Goal: Task Accomplishment & Management: Manage account settings

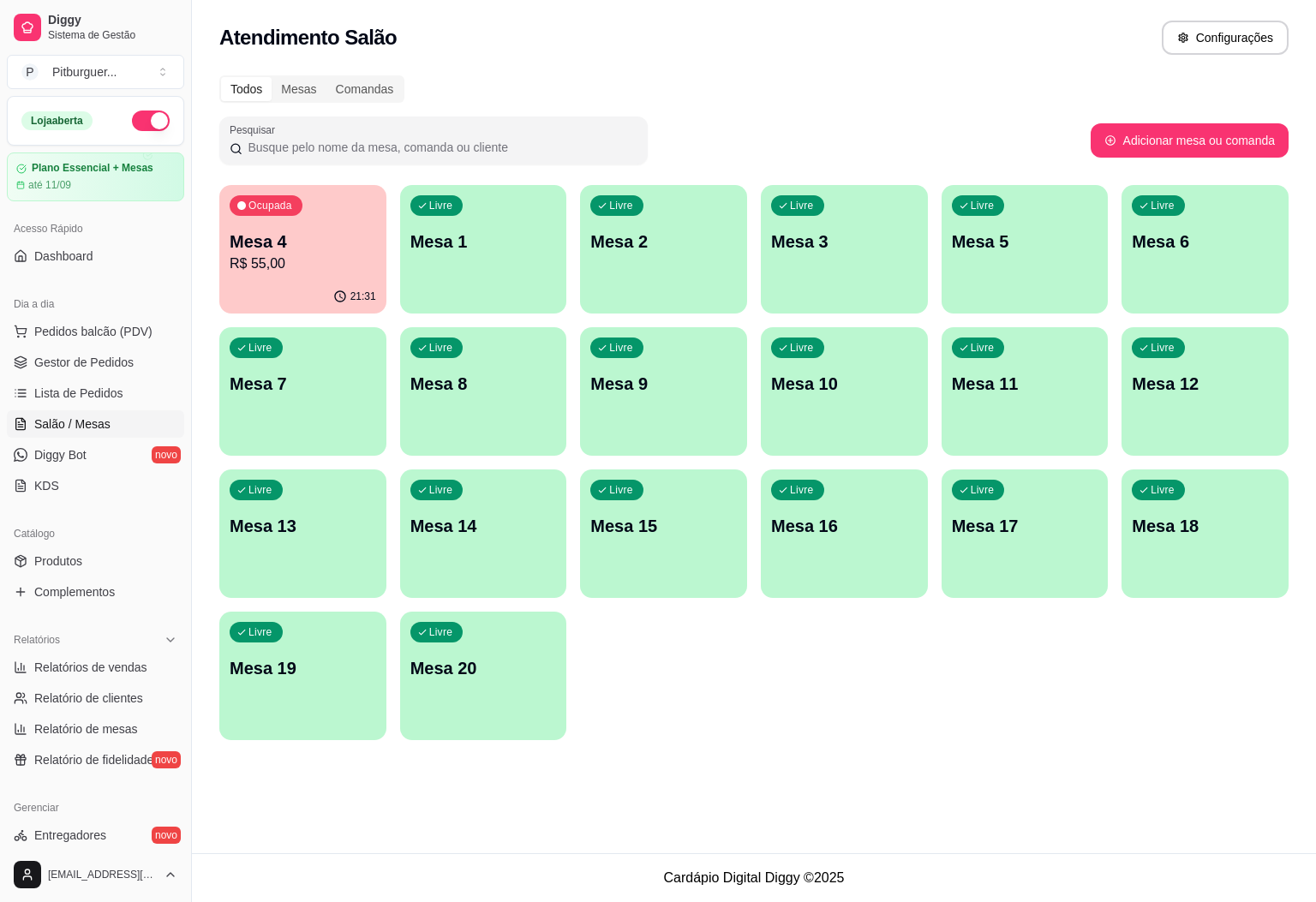
click at [275, 247] on p "Mesa 4" at bounding box center [303, 242] width 147 height 24
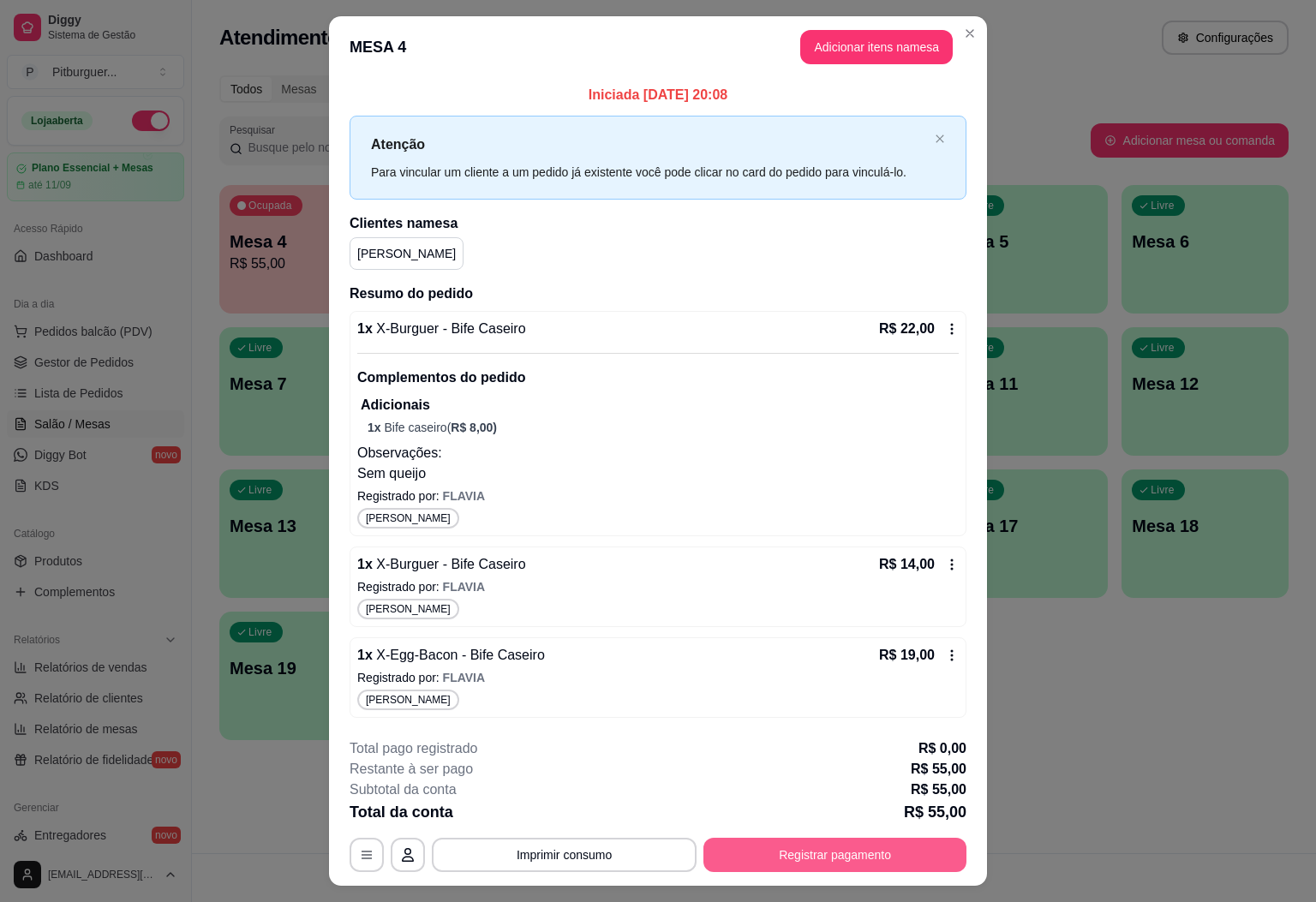
click at [764, 856] on button "Registrar pagamento" at bounding box center [834, 855] width 263 height 34
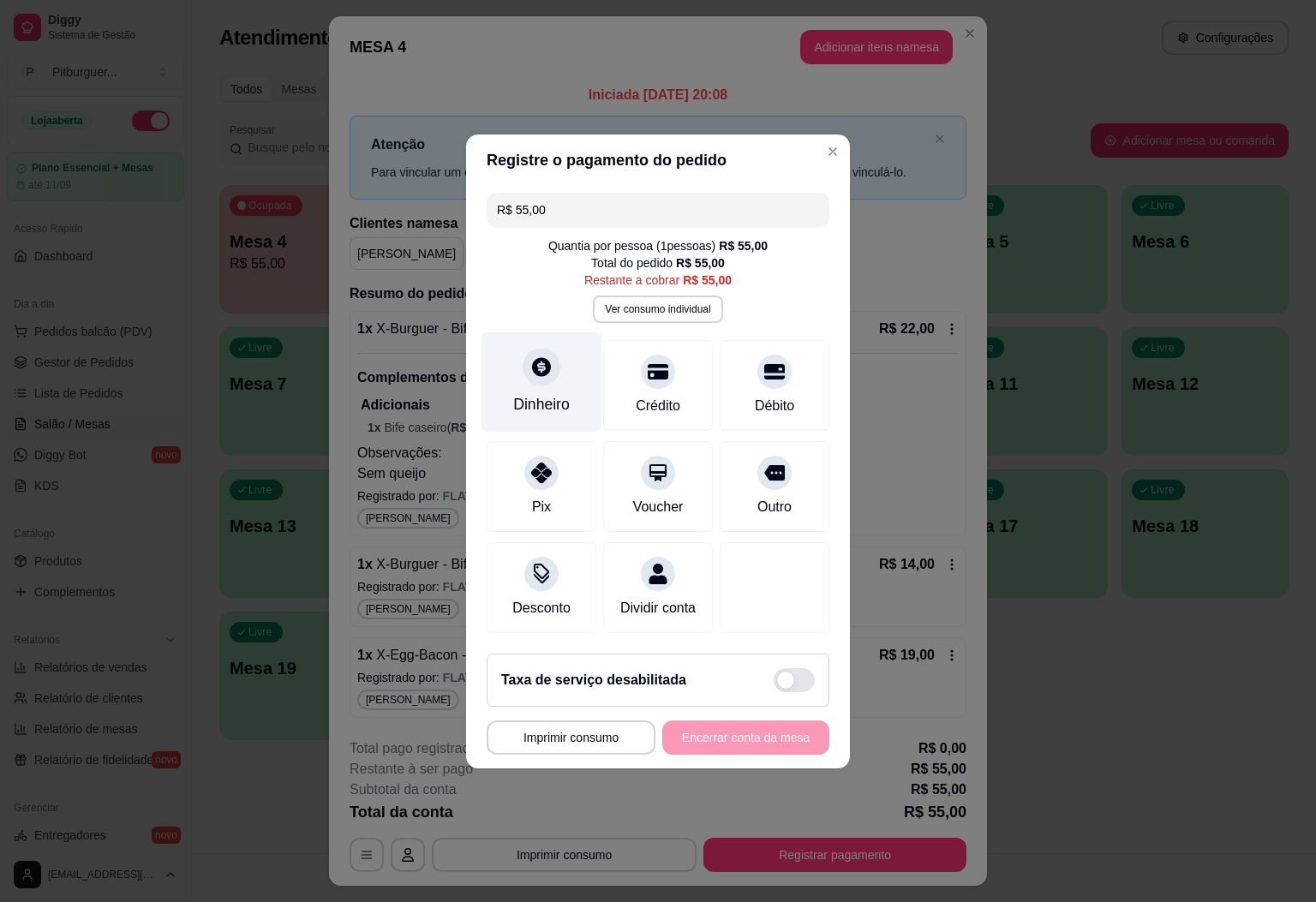
click at [551, 394] on div "Dinheiro" at bounding box center [542, 405] width 57 height 22
click at [669, 394] on div "Crédito" at bounding box center [658, 405] width 49 height 22
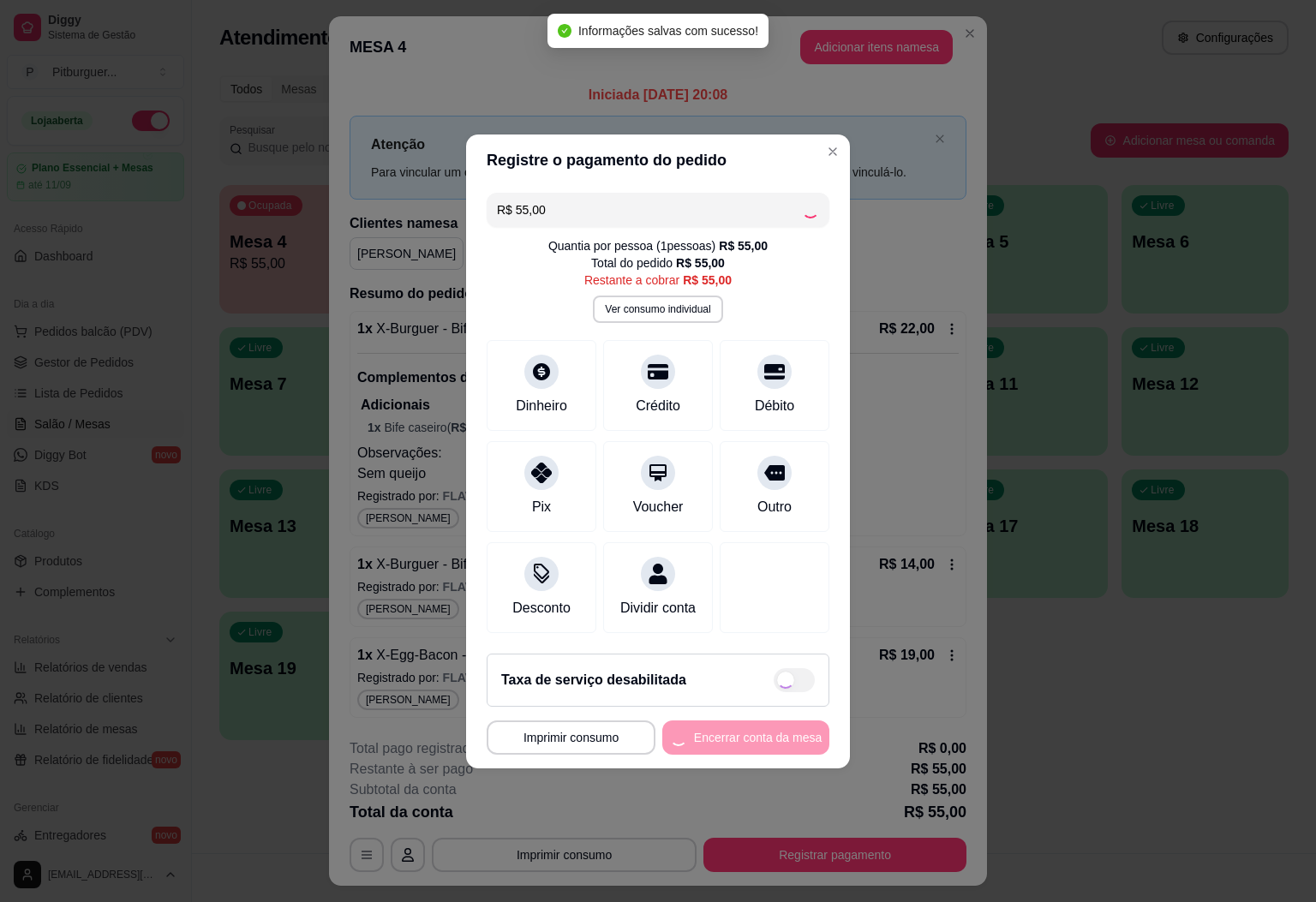
type input "R$ 0,00"
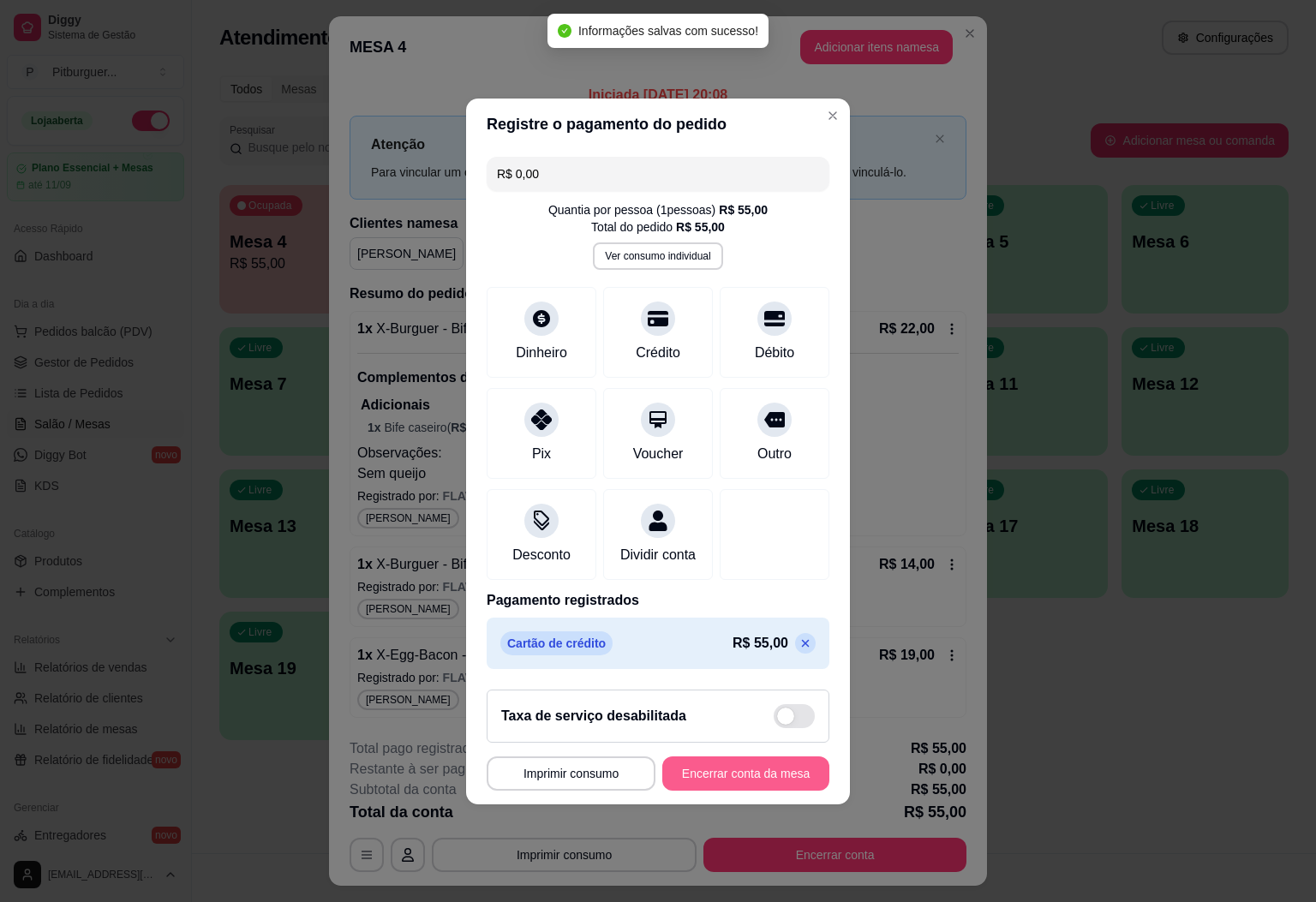
click at [761, 777] on button "Encerrar conta da mesa" at bounding box center [745, 773] width 167 height 34
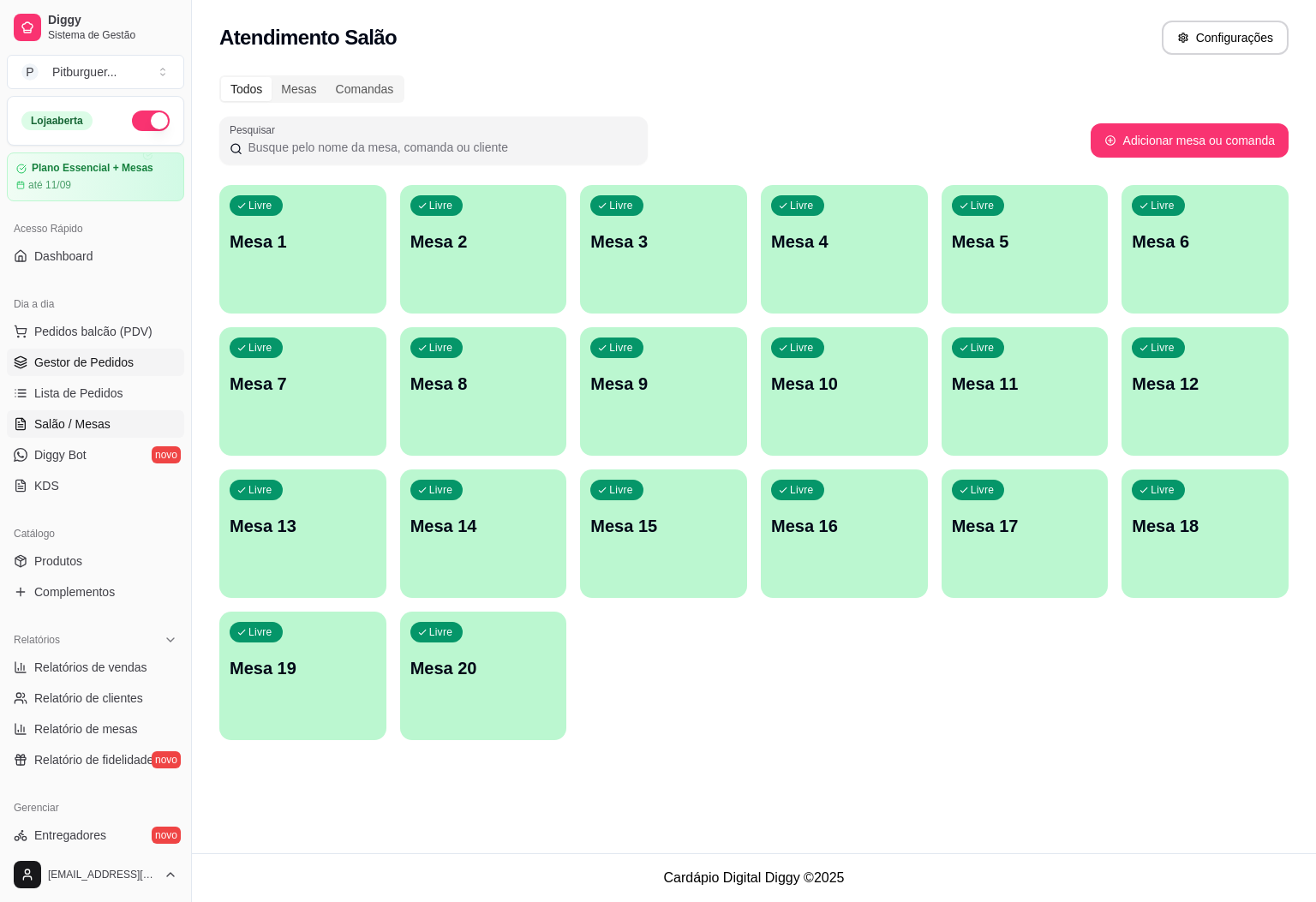
click at [64, 361] on span "Gestor de Pedidos" at bounding box center [83, 362] width 99 height 17
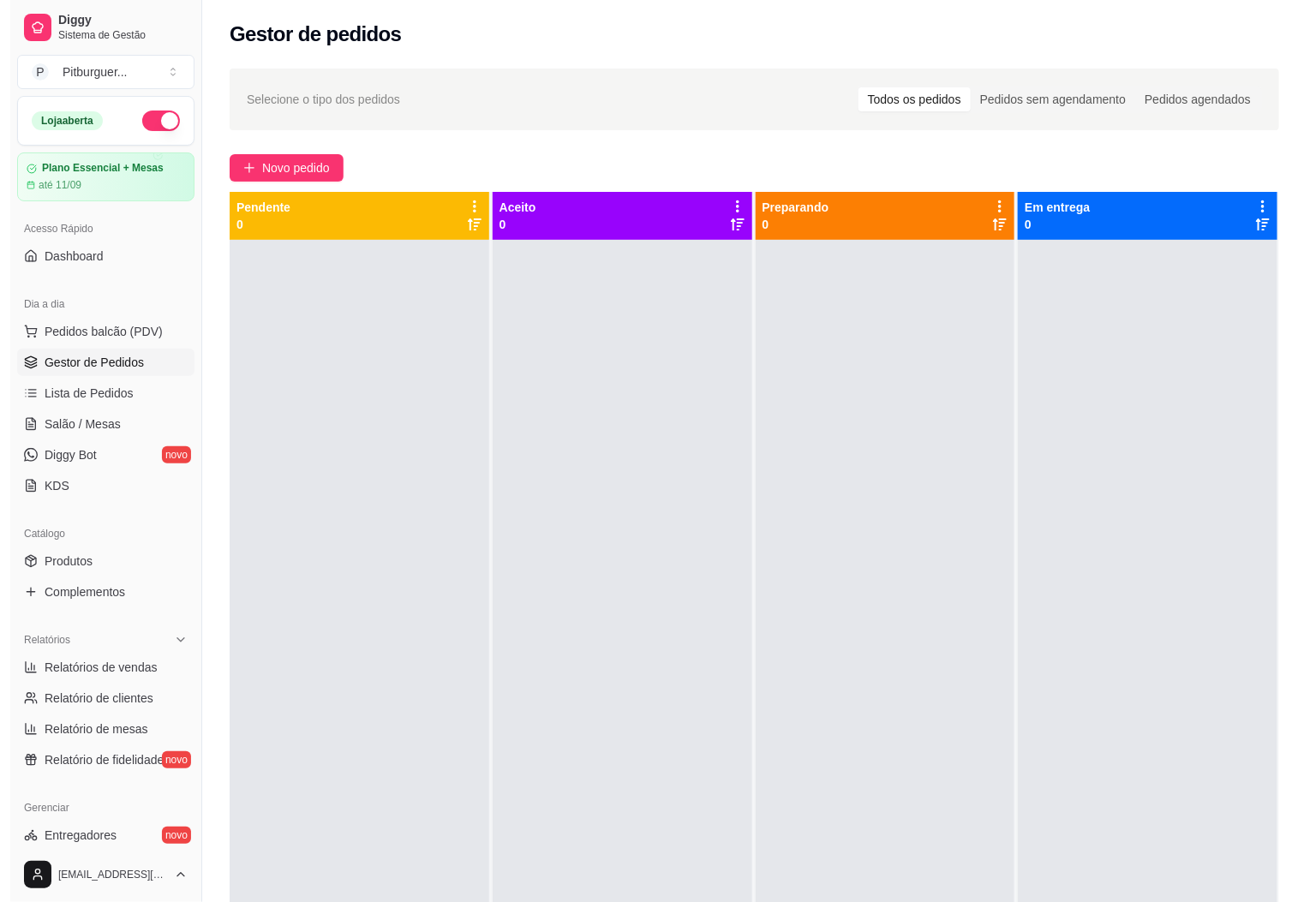
scroll to position [332, 0]
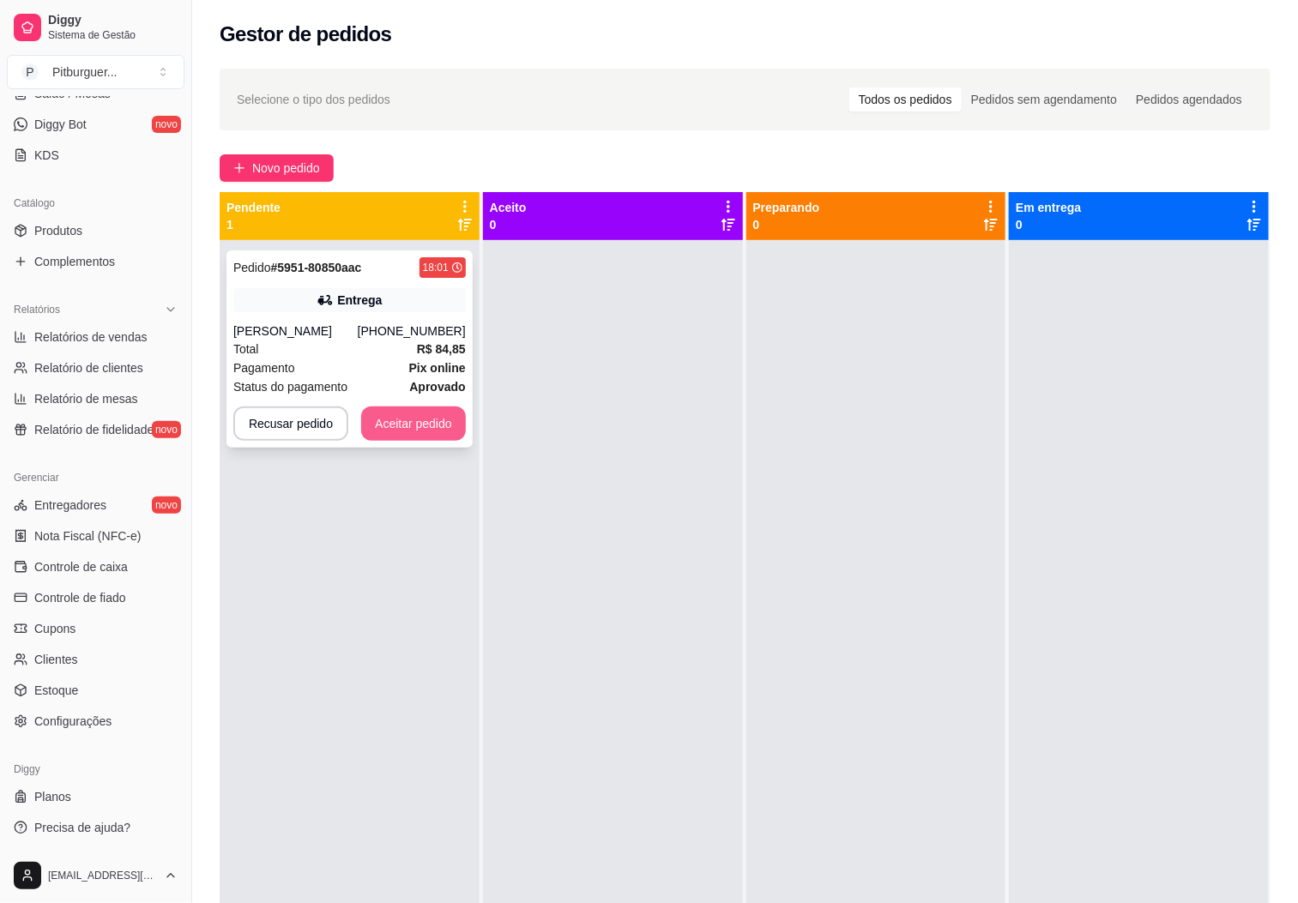
click at [407, 425] on button "Aceitar pedido" at bounding box center [413, 424] width 105 height 34
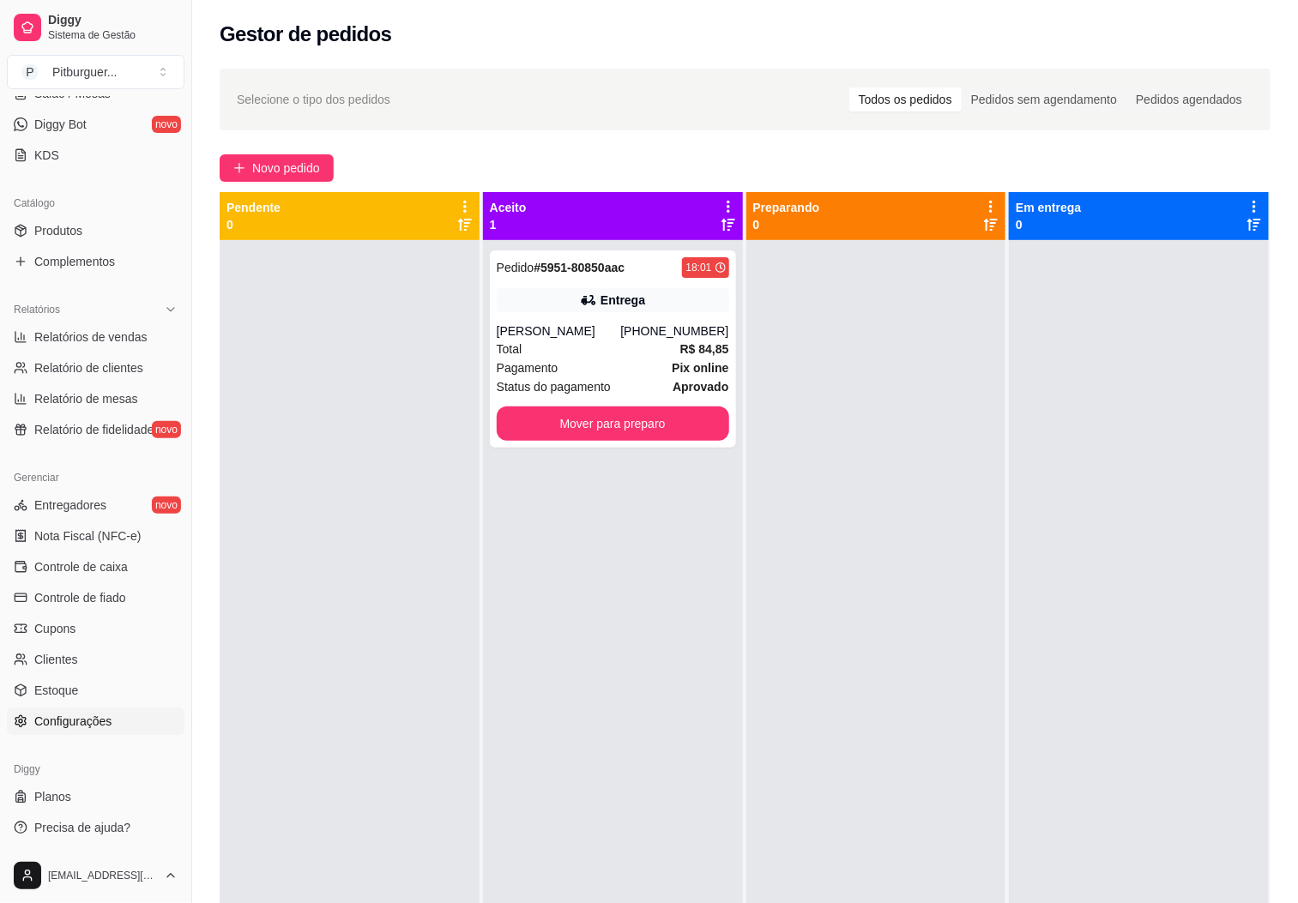
click at [88, 718] on span "Configurações" at bounding box center [72, 721] width 77 height 17
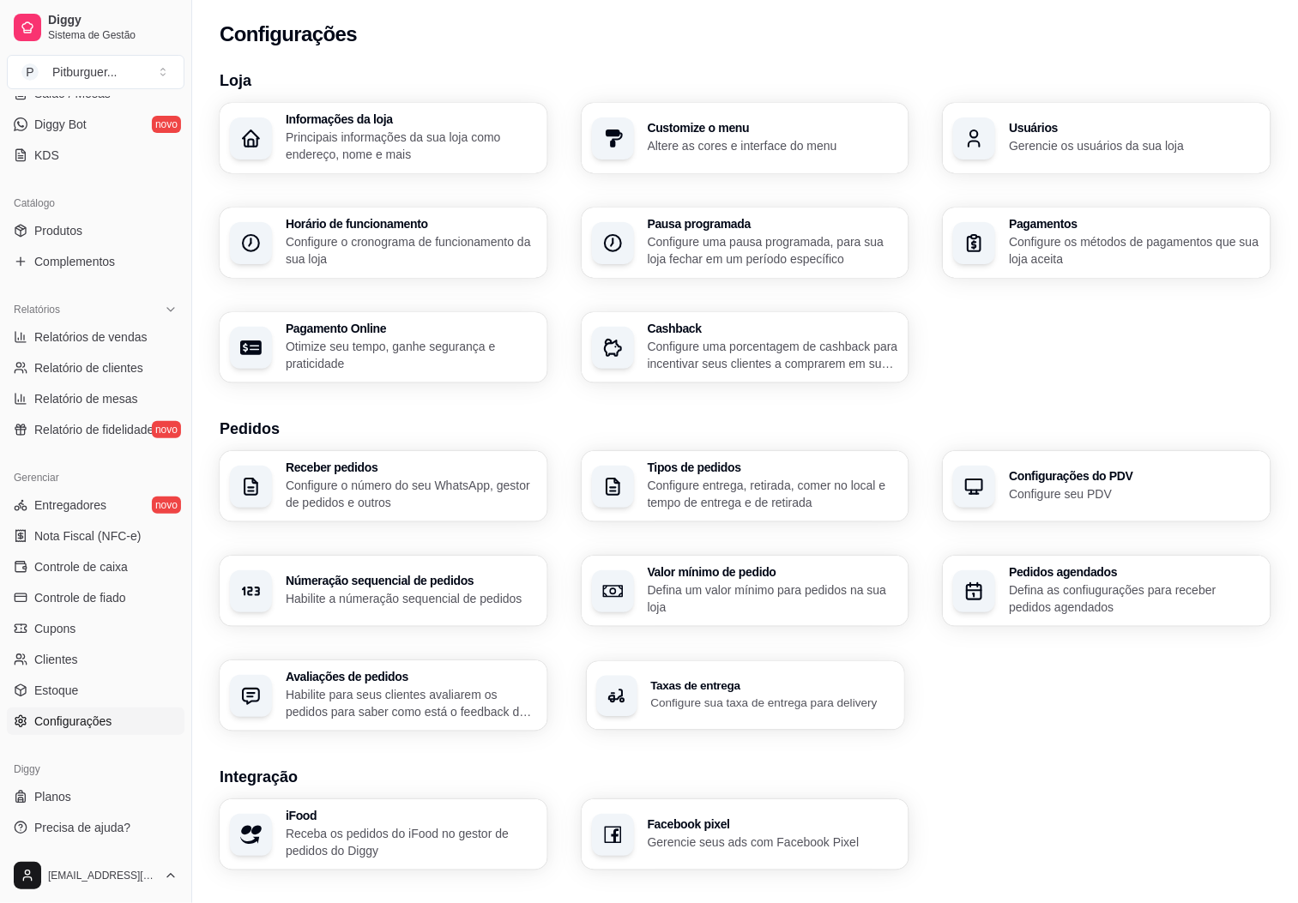
click at [790, 690] on h3 "Taxas de entrega" at bounding box center [772, 686] width 244 height 12
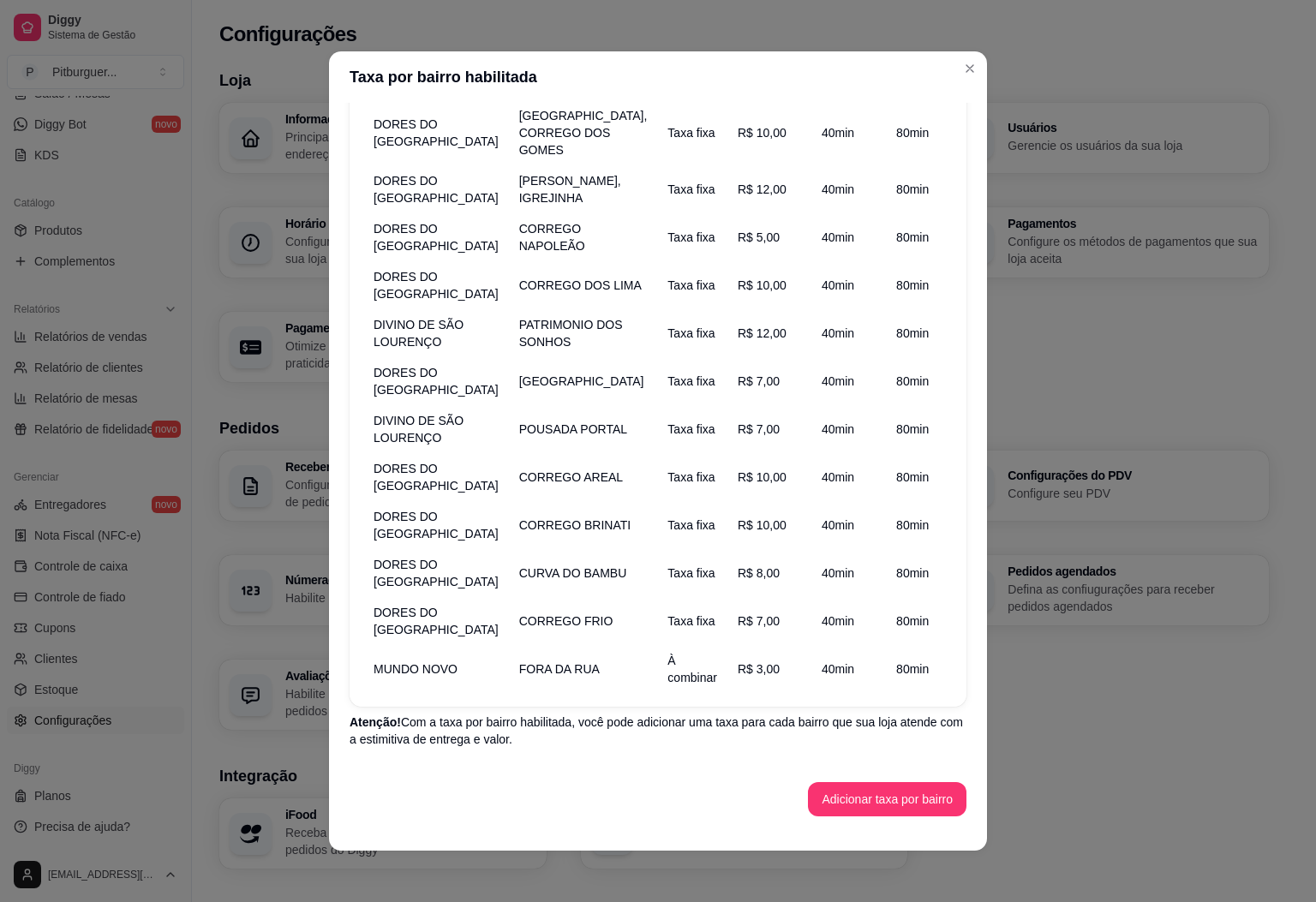
scroll to position [3, 0]
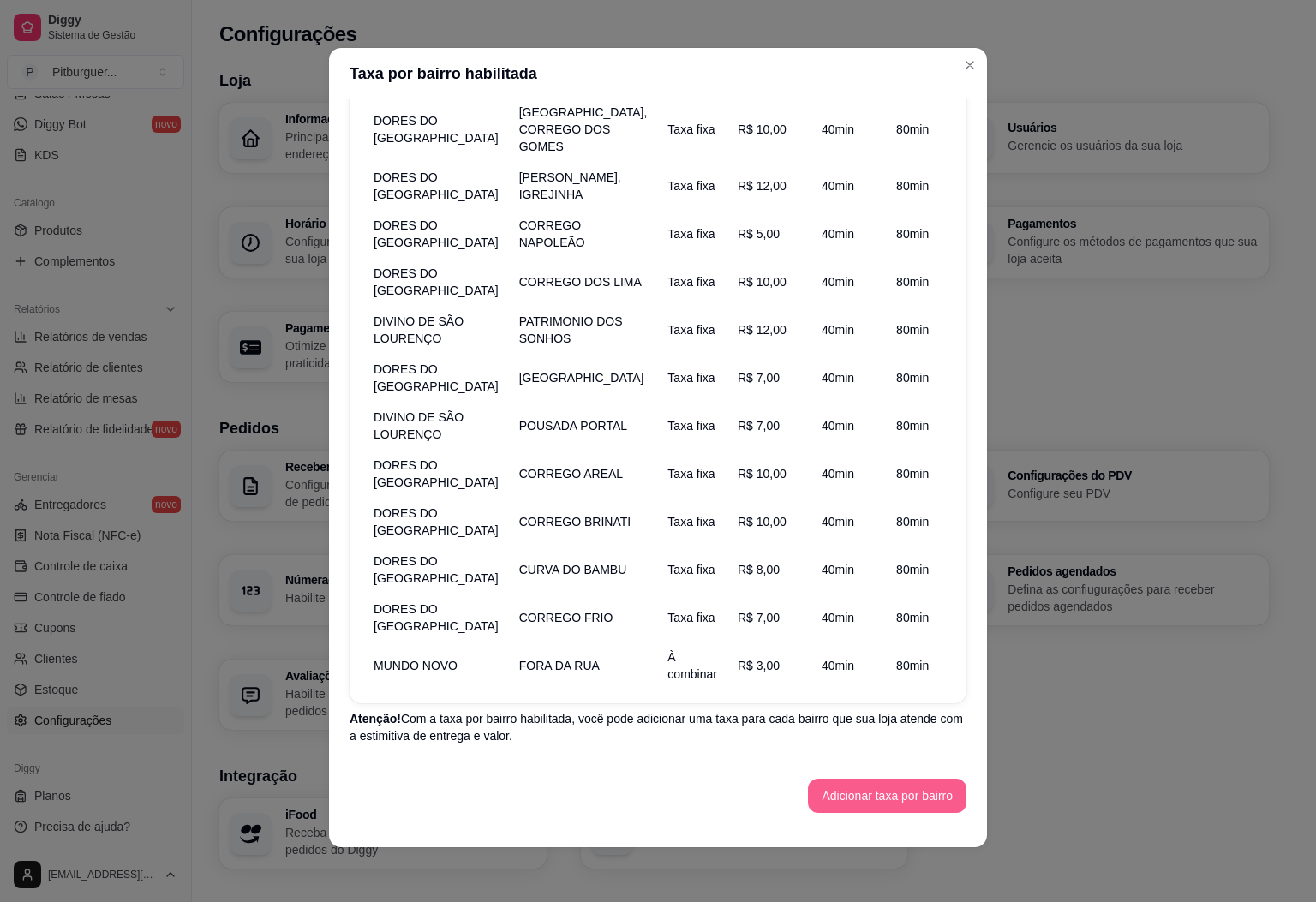
click at [843, 809] on button "Adicionar taxa por bairro" at bounding box center [887, 796] width 159 height 34
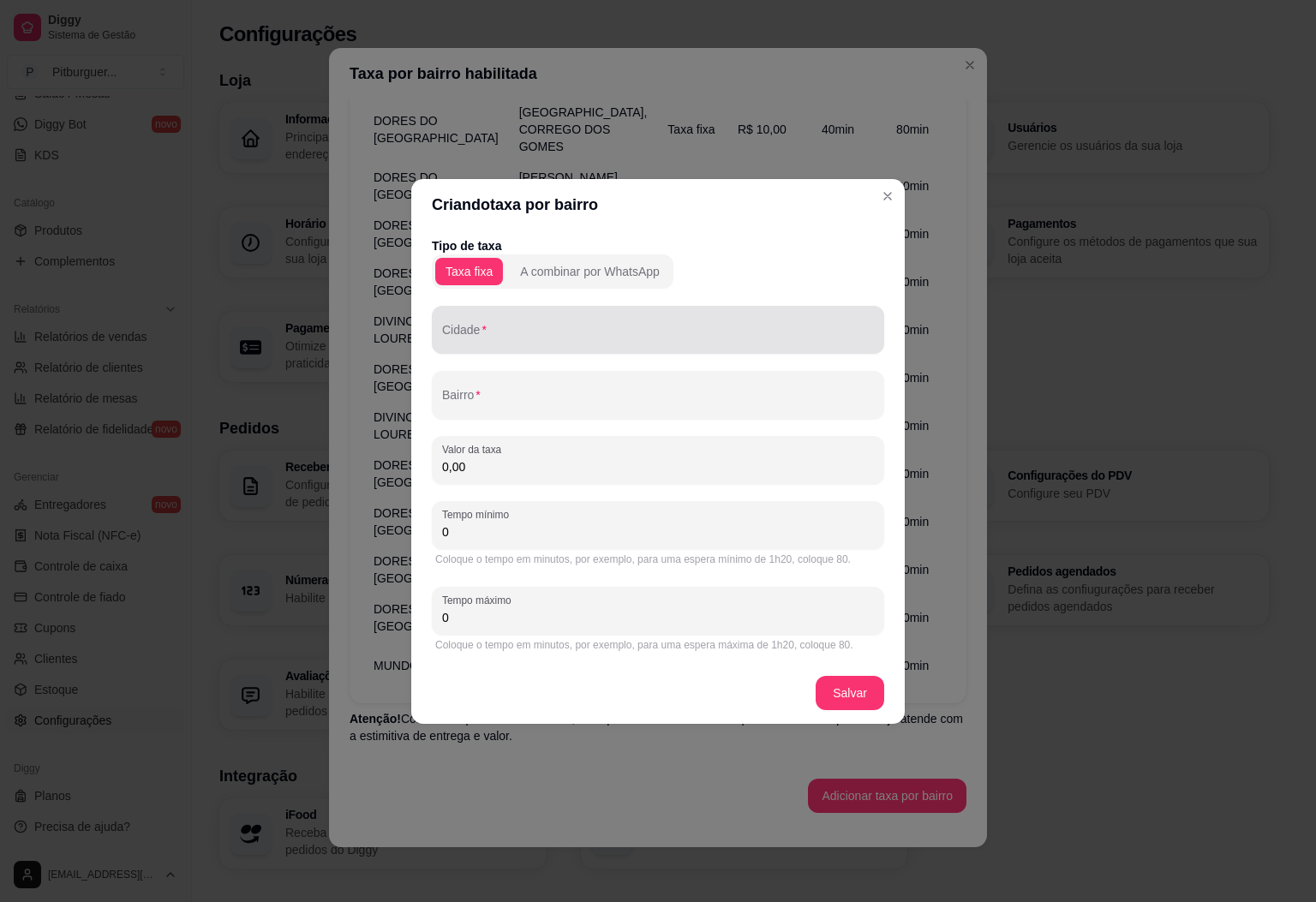
click at [605, 327] on div at bounding box center [658, 330] width 432 height 34
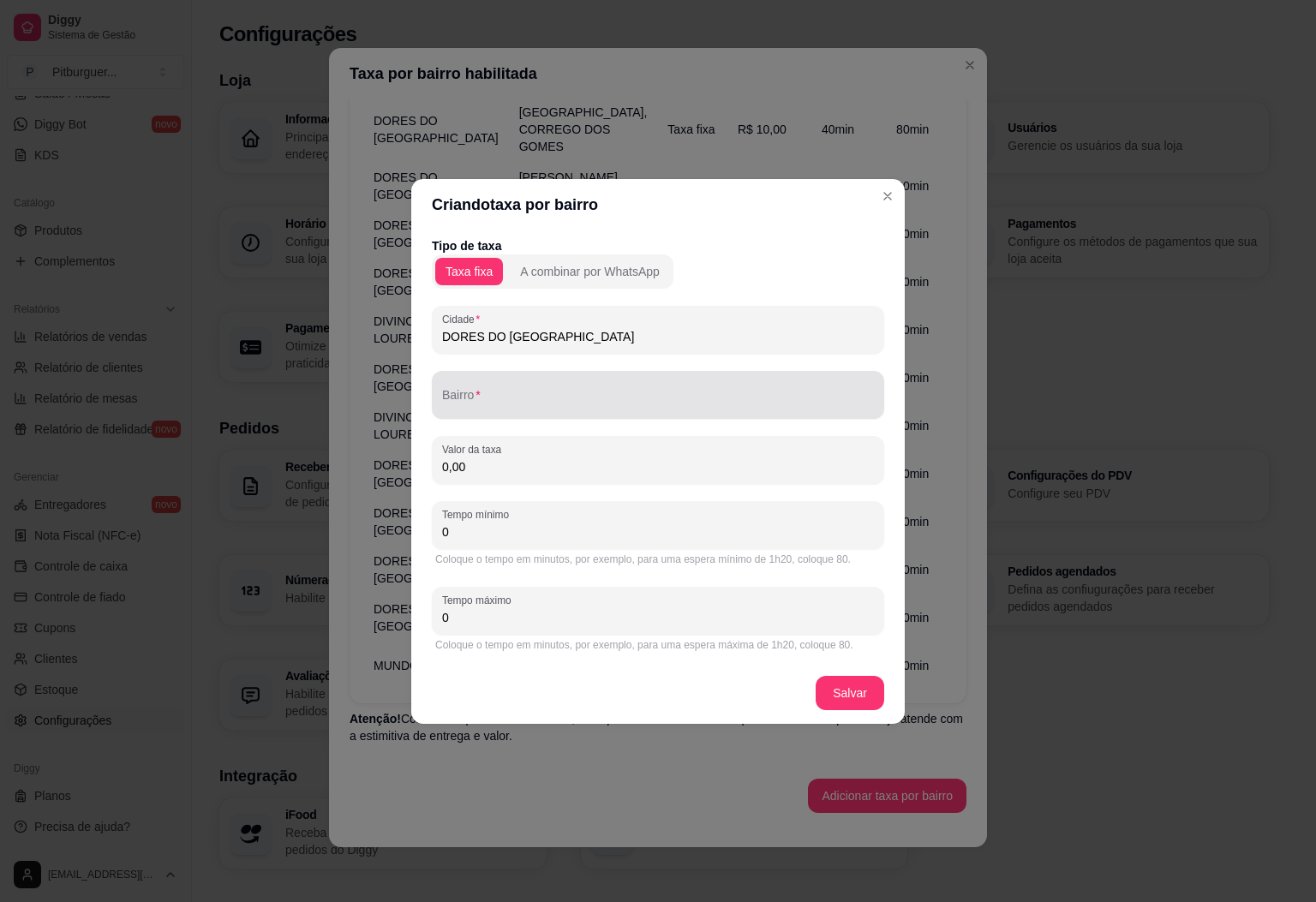
type input "DORES DO [GEOGRAPHIC_DATA]"
click at [531, 395] on input "Bairro" at bounding box center [658, 402] width 432 height 17
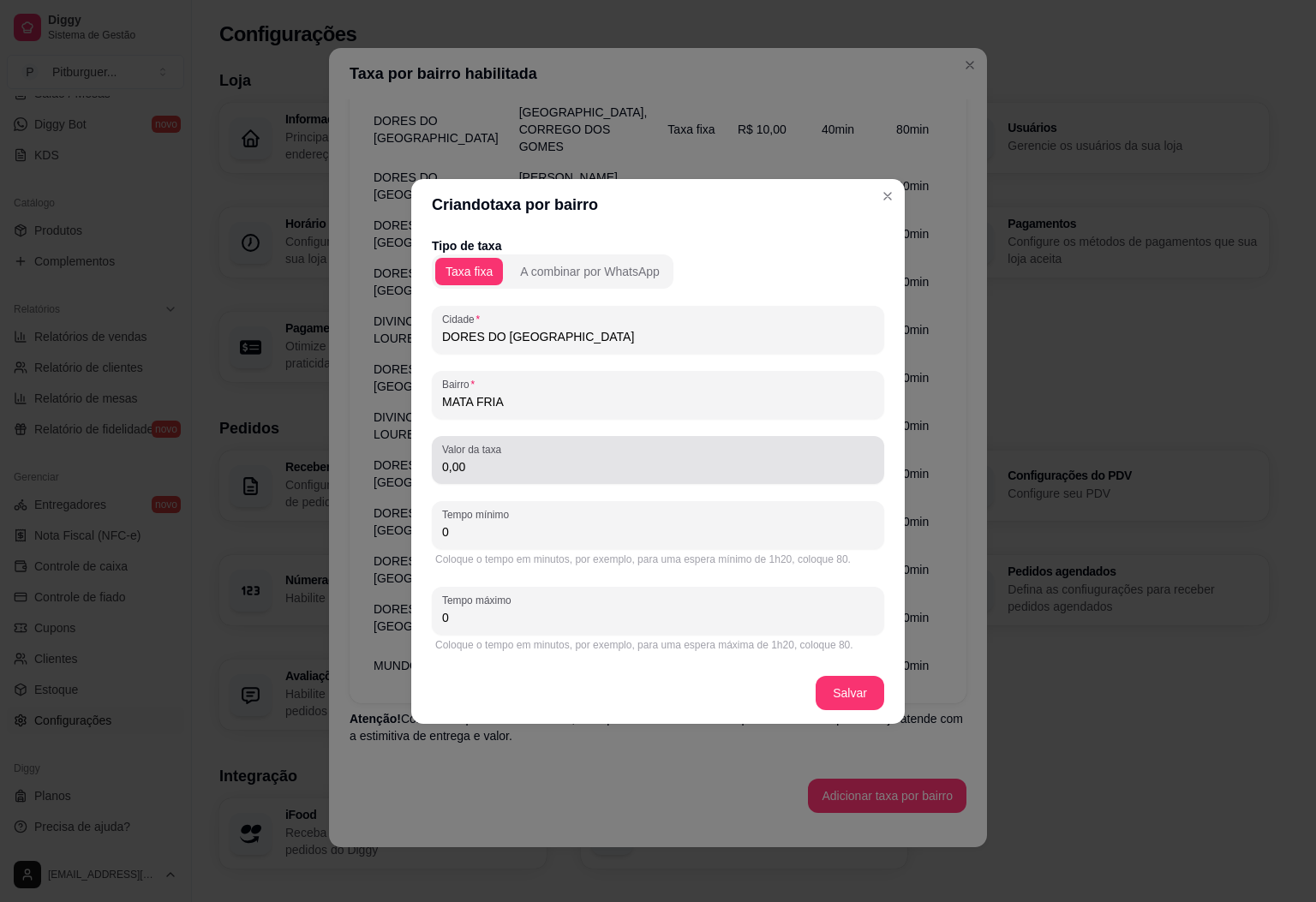
type input "MATA FRIA"
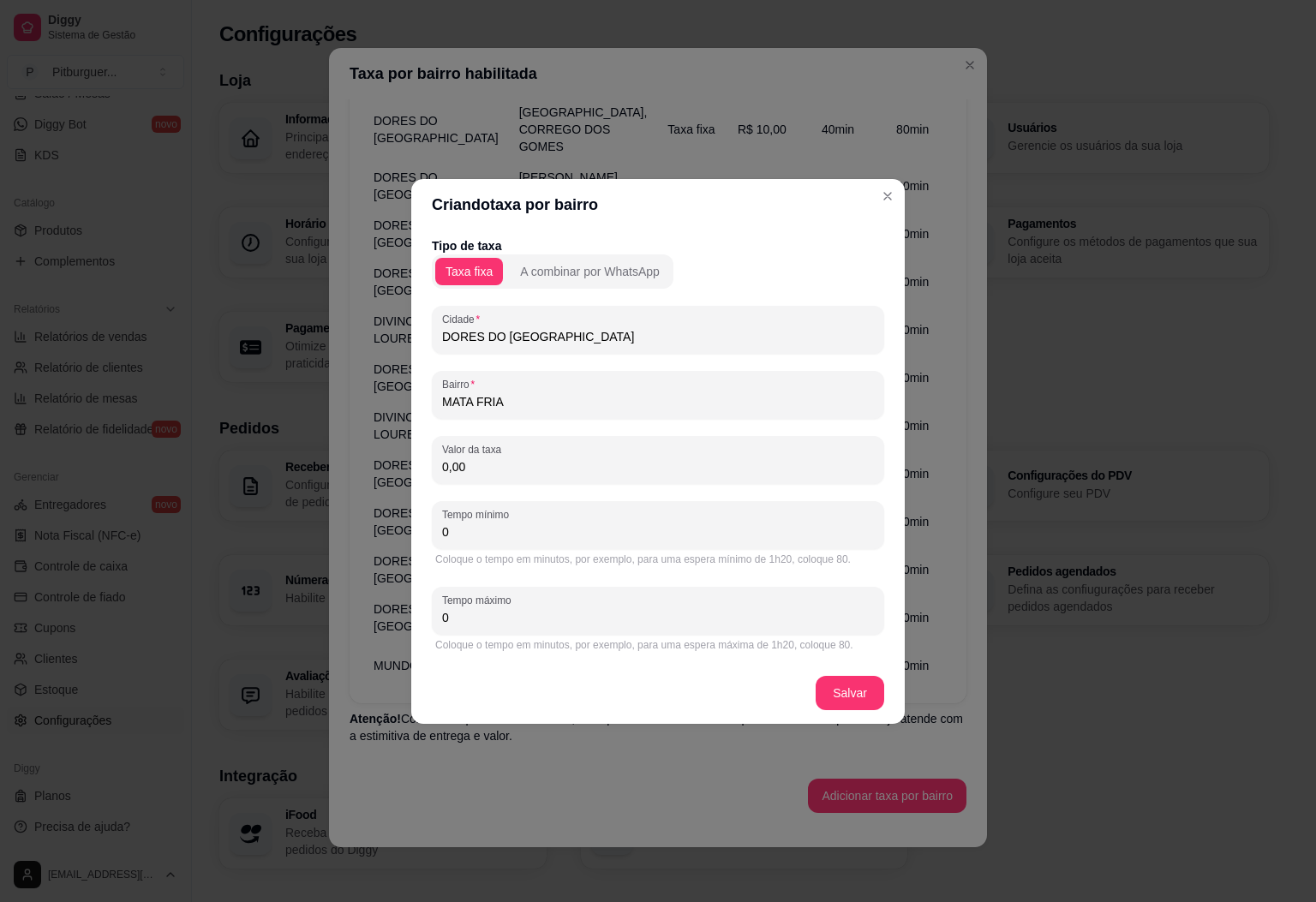
drag, startPoint x: 507, startPoint y: 472, endPoint x: 293, endPoint y: 512, distance: 217.7
click at [293, 512] on div "Criando taxa por bairro Tipo de taxa Taxa fixa A combinar por WhatsApp Cidade D…" at bounding box center [658, 451] width 1316 height 902
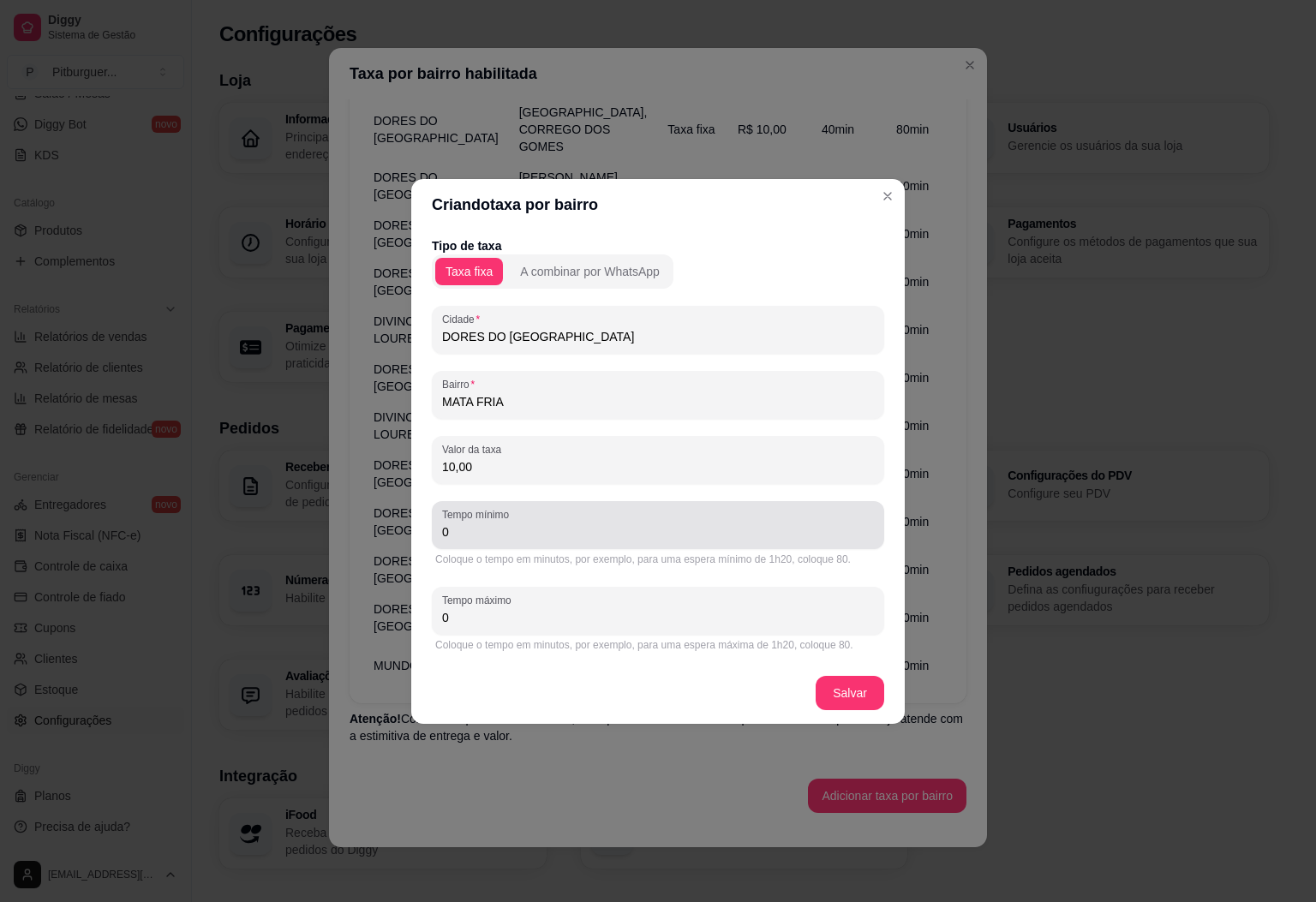
type input "10,00"
click at [466, 525] on input "0" at bounding box center [658, 531] width 432 height 17
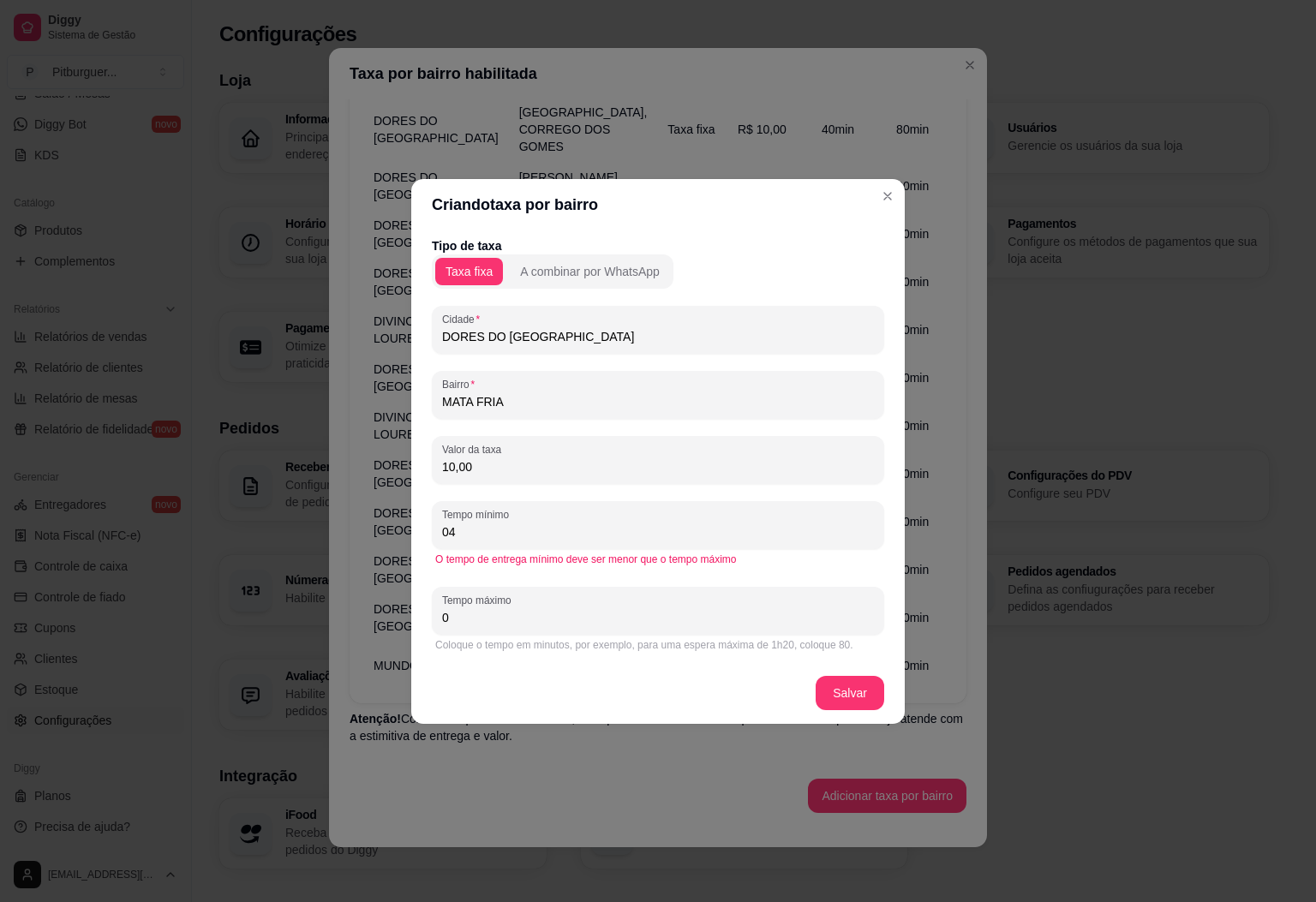
type input "0"
type input "40"
click at [464, 624] on div "0" at bounding box center [658, 610] width 432 height 34
type input "80"
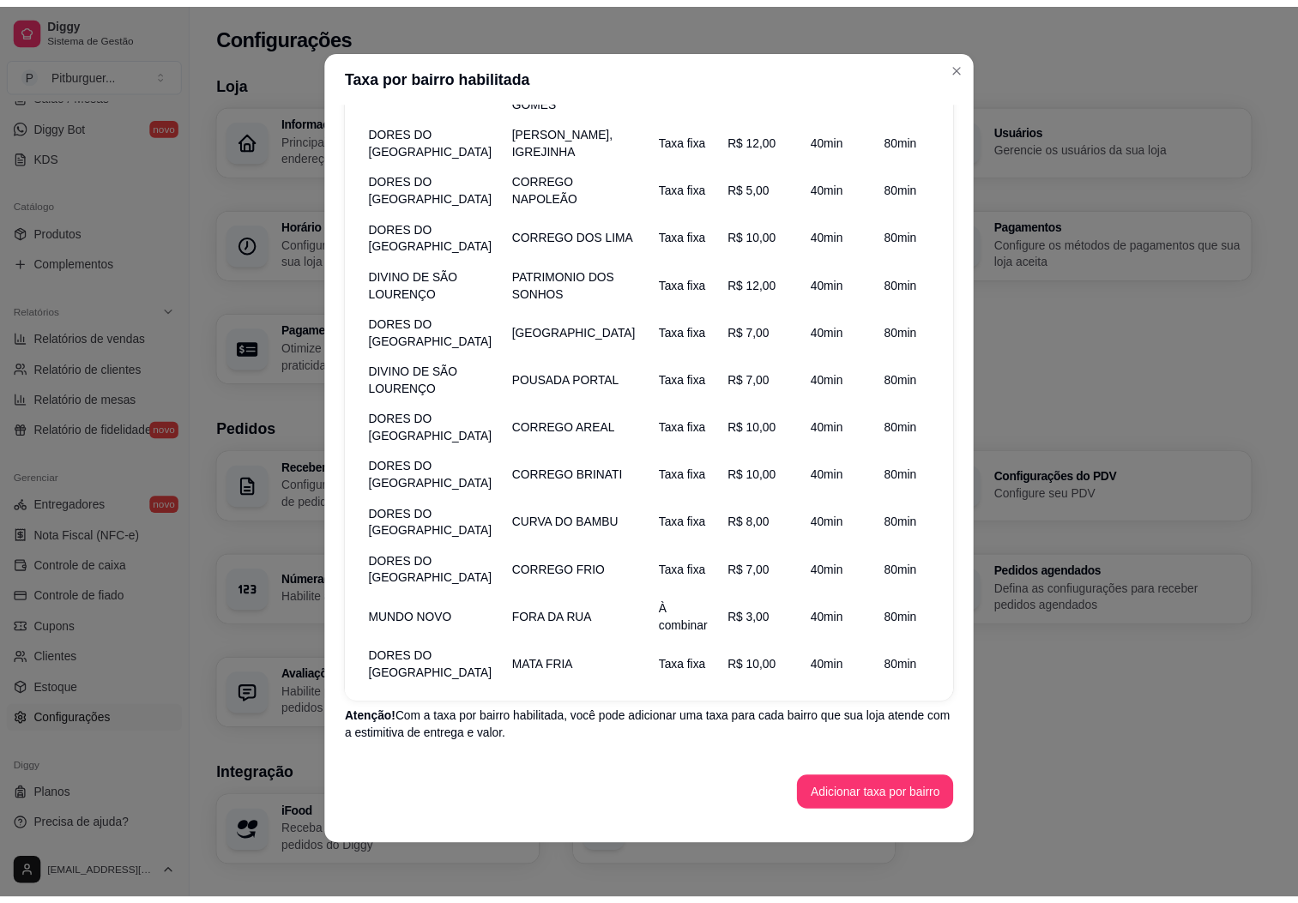
scroll to position [952, 0]
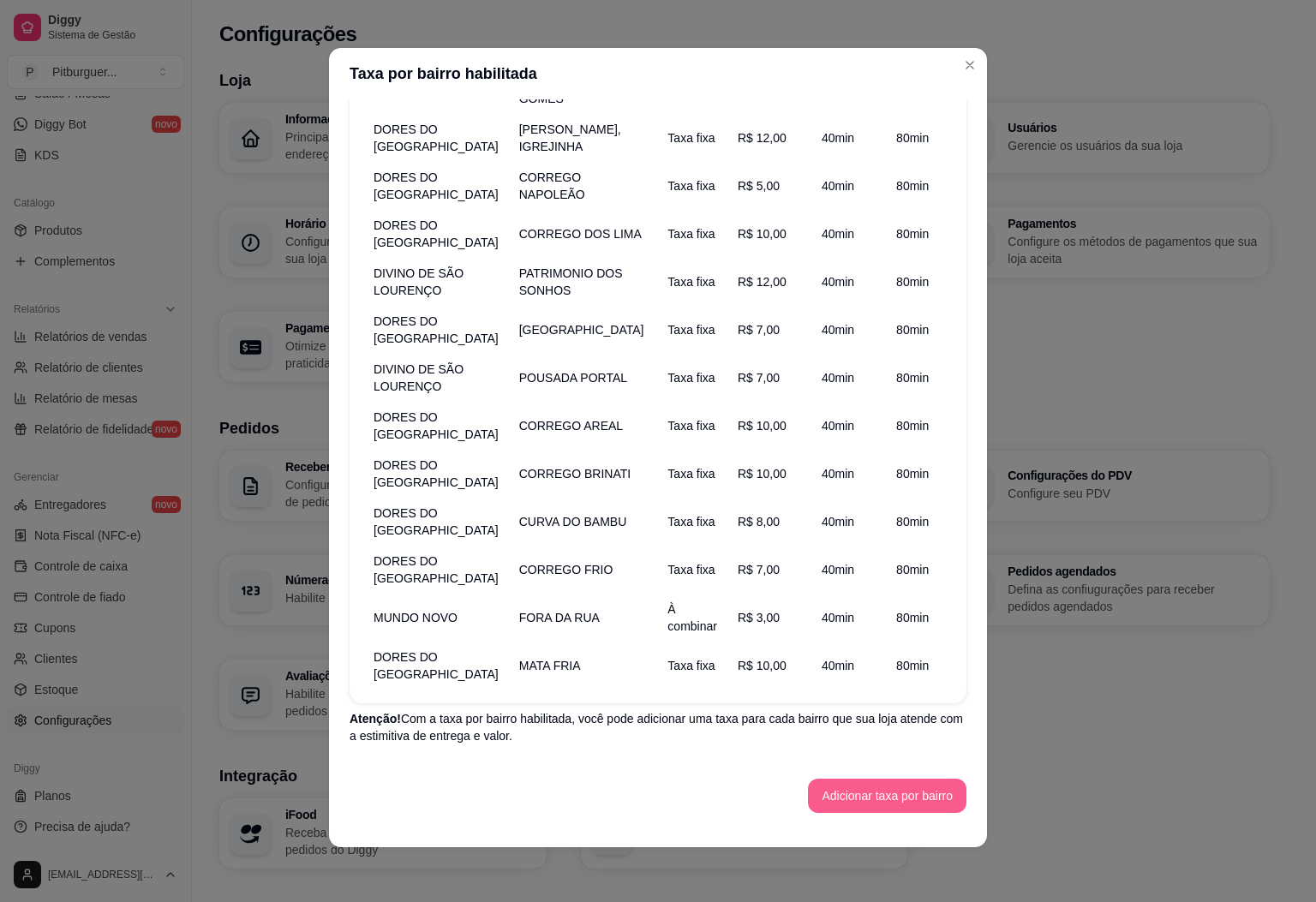
click at [884, 807] on button "Adicionar taxa por bairro" at bounding box center [887, 796] width 159 height 34
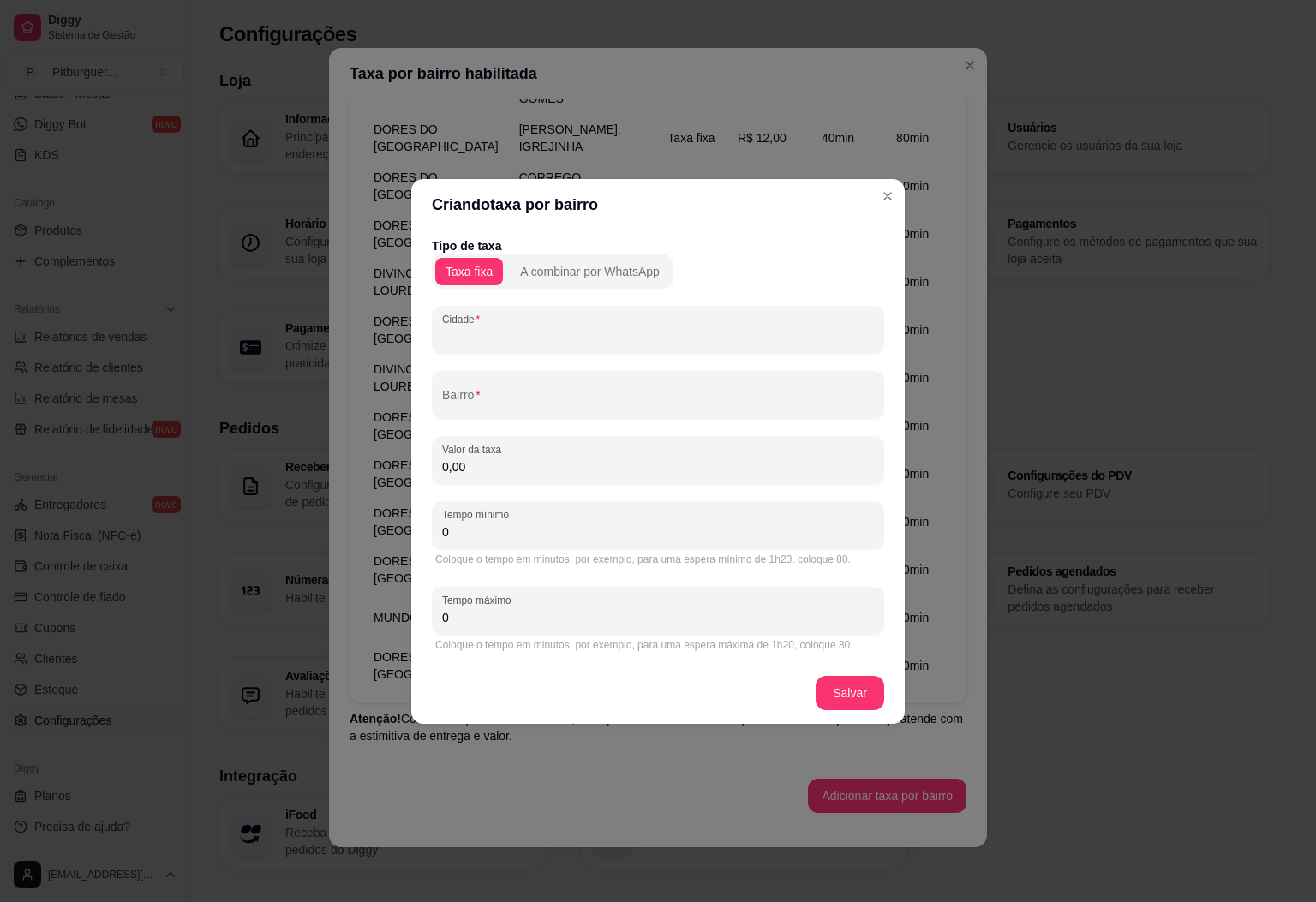
click at [485, 340] on input "Cidade" at bounding box center [658, 336] width 432 height 17
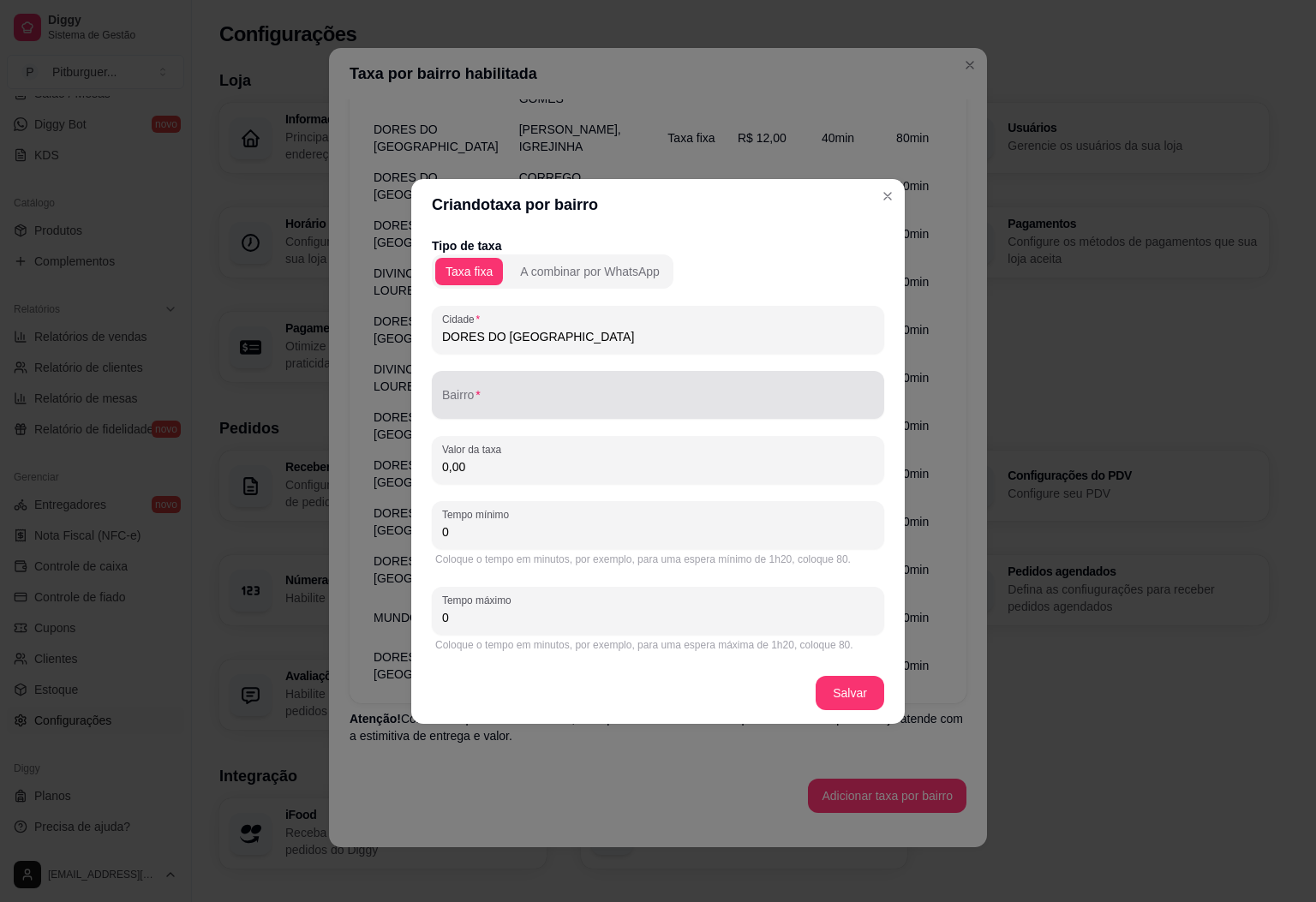
type input "DORES DO [GEOGRAPHIC_DATA]"
click at [479, 407] on input "Bairro" at bounding box center [658, 402] width 432 height 17
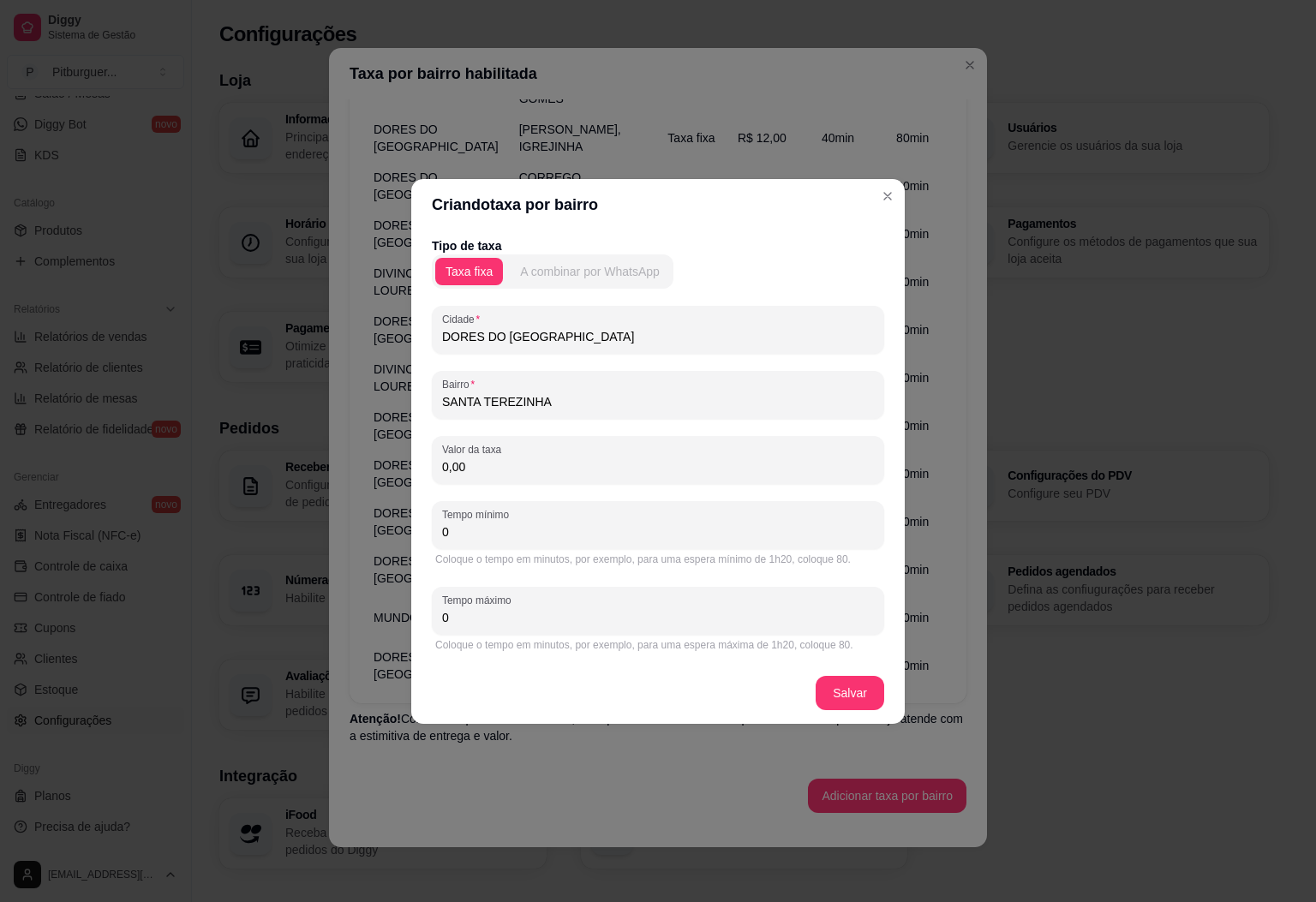
type input "SANTA TEREZINHA"
click at [624, 263] on div "A combinar por WhatsApp" at bounding box center [591, 271] width 140 height 17
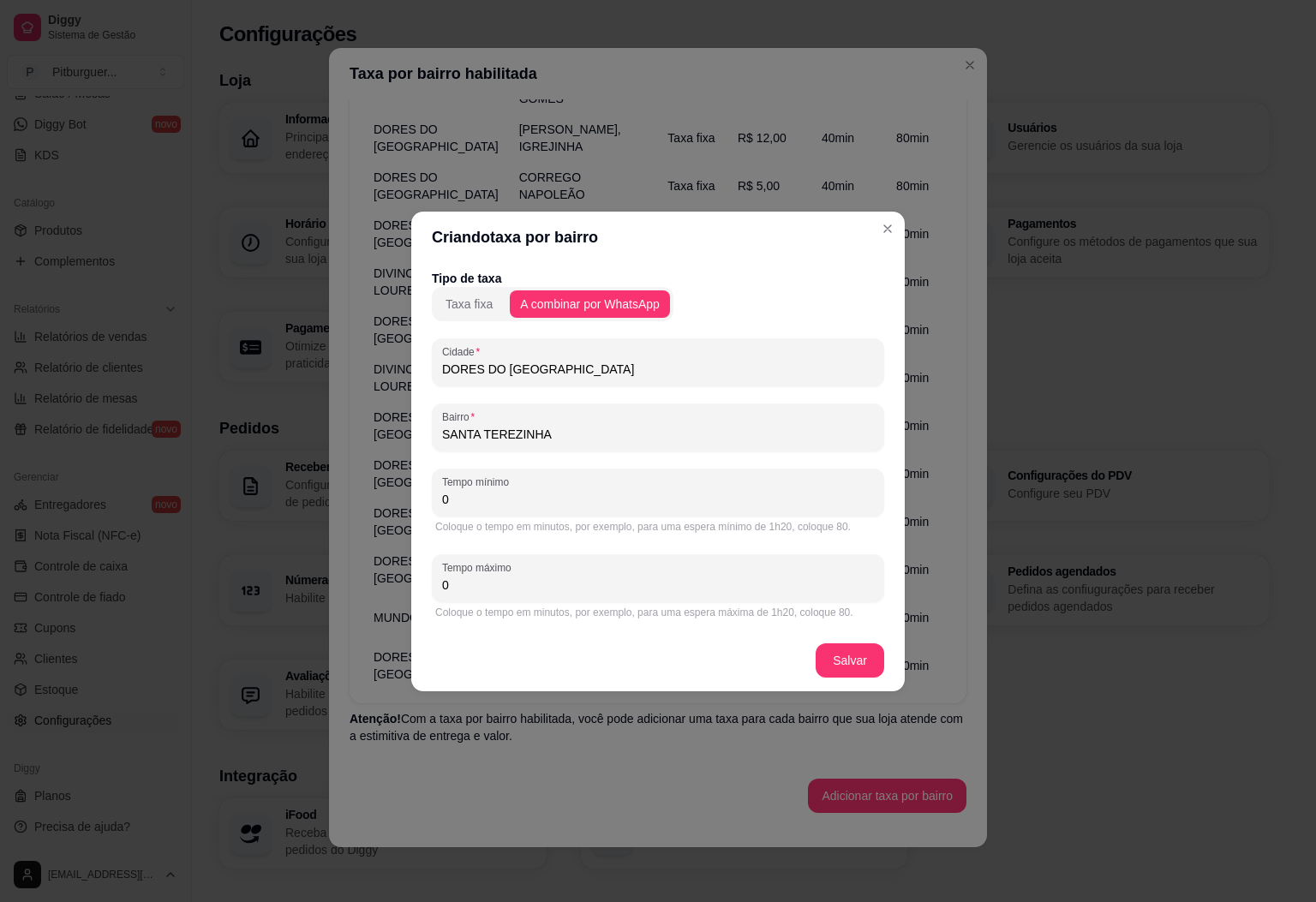
drag, startPoint x: 487, startPoint y: 503, endPoint x: 350, endPoint y: 509, distance: 137.1
click at [350, 509] on div "Criando taxa por bairro Tipo de taxa Taxa fixa A combinar por WhatsApp Cidade D…" at bounding box center [658, 451] width 1316 height 902
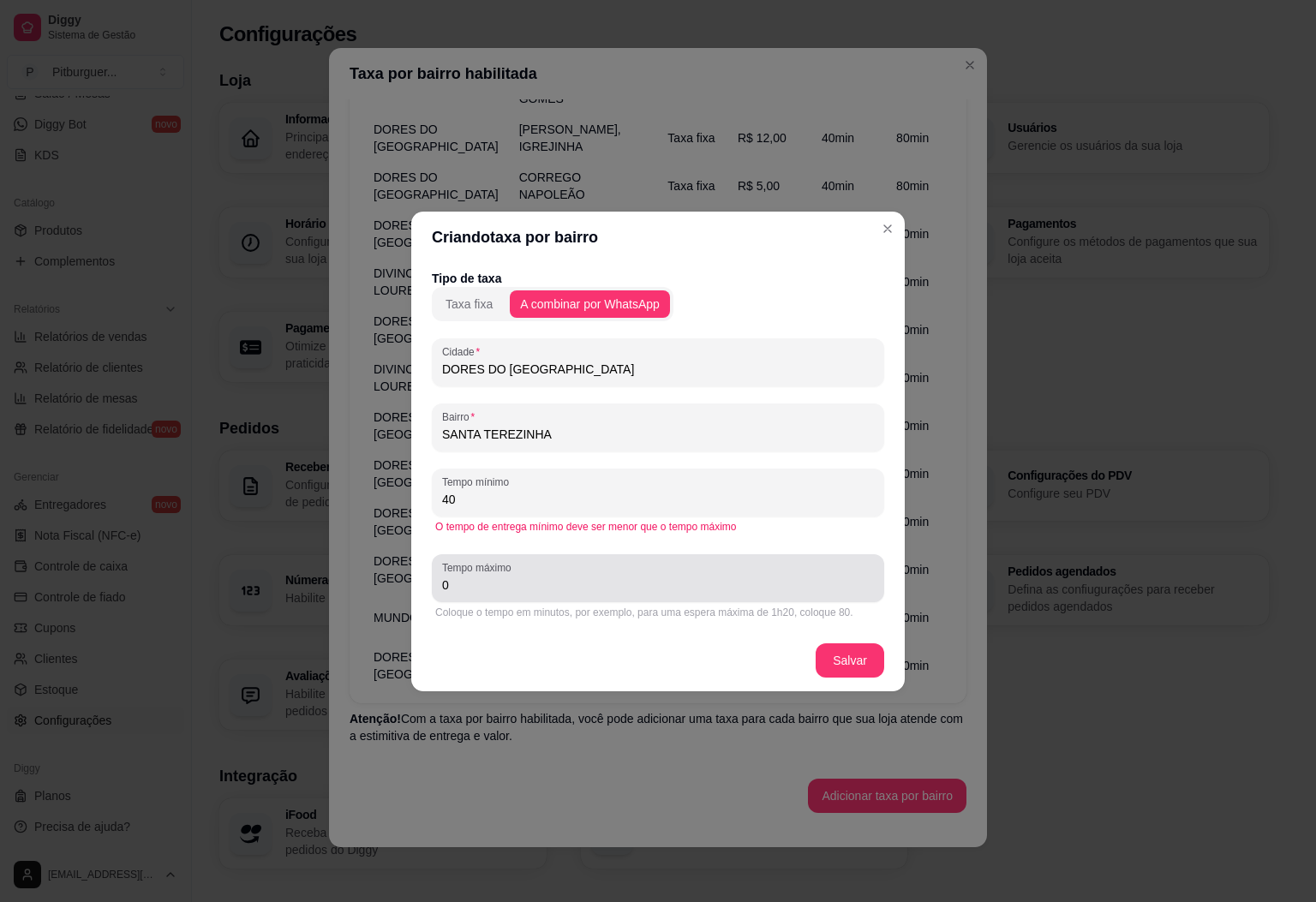
type input "40"
click at [473, 589] on input "0" at bounding box center [658, 584] width 432 height 17
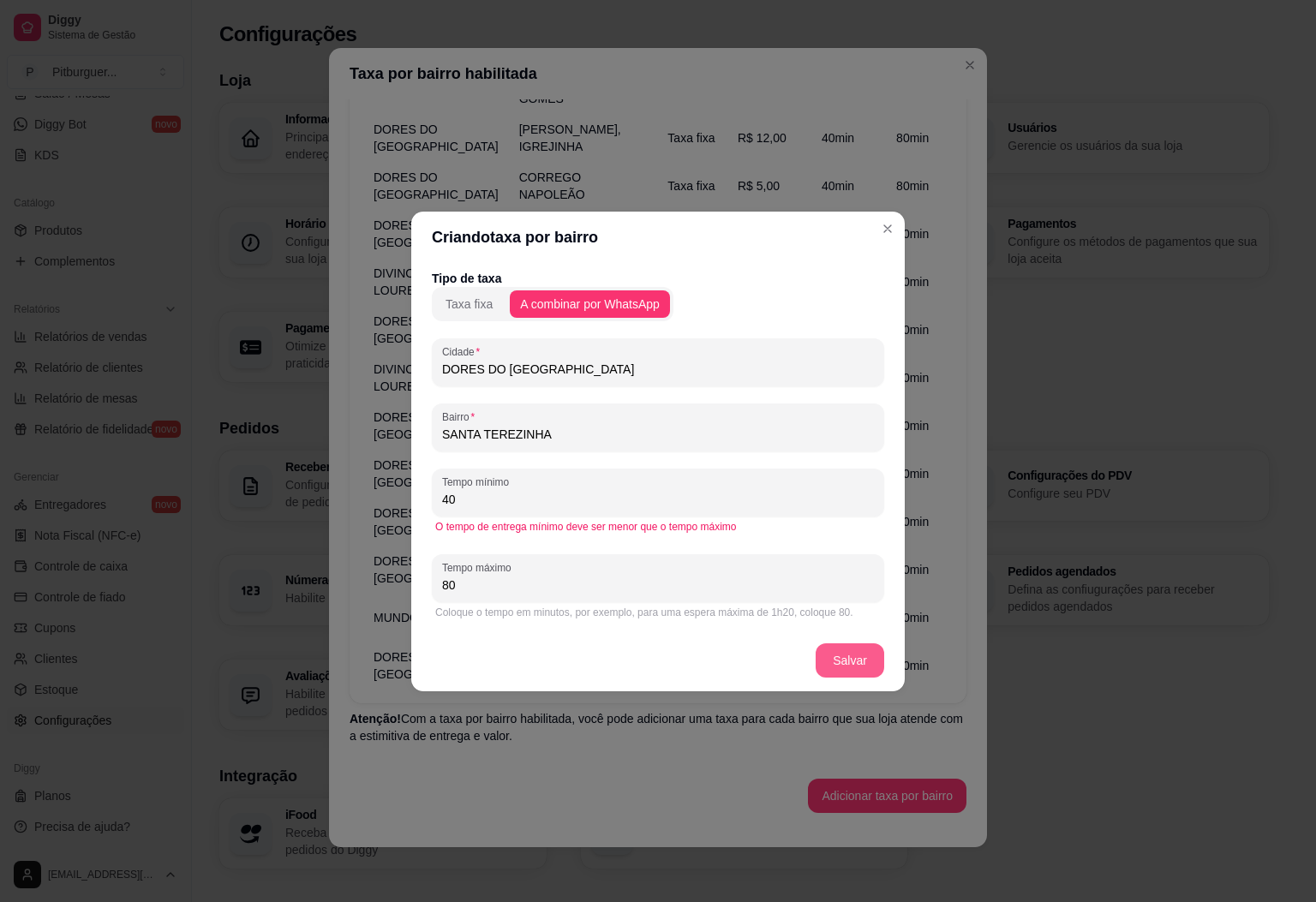
type input "80"
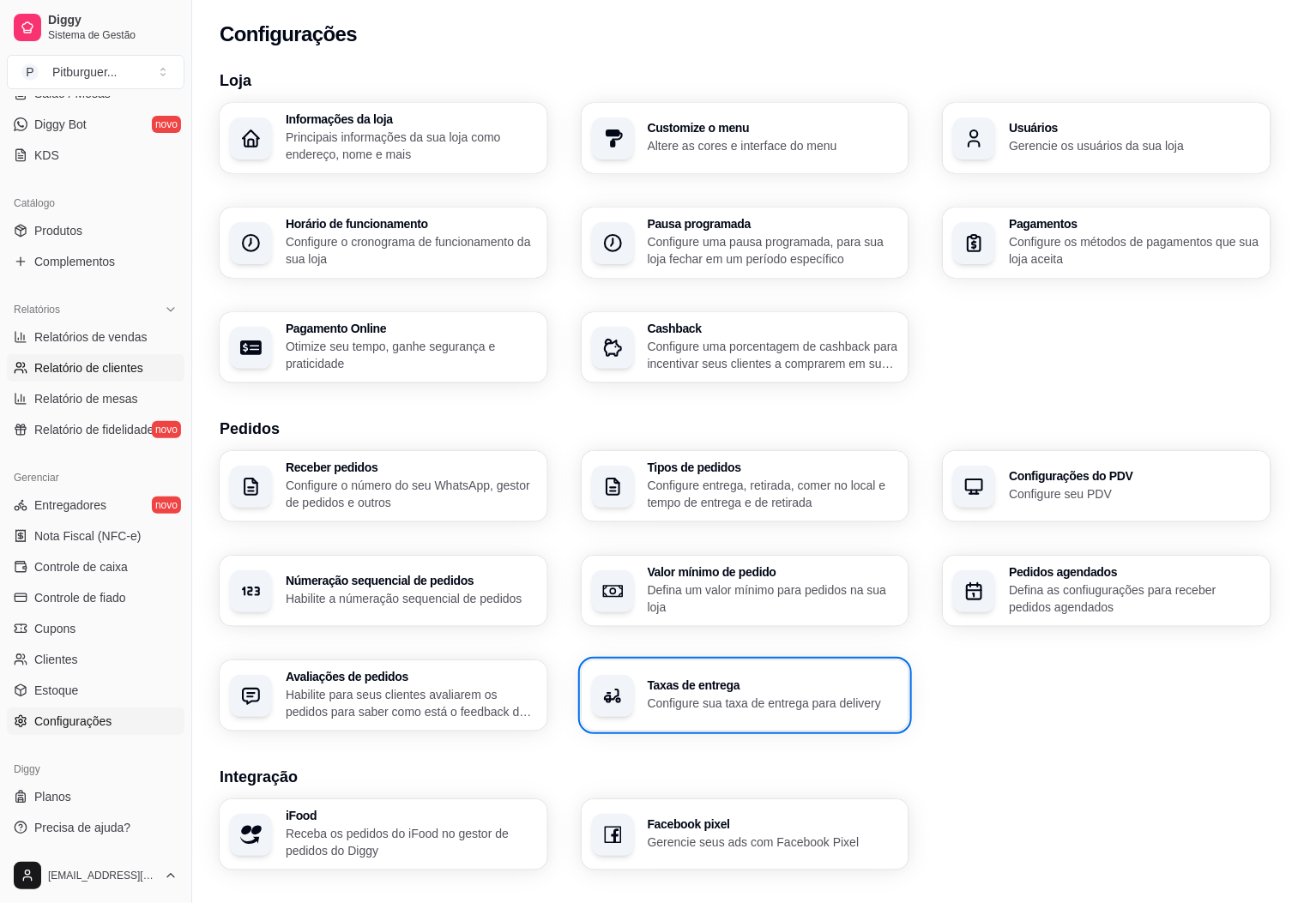
click at [78, 374] on span "Relatório de clientes" at bounding box center [88, 367] width 109 height 17
select select "30"
select select "HIGHEST_TOTAL_SPENT_WITH_ORDERS"
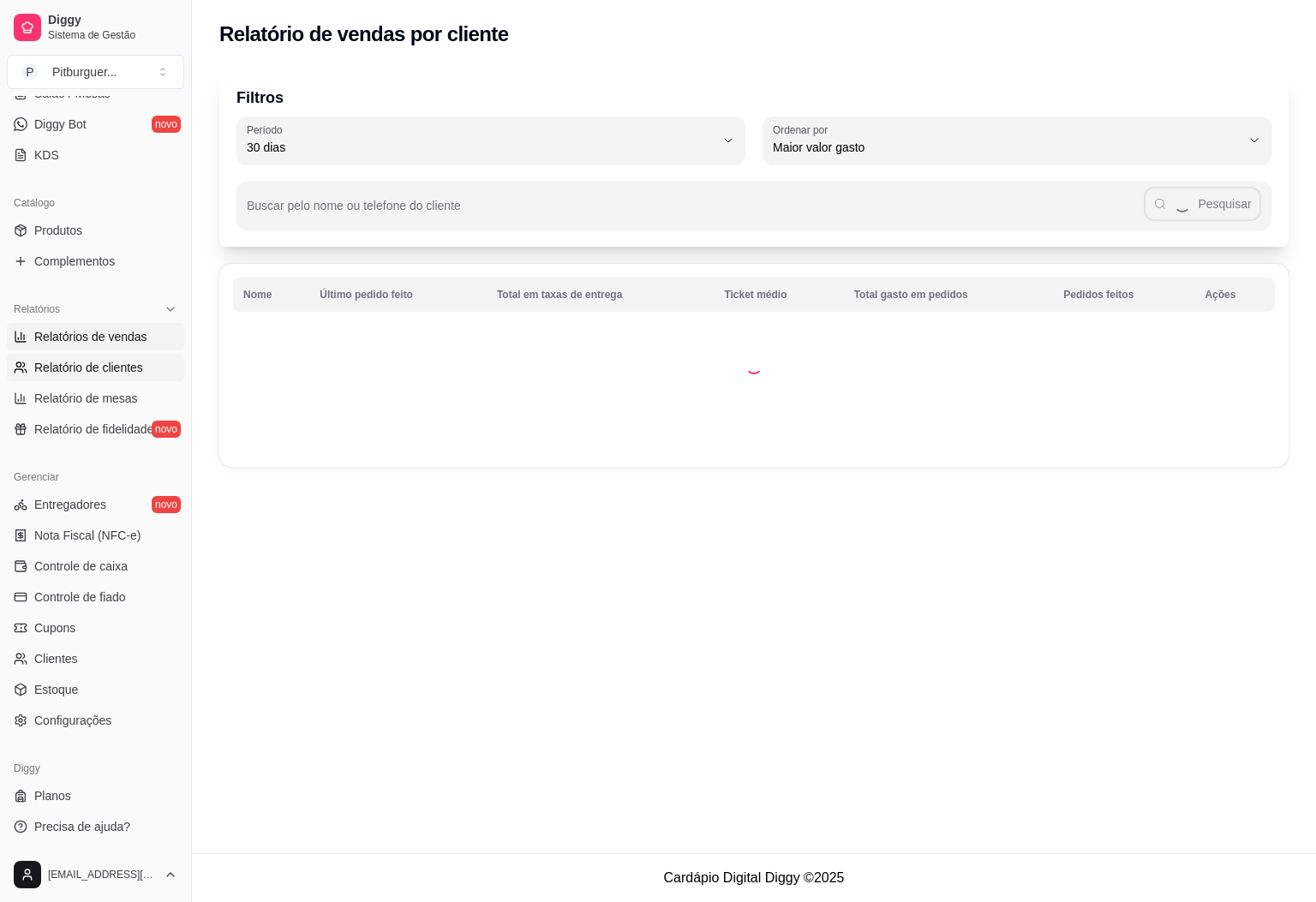
click at [86, 338] on span "Relatórios de vendas" at bounding box center [90, 336] width 113 height 17
select select "ALL"
select select "0"
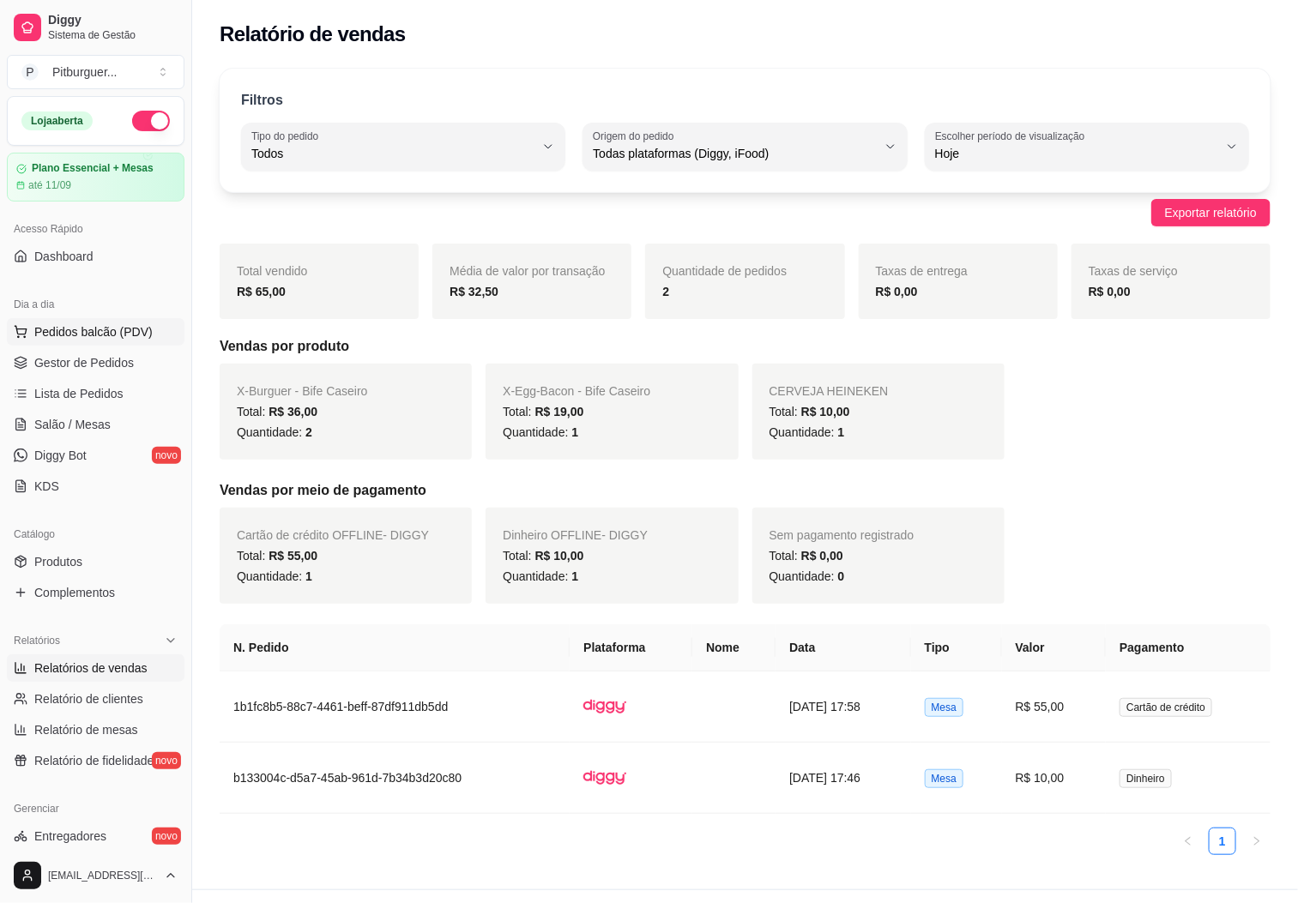
click at [116, 346] on button "Pedidos balcão (PDV)" at bounding box center [96, 331] width 178 height 27
click at [111, 363] on span "Gestor de Pedidos" at bounding box center [83, 362] width 99 height 17
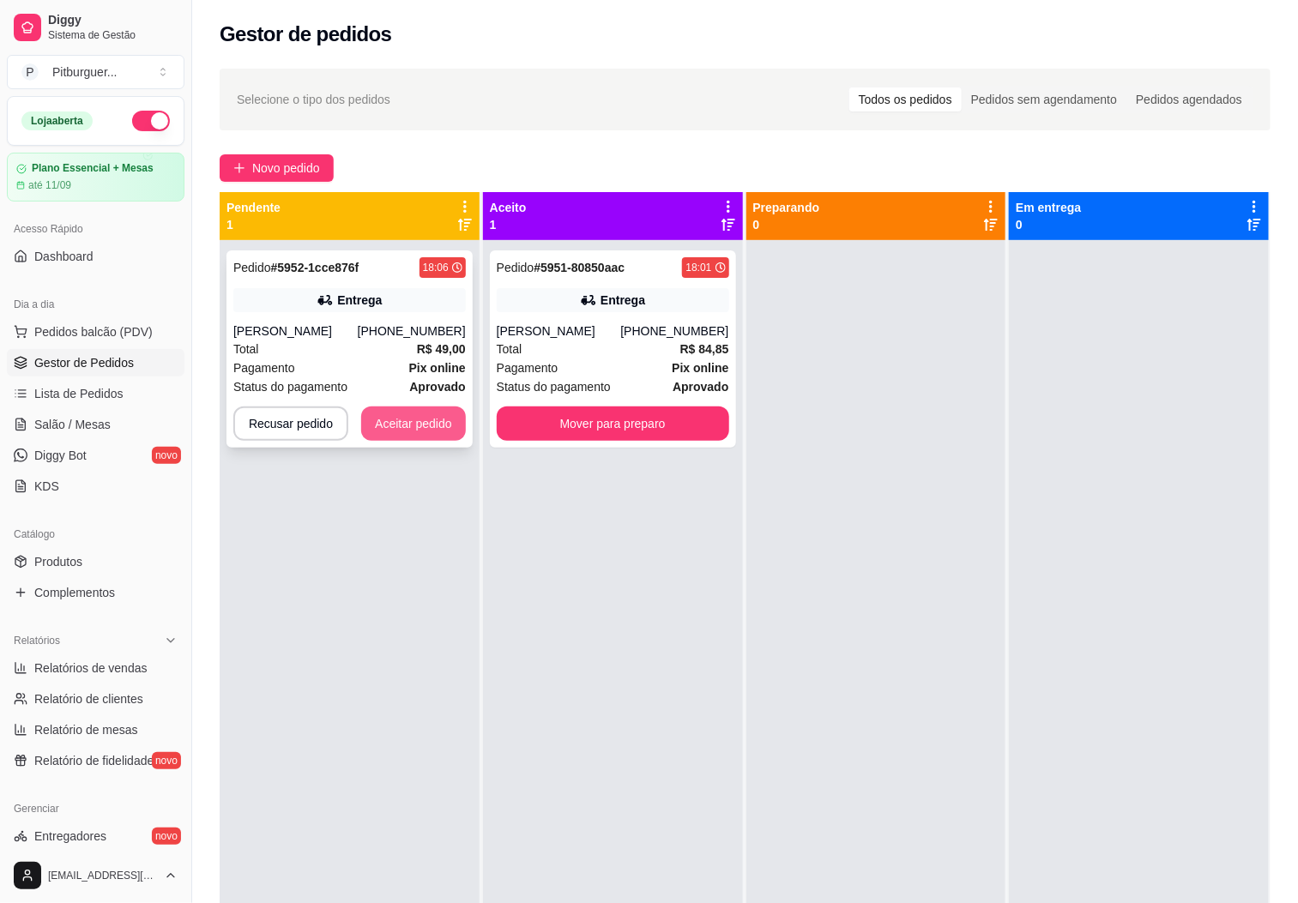
click at [391, 425] on button "Aceitar pedido" at bounding box center [413, 424] width 105 height 34
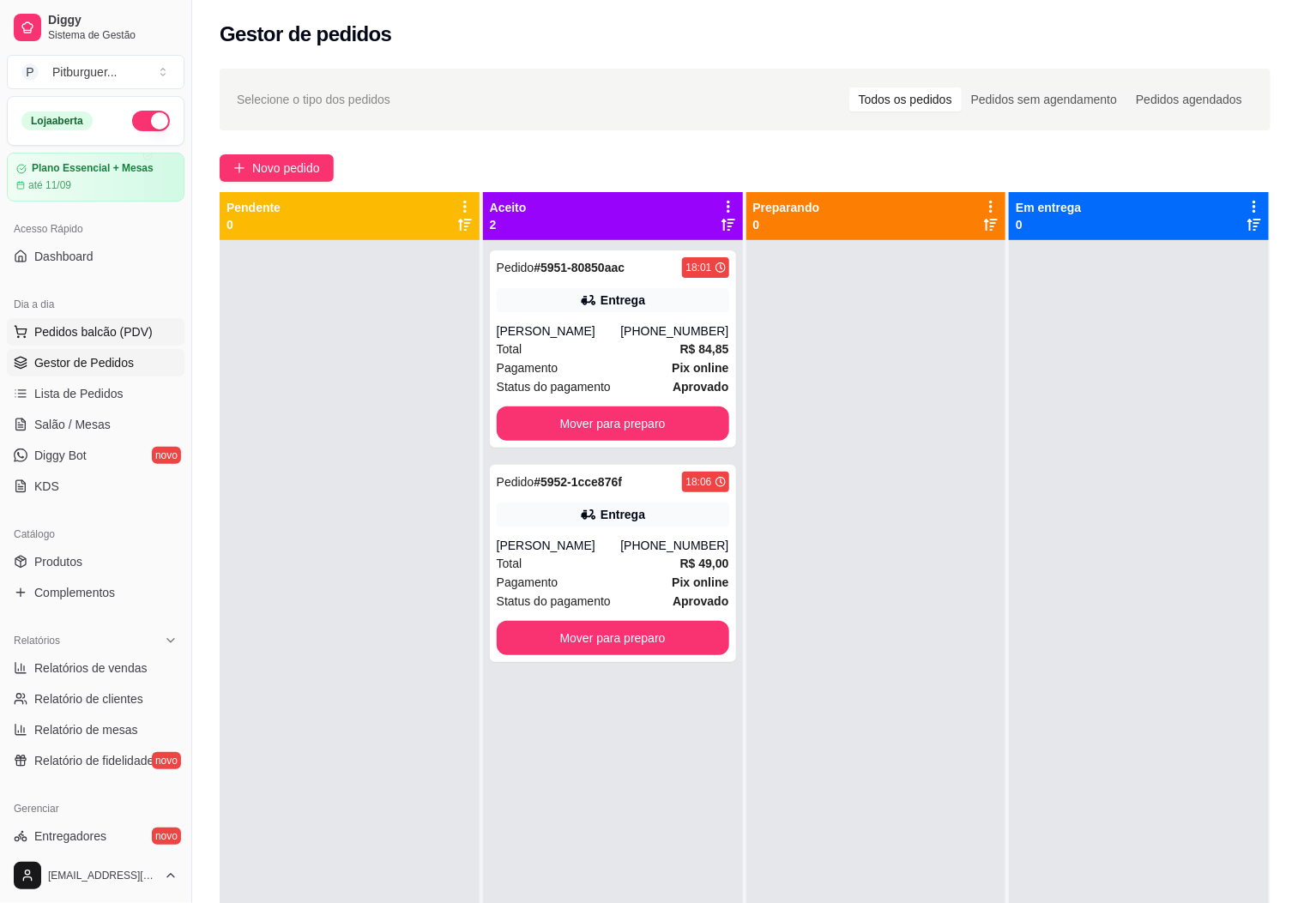
click at [70, 338] on span "Pedidos balcão (PDV)" at bounding box center [93, 331] width 118 height 17
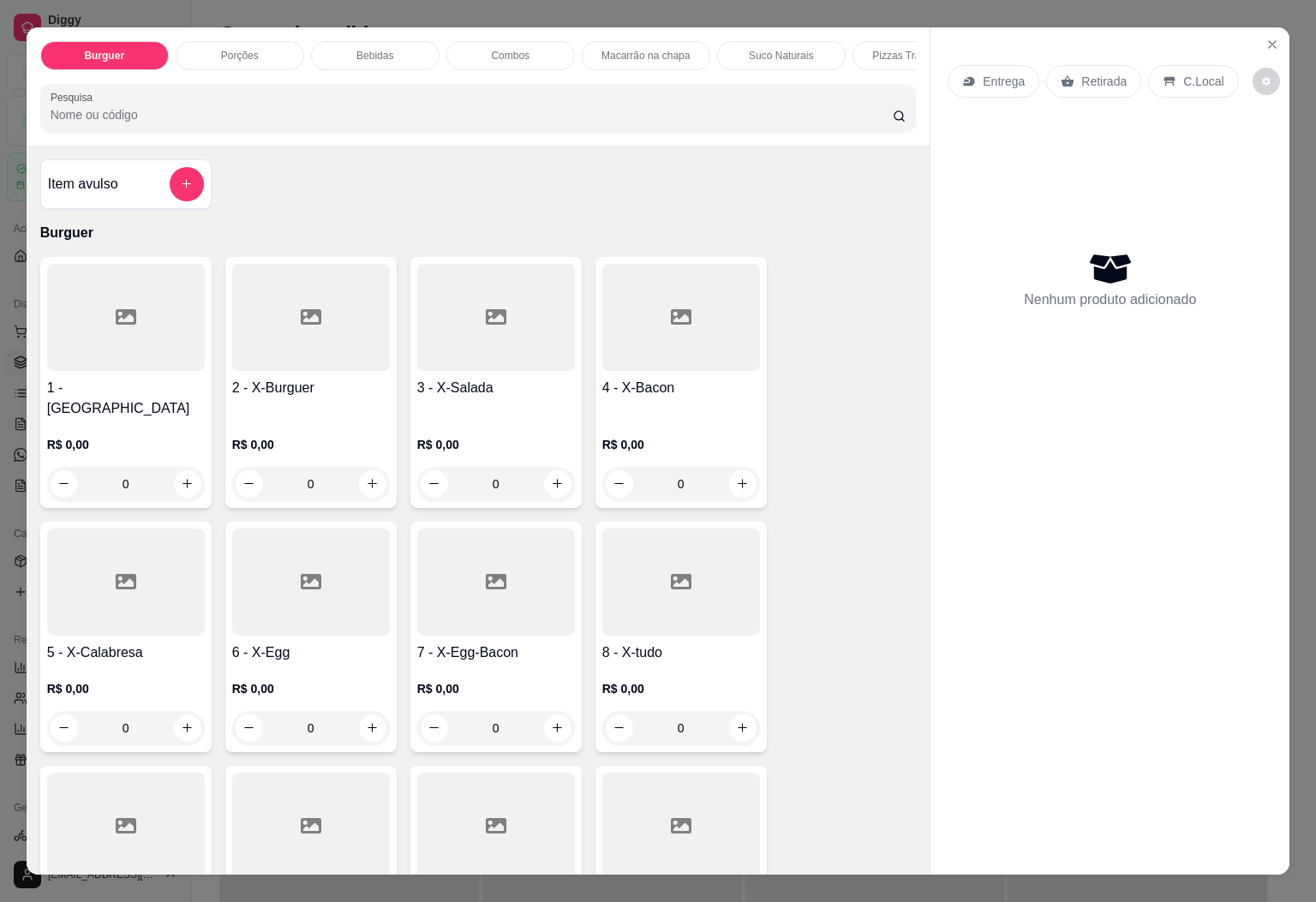
click at [636, 342] on div at bounding box center [681, 317] width 158 height 107
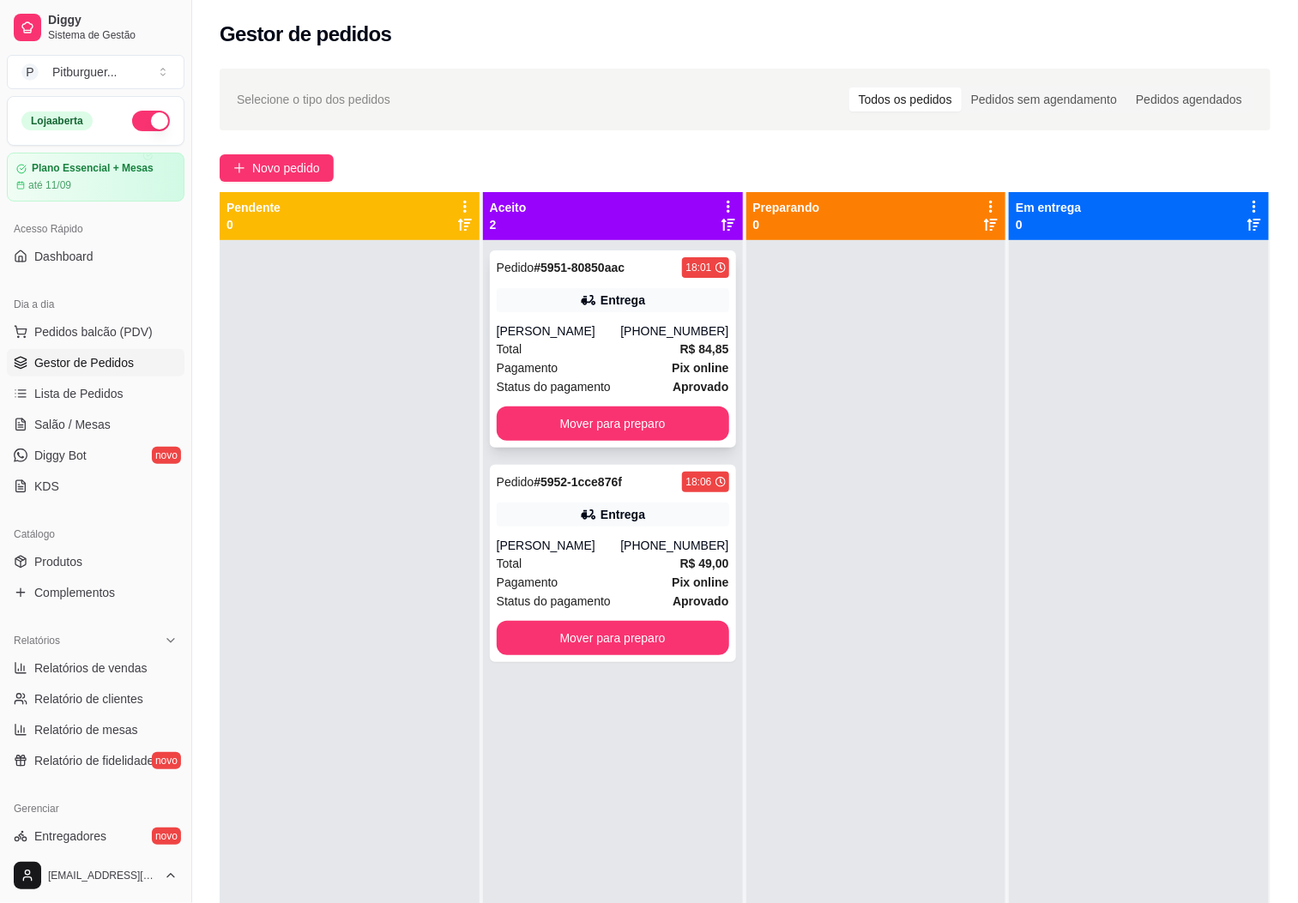
click at [543, 345] on div "Total R$ 84,85" at bounding box center [613, 349] width 232 height 19
click at [103, 317] on div "Dia a dia" at bounding box center [96, 304] width 178 height 27
click at [105, 315] on div "Dia a dia" at bounding box center [96, 304] width 178 height 27
click at [109, 325] on span "Pedidos balcão (PDV)" at bounding box center [93, 331] width 118 height 17
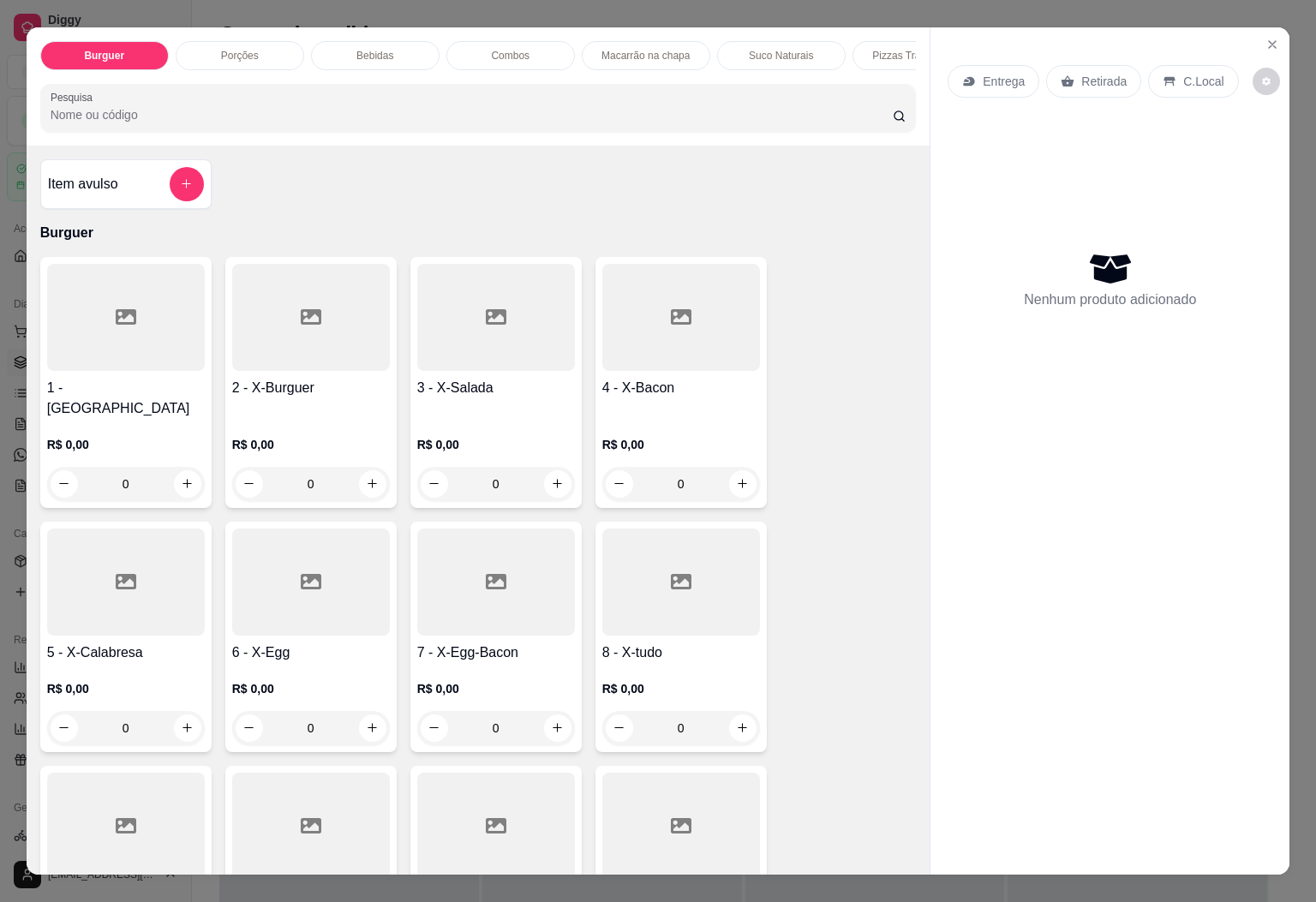
click at [544, 360] on div at bounding box center [497, 317] width 158 height 107
click at [598, 296] on div "Bife Industrial R$ 12,00" at bounding box center [658, 287] width 454 height 57
radio input "true"
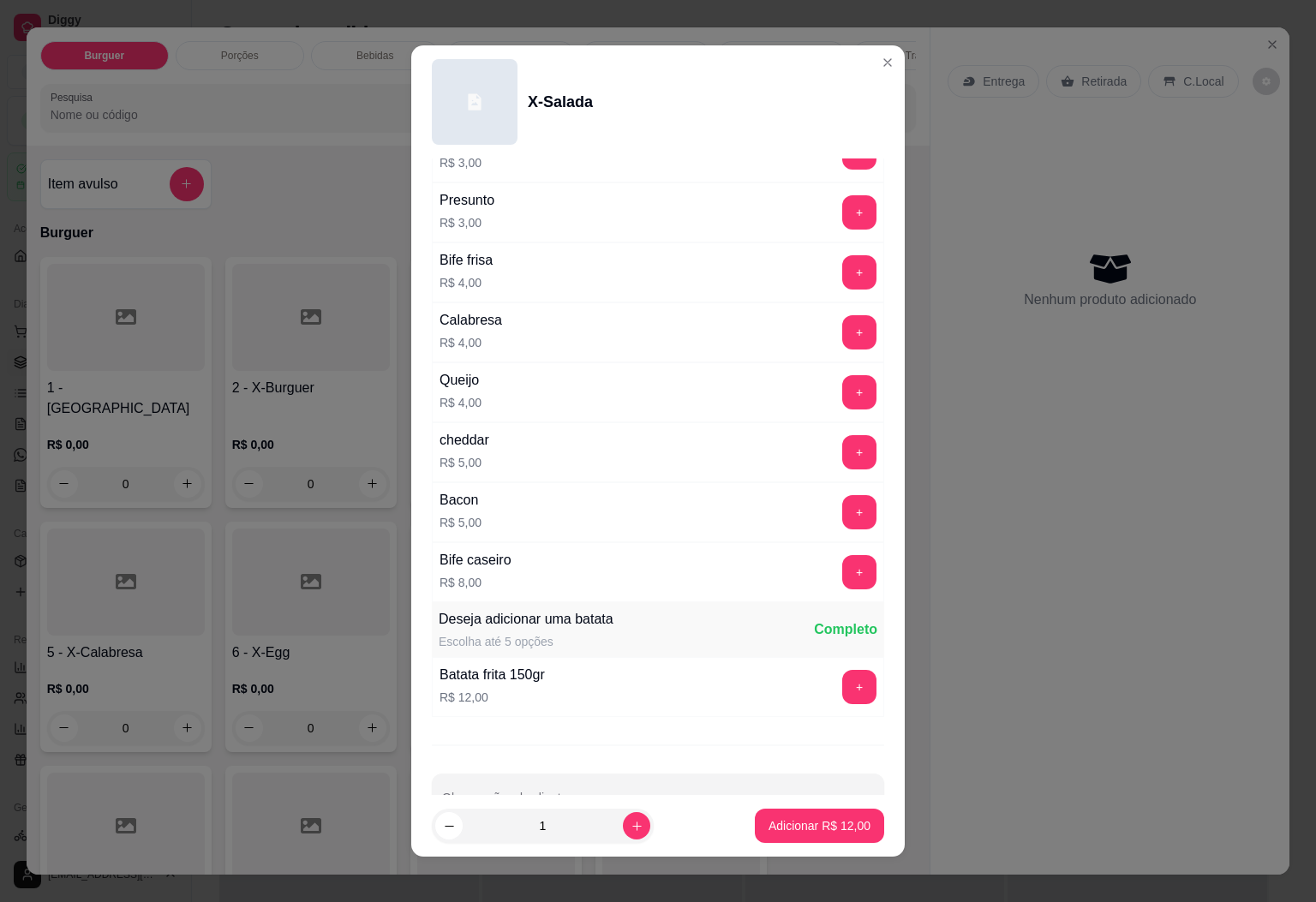
scroll to position [443, 0]
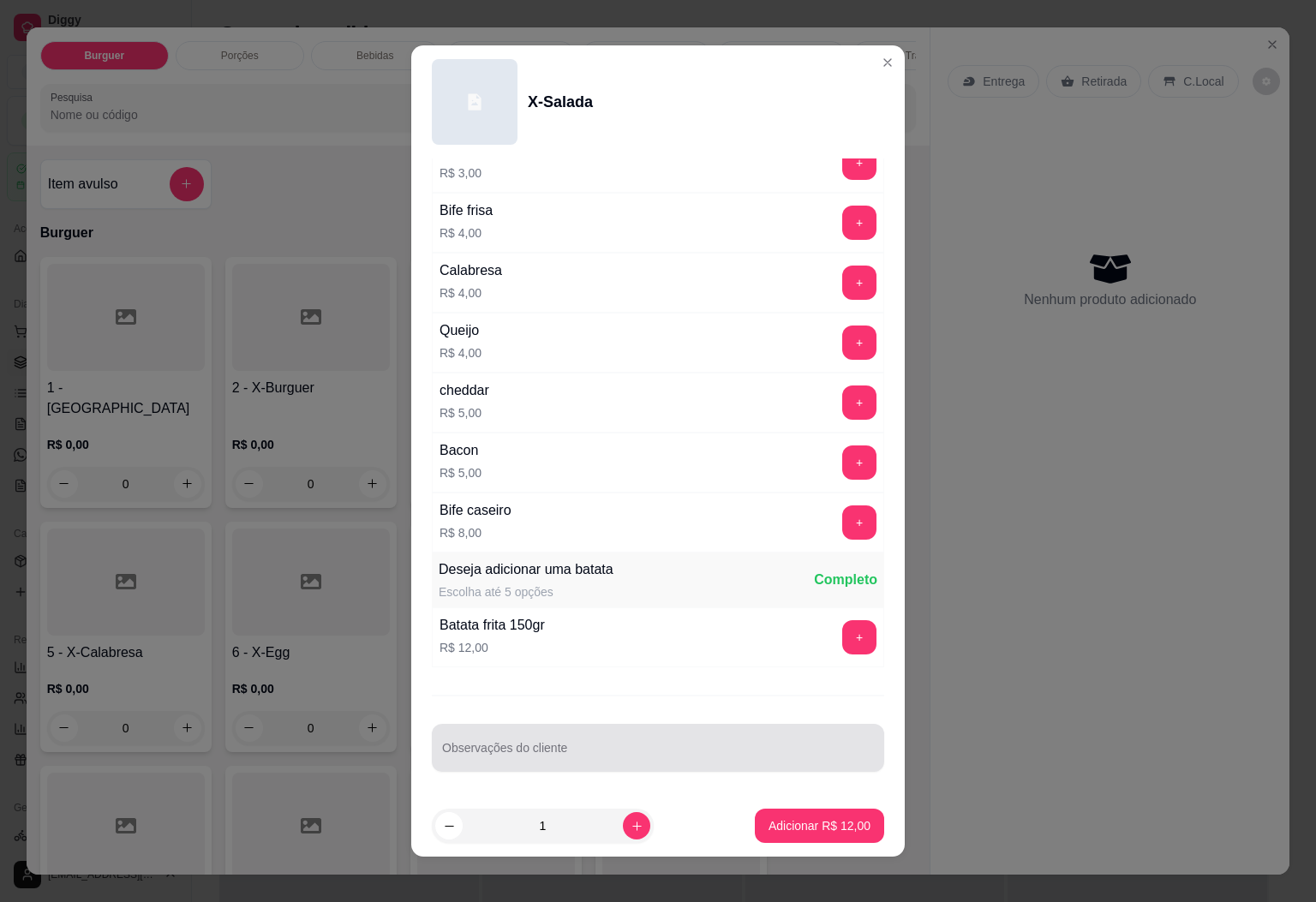
click at [707, 725] on div "Observações do cliente" at bounding box center [658, 748] width 453 height 48
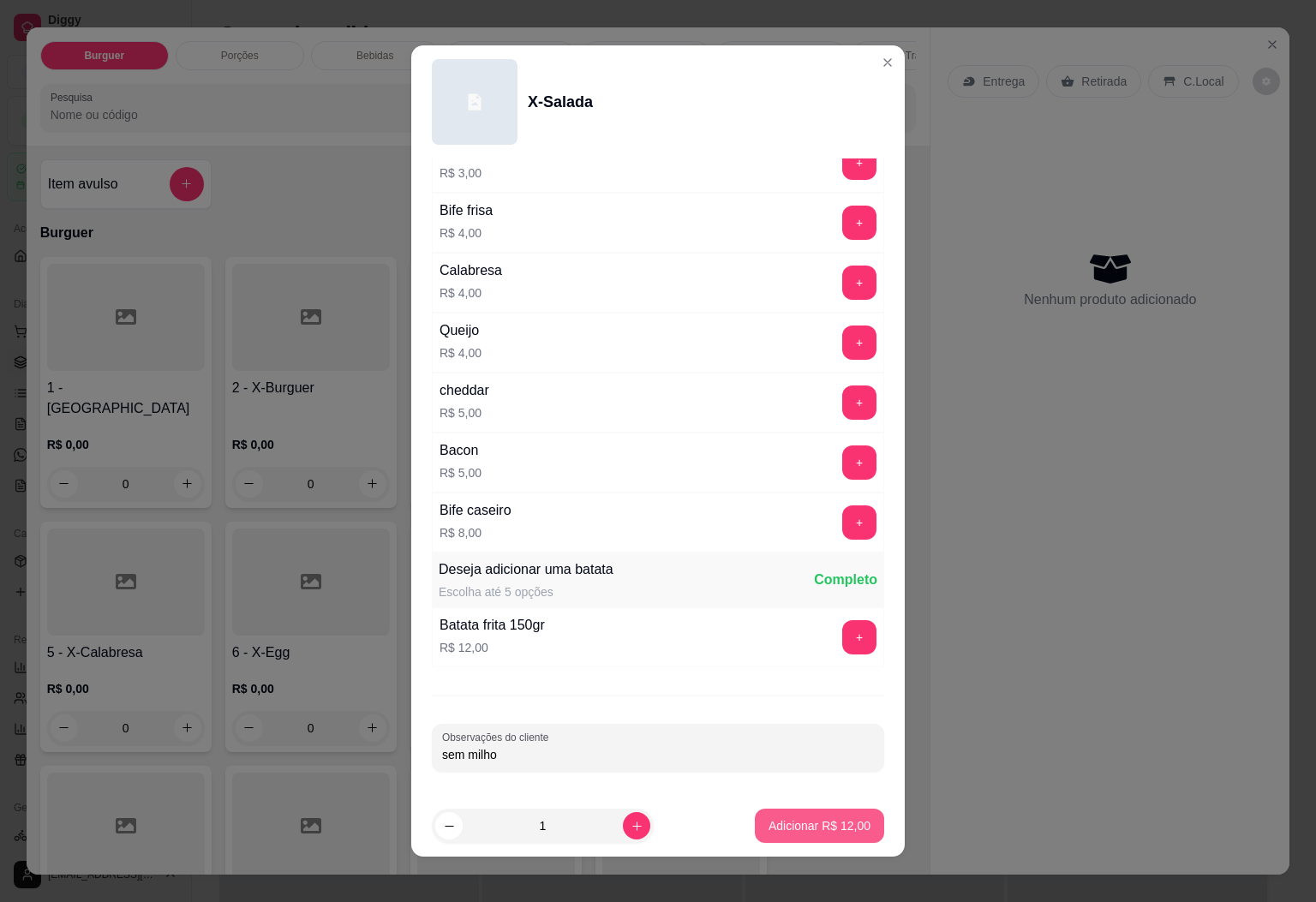
type input "sem milho"
click at [812, 833] on p "Adicionar R$ 12,00" at bounding box center [819, 825] width 102 height 17
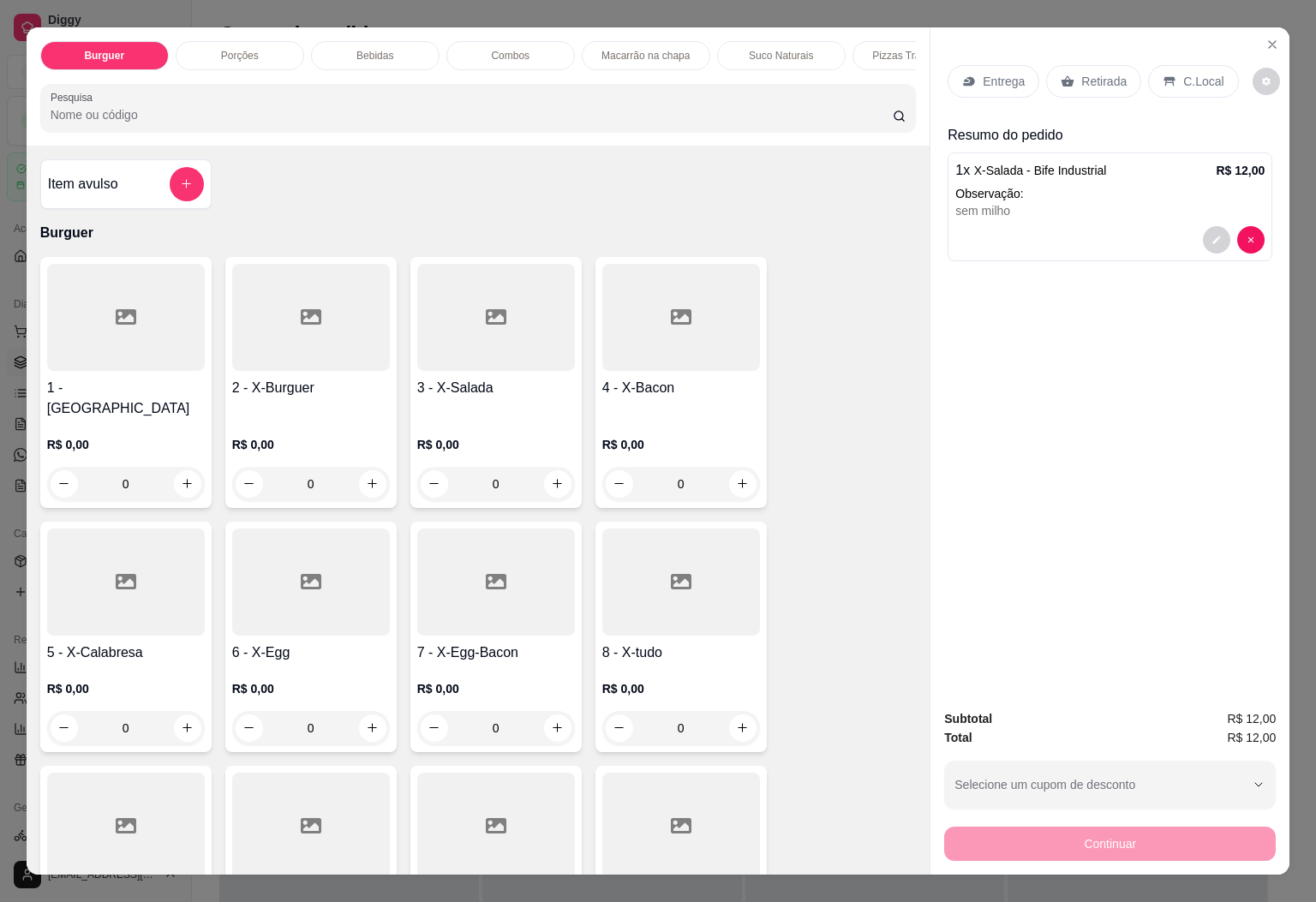
click at [512, 330] on div at bounding box center [497, 317] width 158 height 107
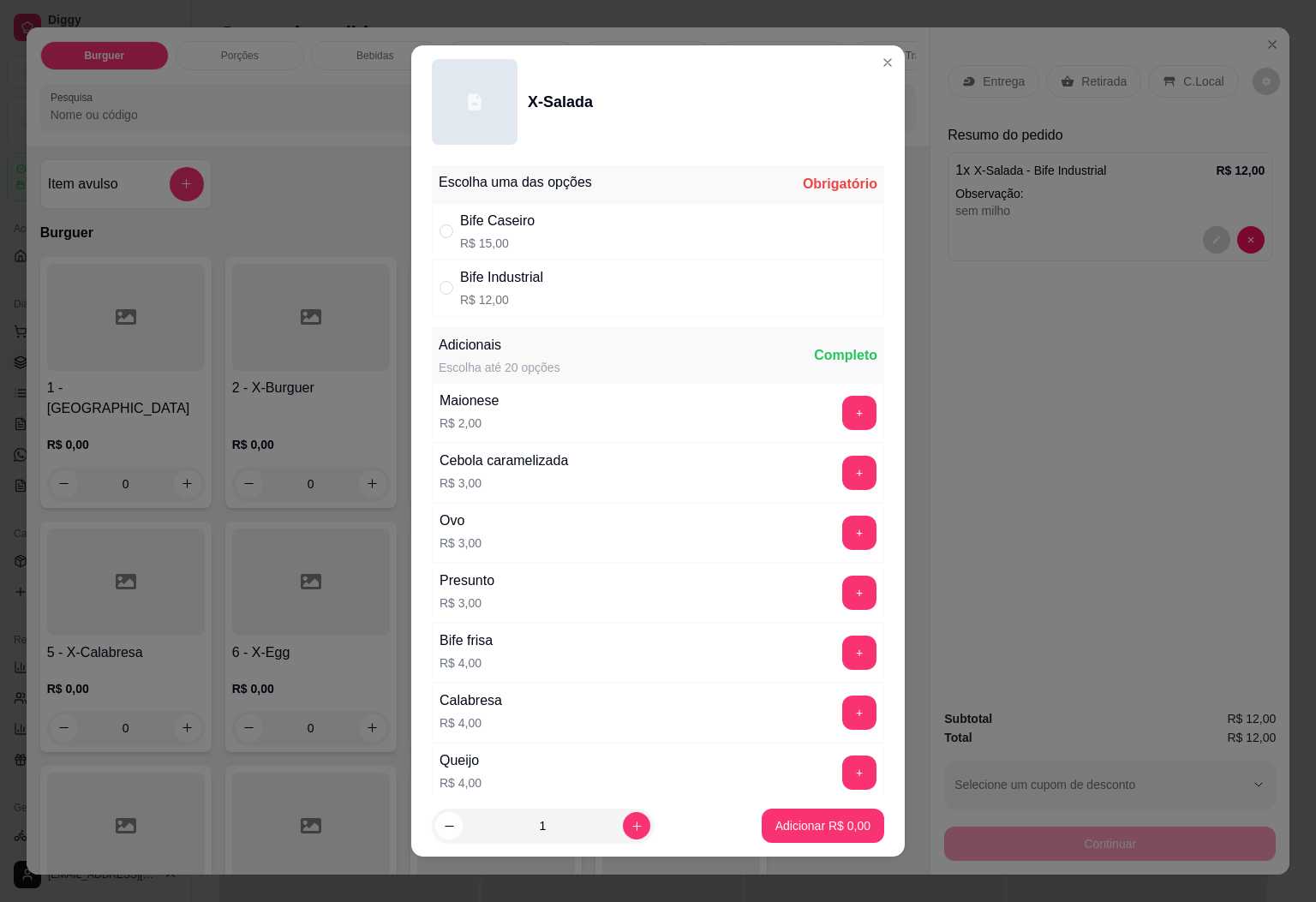
click at [587, 281] on div "Bife Industrial R$ 12,00" at bounding box center [658, 288] width 453 height 57
radio input "true"
click at [624, 821] on button "increase-product-quantity" at bounding box center [637, 825] width 27 height 27
type input "2"
click at [755, 840] on button "Adicionar R$ 24,00" at bounding box center [820, 826] width 130 height 34
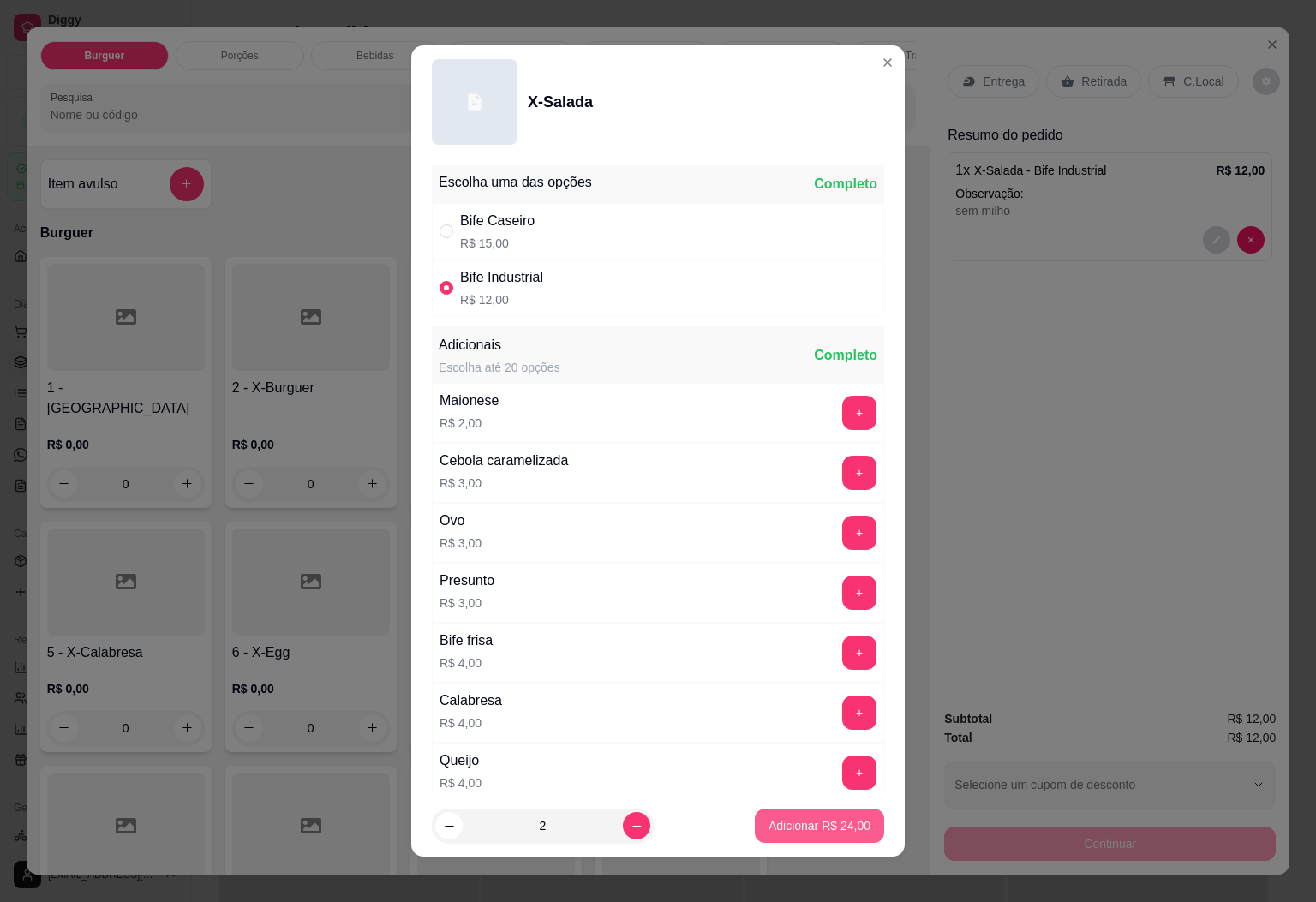
type input "2"
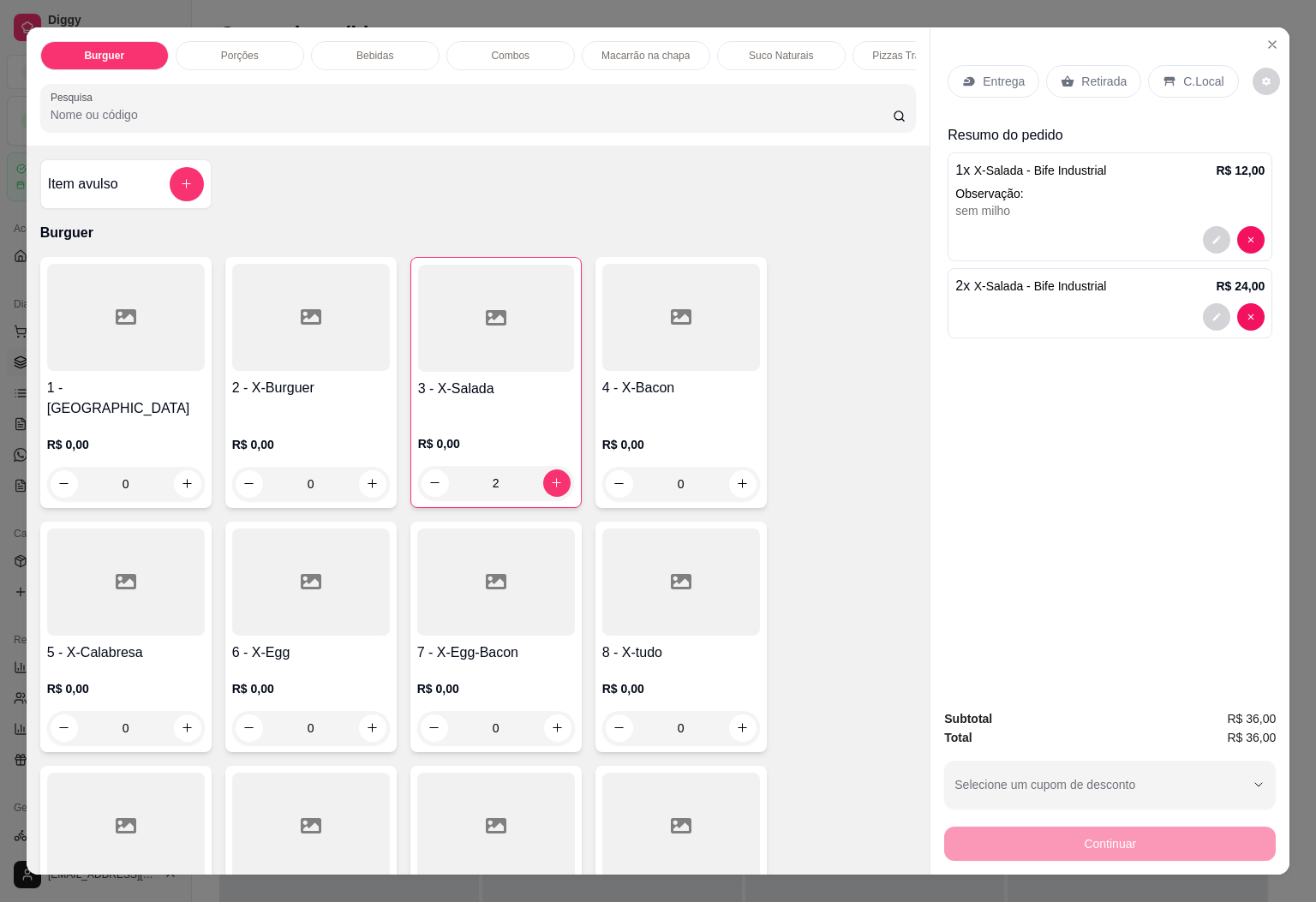
click at [641, 609] on div at bounding box center [681, 581] width 158 height 107
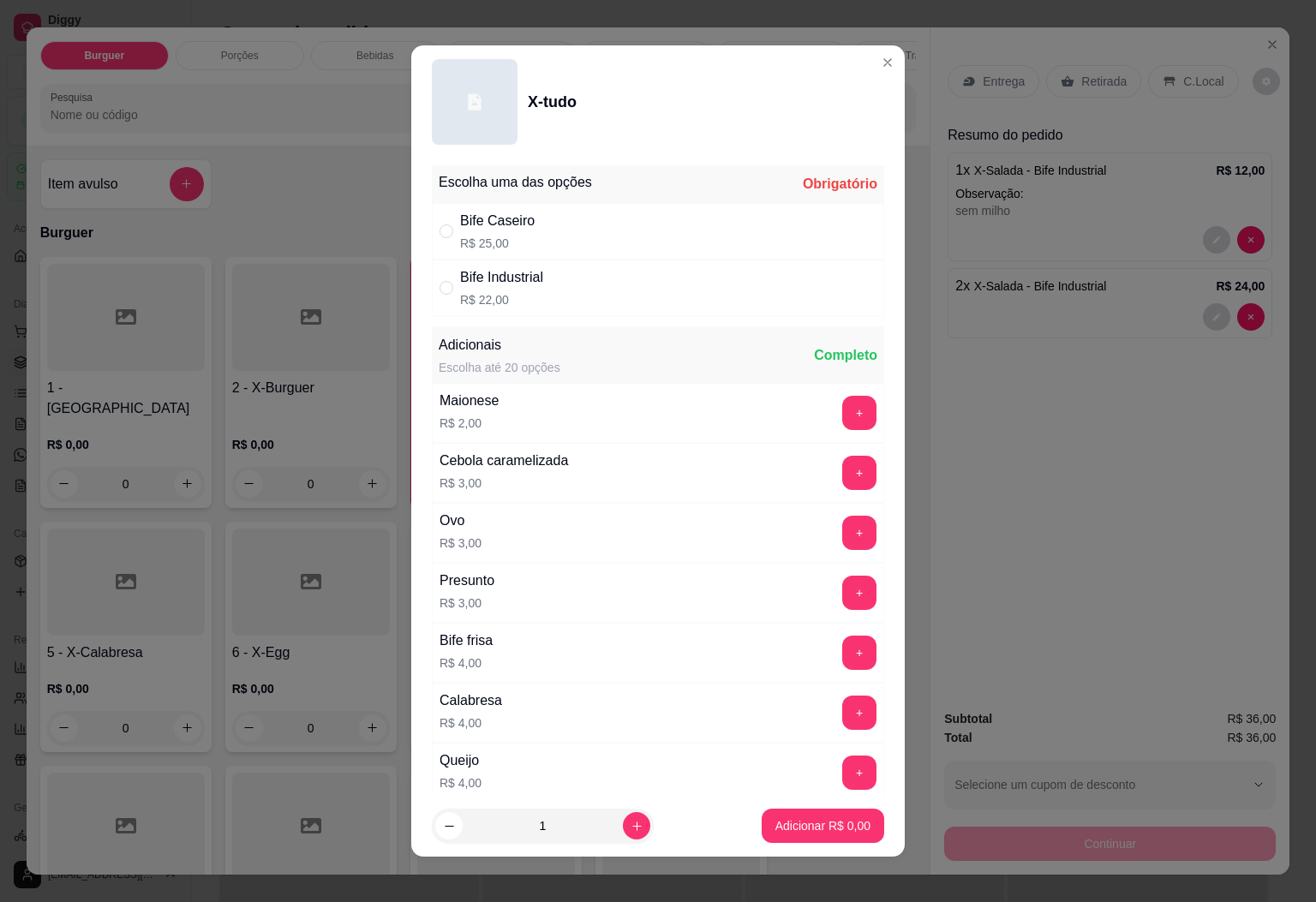
click at [658, 317] on div "Escolha uma das opções Obrigatório Bife Caseiro R$ 25,00 Bife Industrial R$ 22,…" at bounding box center [658, 477] width 494 height 637
click at [661, 291] on div "Bife Industrial R$ 22,00" at bounding box center [658, 288] width 453 height 57
radio input "true"
click at [794, 825] on p "Adicionar R$ 22,00" at bounding box center [819, 826] width 99 height 16
type input "1"
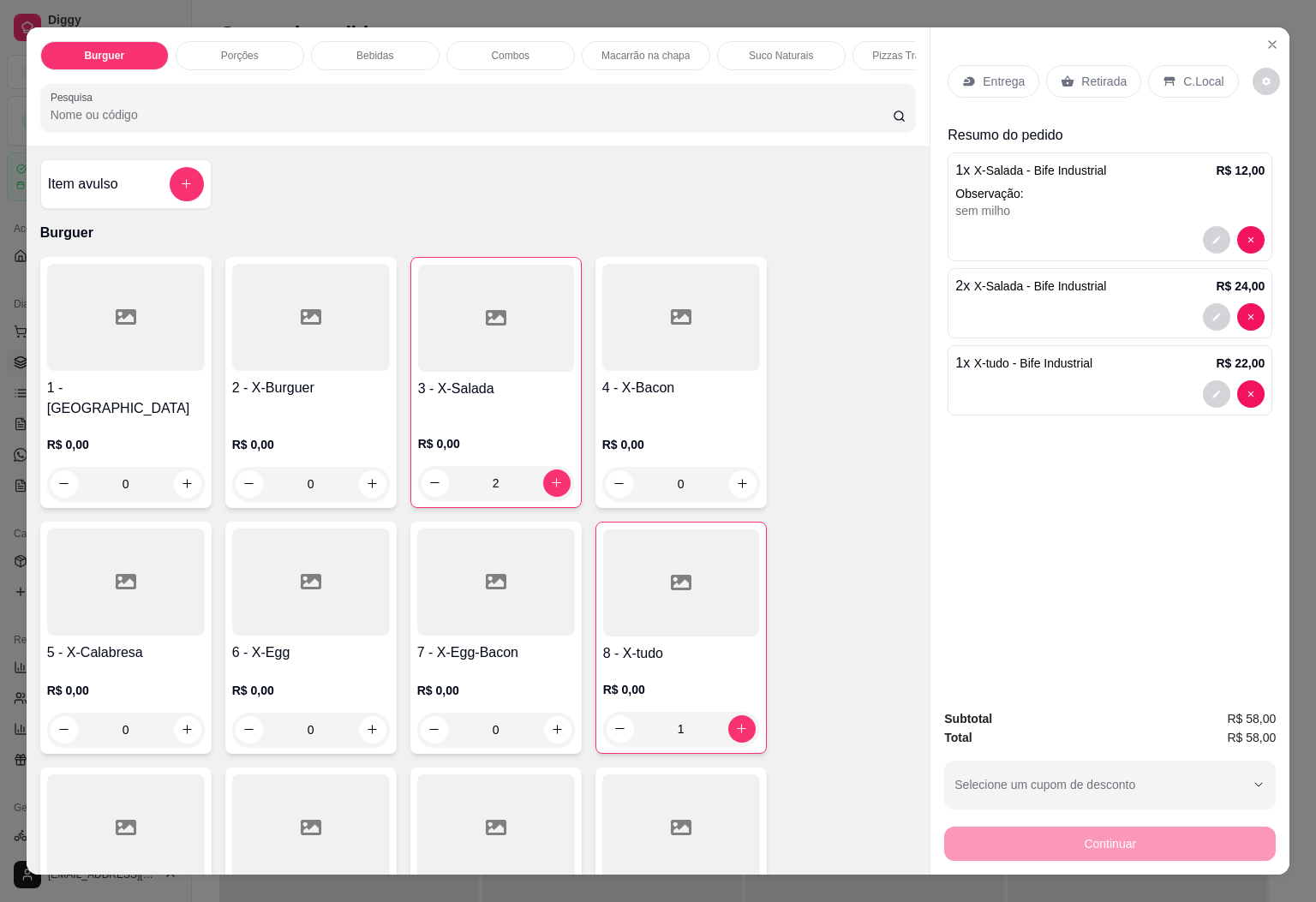
click at [988, 73] on p "Entrega" at bounding box center [1004, 81] width 42 height 17
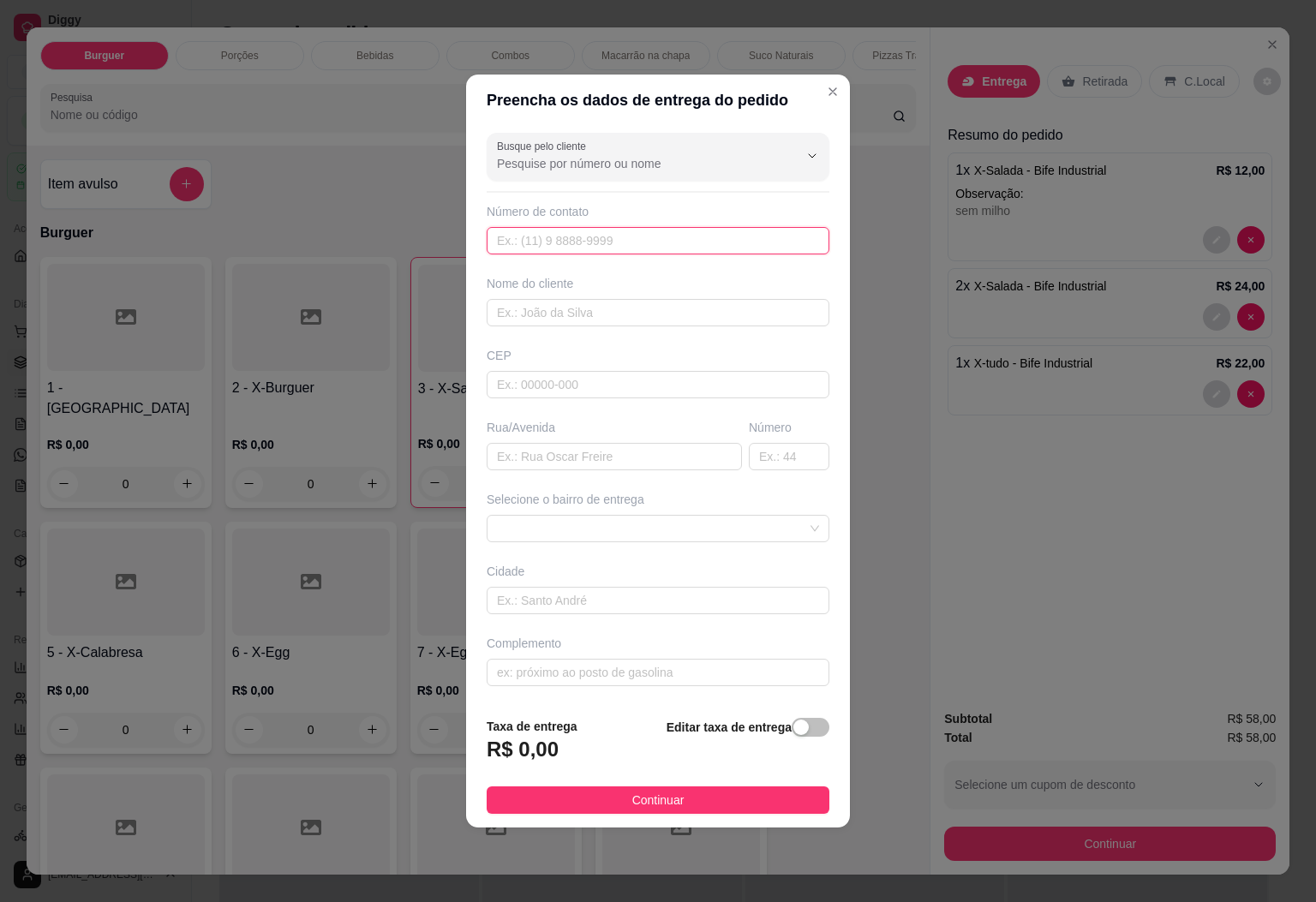
click at [660, 245] on input "text" at bounding box center [658, 240] width 343 height 27
type input "[PHONE_NUMBER]"
click at [611, 319] on input "text" at bounding box center [658, 312] width 343 height 27
click at [564, 517] on span at bounding box center [658, 528] width 322 height 26
type input "DIM"
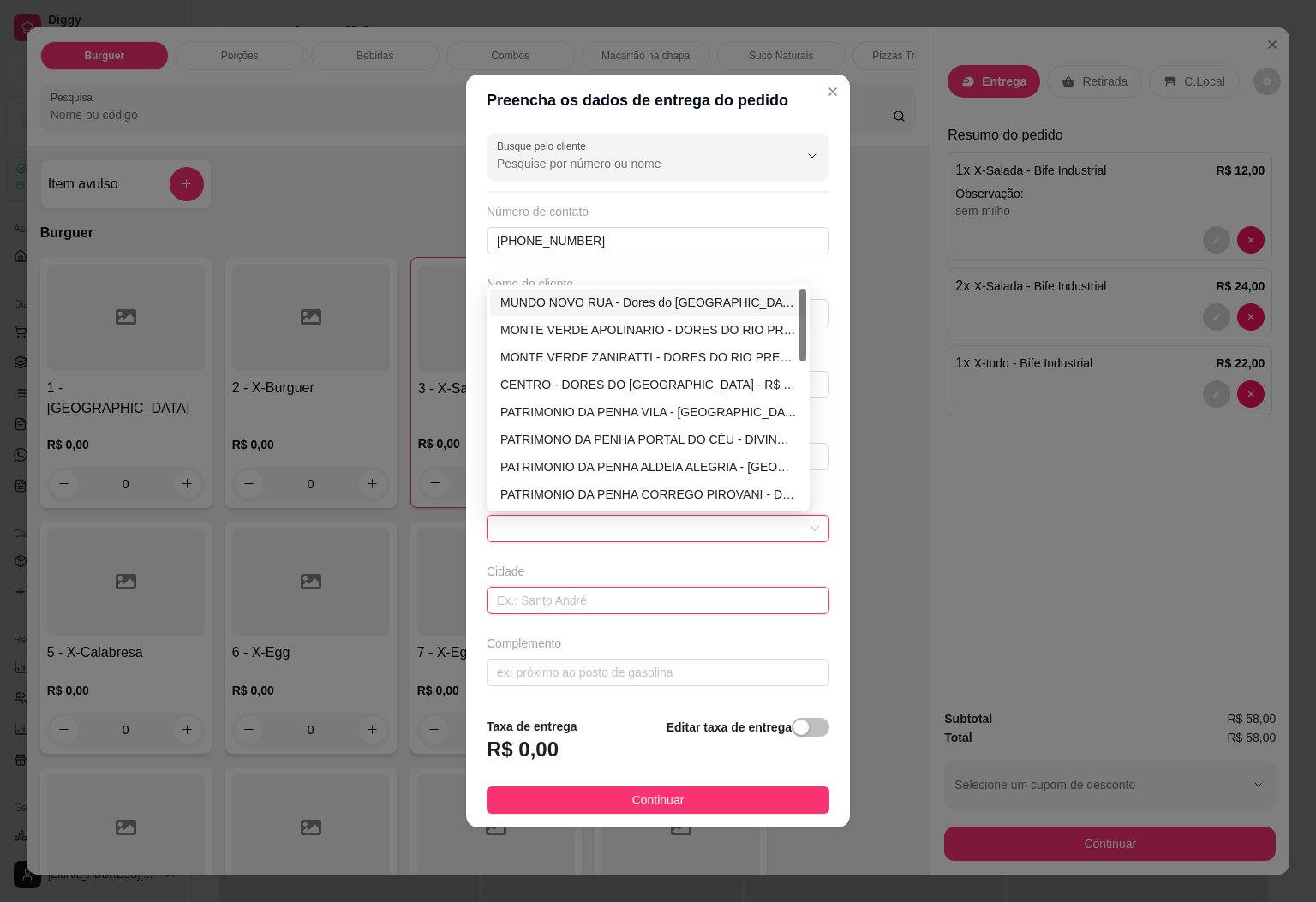
click at [536, 597] on input "text" at bounding box center [658, 599] width 343 height 27
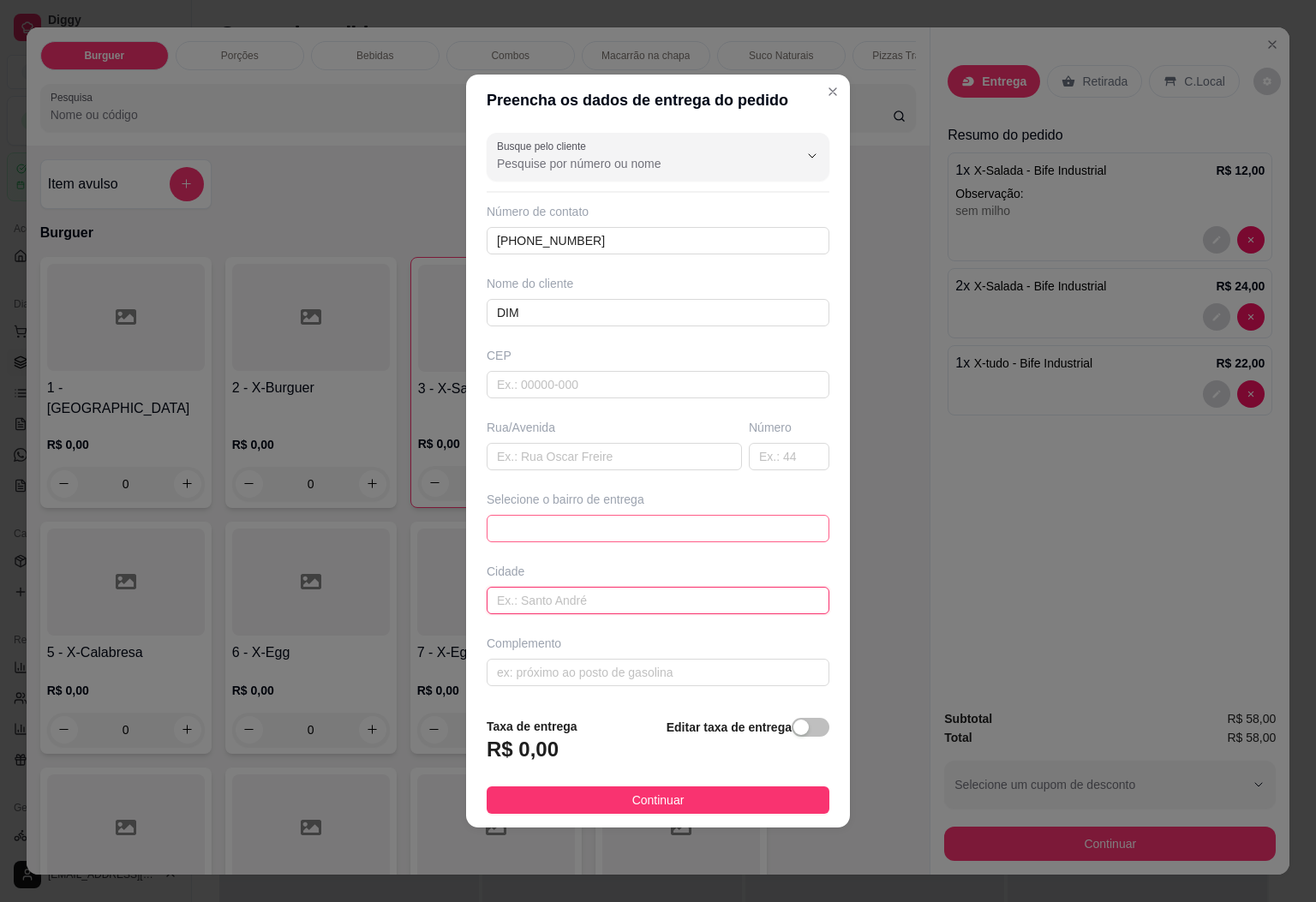
click at [569, 525] on span at bounding box center [658, 528] width 322 height 26
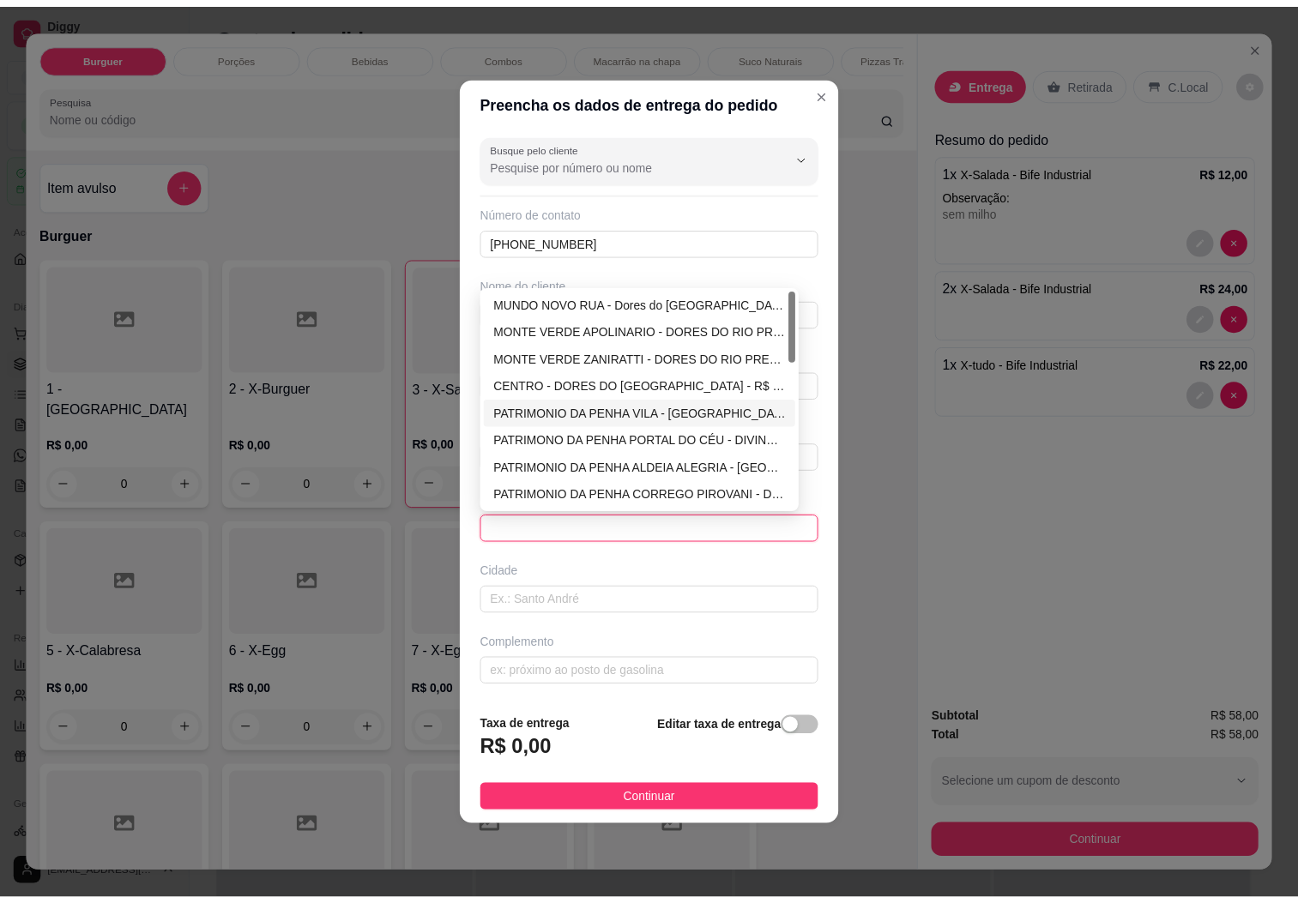
scroll to position [438, 0]
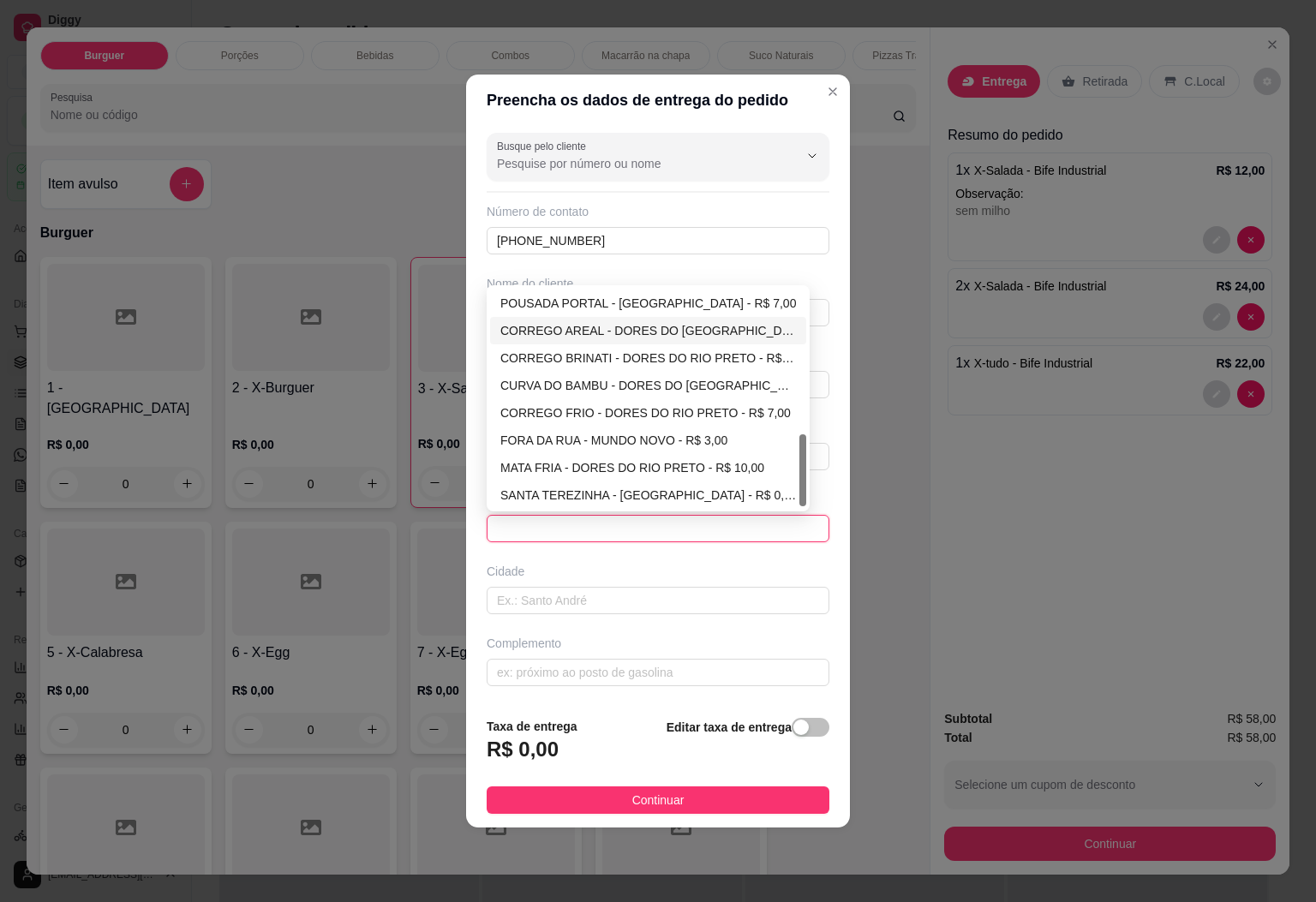
click at [657, 340] on div "CORREGO AREAL - DORES DO RIO PRETO - R$ 10,00" at bounding box center [649, 331] width 296 height 19
type input "DORES DO [GEOGRAPHIC_DATA]"
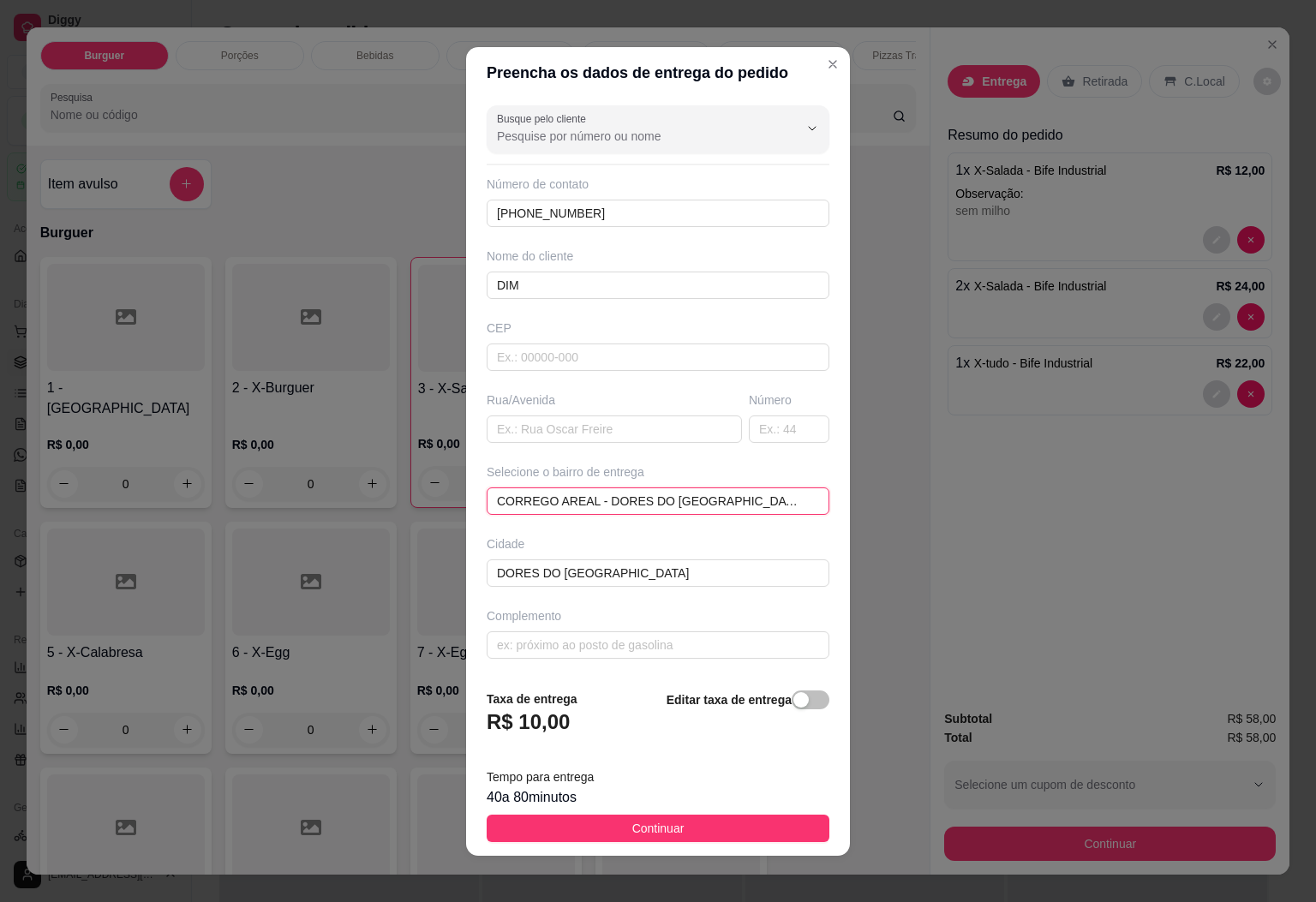
click at [709, 504] on span "CORREGO AREAL - DORES DO RIO PRETO - R$ 10,00" at bounding box center [658, 501] width 322 height 26
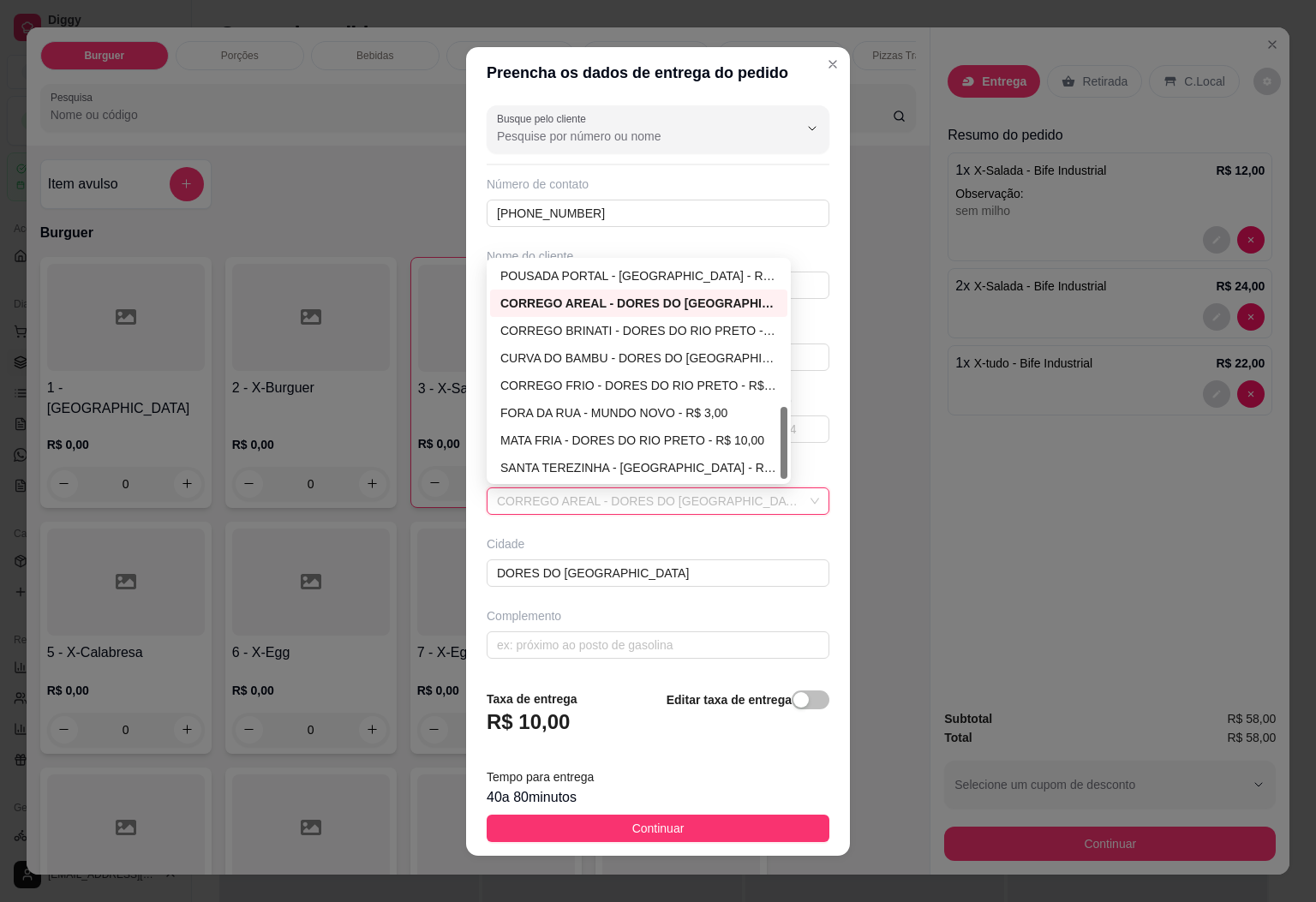
click at [725, 750] on footer "Taxa de entrega R$ 10,00 Editar taxa de entrega Tempo para entrega 40 a 80 minu…" at bounding box center [658, 766] width 384 height 180
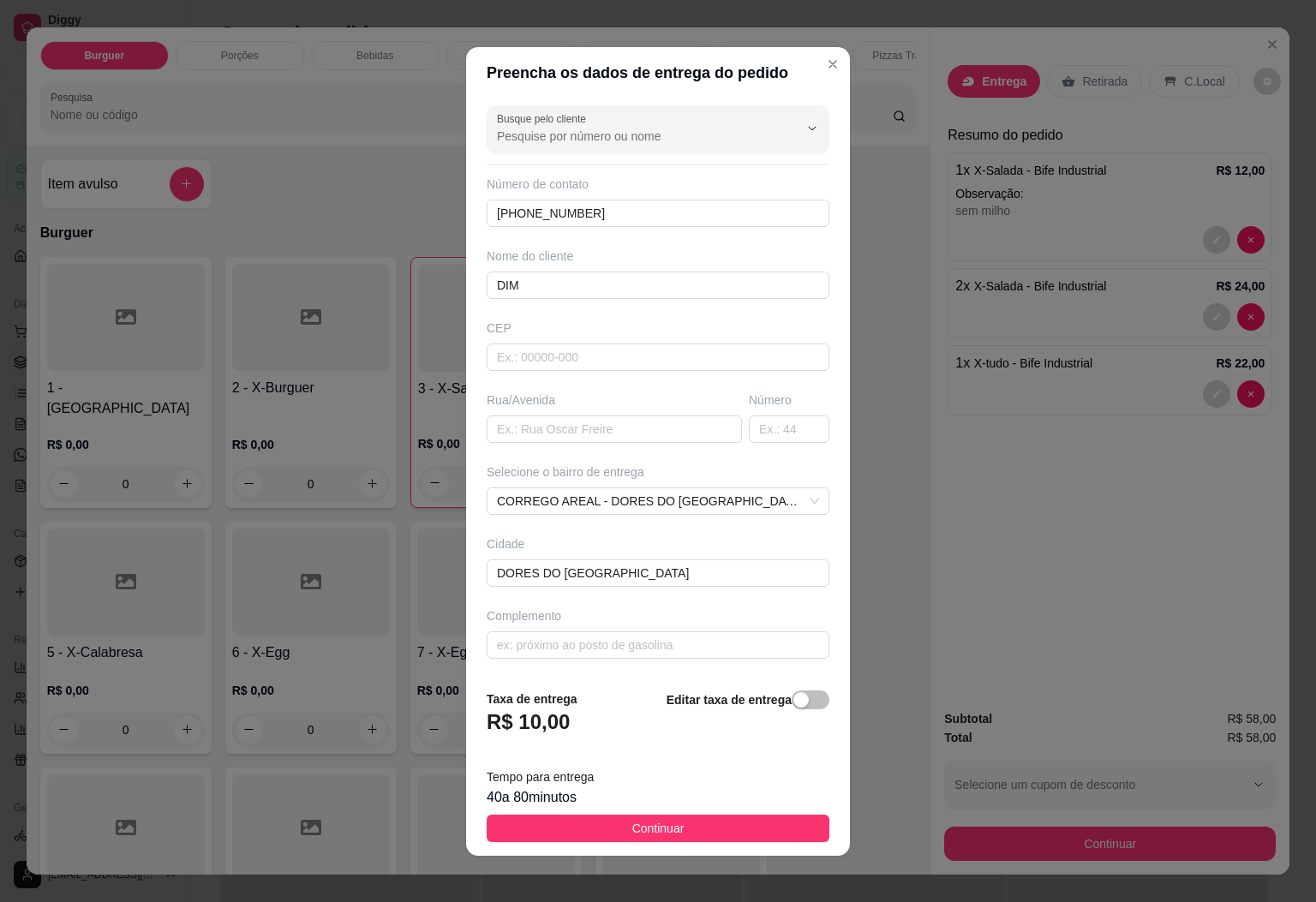
drag, startPoint x: 673, startPoint y: 821, endPoint x: 597, endPoint y: 769, distance: 92.1
click at [671, 823] on button "Continuar" at bounding box center [658, 828] width 343 height 27
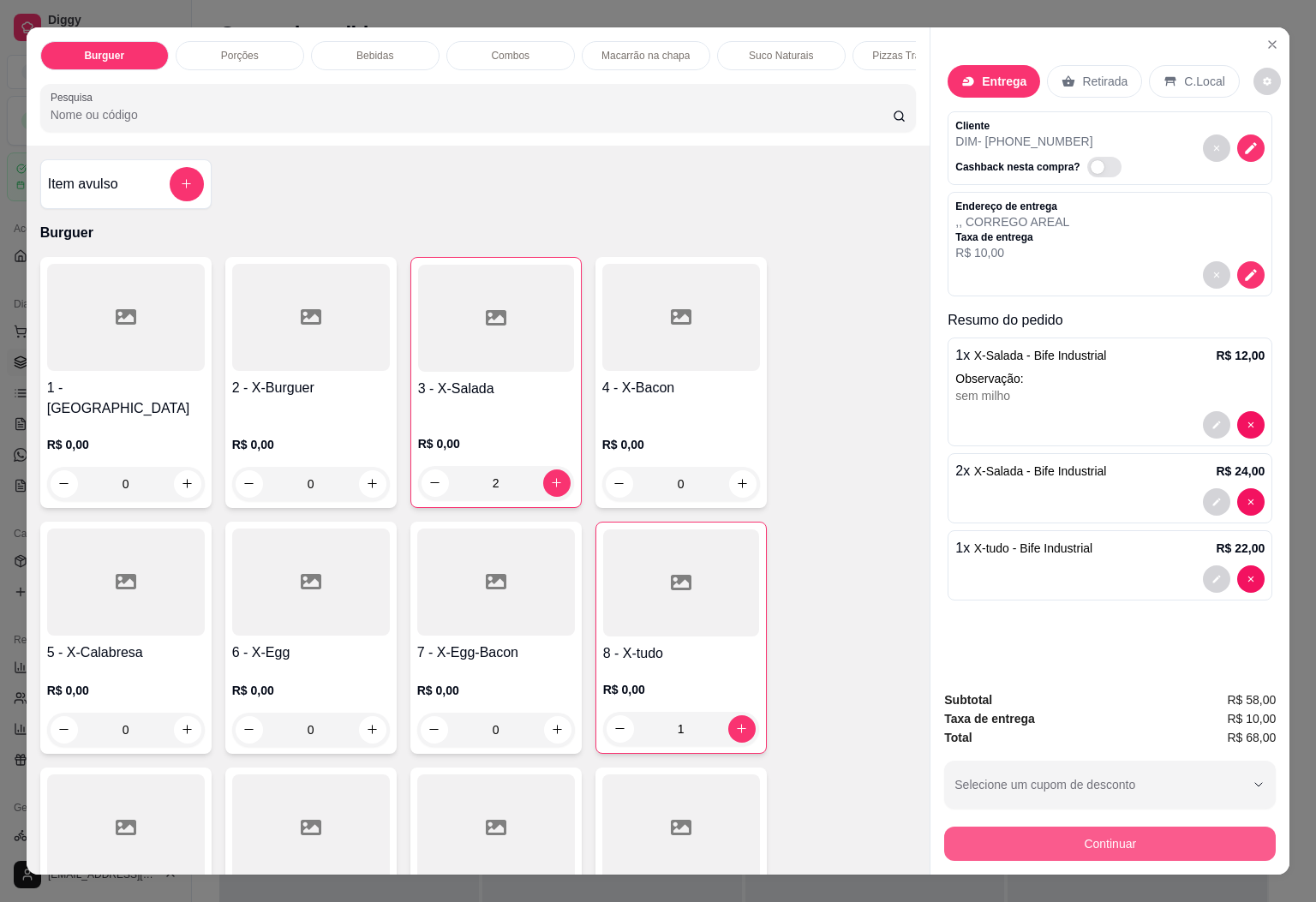
click at [1055, 833] on button "Continuar" at bounding box center [1110, 844] width 332 height 34
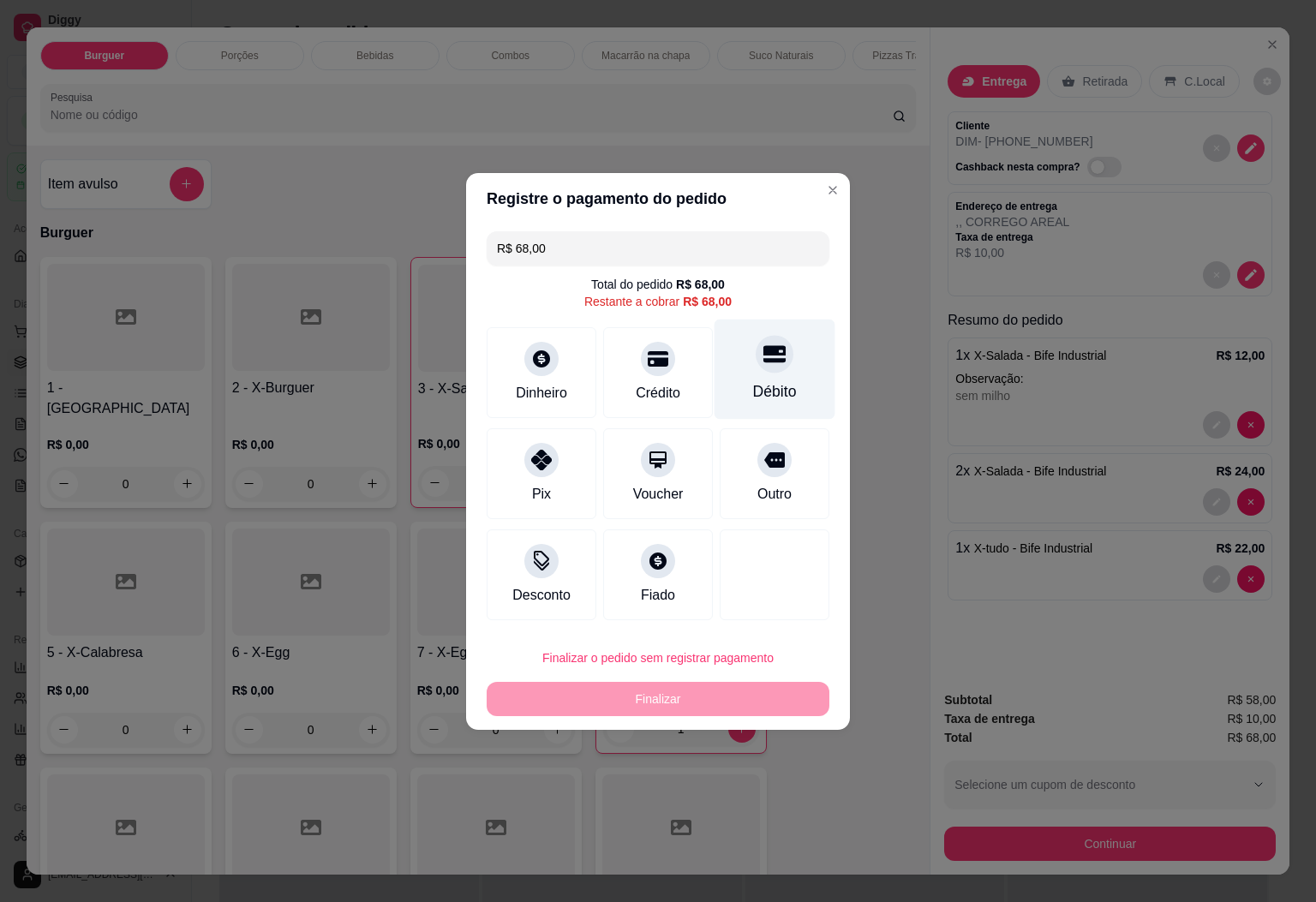
click at [714, 384] on div "Débito" at bounding box center [774, 369] width 121 height 100
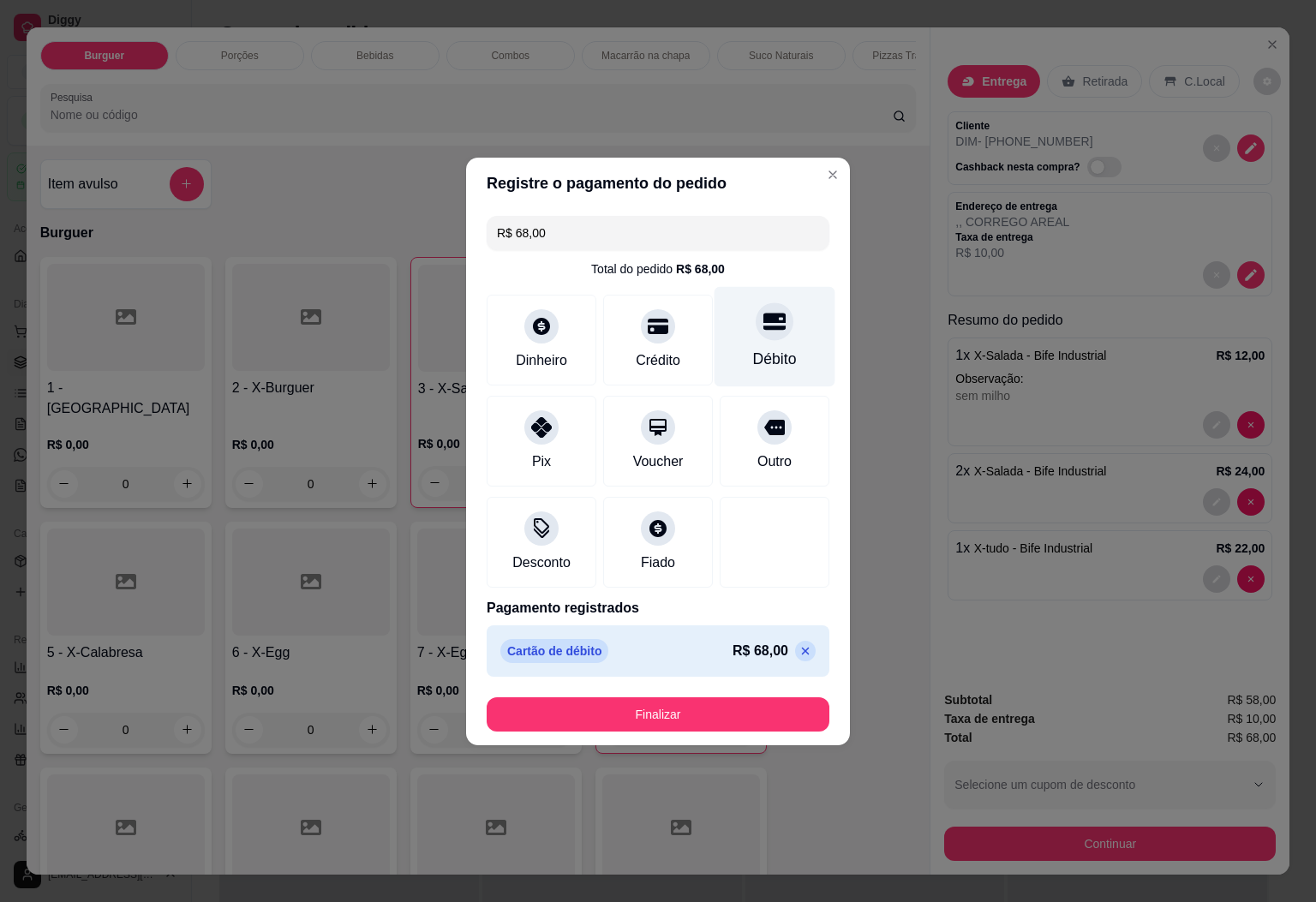
type input "R$ 0,00"
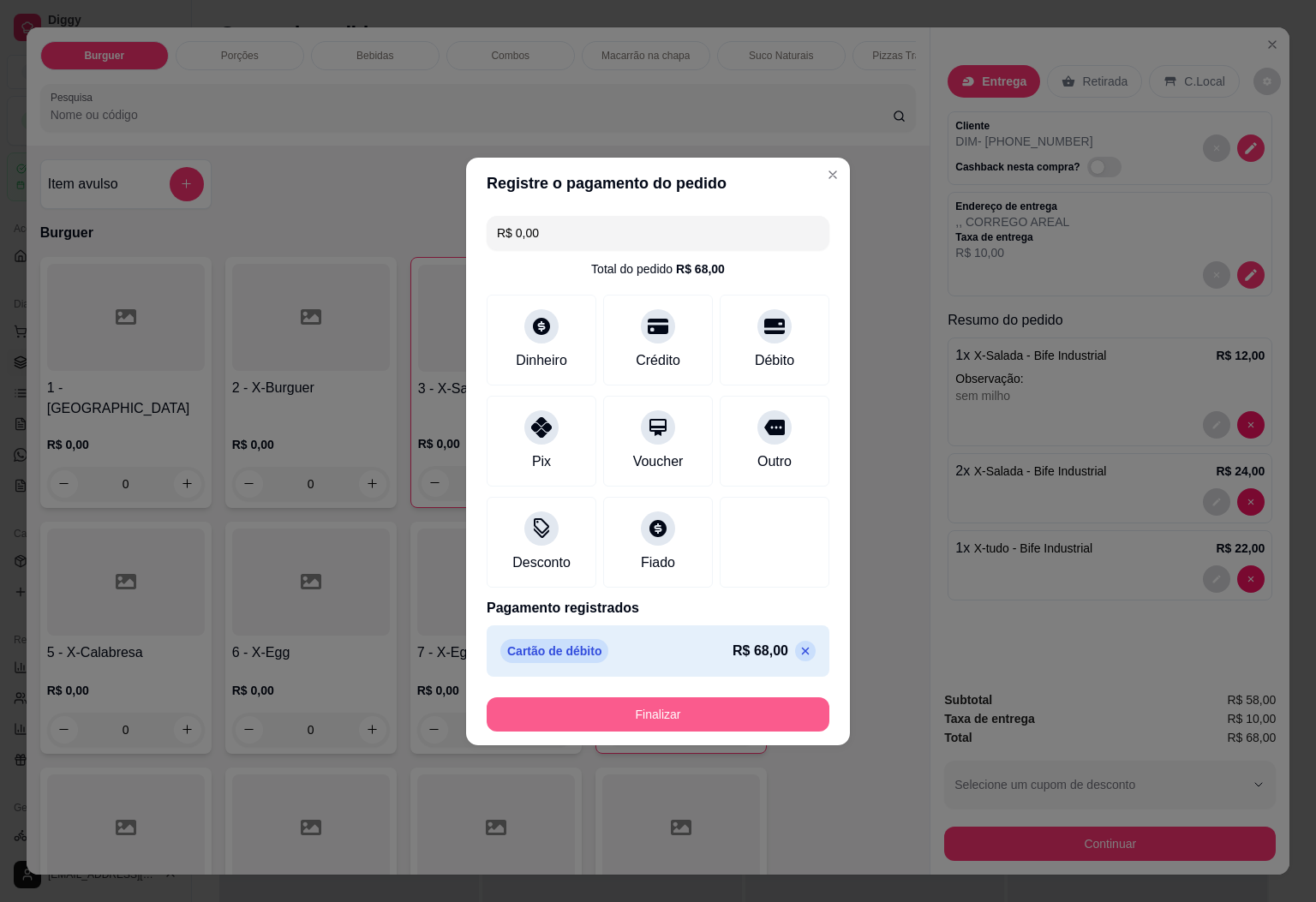
click at [727, 725] on button "Finalizar" at bounding box center [658, 714] width 343 height 34
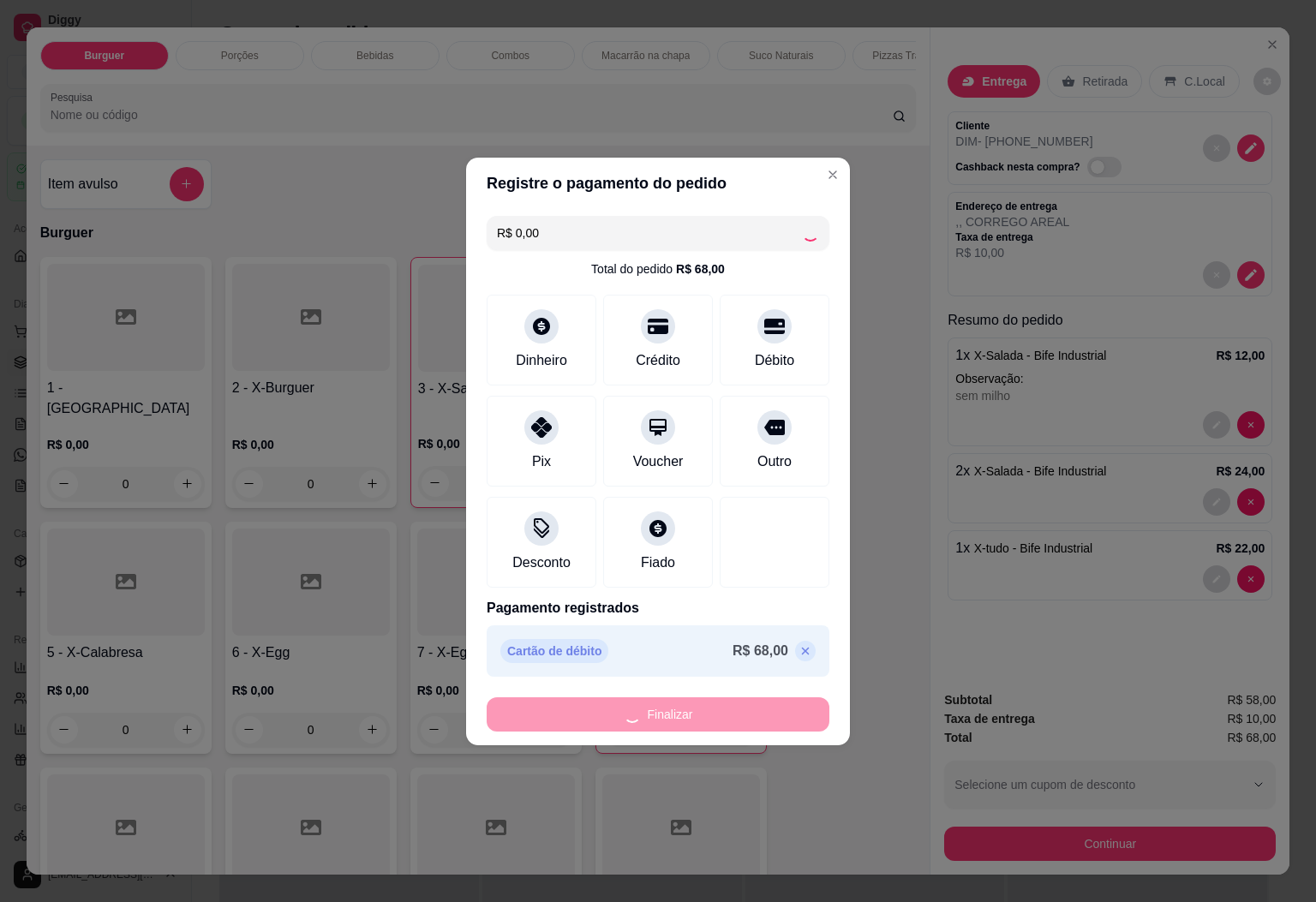
type input "0"
type input "-R$ 68,00"
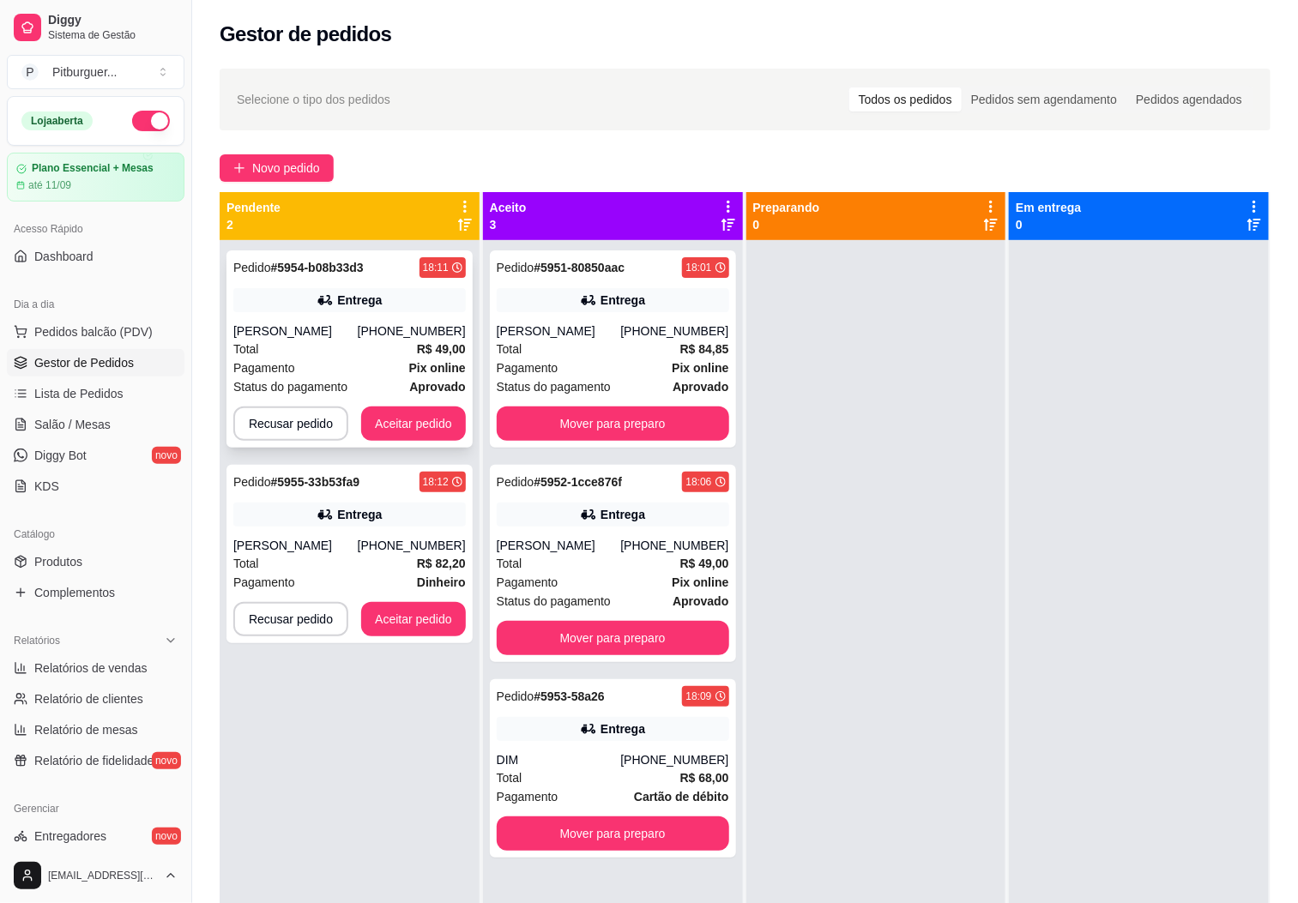
click at [412, 343] on div "Total R$ 49,00" at bounding box center [349, 349] width 232 height 19
click at [419, 631] on button "Aceitar pedido" at bounding box center [413, 619] width 105 height 34
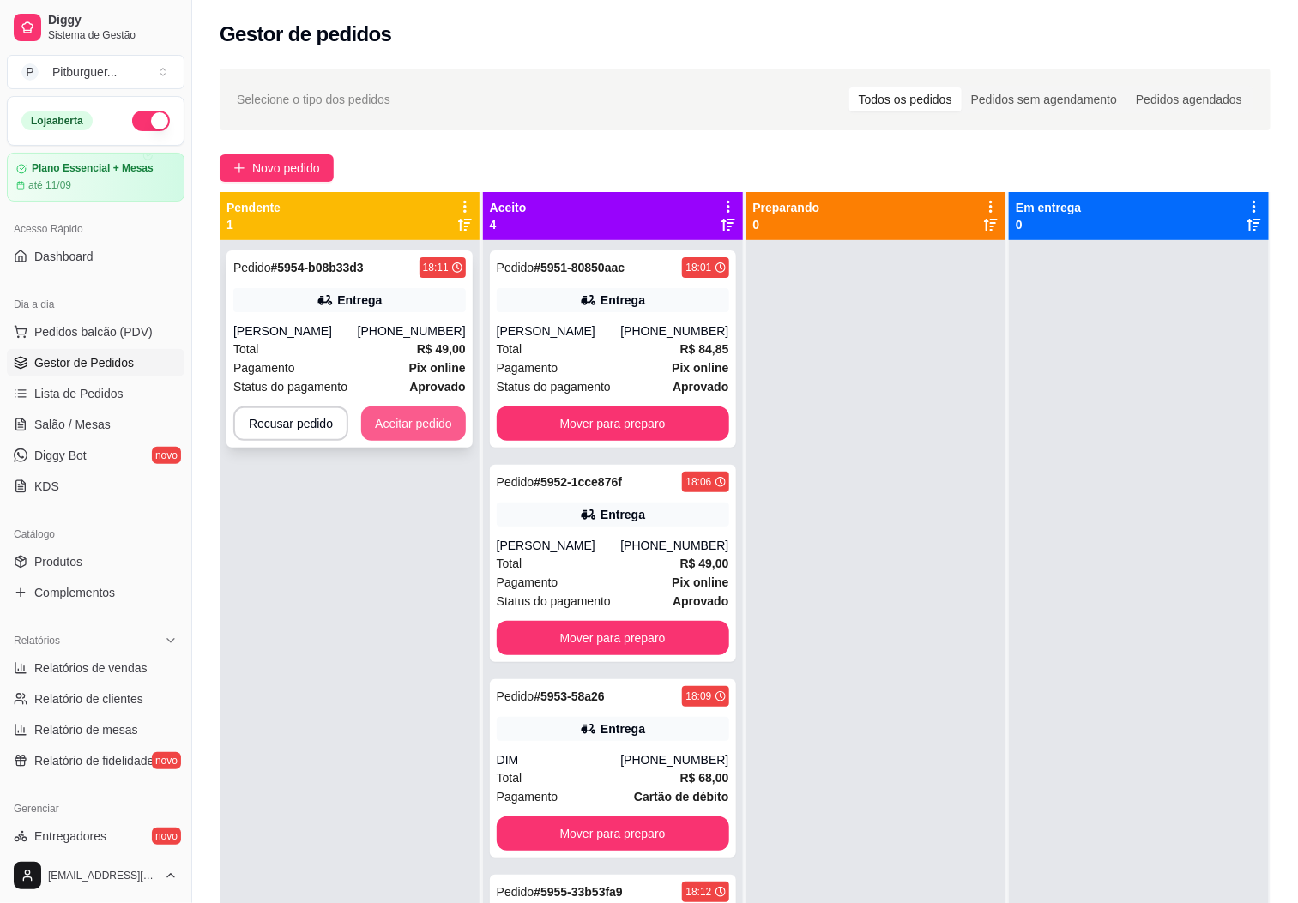
click at [418, 435] on button "Aceitar pedido" at bounding box center [413, 424] width 105 height 34
click at [389, 437] on button "Aceitar pedido" at bounding box center [413, 423] width 101 height 33
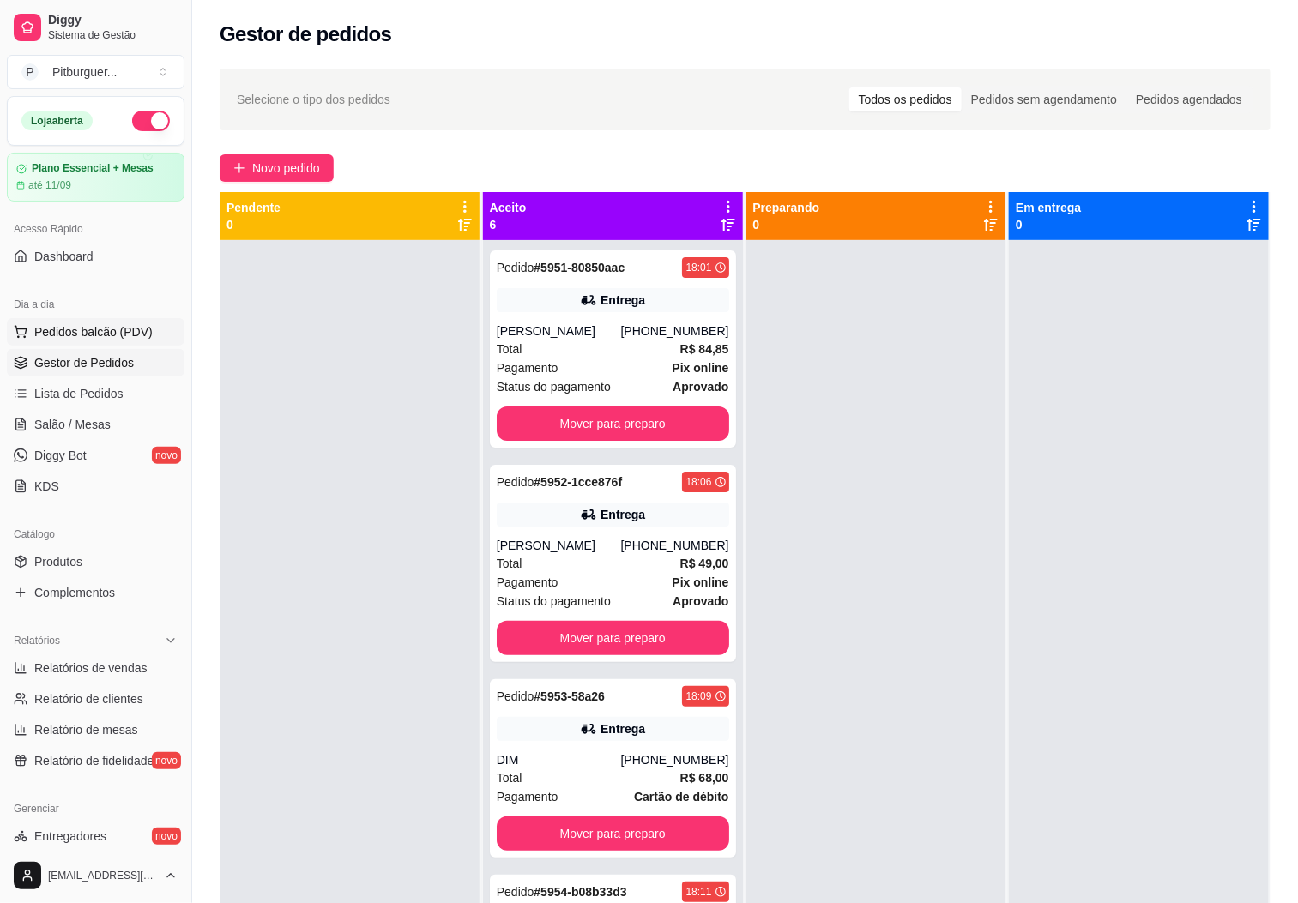
click at [103, 343] on button "Pedidos balcão (PDV)" at bounding box center [96, 331] width 178 height 27
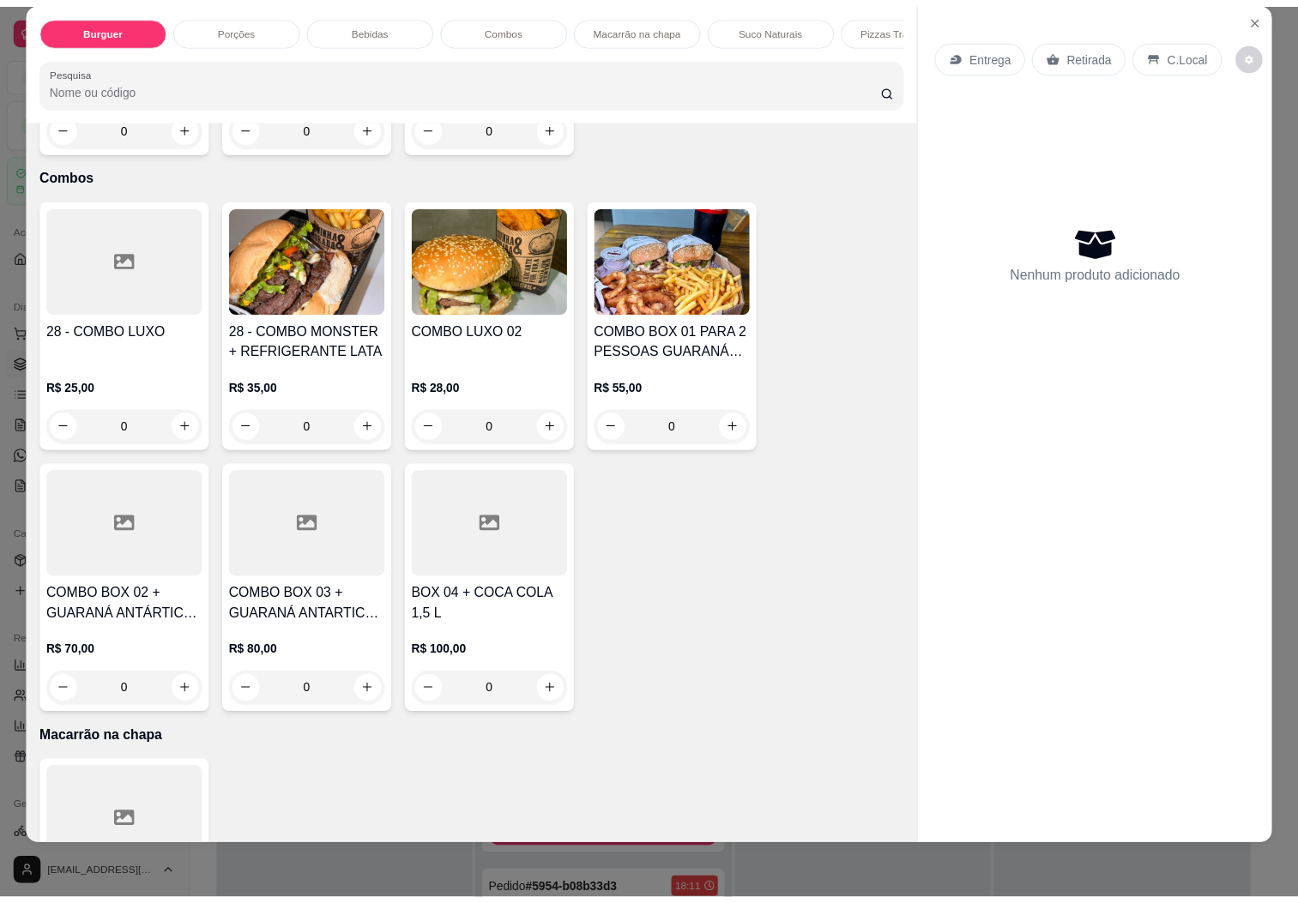
scroll to position [1930, 0]
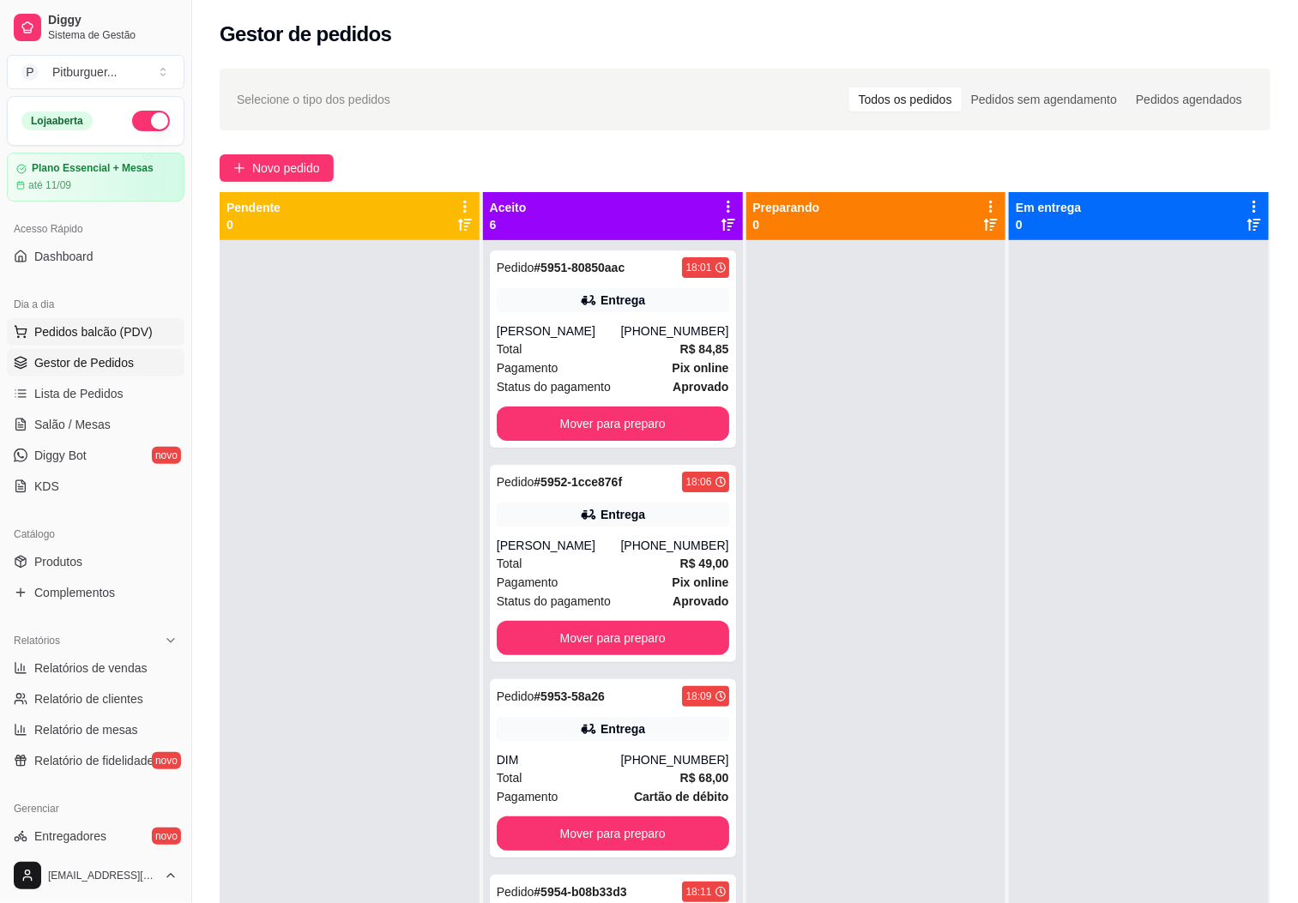
click at [63, 333] on span "Pedidos balcão (PDV)" at bounding box center [93, 331] width 118 height 17
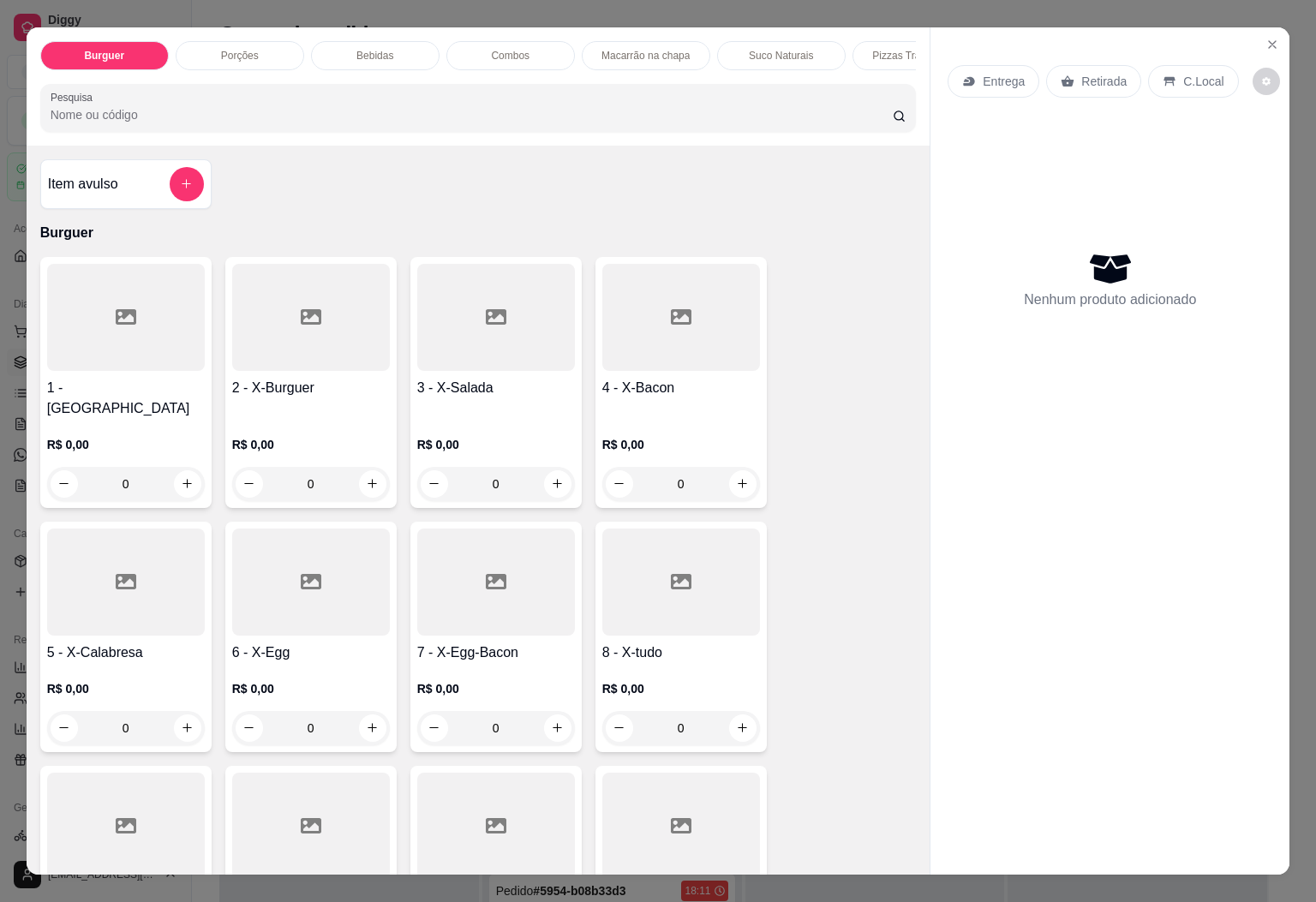
click at [345, 642] on h4 "6 - X-Egg" at bounding box center [311, 652] width 158 height 21
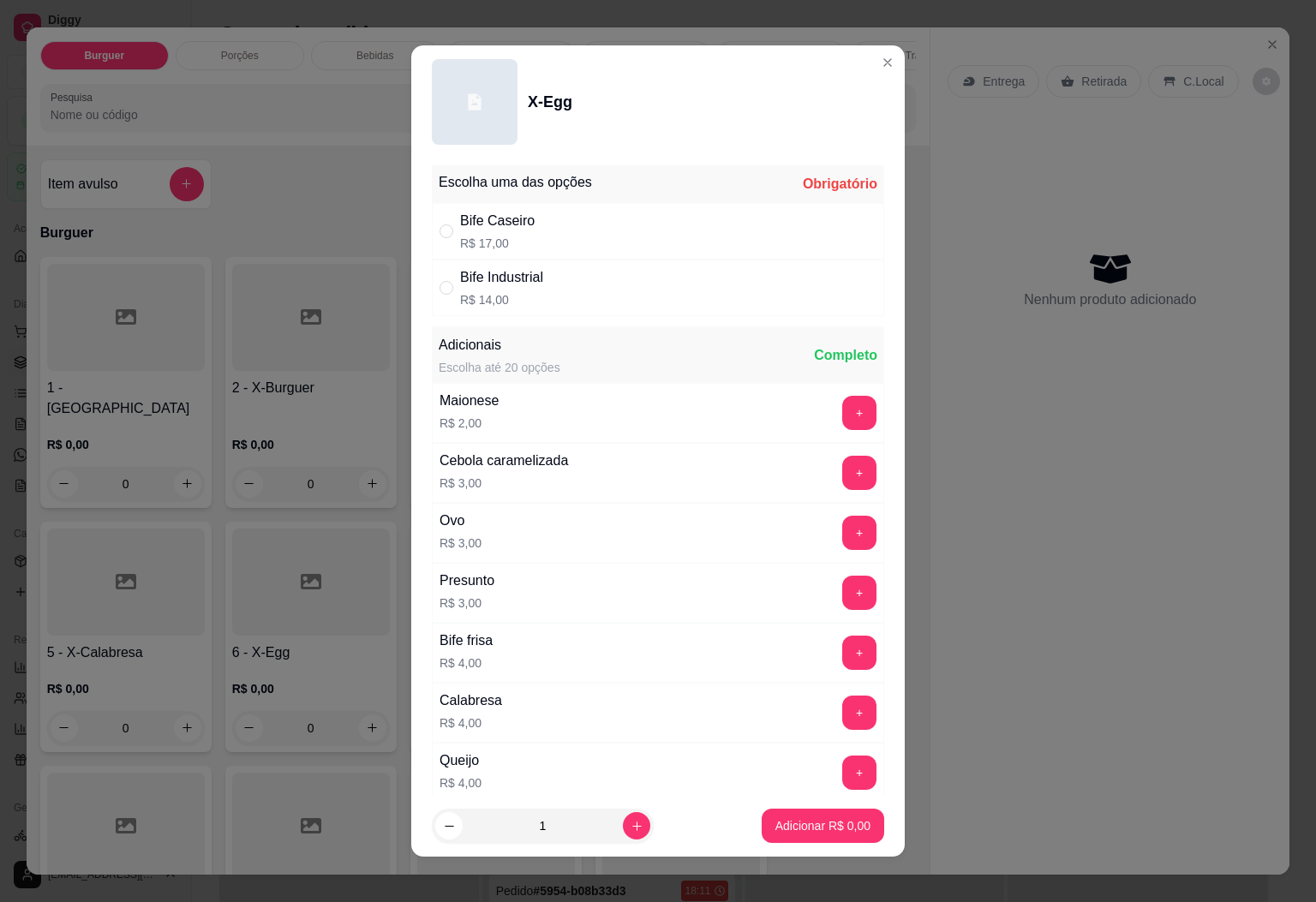
click at [654, 252] on div "Bife Caseiro R$ 17,00" at bounding box center [658, 231] width 453 height 57
radio input "true"
click at [784, 827] on p "Adicionar R$ 17,00" at bounding box center [819, 825] width 102 height 17
type input "1"
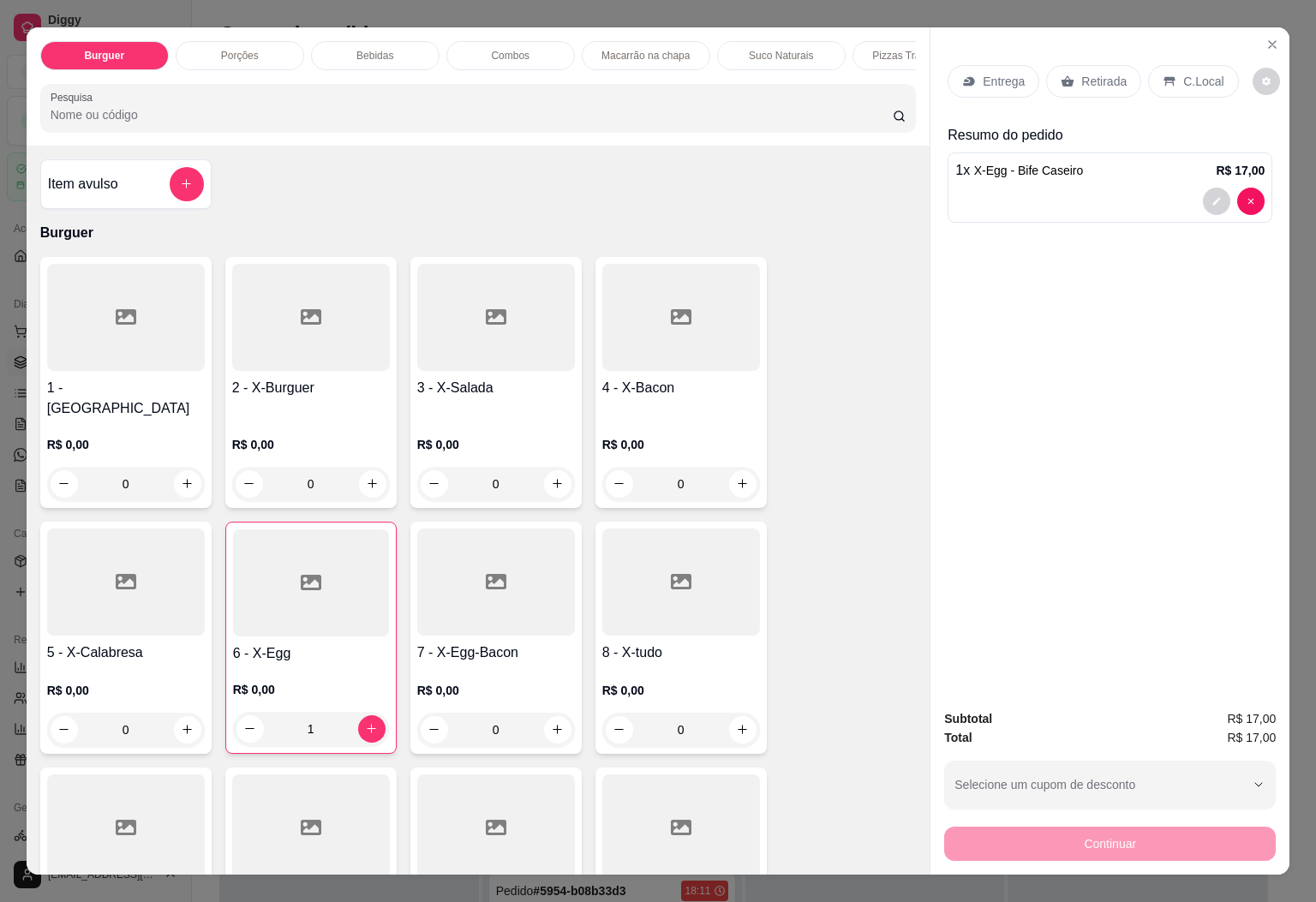
click at [654, 611] on div at bounding box center [681, 581] width 158 height 107
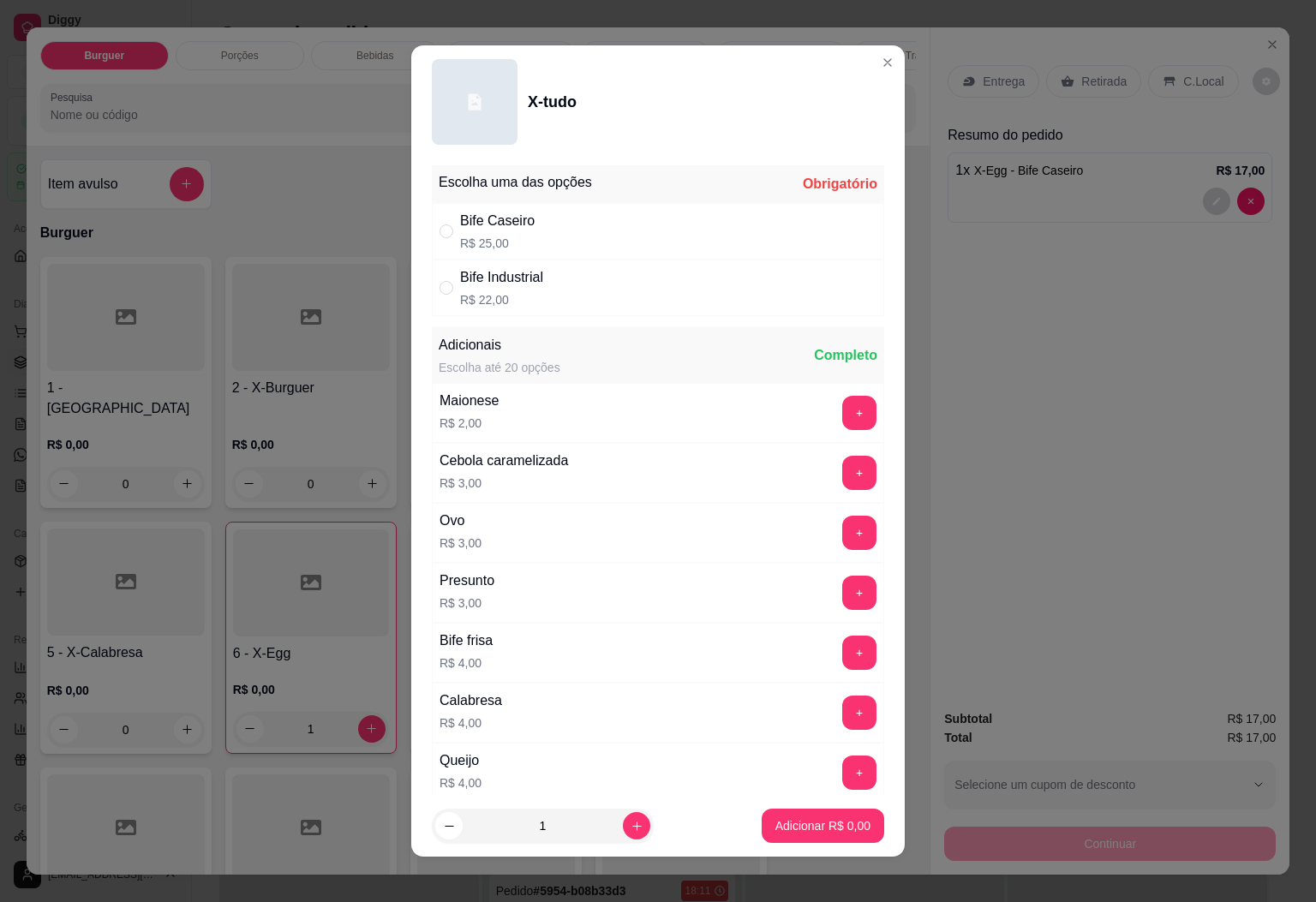
click at [647, 248] on div "Bife Caseiro R$ 25,00" at bounding box center [658, 231] width 453 height 57
radio input "true"
click at [781, 833] on p "Adicionar R$ 25,00" at bounding box center [819, 825] width 102 height 17
type input "1"
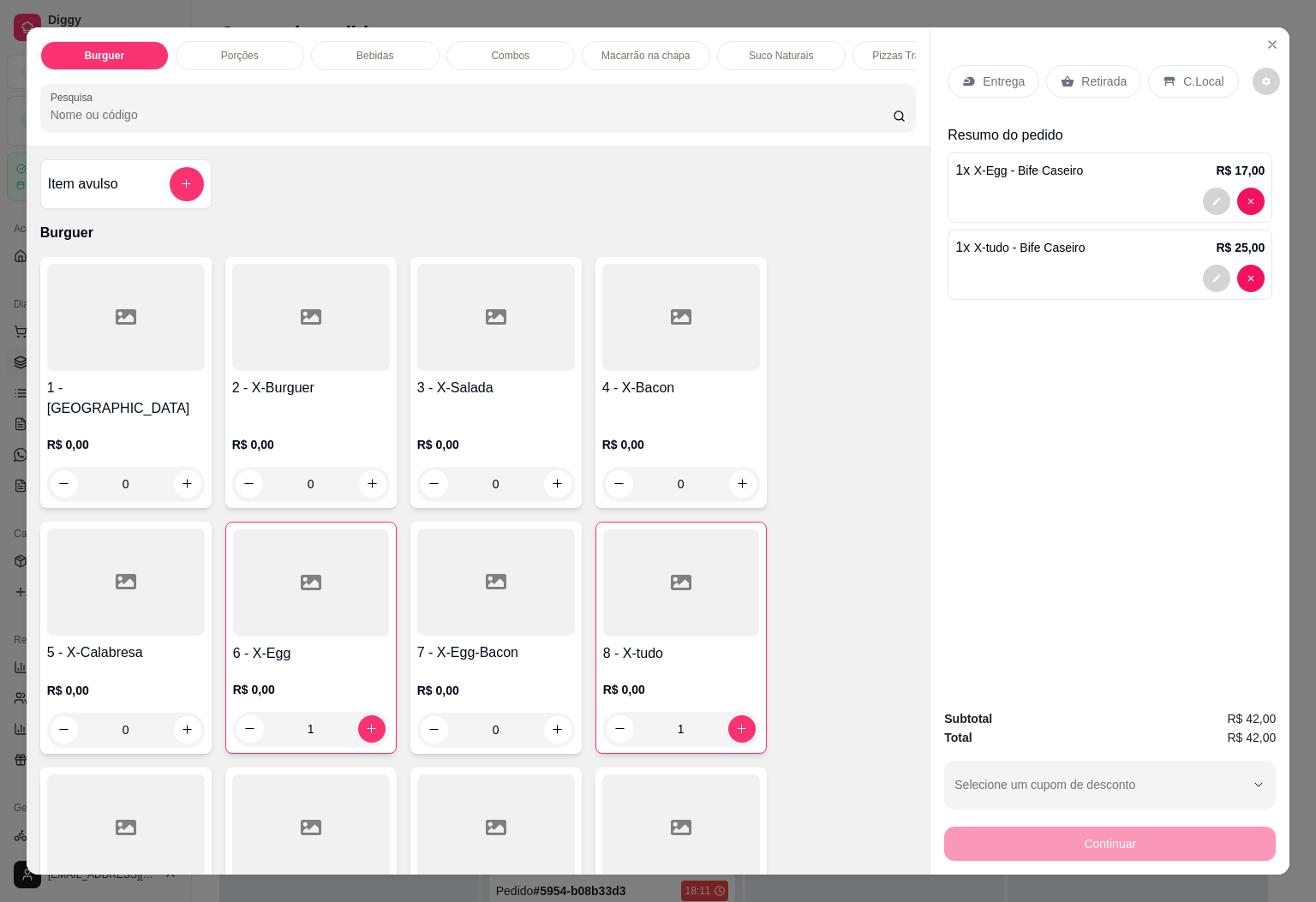
click at [1090, 78] on p "Retirada" at bounding box center [1103, 81] width 45 height 17
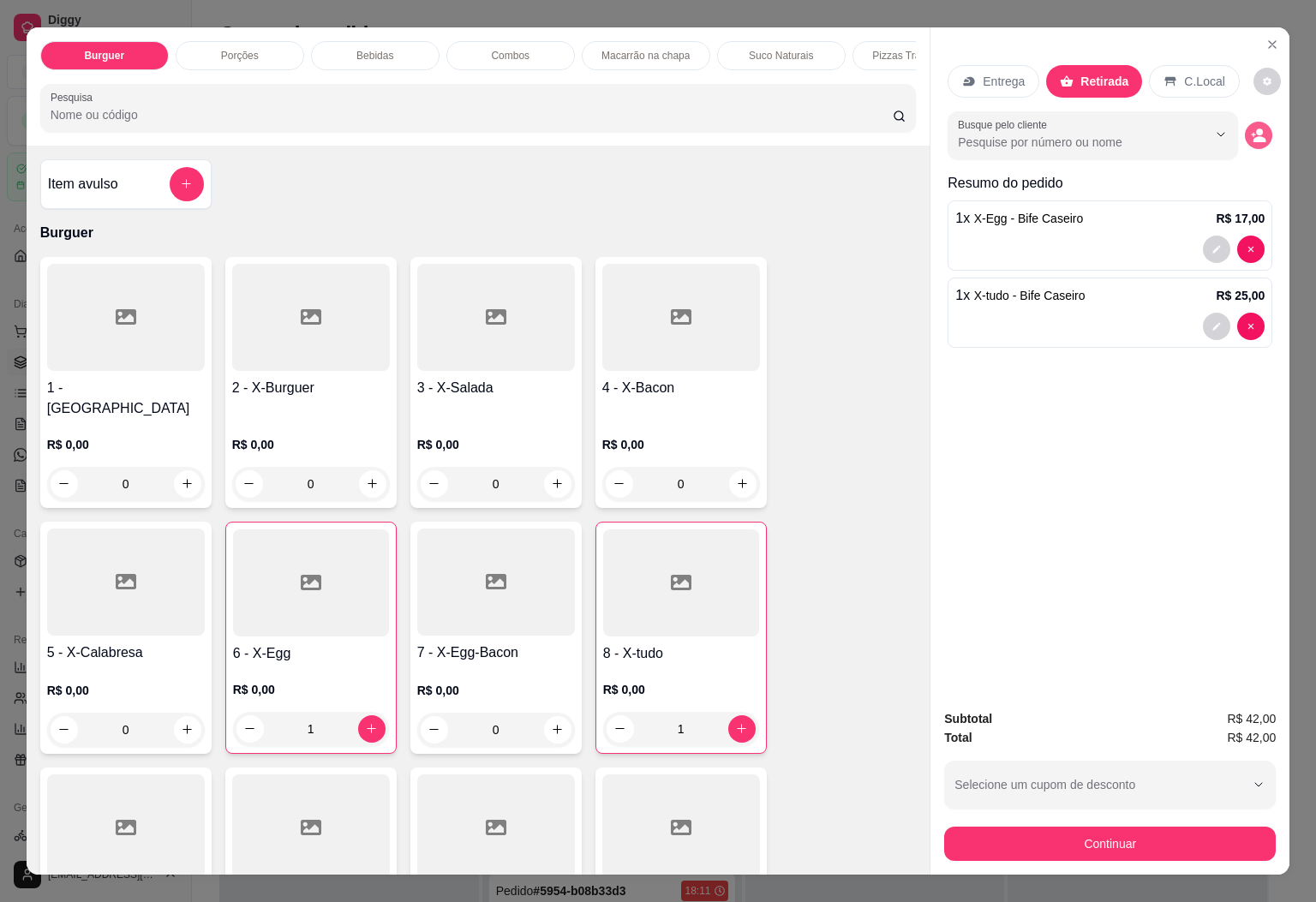
click at [1252, 134] on icon "decrease-product-quantity" at bounding box center [1258, 135] width 15 height 15
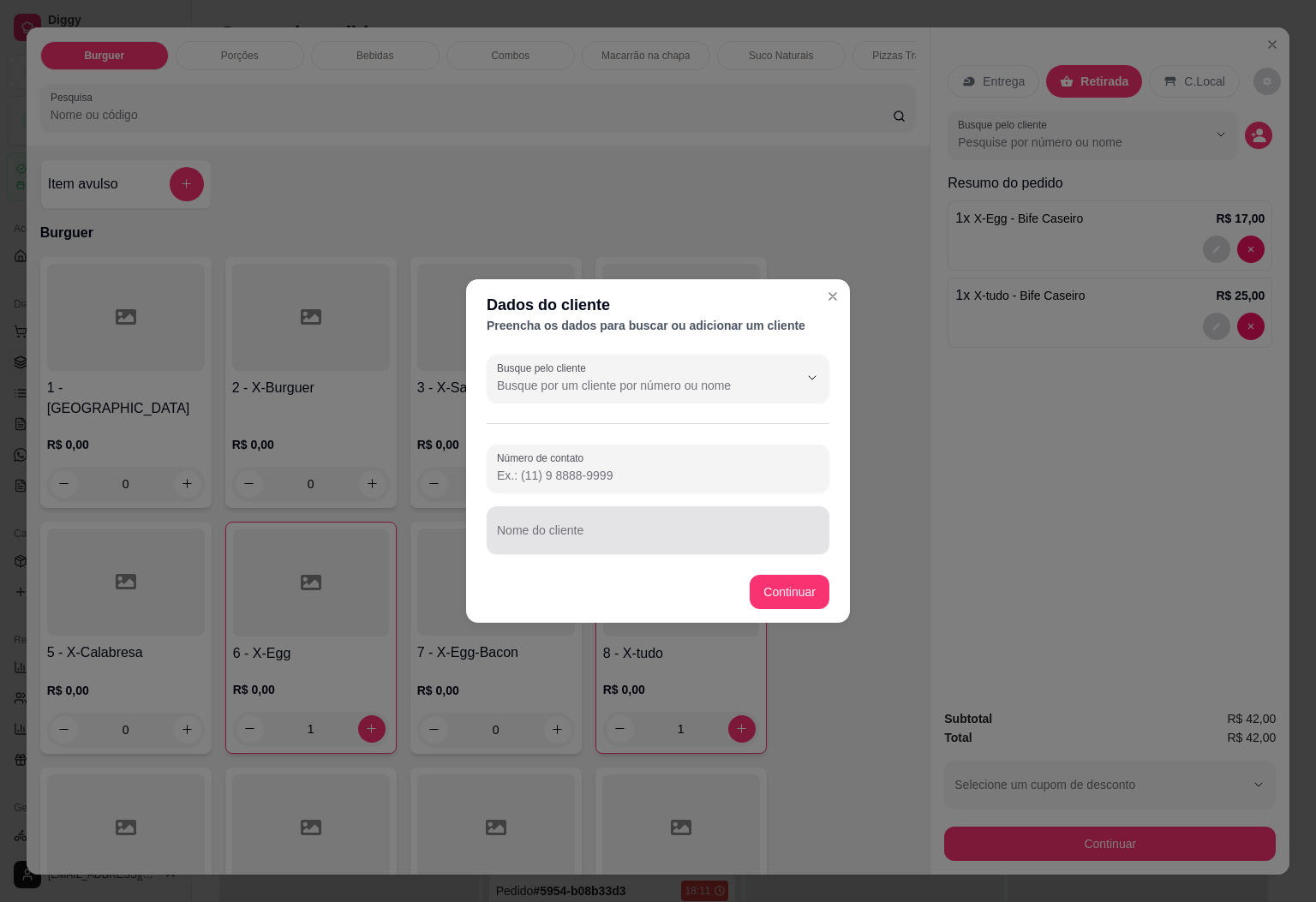
click at [704, 539] on input "Nome do cliente" at bounding box center [658, 536] width 322 height 17
type input "carola"
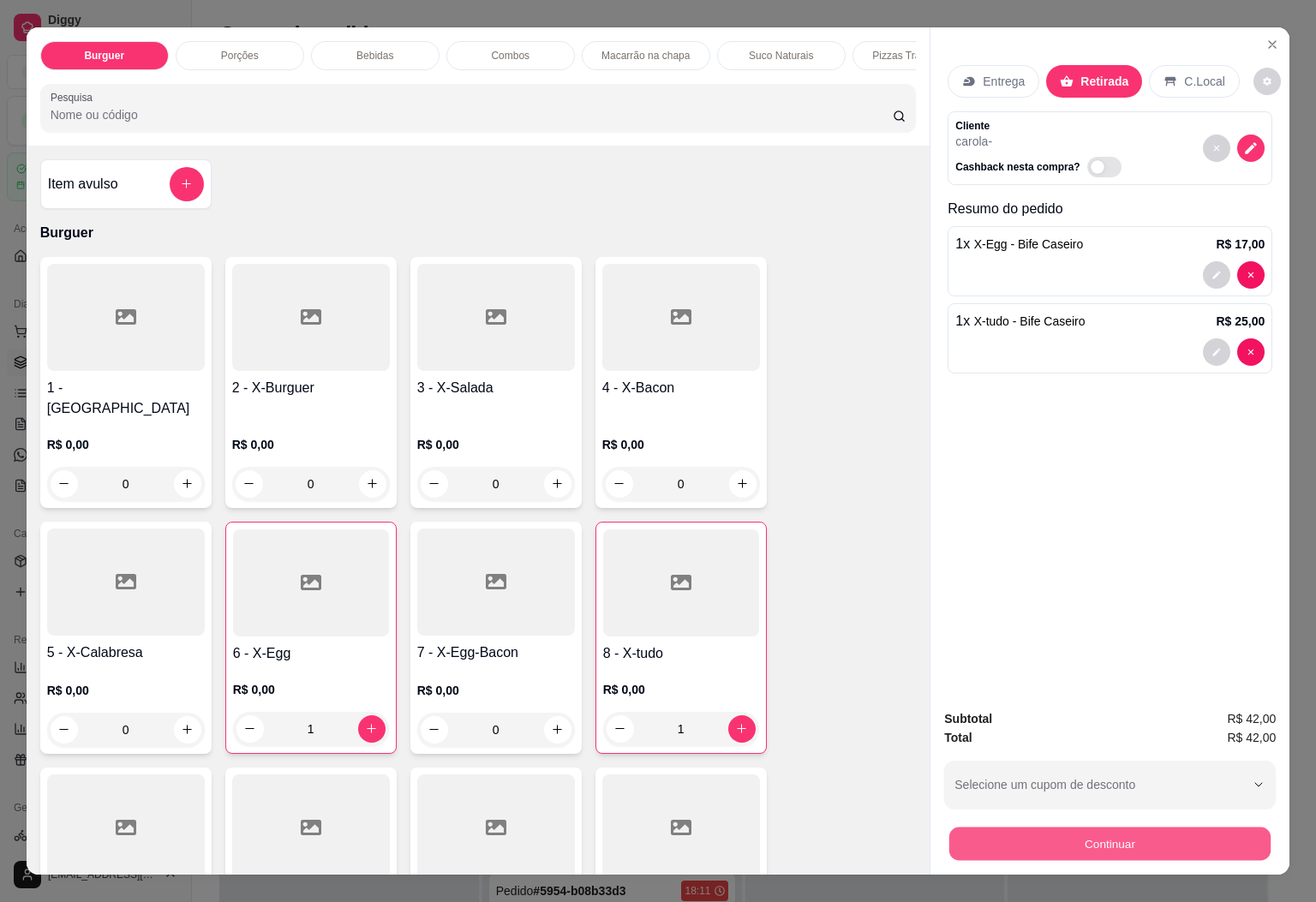
click at [1100, 831] on button "Continuar" at bounding box center [1110, 843] width 322 height 33
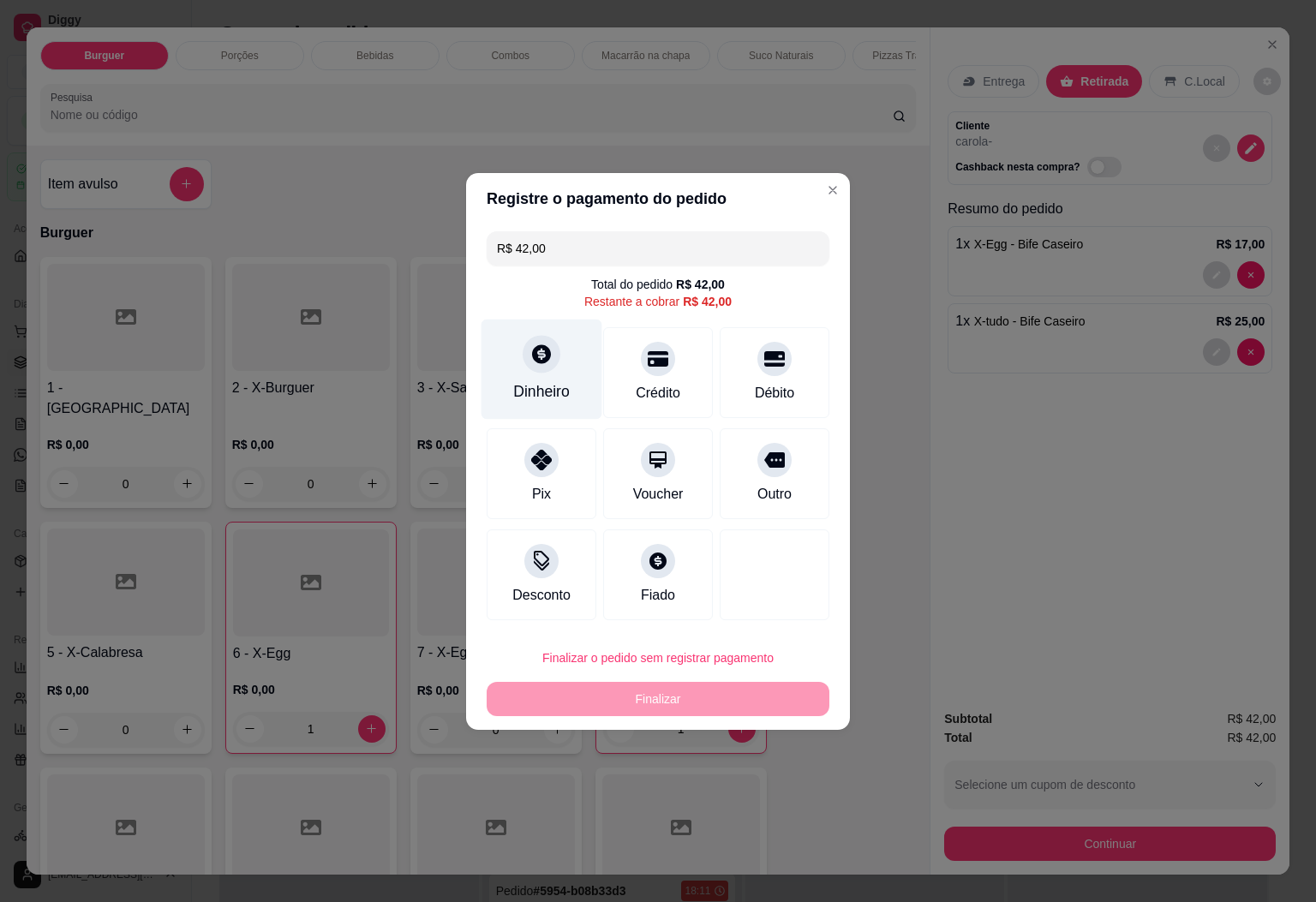
click at [554, 381] on div "Dinheiro" at bounding box center [542, 392] width 57 height 22
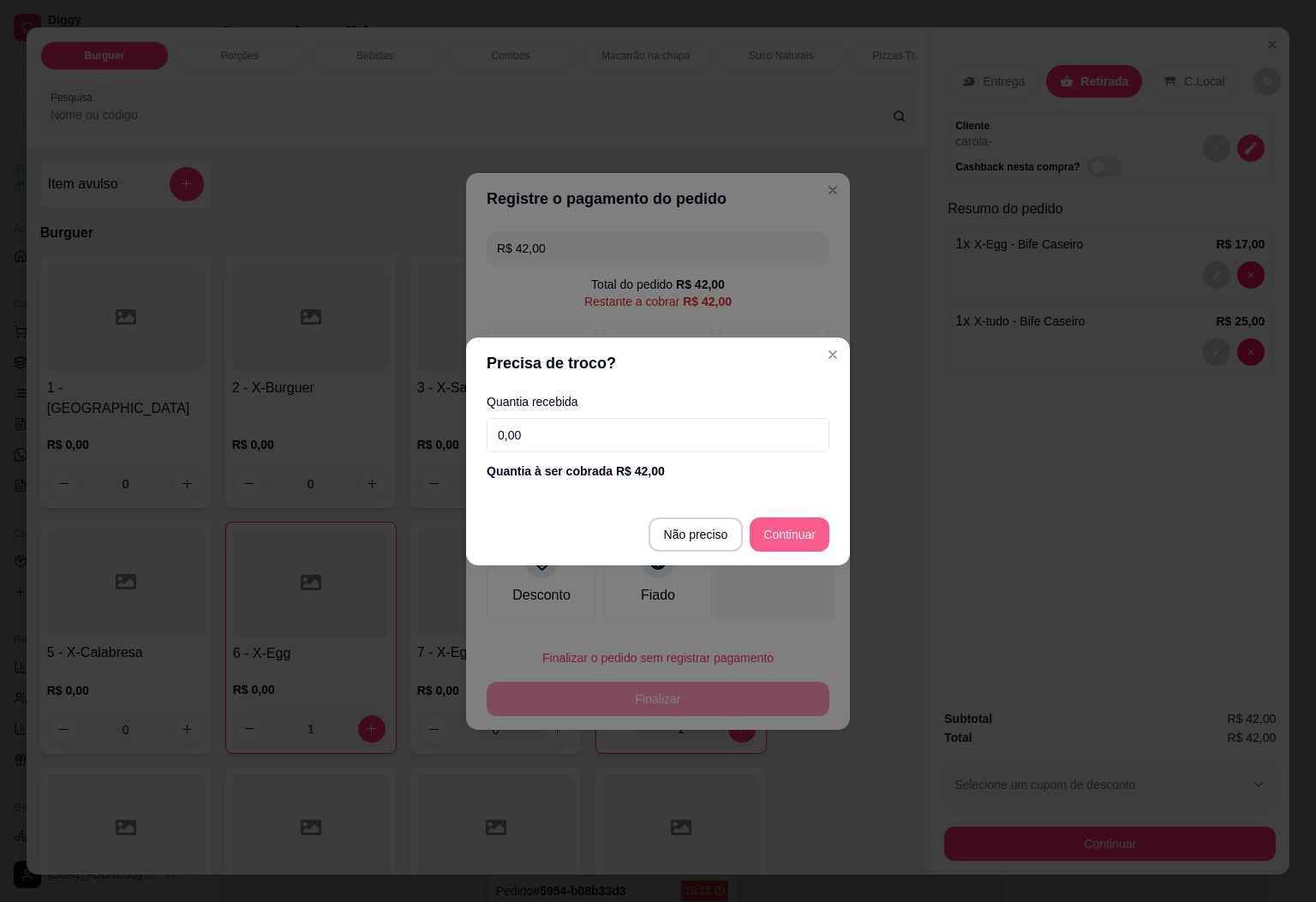
type input "R$ 0,00"
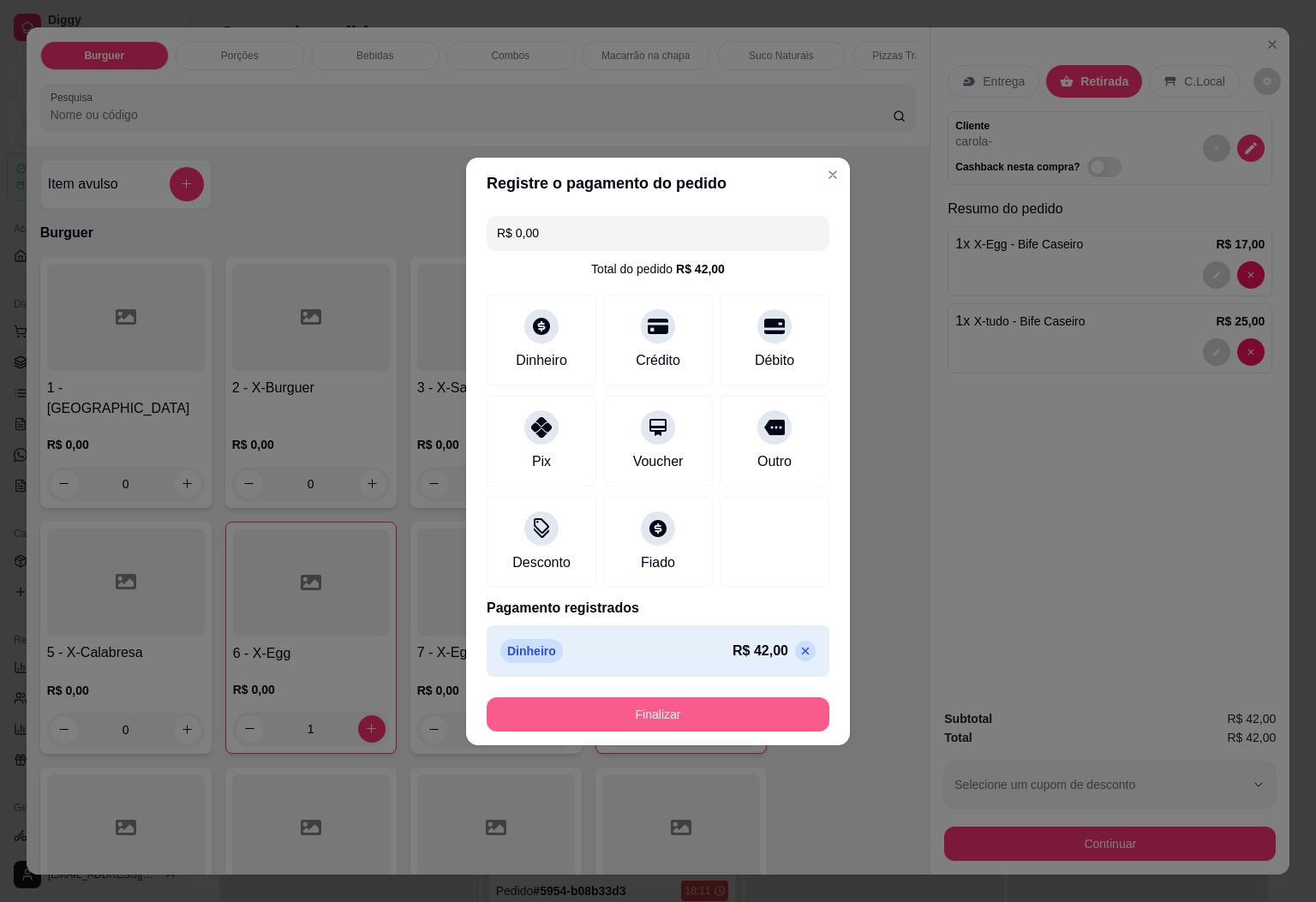
click at [745, 725] on button "Finalizar" at bounding box center [658, 714] width 343 height 34
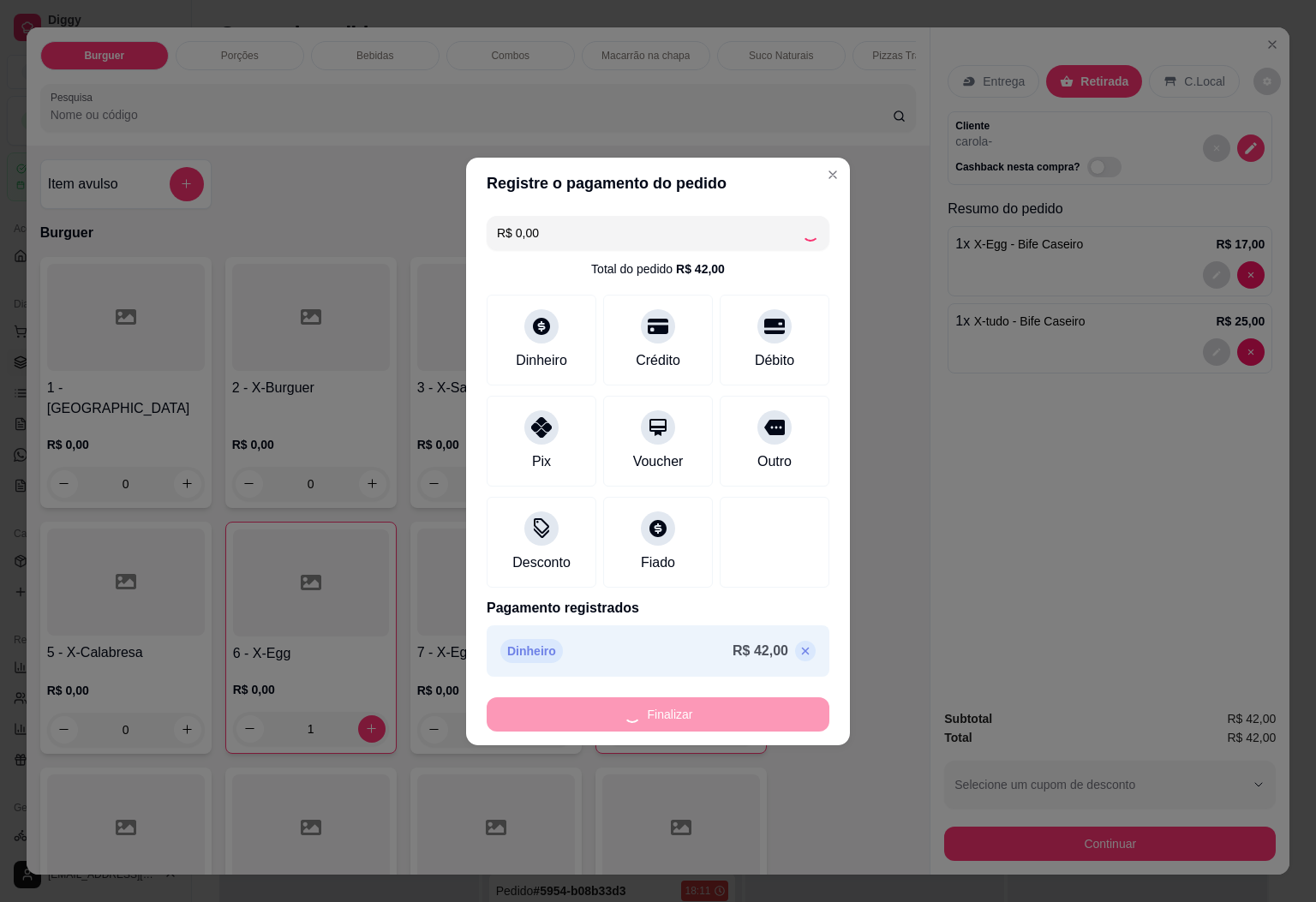
type input "0"
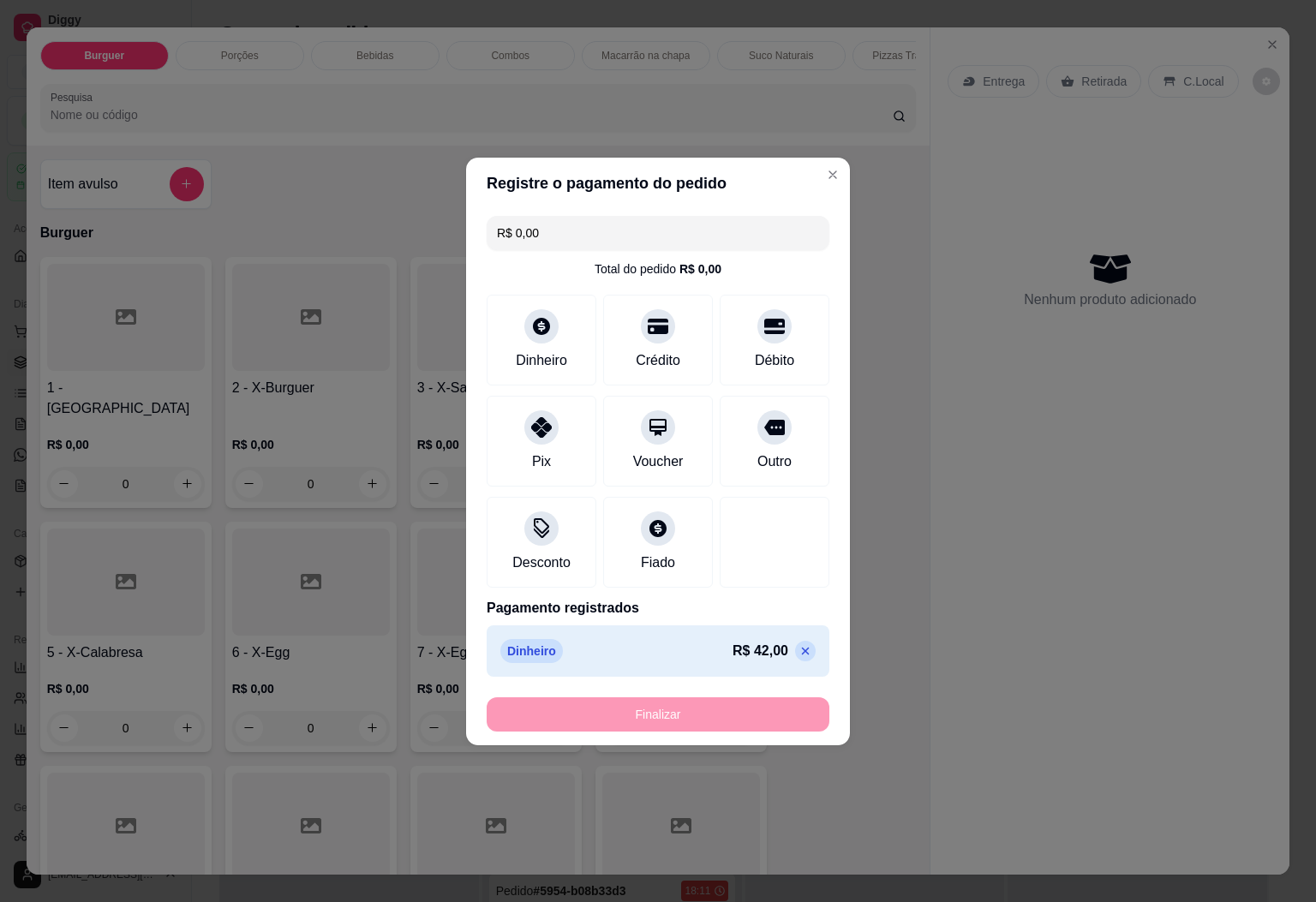
type input "-R$ 42,00"
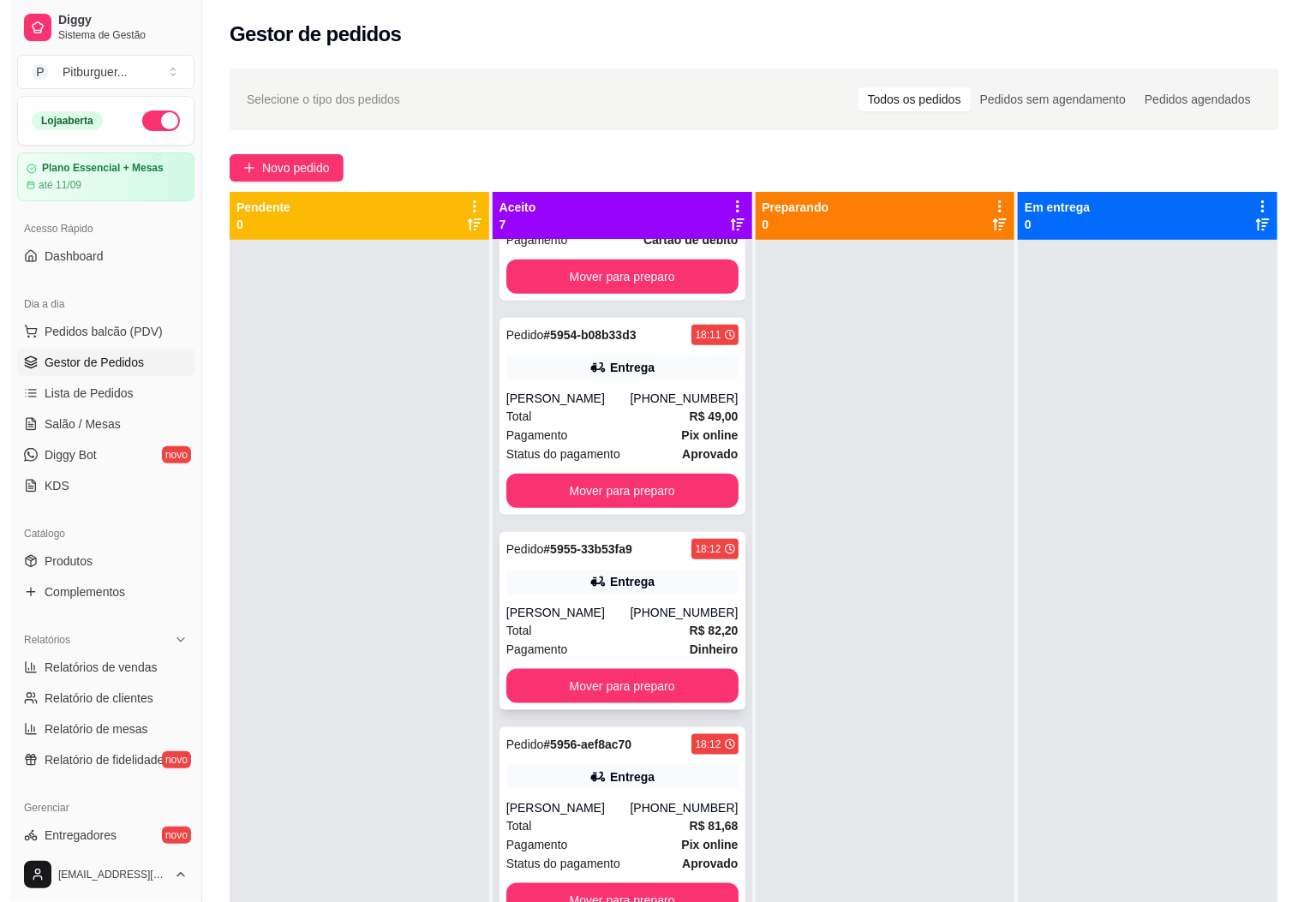
scroll to position [47, 0]
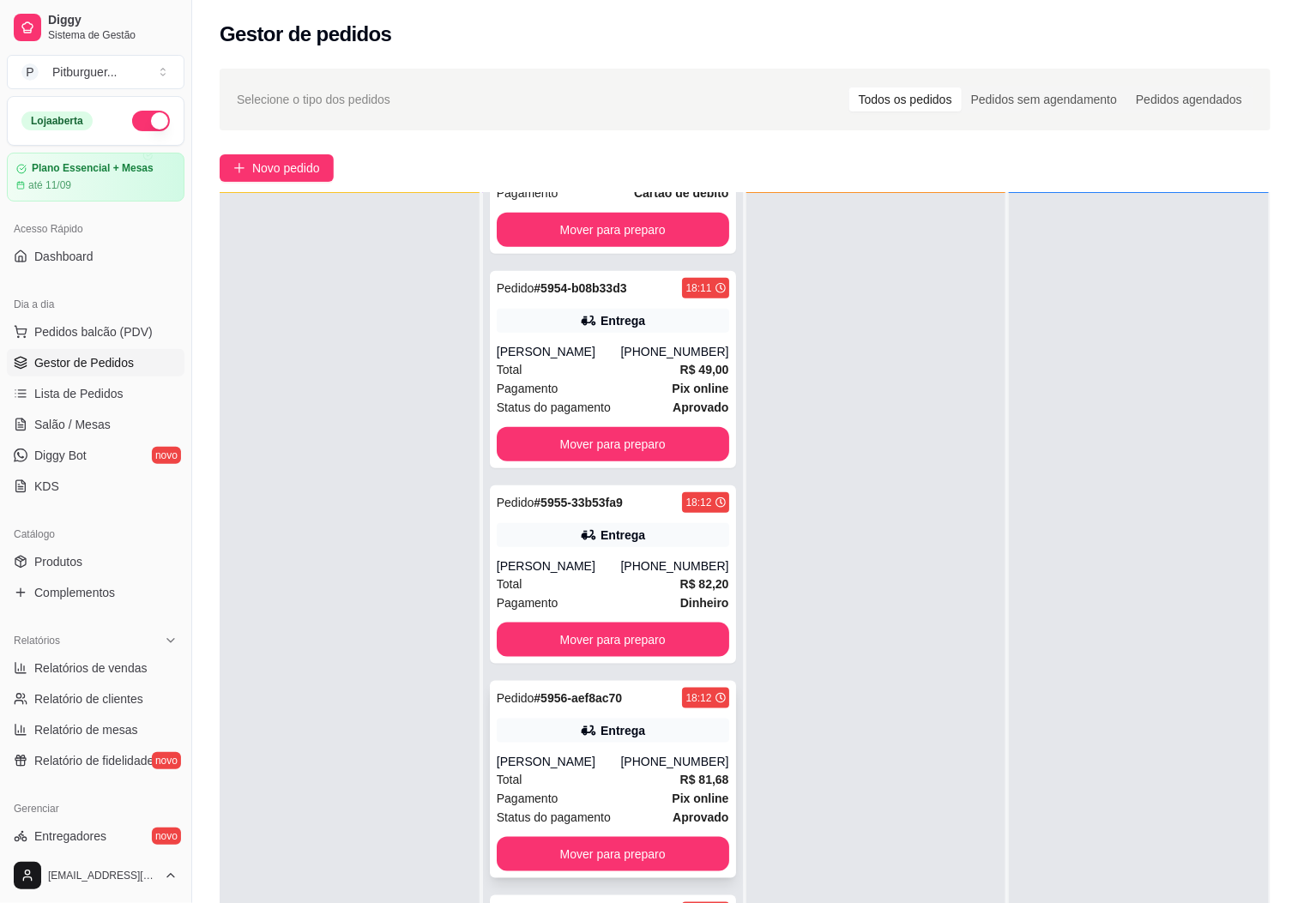
click at [556, 809] on span "Status do pagamento" at bounding box center [554, 817] width 114 height 19
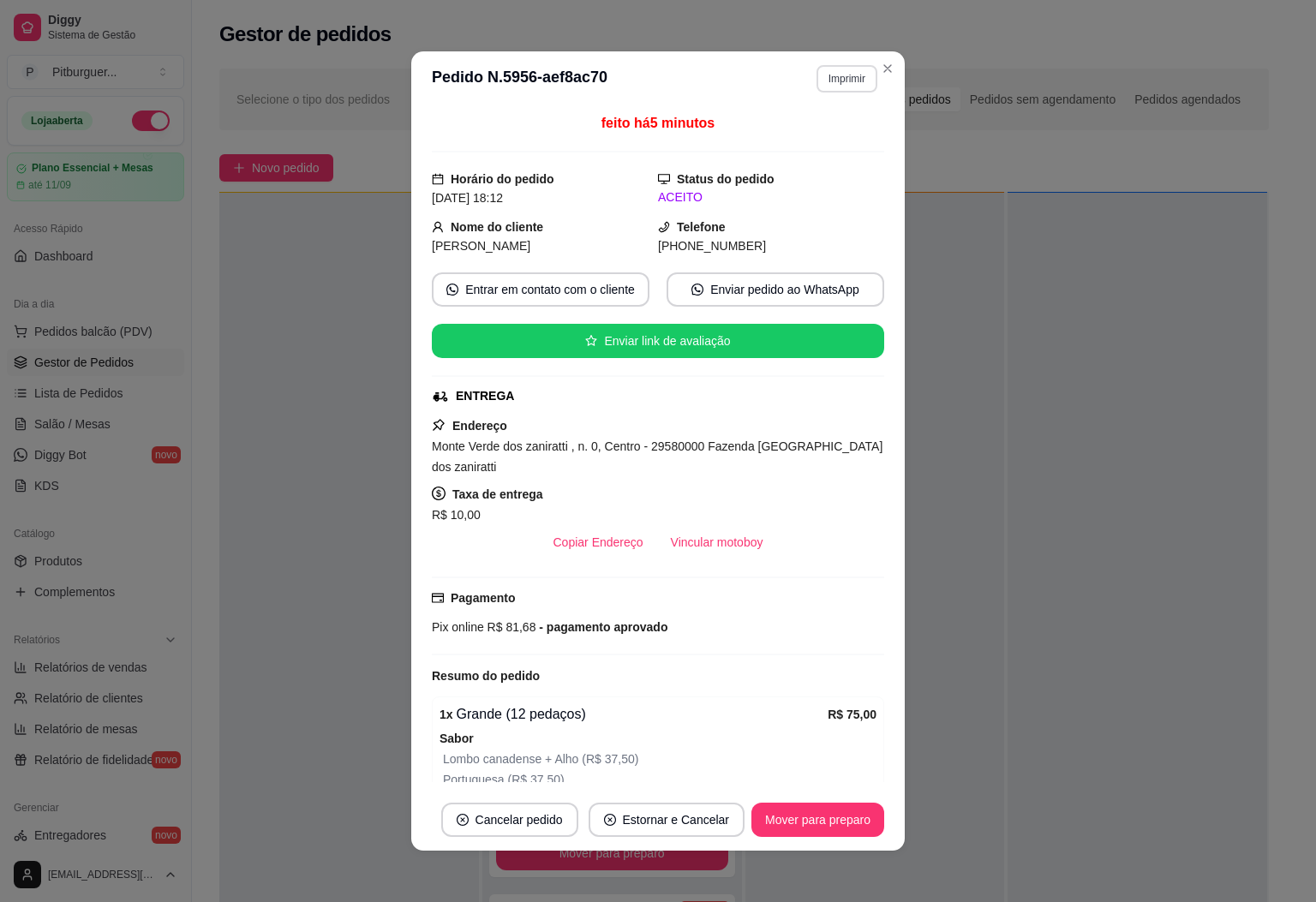
click at [839, 78] on button "Imprimir" at bounding box center [846, 78] width 61 height 27
click at [804, 178] on button "IMPRESSORA" at bounding box center [807, 173] width 124 height 27
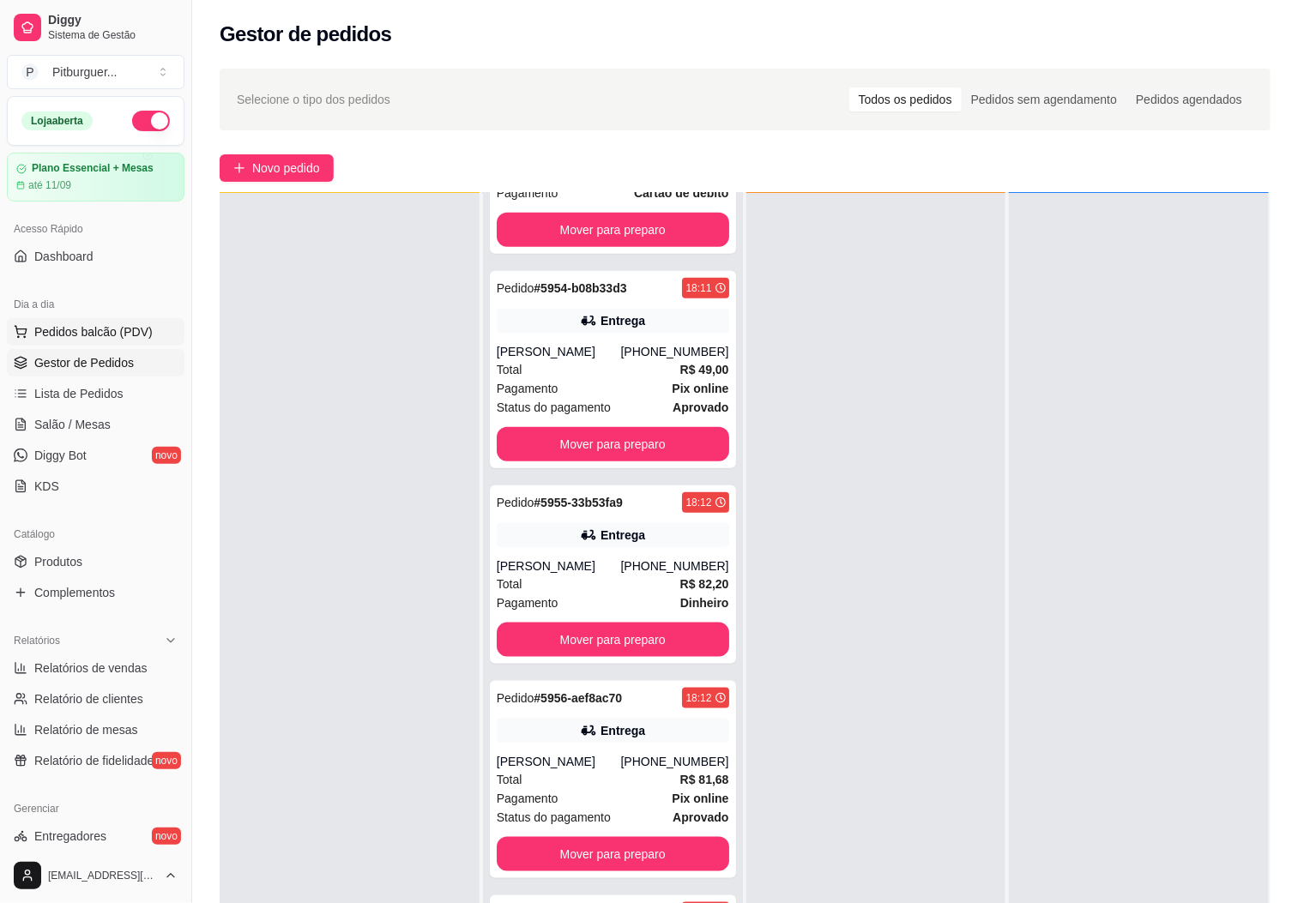
click at [119, 343] on button "Pedidos balcão (PDV)" at bounding box center [96, 331] width 178 height 27
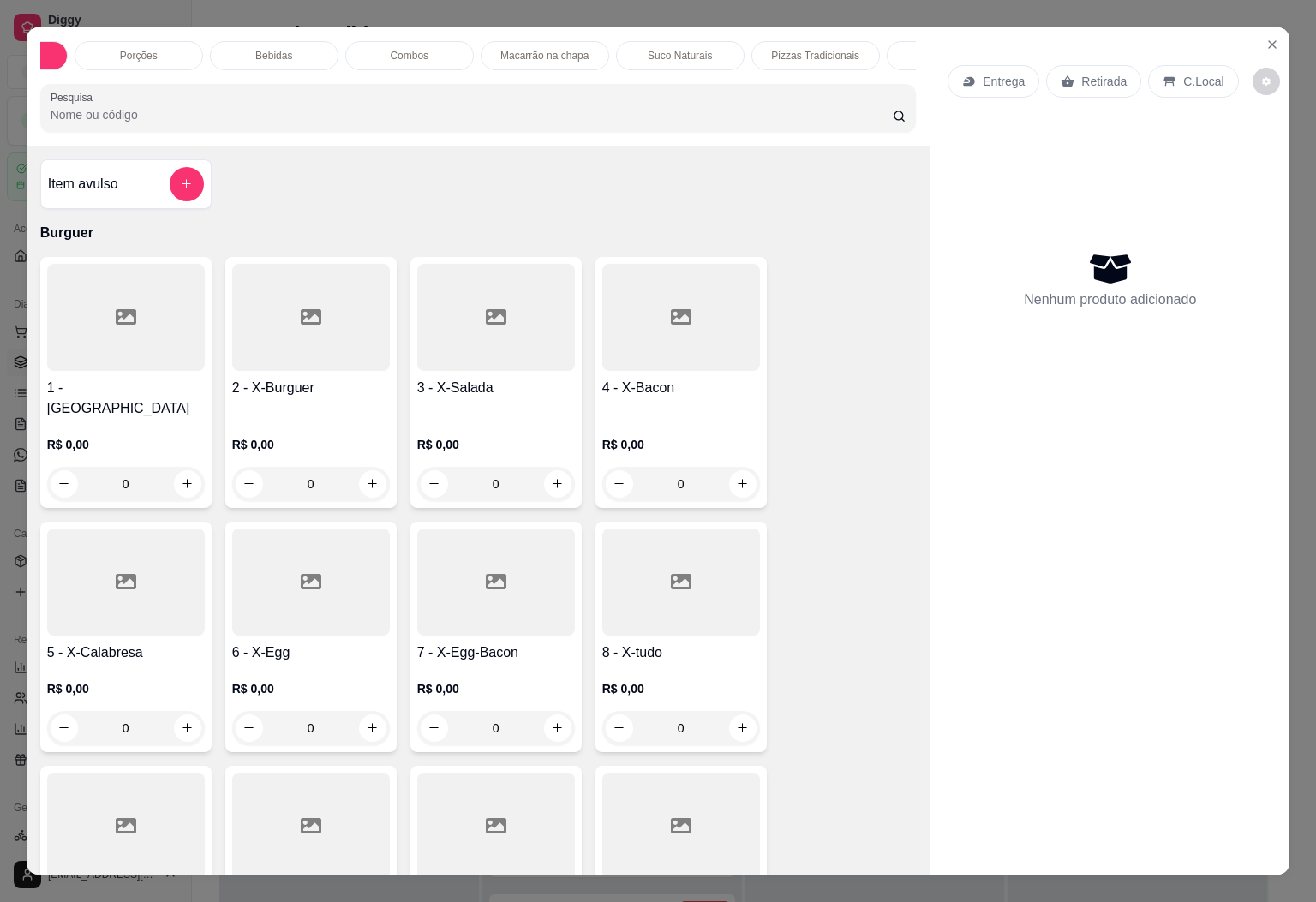
scroll to position [0, 103]
click at [854, 41] on div "Pizzas Tradicionais" at bounding box center [813, 55] width 129 height 29
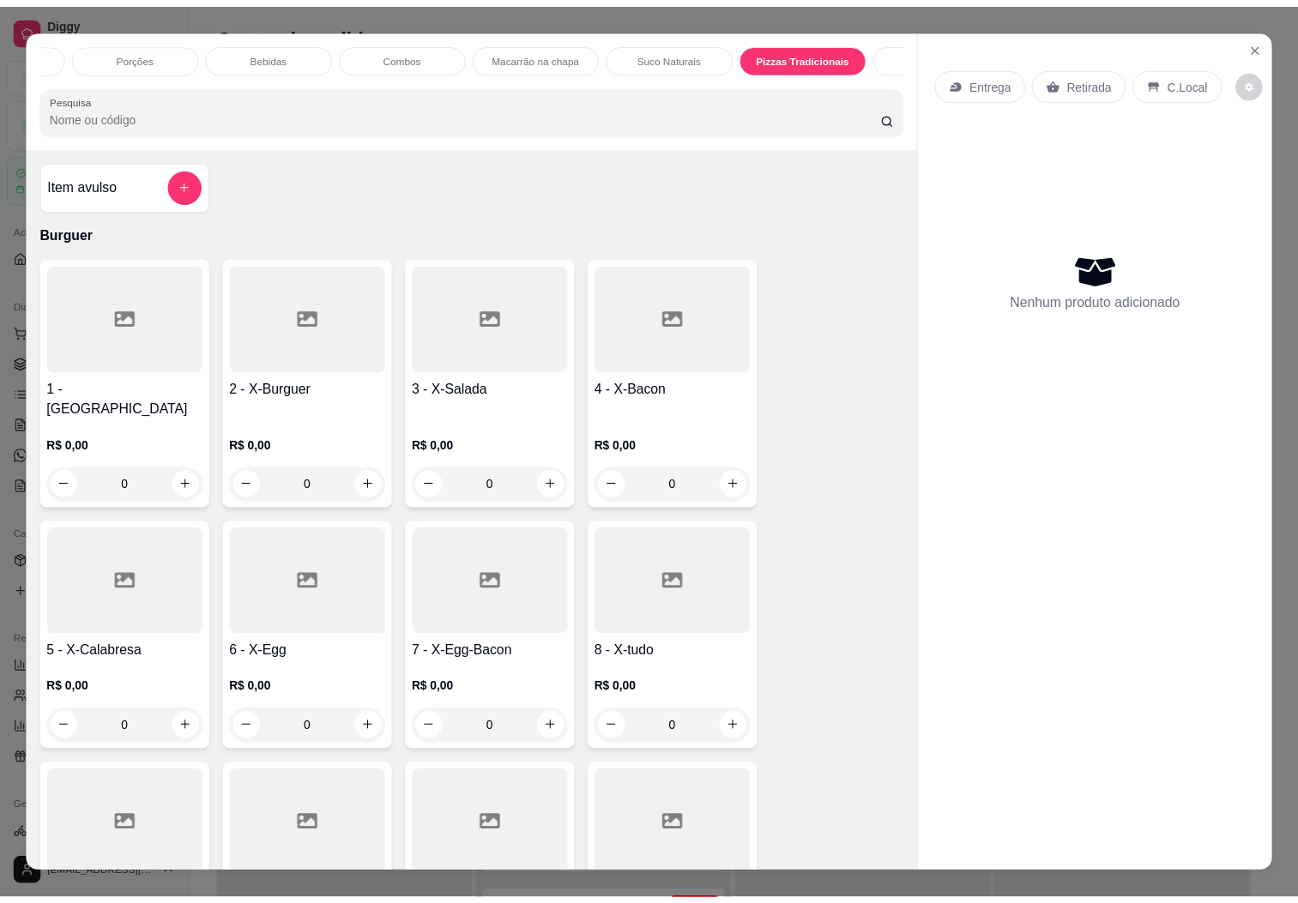
scroll to position [37, 0]
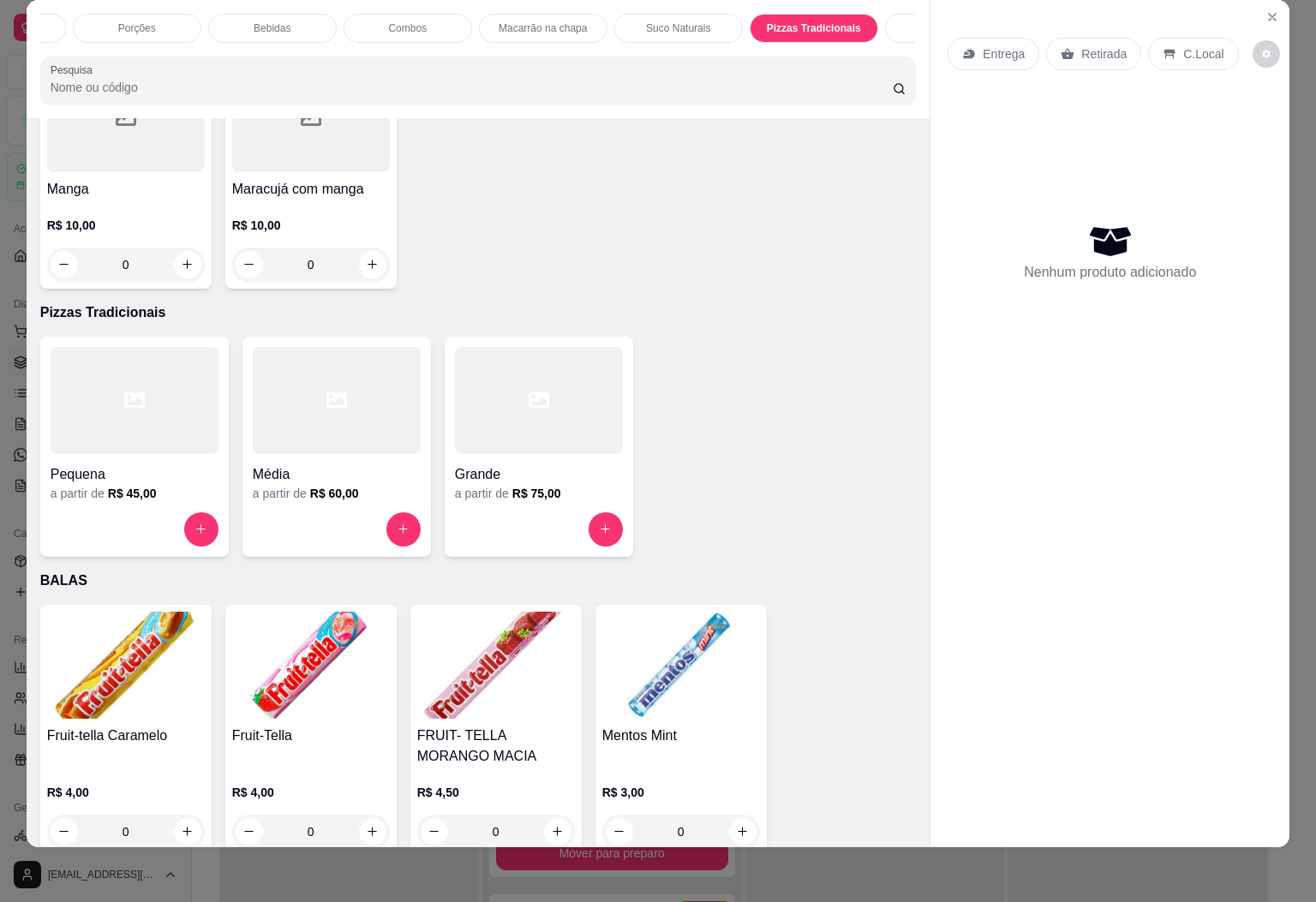
click at [124, 399] on div at bounding box center [135, 400] width 168 height 107
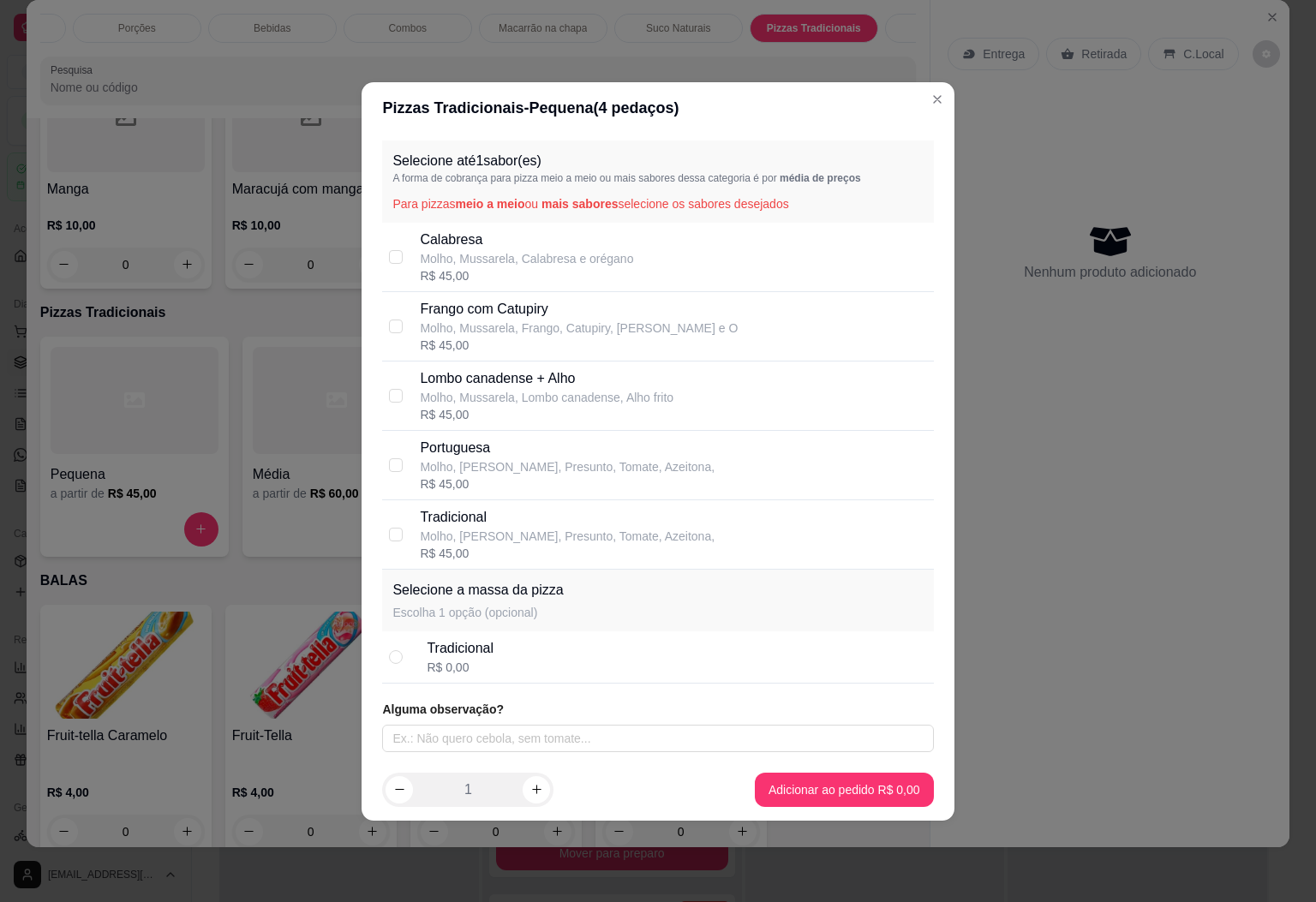
drag, startPoint x: 513, startPoint y: 457, endPoint x: 561, endPoint y: 517, distance: 76.8
click at [515, 458] on p "Molho, Mussarela, Presunto, Tomate, Azeitona," at bounding box center [567, 466] width 295 height 17
checkbox input "true"
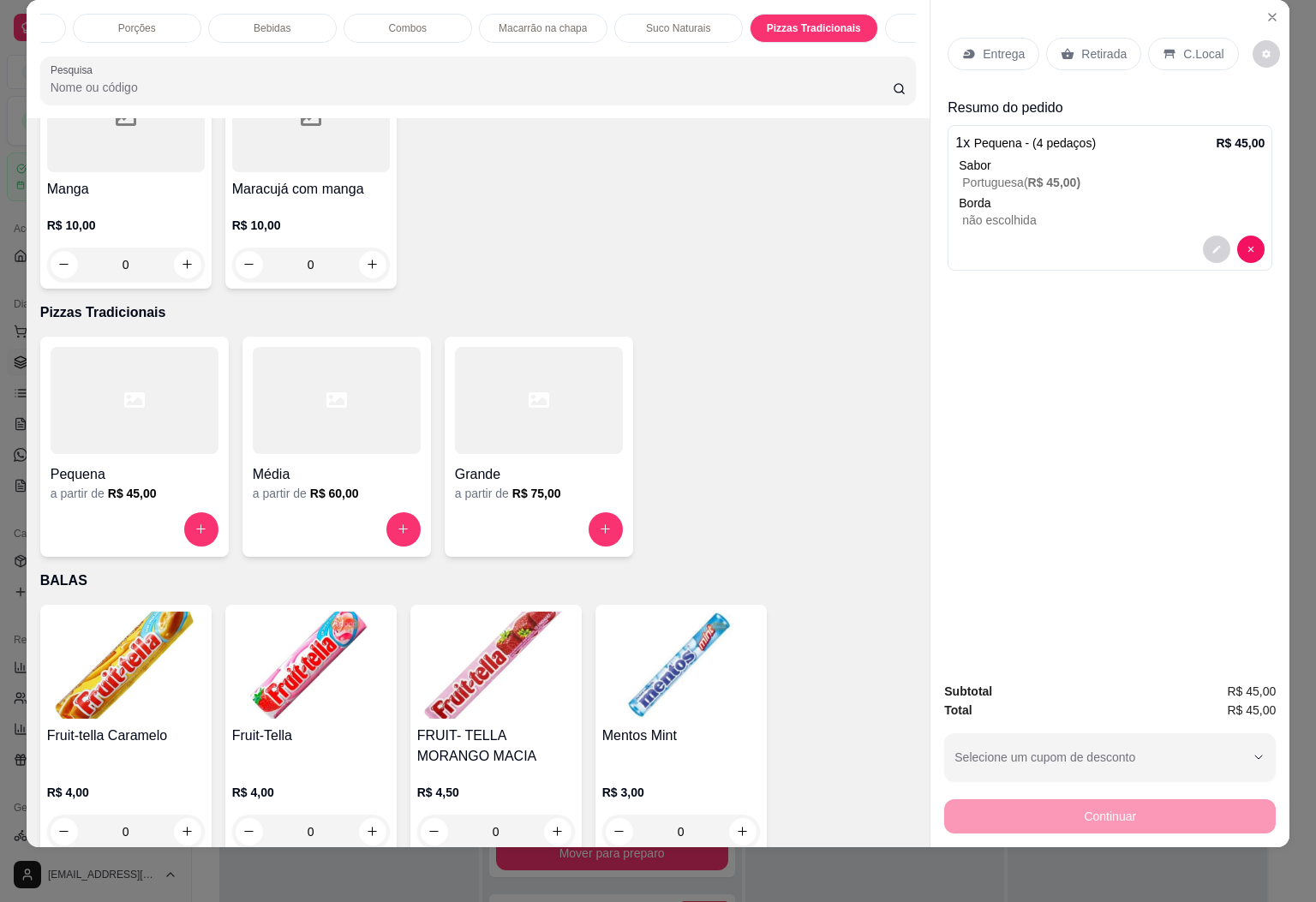
click at [1096, 45] on p "Retirada" at bounding box center [1103, 53] width 45 height 17
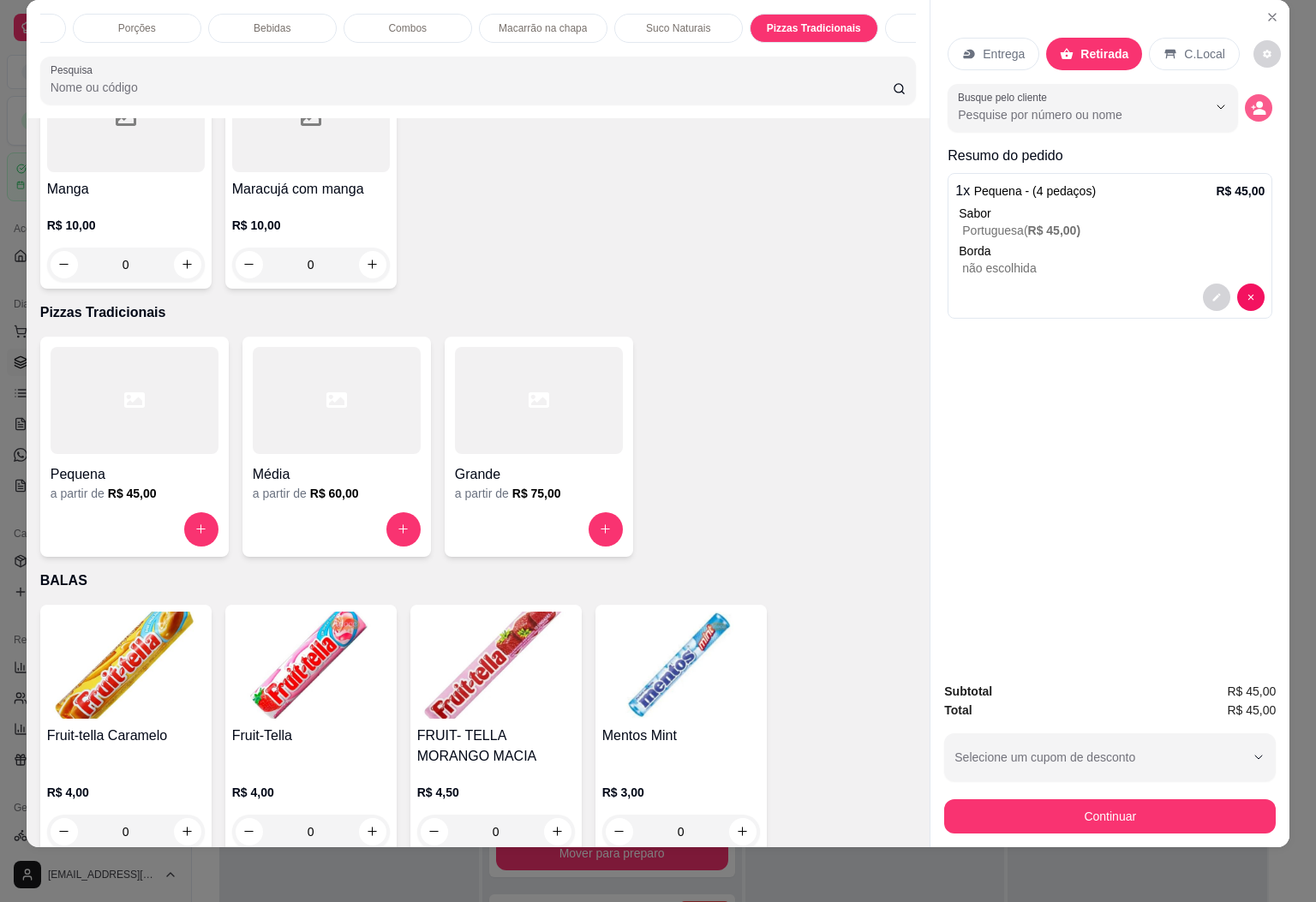
click at [1262, 96] on div "Busque pelo cliente" at bounding box center [1110, 108] width 325 height 48
click at [1254, 109] on icon "decrease-product-quantity" at bounding box center [1260, 112] width 12 height 6
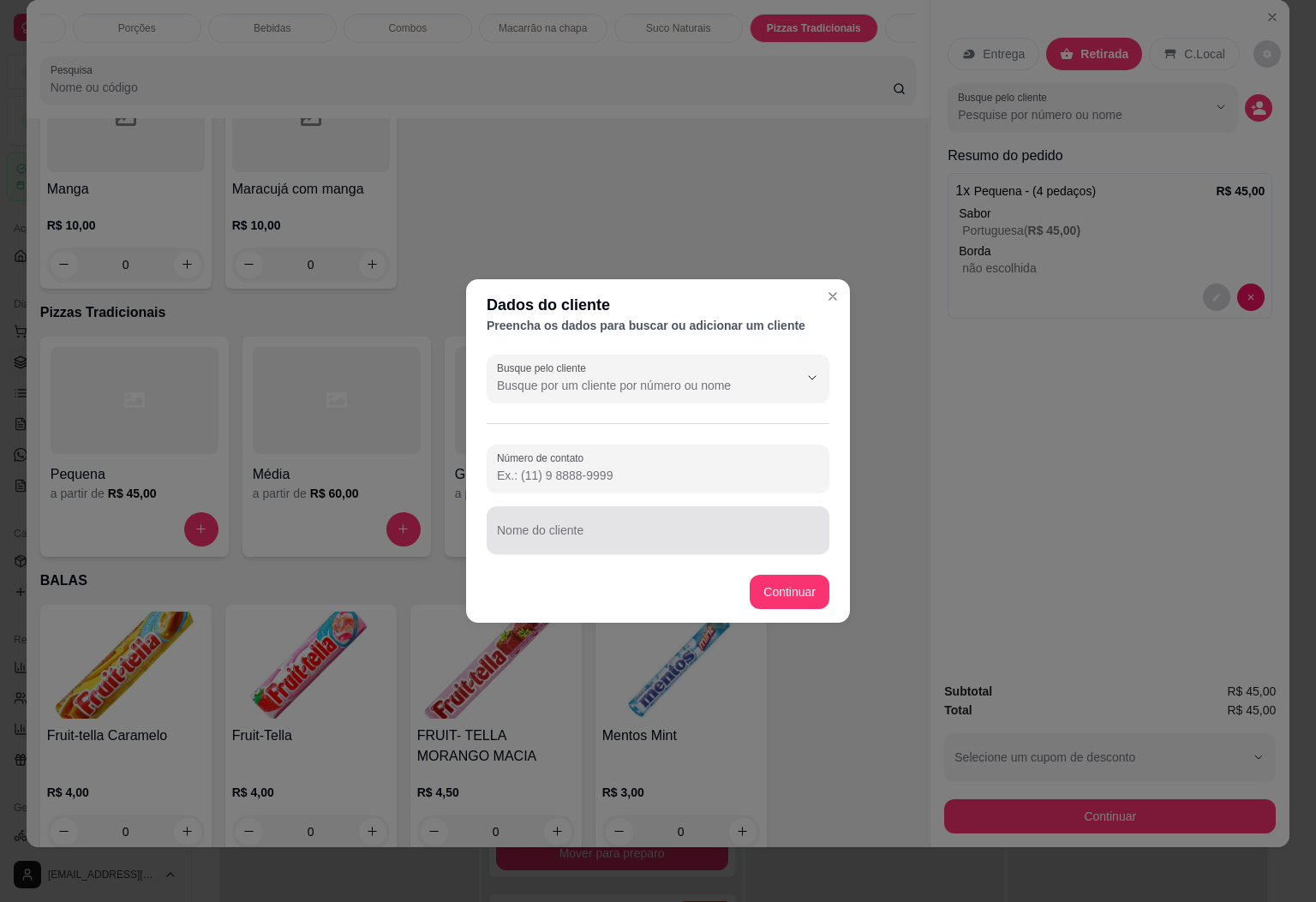
click at [567, 534] on input "Nome do cliente" at bounding box center [658, 536] width 322 height 17
type input "c"
type input "CIRLENE"
click at [795, 570] on footer "Continuar" at bounding box center [658, 592] width 384 height 62
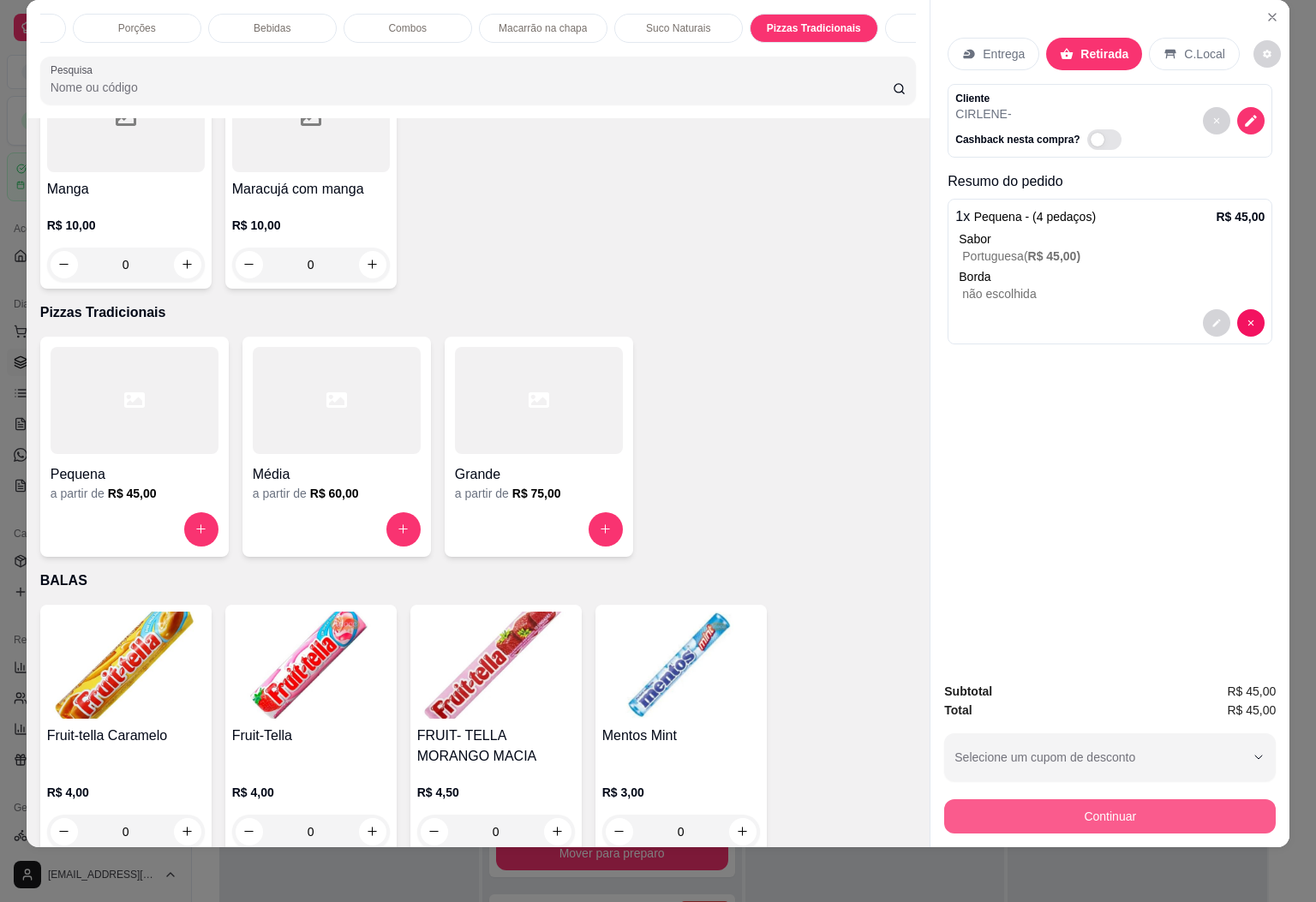
click at [1201, 804] on button "Continuar" at bounding box center [1110, 816] width 332 height 34
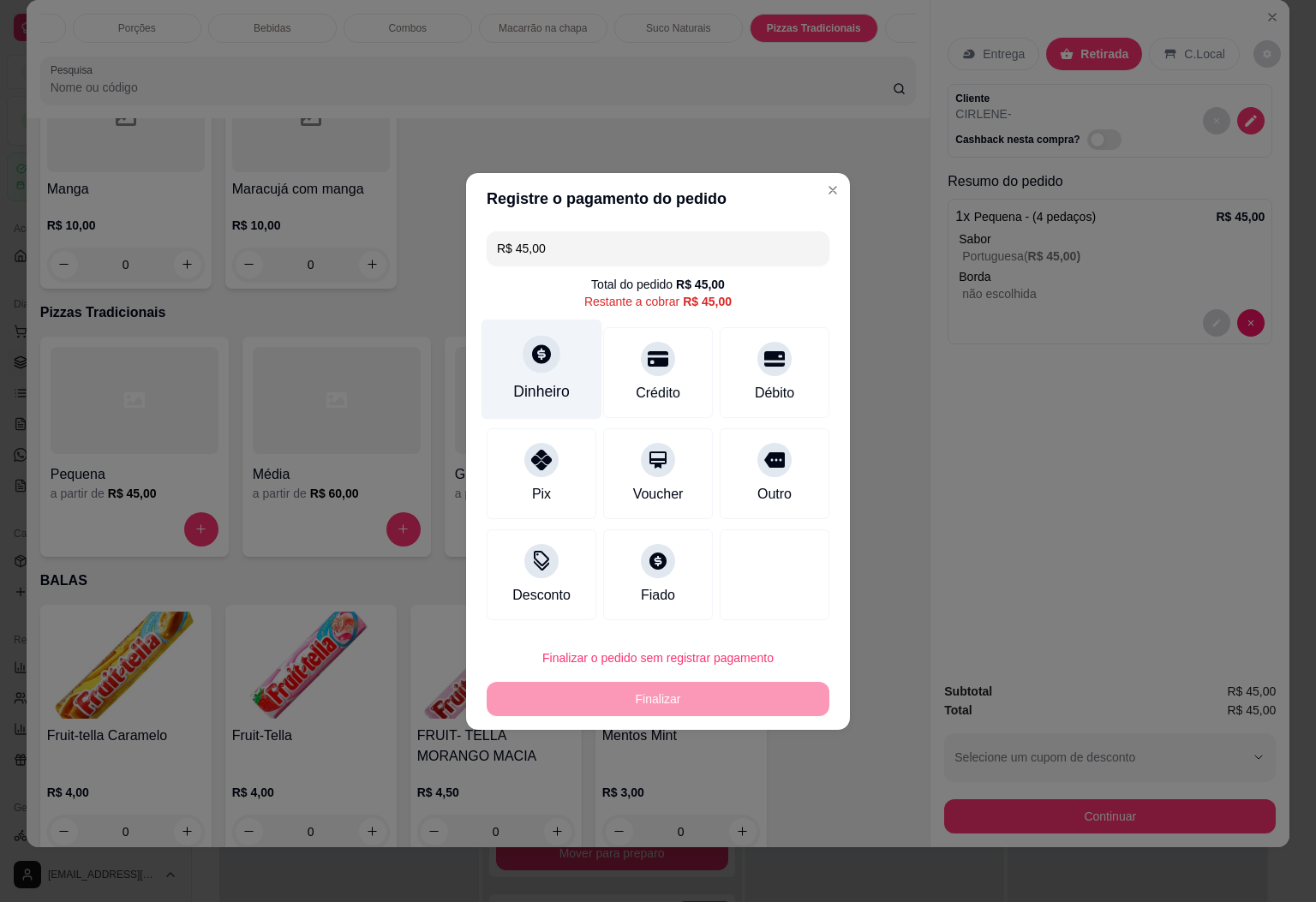
click at [556, 346] on div at bounding box center [542, 354] width 38 height 38
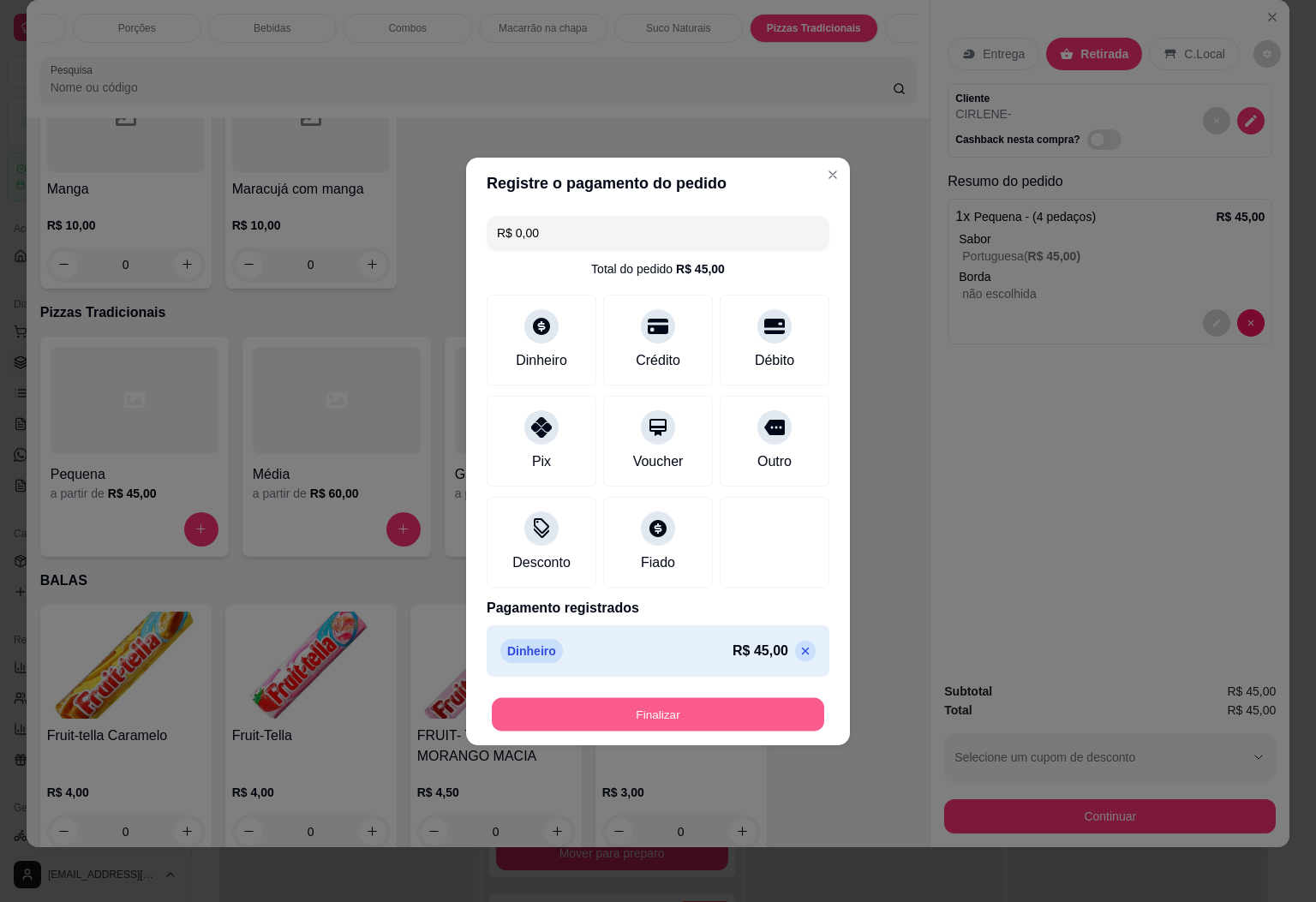
click at [654, 713] on button "Finalizar" at bounding box center [658, 713] width 333 height 33
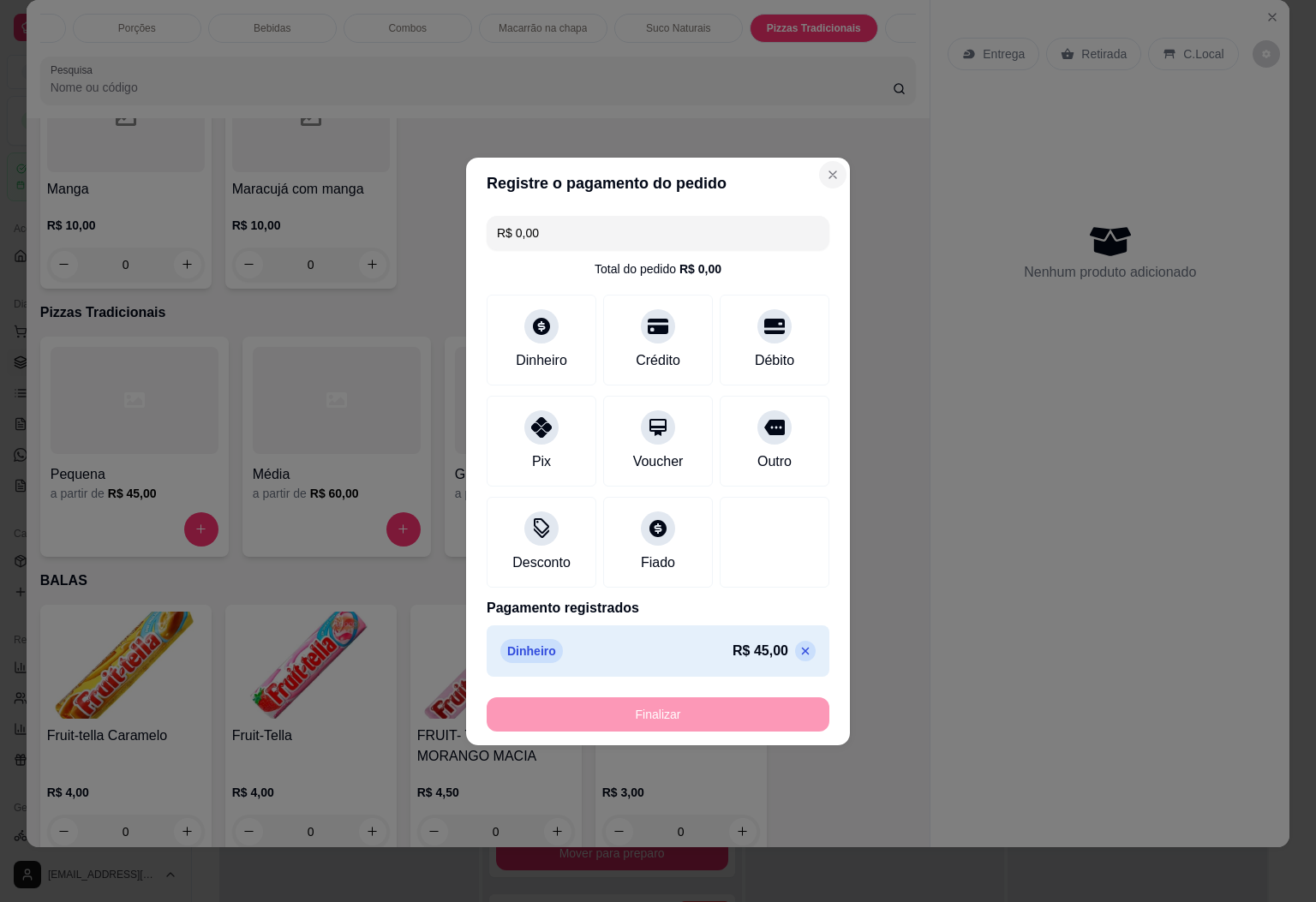
type input "-R$ 45,00"
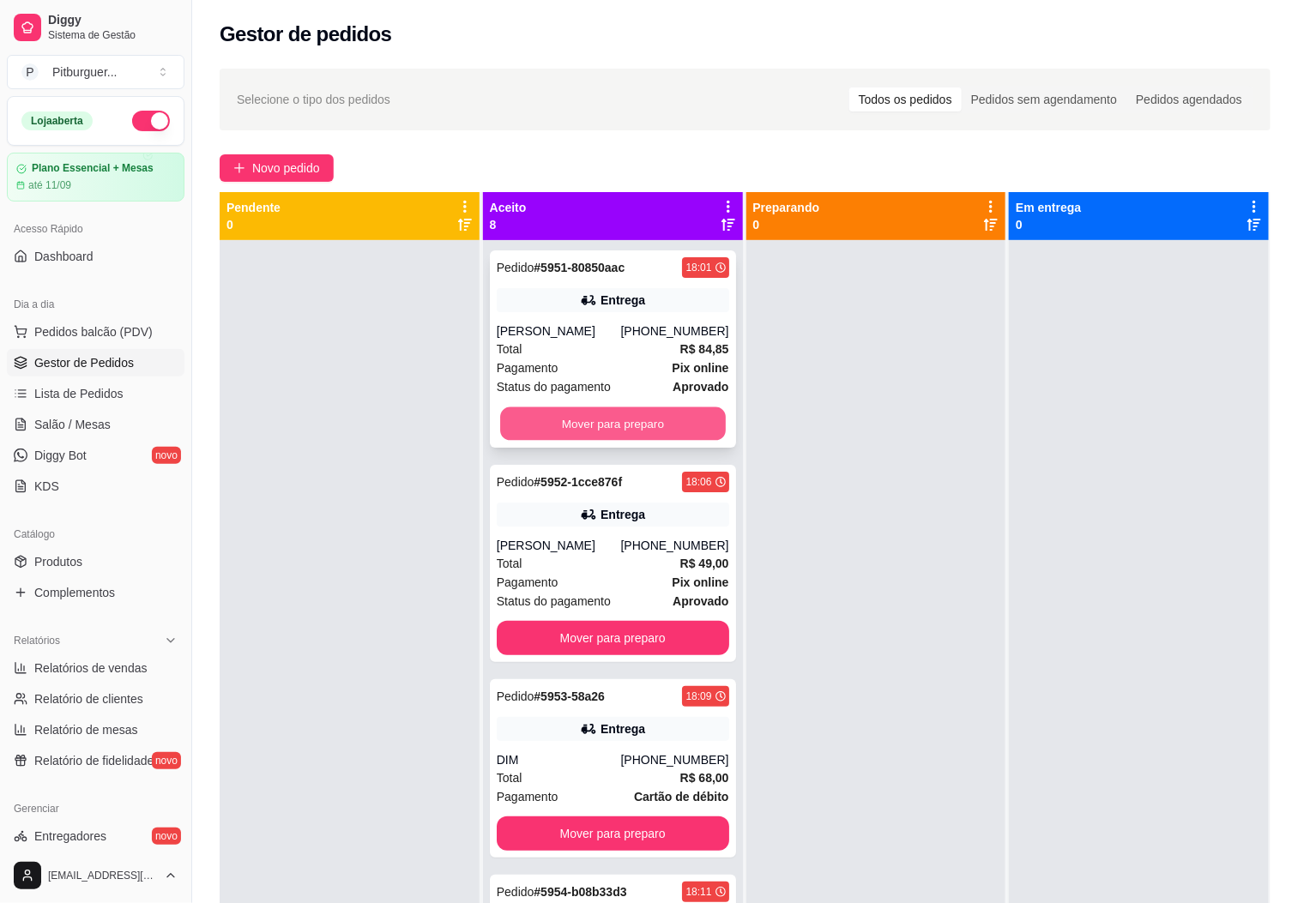
click at [639, 433] on button "Mover para preparo" at bounding box center [613, 423] width 226 height 33
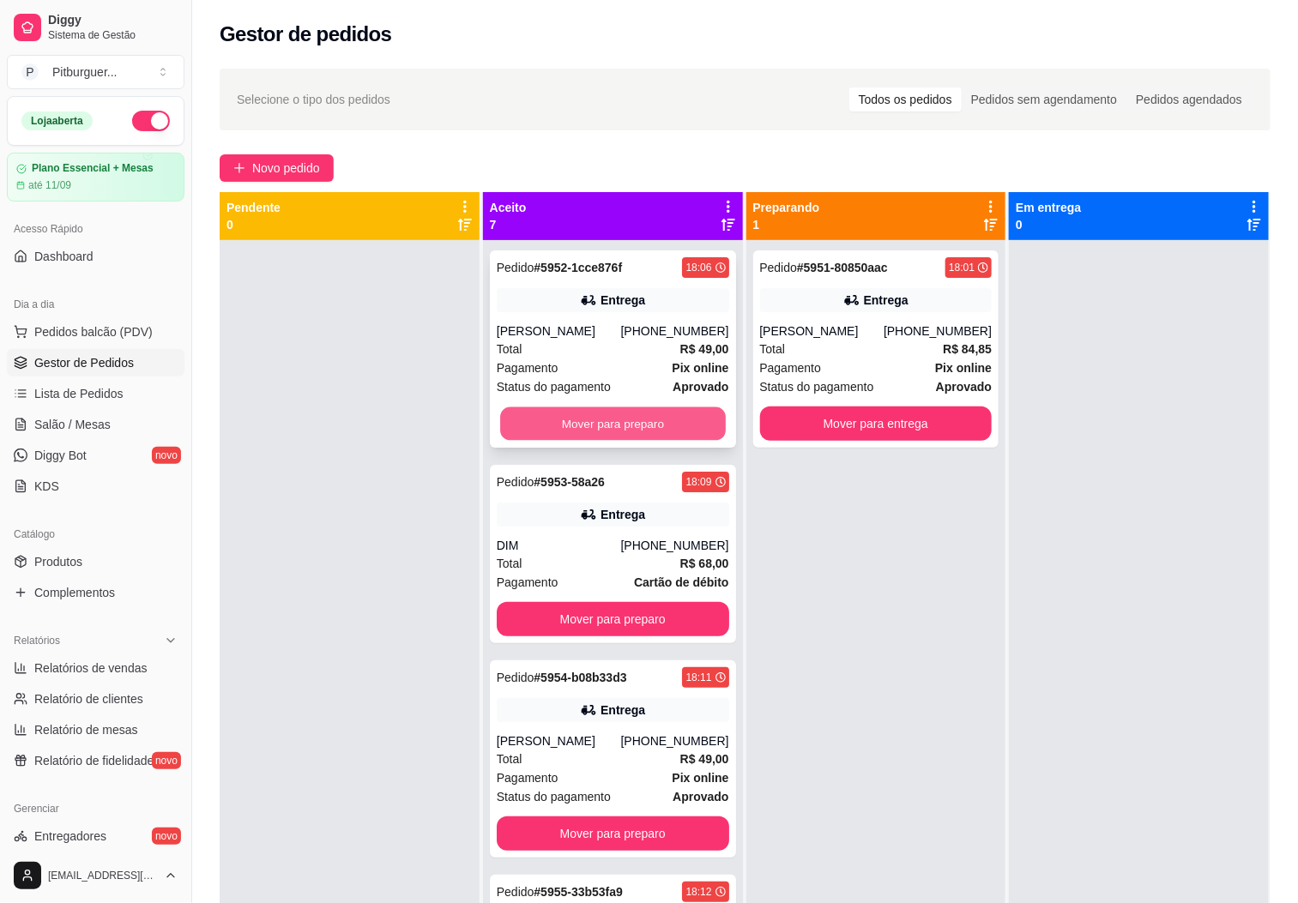
click at [644, 417] on button "Mover para preparo" at bounding box center [613, 423] width 226 height 33
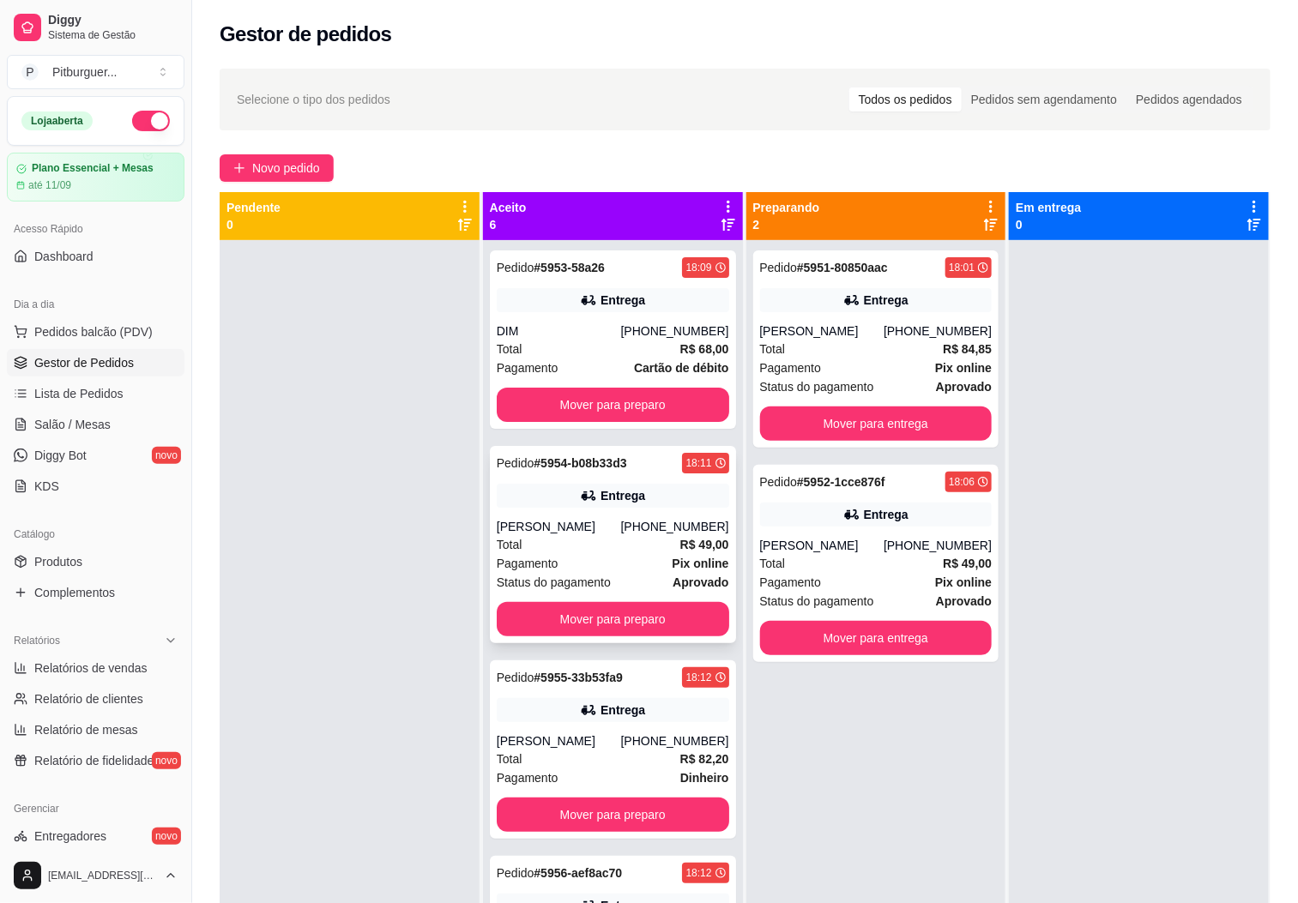
click at [567, 558] on div "Pagamento Pix online" at bounding box center [613, 563] width 232 height 19
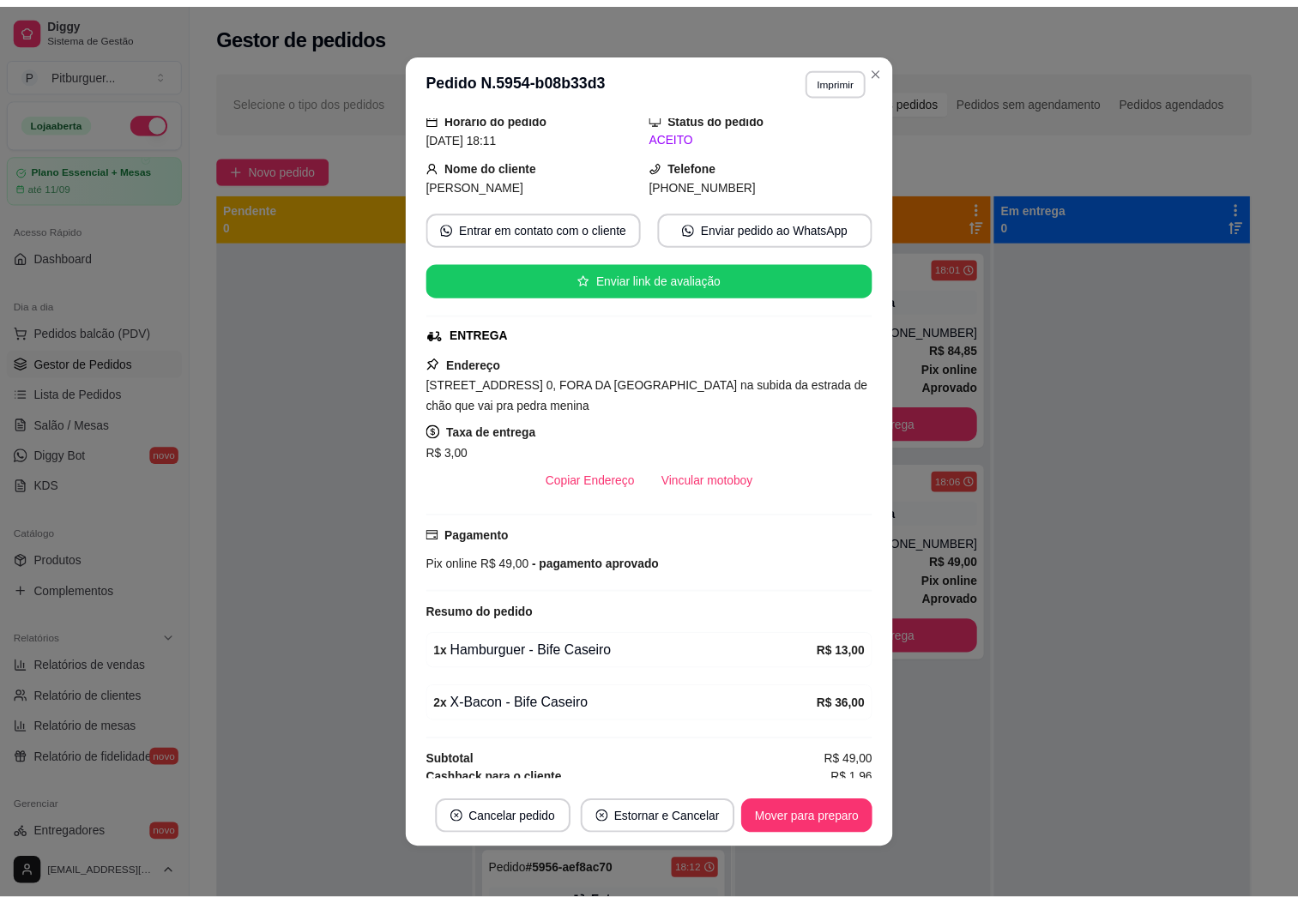
scroll to position [98, 0]
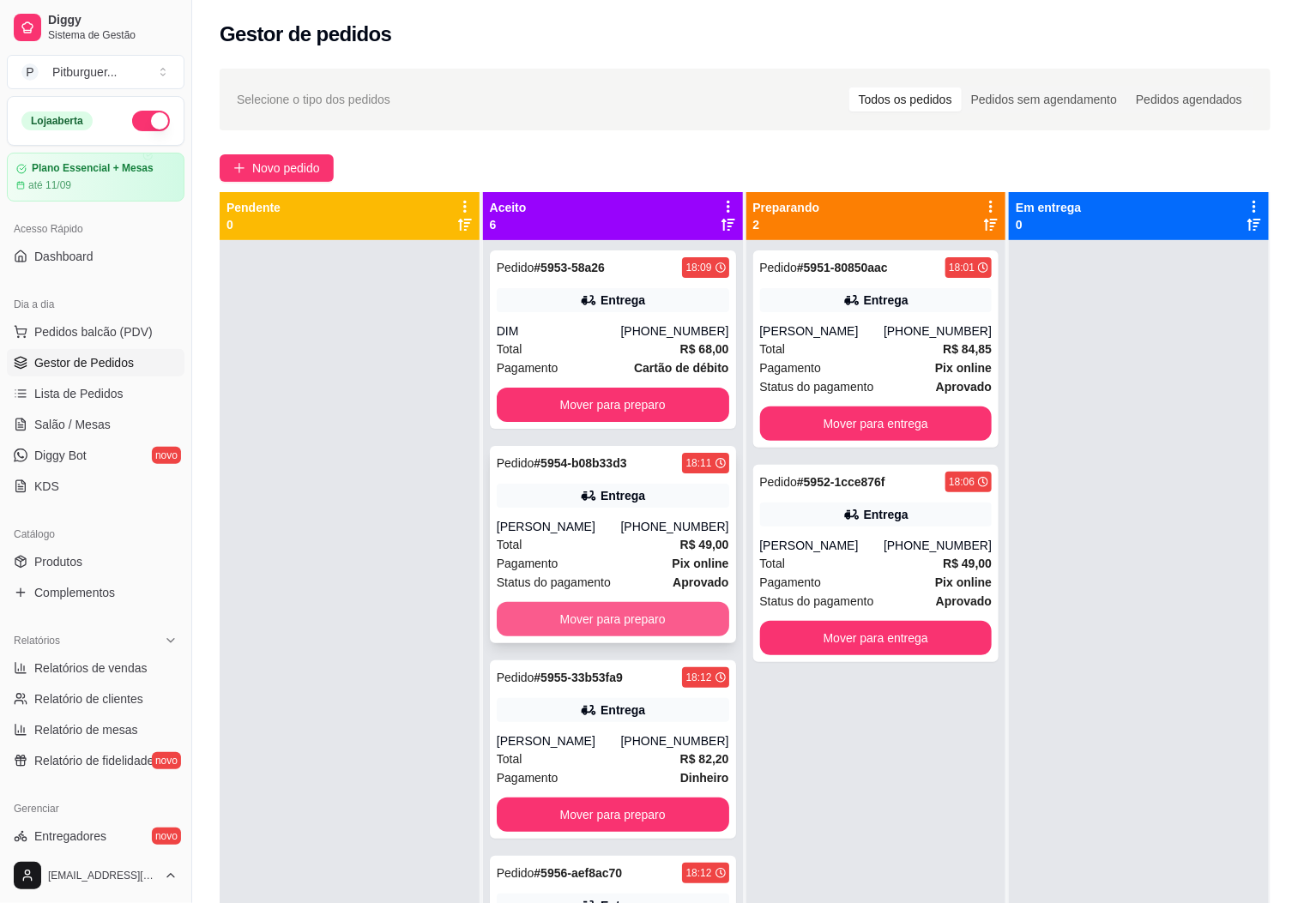
click at [522, 615] on button "Mover para preparo" at bounding box center [613, 619] width 232 height 34
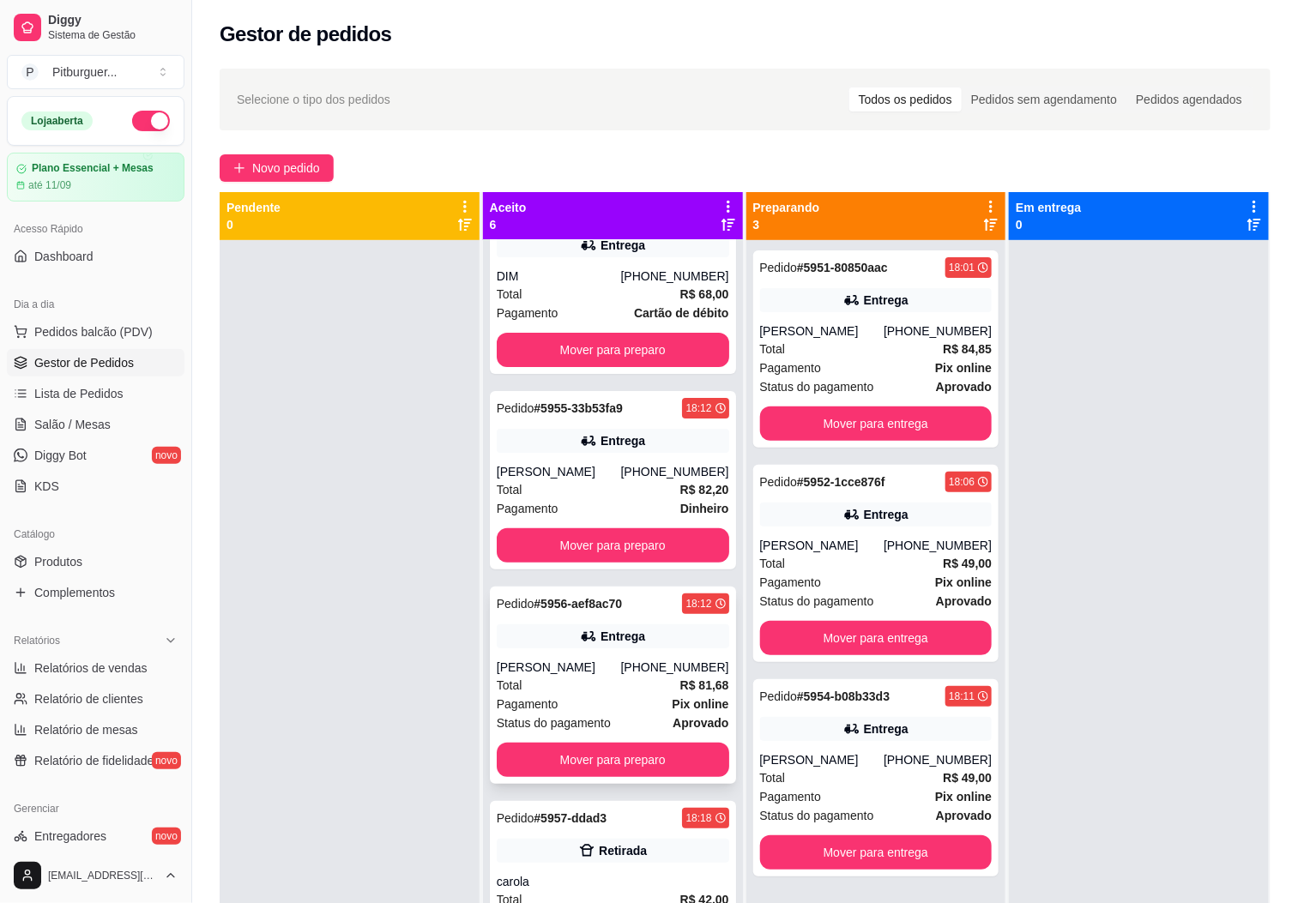
scroll to position [0, 0]
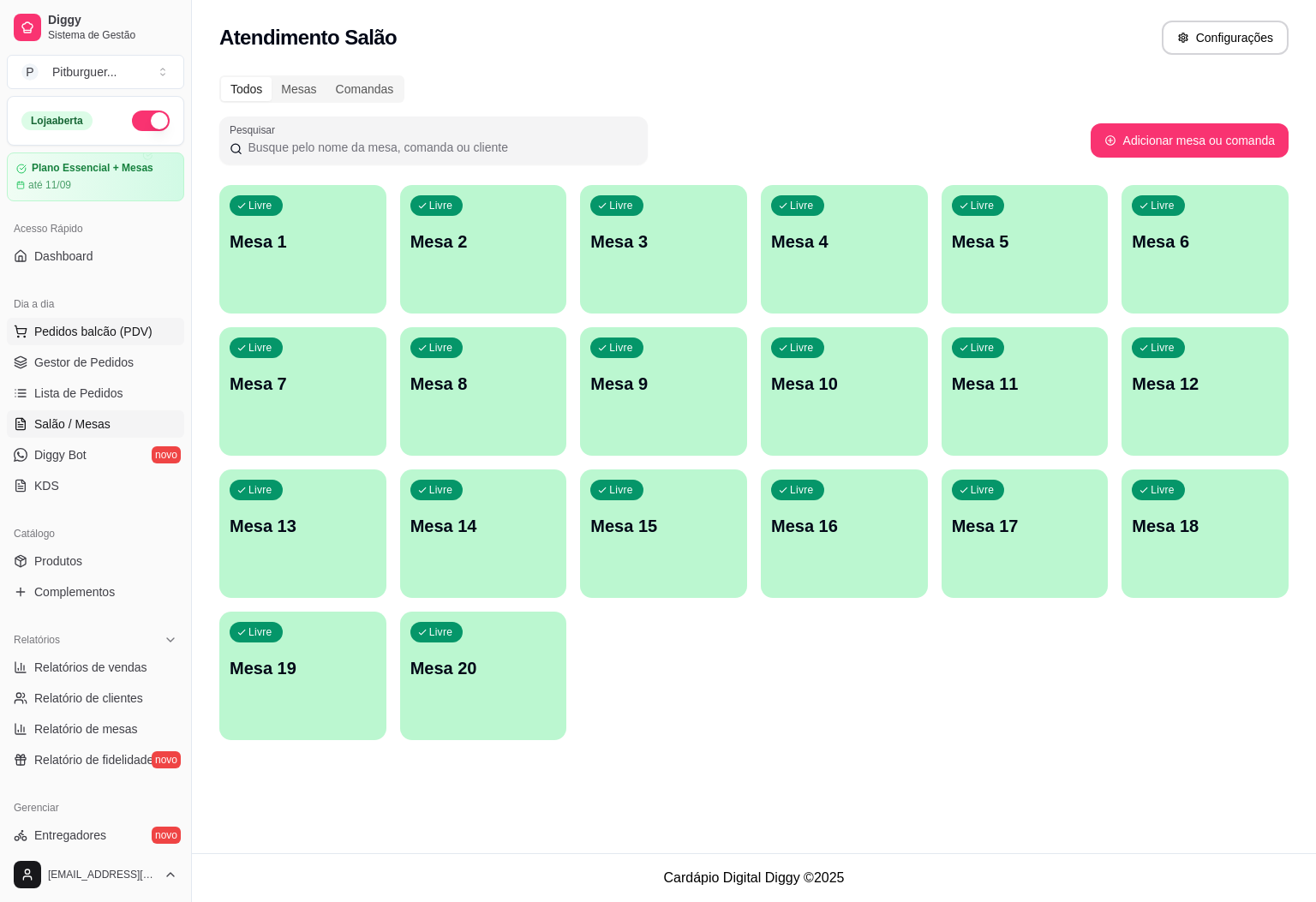
click at [122, 338] on span "Pedidos balcão (PDV)" at bounding box center [93, 331] width 118 height 17
click at [86, 368] on span "Gestor de Pedidos" at bounding box center [83, 362] width 99 height 17
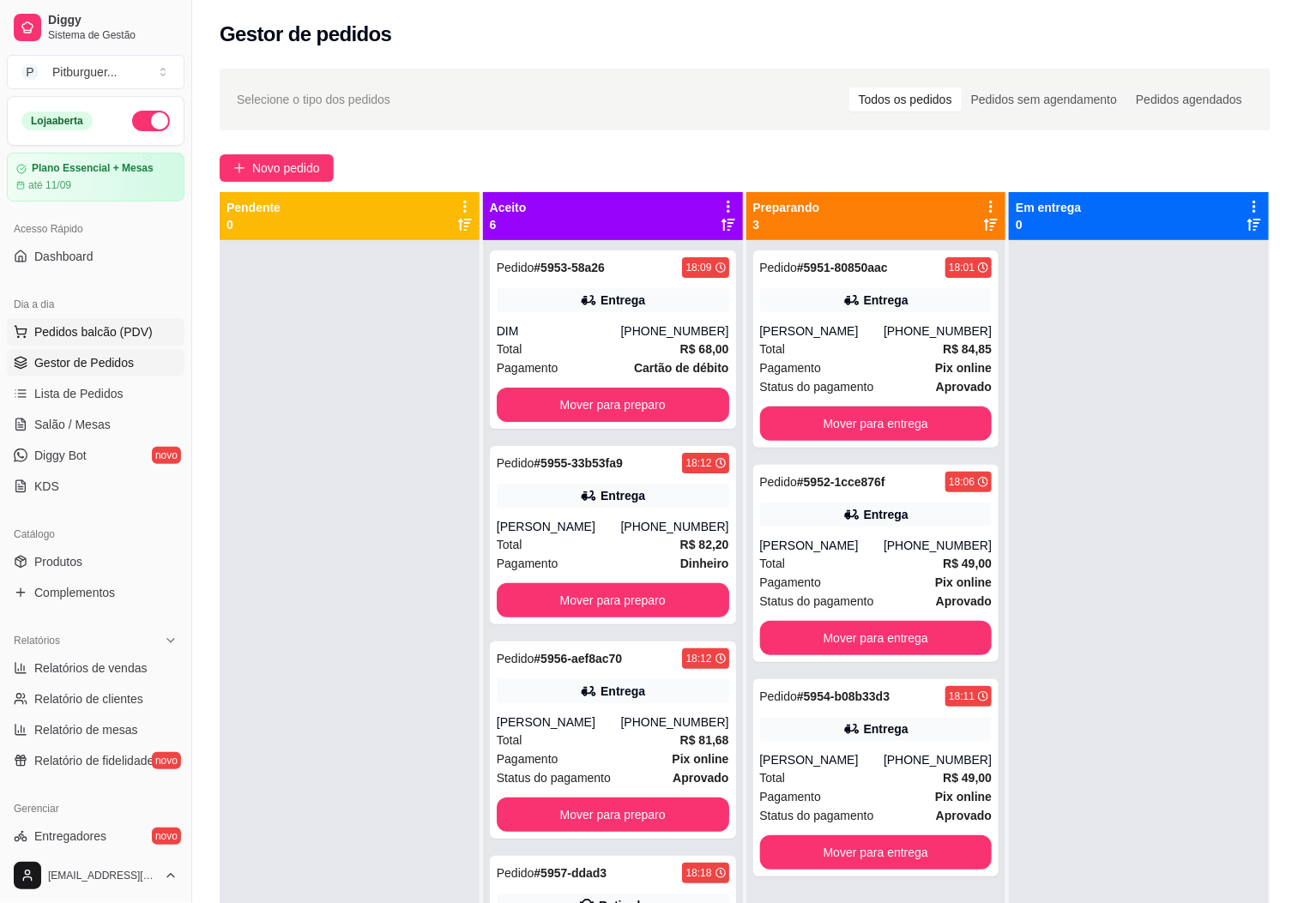
click at [114, 320] on button "Pedidos balcão (PDV)" at bounding box center [96, 331] width 178 height 27
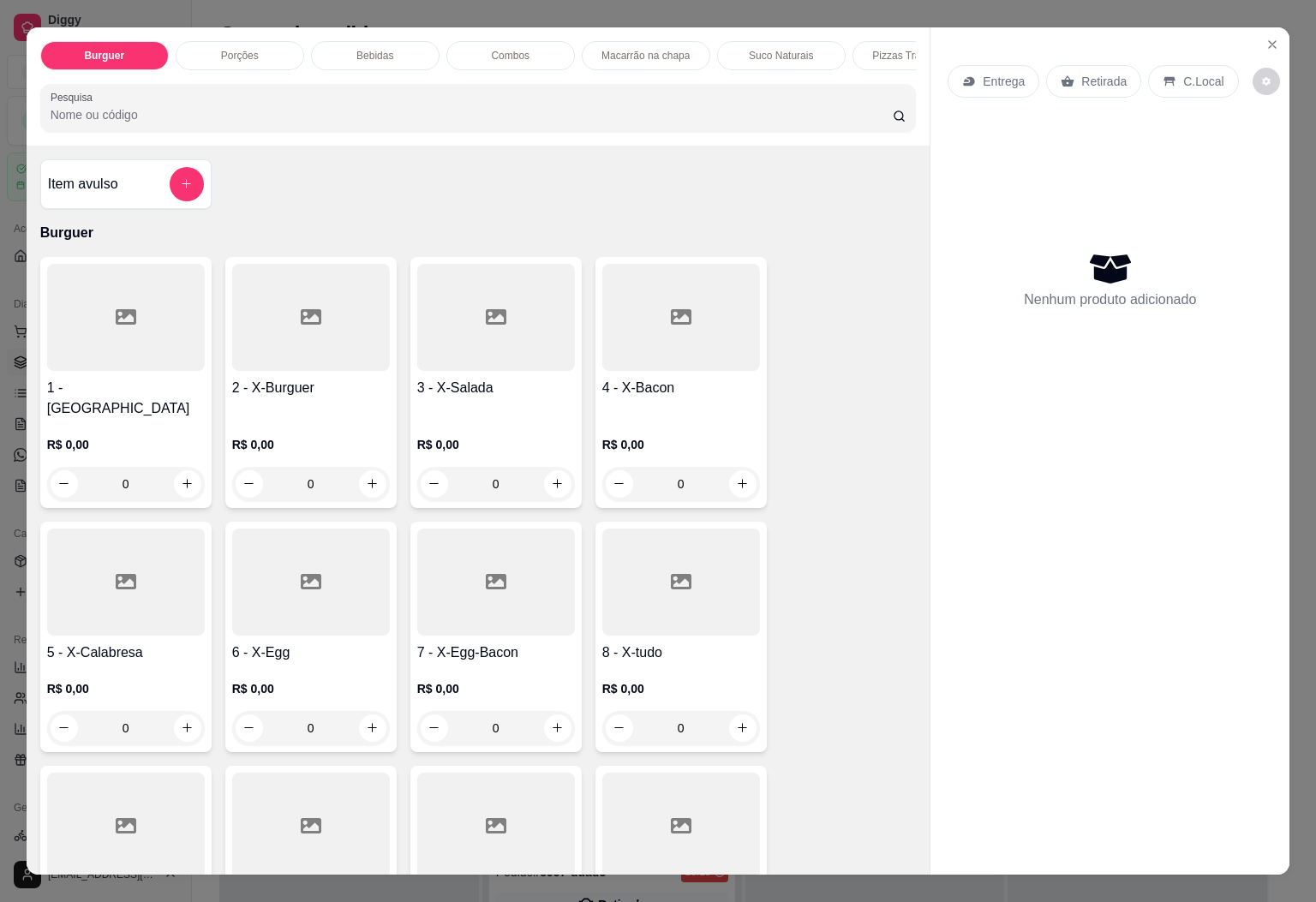
click at [689, 610] on div at bounding box center [681, 581] width 158 height 107
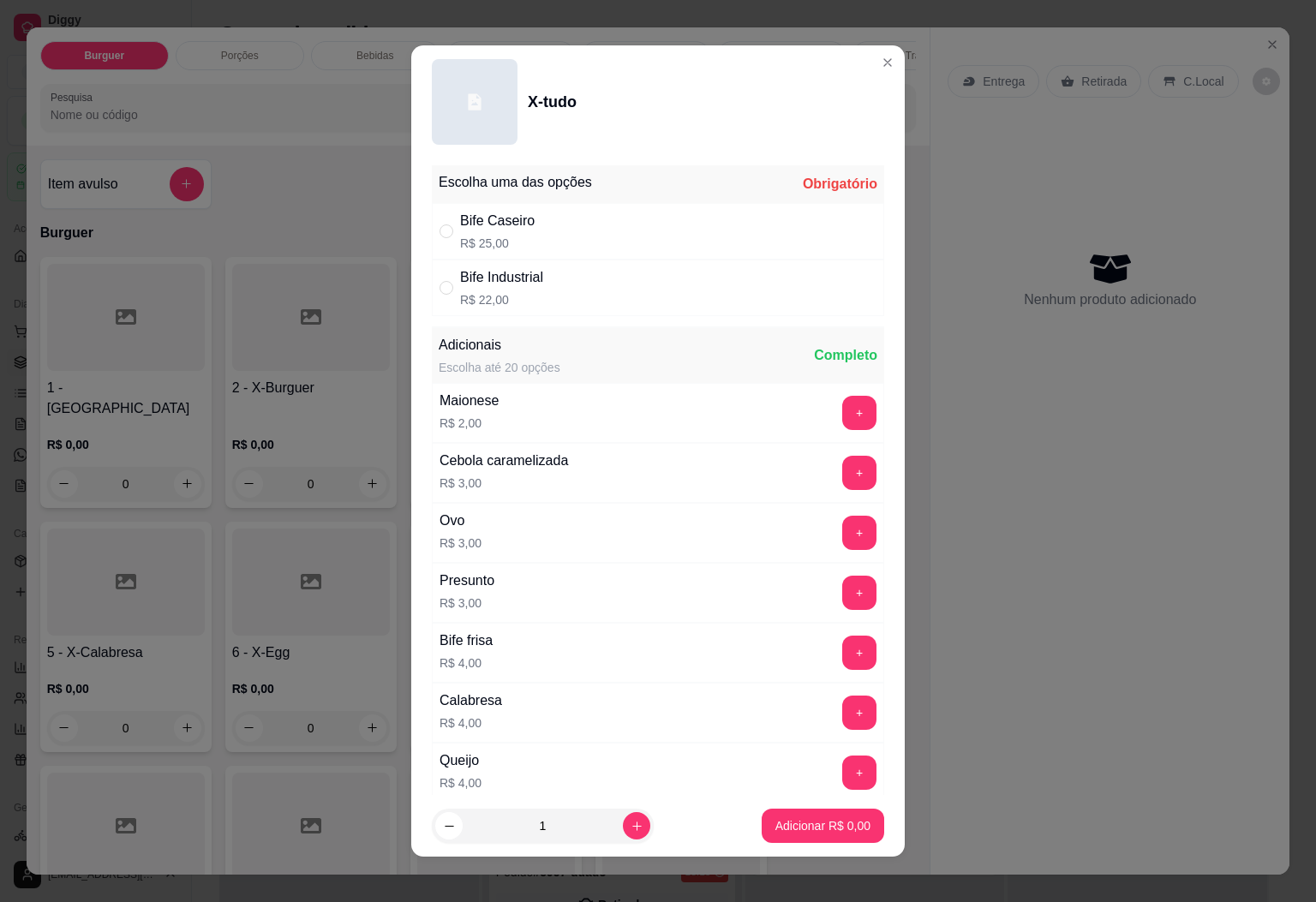
click at [600, 222] on div "Bife Caseiro R$ 25,00" at bounding box center [658, 231] width 453 height 57
radio input "true"
click at [827, 827] on p "Adicionar R$ 25,00" at bounding box center [819, 825] width 102 height 17
type input "1"
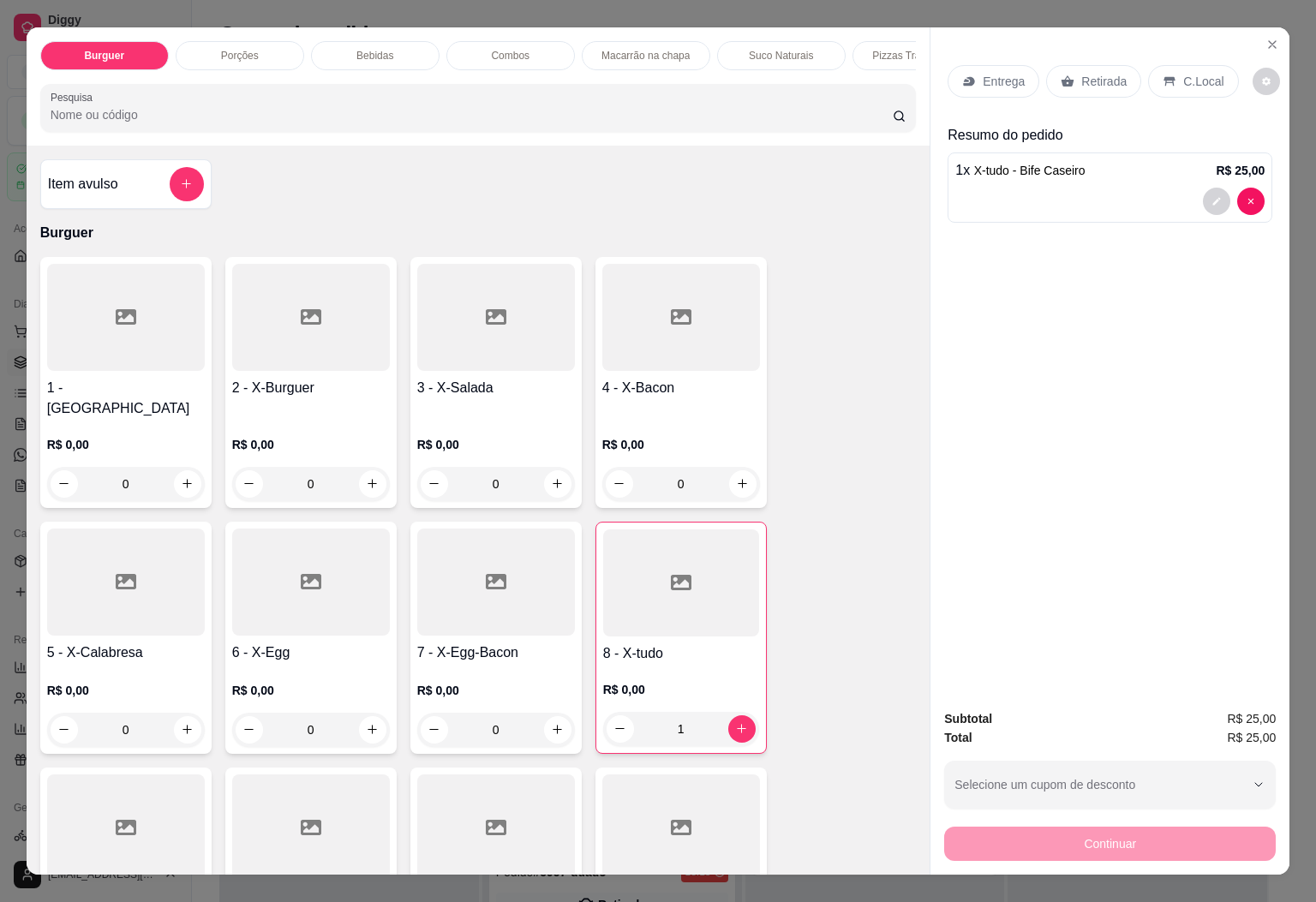
click at [357, 52] on p "Bebidas" at bounding box center [375, 56] width 37 height 14
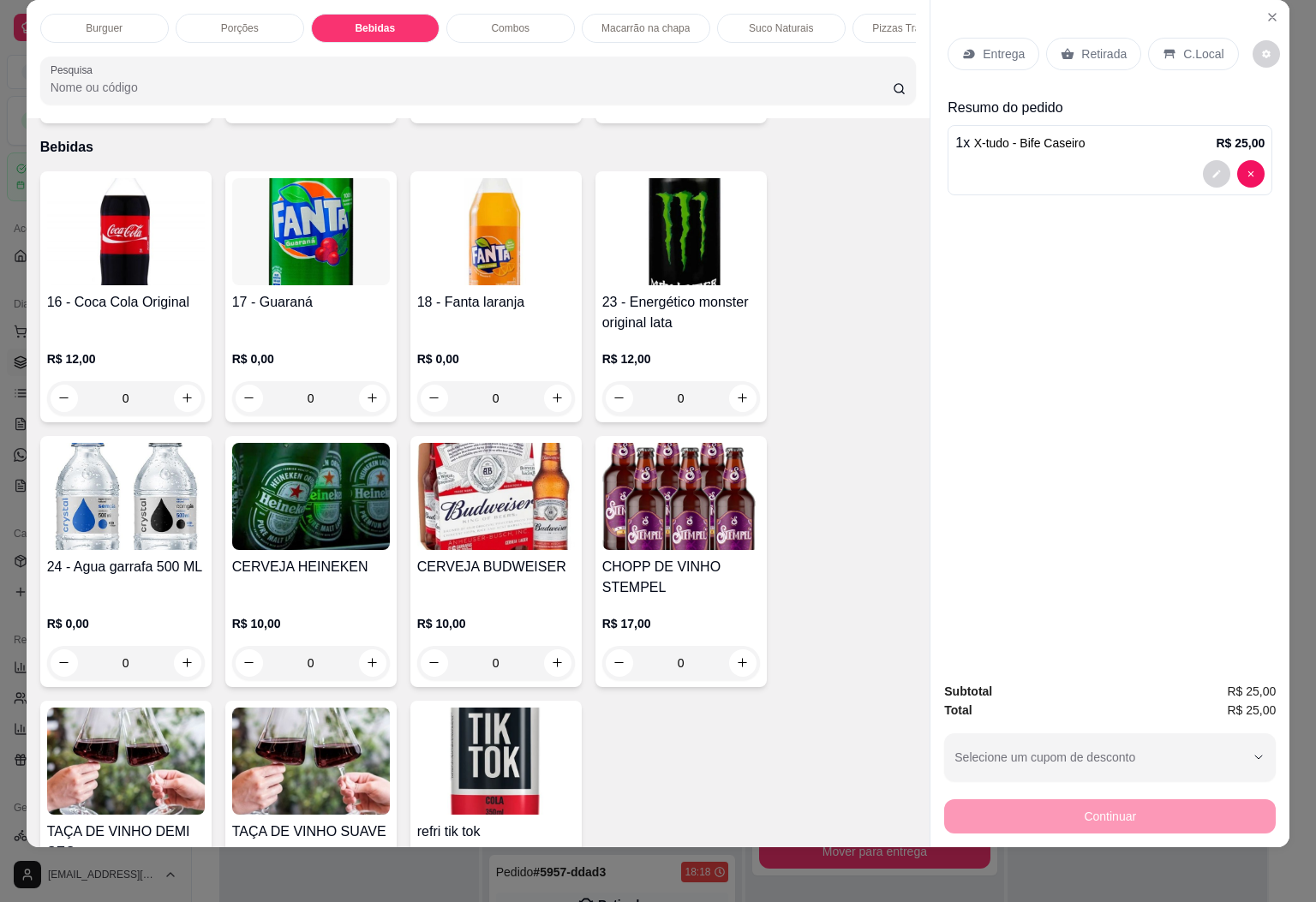
click at [131, 226] on img at bounding box center [126, 231] width 158 height 107
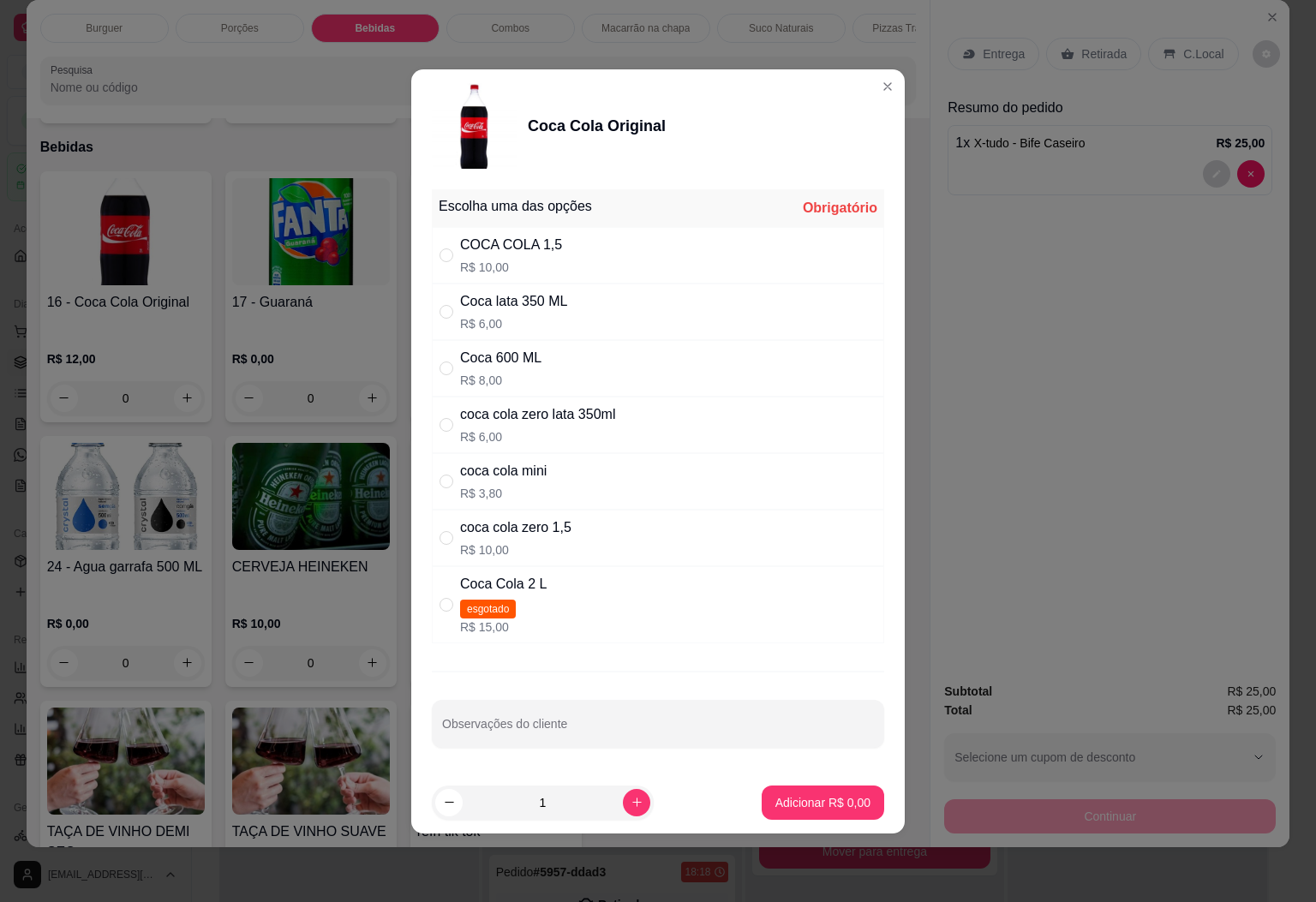
click at [605, 247] on div "COCA COLA 1,5 R$ 10,00" at bounding box center [658, 255] width 453 height 57
radio input "true"
click at [777, 804] on p "Adicionar R$ 10,00" at bounding box center [819, 802] width 99 height 16
type input "1"
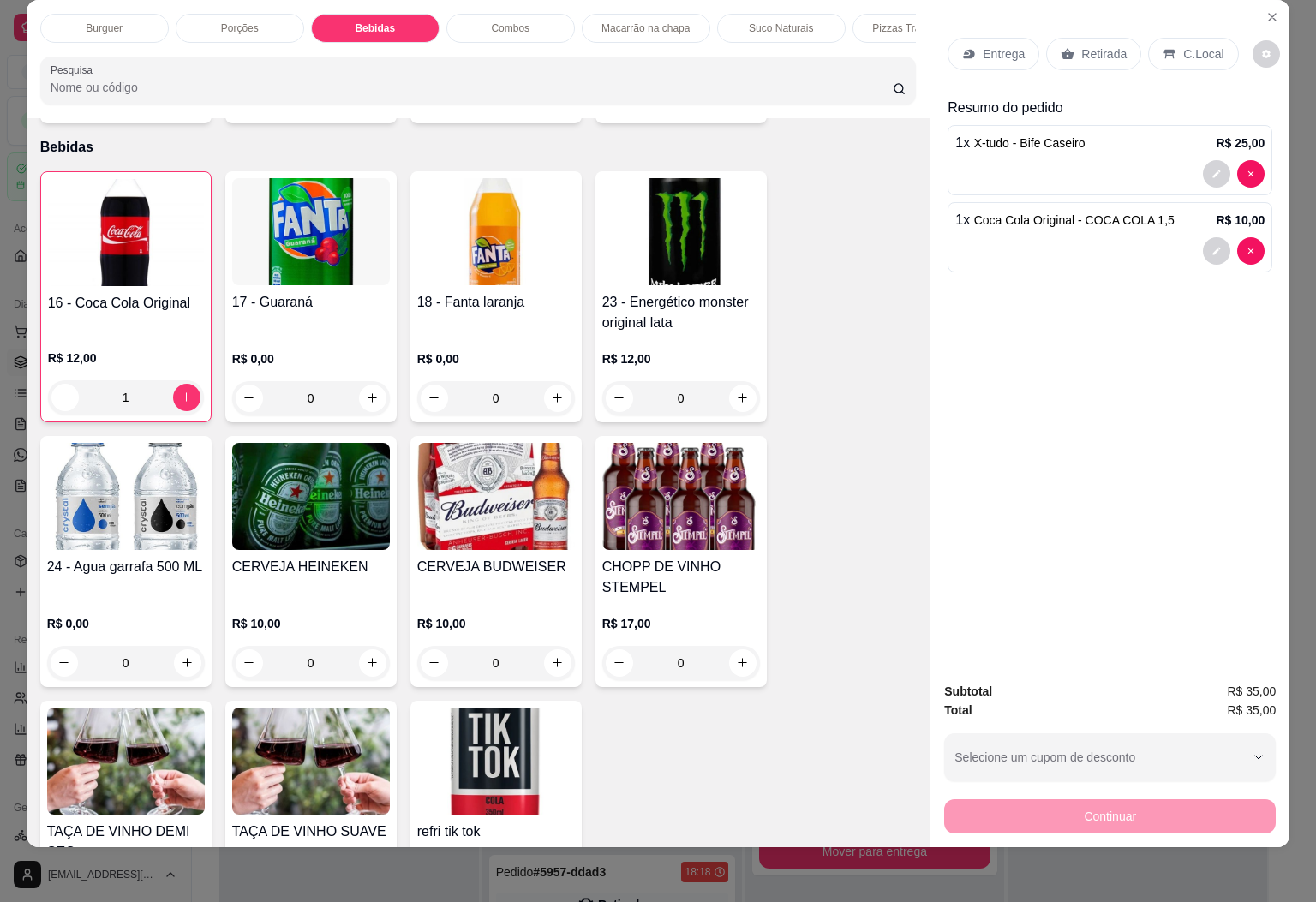
click at [988, 45] on p "Entrega" at bounding box center [1004, 53] width 42 height 17
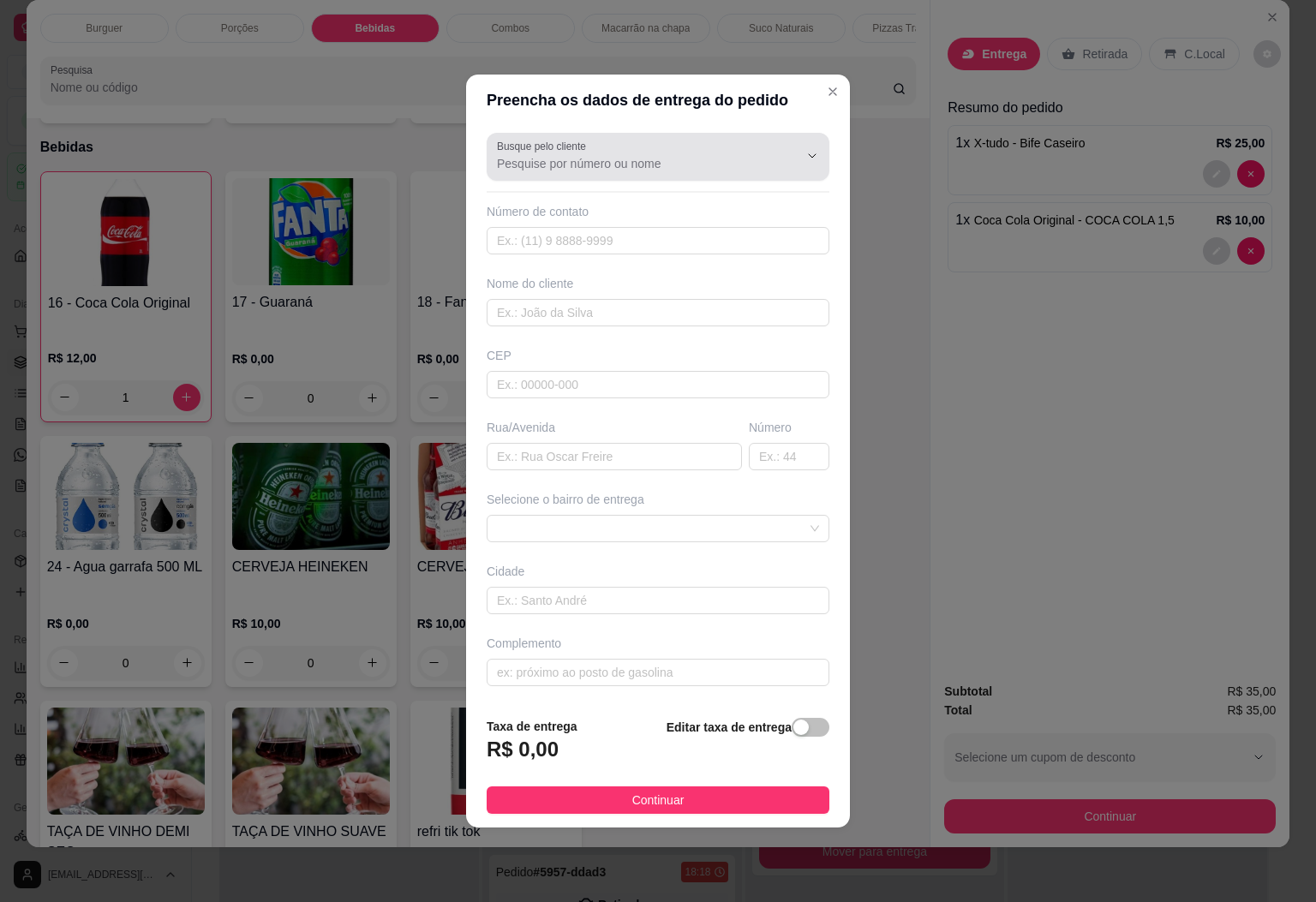
click at [697, 163] on input "Busque pelo cliente" at bounding box center [634, 163] width 274 height 17
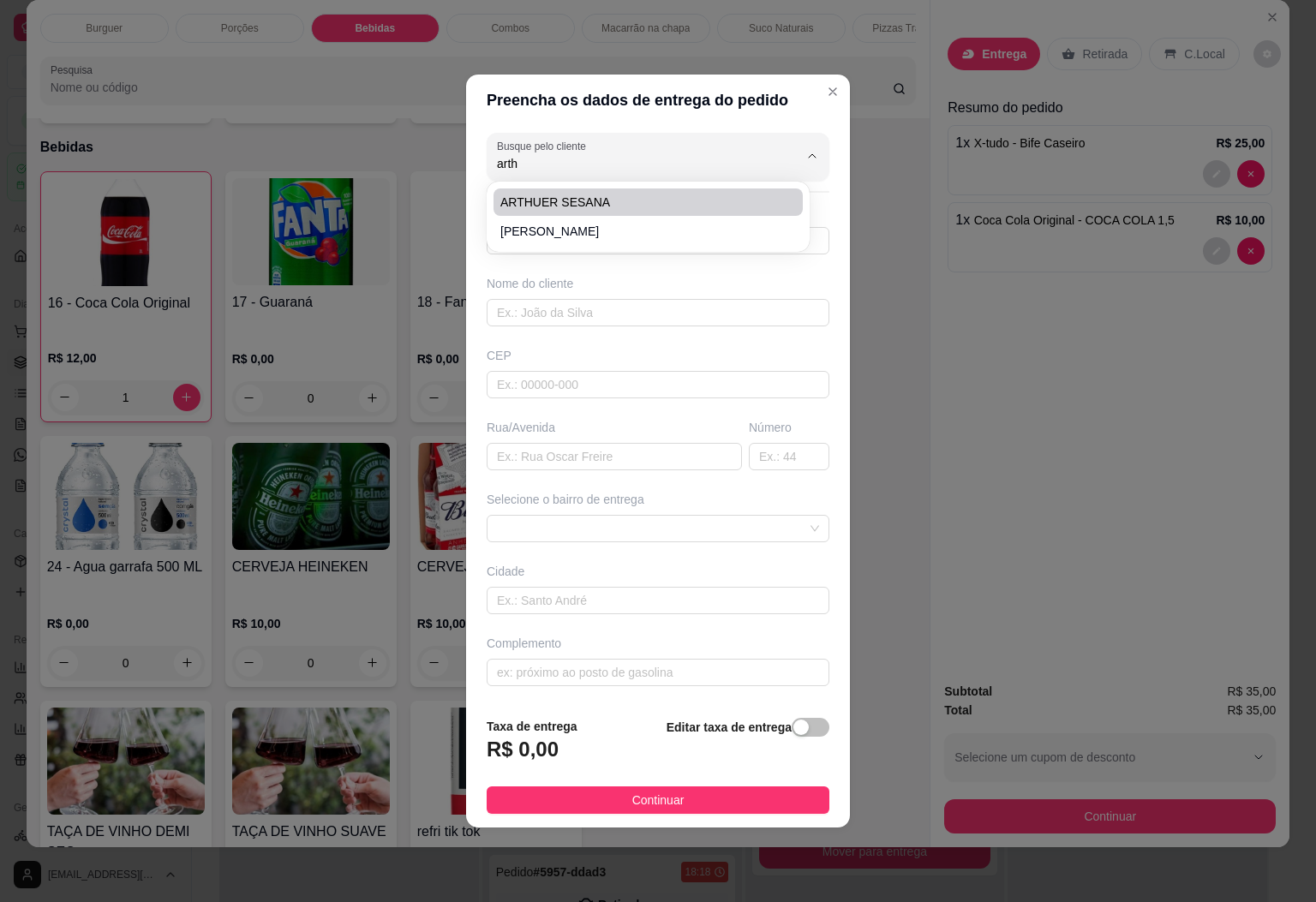
click at [638, 203] on span "ARTHUER SESANA" at bounding box center [640, 202] width 279 height 17
type input "ARTHUER SESANA"
type input "28999864517"
type input "ARTHUER SESANA"
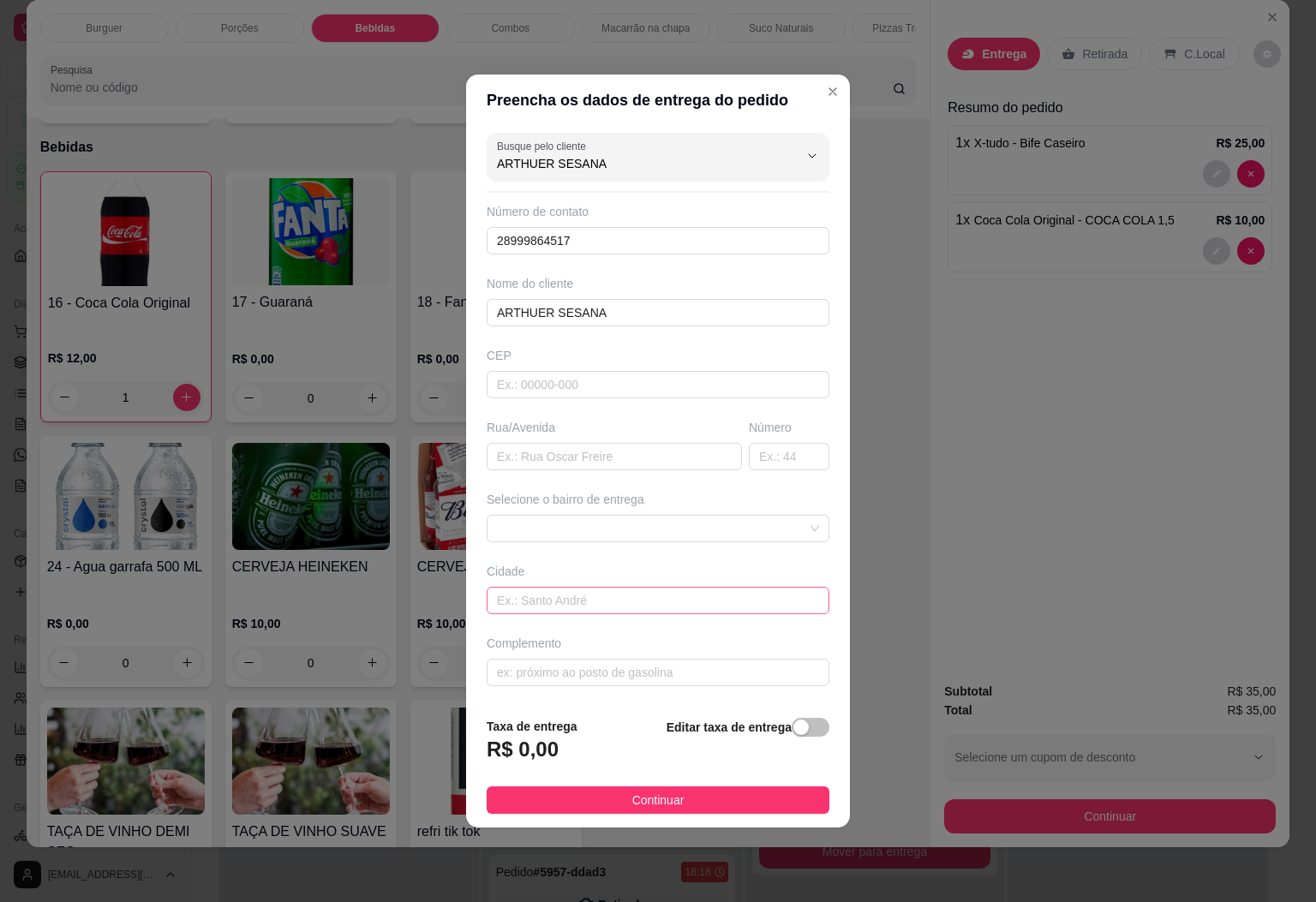
type input "ARTHUER SESANA"
click at [597, 607] on input "text" at bounding box center [658, 599] width 343 height 27
click at [646, 545] on div "Busque pelo cliente ARTHUER SESANA Número de contato 28999864517 Nome do client…" at bounding box center [658, 415] width 384 height 577
click at [648, 529] on span at bounding box center [658, 528] width 322 height 26
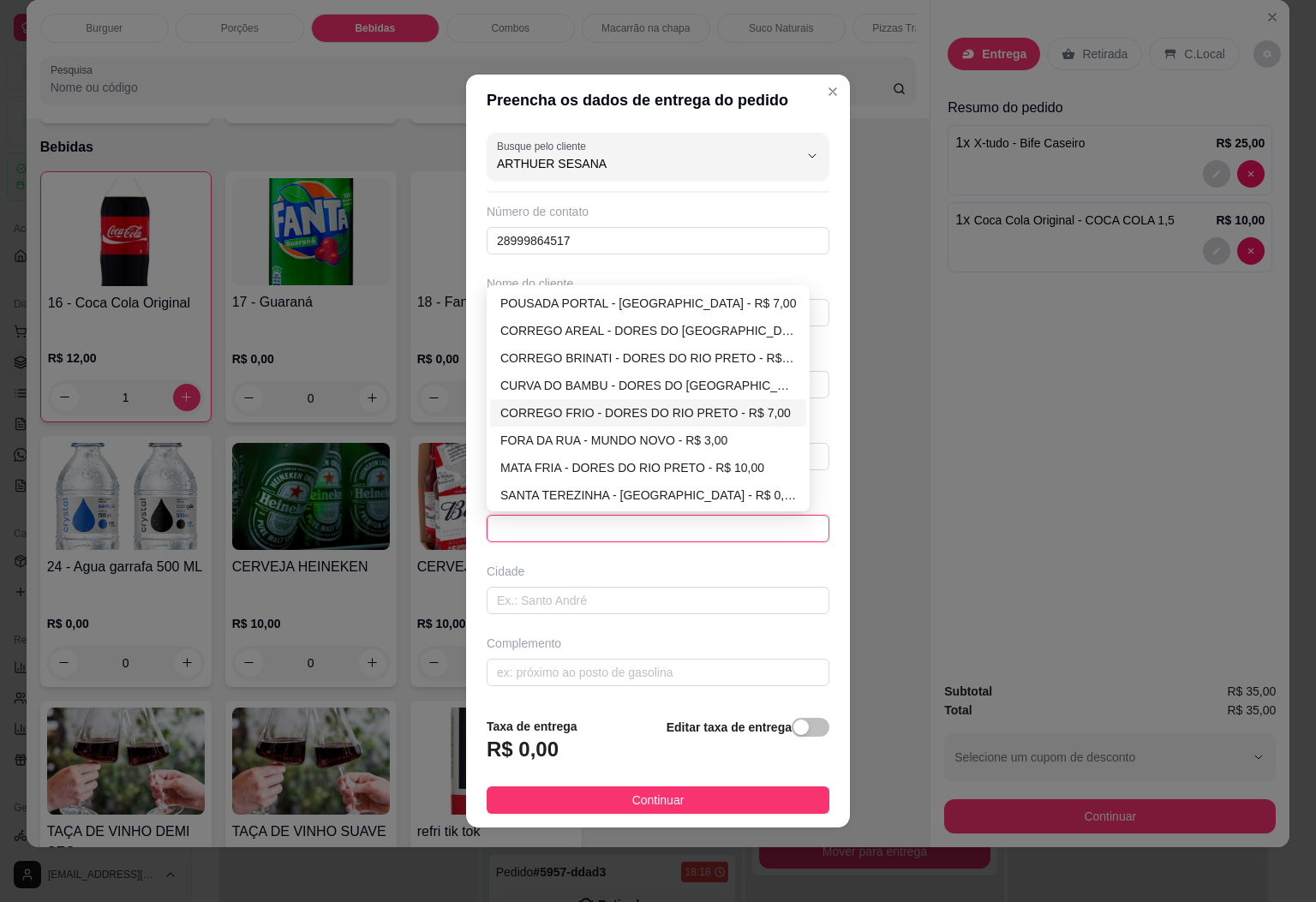
scroll to position [0, 0]
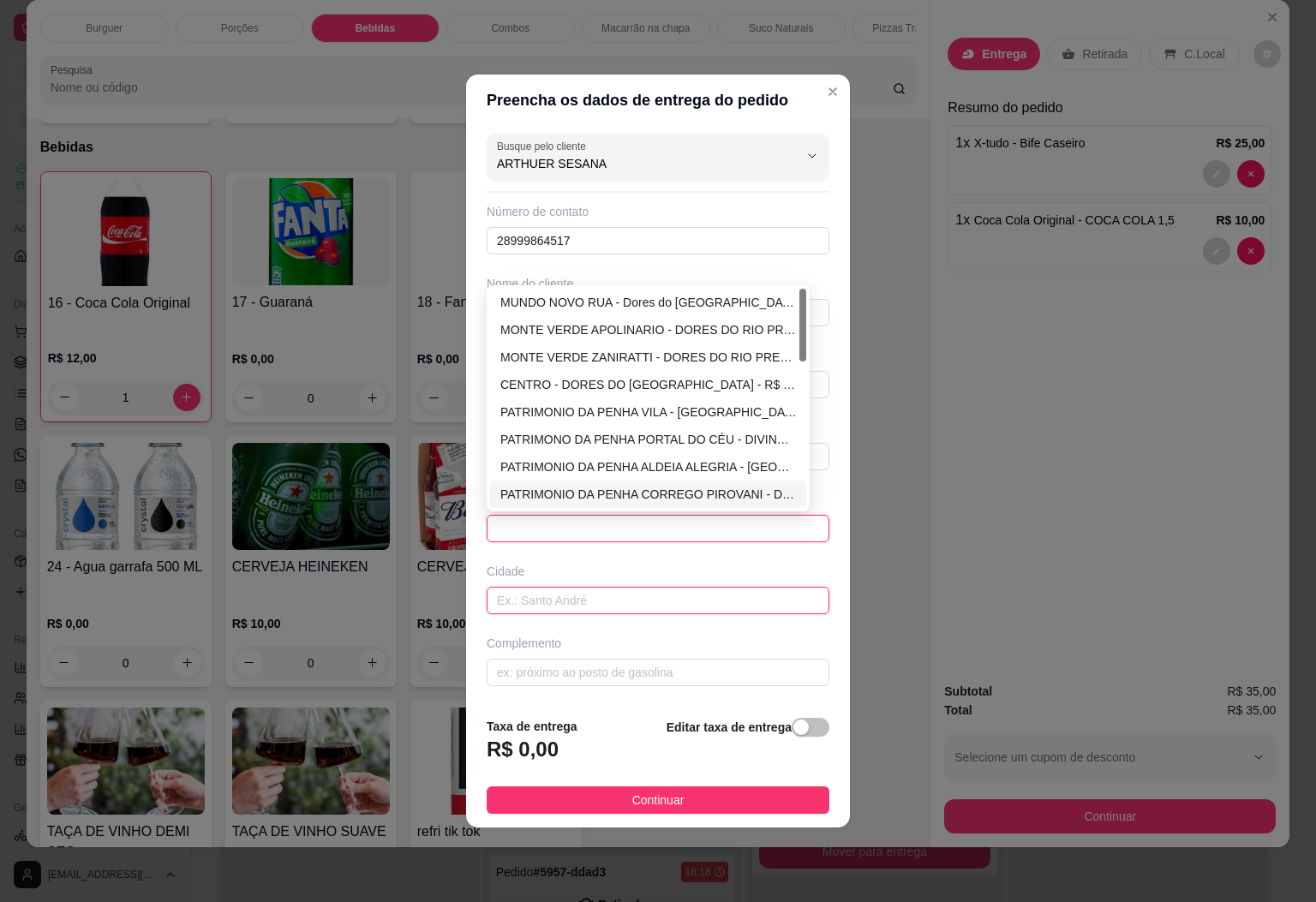
click at [582, 598] on input "text" at bounding box center [658, 599] width 343 height 27
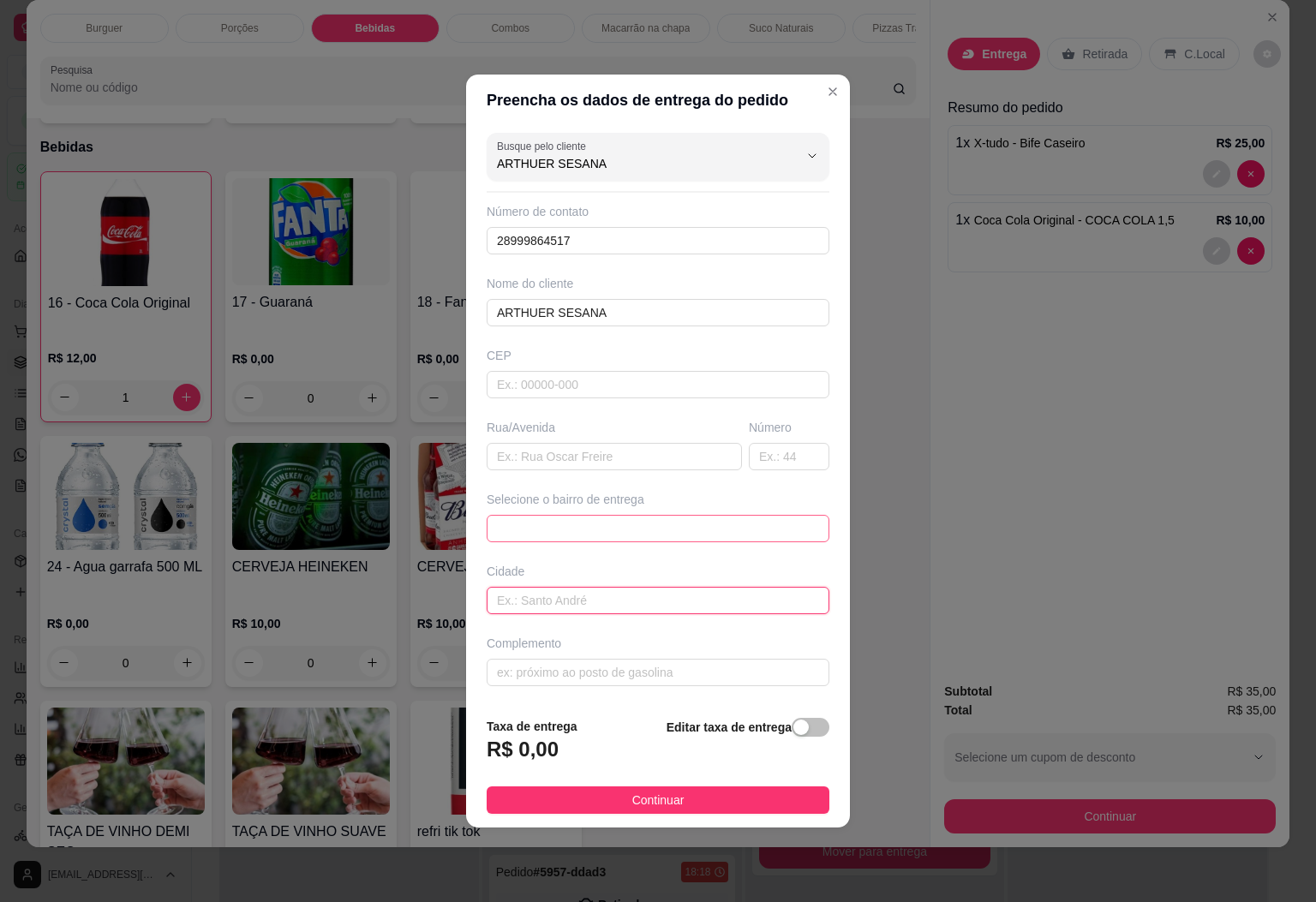
click at [557, 611] on input "text" at bounding box center [658, 599] width 343 height 27
type input "p"
type input "PATRIMONIO DA PENHA"
click at [793, 735] on div "button" at bounding box center [800, 726] width 15 height 15
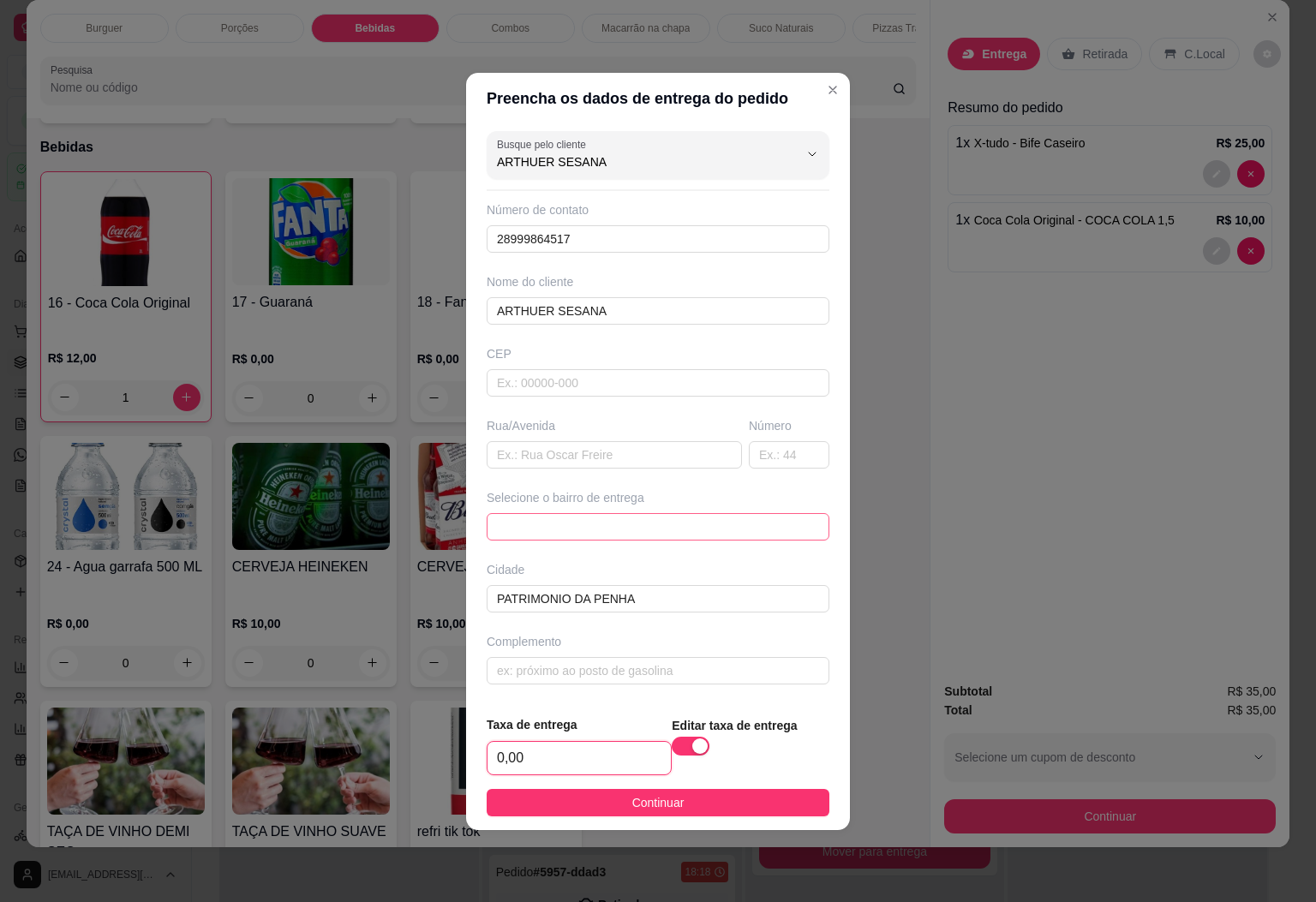
drag, startPoint x: 523, startPoint y: 782, endPoint x: 384, endPoint y: 785, distance: 139.0
click at [384, 785] on div "Preencha os dados de entrega do pedido Busque pelo cliente ARTHUER SESANA Númer…" at bounding box center [658, 451] width 1316 height 902
type input "15,00"
click at [644, 797] on span "Continuar" at bounding box center [658, 802] width 52 height 19
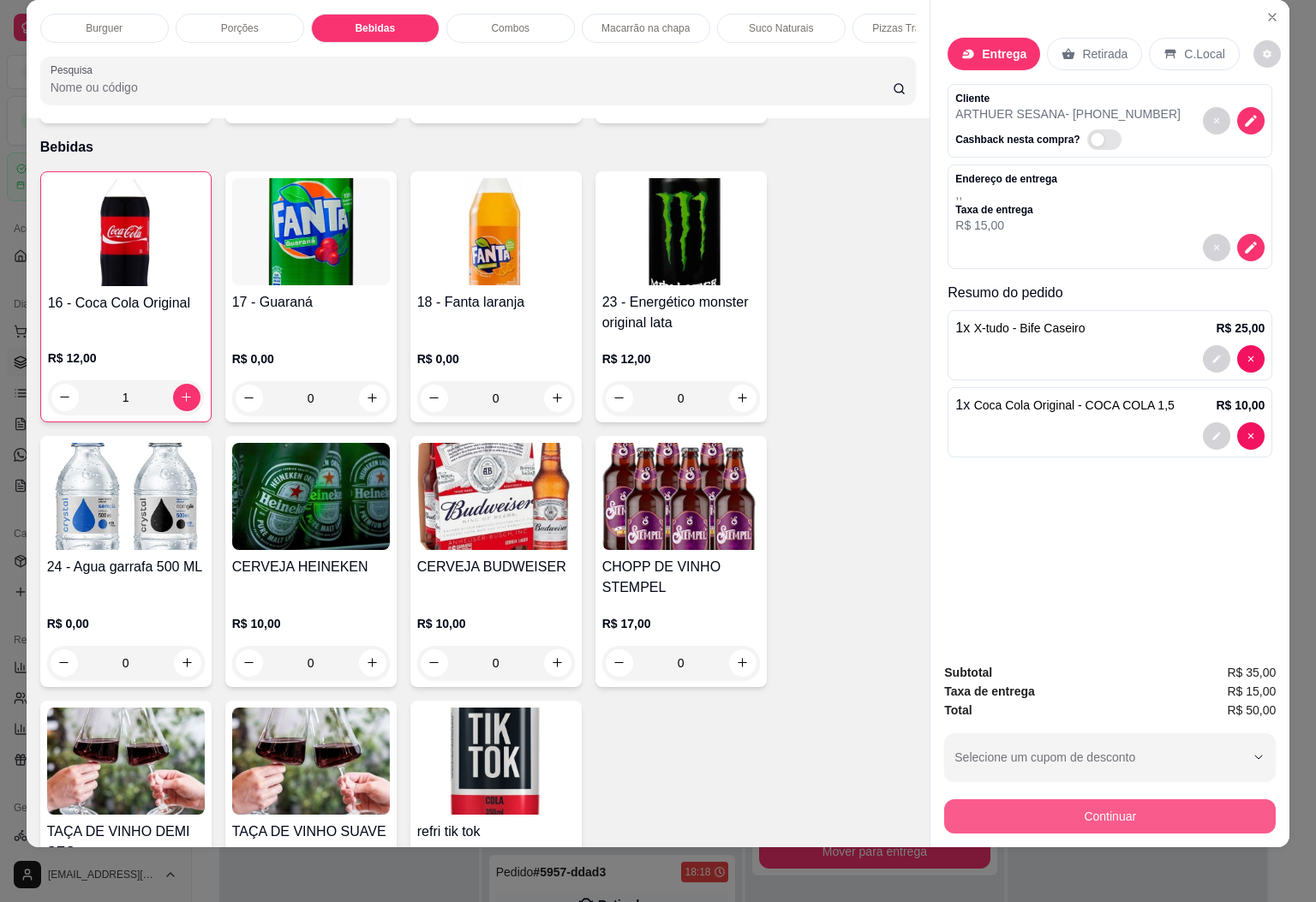
click at [1142, 799] on button "Continuar" at bounding box center [1110, 816] width 332 height 34
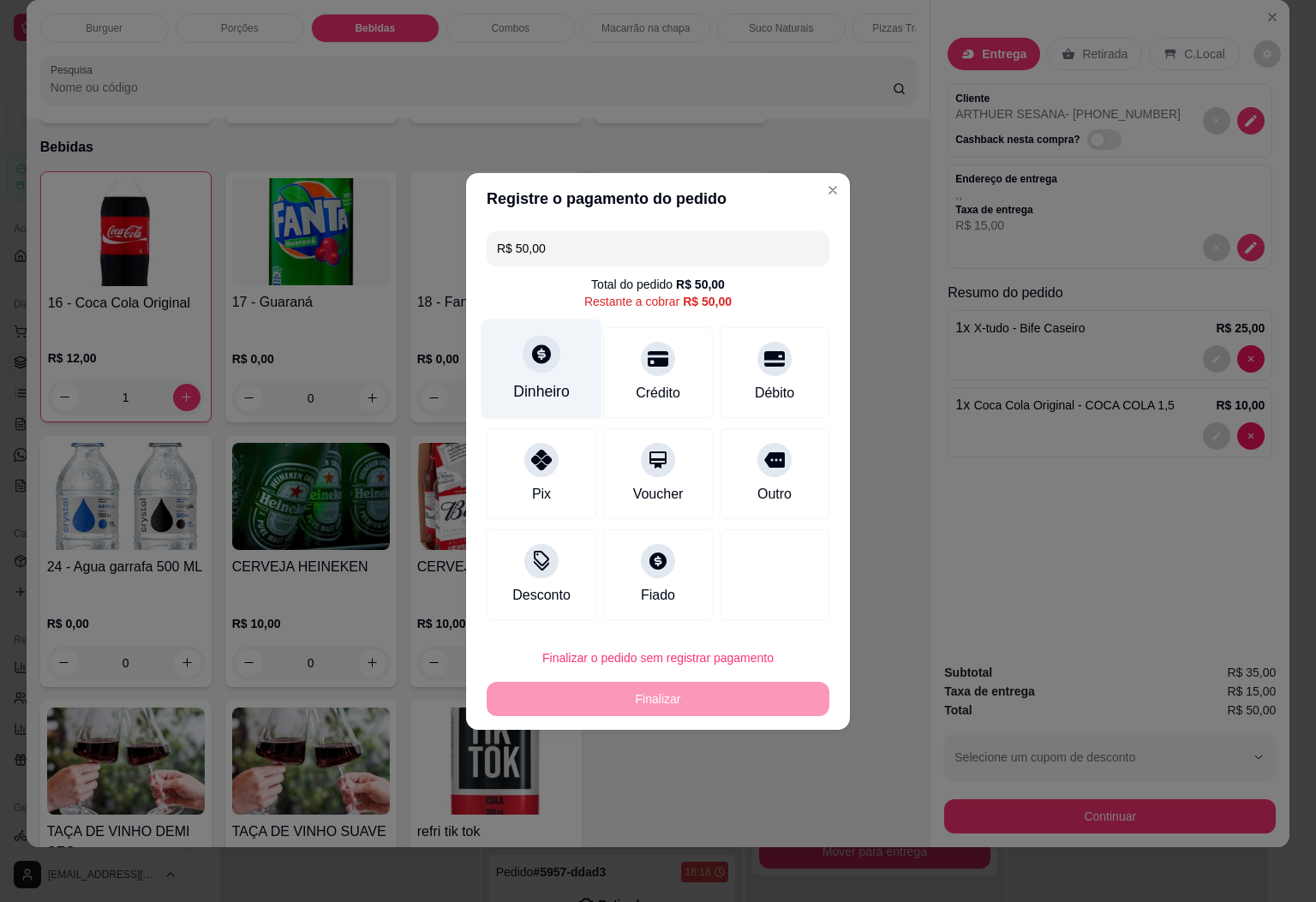
click at [533, 363] on icon at bounding box center [542, 354] width 22 height 22
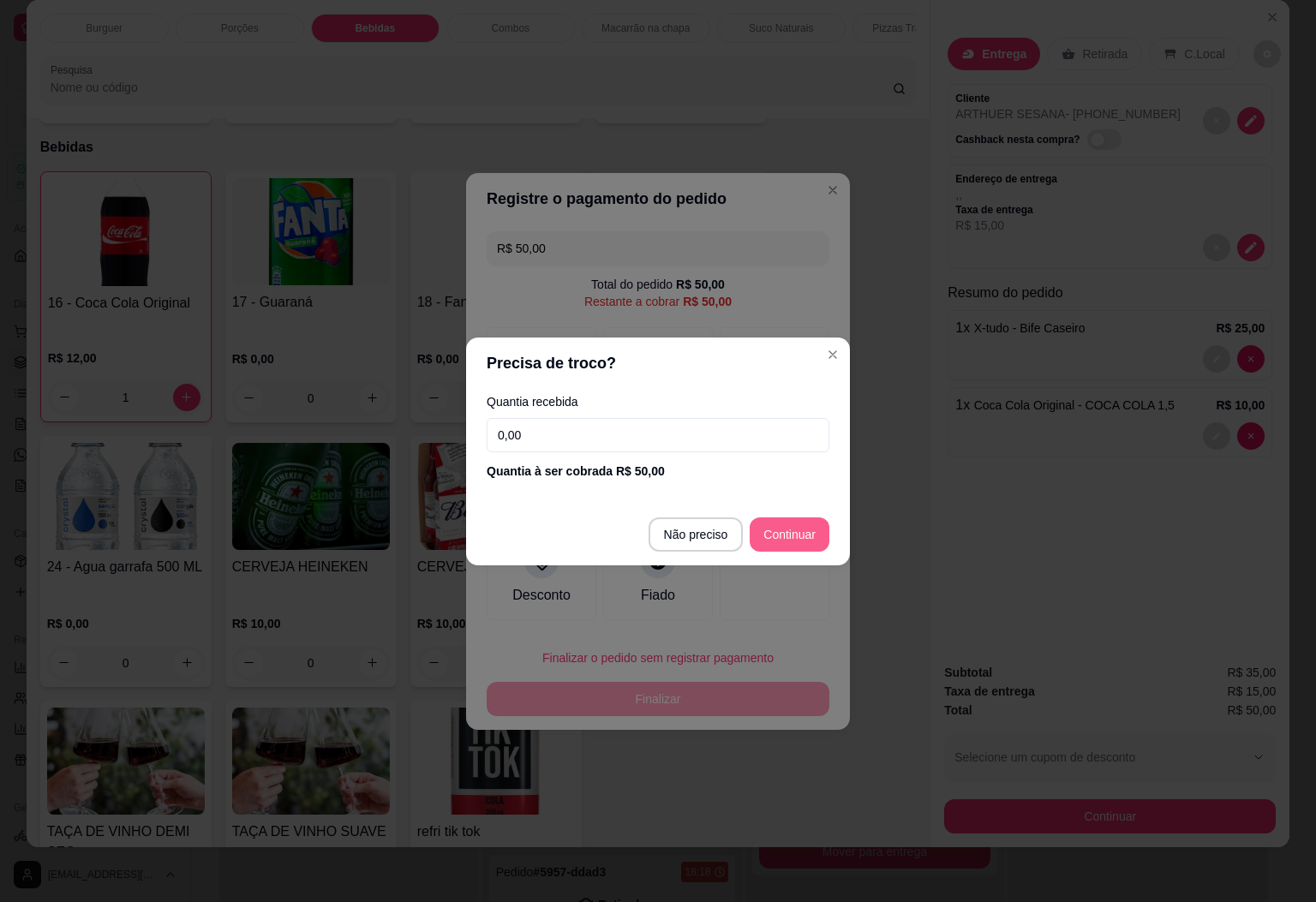
type input "R$ 0,00"
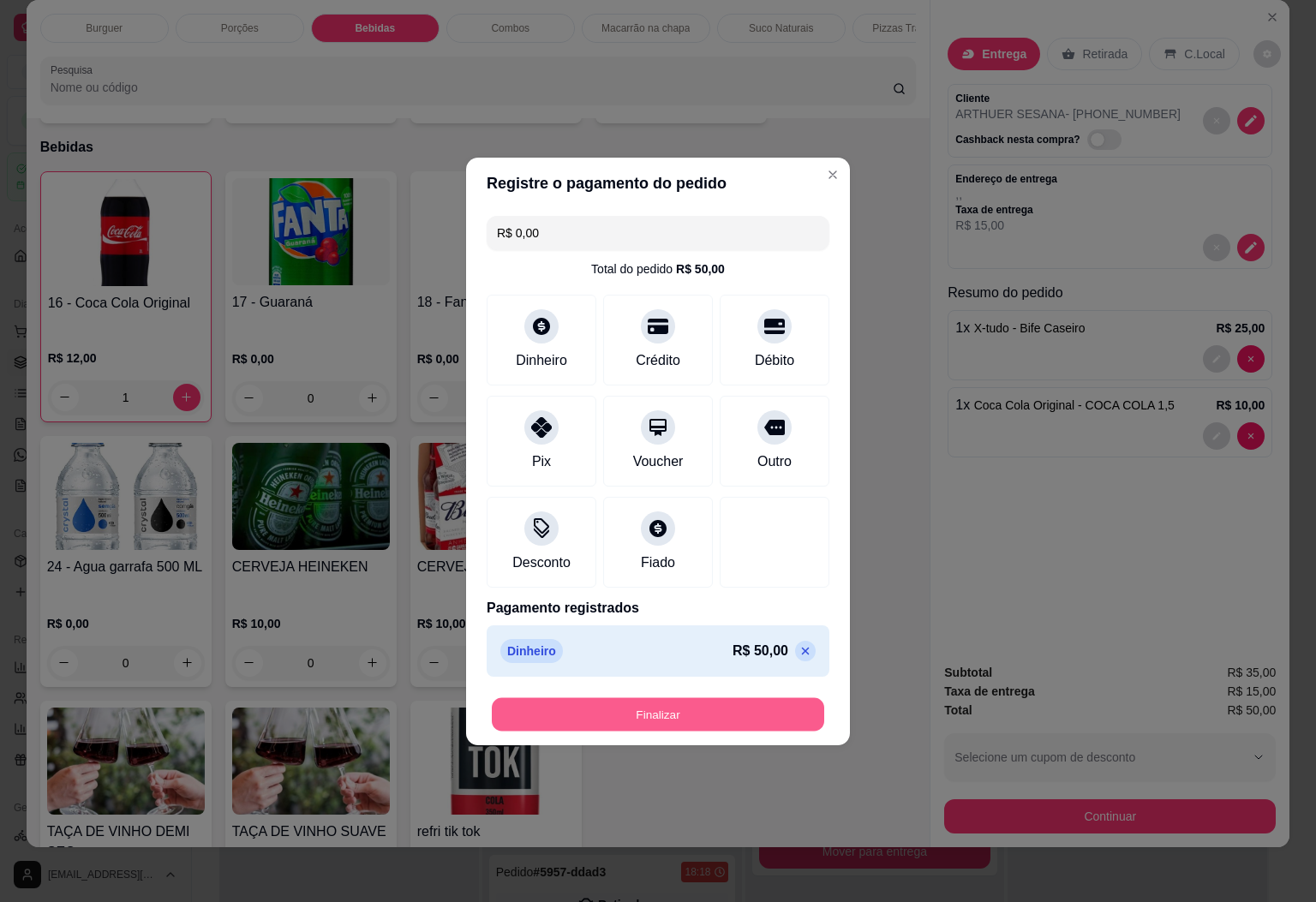
click at [741, 705] on button "Finalizar" at bounding box center [658, 713] width 333 height 33
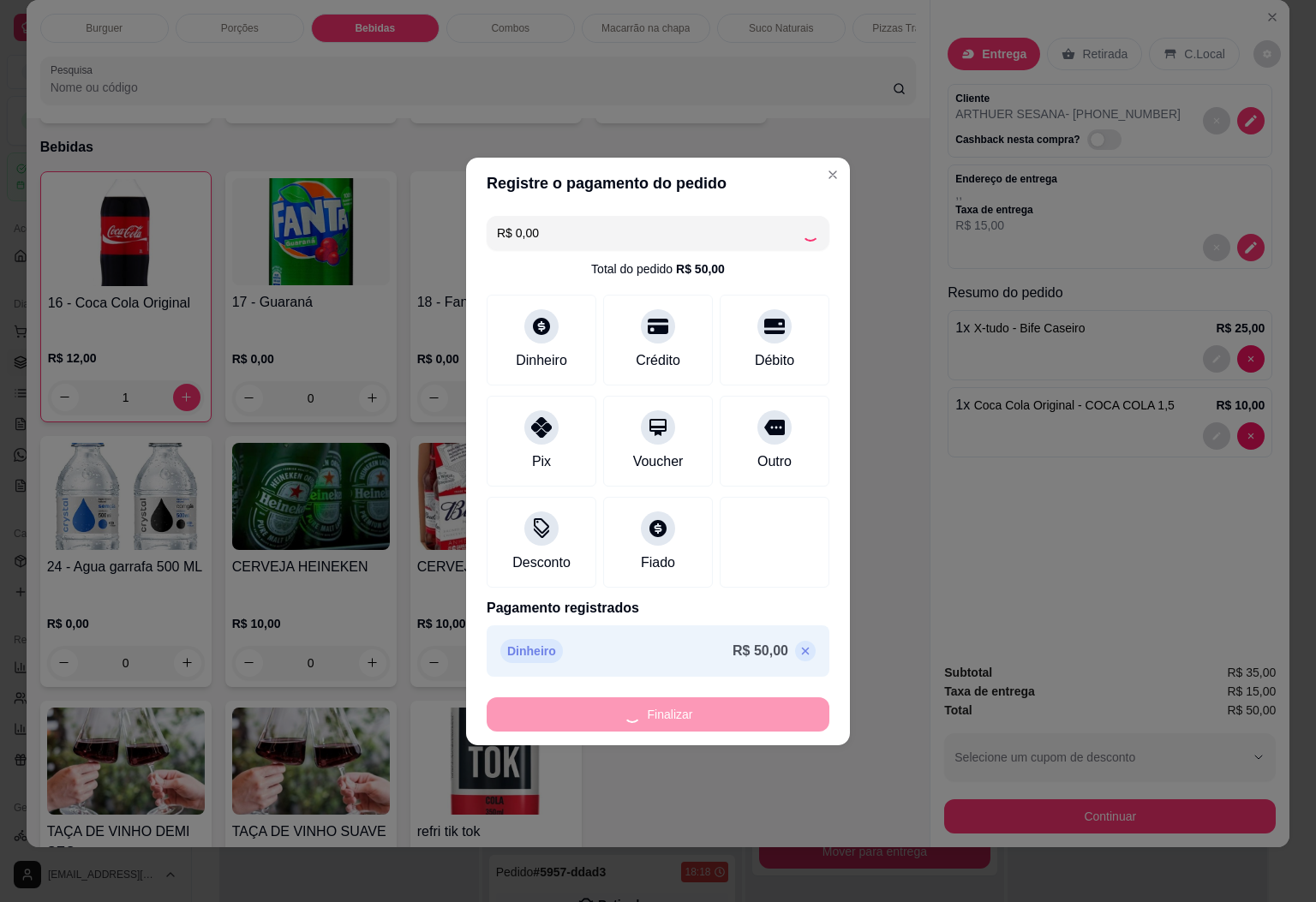
type input "0"
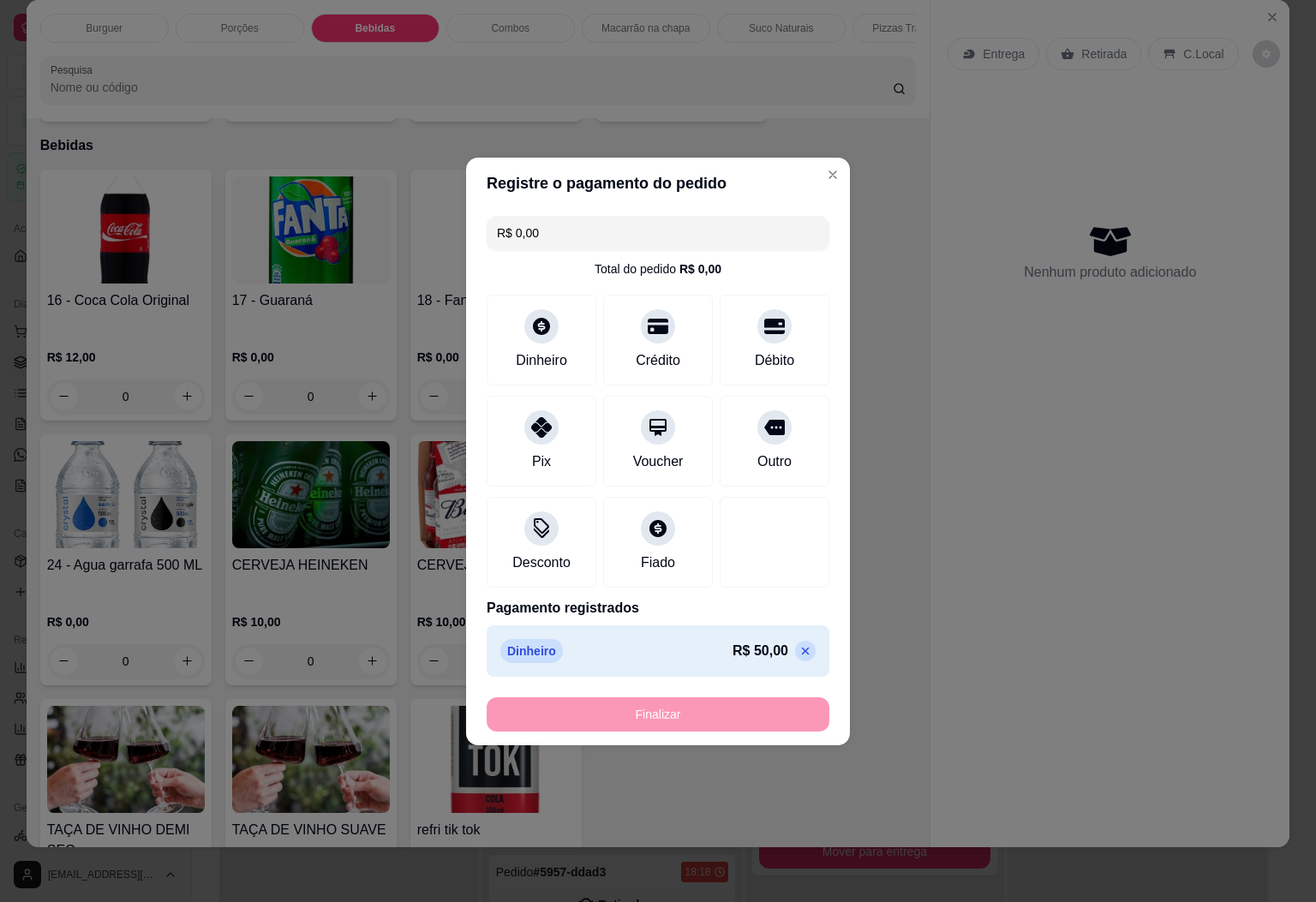
type input "-R$ 50,00"
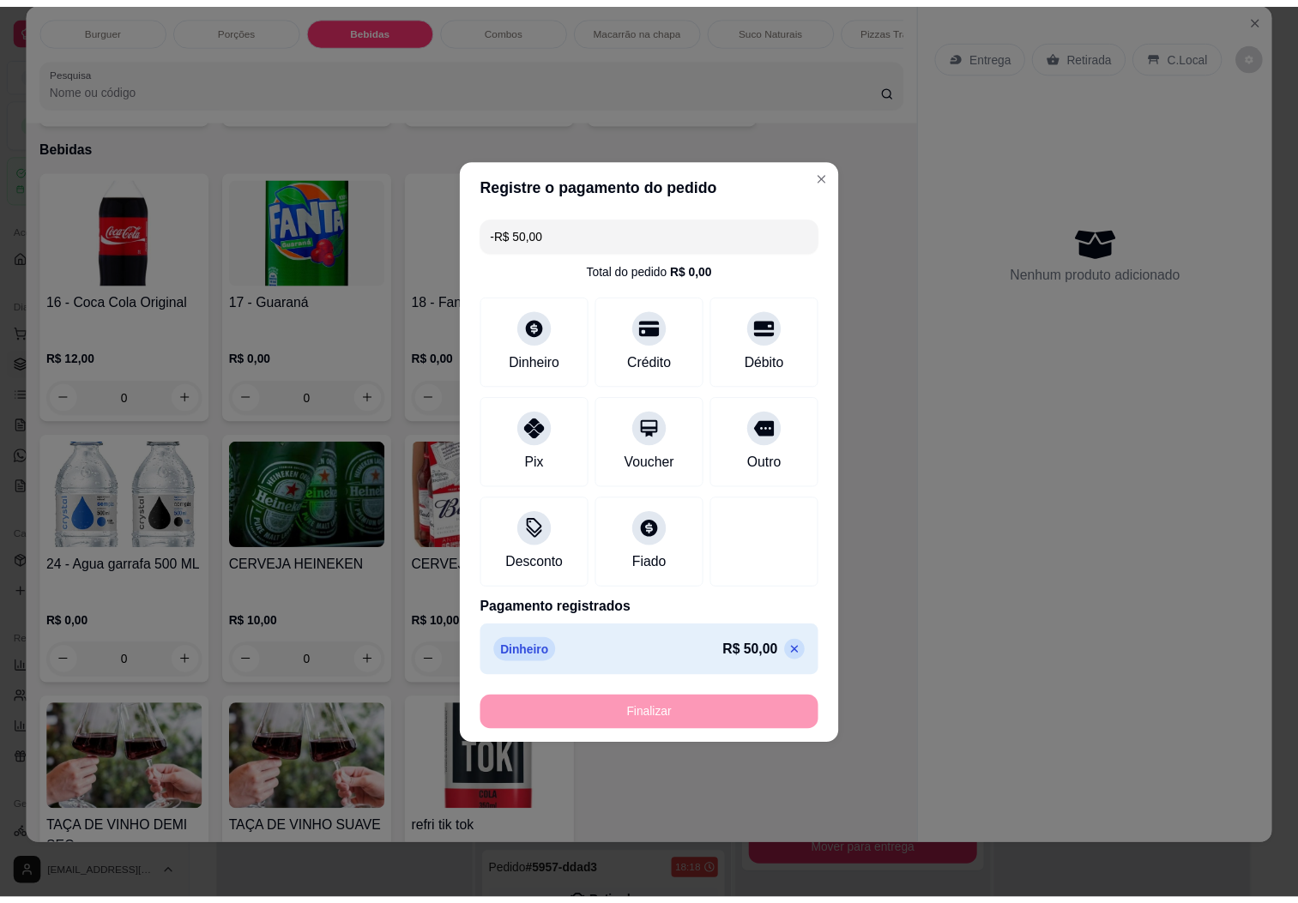
scroll to position [1899, 0]
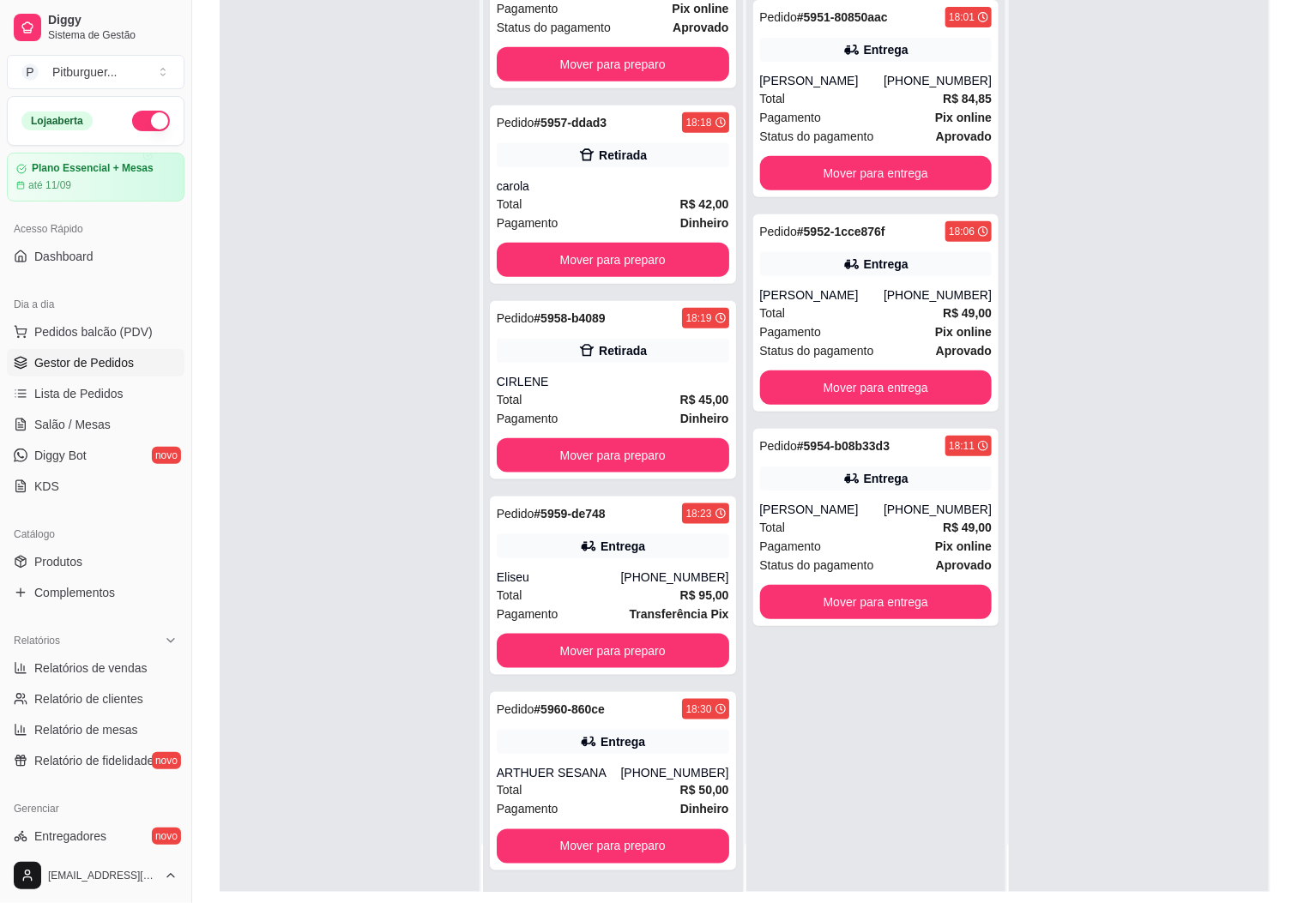
scroll to position [262, 0]
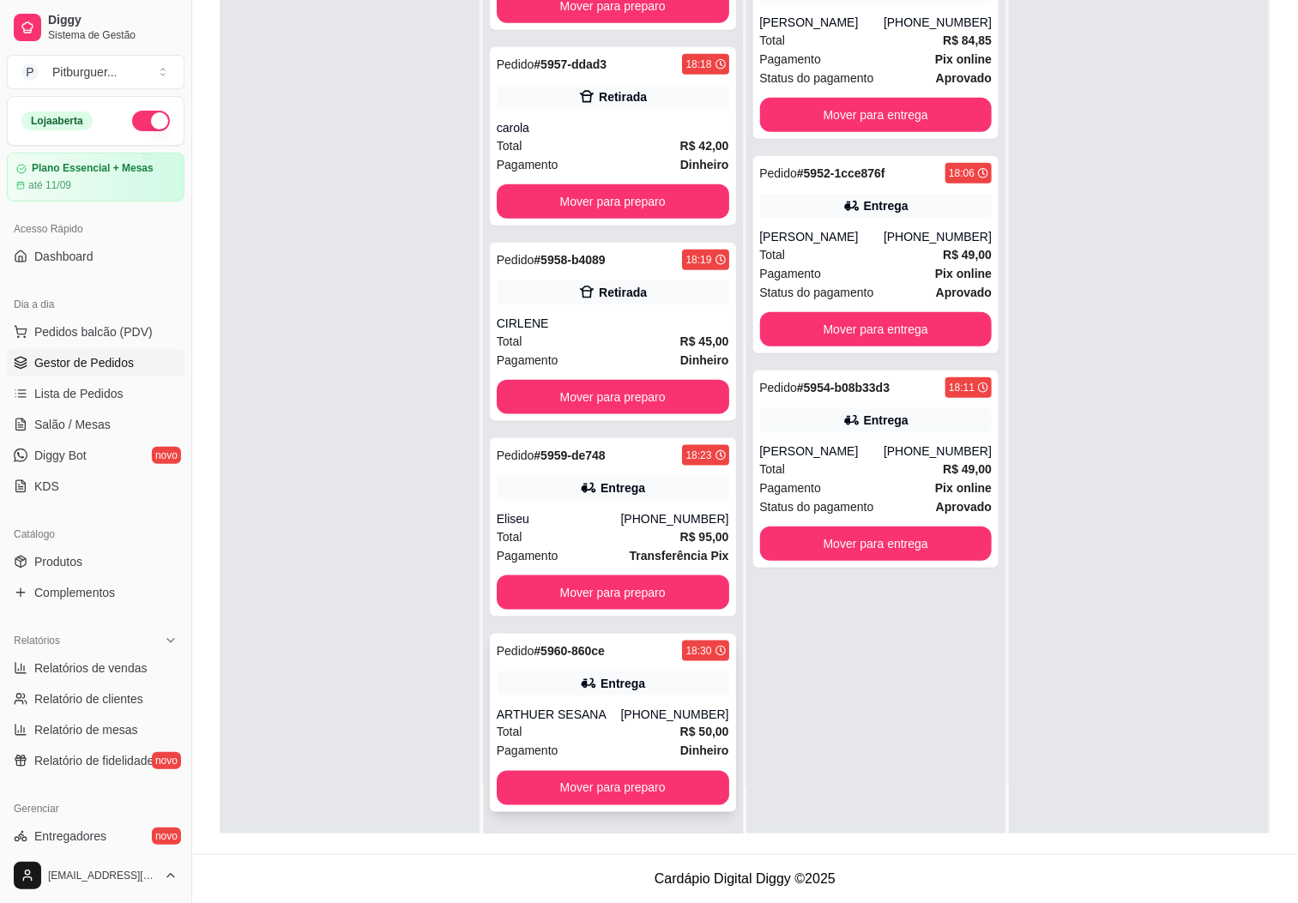
click at [580, 690] on icon at bounding box center [588, 683] width 17 height 17
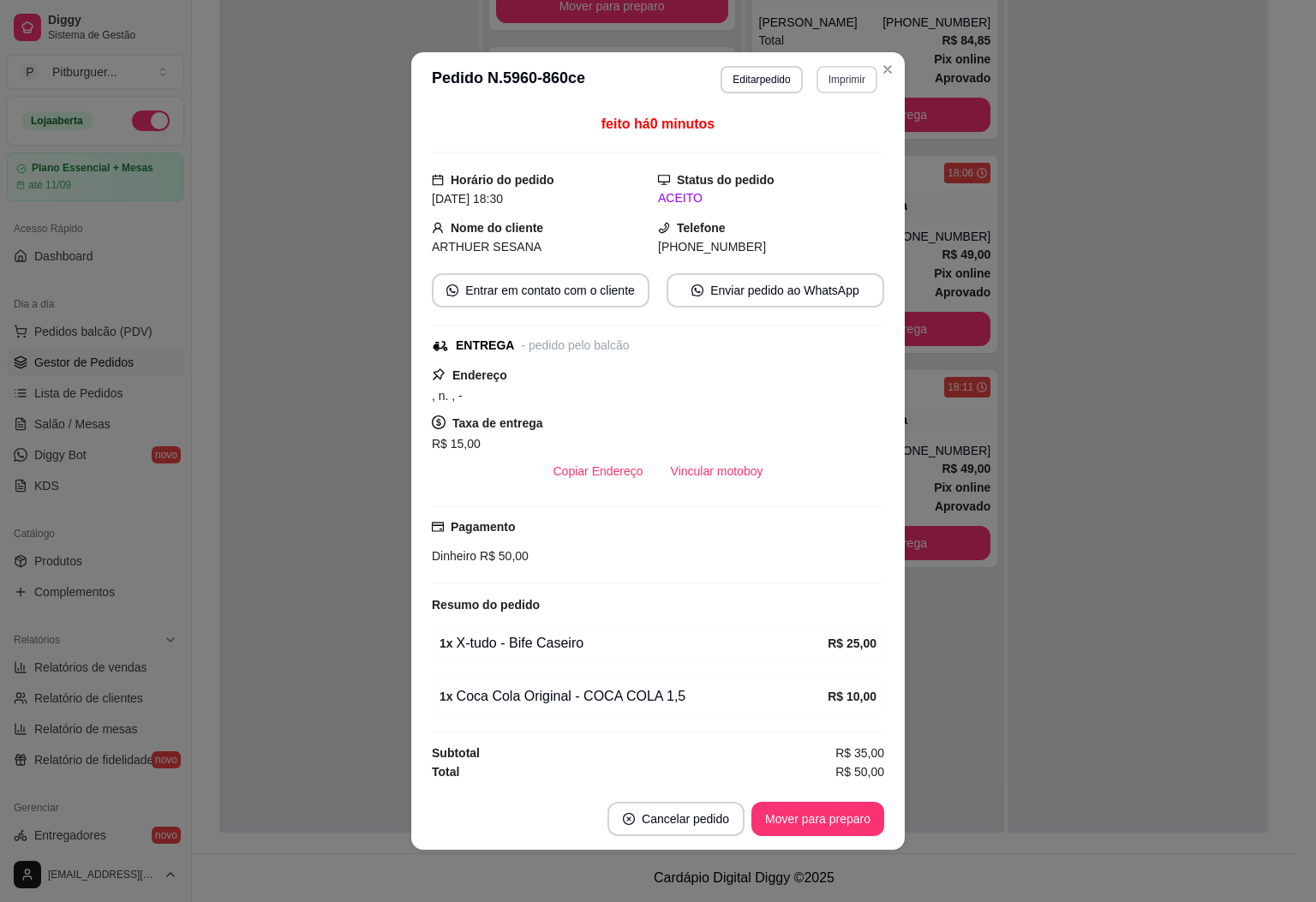
click at [856, 90] on button "Imprimir" at bounding box center [846, 79] width 61 height 27
click at [777, 166] on button "IMPRESSORA" at bounding box center [807, 174] width 124 height 27
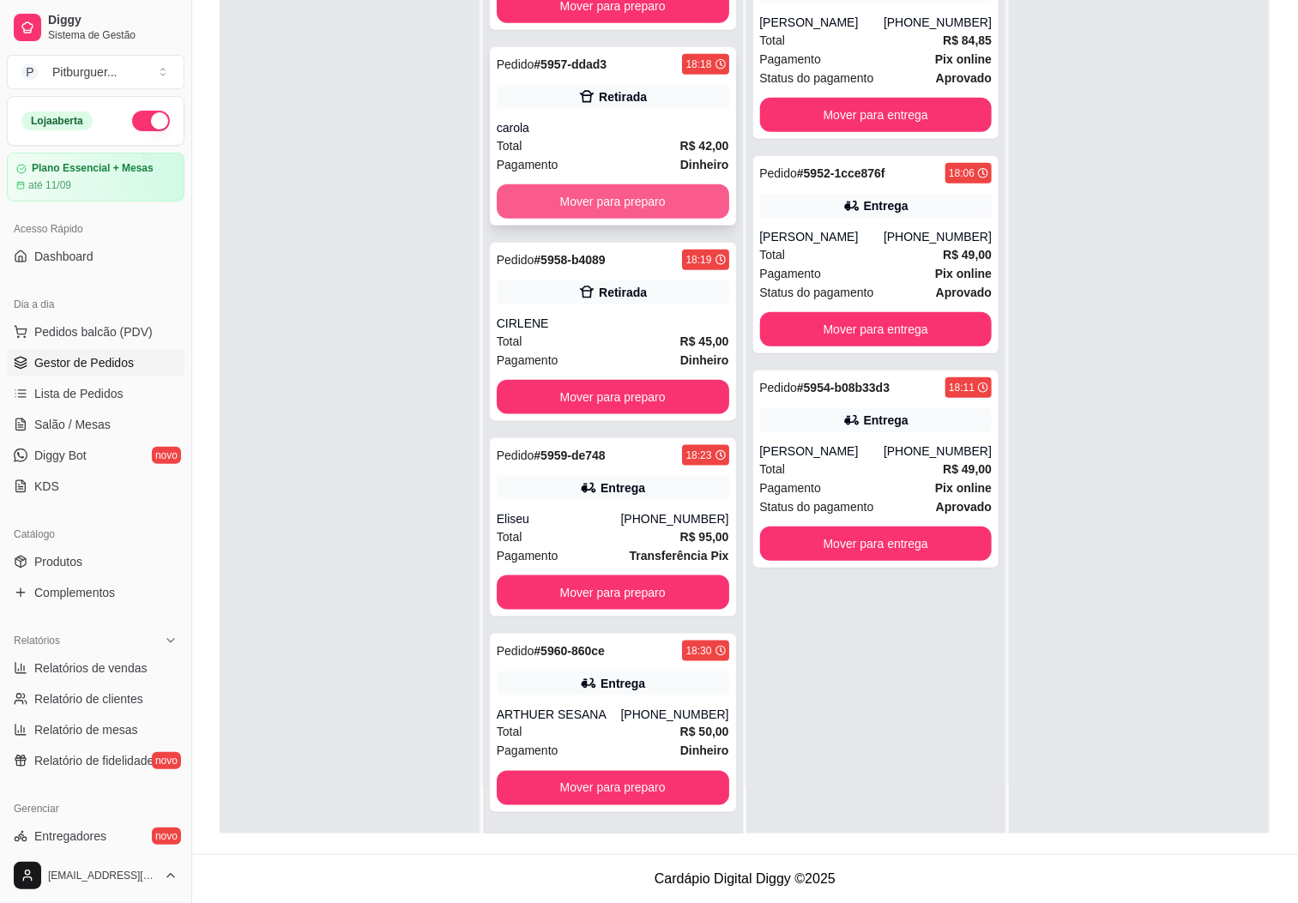
click at [561, 189] on button "Mover para preparo" at bounding box center [613, 201] width 232 height 34
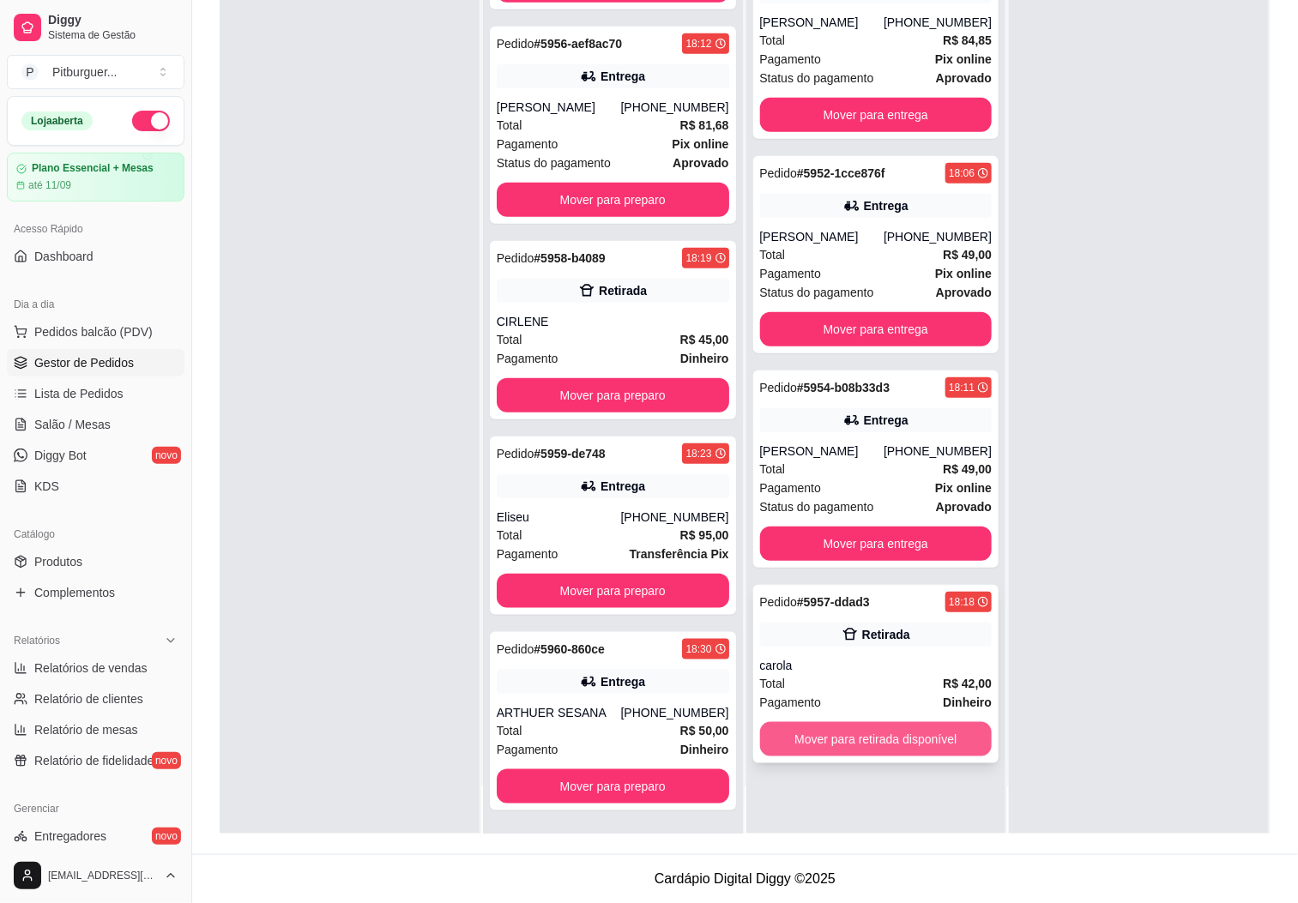
click at [839, 744] on button "Mover para retirada disponível" at bounding box center [876, 739] width 232 height 34
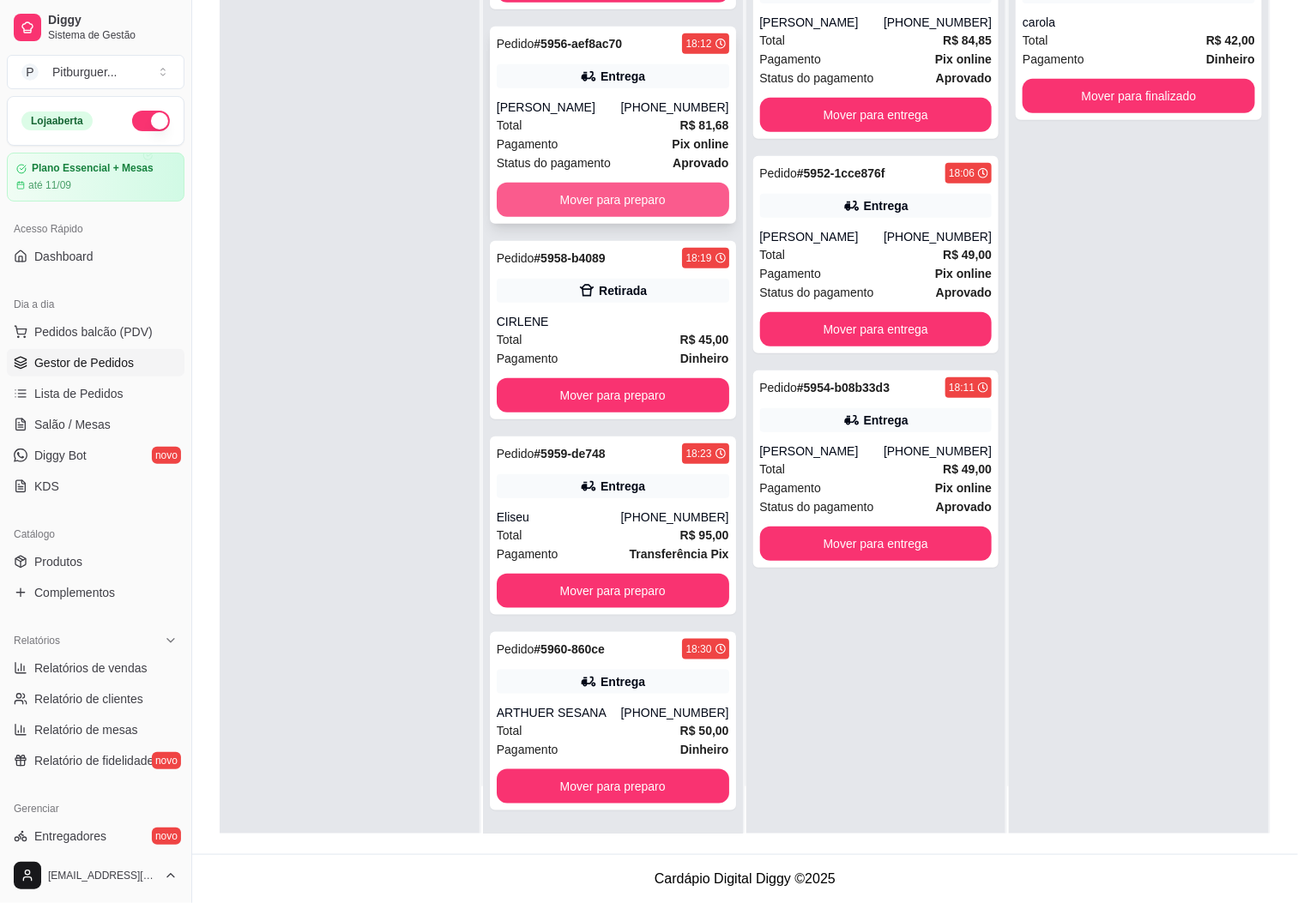
click at [533, 196] on button "Mover para preparo" at bounding box center [613, 200] width 232 height 34
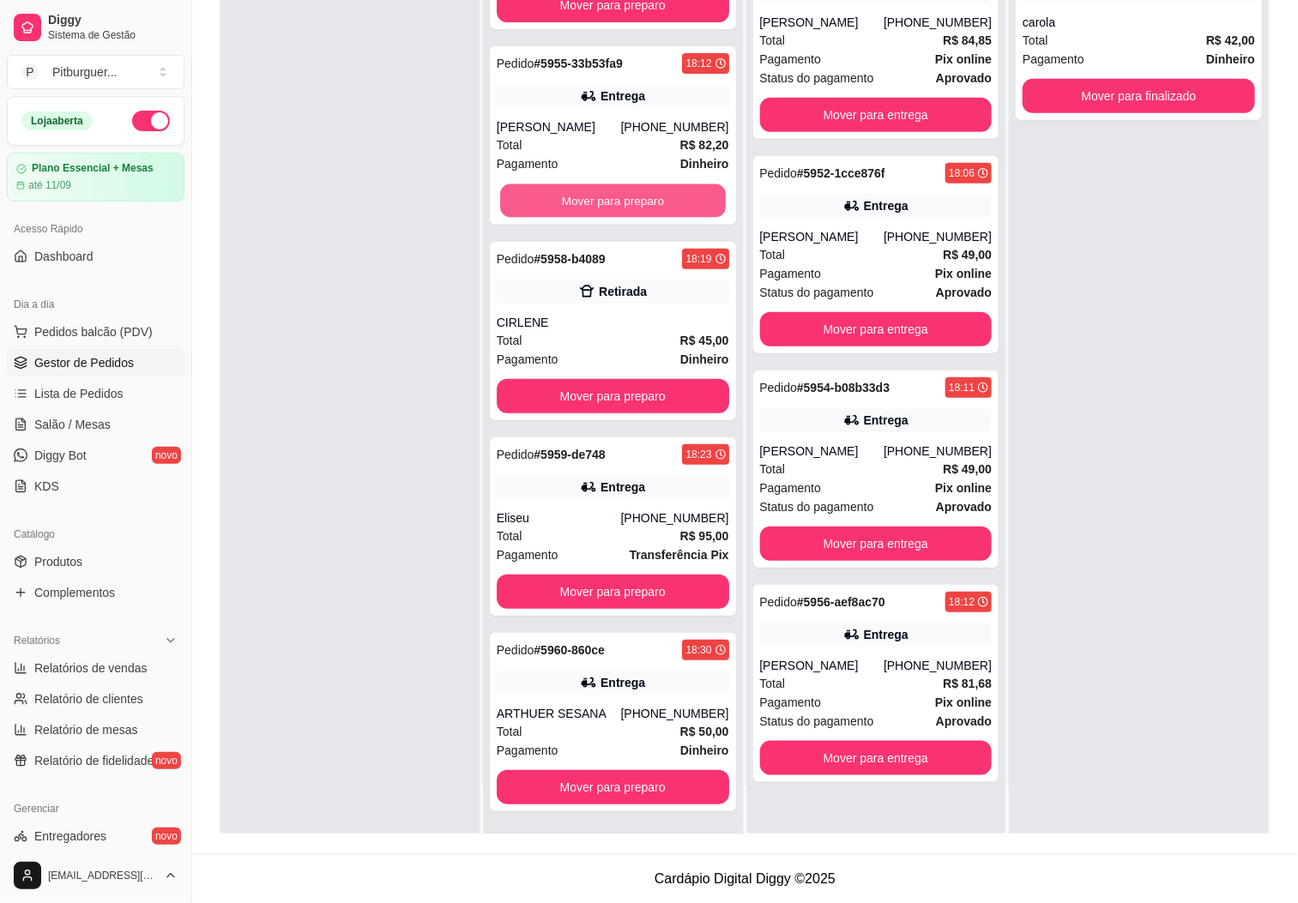
click at [533, 196] on button "Mover para preparo" at bounding box center [613, 200] width 226 height 33
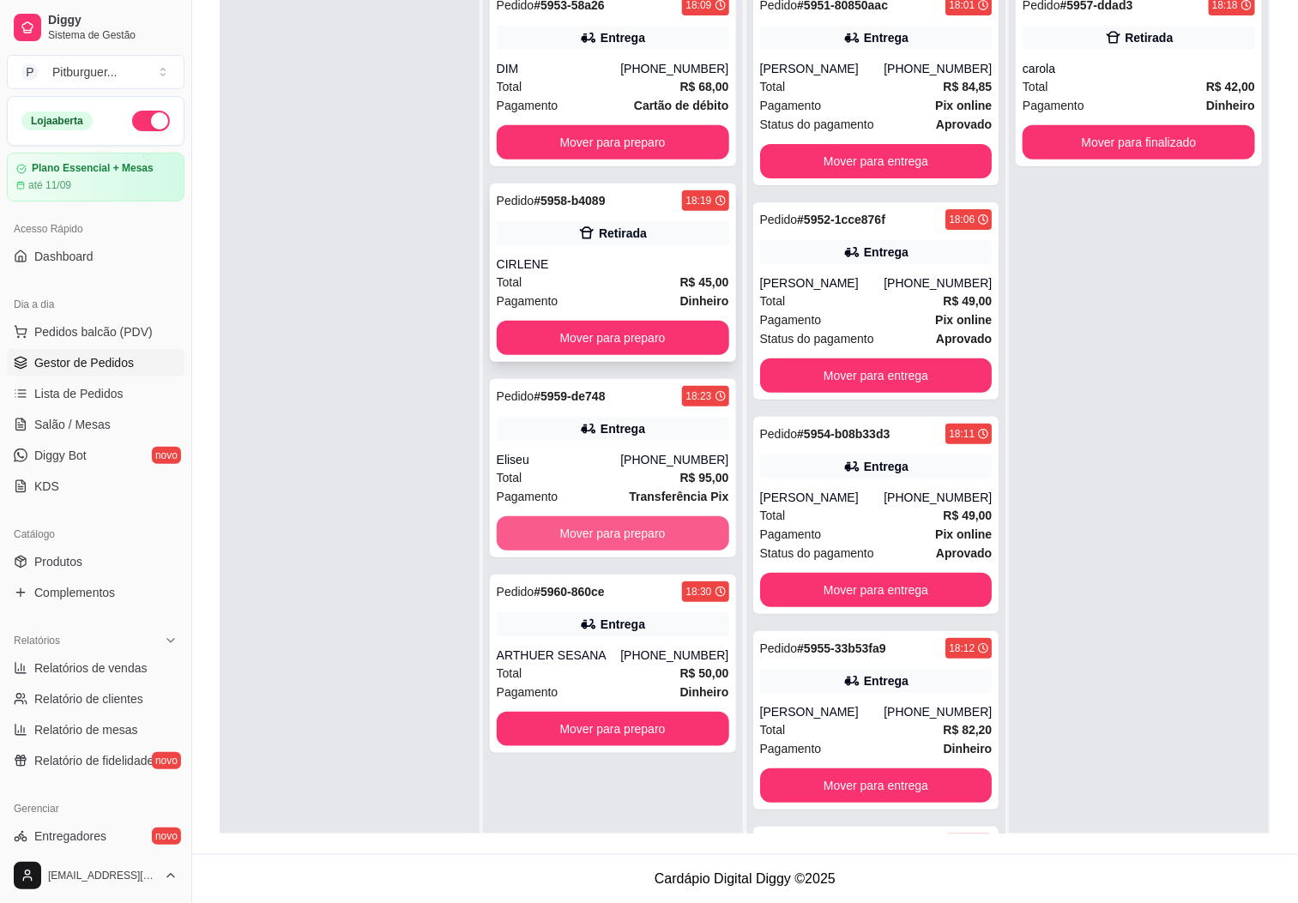
scroll to position [0, 0]
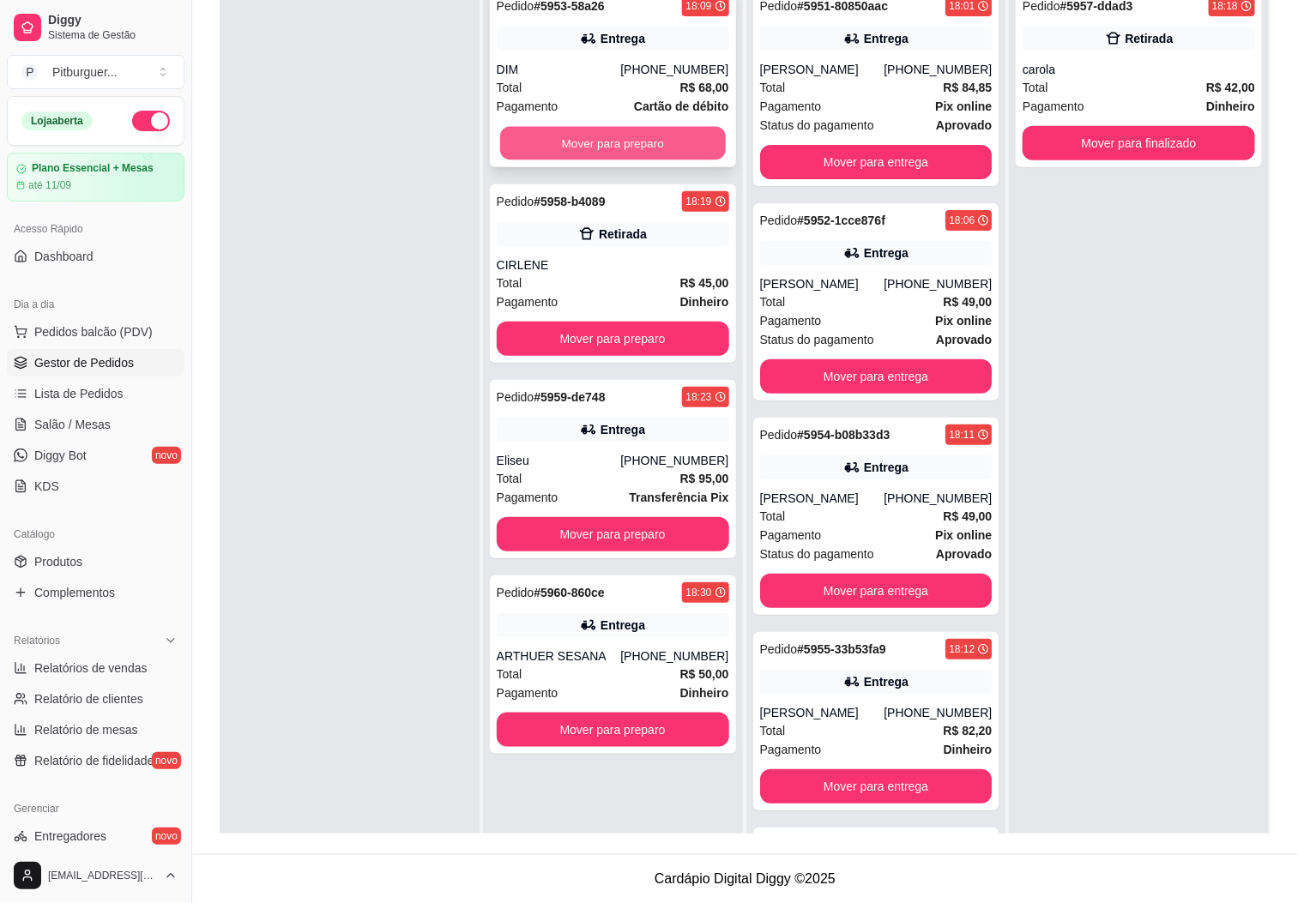
click at [576, 145] on button "Mover para preparo" at bounding box center [613, 143] width 226 height 33
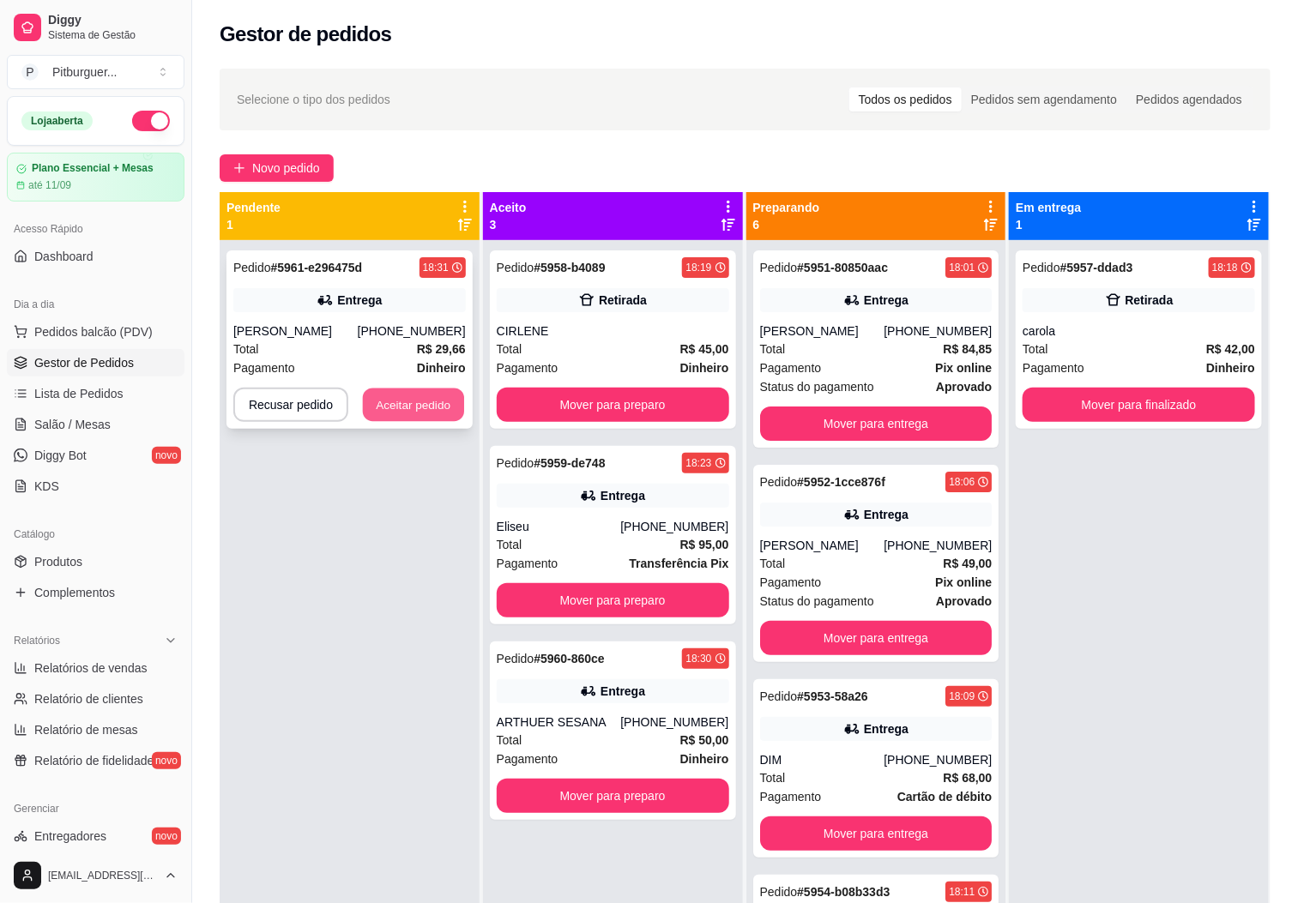
click at [433, 407] on button "Aceitar pedido" at bounding box center [413, 405] width 101 height 33
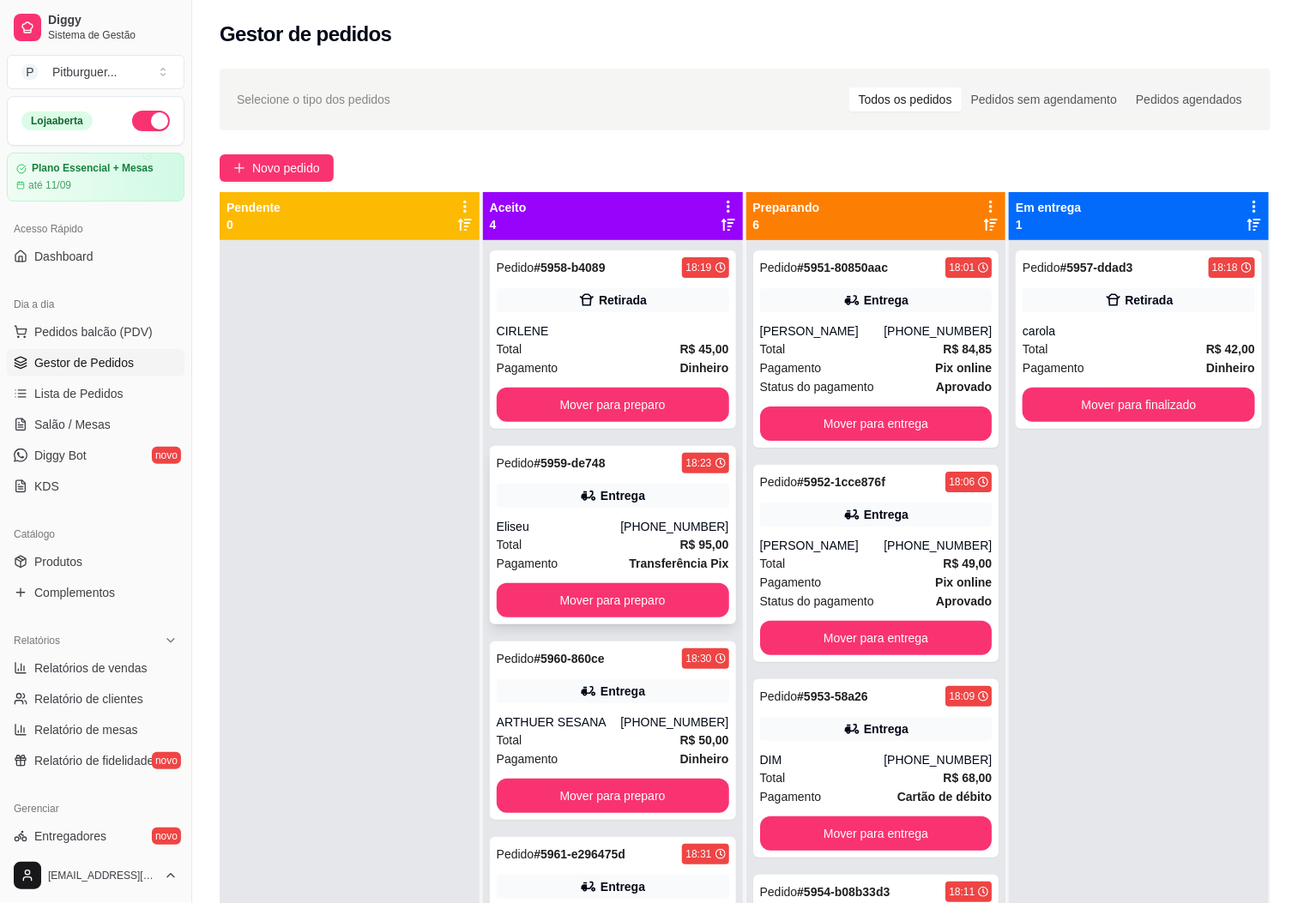
click at [616, 512] on div "Pedido # 5959-de748 18:23 Entrega Eliseu +55 28 99904-9968 Total R$ 95,00 Pagam…" at bounding box center [613, 535] width 246 height 178
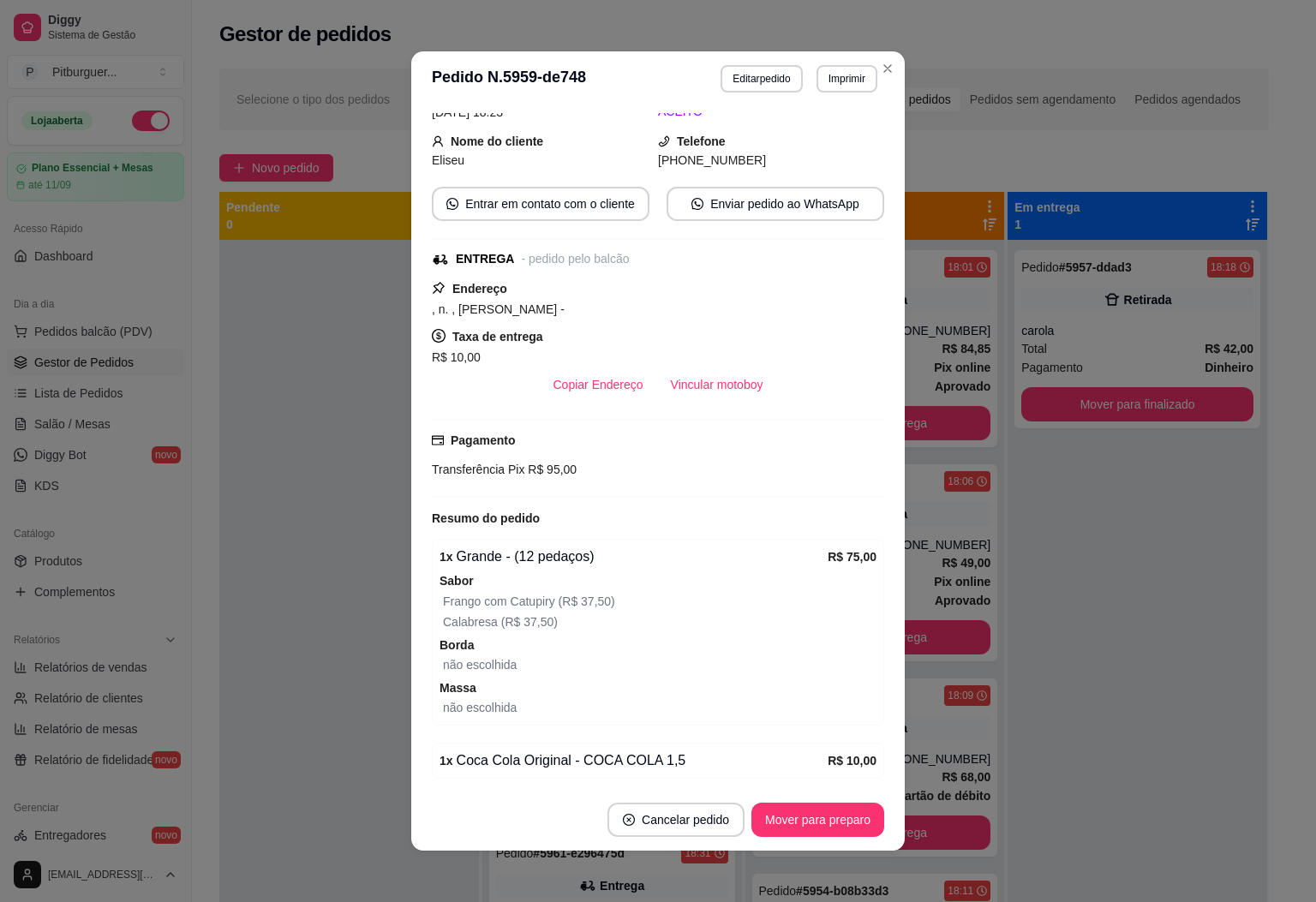
scroll to position [158, 0]
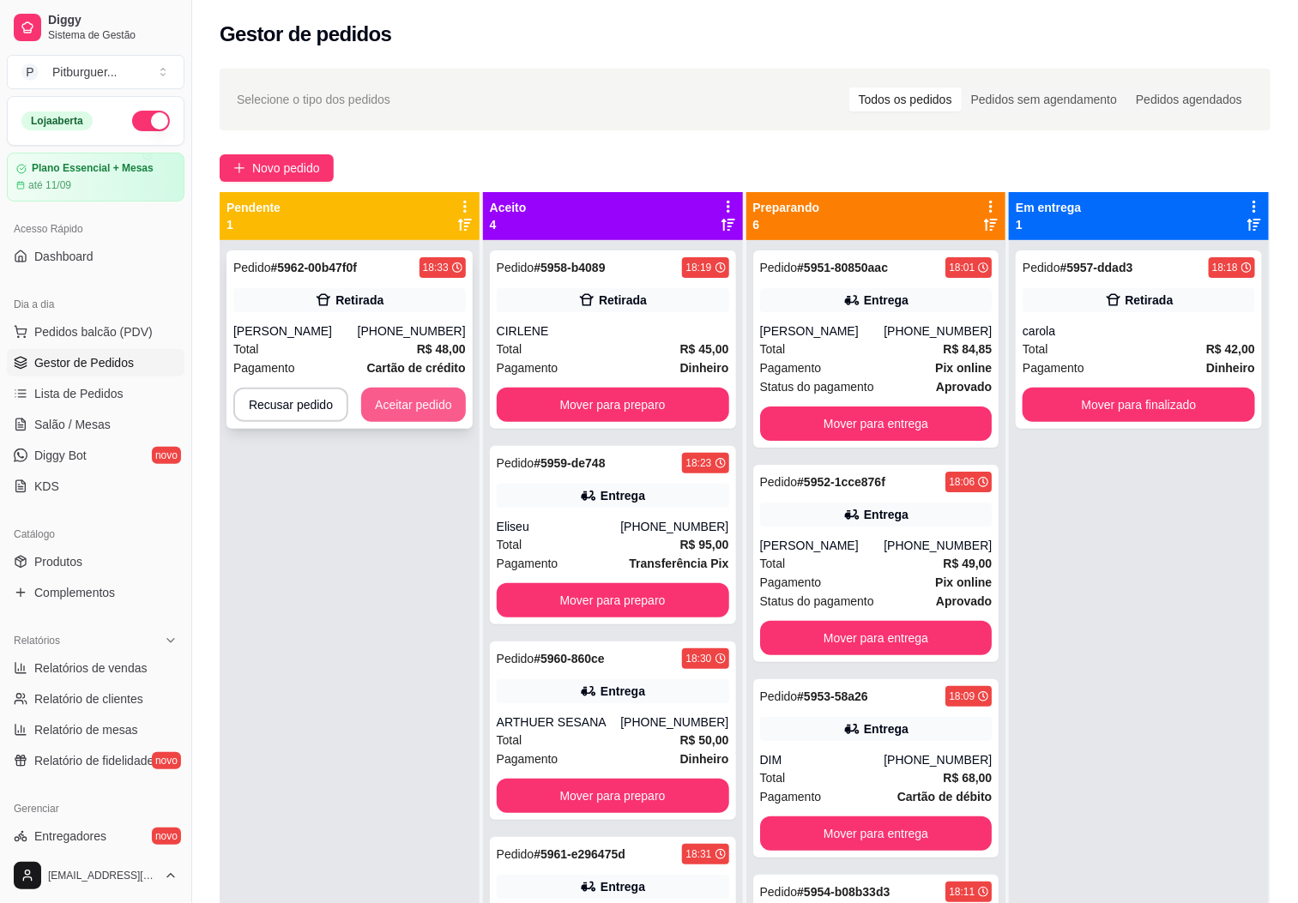
click at [427, 395] on button "Aceitar pedido" at bounding box center [413, 405] width 105 height 34
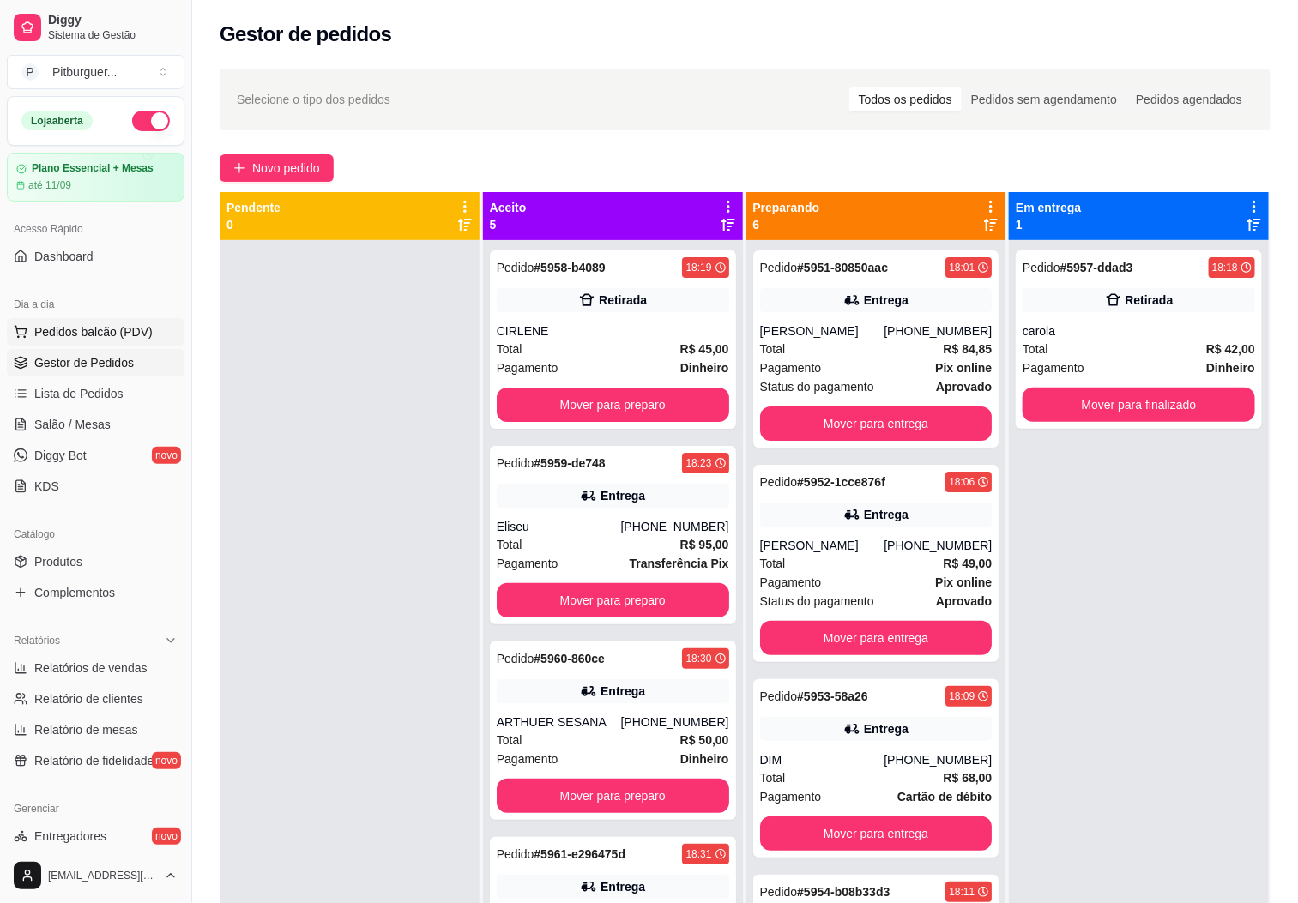
click at [116, 342] on button "Pedidos balcão (PDV)" at bounding box center [96, 331] width 178 height 27
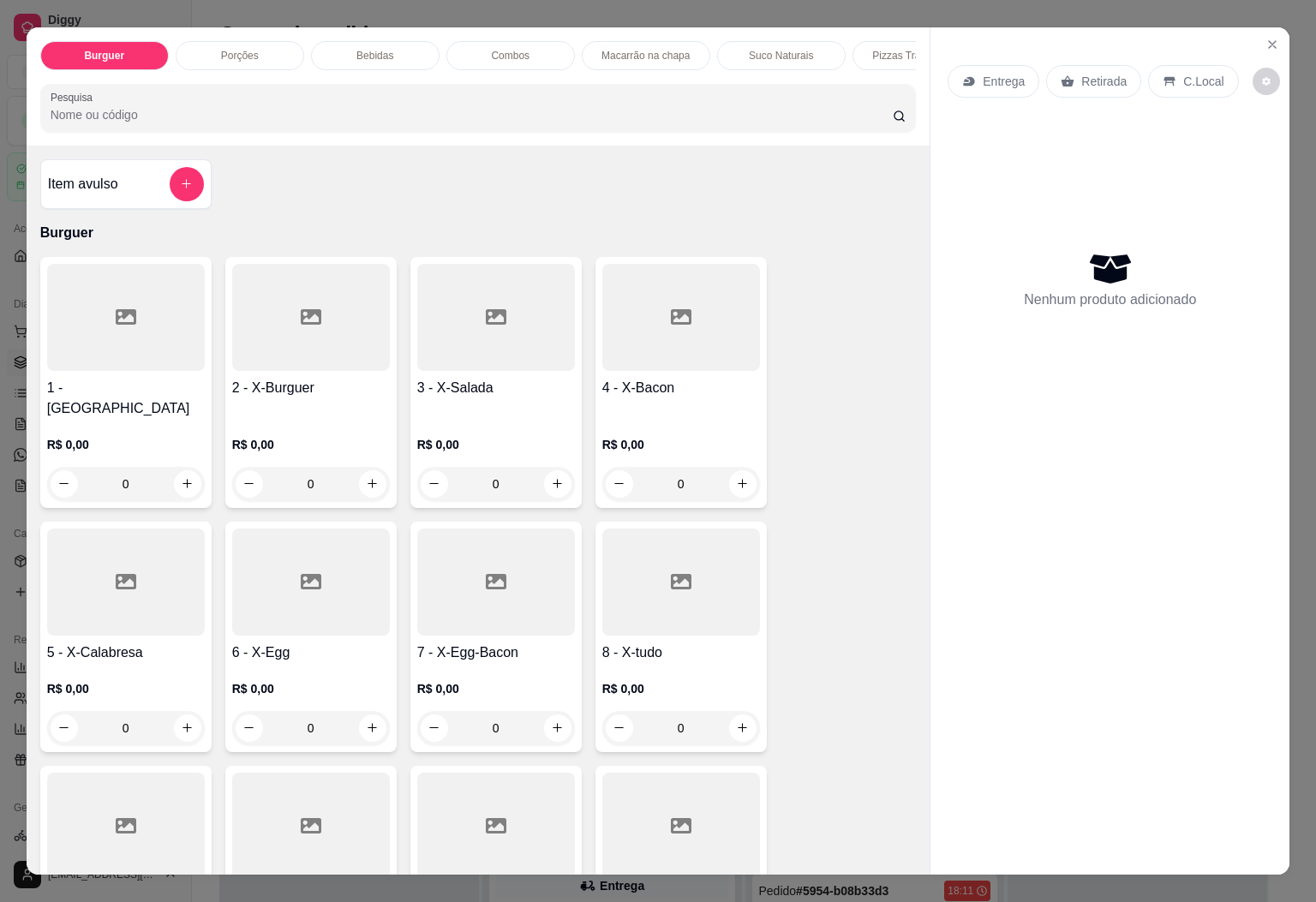
click at [123, 776] on div at bounding box center [126, 826] width 158 height 107
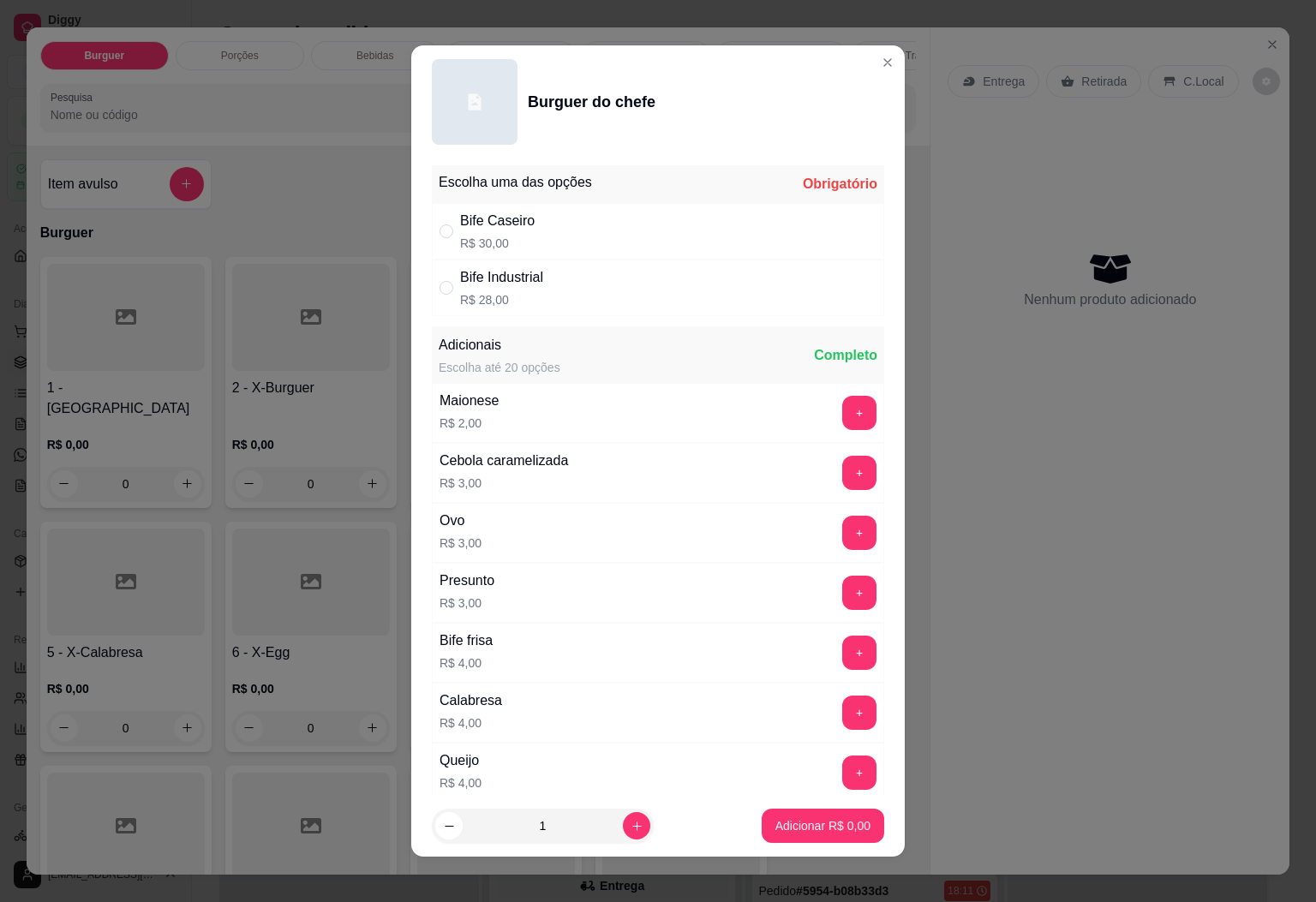
click at [584, 240] on div "Bife Caseiro R$ 30,00" at bounding box center [658, 231] width 453 height 57
radio input "true"
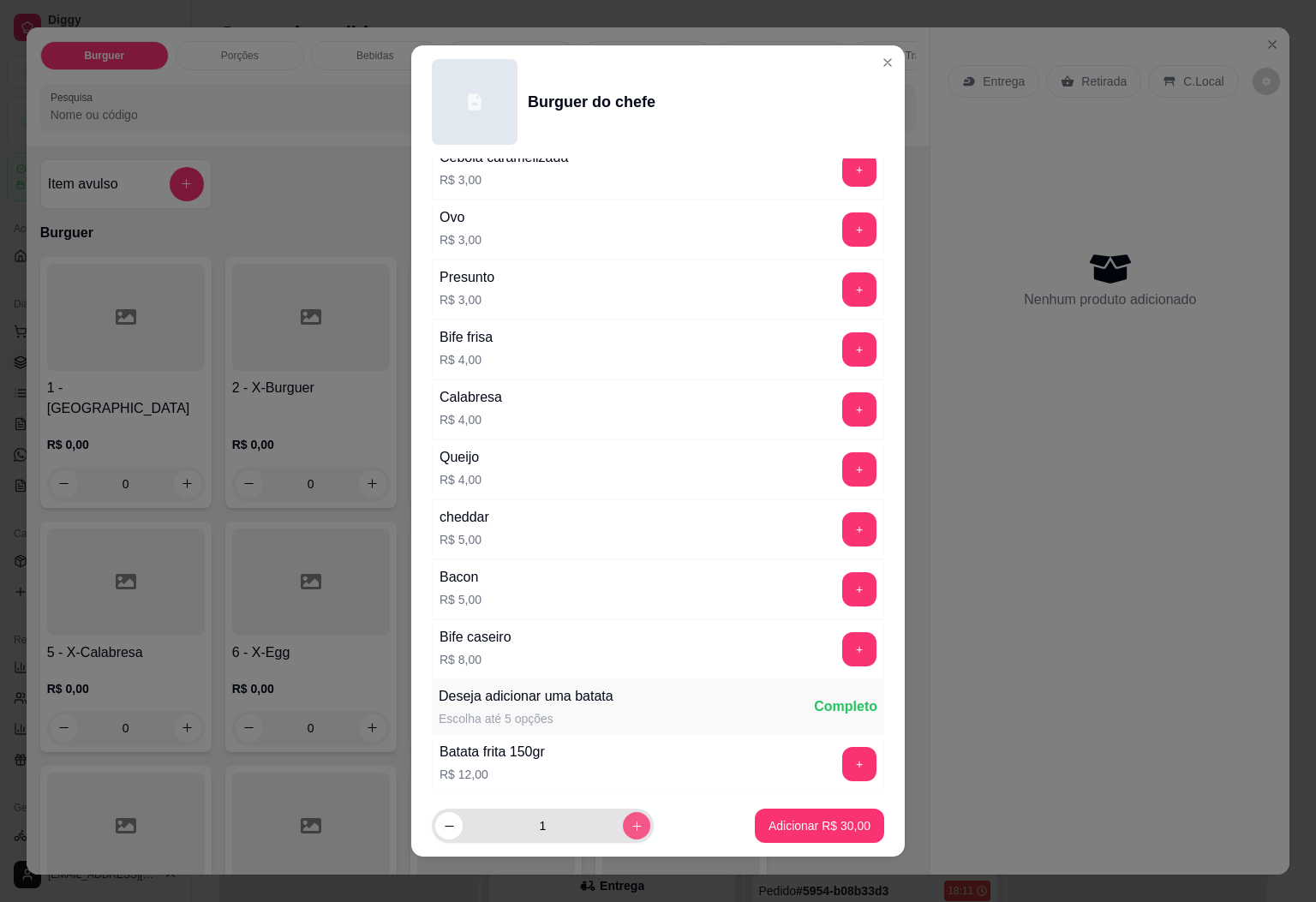
scroll to position [443, 0]
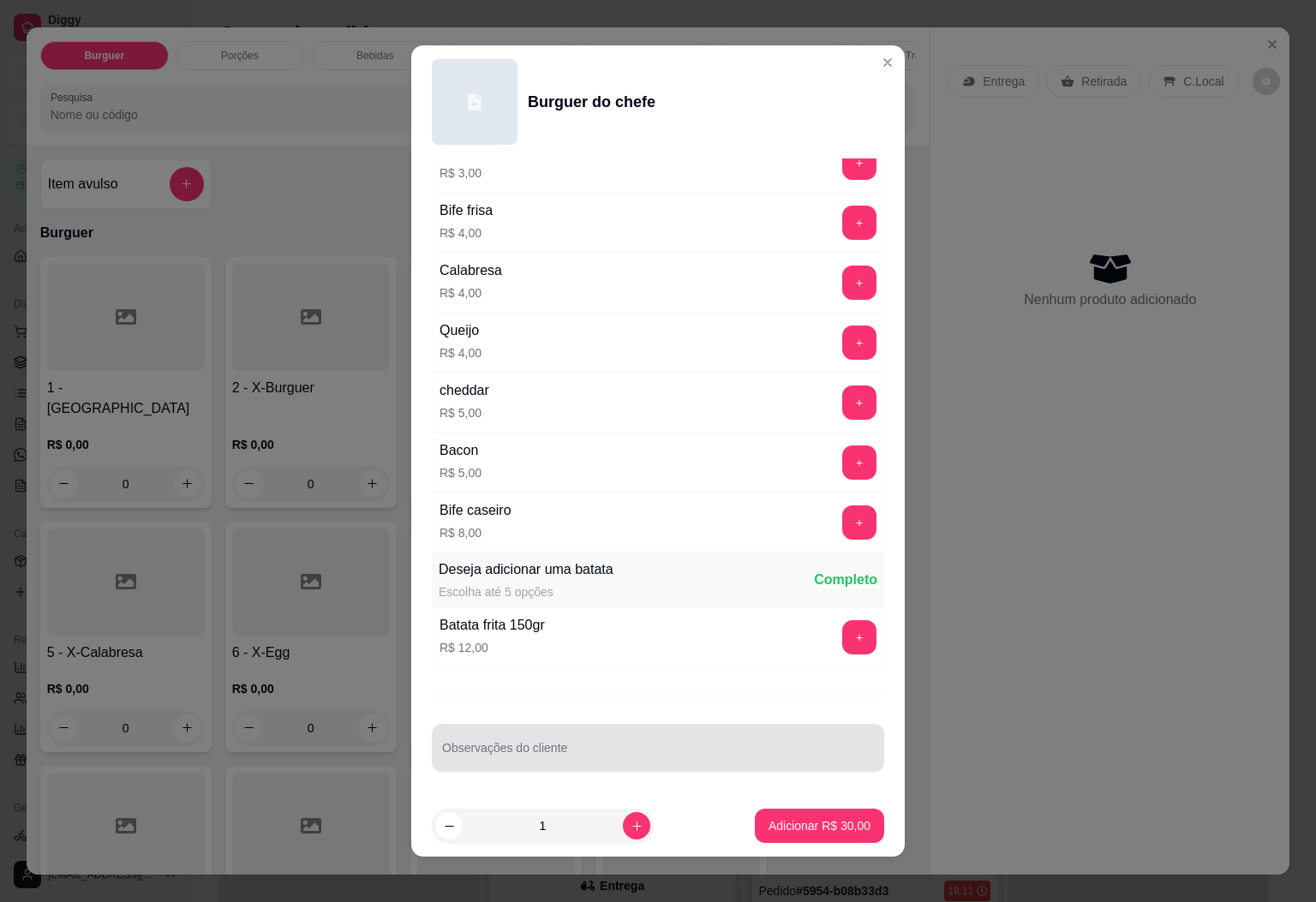
click at [648, 751] on input "Observações do cliente" at bounding box center [658, 754] width 432 height 17
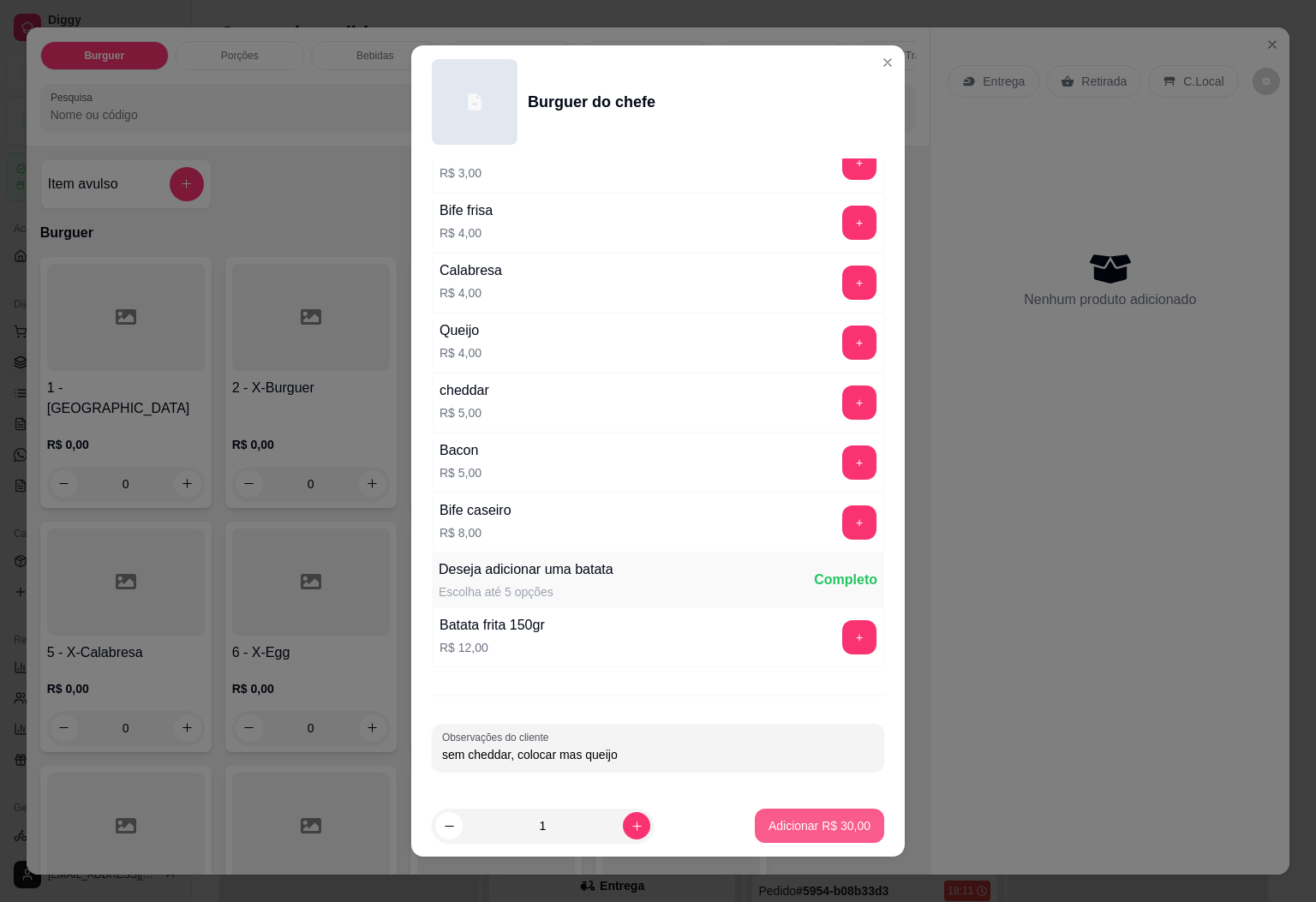
type input "sem cheddar, colocar mas queijo"
click at [770, 823] on p "Adicionar R$ 30,00" at bounding box center [819, 826] width 99 height 16
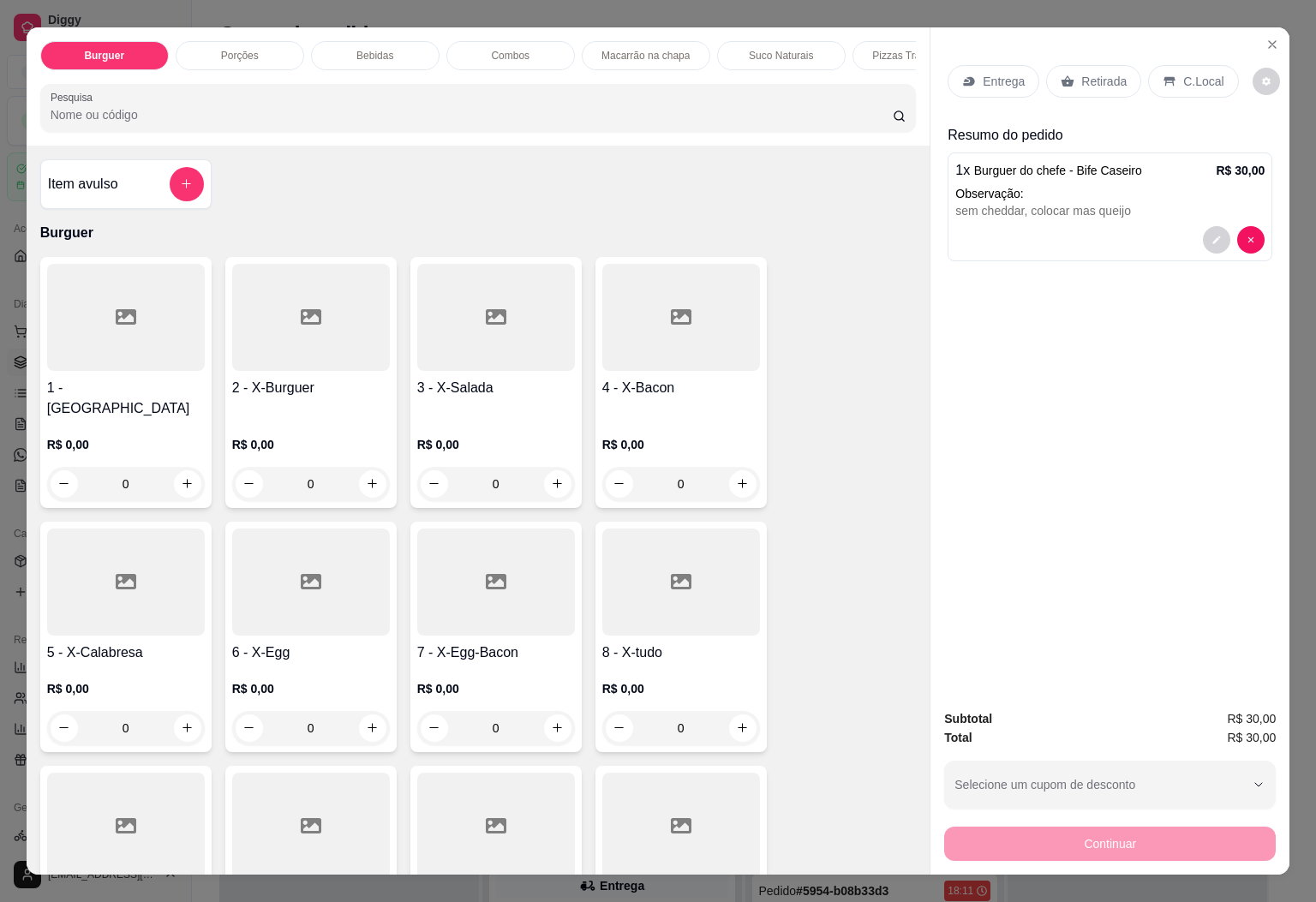
click at [1105, 65] on div "Retirada" at bounding box center [1093, 81] width 95 height 33
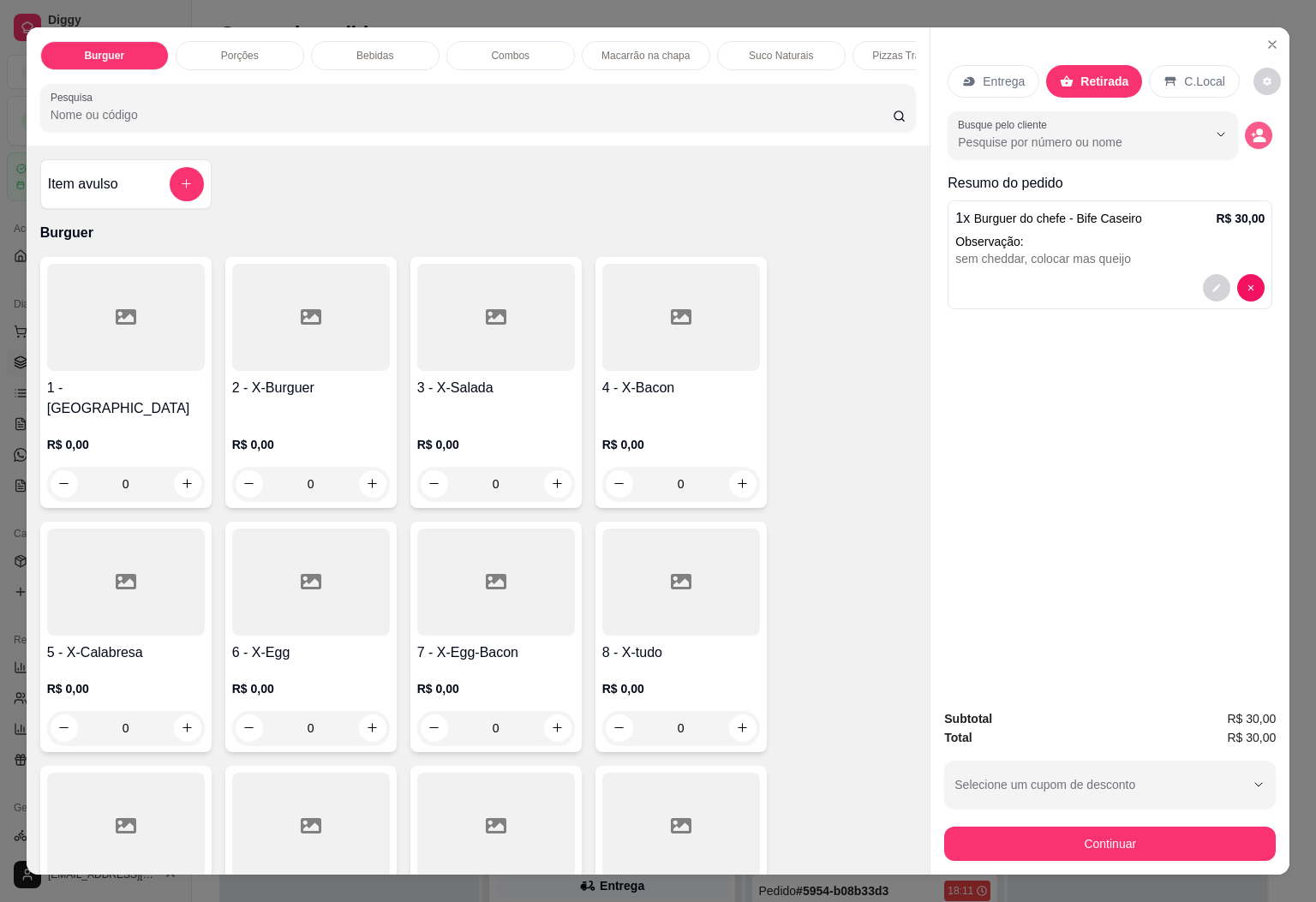
click at [1237, 111] on div "Busque pelo cliente" at bounding box center [1110, 135] width 325 height 48
click at [1252, 132] on icon "decrease-product-quantity" at bounding box center [1254, 134] width 4 height 4
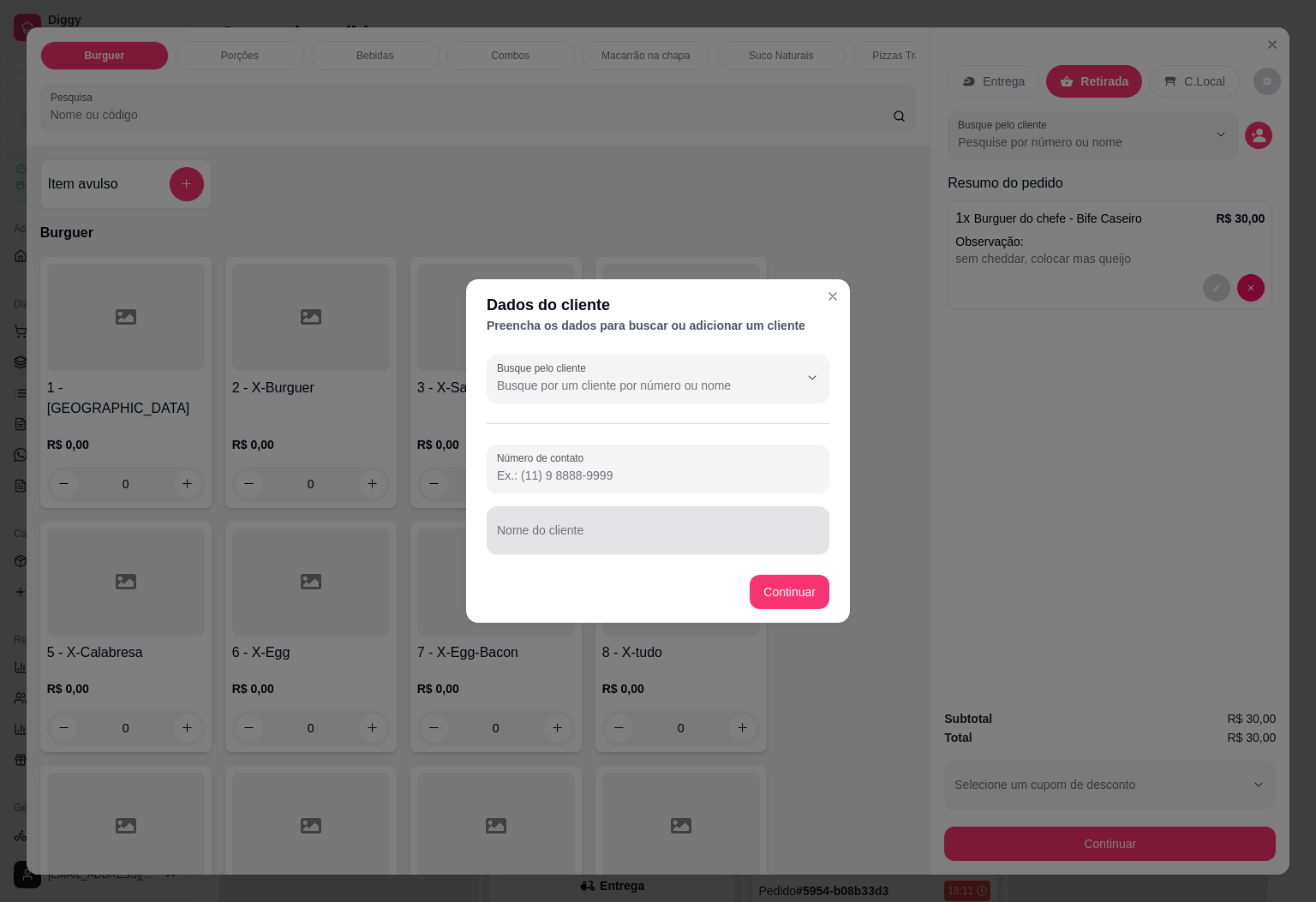
click at [657, 548] on div "Nome do cliente" at bounding box center [658, 530] width 343 height 48
type input "PASTOR JORGE"
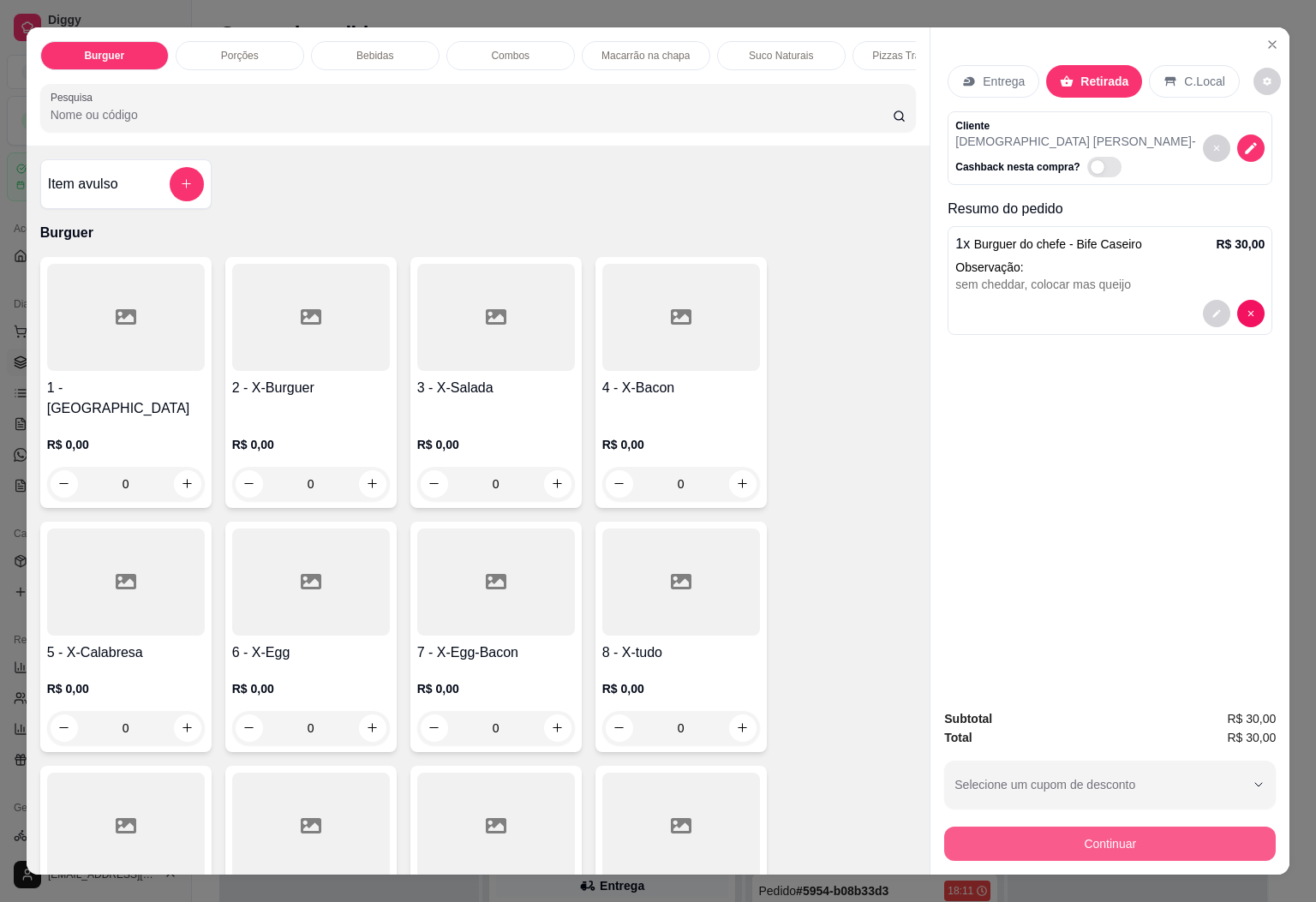
click at [977, 833] on button "Continuar" at bounding box center [1110, 844] width 332 height 34
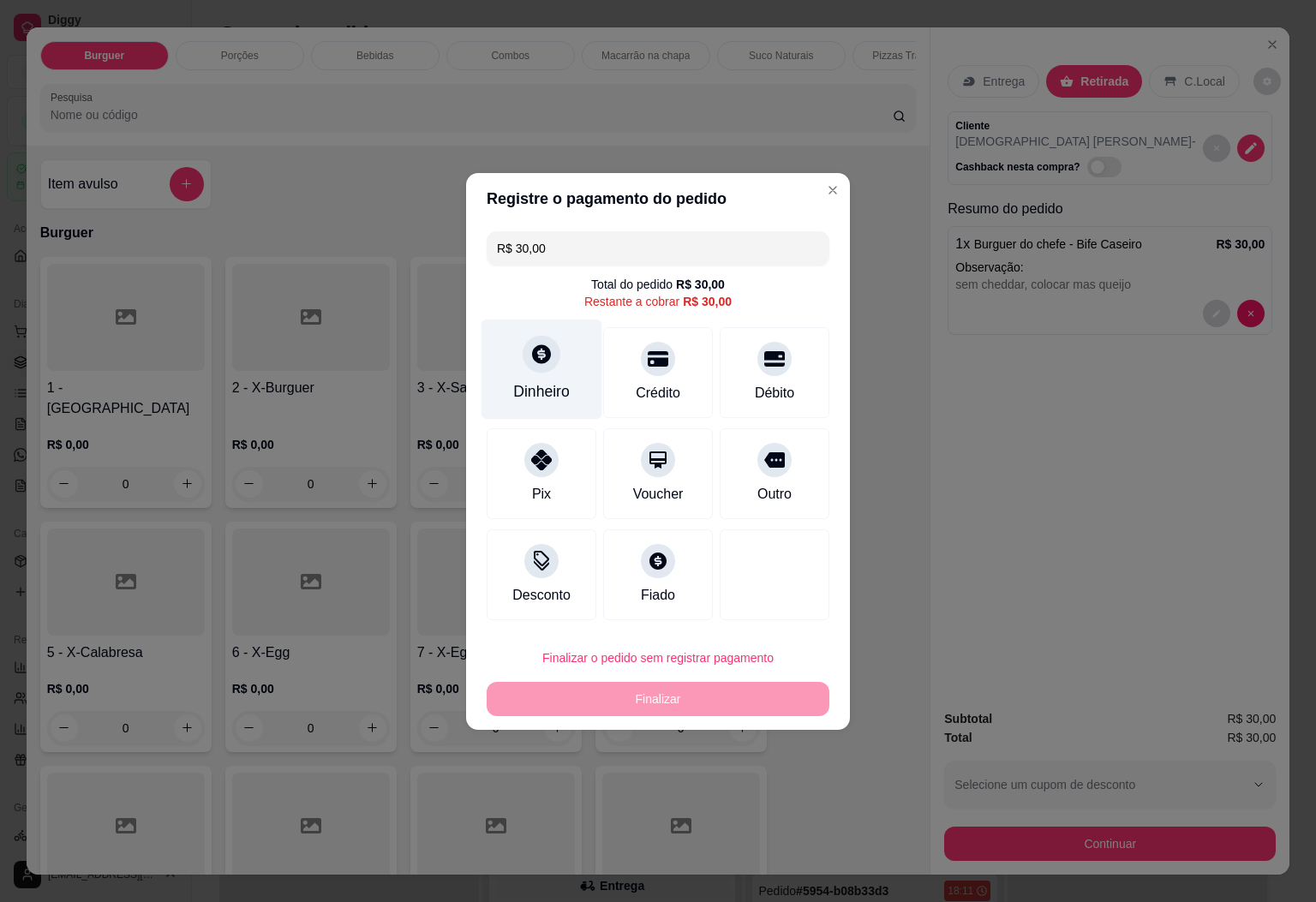
click at [508, 374] on div "Dinheiro" at bounding box center [542, 369] width 121 height 100
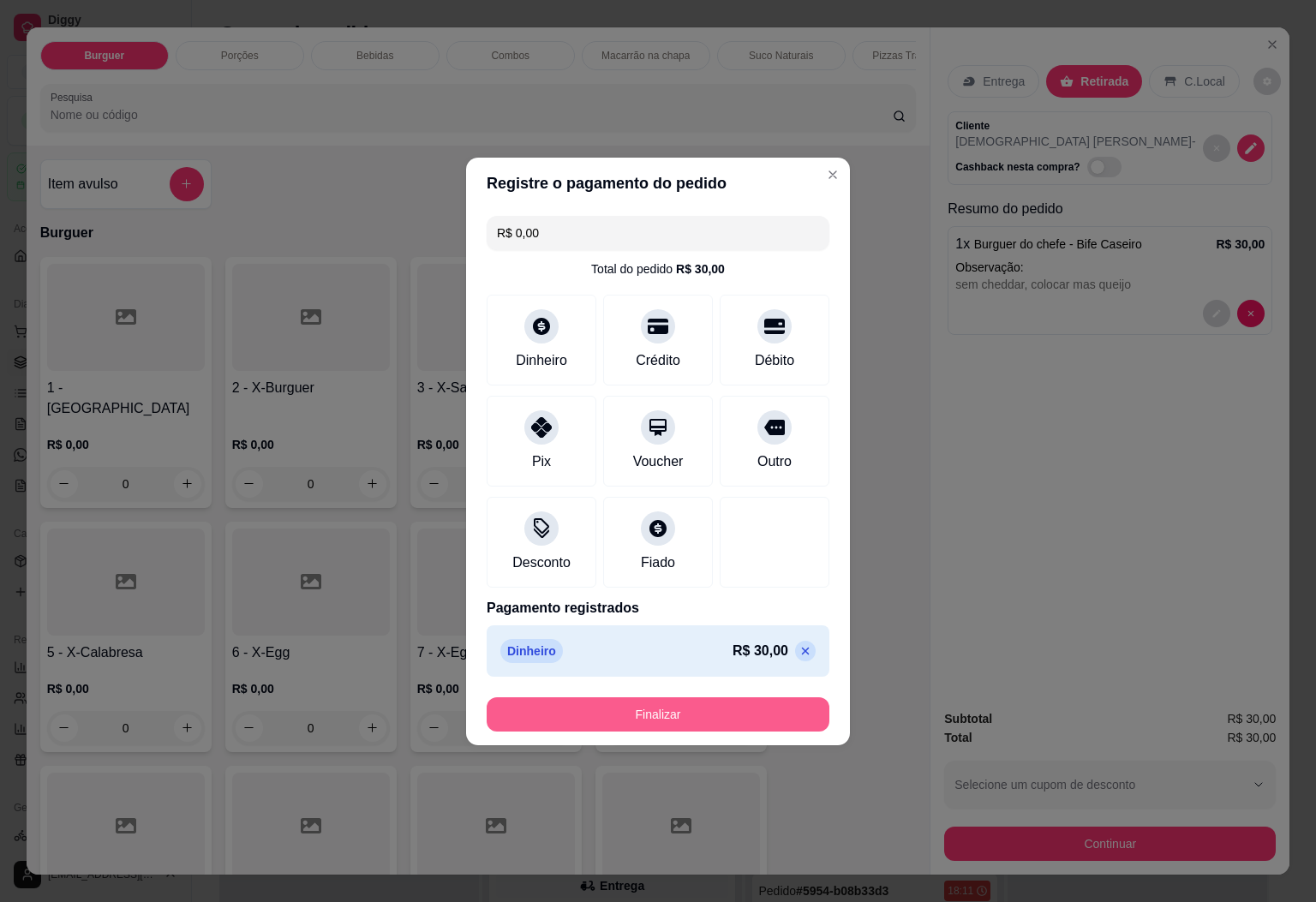
click at [700, 713] on button "Finalizar" at bounding box center [658, 714] width 343 height 34
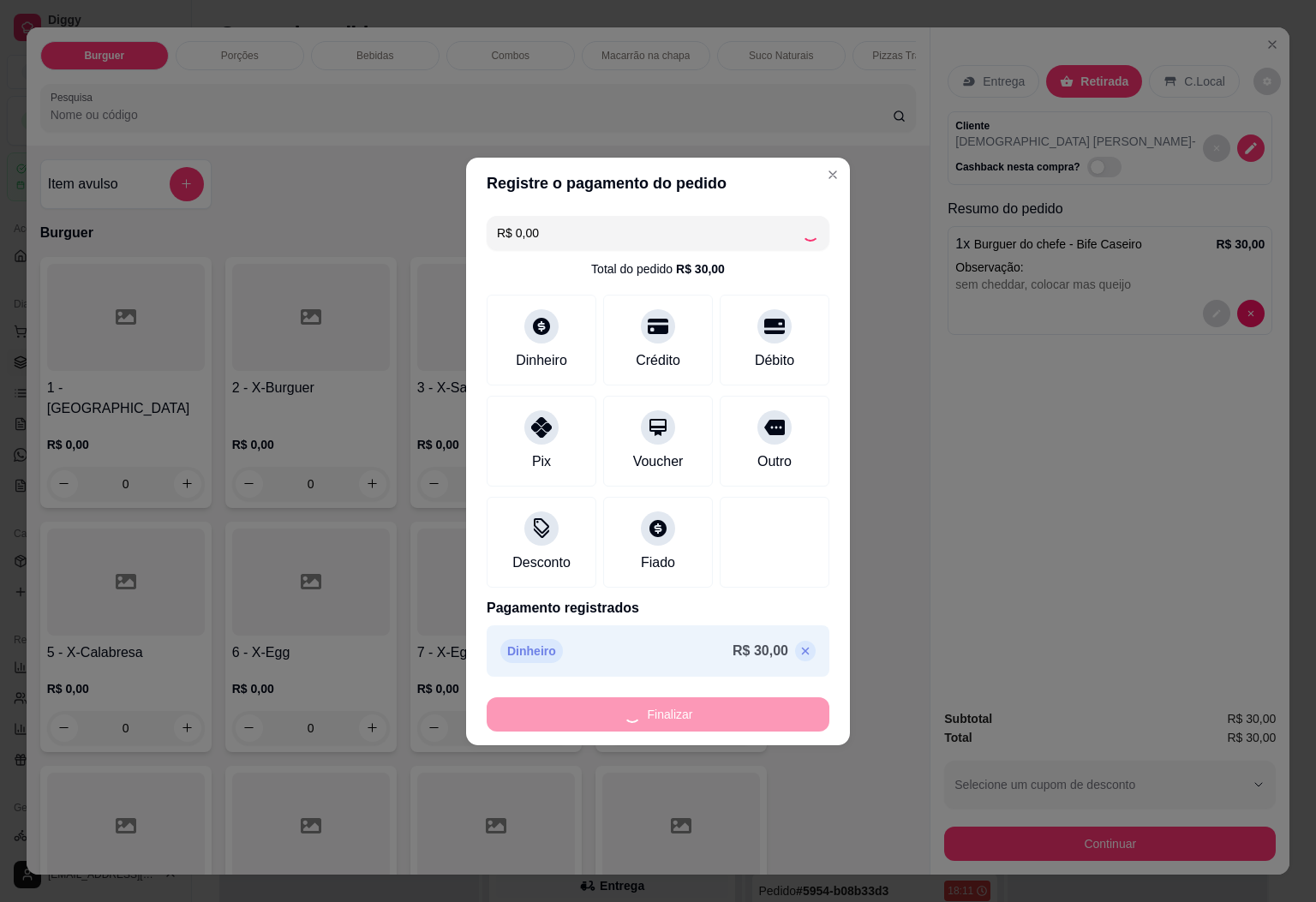
type input "-R$ 30,00"
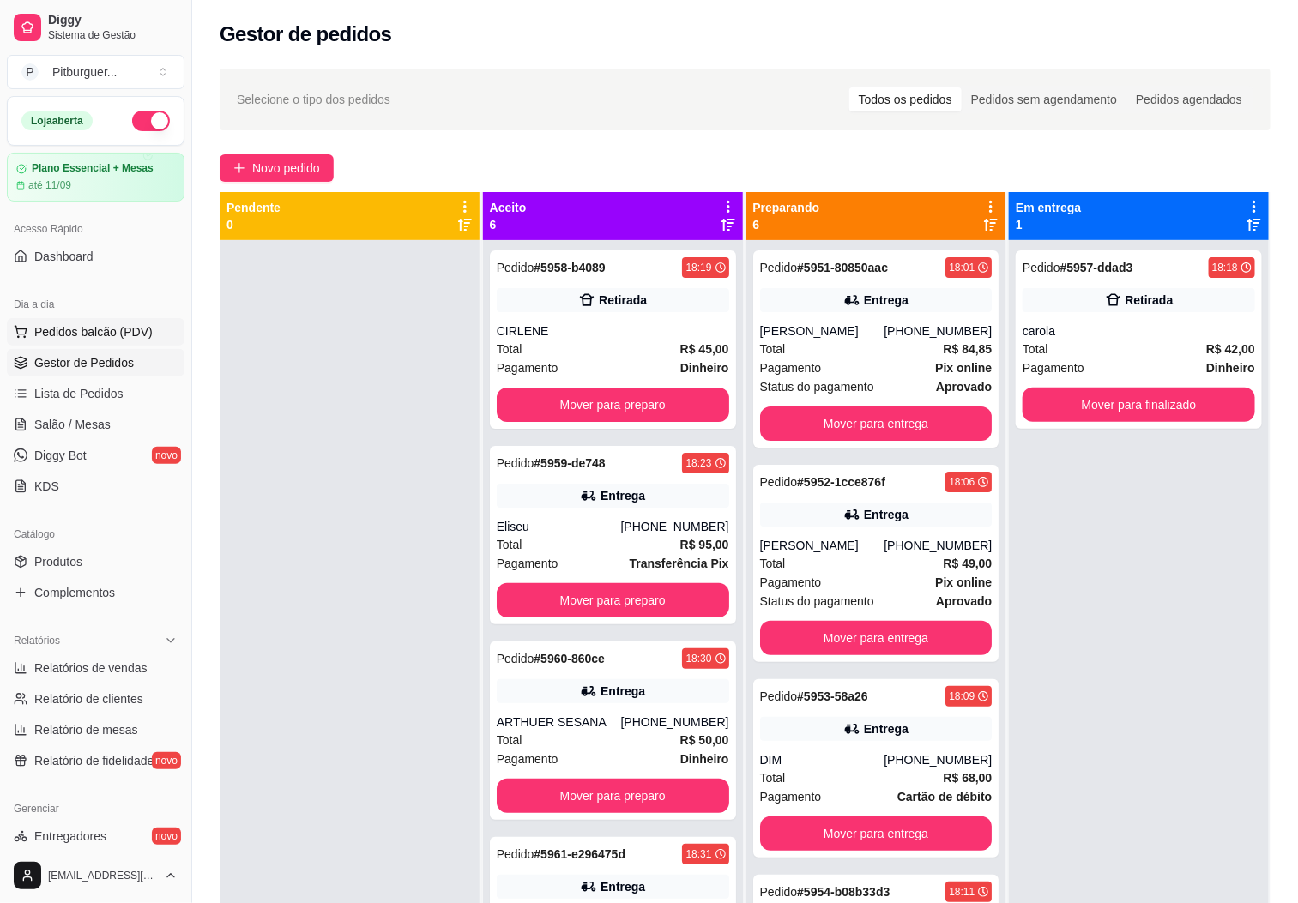
click at [93, 322] on button "Pedidos balcão (PDV)" at bounding box center [96, 331] width 178 height 27
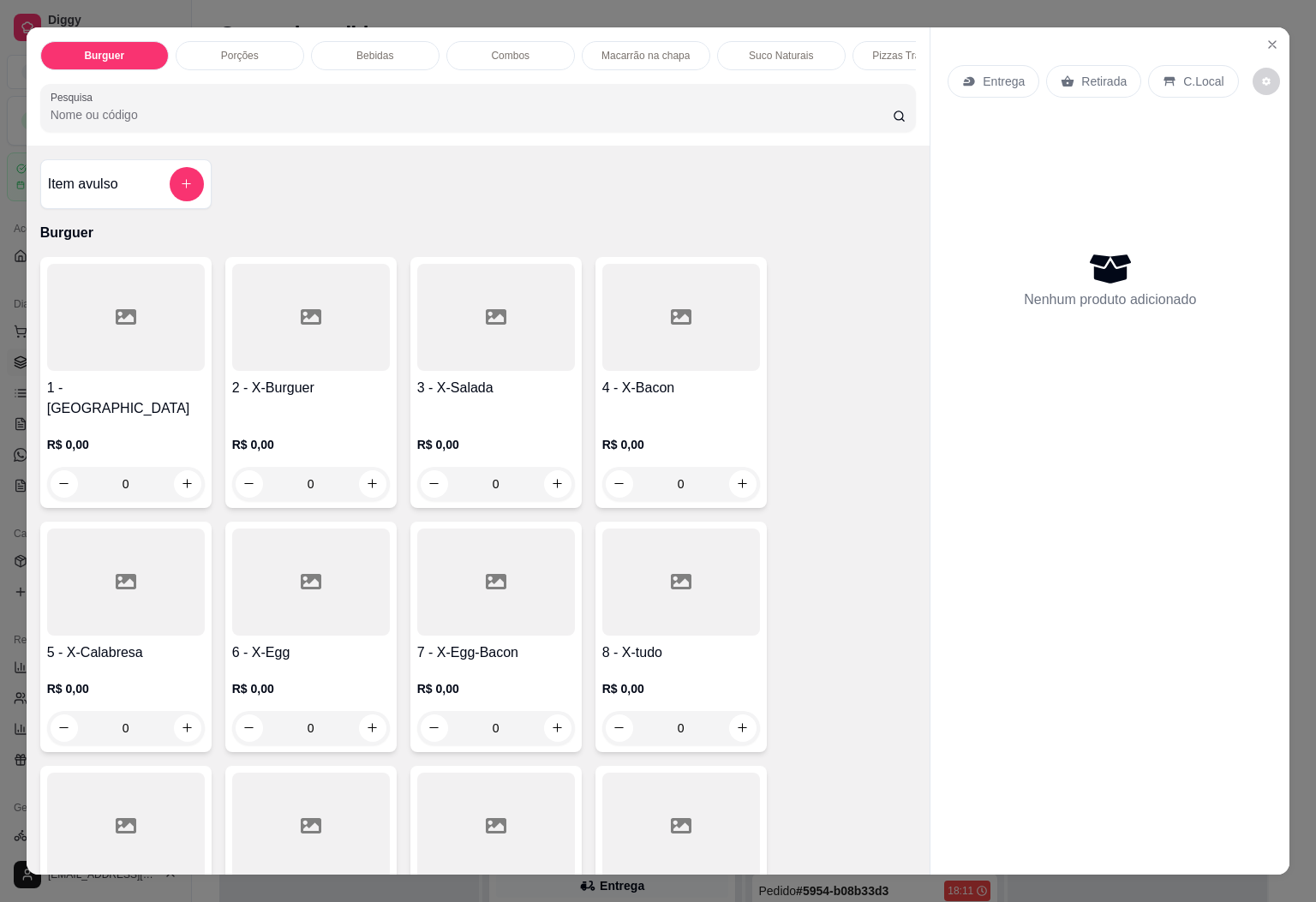
click at [869, 41] on div "Pizzas Tradicionais" at bounding box center [916, 55] width 129 height 29
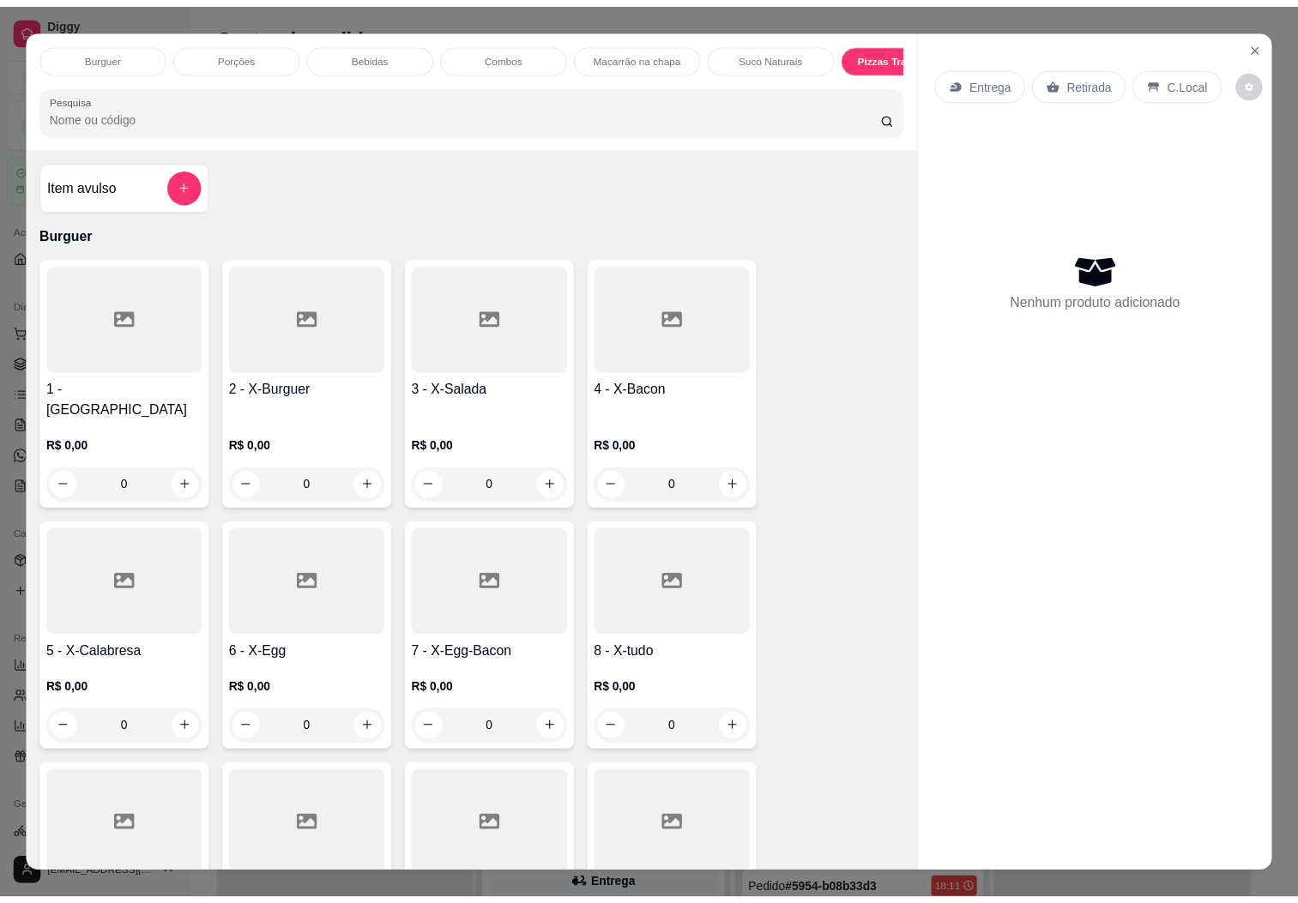
scroll to position [37, 0]
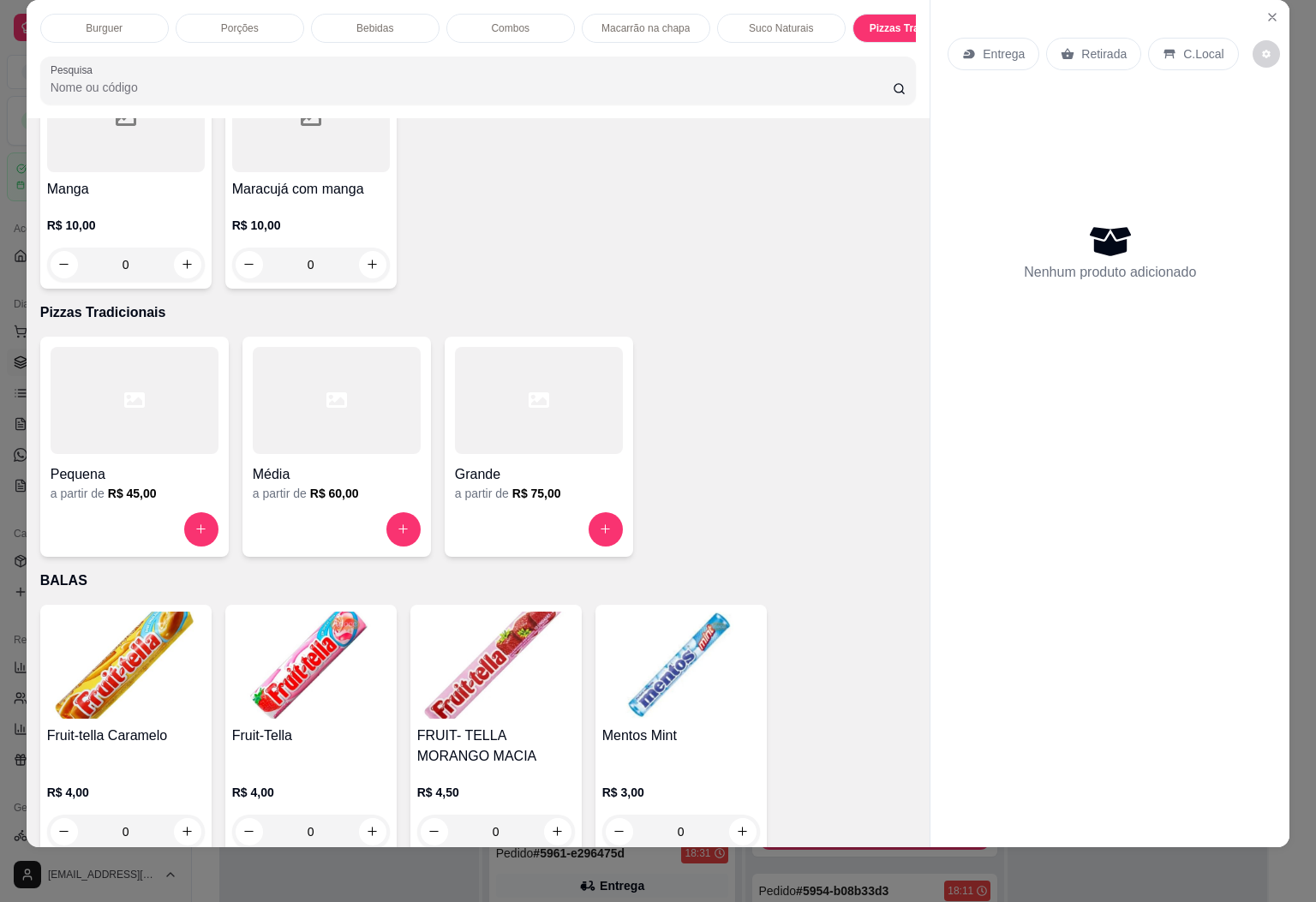
click at [273, 384] on div at bounding box center [337, 400] width 168 height 107
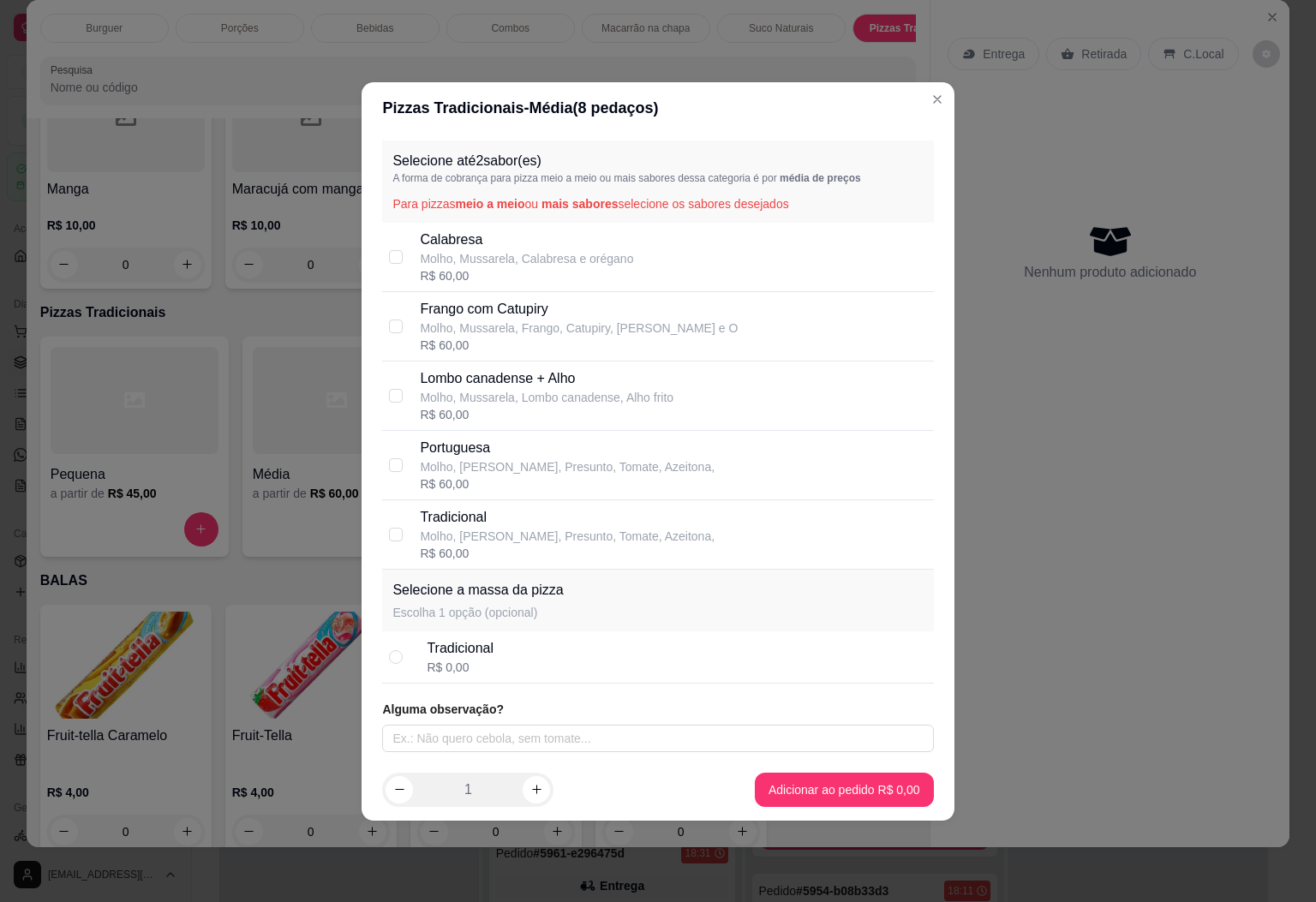
click at [558, 268] on div "R$ 60,00" at bounding box center [527, 276] width 214 height 17
checkbox input "true"
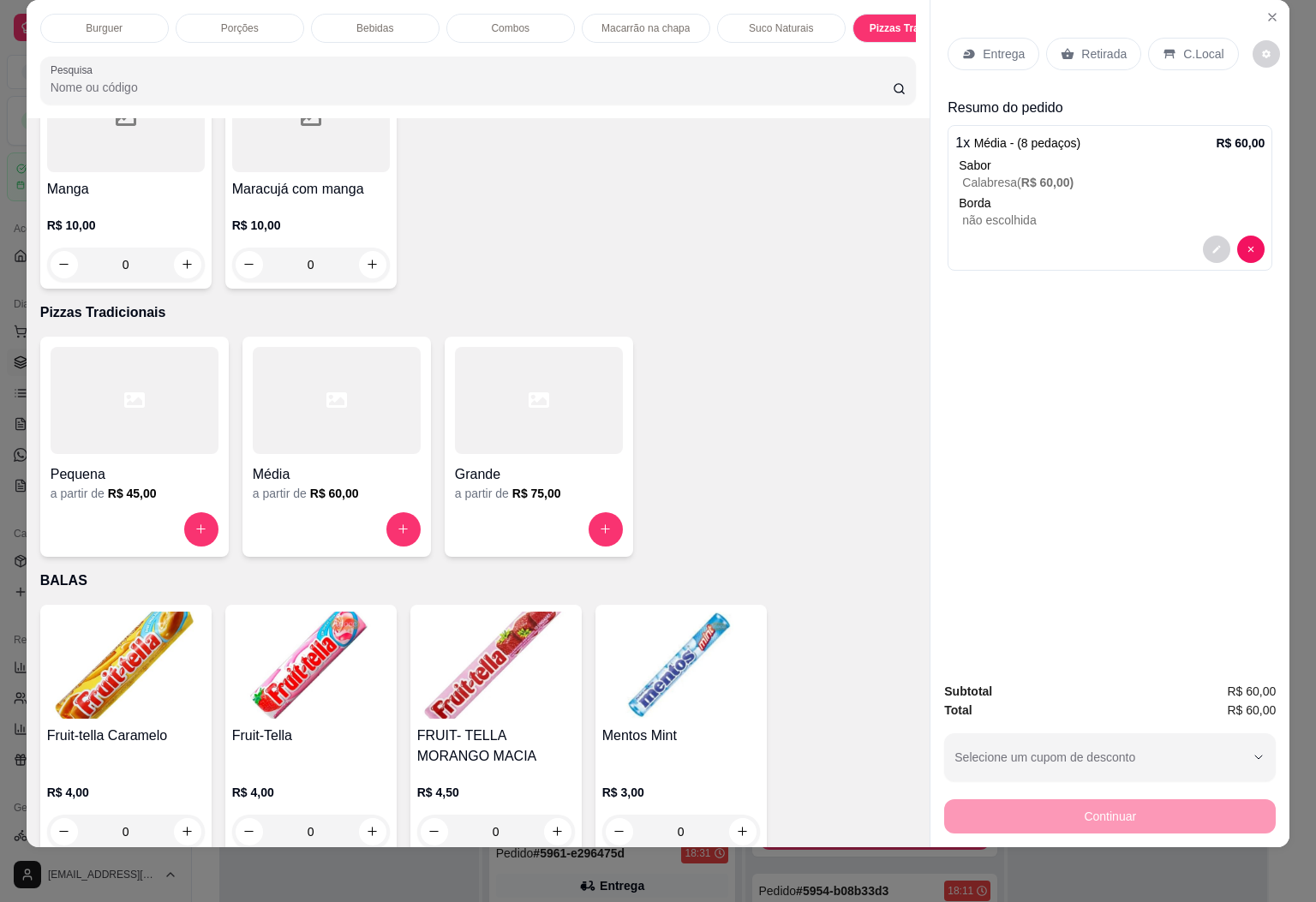
click at [983, 45] on p "Entrega" at bounding box center [1004, 53] width 42 height 17
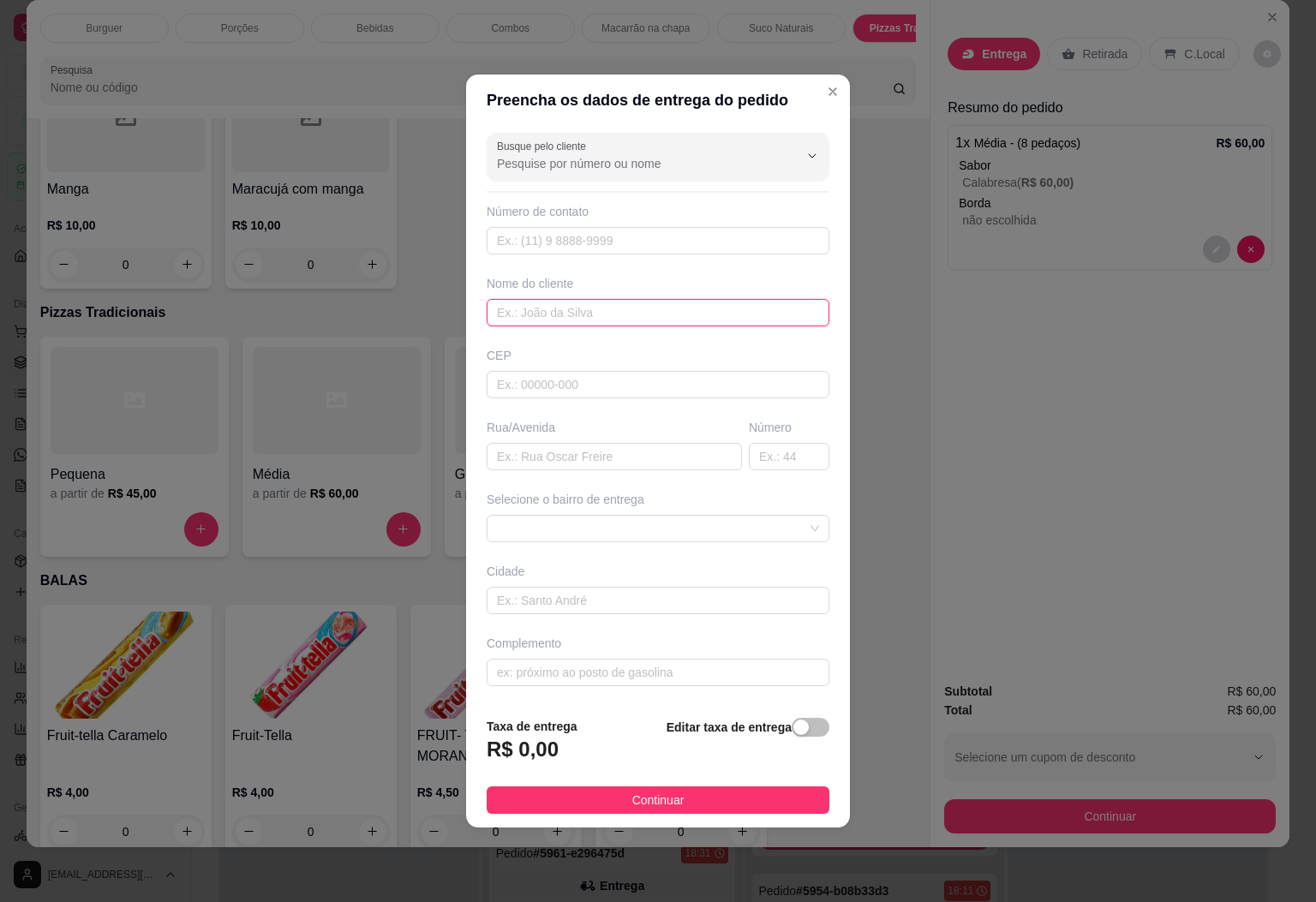
click at [572, 304] on input "text" at bounding box center [658, 312] width 343 height 27
click at [713, 227] on input "text" at bounding box center [658, 240] width 343 height 27
click at [710, 240] on input "text" at bounding box center [658, 240] width 343 height 27
type input "[PHONE_NUMBER]"
click at [649, 314] on input "text" at bounding box center [658, 312] width 343 height 27
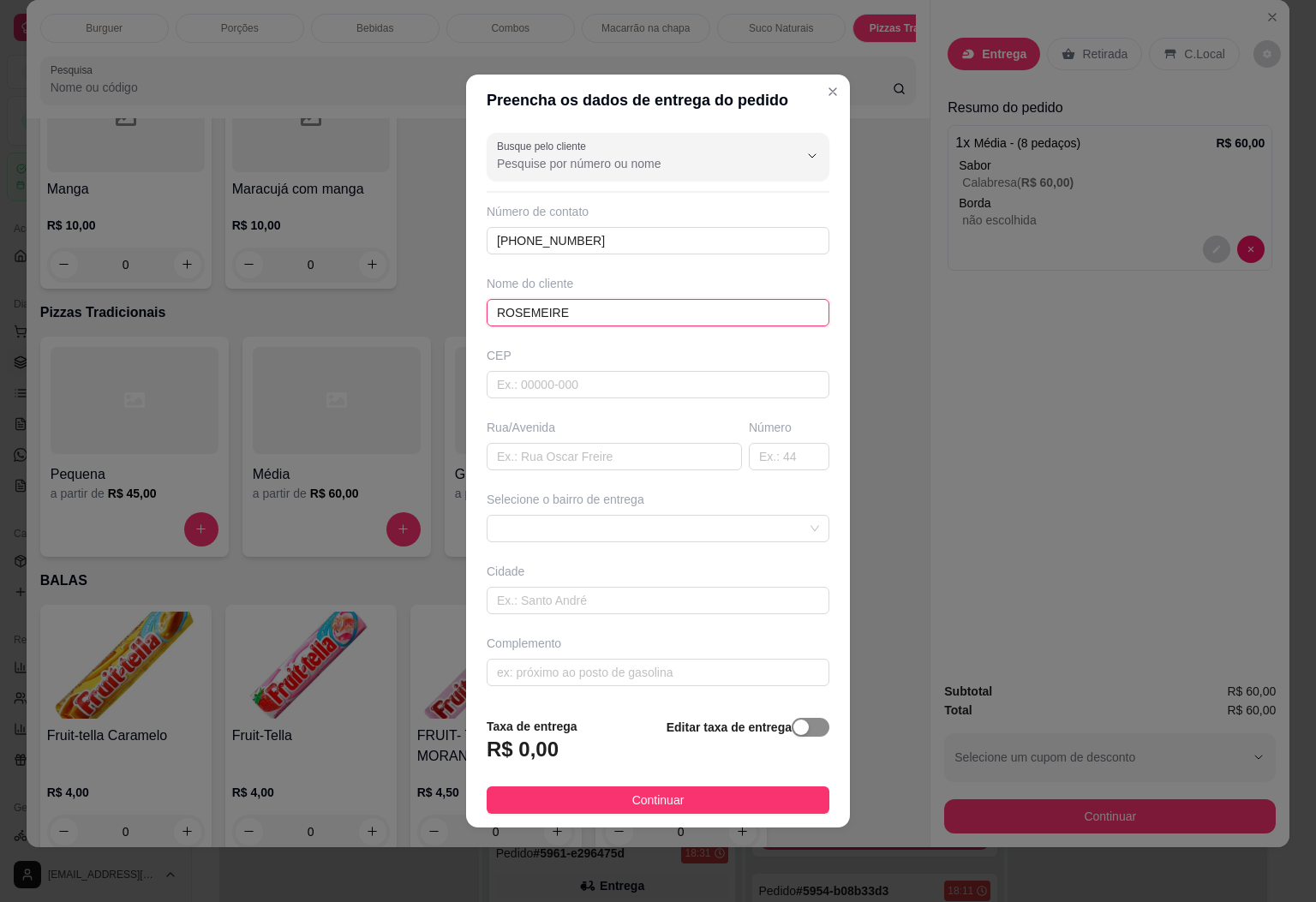
type input "ROSEMEIRE"
click at [793, 730] on div "button" at bounding box center [800, 726] width 15 height 15
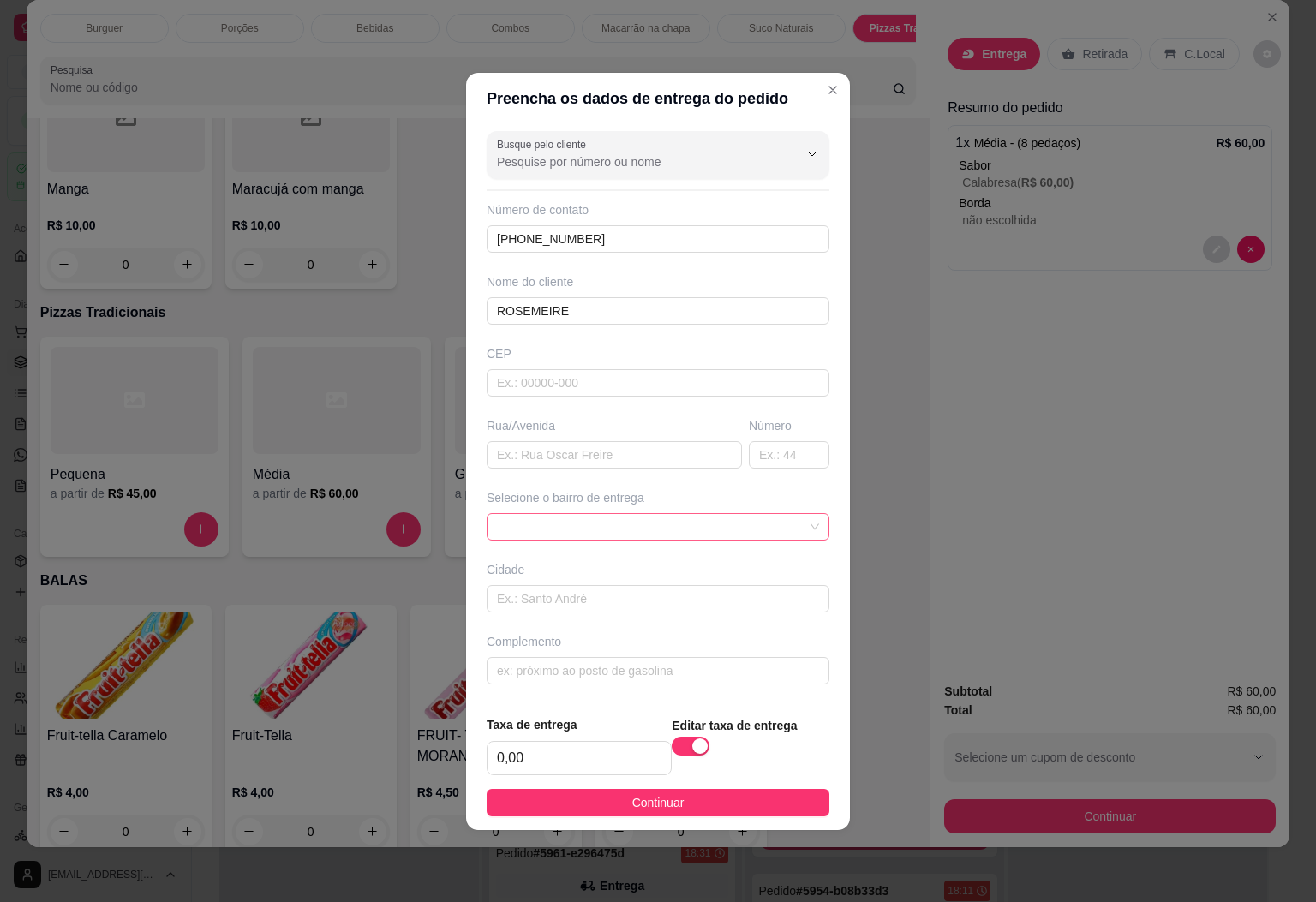
click at [738, 529] on span at bounding box center [658, 527] width 322 height 26
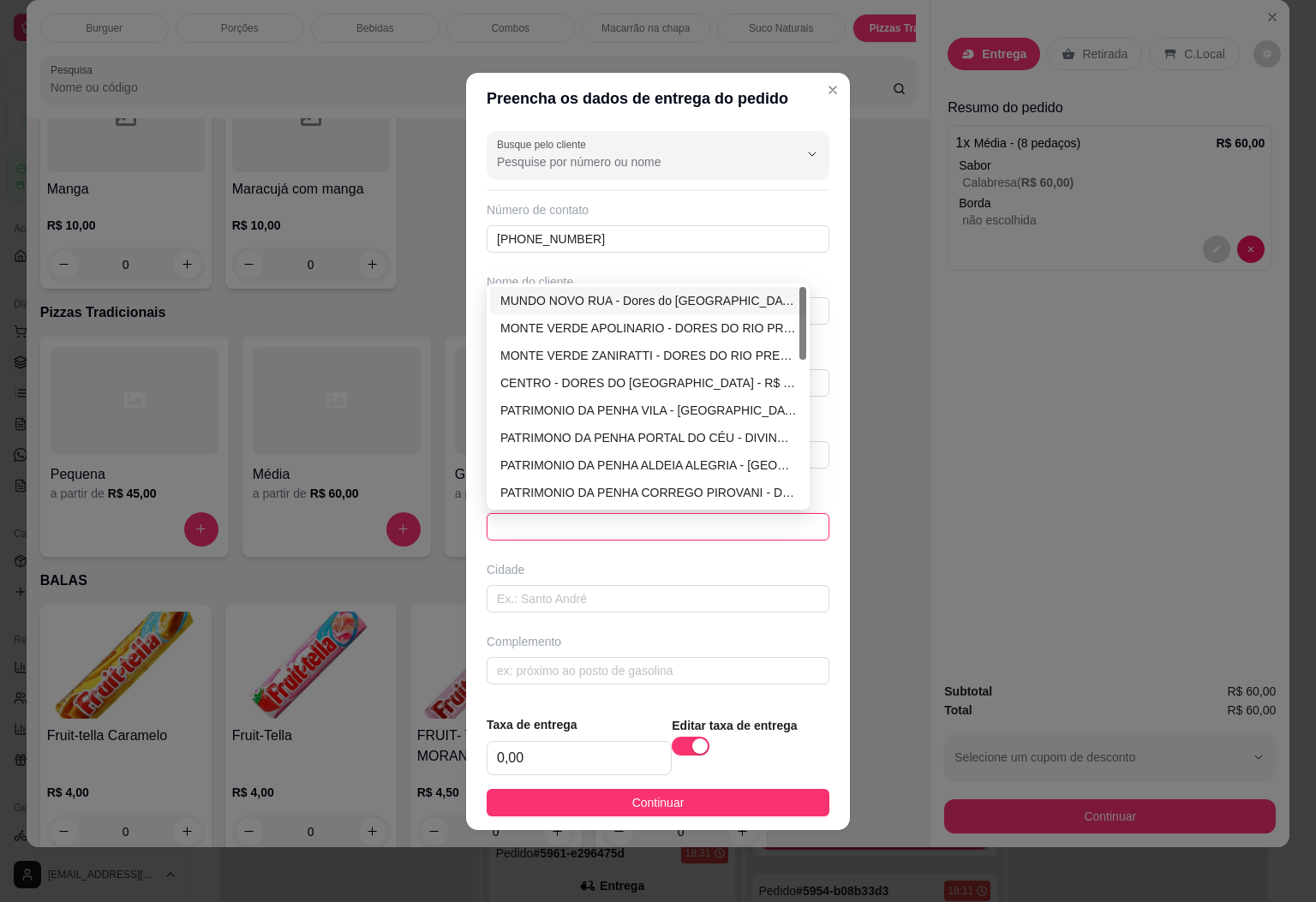
click at [668, 297] on div "MUNDO NOVO RUA - Dores do Rio preto - R$ 1,00" at bounding box center [649, 301] width 296 height 19
type input "Dores do Rio preto"
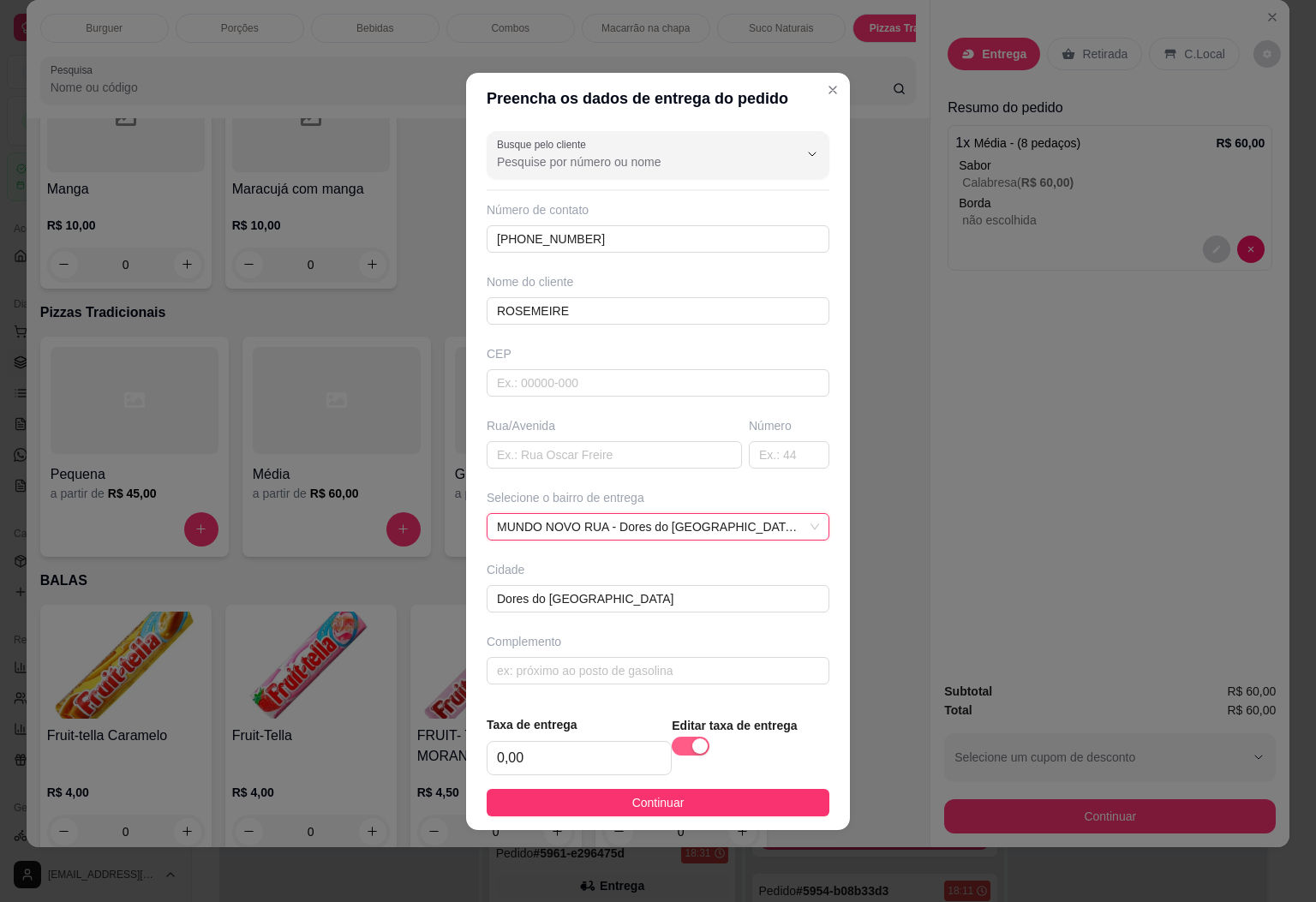
click at [692, 751] on div "button" at bounding box center [699, 745] width 15 height 15
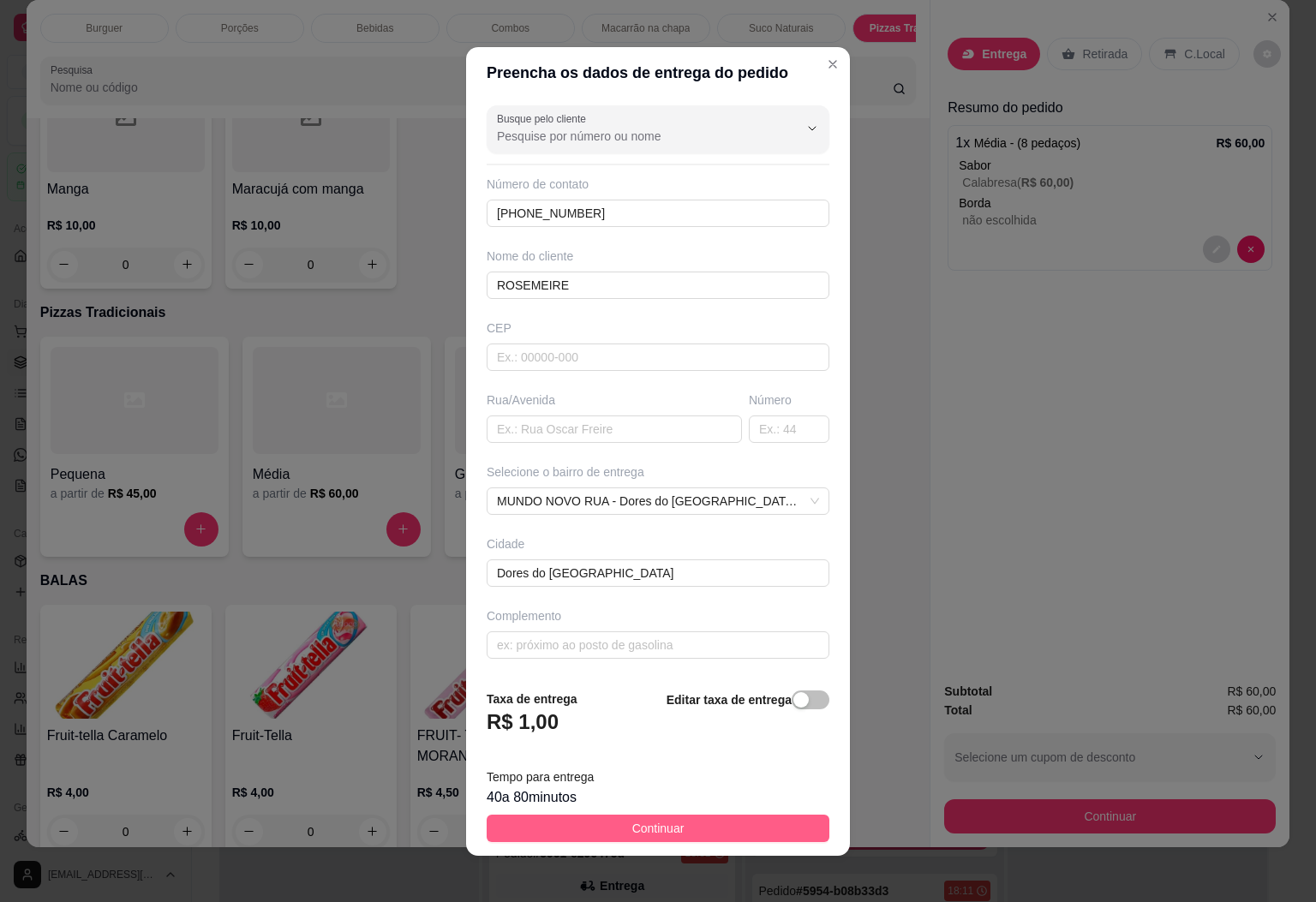
click at [669, 826] on button "Continuar" at bounding box center [658, 828] width 343 height 27
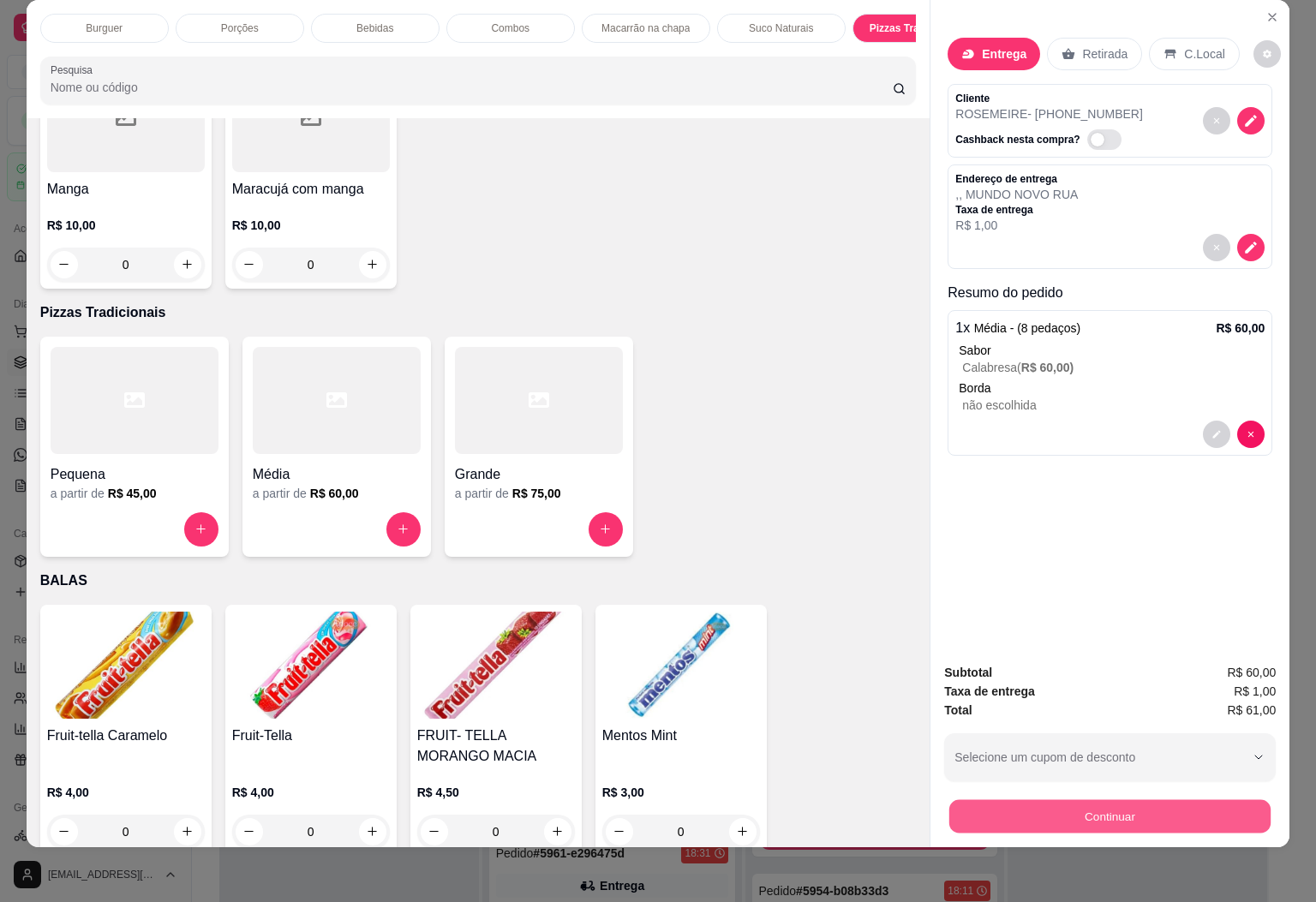
click at [1051, 809] on button "Continuar" at bounding box center [1110, 816] width 322 height 33
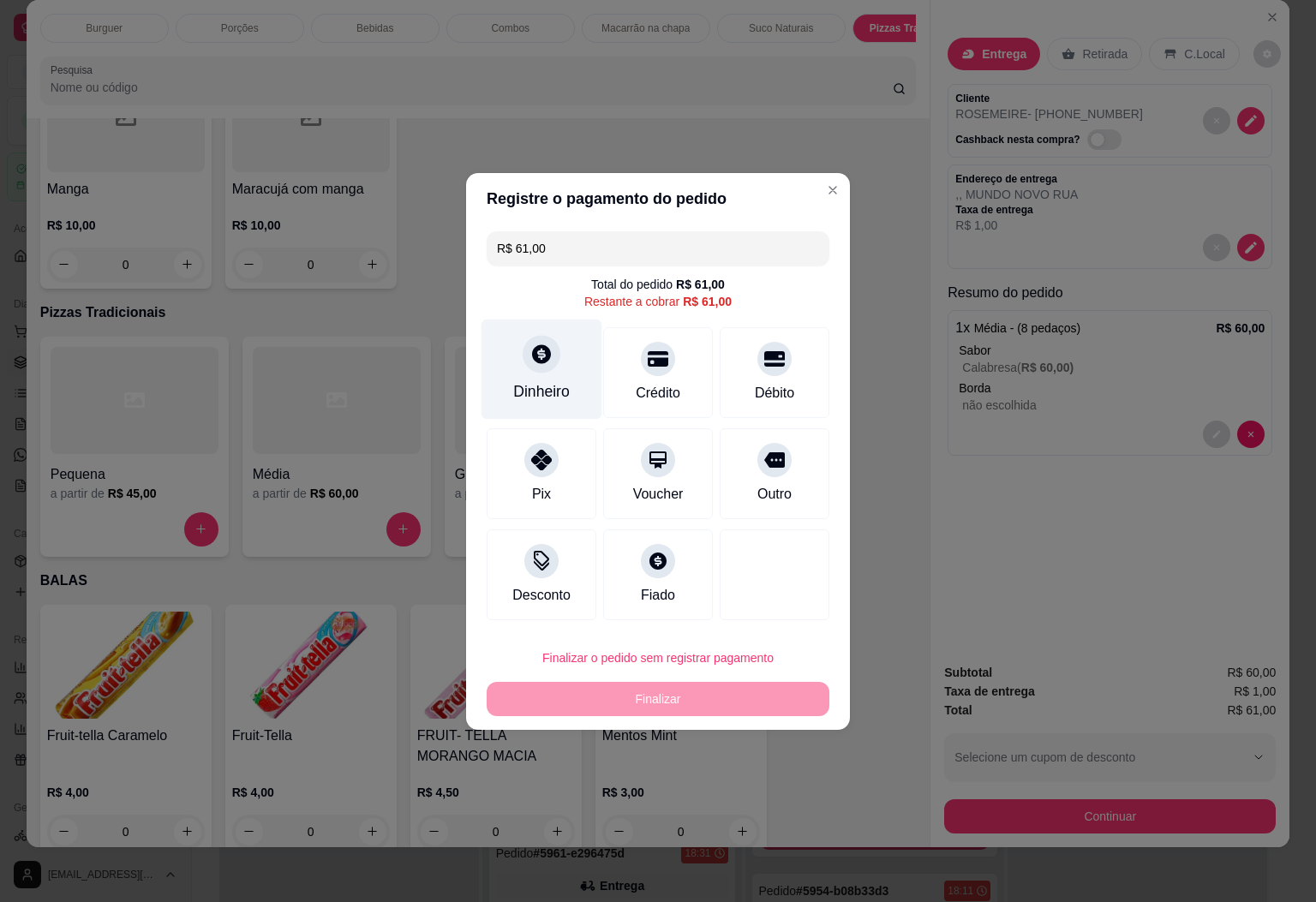
click at [538, 399] on div "Dinheiro" at bounding box center [542, 392] width 57 height 22
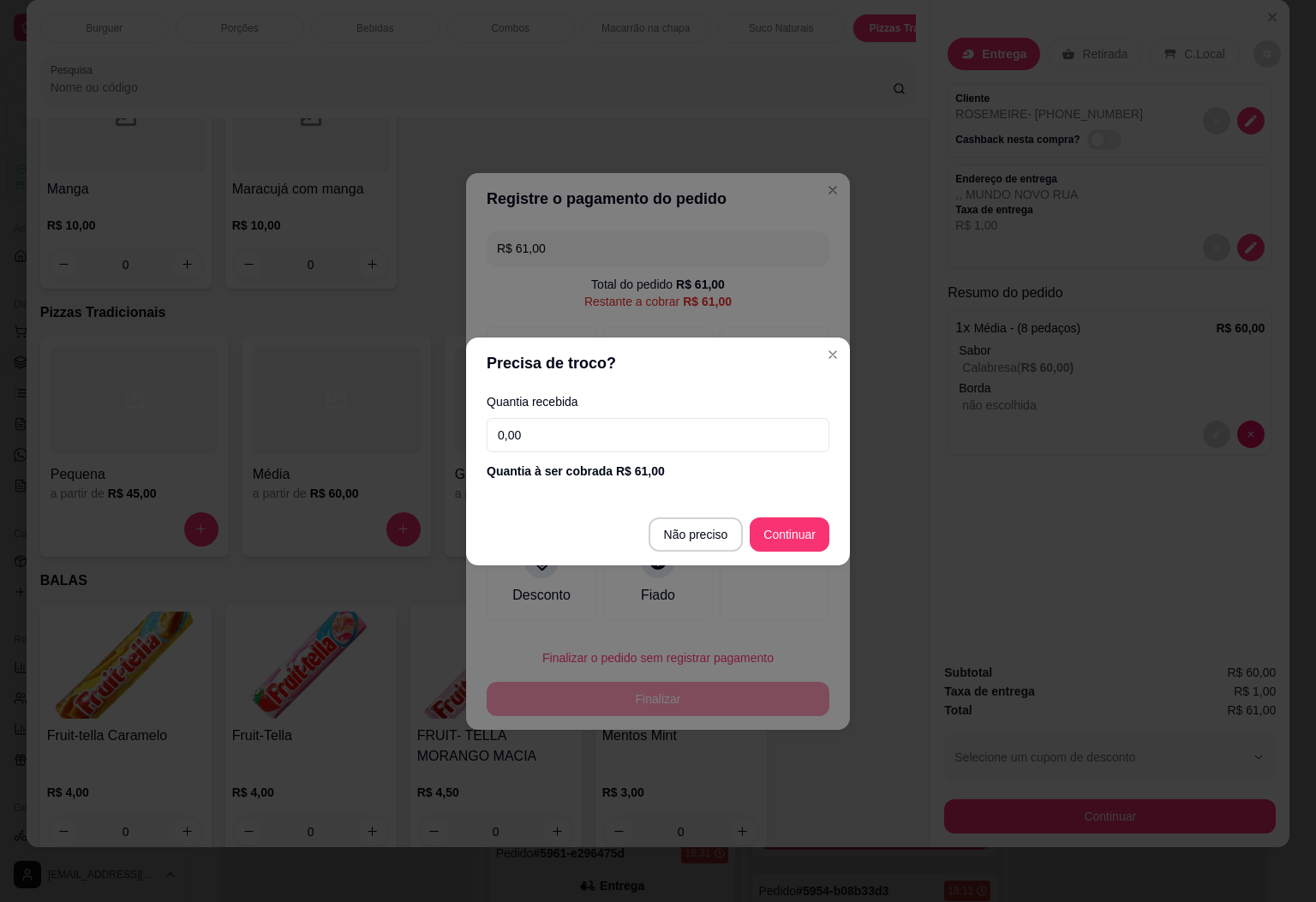
click at [774, 511] on footer "Não preciso Continuar" at bounding box center [658, 534] width 384 height 62
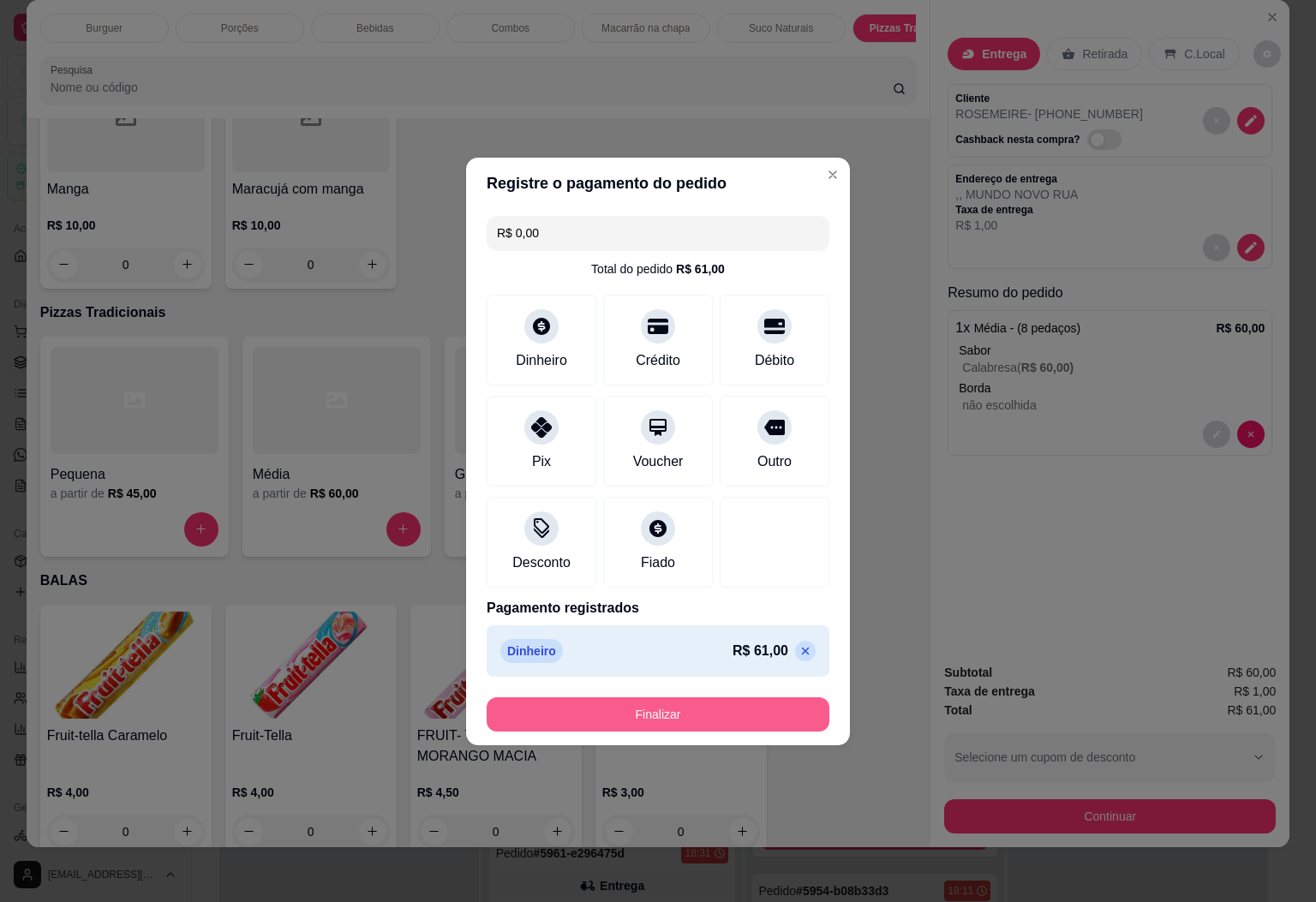
click at [753, 700] on button "Finalizar" at bounding box center [658, 714] width 343 height 34
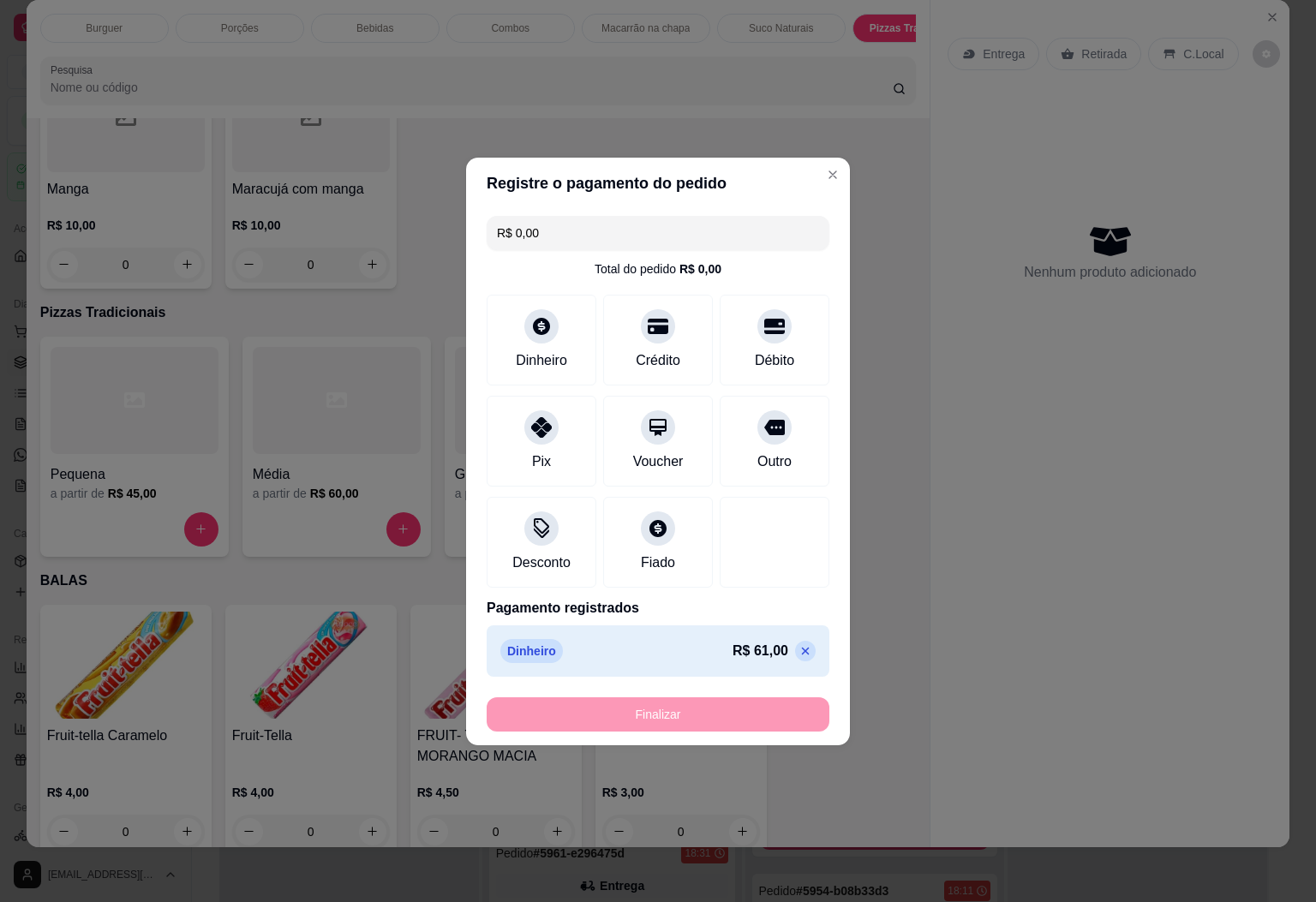
type input "-R$ 61,00"
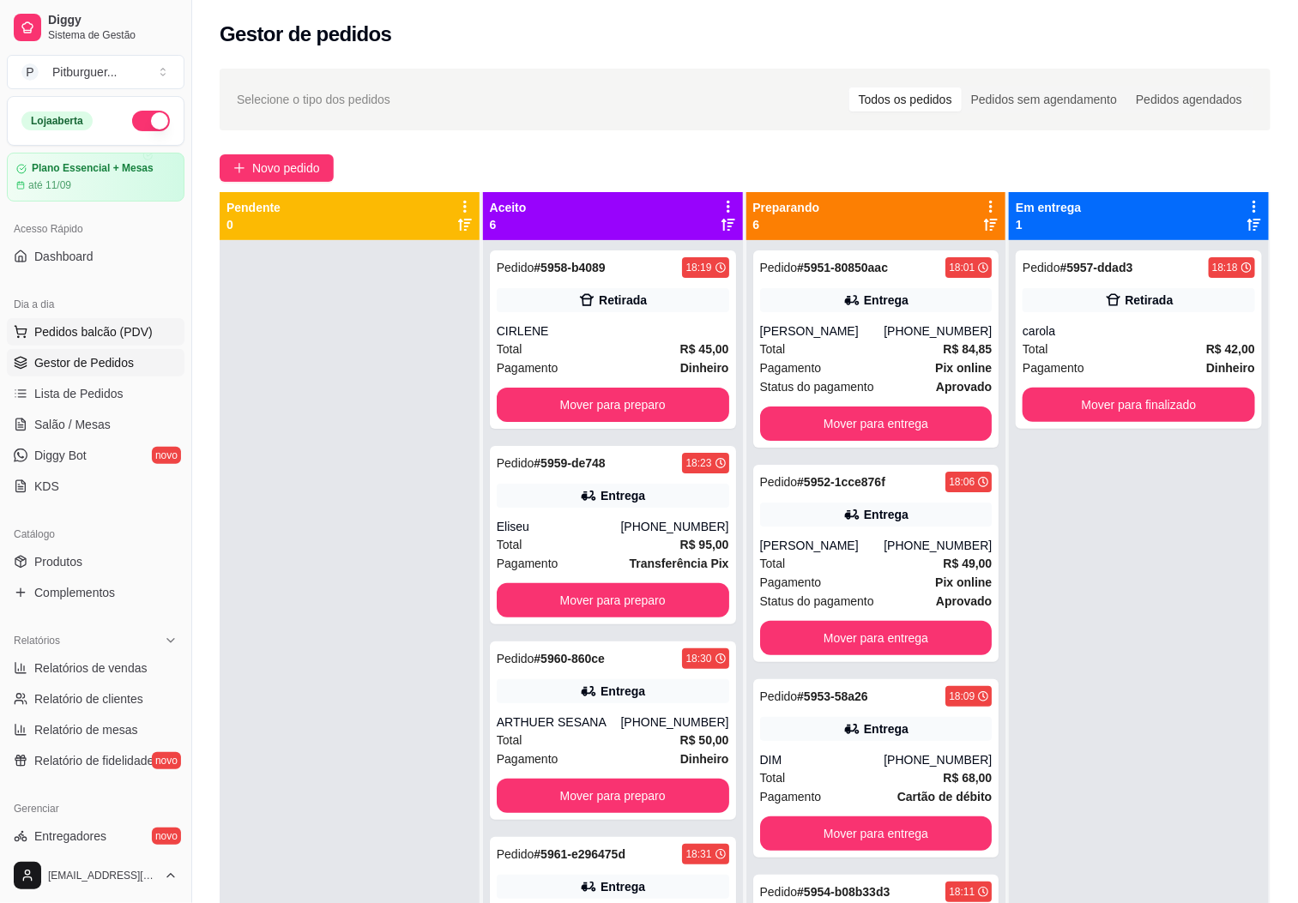
click at [73, 334] on span "Pedidos balcão (PDV)" at bounding box center [93, 331] width 118 height 17
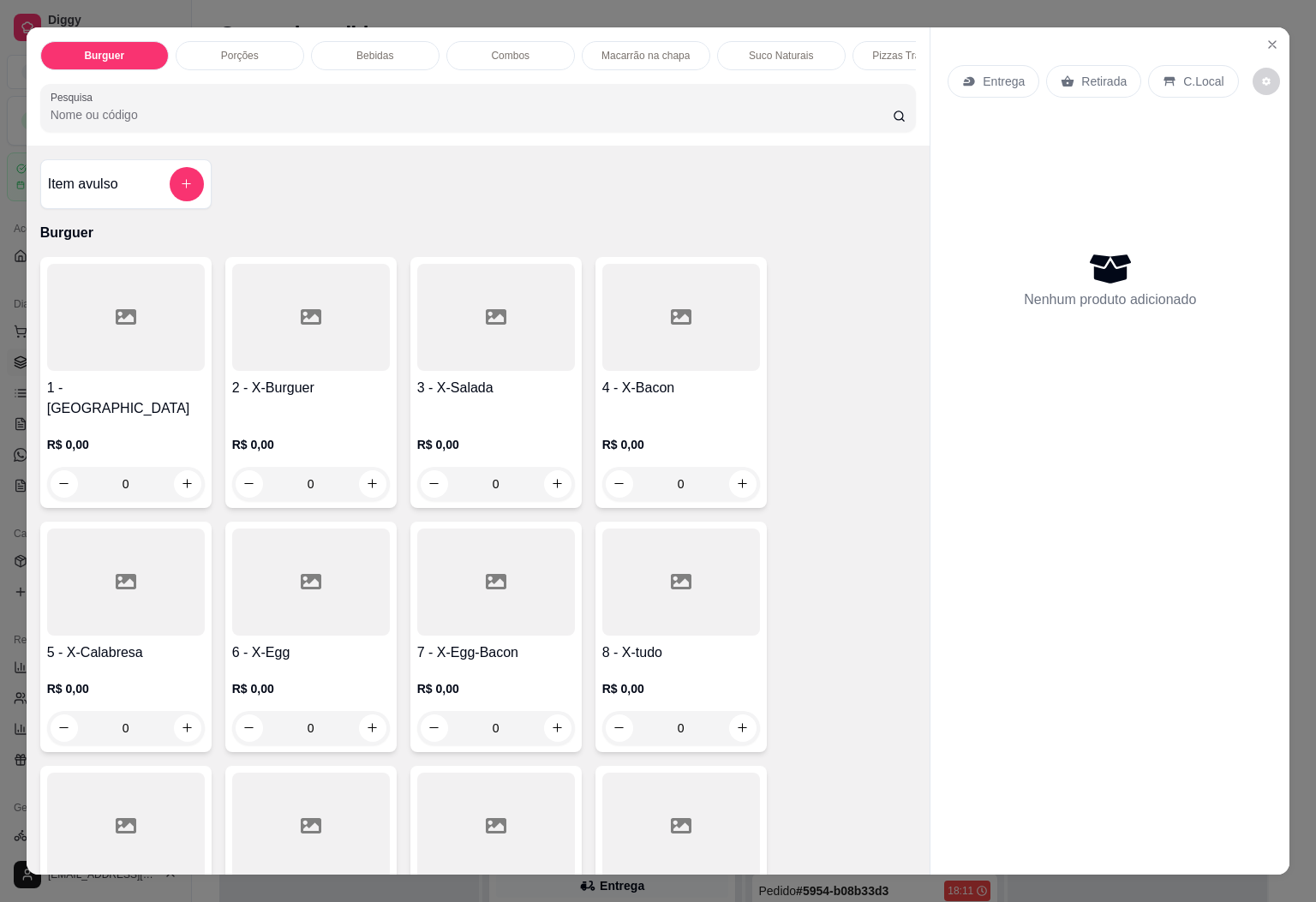
click at [142, 360] on div at bounding box center [126, 317] width 158 height 107
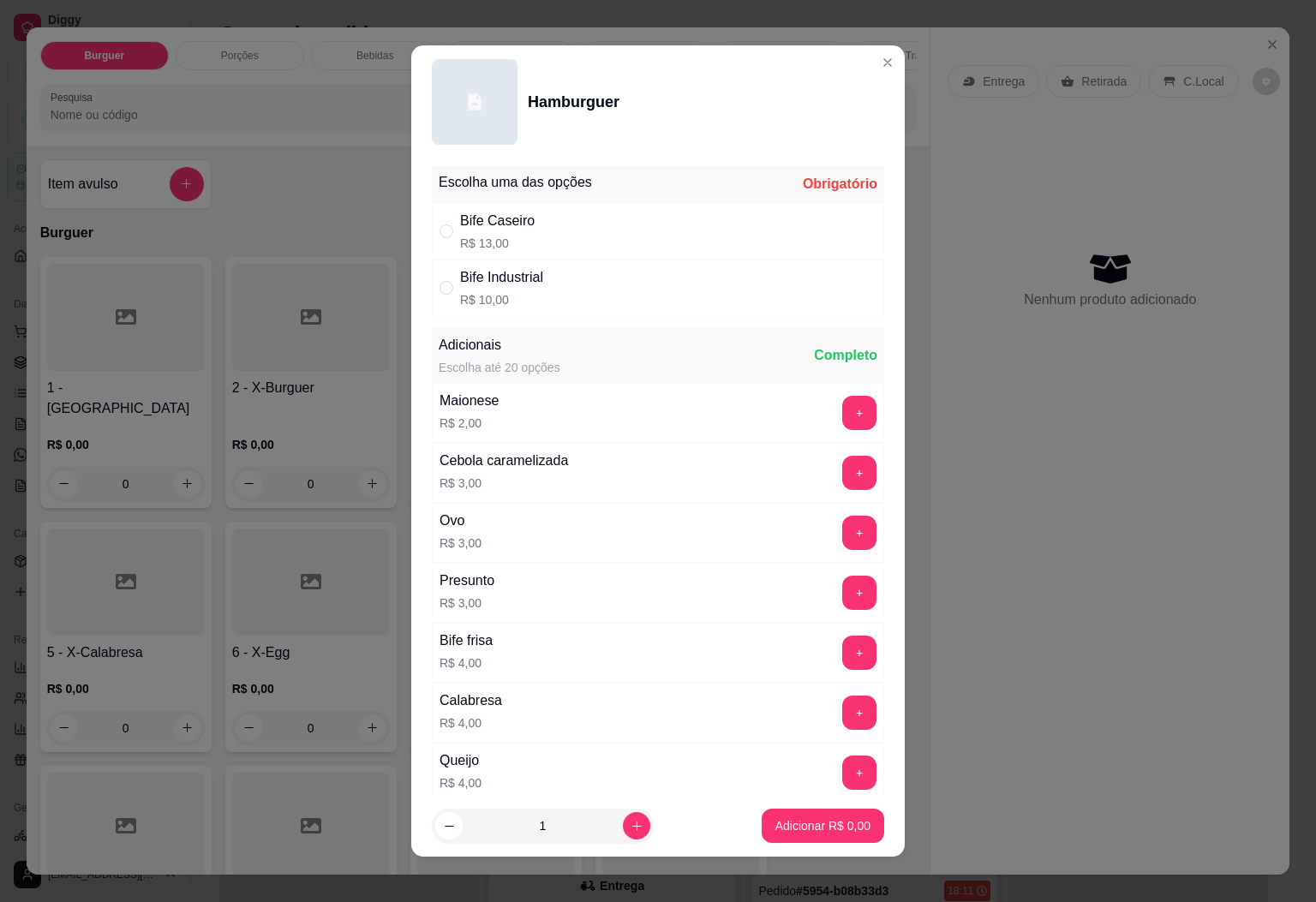
click at [507, 275] on div "Bife Industrial" at bounding box center [502, 278] width 83 height 21
radio input "true"
click at [615, 810] on div "1" at bounding box center [543, 826] width 215 height 34
click at [624, 825] on button "increase-product-quantity" at bounding box center [637, 825] width 27 height 27
type input "2"
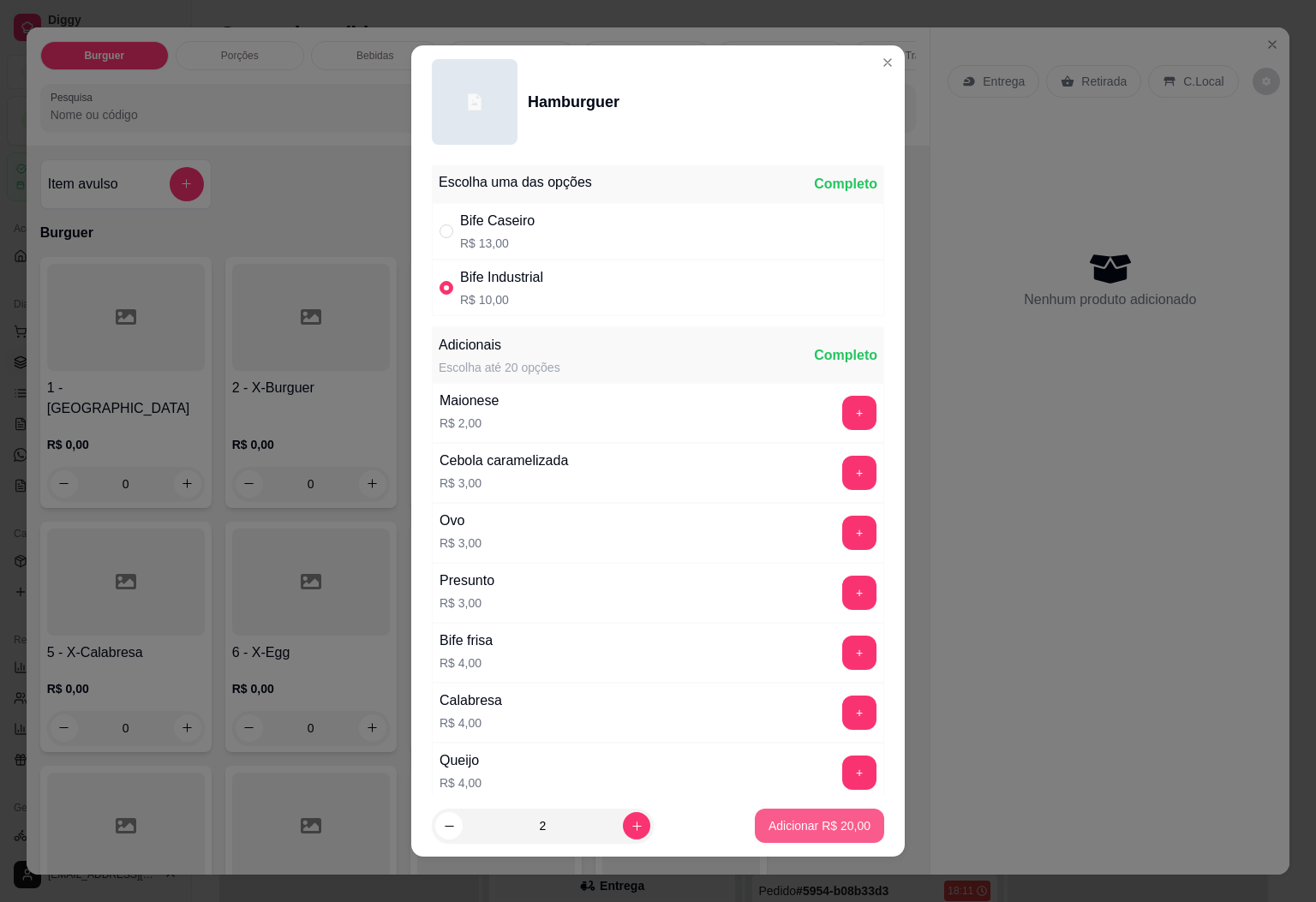
click at [755, 818] on button "Adicionar R$ 20,00" at bounding box center [820, 826] width 130 height 34
type input "2"
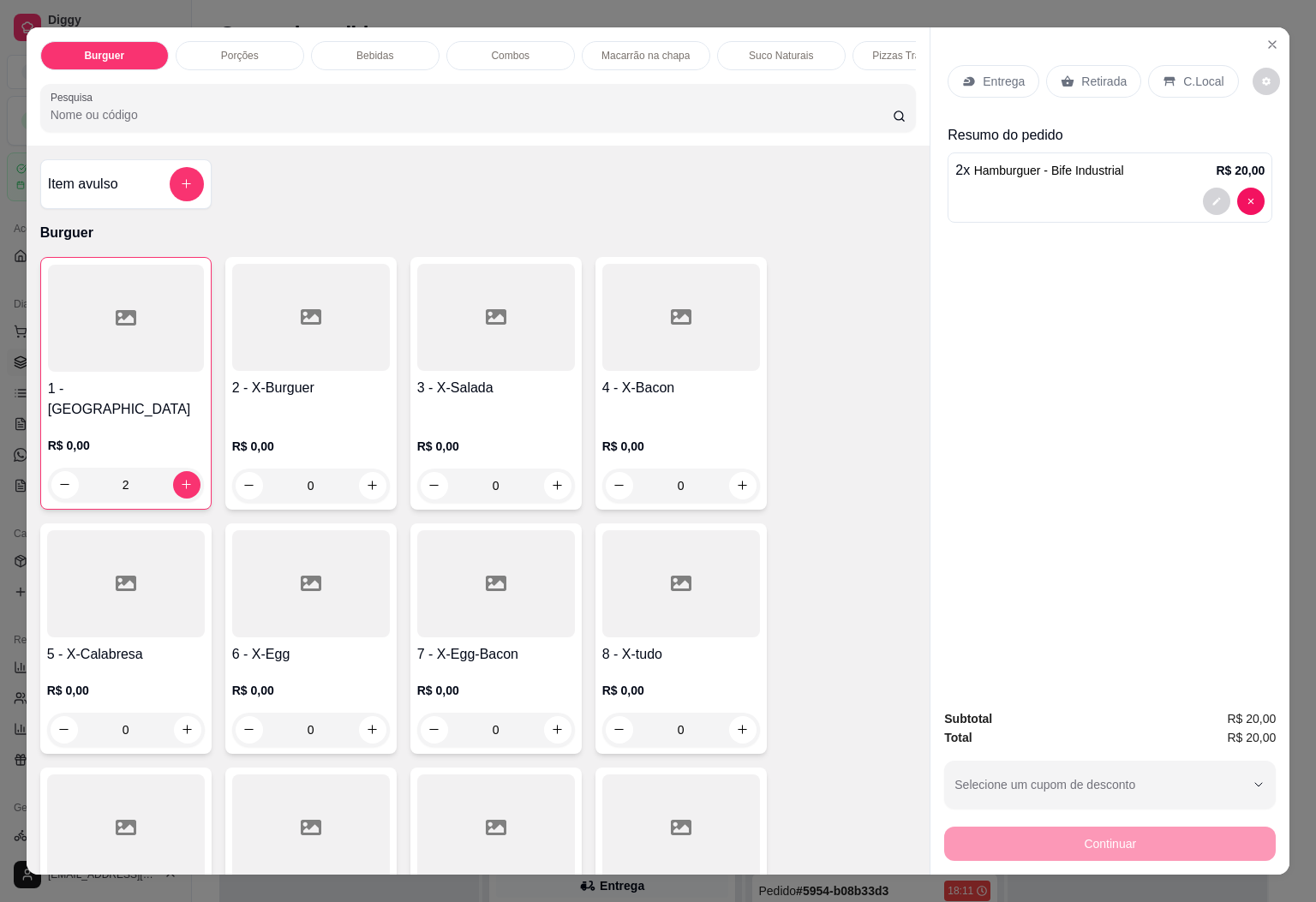
click at [1003, 86] on div "Entrega" at bounding box center [994, 81] width 92 height 33
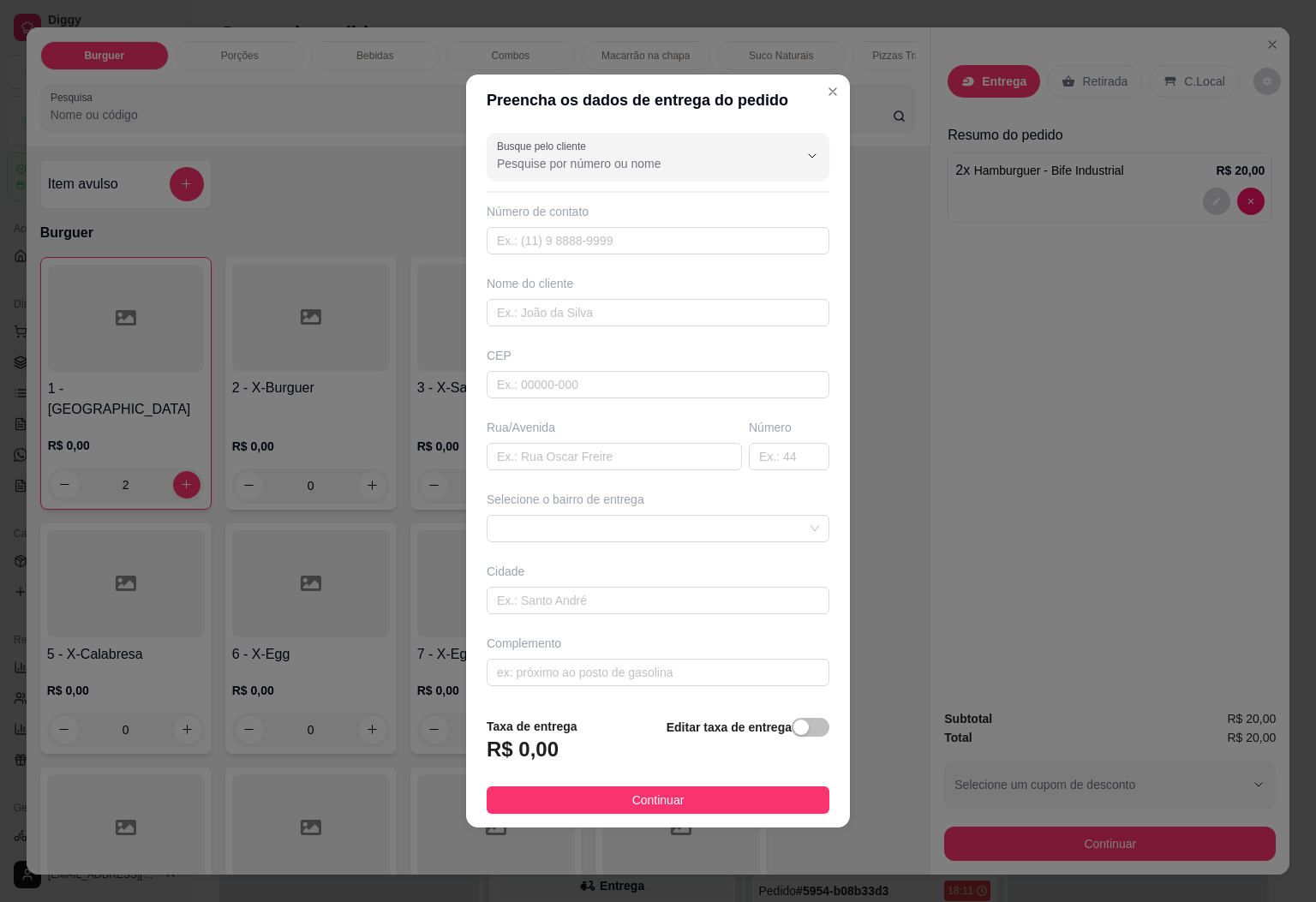
click at [594, 329] on div "Busque pelo cliente Número de contato Nome do cliente CEP Rua/Avenida Número Se…" at bounding box center [658, 415] width 384 height 577
click at [610, 286] on div "Nome do cliente" at bounding box center [658, 283] width 343 height 17
click at [589, 317] on input "text" at bounding box center [658, 312] width 343 height 27
click at [617, 234] on input "text" at bounding box center [658, 240] width 343 height 27
type input "[PHONE_NUMBER]"
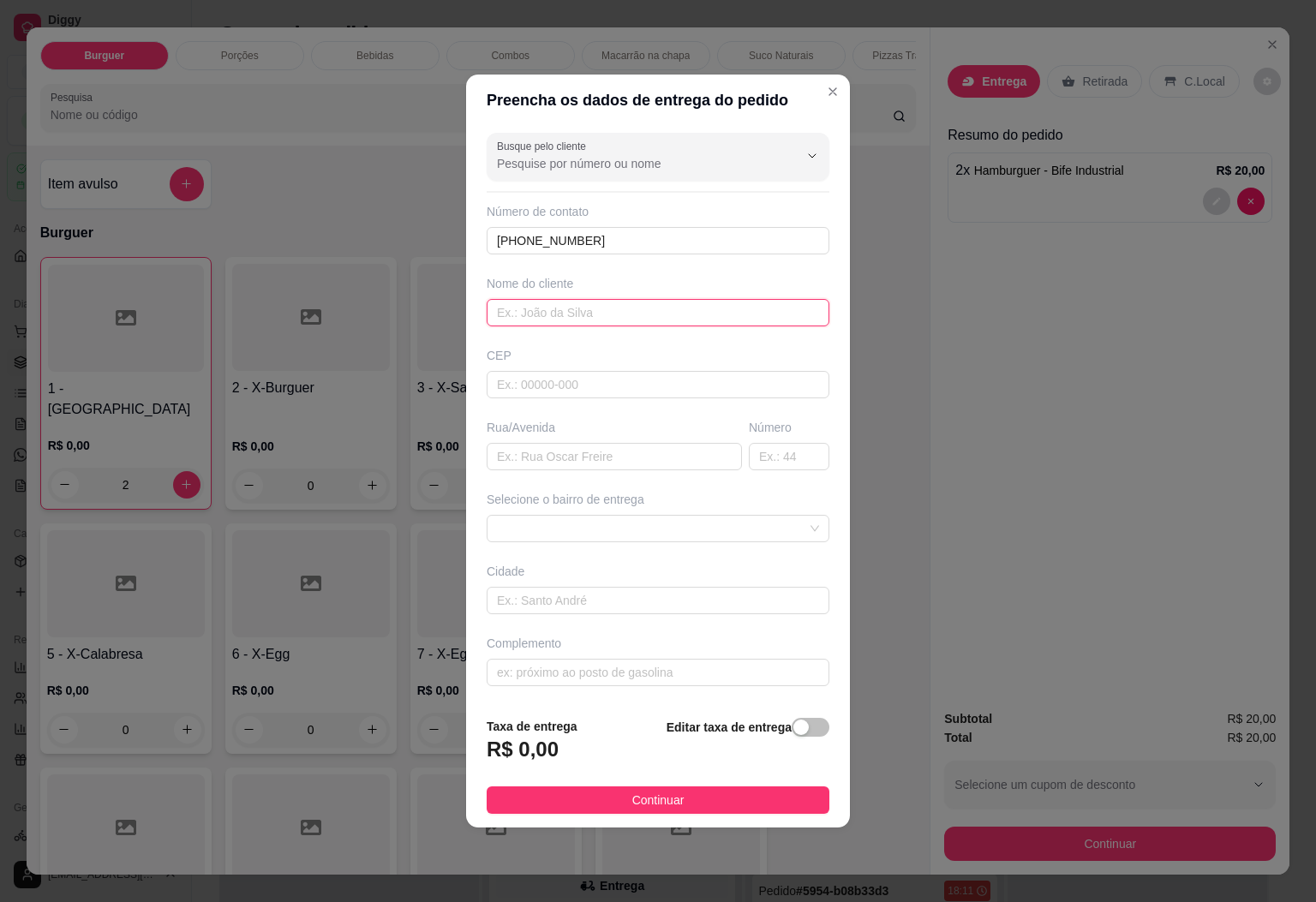
click at [613, 317] on input "text" at bounding box center [658, 312] width 343 height 27
click at [674, 527] on span at bounding box center [658, 528] width 322 height 26
type input "[PERSON_NAME]"
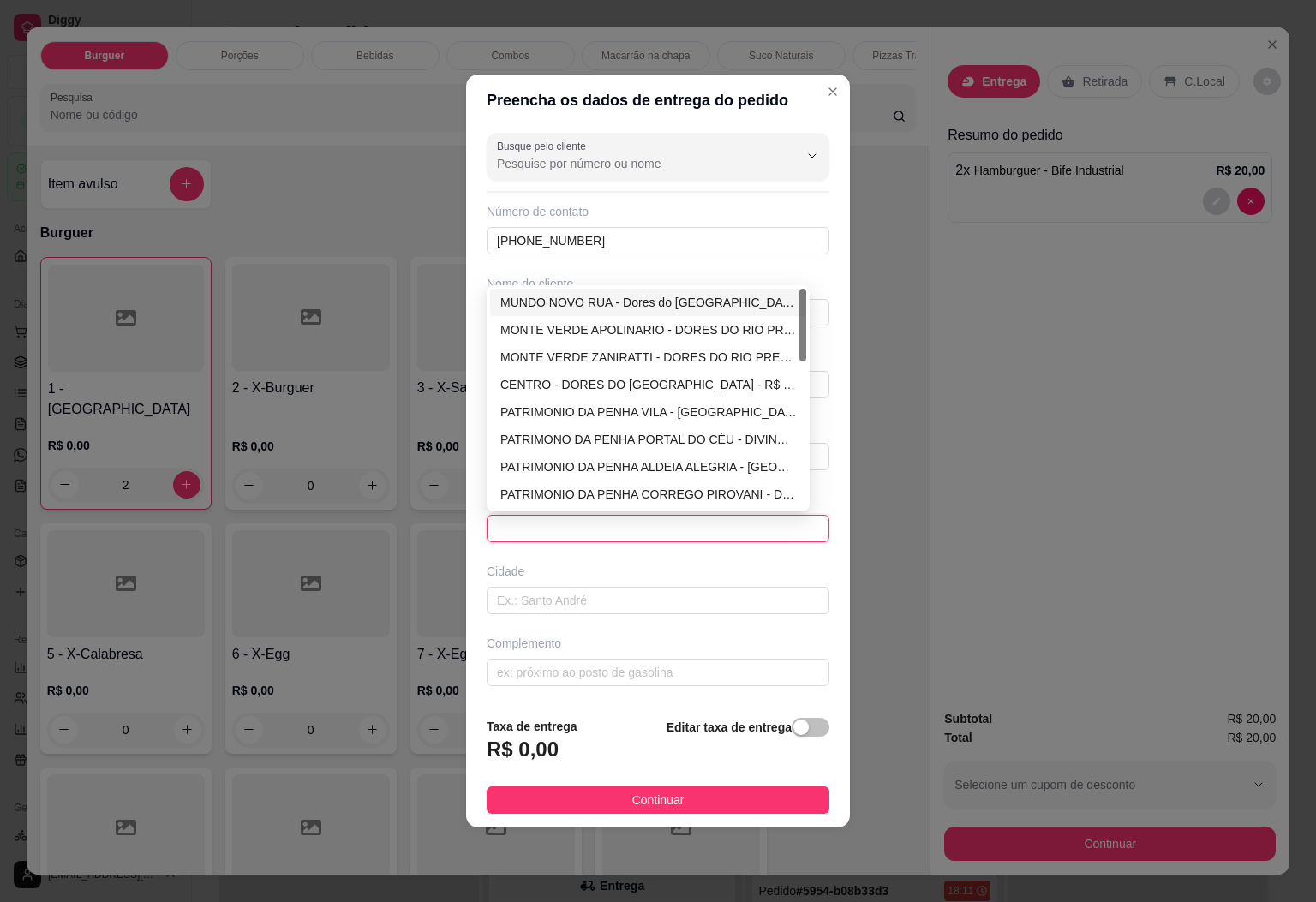
click at [681, 286] on div "Busque pelo cliente Número de contato (28) 99972-8109 Nome do cliente CELIO LIZ…" at bounding box center [658, 415] width 384 height 577
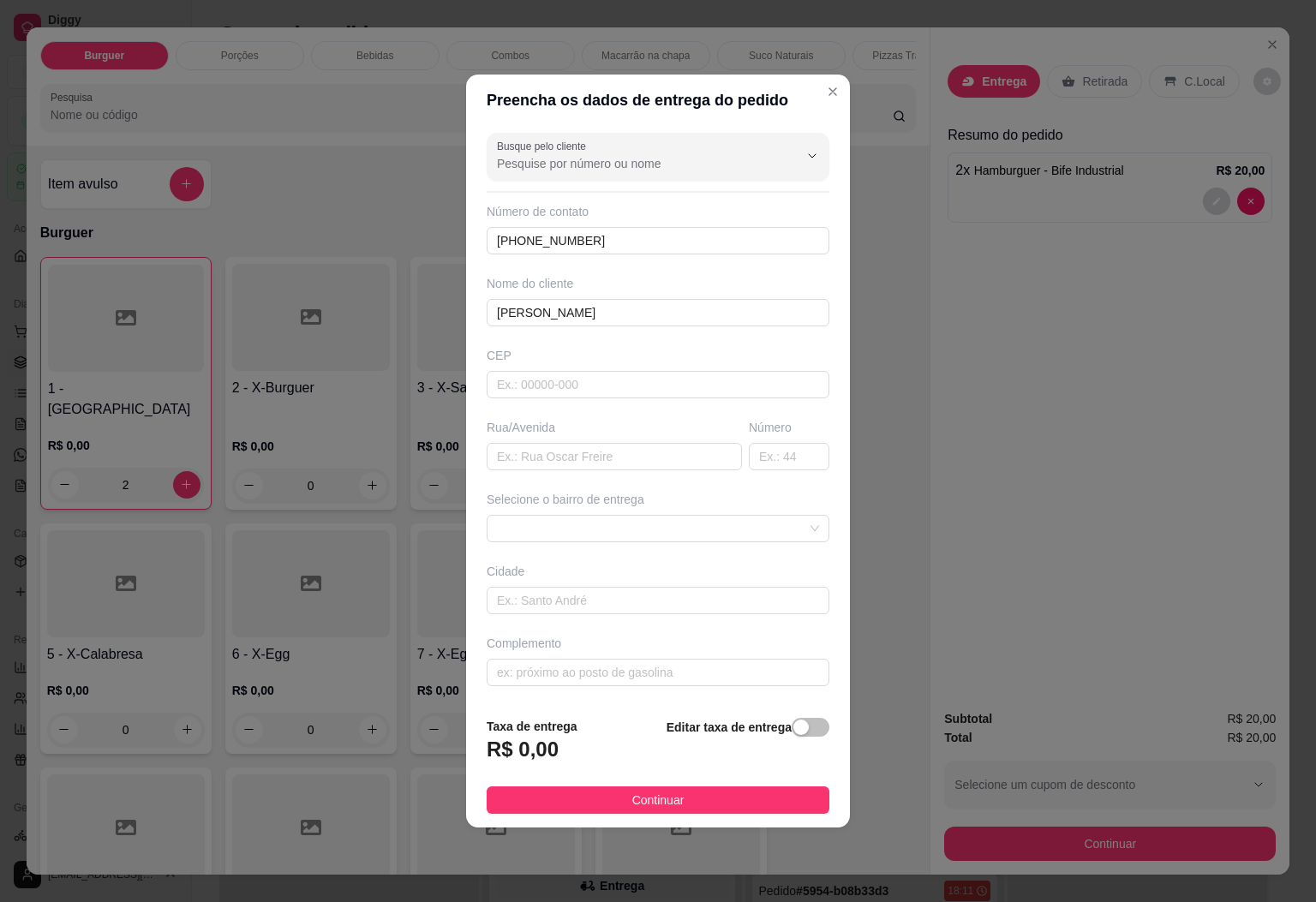
click at [616, 514] on div "Selecione o bairro de entrega 68ab7891cebbd2e7e7d0bb30 68ab78b6cebbd2e7e7d0bb33…" at bounding box center [658, 515] width 350 height 51
click at [612, 530] on span at bounding box center [658, 528] width 322 height 26
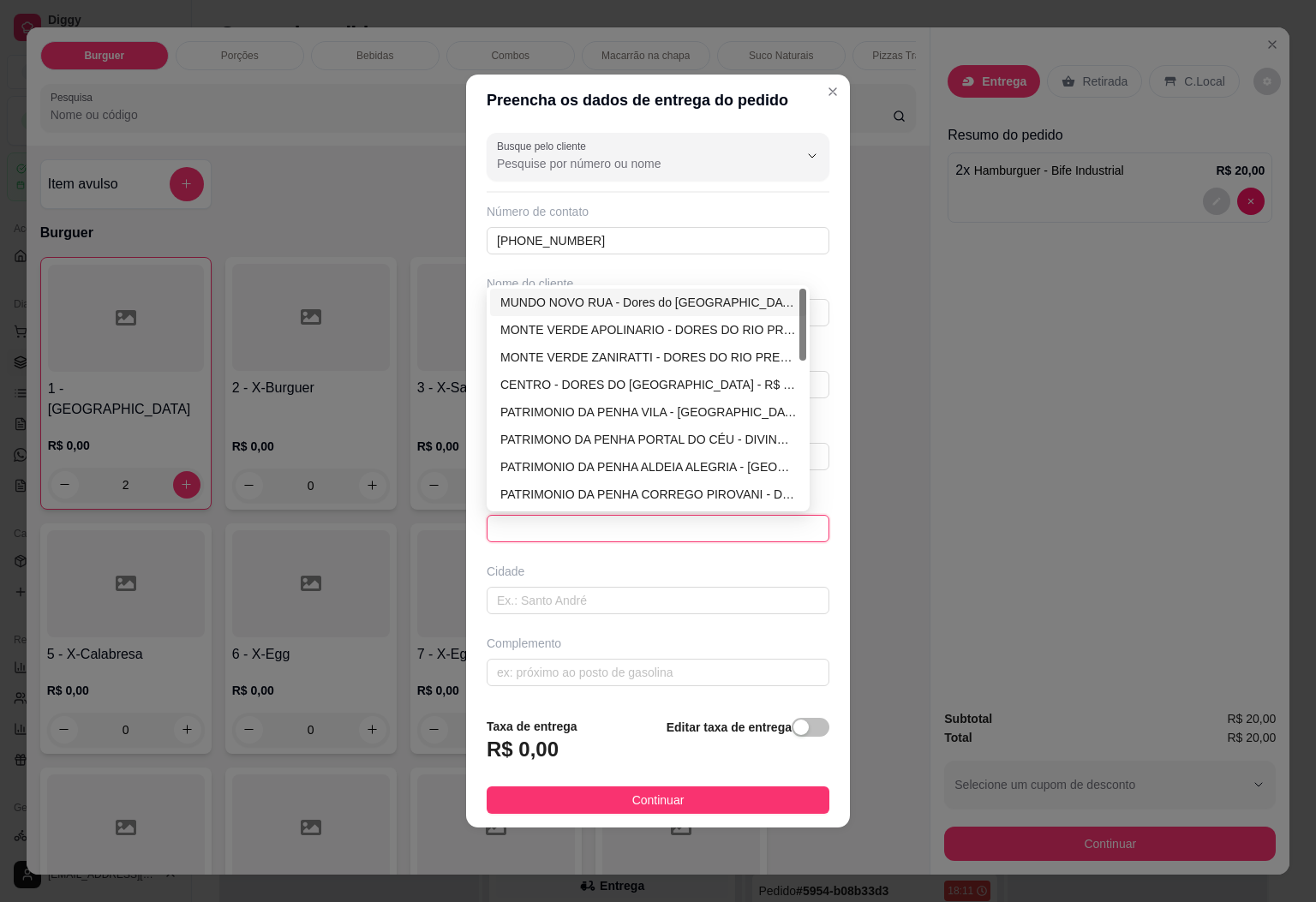
click at [634, 304] on div "MUNDO NOVO RUA - Dores do Rio preto - R$ 1,00" at bounding box center [649, 302] width 296 height 19
type input "Dores do Rio preto"
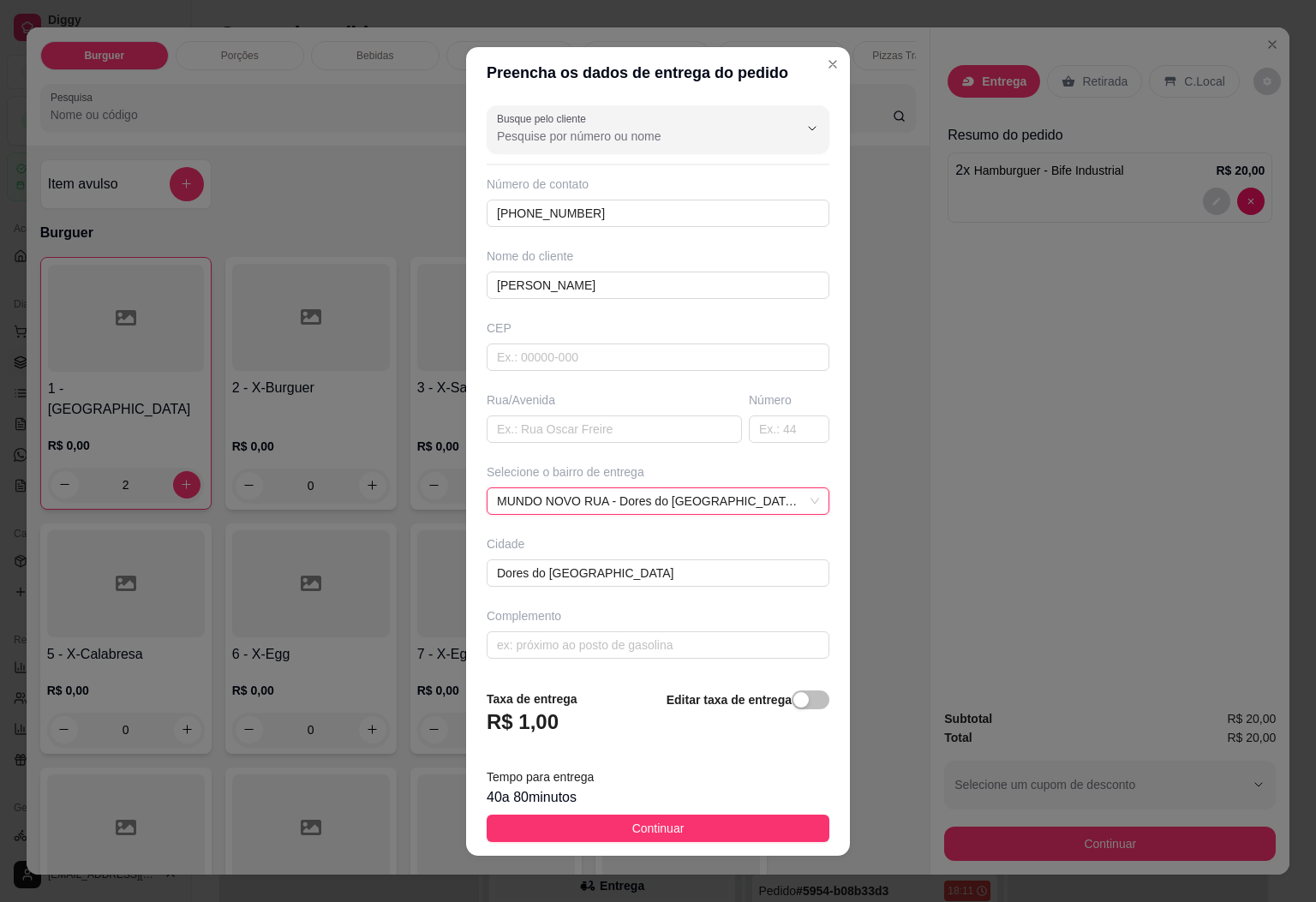
click at [722, 822] on button "Continuar" at bounding box center [658, 828] width 343 height 27
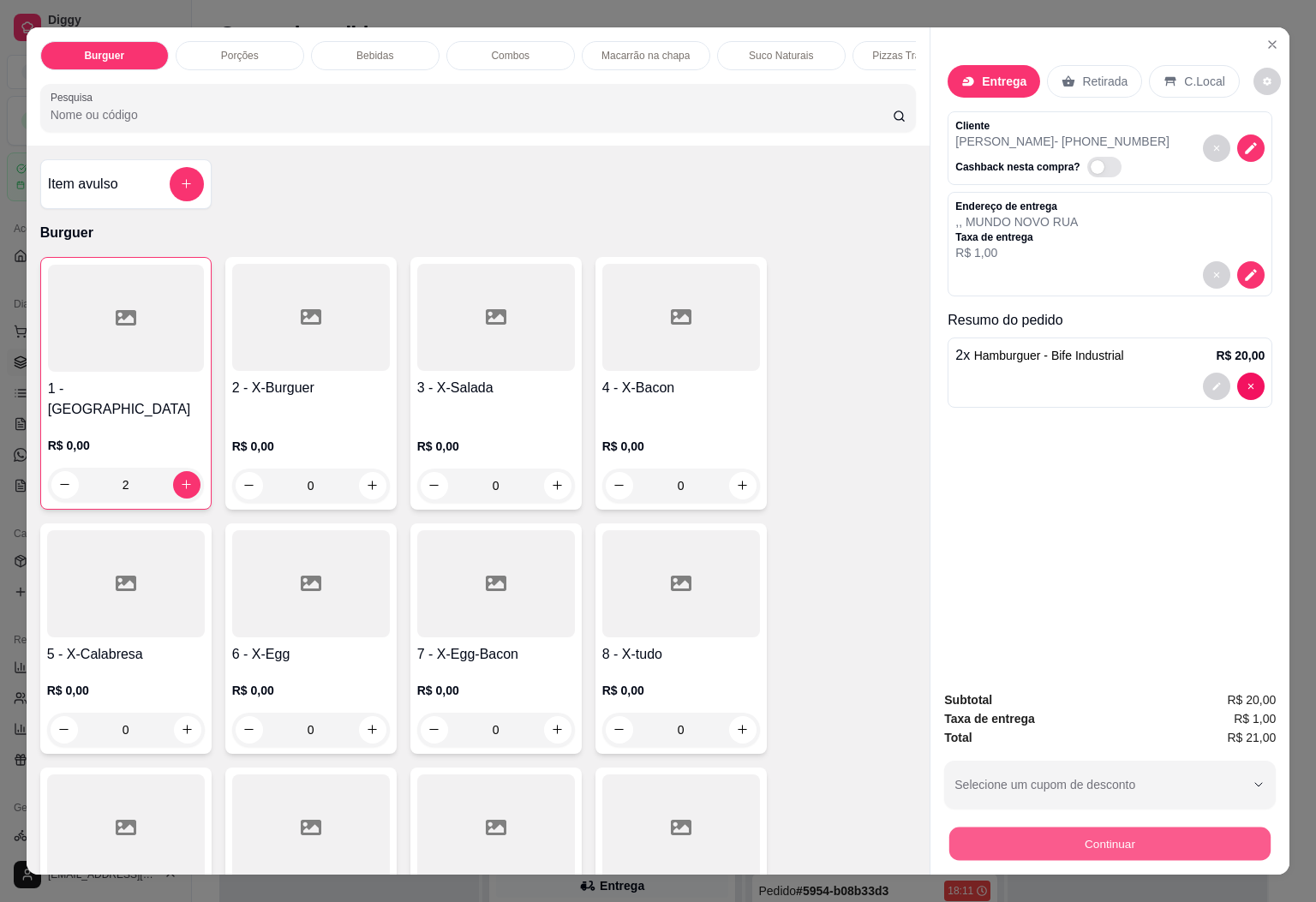
click at [1031, 827] on button "Continuar" at bounding box center [1110, 843] width 322 height 33
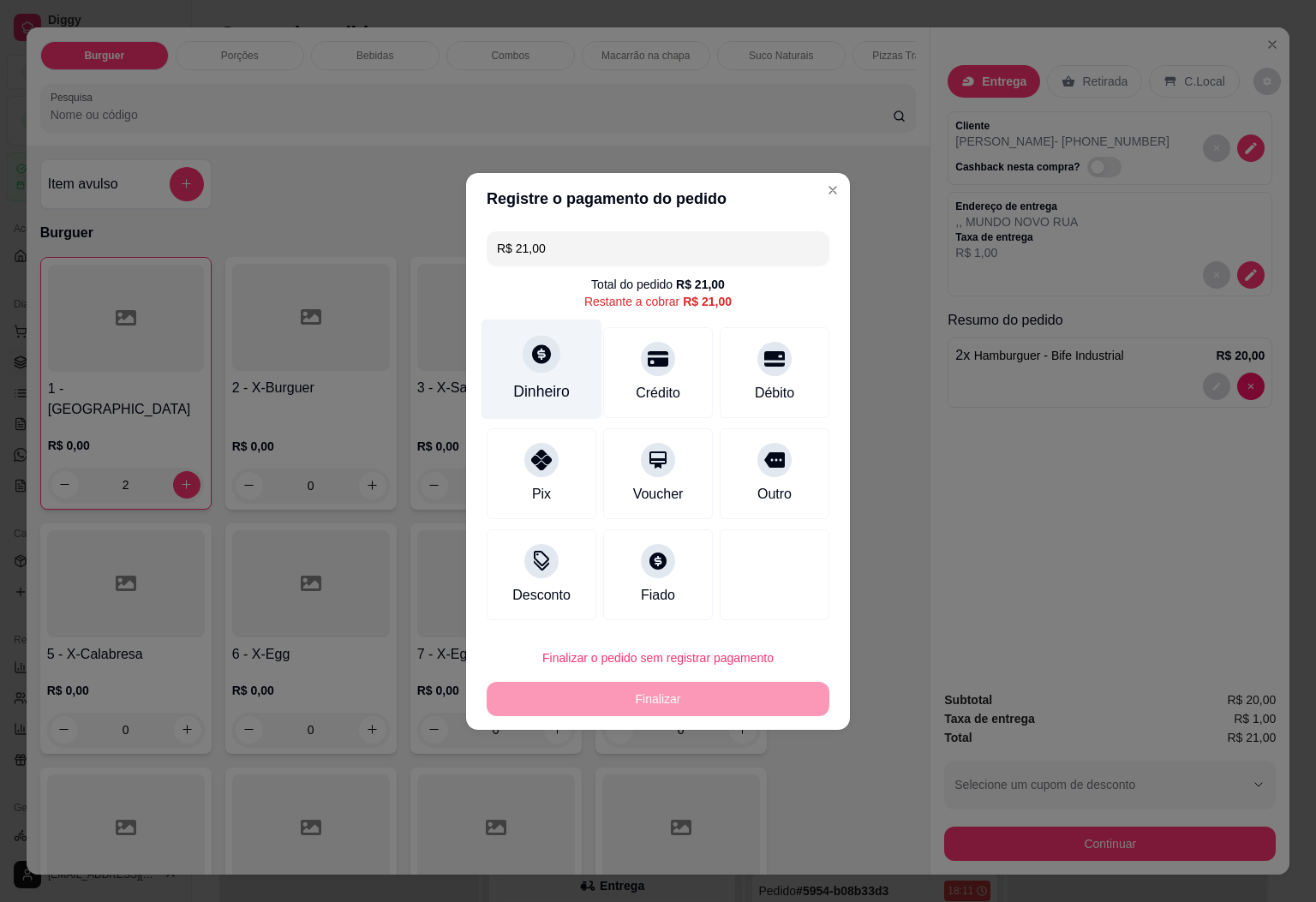
click at [543, 379] on div "Dinheiro" at bounding box center [542, 369] width 121 height 100
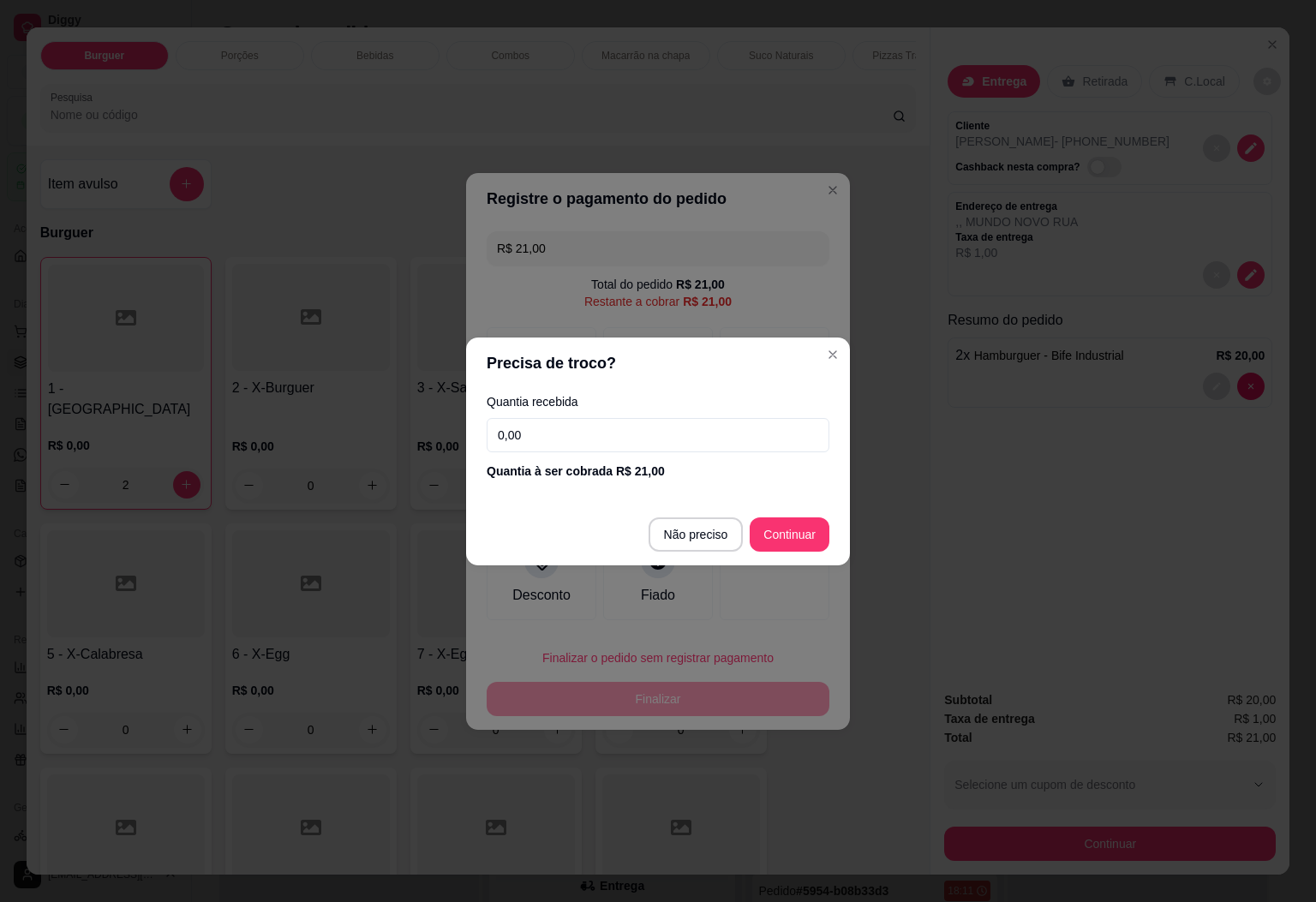
drag, startPoint x: 561, startPoint y: 425, endPoint x: 454, endPoint y: 466, distance: 114.6
click at [454, 463] on div "Precisa de troco? Quantia recebida 0,00 Quantia à ser cobrada R$ 21,00 Não prec…" at bounding box center [658, 451] width 1316 height 902
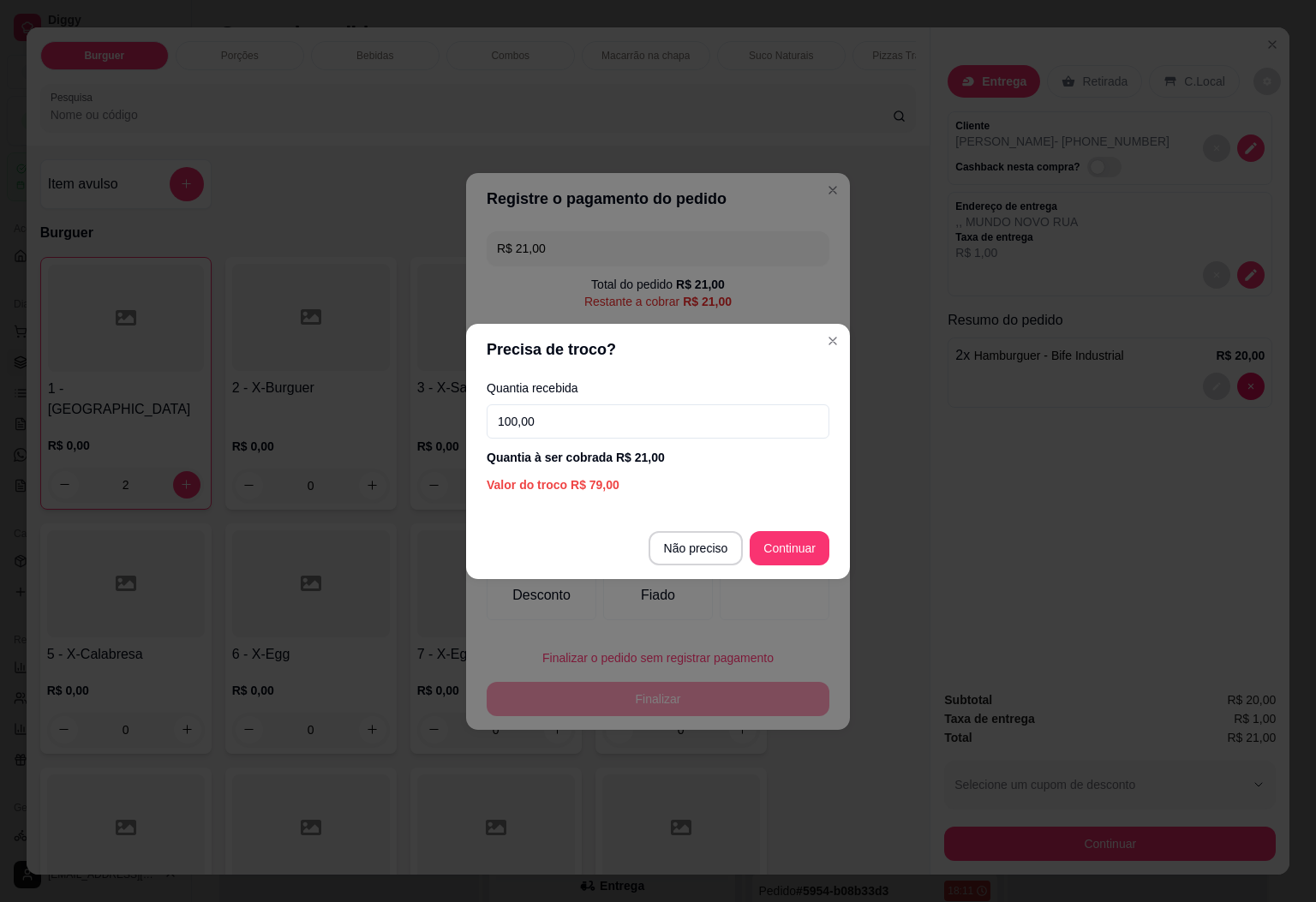
type input "100,00"
type input "R$ 0,00"
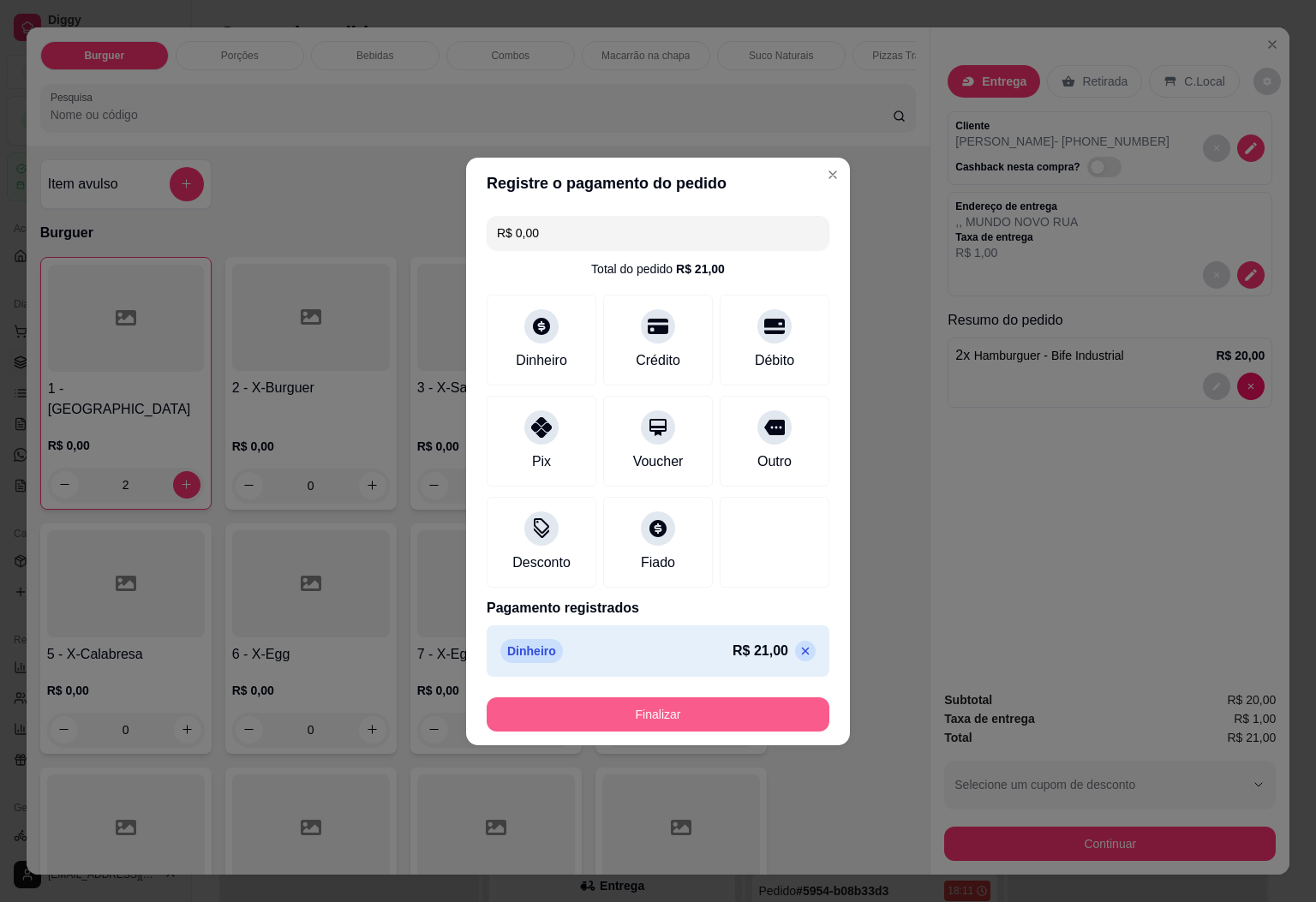
click at [696, 707] on button "Finalizar" at bounding box center [658, 714] width 343 height 34
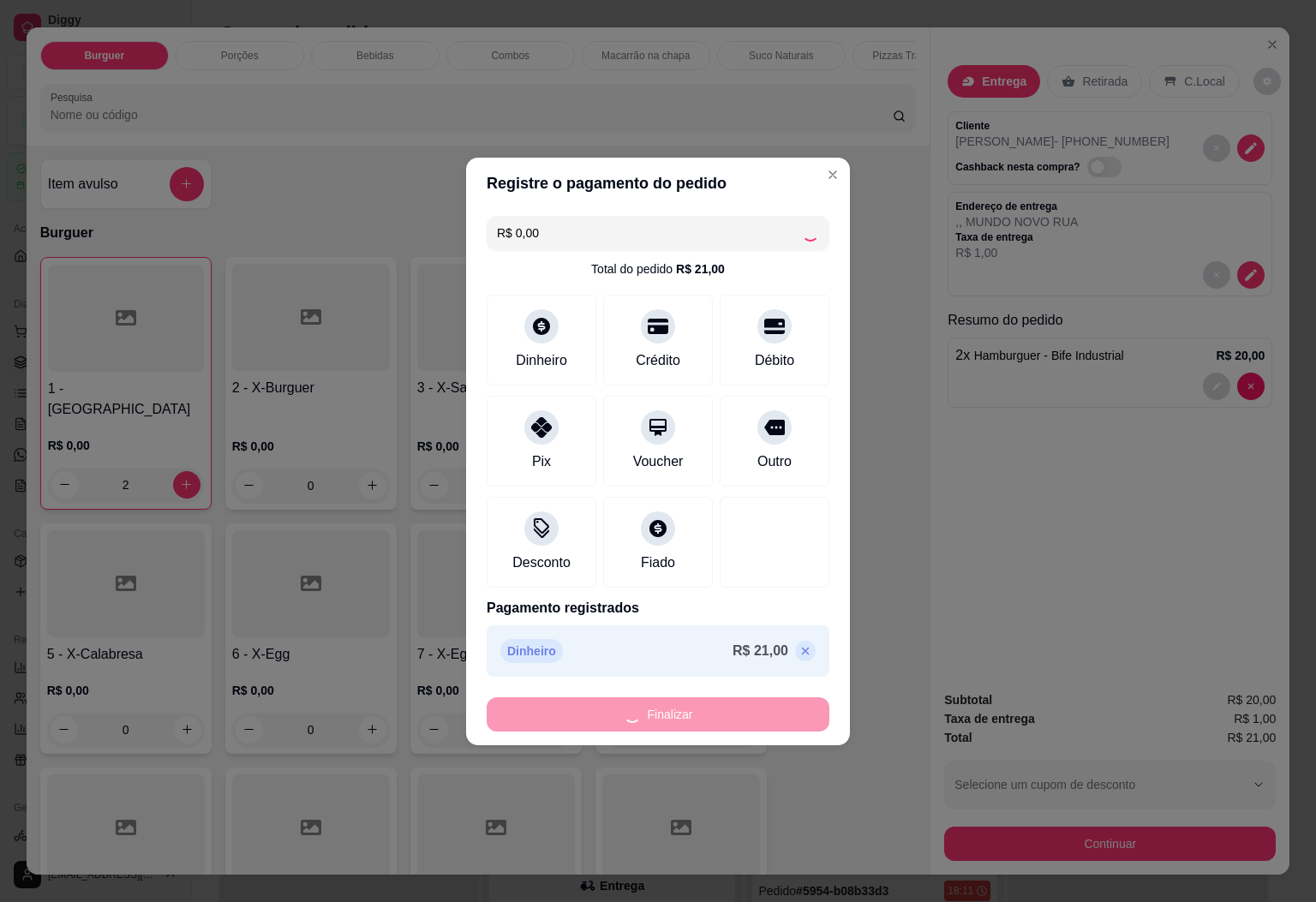
type input "0"
type input "-R$ 21,00"
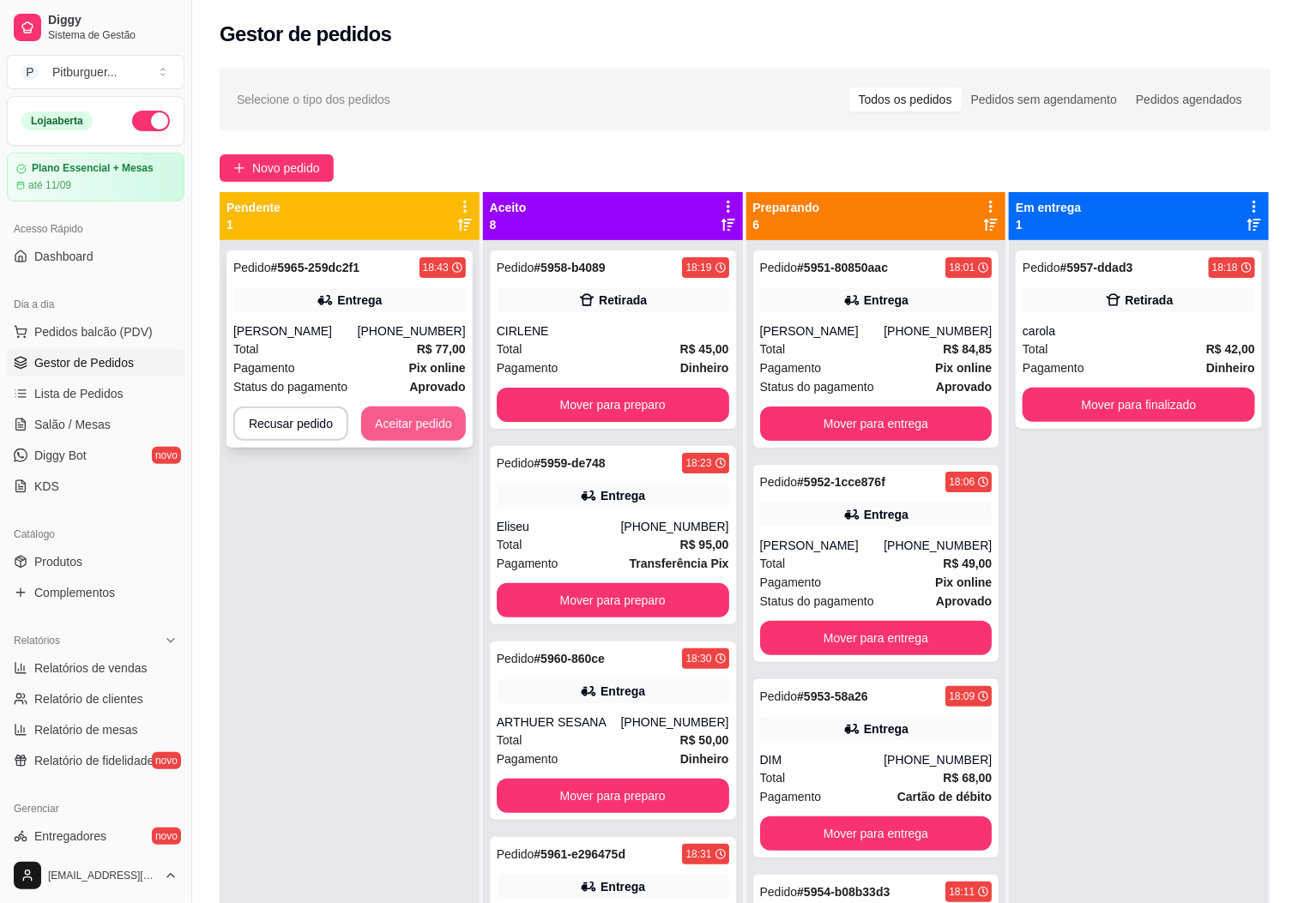
click at [377, 418] on button "Aceitar pedido" at bounding box center [413, 424] width 105 height 34
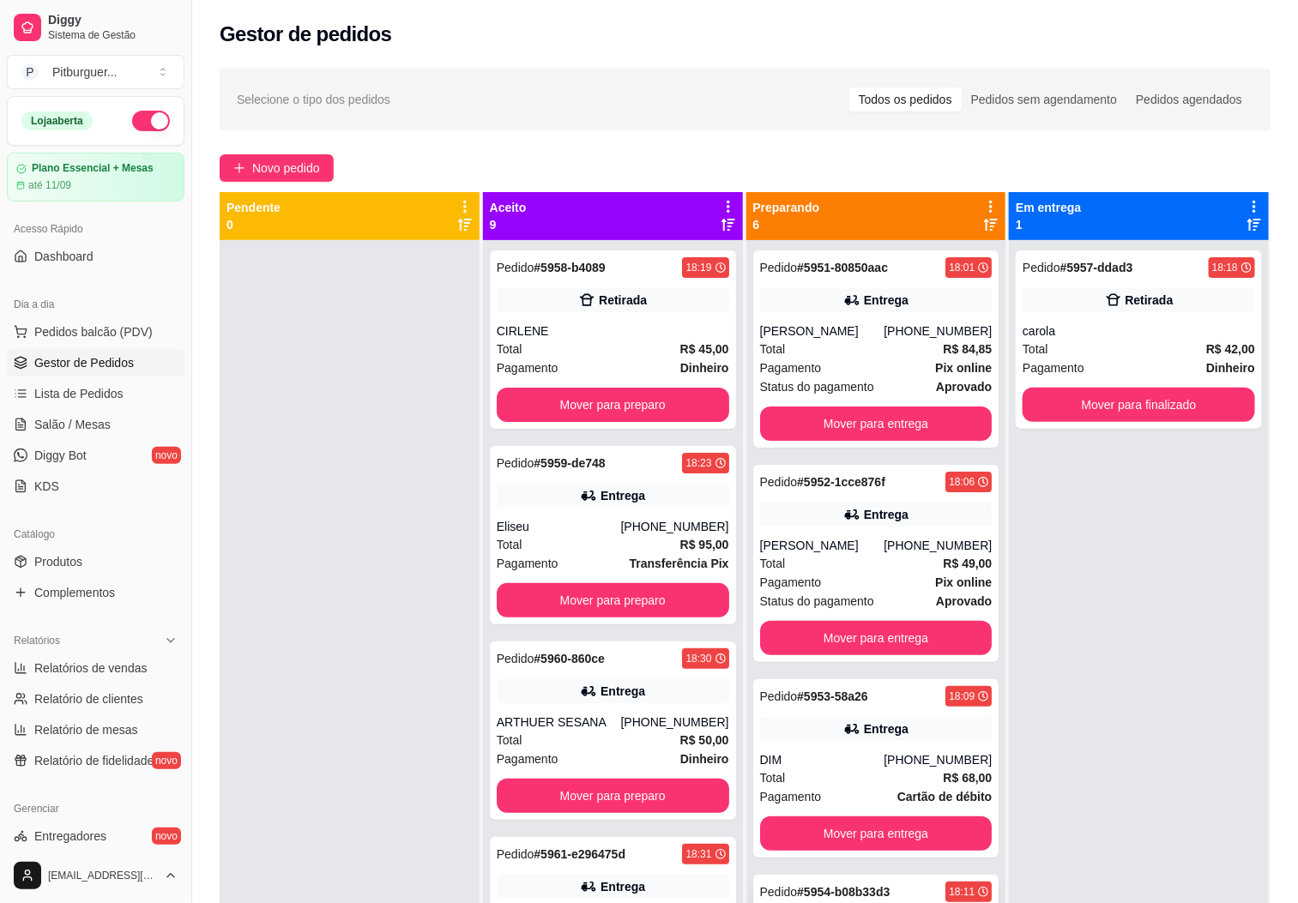
scroll to position [361, 0]
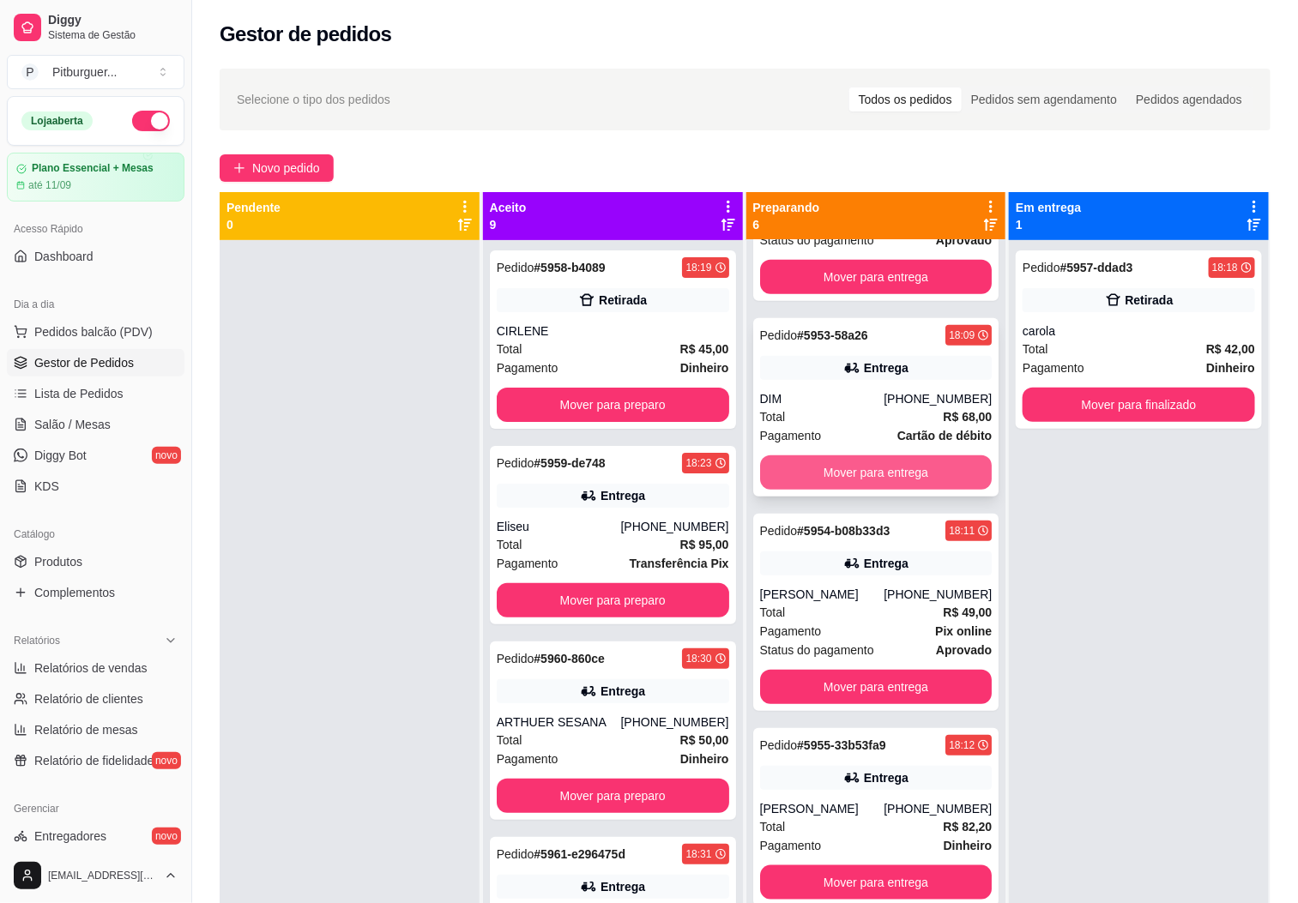
click at [855, 474] on button "Mover para entrega" at bounding box center [876, 472] width 232 height 34
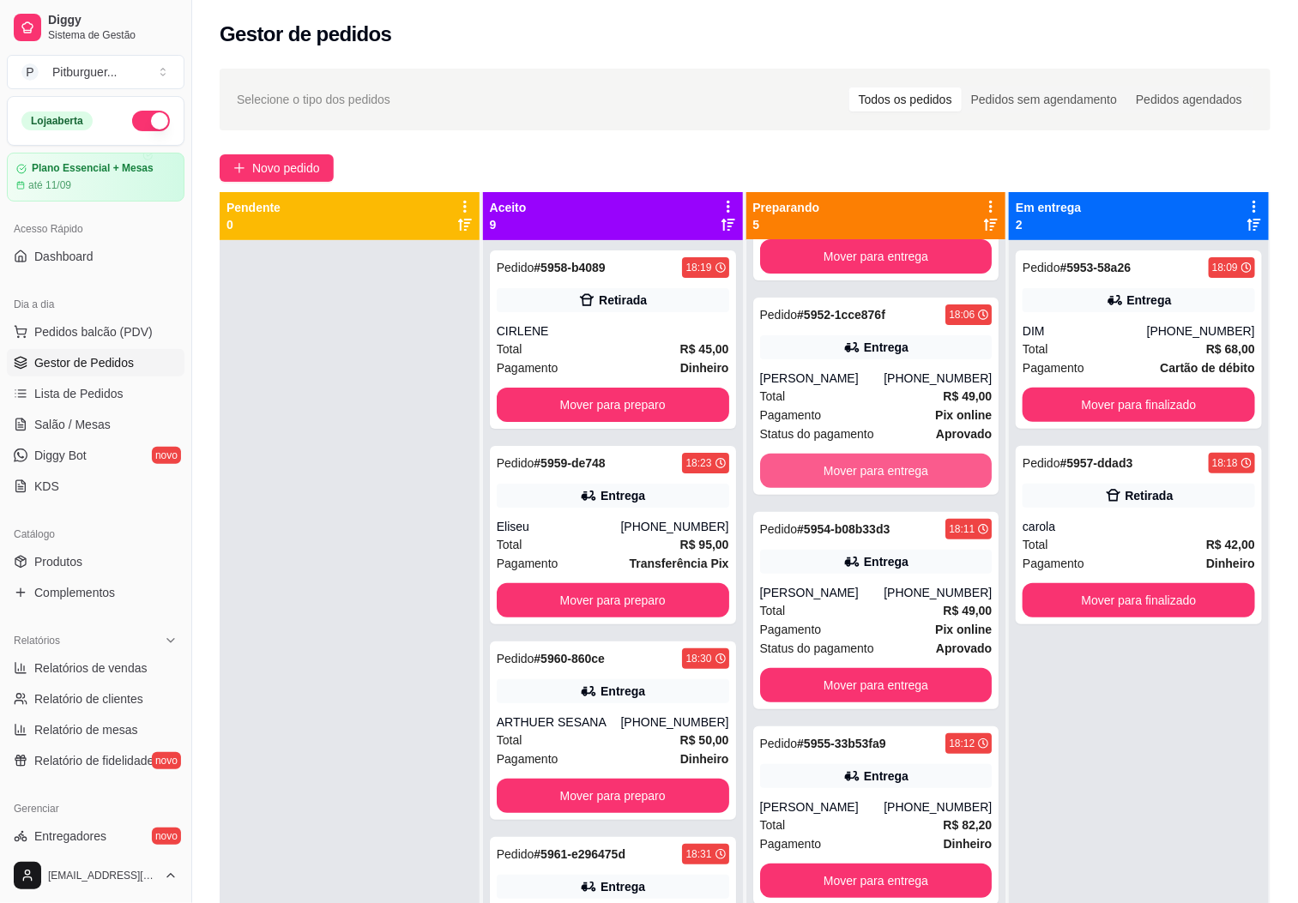
click at [855, 474] on button "Mover para entrega" at bounding box center [876, 471] width 232 height 34
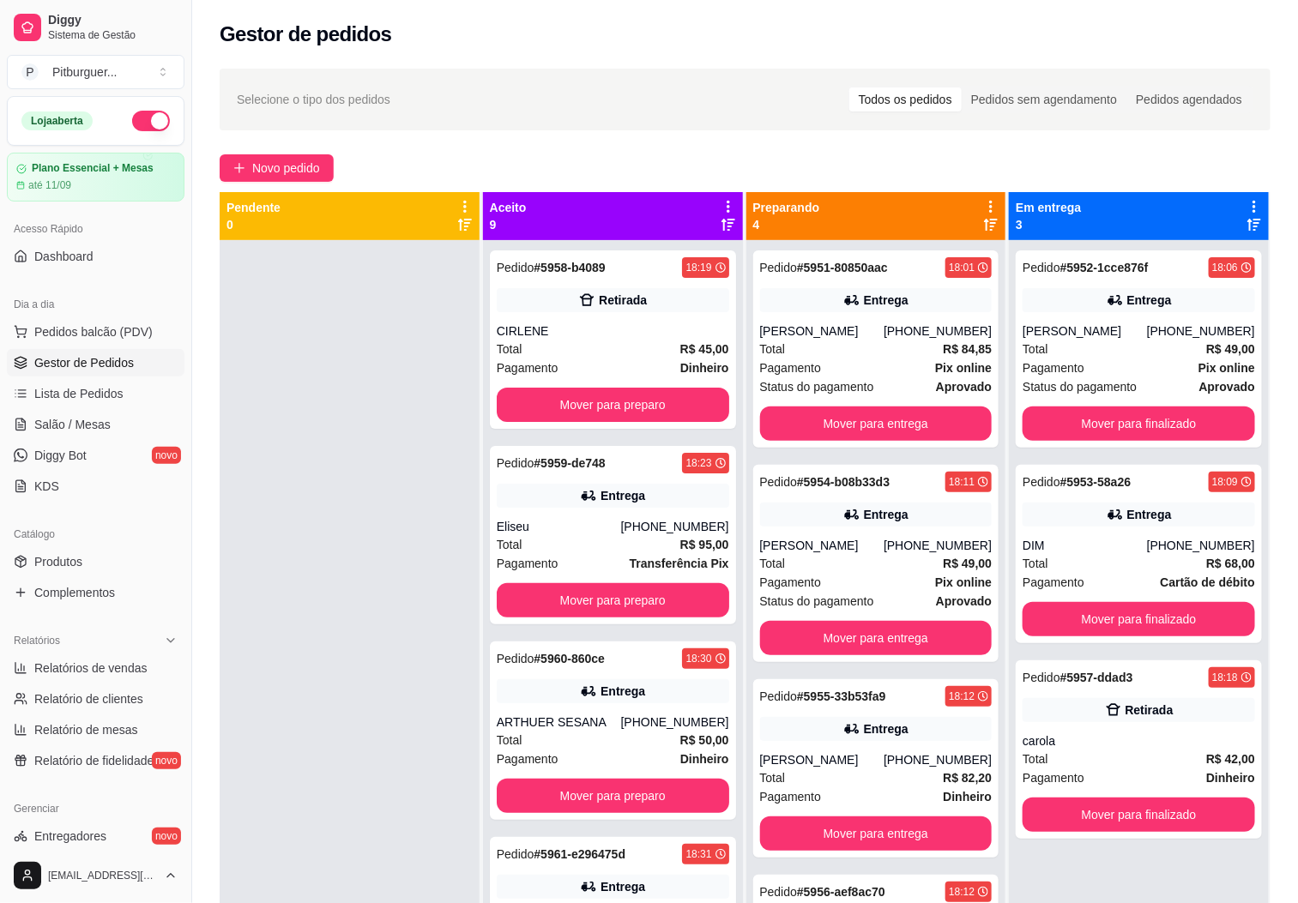
scroll to position [0, 0]
click at [863, 420] on button "Mover para entrega" at bounding box center [876, 424] width 232 height 34
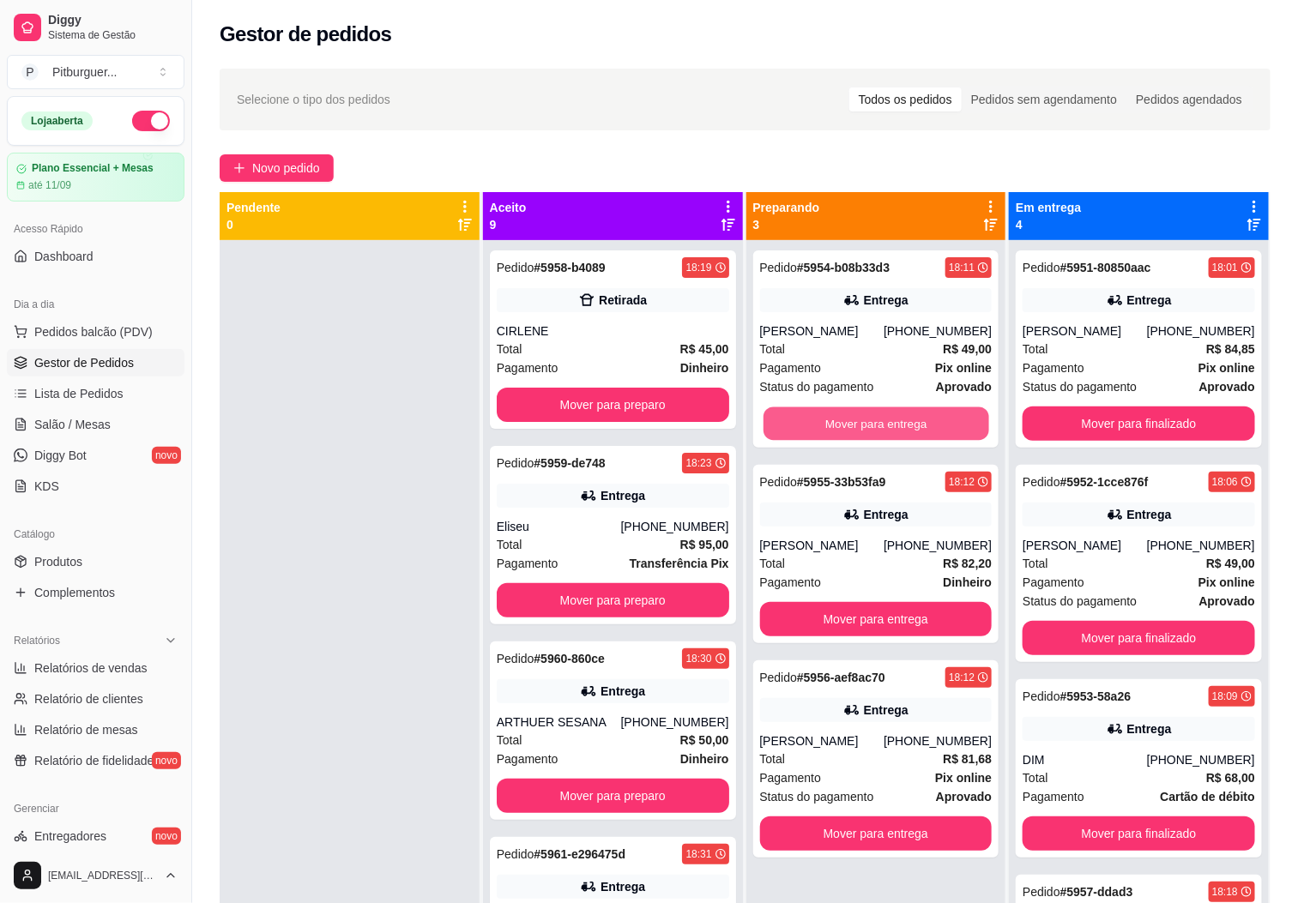
click at [852, 430] on button "Mover para entrega" at bounding box center [876, 423] width 226 height 33
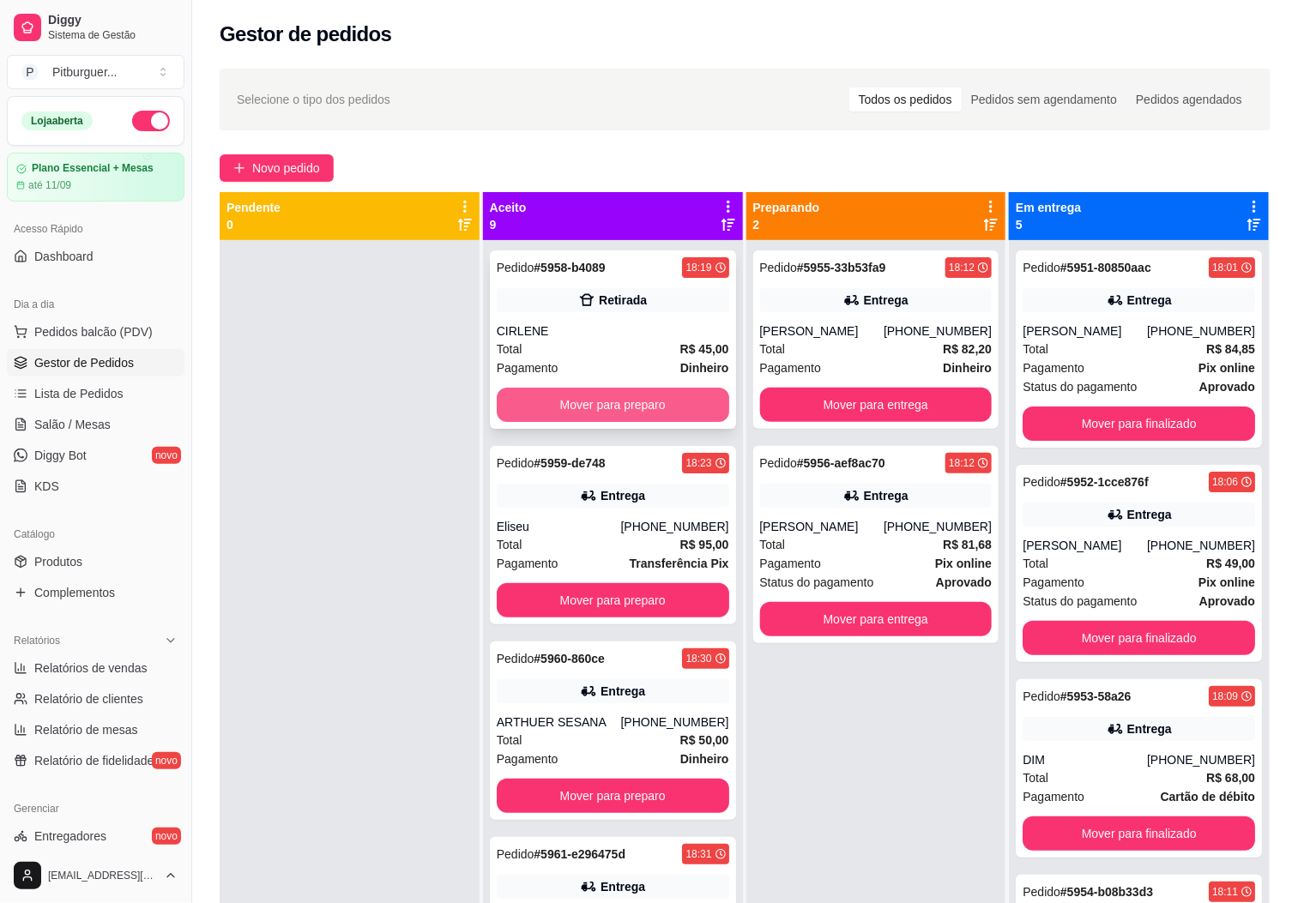
click at [625, 401] on button "Mover para preparo" at bounding box center [613, 405] width 232 height 34
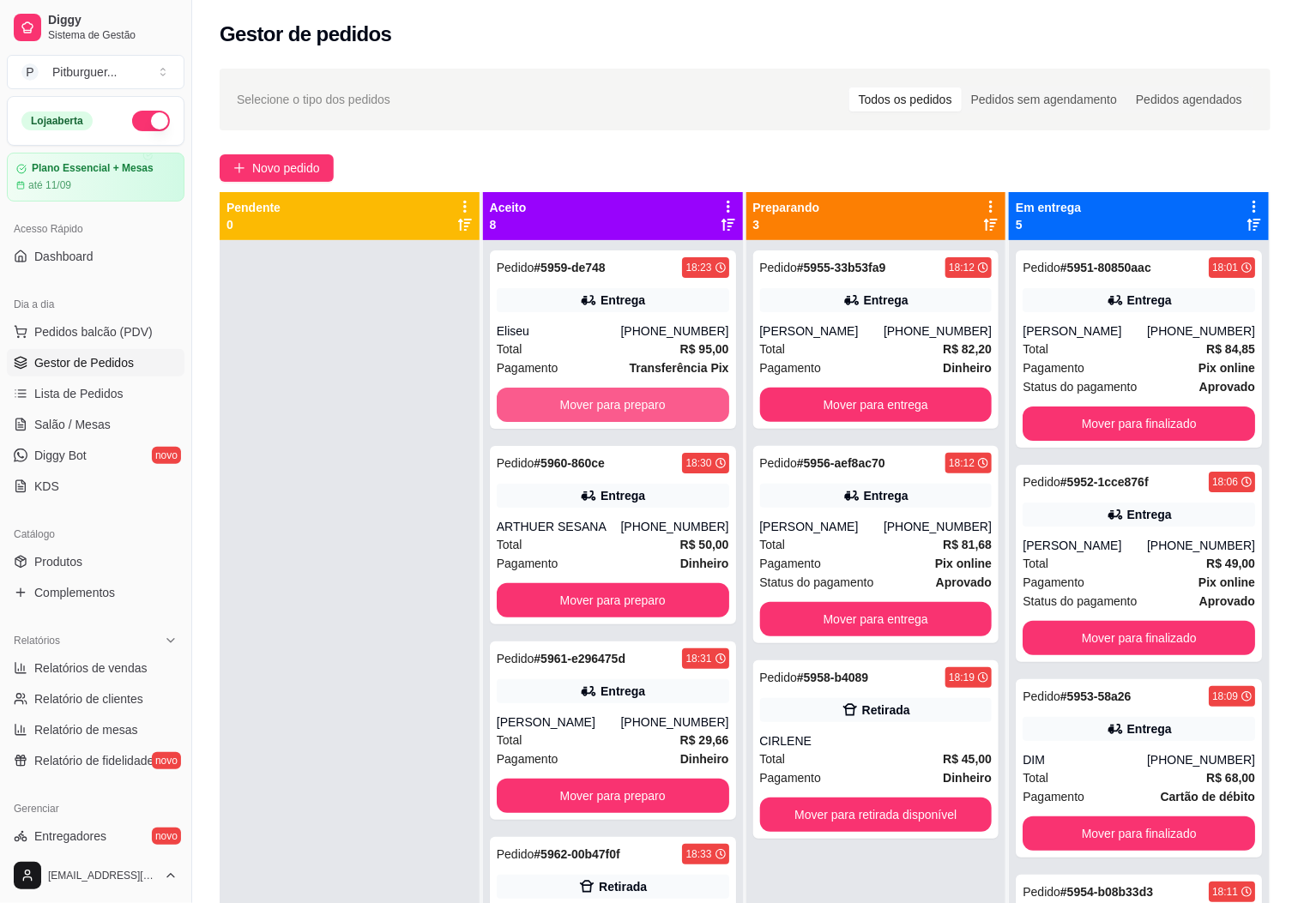
click at [625, 401] on button "Mover para preparo" at bounding box center [613, 405] width 232 height 34
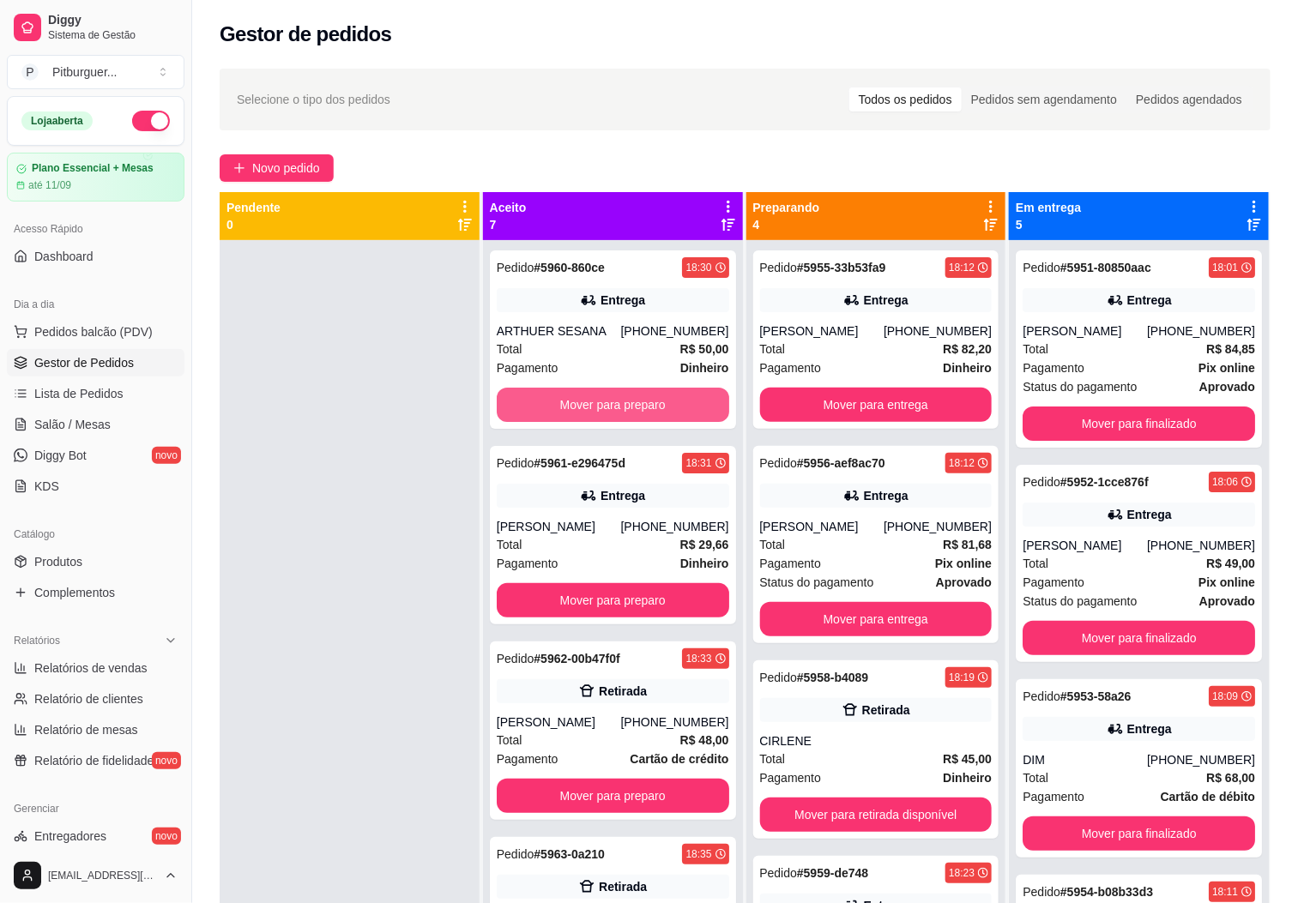
click at [625, 401] on button "Mover para preparo" at bounding box center [613, 405] width 232 height 34
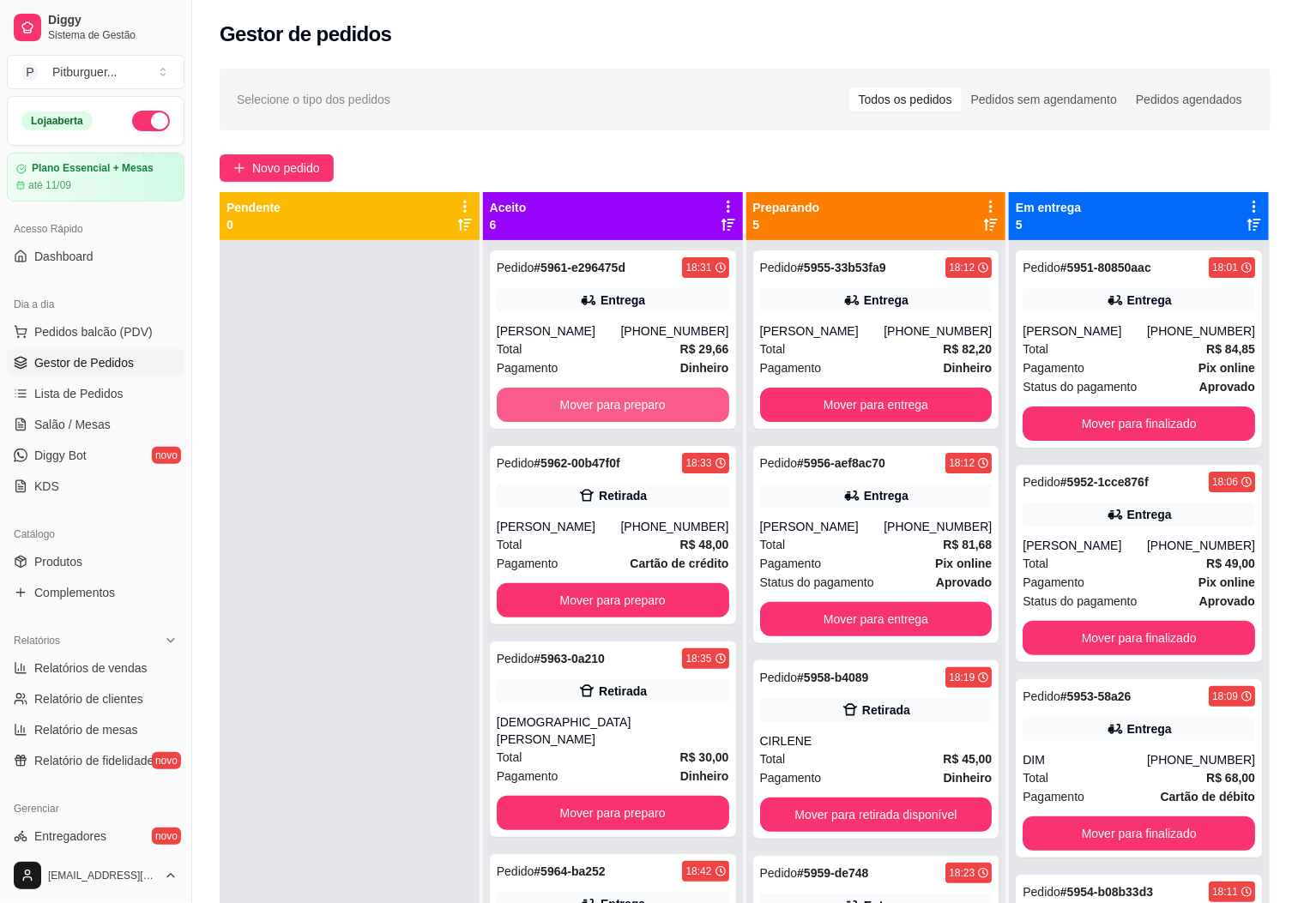
click at [625, 401] on button "Mover para preparo" at bounding box center [613, 405] width 232 height 34
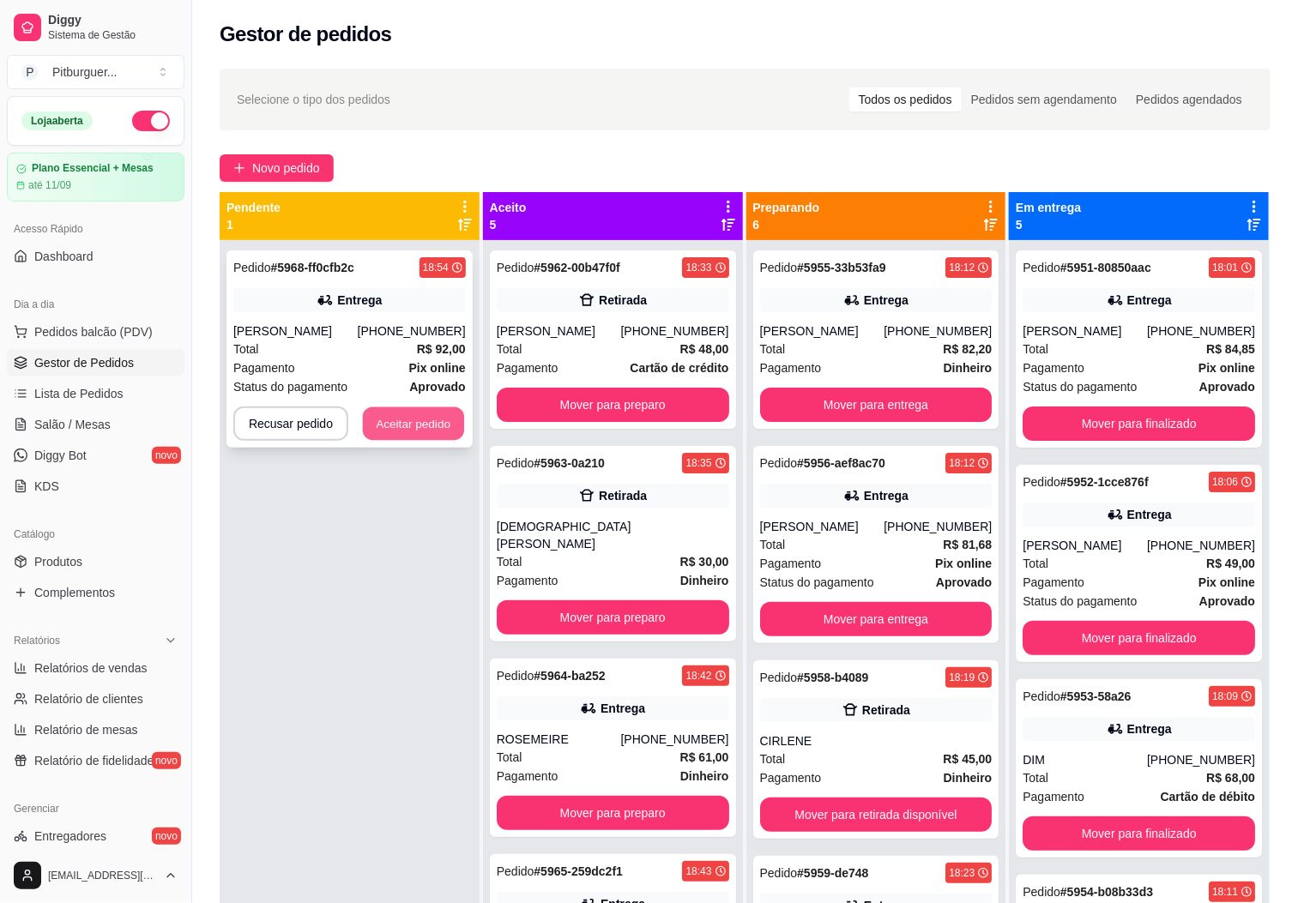
click at [412, 433] on button "Aceitar pedido" at bounding box center [413, 423] width 101 height 33
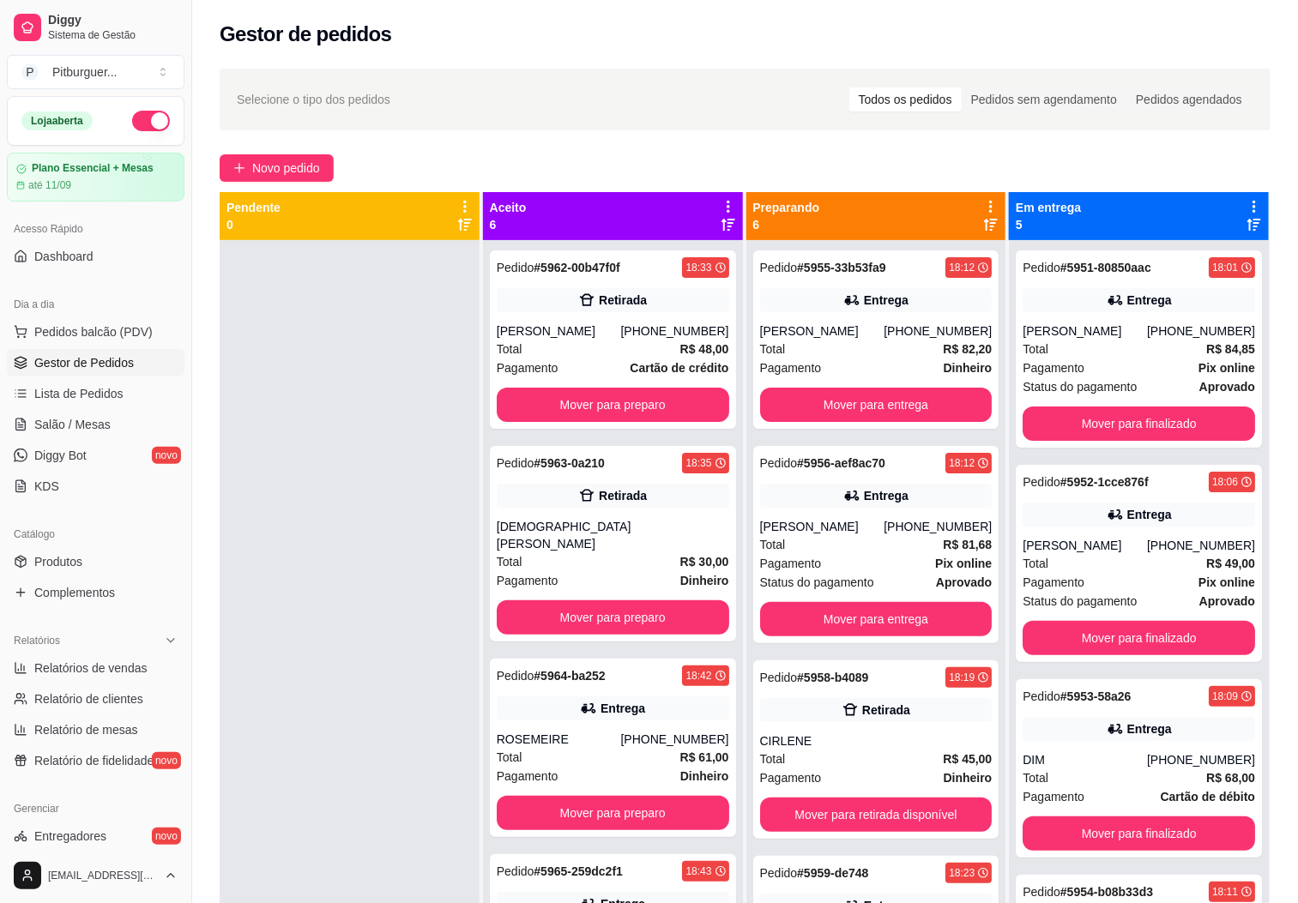
drag, startPoint x: 428, startPoint y: 454, endPoint x: 232, endPoint y: 391, distance: 206.1
click at [232, 391] on div at bounding box center [350, 691] width 260 height 903
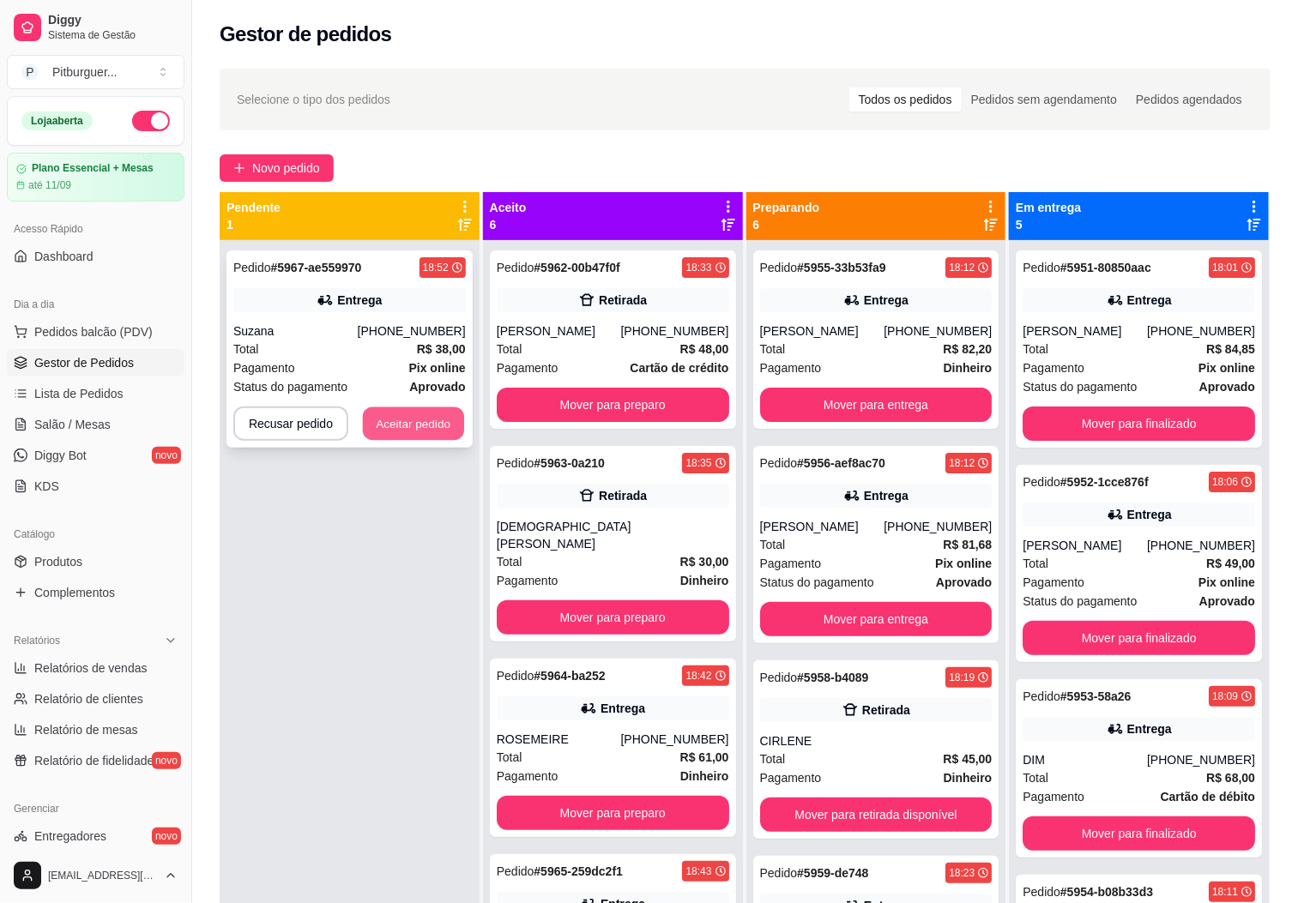
click at [412, 414] on button "Aceitar pedido" at bounding box center [413, 423] width 101 height 33
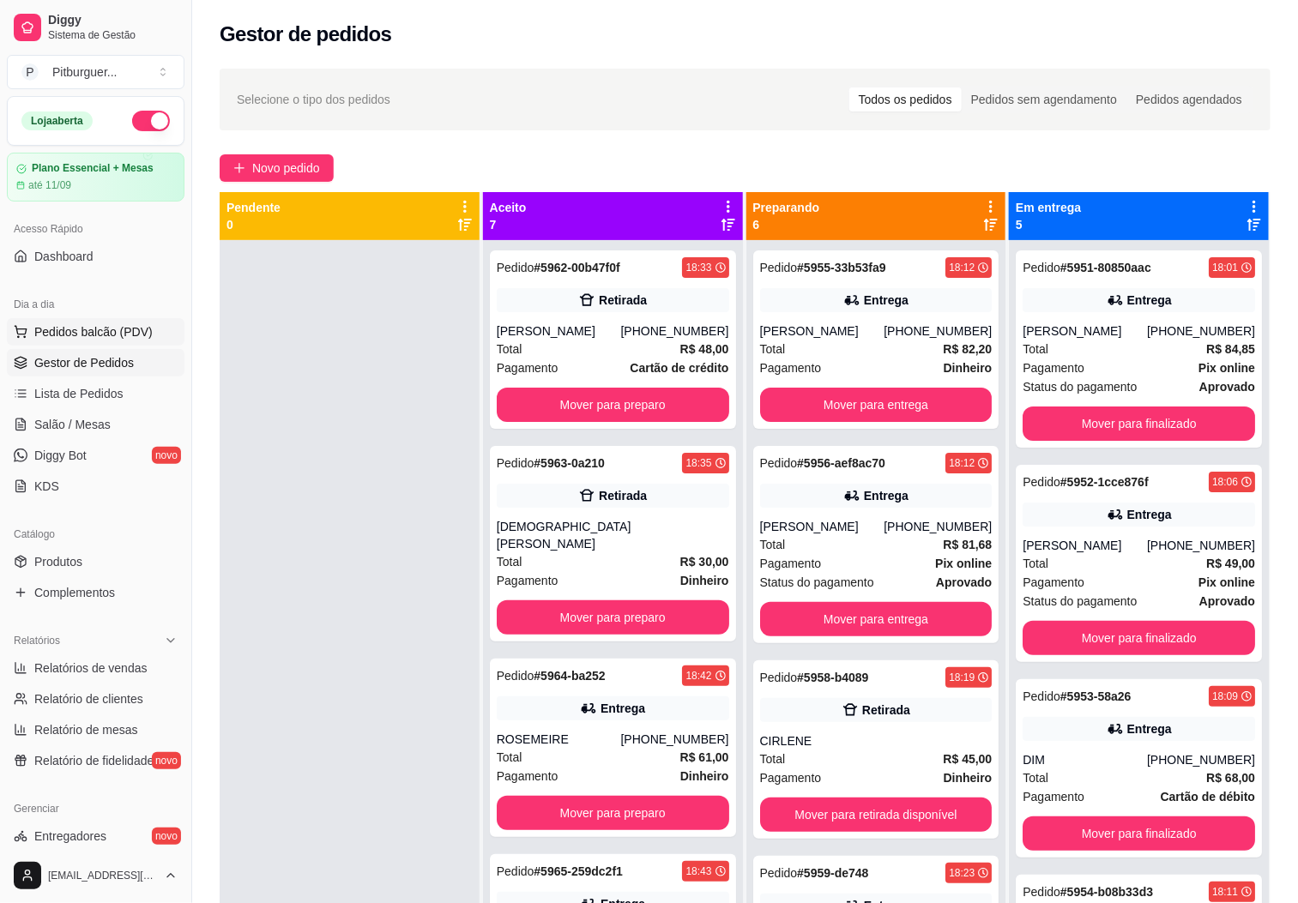
click at [75, 329] on span "Pedidos balcão (PDV)" at bounding box center [93, 331] width 118 height 17
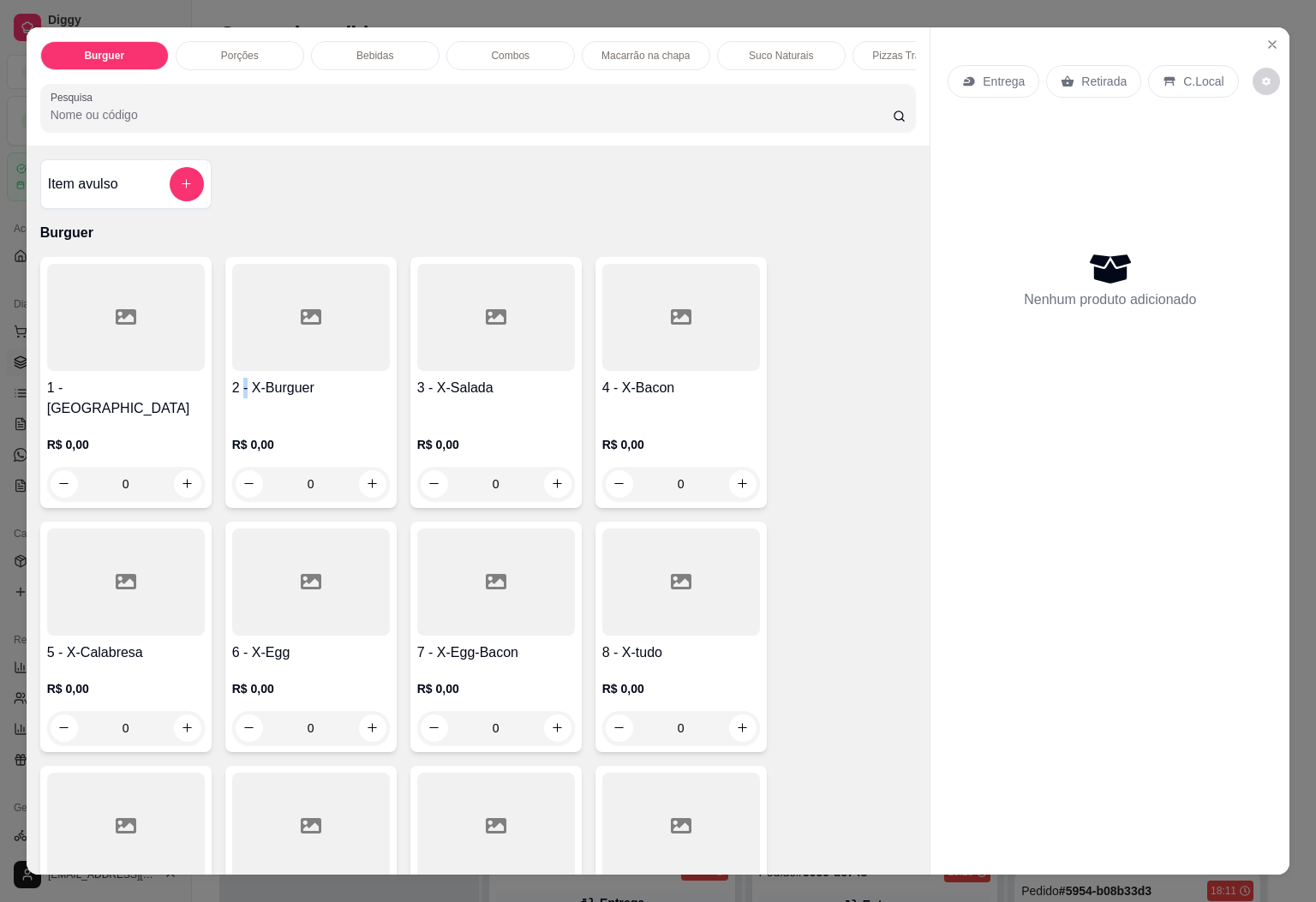
click at [237, 387] on div "2 - X-Burguer R$ 0,00 0" at bounding box center [312, 382] width 172 height 251
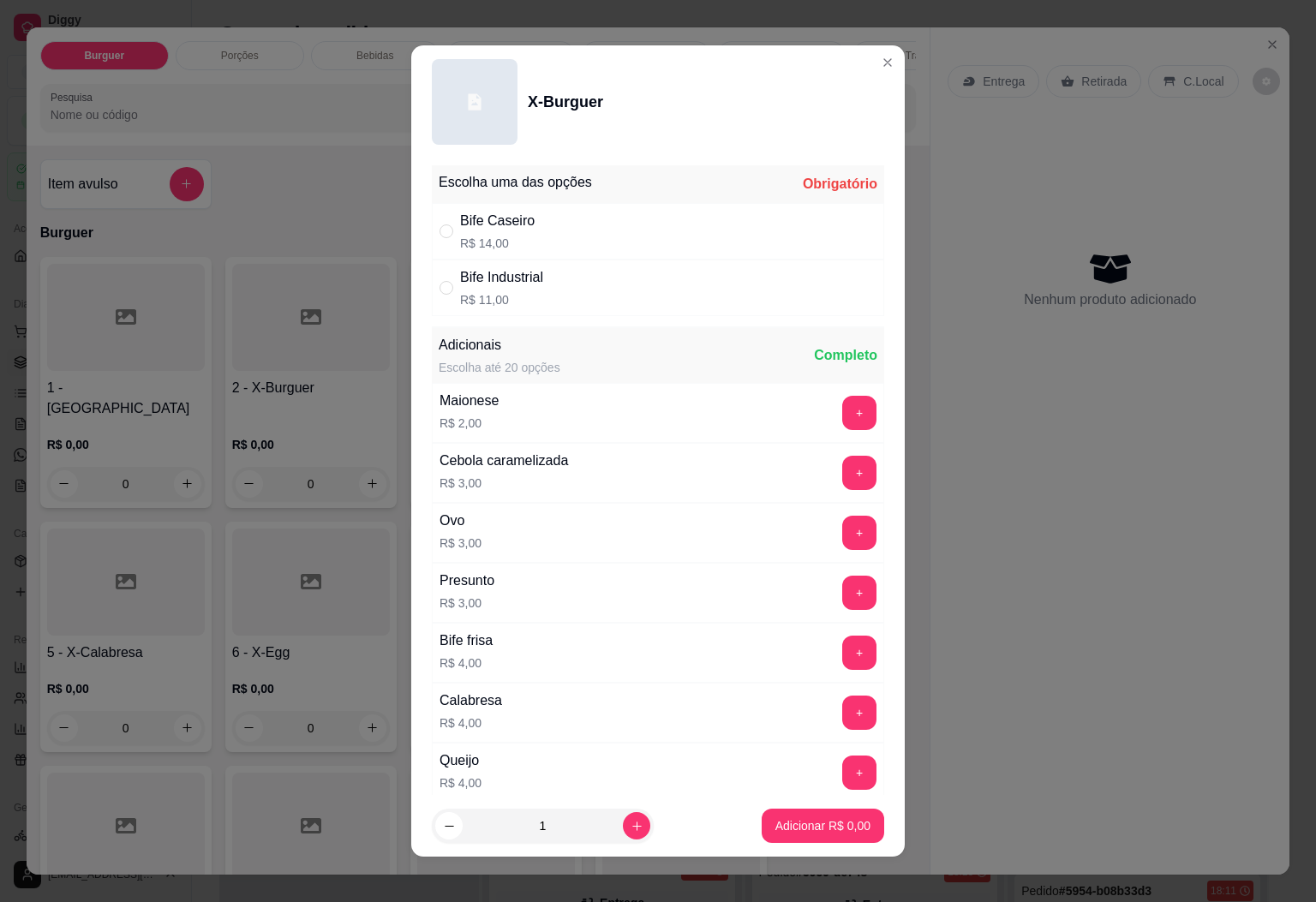
click at [497, 226] on div "Bife Caseiro" at bounding box center [498, 221] width 75 height 21
radio input "true"
click at [820, 813] on button "Adicionar R$ 14,00" at bounding box center [820, 826] width 130 height 34
type input "1"
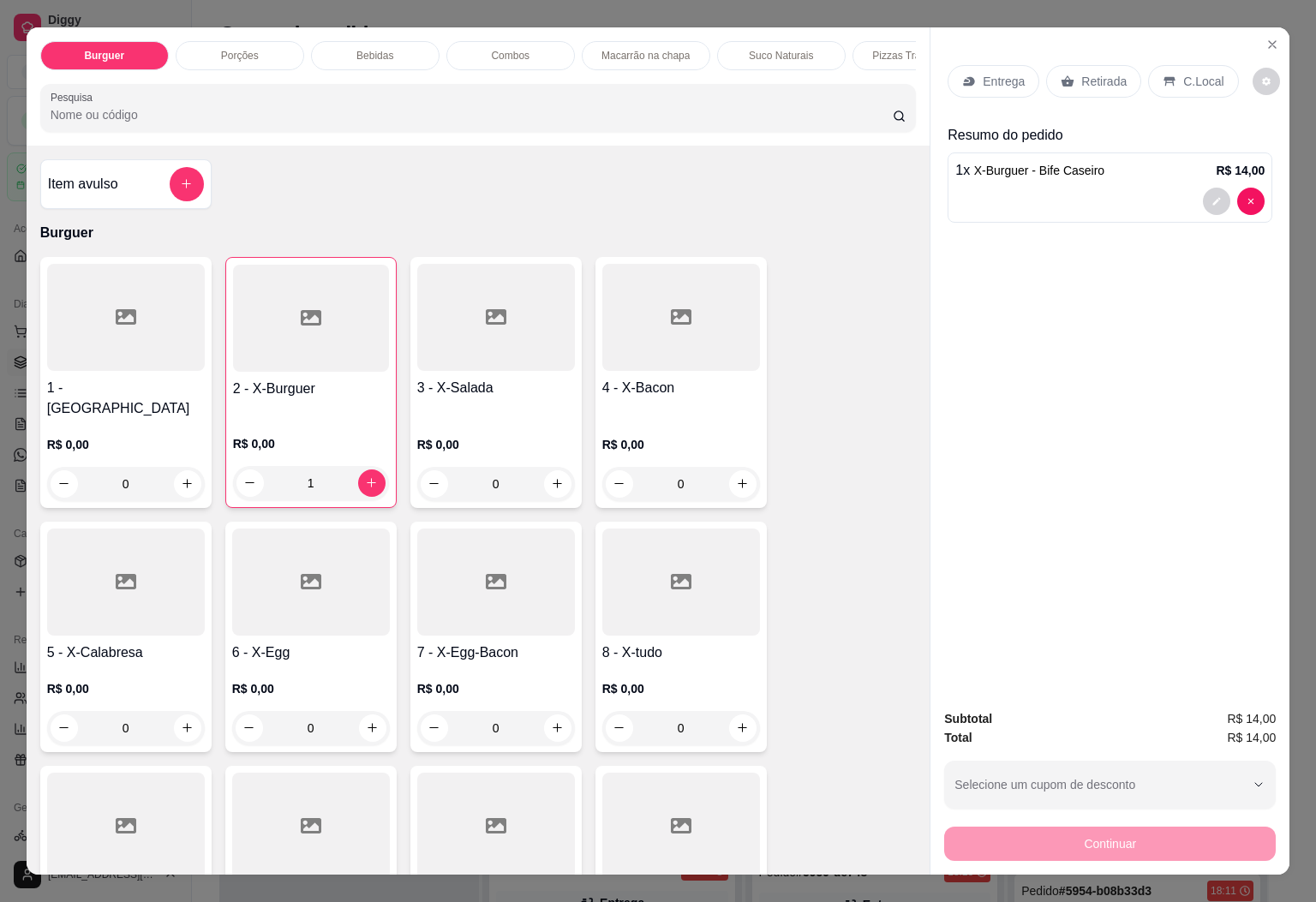
click at [684, 397] on h4 "4 - X-Bacon" at bounding box center [681, 388] width 158 height 21
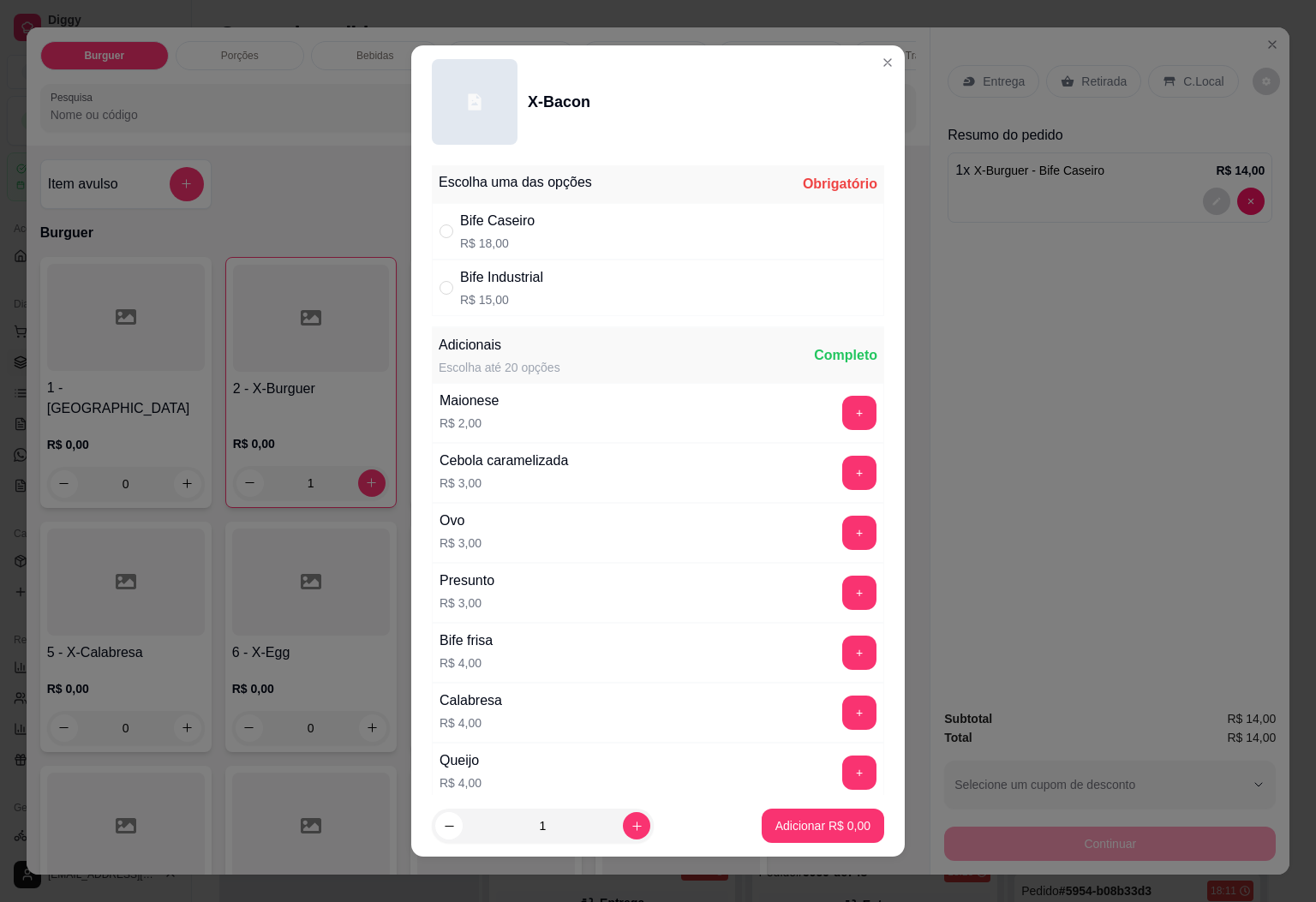
click at [595, 247] on div "Bife Caseiro R$ 18,00" at bounding box center [658, 231] width 453 height 57
radio input "true"
click at [808, 830] on p "Adicionar R$ 18,00" at bounding box center [819, 825] width 102 height 17
type input "1"
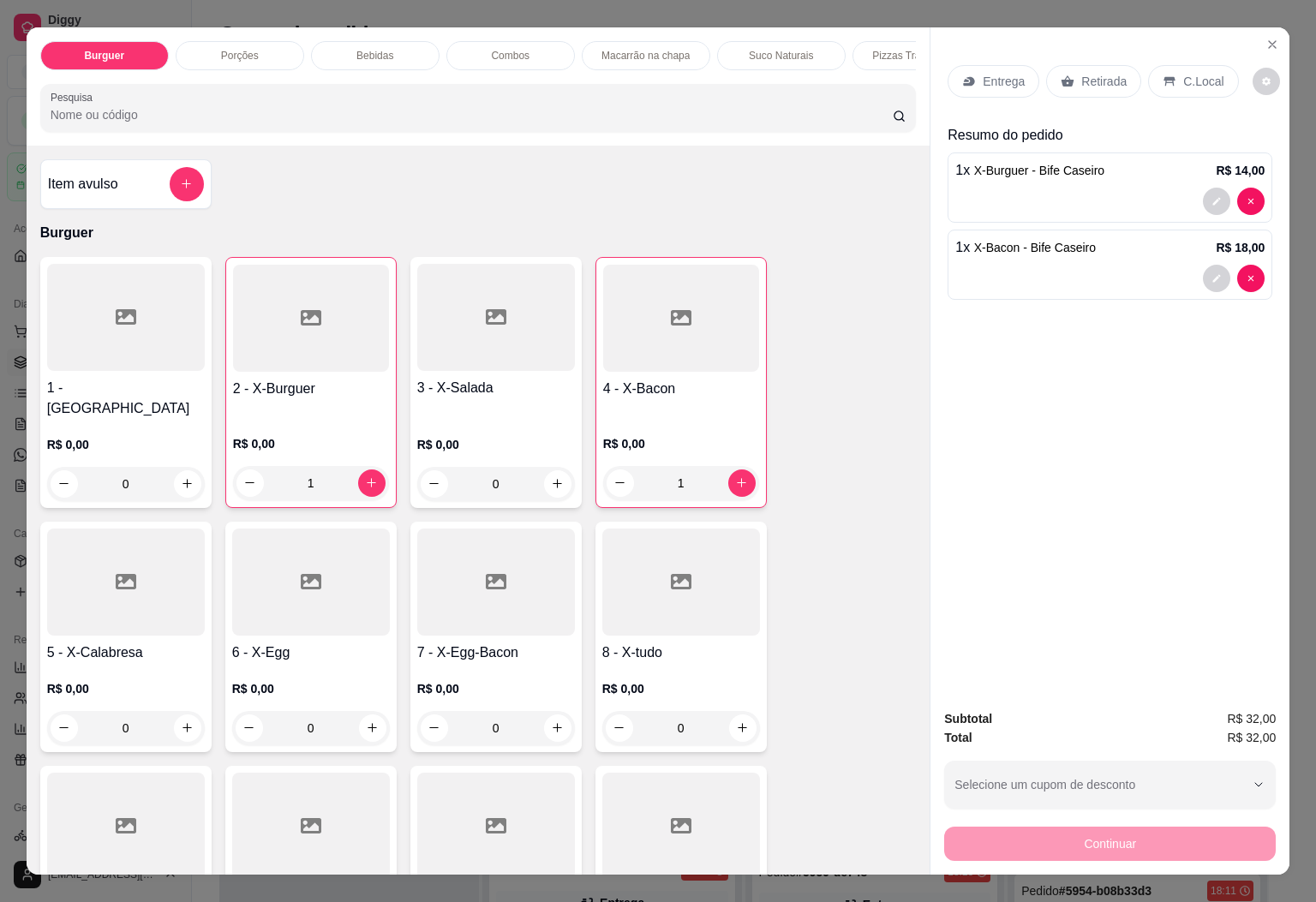
click at [1081, 73] on p "Retirada" at bounding box center [1103, 81] width 45 height 17
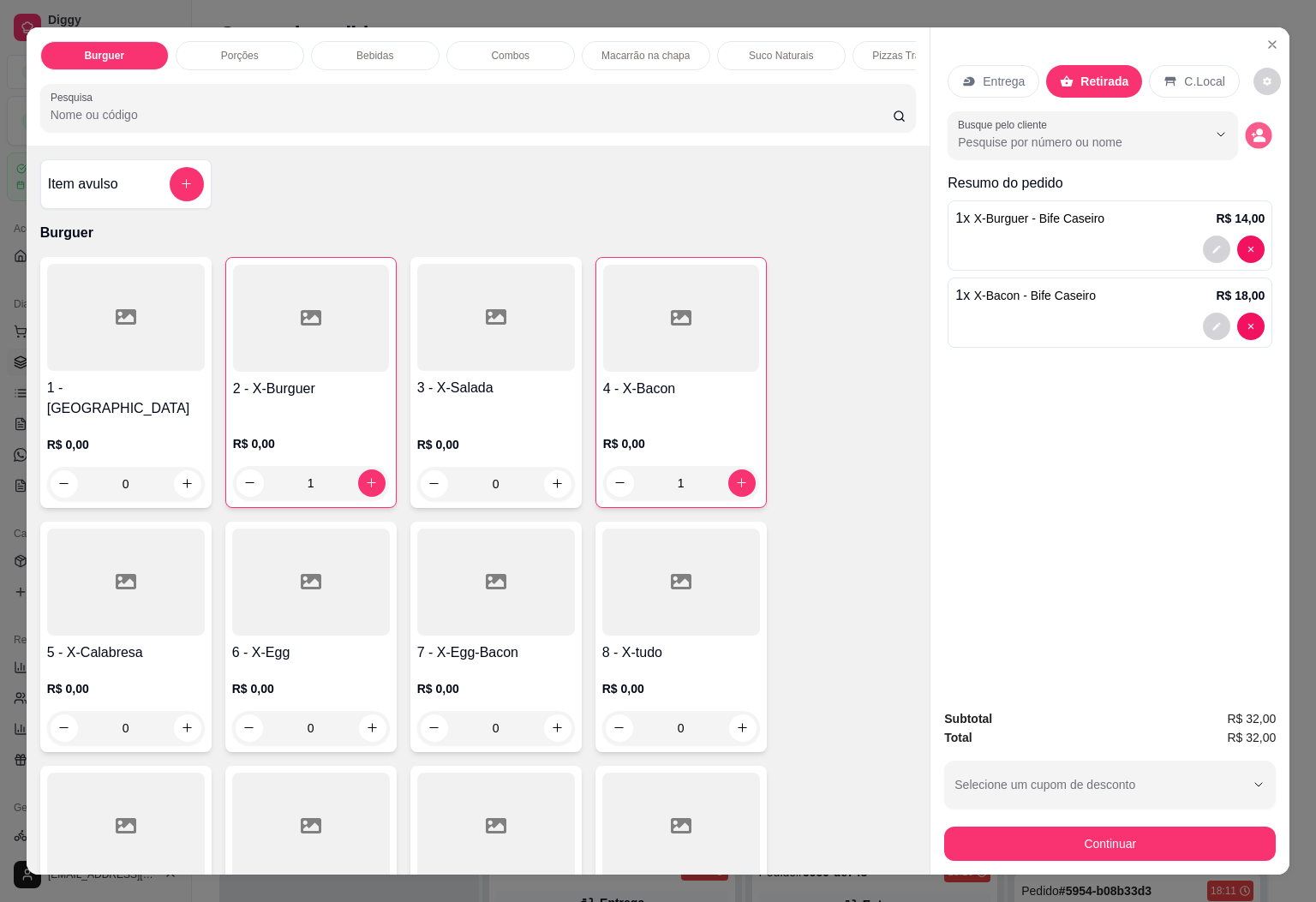
click at [1252, 128] on icon "decrease-product-quantity" at bounding box center [1259, 135] width 15 height 15
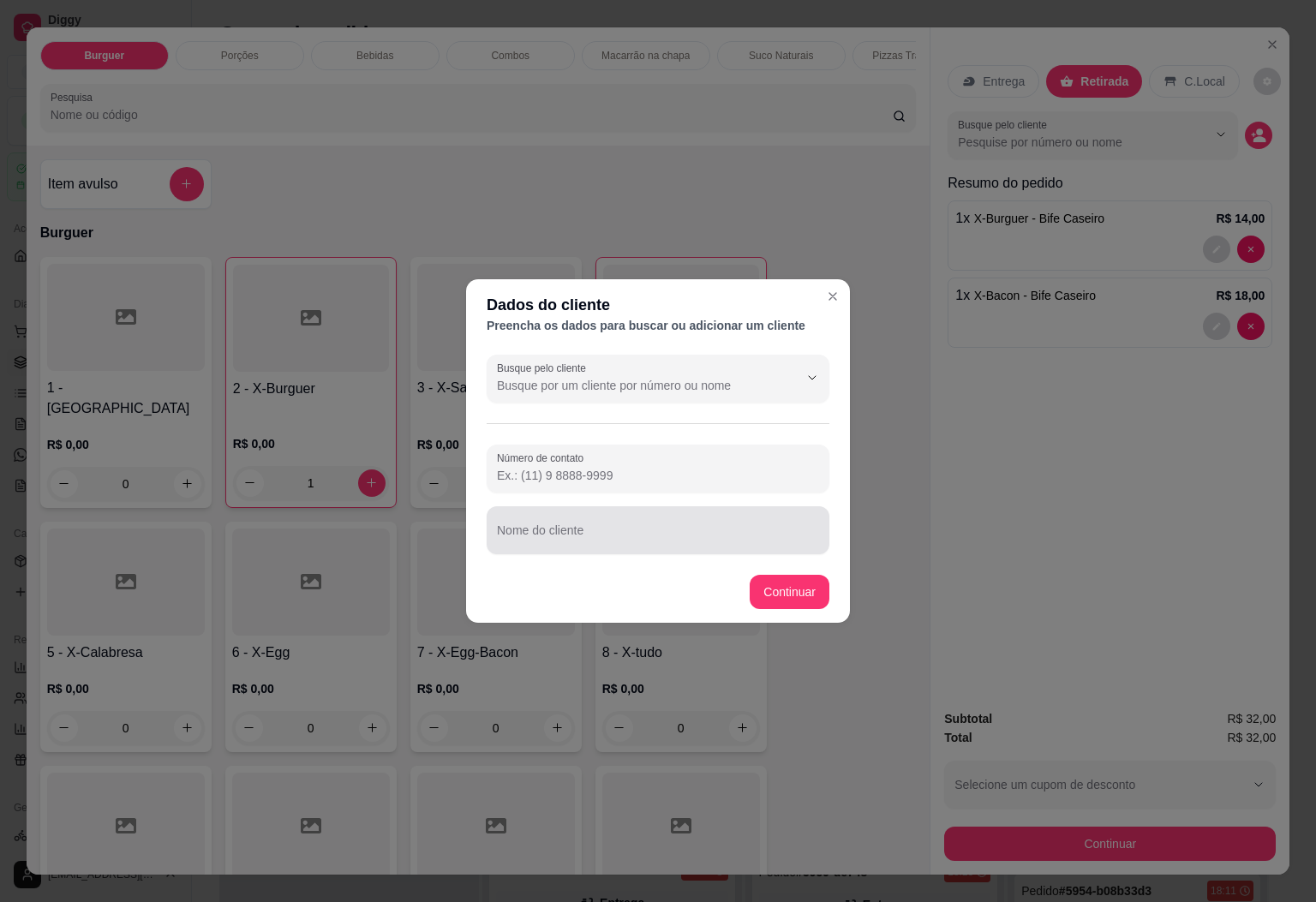
click at [551, 526] on div at bounding box center [658, 530] width 322 height 34
type input "RAICSSON"
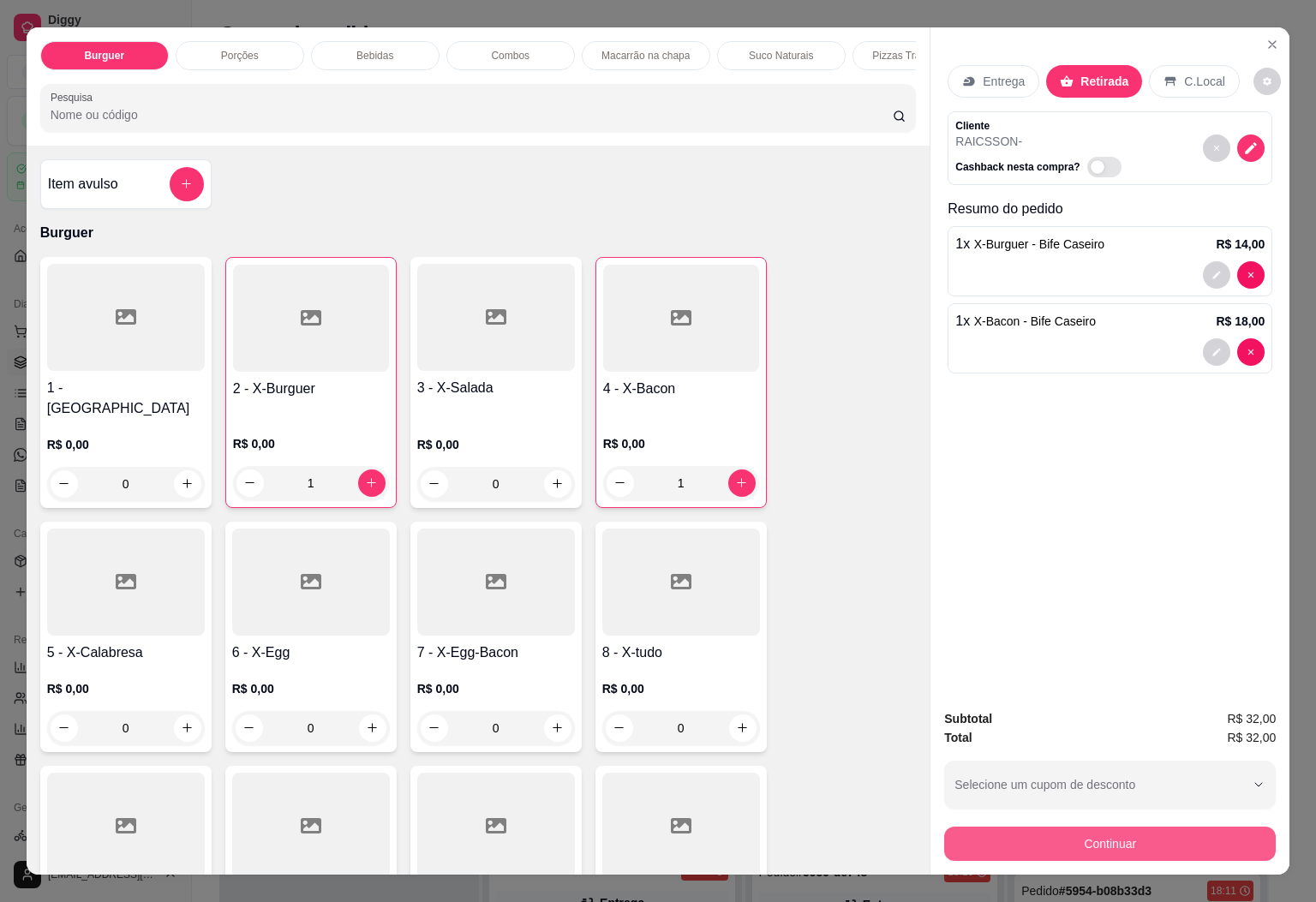
click at [1136, 833] on button "Continuar" at bounding box center [1110, 844] width 332 height 34
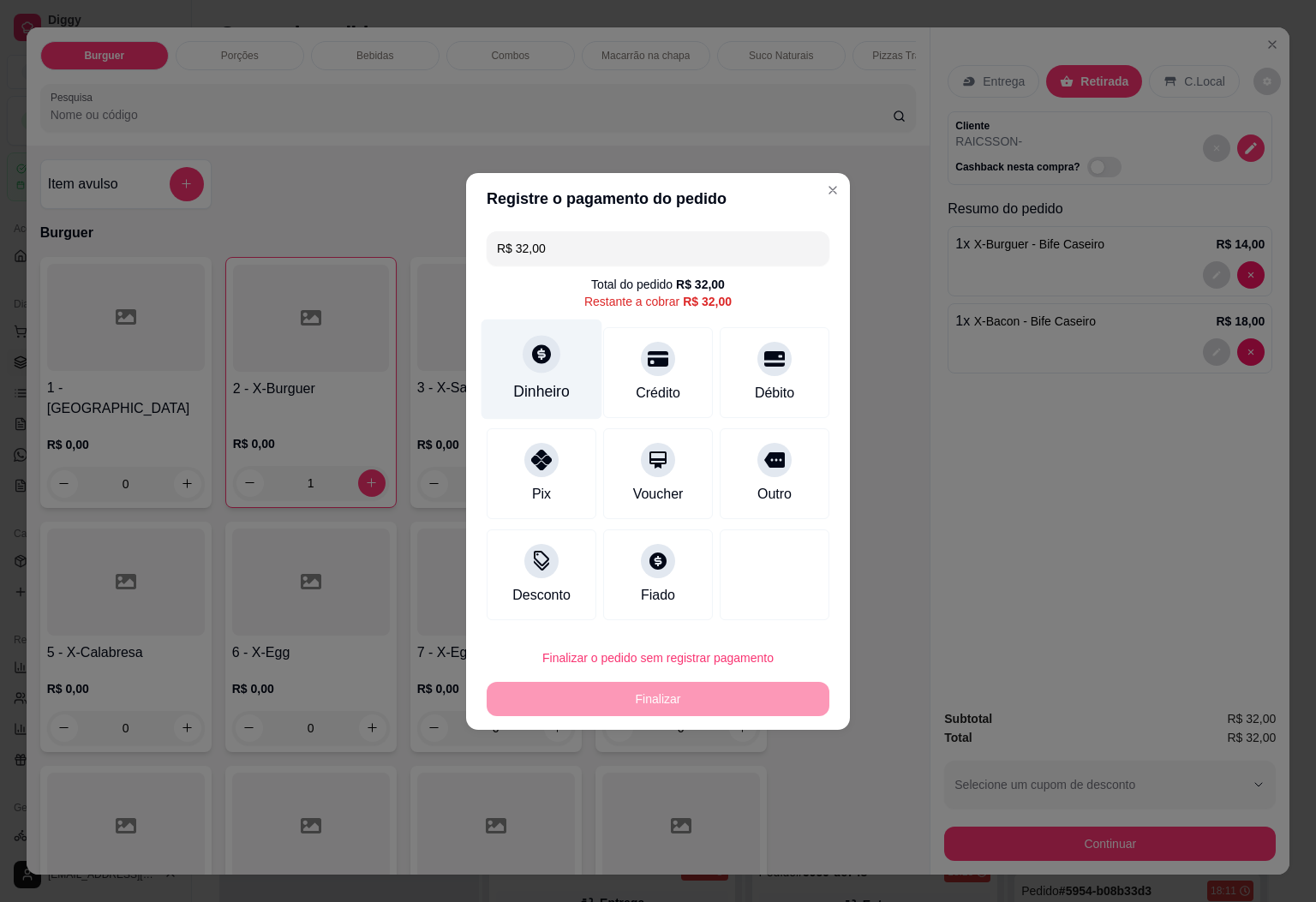
click at [549, 387] on div "Dinheiro" at bounding box center [542, 392] width 57 height 22
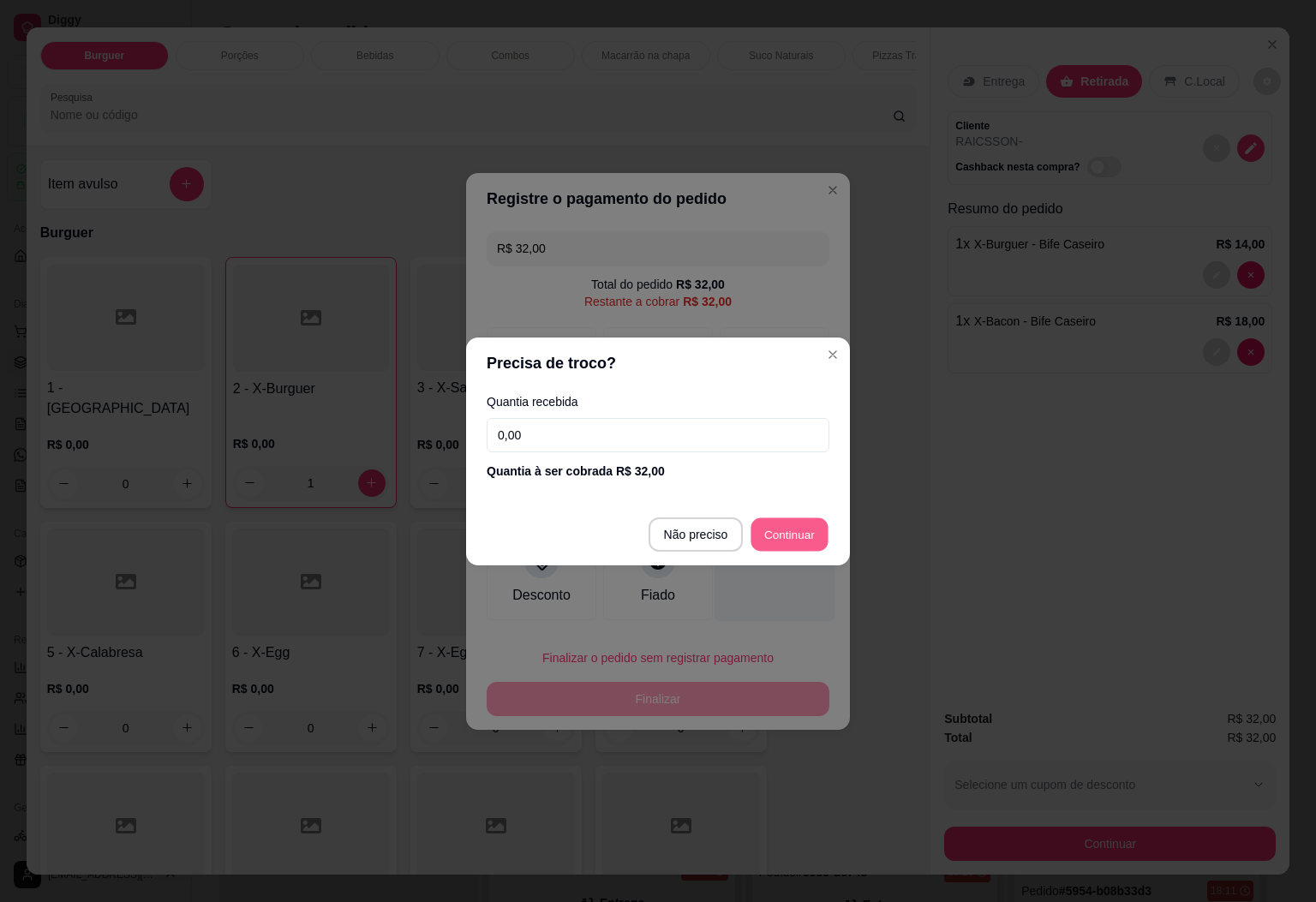
type input "R$ 0,00"
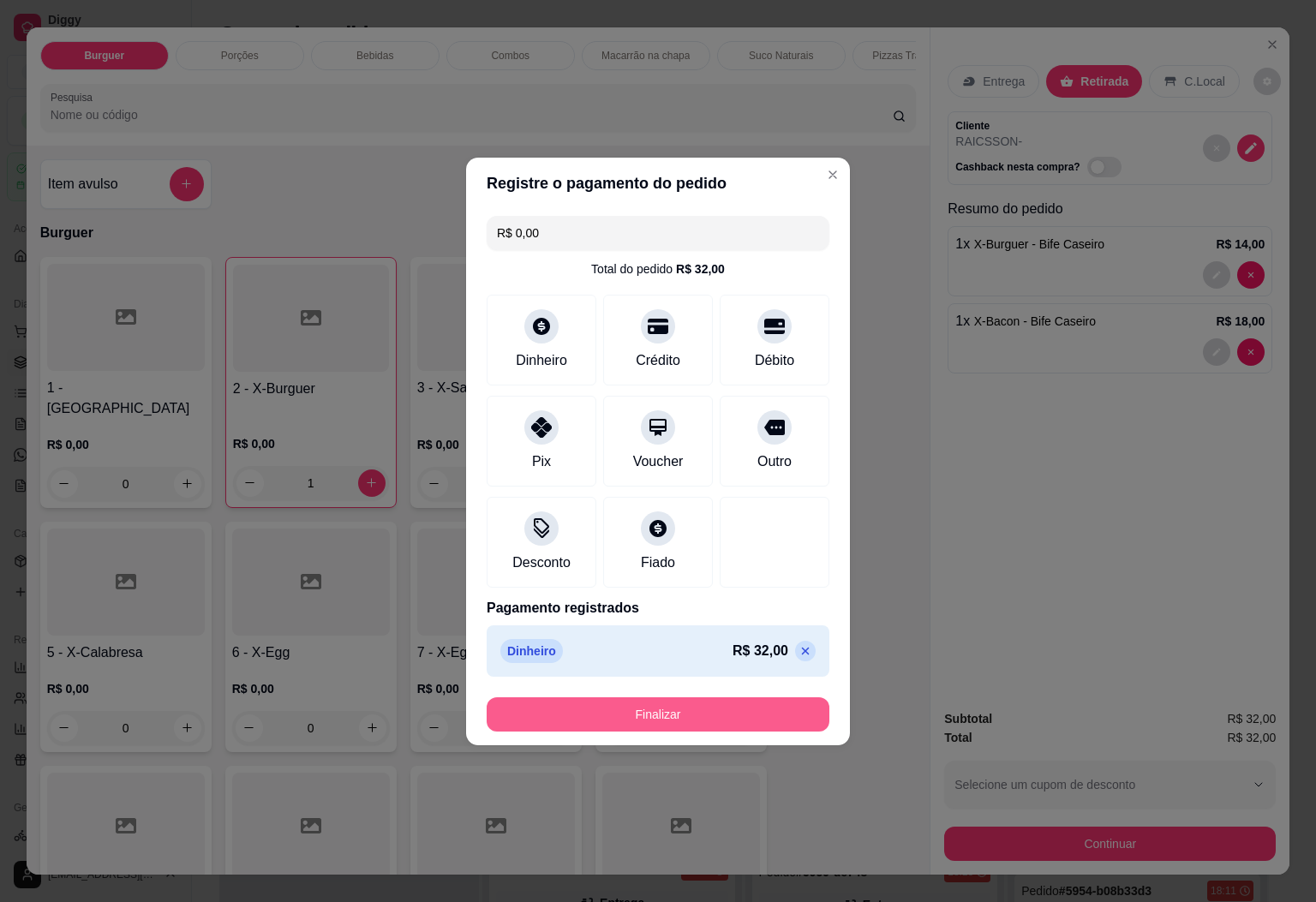
click at [689, 707] on button "Finalizar" at bounding box center [658, 714] width 343 height 34
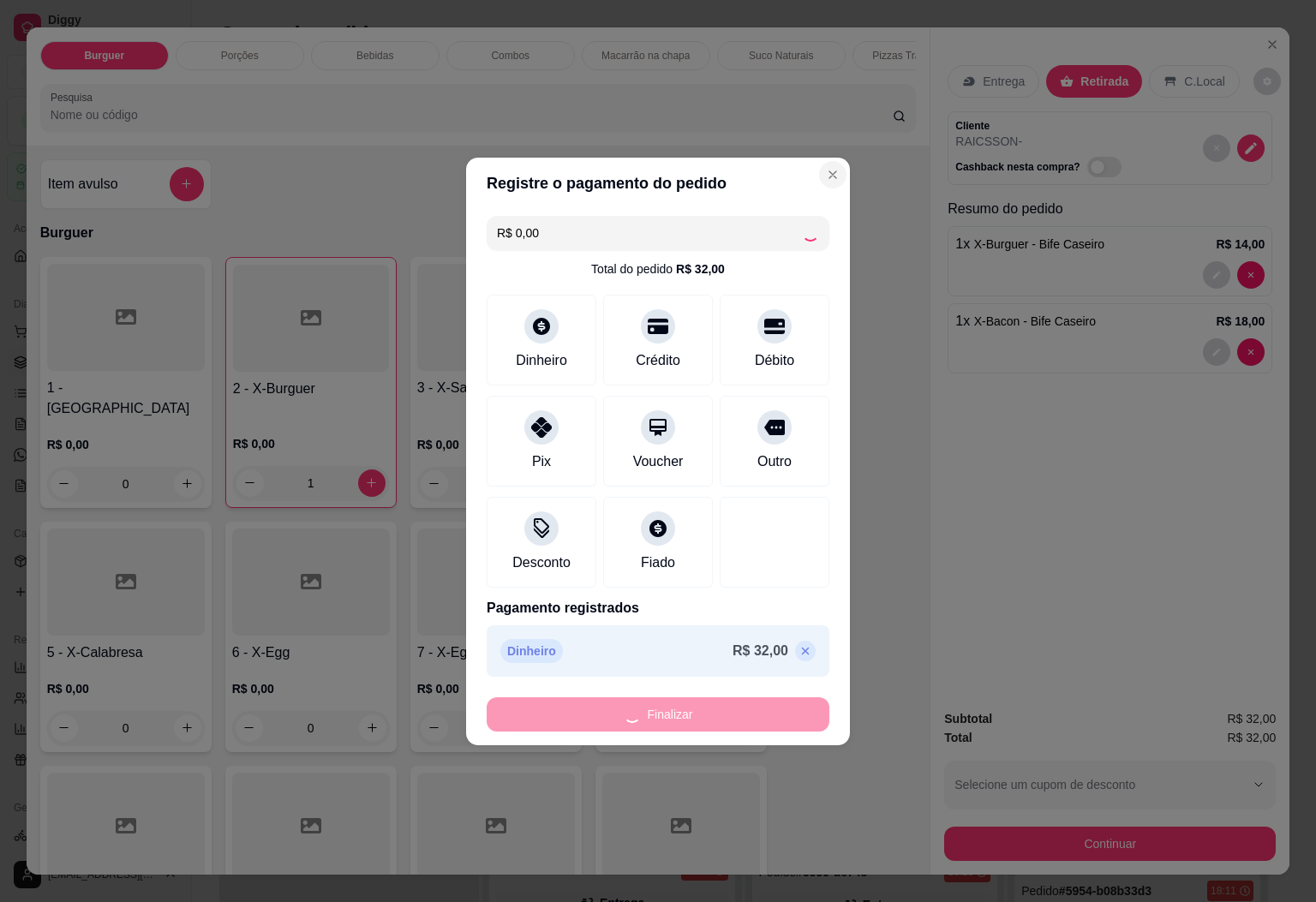
type input "0"
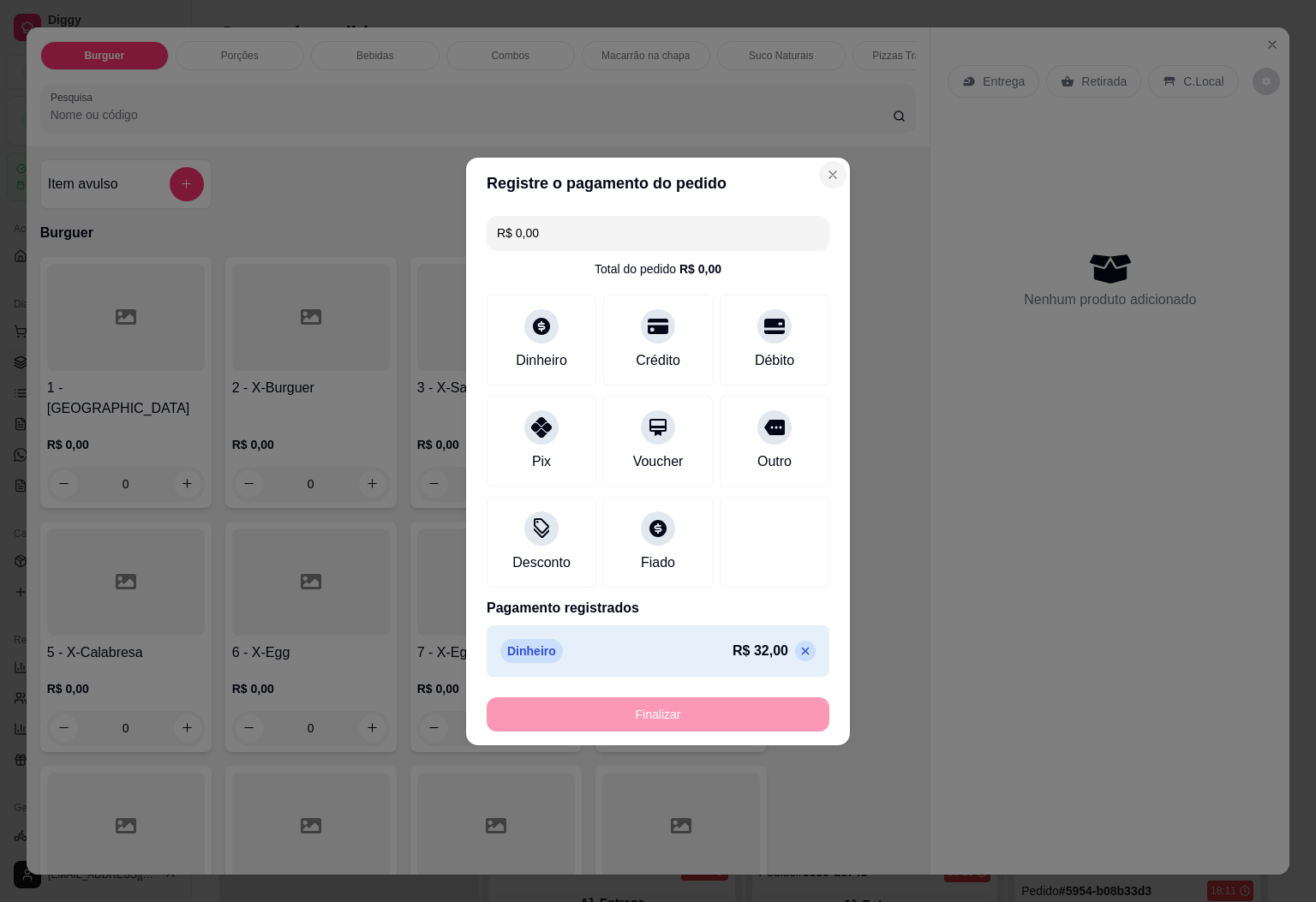
type input "-R$ 32,00"
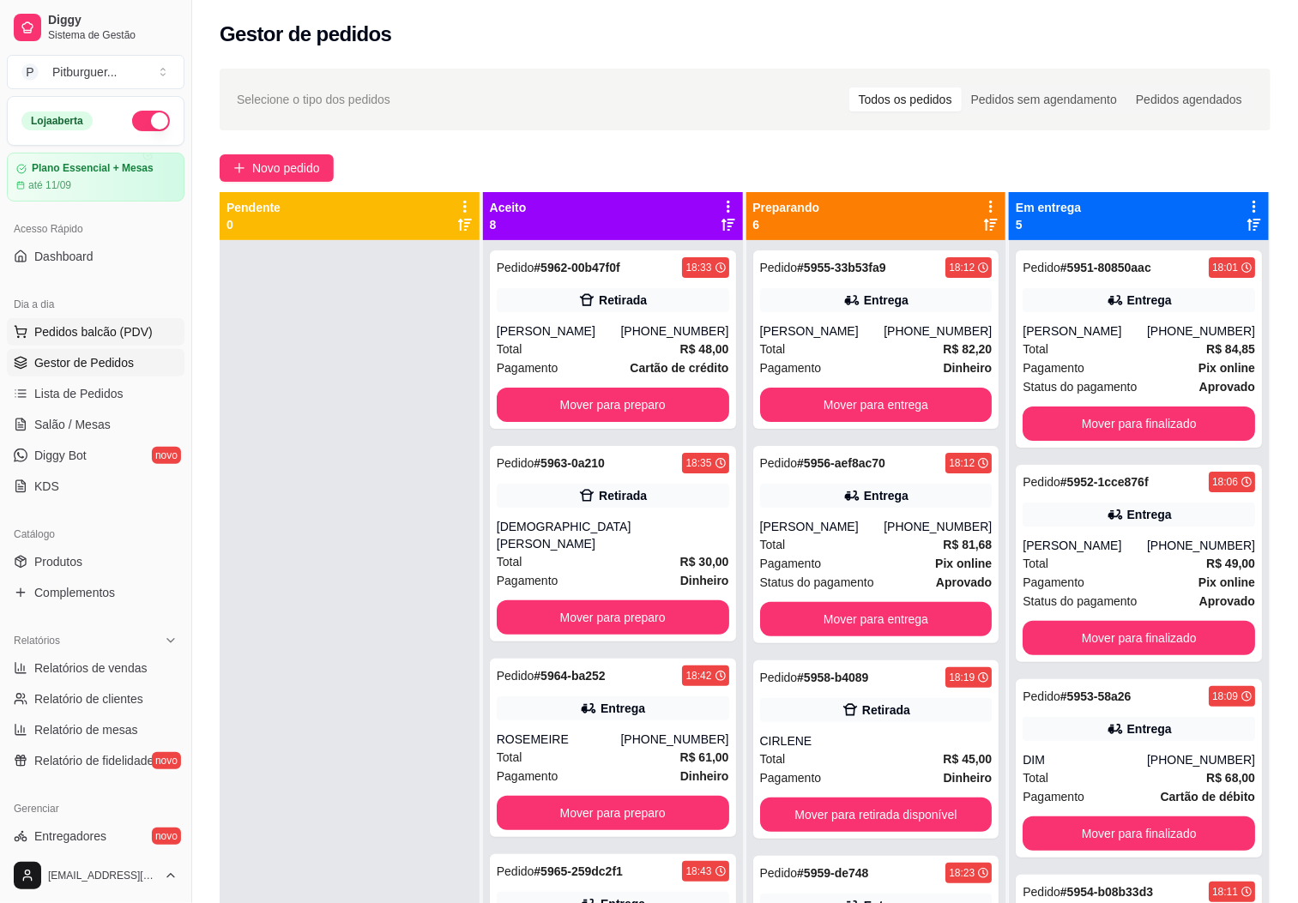
click at [75, 340] on span "Pedidos balcão (PDV)" at bounding box center [93, 331] width 118 height 17
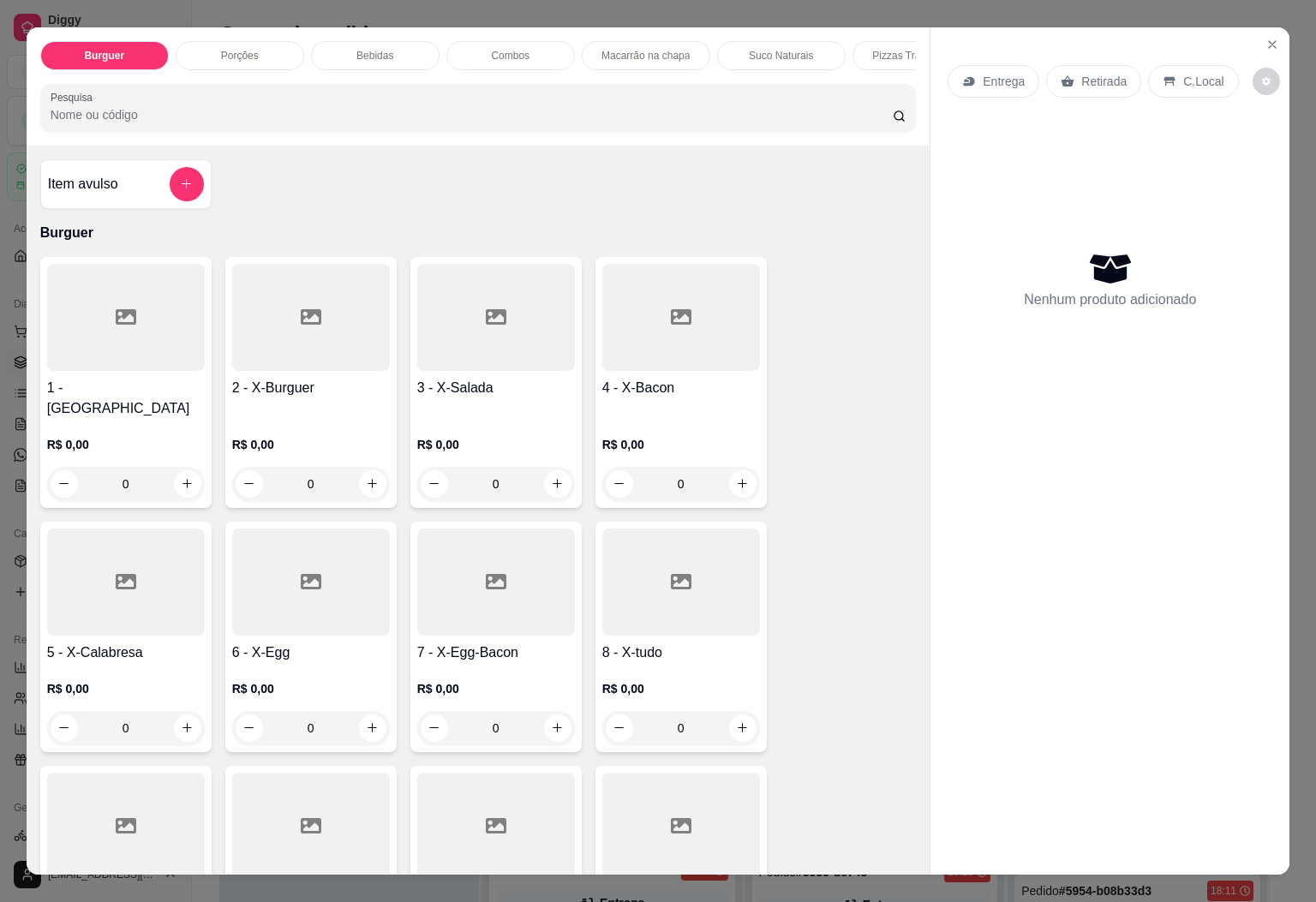
click at [657, 620] on div at bounding box center [681, 581] width 158 height 107
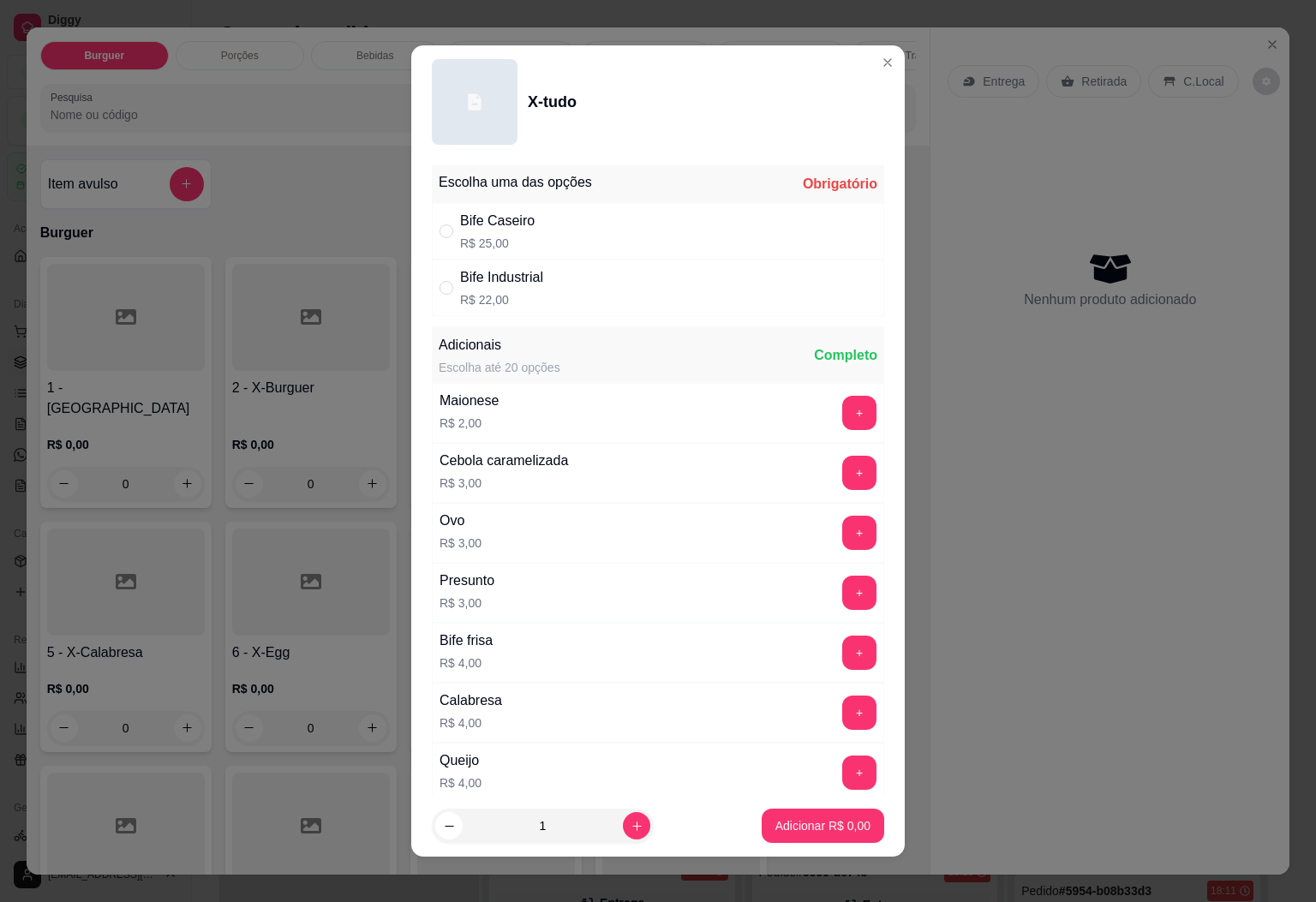
click at [535, 235] on div "Bife Caseiro R$ 25,00" at bounding box center [658, 231] width 453 height 57
radio input "true"
click at [624, 815] on button "increase-product-quantity" at bounding box center [637, 825] width 27 height 27
type input "2"
click at [820, 833] on p "Adicionar R$ 50,00" at bounding box center [819, 825] width 102 height 17
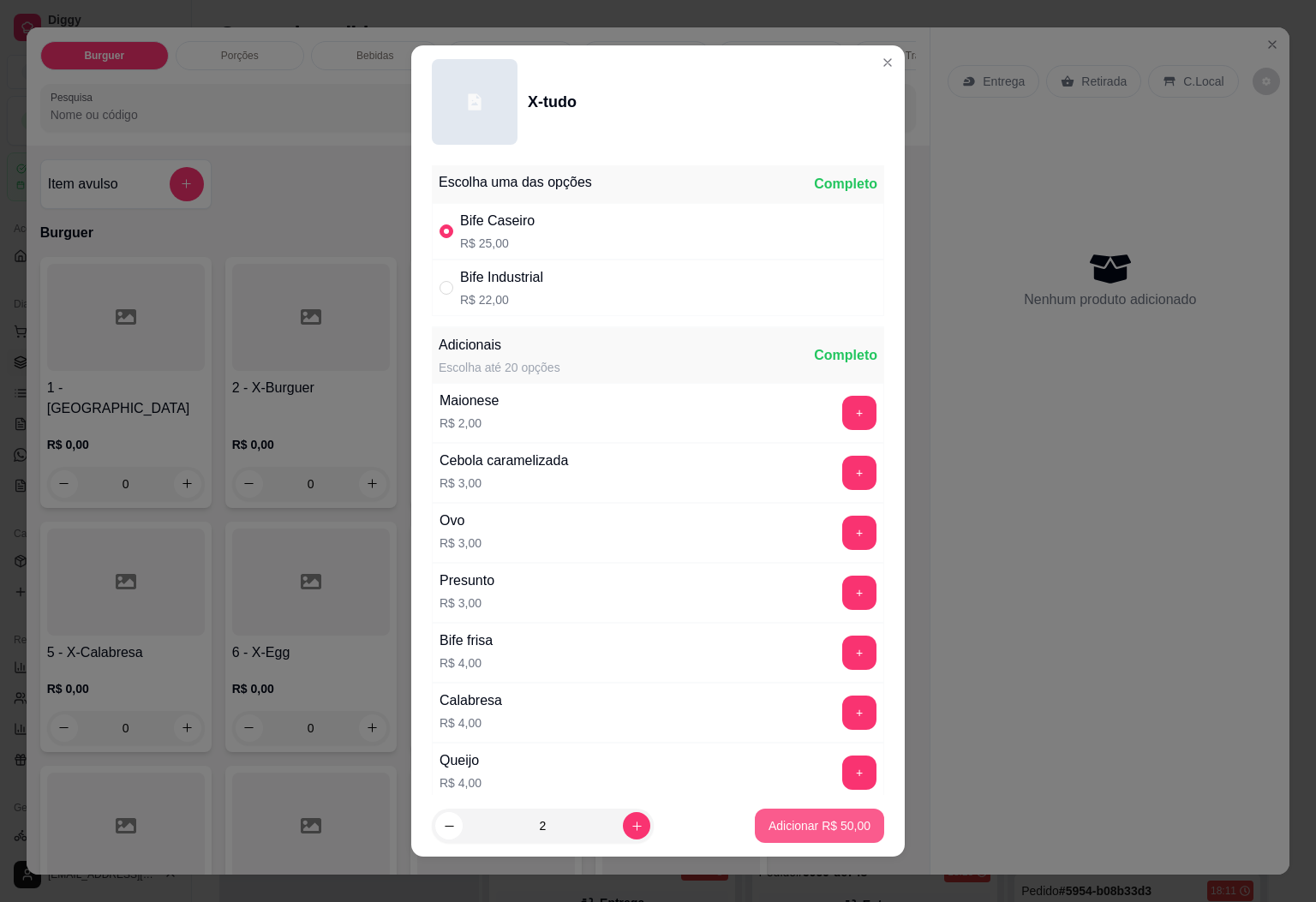
type input "2"
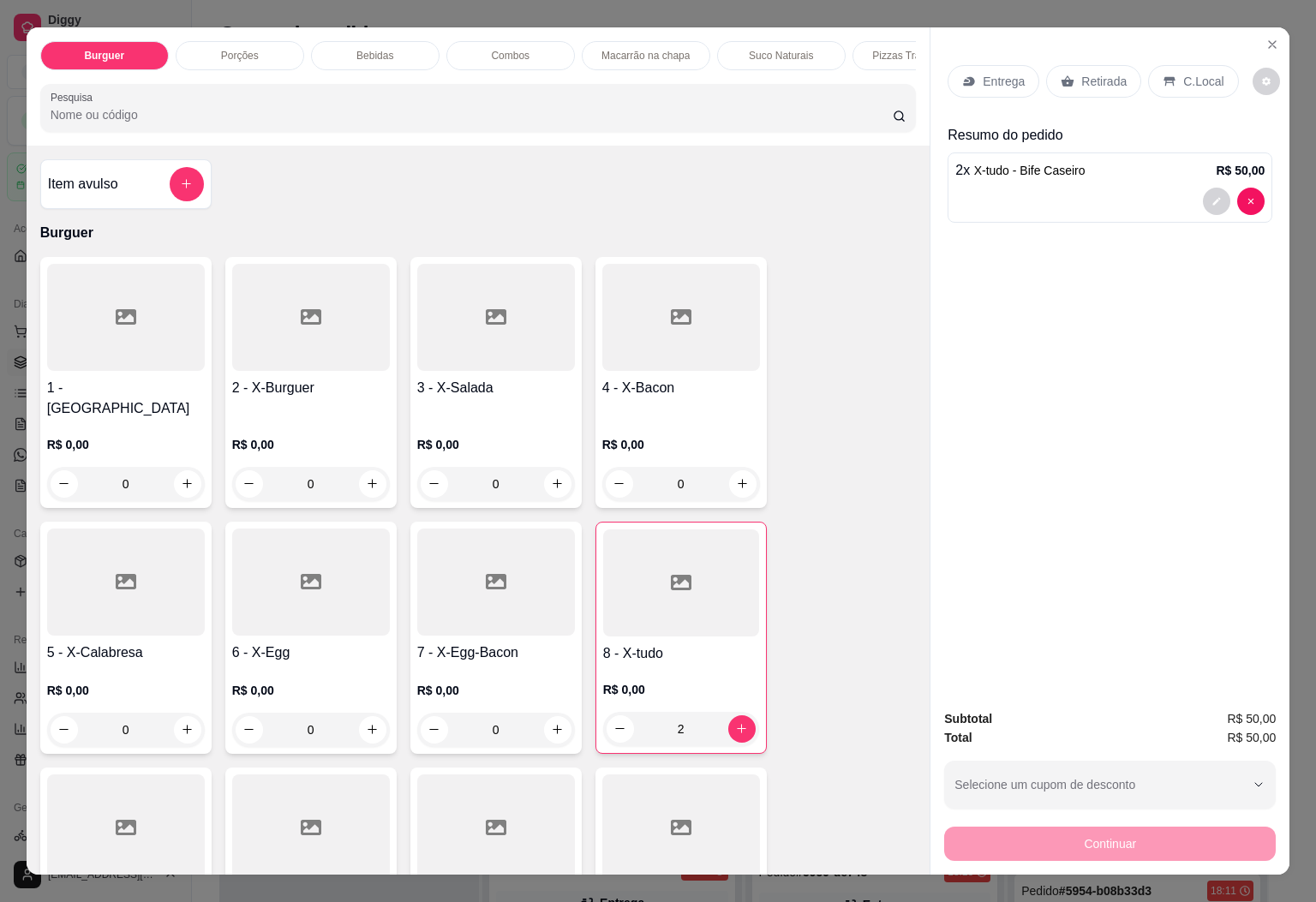
click at [990, 80] on p "Entrega" at bounding box center [1004, 81] width 42 height 17
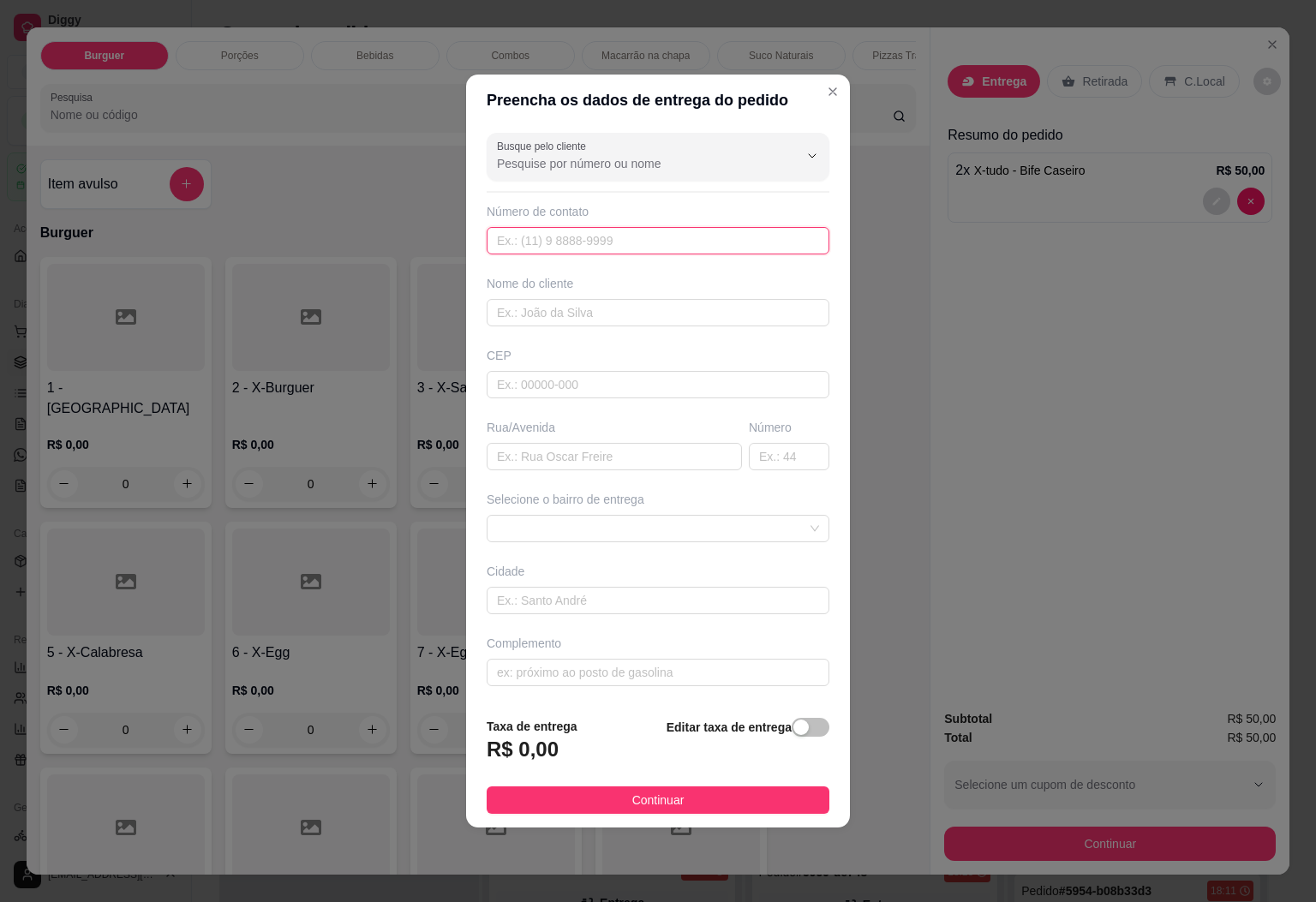
click at [574, 239] on input "text" at bounding box center [658, 240] width 343 height 27
paste input "(32) 9816-3490"
type input "(32) 9816-3490"
drag, startPoint x: 700, startPoint y: 322, endPoint x: 750, endPoint y: 460, distance: 146.8
click at [700, 322] on input "text" at bounding box center [658, 312] width 343 height 27
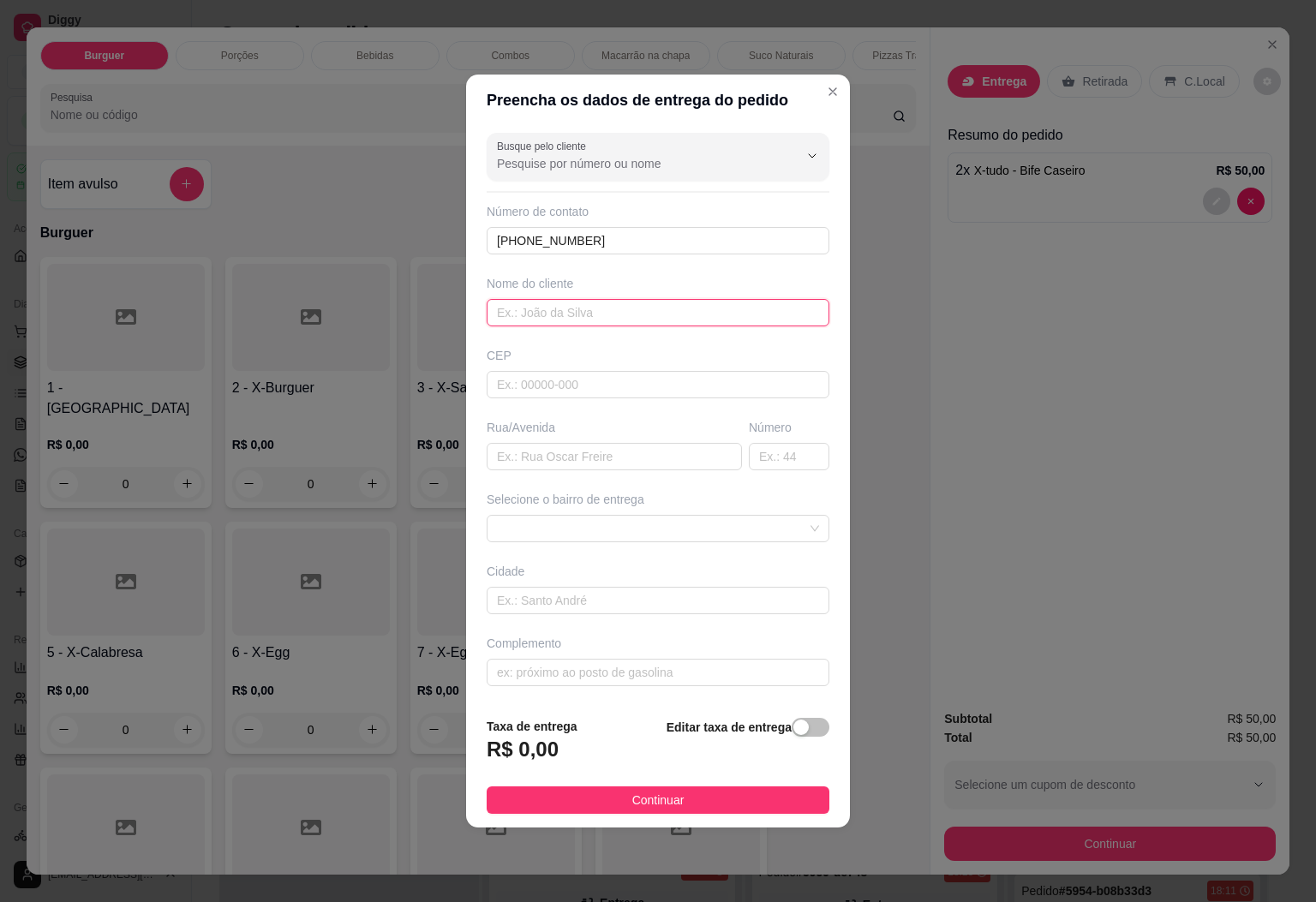
click at [582, 315] on input "text" at bounding box center [658, 312] width 343 height 27
click at [628, 527] on span at bounding box center [658, 528] width 322 height 26
type input "LEONARA"
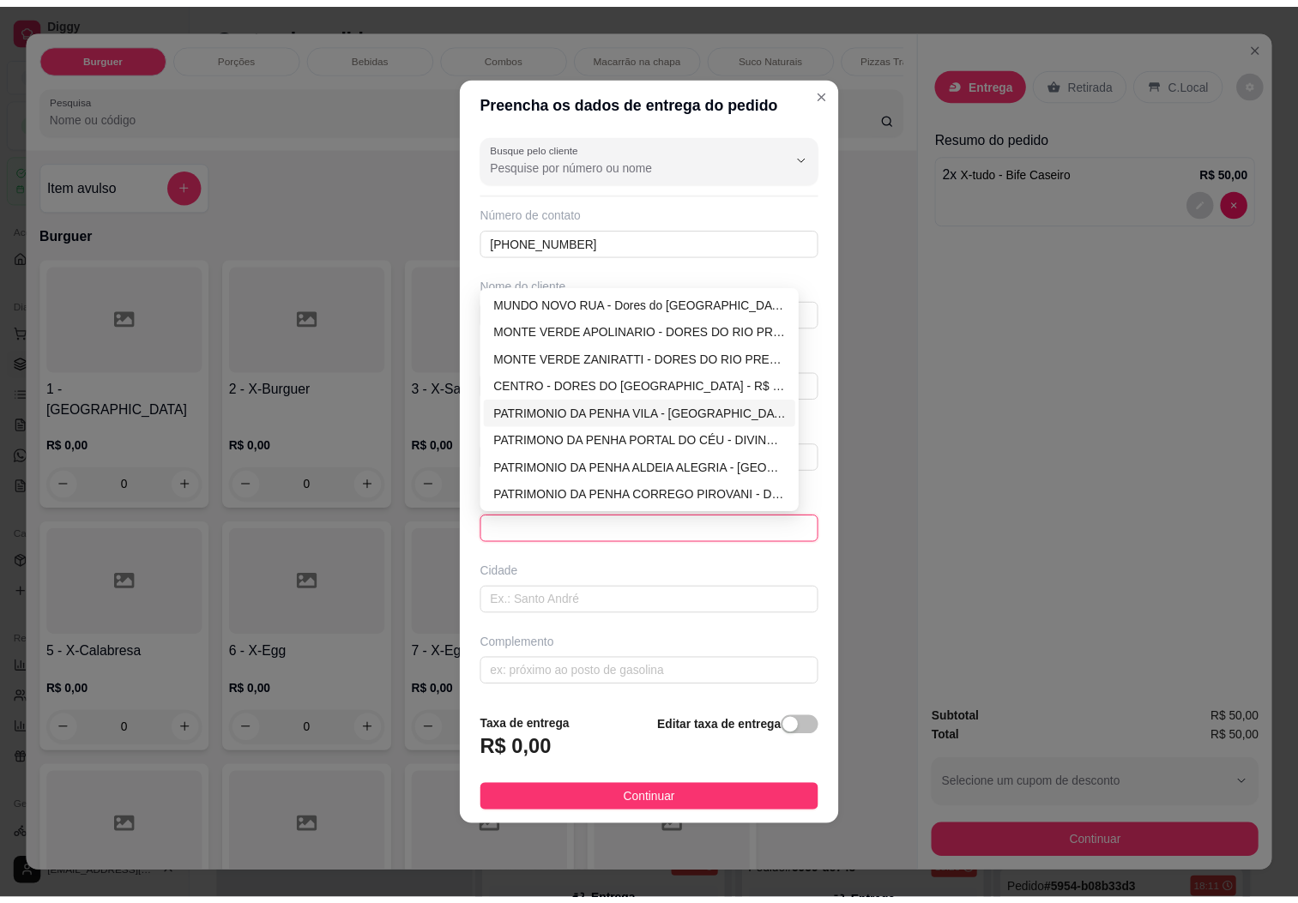
scroll to position [386, 0]
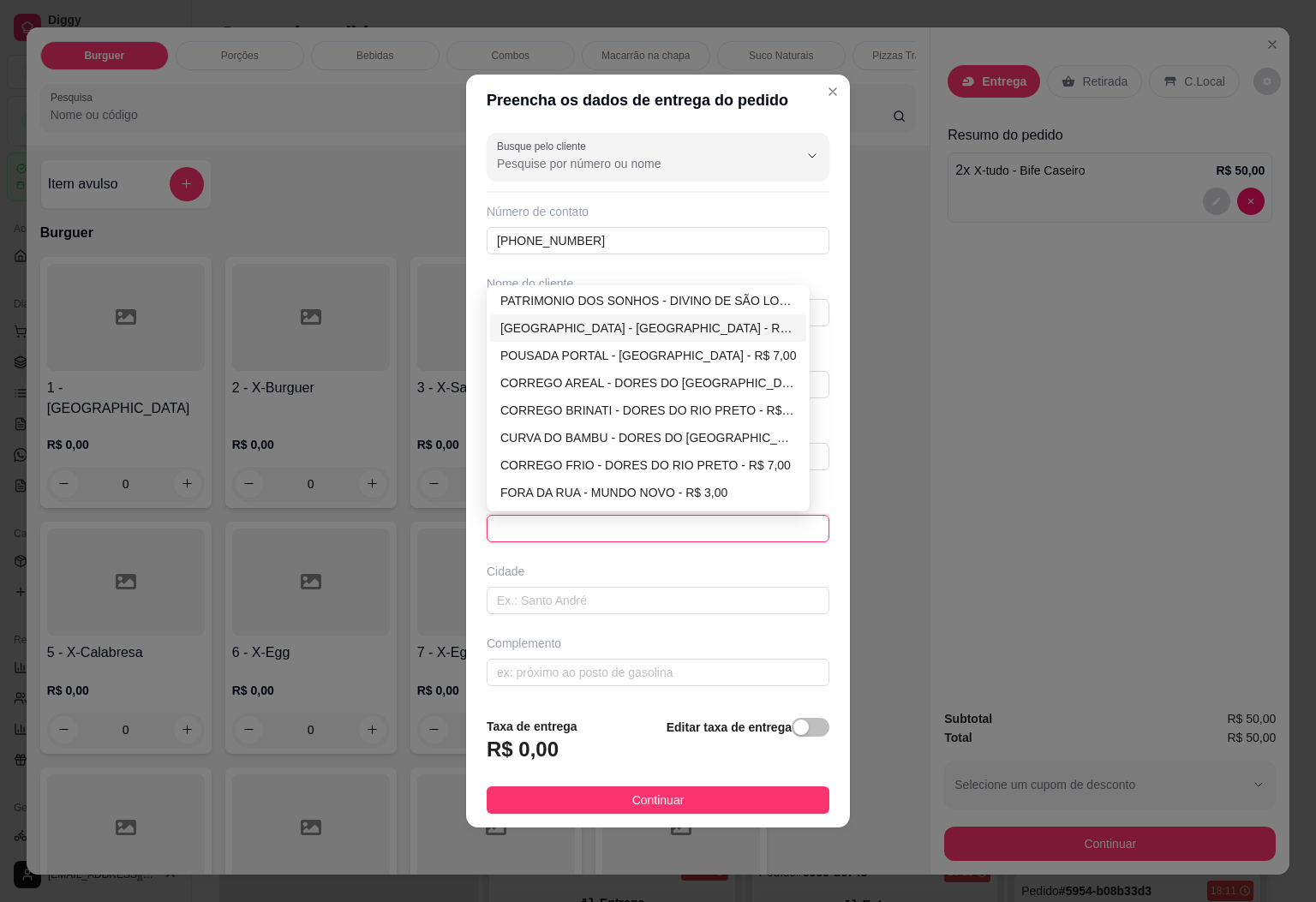
click at [617, 338] on div "CACHOEIRA ALTA - DORES DO RIO PRETO - R$ 7,00" at bounding box center [649, 328] width 296 height 19
type input "DORES DO [GEOGRAPHIC_DATA]"
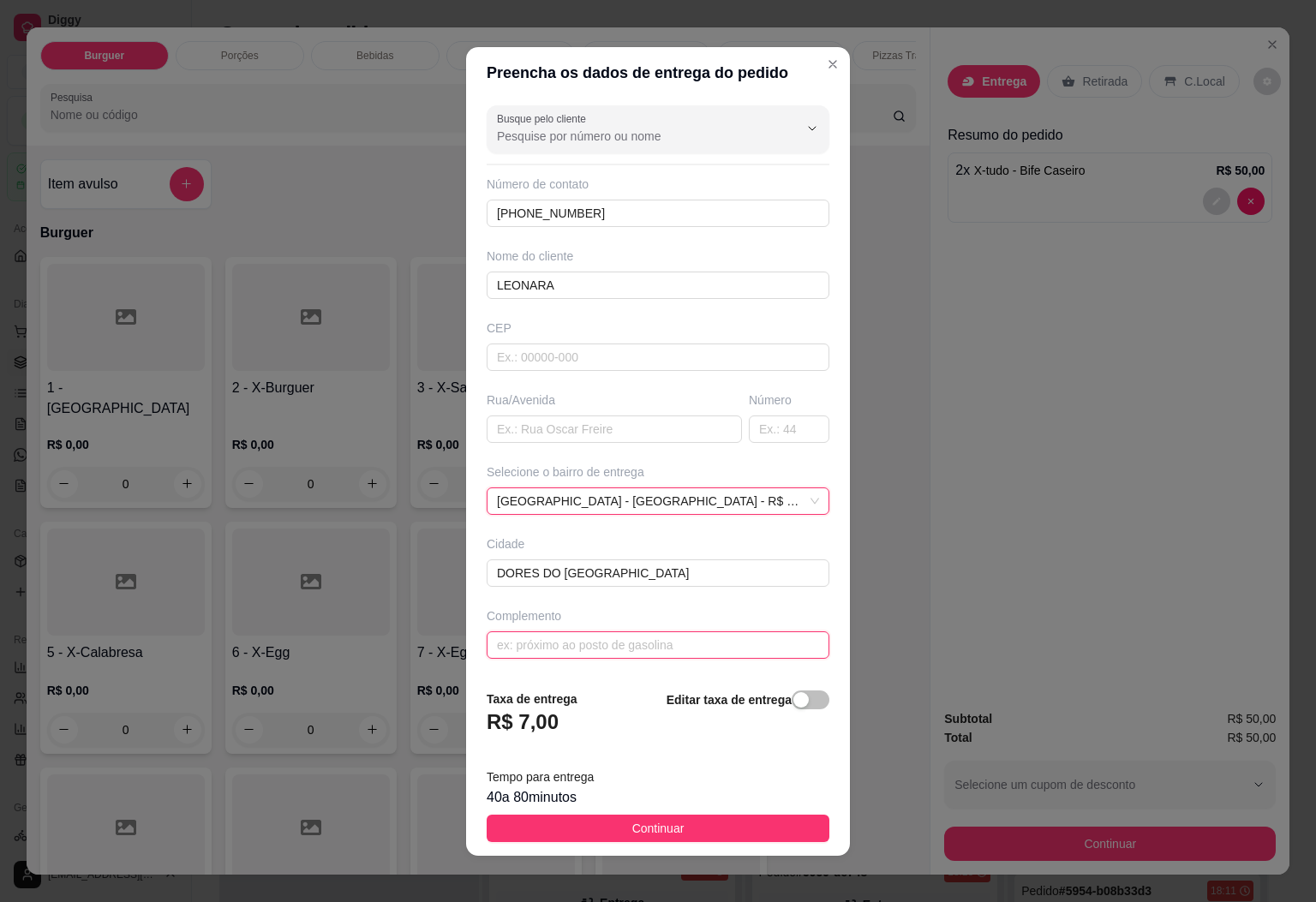
click at [610, 650] on input "text" at bounding box center [658, 644] width 343 height 27
type input "SITIO QUARESMEIRA CHALE 02"
click at [639, 813] on footer "Taxa de entrega R$ 7,00 Editar taxa de entrega Tempo para entrega 40 a 80 minut…" at bounding box center [658, 766] width 384 height 180
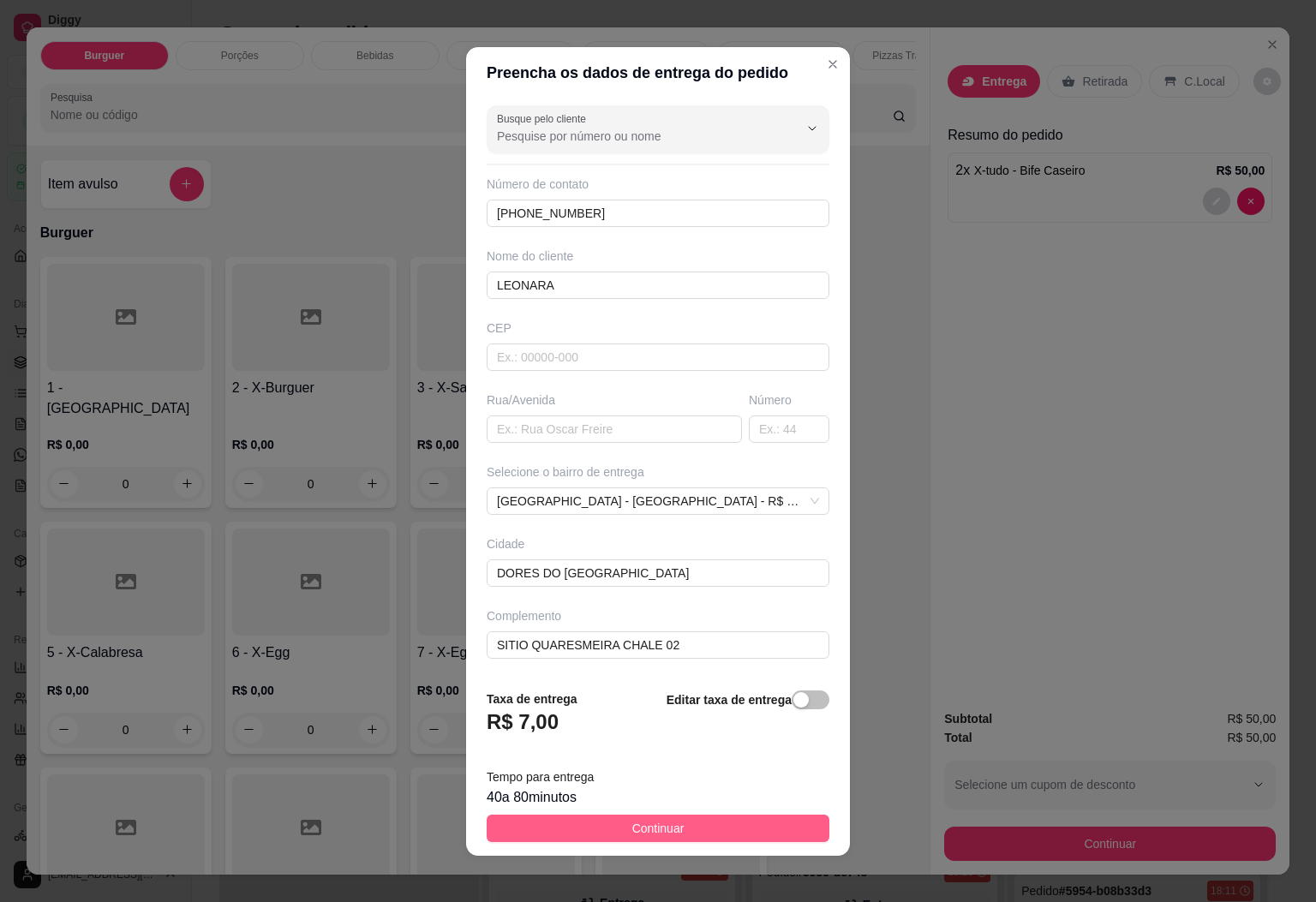
click at [636, 826] on span "Continuar" at bounding box center [658, 828] width 52 height 19
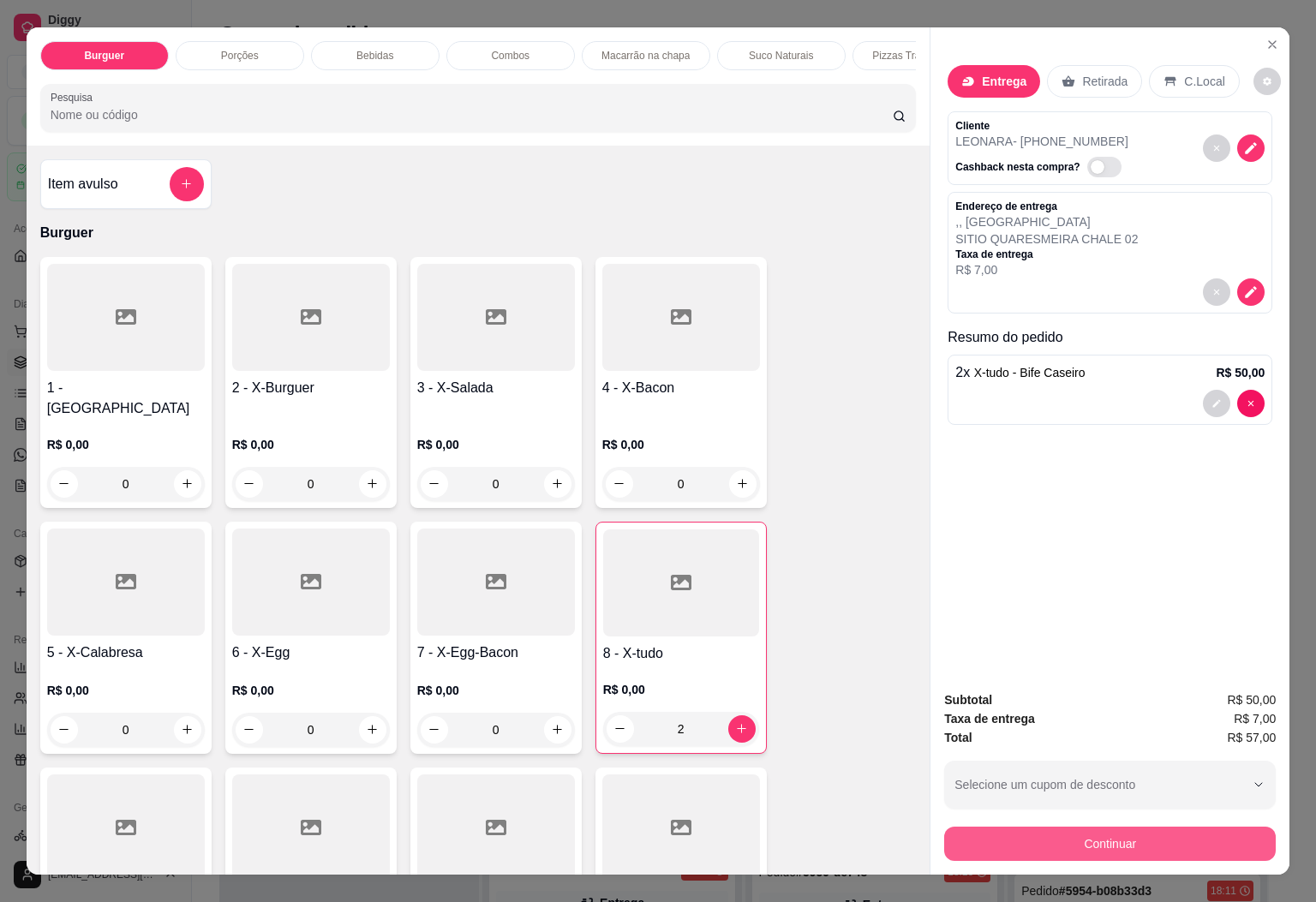
click at [1108, 831] on button "Continuar" at bounding box center [1110, 844] width 332 height 34
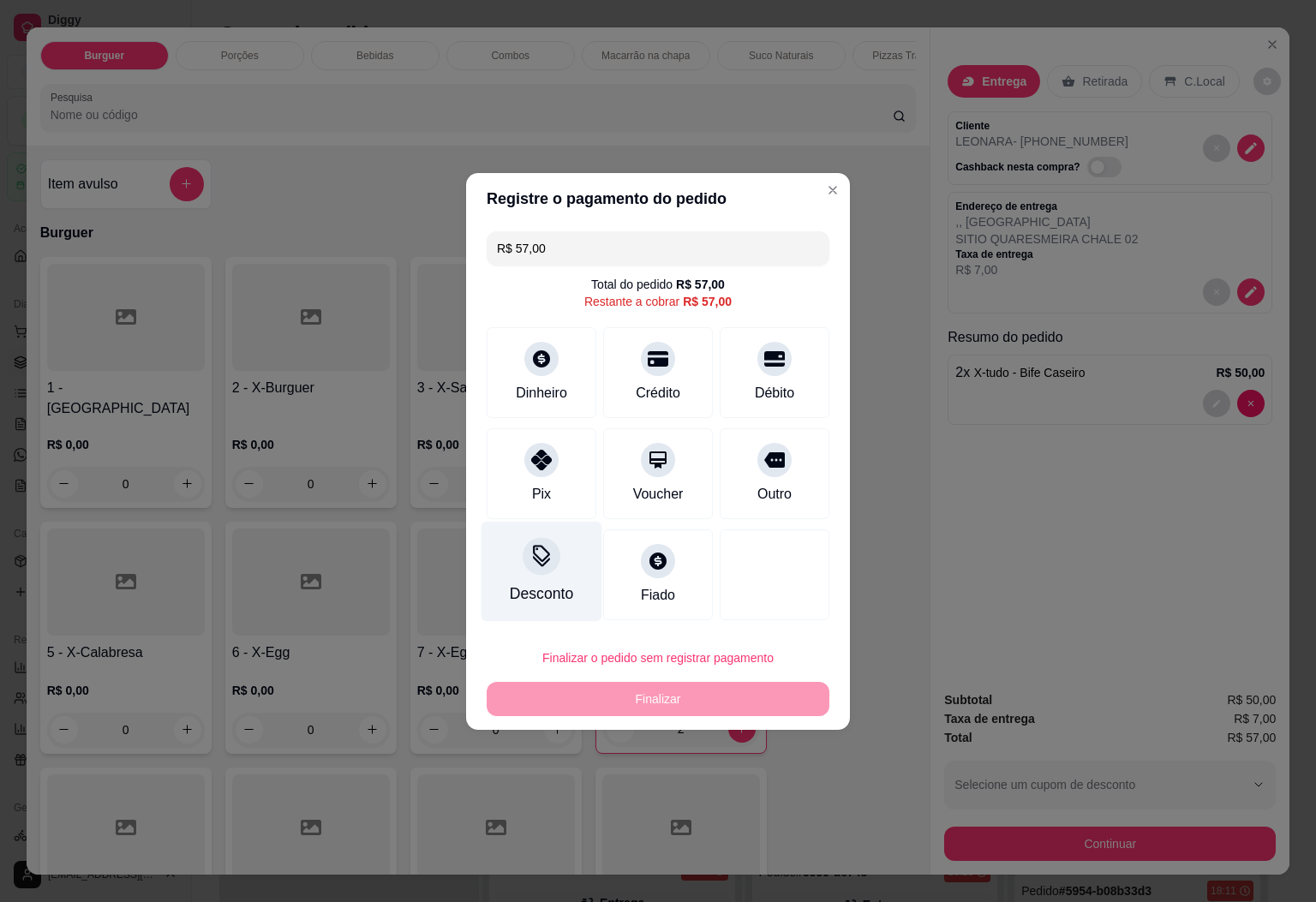
click at [533, 484] on div "Pix" at bounding box center [542, 494] width 19 height 21
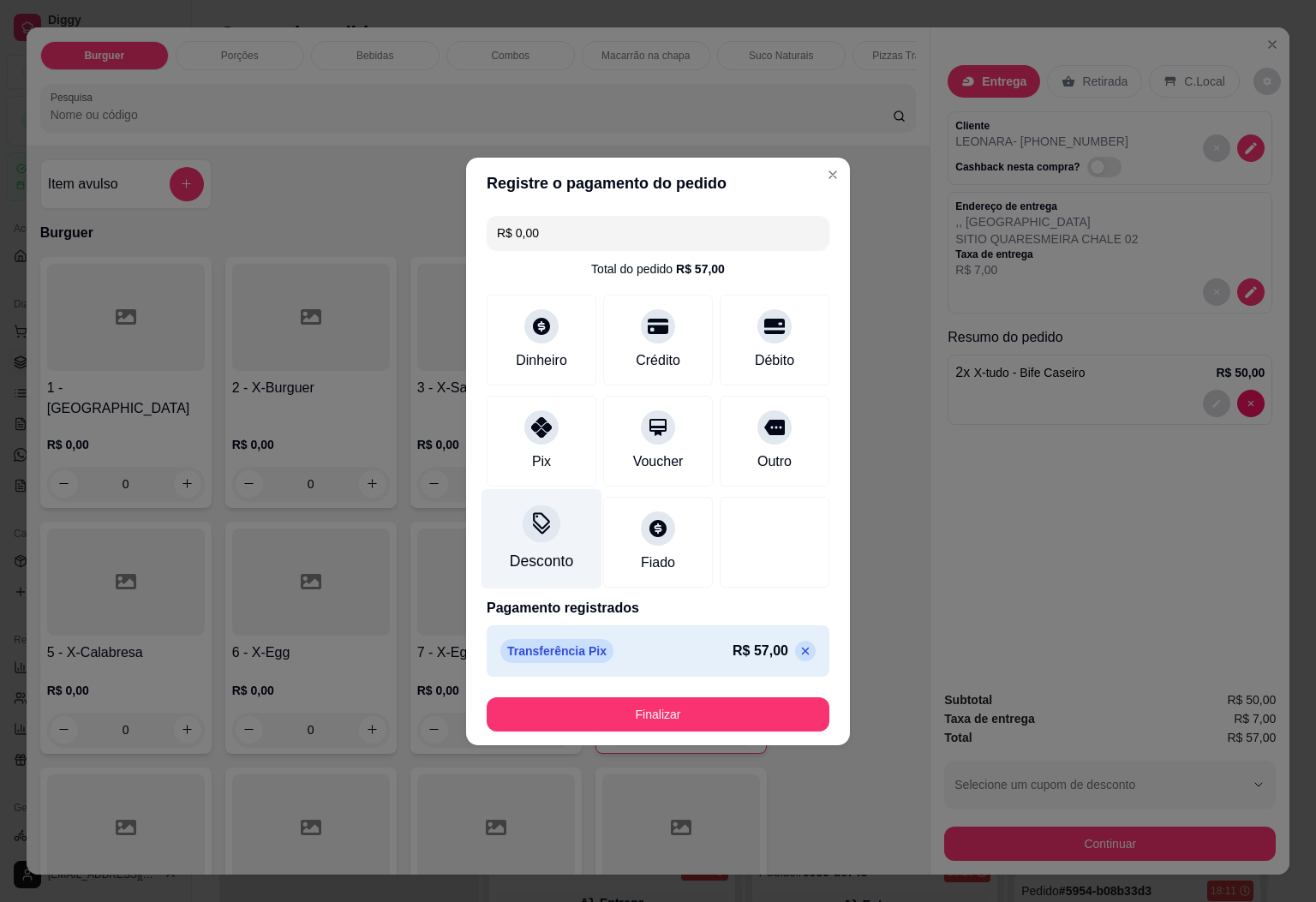
type input "R$ 0,00"
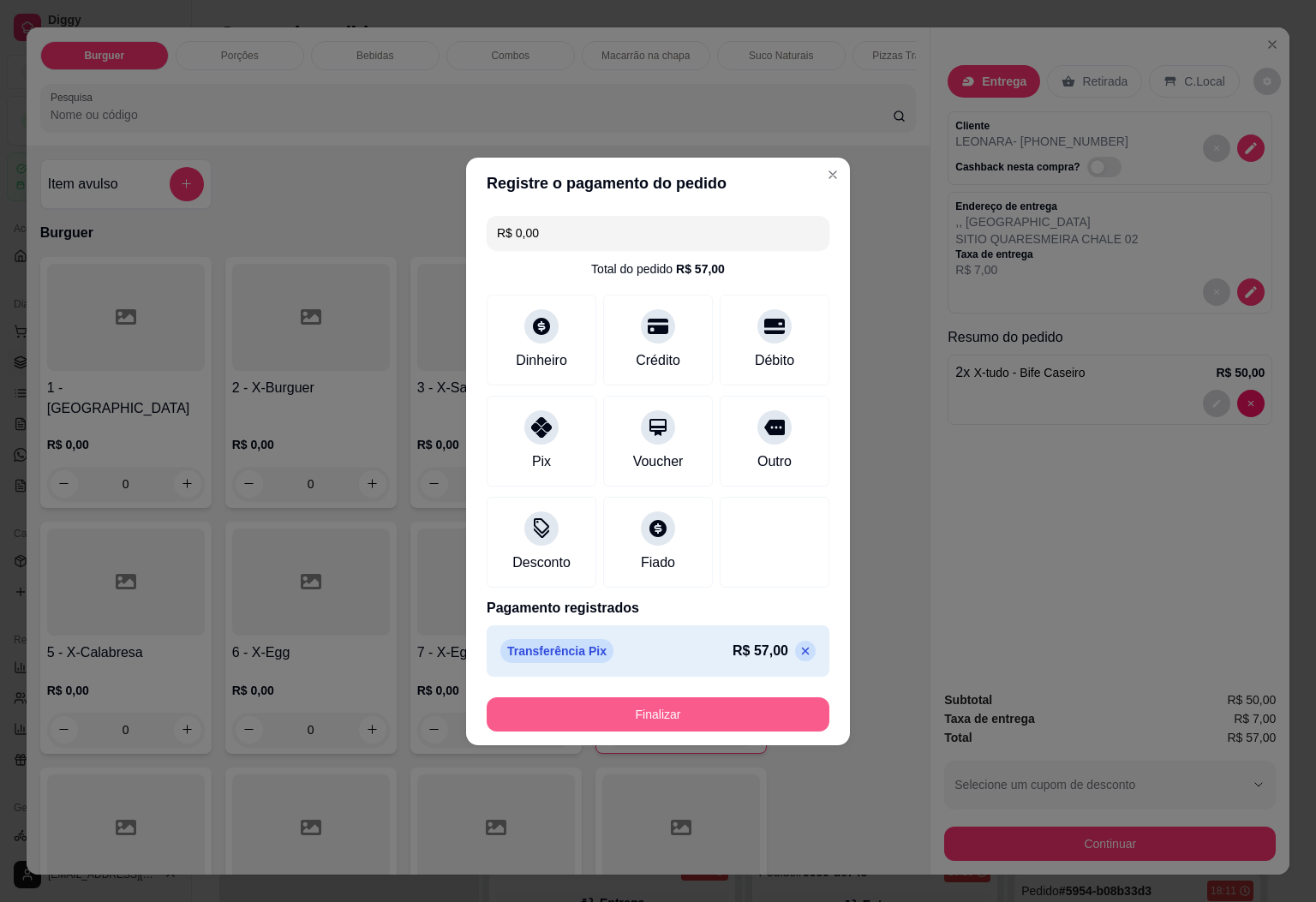
click at [648, 717] on button "Finalizar" at bounding box center [658, 714] width 343 height 34
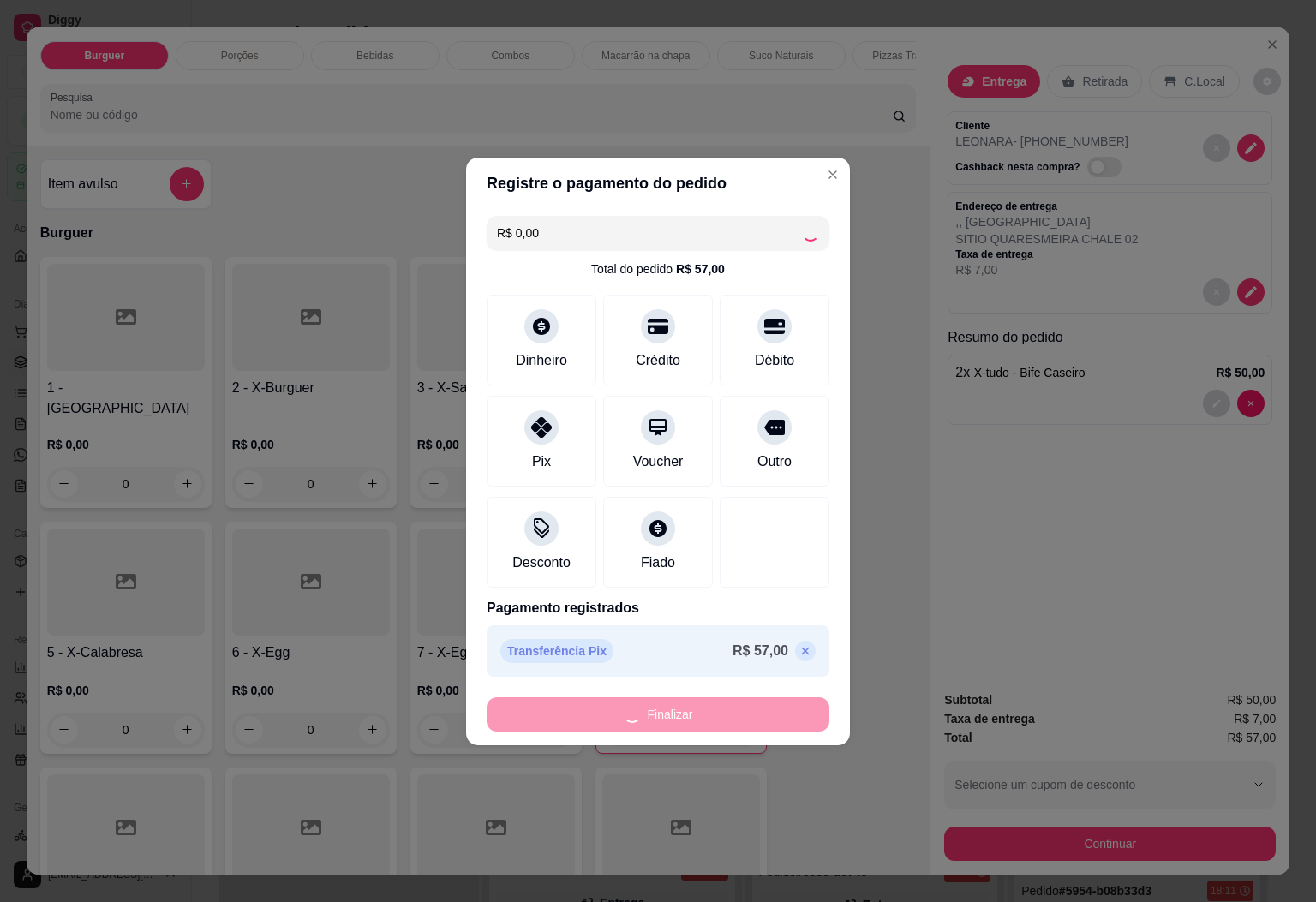
type input "0"
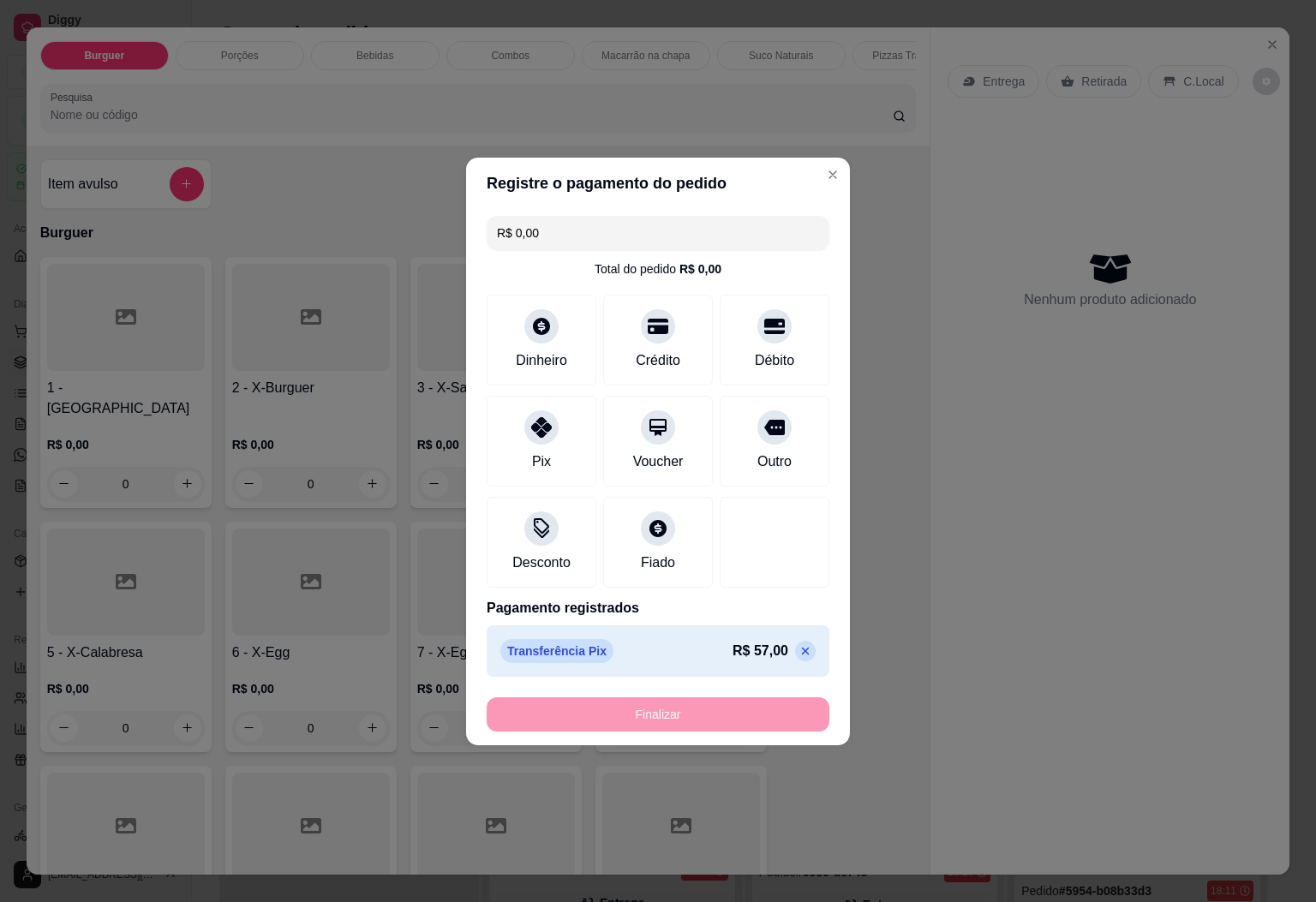
type input "-R$ 57,00"
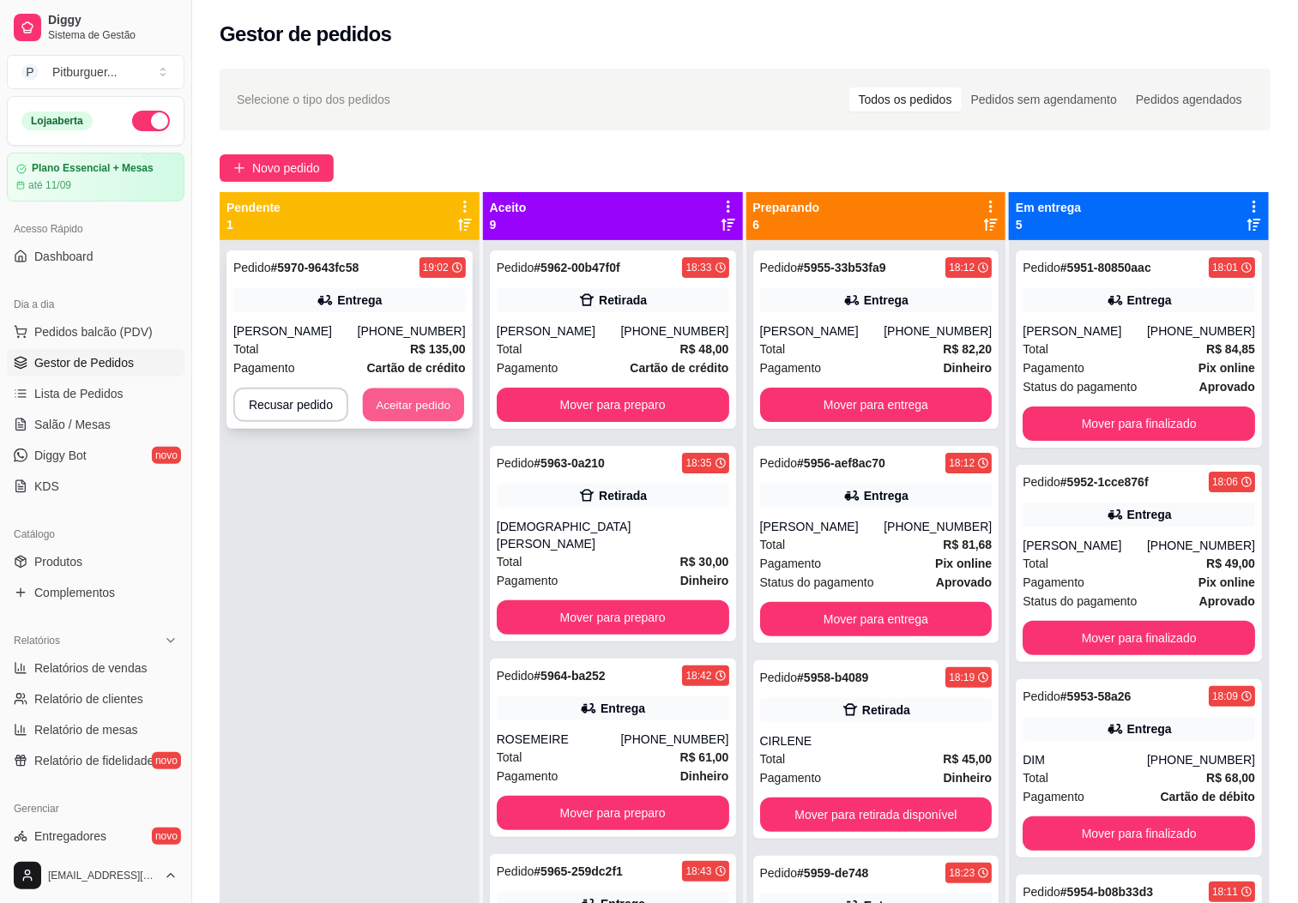
click at [407, 413] on button "Aceitar pedido" at bounding box center [413, 405] width 101 height 33
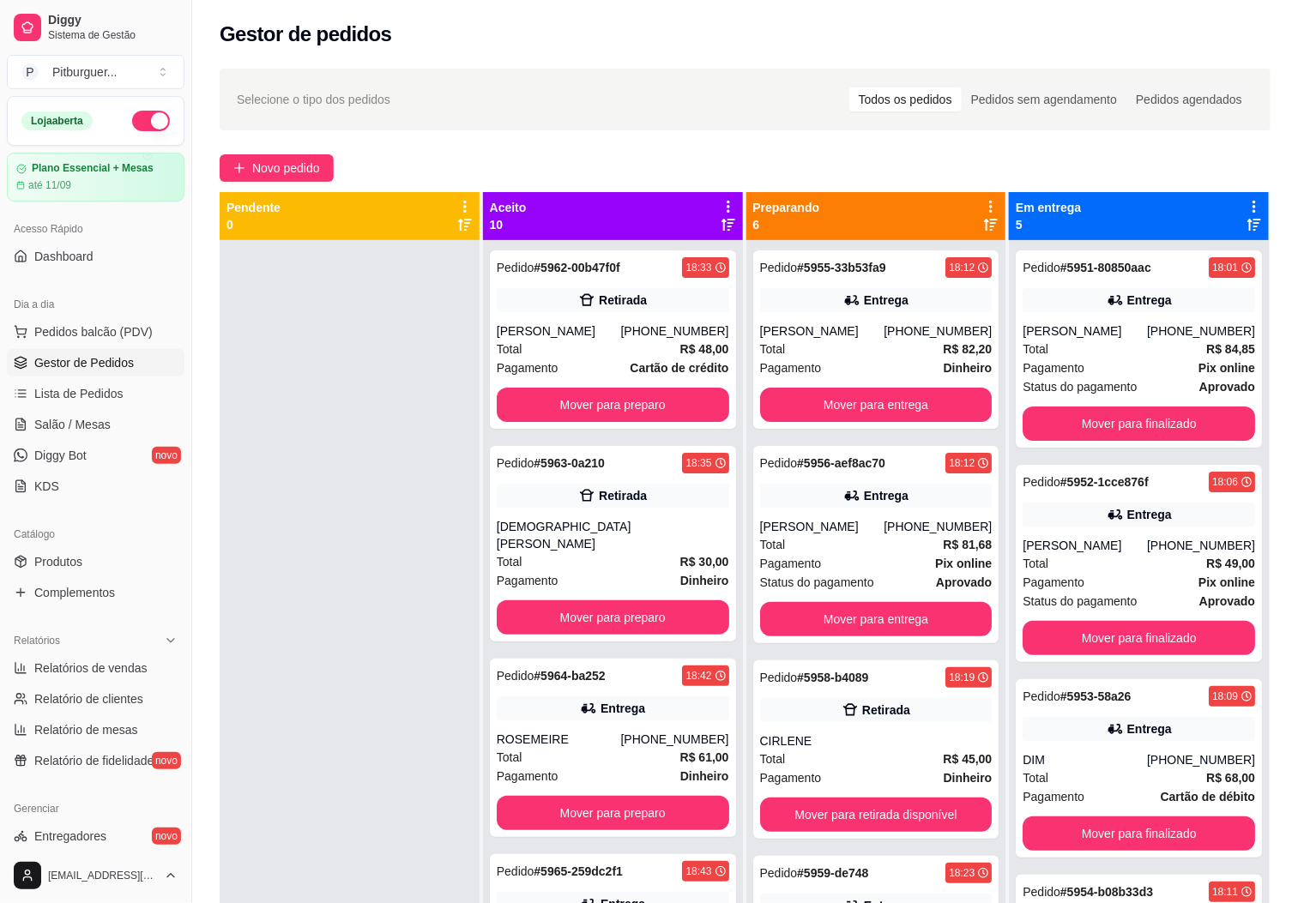
click at [337, 381] on div at bounding box center [350, 691] width 260 height 903
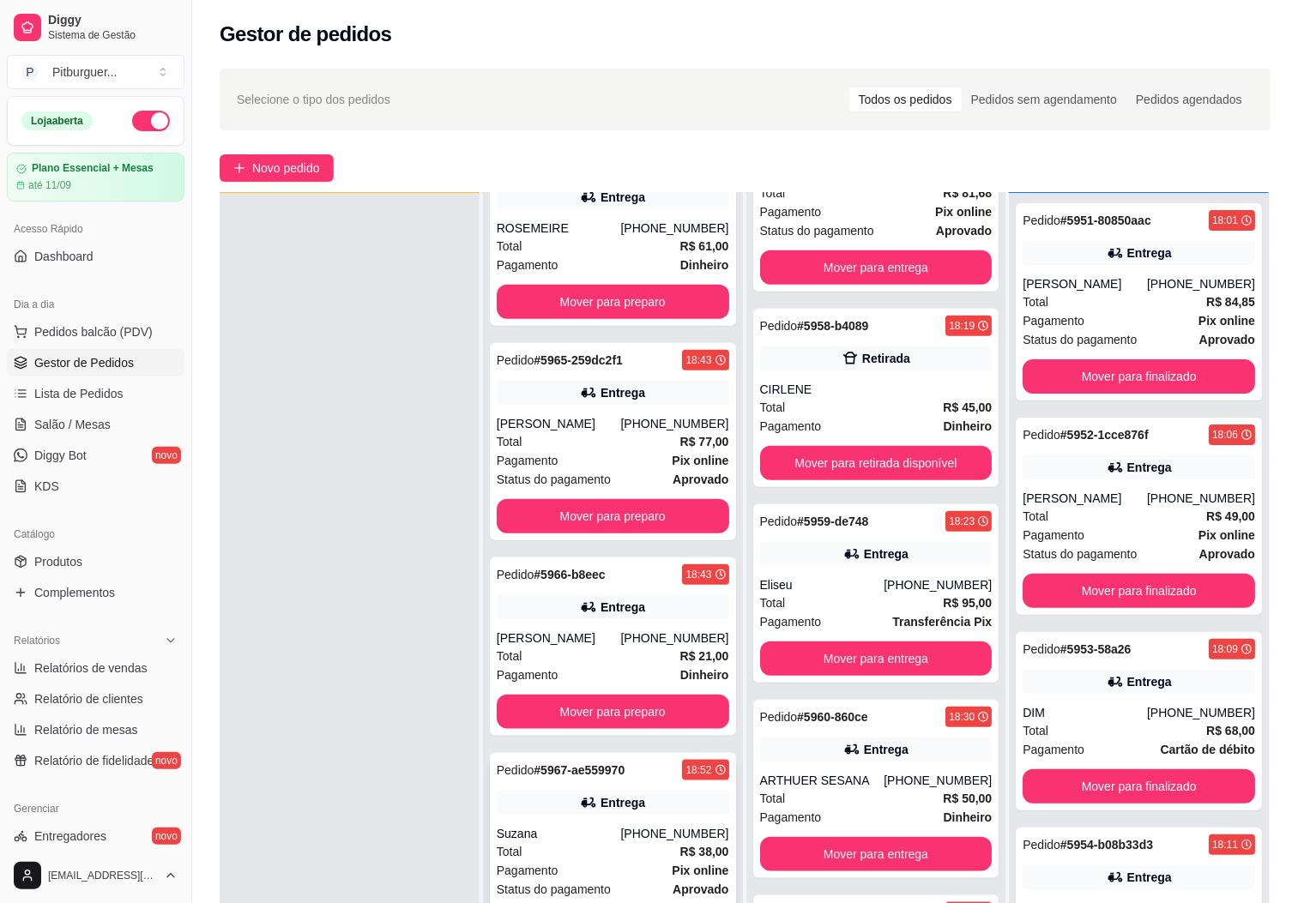
scroll to position [1141, 0]
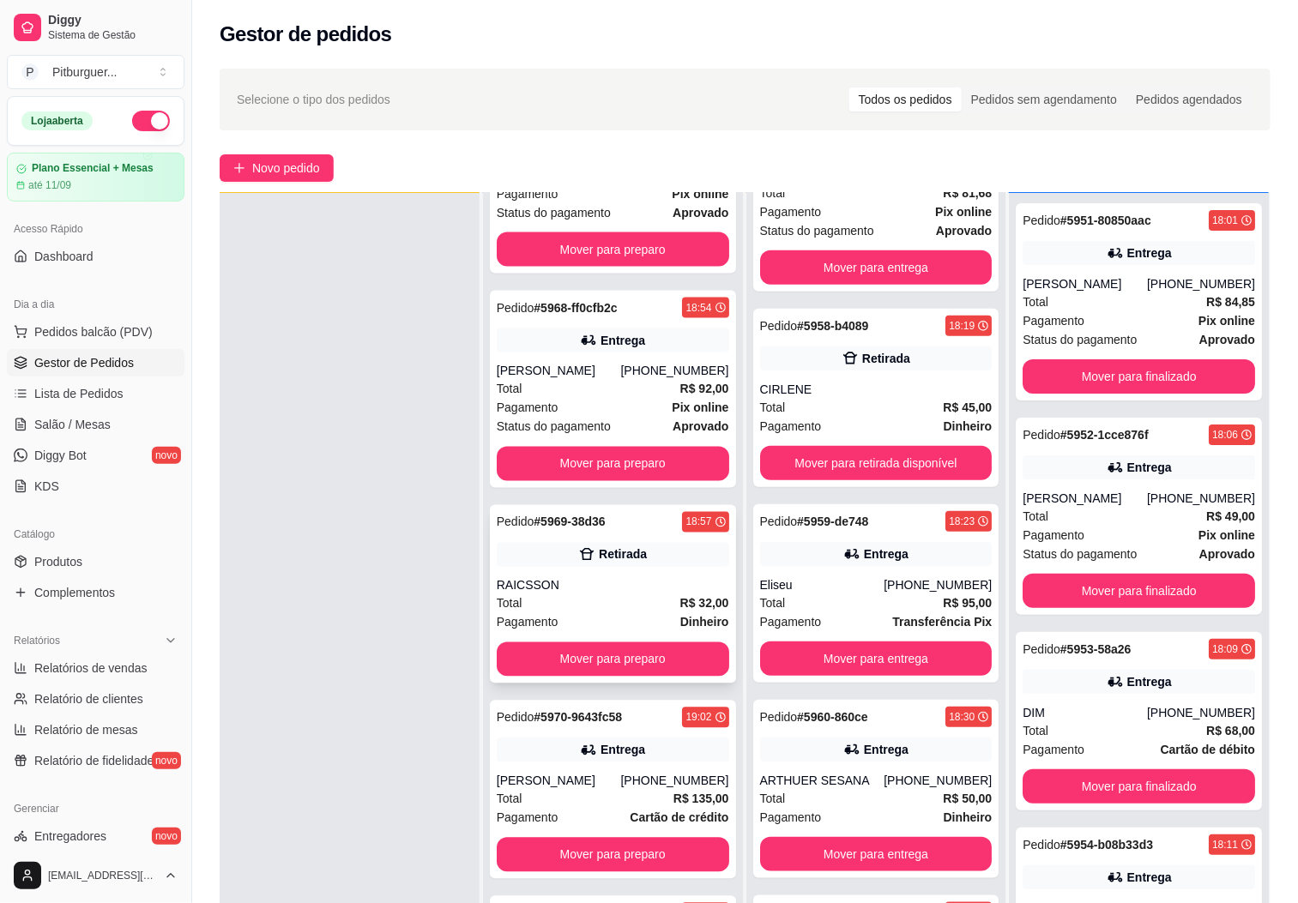
click at [626, 571] on div "Pedido # 5969-38d36 18:57 Retirada RAICSSON Total R$ 32,00 Pagamento Dinheiro M…" at bounding box center [613, 594] width 246 height 178
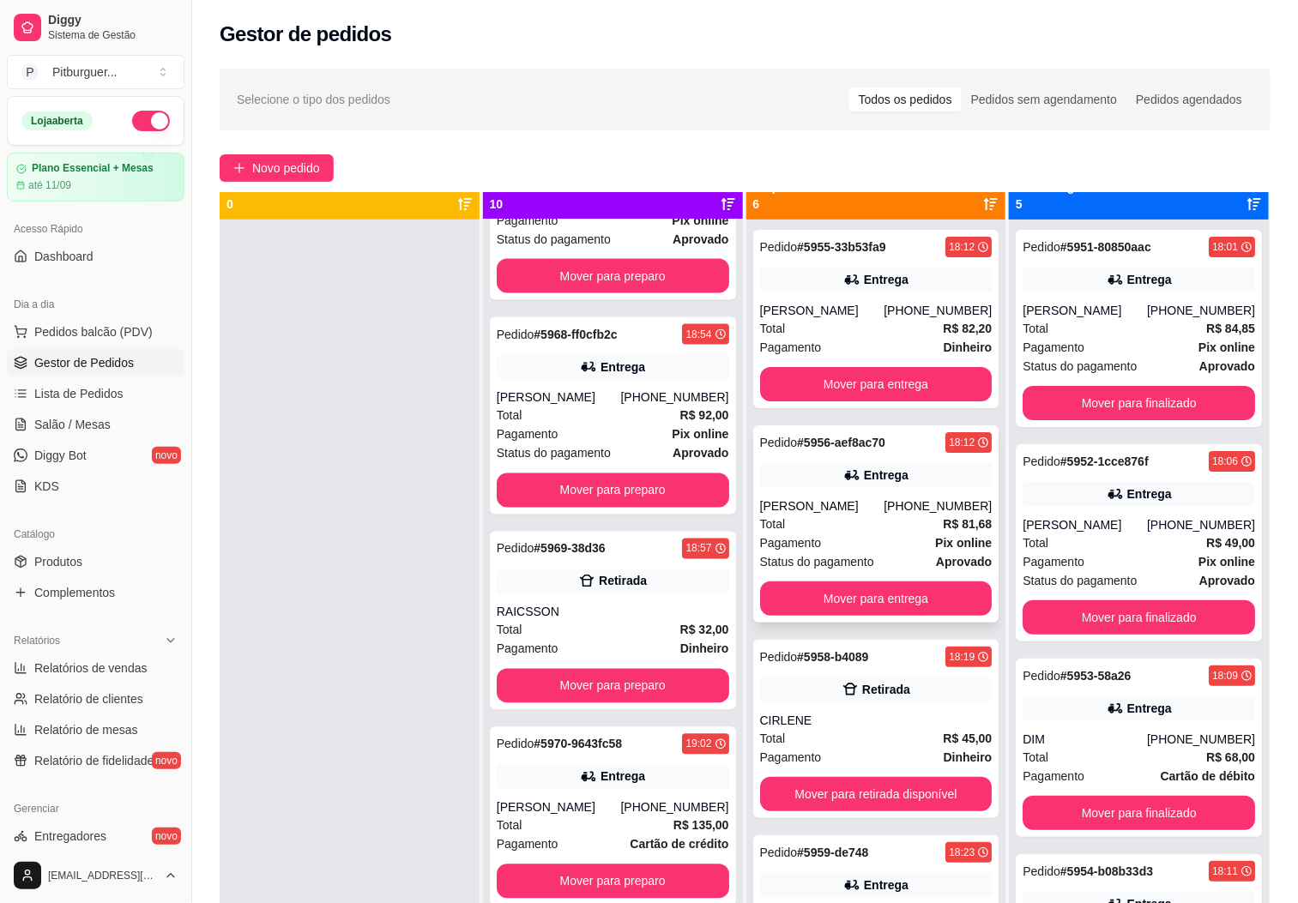
scroll to position [0, 0]
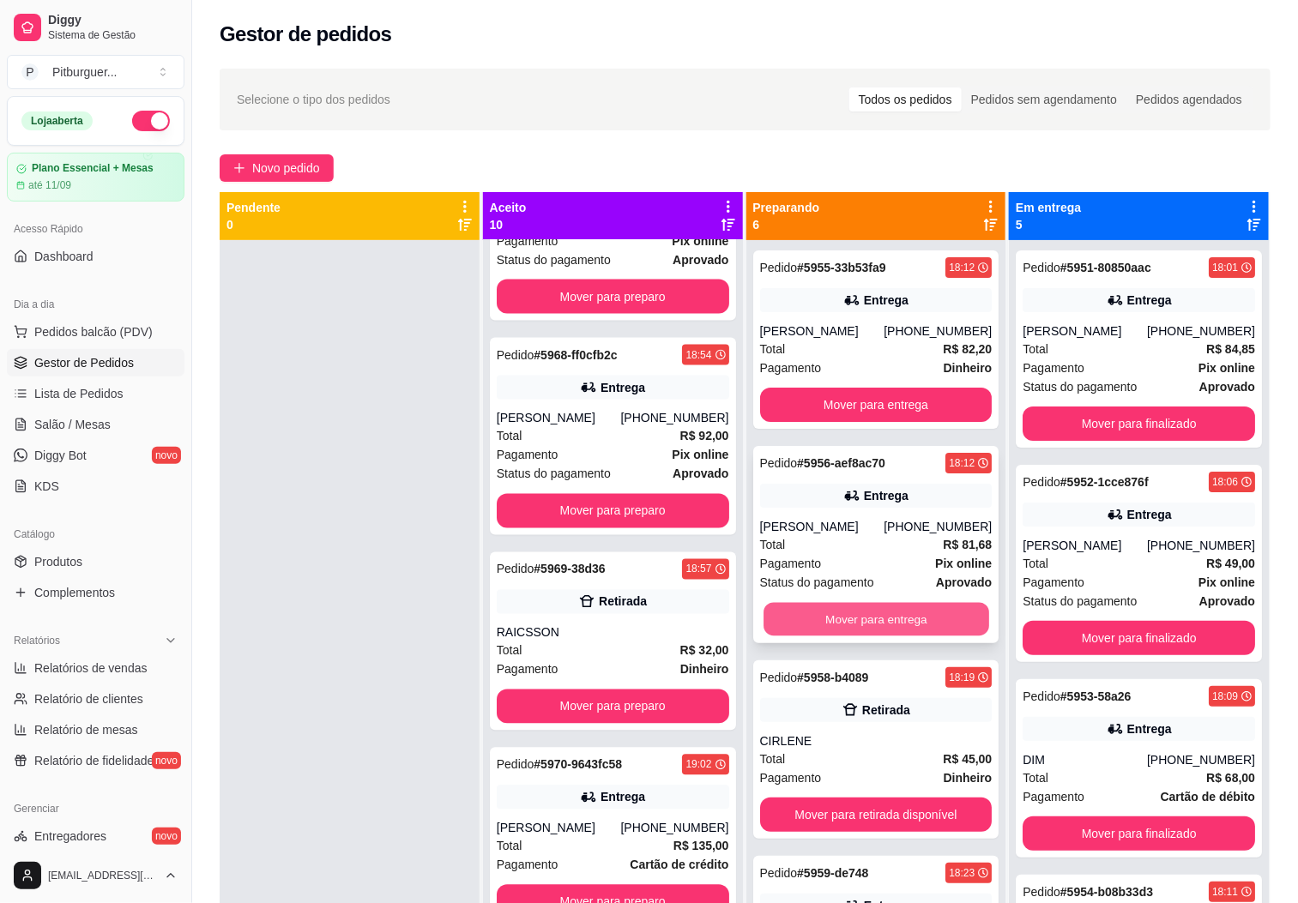
click at [859, 615] on button "Mover para entrega" at bounding box center [876, 619] width 226 height 33
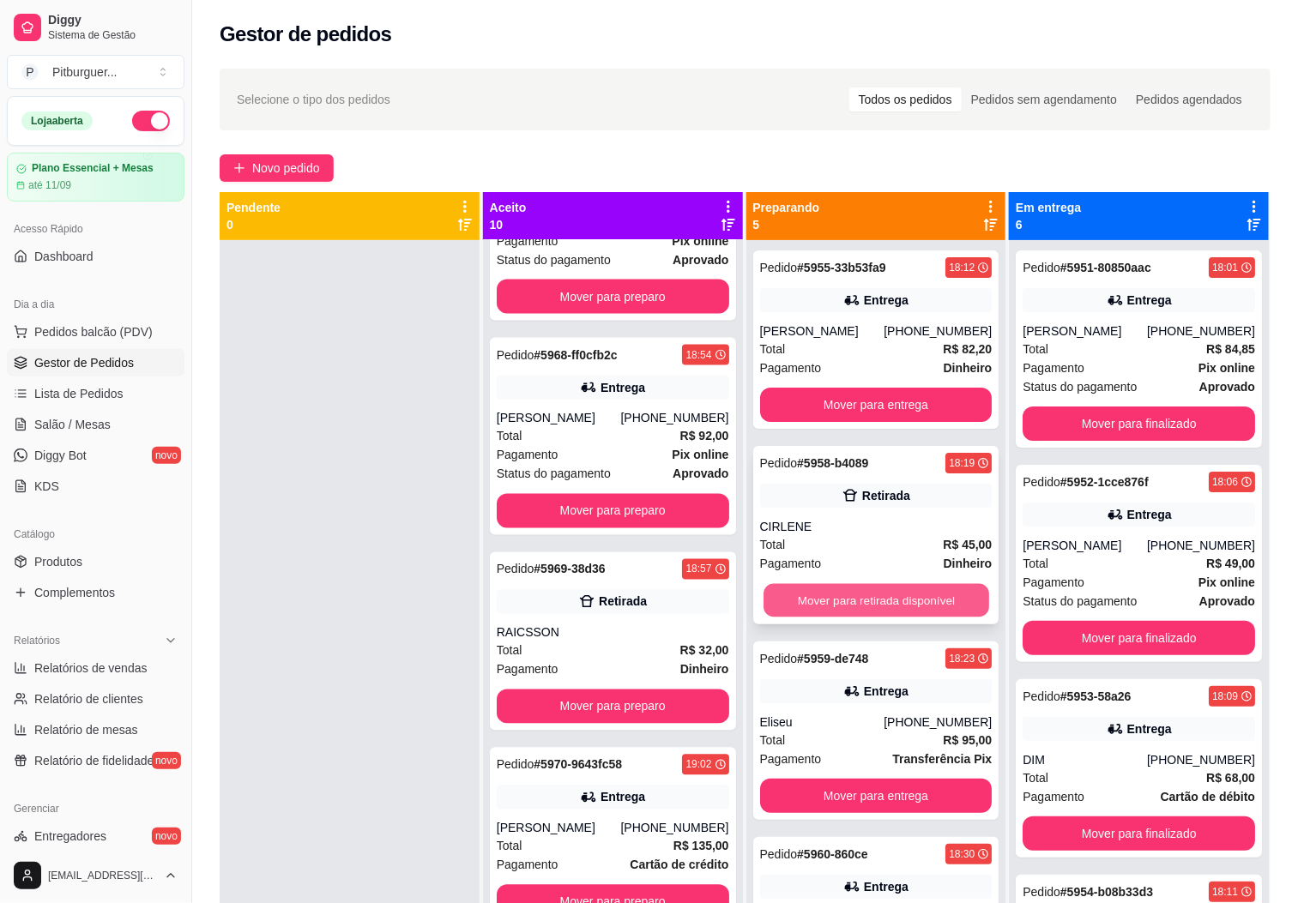
click at [894, 595] on button "Mover para retirada disponível" at bounding box center [876, 600] width 226 height 33
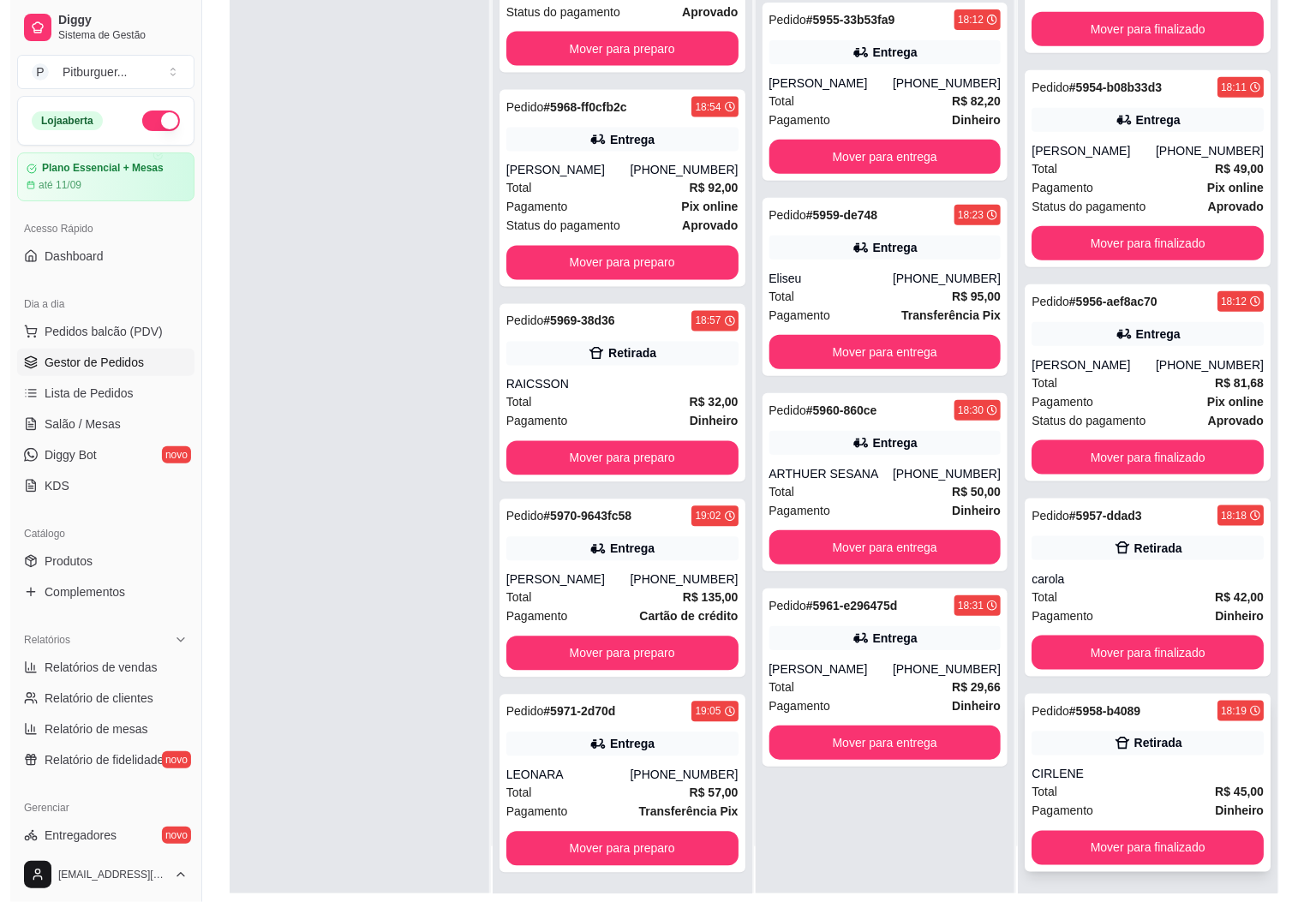
scroll to position [262, 0]
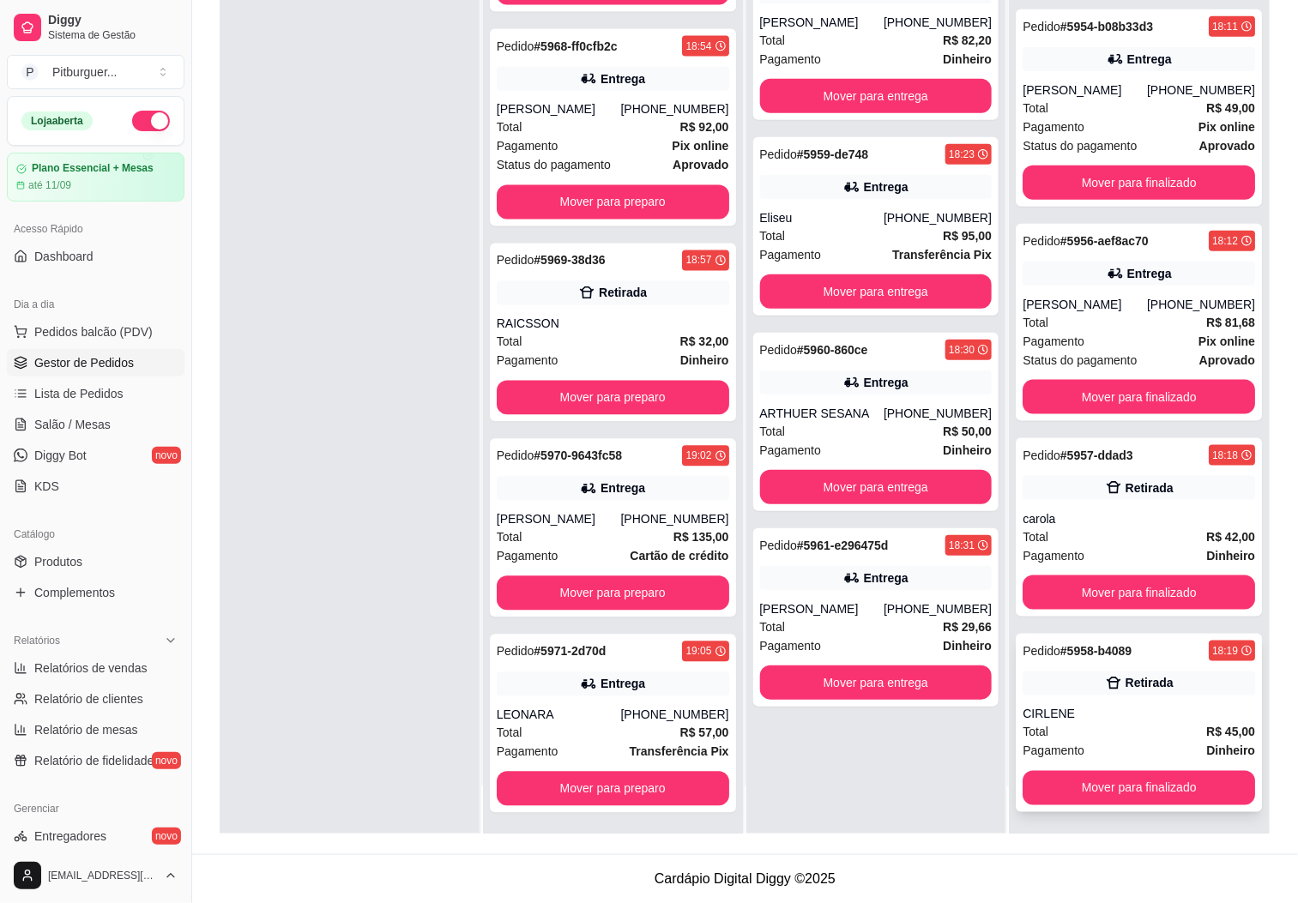
click at [1078, 716] on div "CIRLENE" at bounding box center [1138, 714] width 232 height 17
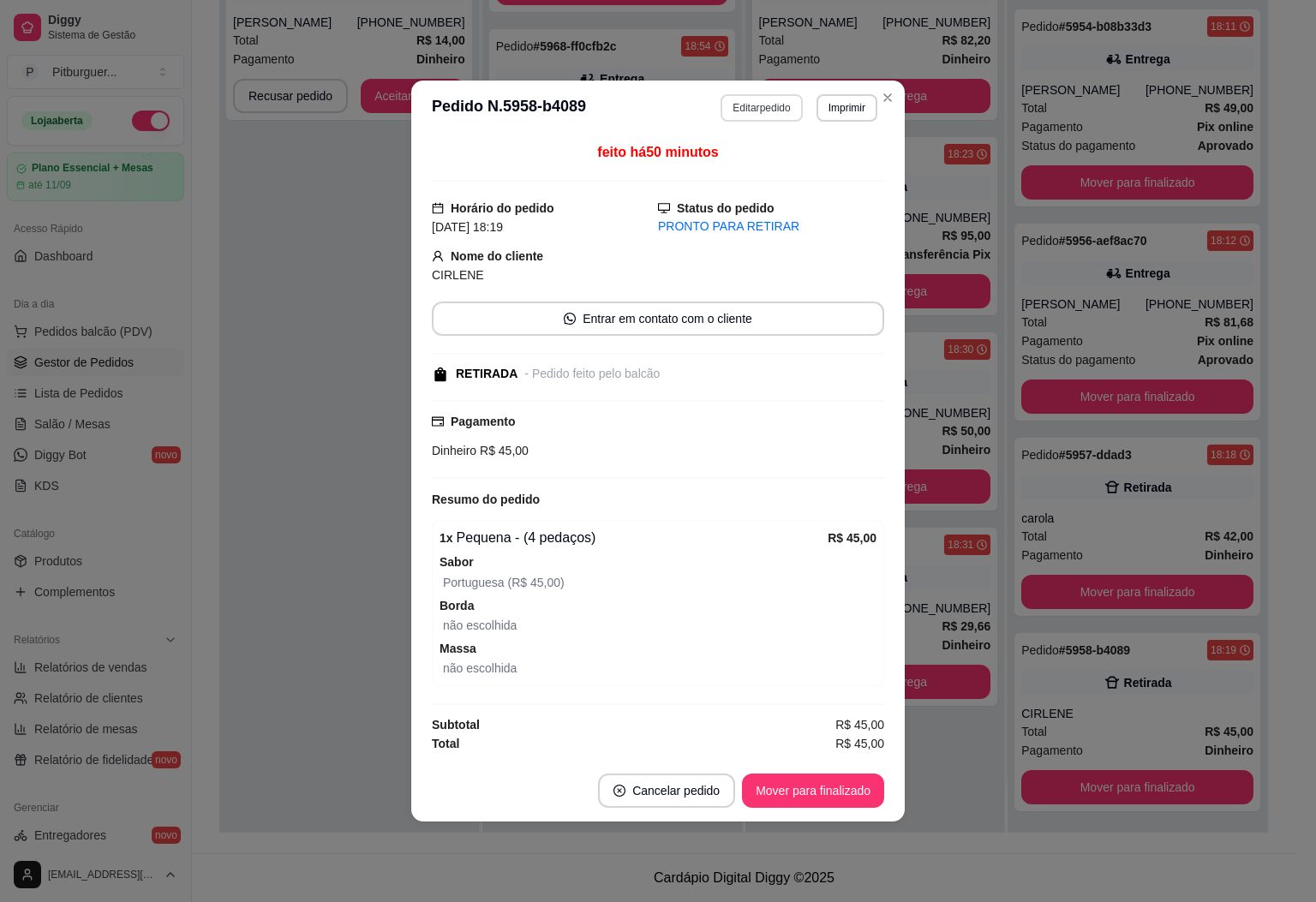
click at [781, 98] on button "Editar pedido" at bounding box center [760, 107] width 81 height 27
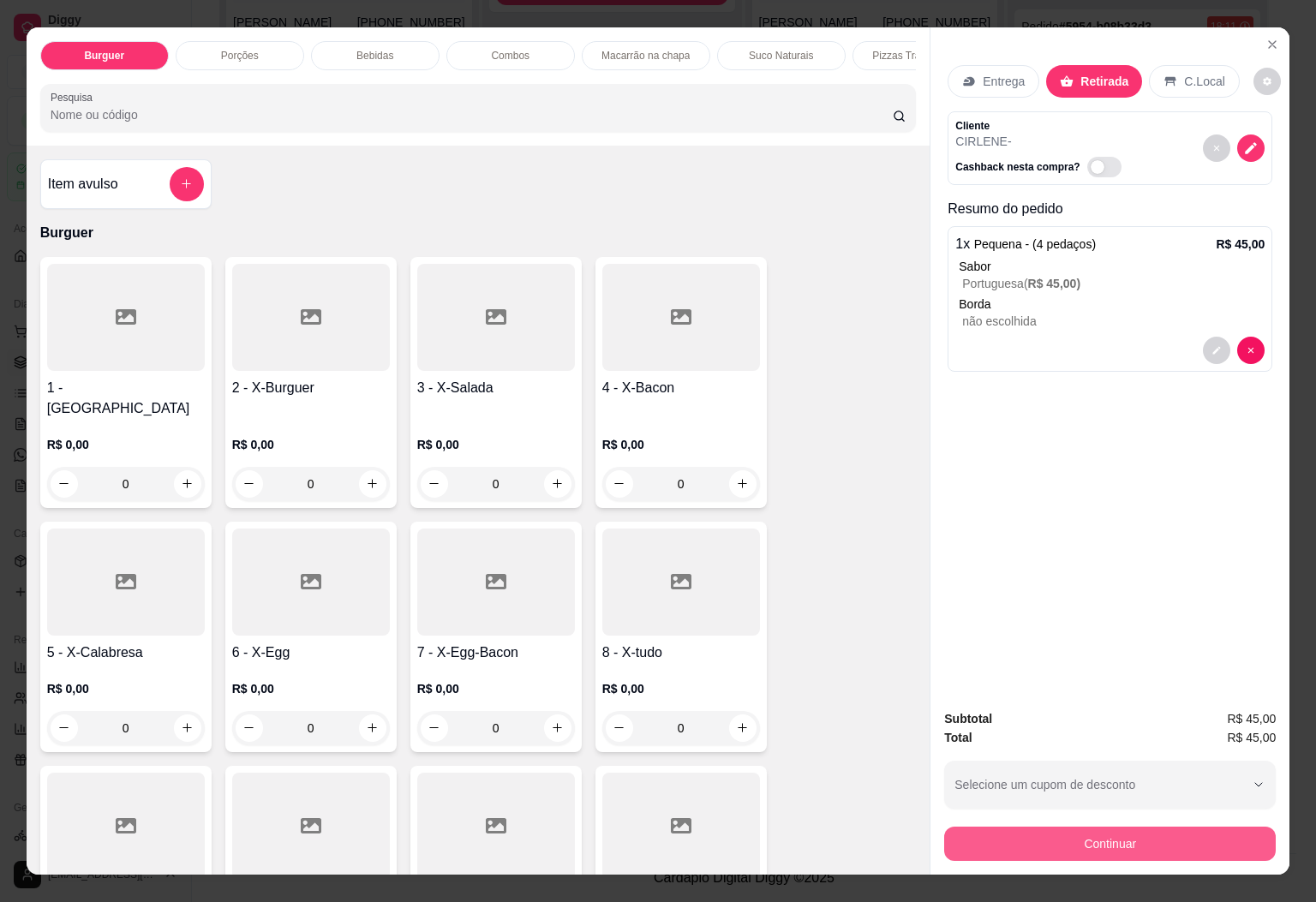
click at [1015, 844] on button "Continuar" at bounding box center [1110, 844] width 332 height 34
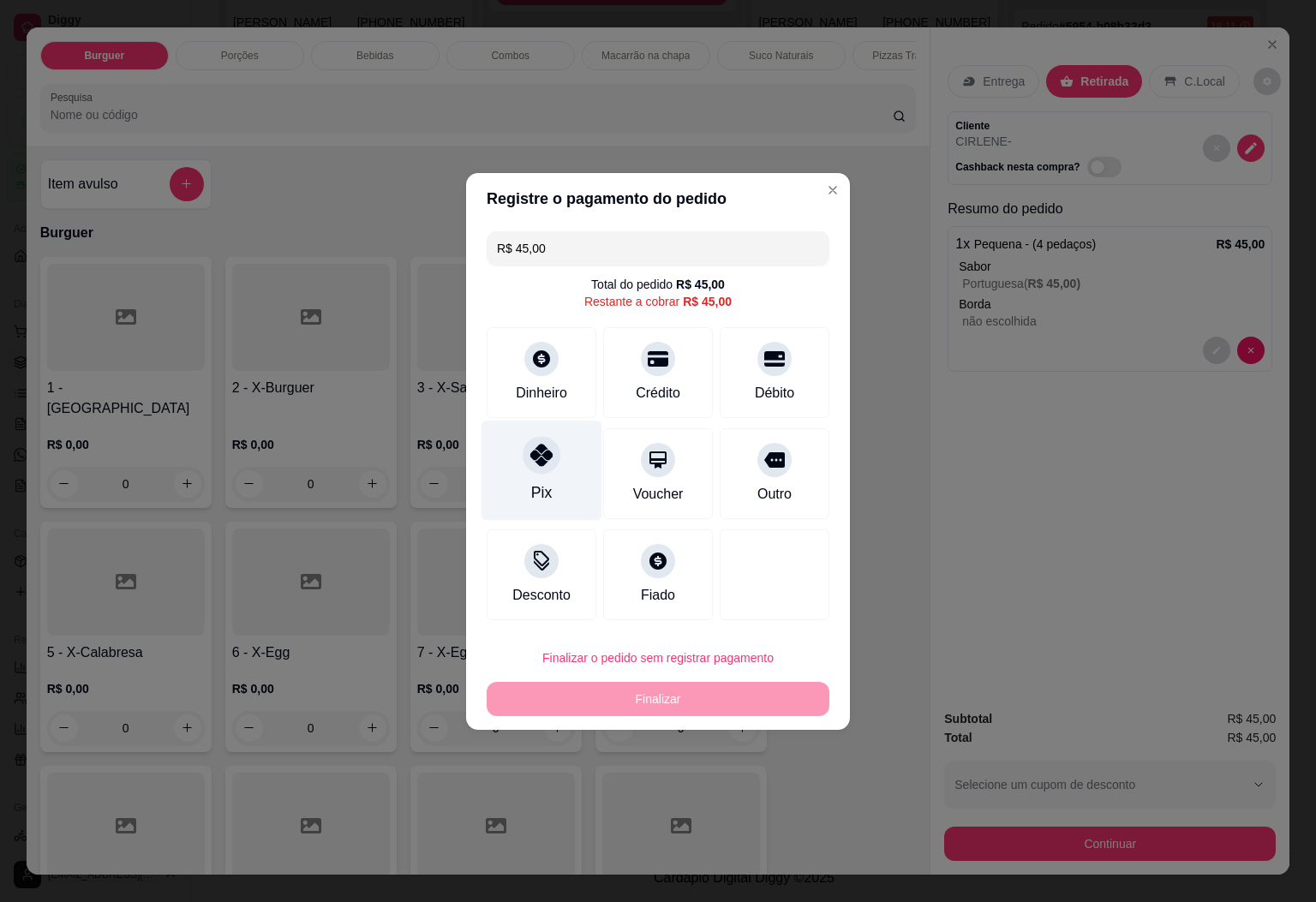
click at [517, 467] on div "Pix" at bounding box center [542, 469] width 121 height 100
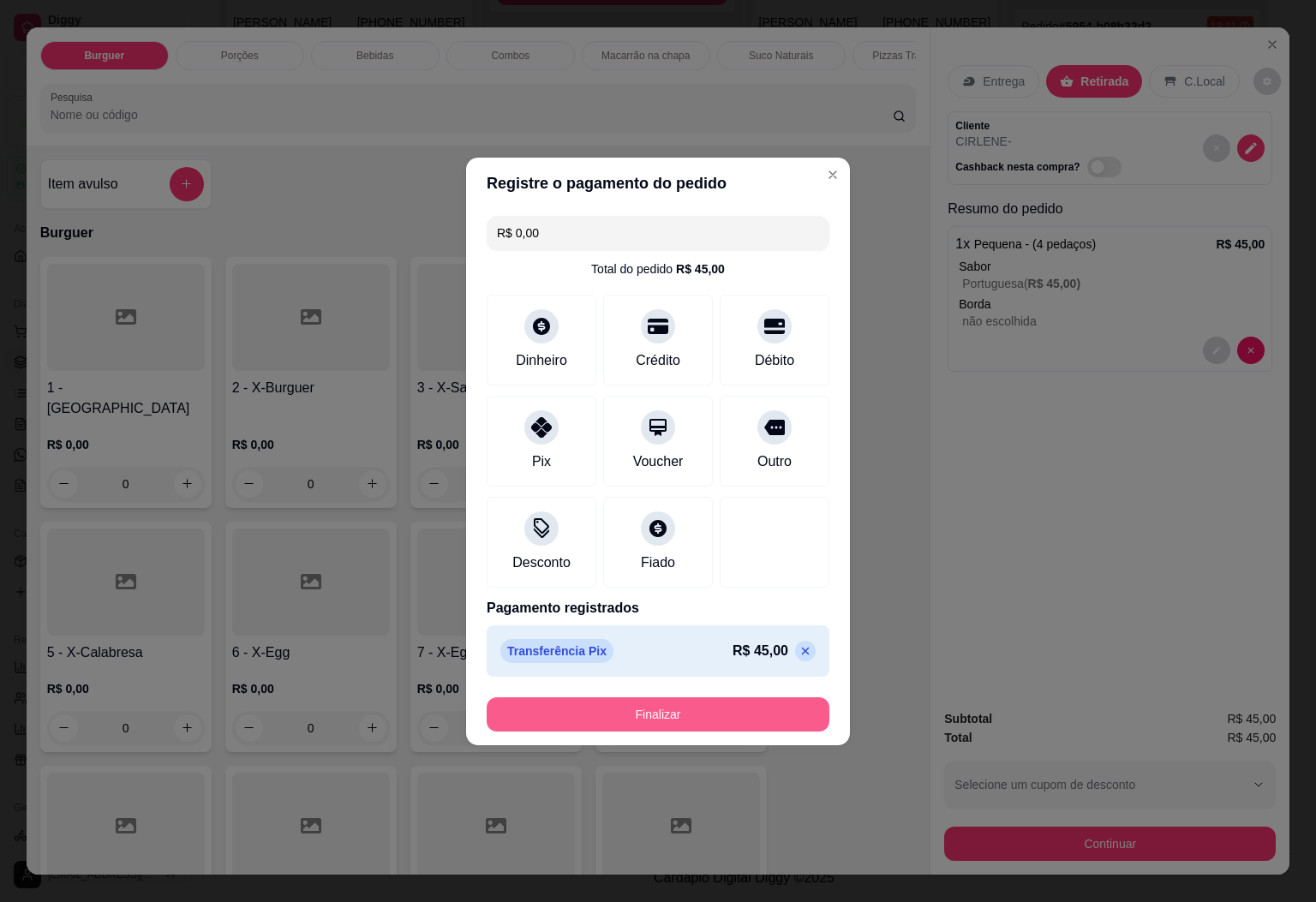
click at [735, 730] on button "Finalizar" at bounding box center [658, 714] width 343 height 34
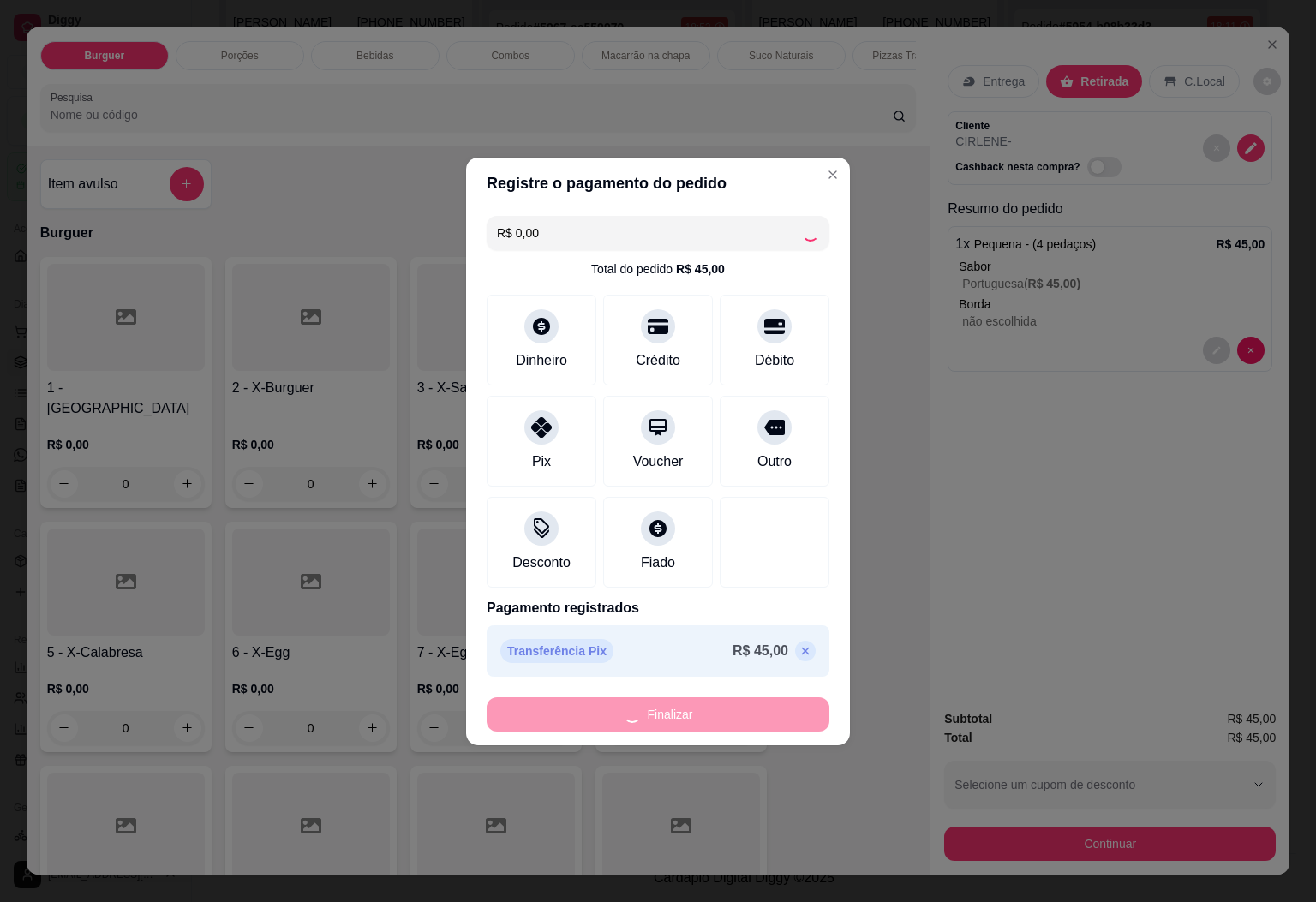
type input "-R$ 45,00"
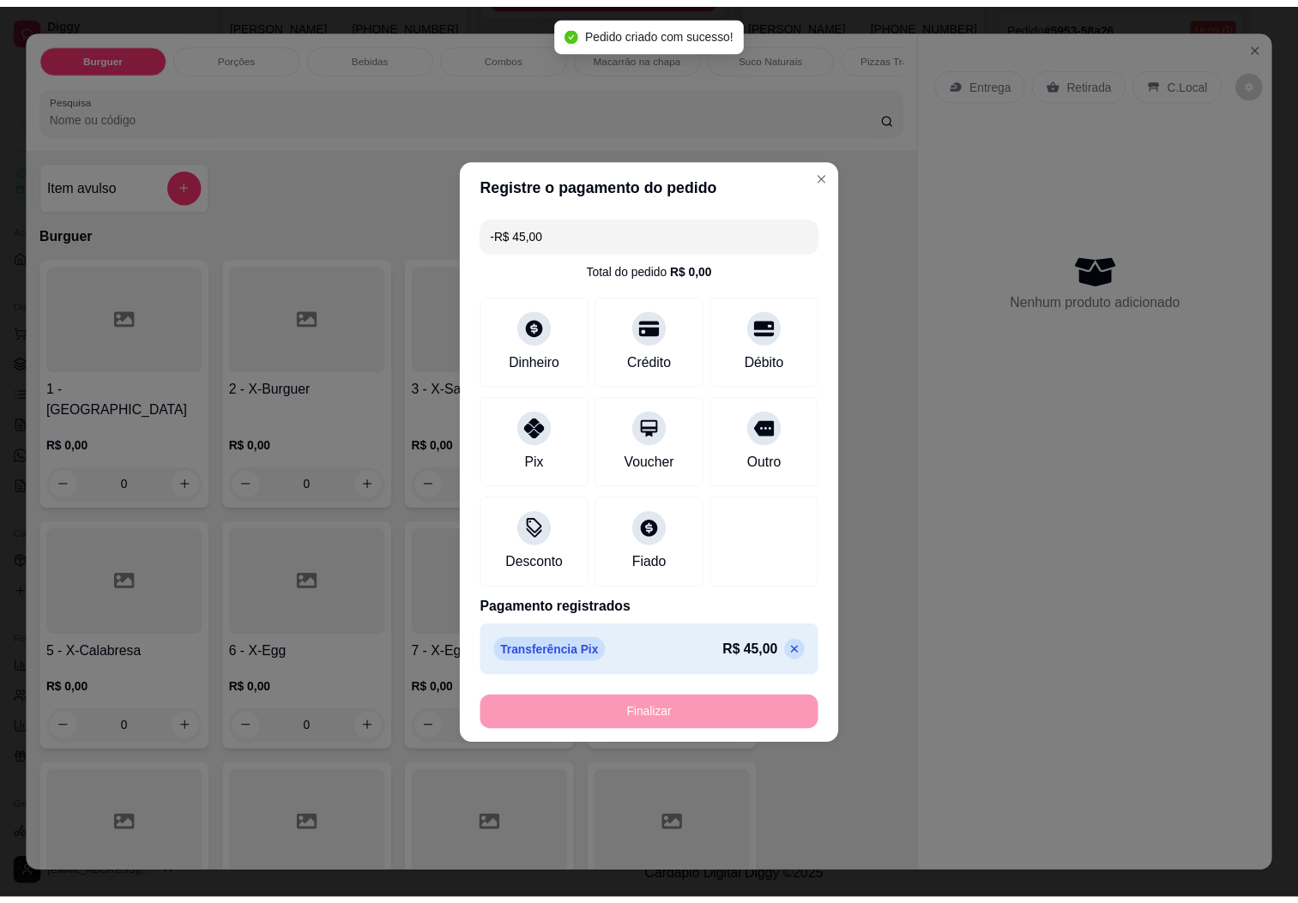
scroll to position [361, 0]
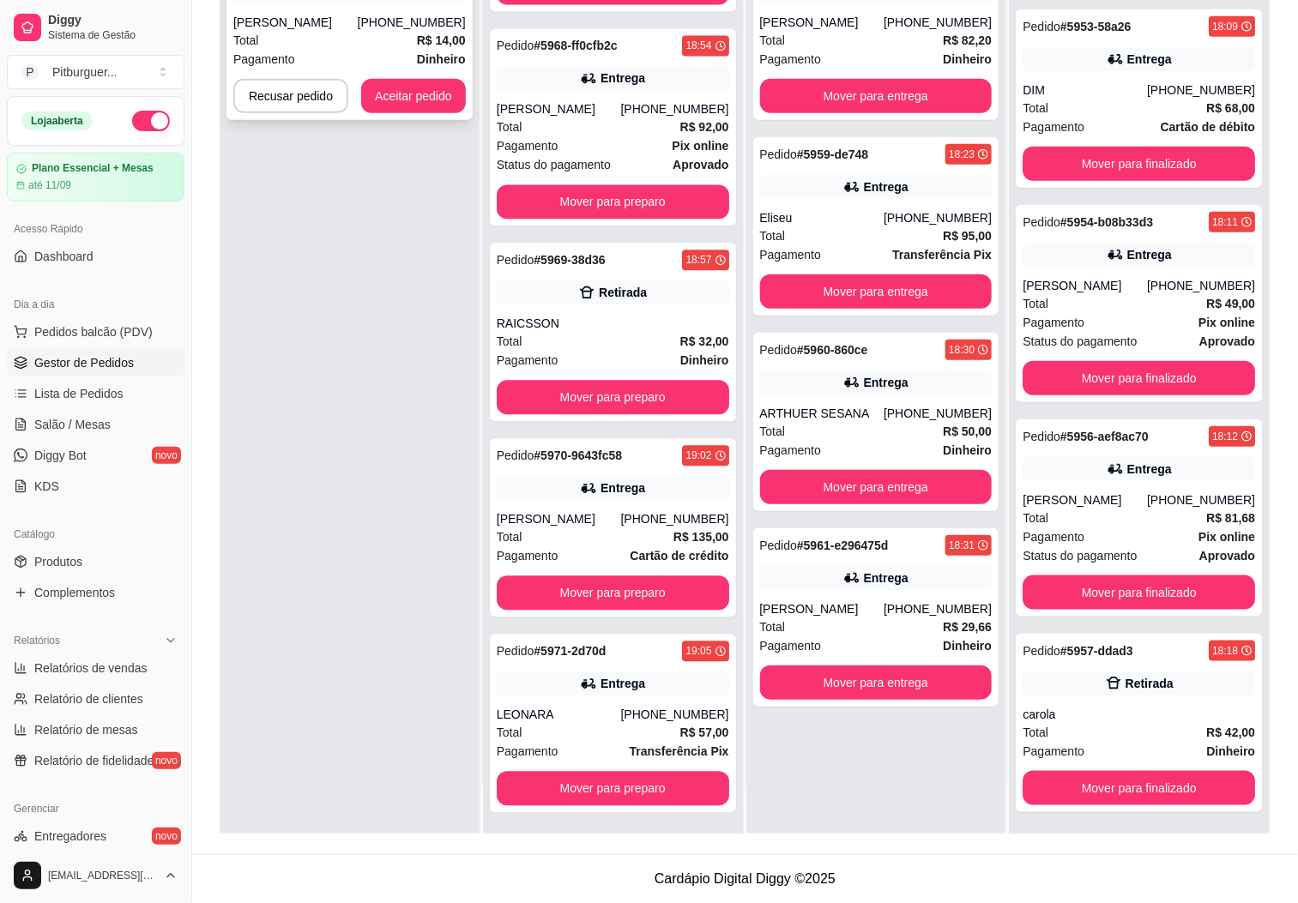
click at [402, 116] on div "Pedido # 5972-50d4ac44 19:09 Retirada Robert (28) 99985-0607 Total R$ 14,00 Pag…" at bounding box center [349, 31] width 246 height 178
click at [412, 82] on button "Aceitar pedido" at bounding box center [413, 96] width 105 height 34
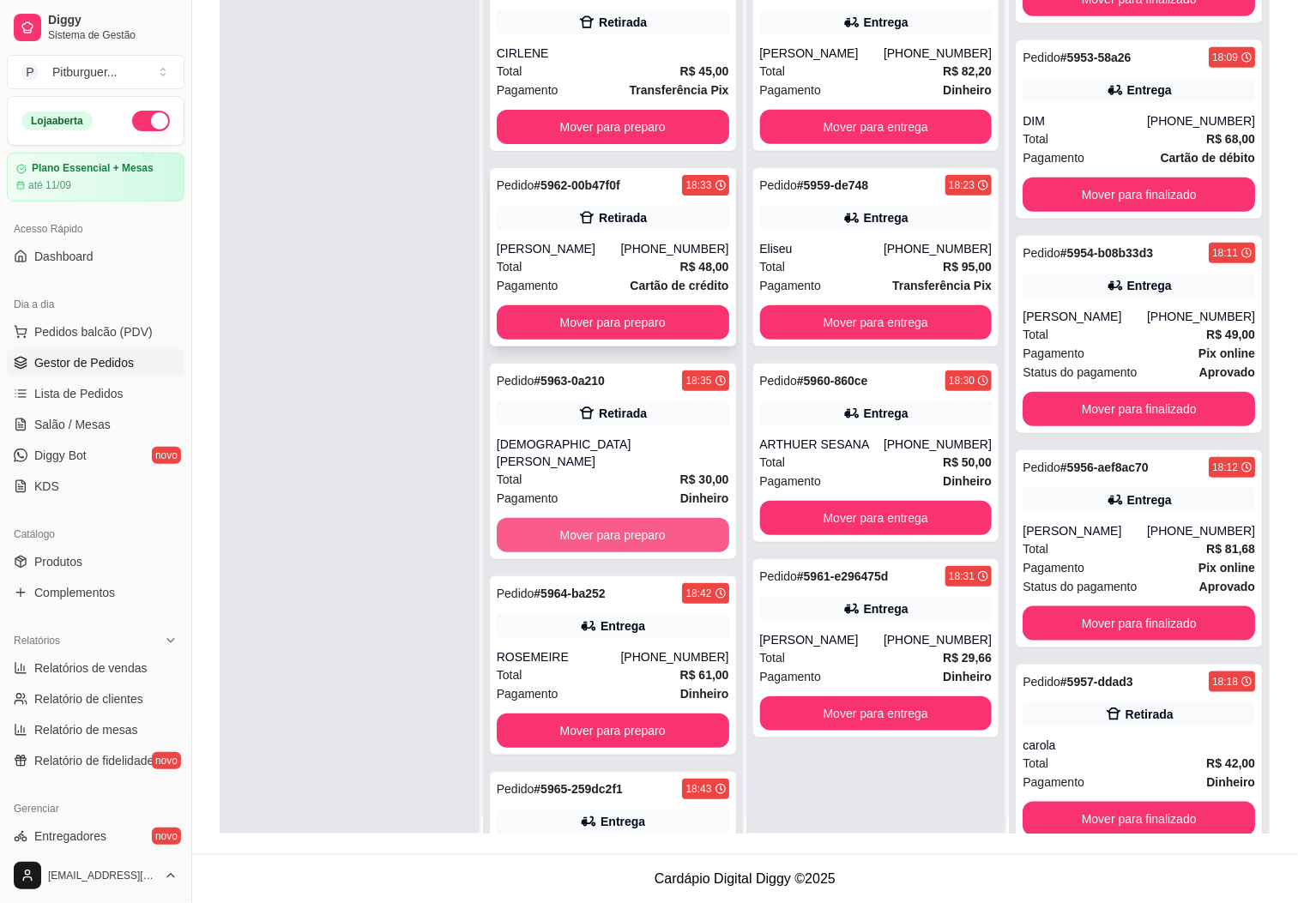
scroll to position [0, 0]
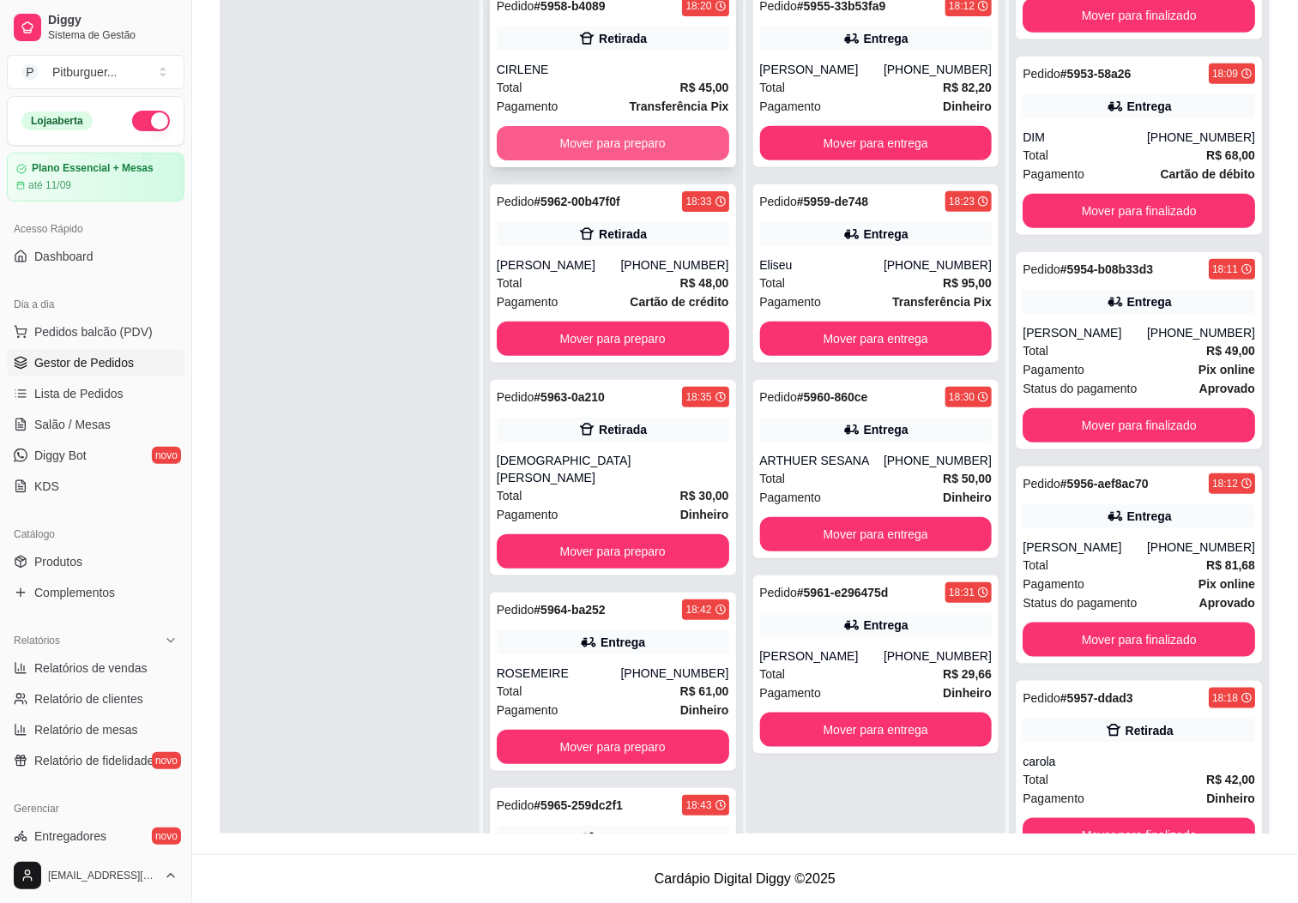
click at [538, 131] on button "Mover para preparo" at bounding box center [613, 143] width 232 height 34
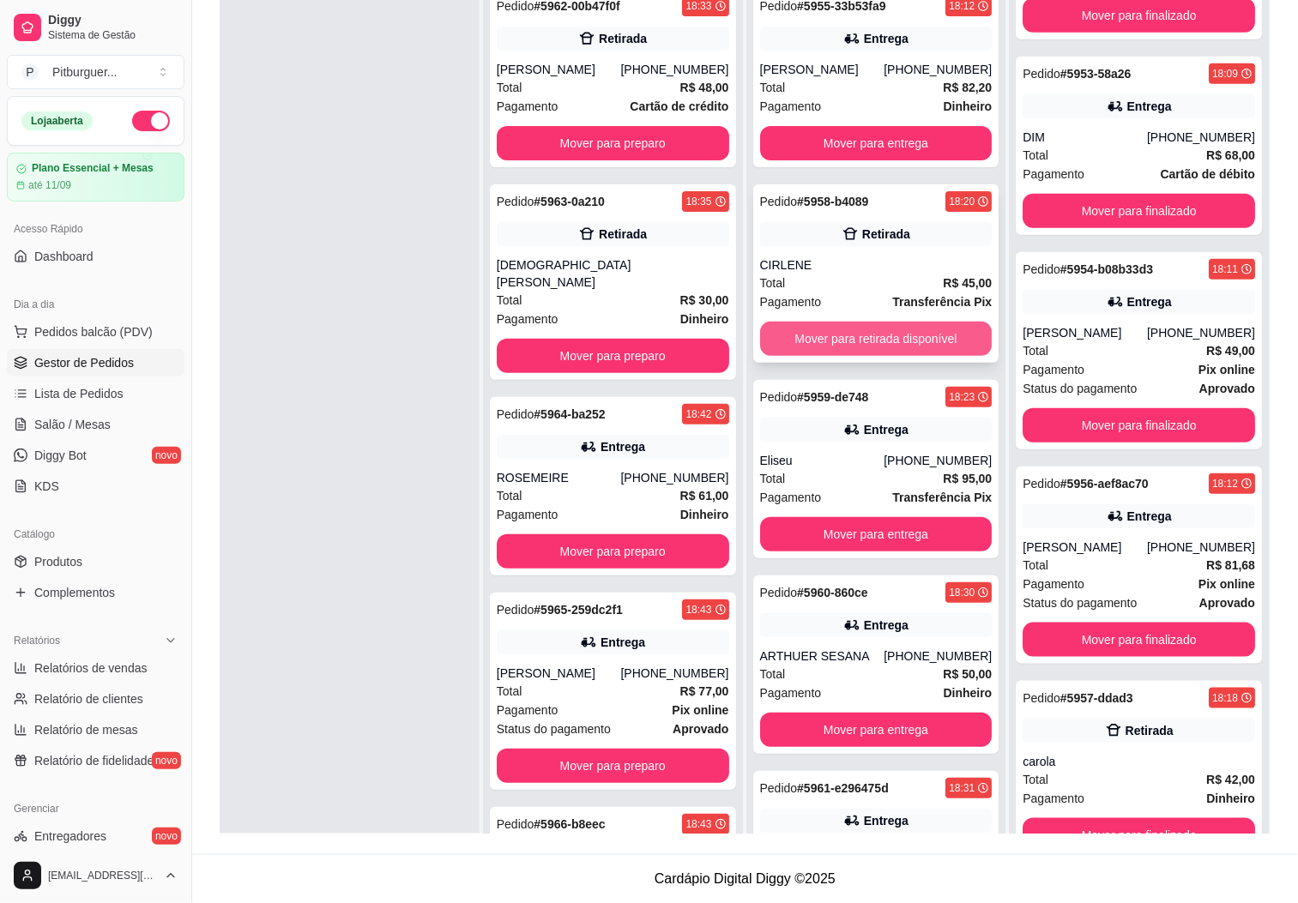
click at [894, 329] on button "Mover para retirada disponível" at bounding box center [876, 339] width 232 height 34
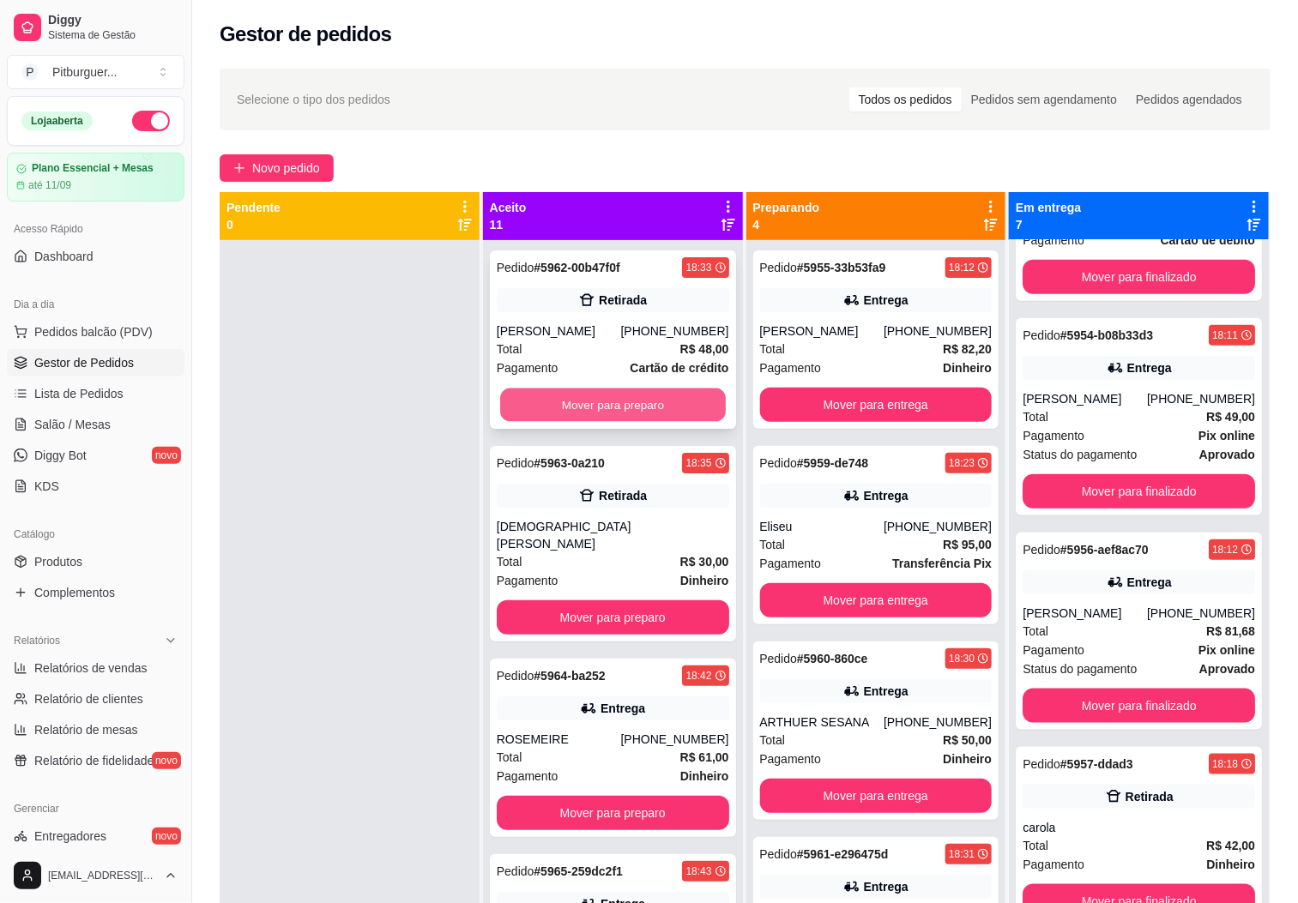
click at [629, 402] on button "Mover para preparo" at bounding box center [613, 405] width 226 height 33
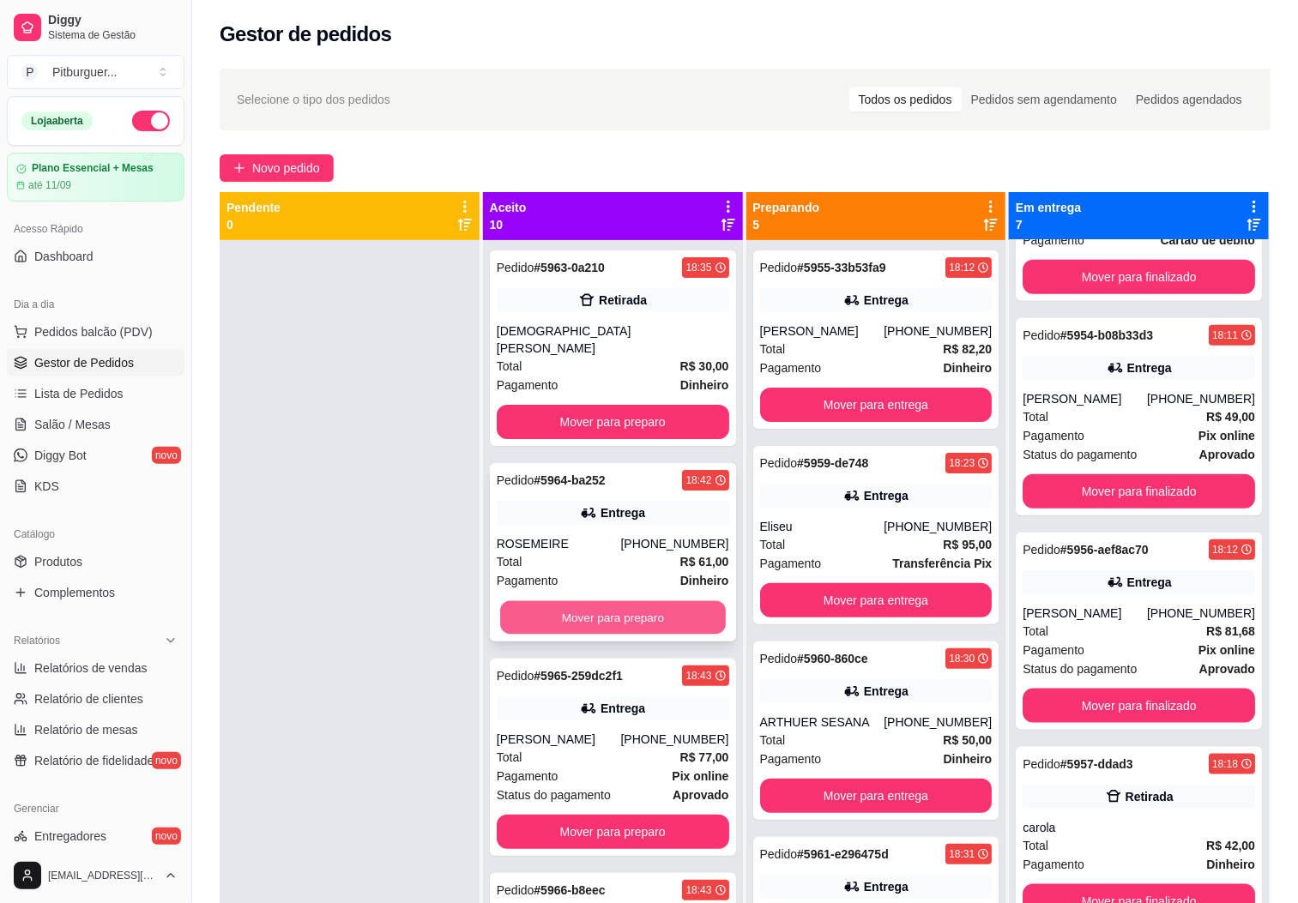
click at [638, 601] on button "Mover para preparo" at bounding box center [613, 617] width 226 height 33
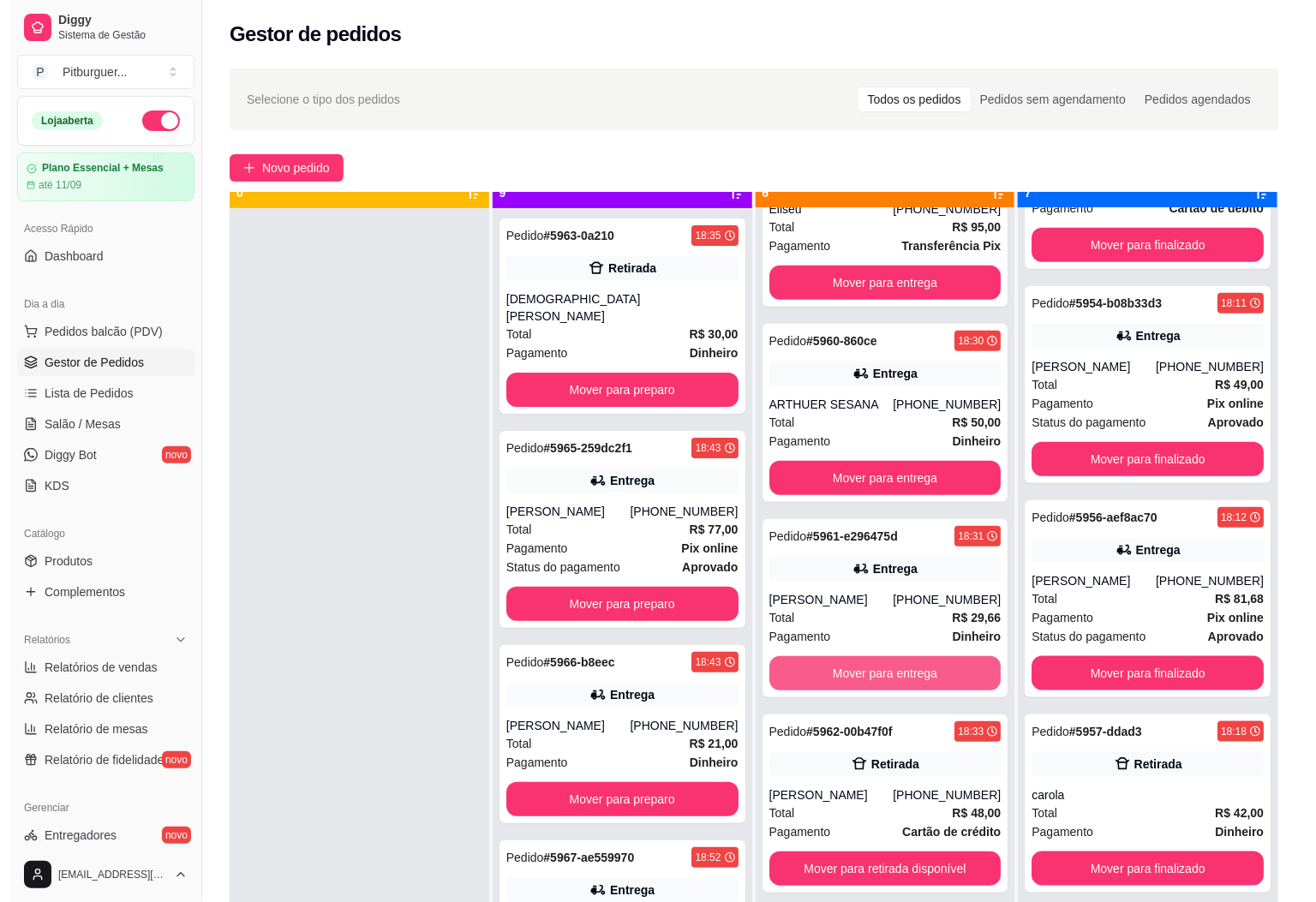
scroll to position [47, 0]
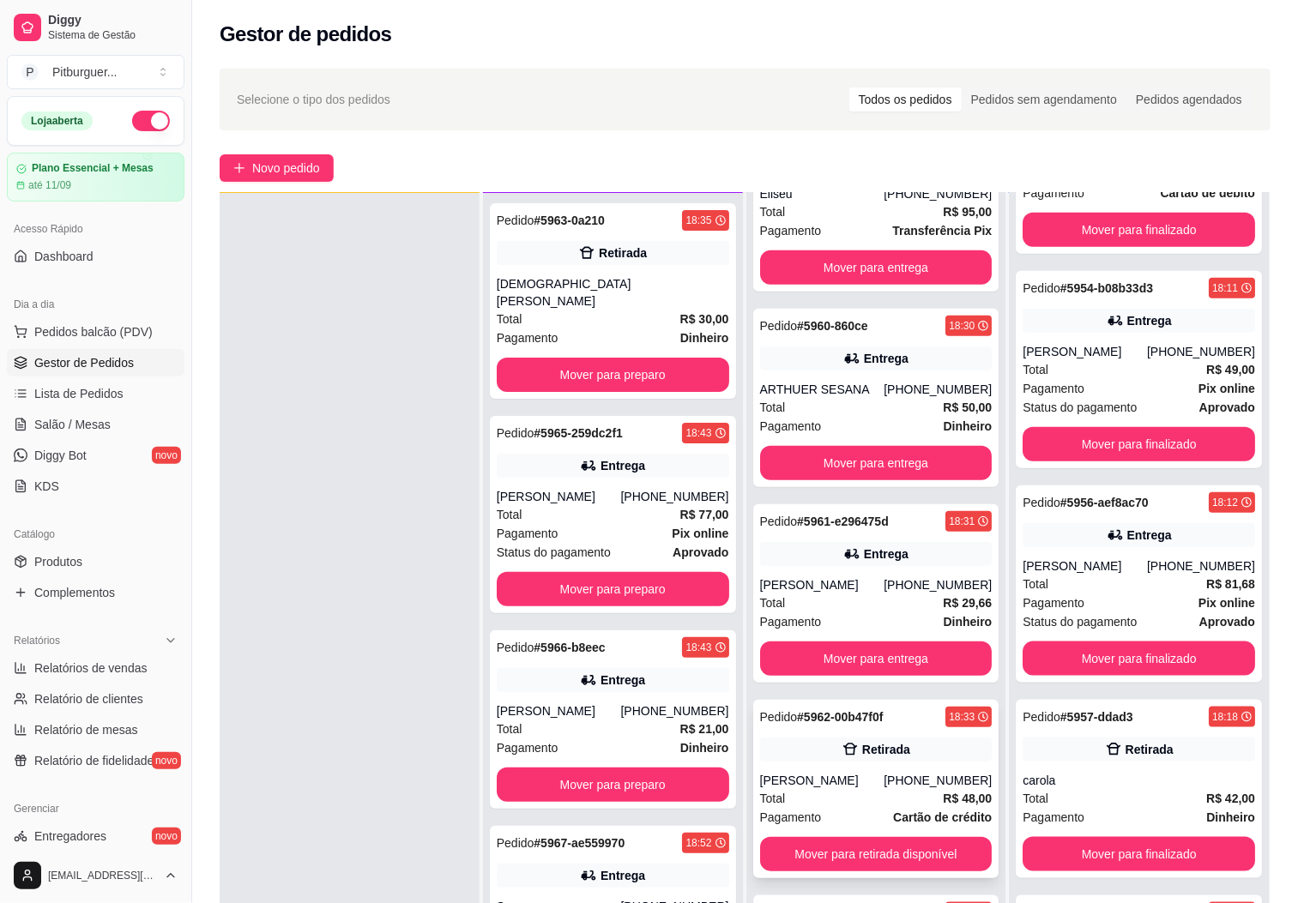
click at [810, 791] on div "Total R$ 48,00" at bounding box center [876, 798] width 232 height 19
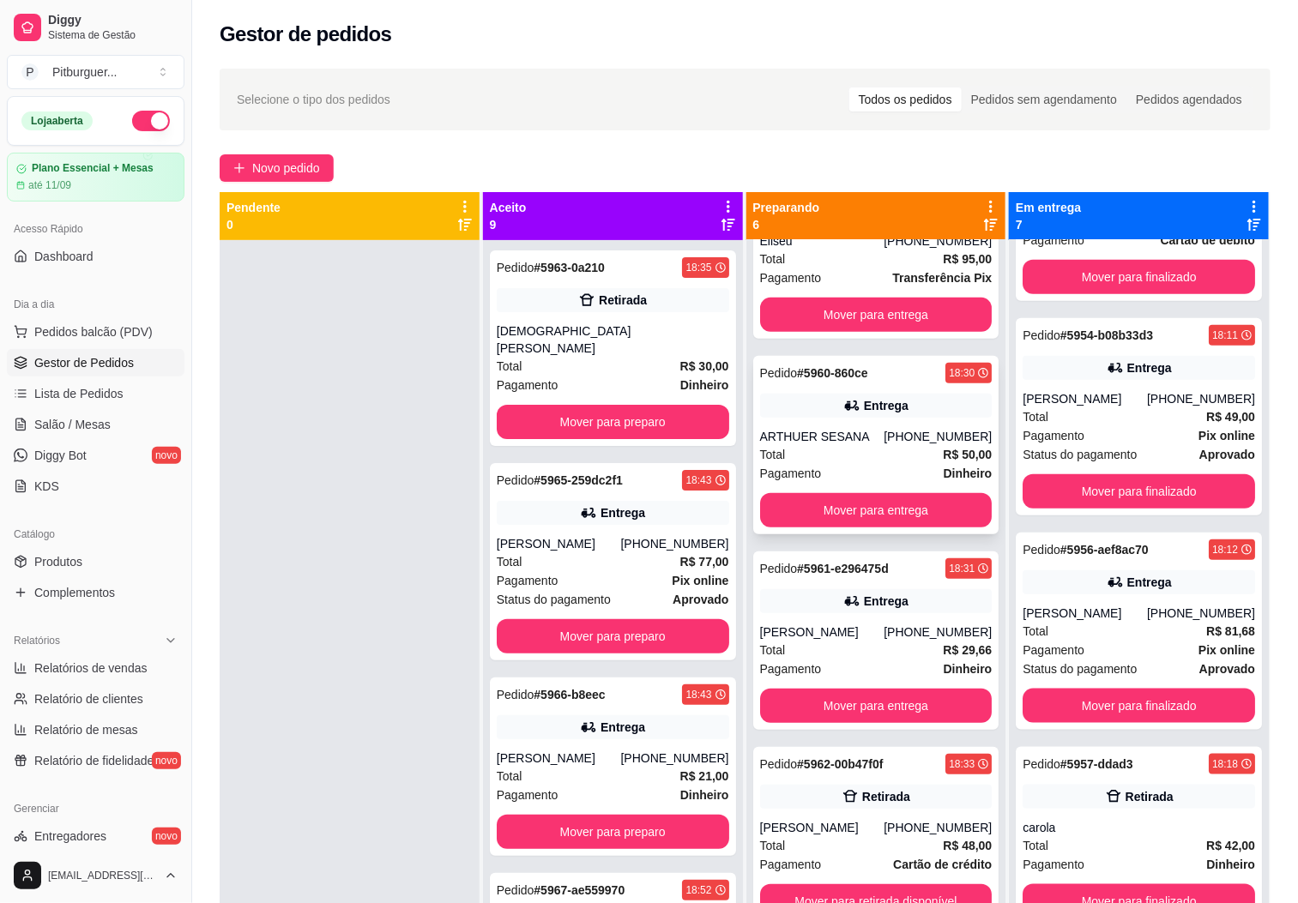
scroll to position [0, 0]
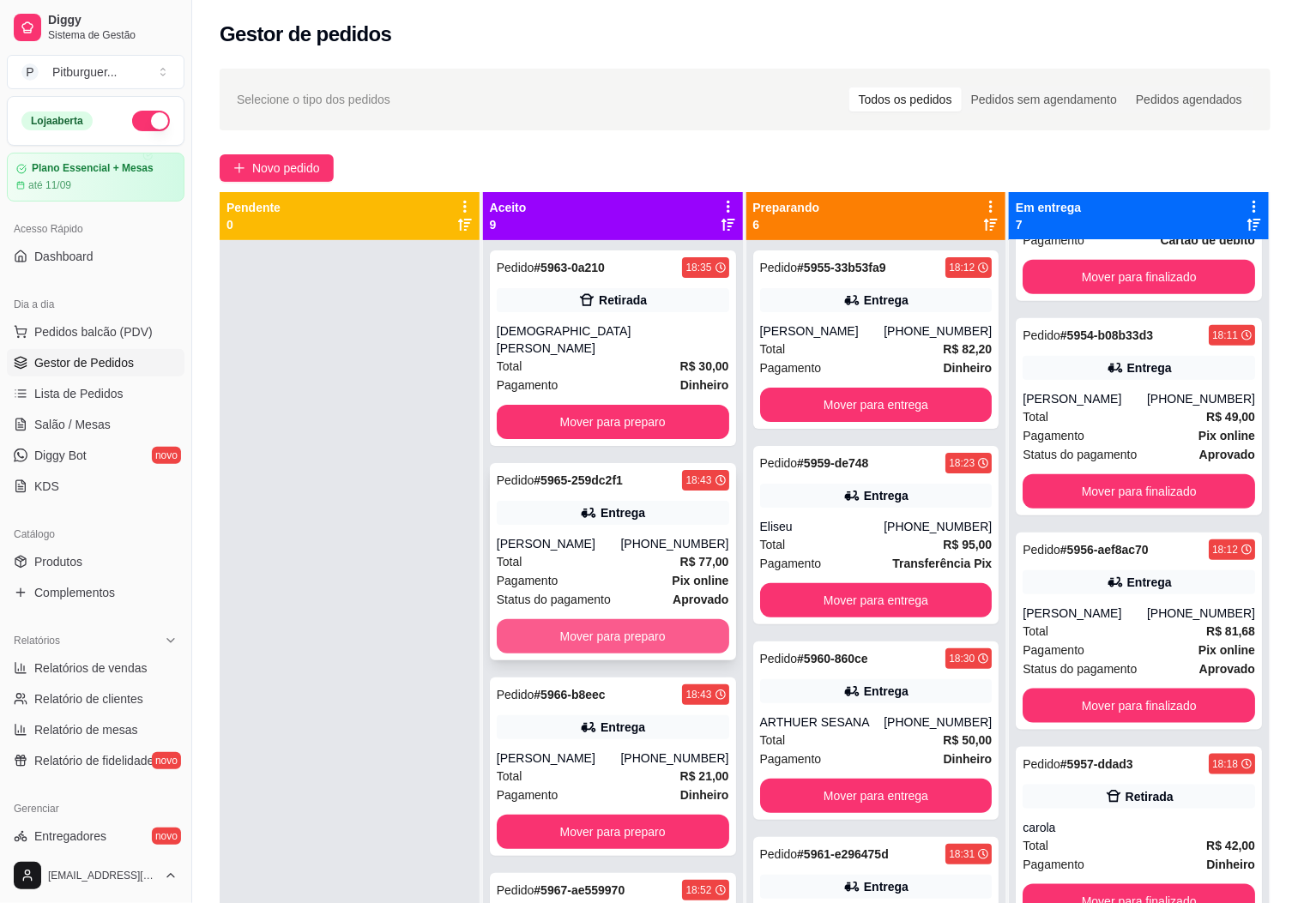
click at [585, 621] on button "Mover para preparo" at bounding box center [613, 636] width 232 height 34
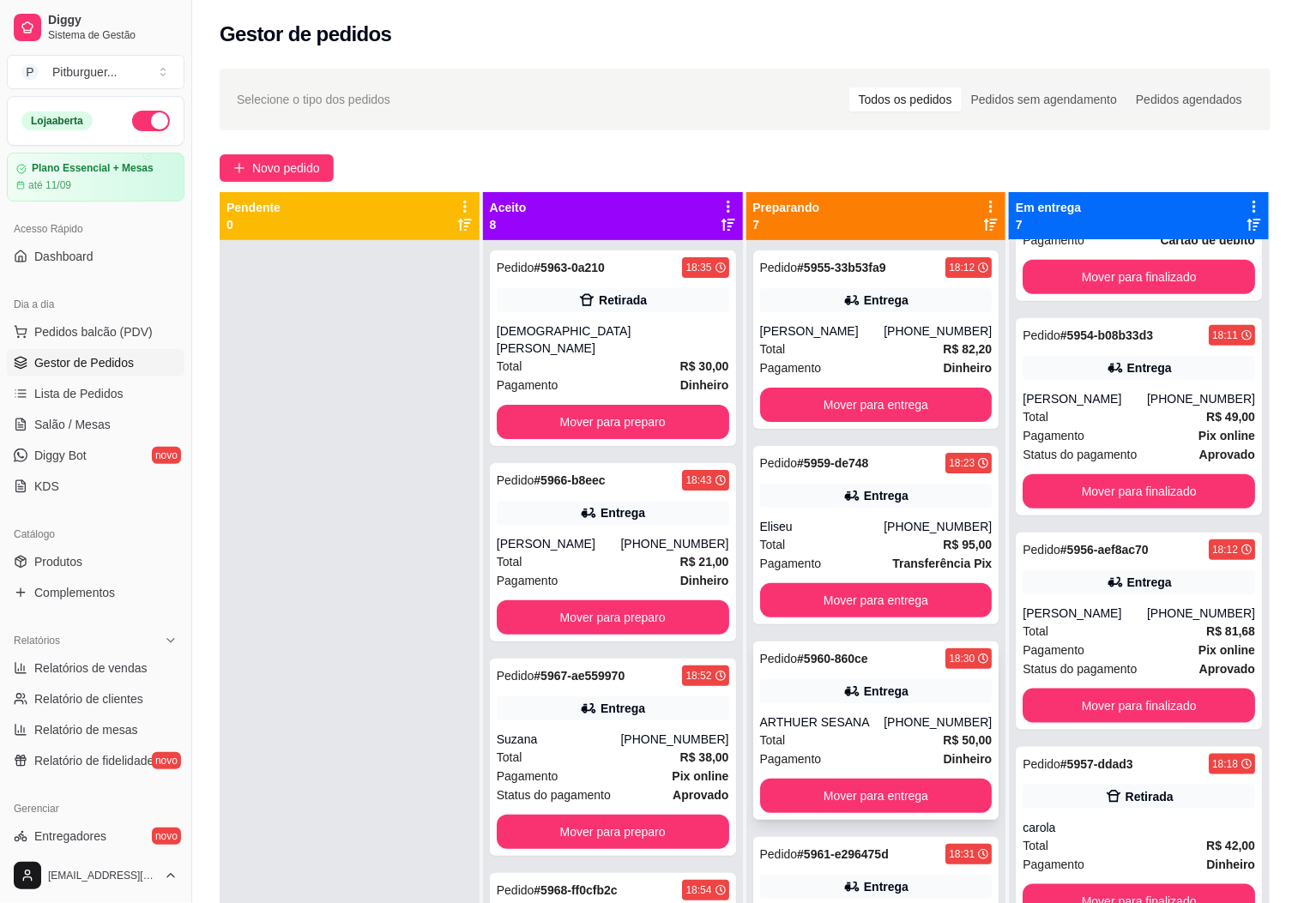
scroll to position [371, 0]
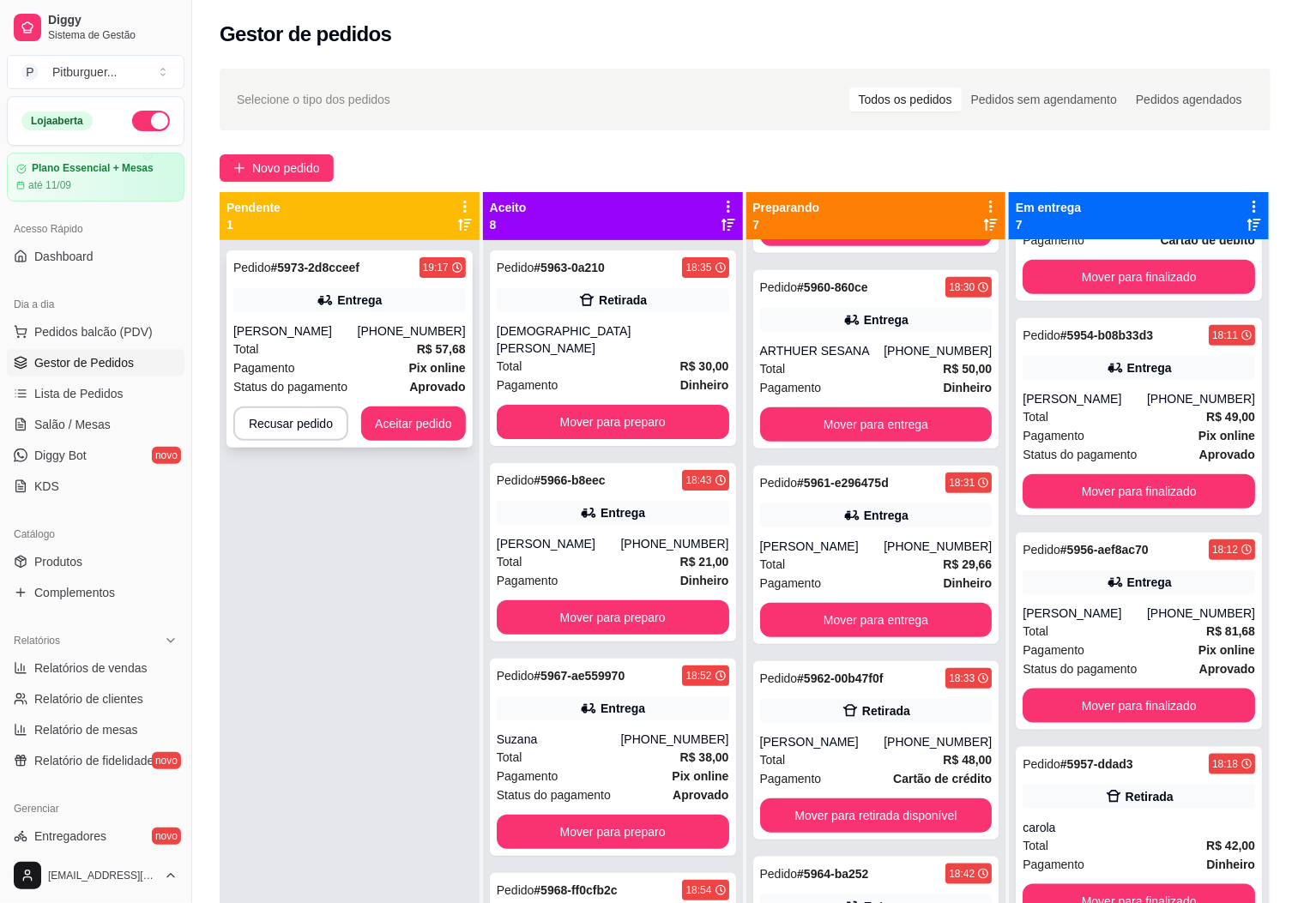
click at [352, 423] on div at bounding box center [355, 424] width 9 height 34
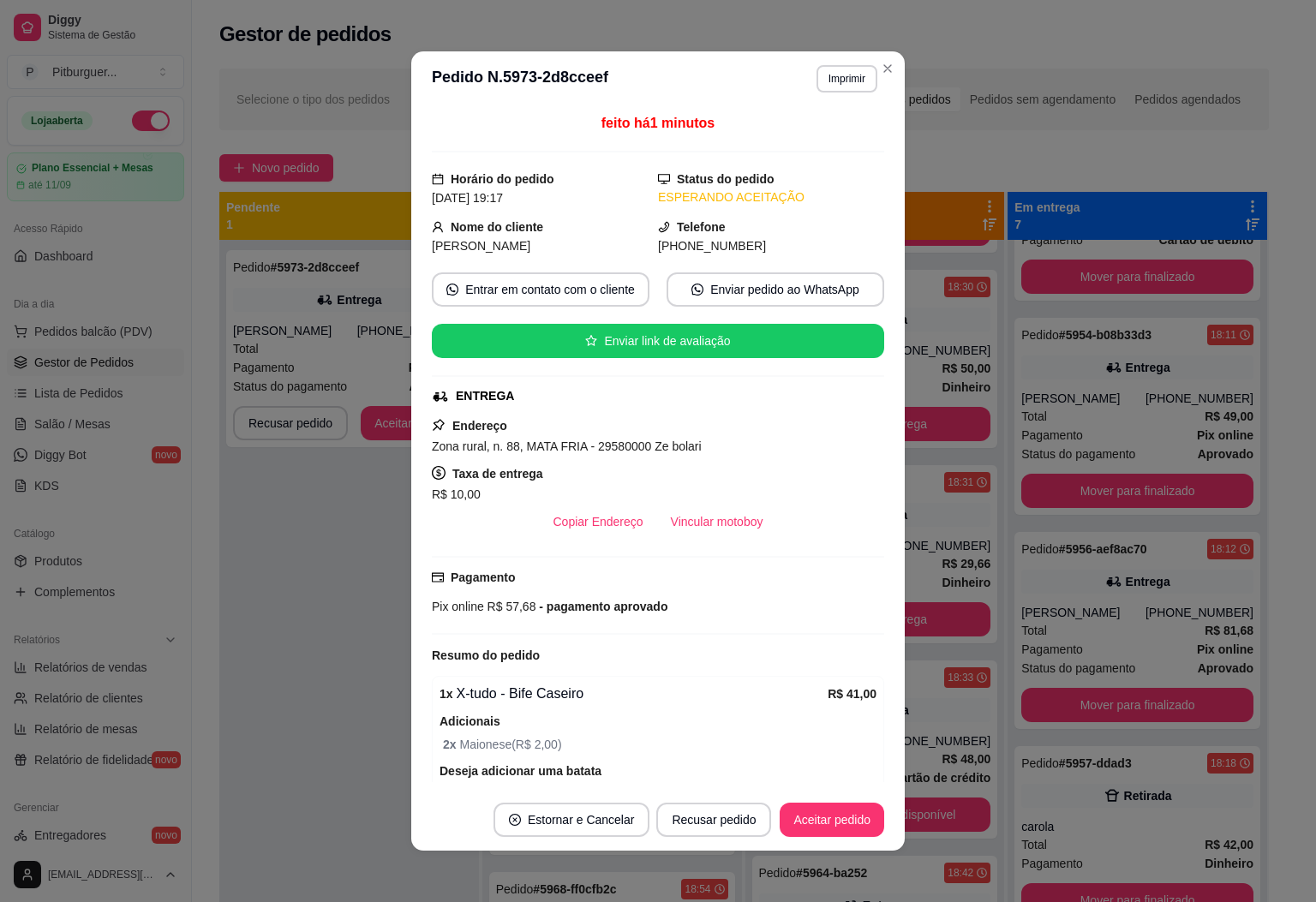
click at [869, 52] on header "**********" at bounding box center [658, 78] width 494 height 55
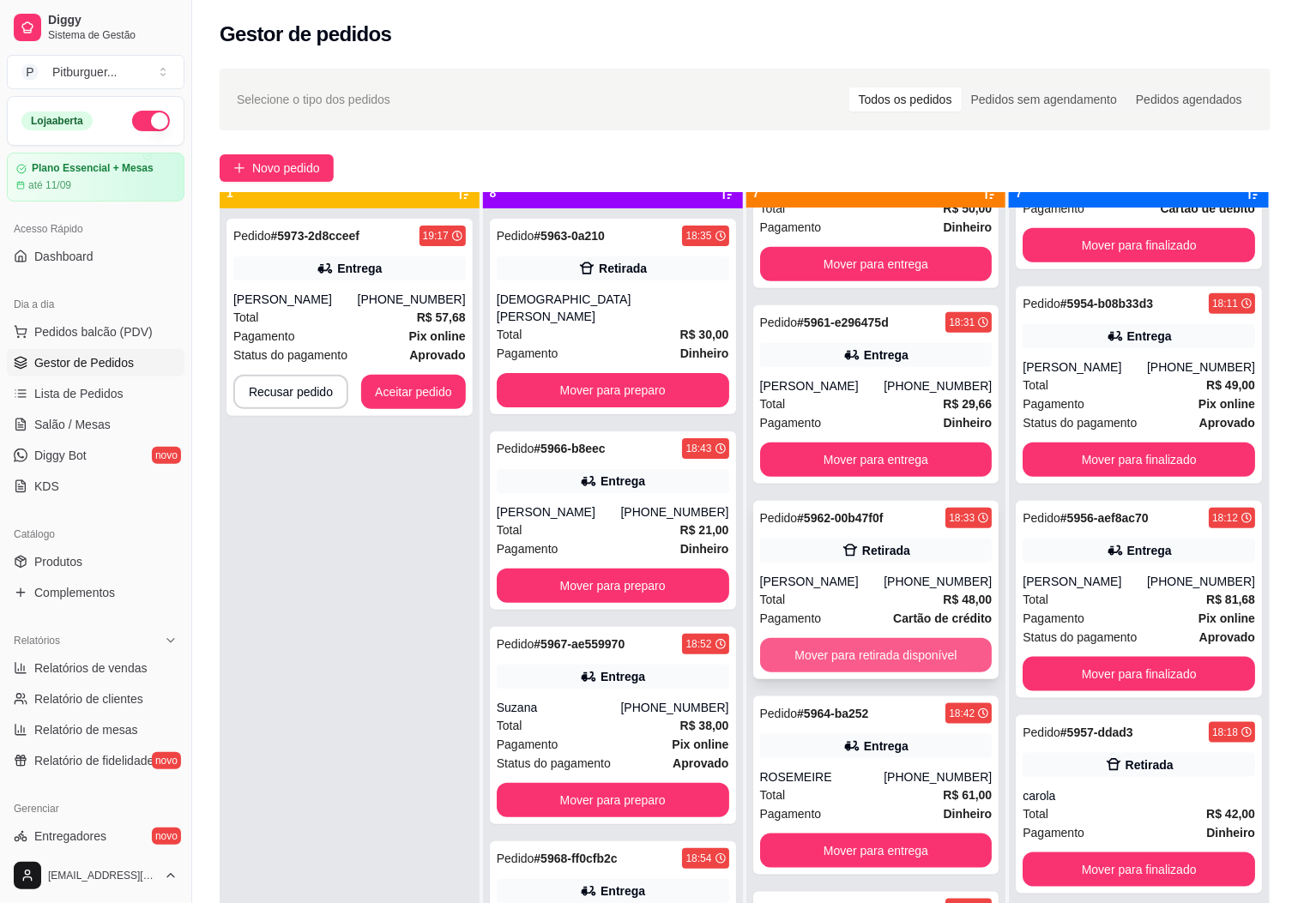
scroll to position [47, 0]
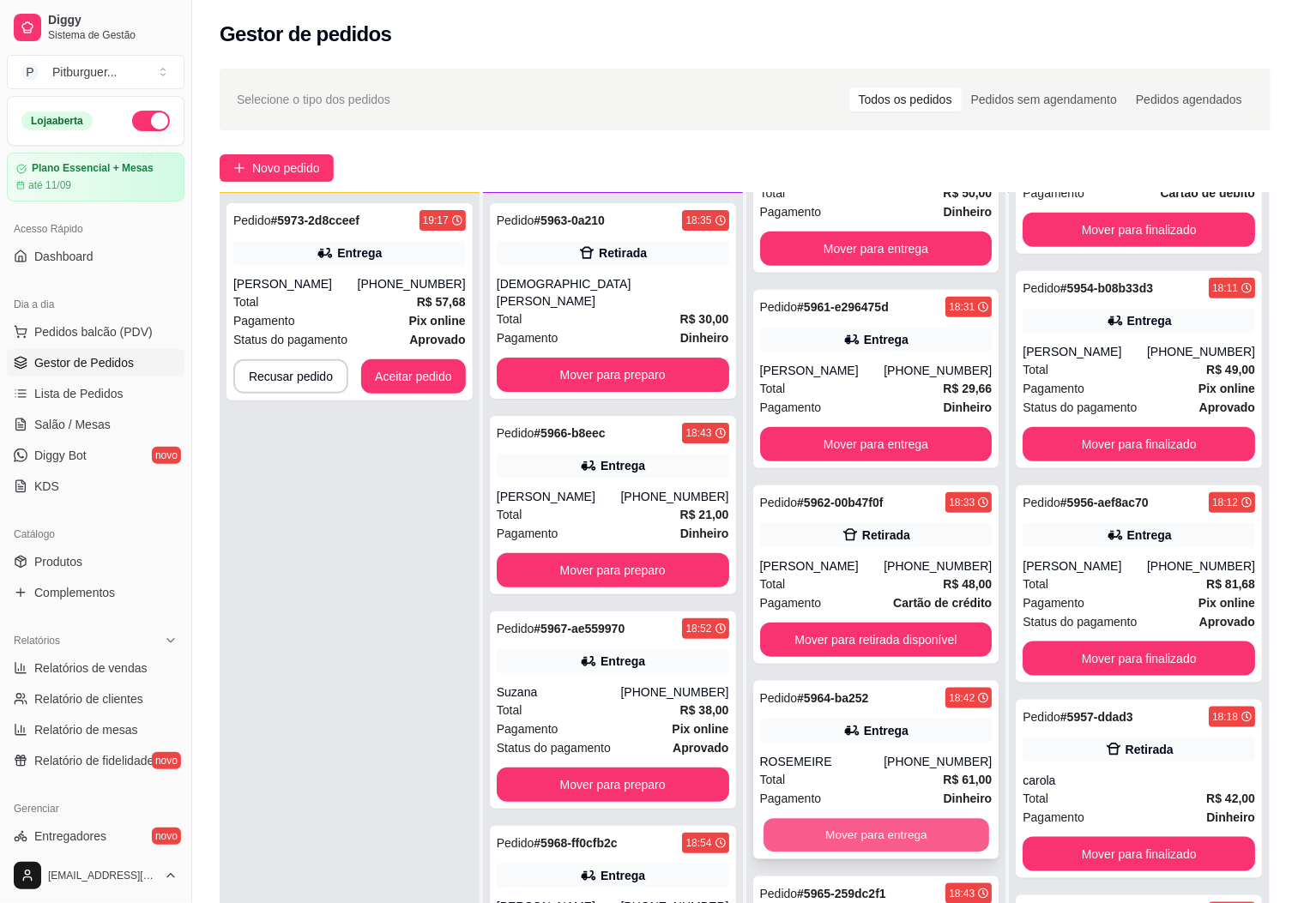
click at [849, 832] on button "Mover para entrega" at bounding box center [876, 835] width 226 height 33
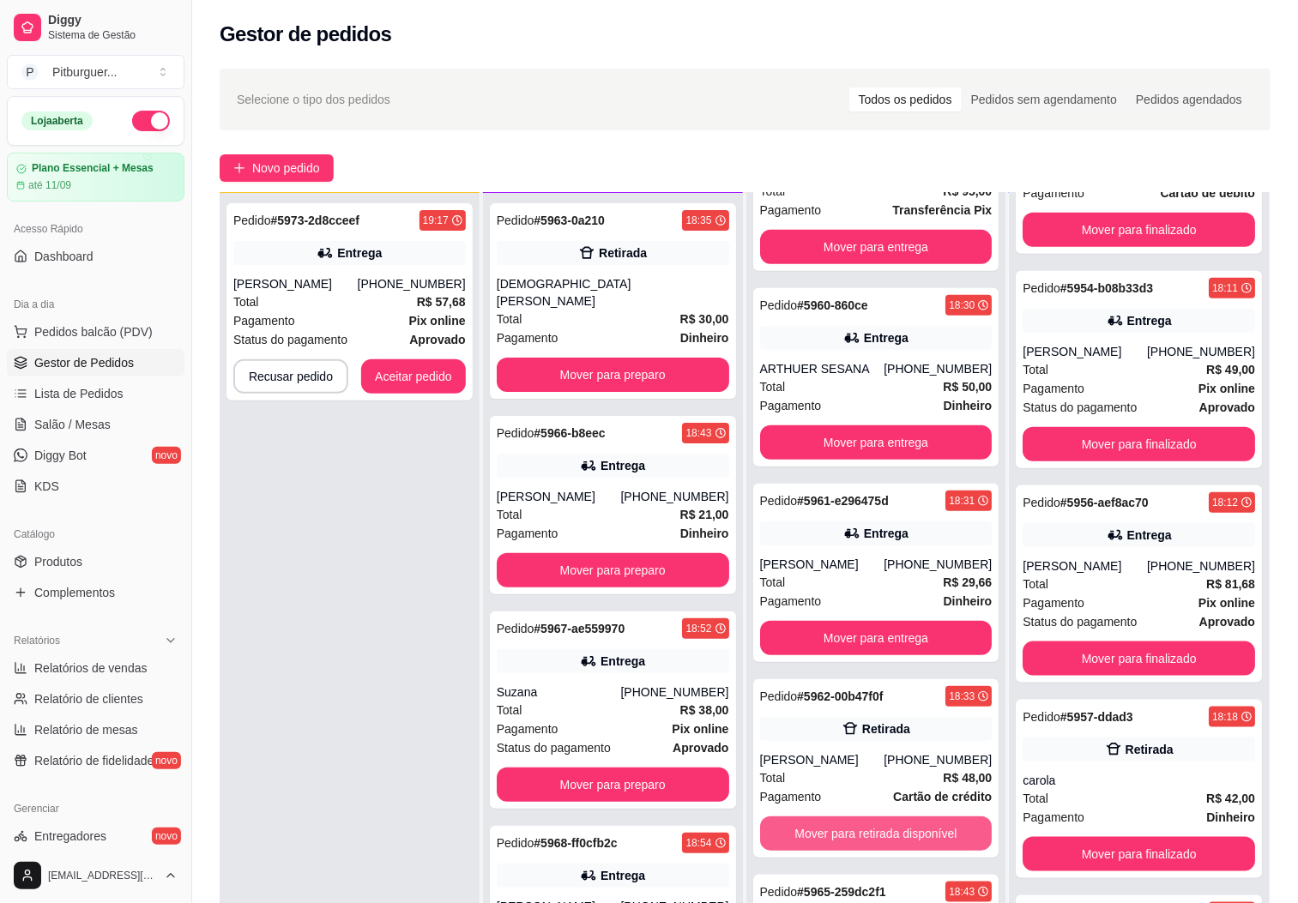
scroll to position [306, 0]
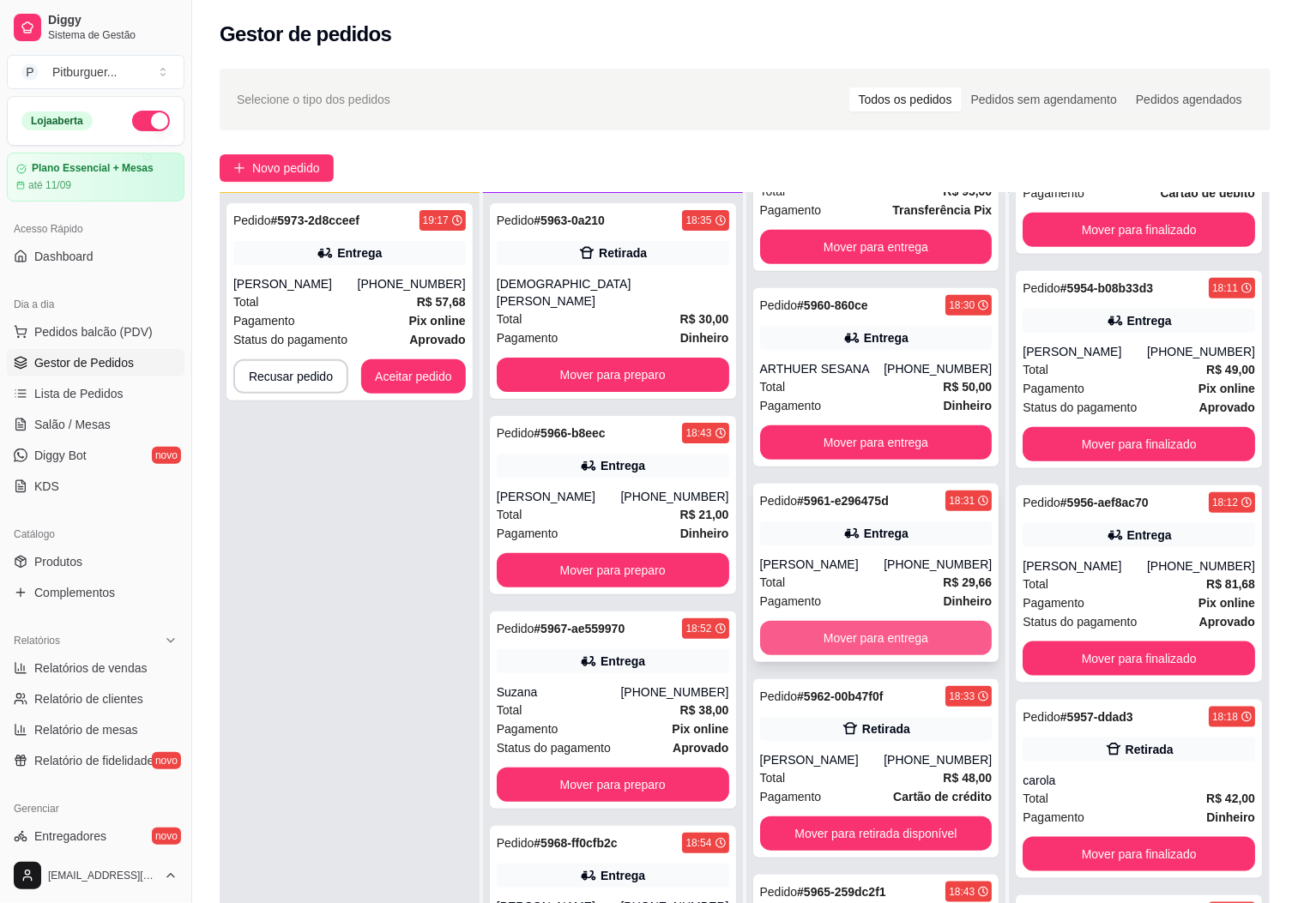
click at [852, 634] on button "Mover para entrega" at bounding box center [876, 638] width 232 height 34
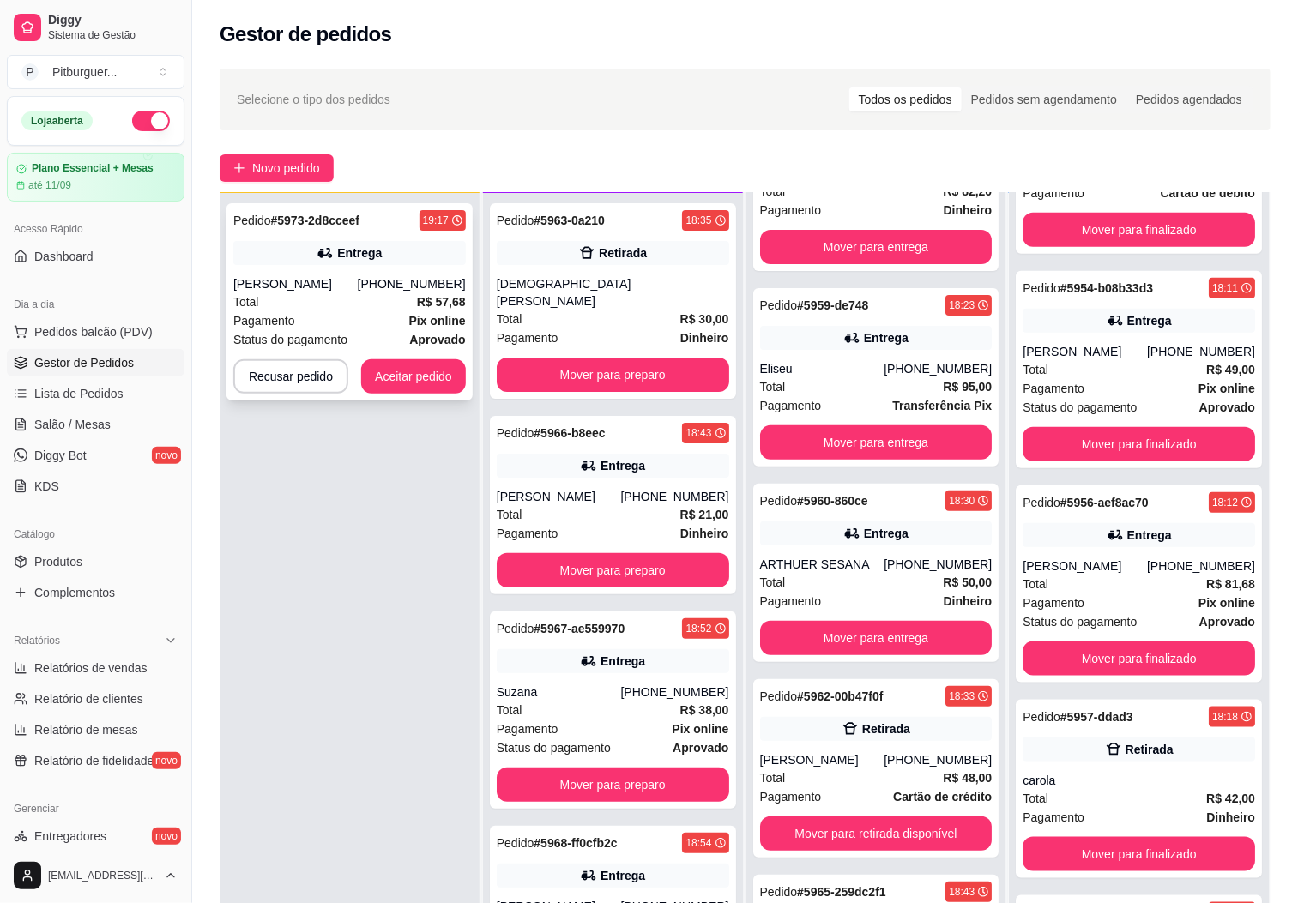
click at [402, 351] on div "Pedido # 5973-2d8cceef 19:17 Entrega Hugo (28) 99936-9014 Total R$ 57,68 Pagame…" at bounding box center [349, 301] width 246 height 197
click at [423, 382] on button "Aceitar pedido" at bounding box center [413, 376] width 105 height 34
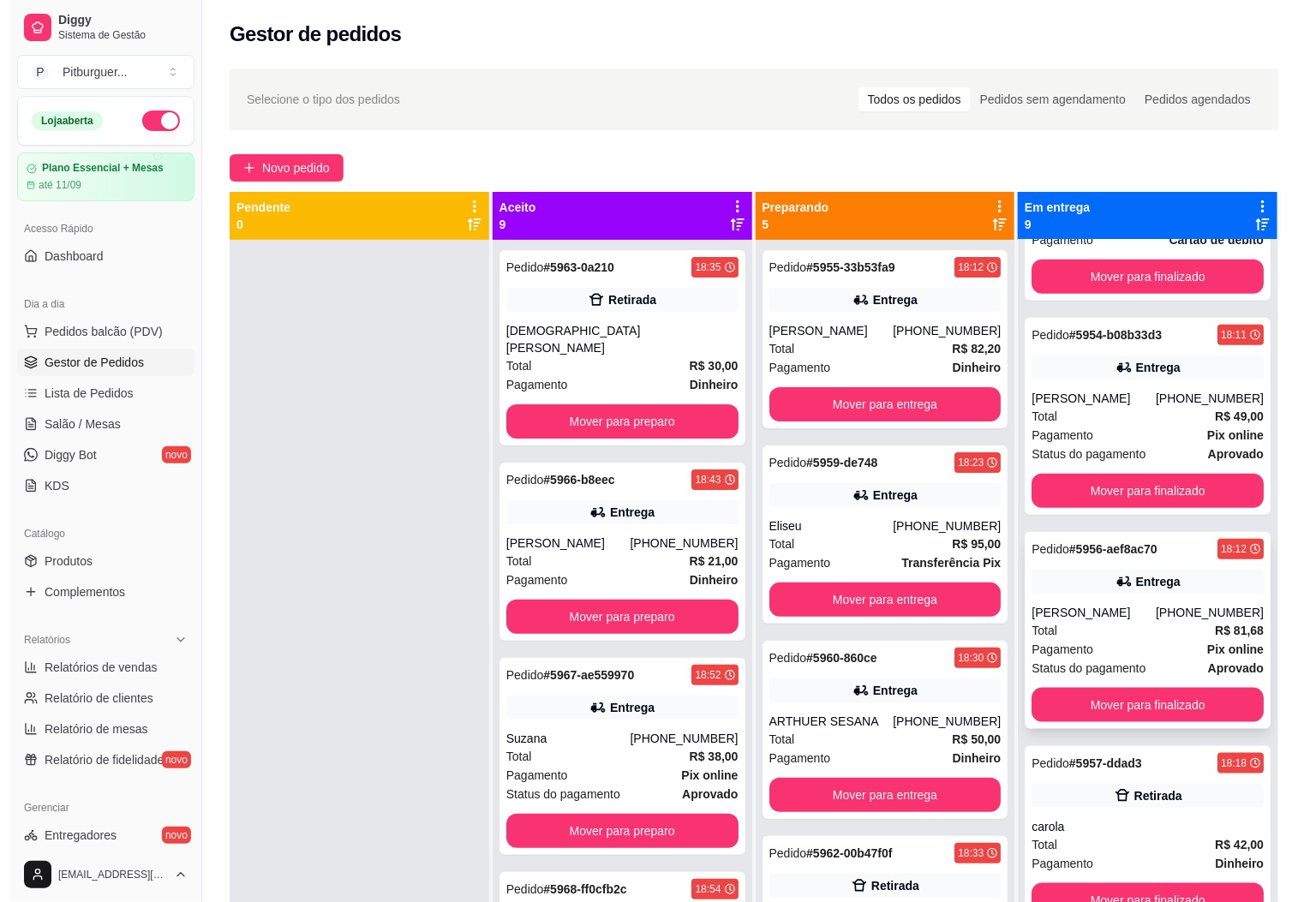
scroll to position [0, 0]
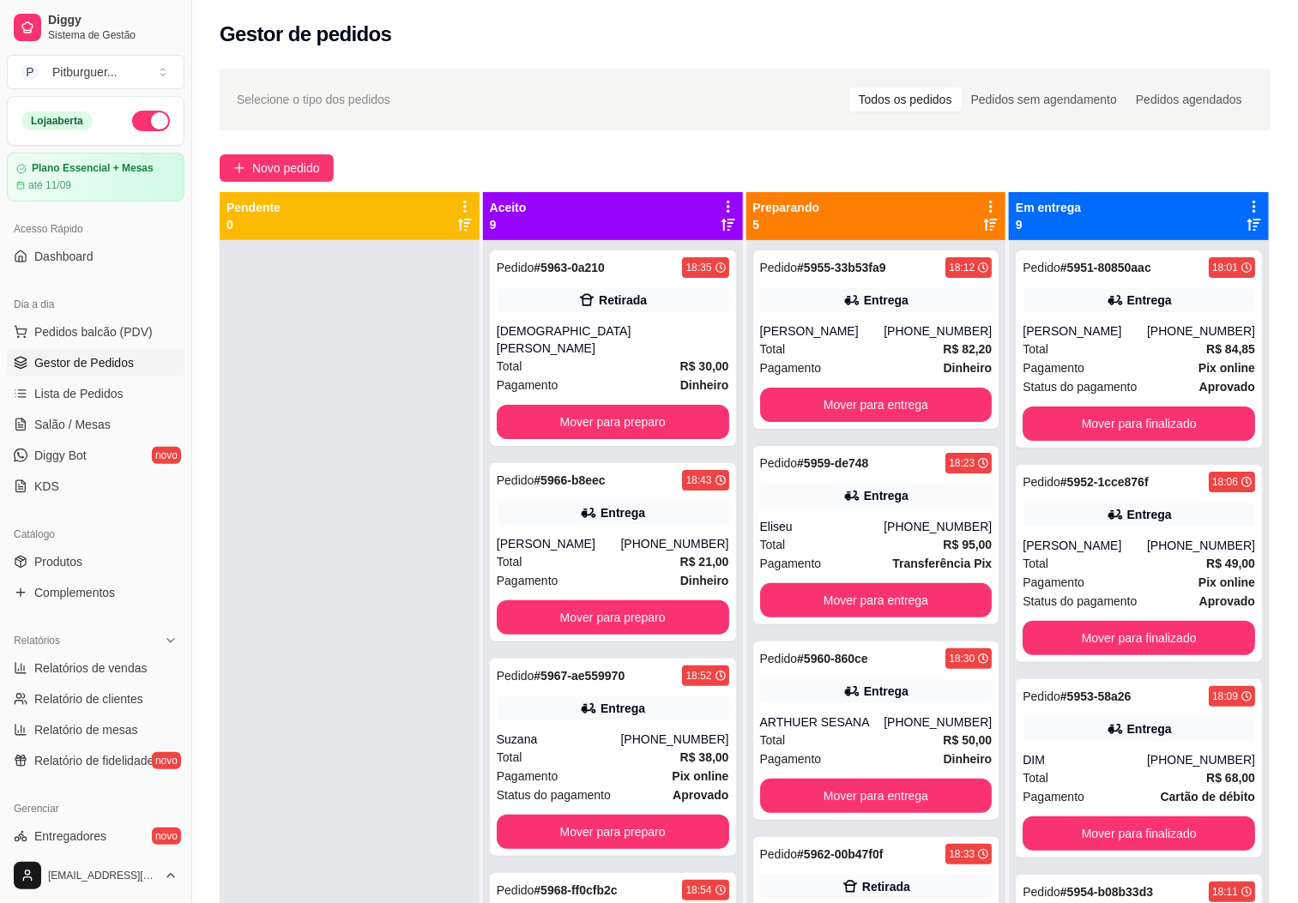
click at [122, 315] on div "Dia a dia" at bounding box center [96, 304] width 178 height 27
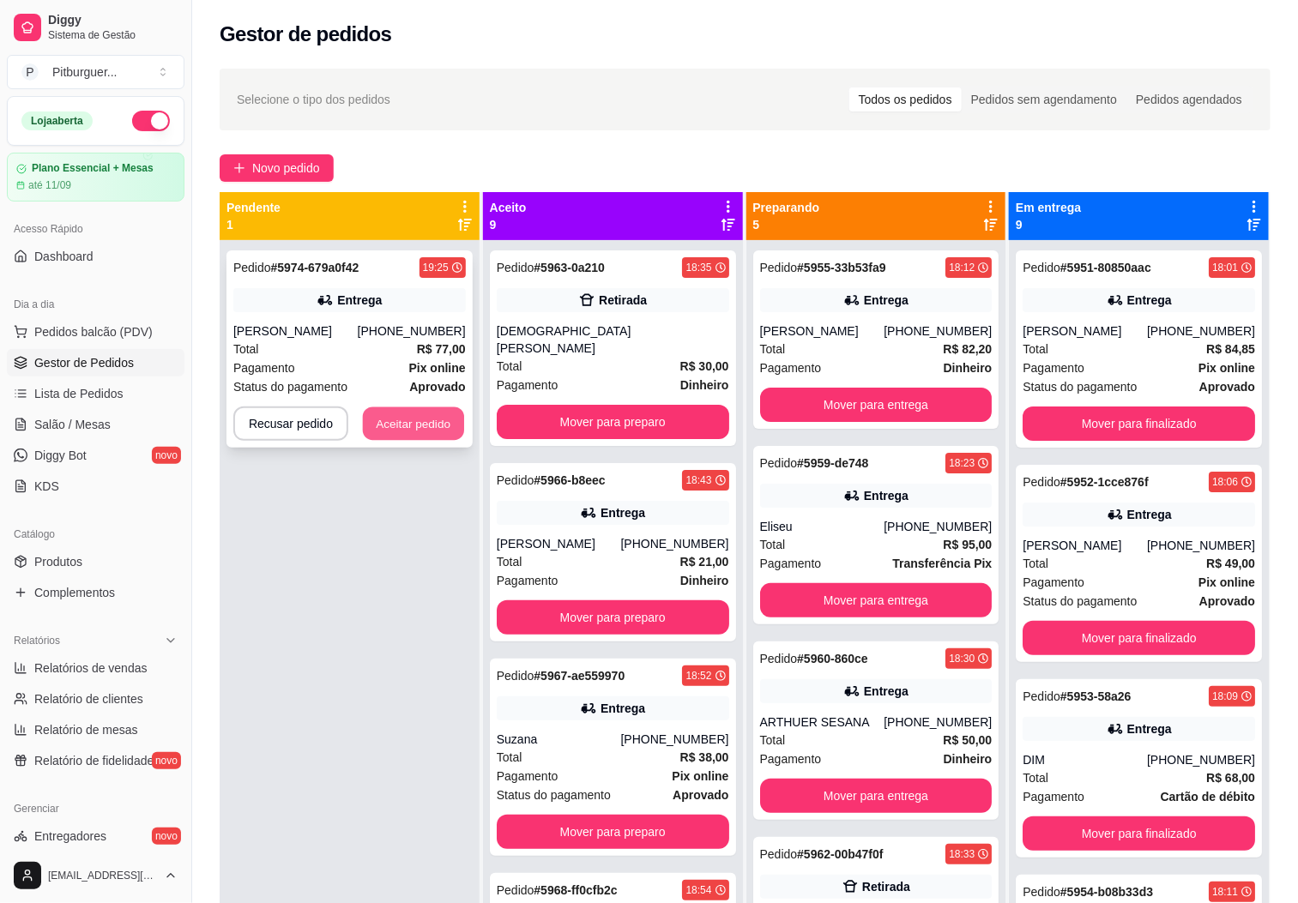
click at [433, 428] on button "Aceitar pedido" at bounding box center [413, 423] width 101 height 33
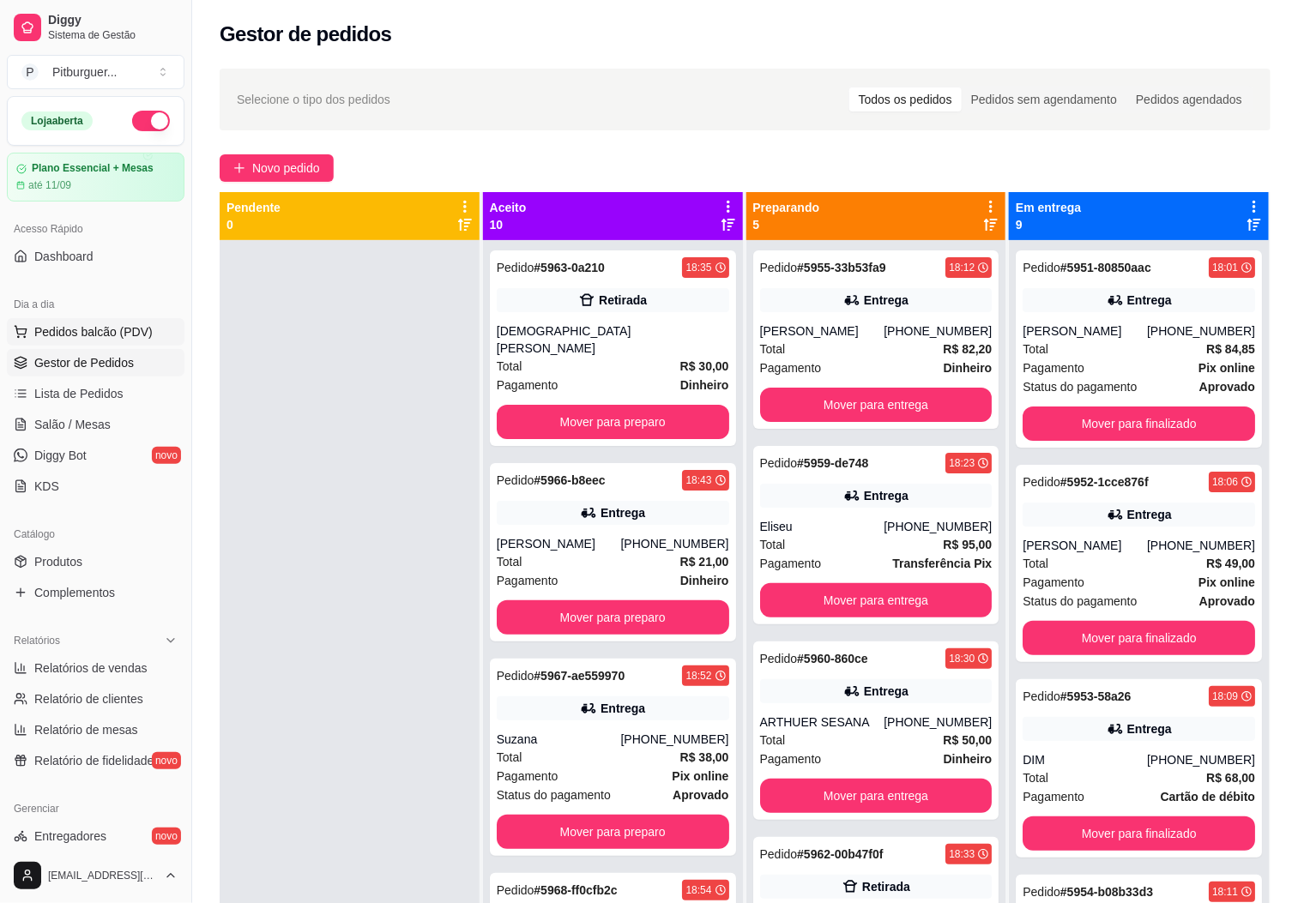
click at [116, 340] on span "Pedidos balcão (PDV)" at bounding box center [93, 331] width 118 height 17
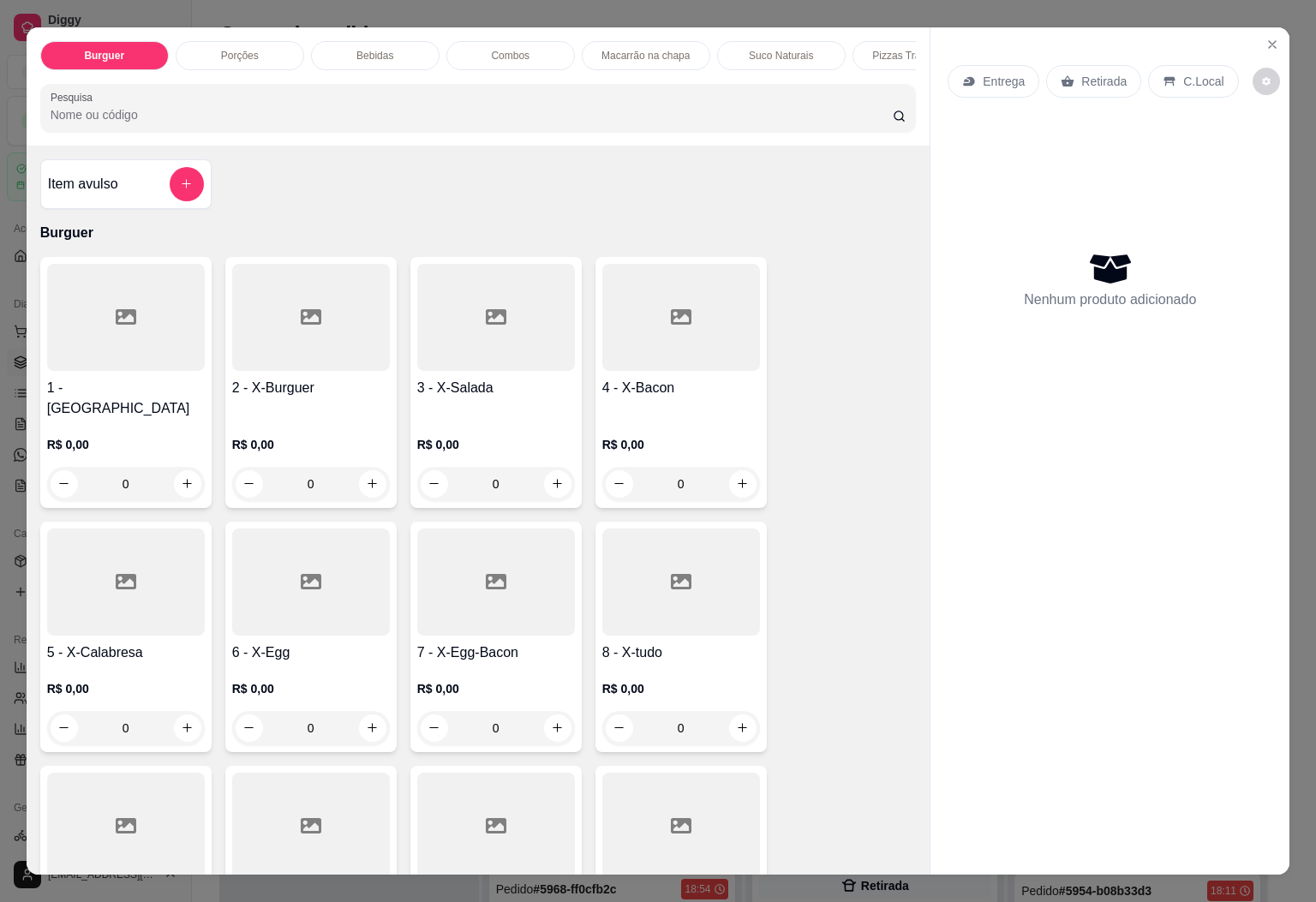
click at [245, 49] on p "Porções" at bounding box center [240, 56] width 38 height 14
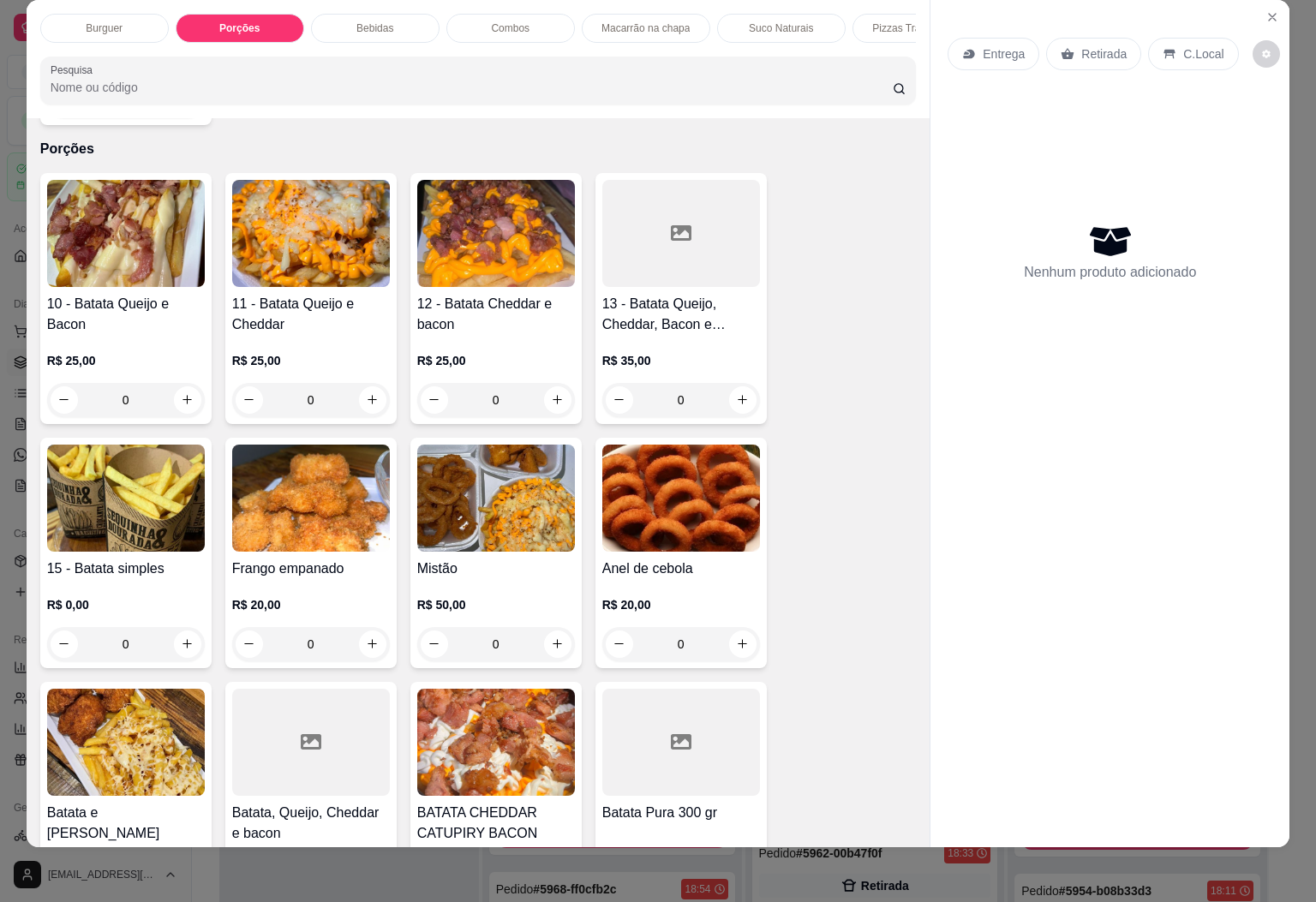
click at [681, 294] on h4 "13 - Batata Queijo, Cheddar, Bacon e Calabresa" at bounding box center [681, 314] width 158 height 41
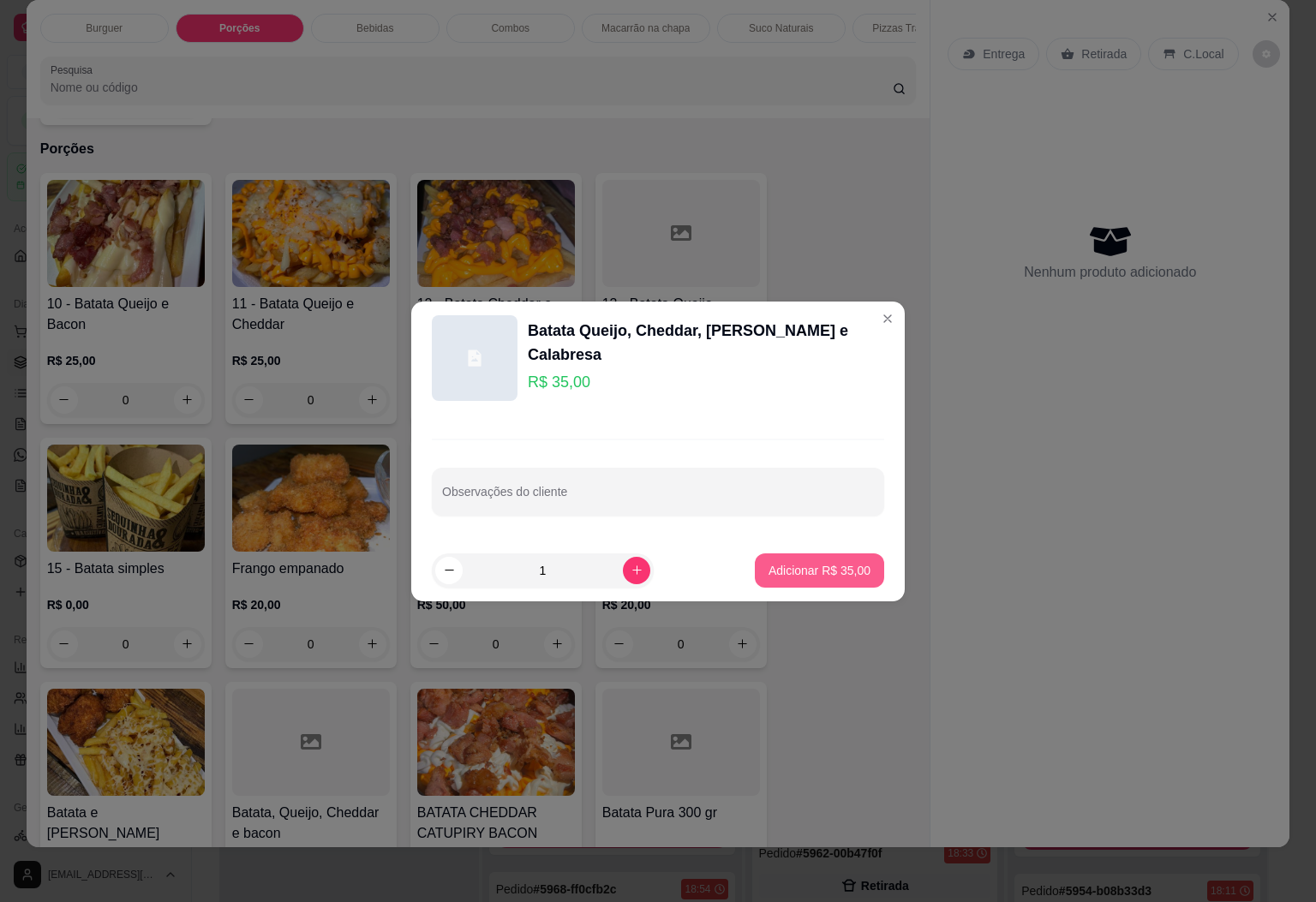
click at [823, 557] on button "Adicionar R$ 35,00" at bounding box center [820, 570] width 130 height 34
type input "1"
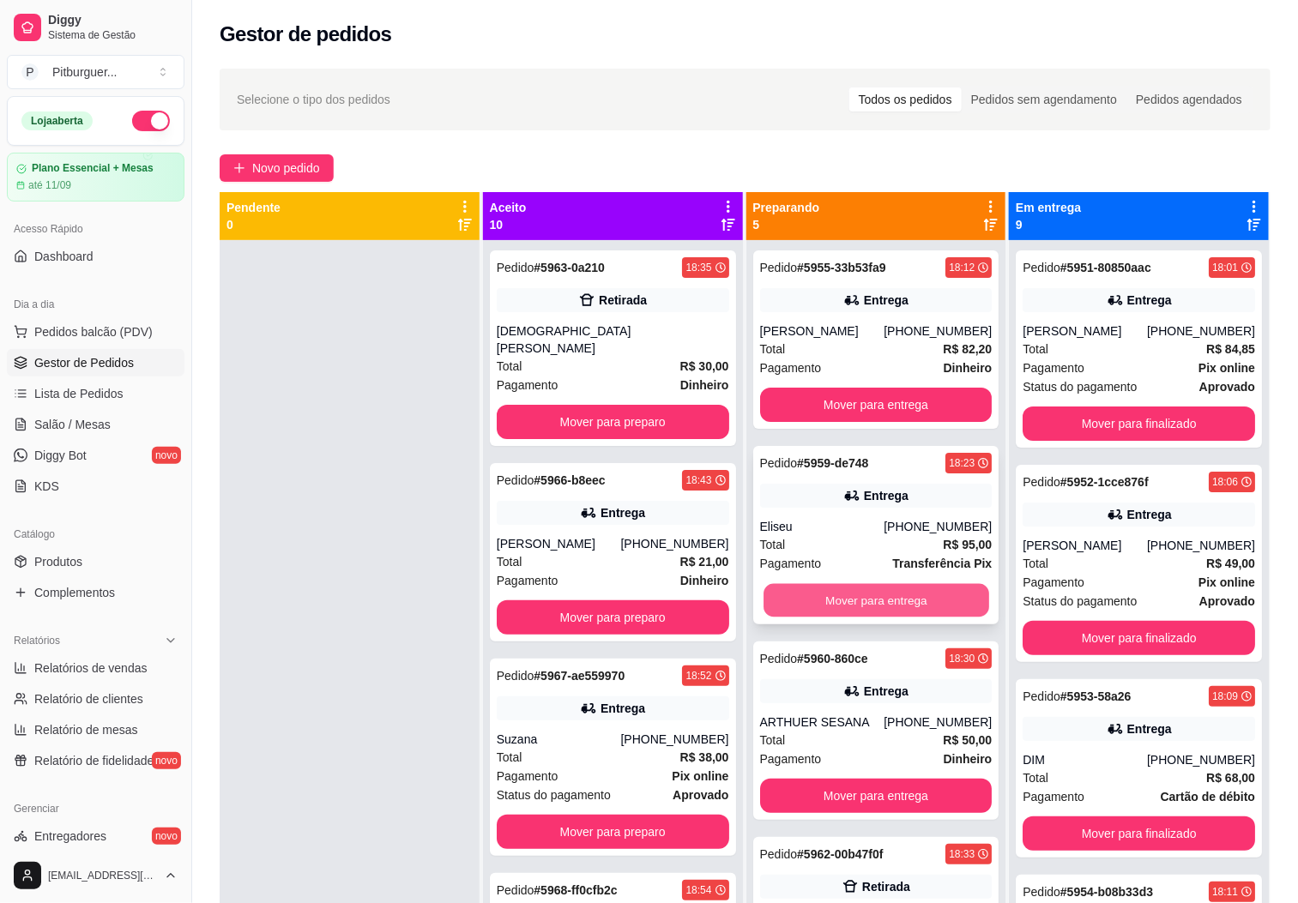
click at [860, 590] on button "Mover para entrega" at bounding box center [876, 600] width 226 height 33
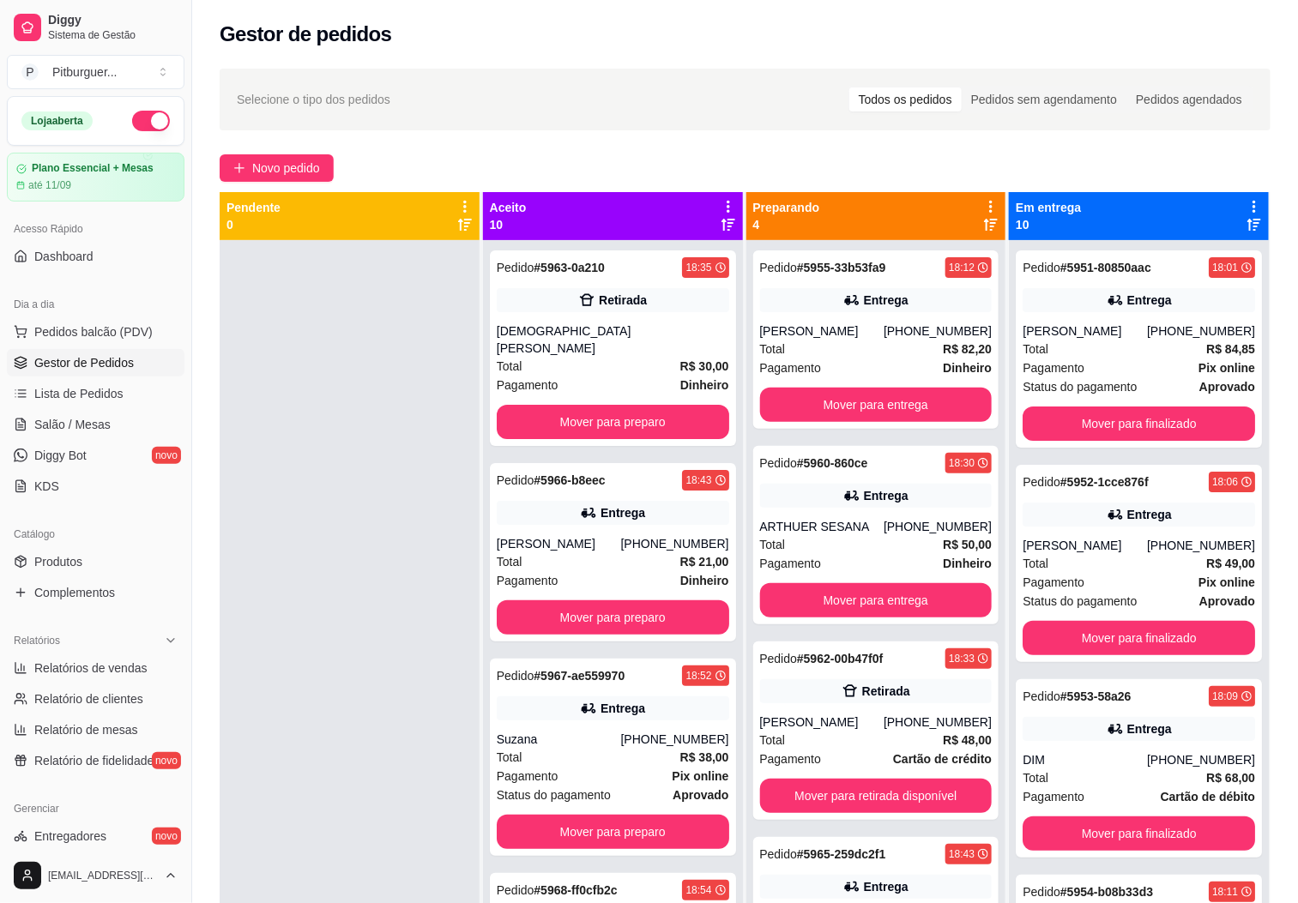
click at [93, 348] on ul "Pedidos balcão (PDV) Gestor de Pedidos Lista de Pedidos Salão / Mesas Diggy Bot…" at bounding box center [96, 409] width 178 height 182
click at [111, 324] on span "Pedidos balcão (PDV)" at bounding box center [93, 331] width 118 height 17
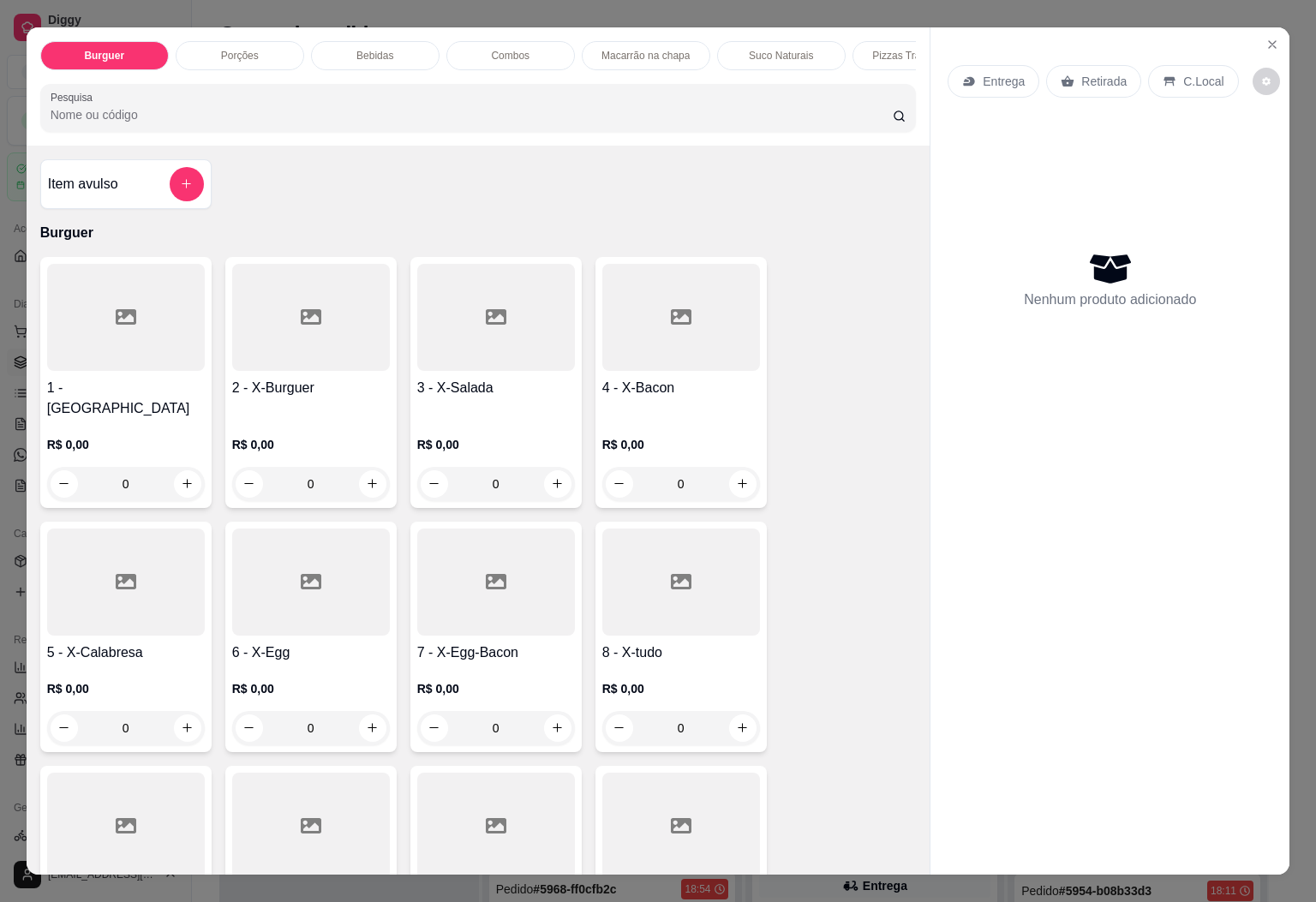
click at [232, 54] on div "Porções" at bounding box center [240, 55] width 129 height 29
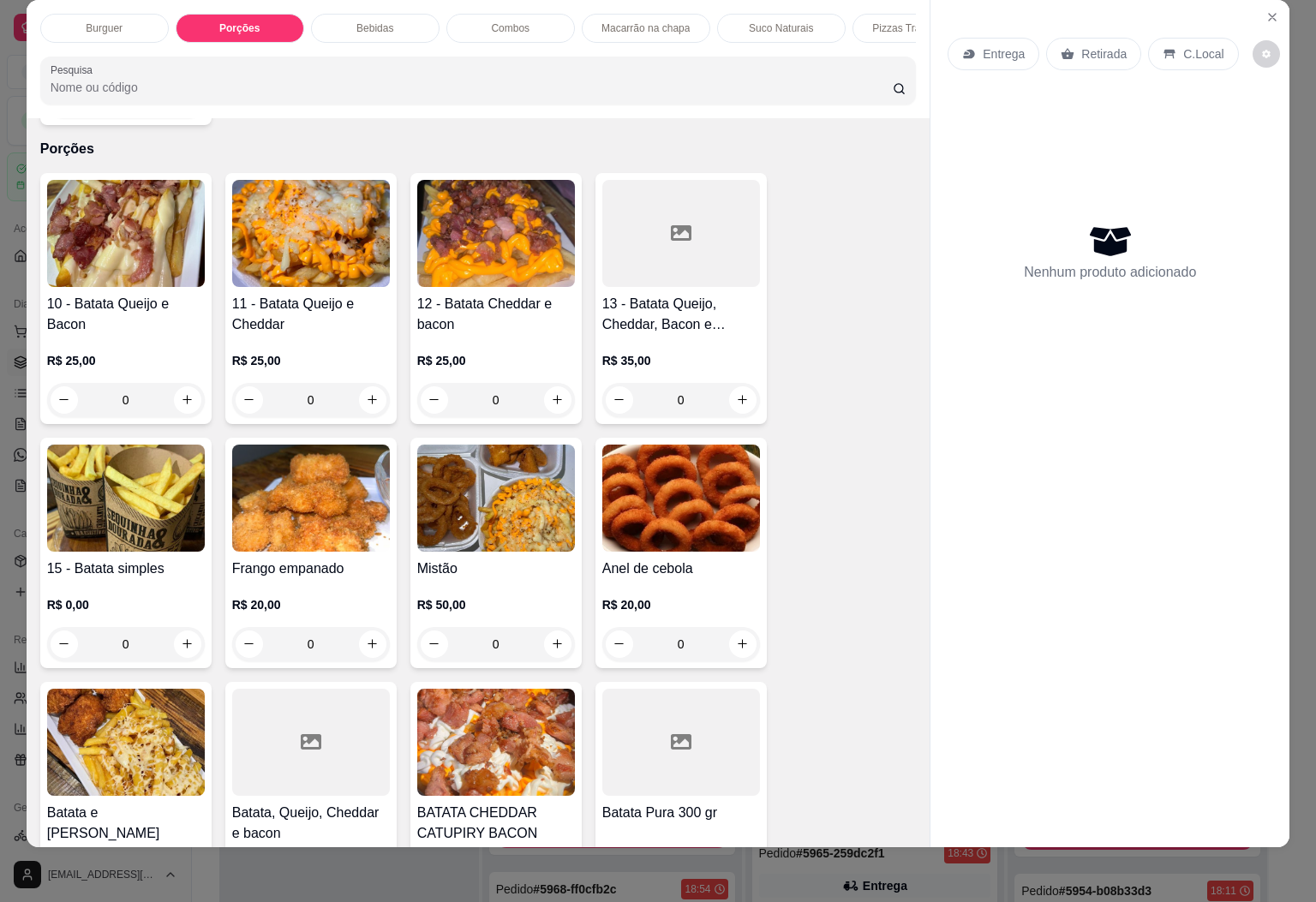
click at [661, 294] on h4 "13 - Batata Queijo, Cheddar, Bacon e Calabresa" at bounding box center [681, 314] width 158 height 41
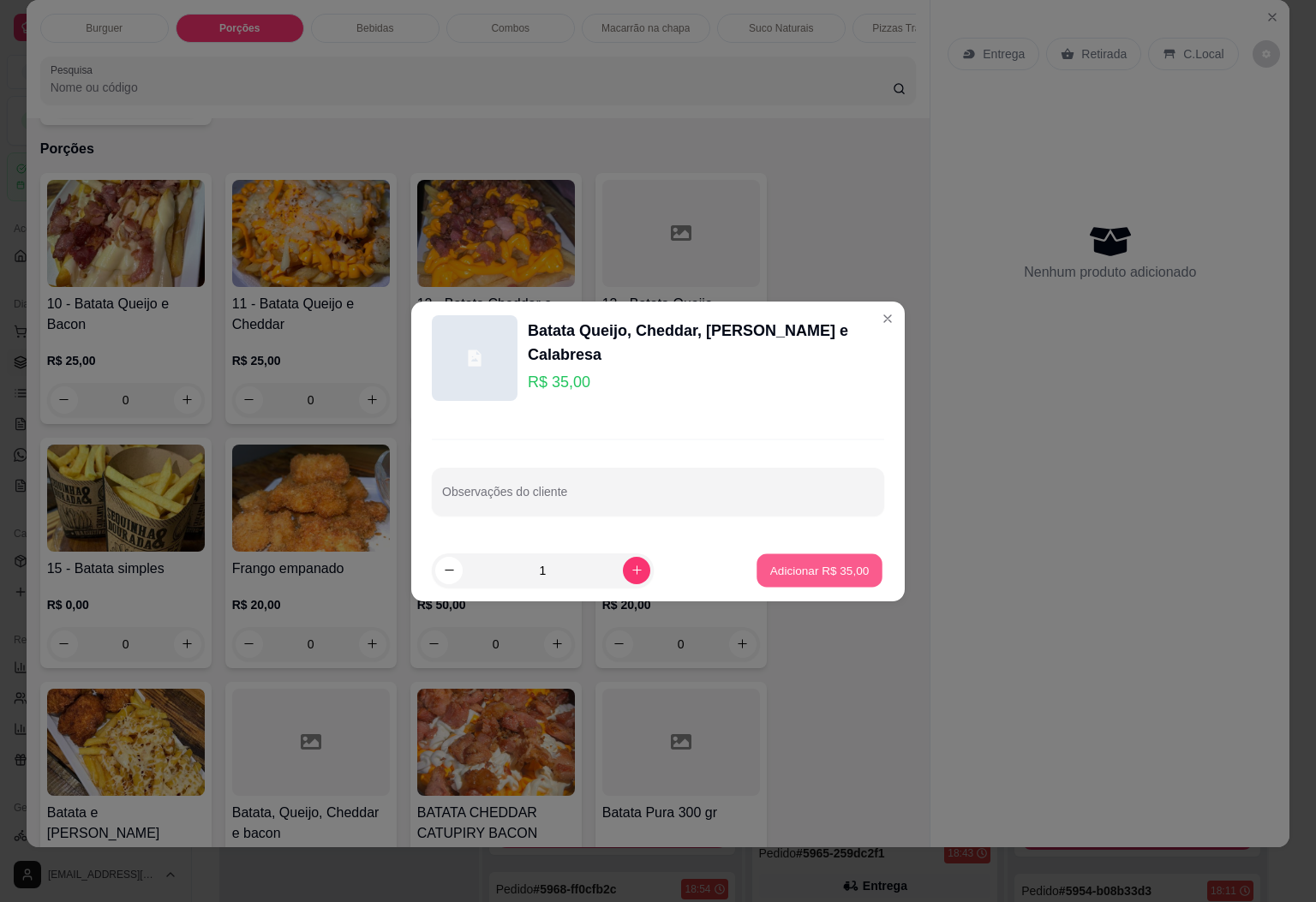
click at [833, 571] on p "Adicionar R$ 35,00" at bounding box center [819, 570] width 99 height 16
type input "1"
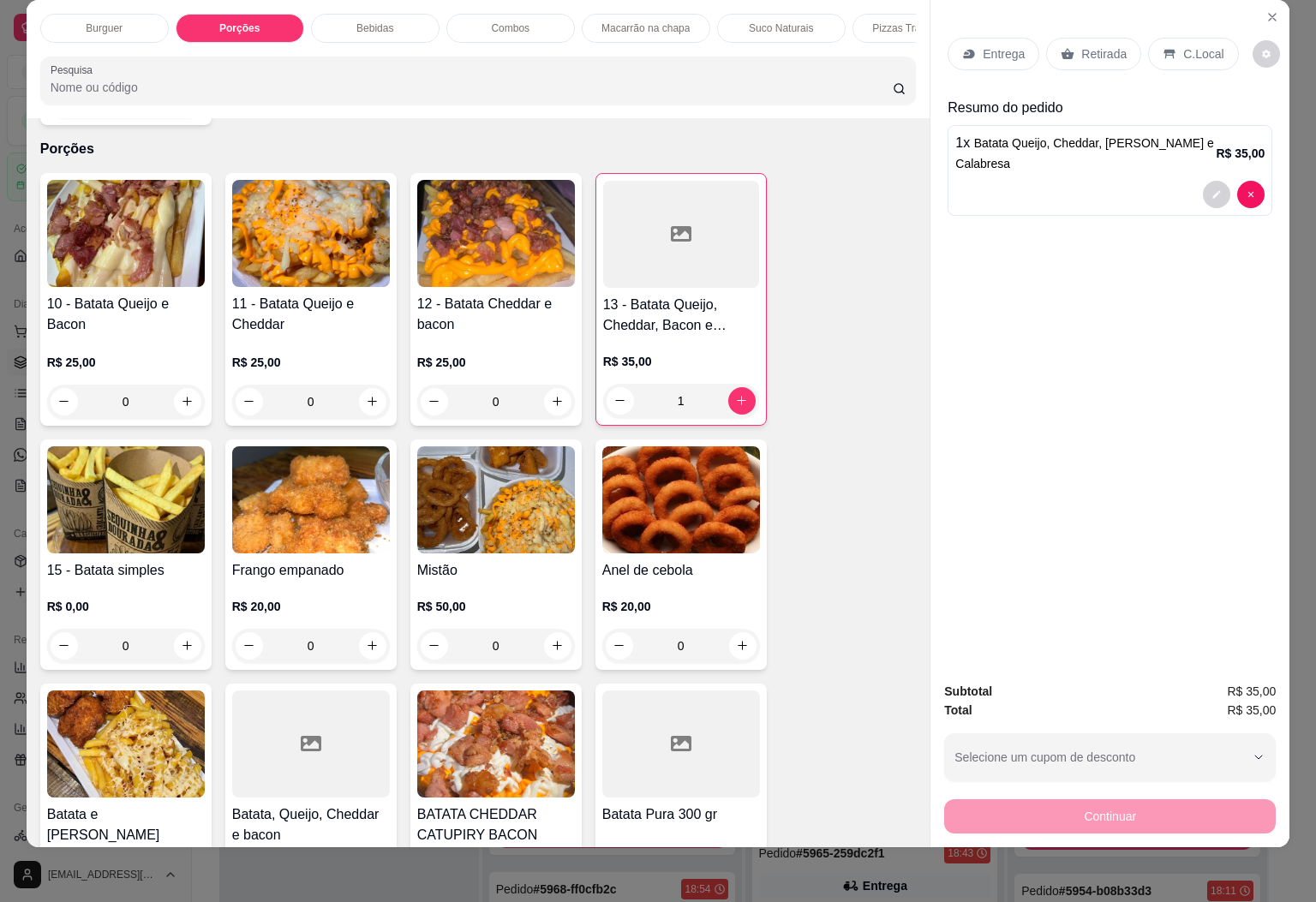
click at [1014, 45] on p "Entrega" at bounding box center [1004, 53] width 42 height 17
click at [1108, 45] on div "Retirada" at bounding box center [1093, 54] width 95 height 33
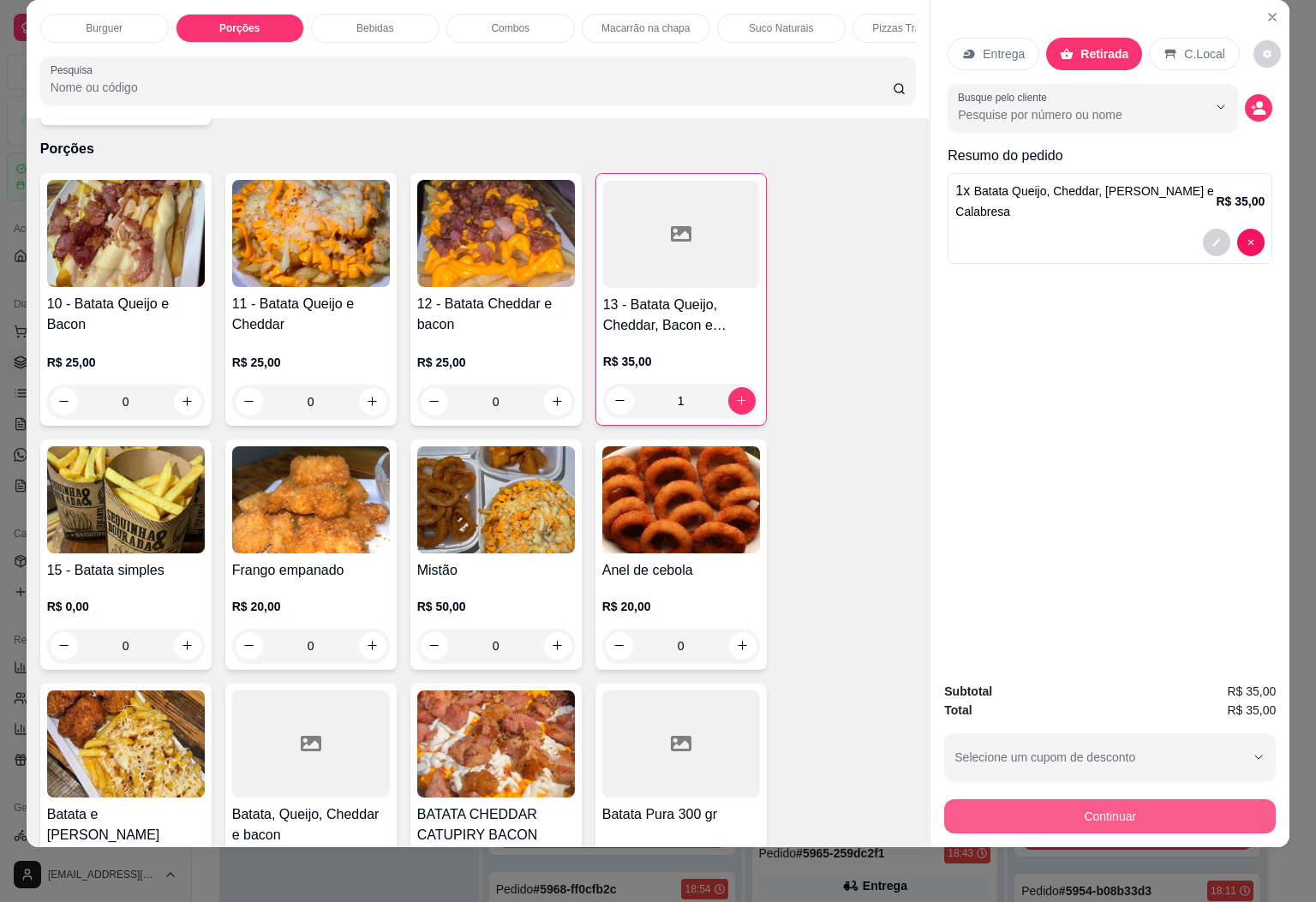
click at [1153, 800] on button "Continuar" at bounding box center [1110, 816] width 332 height 34
click at [122, 14] on div "Burguer" at bounding box center [104, 28] width 129 height 29
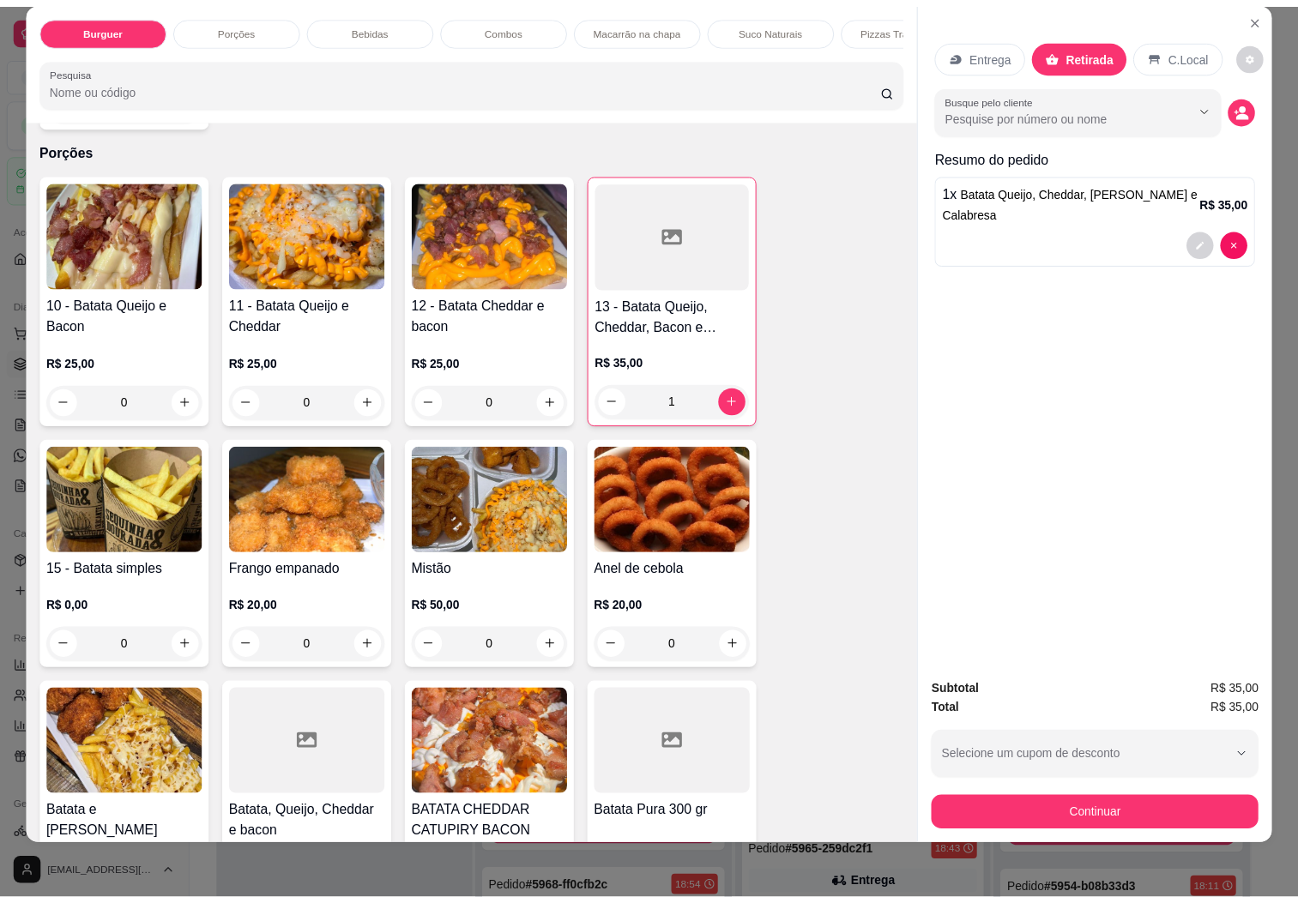
scroll to position [78, 0]
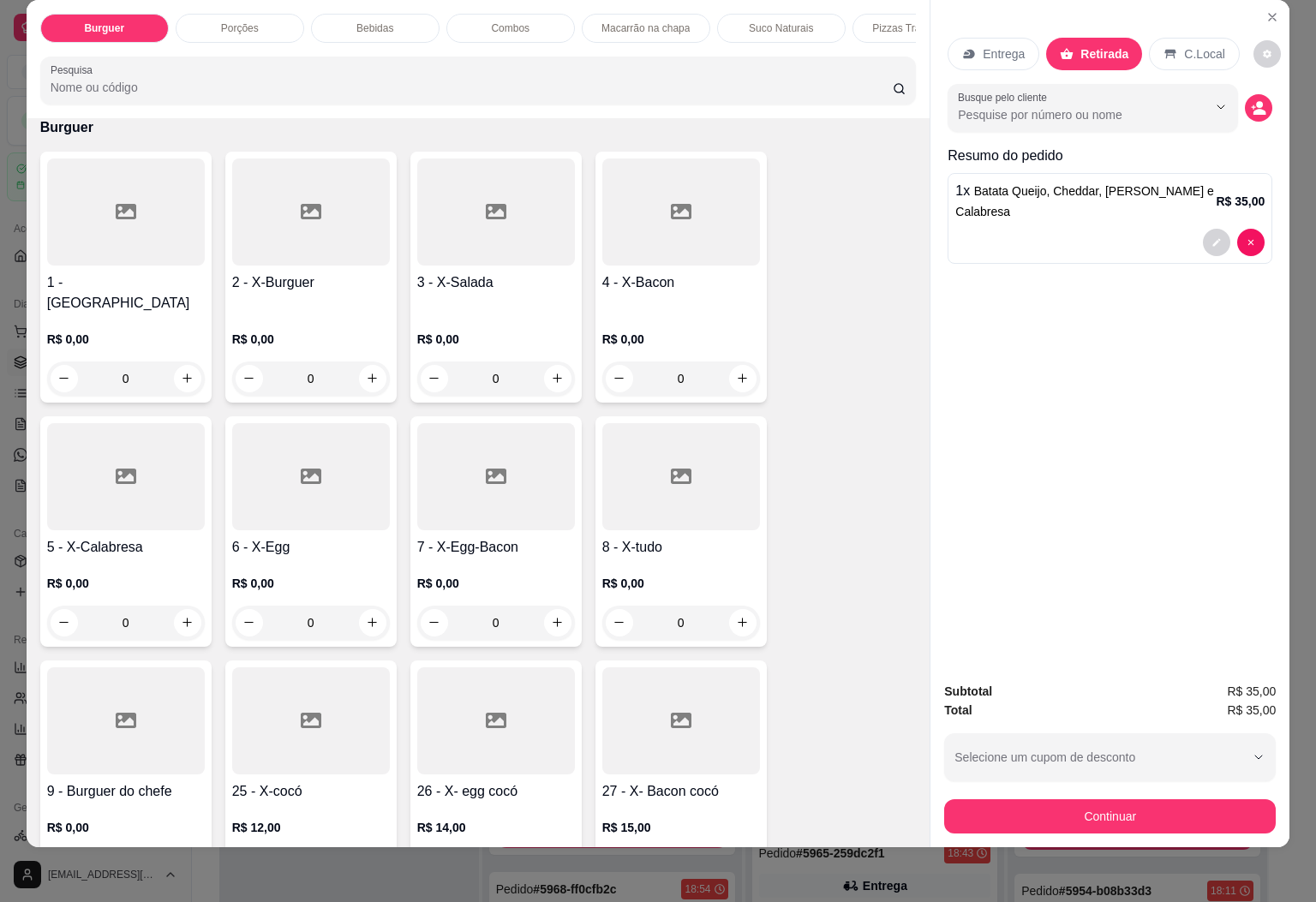
click at [130, 707] on div at bounding box center [126, 720] width 158 height 107
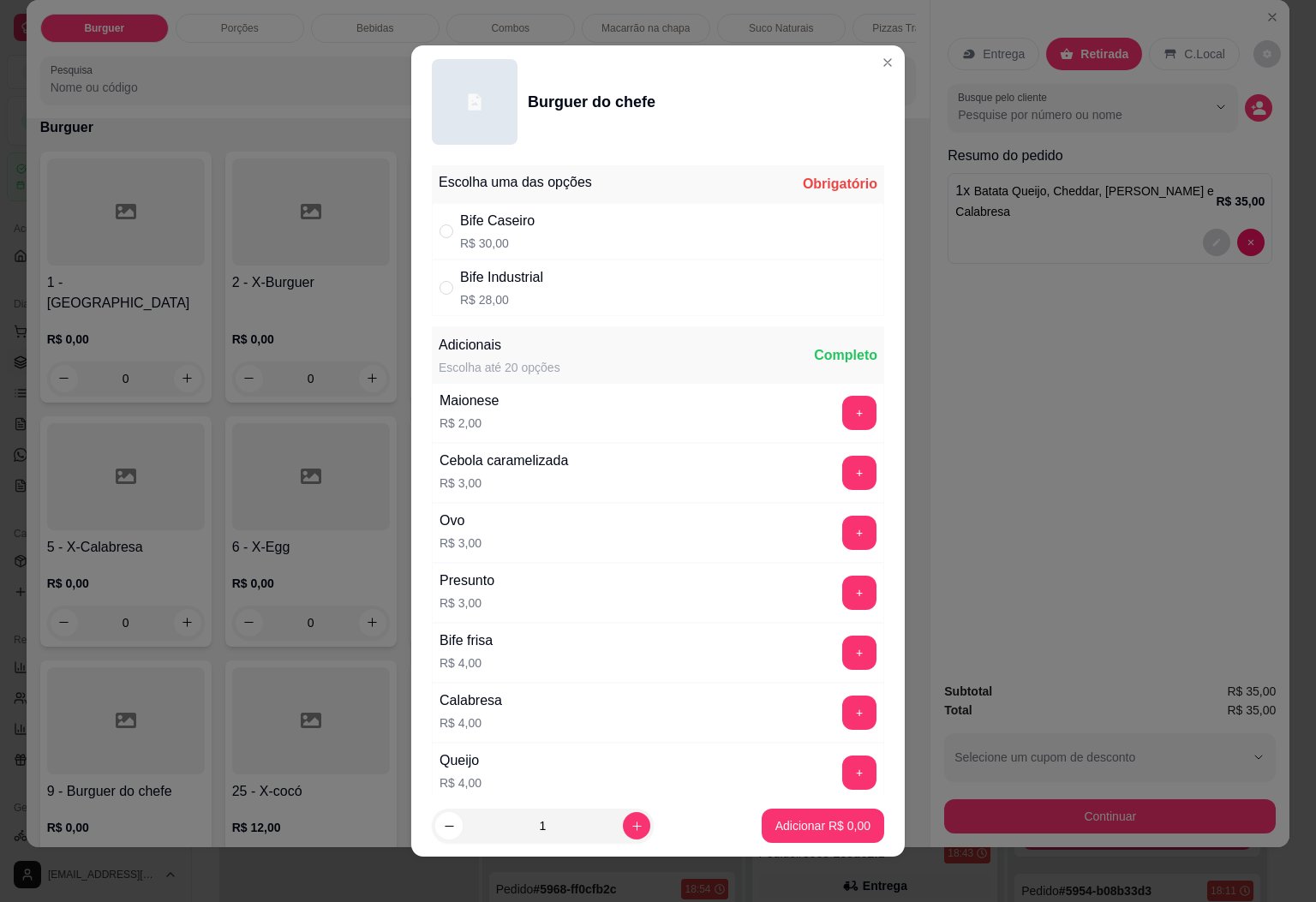
click at [558, 247] on div "Bife Caseiro R$ 30,00" at bounding box center [658, 231] width 453 height 57
radio input "true"
click at [777, 822] on p "Adicionar R$ 30,00" at bounding box center [819, 826] width 99 height 16
type input "1"
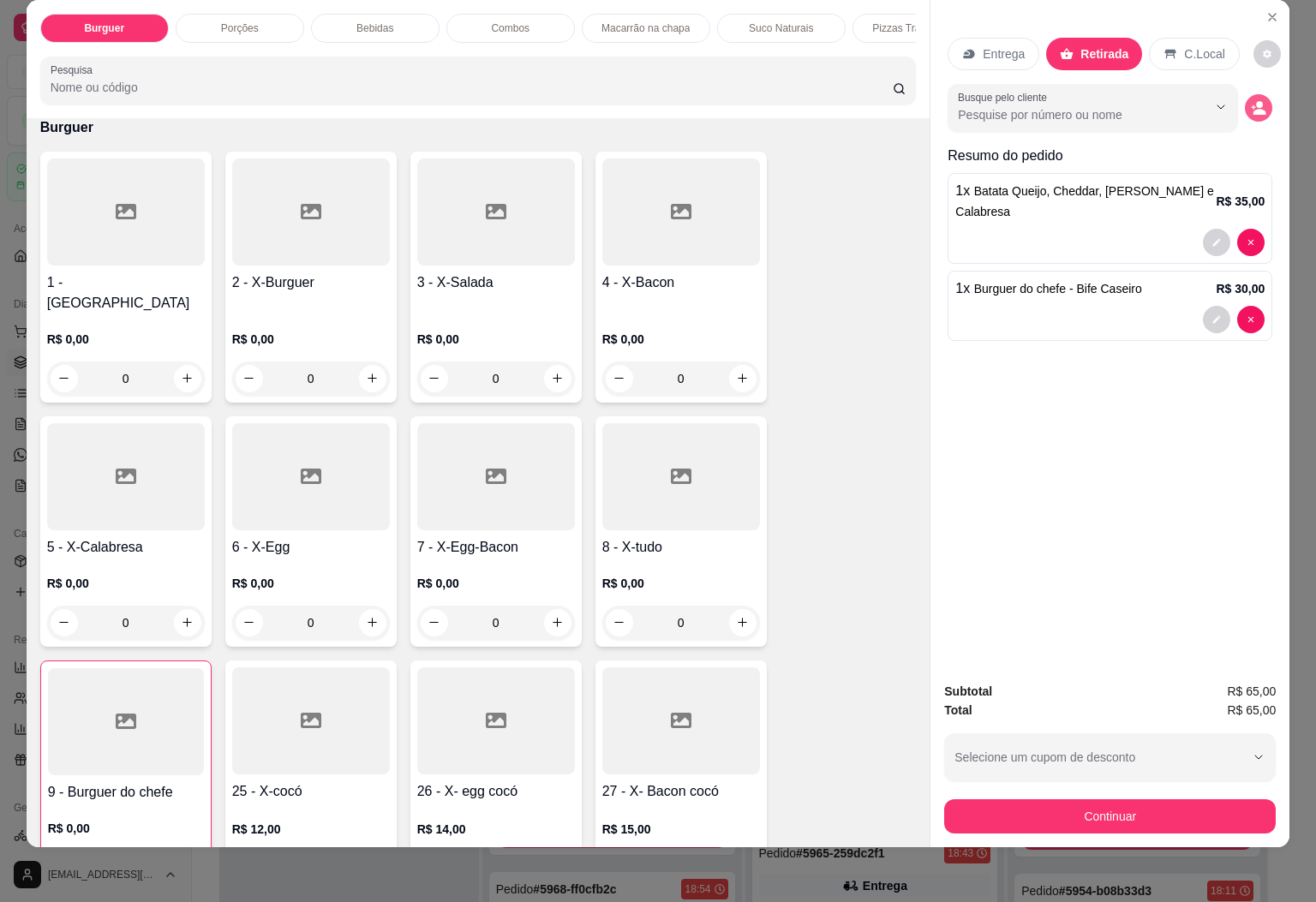
click at [1254, 109] on icon "decrease-product-quantity" at bounding box center [1260, 112] width 13 height 6
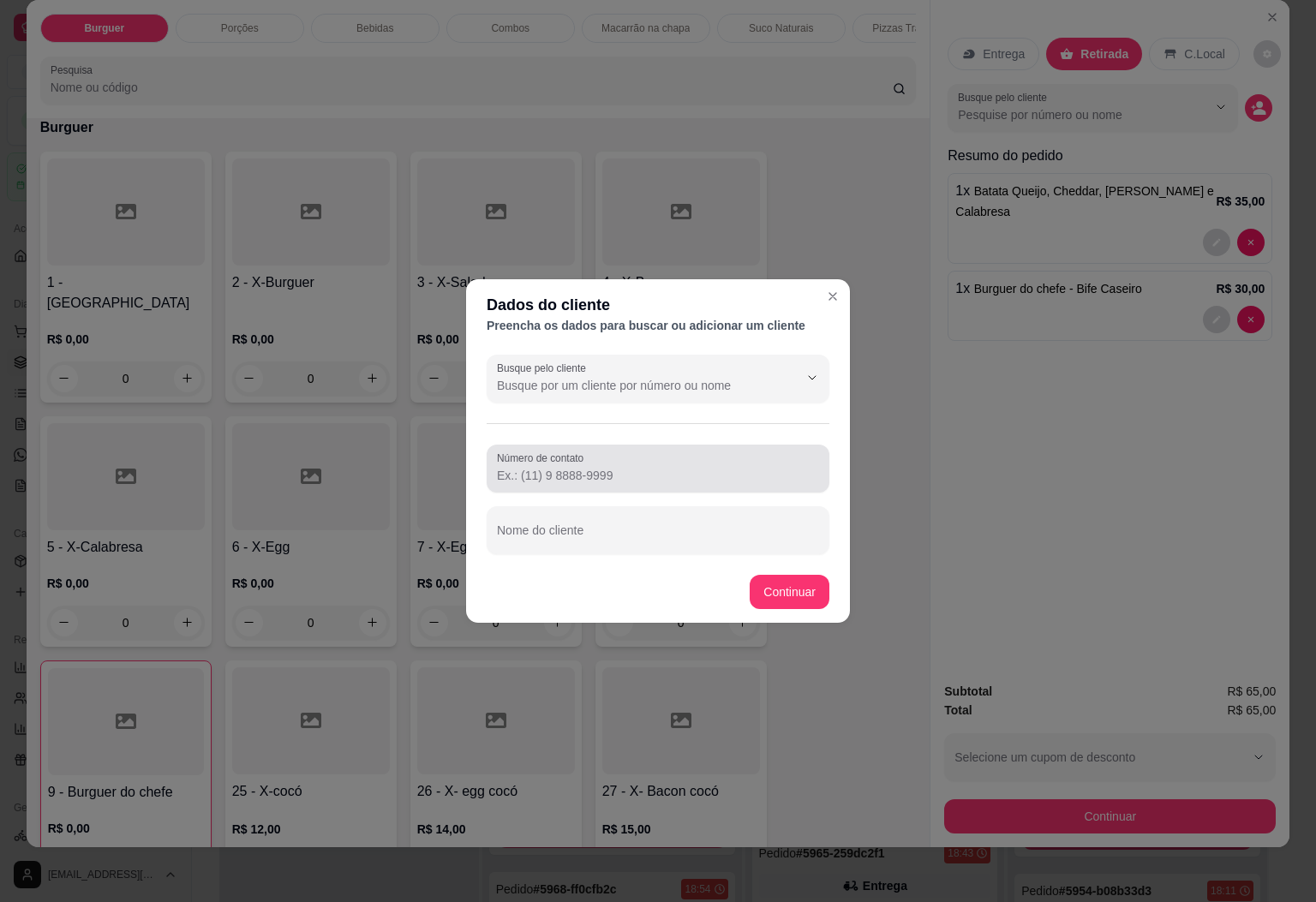
click at [605, 470] on input "Número de contato" at bounding box center [658, 474] width 322 height 17
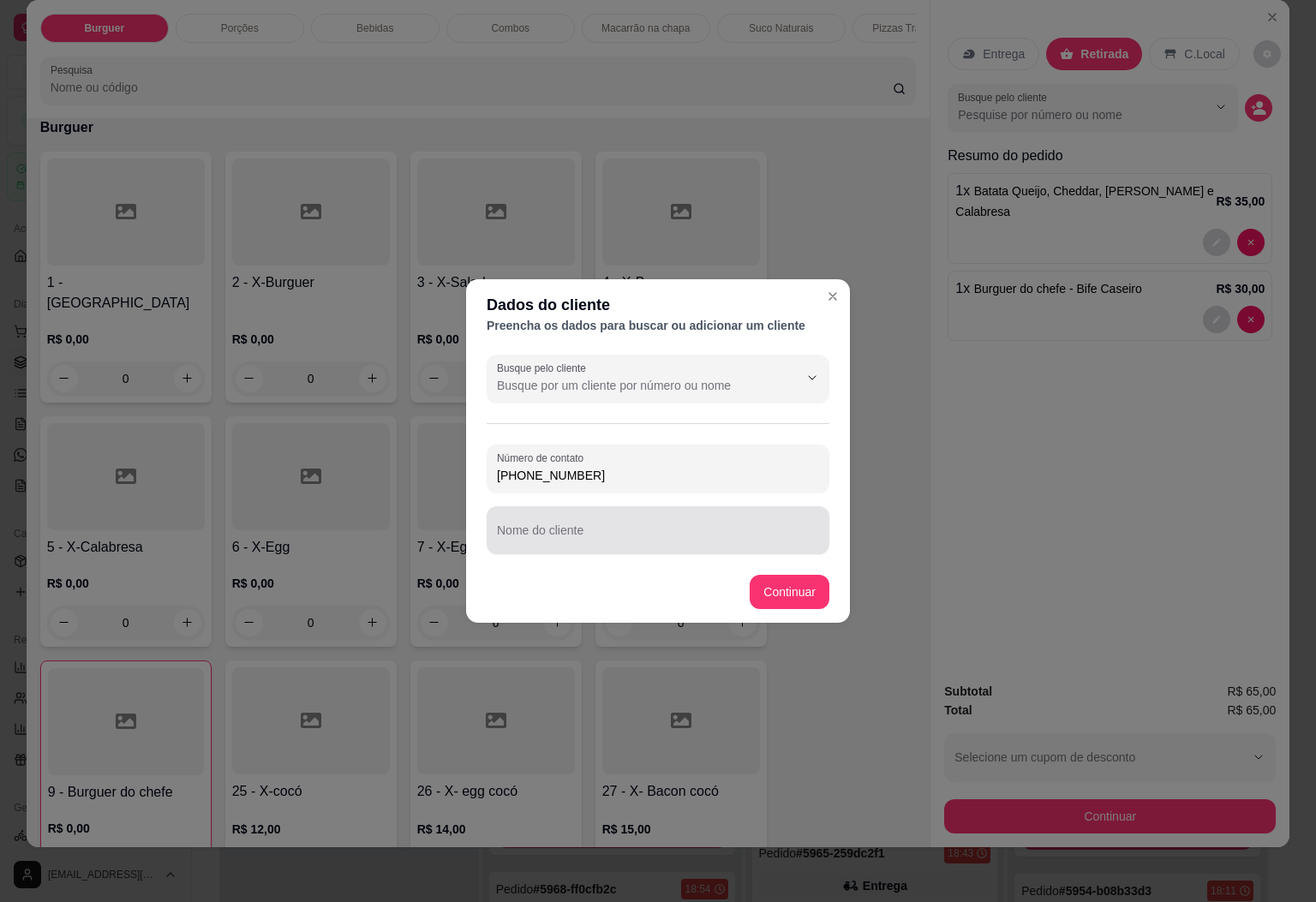
type input "[PHONE_NUMBER]"
click at [549, 547] on div "Nome do cliente" at bounding box center [658, 530] width 343 height 48
type input "j"
type input "JUNIOR"
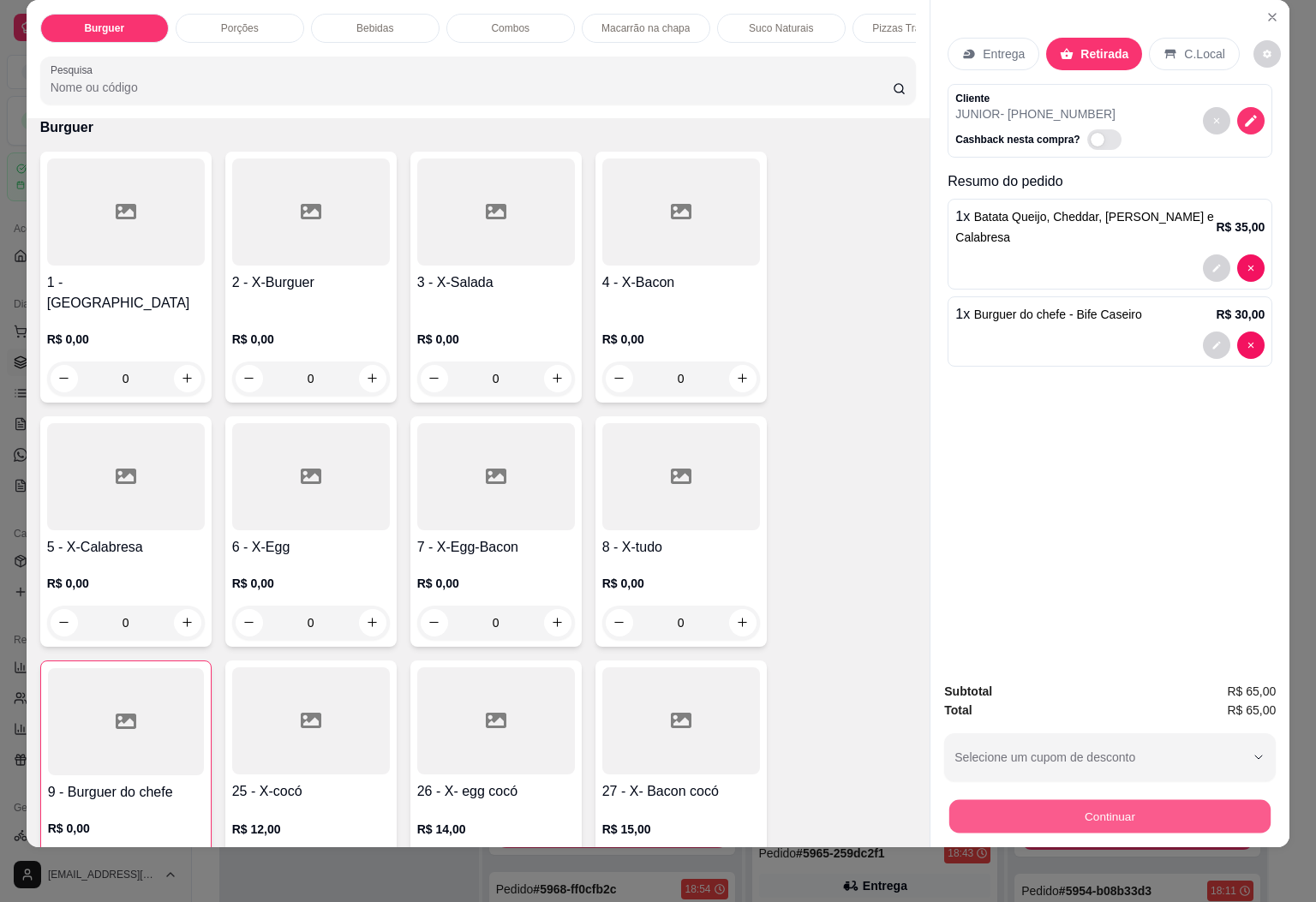
click at [1062, 809] on button "Continuar" at bounding box center [1110, 816] width 322 height 33
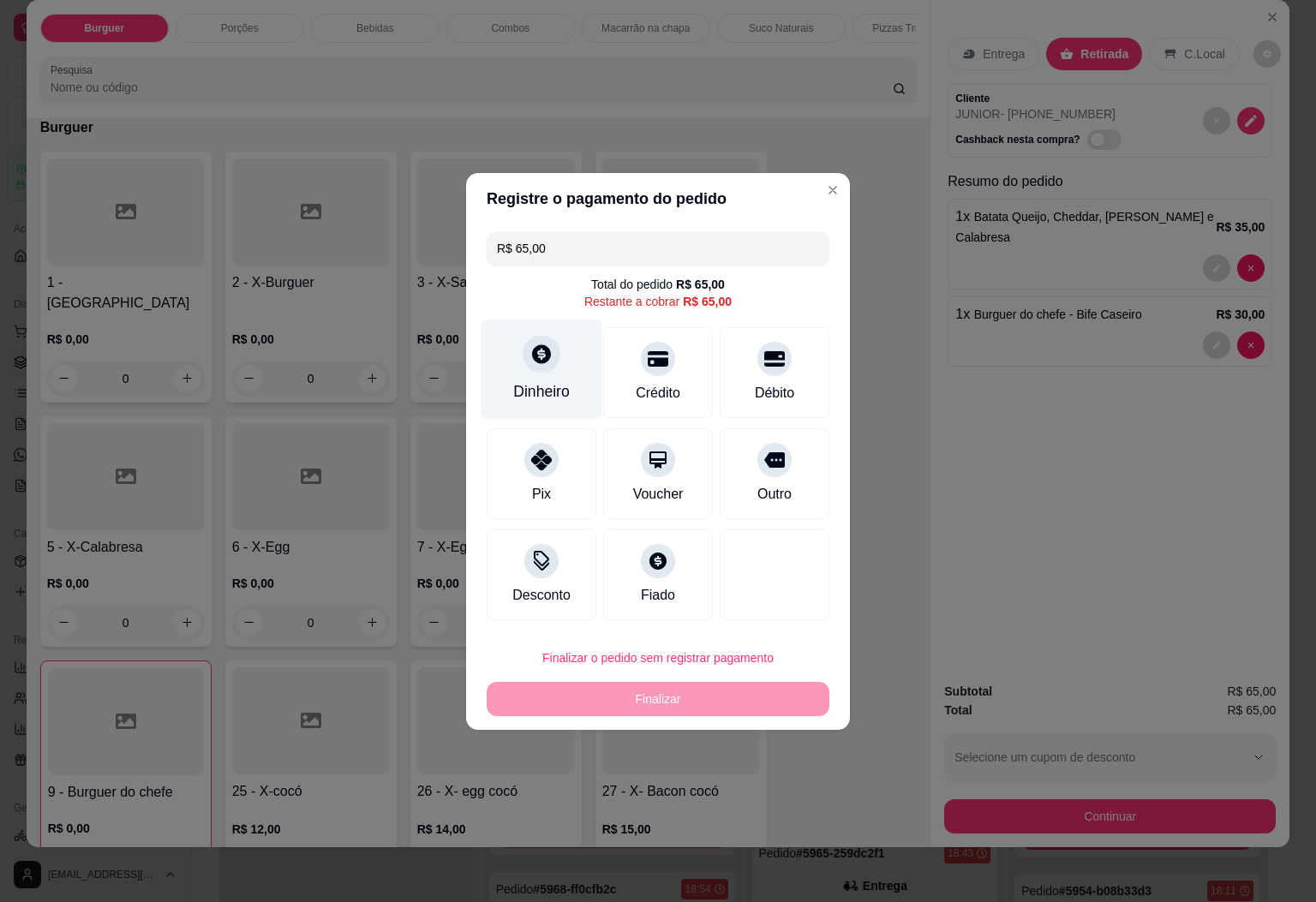
click at [553, 371] on div "Dinheiro" at bounding box center [542, 369] width 121 height 100
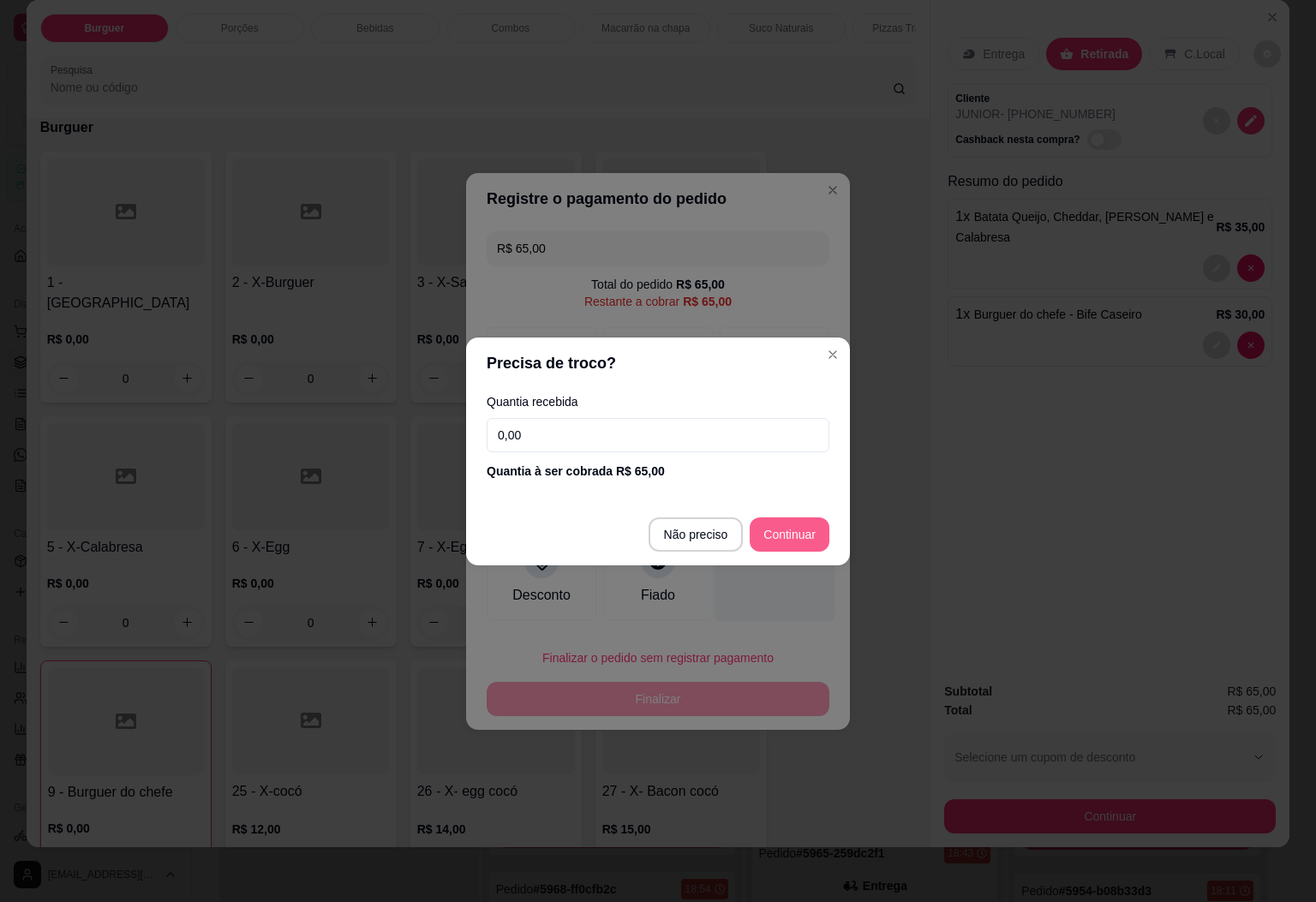
type input "R$ 0,00"
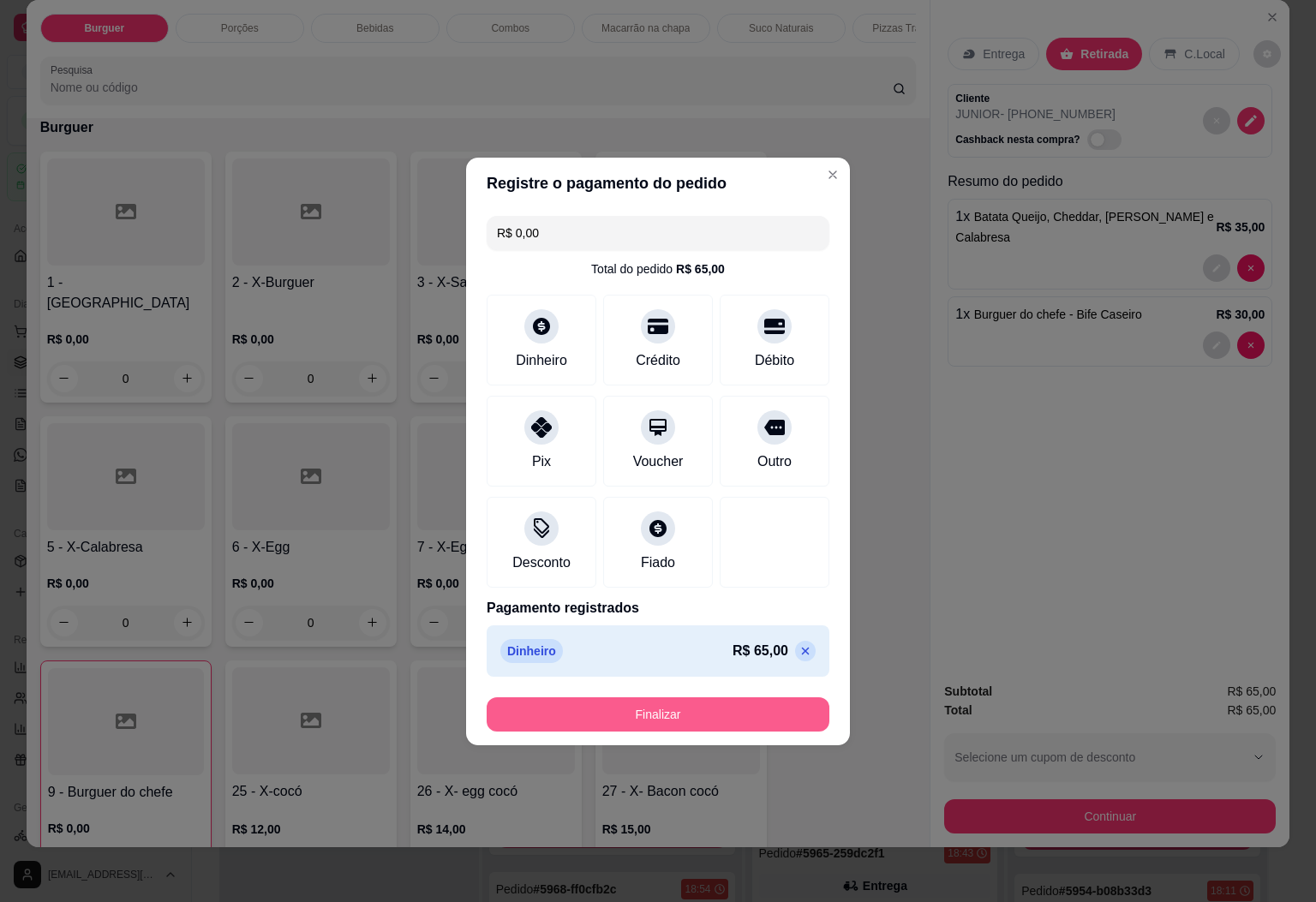
click at [704, 720] on button "Finalizar" at bounding box center [658, 714] width 343 height 34
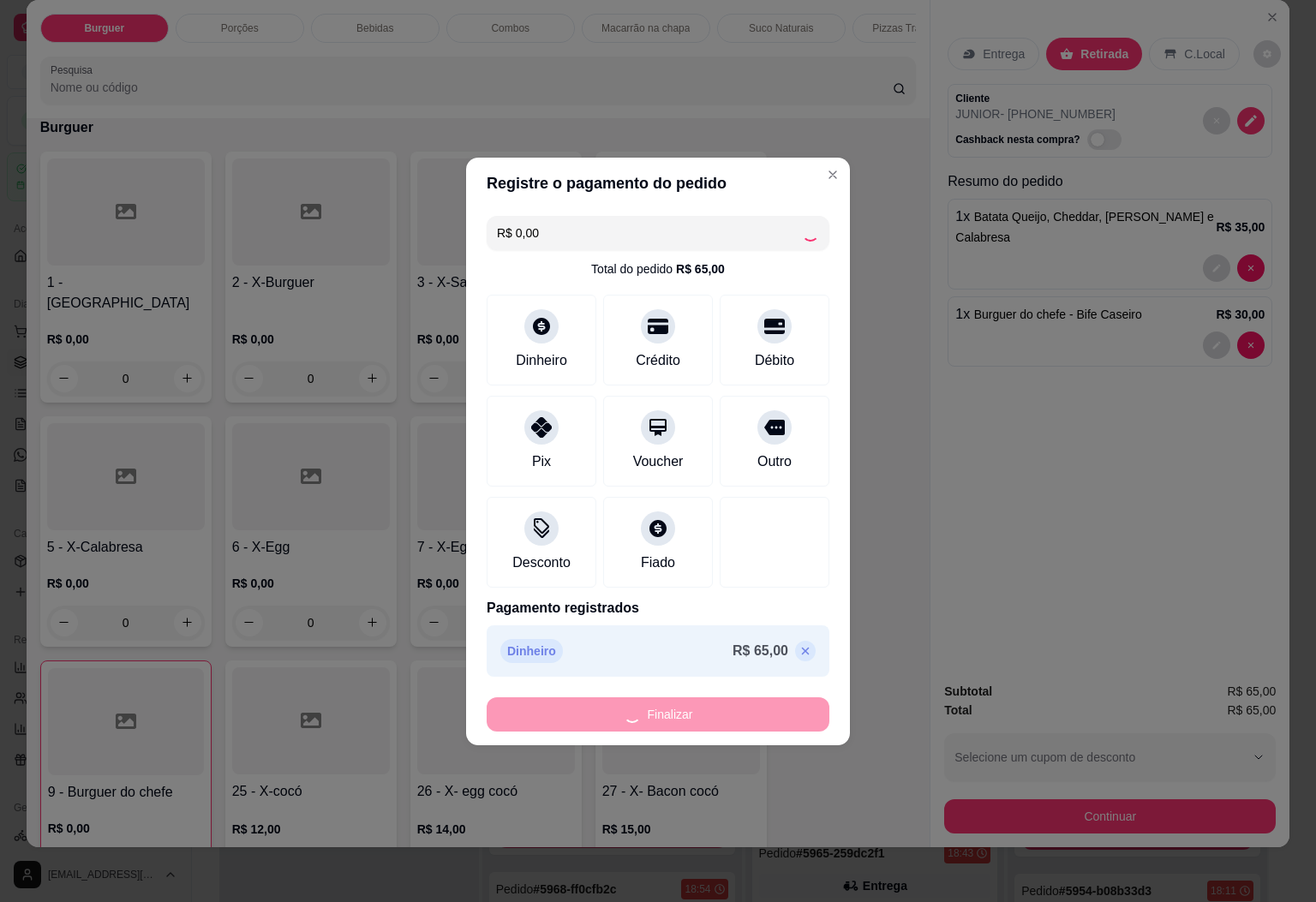
type input "0"
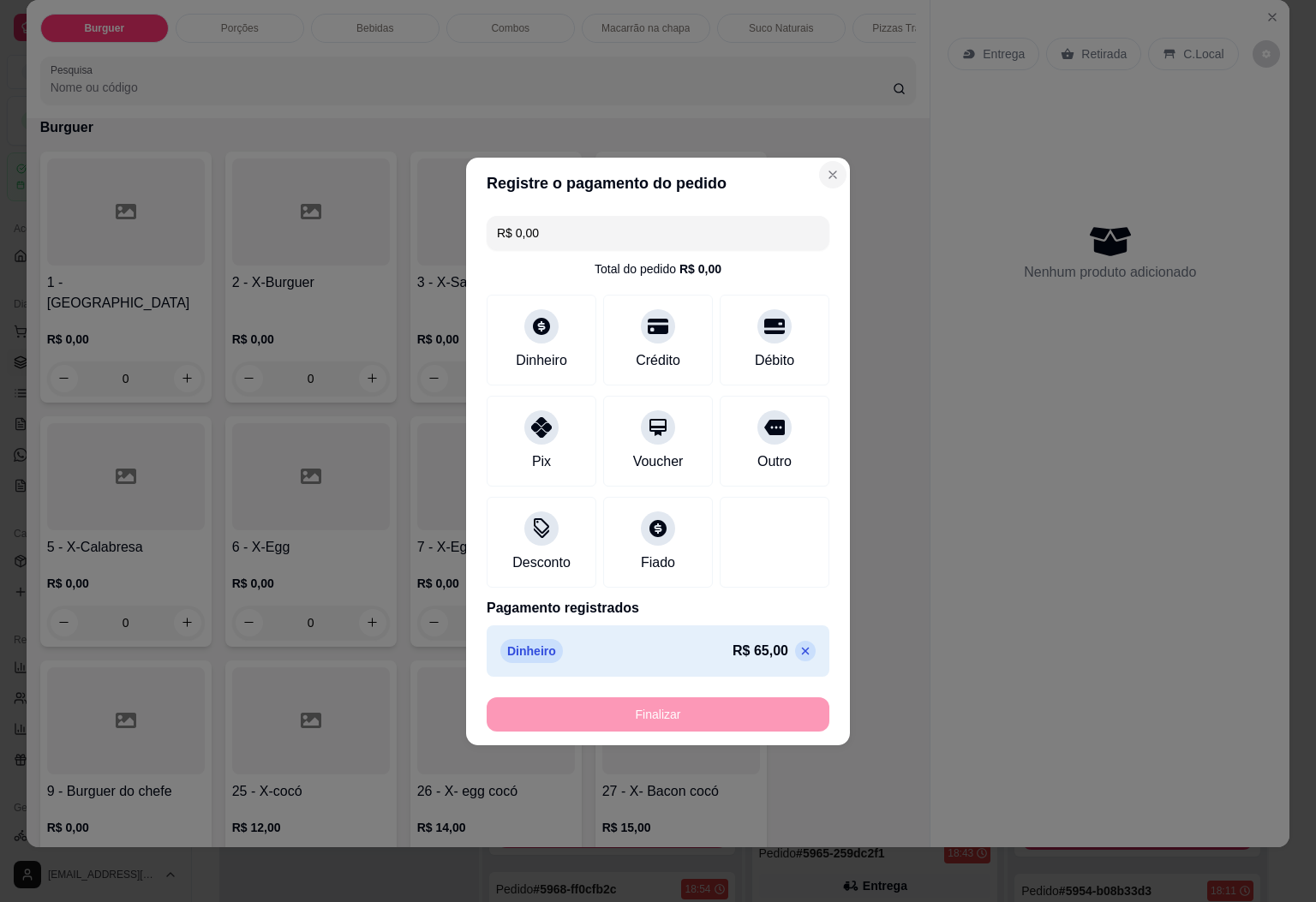
type input "-R$ 65,00"
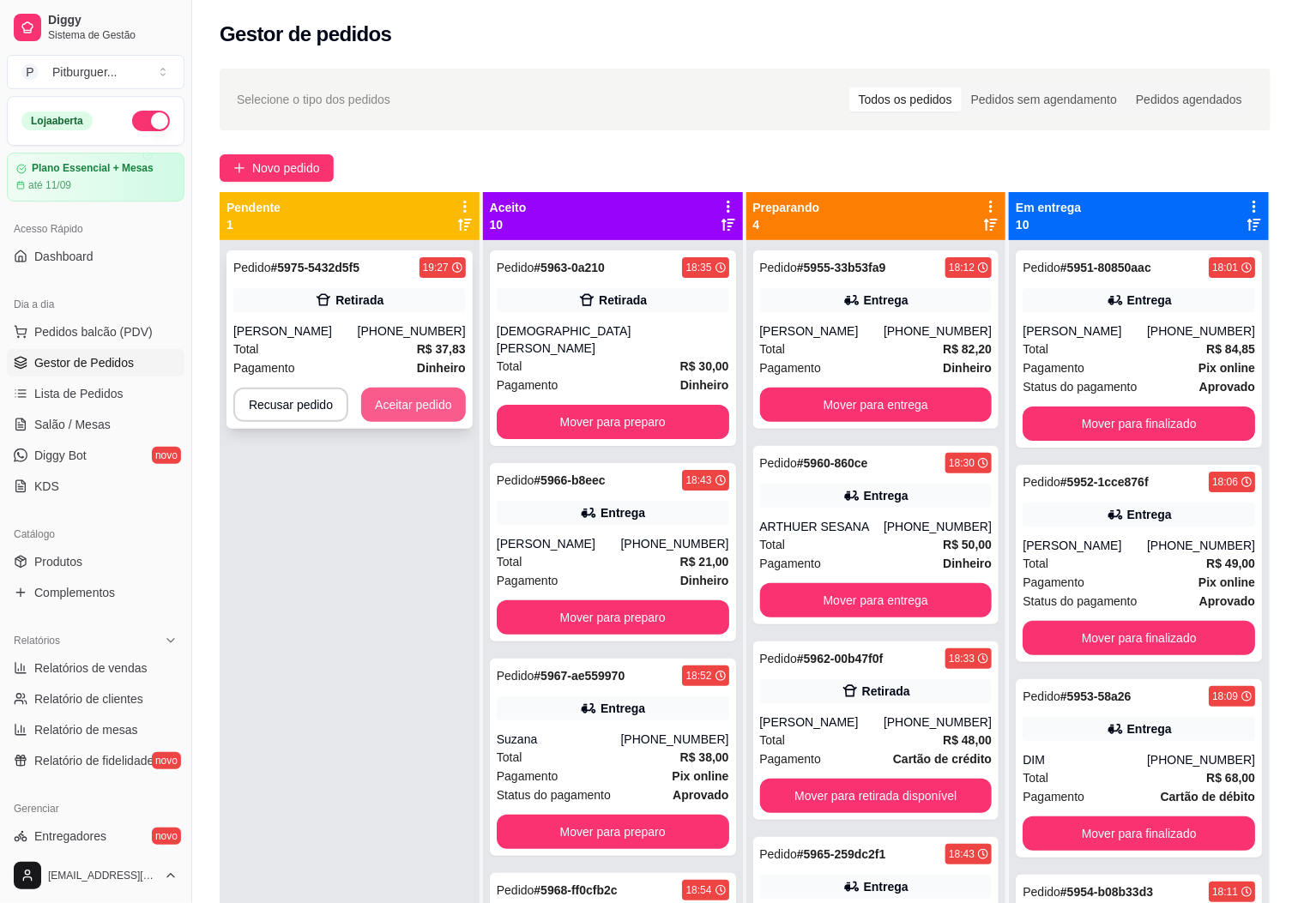
click at [400, 389] on button "Aceitar pedido" at bounding box center [413, 405] width 105 height 34
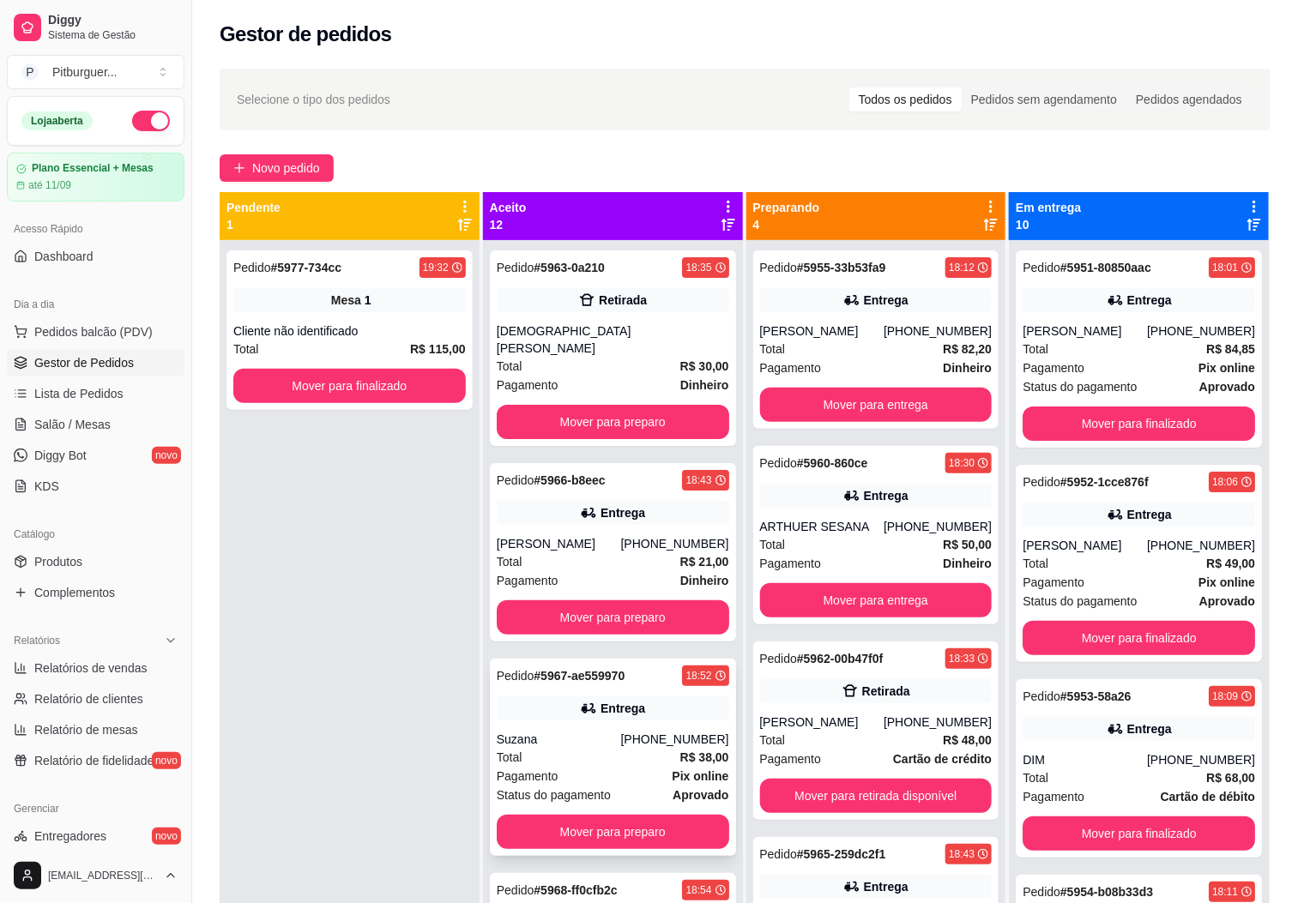
click at [563, 767] on div "Pagamento Pix online" at bounding box center [613, 776] width 232 height 19
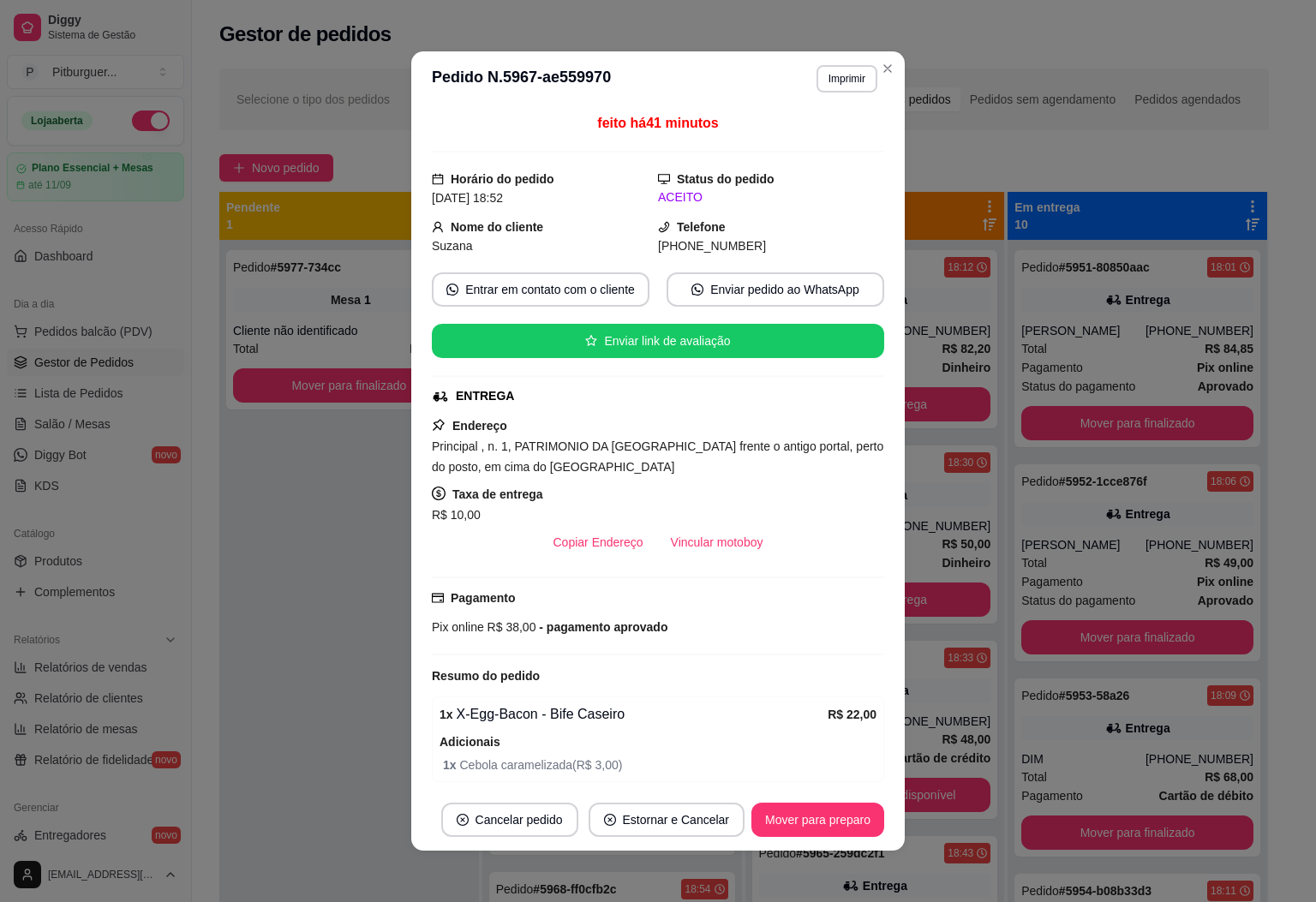
click at [833, 93] on header "**********" at bounding box center [658, 78] width 494 height 55
click at [833, 78] on button "Imprimir" at bounding box center [846, 78] width 61 height 27
click at [772, 172] on button "IMPRESSORA" at bounding box center [807, 173] width 124 height 27
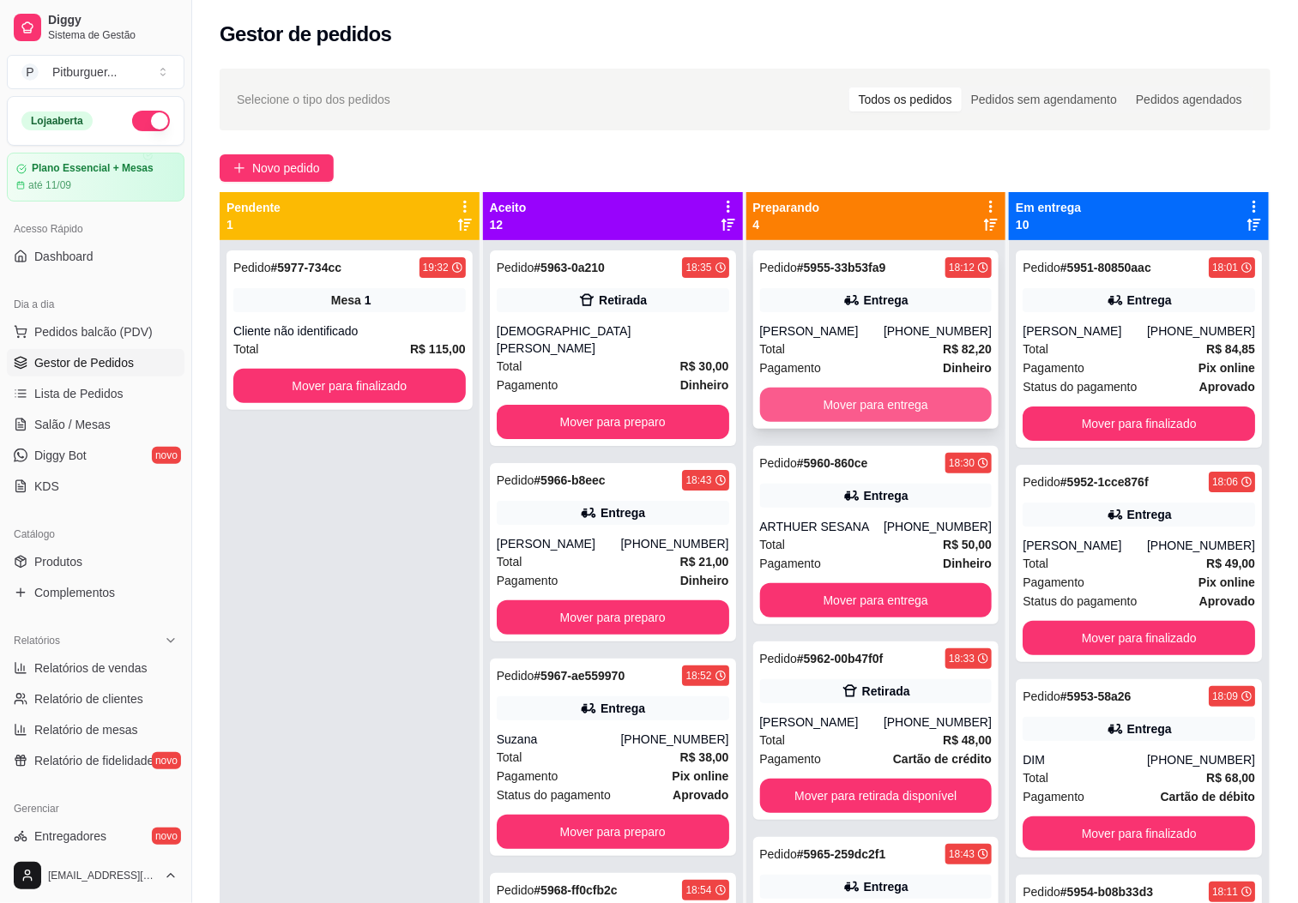
click at [881, 405] on button "Mover para entrega" at bounding box center [876, 405] width 232 height 34
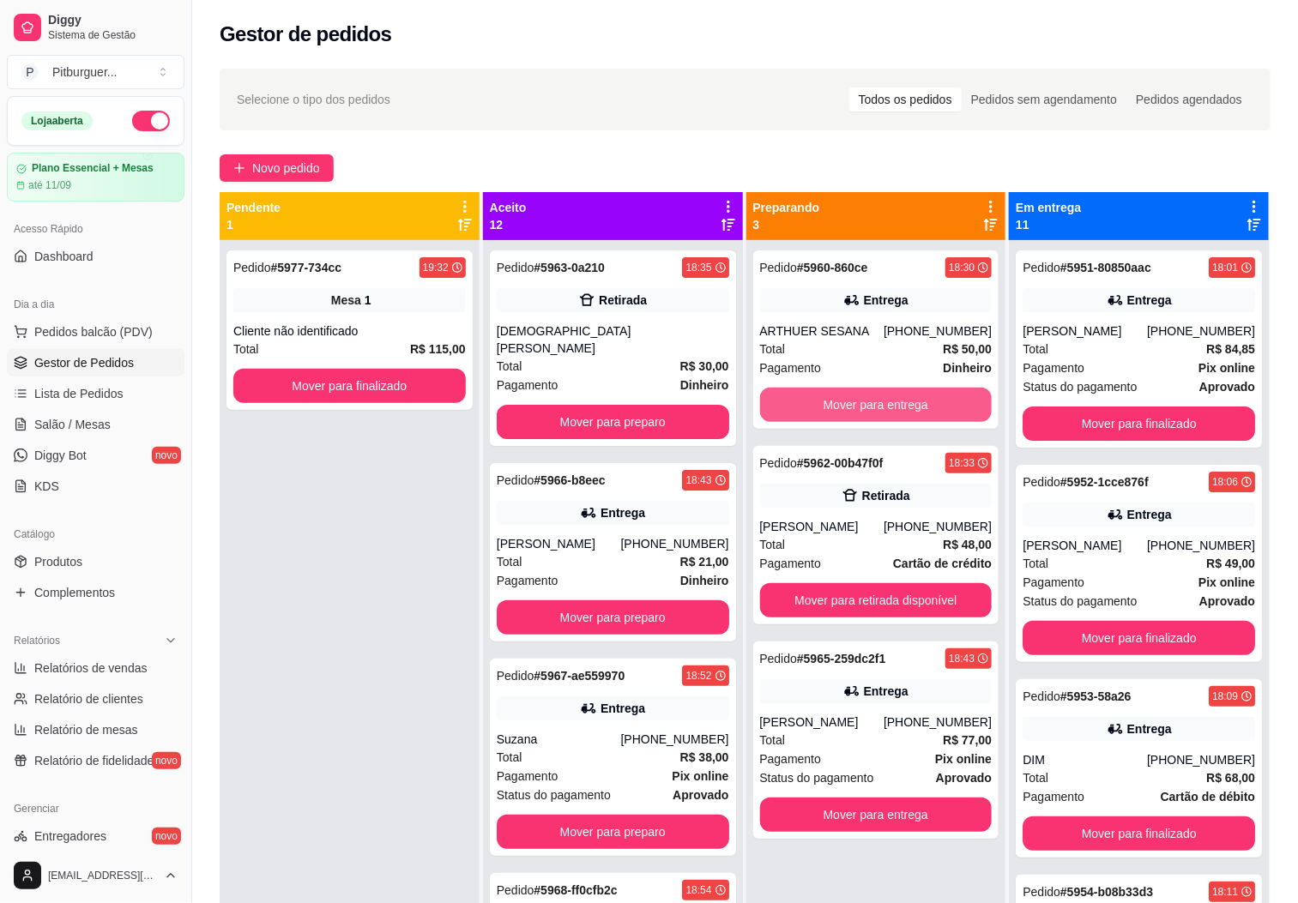
click at [881, 405] on button "Mover para entrega" at bounding box center [876, 405] width 232 height 34
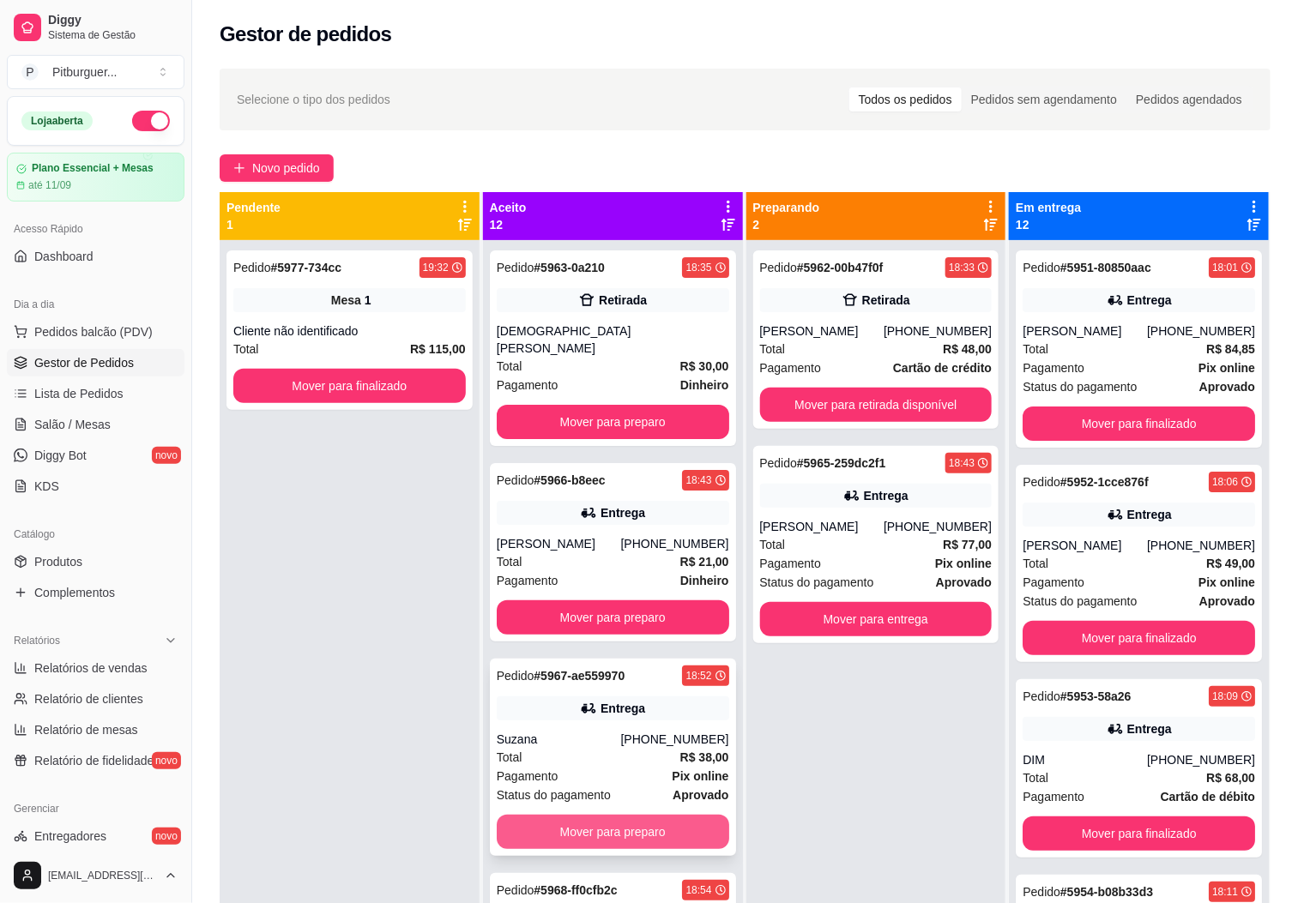
click at [626, 815] on button "Mover para preparo" at bounding box center [613, 832] width 232 height 34
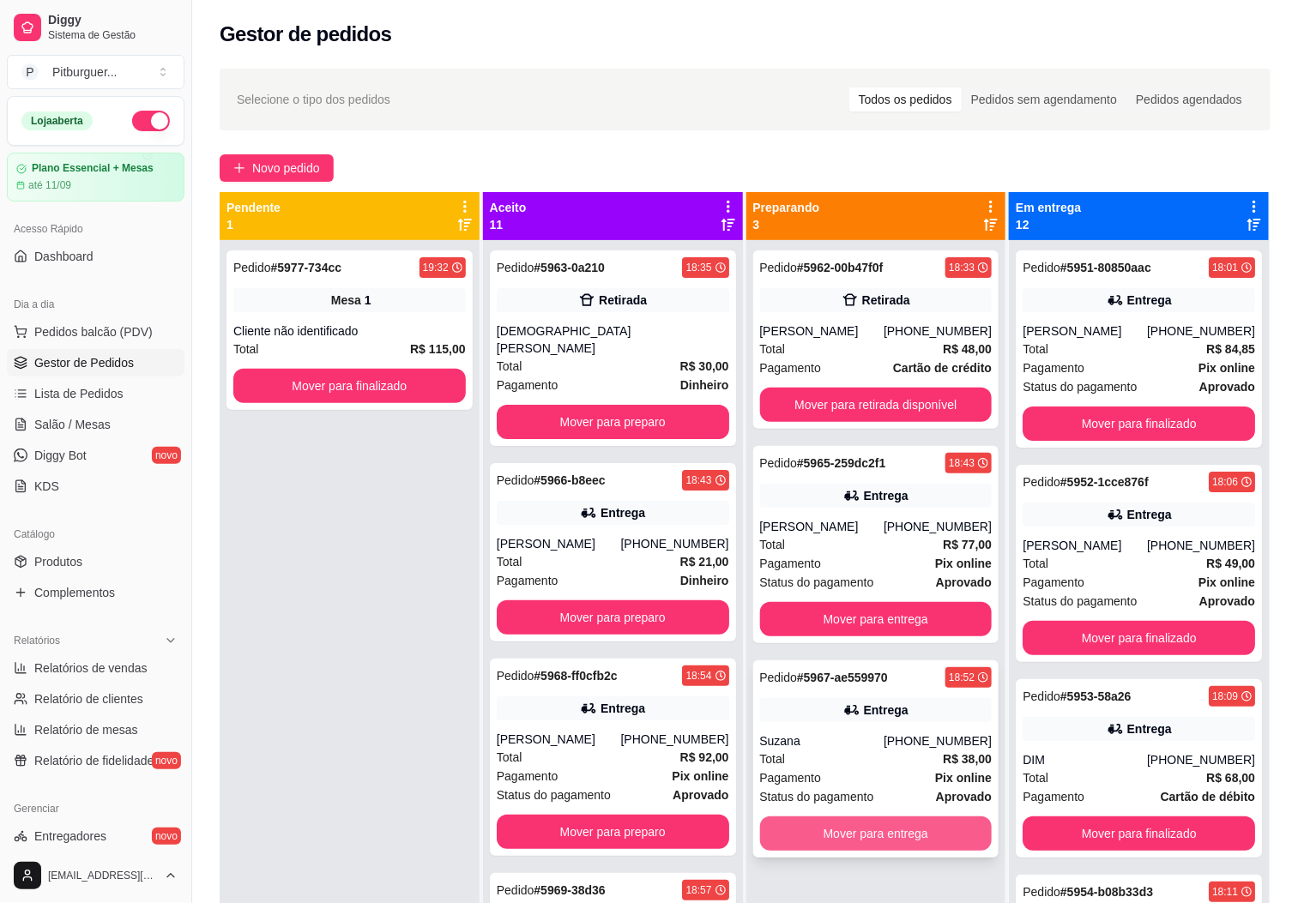
click at [834, 828] on button "Mover para entrega" at bounding box center [876, 833] width 232 height 34
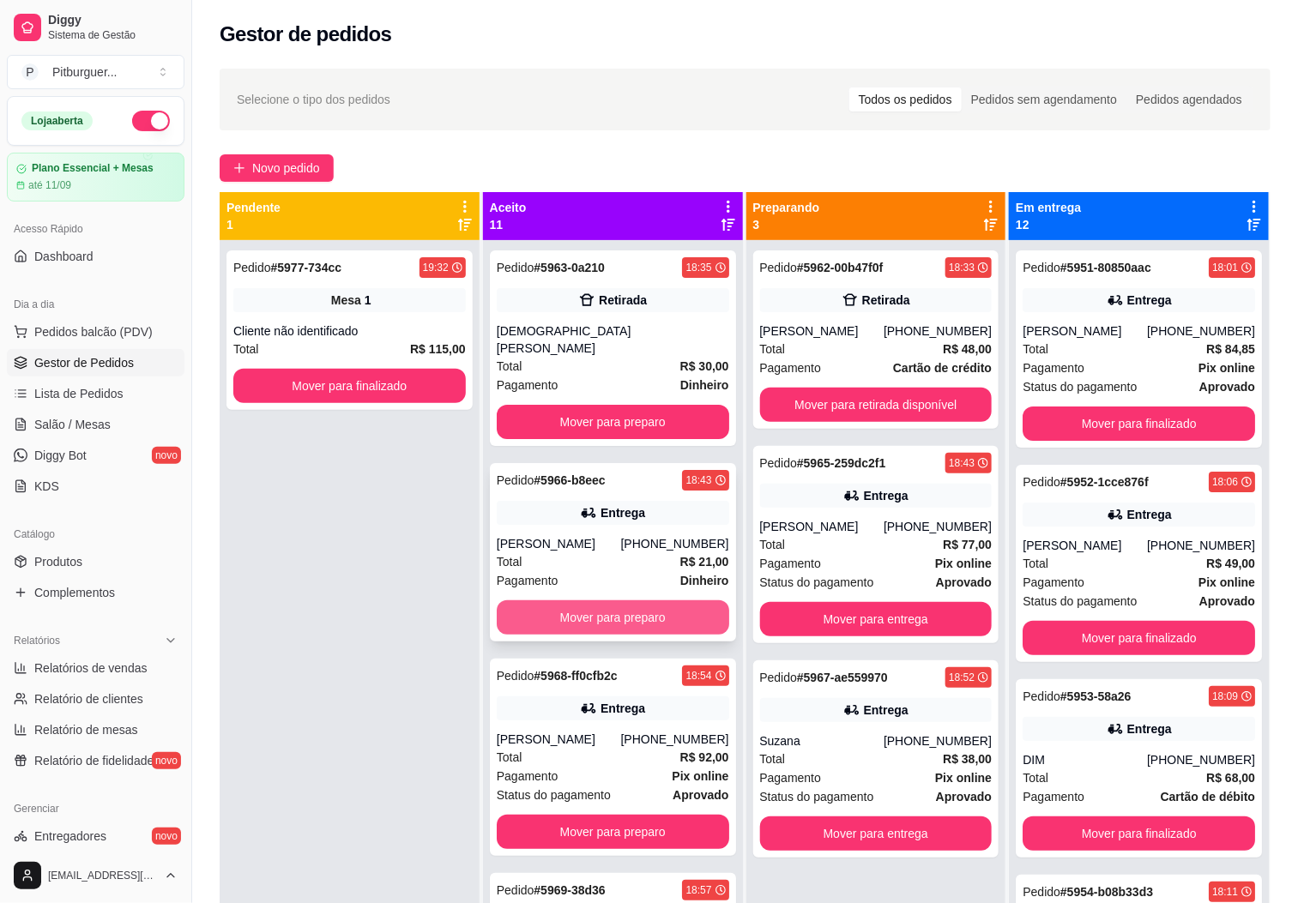
click at [615, 610] on button "Mover para preparo" at bounding box center [613, 617] width 232 height 34
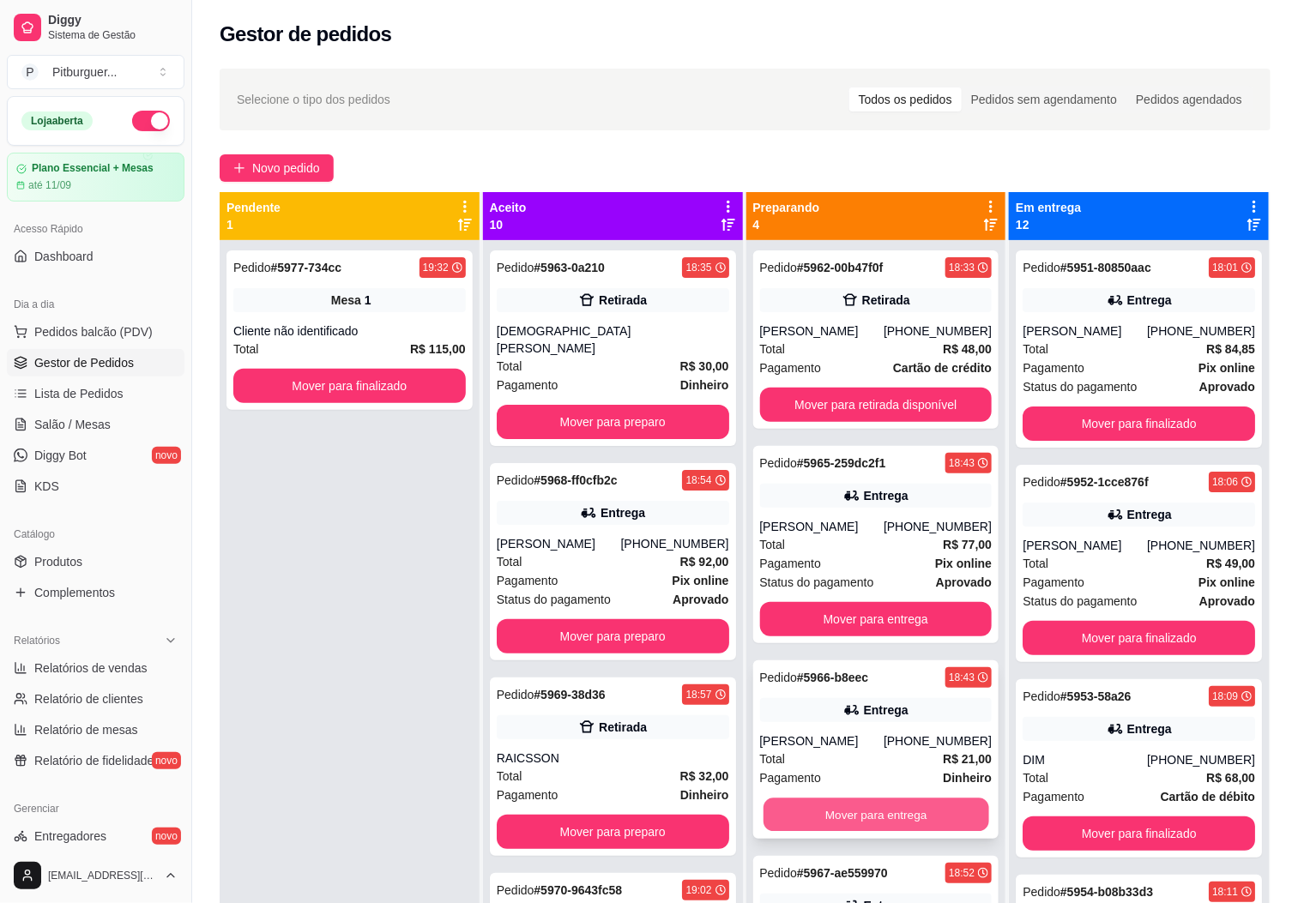
click at [790, 823] on button "Mover para entrega" at bounding box center [876, 814] width 226 height 33
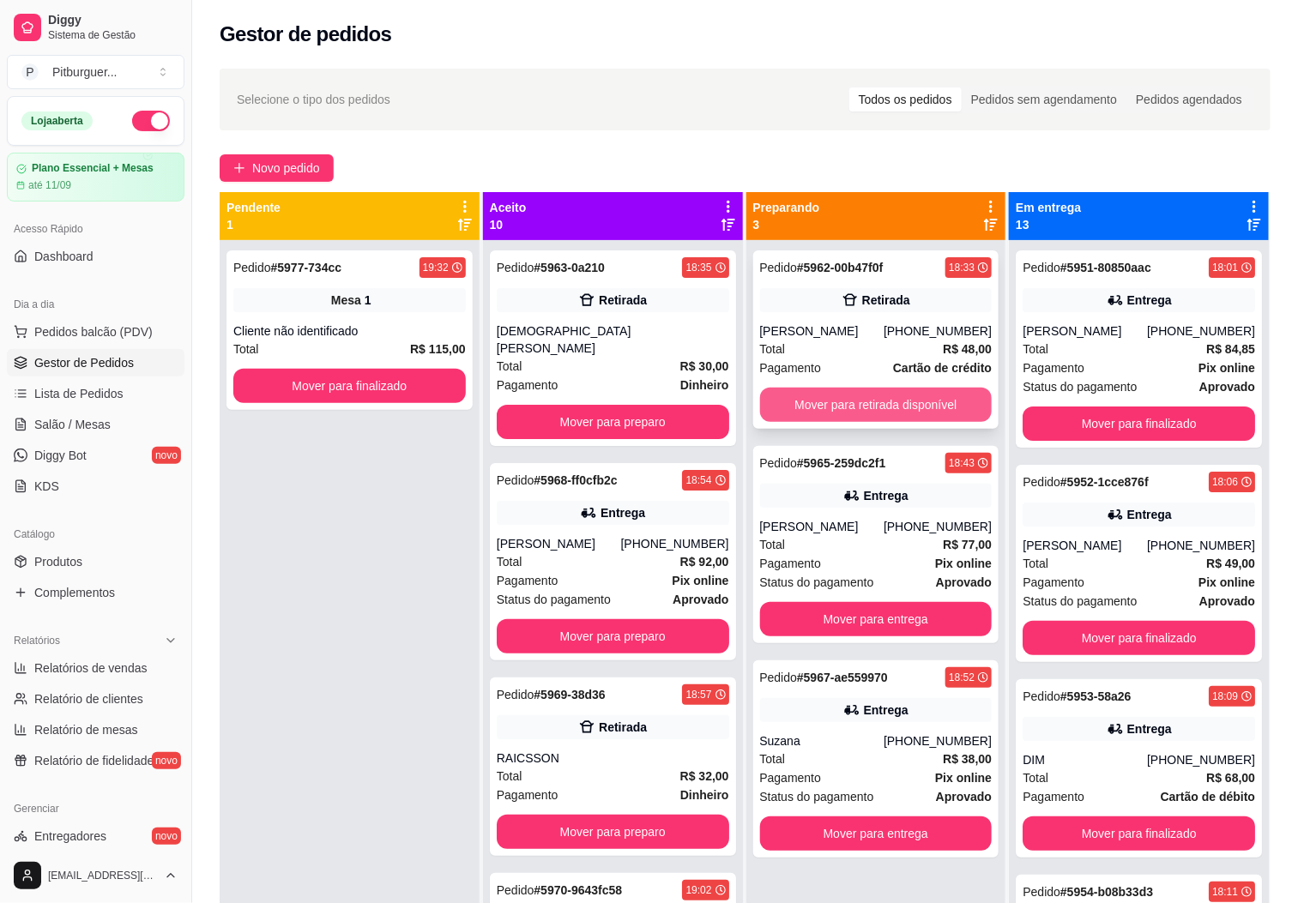
click at [796, 396] on button "Mover para retirada disponível" at bounding box center [876, 405] width 232 height 34
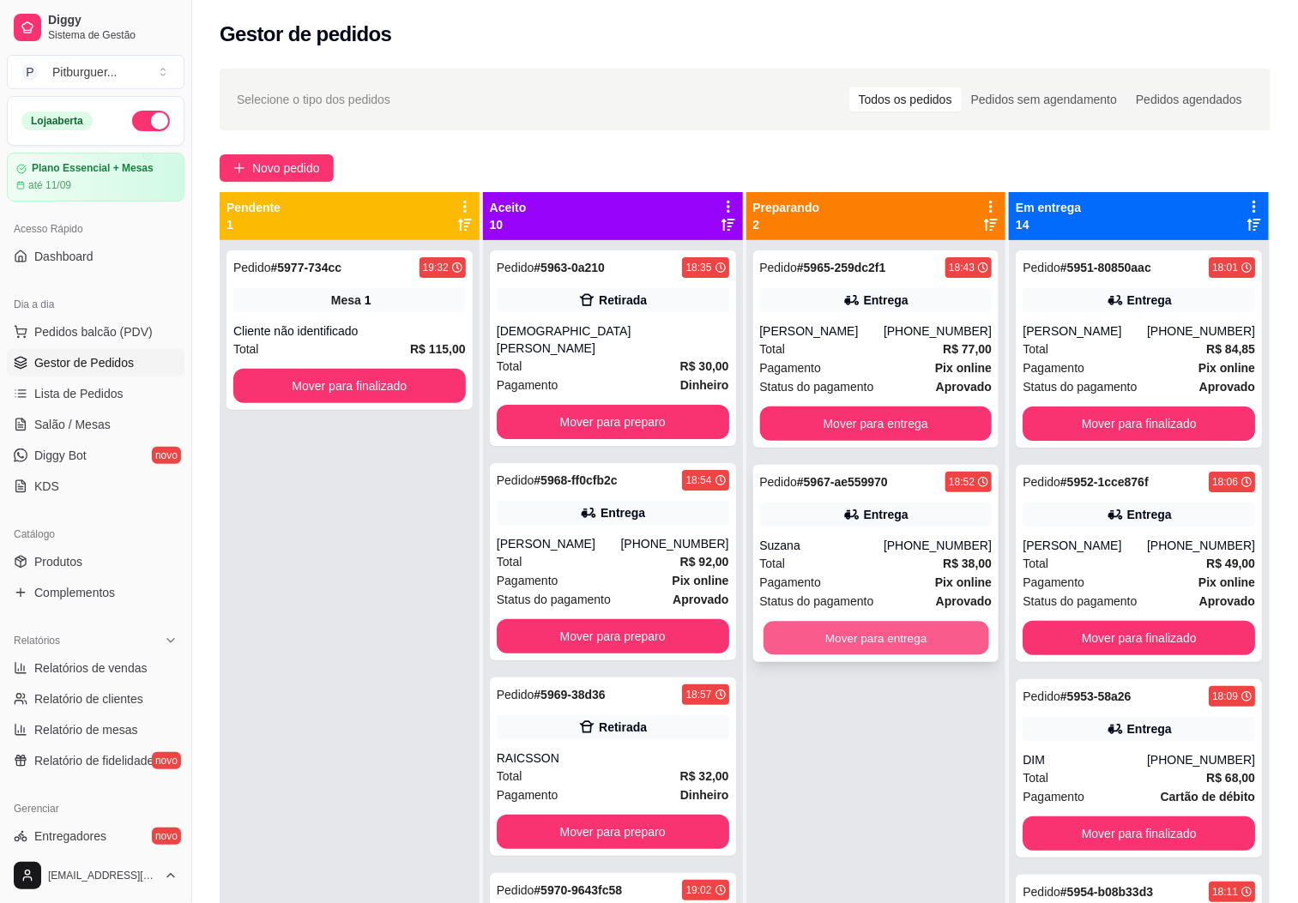
click at [787, 630] on button "Mover para entrega" at bounding box center [876, 638] width 226 height 33
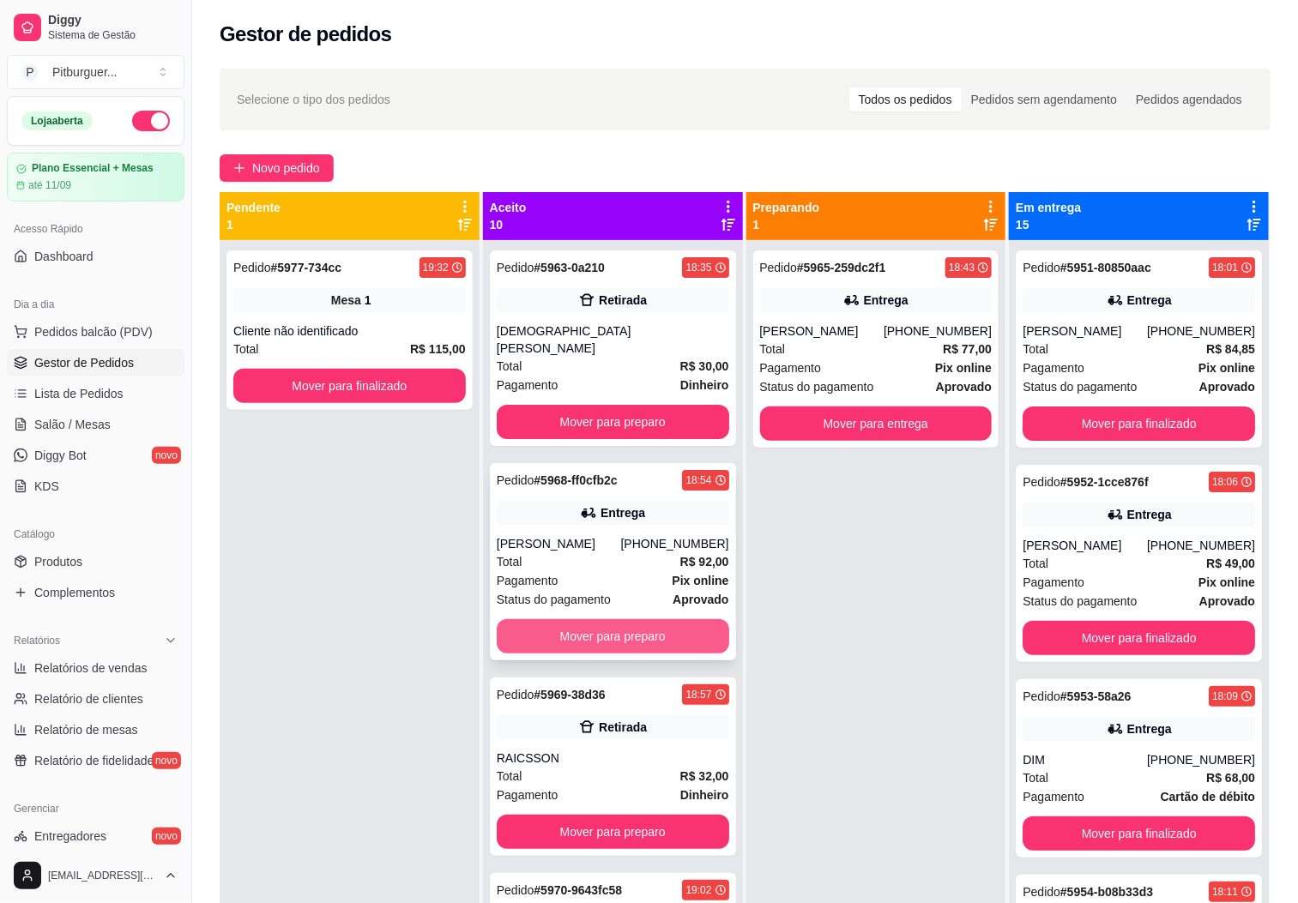
click at [539, 624] on button "Mover para preparo" at bounding box center [613, 636] width 232 height 34
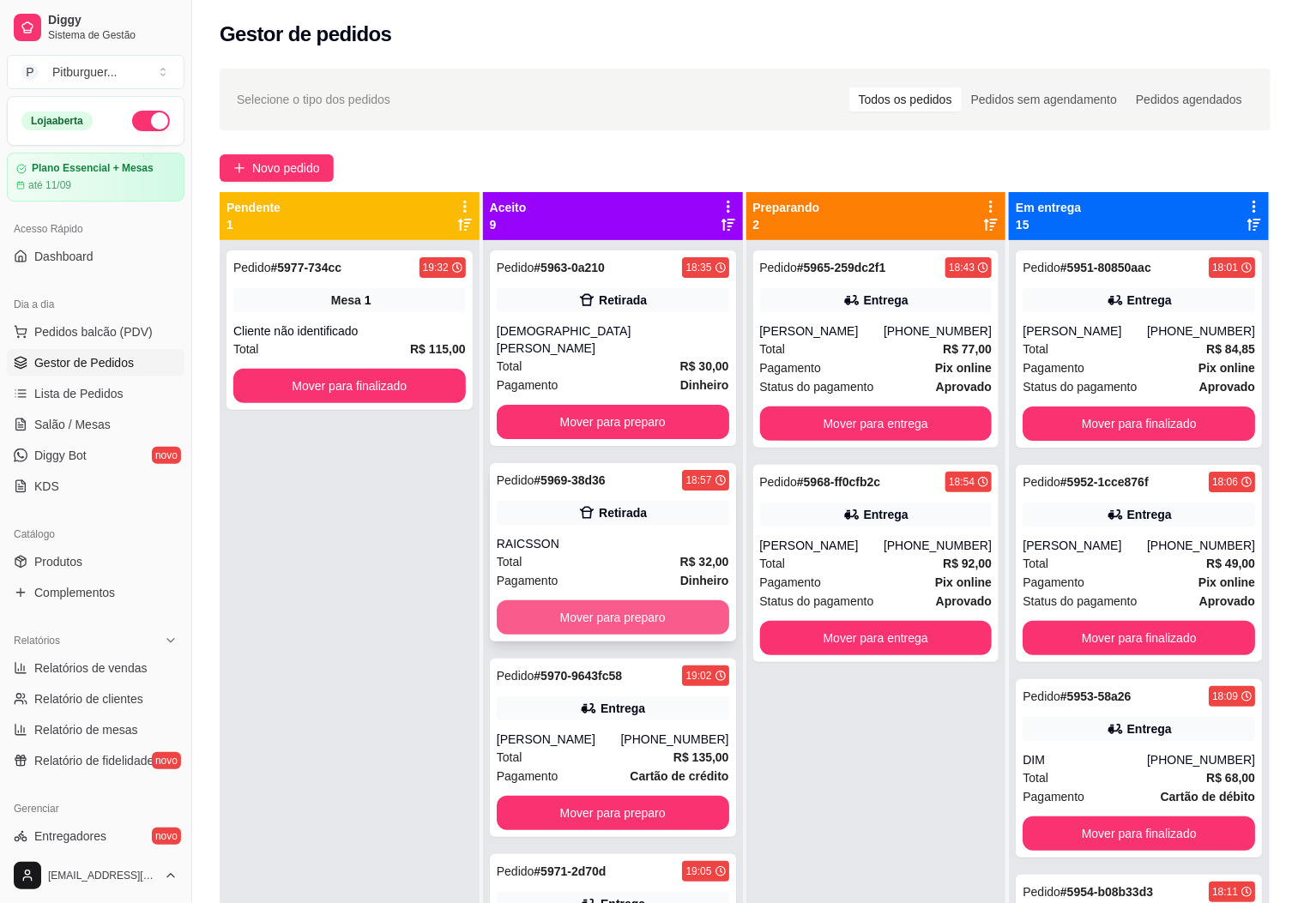
click at [556, 602] on button "Mover para preparo" at bounding box center [613, 617] width 232 height 34
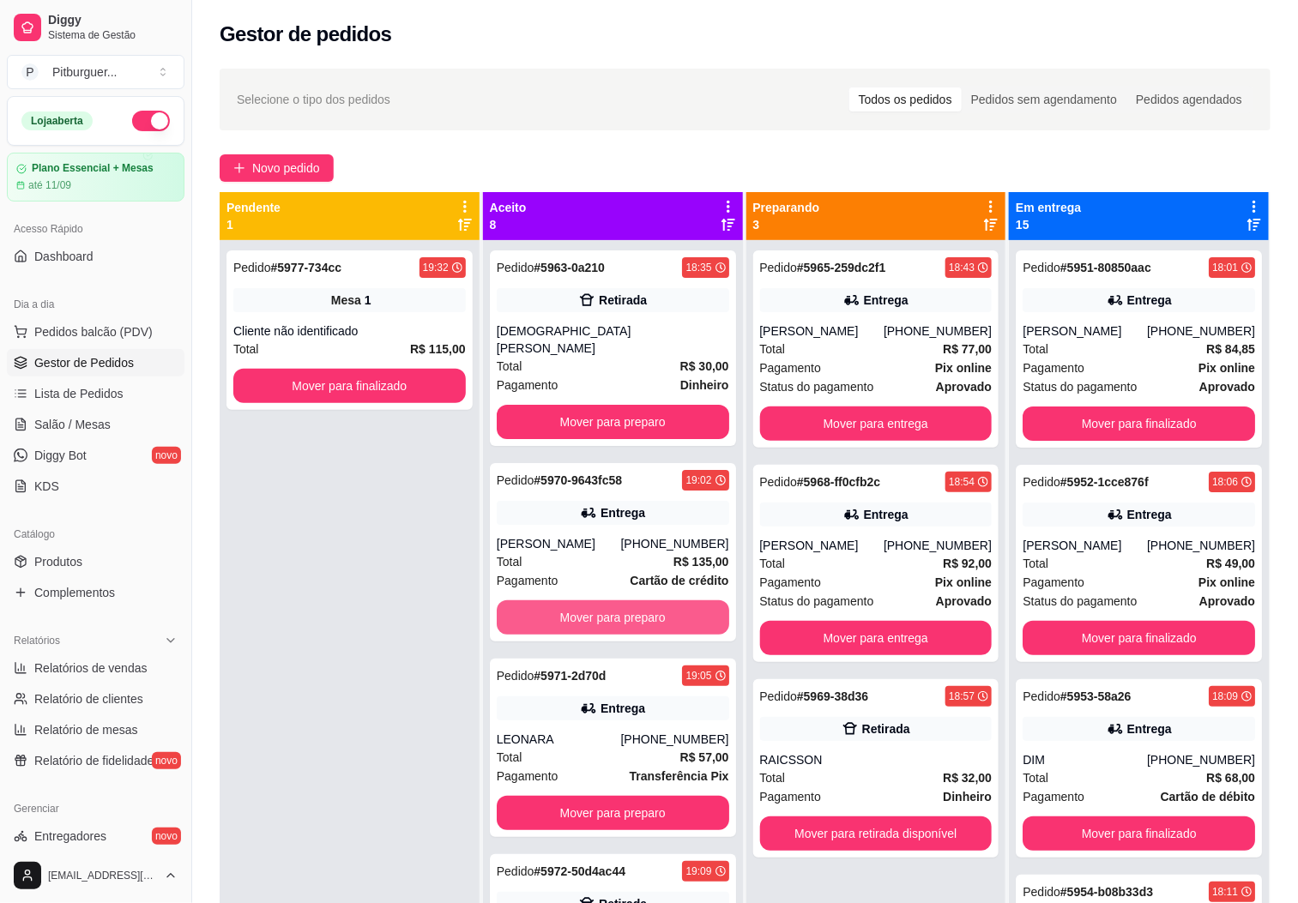
click at [557, 602] on button "Mover para preparo" at bounding box center [613, 617] width 232 height 34
click at [557, 602] on button "Mover para preparo" at bounding box center [613, 617] width 226 height 33
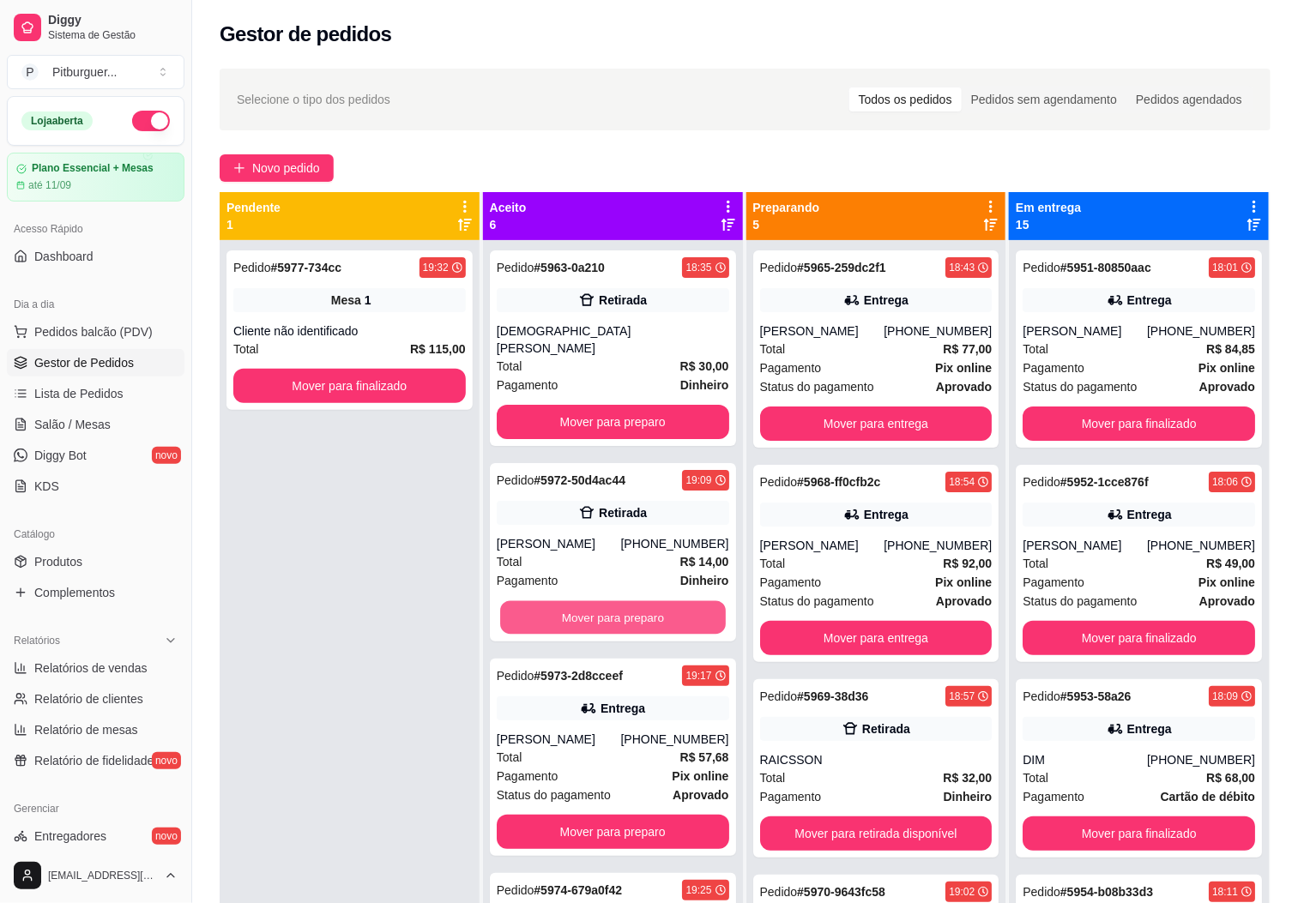
click at [557, 602] on button "Mover para preparo" at bounding box center [613, 617] width 226 height 33
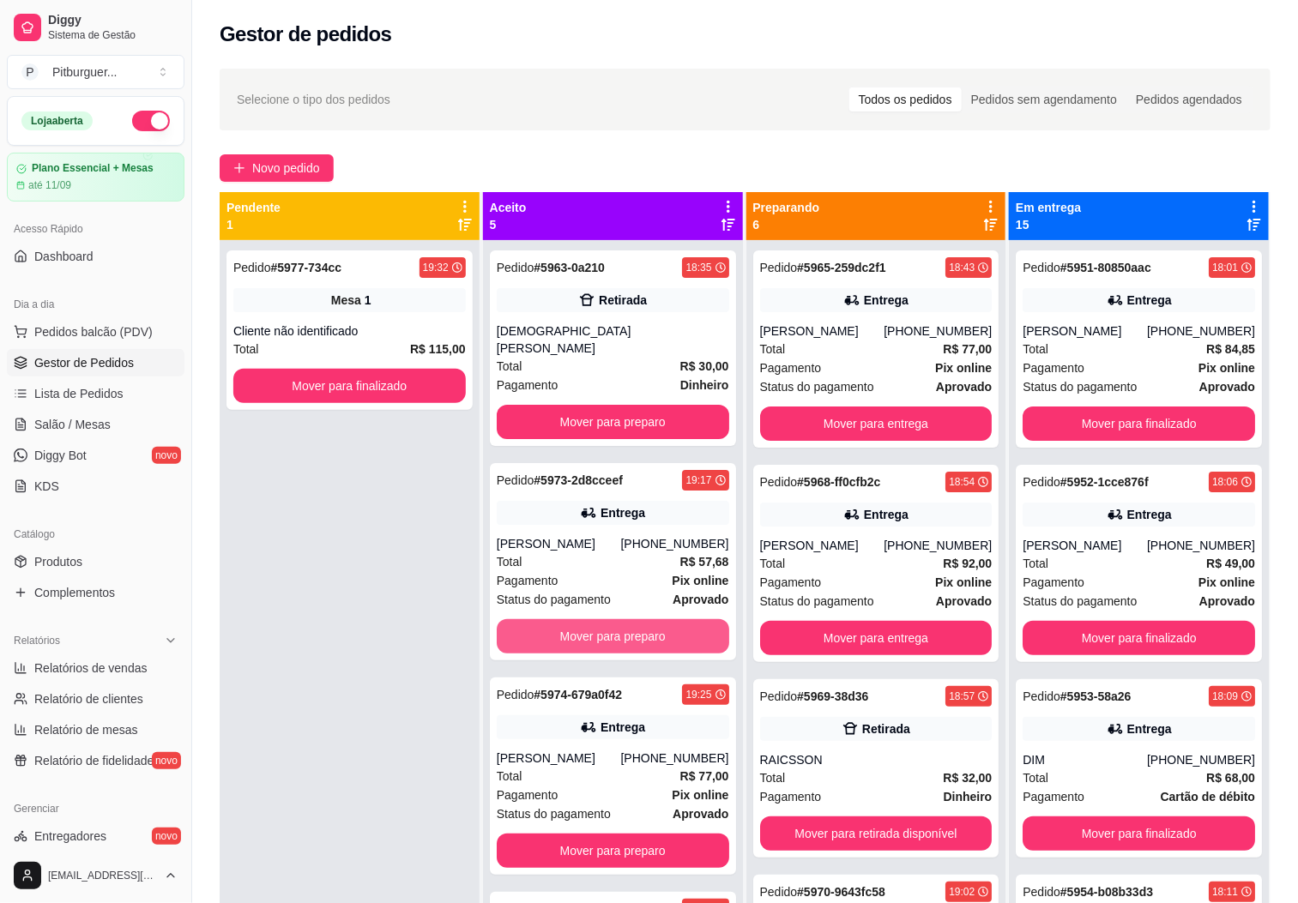
click at [557, 619] on button "Mover para preparo" at bounding box center [613, 636] width 232 height 34
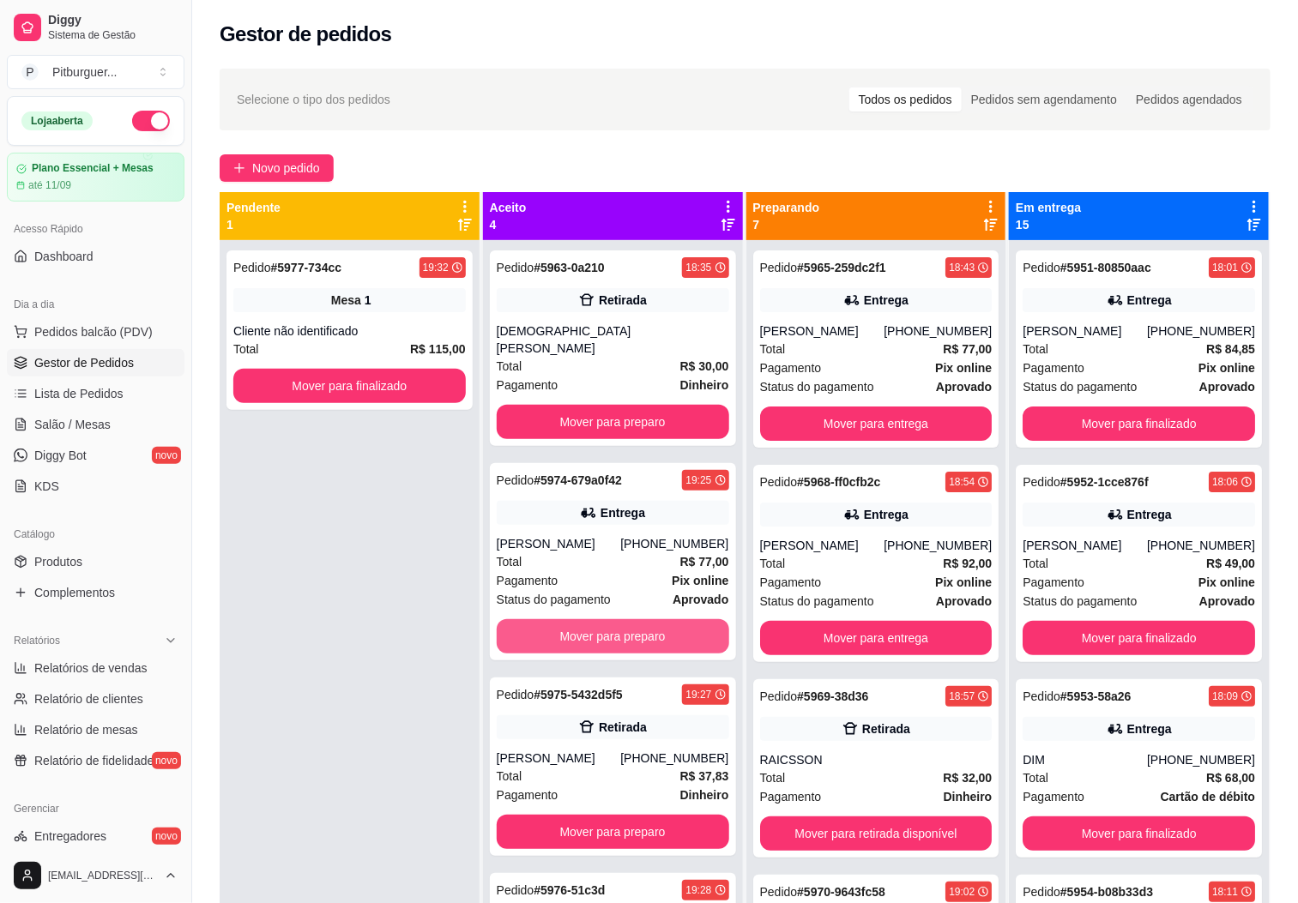
click at [557, 619] on button "Mover para preparo" at bounding box center [613, 636] width 232 height 34
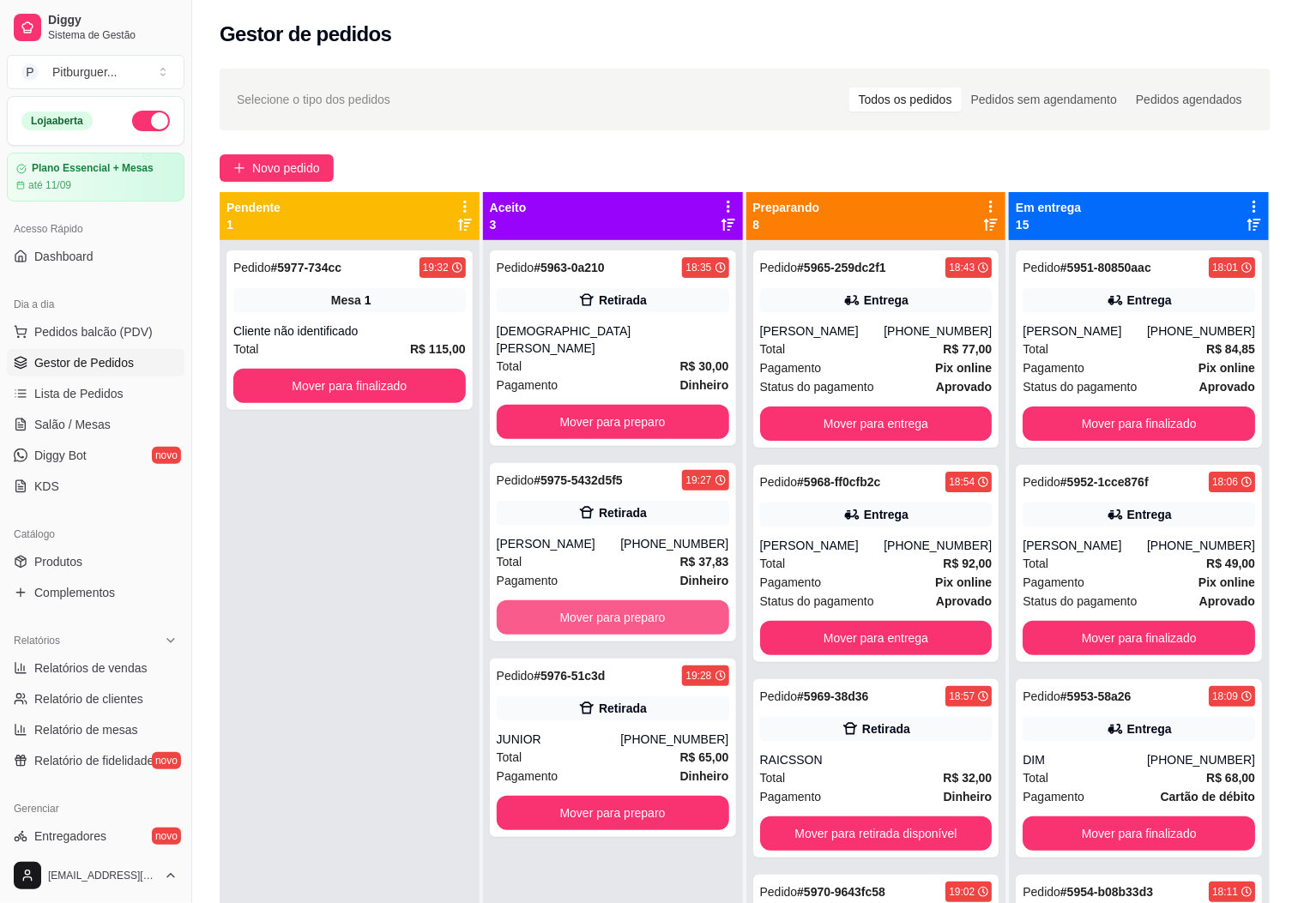
click at [557, 602] on button "Mover para preparo" at bounding box center [613, 617] width 232 height 34
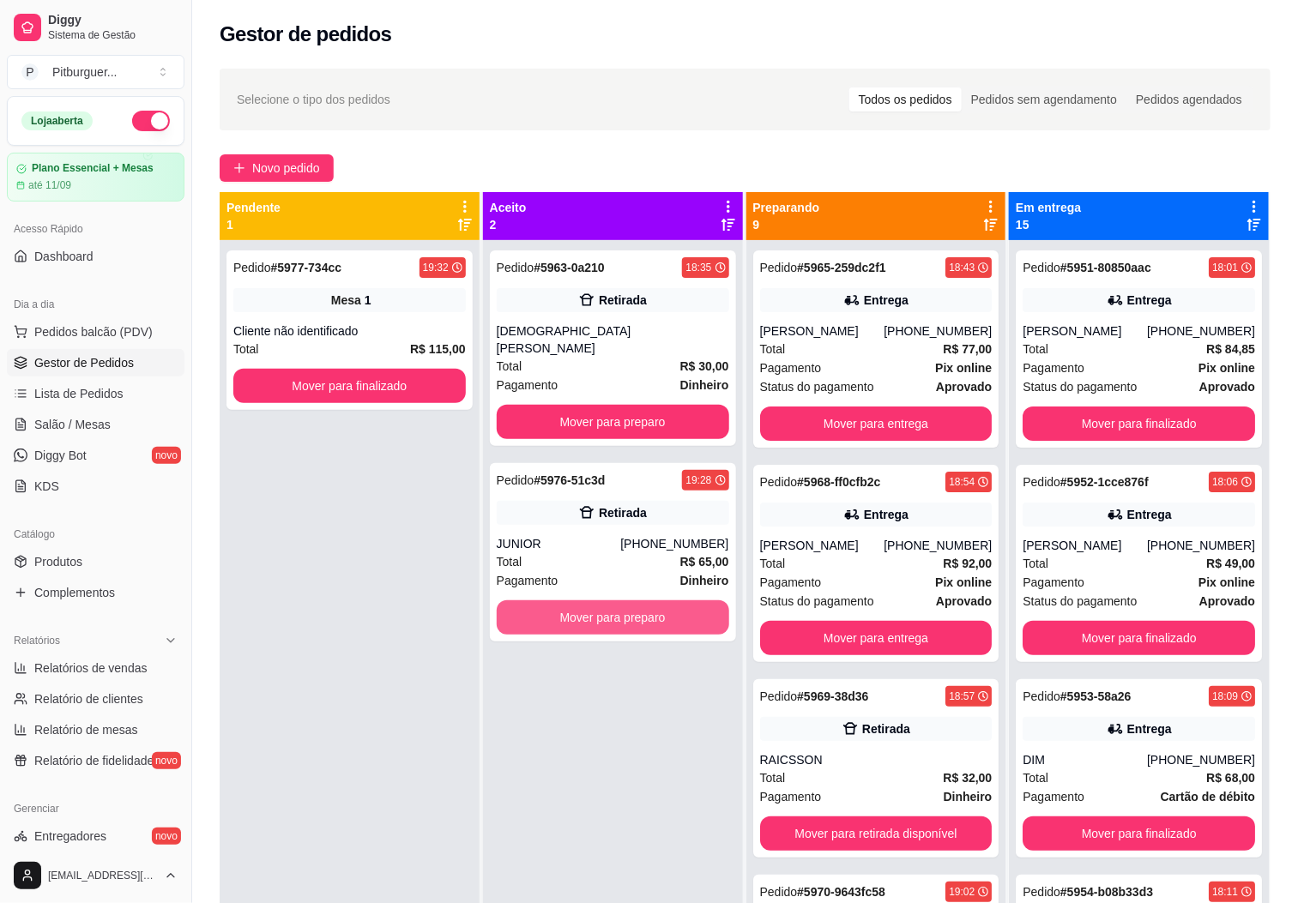
click at [557, 602] on button "Mover para preparo" at bounding box center [613, 617] width 232 height 34
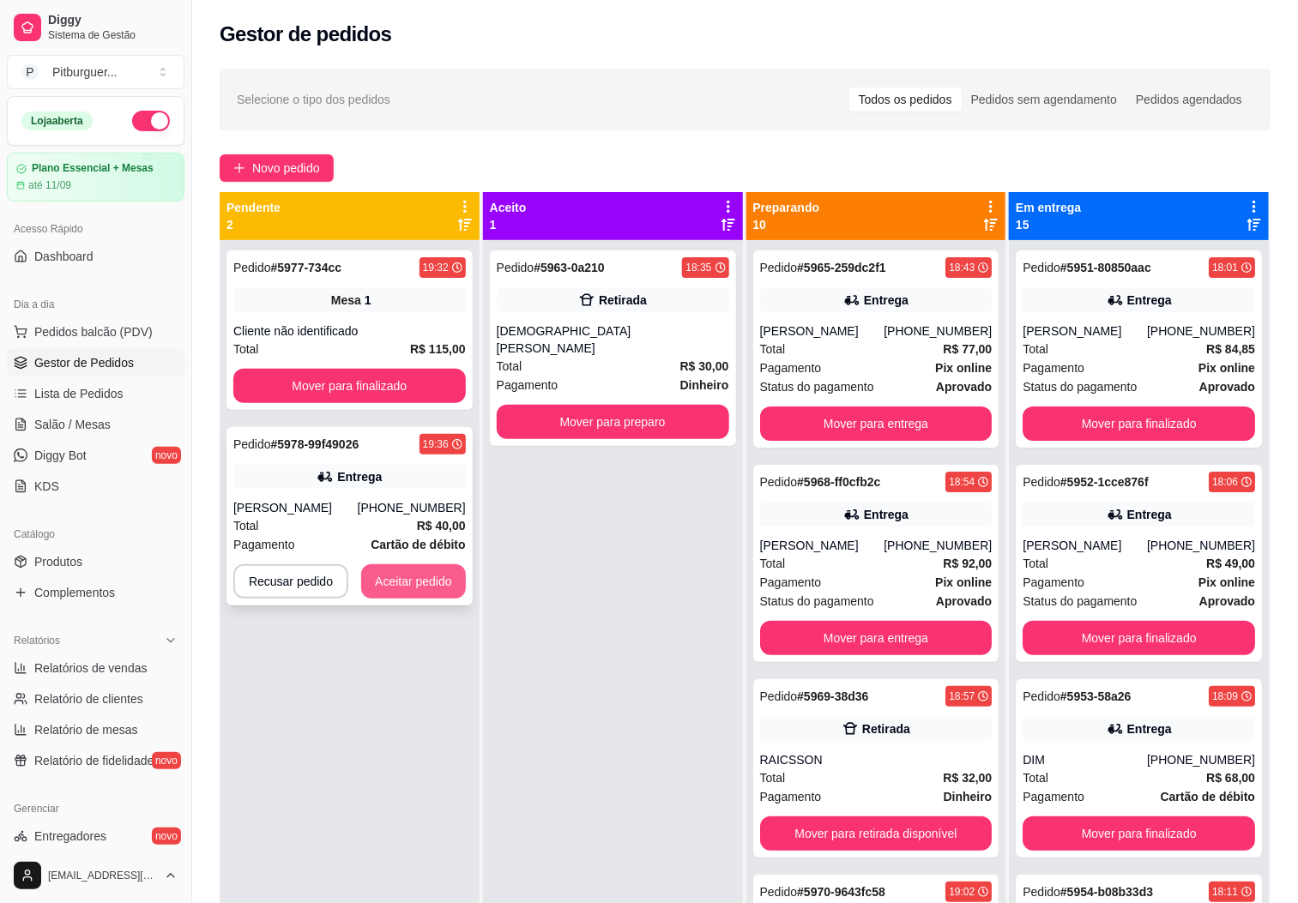
click at [410, 581] on button "Aceitar pedido" at bounding box center [413, 581] width 105 height 34
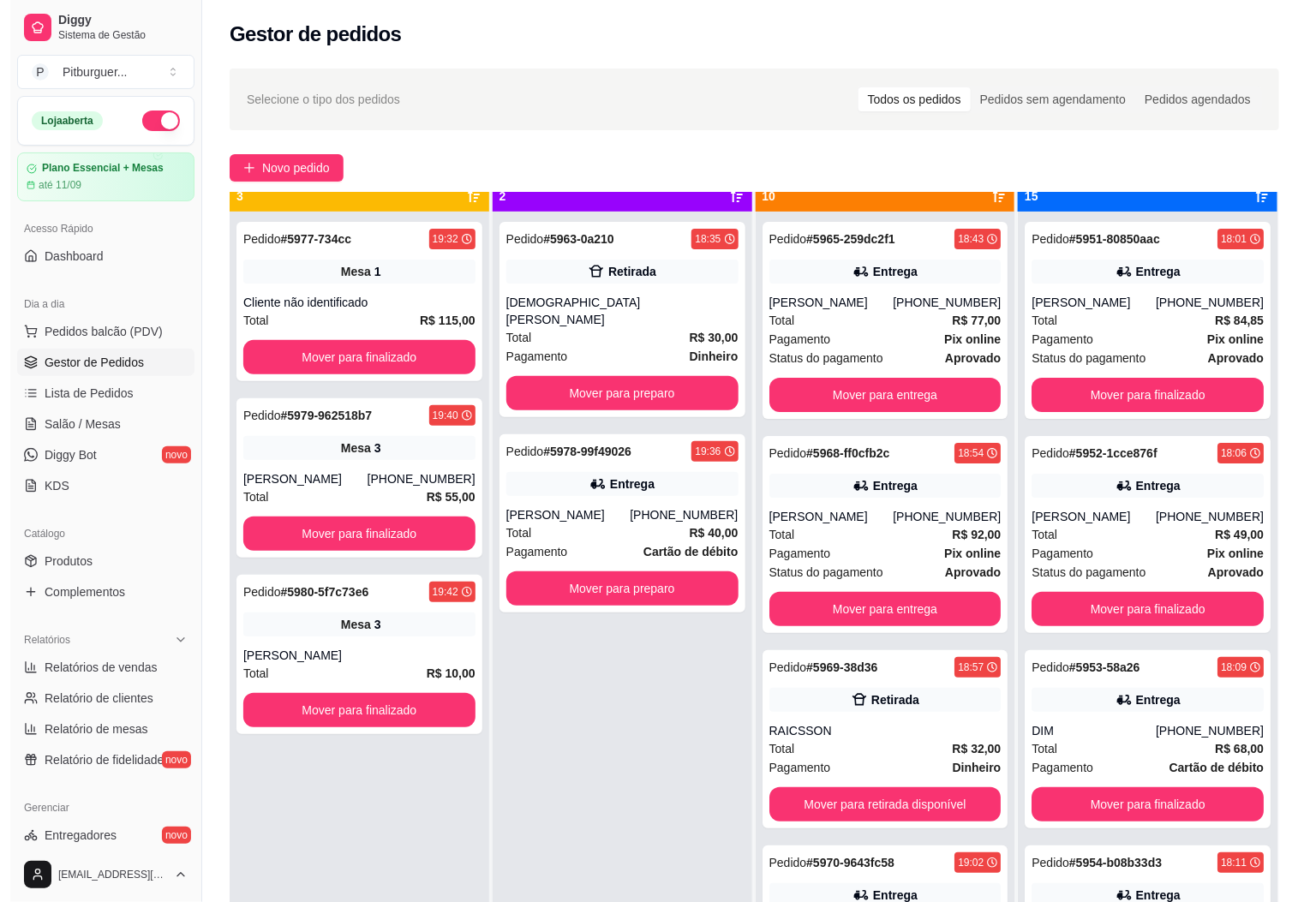
scroll to position [47, 0]
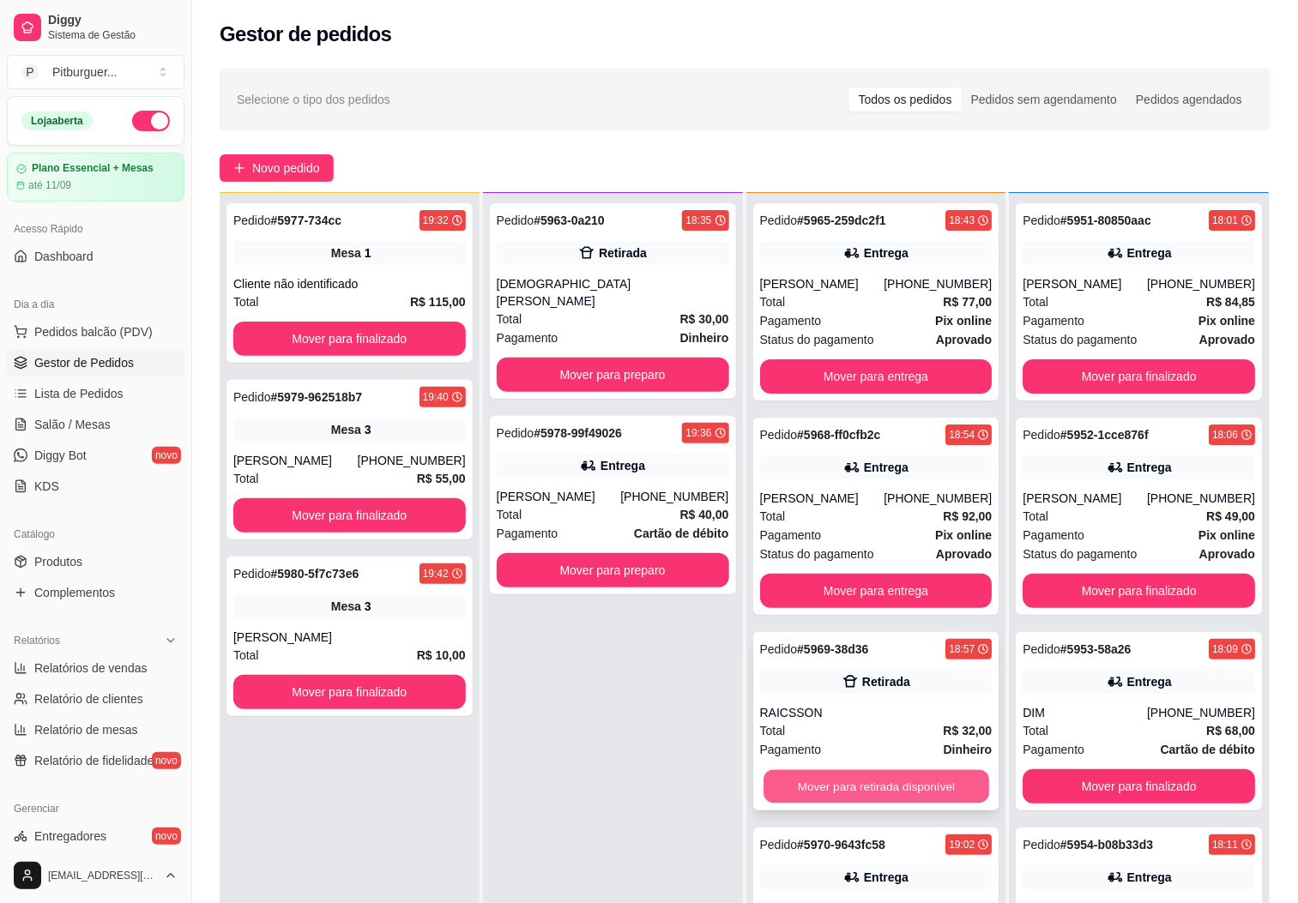
click at [850, 798] on button "Mover para retirada disponível" at bounding box center [876, 786] width 226 height 33
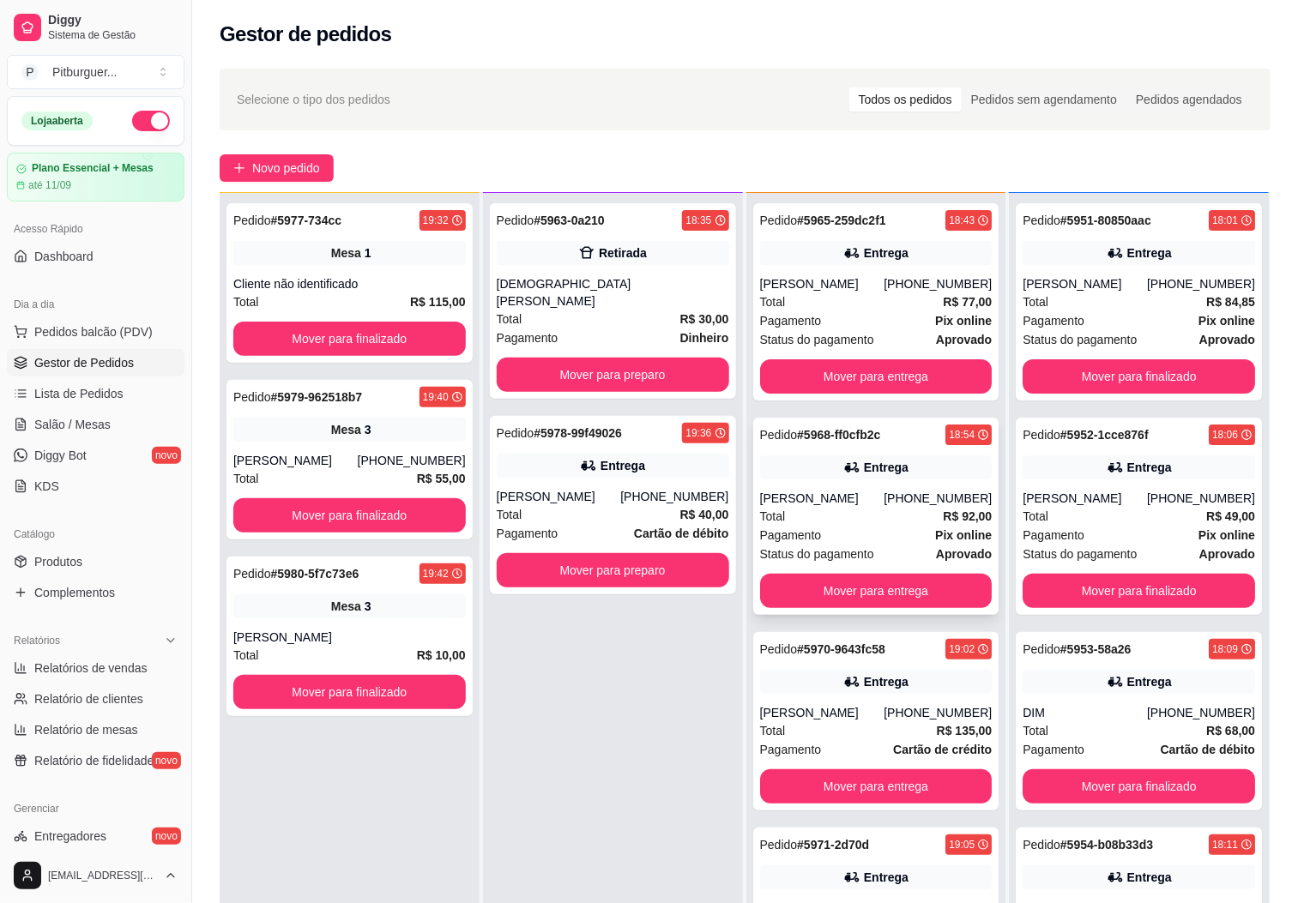
click at [836, 525] on div "Total R$ 92,00" at bounding box center [876, 516] width 232 height 19
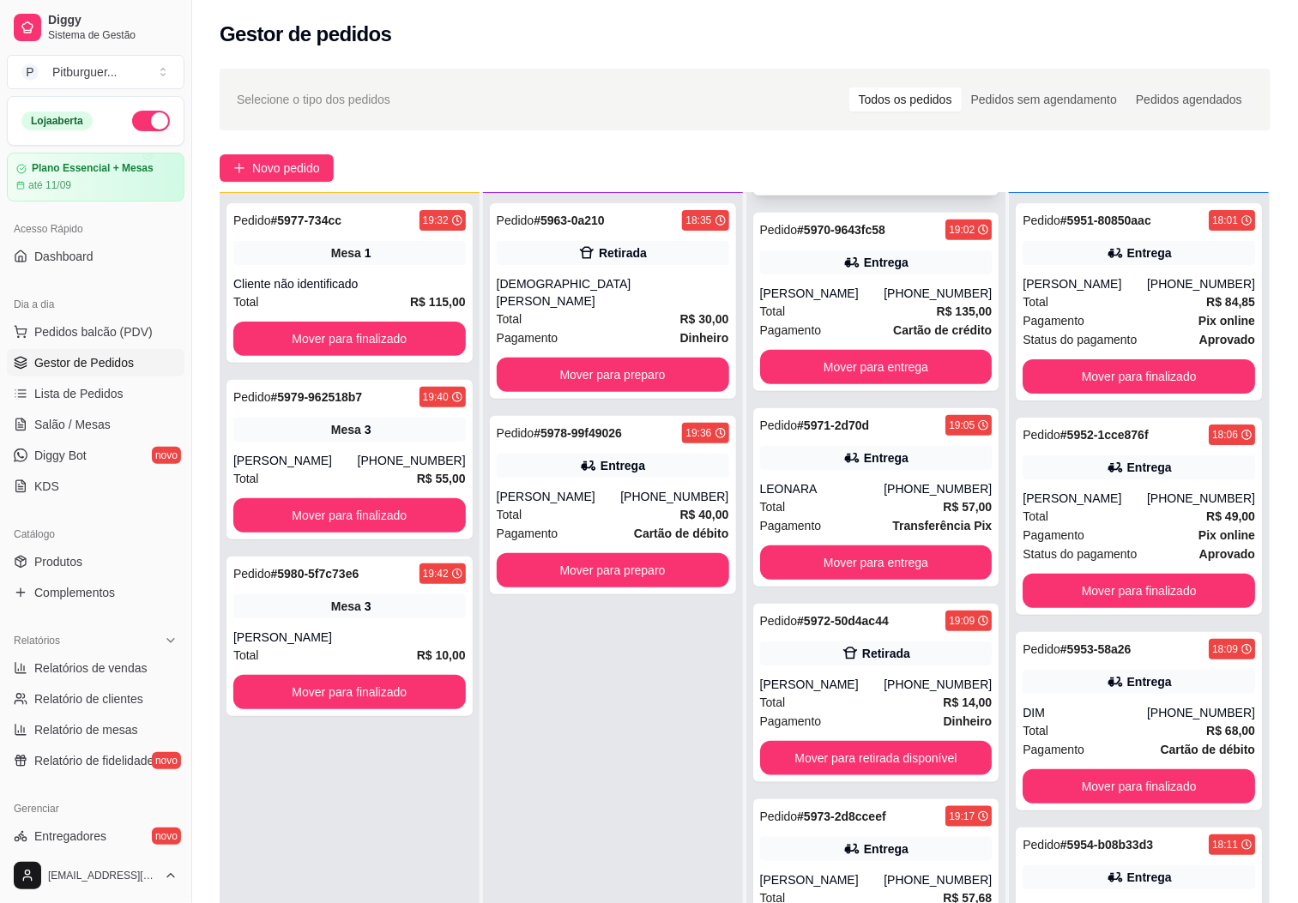
scroll to position [772, 0]
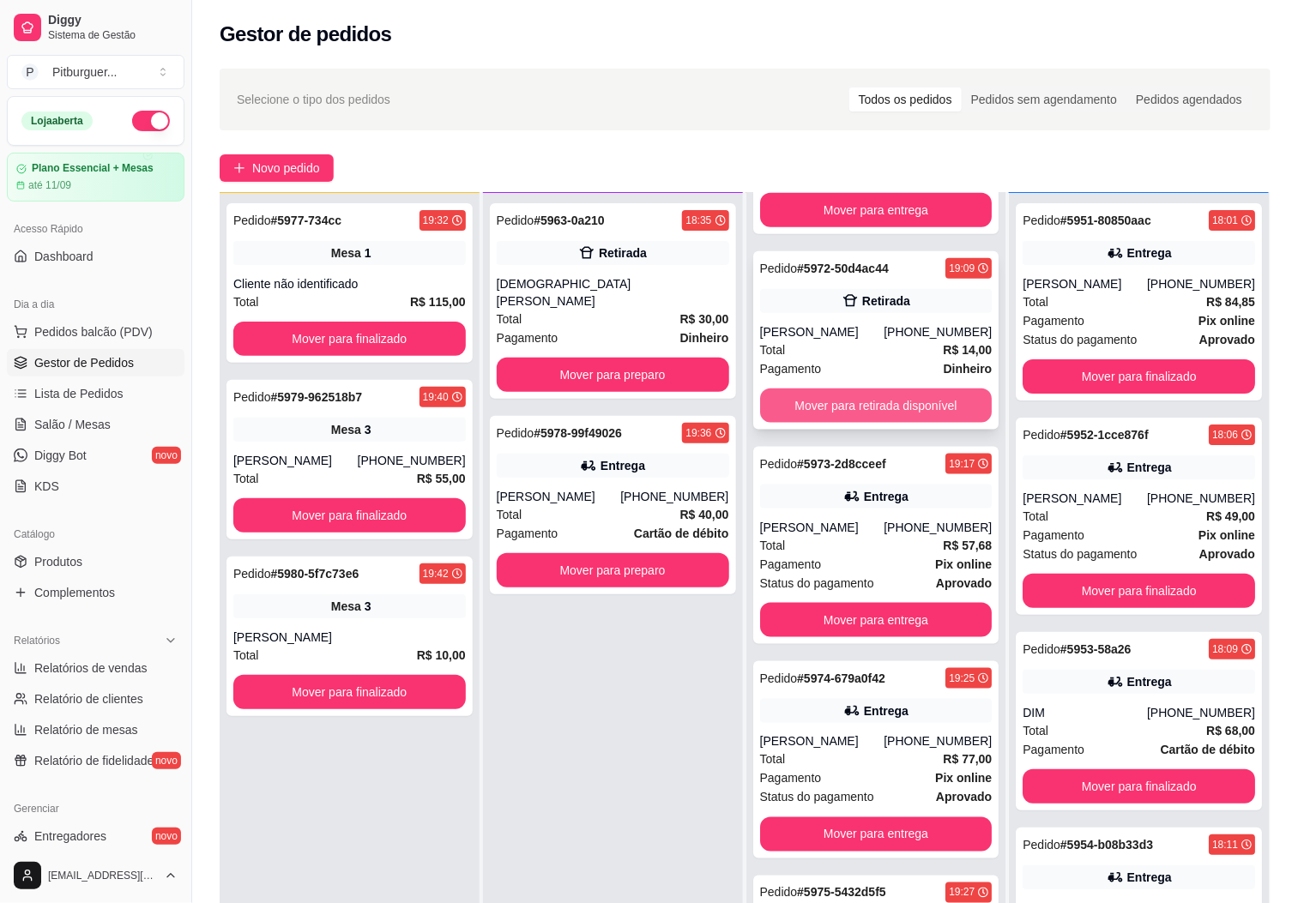
click at [873, 412] on button "Mover para retirada disponível" at bounding box center [876, 406] width 232 height 34
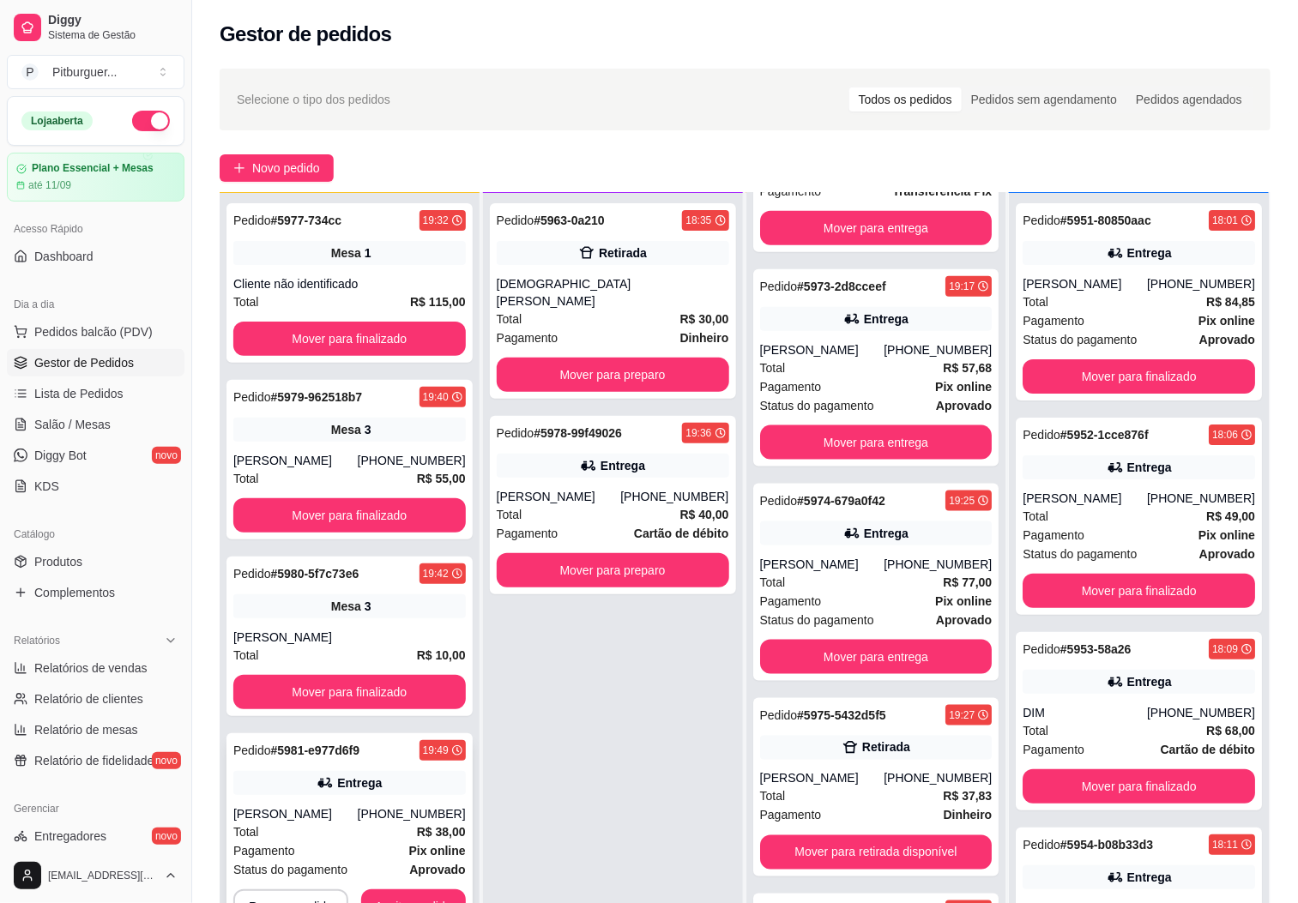
click at [432, 885] on div "Pedido # 5981-e977d6f9 19:49 Entrega Vinícios Dessi da Silva (27) 99514-5526 To…" at bounding box center [349, 831] width 246 height 197
click at [392, 890] on button "Aceitar pedido" at bounding box center [413, 906] width 101 height 33
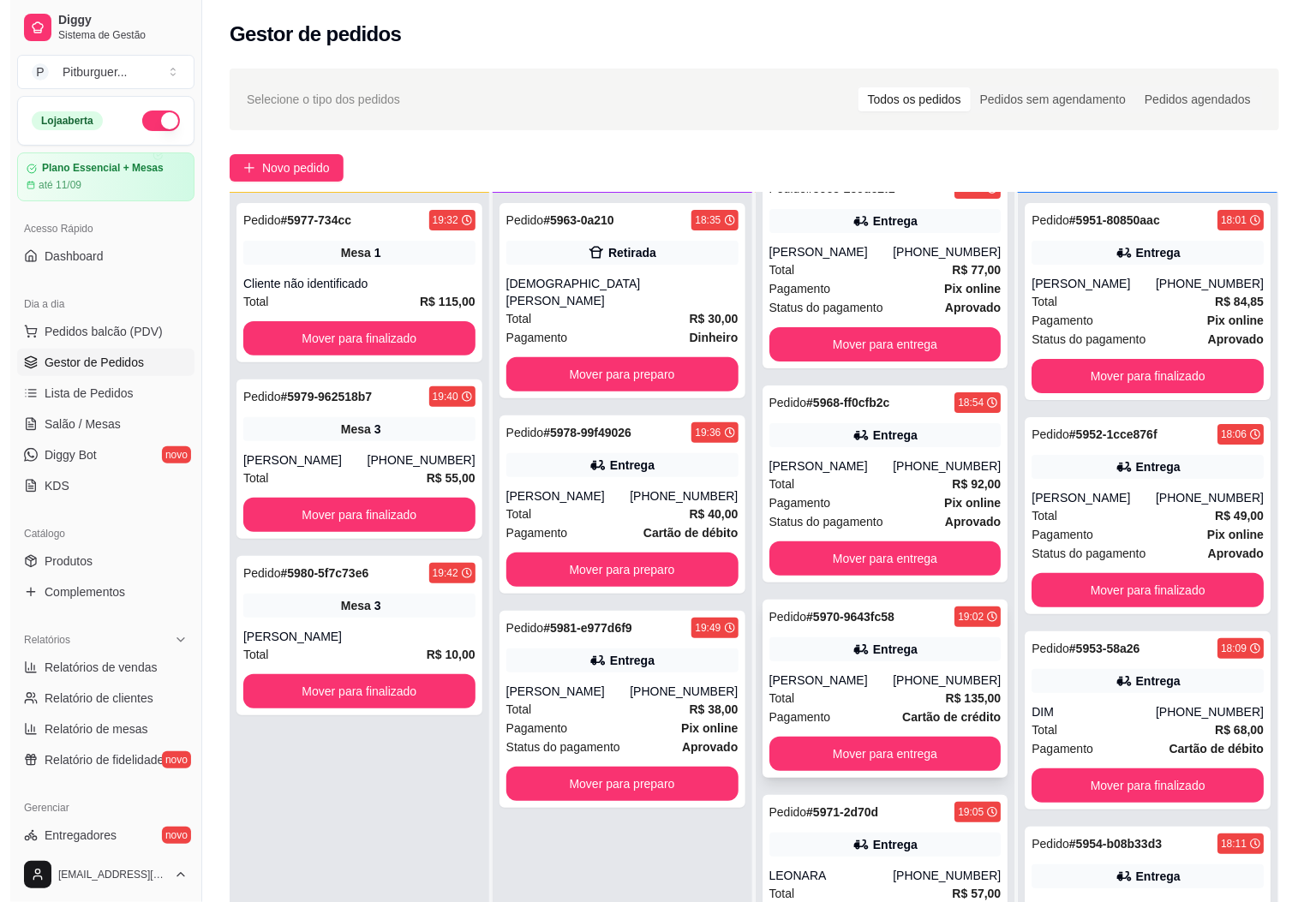
scroll to position [0, 0]
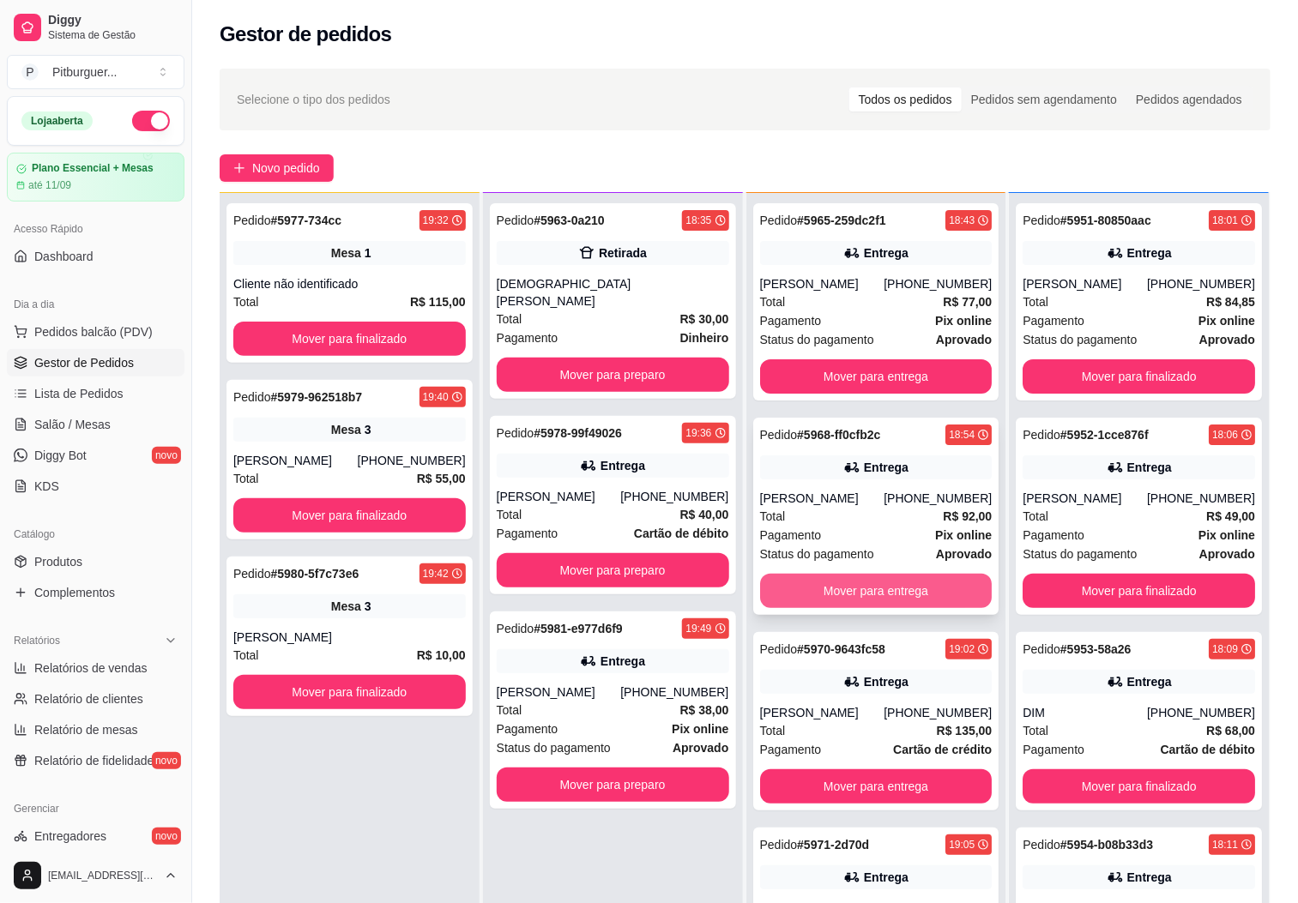
click at [840, 600] on button "Mover para entrega" at bounding box center [876, 591] width 232 height 34
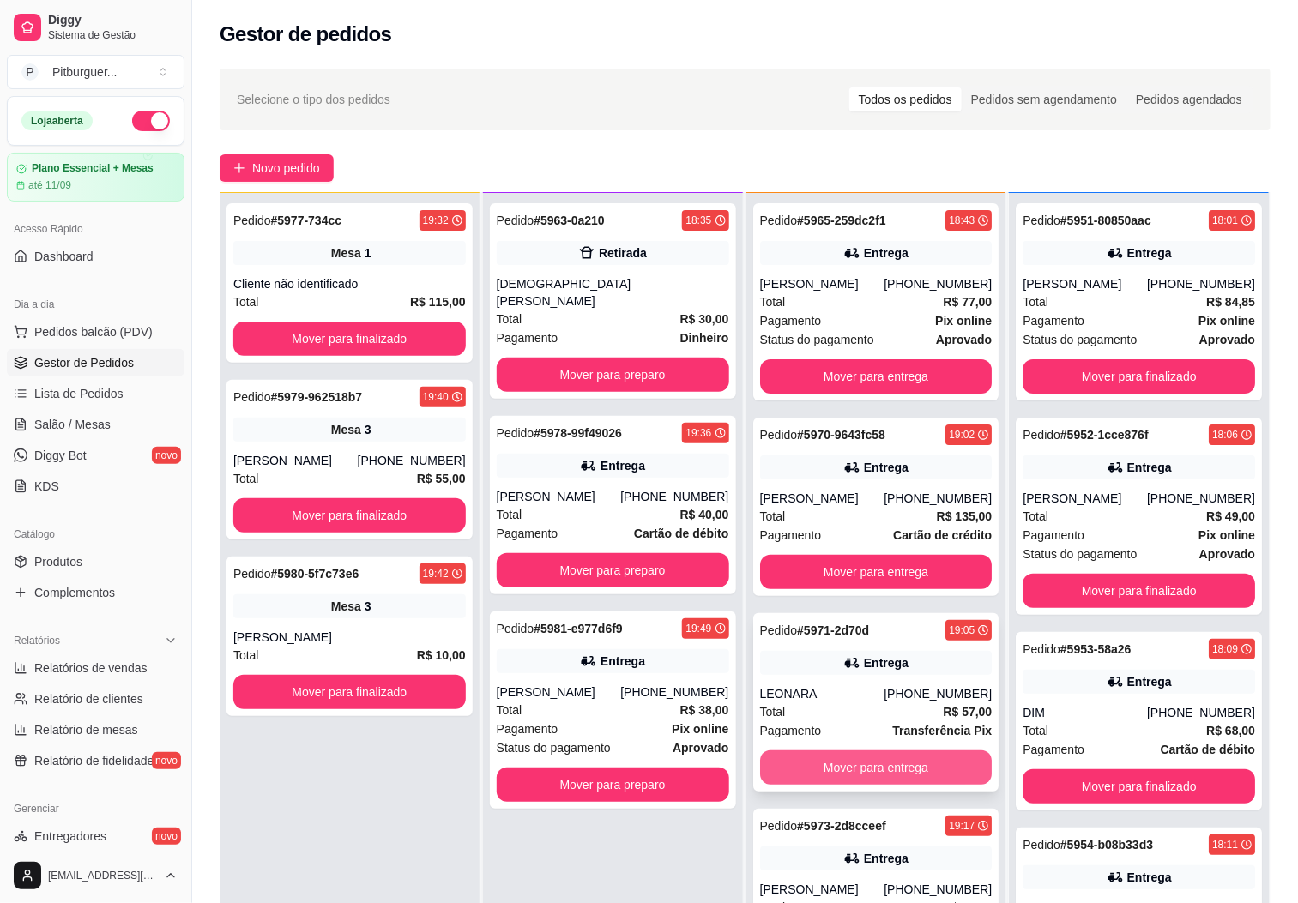
click at [800, 772] on button "Mover para entrega" at bounding box center [876, 767] width 232 height 34
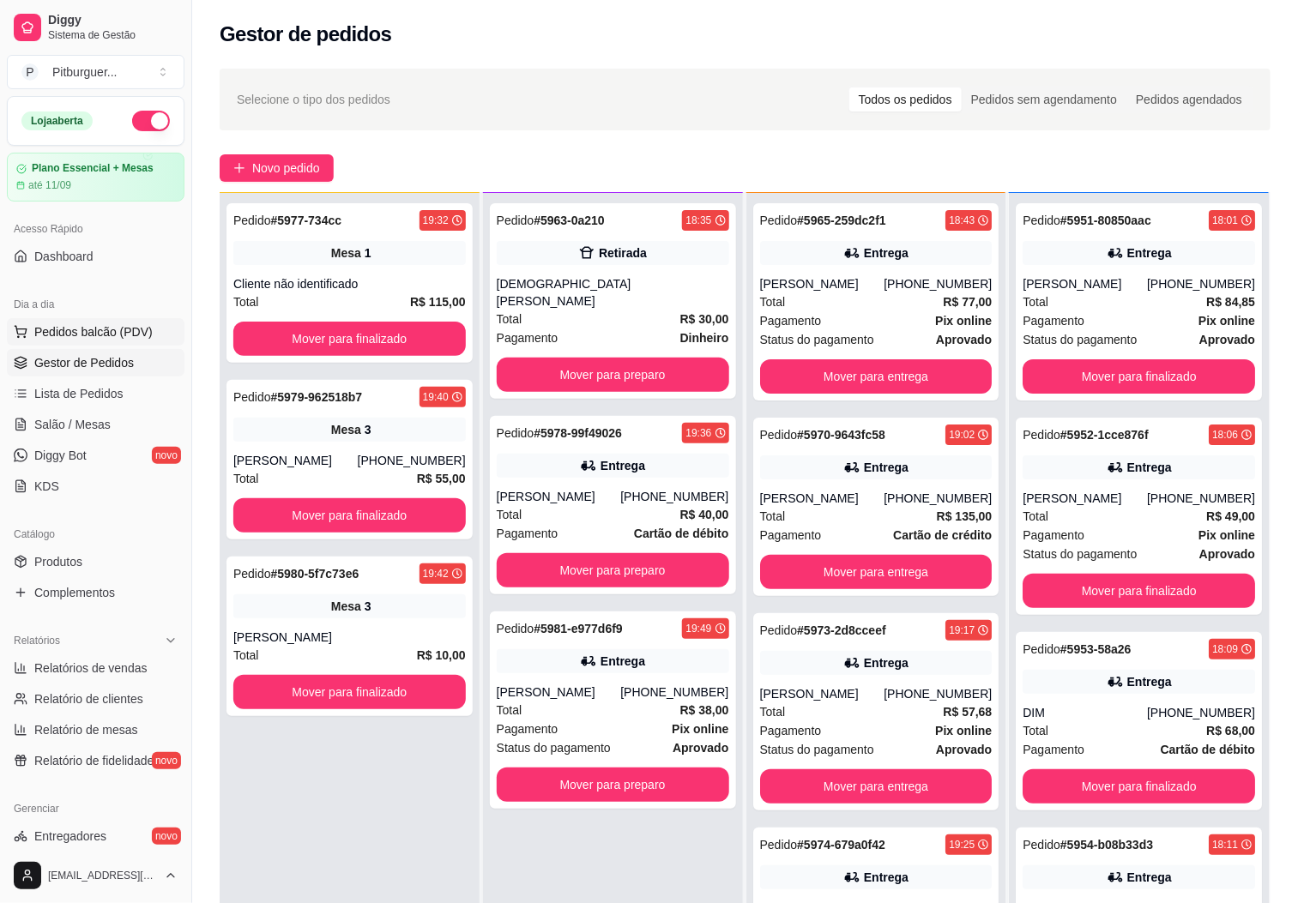
click at [75, 328] on span "Pedidos balcão (PDV)" at bounding box center [93, 331] width 118 height 17
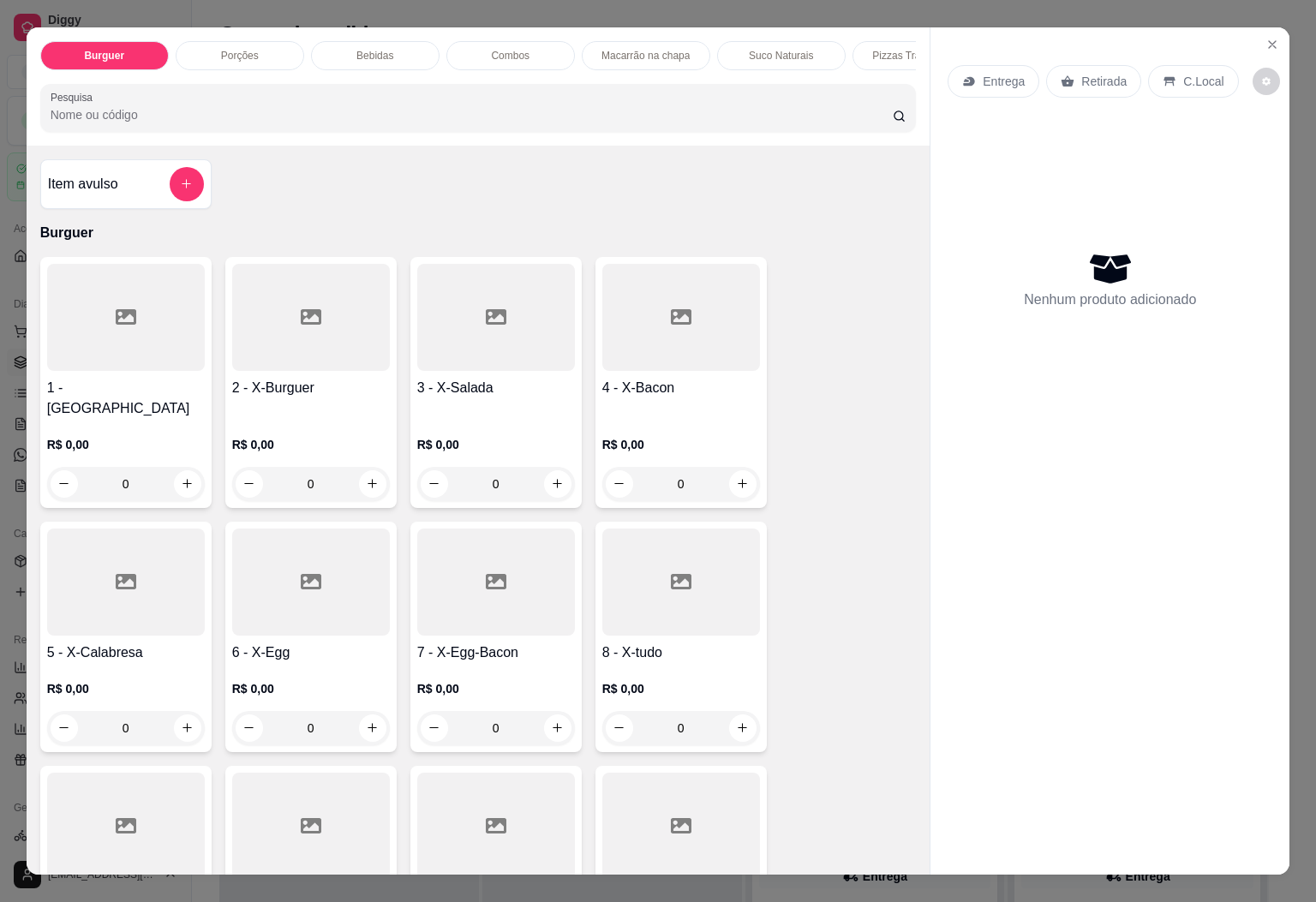
click at [643, 610] on div at bounding box center [681, 581] width 158 height 107
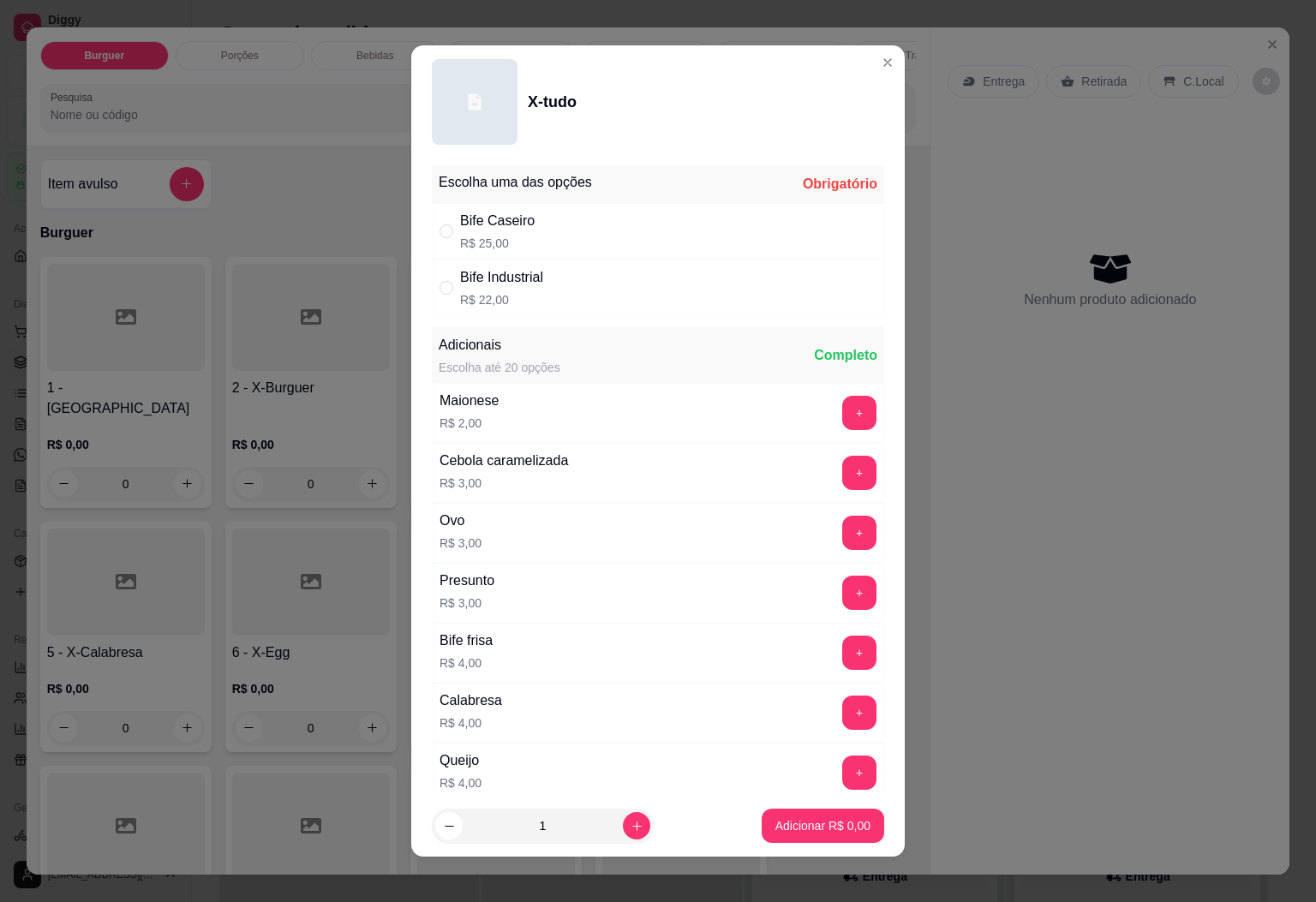
click at [554, 252] on div "Bife Caseiro R$ 25,00" at bounding box center [658, 231] width 453 height 57
radio input "true"
click at [624, 828] on button "increase-product-quantity" at bounding box center [637, 825] width 27 height 27
type input "2"
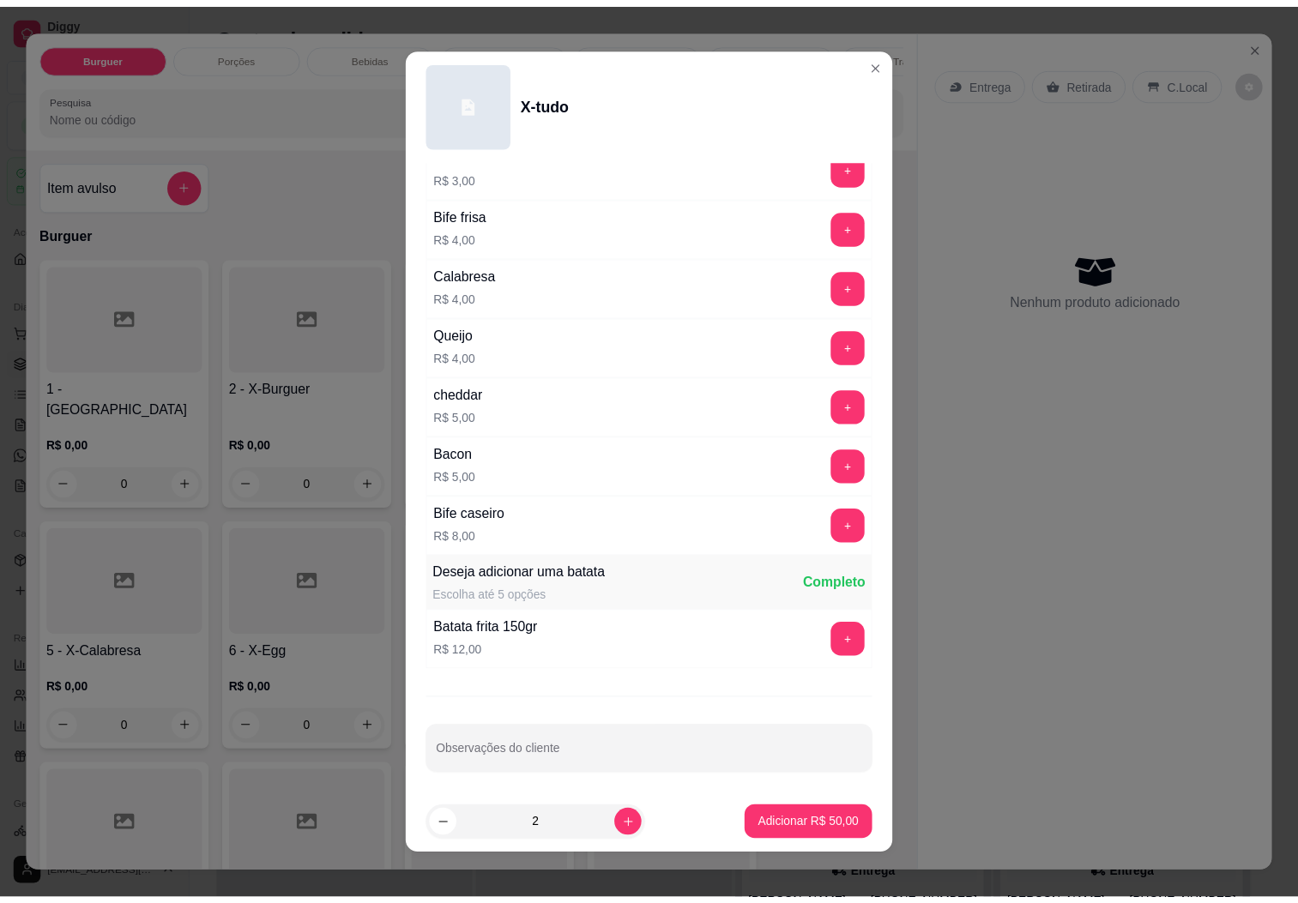
scroll to position [443, 0]
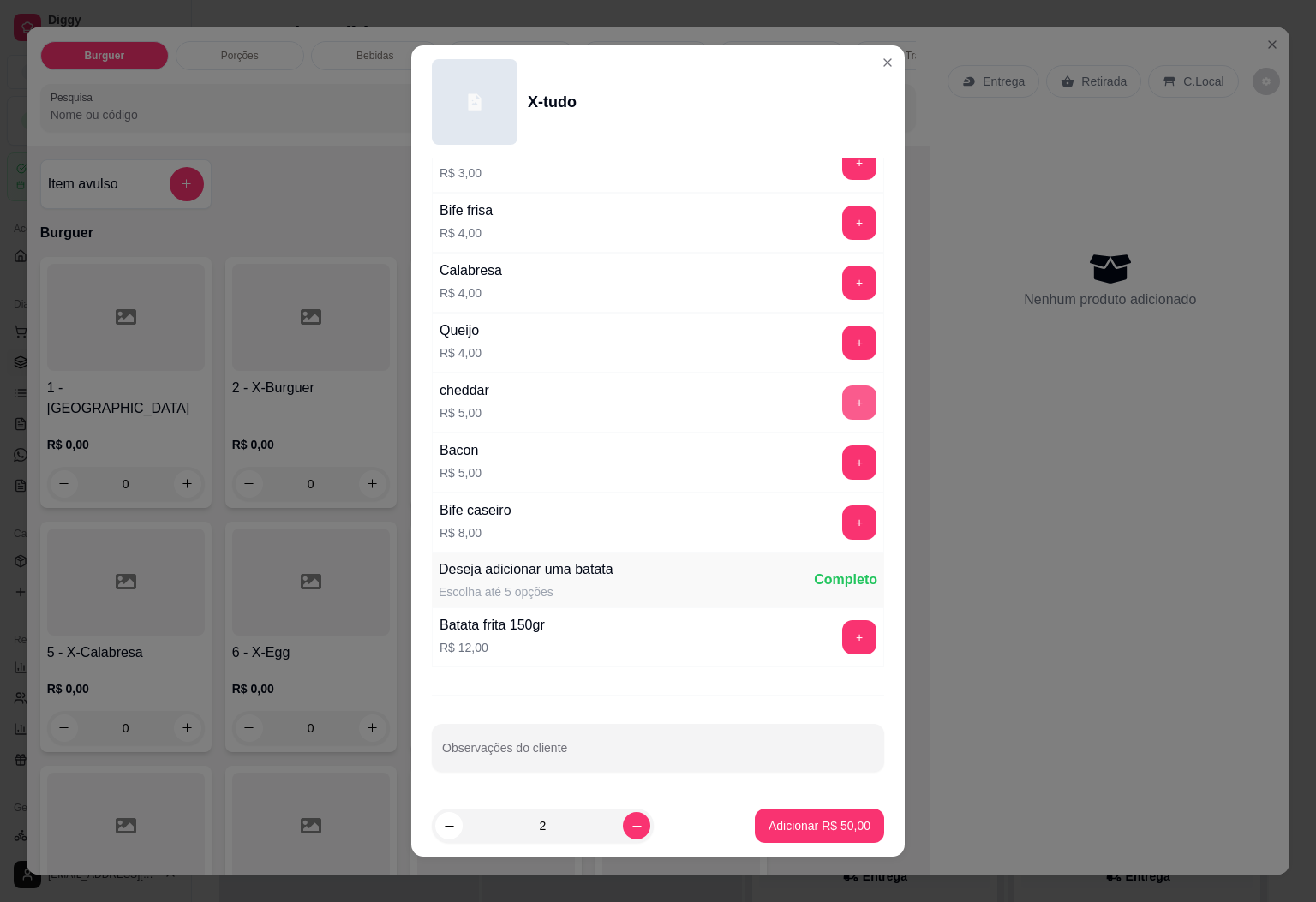
click at [842, 413] on button "+" at bounding box center [859, 403] width 34 height 34
click at [842, 394] on button "+" at bounding box center [859, 403] width 34 height 34
click at [767, 394] on button "-" at bounding box center [783, 402] width 33 height 33
click at [842, 399] on button "+" at bounding box center [859, 403] width 34 height 34
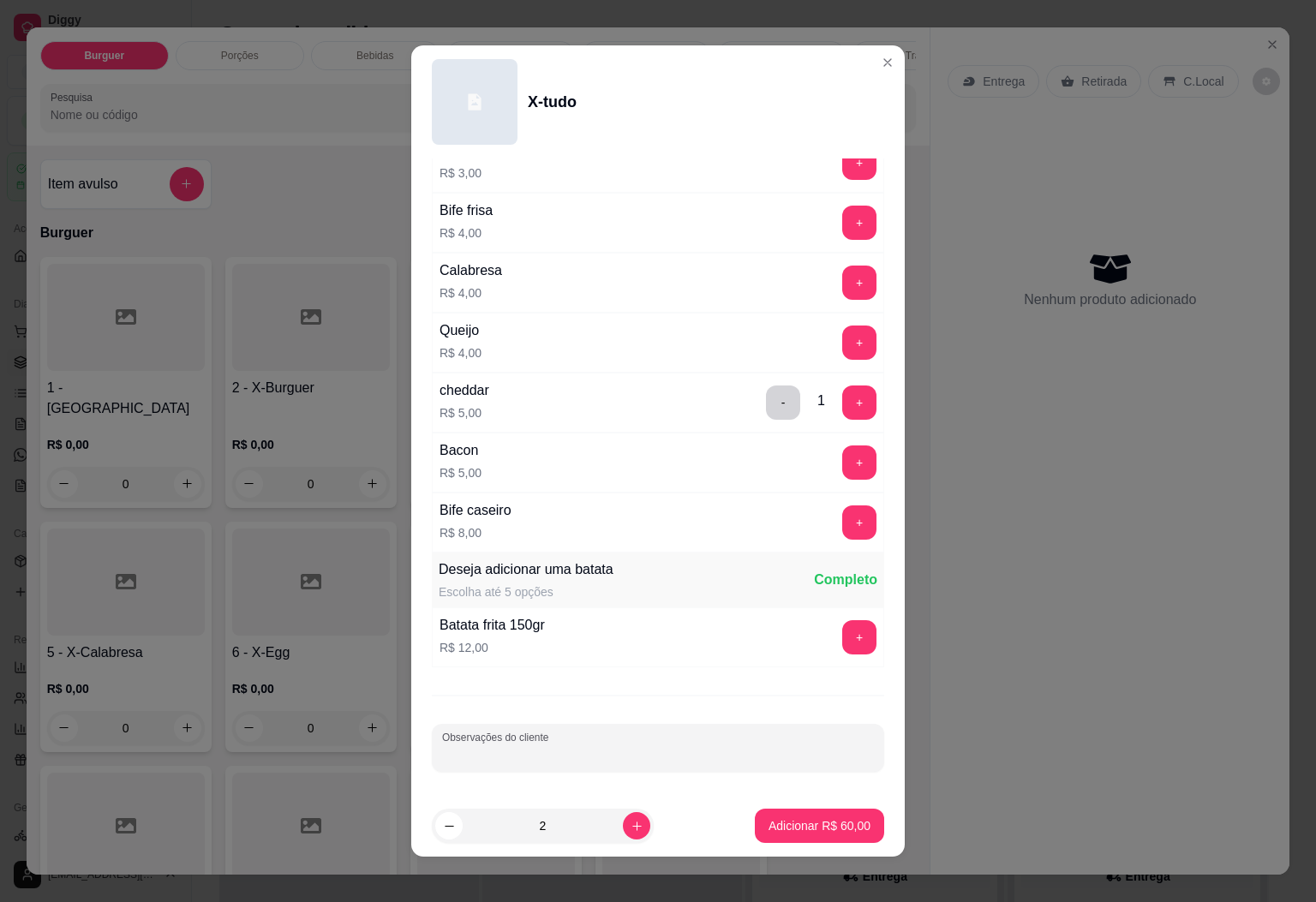
click at [625, 751] on input "Observações do cliente" at bounding box center [658, 754] width 432 height 17
type input "c"
type input "CATUPIRY NOS 2 LANCHE"
click at [795, 827] on p "Adicionar R$ 60,00" at bounding box center [819, 826] width 99 height 16
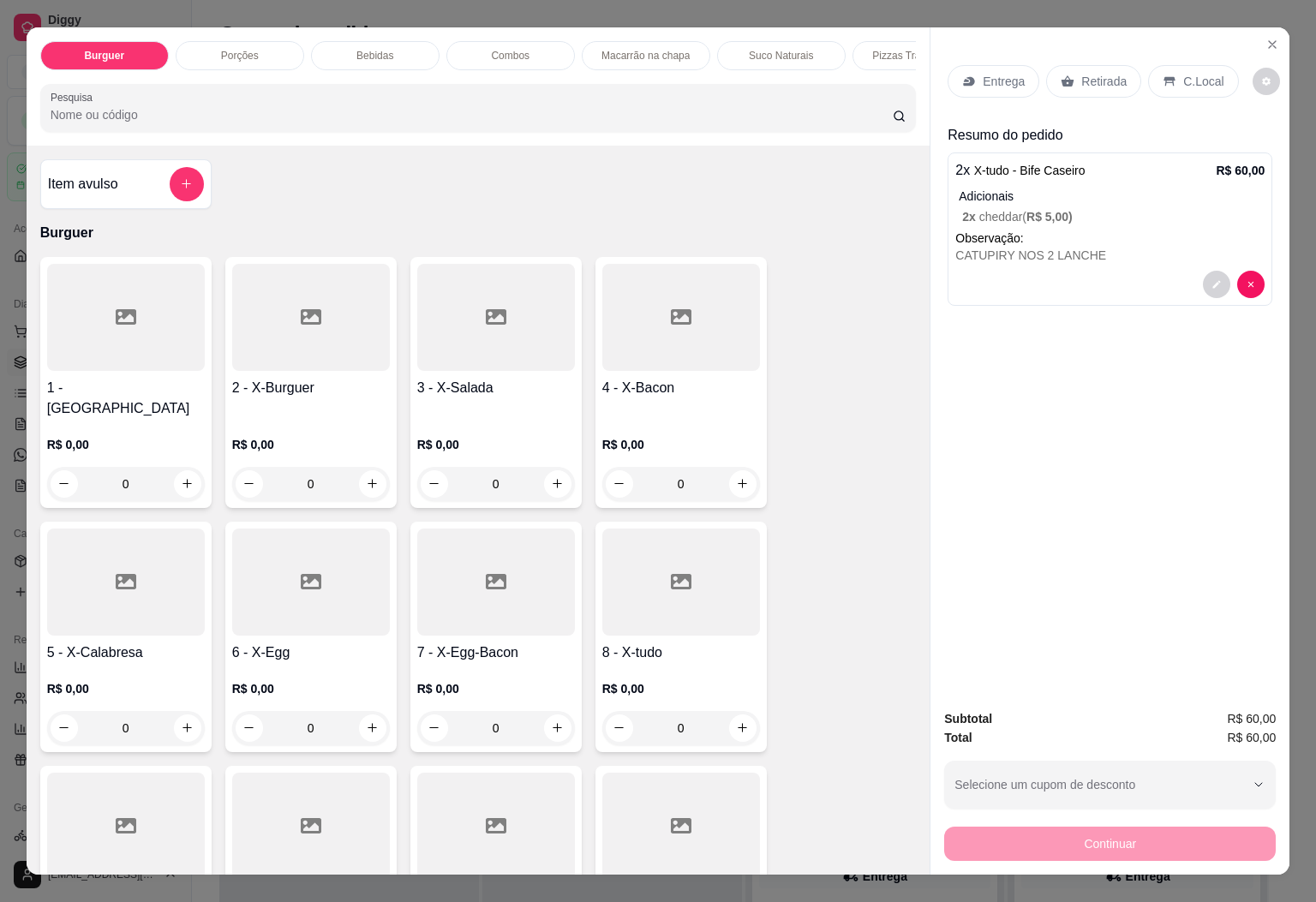
click at [983, 77] on p "Entrega" at bounding box center [1004, 81] width 42 height 17
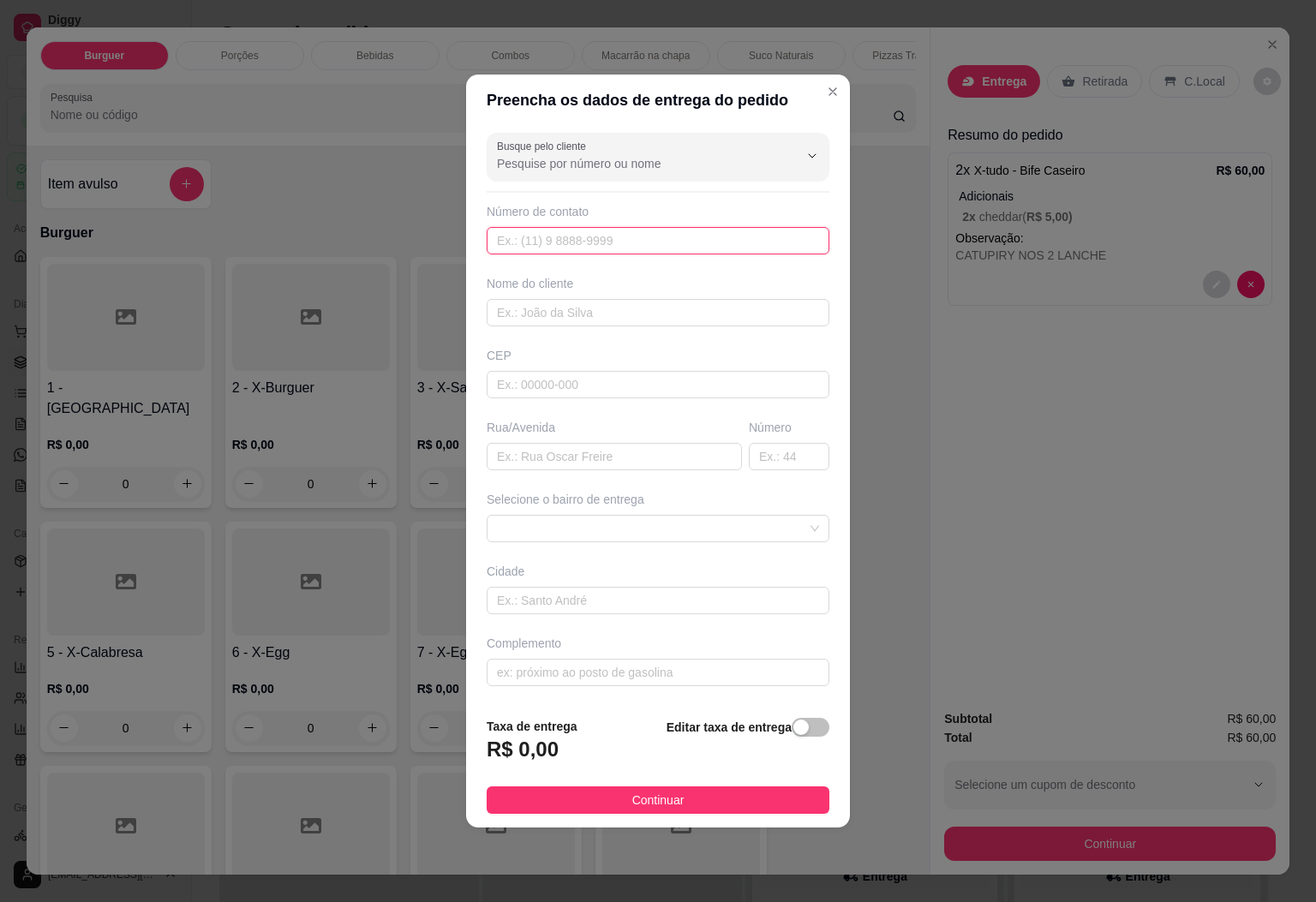
drag, startPoint x: 673, startPoint y: 229, endPoint x: 661, endPoint y: 214, distance: 19.2
click at [673, 232] on input "text" at bounding box center [658, 240] width 343 height 27
type input "(28) 99979-6684"
click at [638, 304] on input "text" at bounding box center [658, 312] width 343 height 27
click at [638, 538] on span at bounding box center [658, 528] width 322 height 26
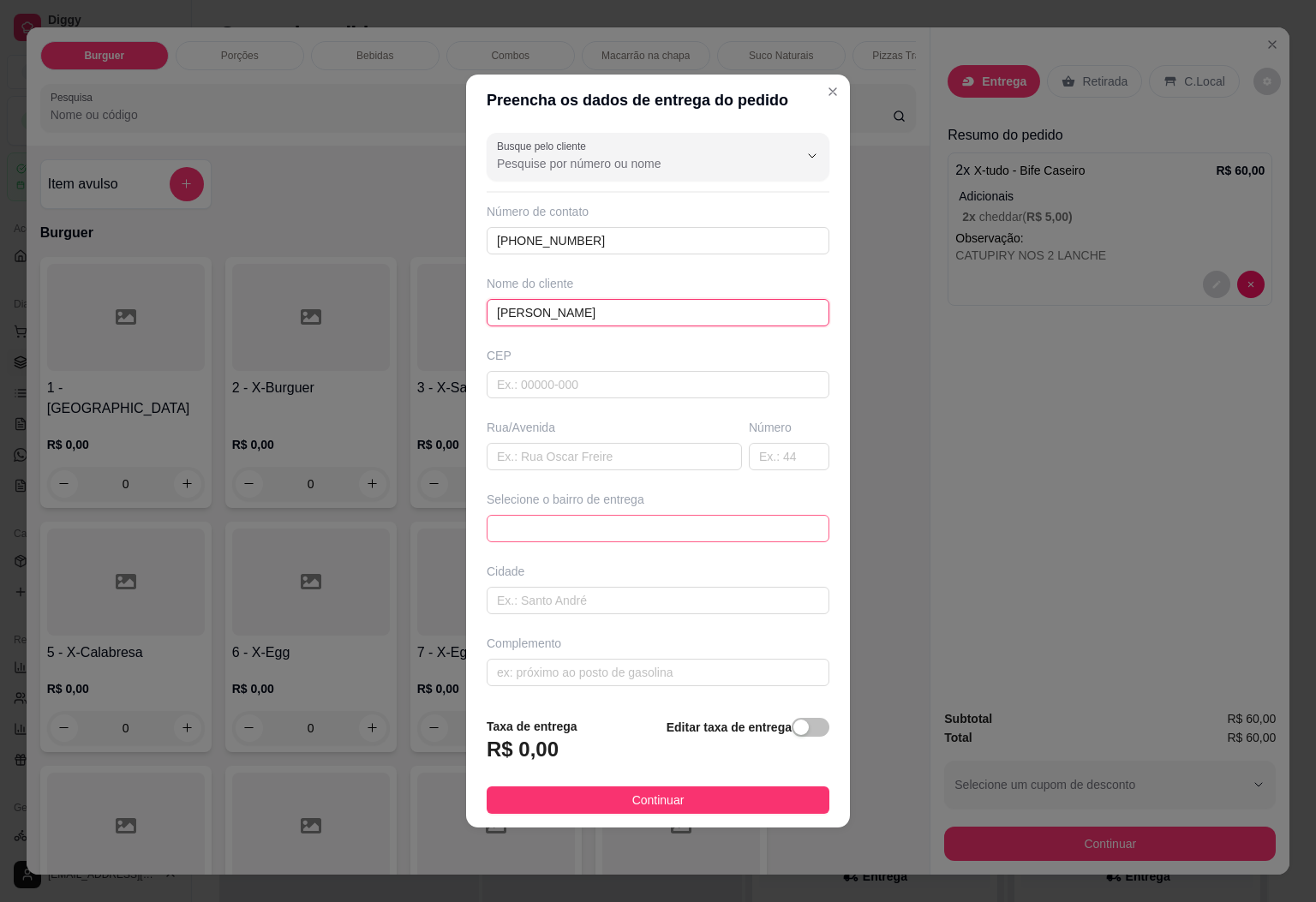
type input "GEORGE"
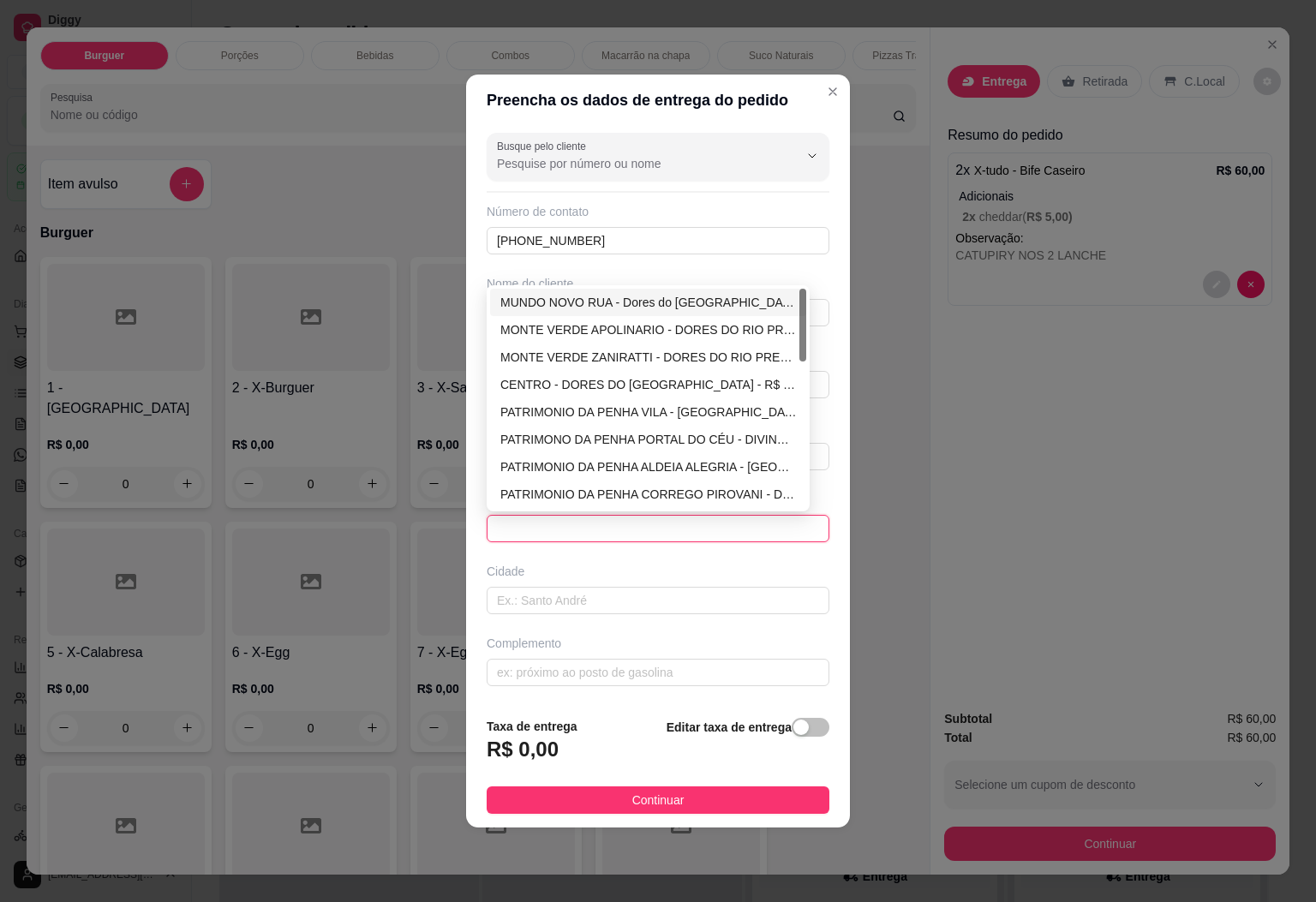
click at [647, 296] on div "MUNDO NOVO RUA - Dores do Rio preto - R$ 1,00" at bounding box center [649, 302] width 296 height 19
type input "Dores do Rio preto"
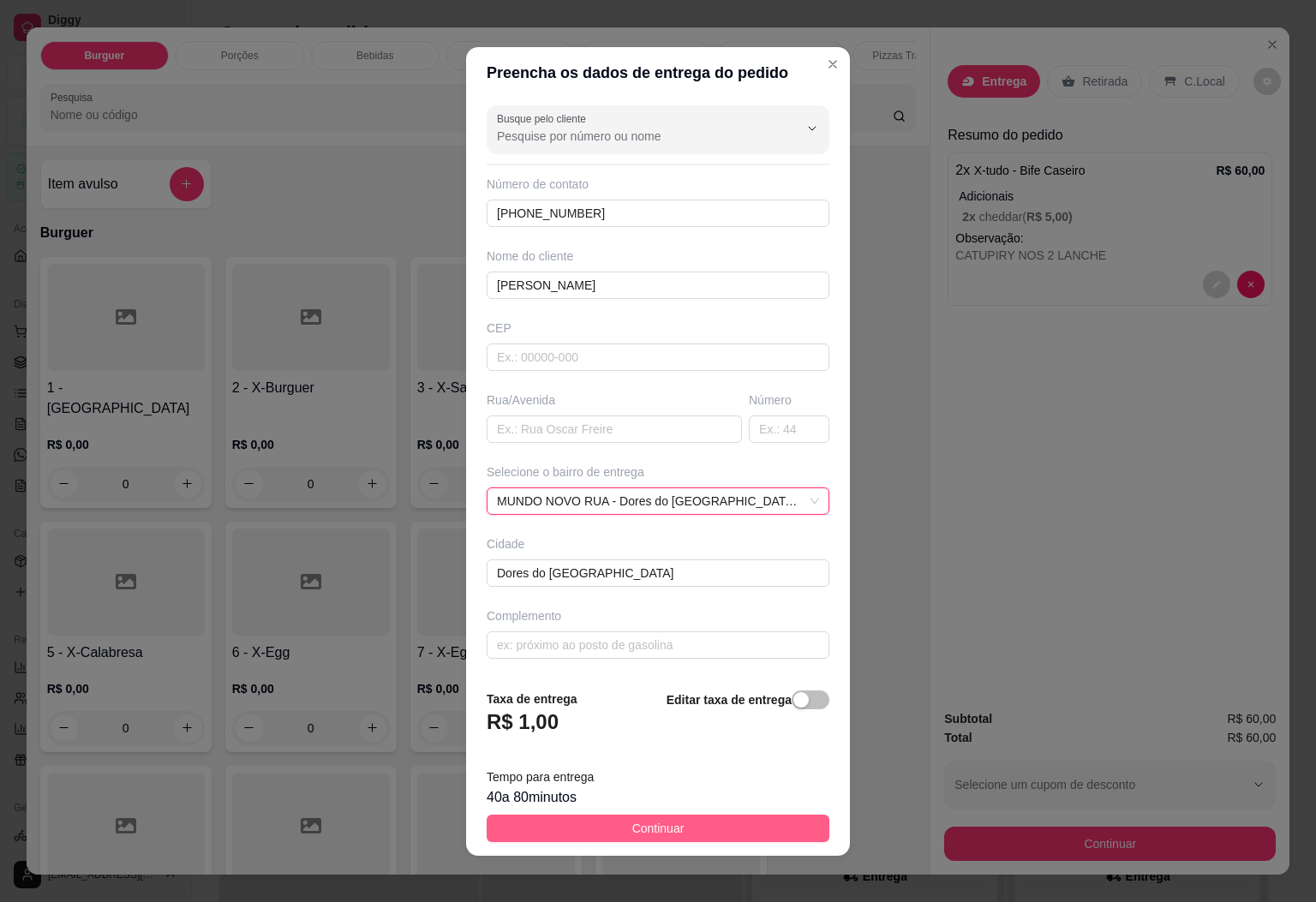
click at [725, 840] on button "Continuar" at bounding box center [658, 828] width 343 height 27
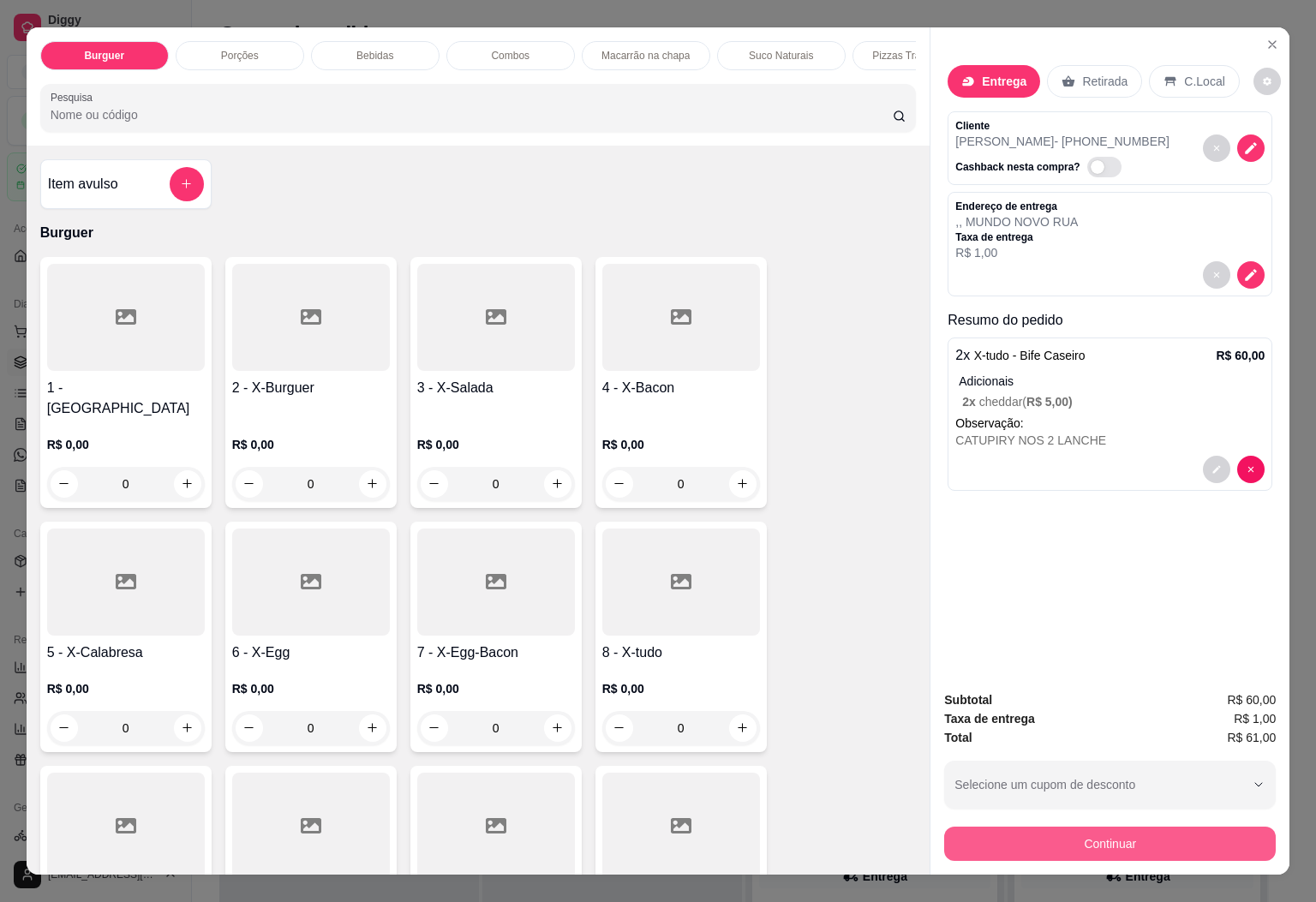
click at [1002, 830] on button "Continuar" at bounding box center [1110, 844] width 332 height 34
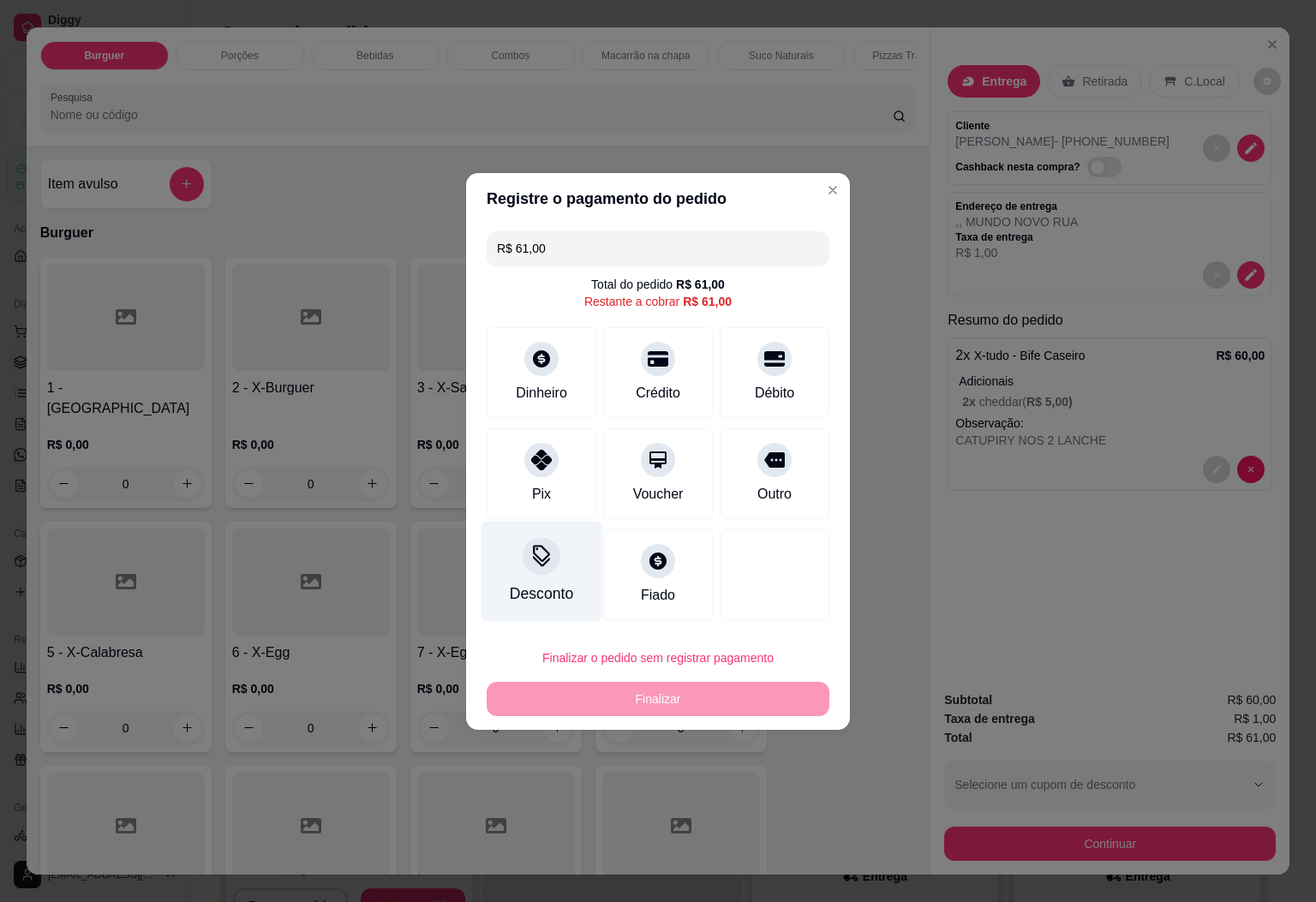
drag, startPoint x: 525, startPoint y: 466, endPoint x: 564, endPoint y: 558, distance: 99.9
click at [526, 466] on div at bounding box center [542, 459] width 34 height 34
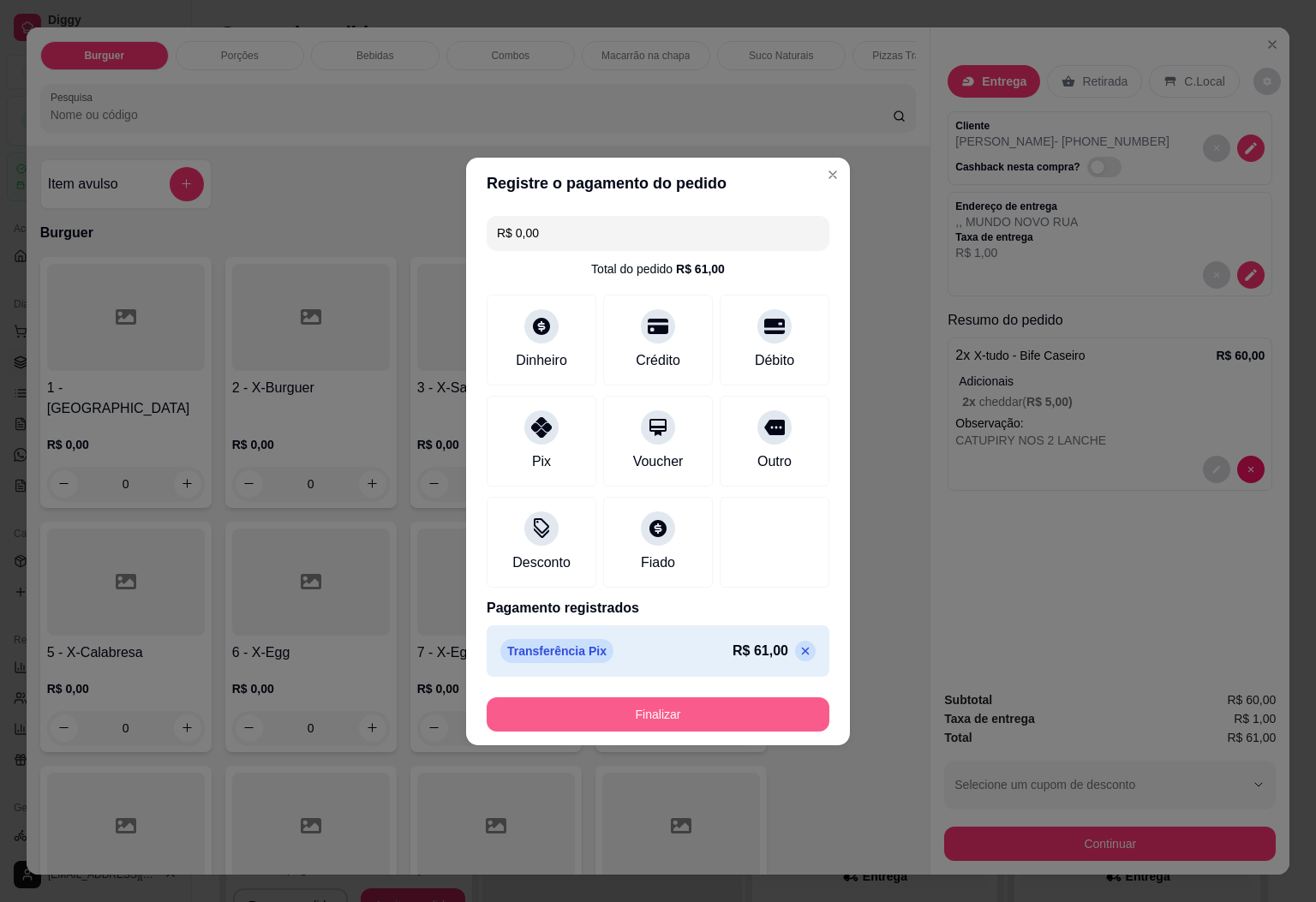
click at [656, 717] on button "Finalizar" at bounding box center [658, 714] width 343 height 34
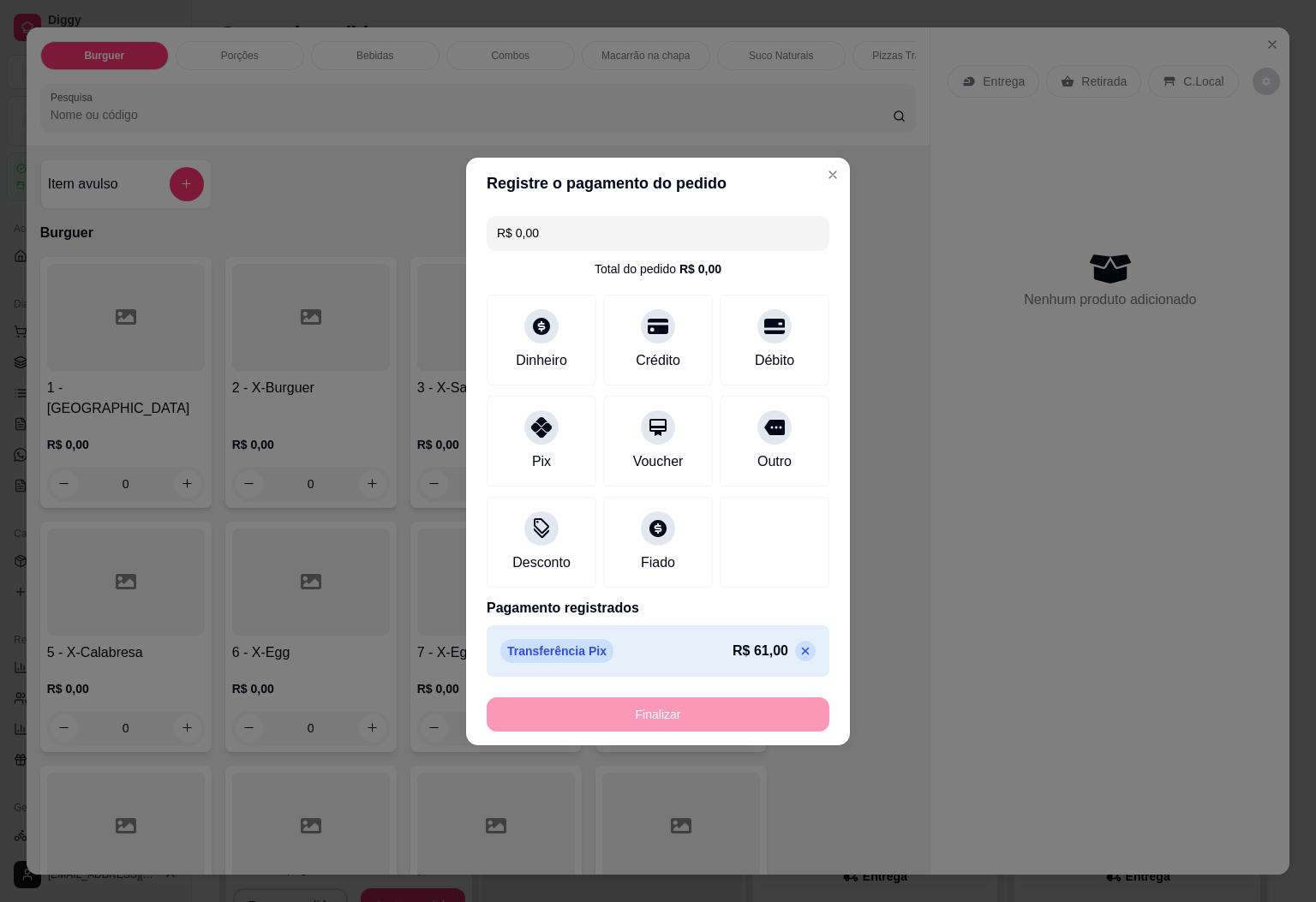
type input "-R$ 61,00"
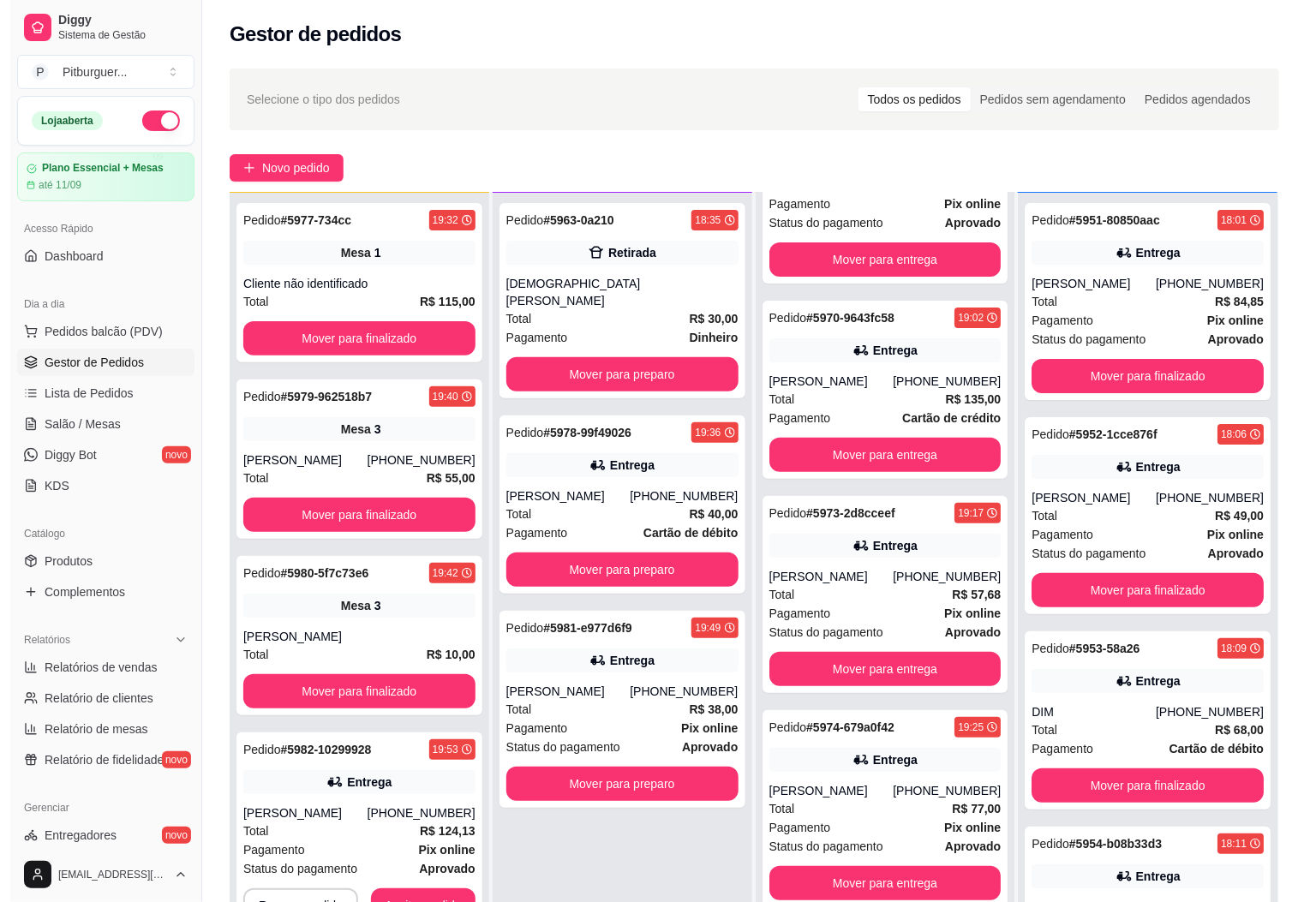
scroll to position [342, 0]
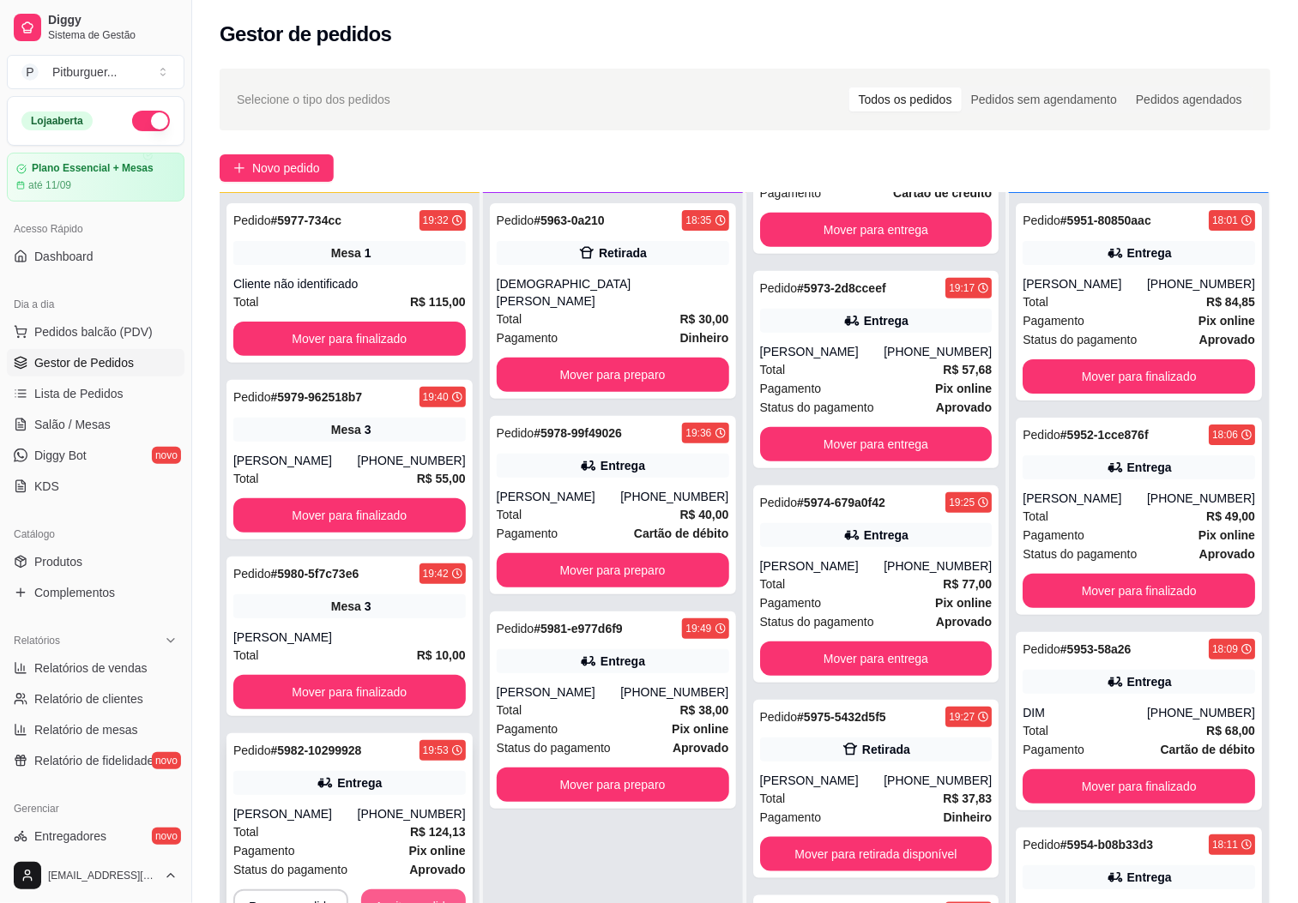
click at [443, 898] on button "Aceitar pedido" at bounding box center [413, 906] width 105 height 34
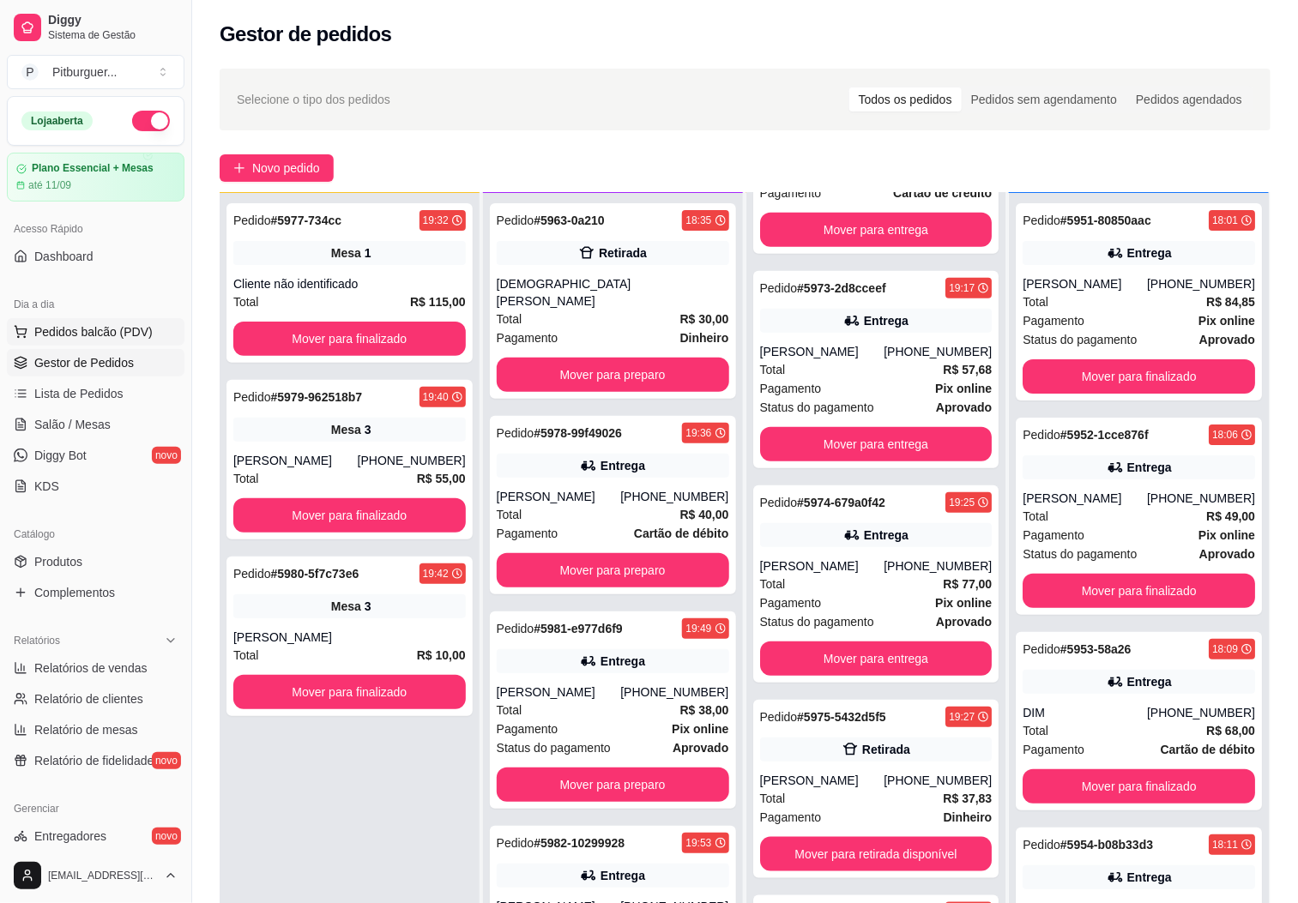
click at [86, 333] on span "Pedidos balcão (PDV)" at bounding box center [93, 331] width 118 height 17
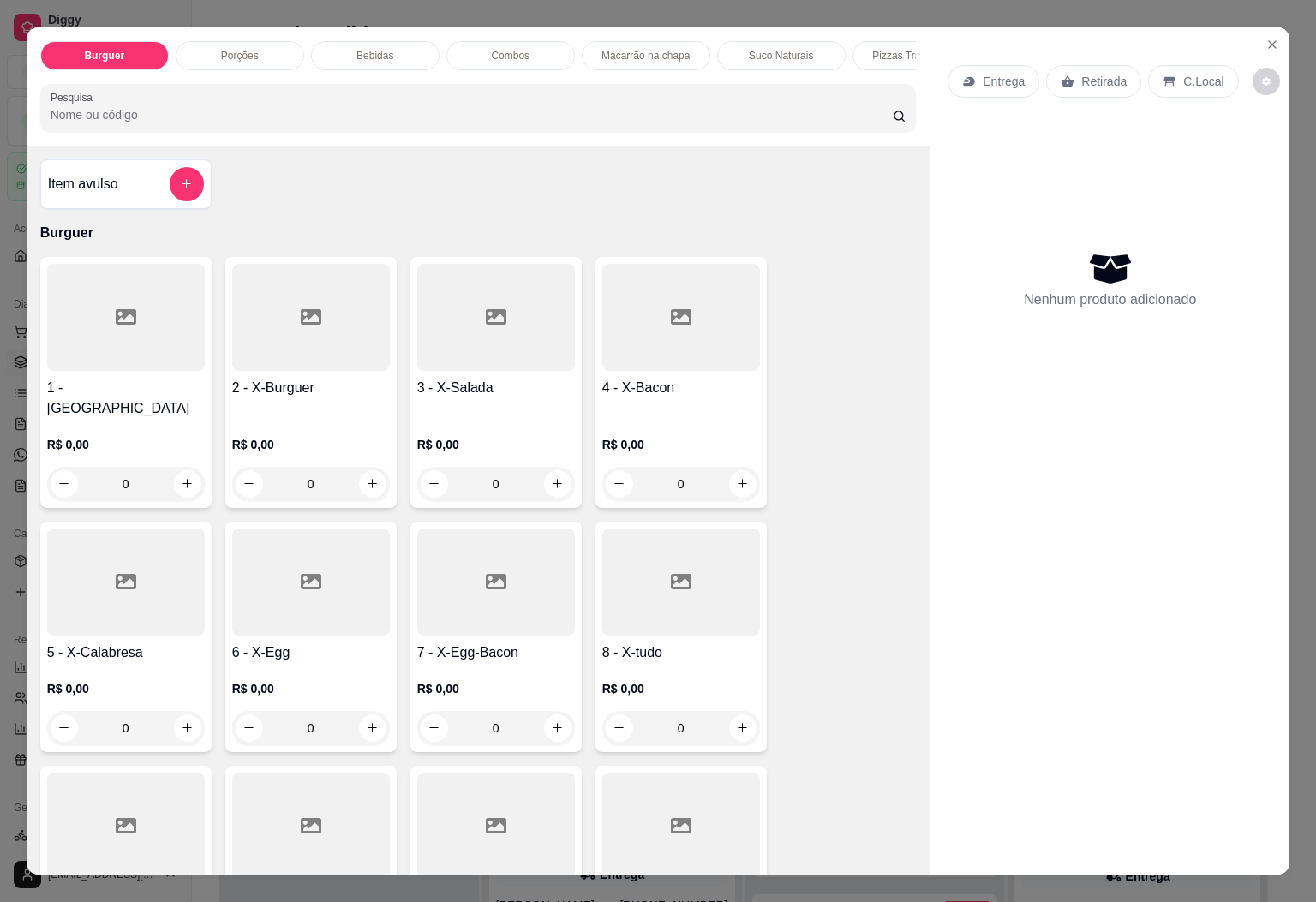
click at [263, 45] on div "Porções" at bounding box center [240, 55] width 129 height 29
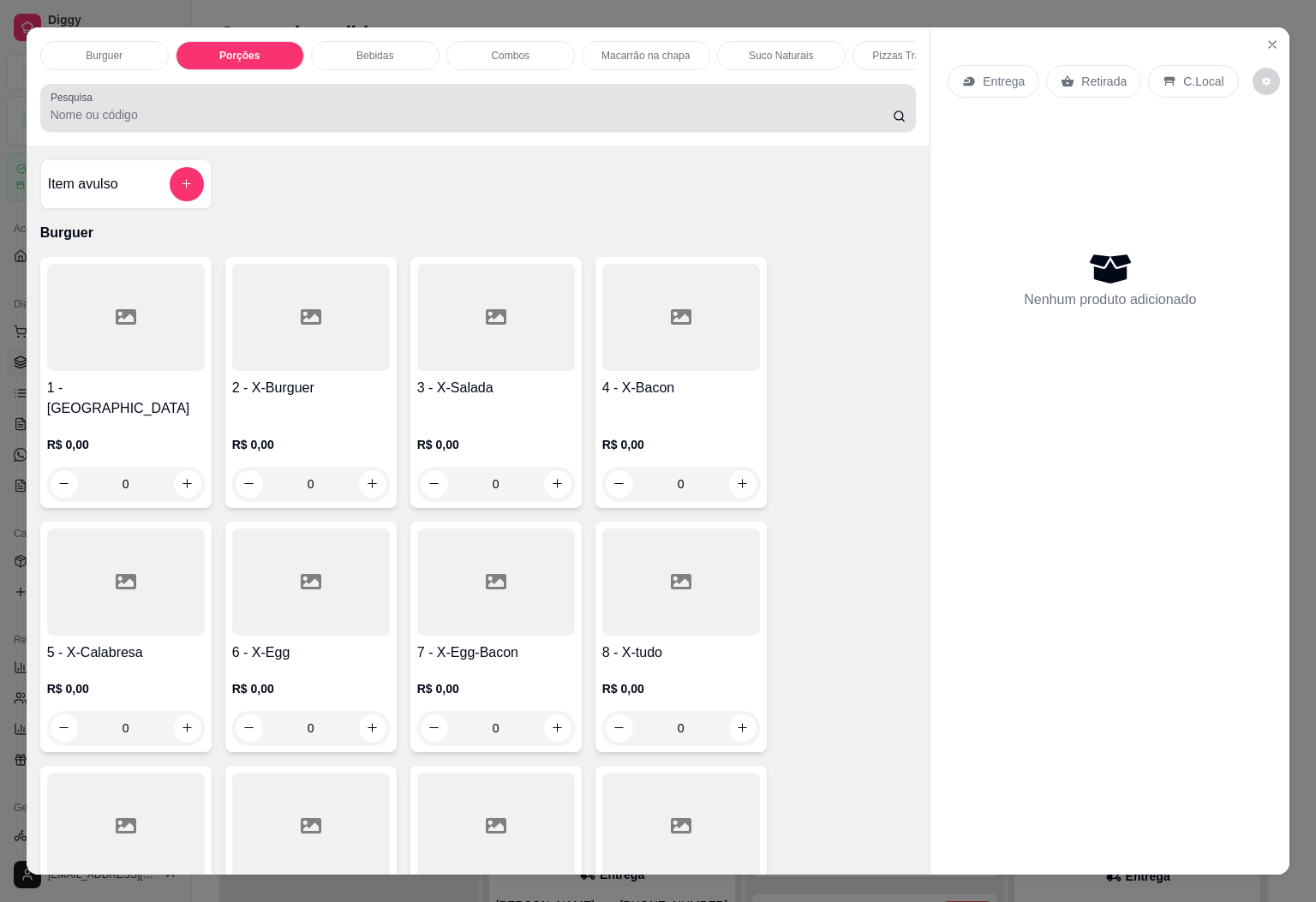
scroll to position [37, 0]
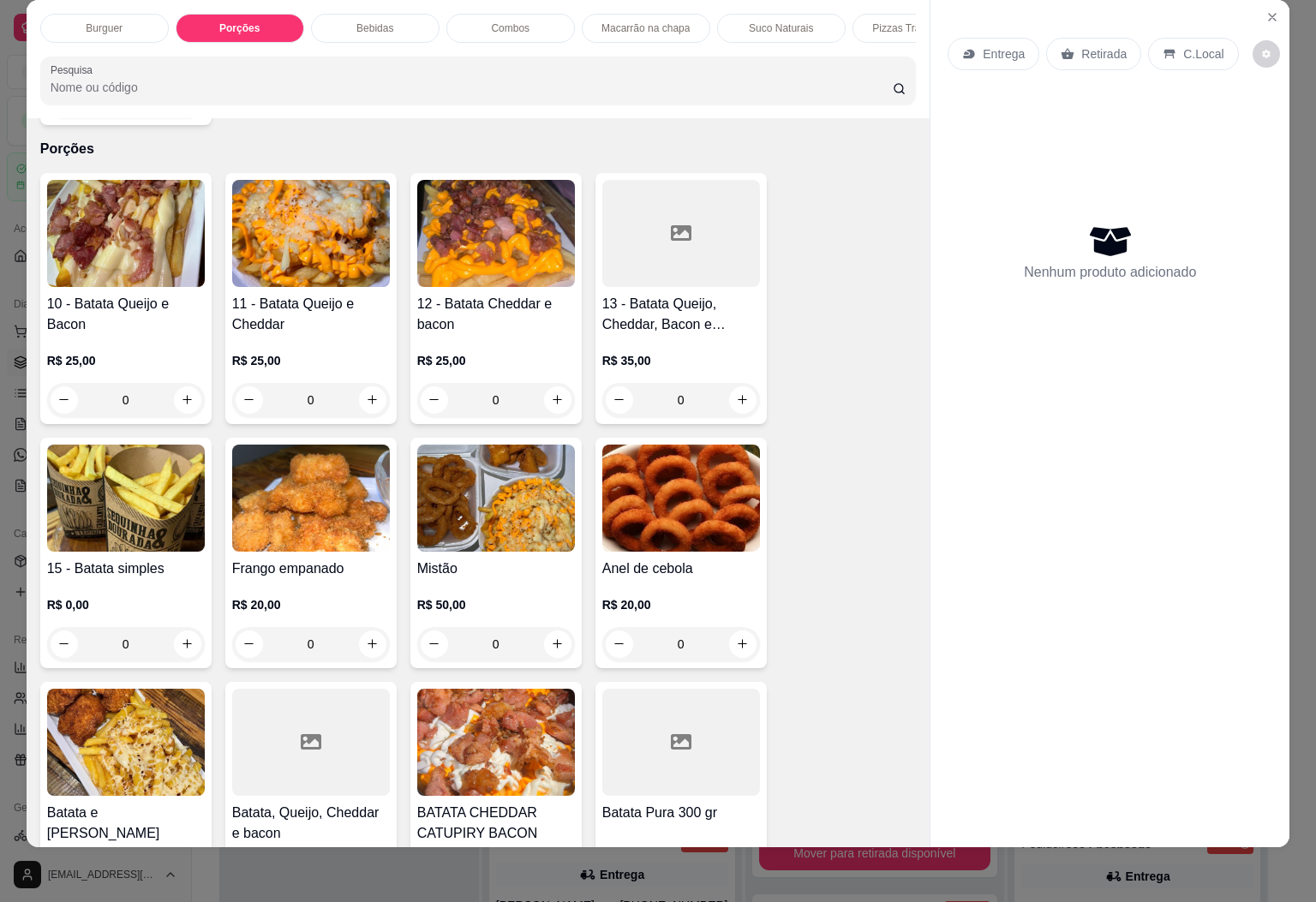
click at [352, 514] on img at bounding box center [311, 497] width 158 height 107
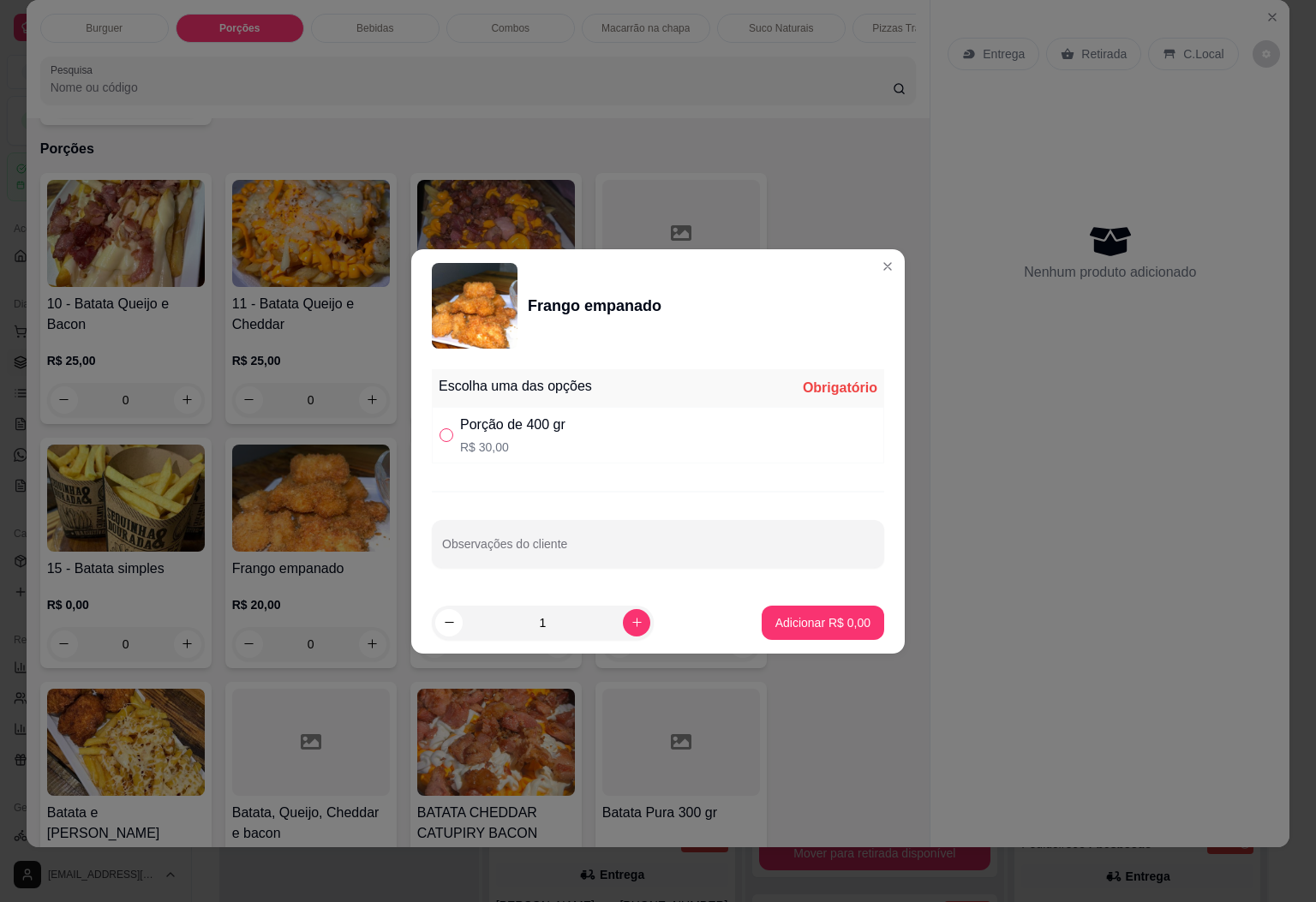
click at [449, 436] on input "" at bounding box center [447, 436] width 14 height 14
radio input "true"
click at [785, 605] on div "Adicionar R$ 30,00" at bounding box center [820, 622] width 130 height 34
click at [799, 617] on p "Adicionar R$ 30,00" at bounding box center [819, 622] width 102 height 17
type input "1"
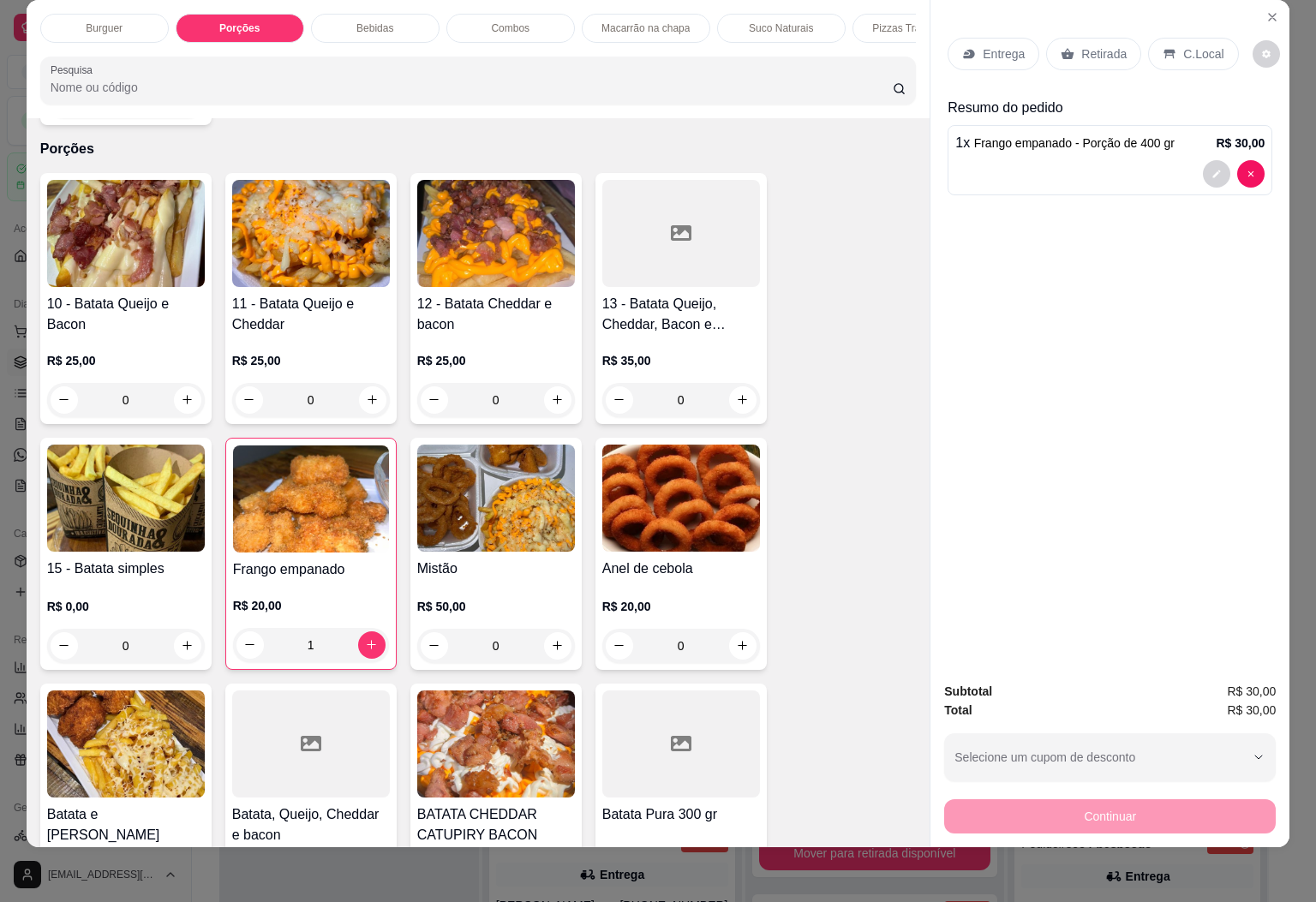
click at [1098, 24] on div "Entrega Retirada C.Local" at bounding box center [1110, 54] width 325 height 60
click at [1090, 45] on p "Retirada" at bounding box center [1103, 53] width 45 height 17
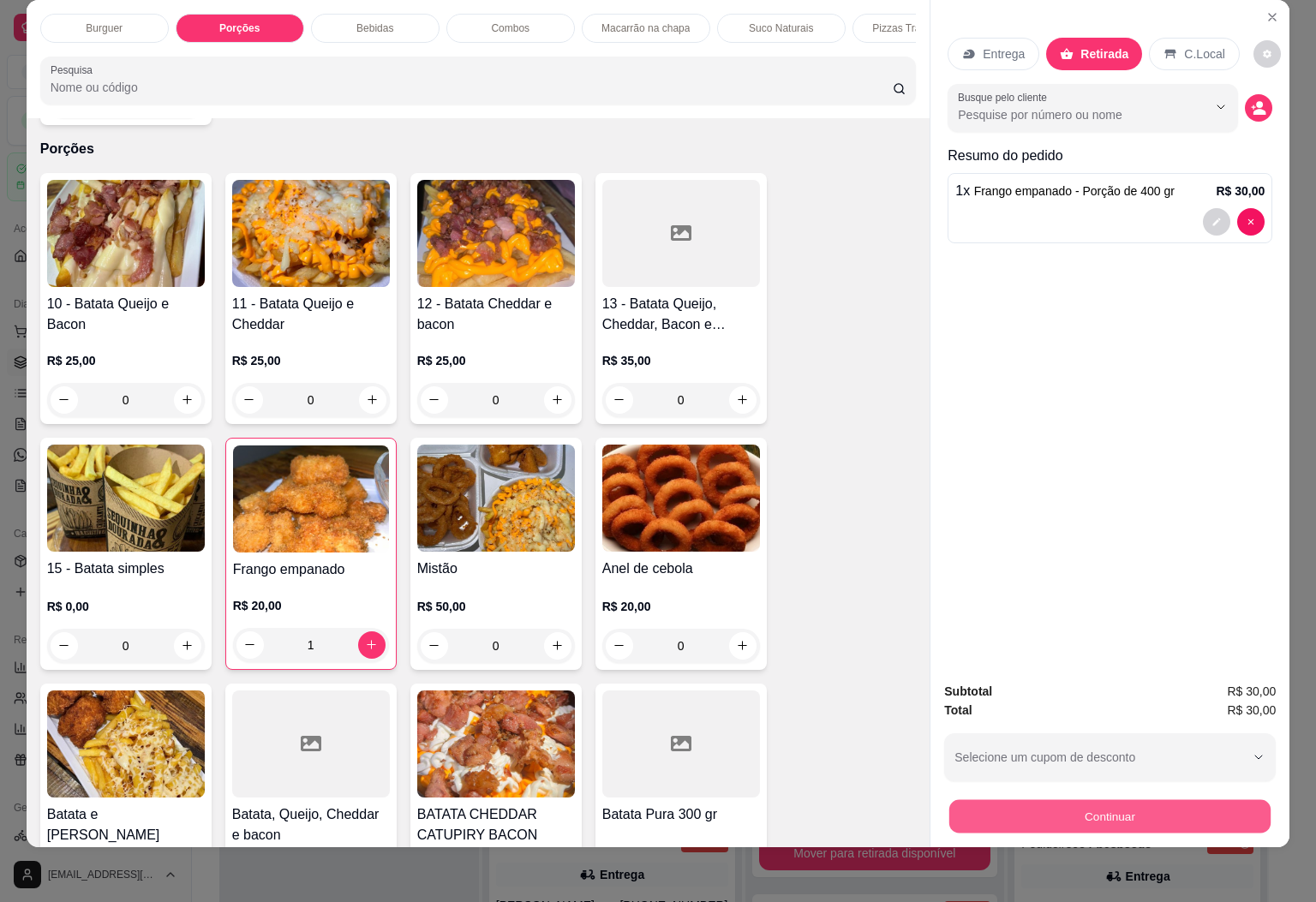
click at [1123, 800] on button "Continuar" at bounding box center [1110, 816] width 322 height 33
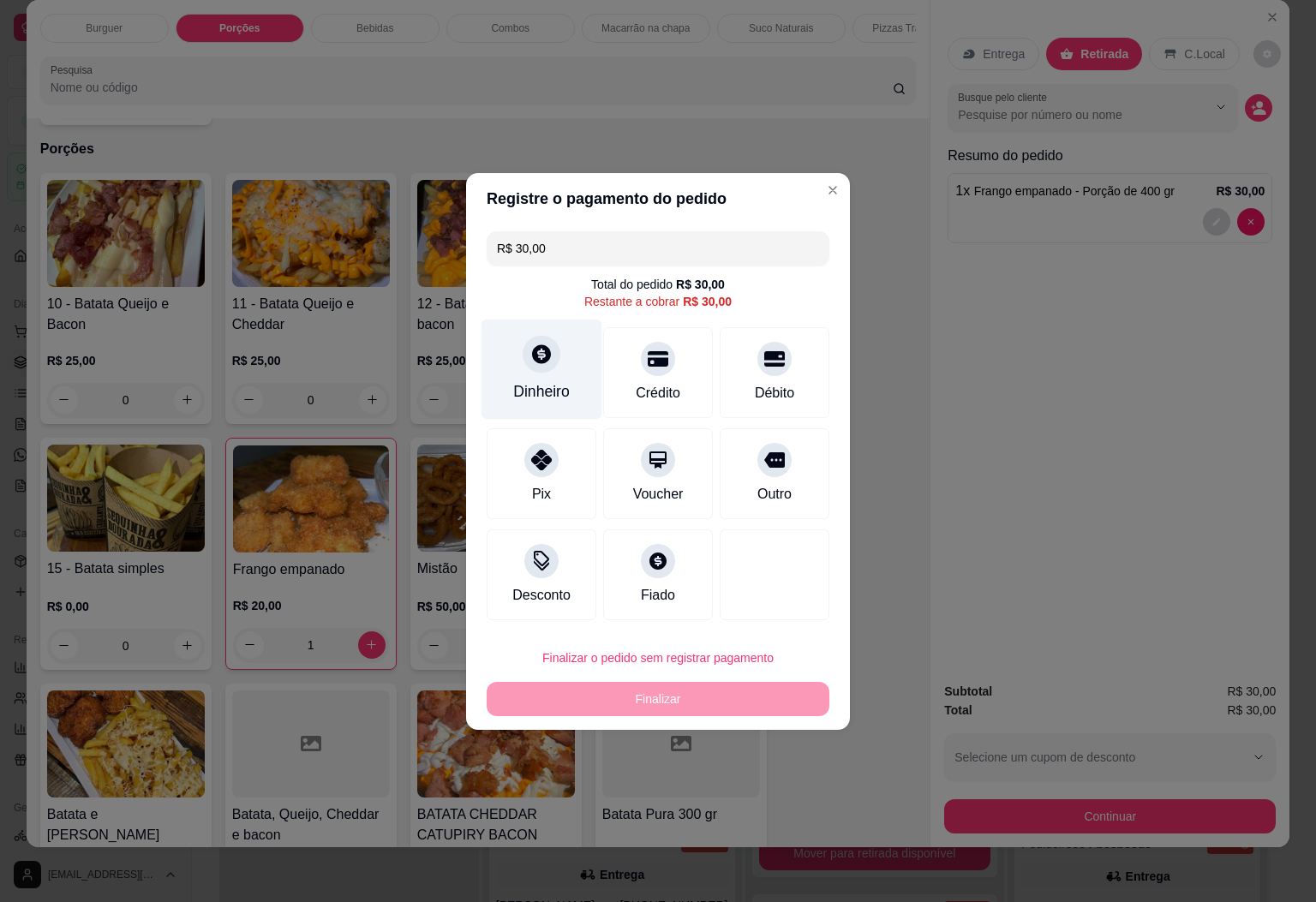
click at [551, 371] on div "Dinheiro" at bounding box center [542, 369] width 121 height 100
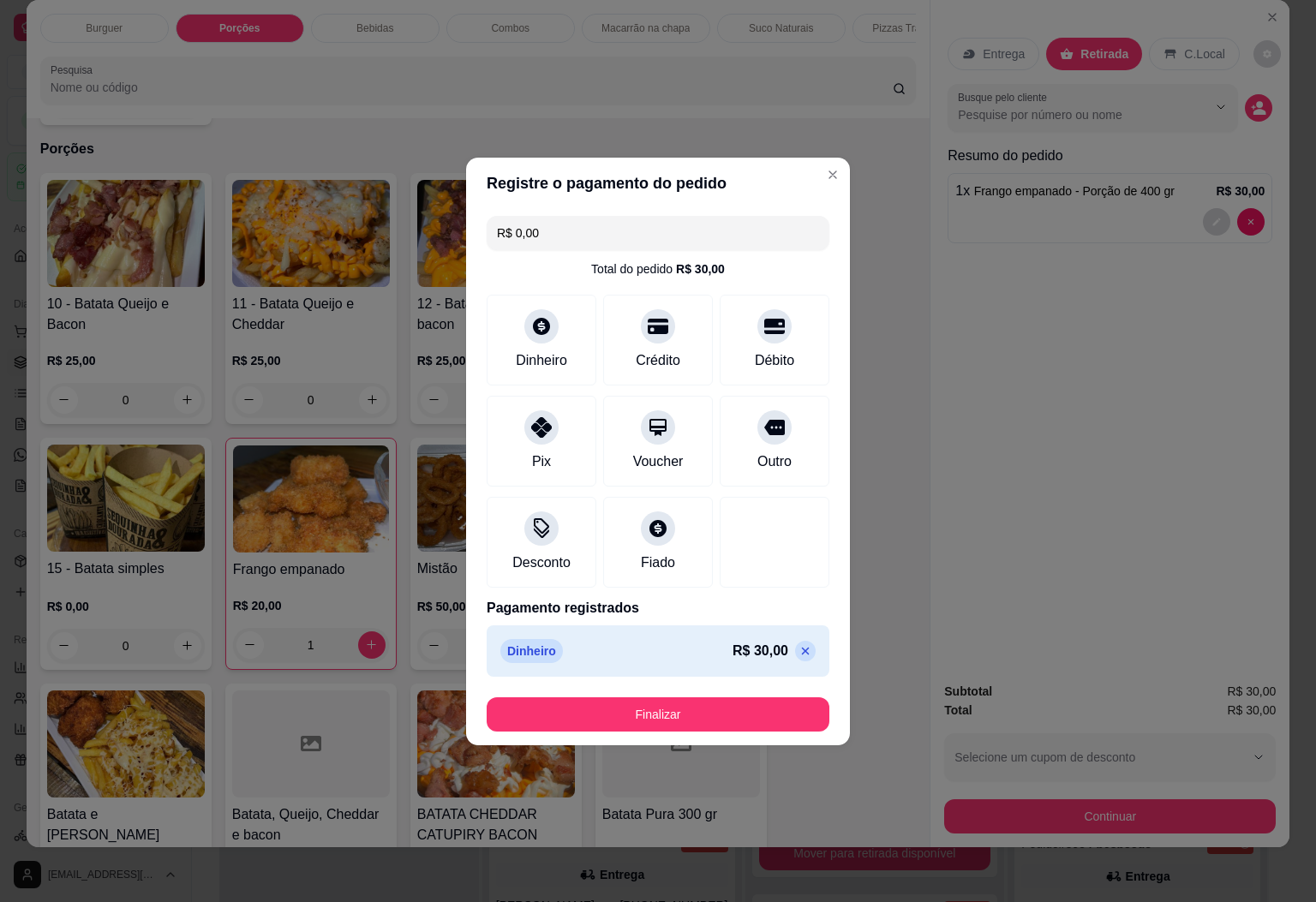
type input "R$ 0,00"
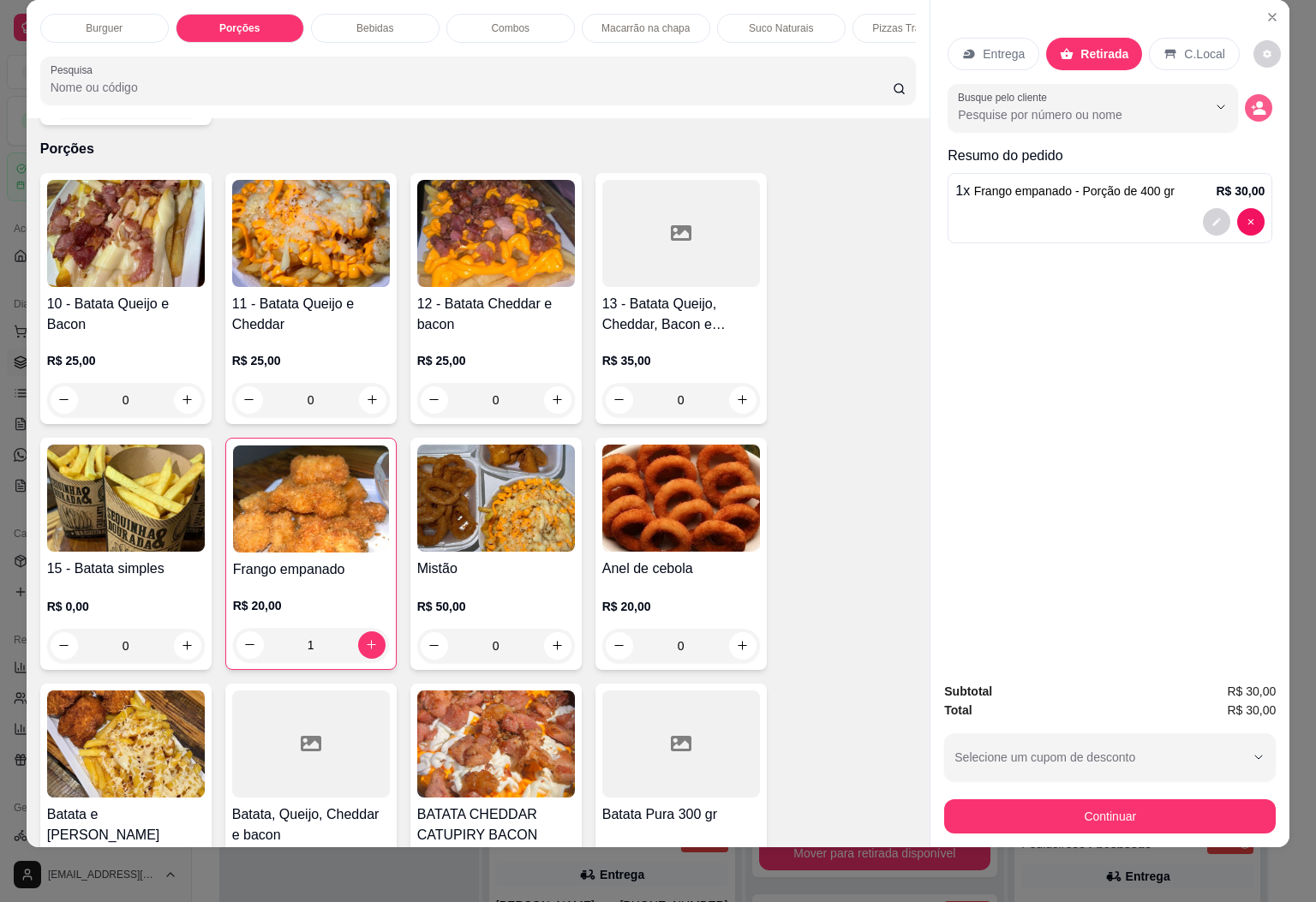
click at [1245, 94] on button "decrease-product-quantity" at bounding box center [1258, 107] width 27 height 27
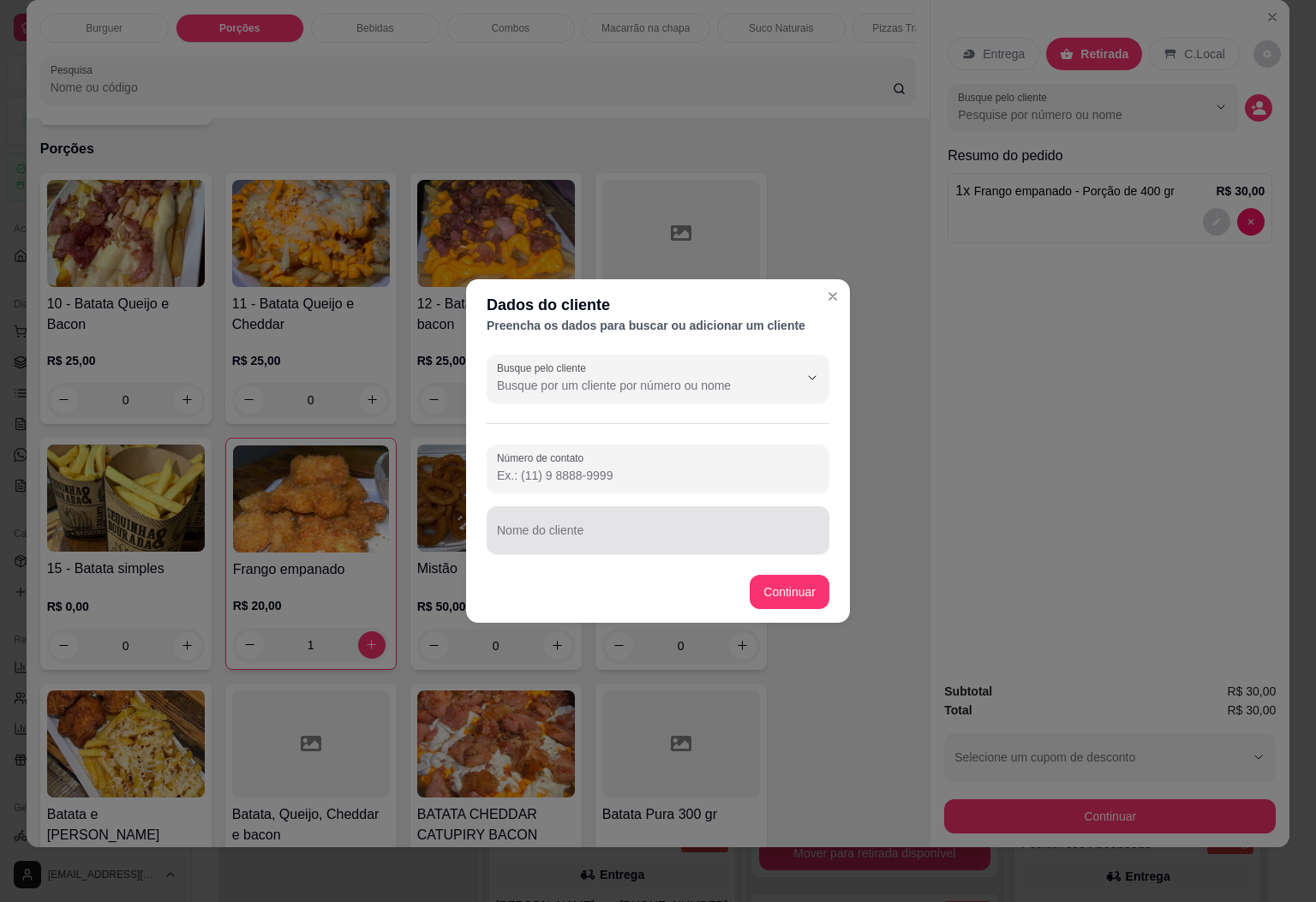
click at [571, 516] on div at bounding box center [658, 530] width 322 height 34
type input "DOUGLAS"
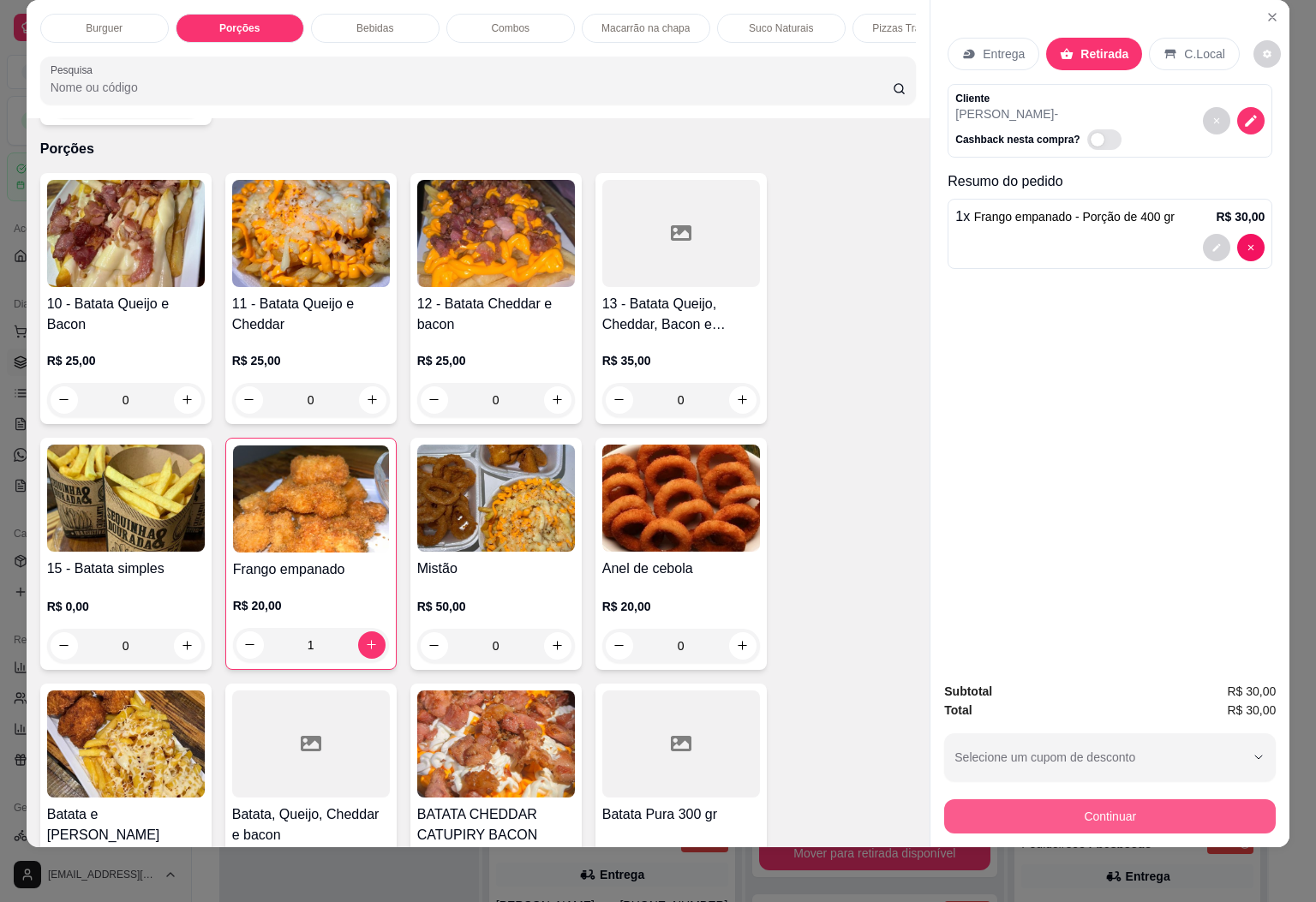
click at [1147, 803] on button "Continuar" at bounding box center [1110, 816] width 332 height 34
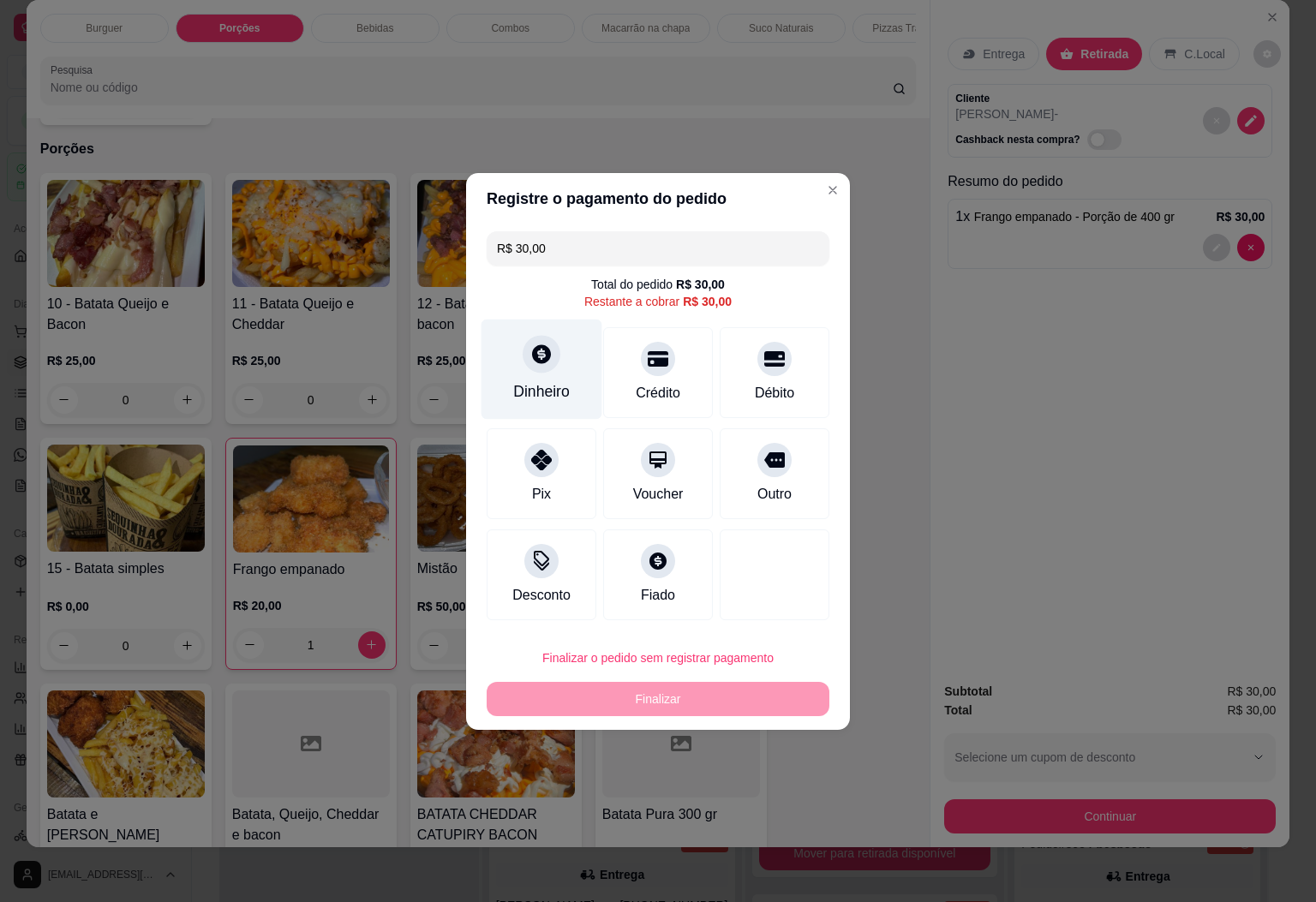
click at [540, 360] on icon at bounding box center [542, 354] width 19 height 19
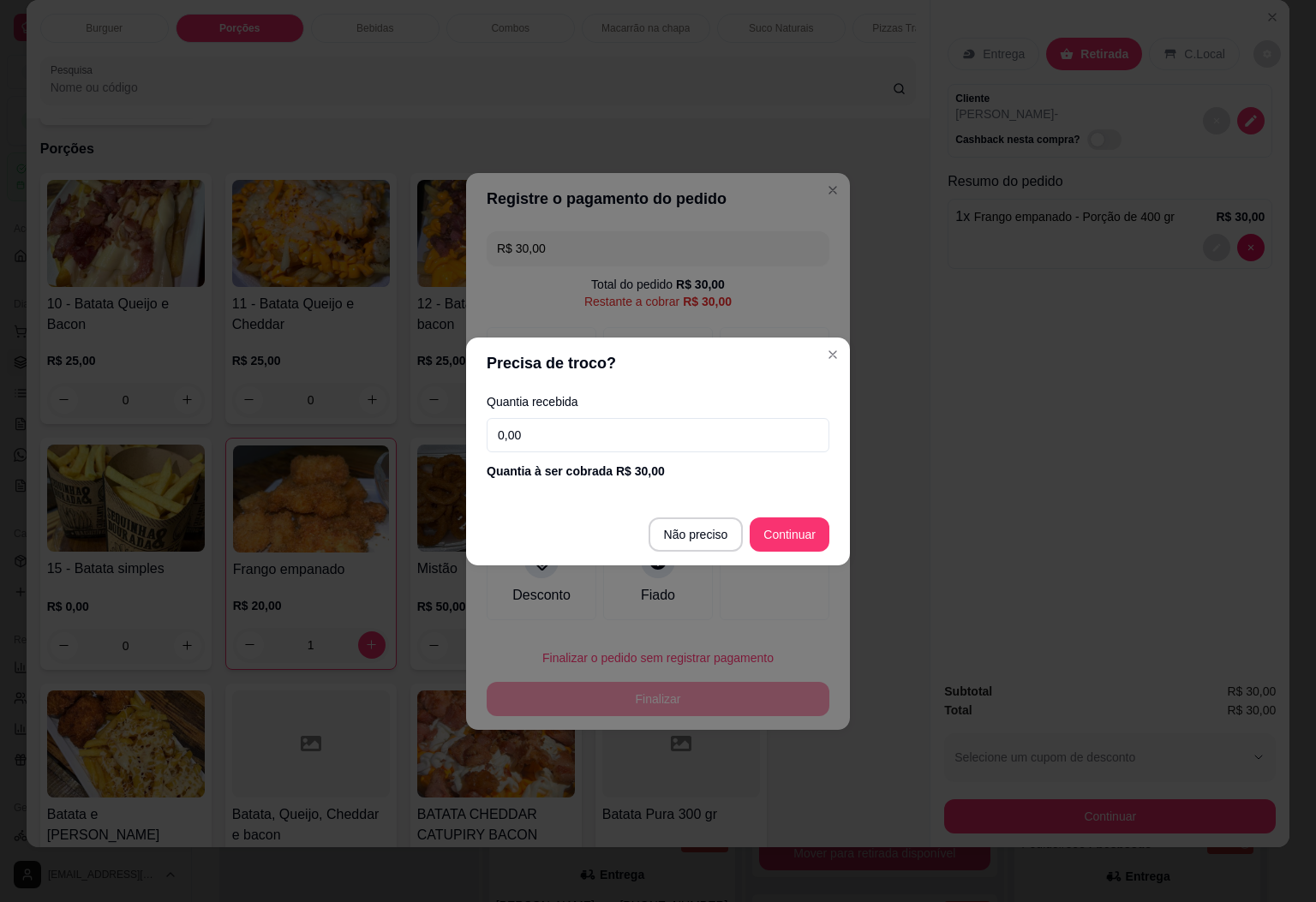
click at [795, 514] on footer "Não preciso Continuar" at bounding box center [658, 534] width 384 height 62
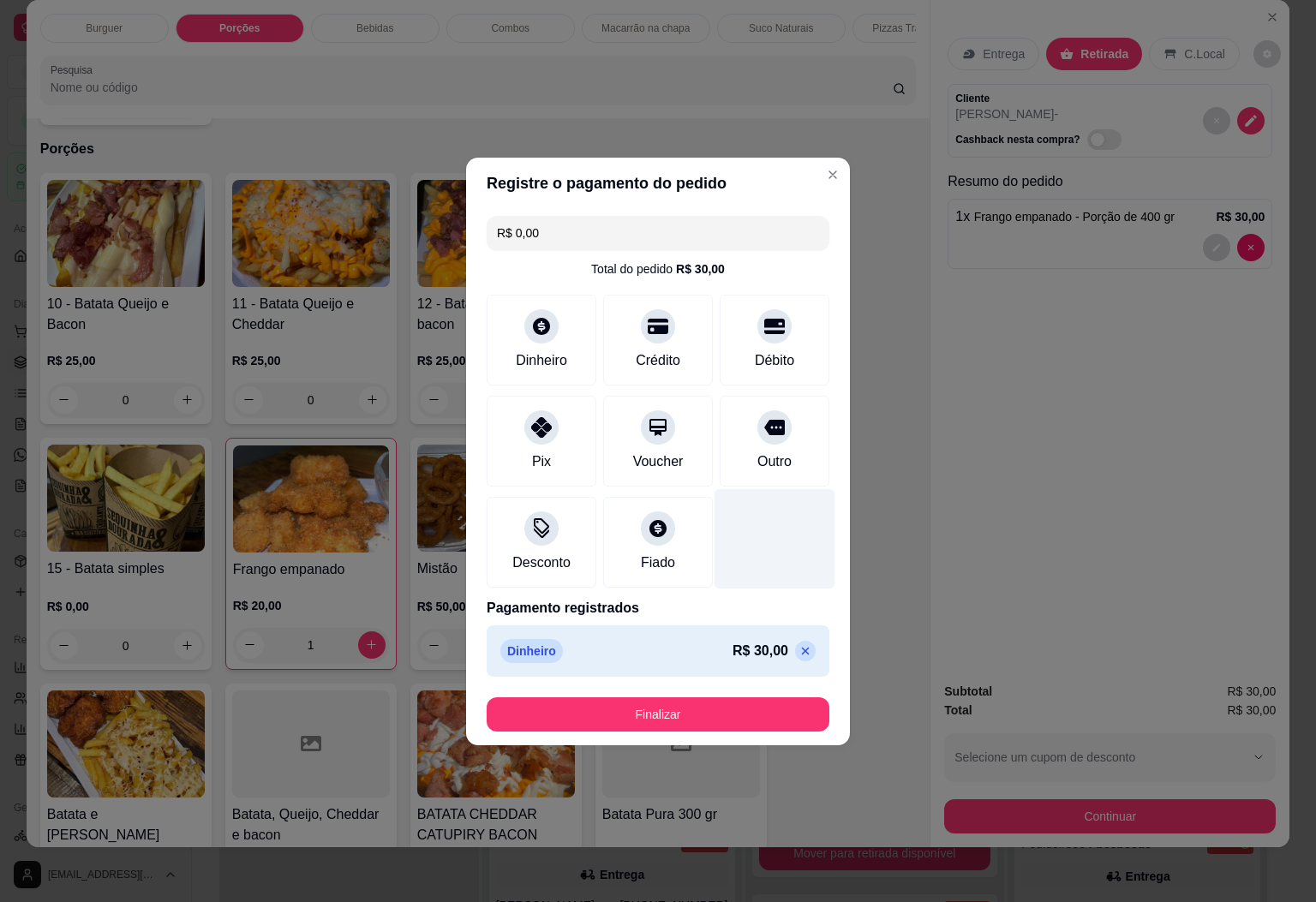
type input "R$ 0,00"
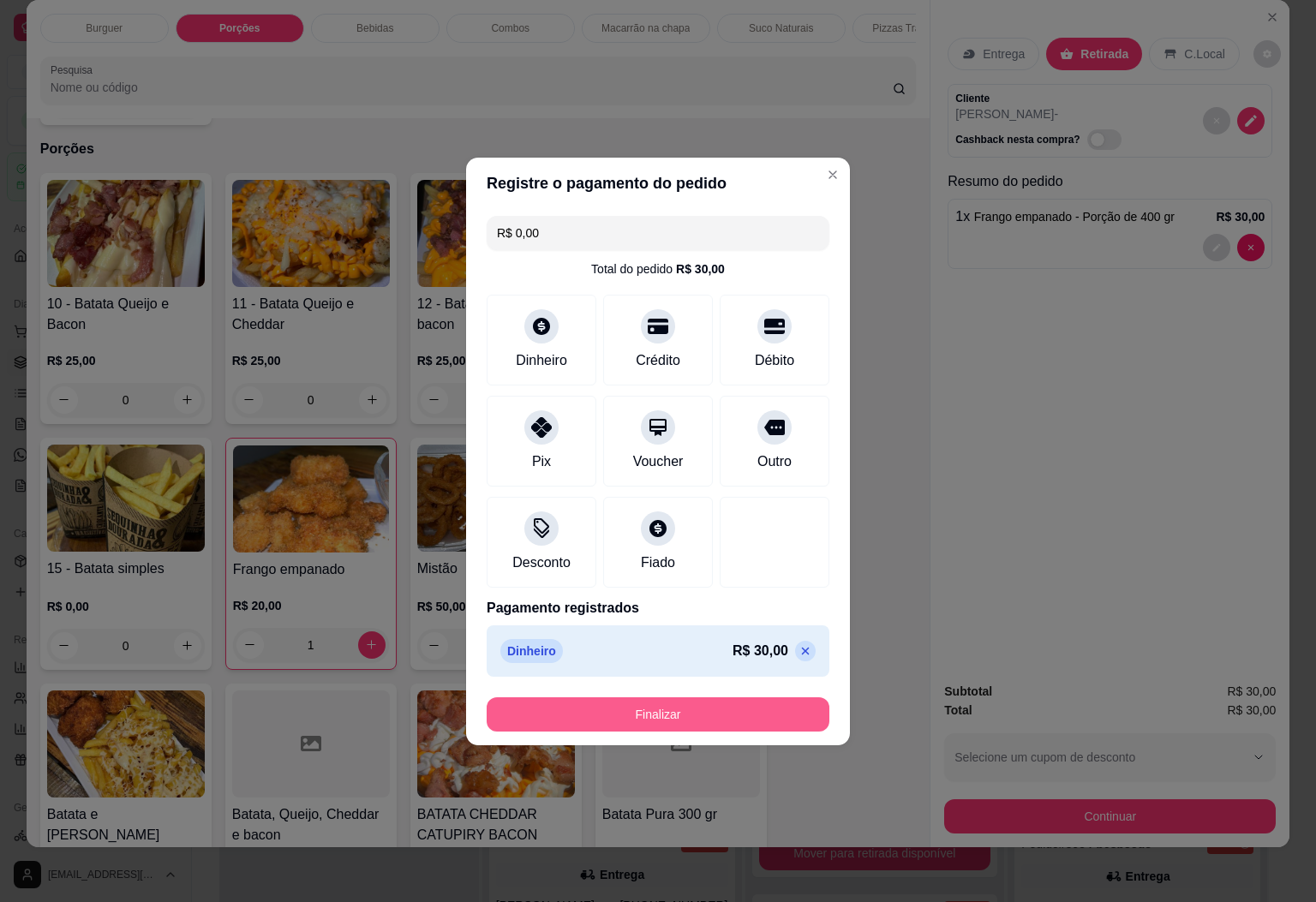
click at [666, 713] on button "Finalizar" at bounding box center [658, 714] width 343 height 34
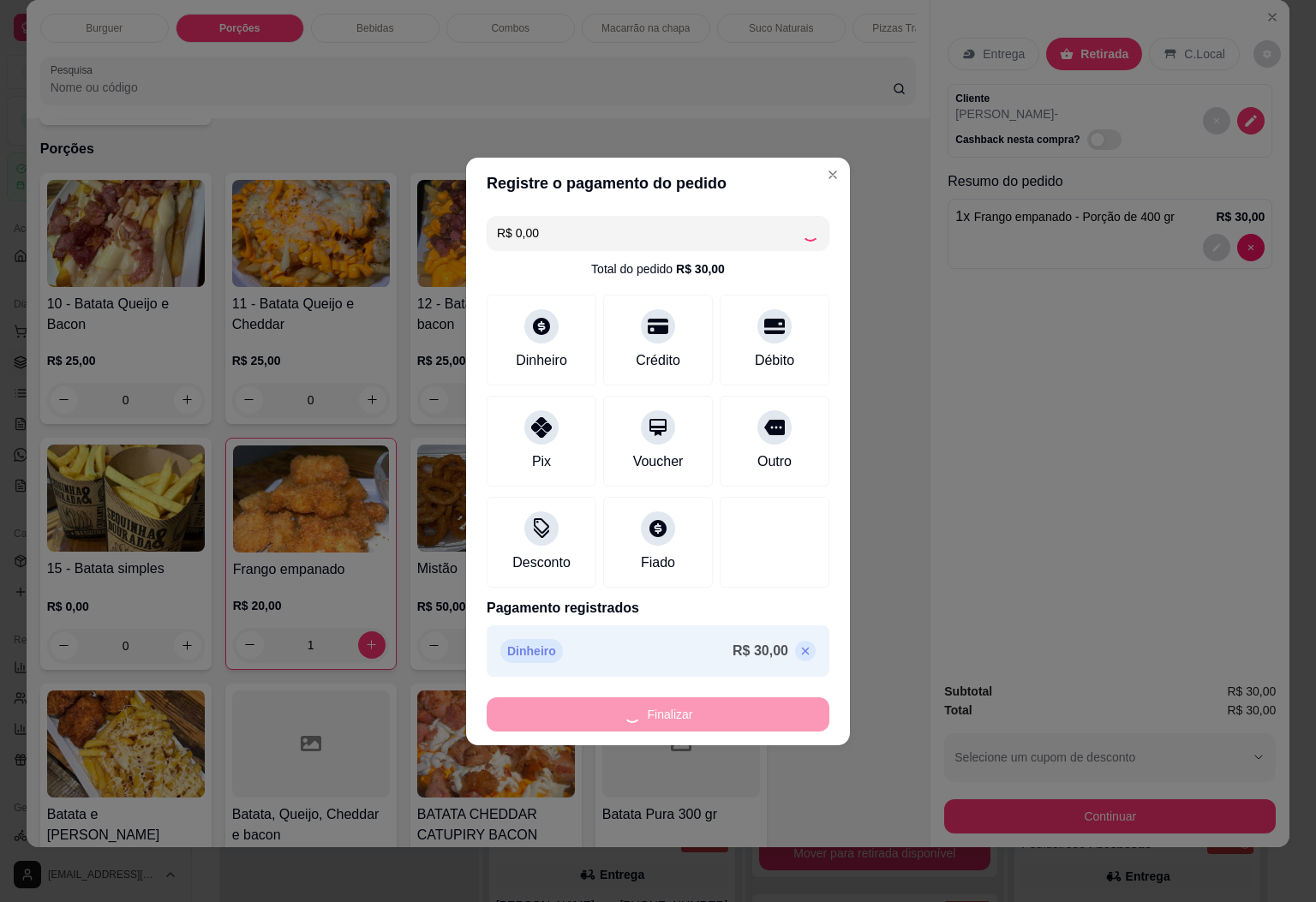
type input "0"
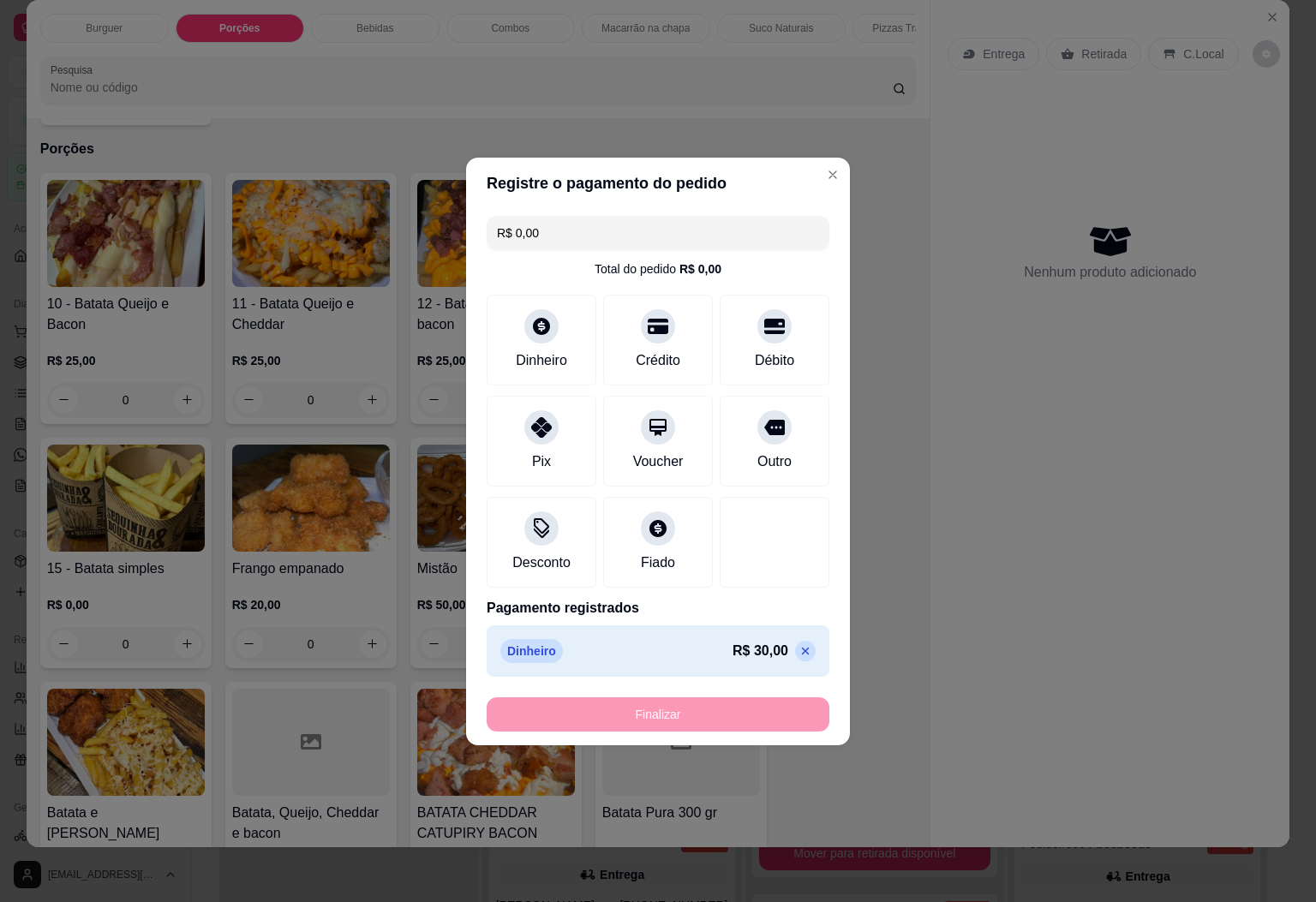
type input "-R$ 30,00"
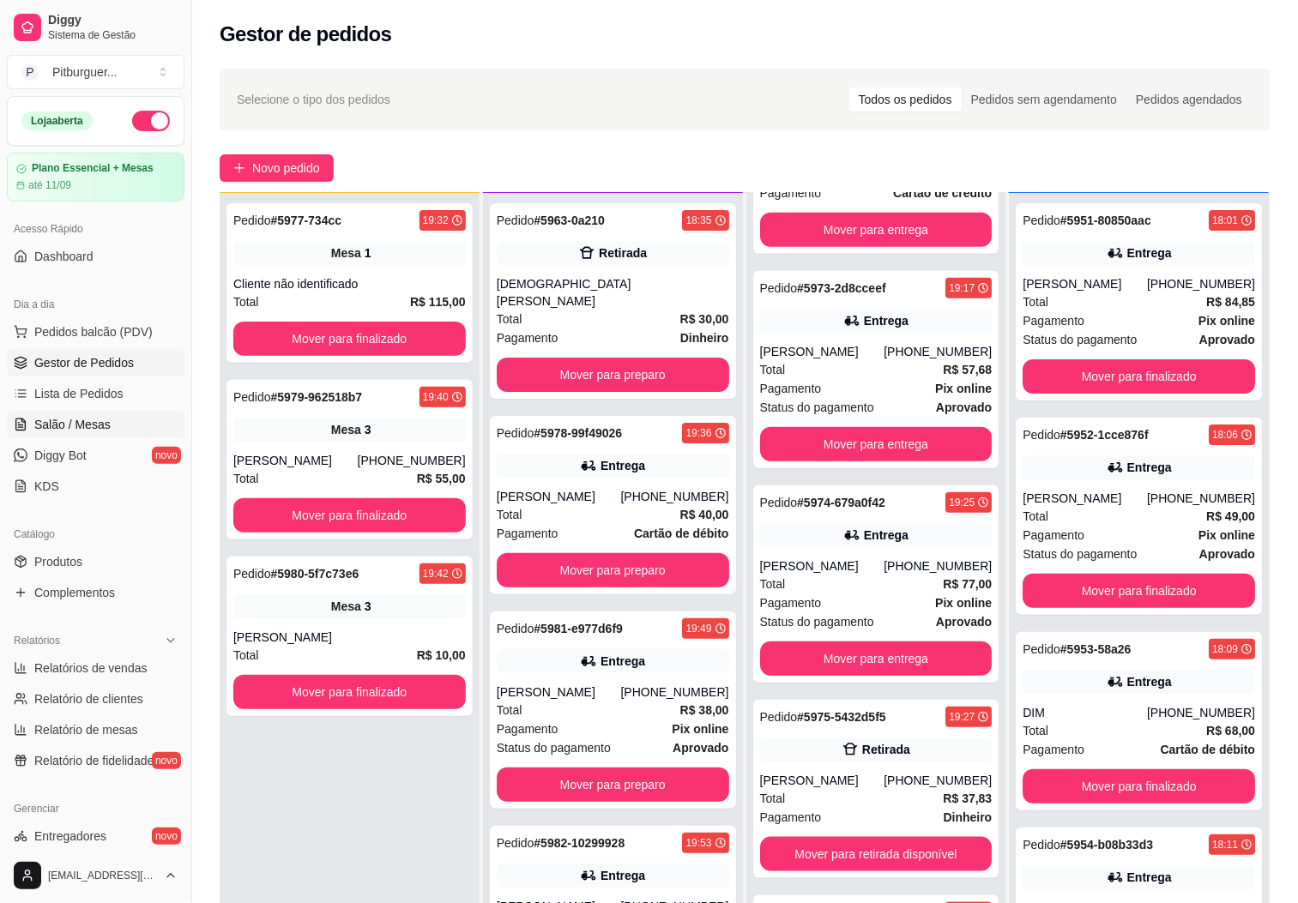
click at [77, 423] on span "Salão / Mesas" at bounding box center [72, 424] width 76 height 17
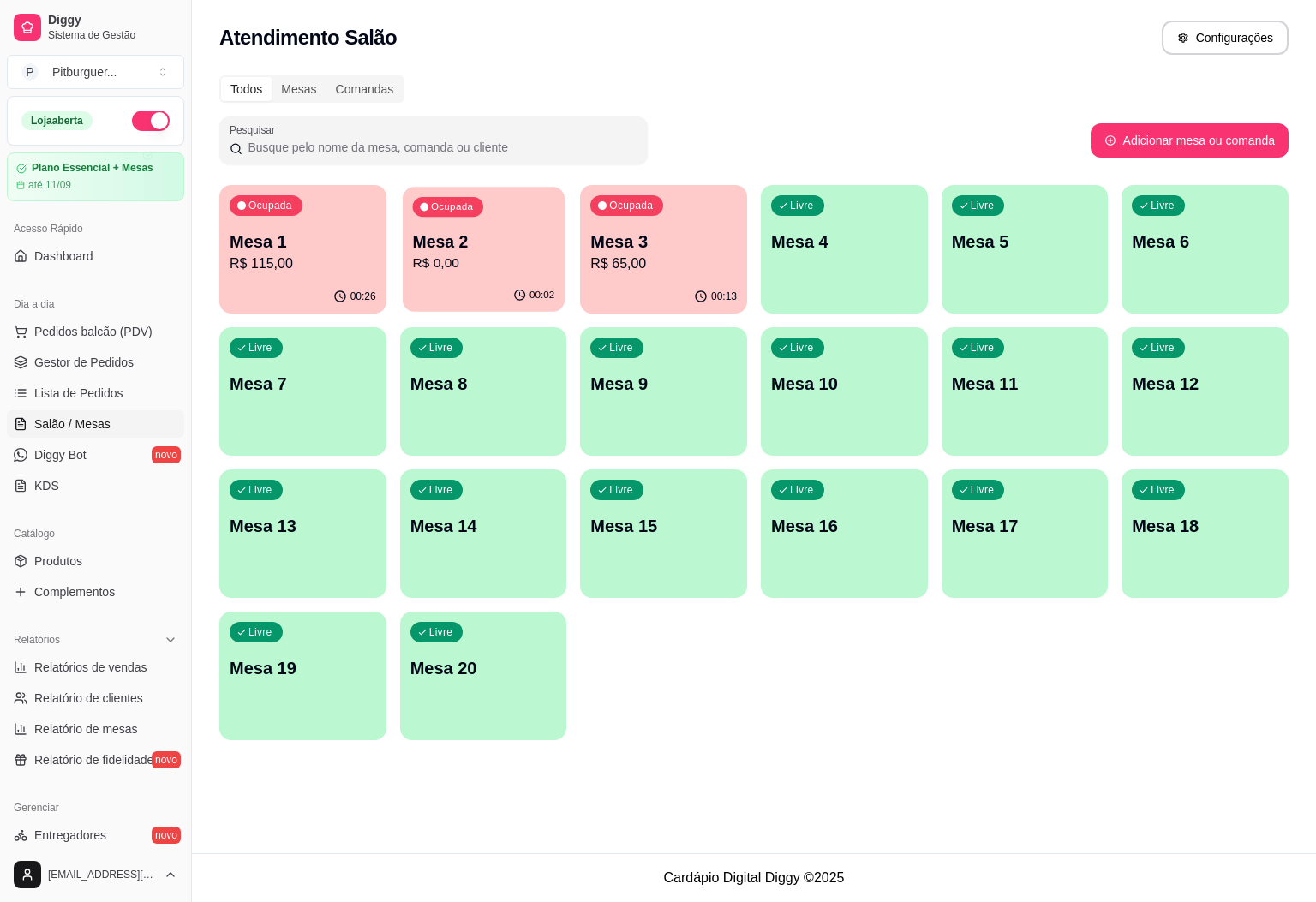
click at [517, 256] on p "R$ 0,00" at bounding box center [484, 264] width 142 height 20
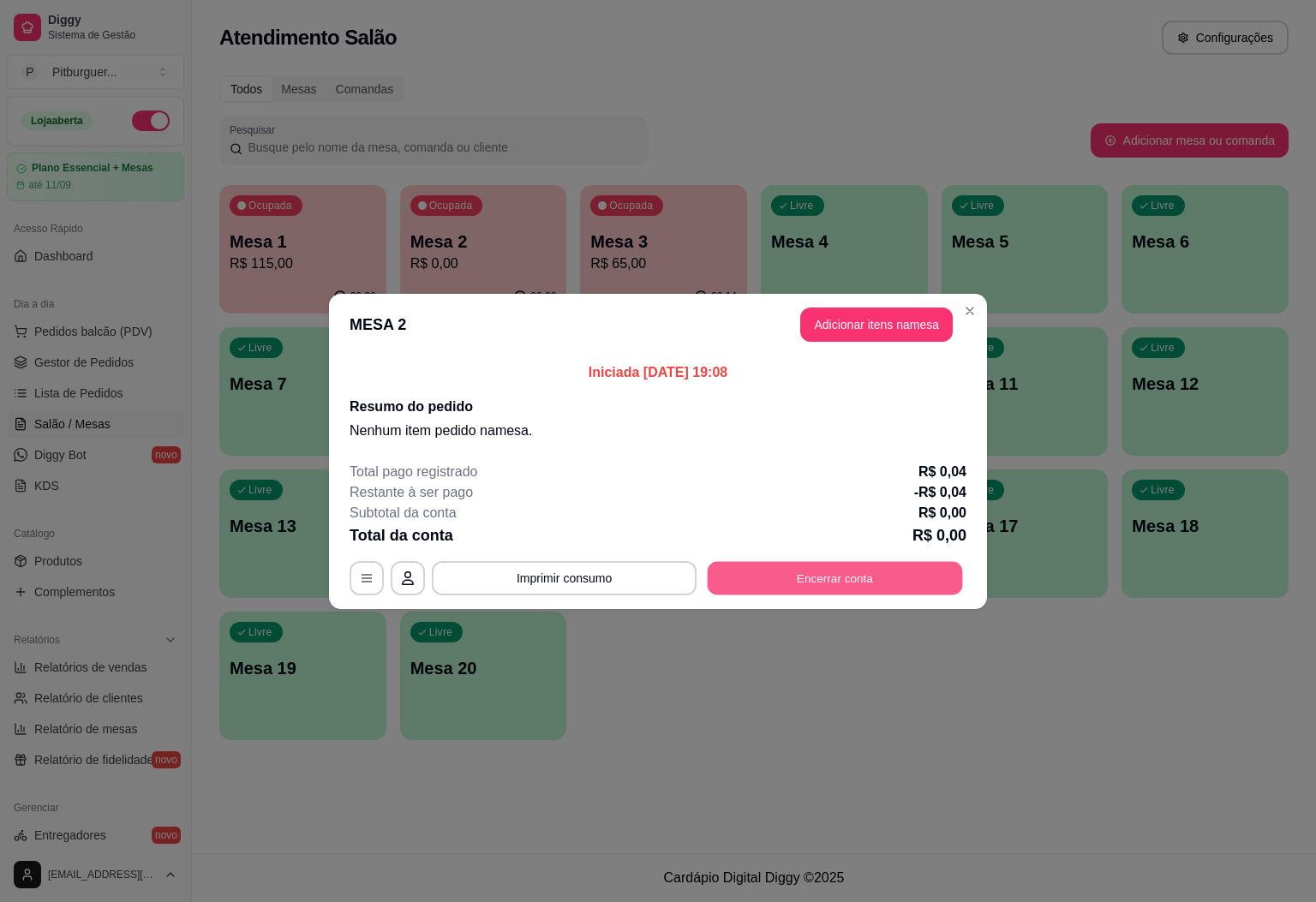
click at [864, 584] on button "Encerrar conta" at bounding box center [835, 577] width 256 height 33
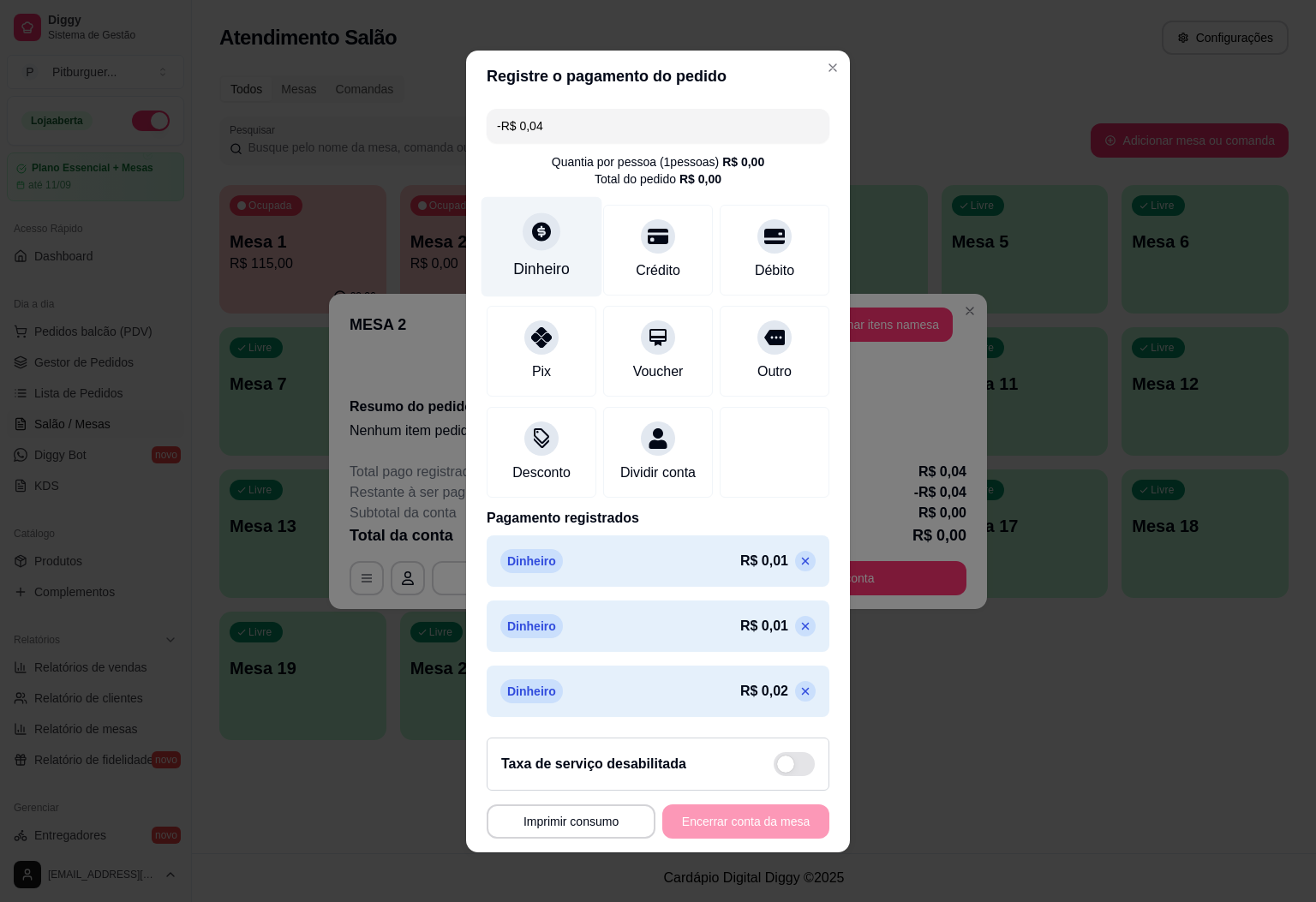
click at [533, 270] on div "Dinheiro" at bounding box center [542, 269] width 57 height 22
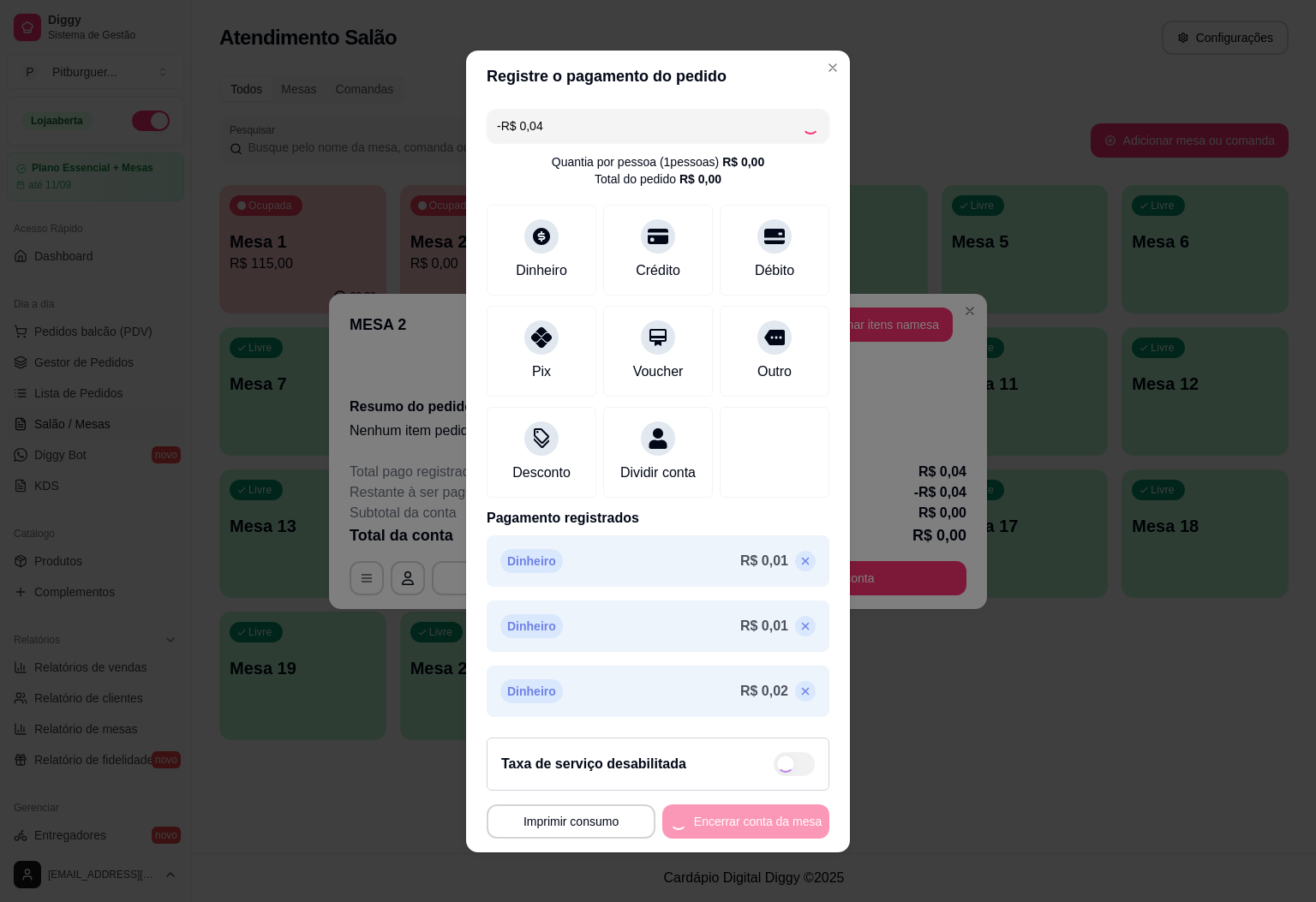
type input "-R$ 0,08"
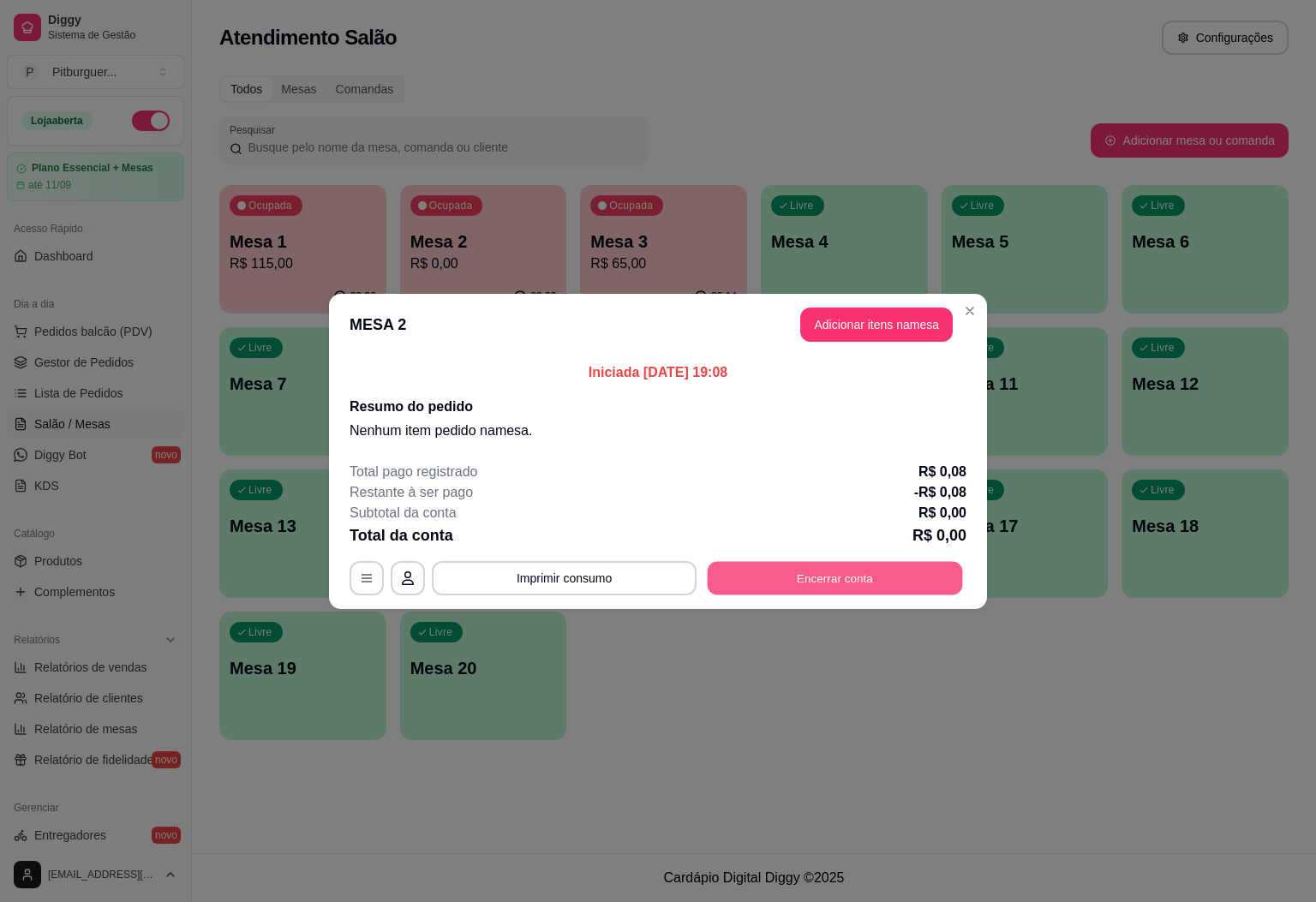
click at [875, 562] on button "Encerrar conta" at bounding box center [835, 577] width 256 height 33
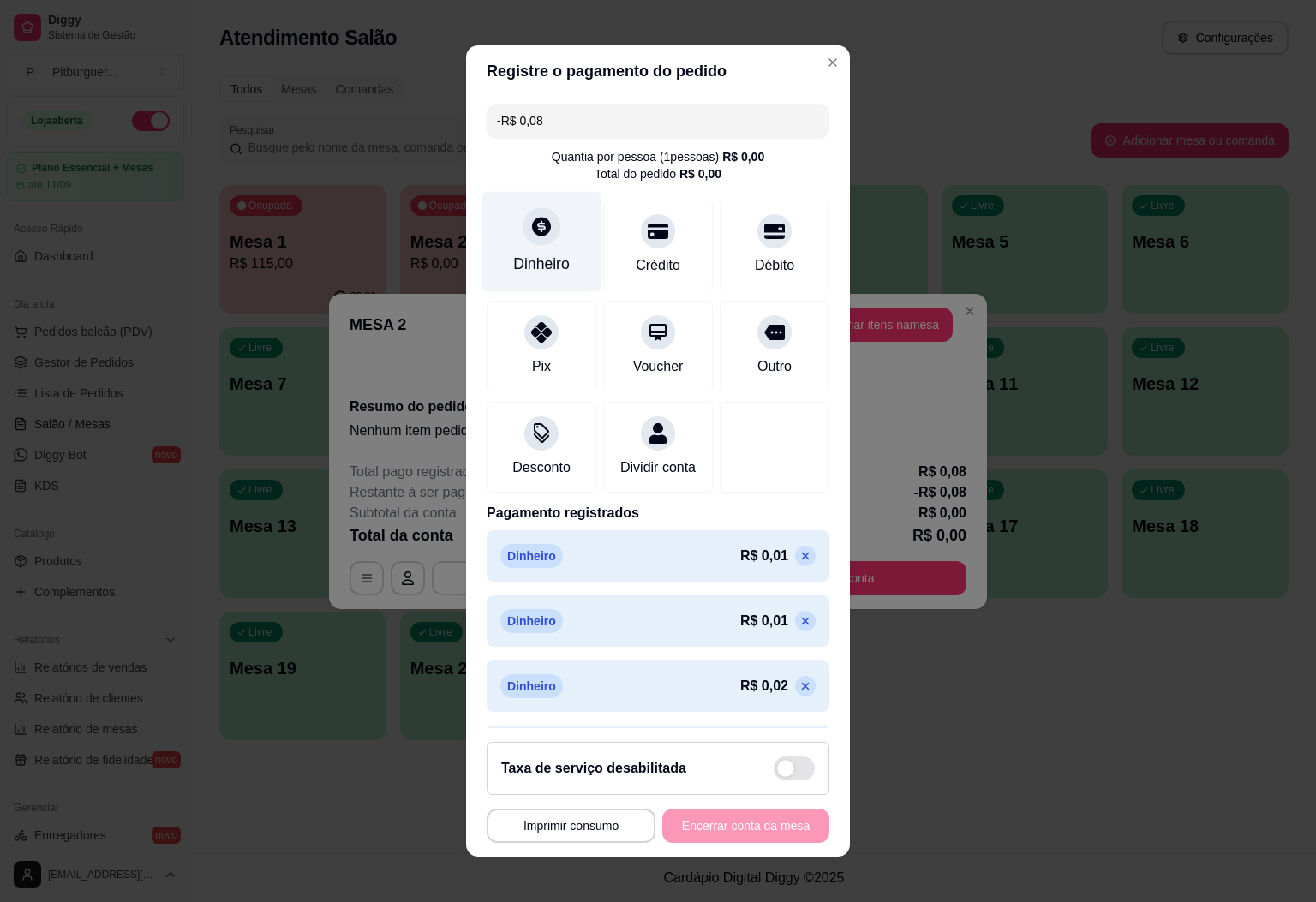
click at [566, 260] on div "Dinheiro" at bounding box center [542, 241] width 121 height 100
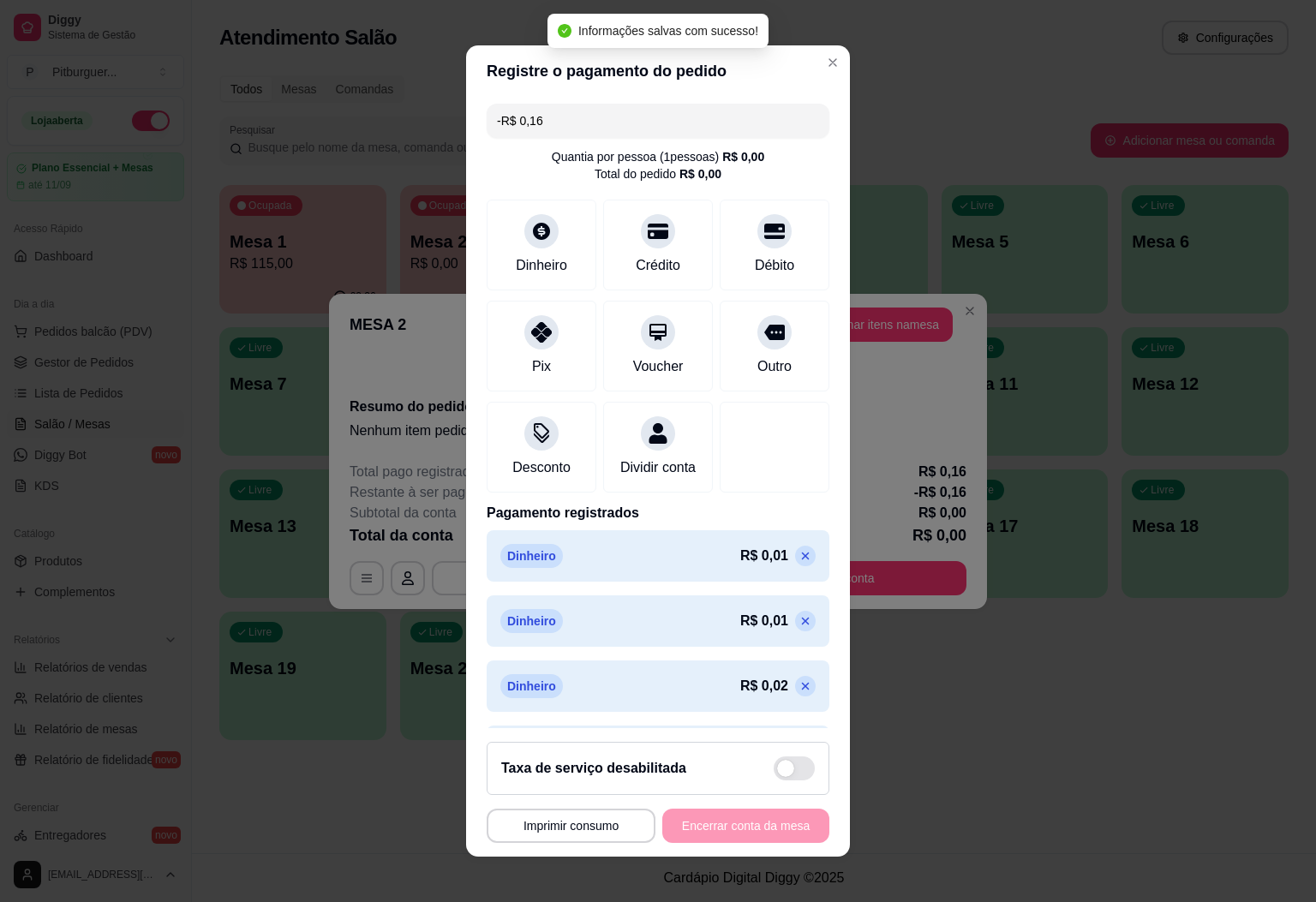
type input "-R$ 0,16"
click at [817, 52] on header "Registre o pagamento do pedido" at bounding box center [658, 70] width 384 height 51
click at [818, 54] on header "Registre o pagamento do pedido" at bounding box center [658, 70] width 384 height 51
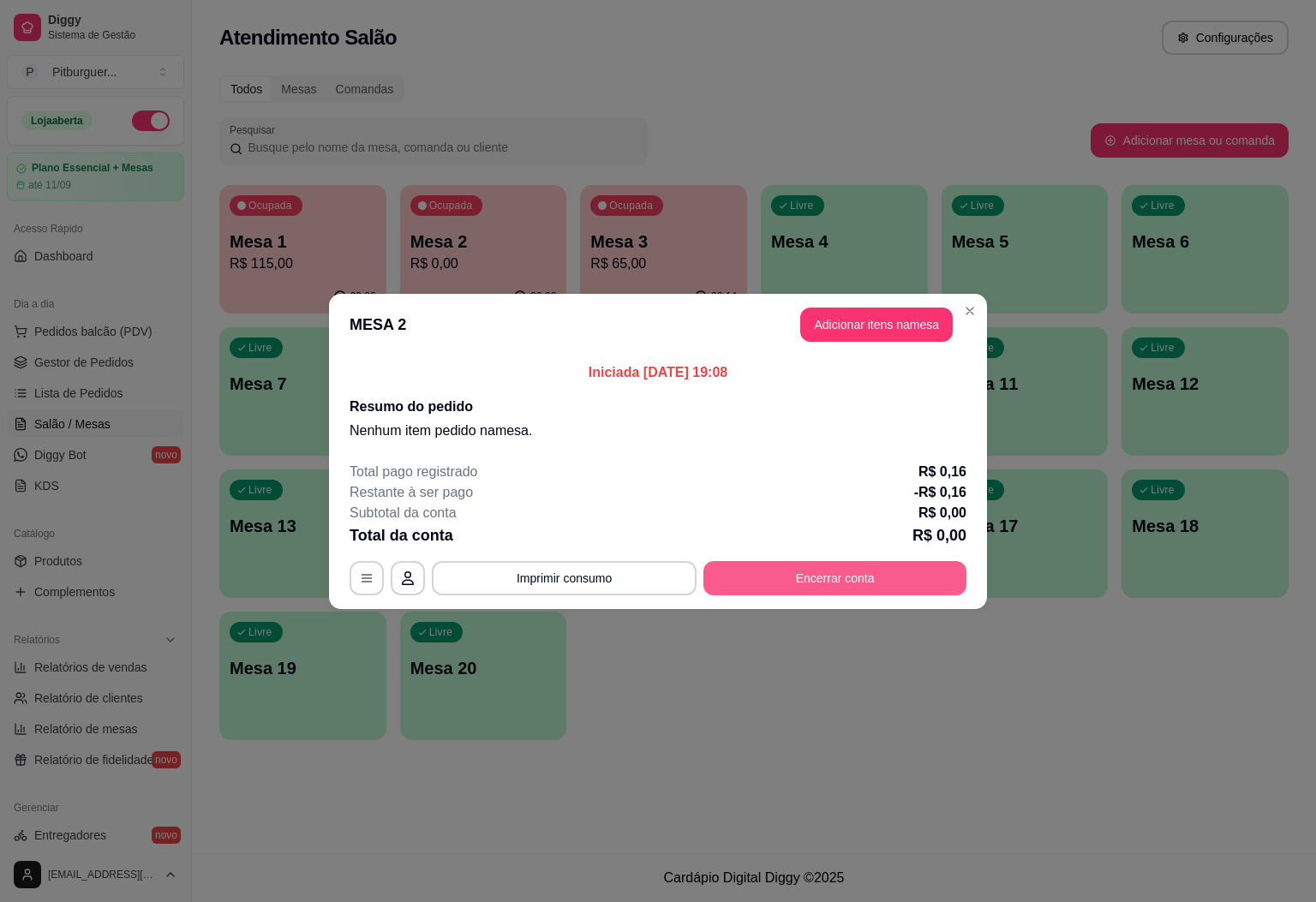
click at [866, 568] on button "Encerrar conta" at bounding box center [834, 578] width 263 height 34
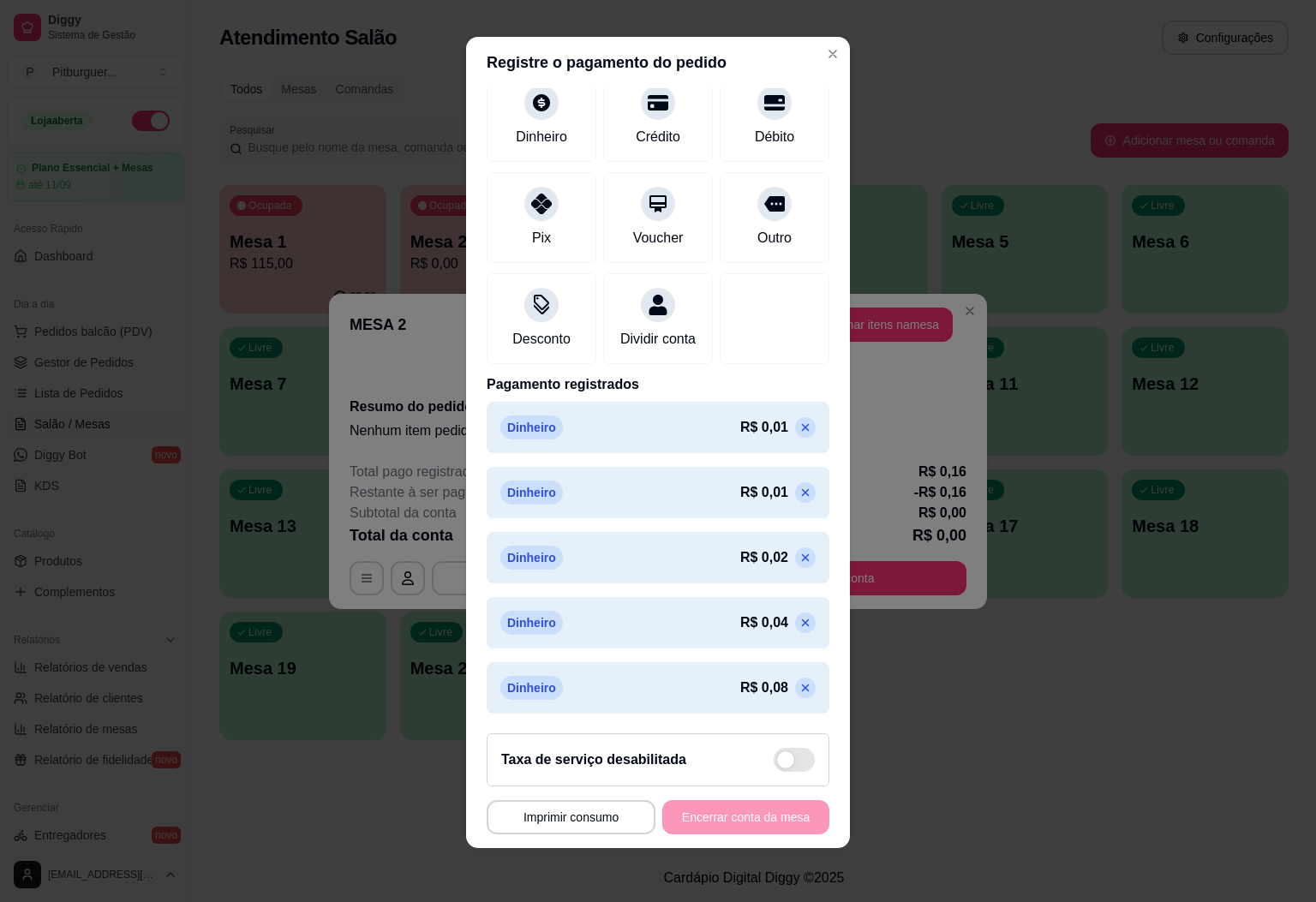
scroll to position [10, 0]
click at [777, 755] on span at bounding box center [785, 758] width 17 height 17
click at [773, 762] on input "checkbox" at bounding box center [778, 767] width 11 height 11
checkbox input "false"
type input "R$ 0,16"
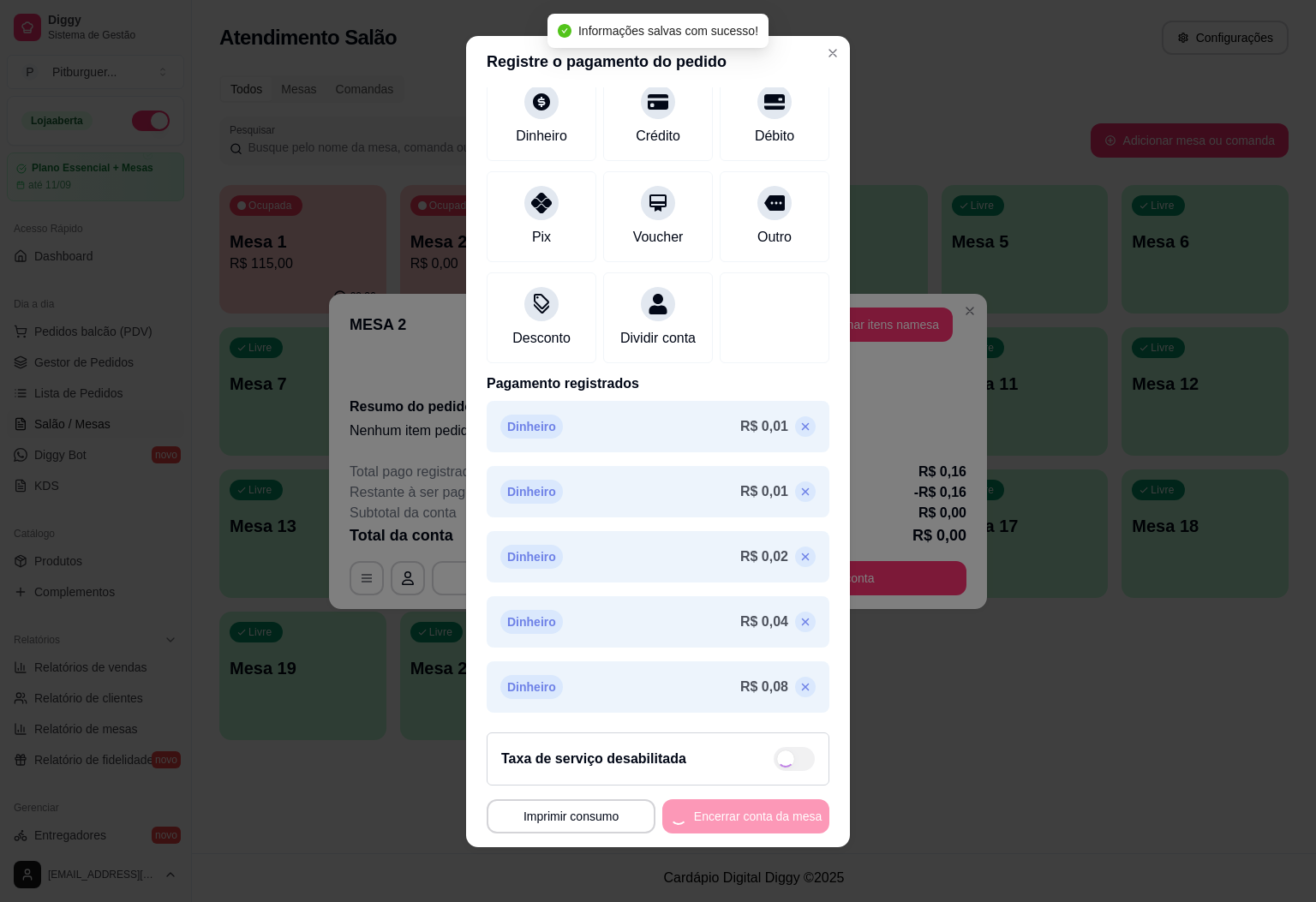
scroll to position [160, 0]
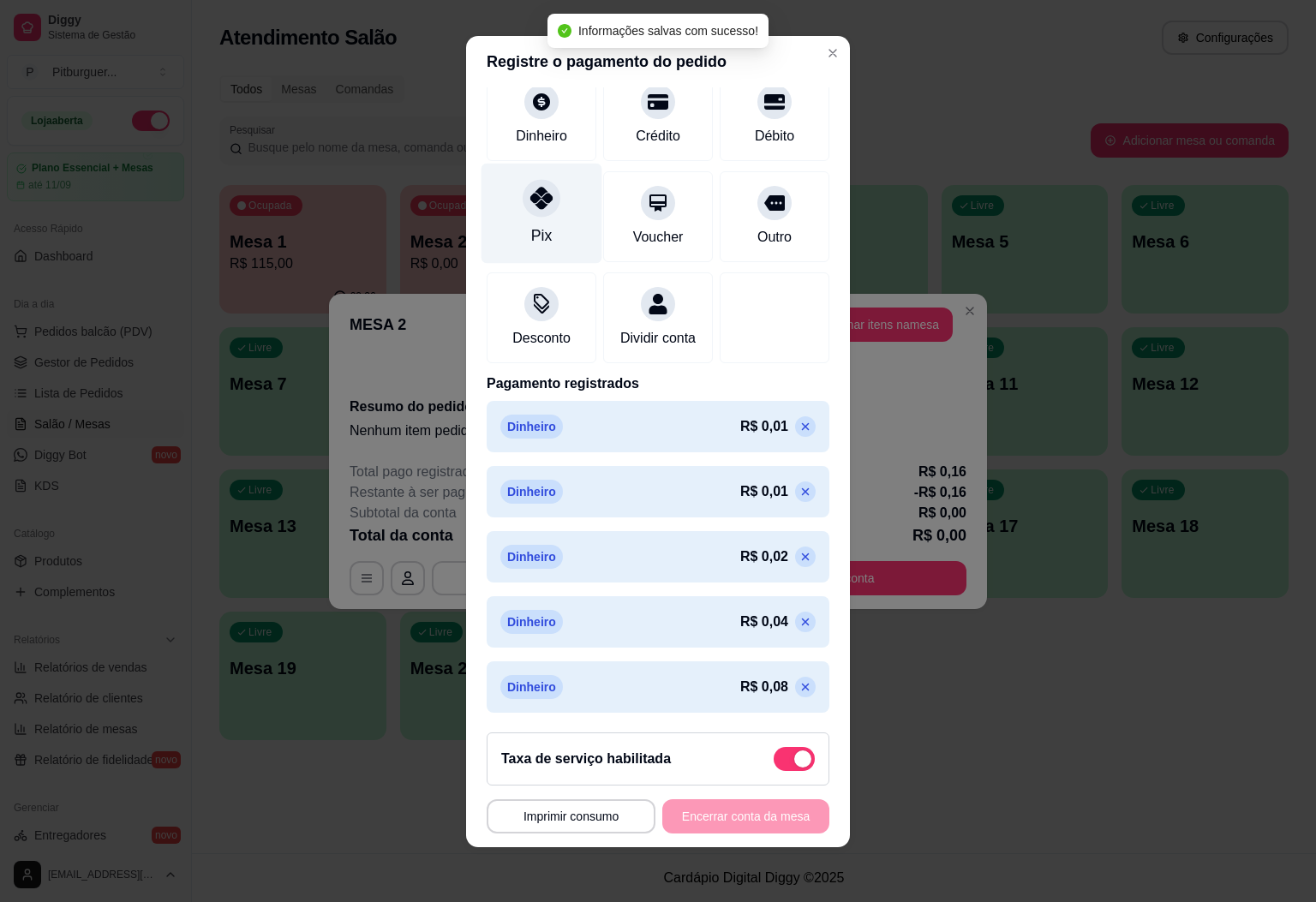
click at [558, 208] on div "Pix" at bounding box center [542, 213] width 121 height 100
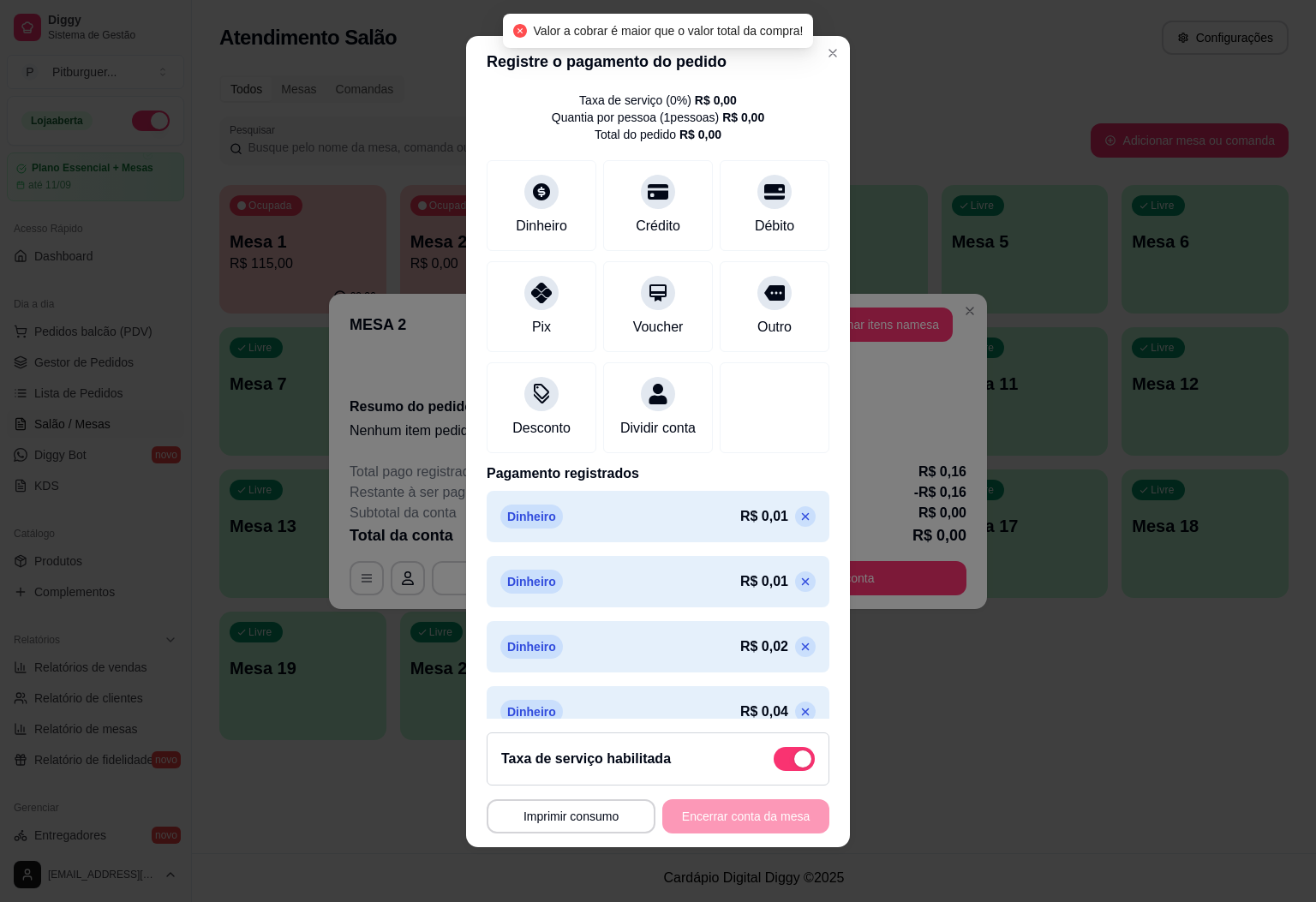
scroll to position [0, 0]
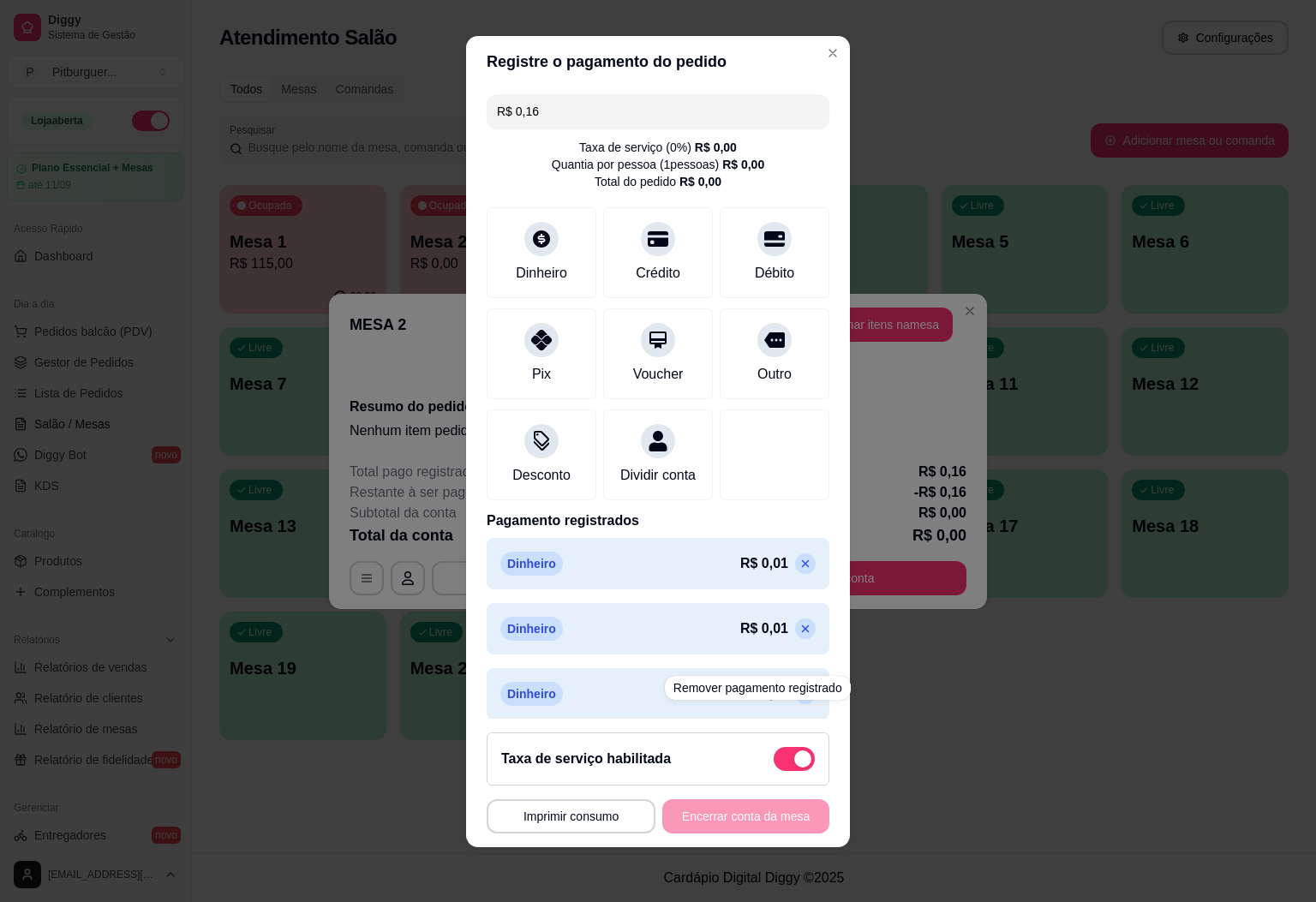
click at [794, 761] on span at bounding box center [802, 758] width 17 height 17
click at [773, 762] on input "checkbox" at bounding box center [778, 767] width 11 height 11
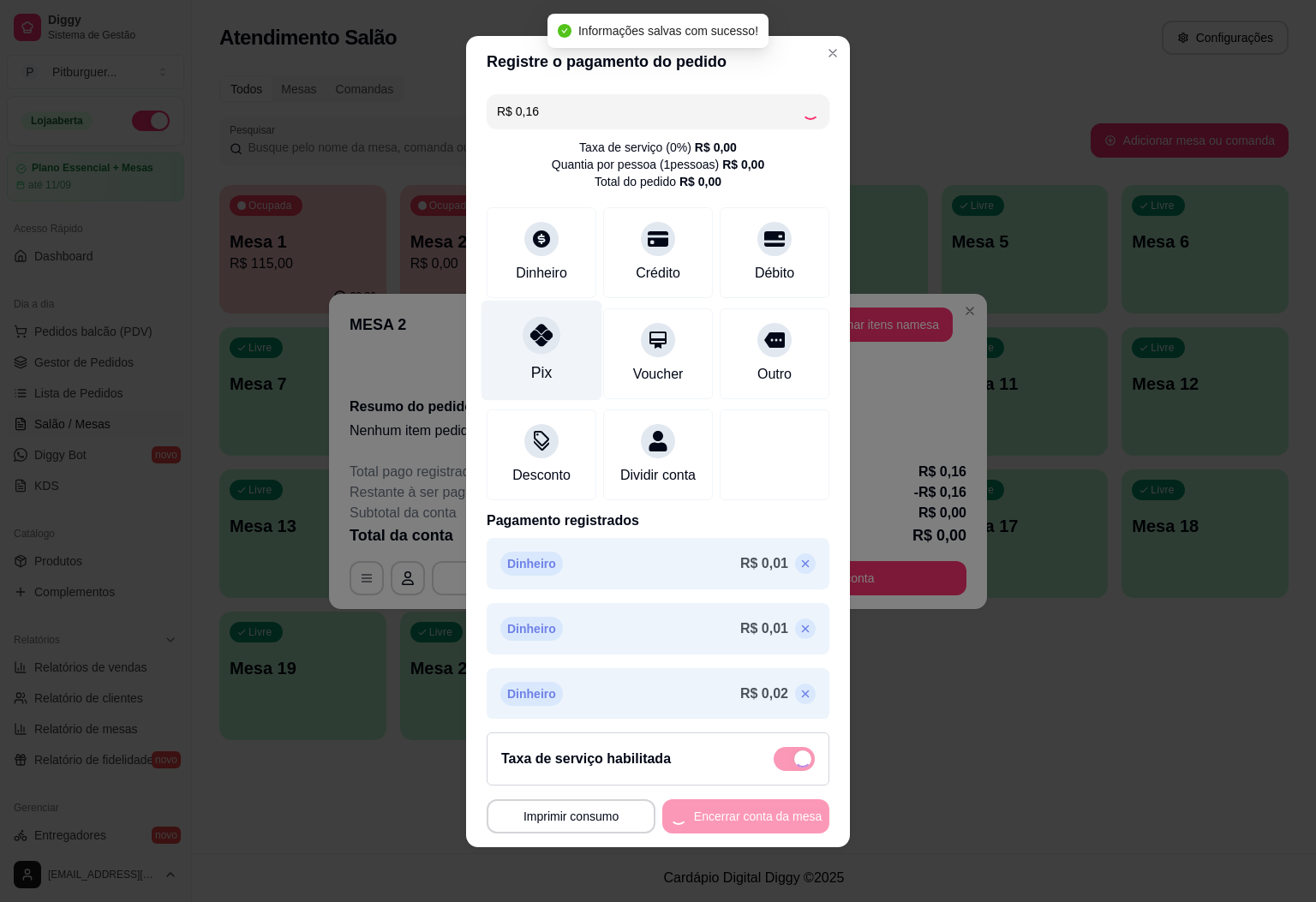
checkbox input "false"
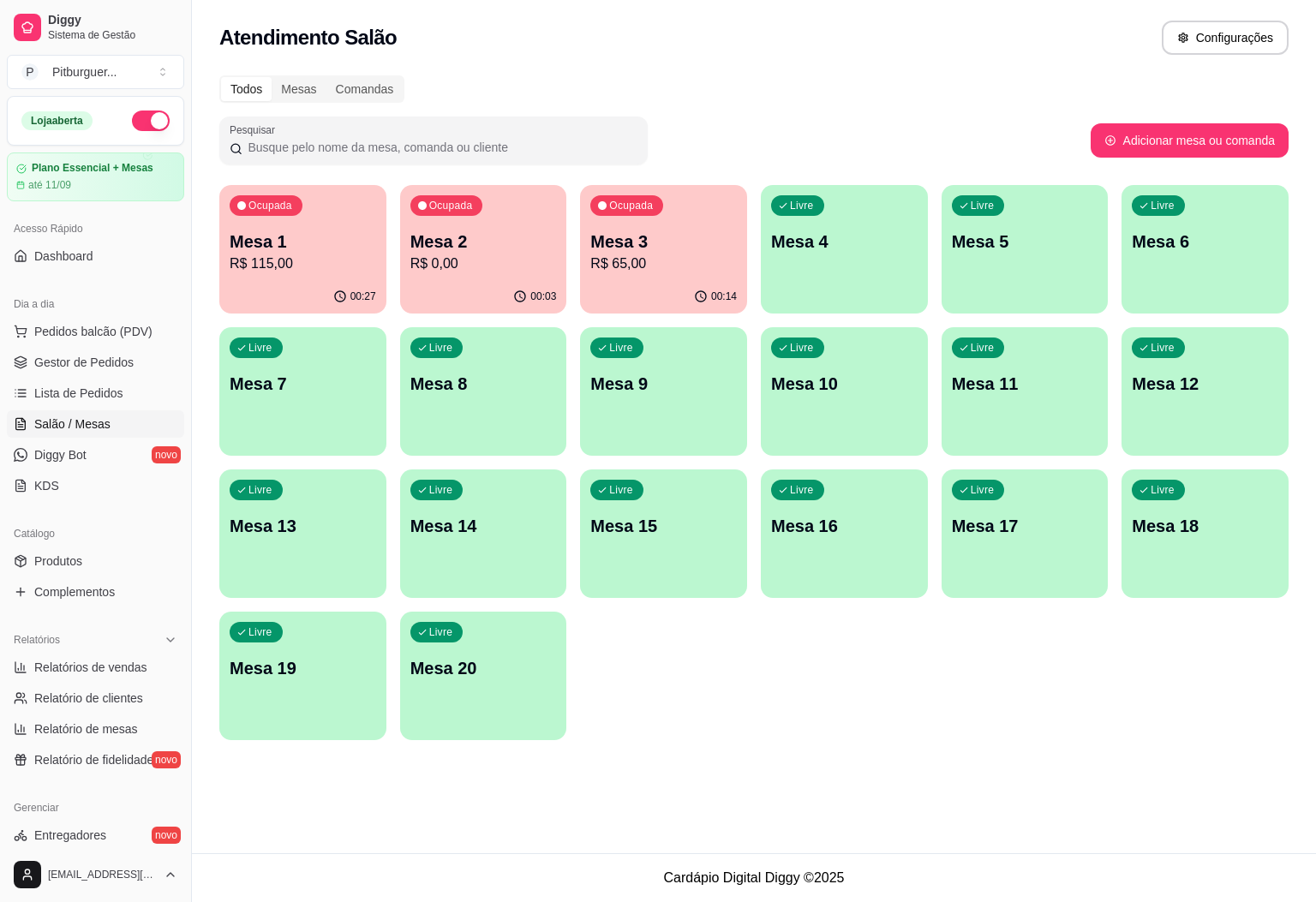
click at [500, 240] on p "Mesa 2" at bounding box center [484, 242] width 147 height 24
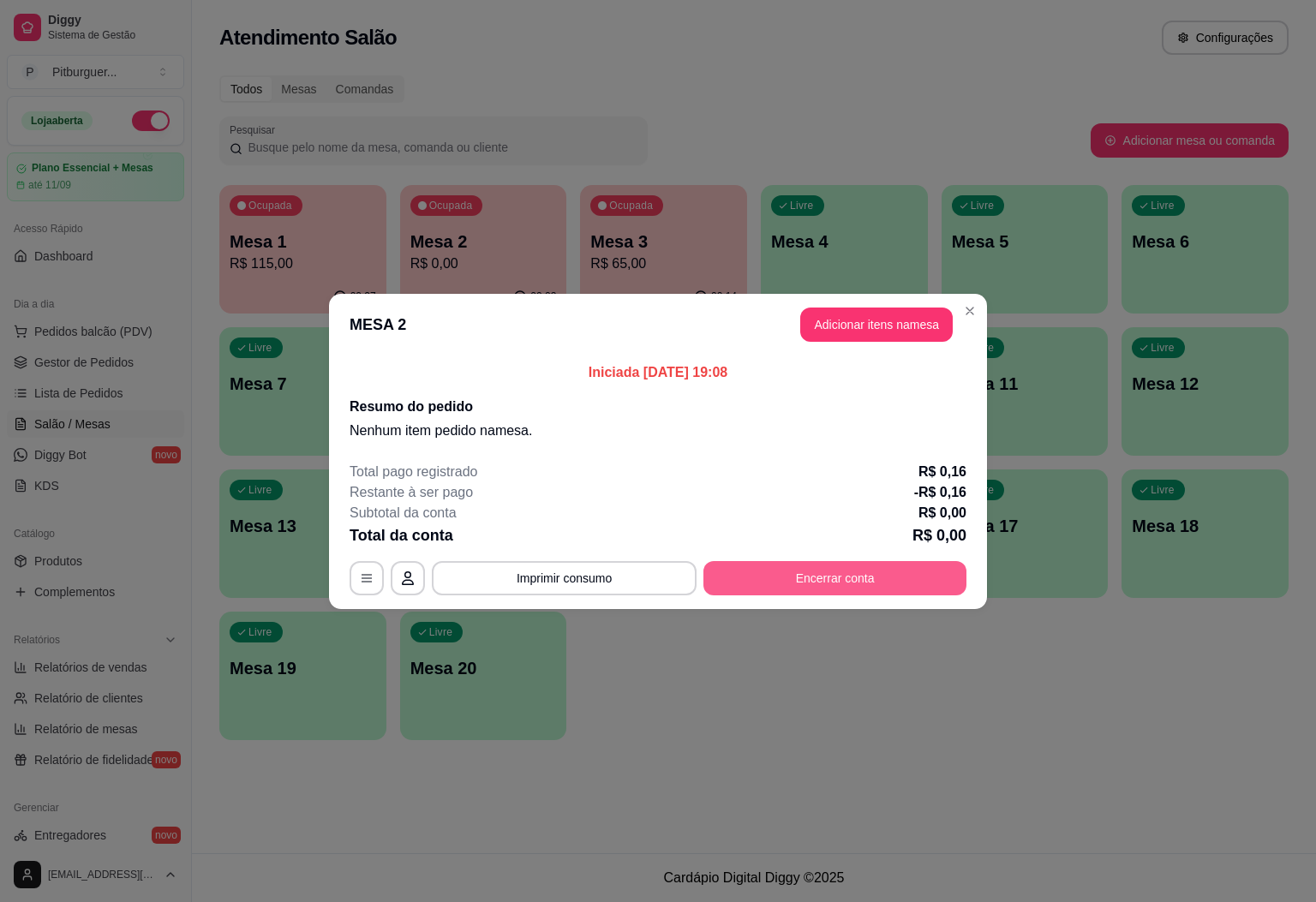
click at [808, 580] on button "Encerrar conta" at bounding box center [834, 578] width 263 height 34
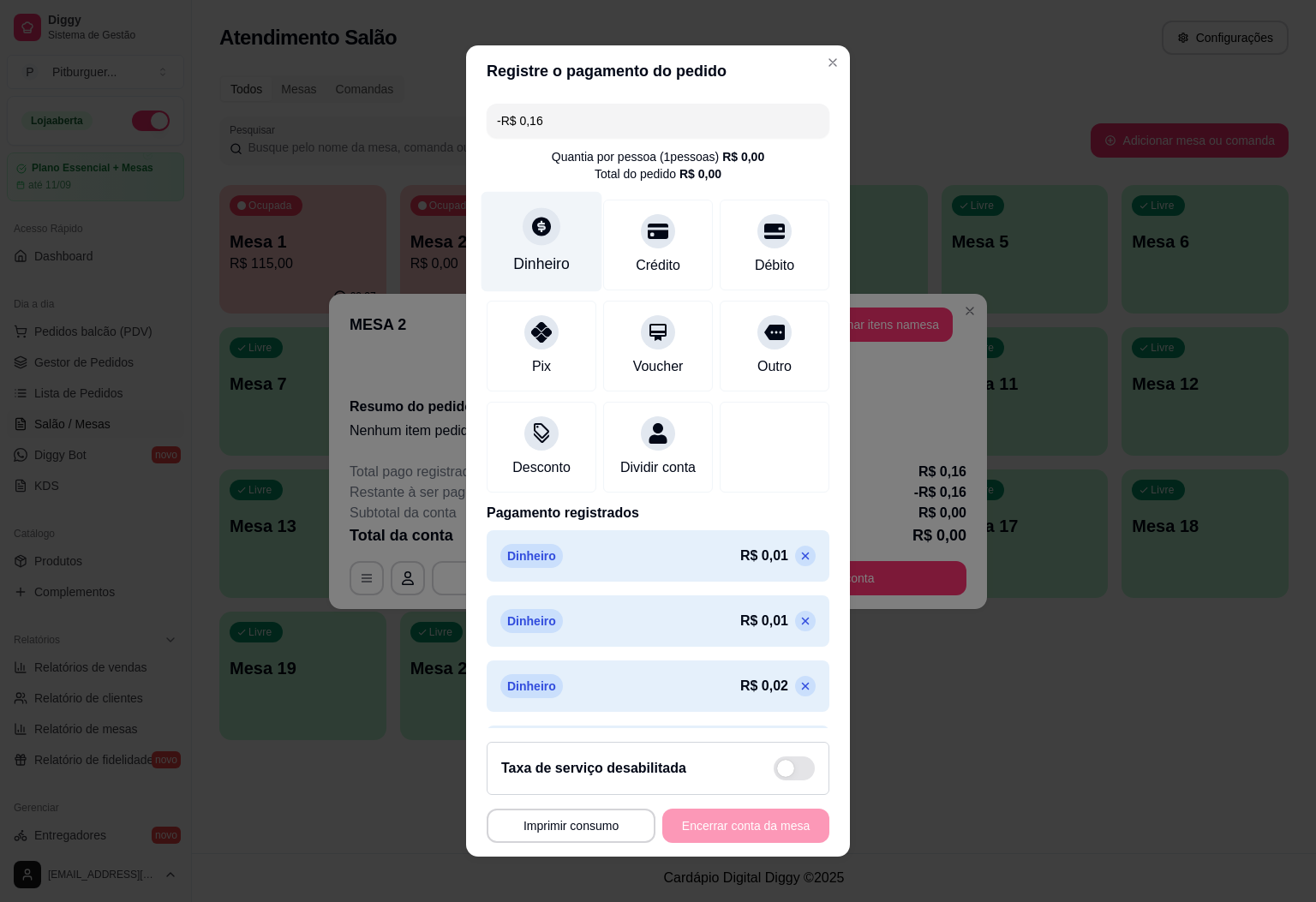
click at [551, 255] on div "Dinheiro" at bounding box center [542, 264] width 57 height 22
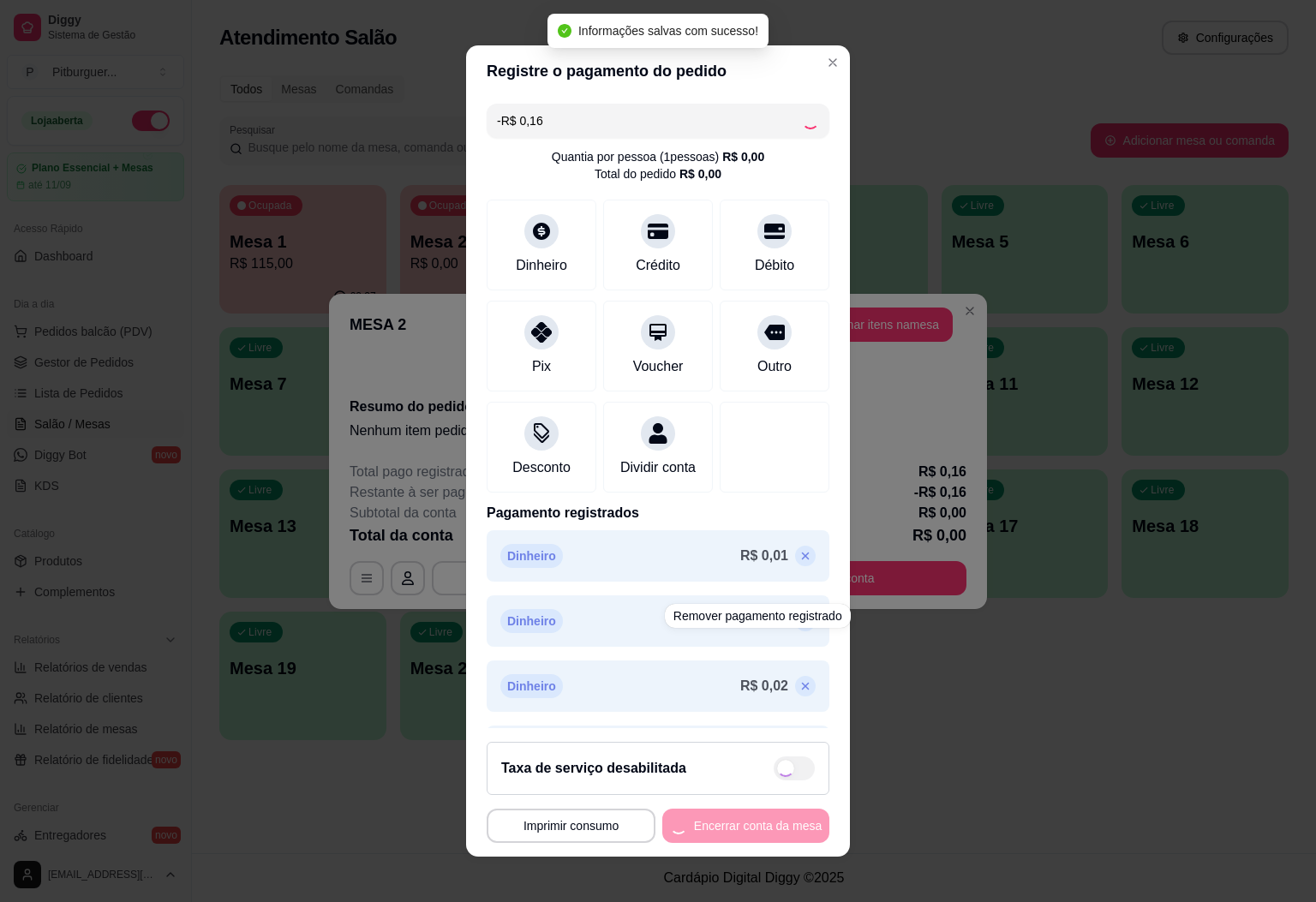
type input "-R$ 0,32"
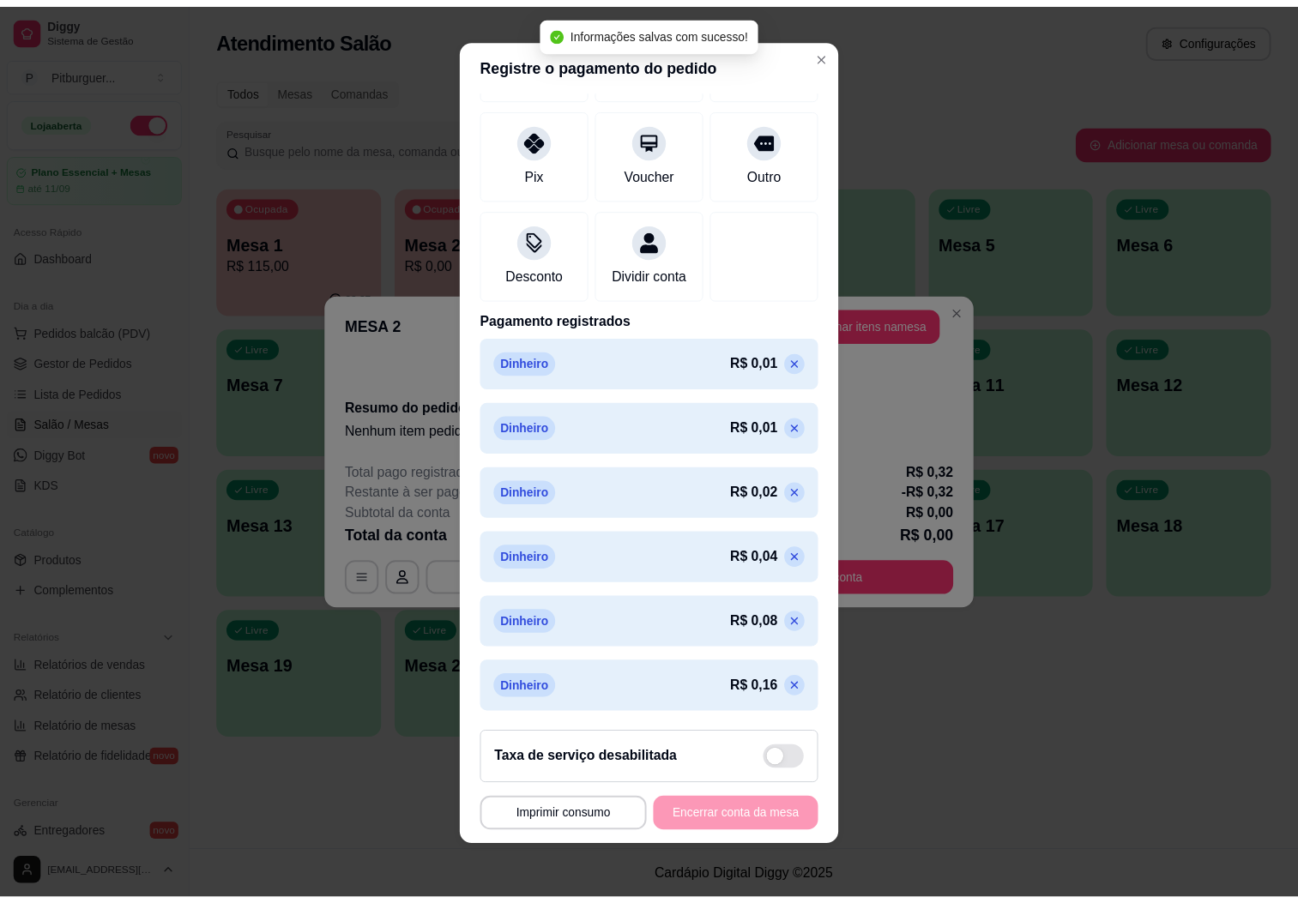
scroll to position [10, 0]
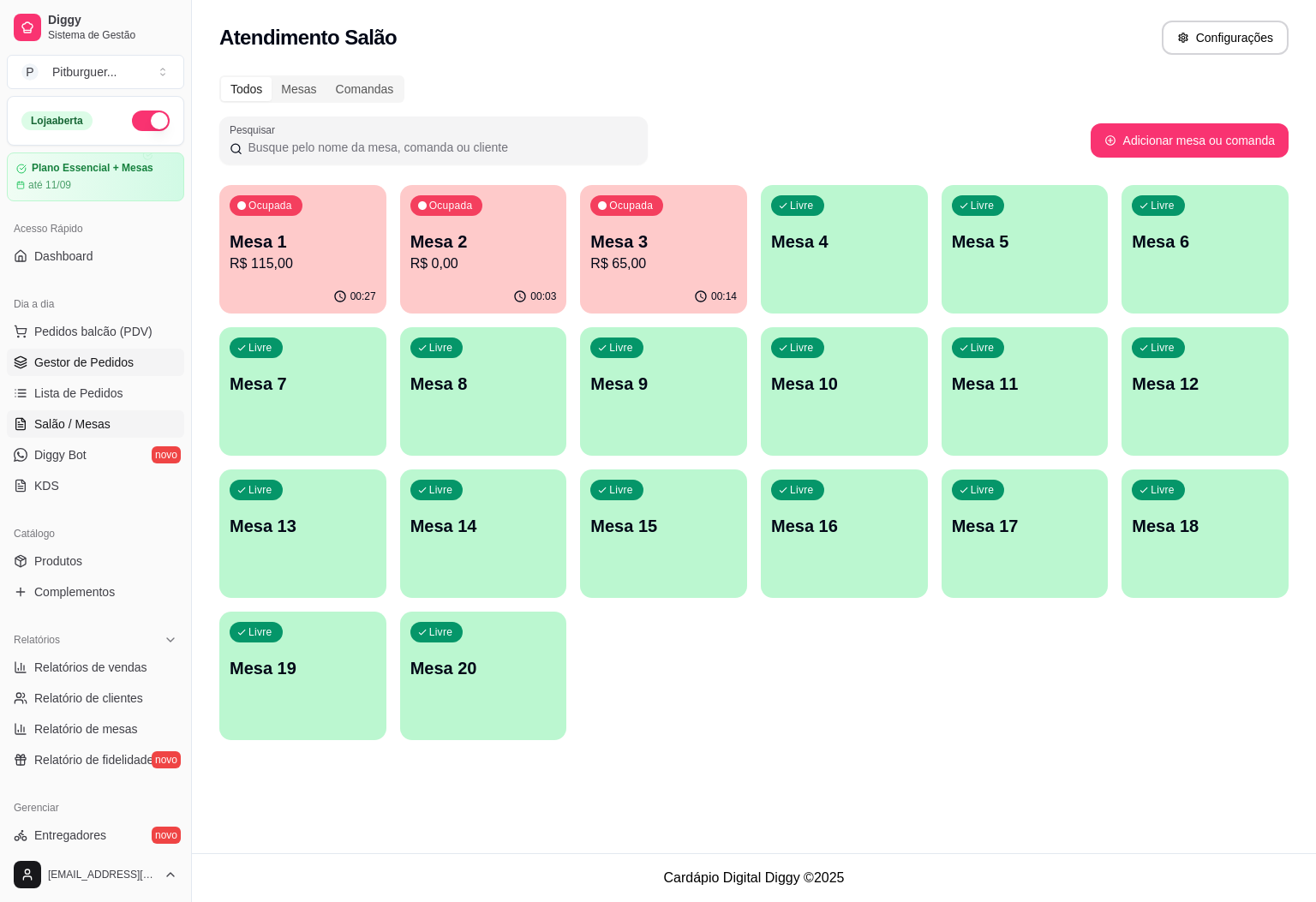
click at [75, 351] on link "Gestor de Pedidos" at bounding box center [96, 362] width 178 height 27
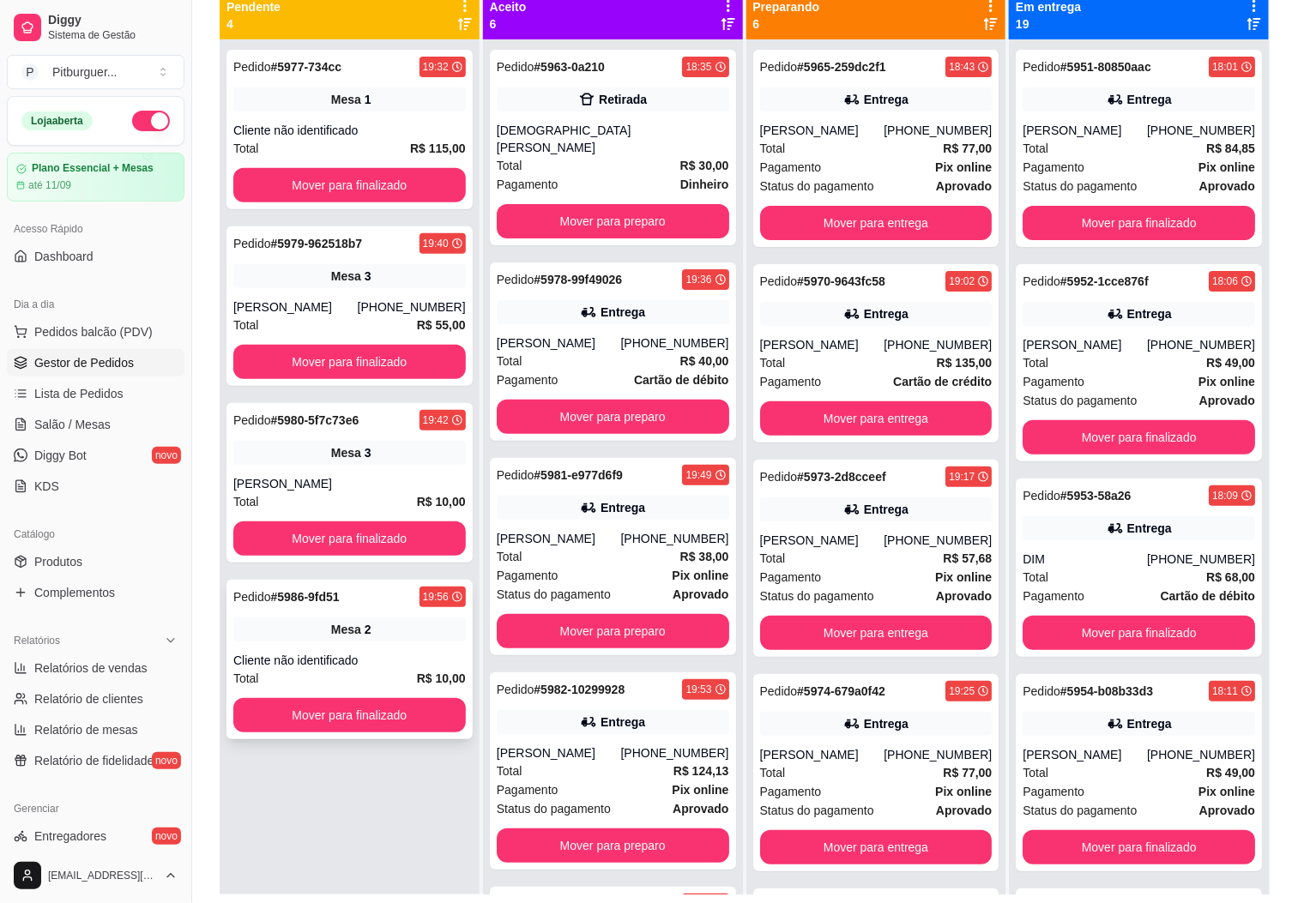
scroll to position [262, 0]
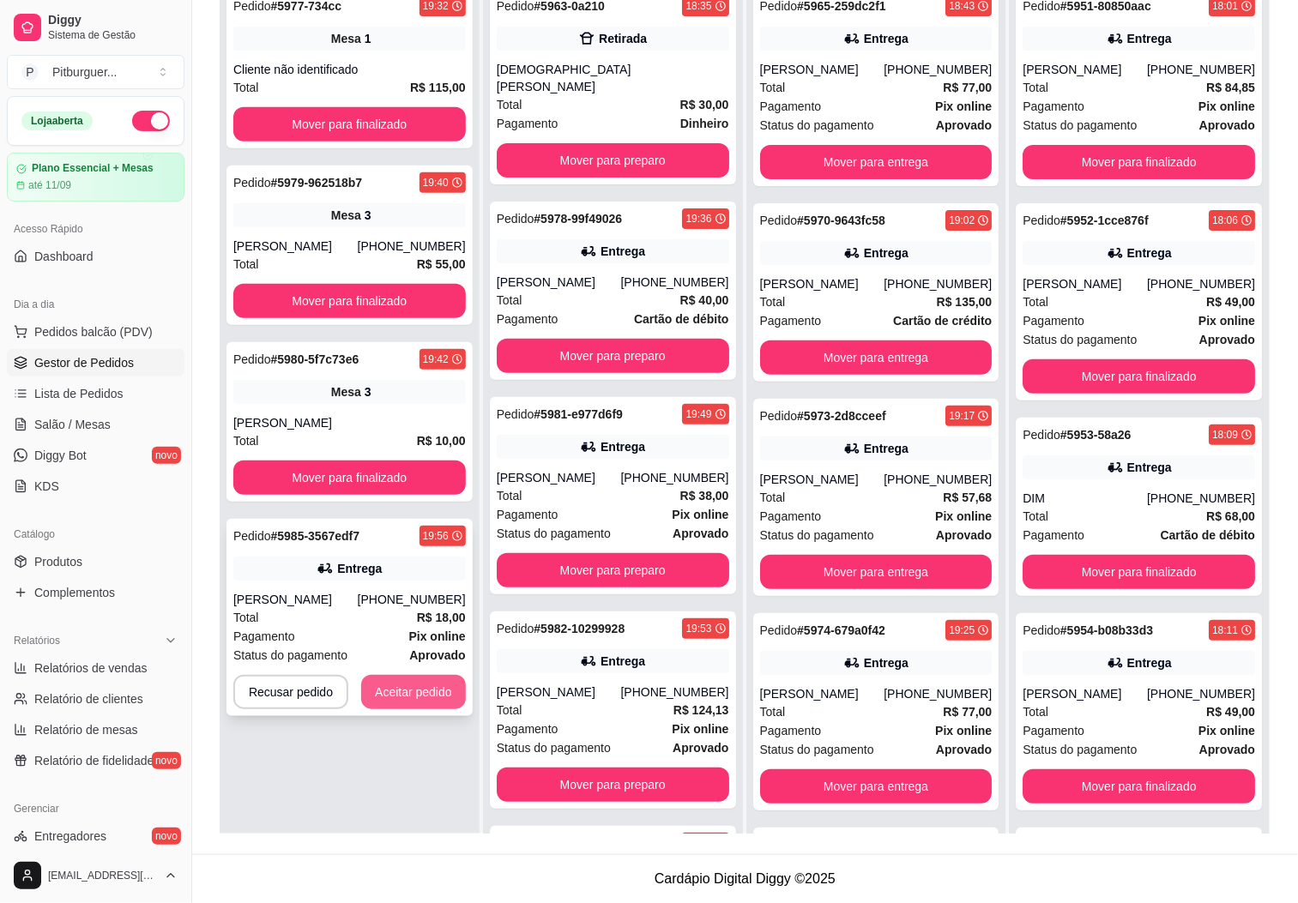
click at [407, 695] on button "Aceitar pedido" at bounding box center [413, 692] width 105 height 34
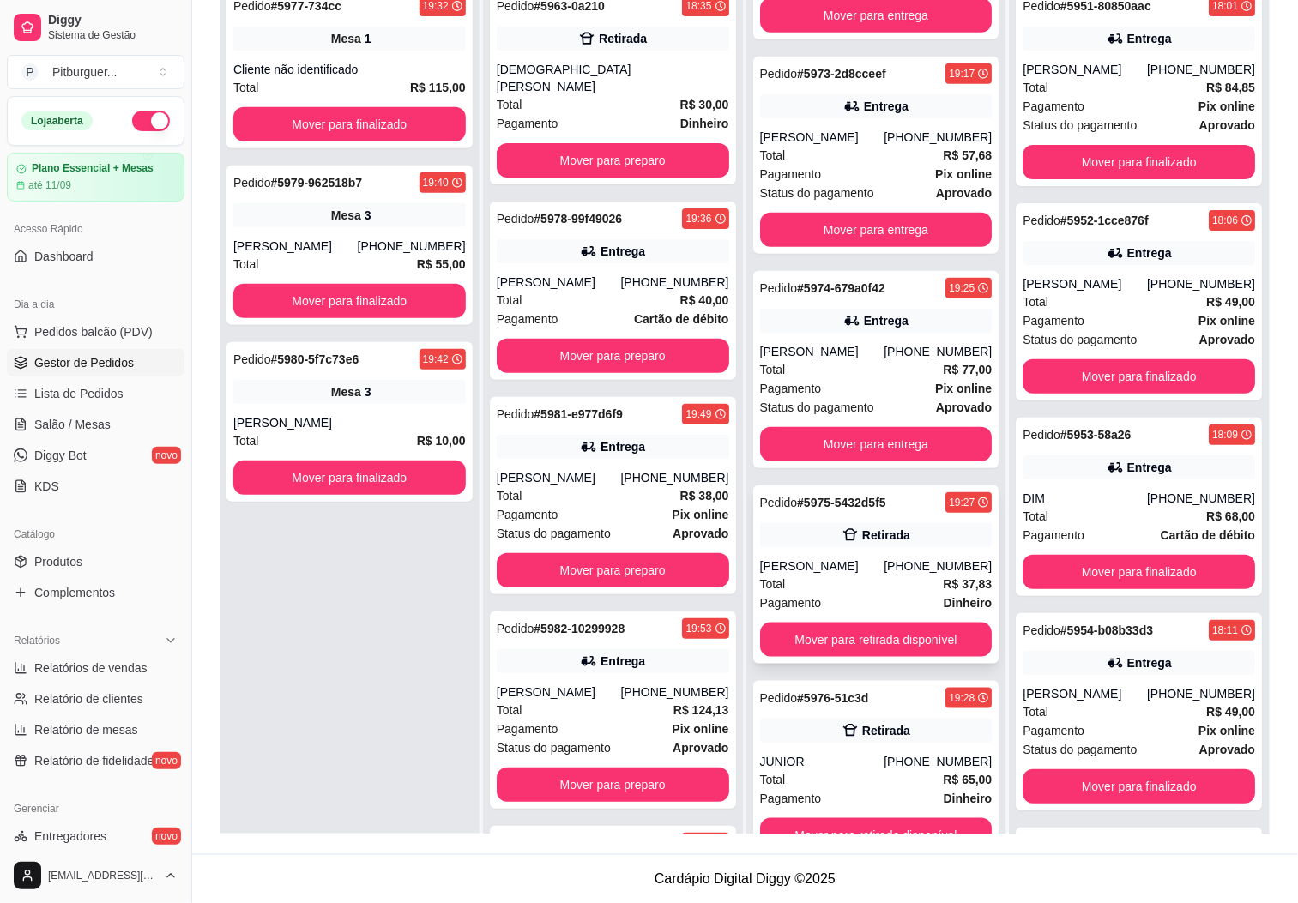
scroll to position [47, 0]
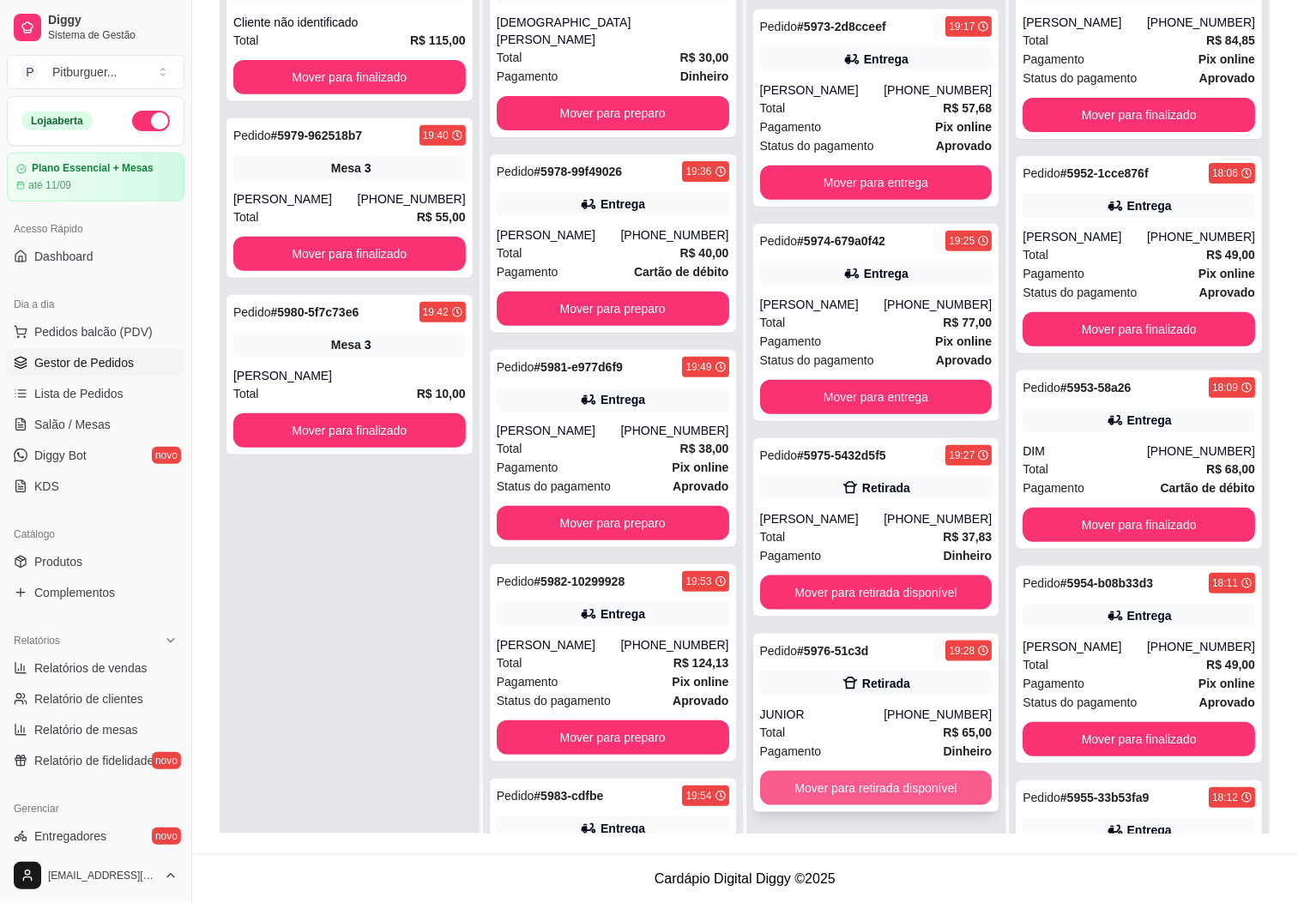
click at [839, 790] on button "Mover para retirada disponível" at bounding box center [876, 788] width 232 height 34
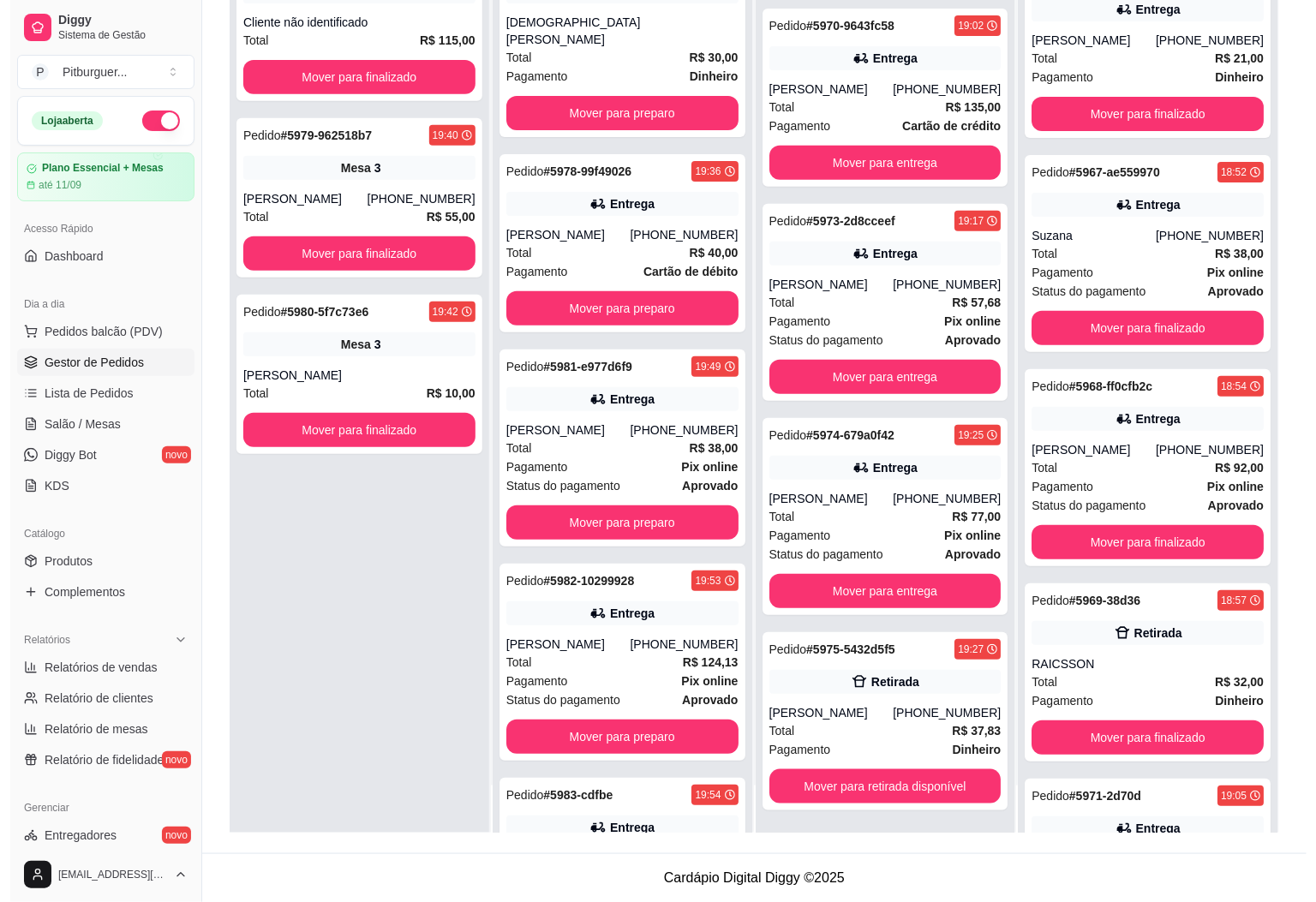
scroll to position [3150, 0]
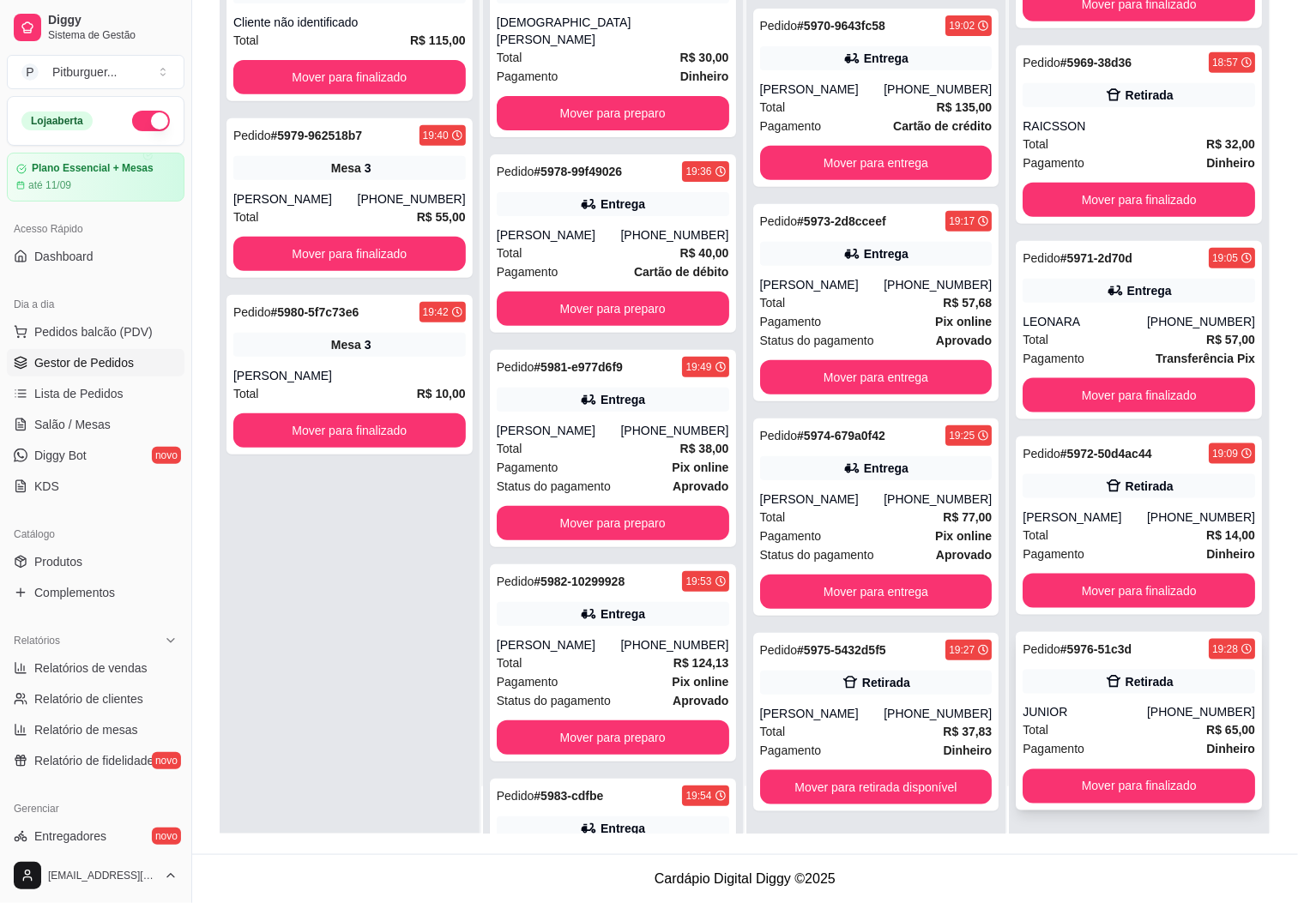
click at [1076, 740] on div "Pagamento Dinheiro" at bounding box center [1138, 749] width 232 height 19
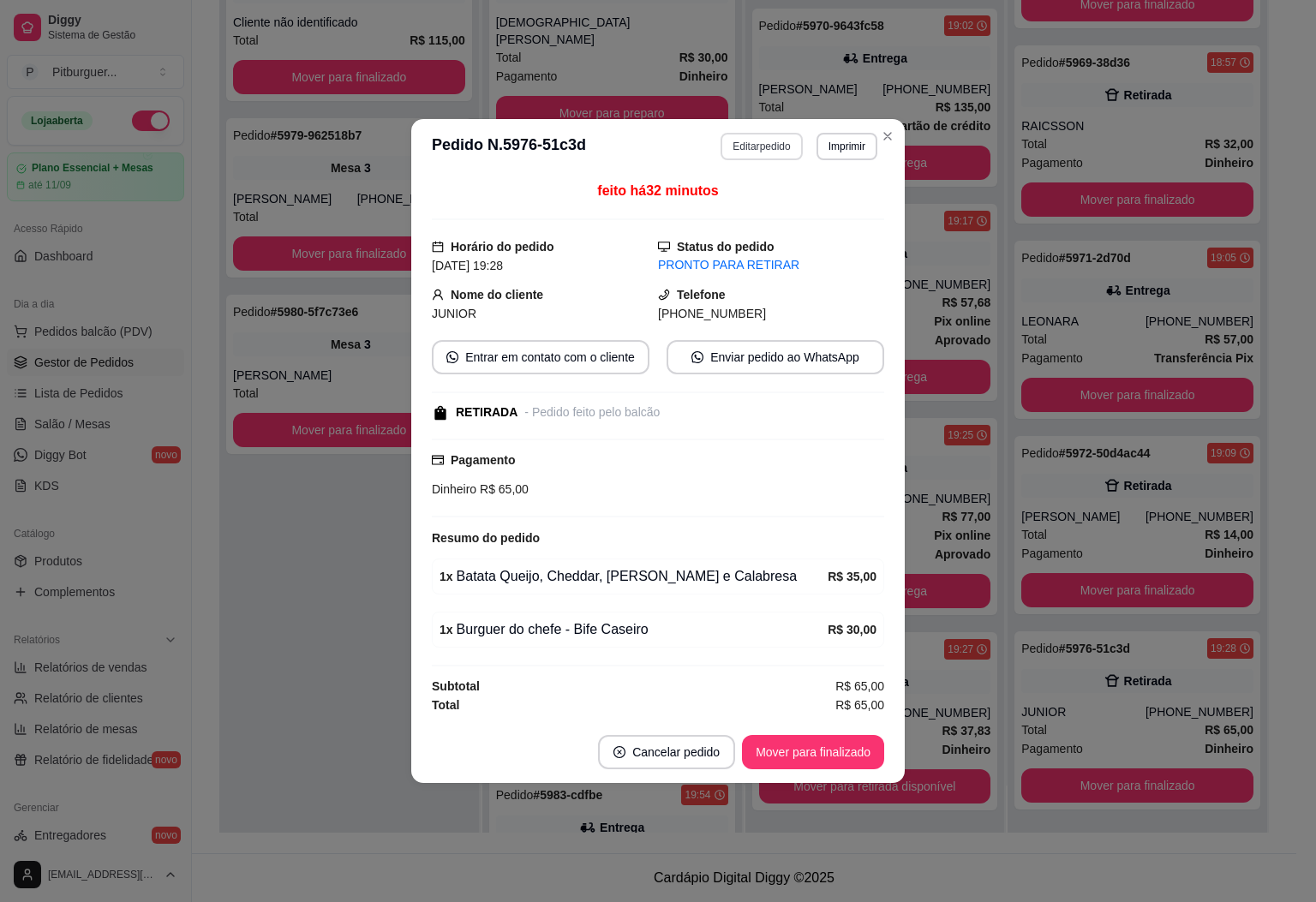
click at [764, 144] on button "Editar pedido" at bounding box center [760, 146] width 81 height 27
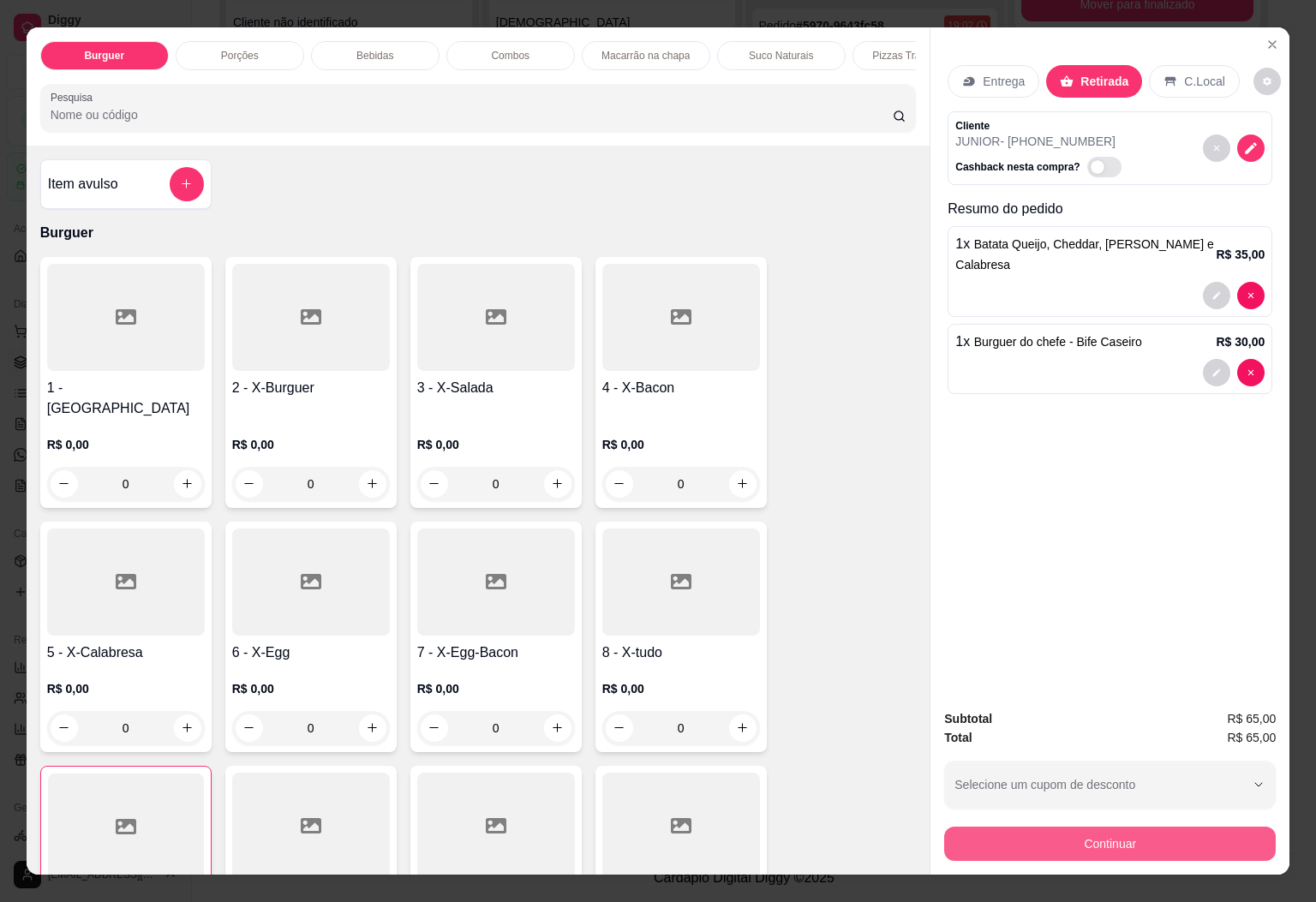
click at [1044, 840] on button "Continuar" at bounding box center [1110, 844] width 332 height 34
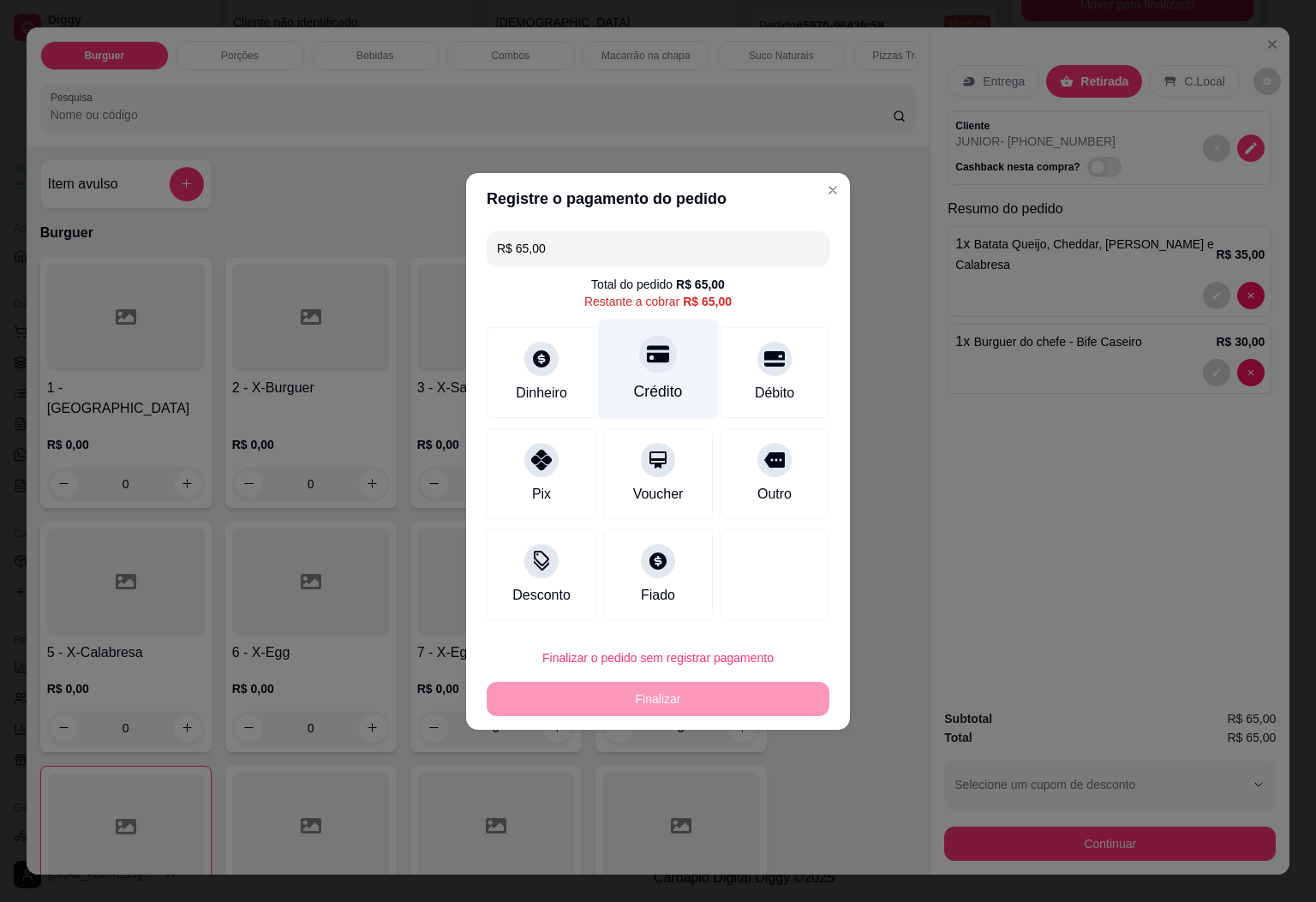
click at [646, 410] on div "Crédito" at bounding box center [658, 369] width 121 height 100
type input "R$ 0,00"
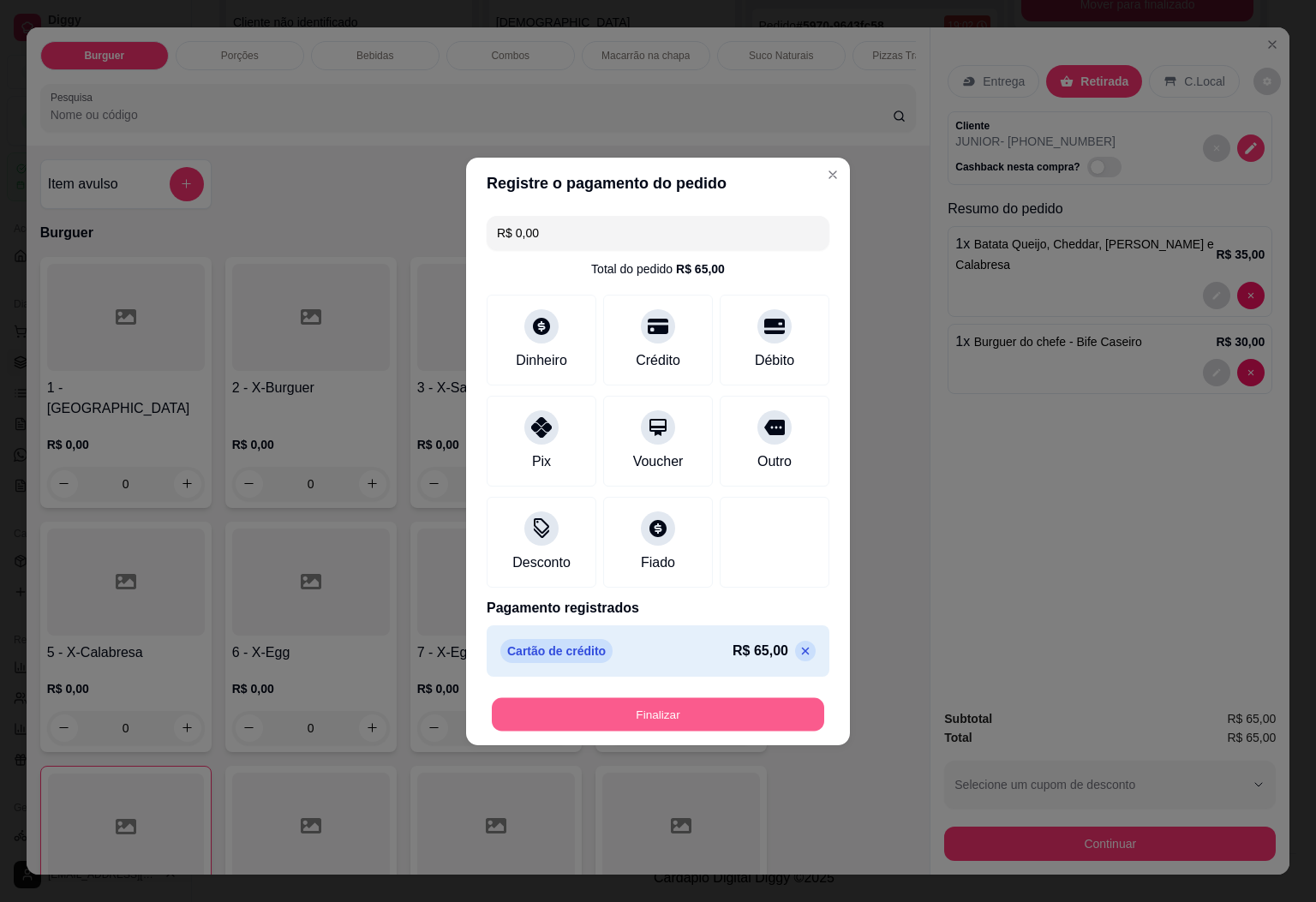
click at [774, 717] on button "Finalizar" at bounding box center [658, 713] width 333 height 33
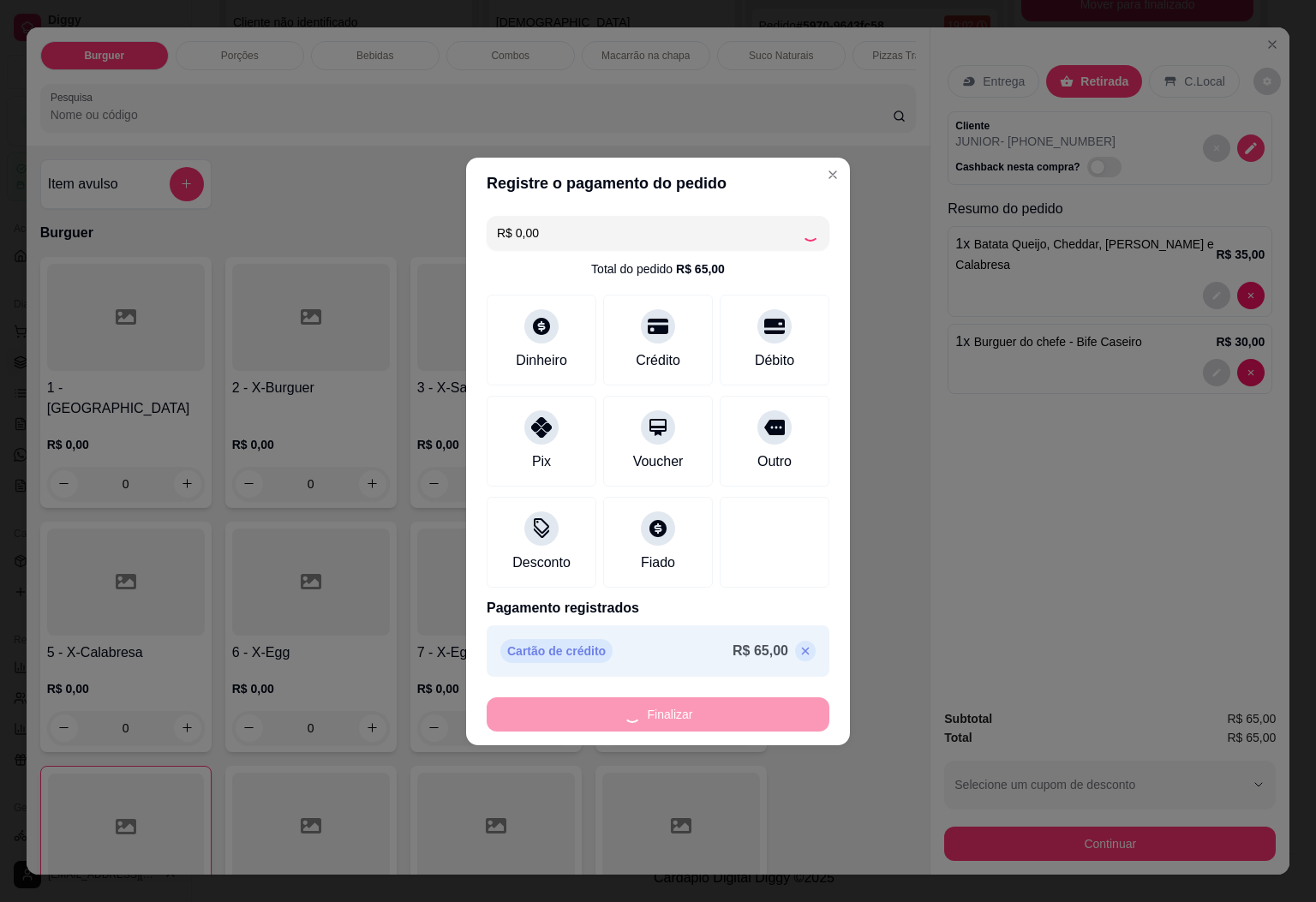
type input "0"
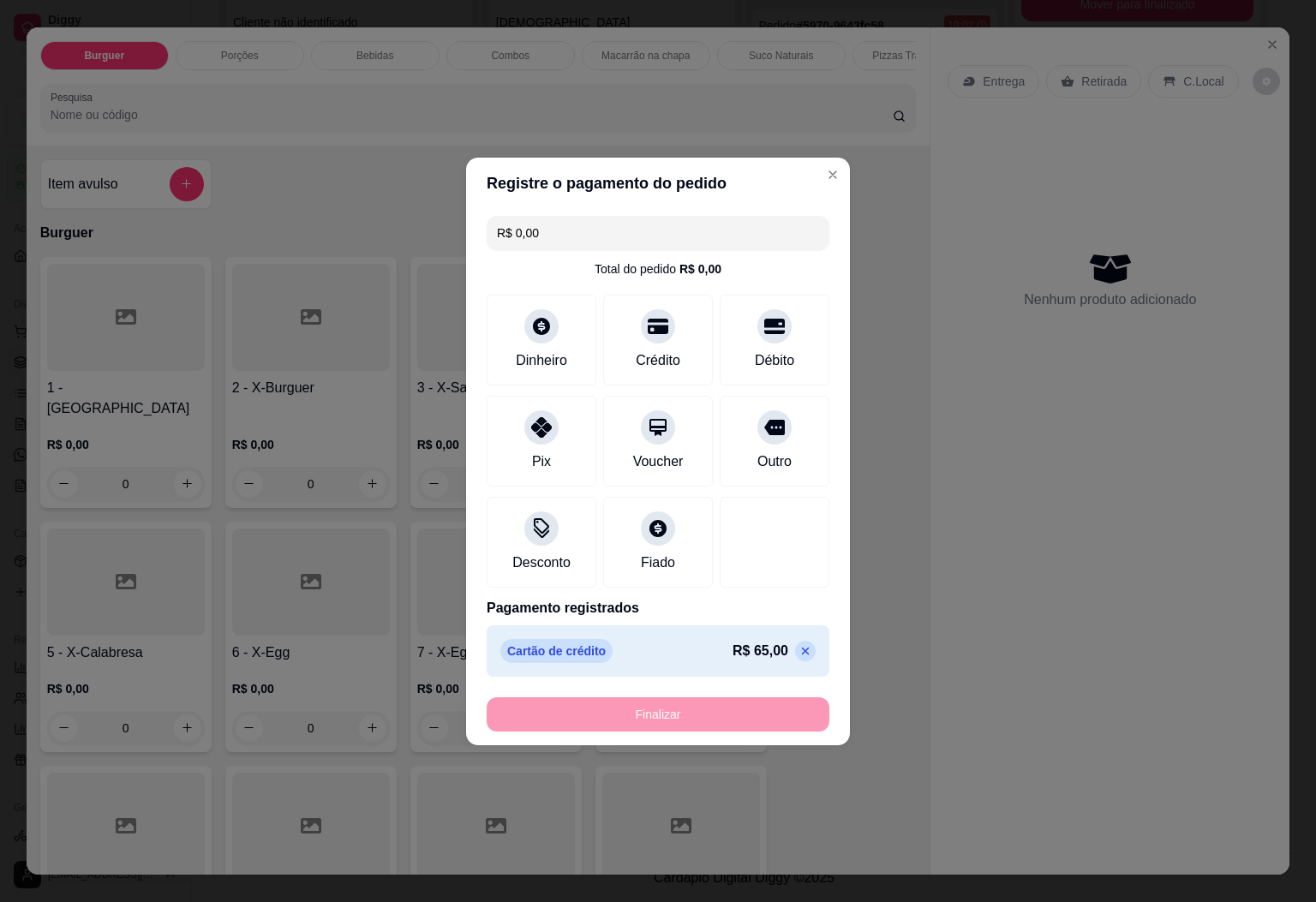
type input "-R$ 65,00"
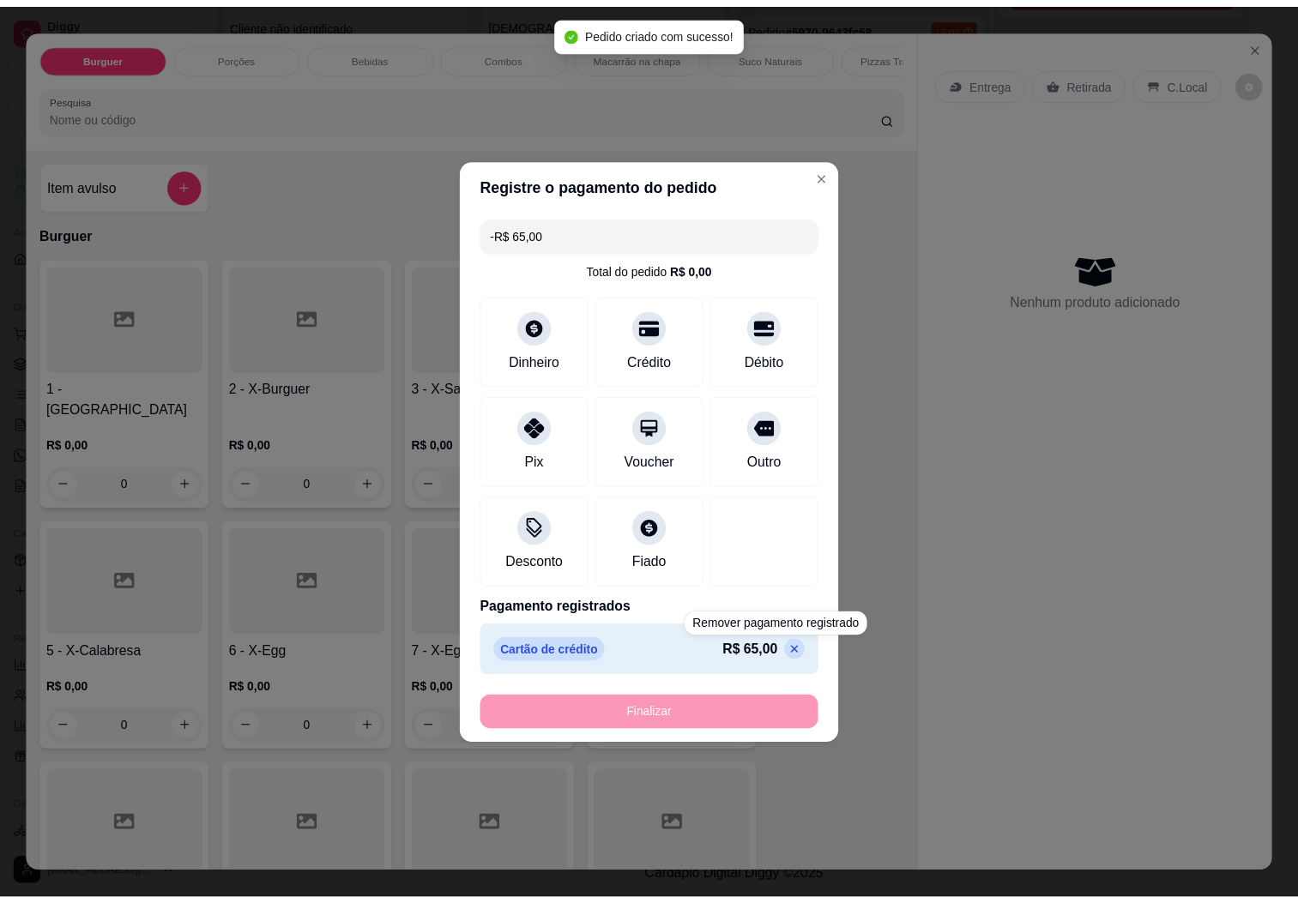
scroll to position [2957, 0]
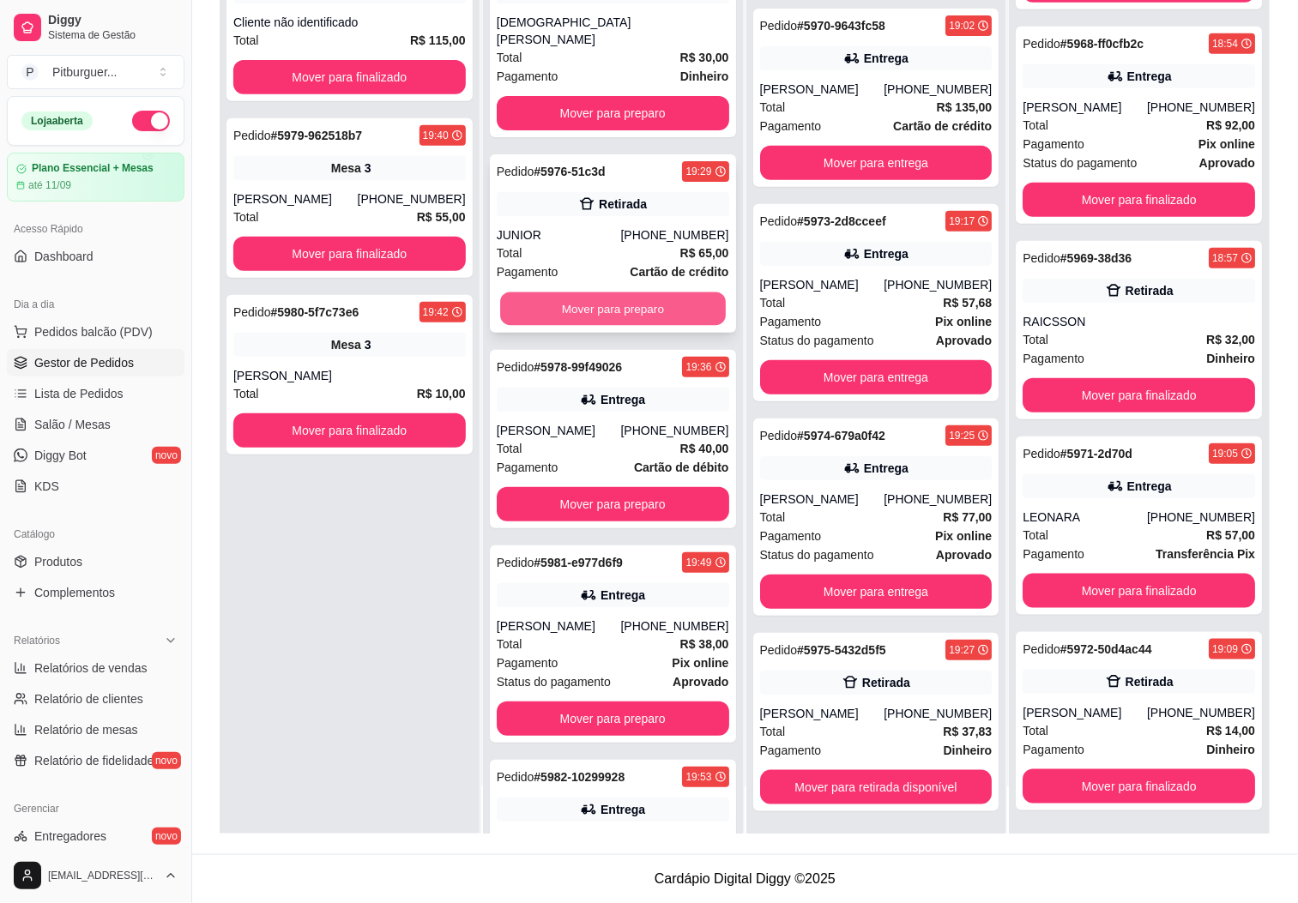
click at [612, 292] on button "Mover para preparo" at bounding box center [613, 308] width 226 height 33
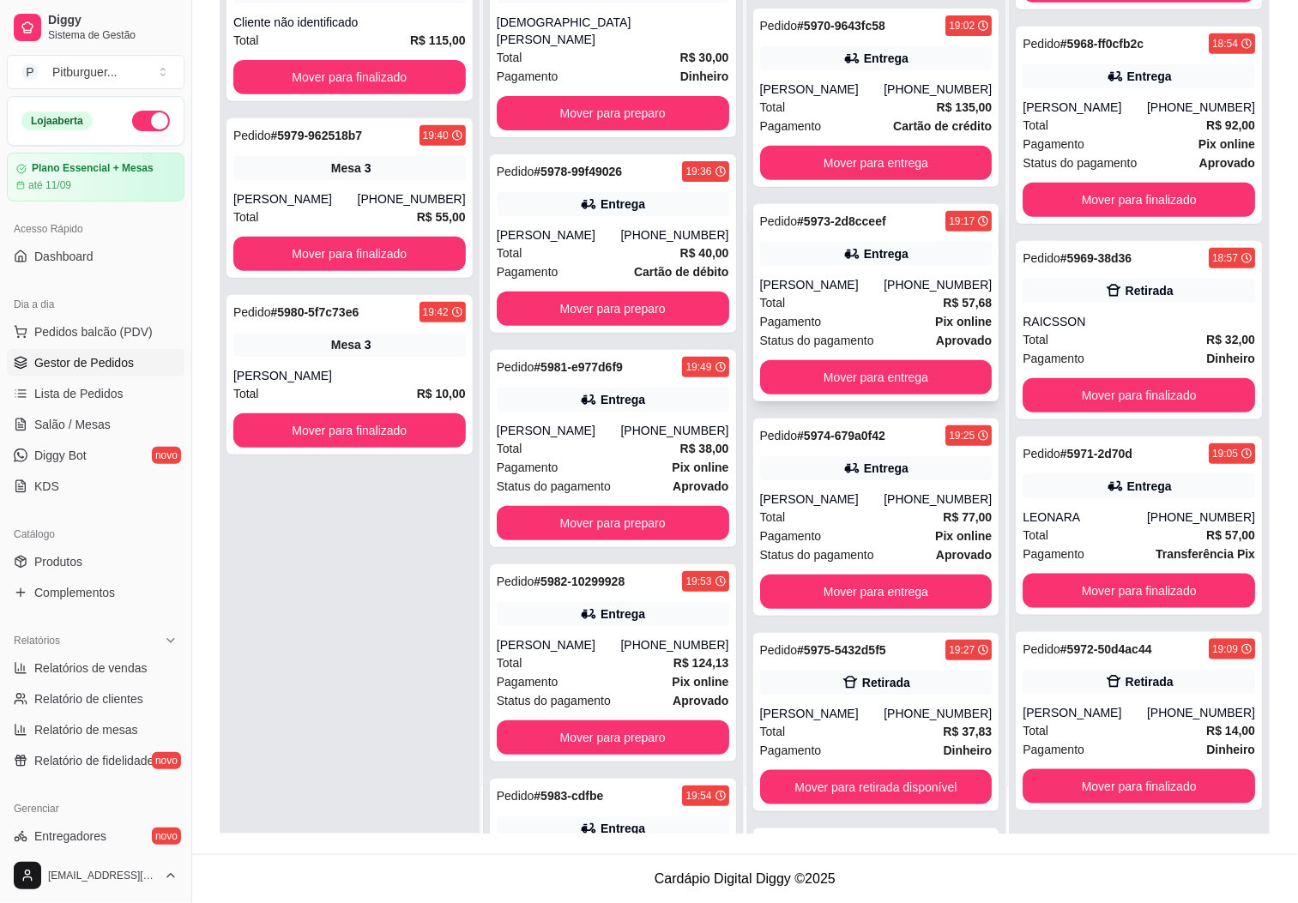
scroll to position [342, 0]
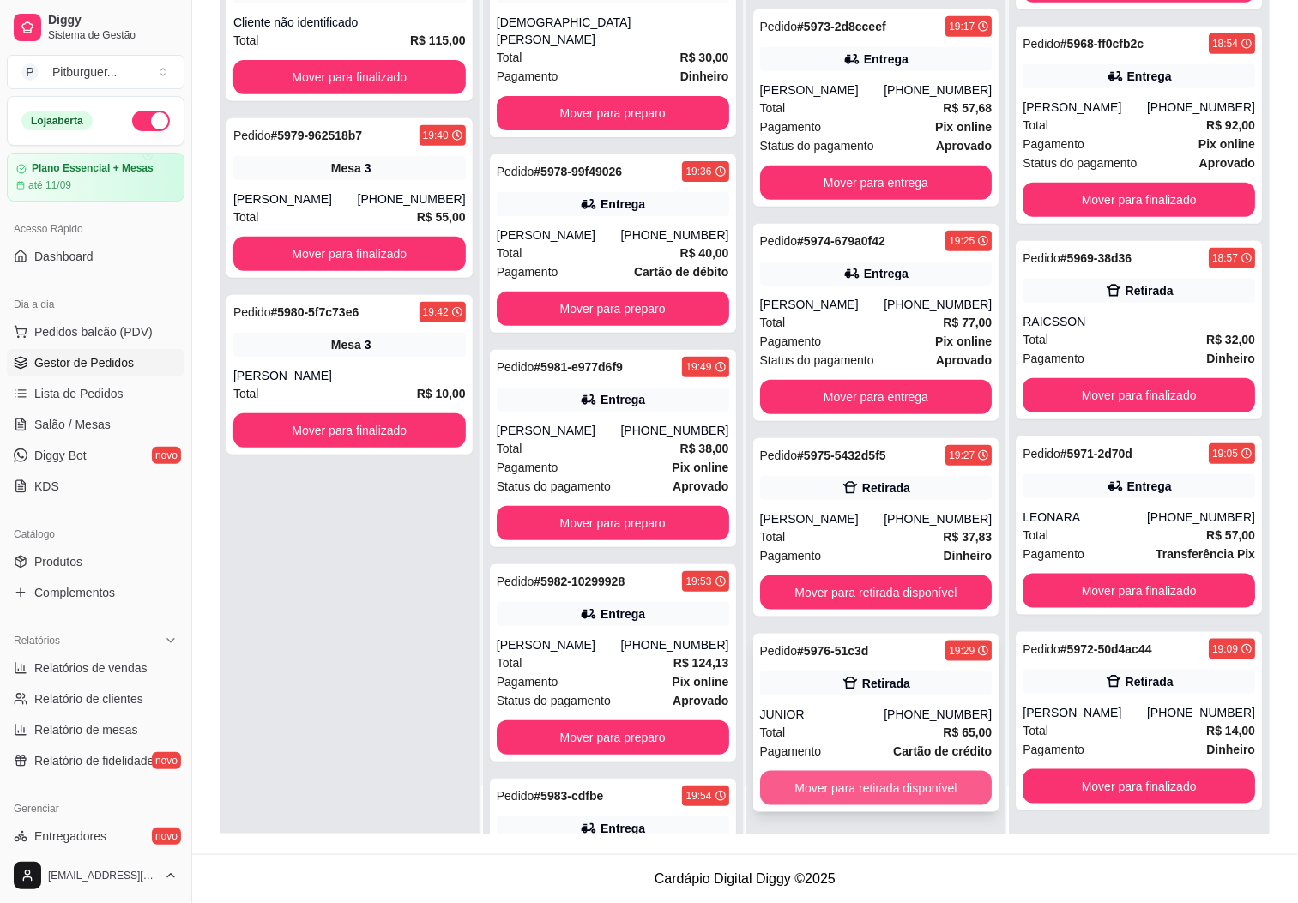
click at [791, 786] on button "Mover para retirada disponível" at bounding box center [876, 788] width 232 height 34
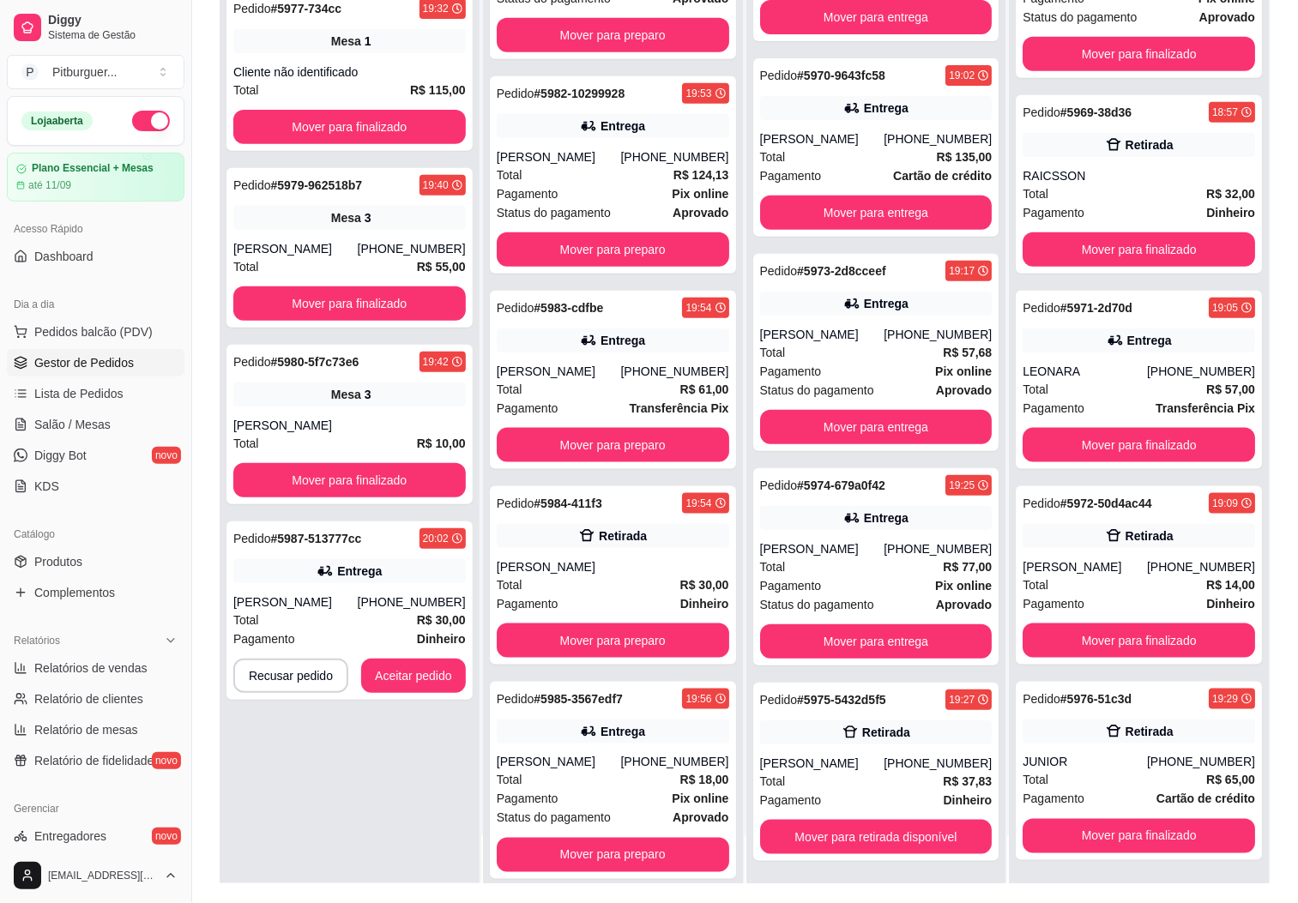
scroll to position [262, 0]
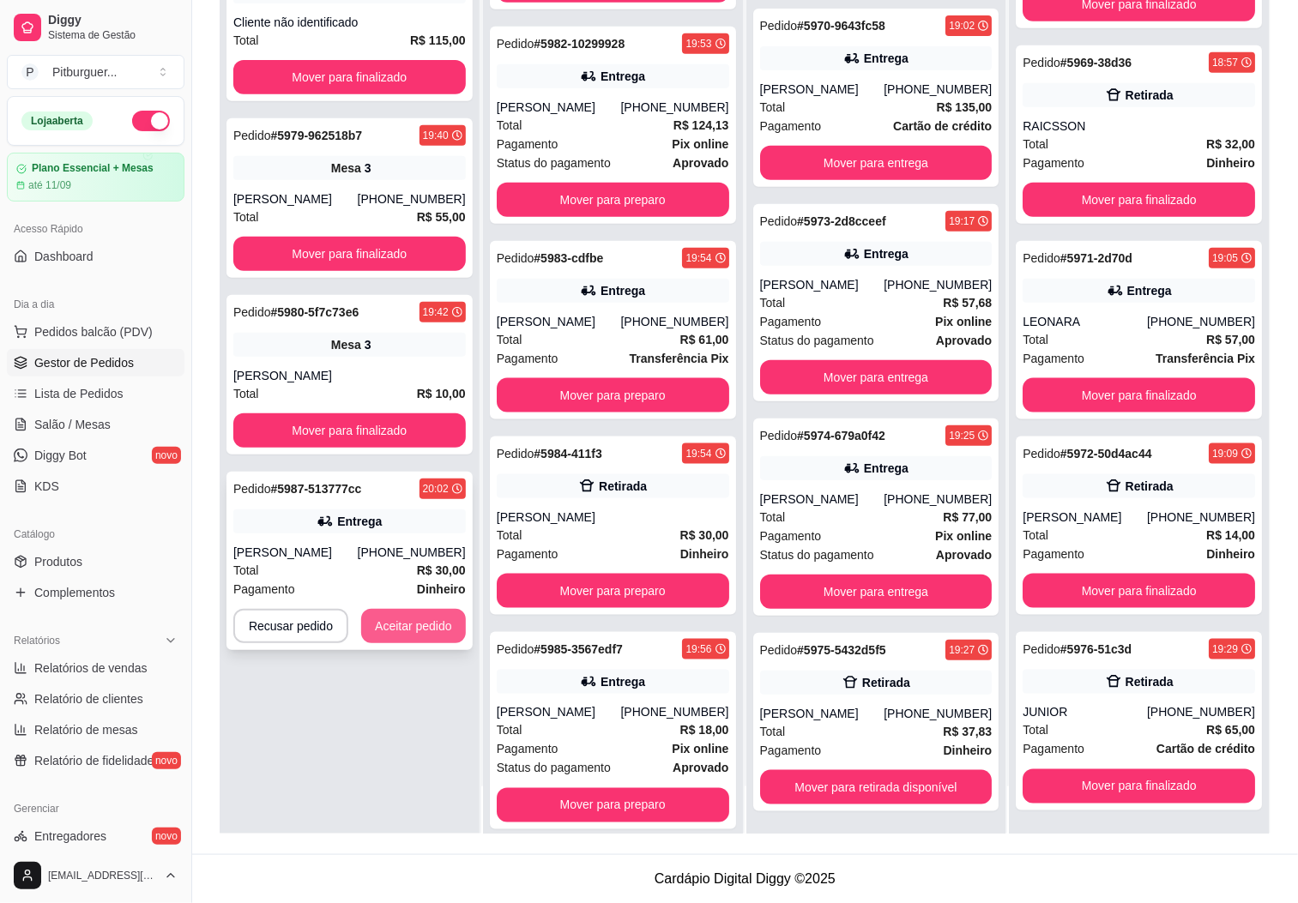
click at [387, 620] on button "Aceitar pedido" at bounding box center [413, 626] width 105 height 34
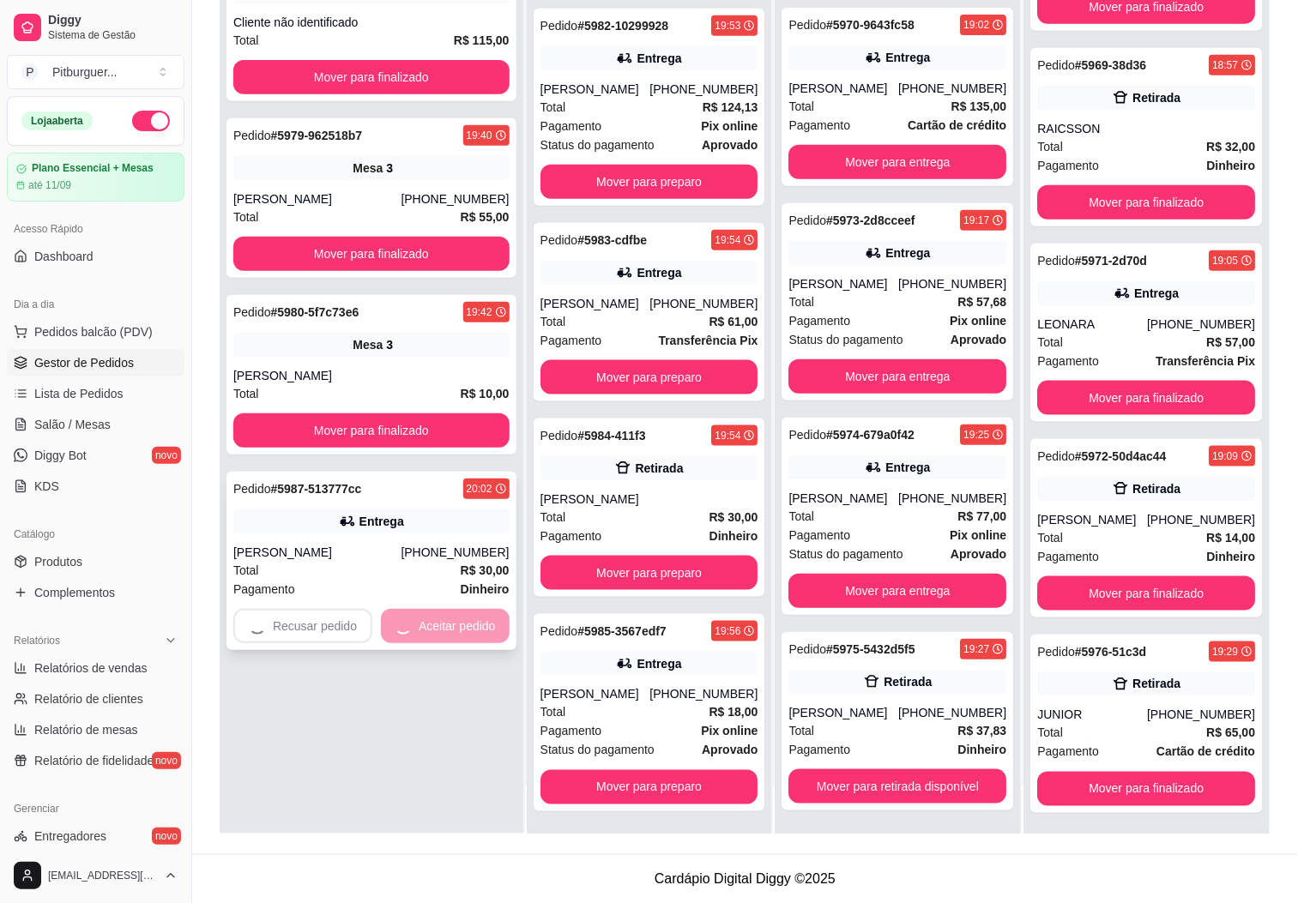
scroll to position [538, 0]
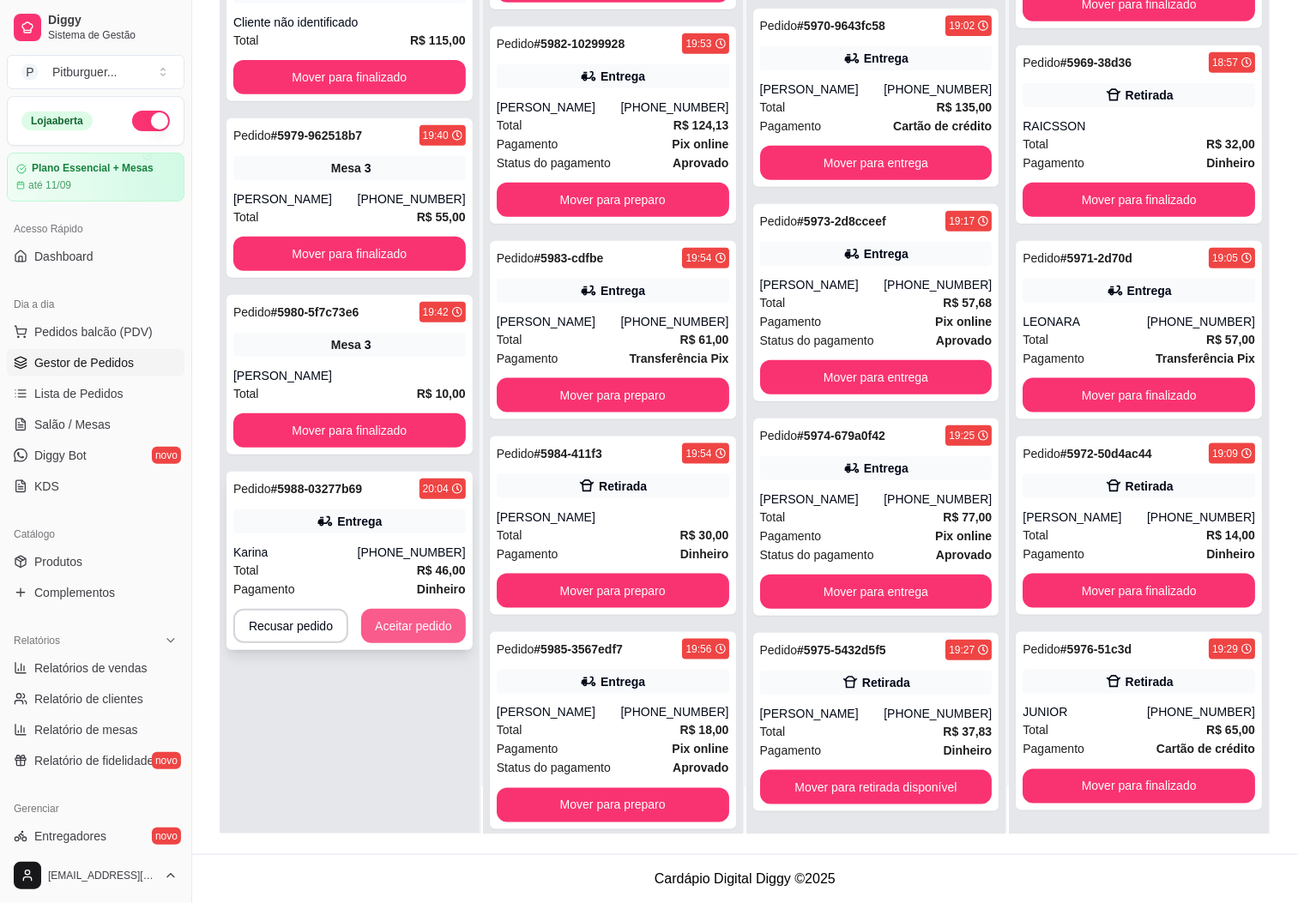
click at [419, 621] on button "Aceitar pedido" at bounding box center [413, 626] width 105 height 34
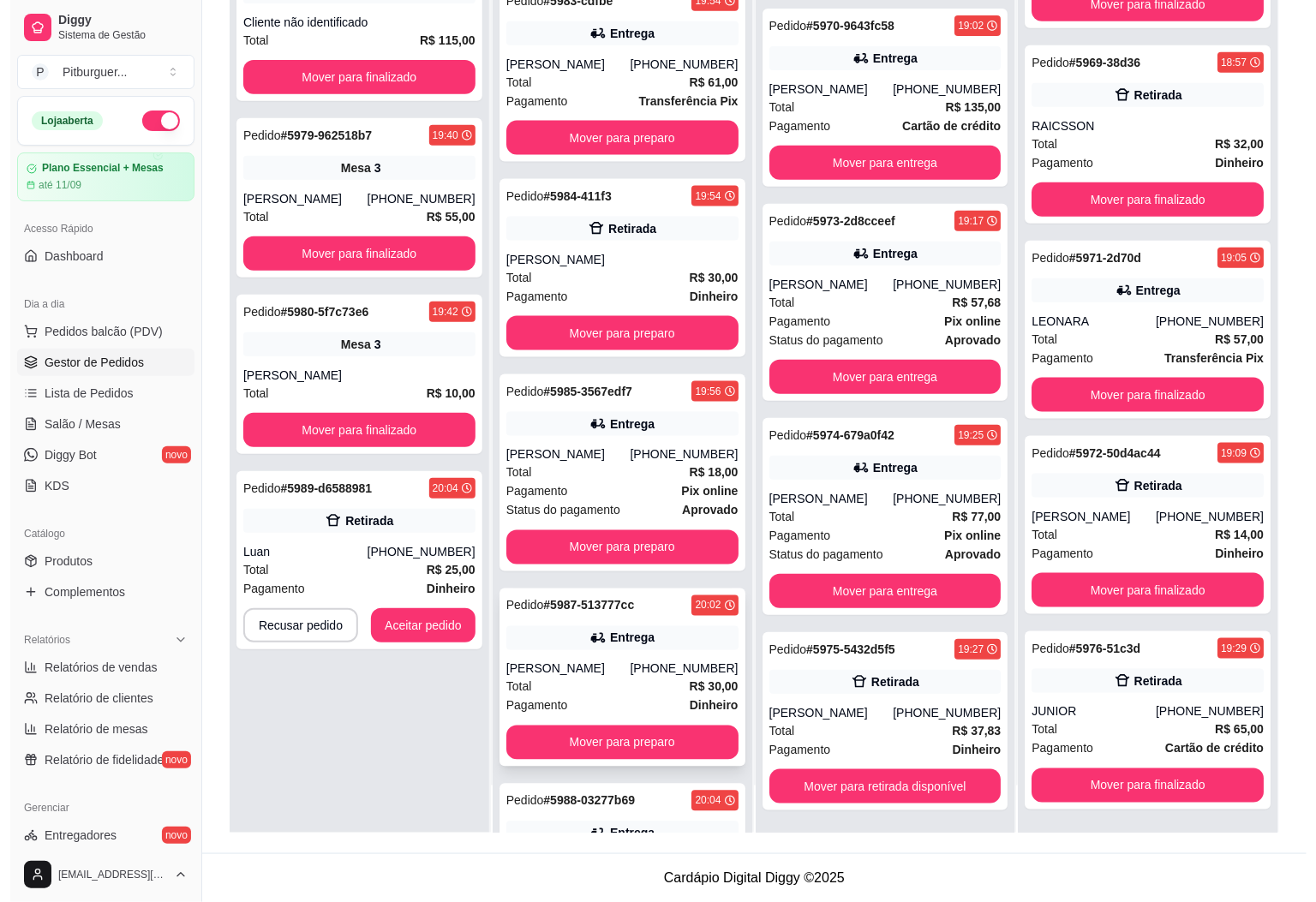
scroll to position [928, 0]
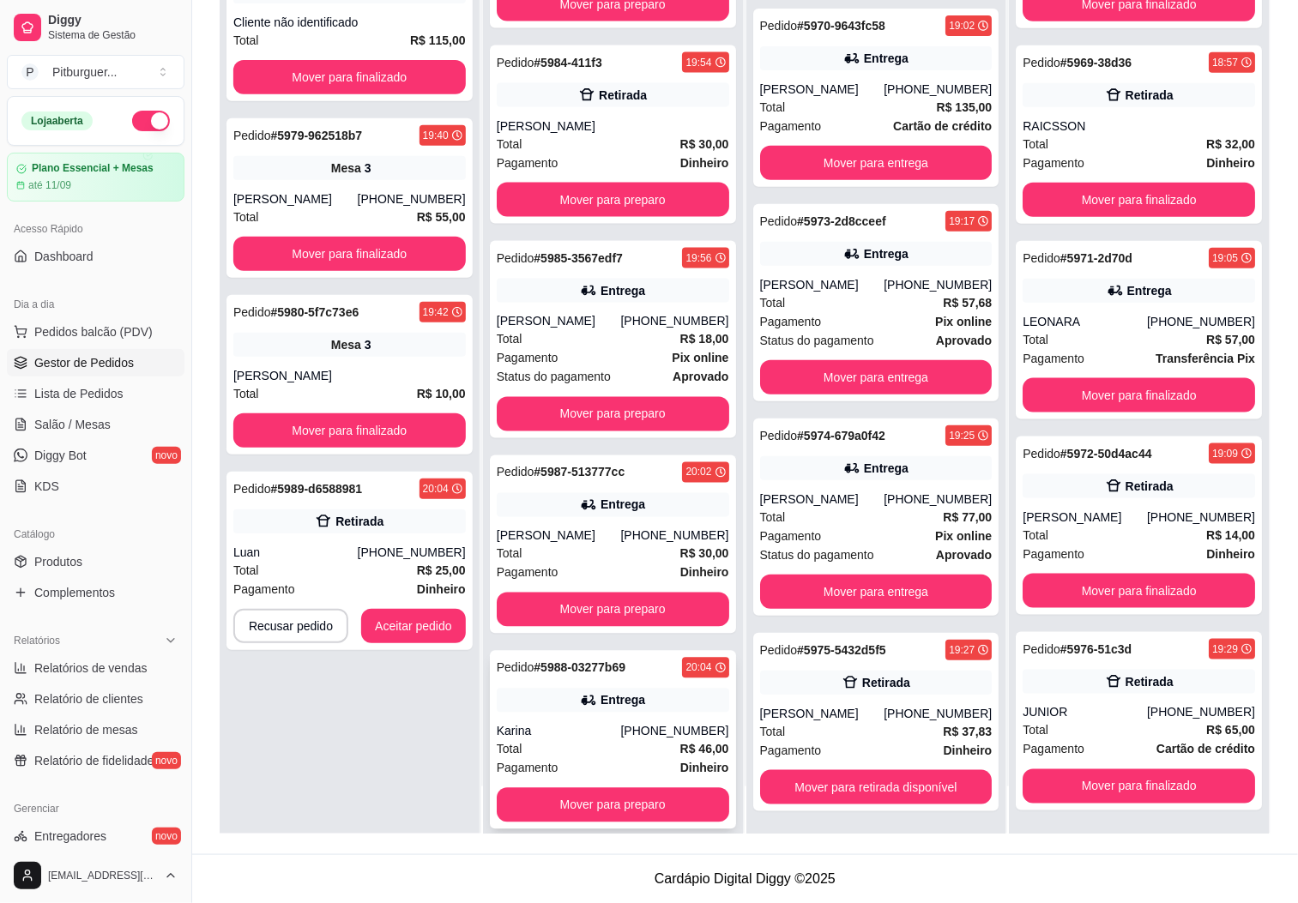
click at [615, 740] on div "Total R$ 46,00" at bounding box center [613, 749] width 232 height 19
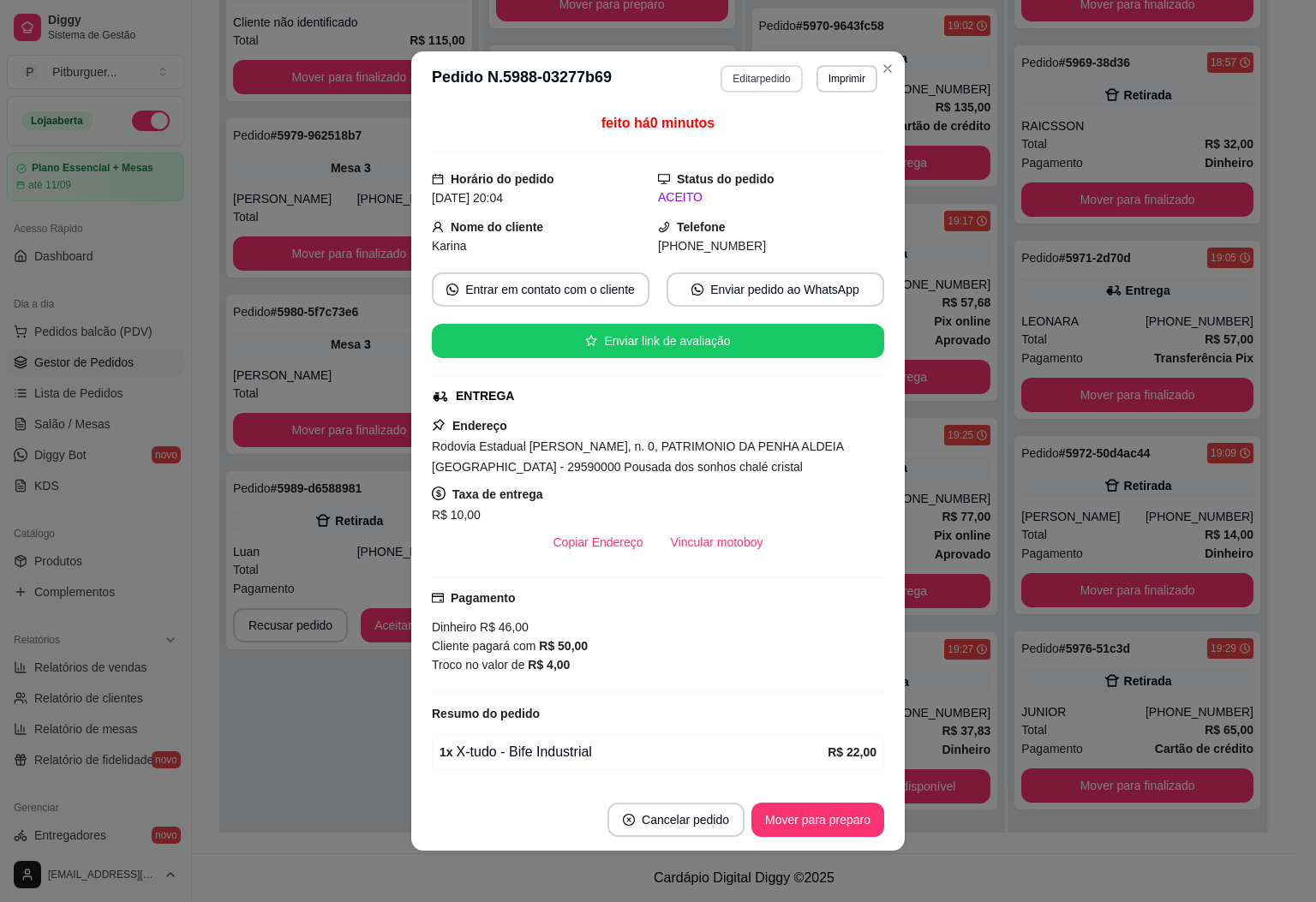
click at [763, 82] on button "Editar pedido" at bounding box center [760, 78] width 81 height 27
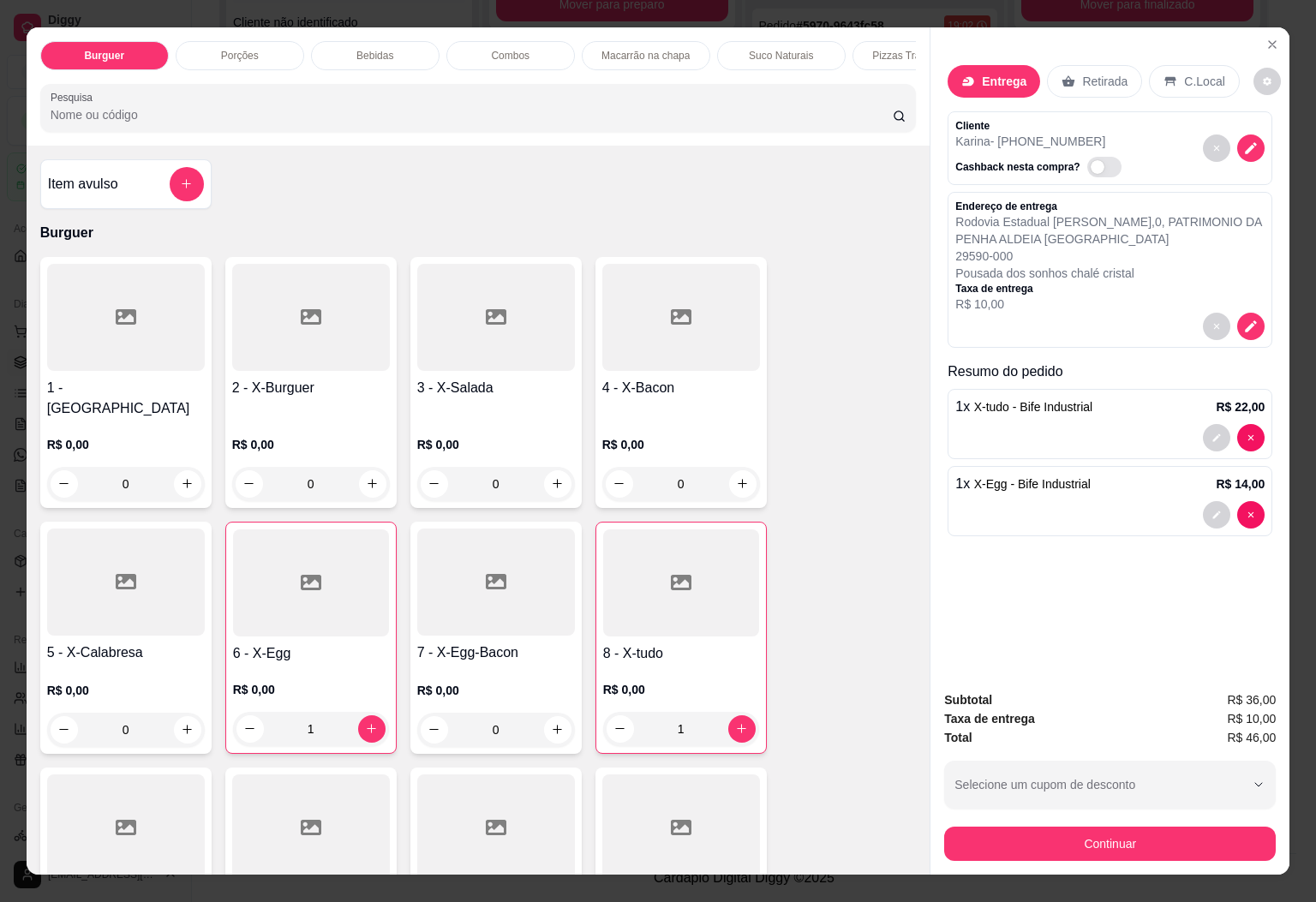
click at [996, 78] on p "Entrega" at bounding box center [1004, 81] width 45 height 17
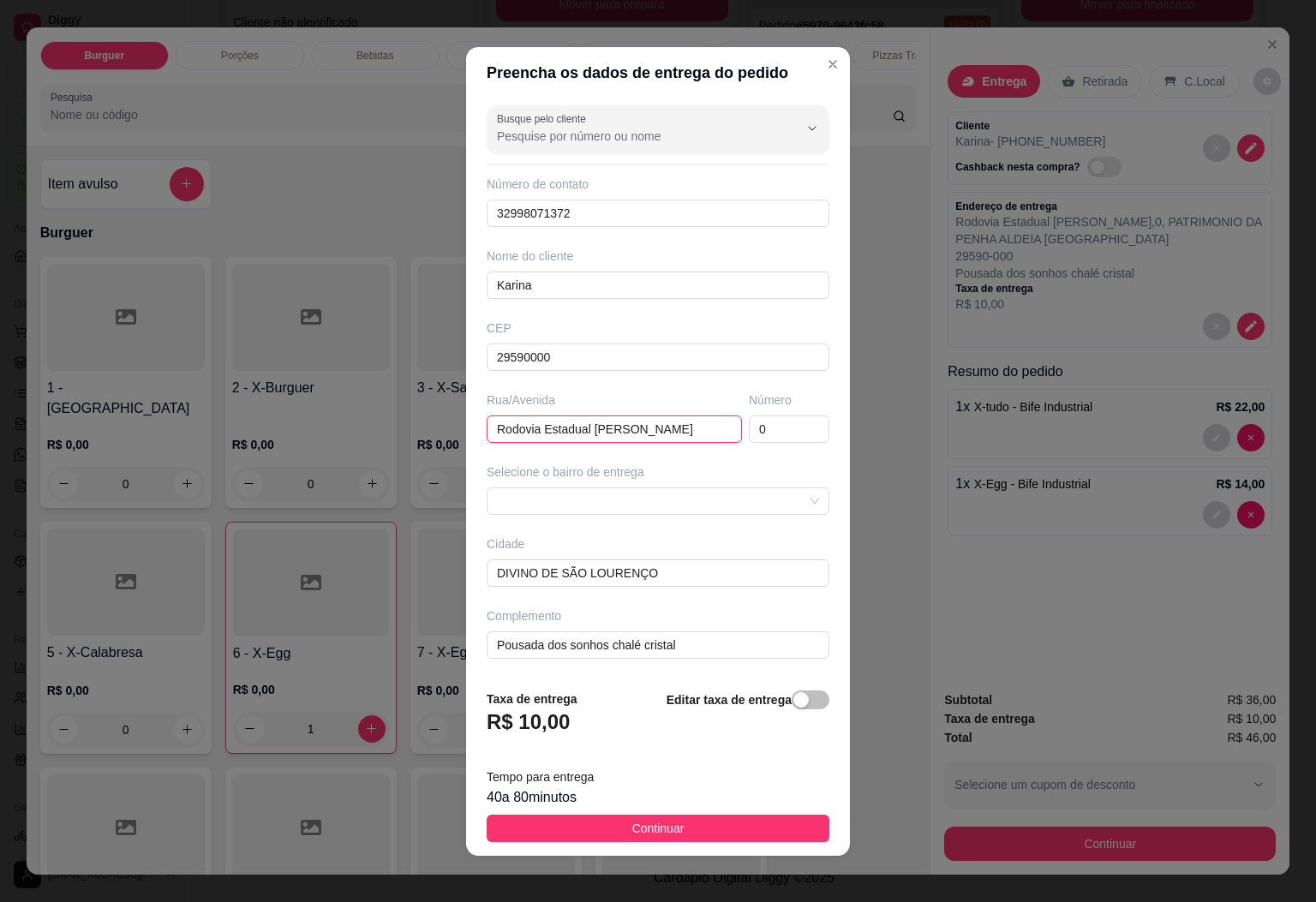
click at [689, 436] on input "Rodovia Estadual Wlademiro de Azevedo Carvalho" at bounding box center [615, 429] width 256 height 27
click at [689, 570] on input "DIVINO DE SÃO LOURENÇO" at bounding box center [658, 572] width 343 height 27
click at [700, 507] on span at bounding box center [658, 501] width 322 height 26
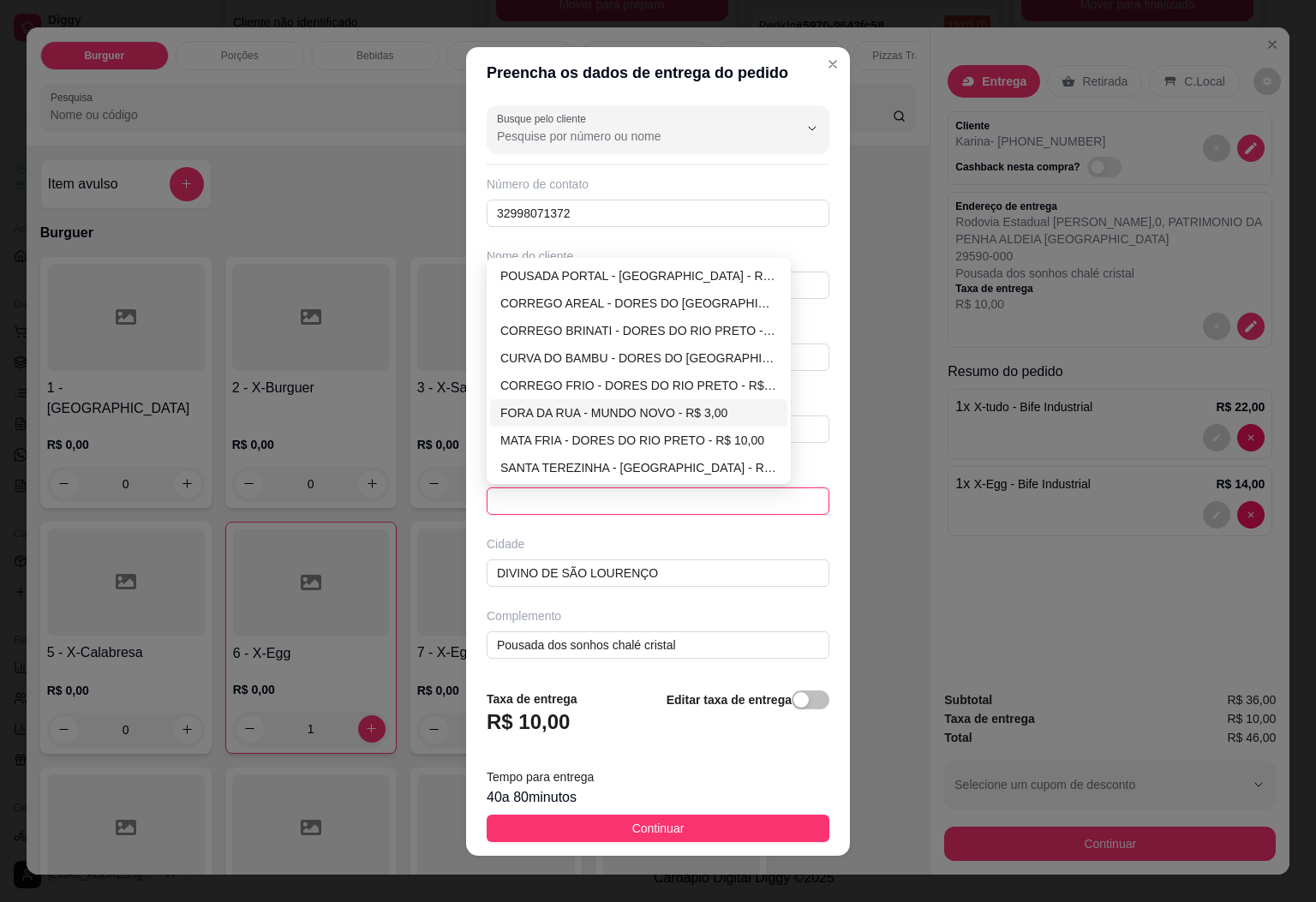
scroll to position [0, 0]
click at [607, 489] on span at bounding box center [658, 501] width 322 height 26
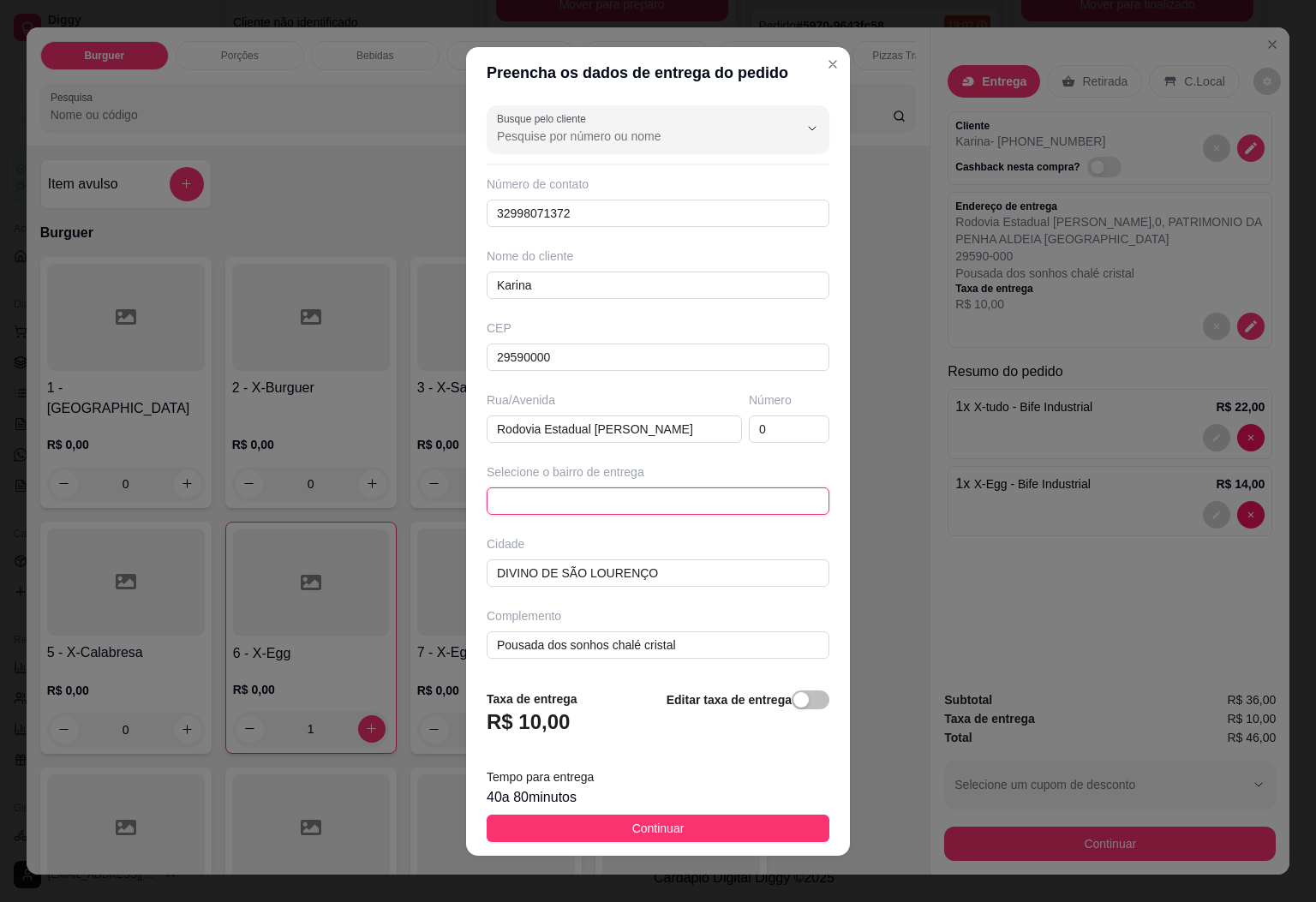
click at [605, 491] on span at bounding box center [658, 501] width 322 height 26
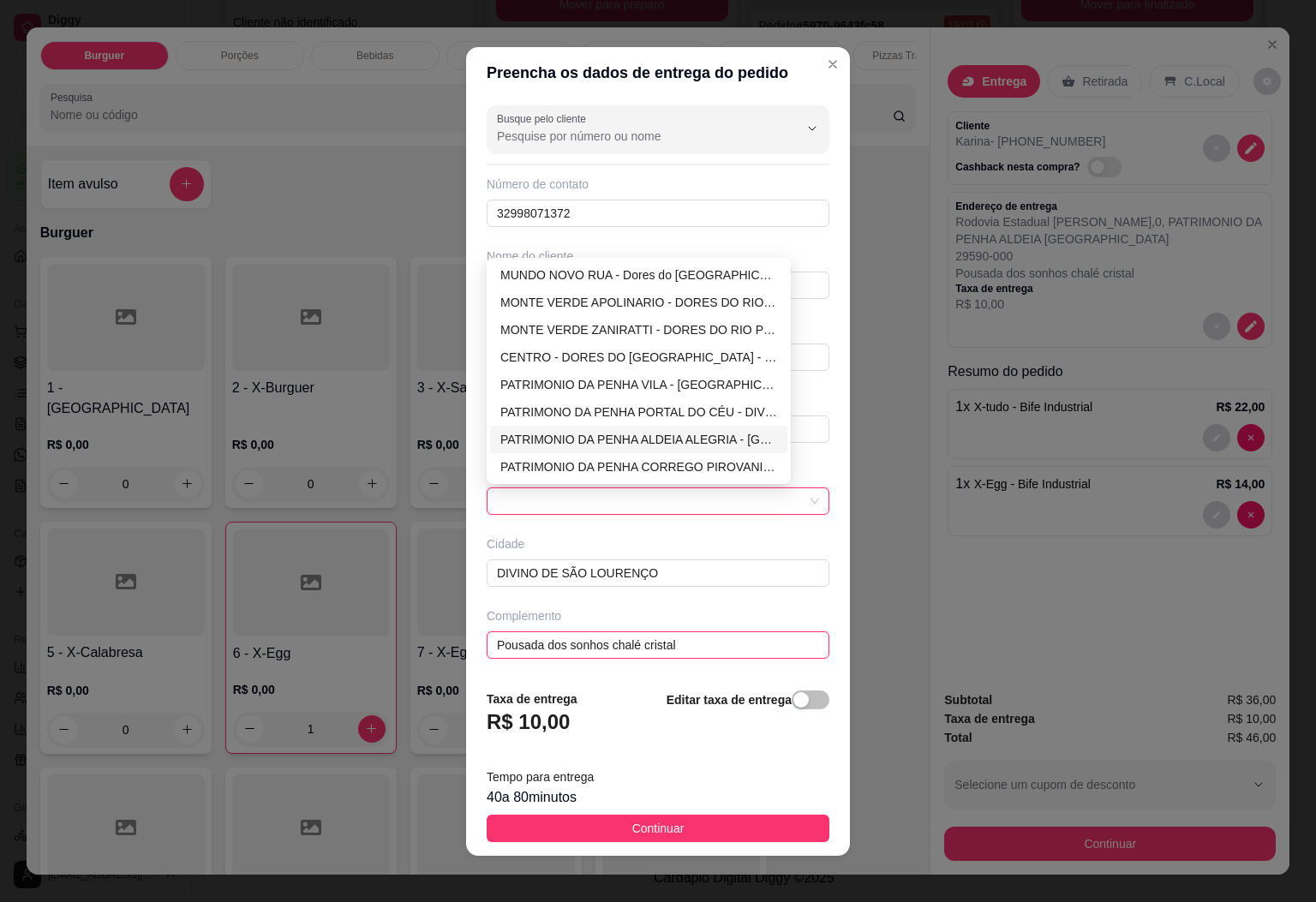
click at [643, 653] on input "Pousada dos sonhos chalé cristal" at bounding box center [658, 644] width 343 height 27
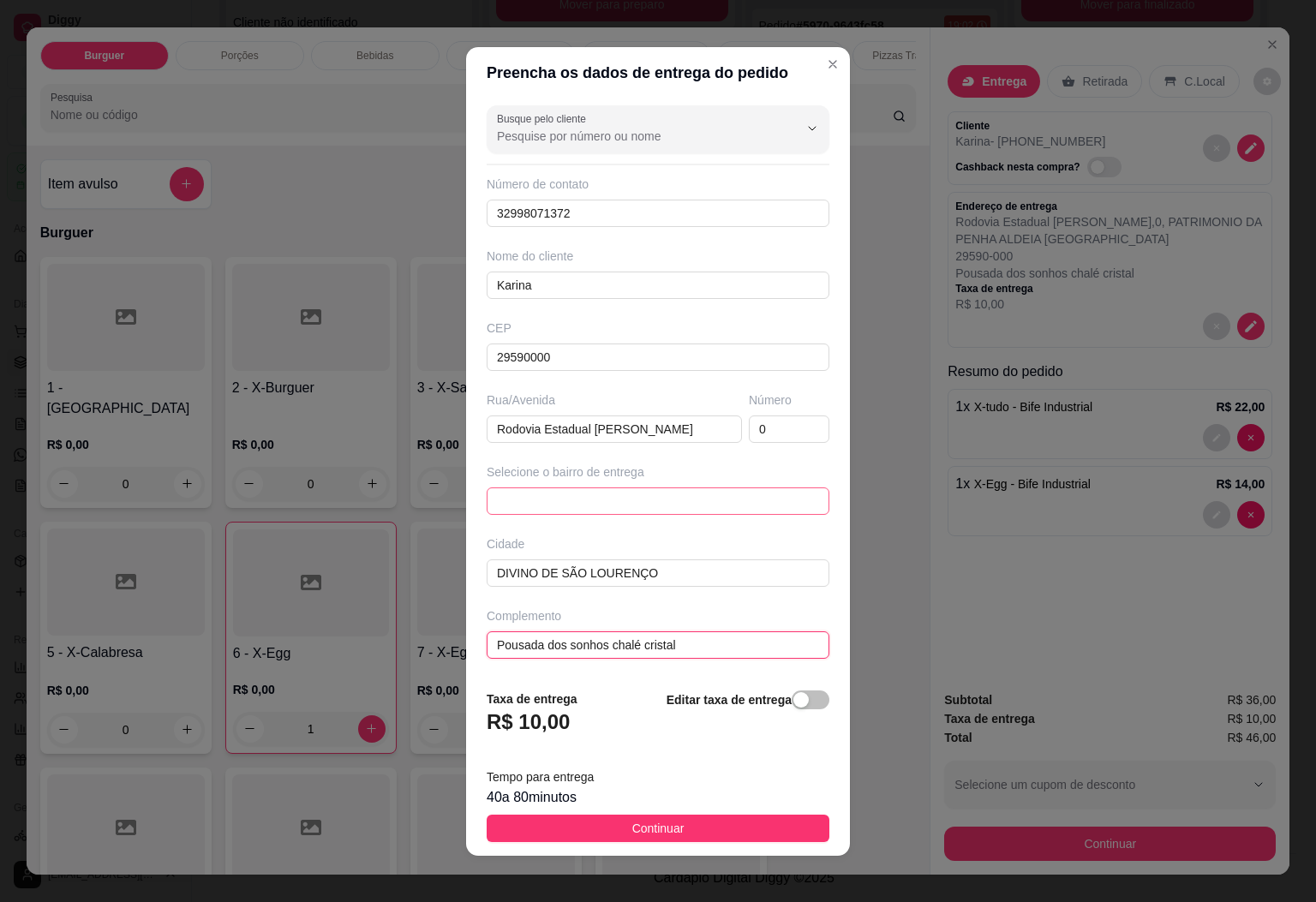
click at [659, 507] on span at bounding box center [658, 501] width 322 height 26
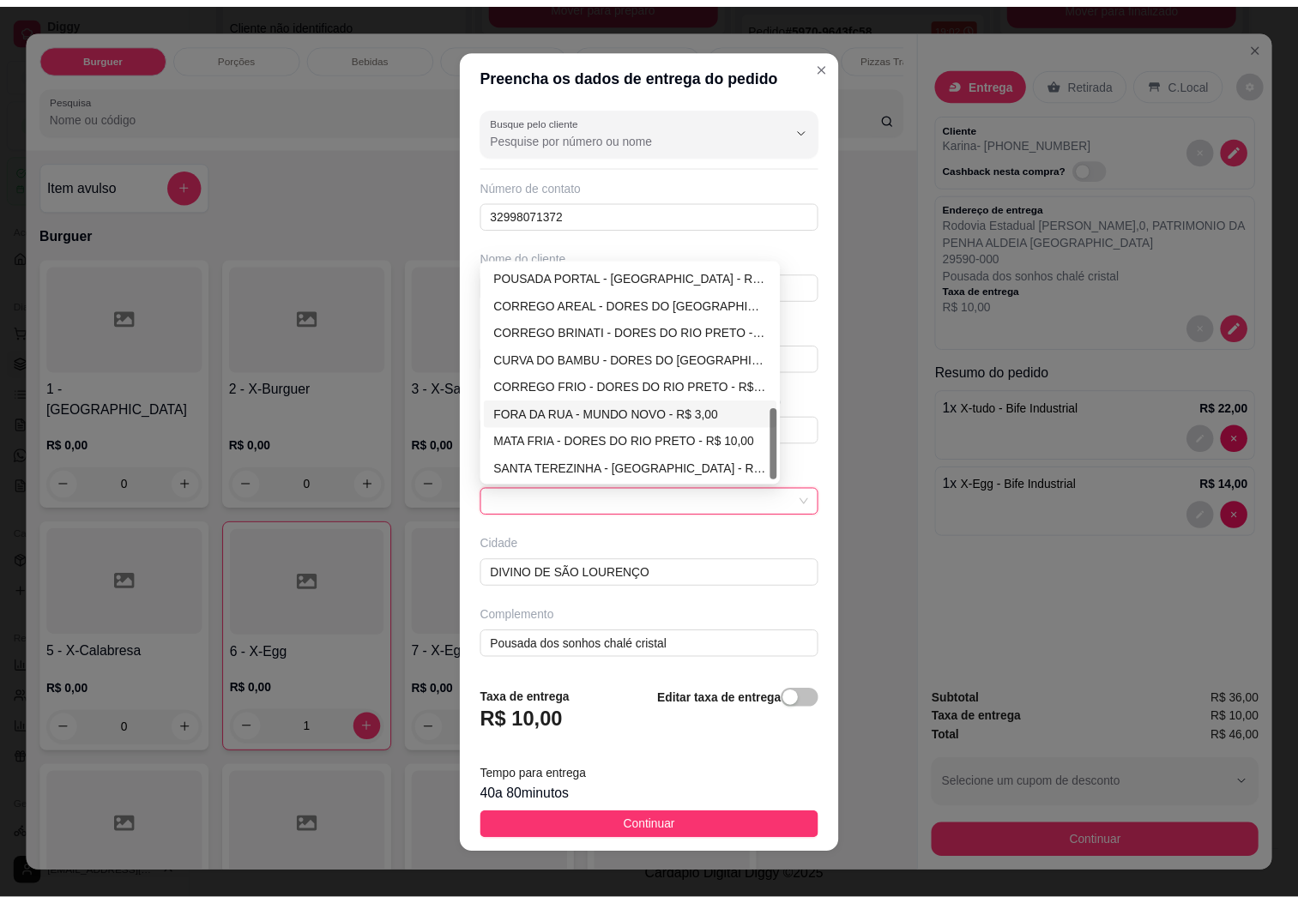
scroll to position [10, 0]
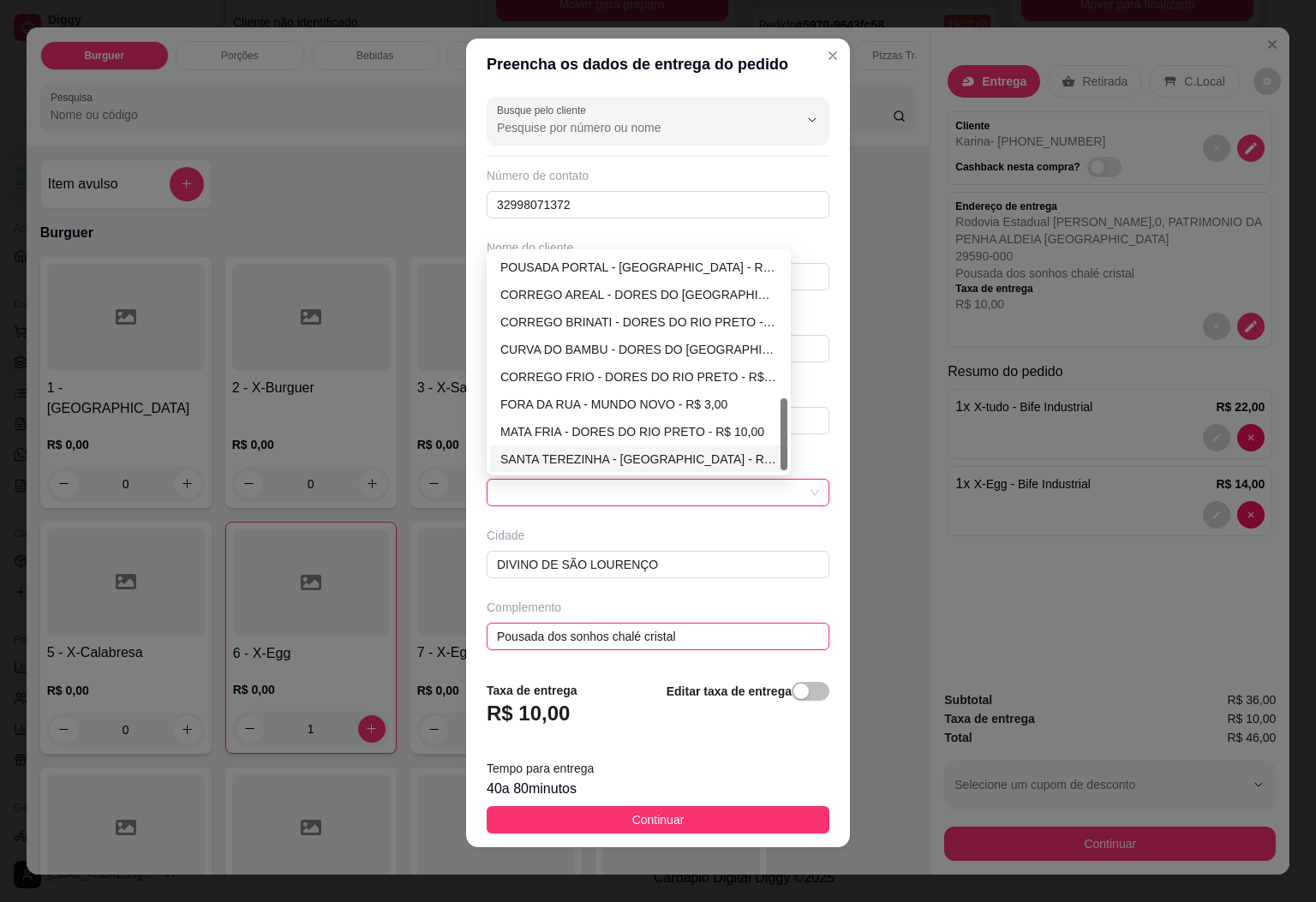
click at [779, 643] on input "Pousada dos sonhos chalé cristal" at bounding box center [658, 636] width 343 height 27
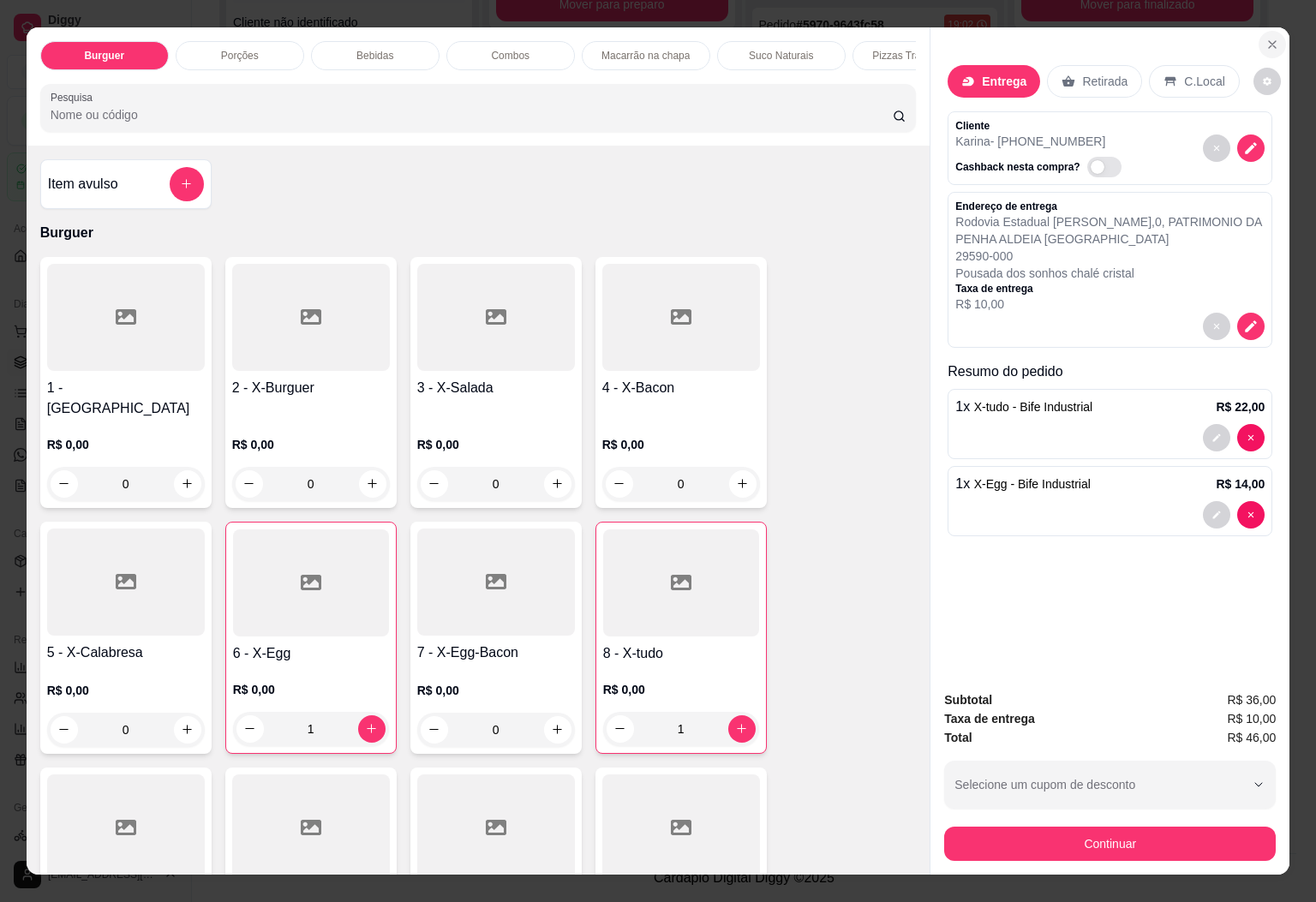
click at [1266, 38] on icon "Close" at bounding box center [1273, 45] width 14 height 14
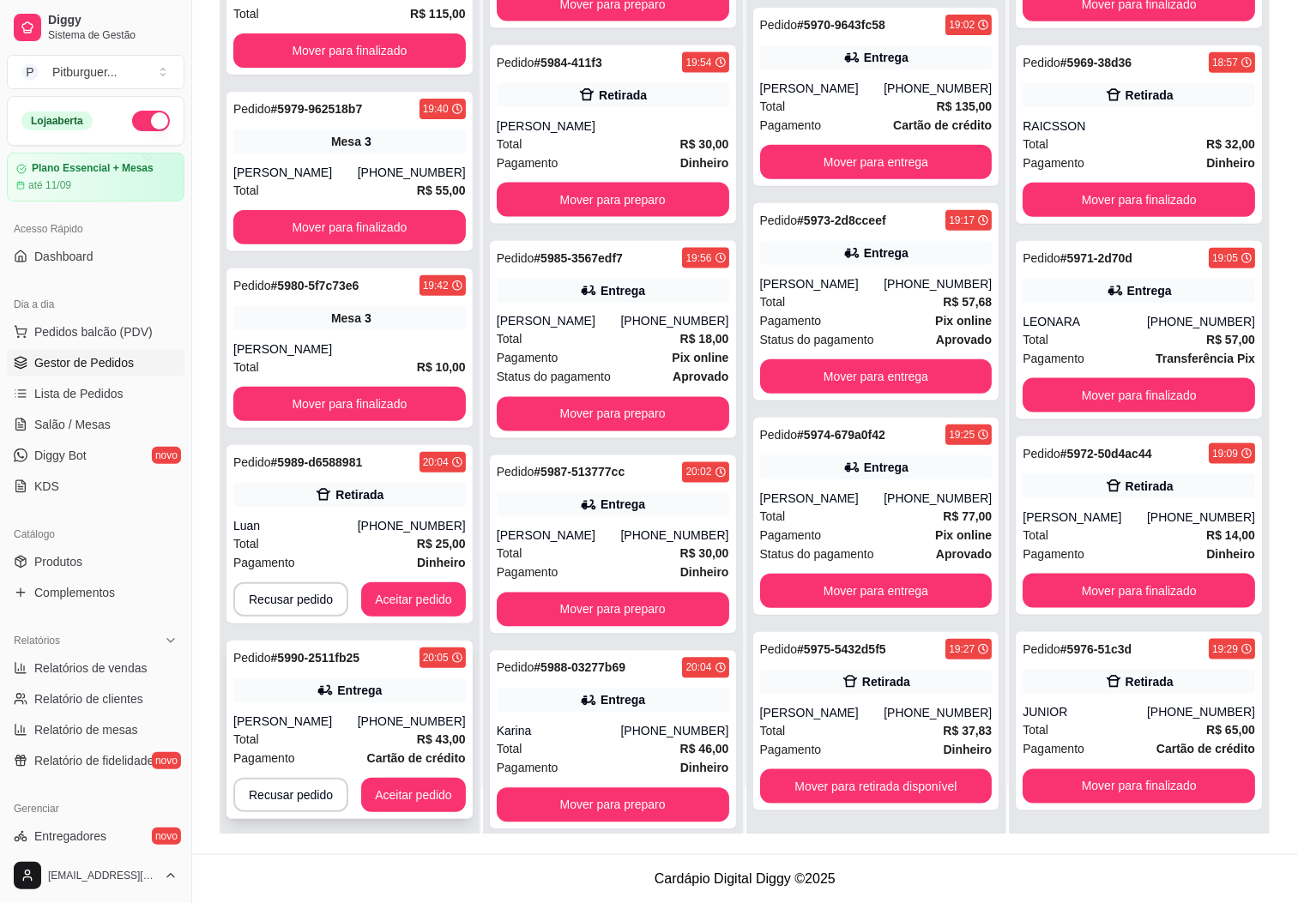
scroll to position [34, 0]
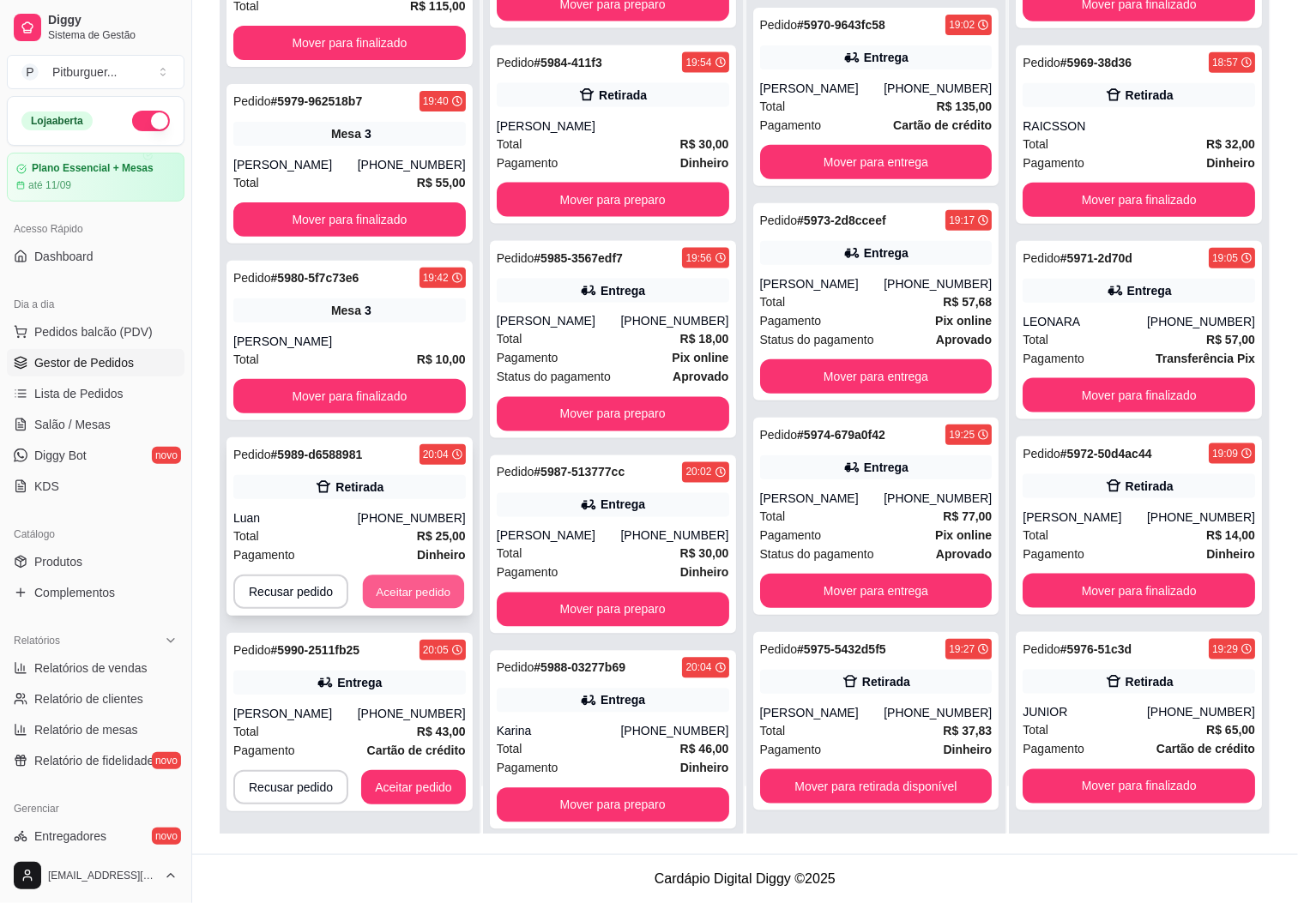
click at [413, 589] on button "Aceitar pedido" at bounding box center [413, 591] width 101 height 33
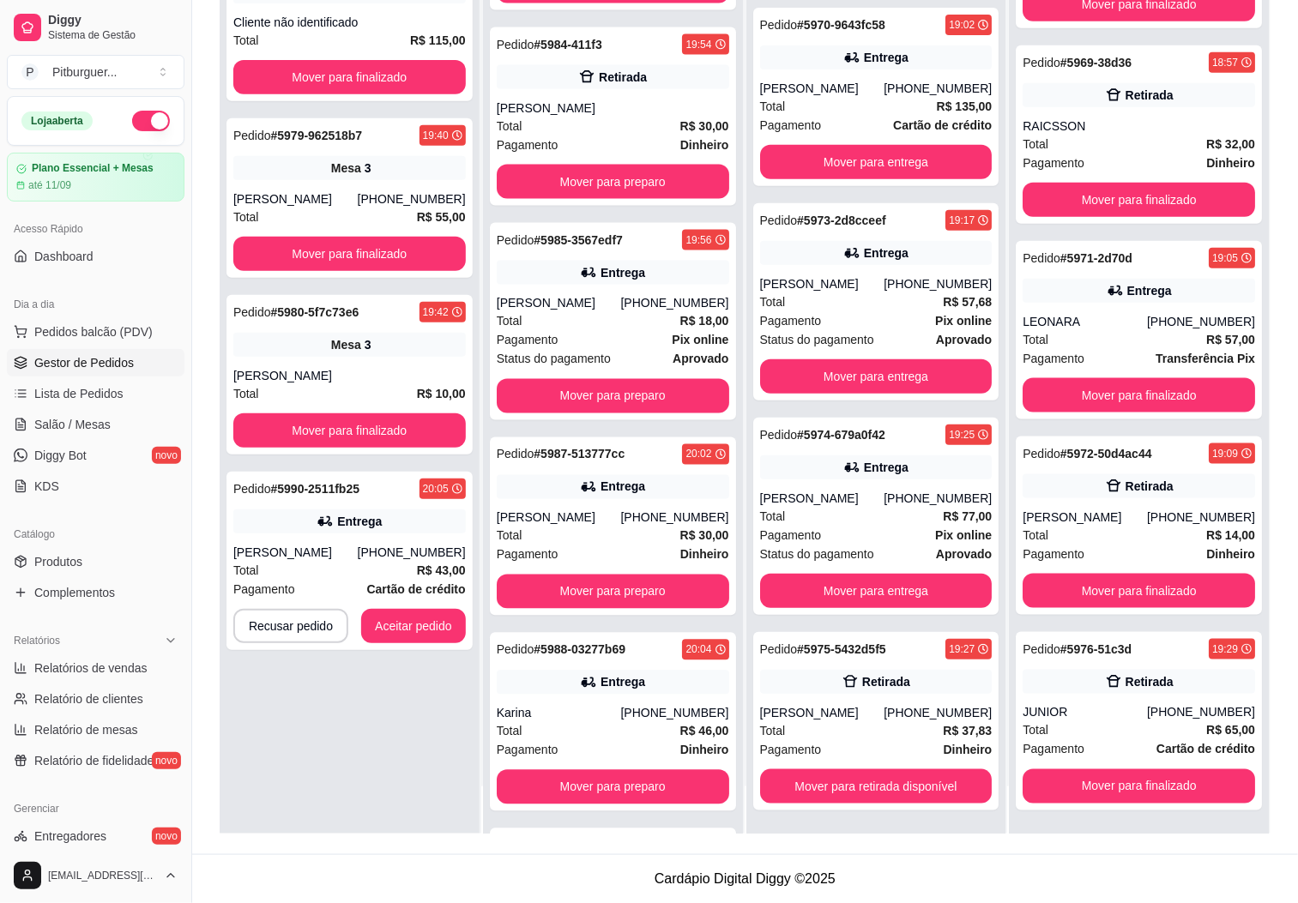
scroll to position [148, 0]
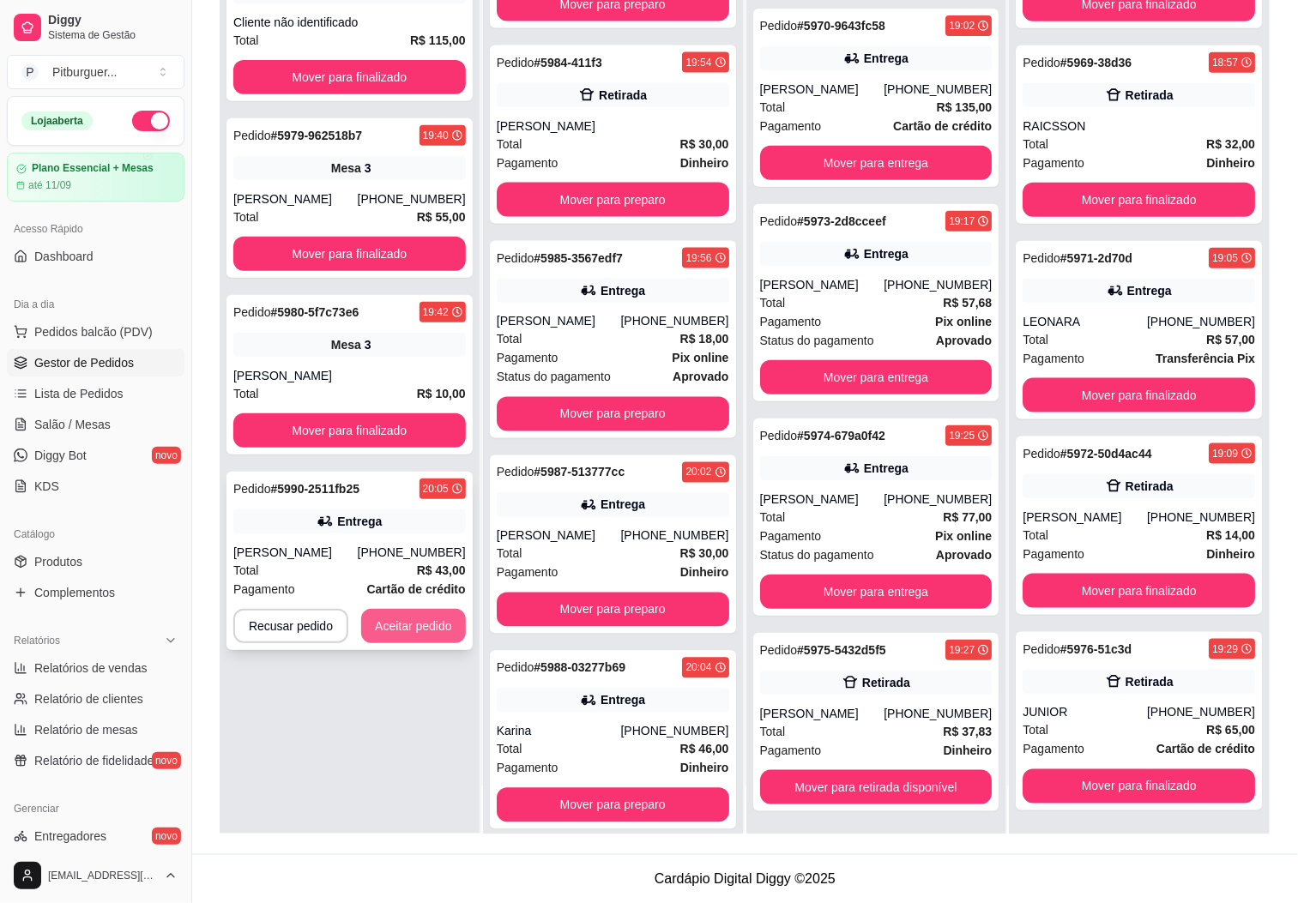
click at [407, 617] on button "Aceitar pedido" at bounding box center [413, 626] width 105 height 34
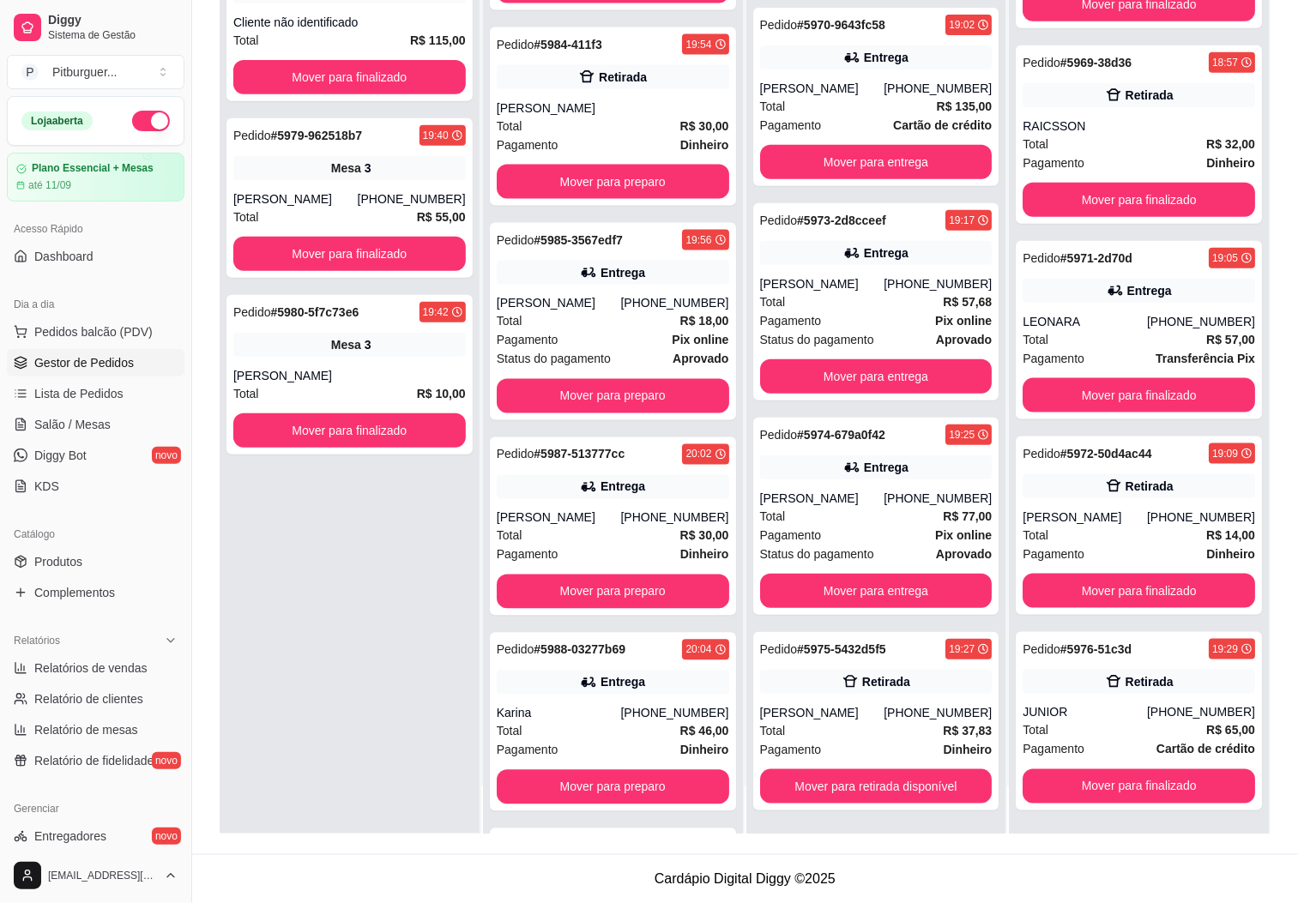
scroll to position [929, 0]
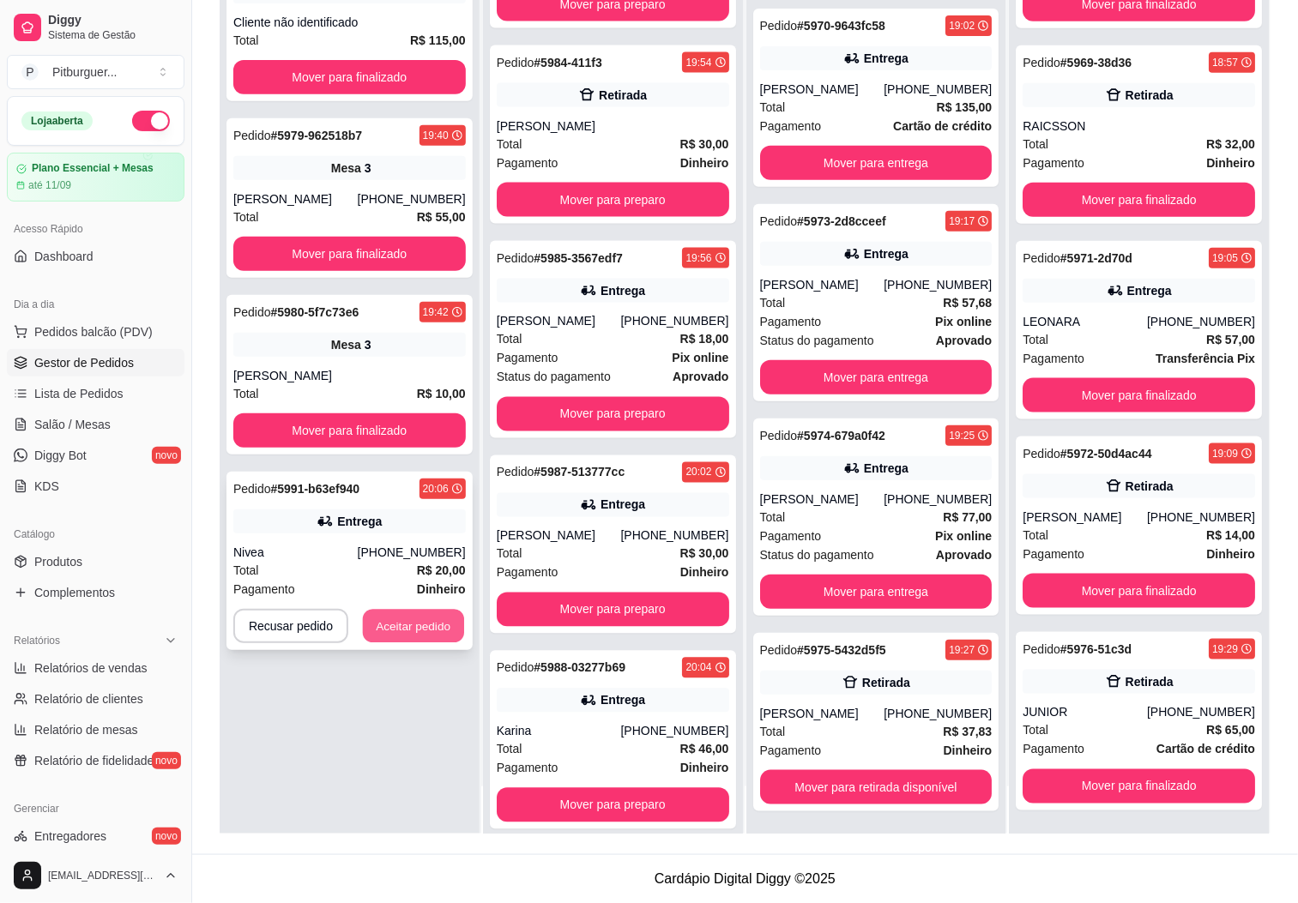
click at [443, 624] on button "Aceitar pedido" at bounding box center [413, 626] width 101 height 33
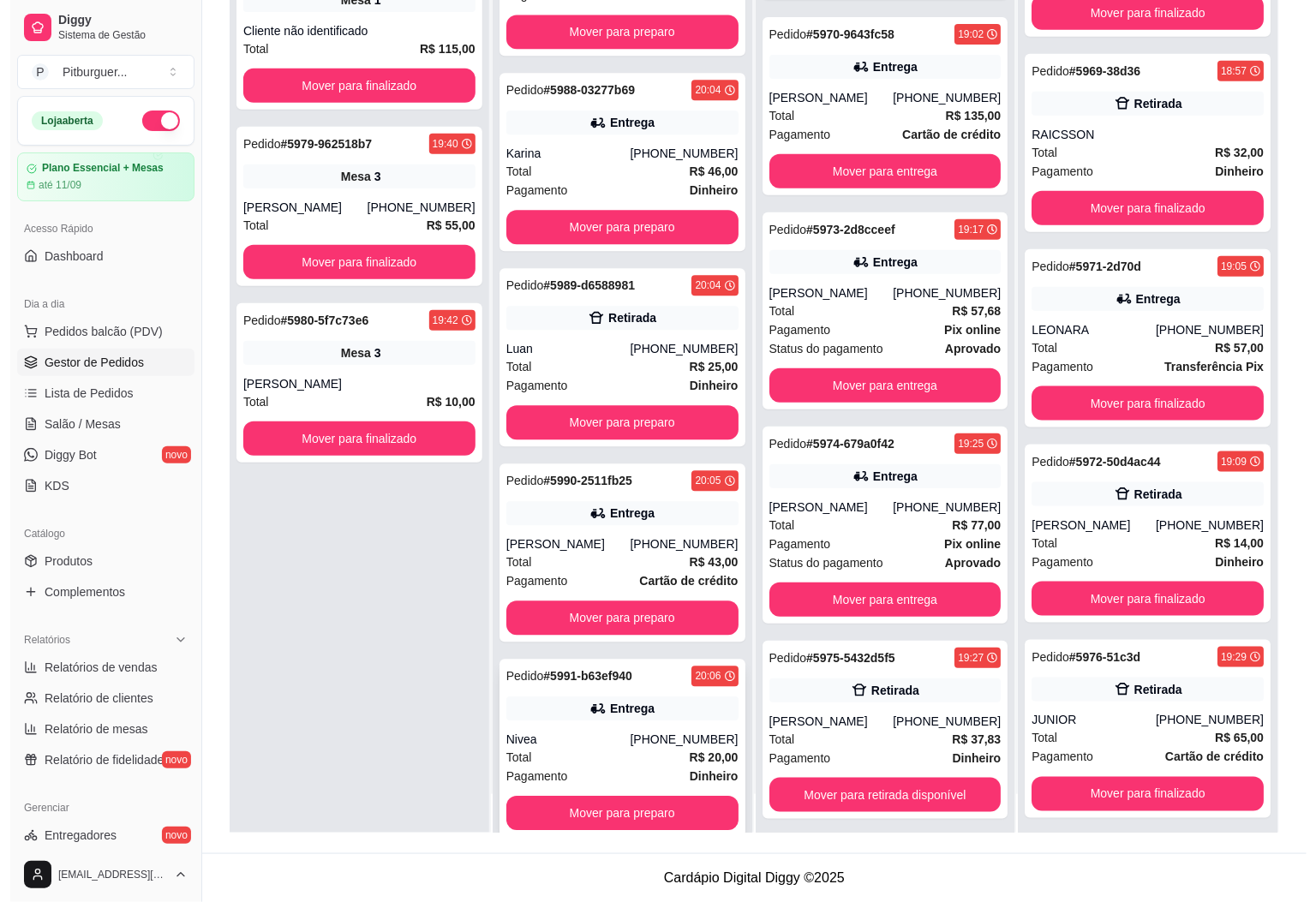
scroll to position [47, 0]
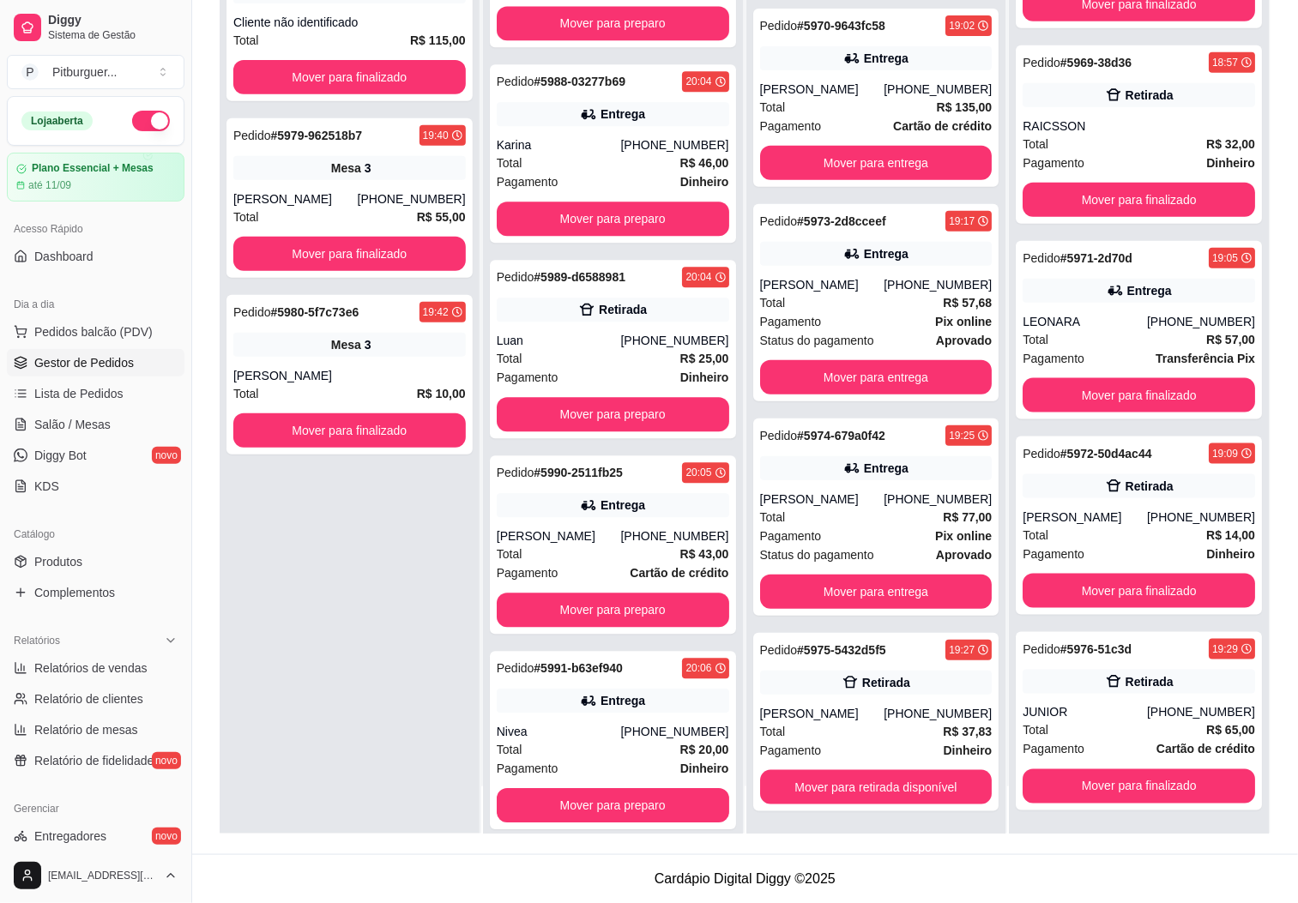
click at [57, 317] on div "Dia a dia" at bounding box center [96, 304] width 178 height 27
click at [60, 324] on span "Pedidos balcão (PDV)" at bounding box center [93, 331] width 118 height 17
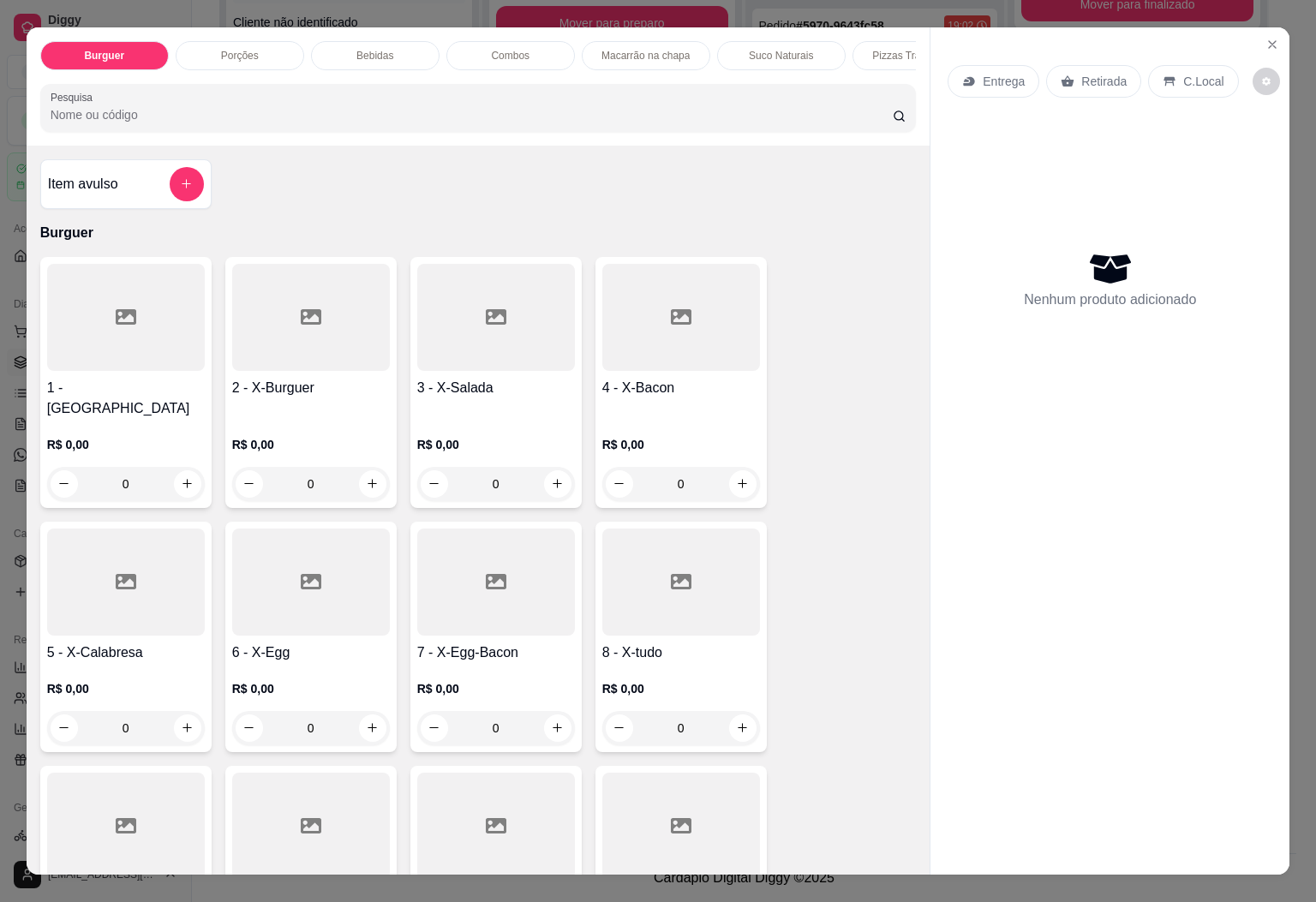
click at [665, 592] on div at bounding box center [681, 581] width 158 height 107
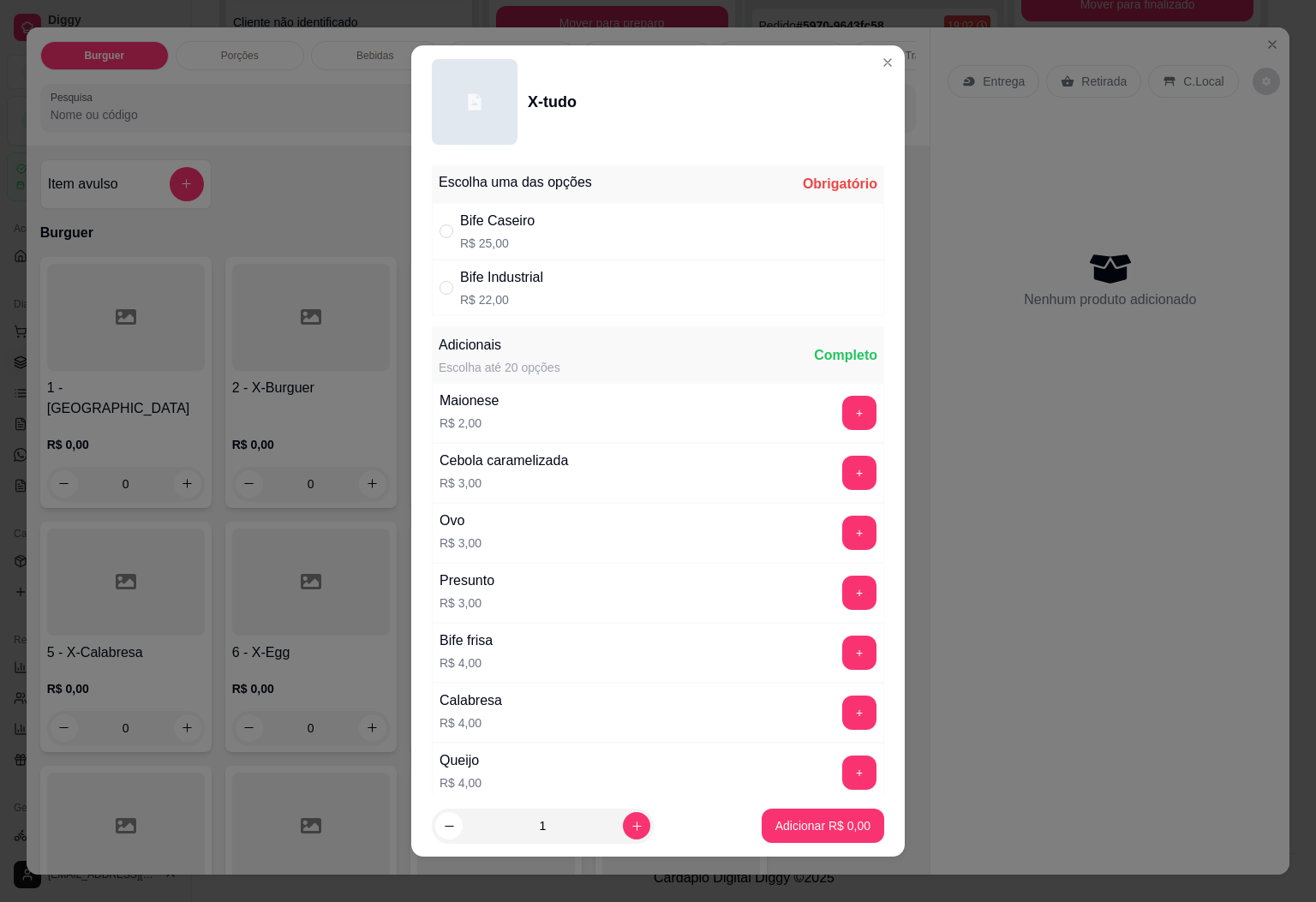
click at [559, 286] on div "Bife Industrial R$ 22,00" at bounding box center [658, 288] width 453 height 57
radio input "true"
click at [774, 825] on p "Adicionar R$ 22,00" at bounding box center [819, 825] width 102 height 17
type input "1"
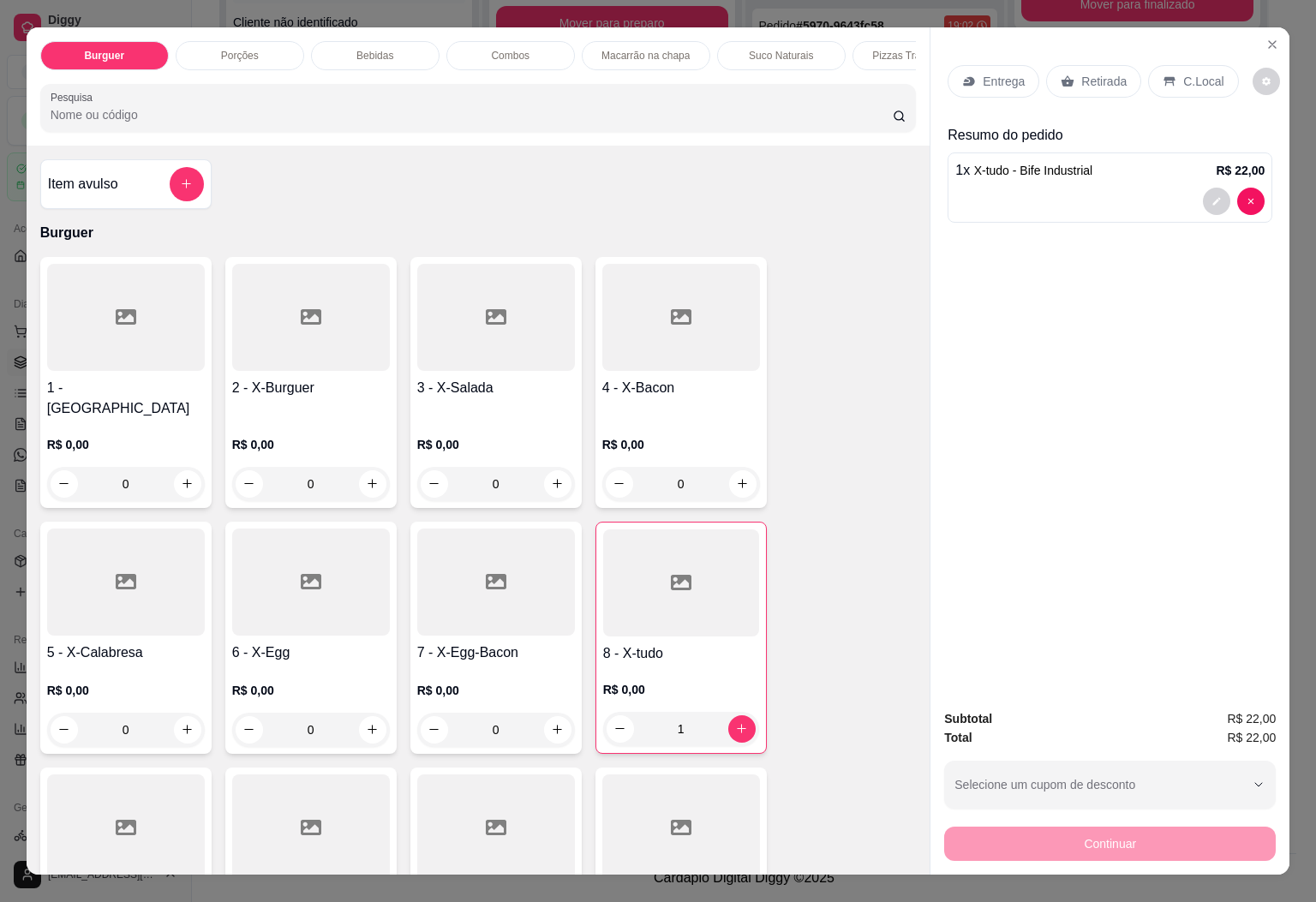
drag, startPoint x: 379, startPoint y: 41, endPoint x: 376, endPoint y: 51, distance: 10.4
click at [378, 49] on p "Bebidas" at bounding box center [375, 56] width 37 height 14
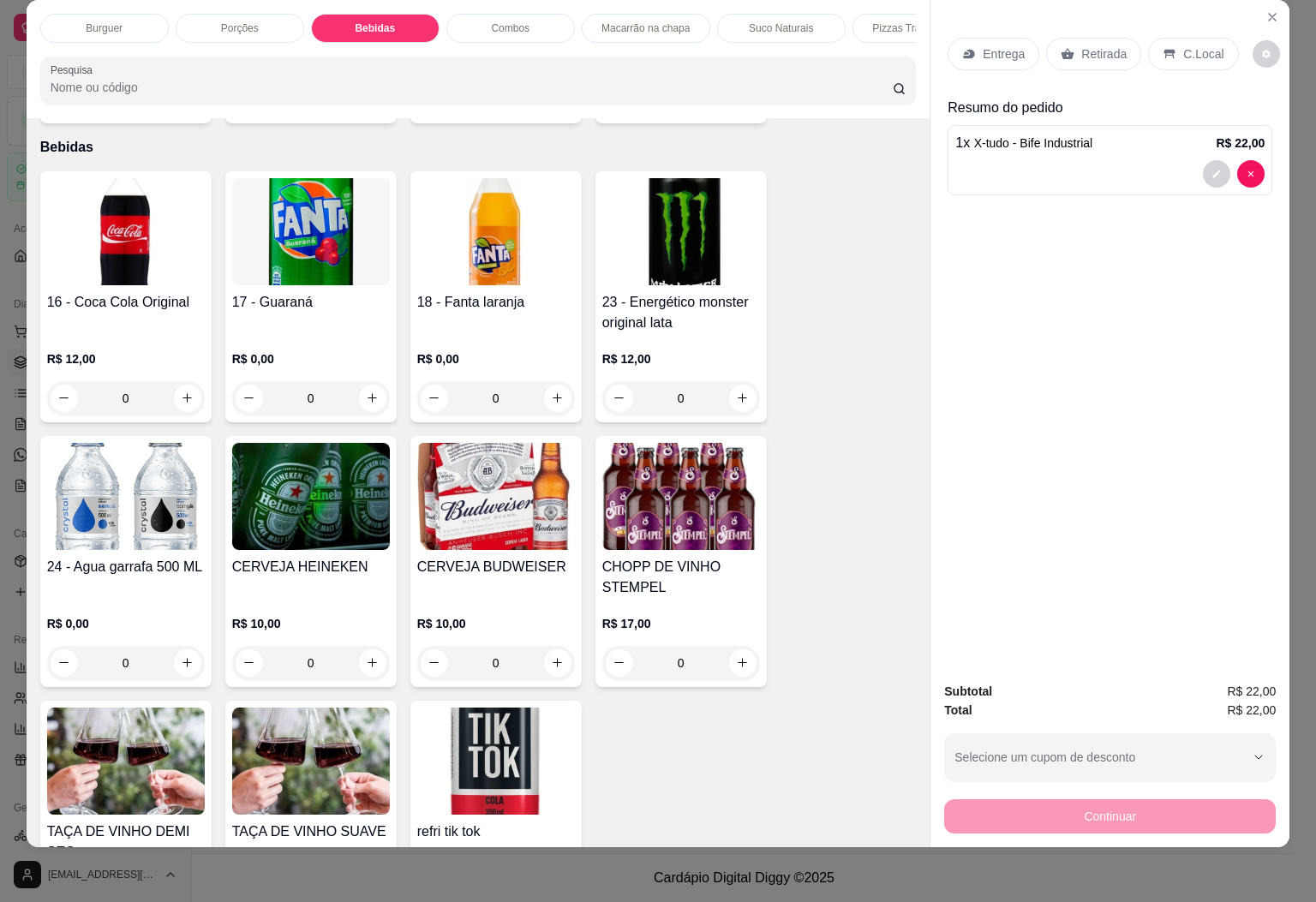
click at [732, 511] on img at bounding box center [681, 495] width 158 height 107
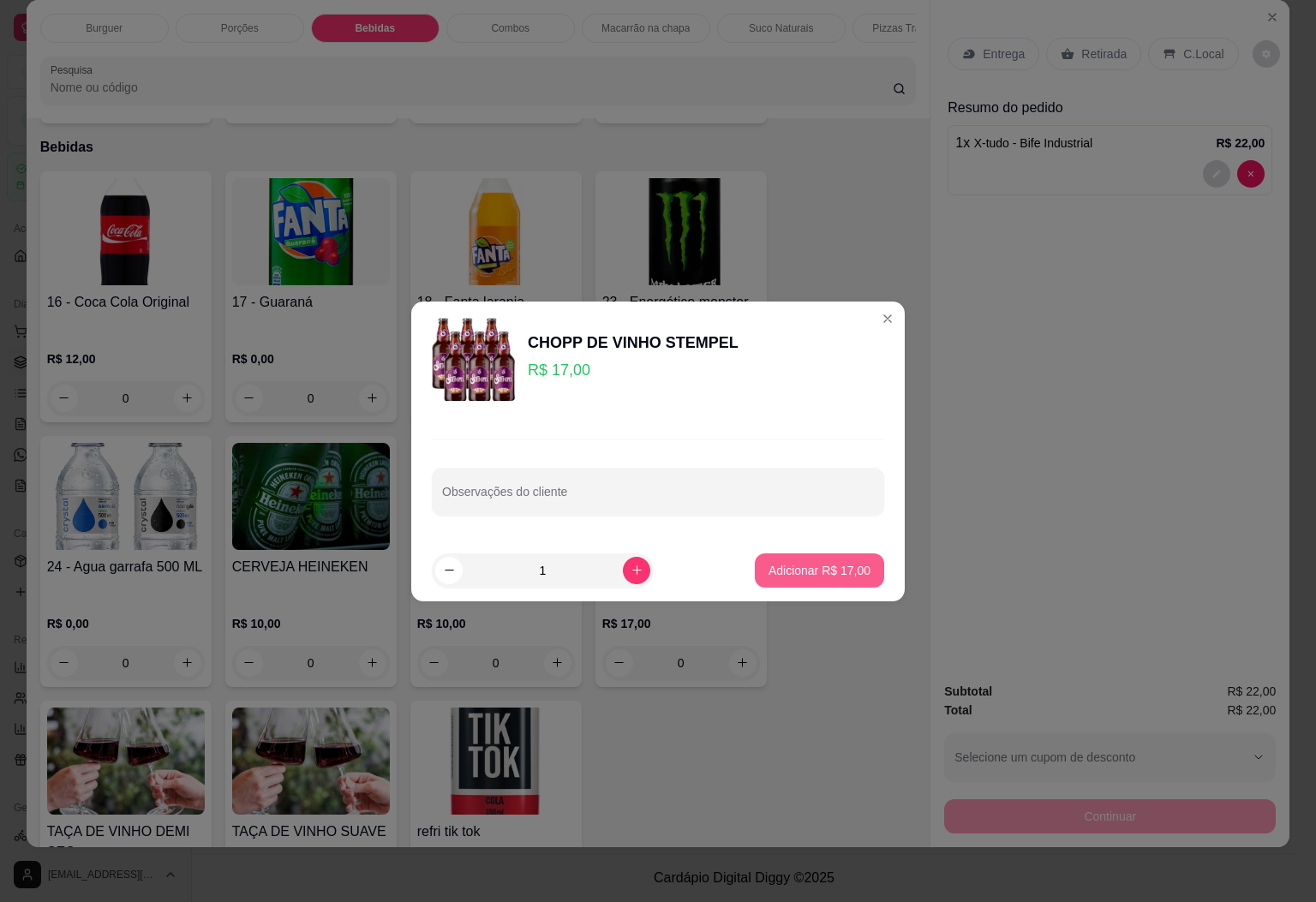
click at [807, 568] on p "Adicionar R$ 17,00" at bounding box center [819, 570] width 102 height 17
type input "1"
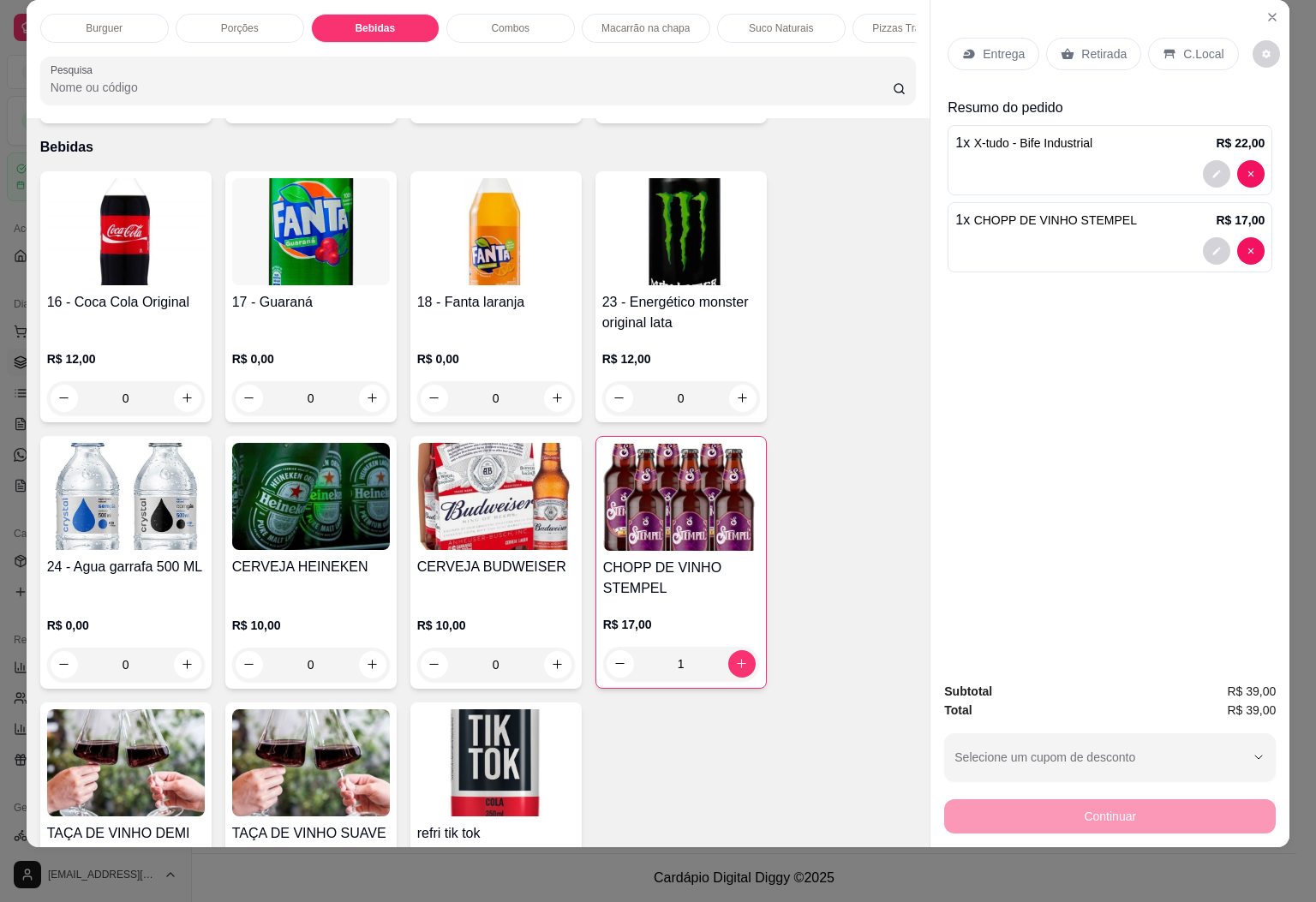
click at [1005, 45] on p "Entrega" at bounding box center [1004, 53] width 42 height 17
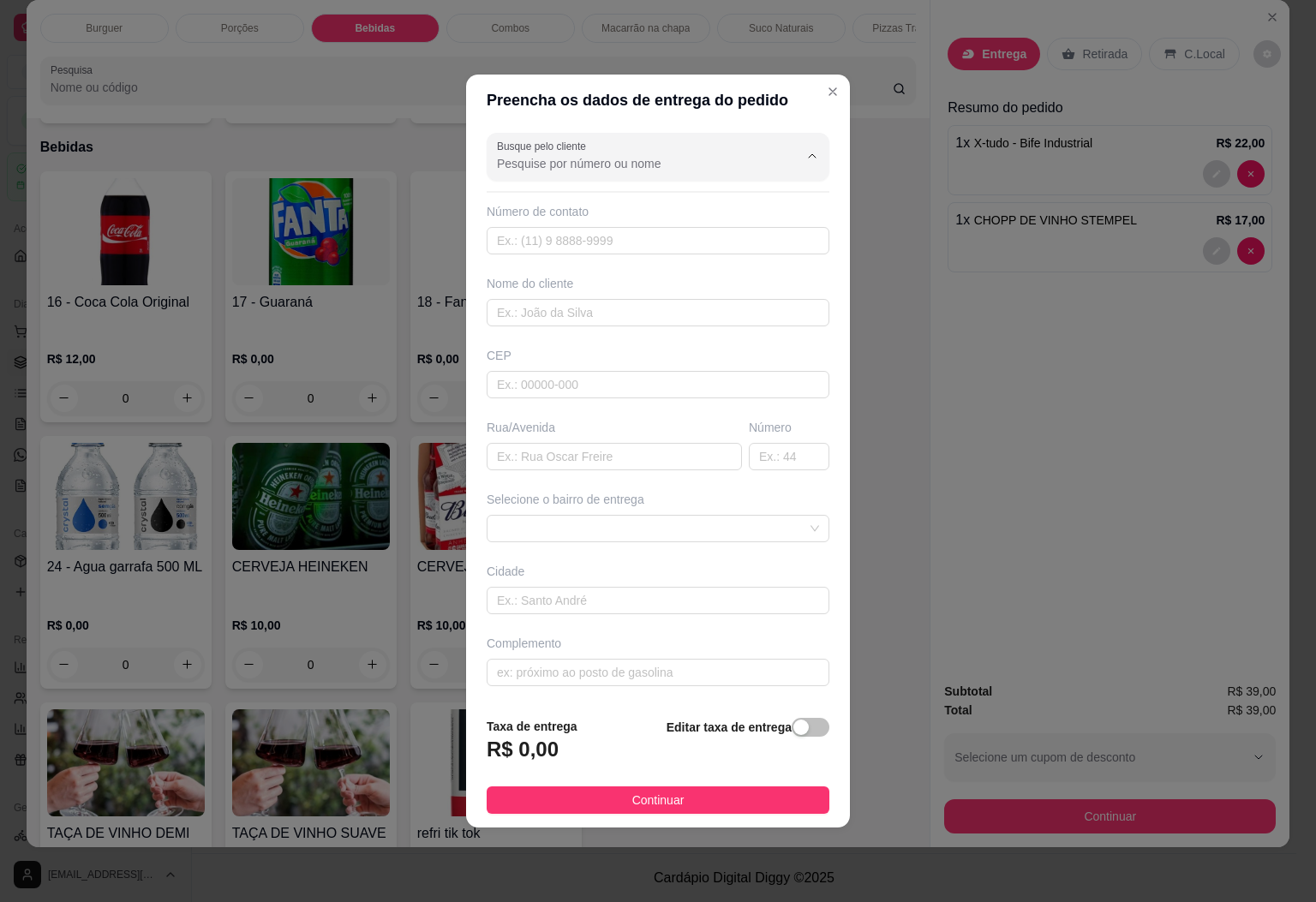
click at [624, 157] on input "Busque pelo cliente" at bounding box center [634, 163] width 274 height 17
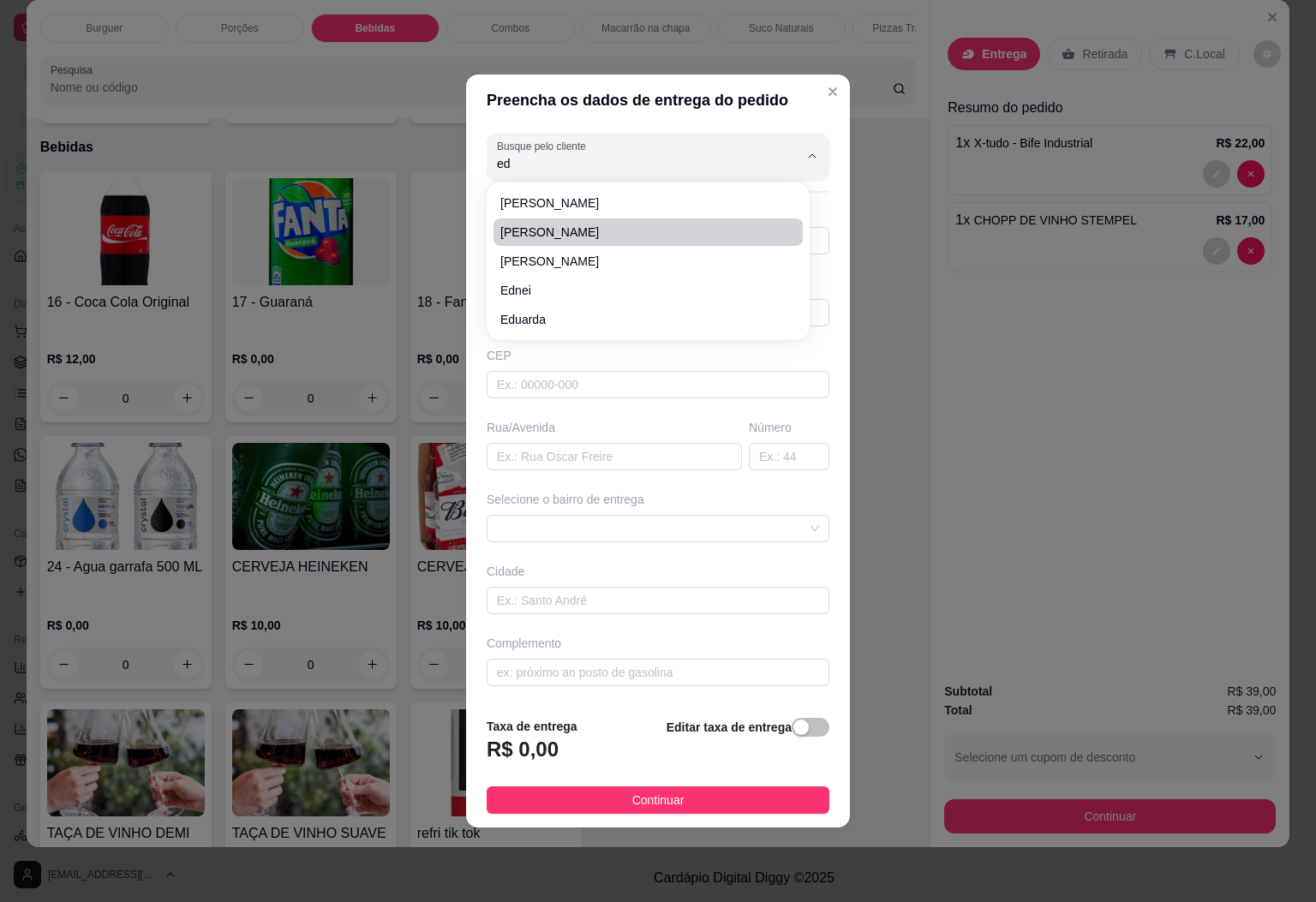
click at [582, 238] on span "[PERSON_NAME]" at bounding box center [640, 232] width 279 height 17
type input "[PERSON_NAME]"
type input "28999051374"
type input "[PERSON_NAME]"
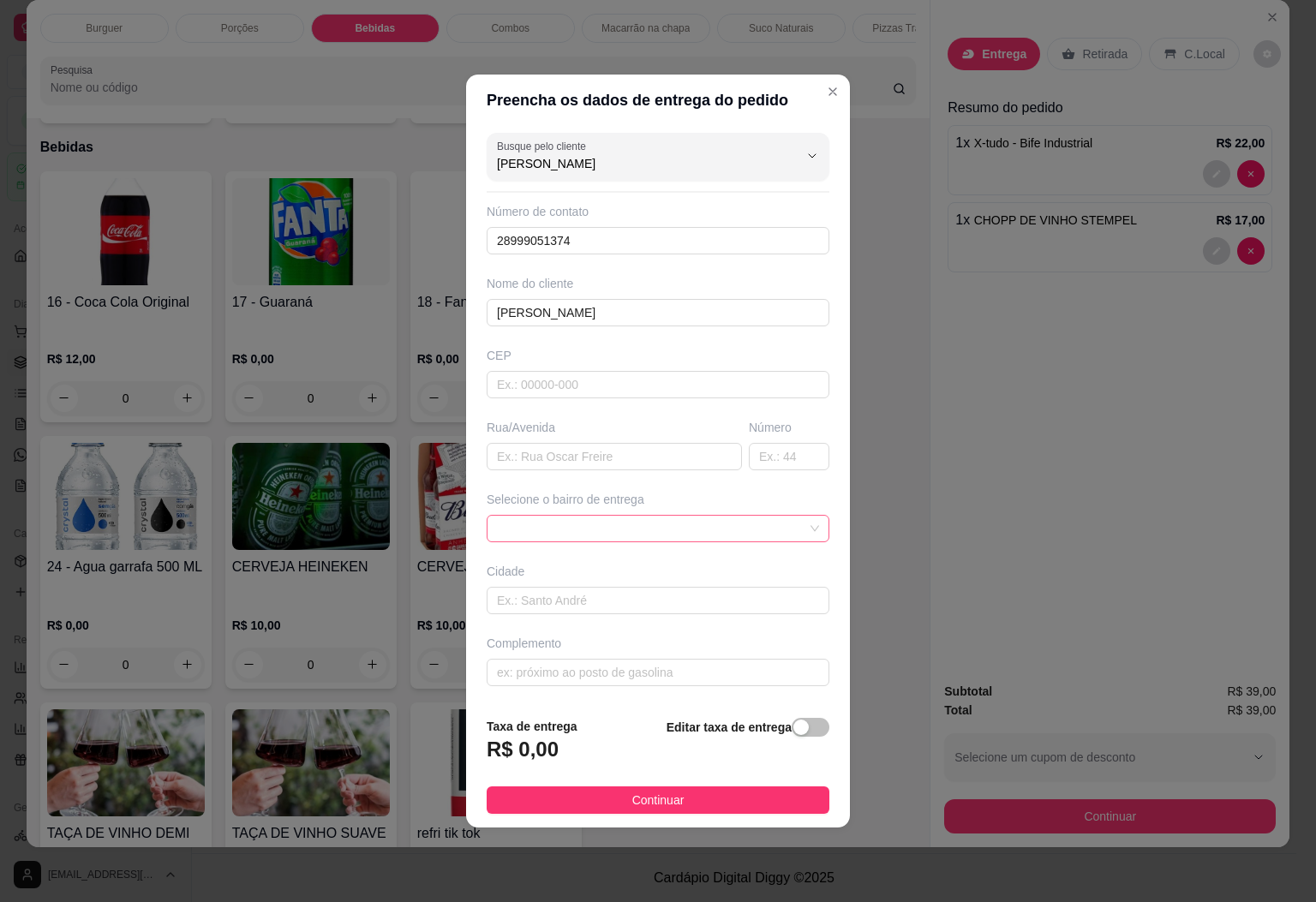
click at [623, 526] on span at bounding box center [658, 528] width 322 height 26
type input "[PERSON_NAME]"
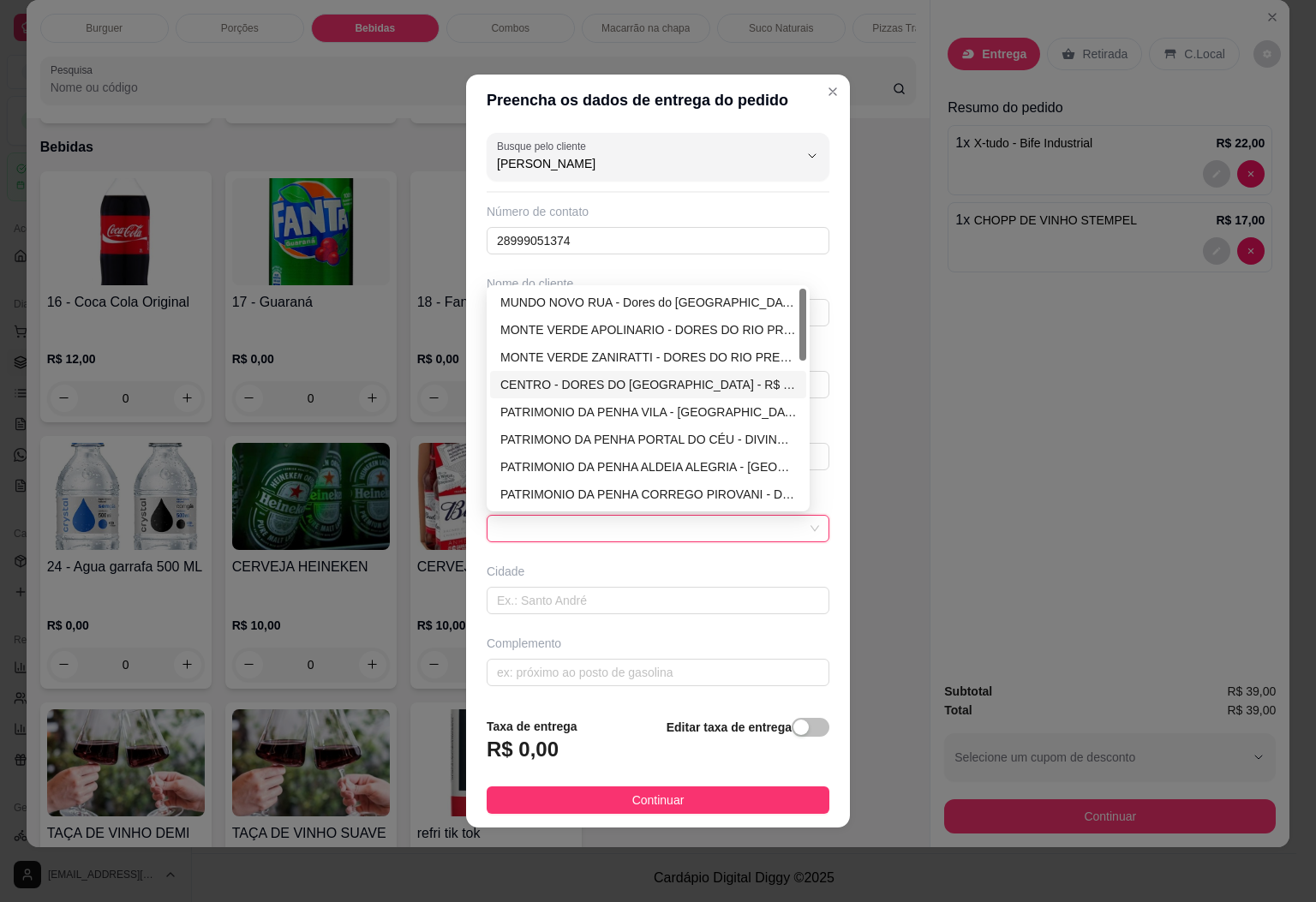
drag, startPoint x: 576, startPoint y: 394, endPoint x: 589, endPoint y: 404, distance: 16.4
click at [577, 395] on div "CENTRO - DORES DO RIO PRETO - R$ 10,00" at bounding box center [649, 385] width 296 height 19
type input "DORES DO [GEOGRAPHIC_DATA]"
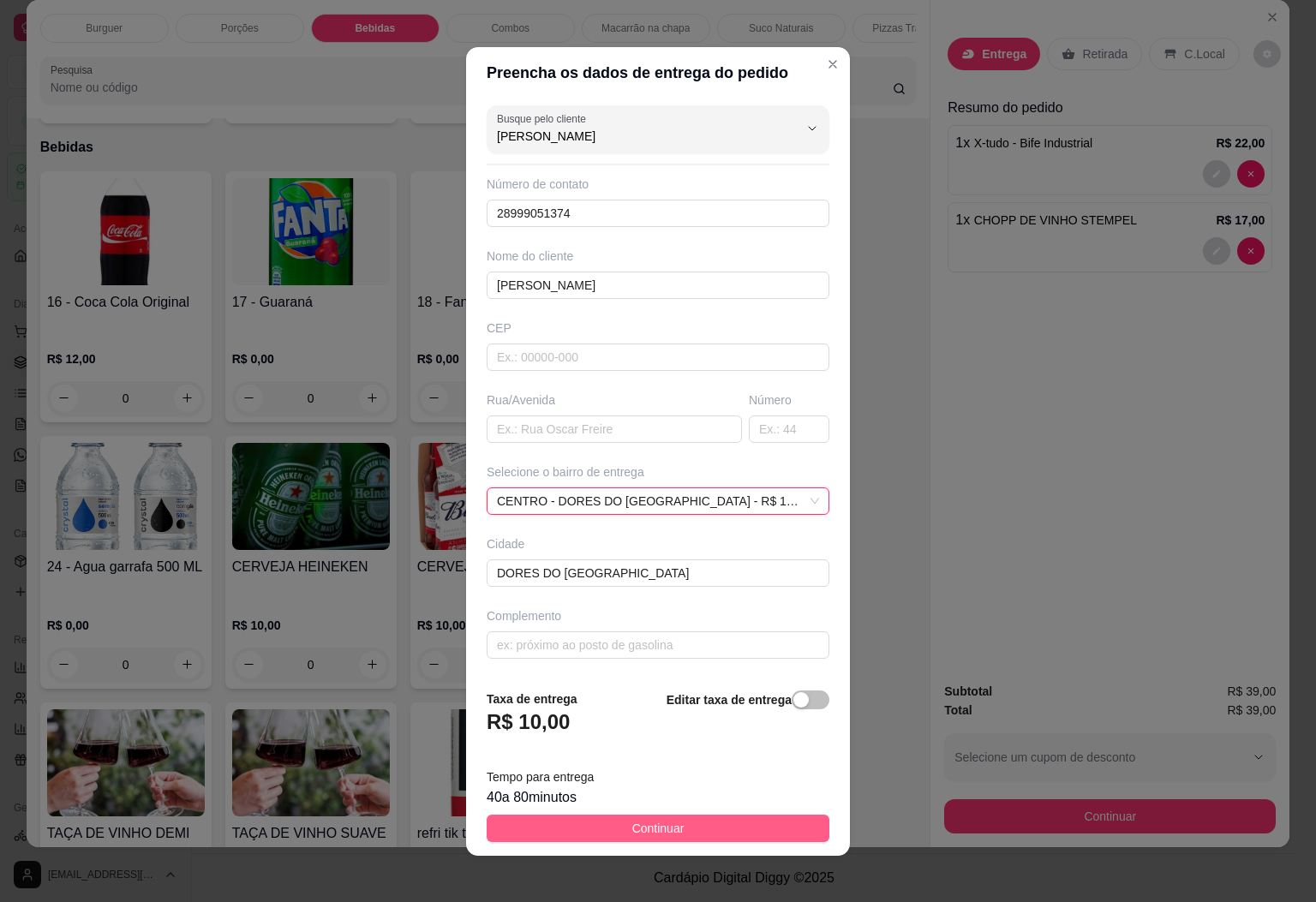
click at [656, 831] on span "Continuar" at bounding box center [658, 828] width 52 height 19
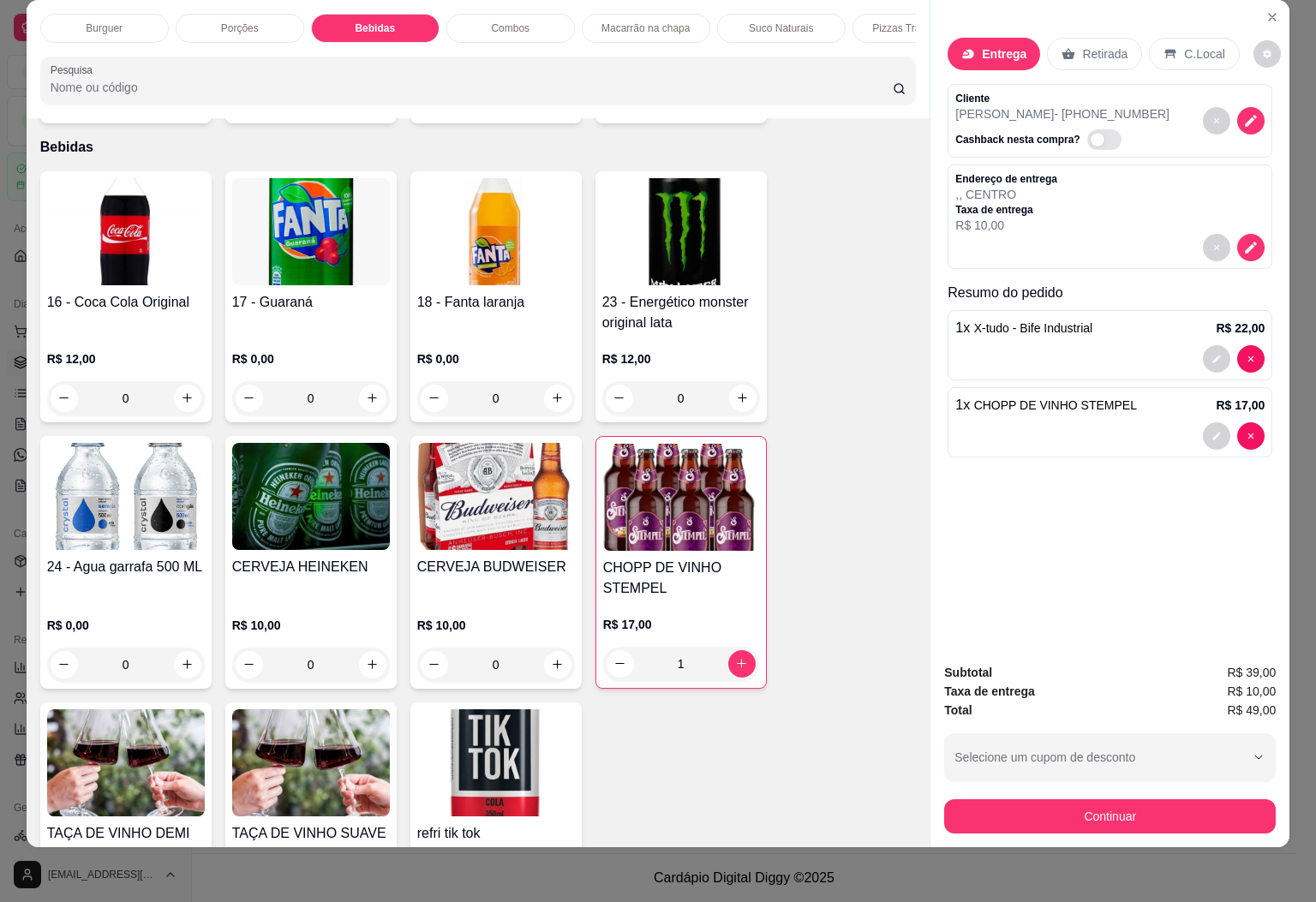
click at [9, 499] on div "Burguer Porções Bebidas Combos Macarrão na chapa Suco Naturais Pizzas Tradicion…" at bounding box center [658, 451] width 1316 height 902
click at [1041, 808] on button "Continuar" at bounding box center [1110, 816] width 332 height 34
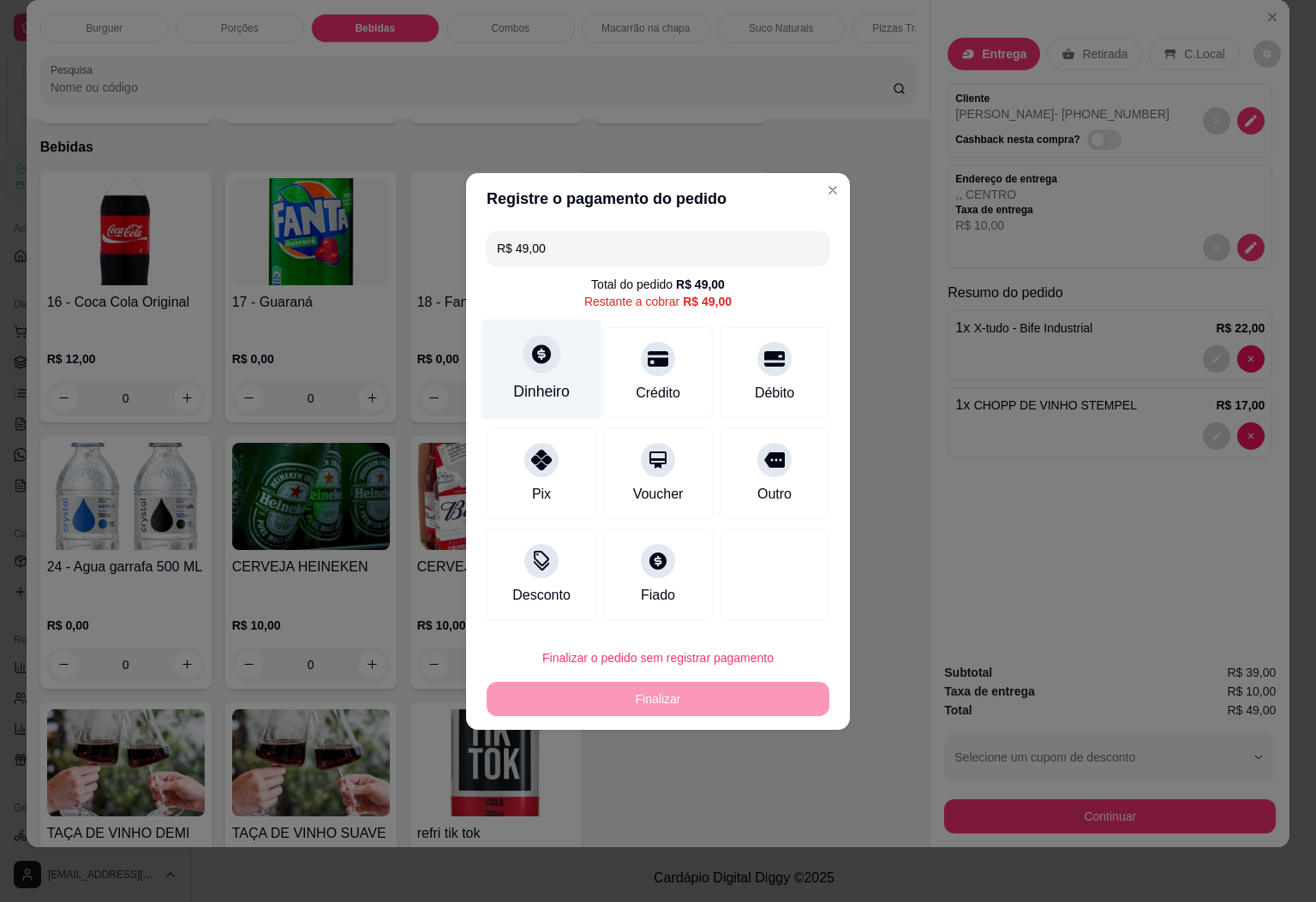
click at [544, 365] on div at bounding box center [542, 354] width 38 height 38
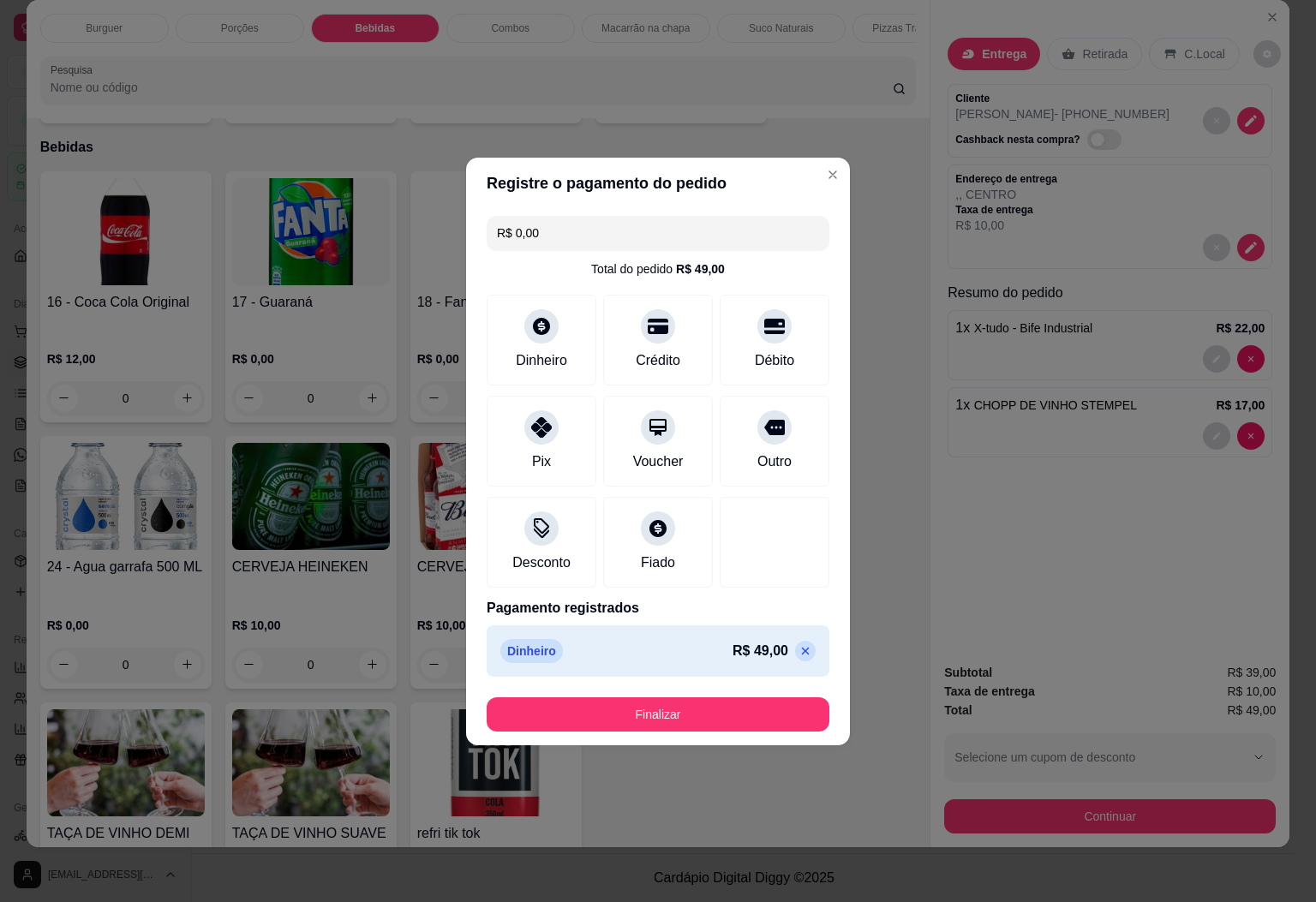
type input "R$ 0,00"
click at [767, 707] on button "Finalizar" at bounding box center [658, 714] width 343 height 34
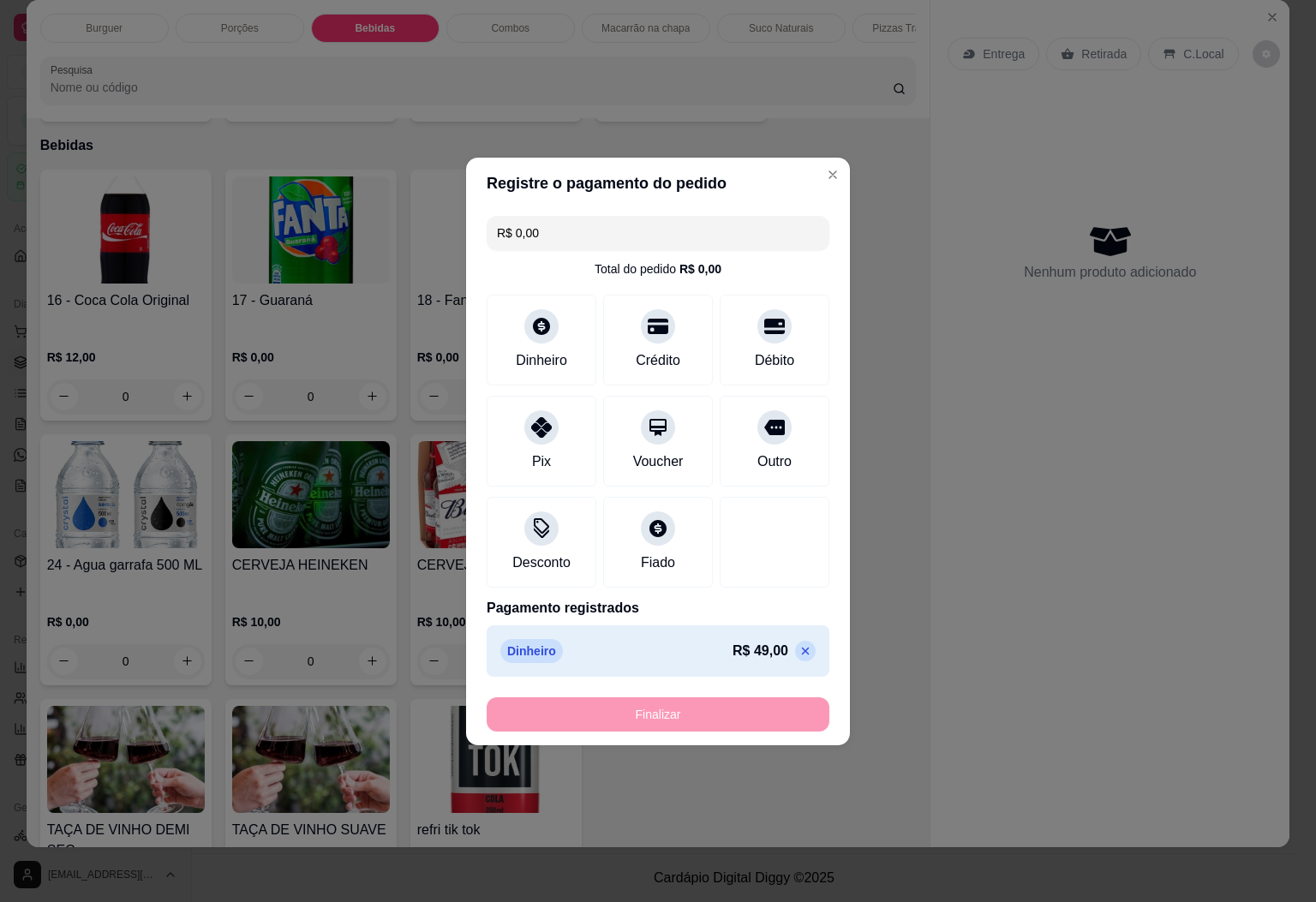
type input "0"
type input "-R$ 49,00"
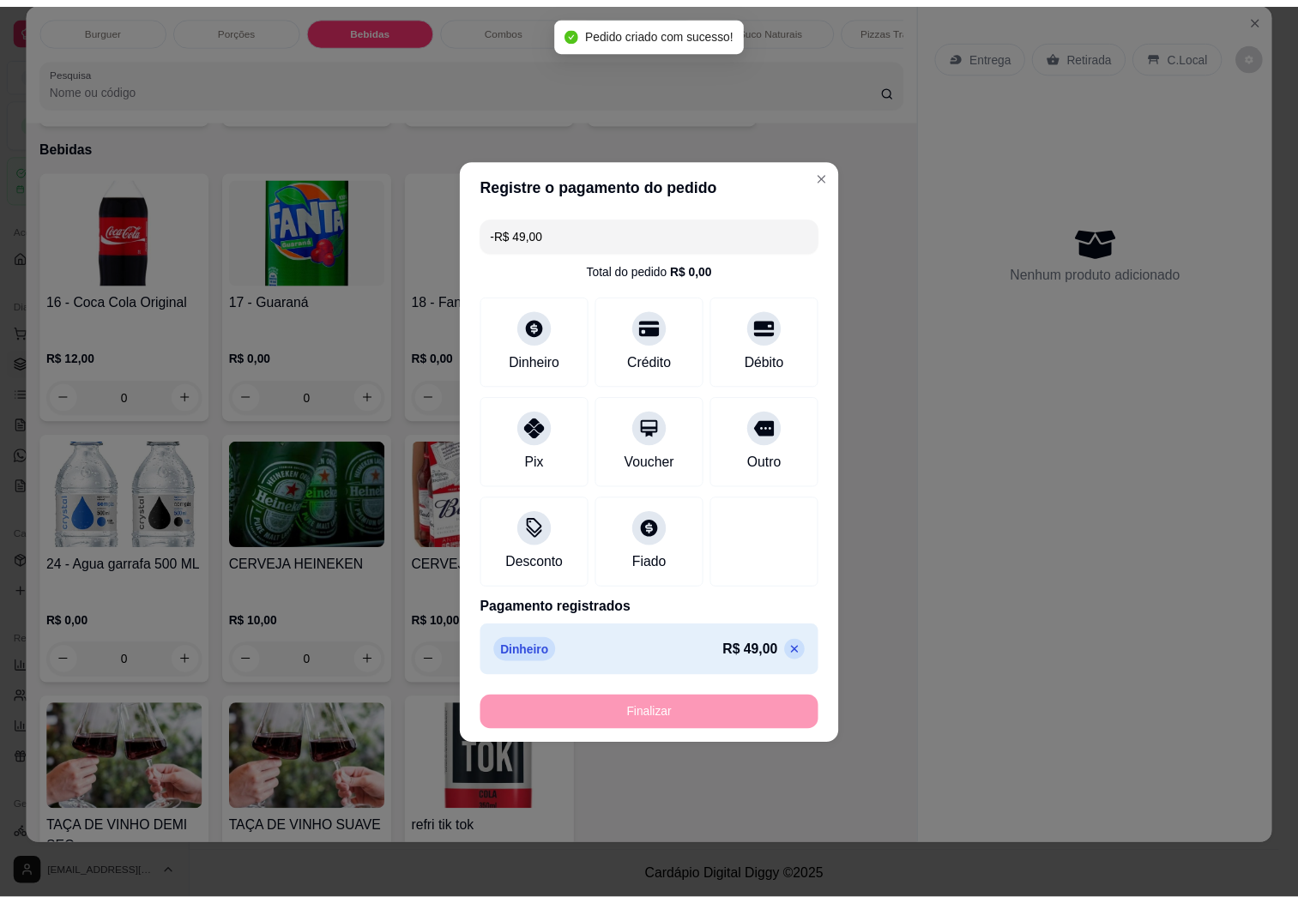
scroll to position [1899, 0]
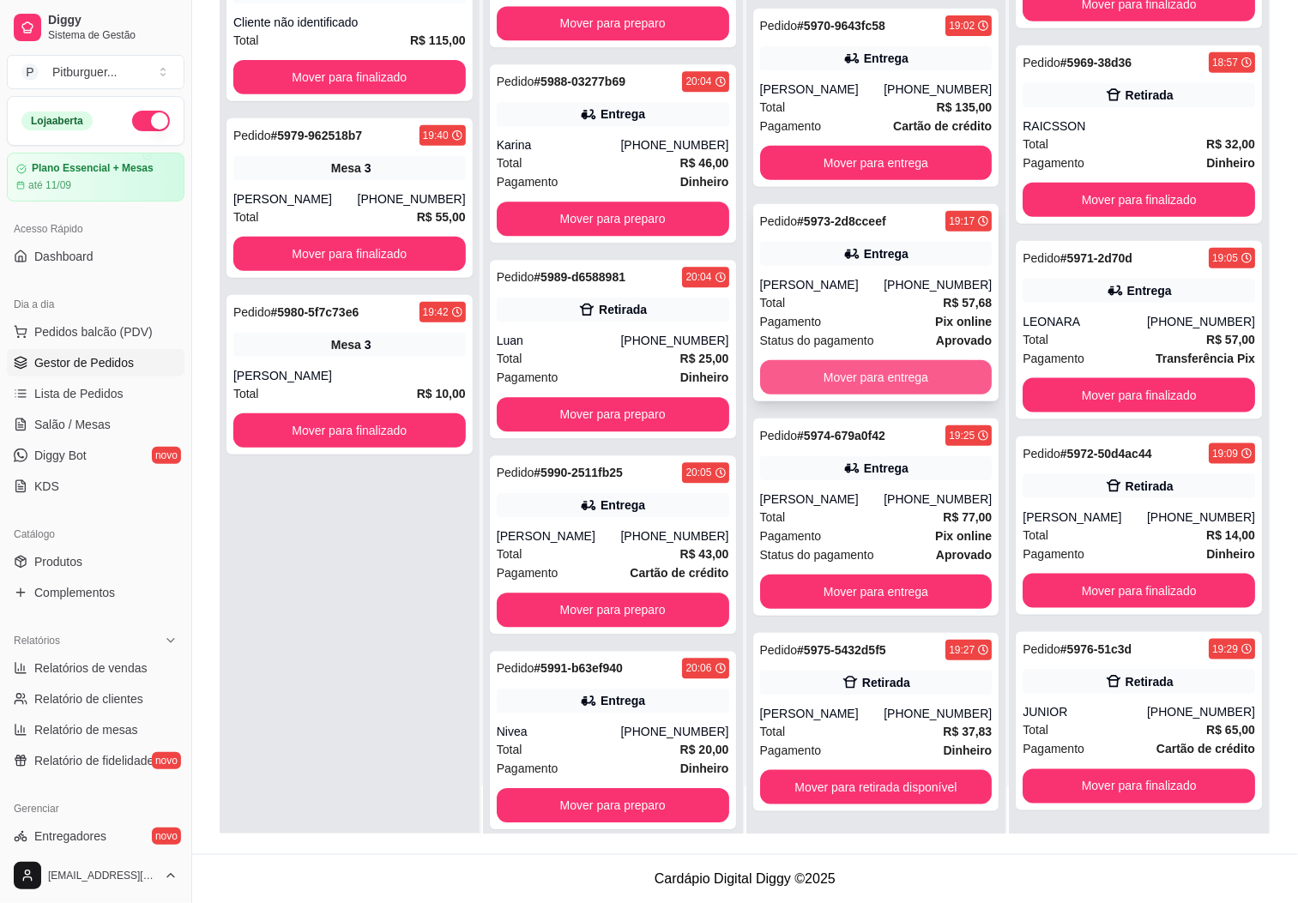
click at [829, 366] on button "Mover para entrega" at bounding box center [876, 377] width 232 height 34
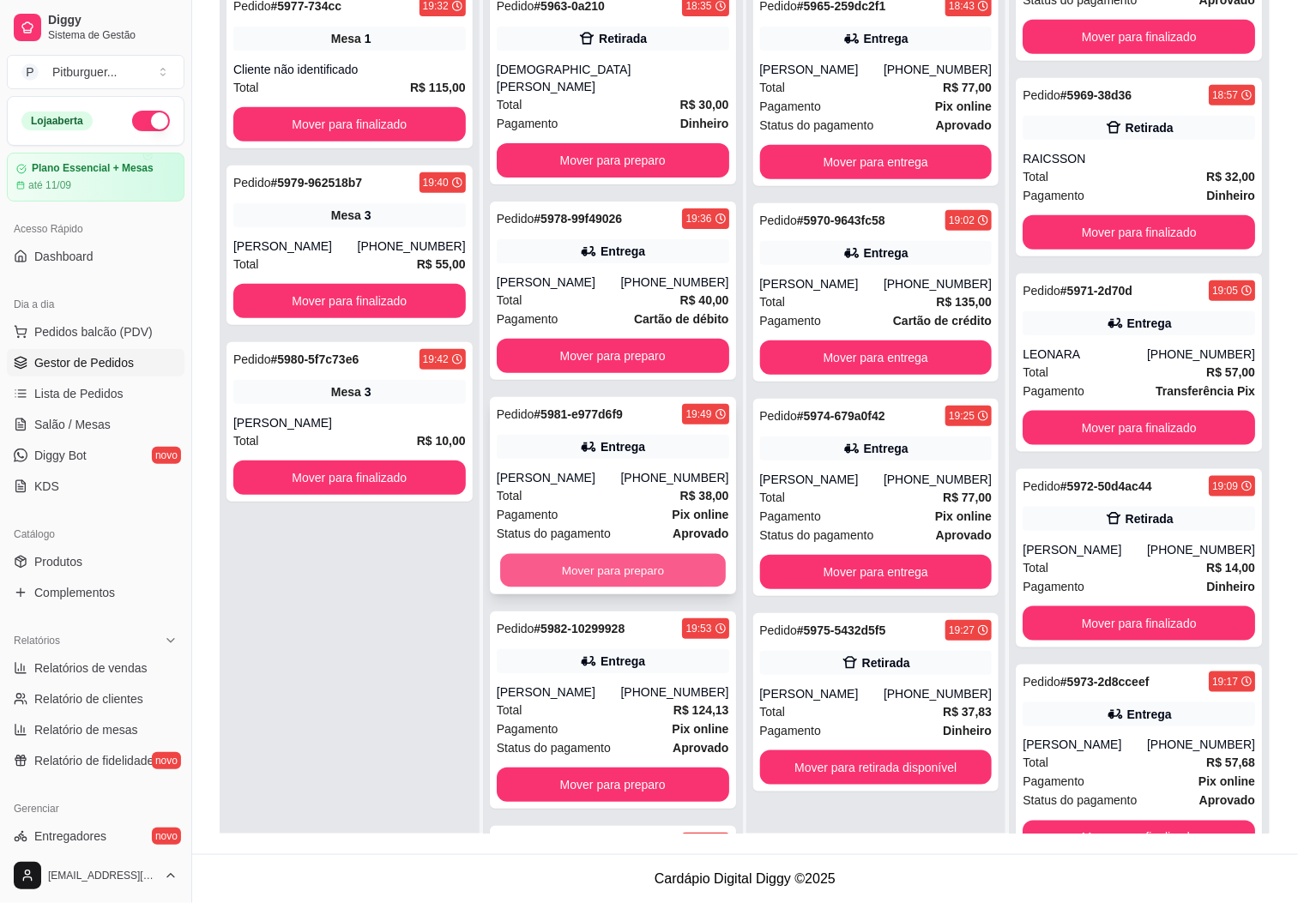
click at [581, 554] on button "Mover para preparo" at bounding box center [613, 570] width 226 height 33
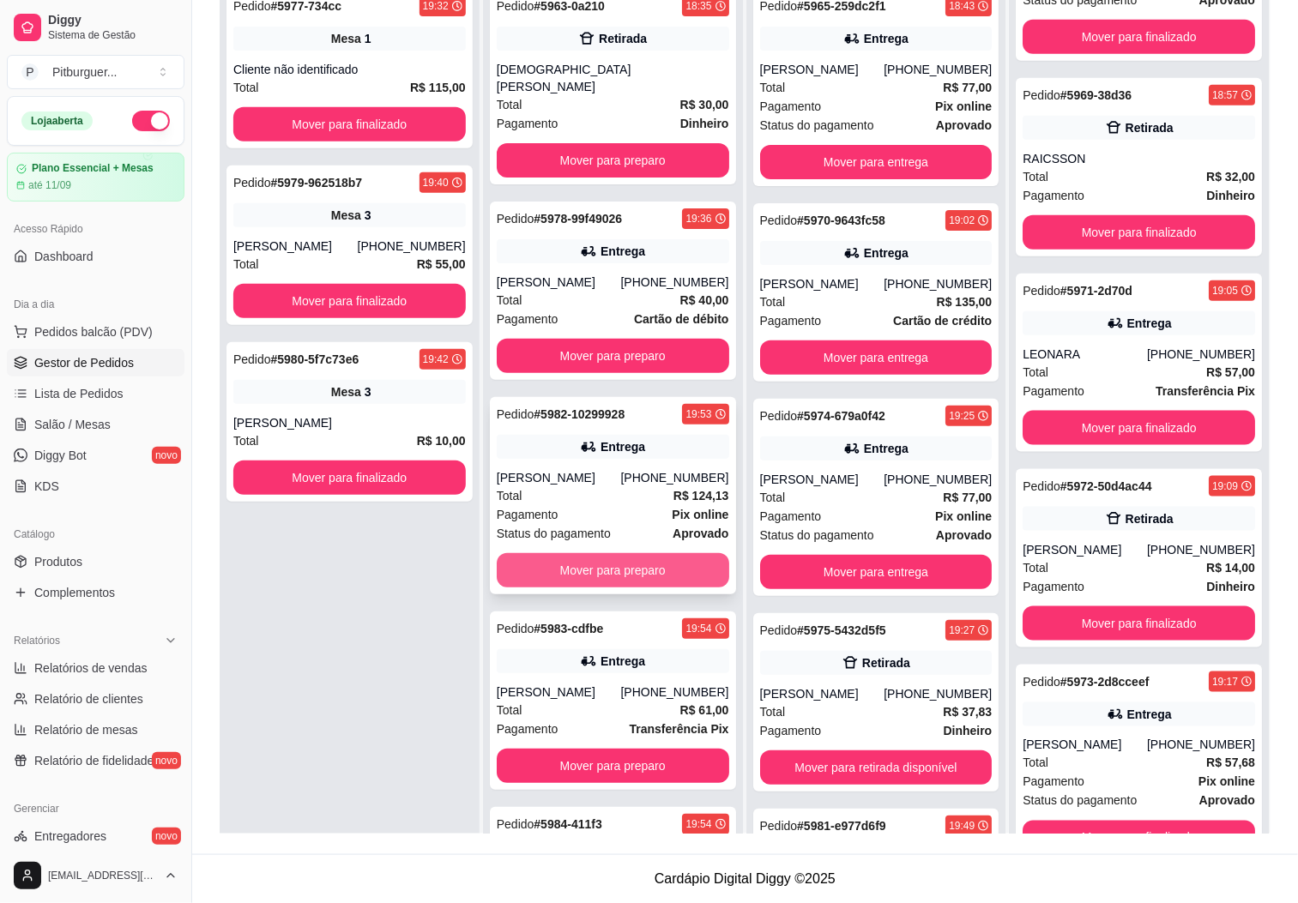
click at [580, 553] on button "Mover para preparo" at bounding box center [613, 570] width 232 height 34
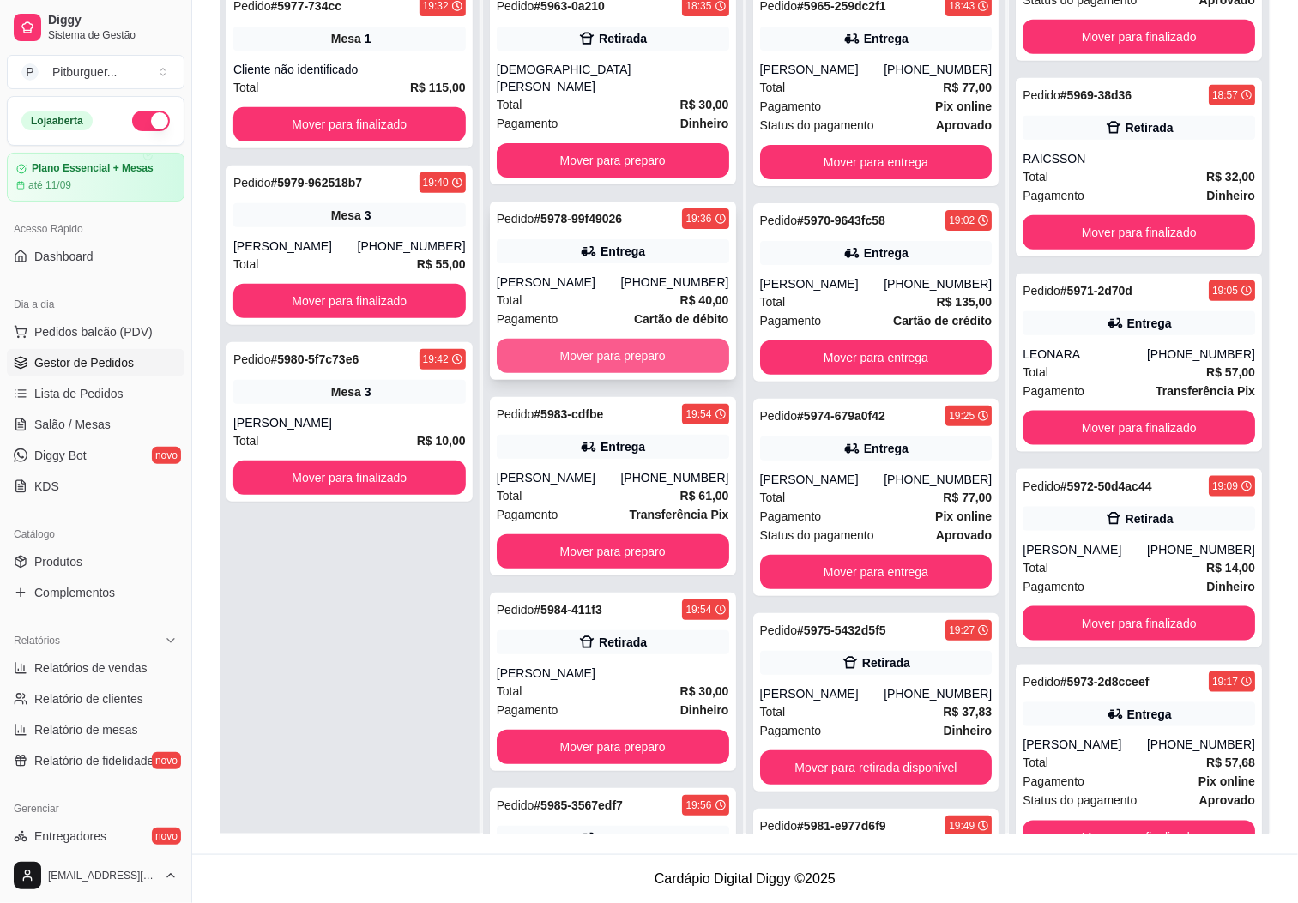
click at [579, 345] on button "Mover para preparo" at bounding box center [613, 356] width 232 height 34
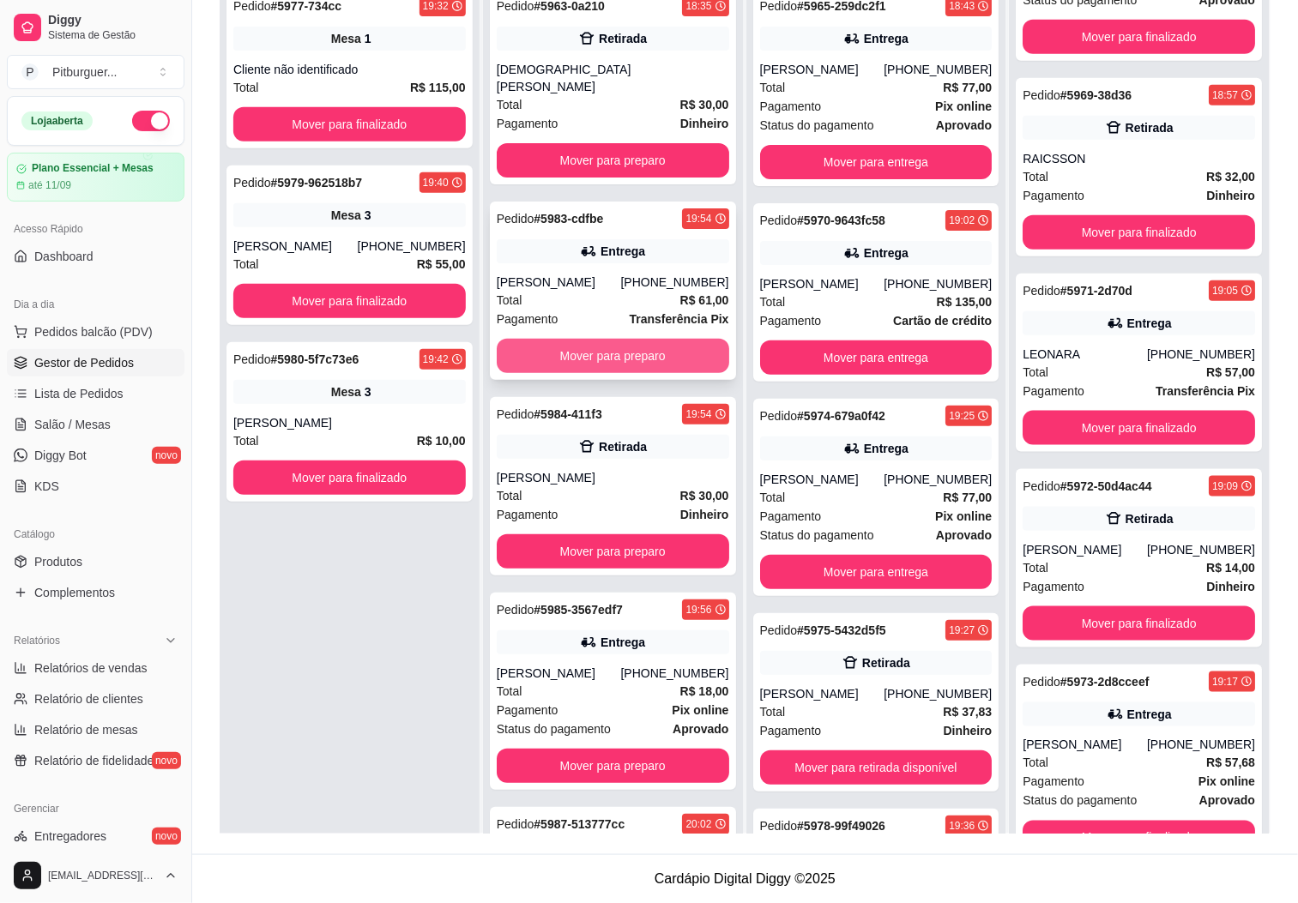
click at [590, 339] on button "Mover para preparo" at bounding box center [613, 356] width 232 height 34
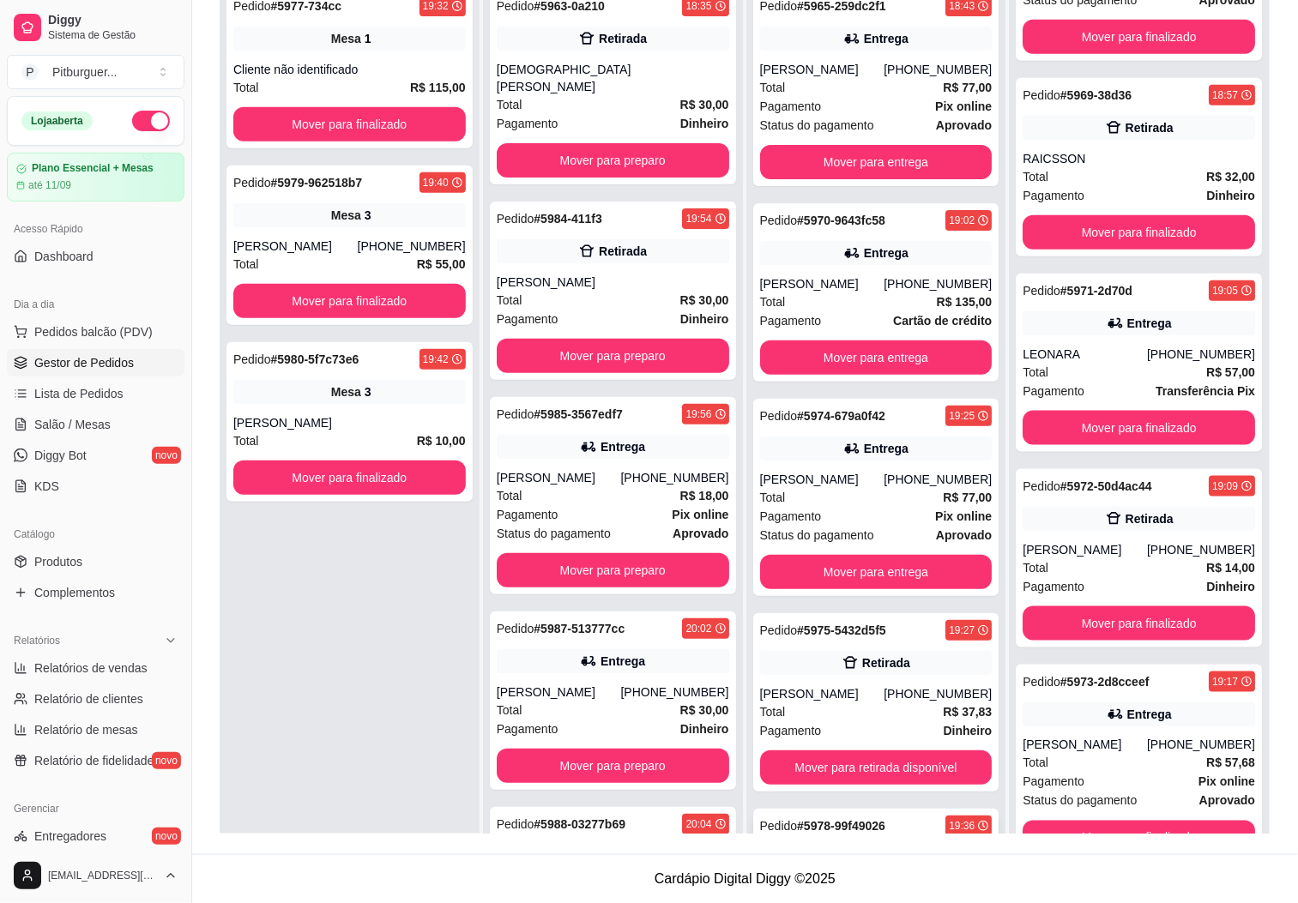
scroll to position [752, 0]
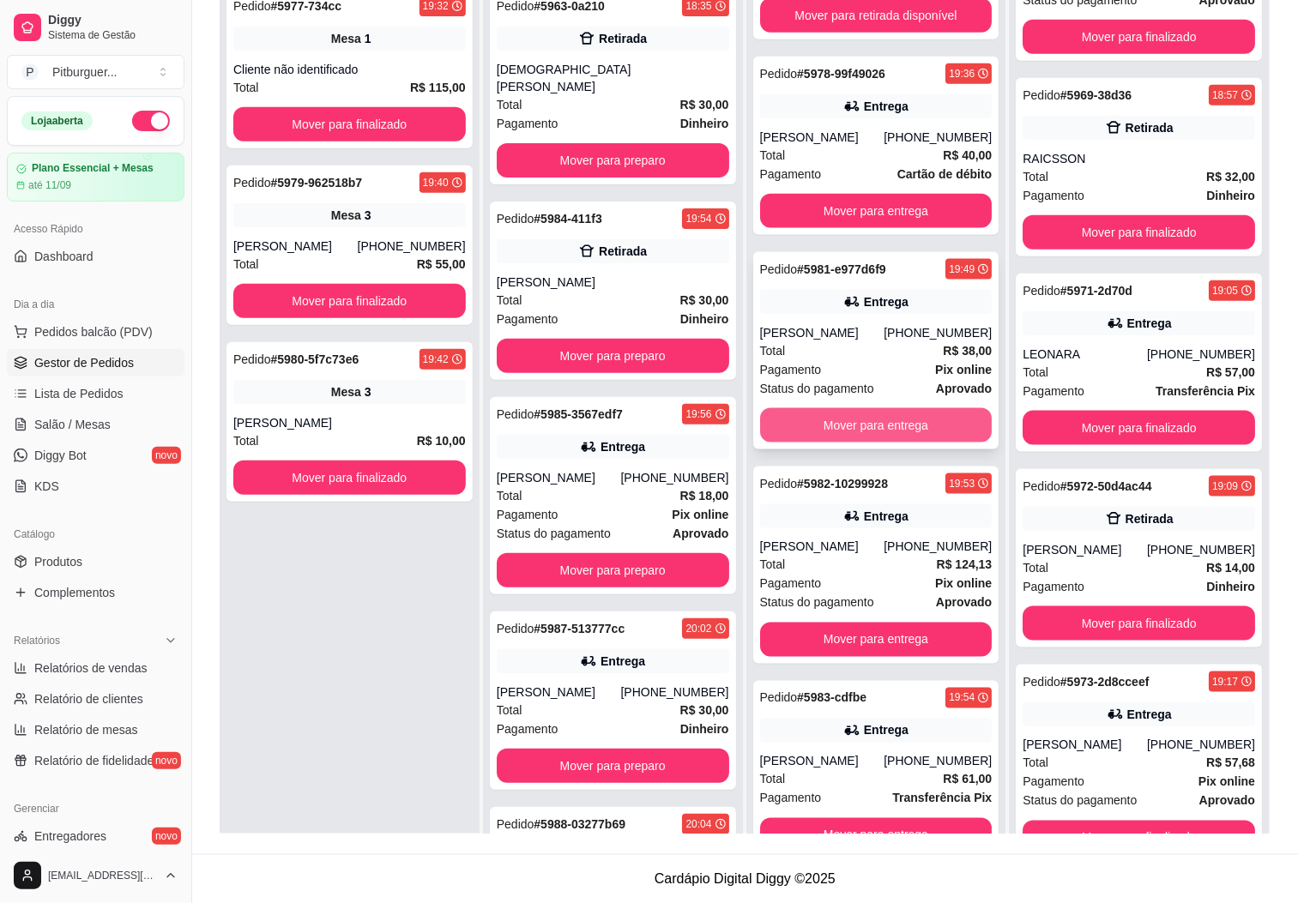
click at [863, 430] on button "Mover para entrega" at bounding box center [876, 425] width 232 height 34
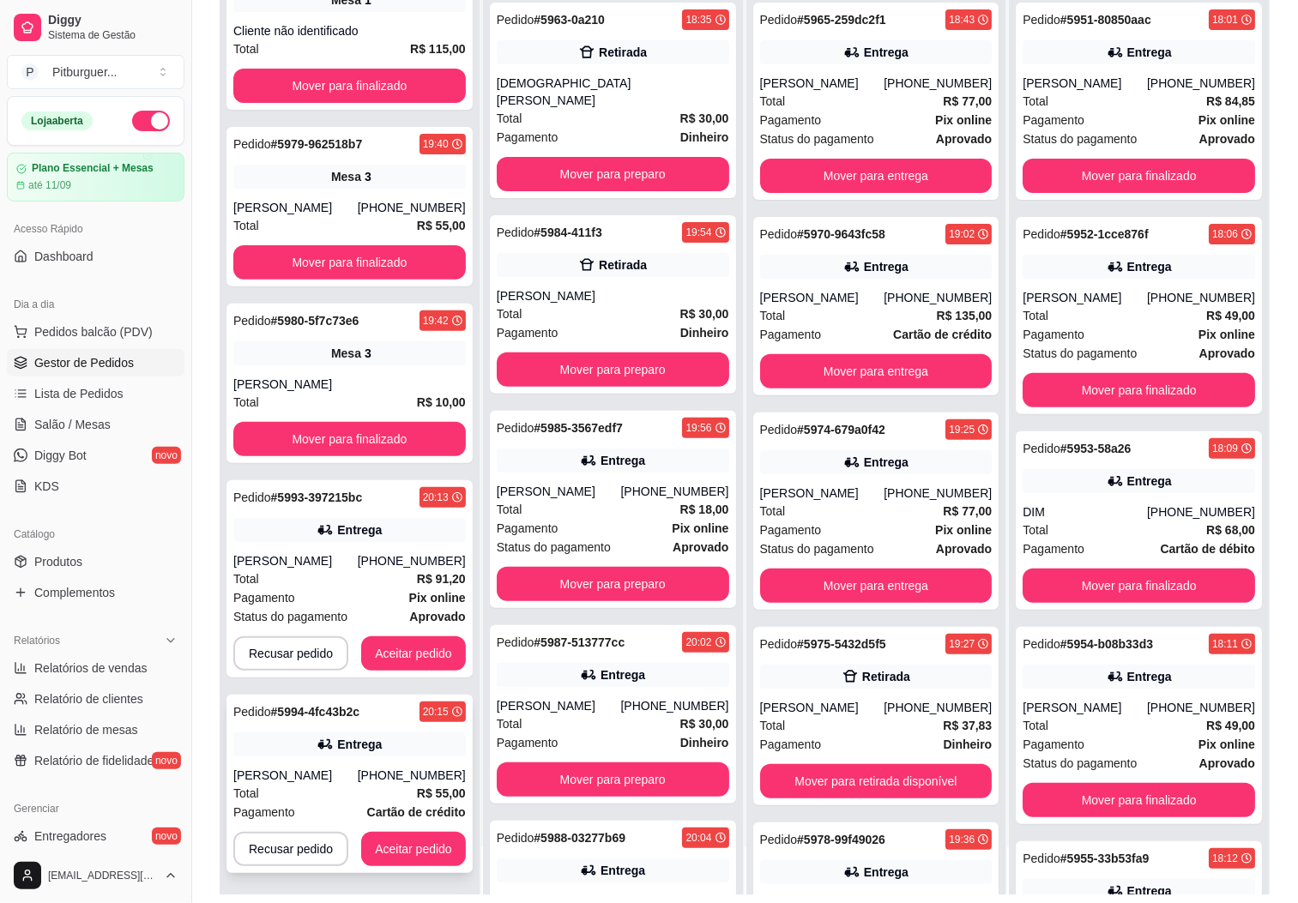
scroll to position [262, 0]
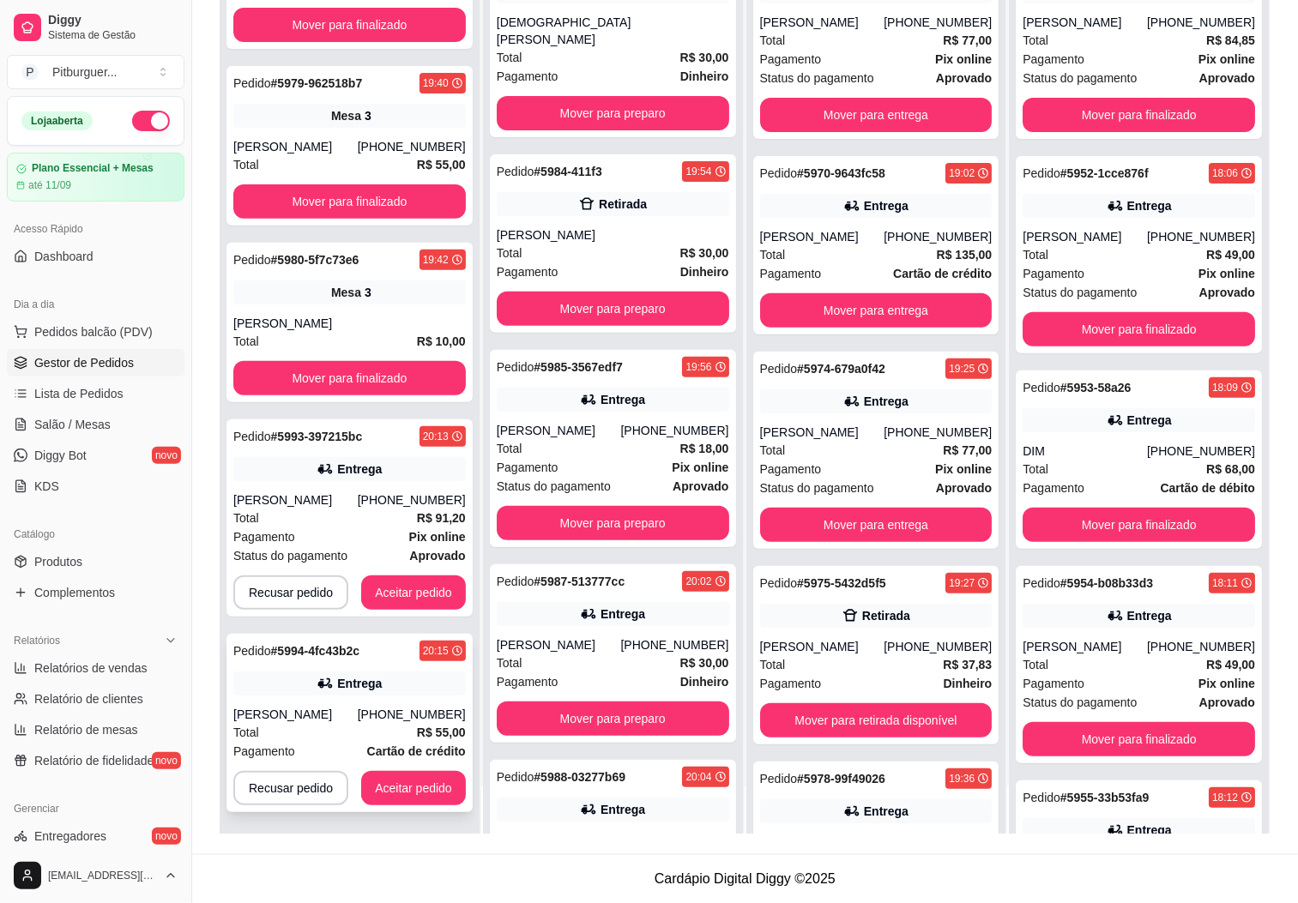
click at [358, 767] on div "Pedido # 5994-4fc43b2c 20:15 Entrega Felipe Chambella (27) 99582-8478 Total R$ …" at bounding box center [349, 723] width 246 height 178
click at [397, 780] on button "Aceitar pedido" at bounding box center [413, 788] width 105 height 34
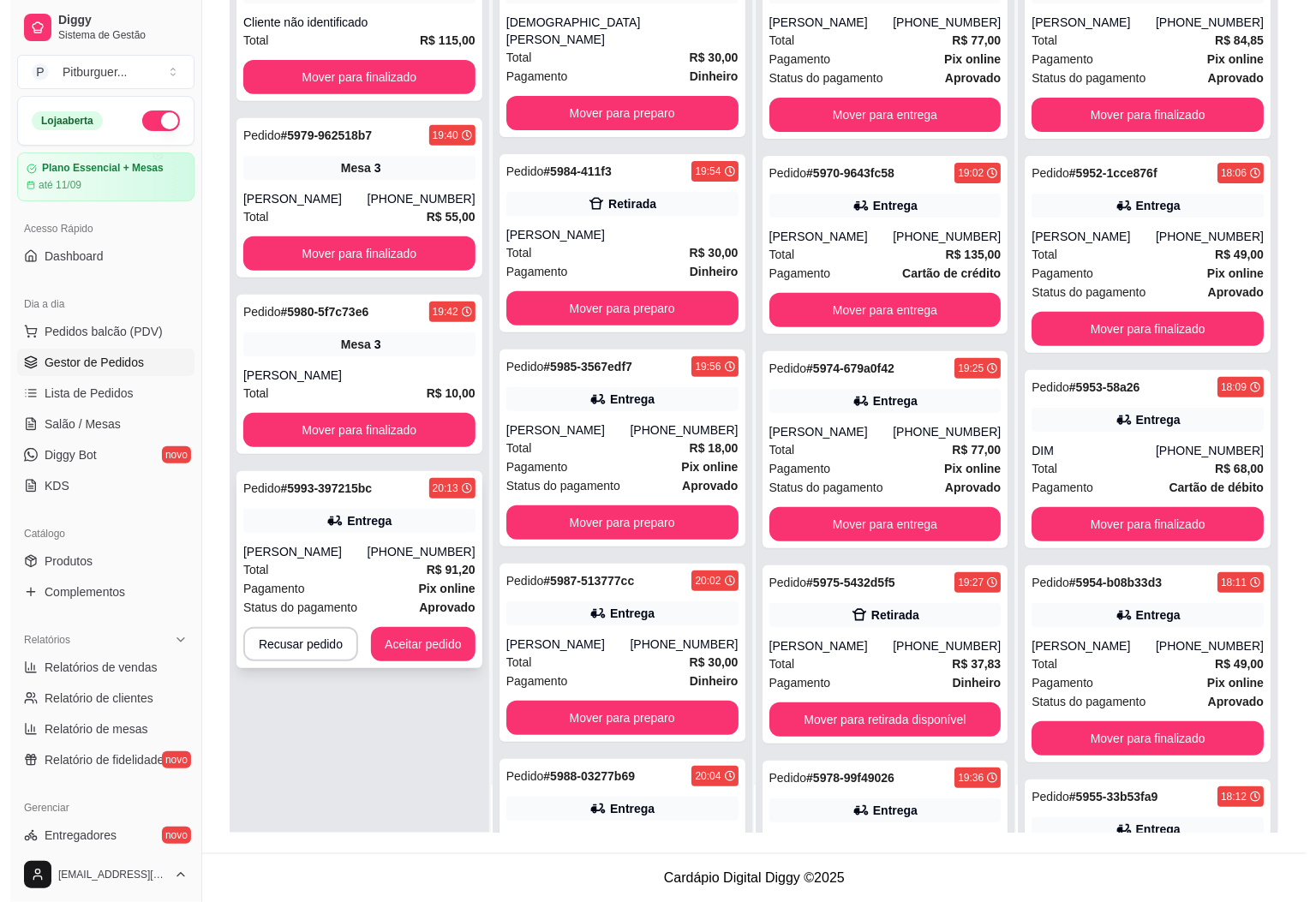
scroll to position [0, 0]
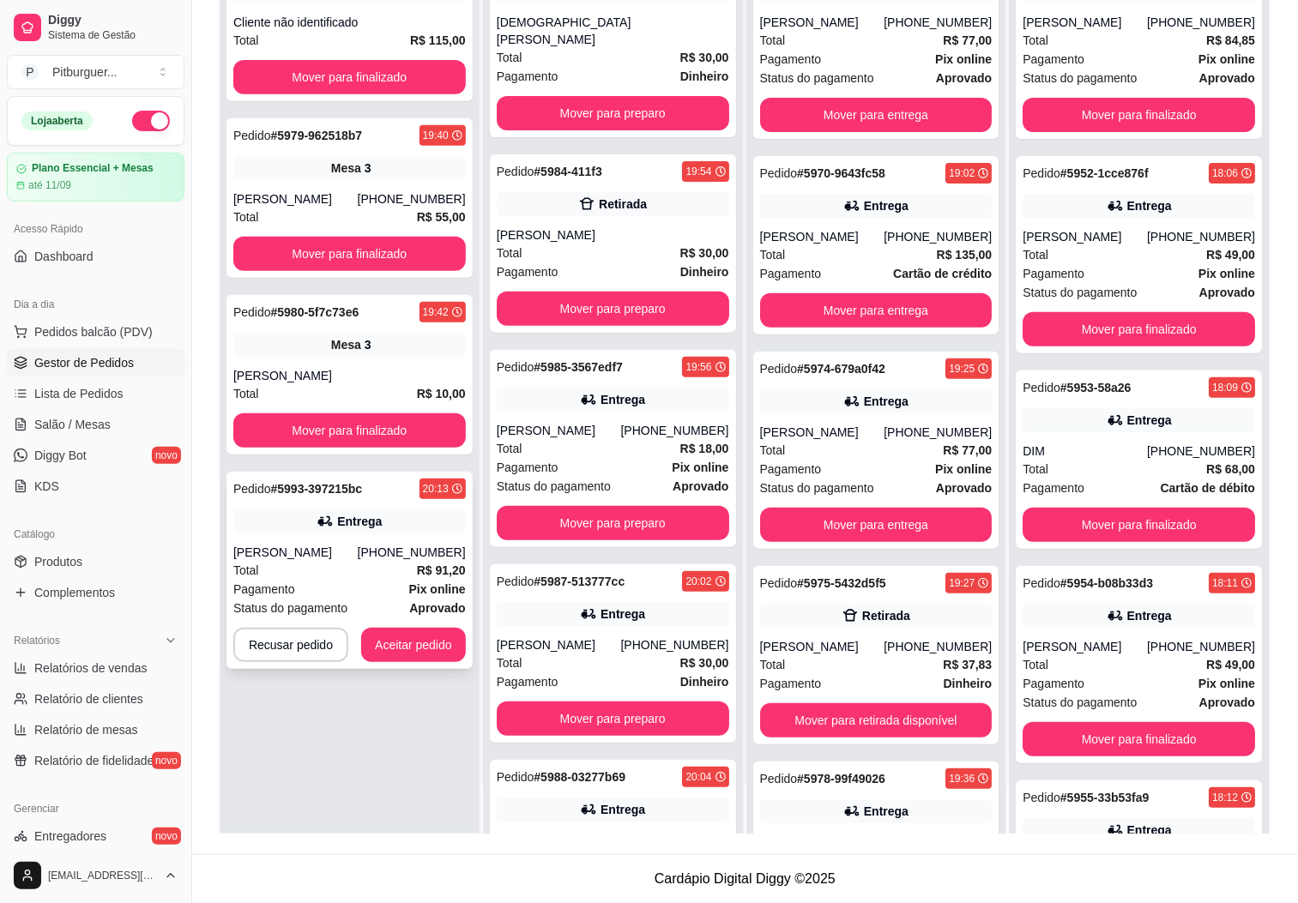
click at [340, 562] on div "Total R$ 91,20" at bounding box center [349, 570] width 232 height 19
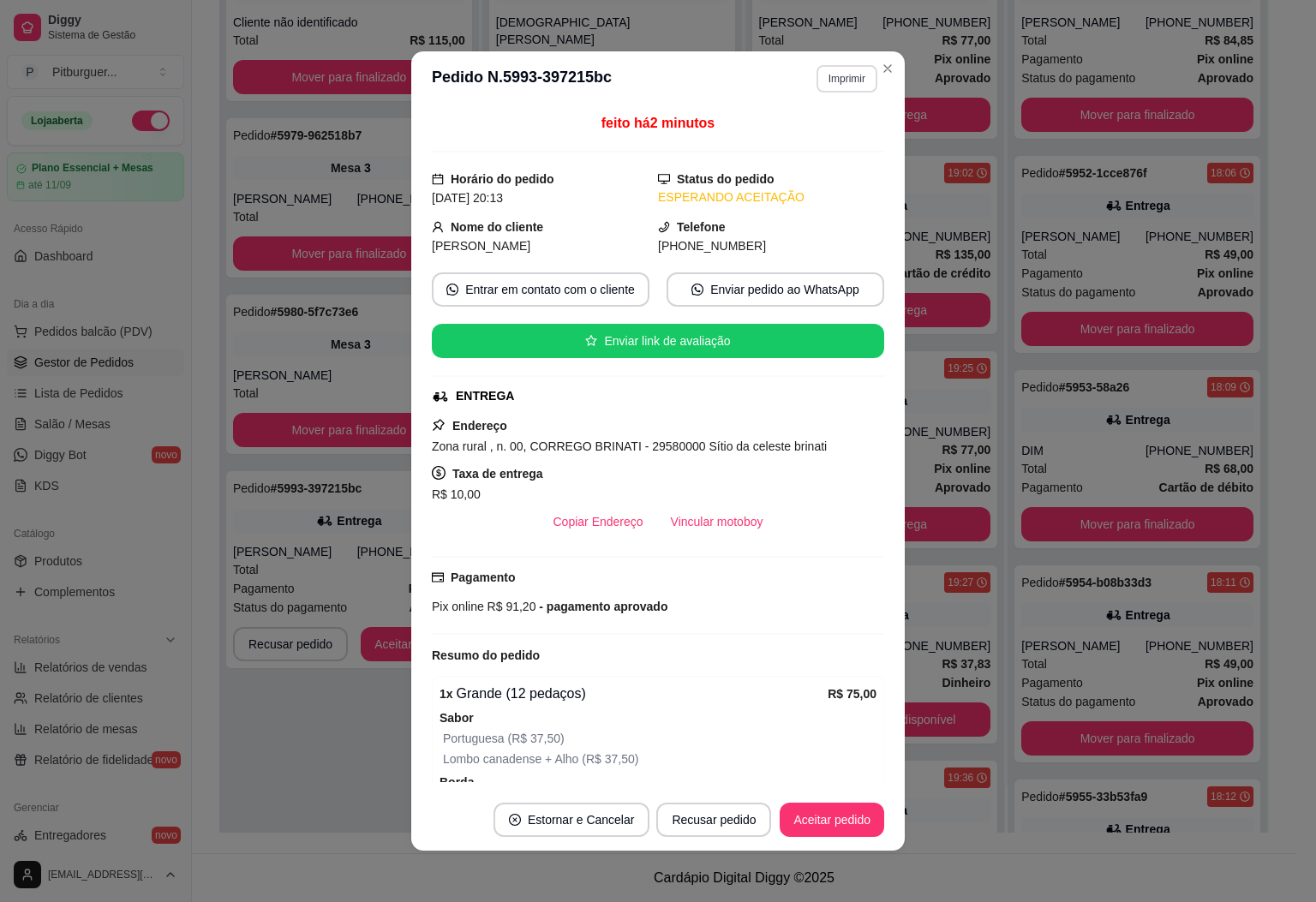
click at [828, 78] on button "Imprimir" at bounding box center [846, 78] width 61 height 27
click at [781, 168] on button "IMPRESSORA" at bounding box center [807, 174] width 120 height 27
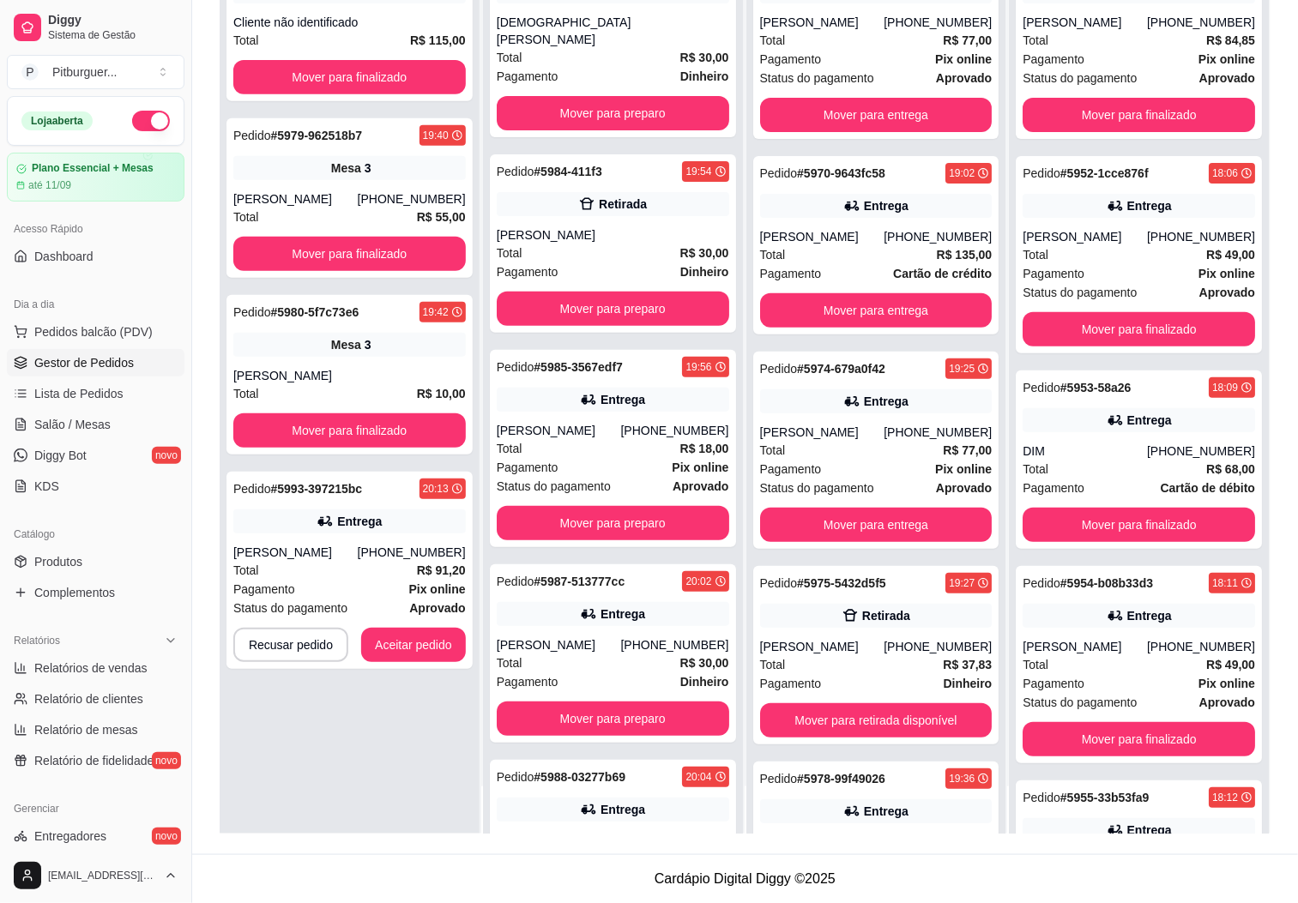
click at [293, 786] on div "Pedido # 5977-734cc 19:32 Mesa 1 Cliente não identificado Total R$ 115,00 Mover…" at bounding box center [350, 382] width 260 height 903
click at [413, 648] on button "Aceitar pedido" at bounding box center [413, 645] width 101 height 33
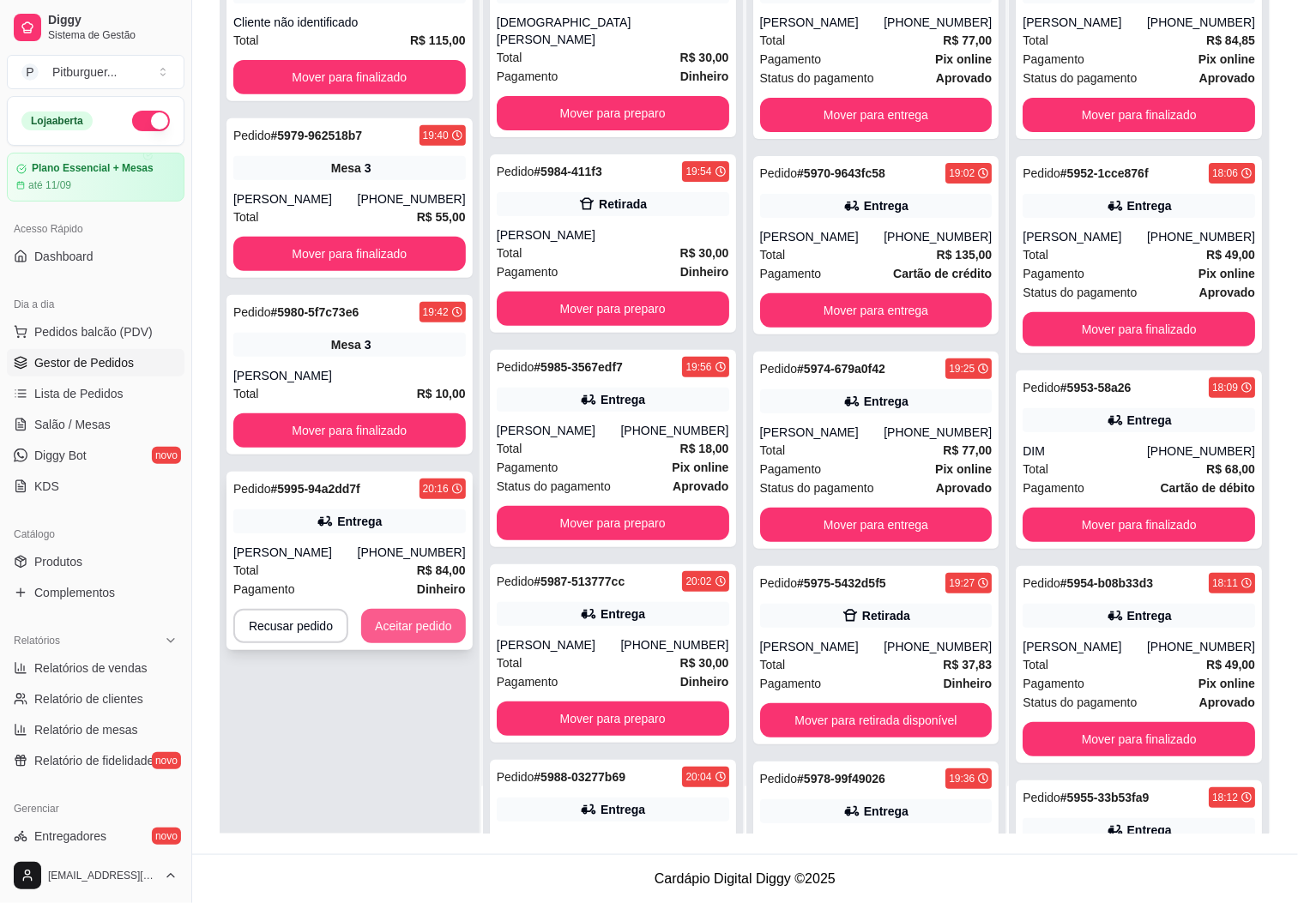
click at [412, 630] on button "Aceitar pedido" at bounding box center [413, 626] width 105 height 34
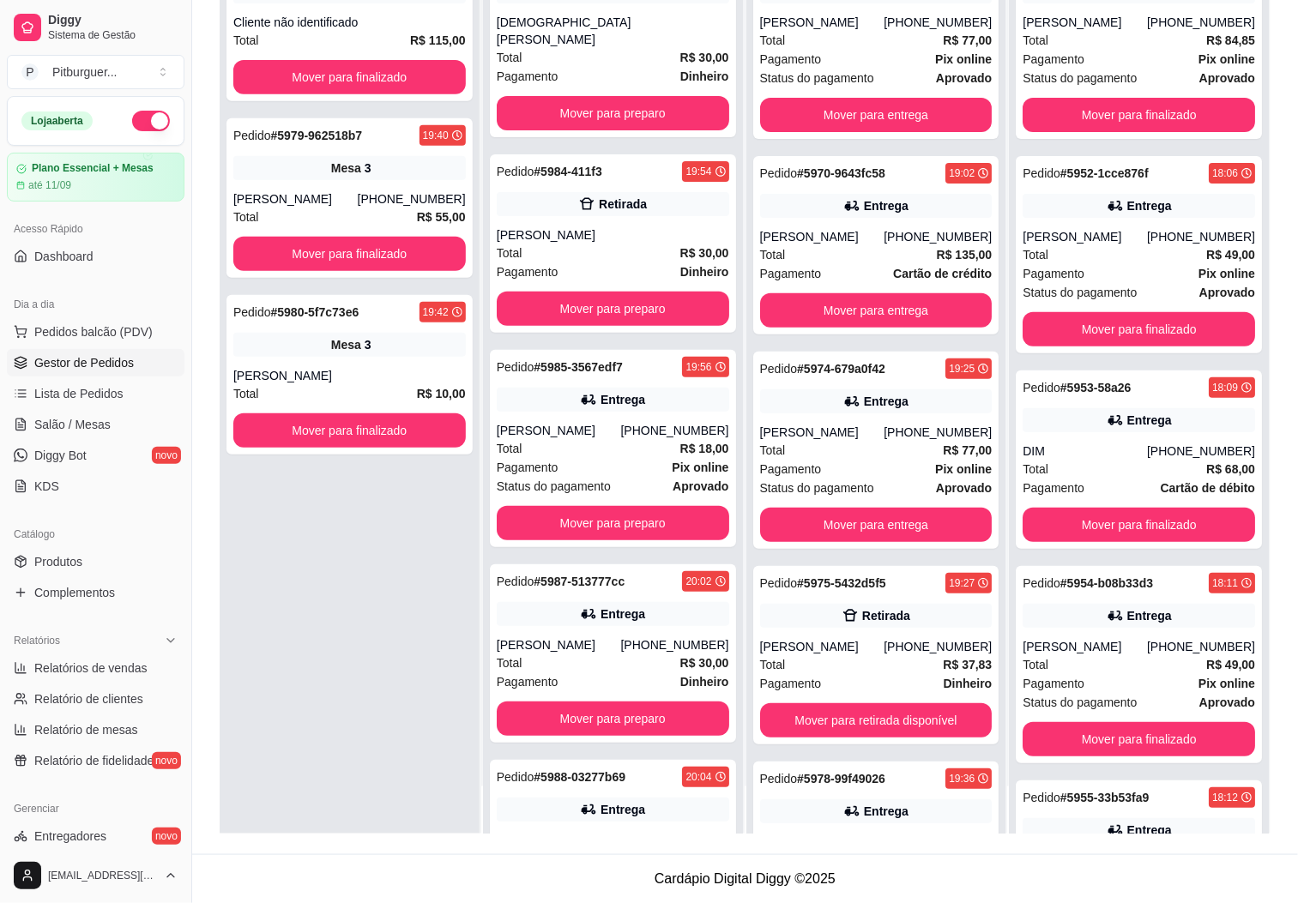
drag, startPoint x: 495, startPoint y: 543, endPoint x: 402, endPoint y: 598, distance: 107.7
click at [189, 522] on button "Toggle Sidebar" at bounding box center [191, 451] width 14 height 903
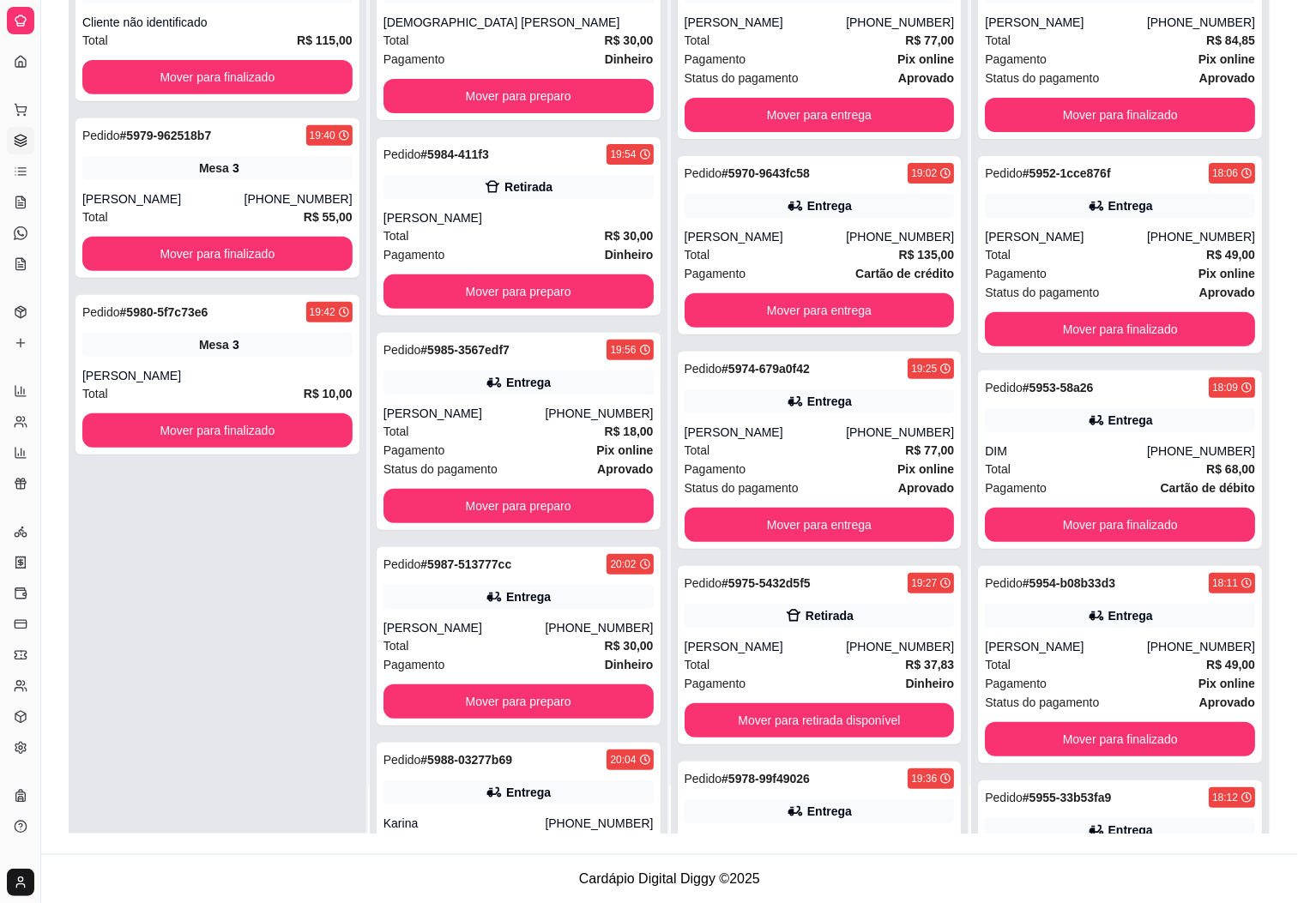
drag, startPoint x: 36, startPoint y: 569, endPoint x: 121, endPoint y: 590, distance: 87.4
click at [121, 590] on div "Diggy Sistema de Gestão P Pitburguer ... Loja aberta Plano Essencial + Mesas at…" at bounding box center [649, 320] width 1298 height 1165
click at [39, 594] on button "Toggle Sidebar" at bounding box center [40, 451] width 14 height 903
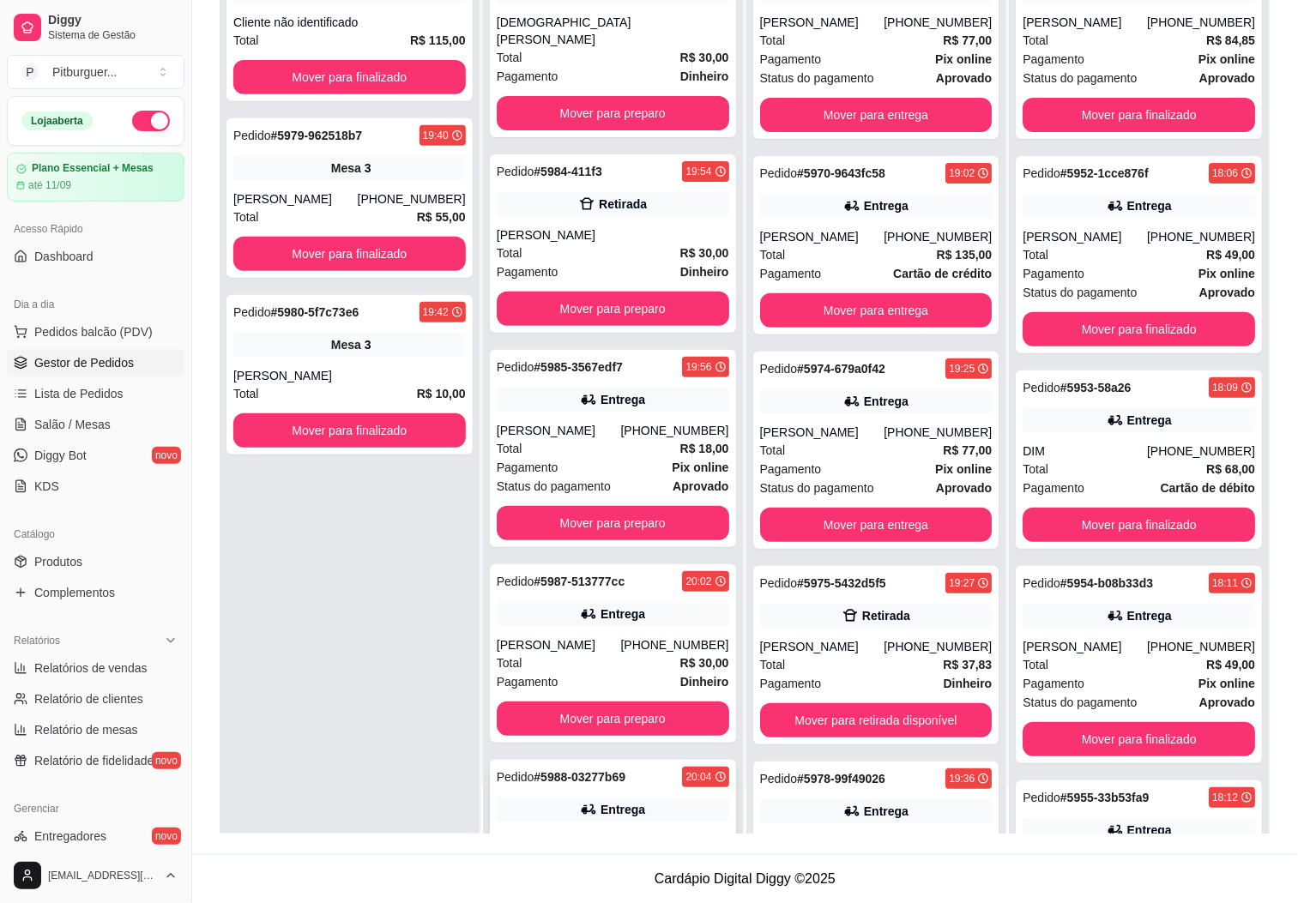
click at [505, 798] on div "Entrega" at bounding box center [613, 810] width 232 height 24
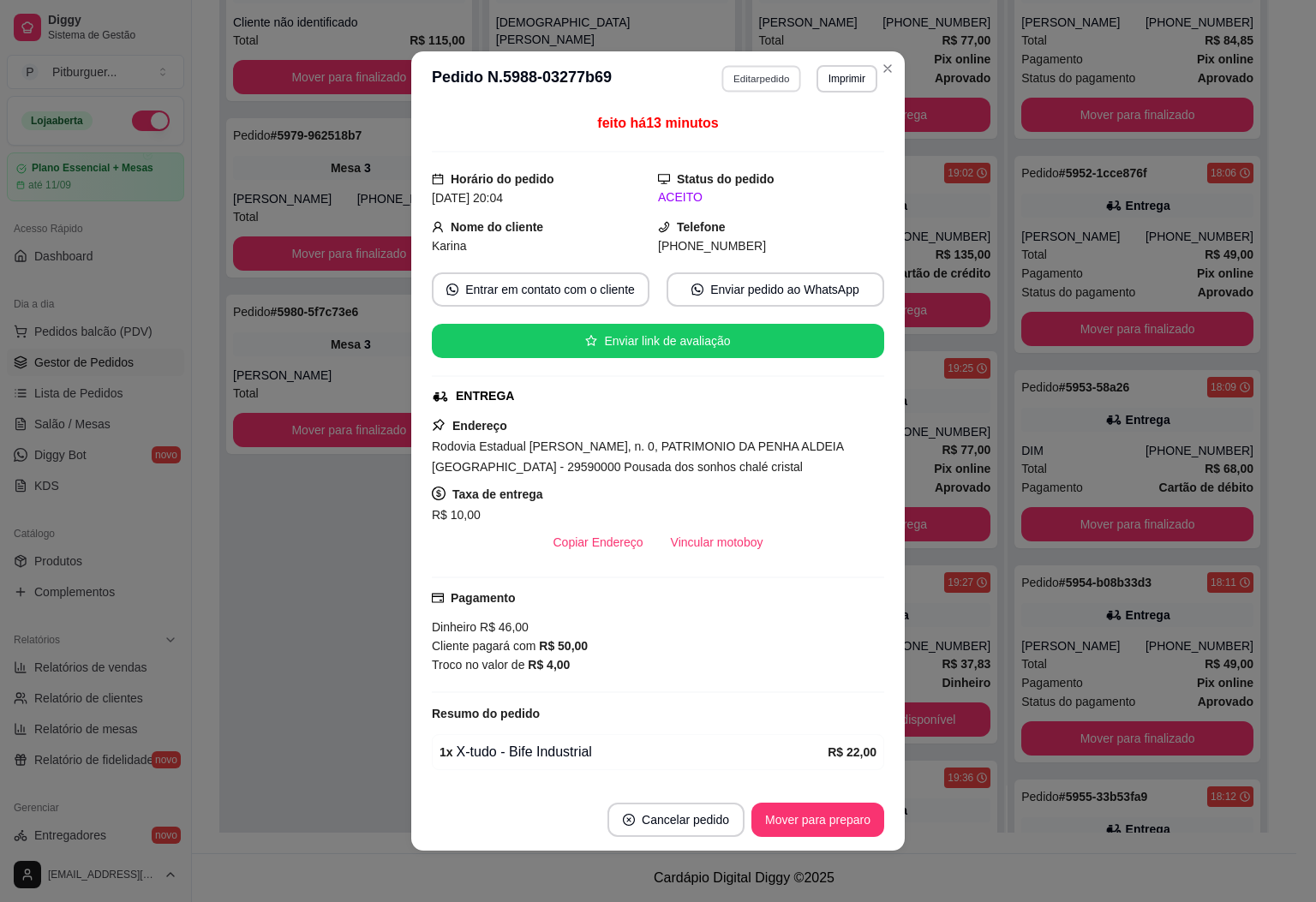
click at [737, 78] on button "Editar pedido" at bounding box center [762, 78] width 80 height 27
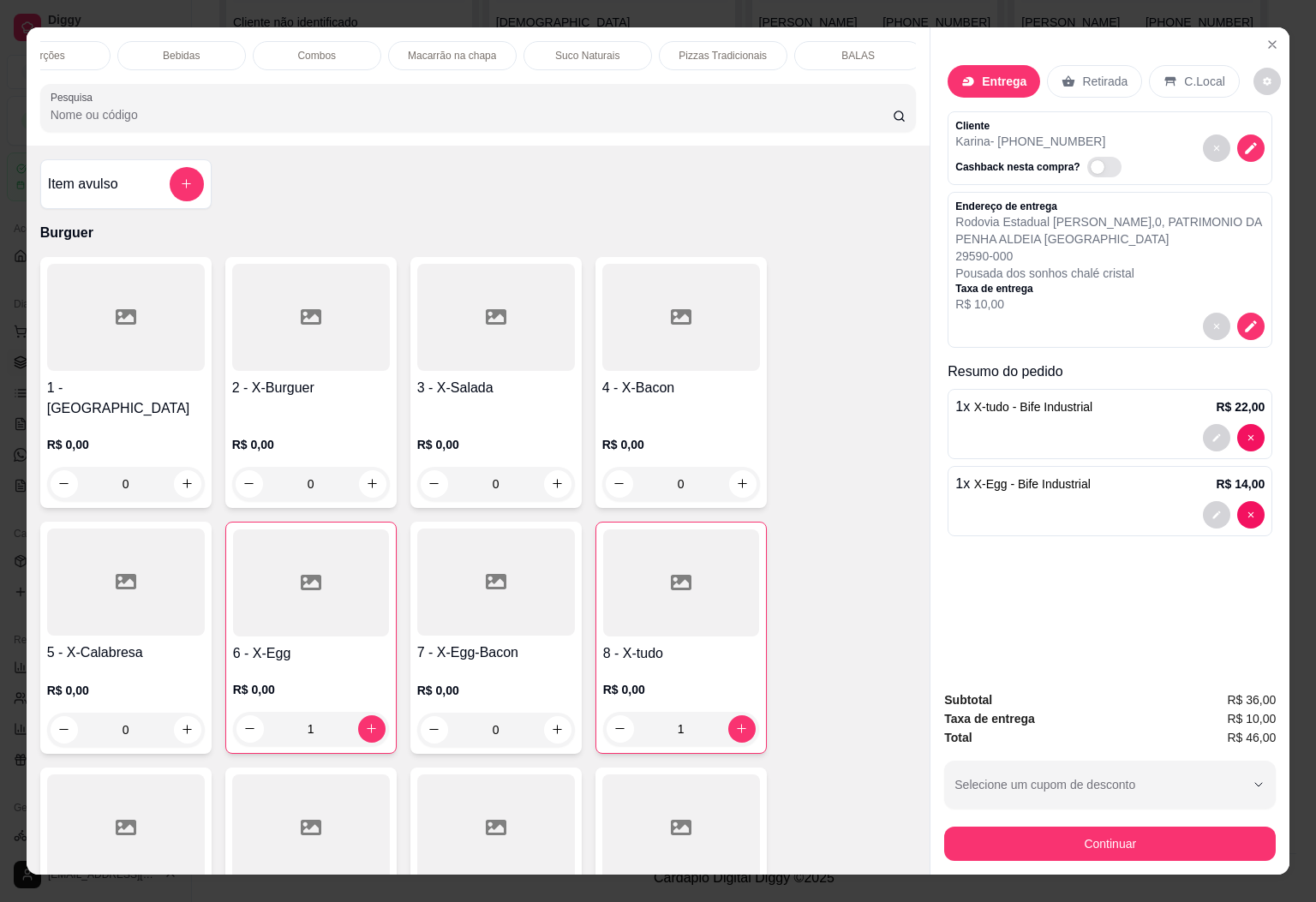
scroll to position [0, 199]
click at [869, 42] on div "BALAS" at bounding box center [853, 55] width 129 height 29
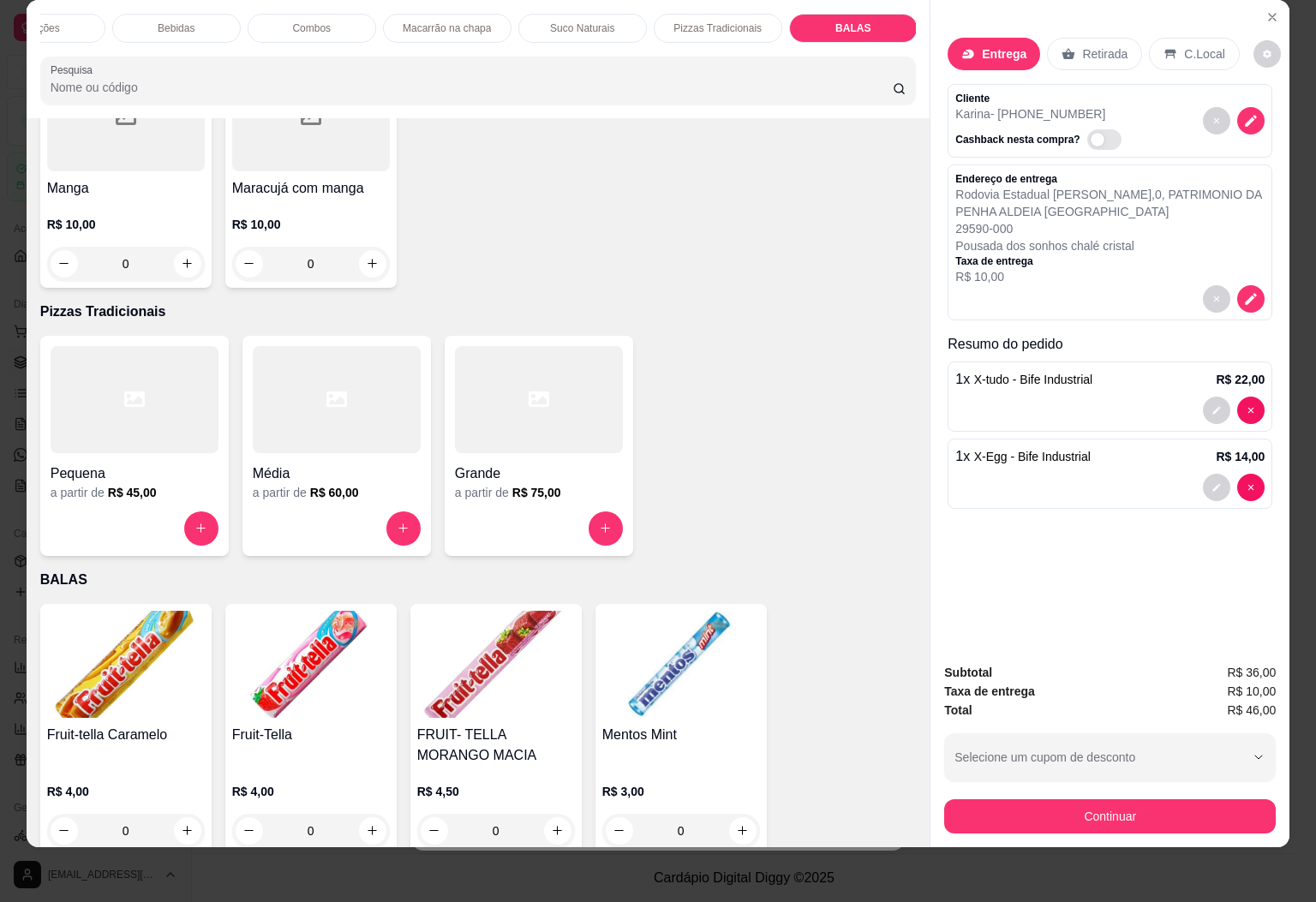
click at [644, 622] on img at bounding box center [681, 663] width 158 height 107
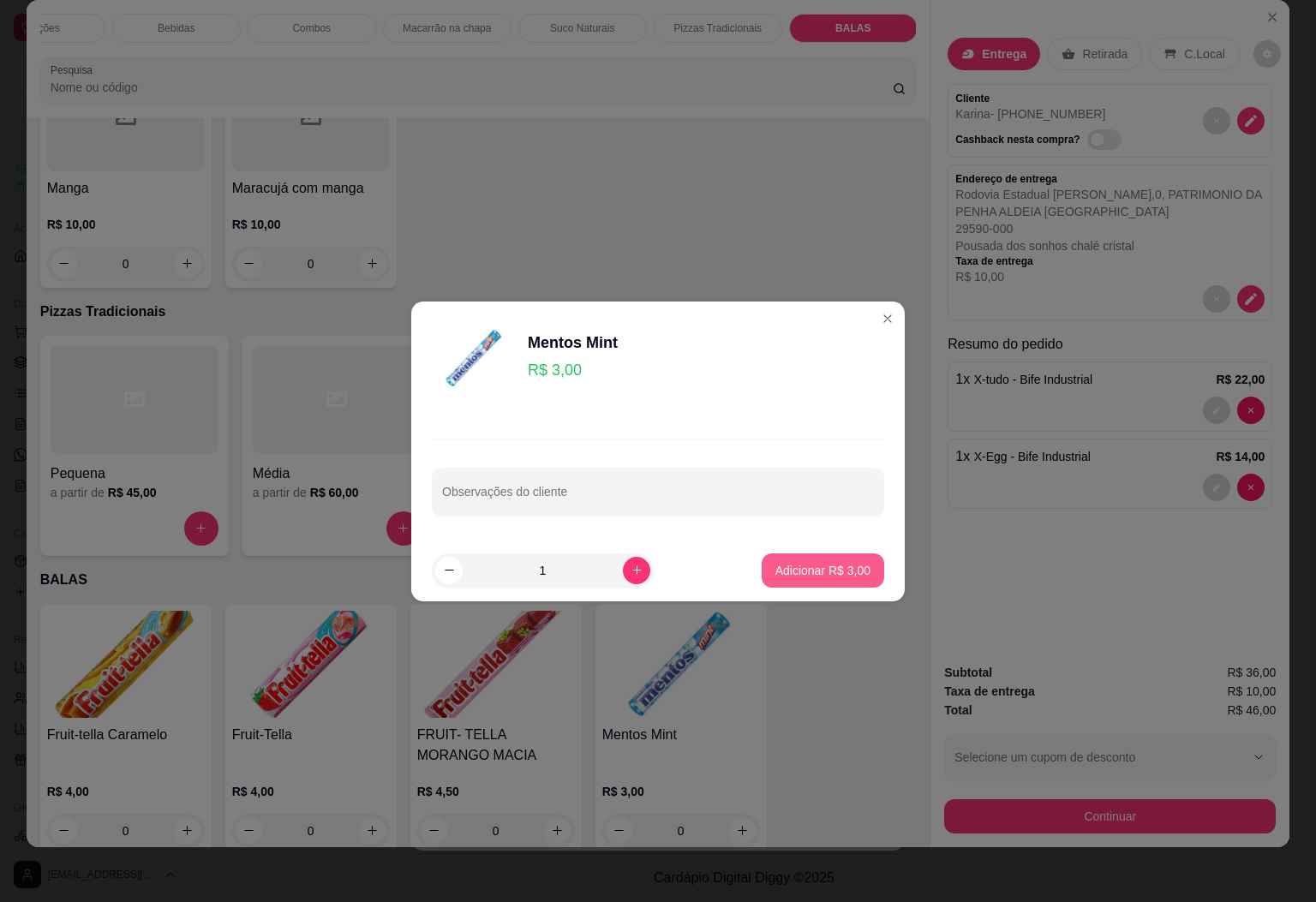
click at [786, 568] on p "Adicionar R$ 3,00" at bounding box center [822, 570] width 95 height 17
type input "1"
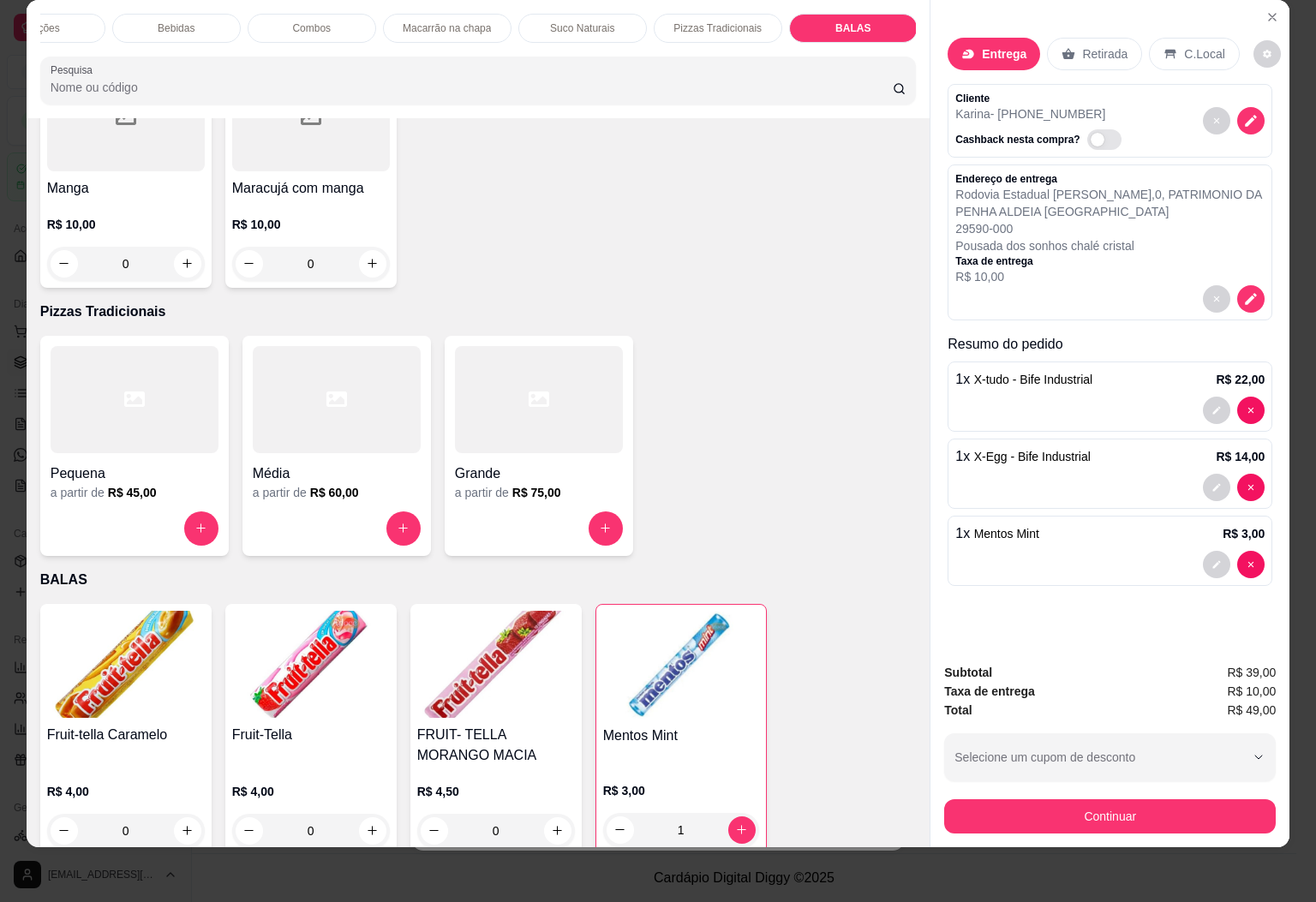
click at [992, 49] on div "Entrega" at bounding box center [994, 54] width 93 height 33
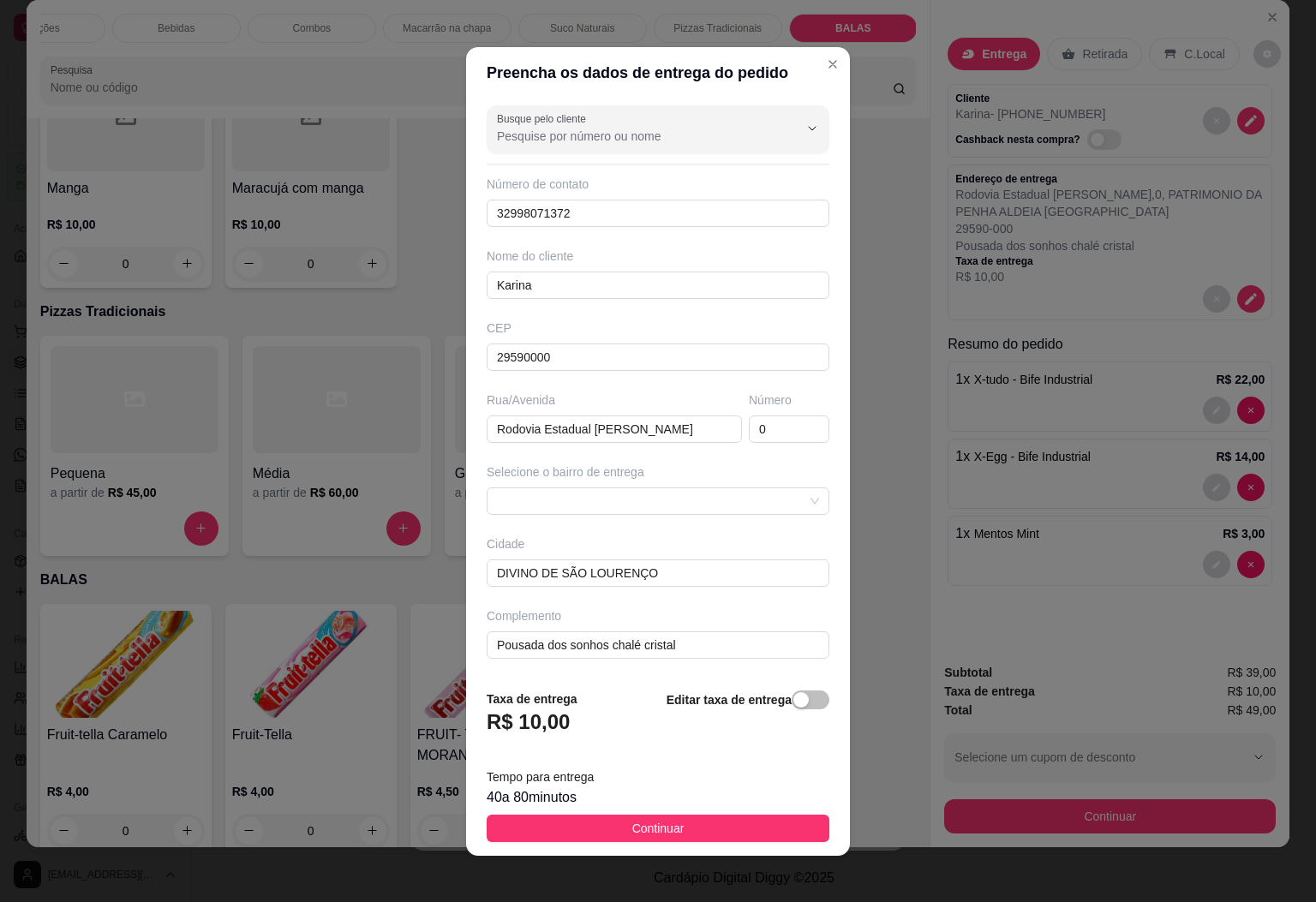
click at [797, 732] on div "Editar taxa de entrega" at bounding box center [747, 717] width 163 height 57
click at [793, 696] on div "button" at bounding box center [800, 699] width 15 height 15
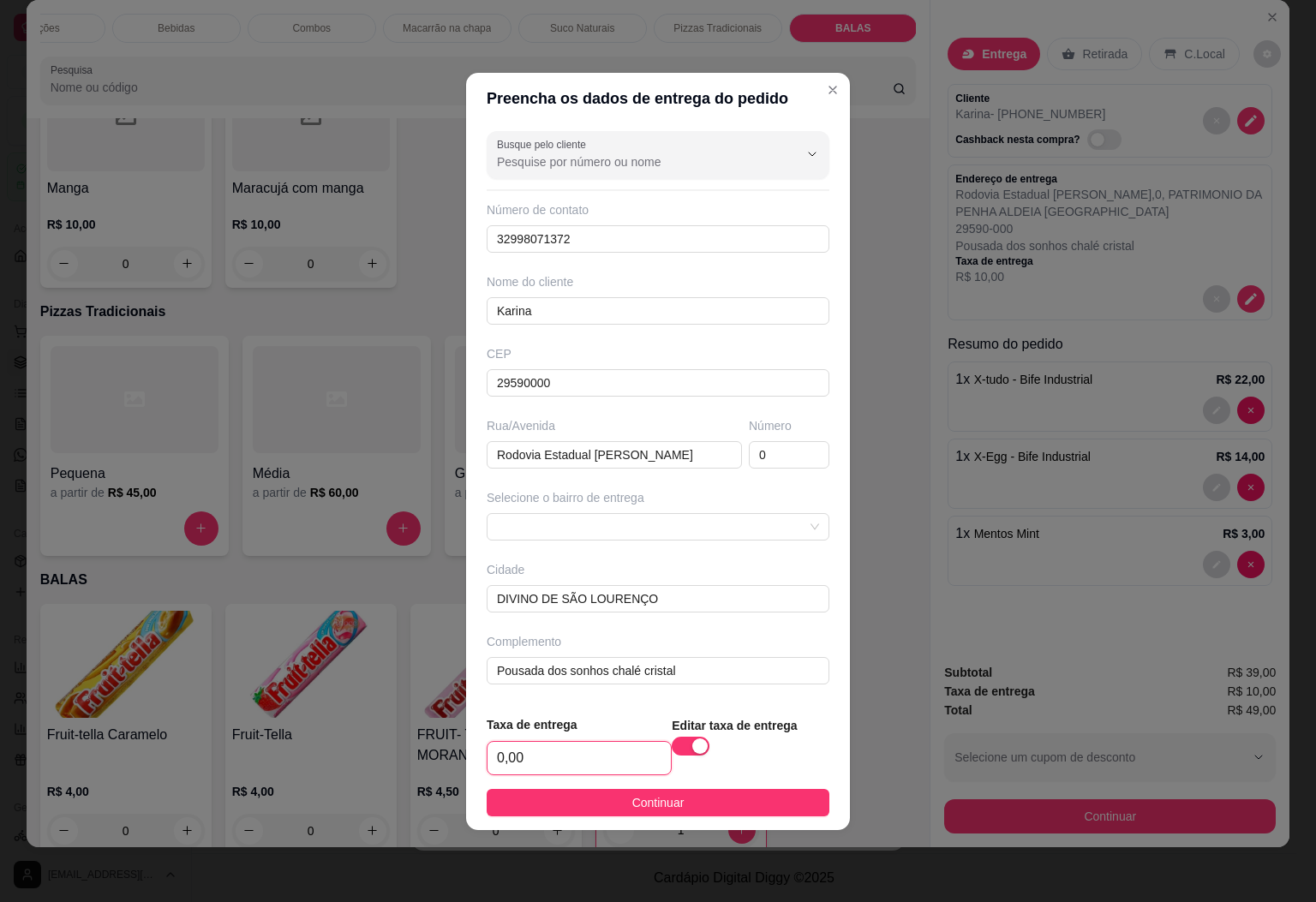
drag, startPoint x: 576, startPoint y: 759, endPoint x: 423, endPoint y: 779, distance: 154.3
click at [423, 779] on div "Preencha os dados de entrega do pedido Busque pelo cliente Número de contato 32…" at bounding box center [658, 451] width 1316 height 902
type input "12,00"
click at [647, 800] on span "Continuar" at bounding box center [658, 802] width 52 height 19
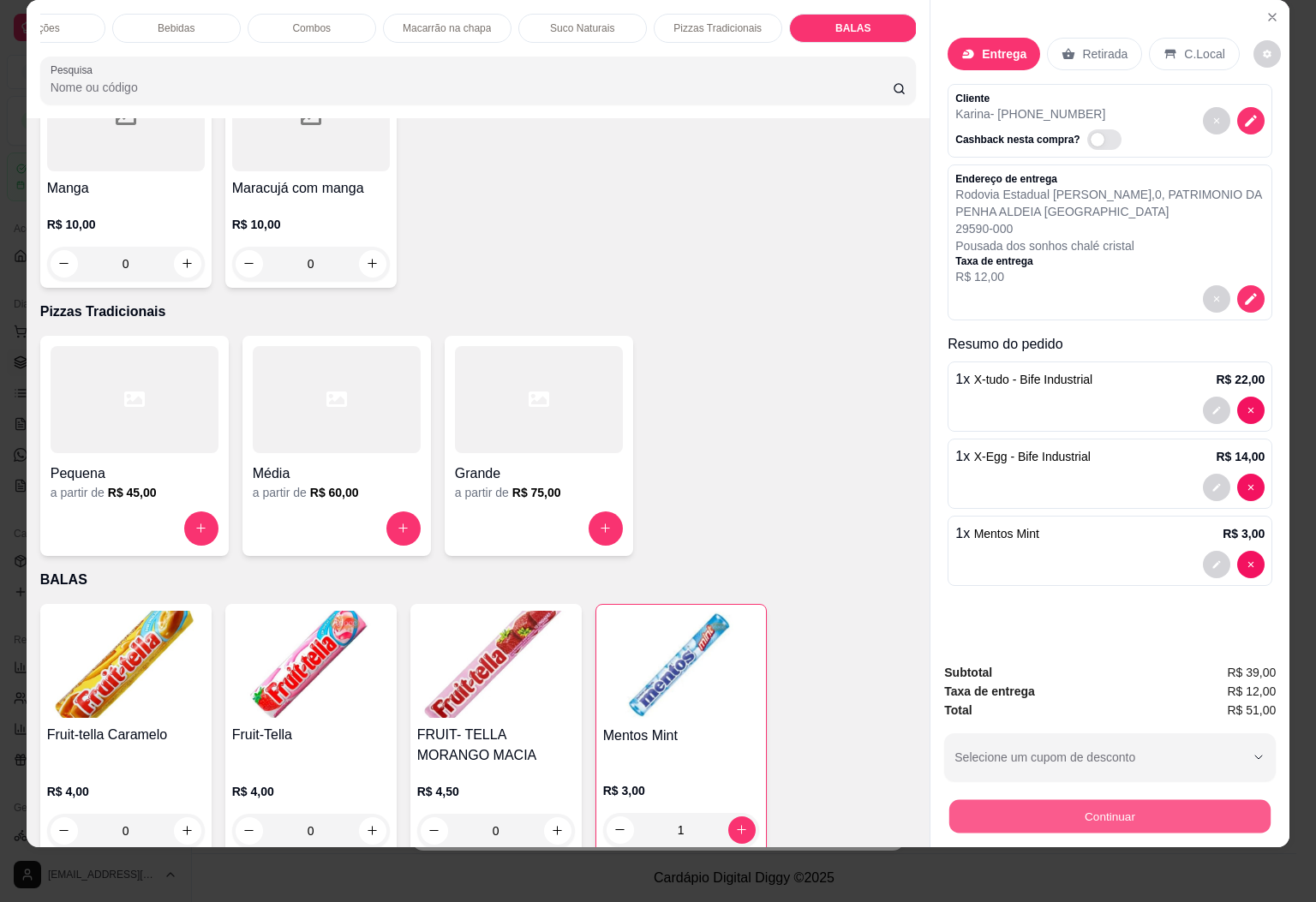
click at [1036, 800] on button "Continuar" at bounding box center [1110, 816] width 322 height 33
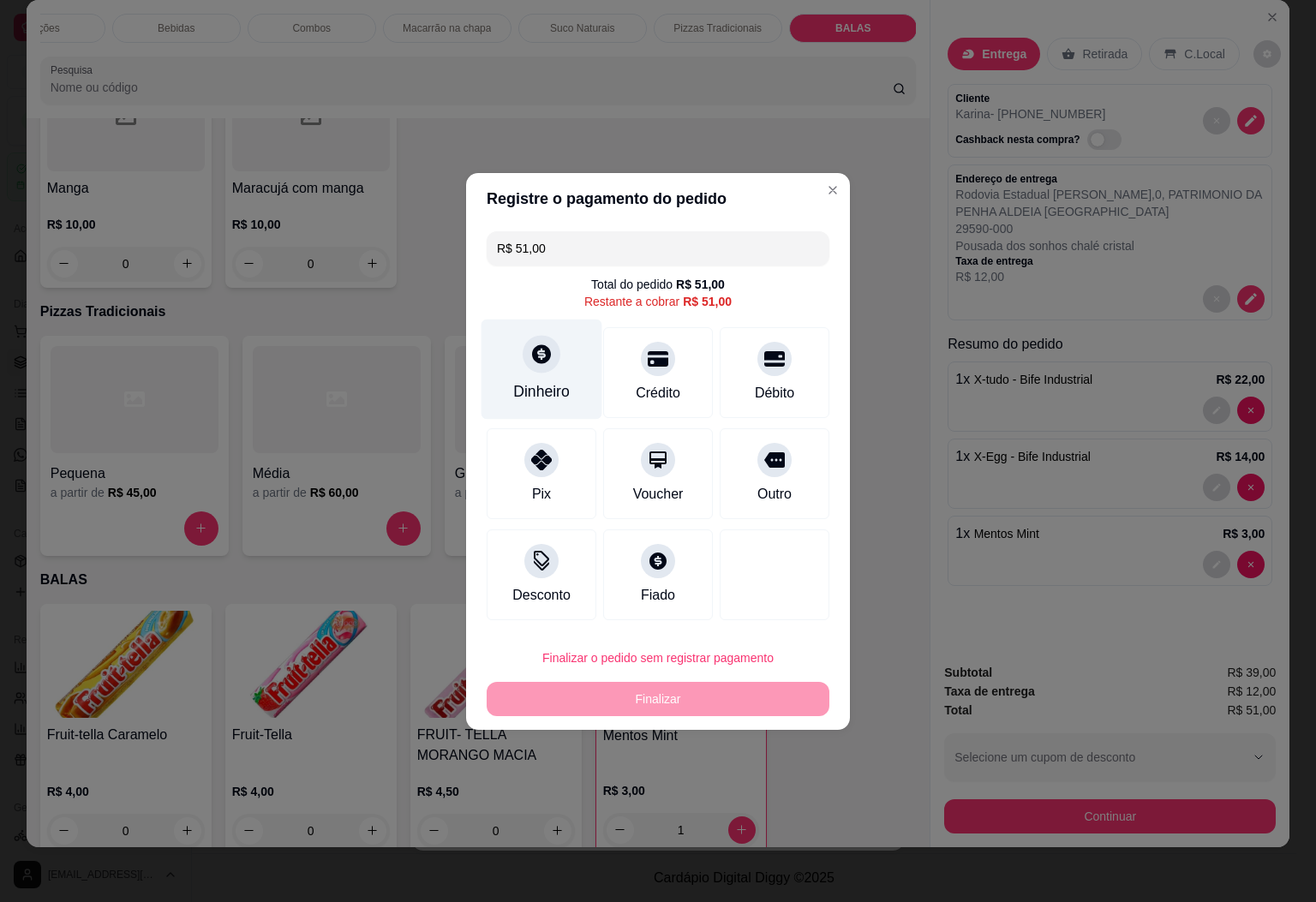
click at [539, 369] on div at bounding box center [542, 354] width 38 height 38
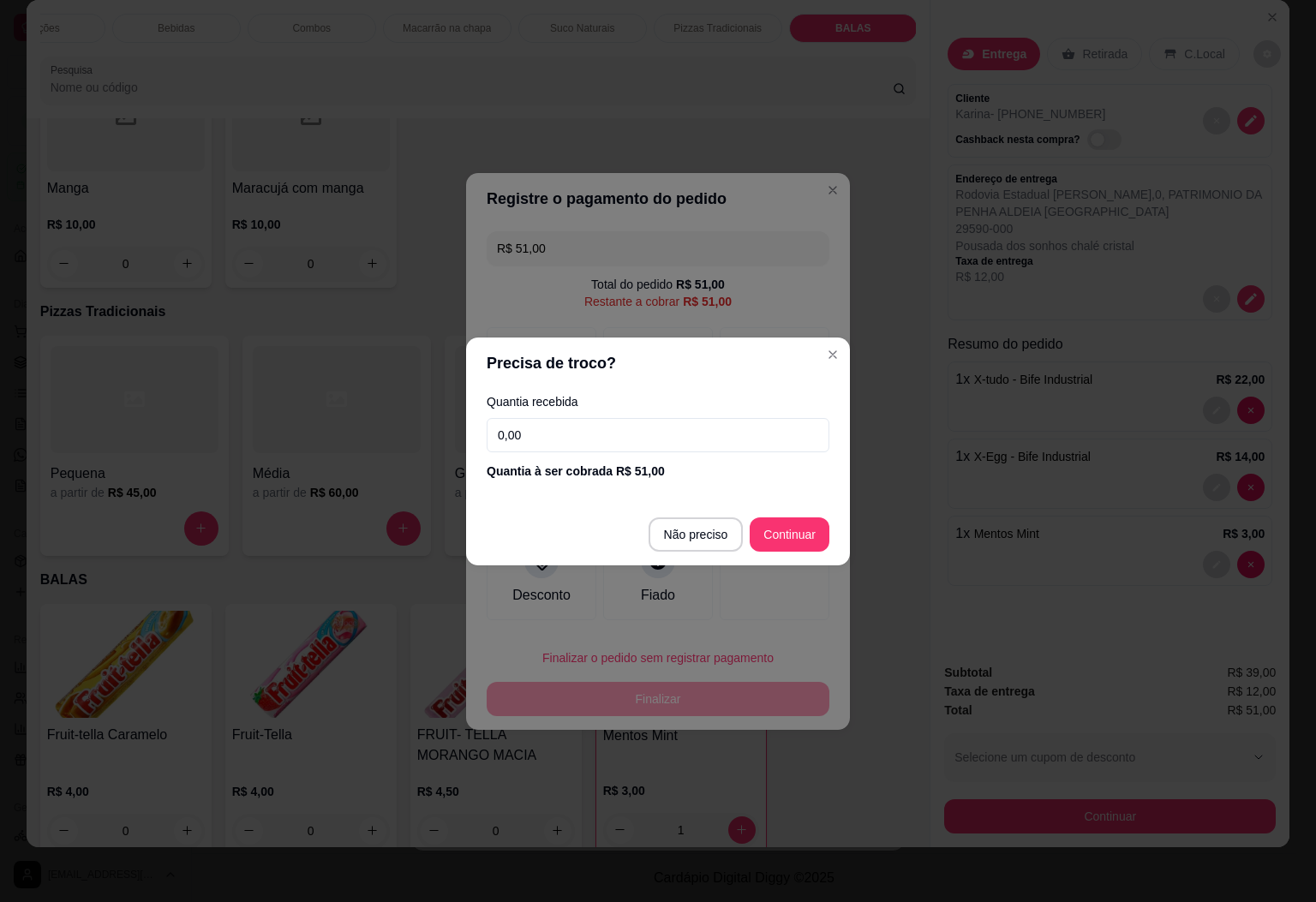
drag, startPoint x: 533, startPoint y: 427, endPoint x: 455, endPoint y: 448, distance: 80.8
click at [455, 448] on div "Precisa de troco? Quantia recebida 0,00 Quantia à ser cobrada R$ 51,00 Não prec…" at bounding box center [658, 451] width 1316 height 902
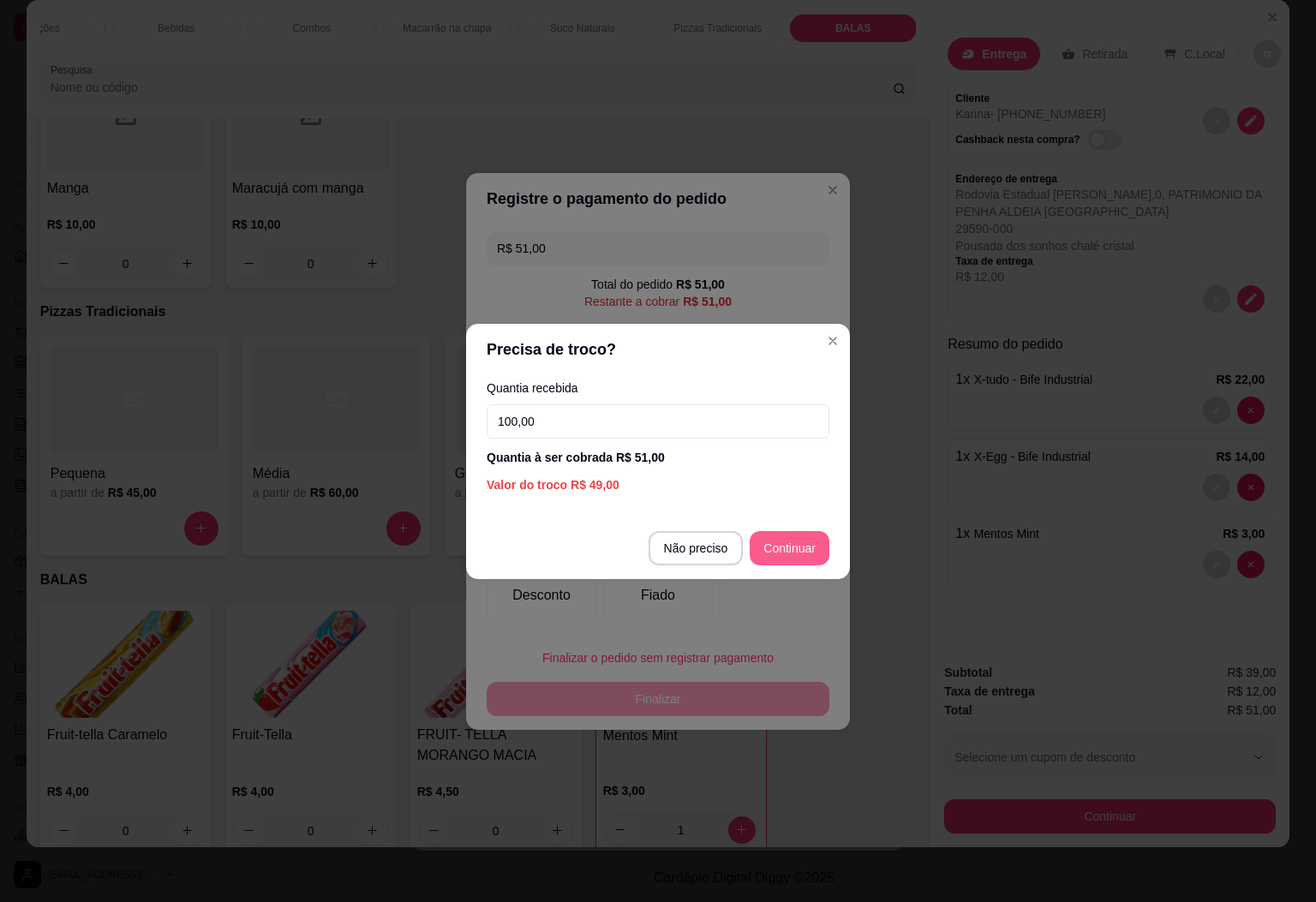
type input "100,00"
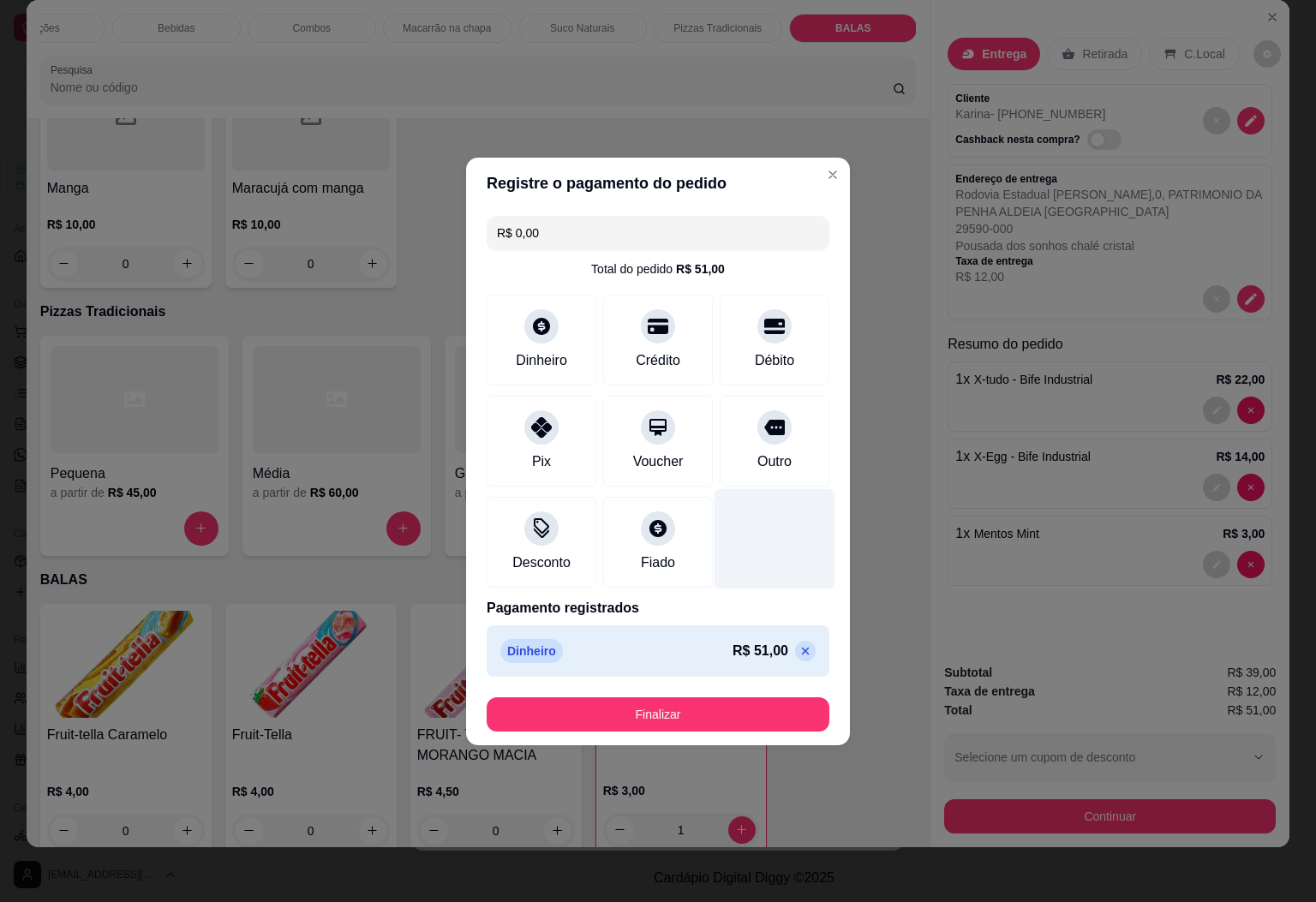
type input "R$ 0,00"
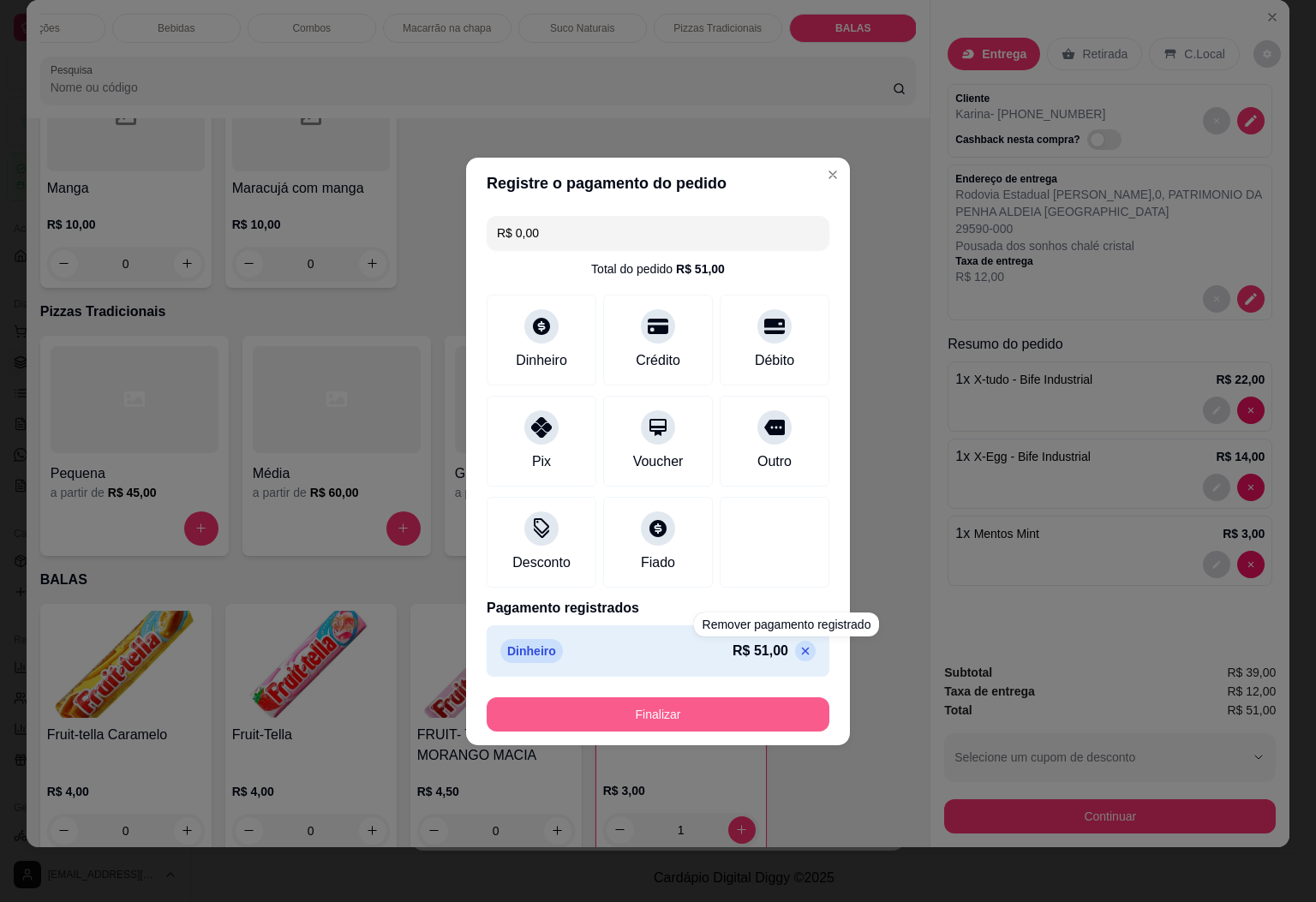
click at [756, 719] on button "Finalizar" at bounding box center [658, 714] width 343 height 34
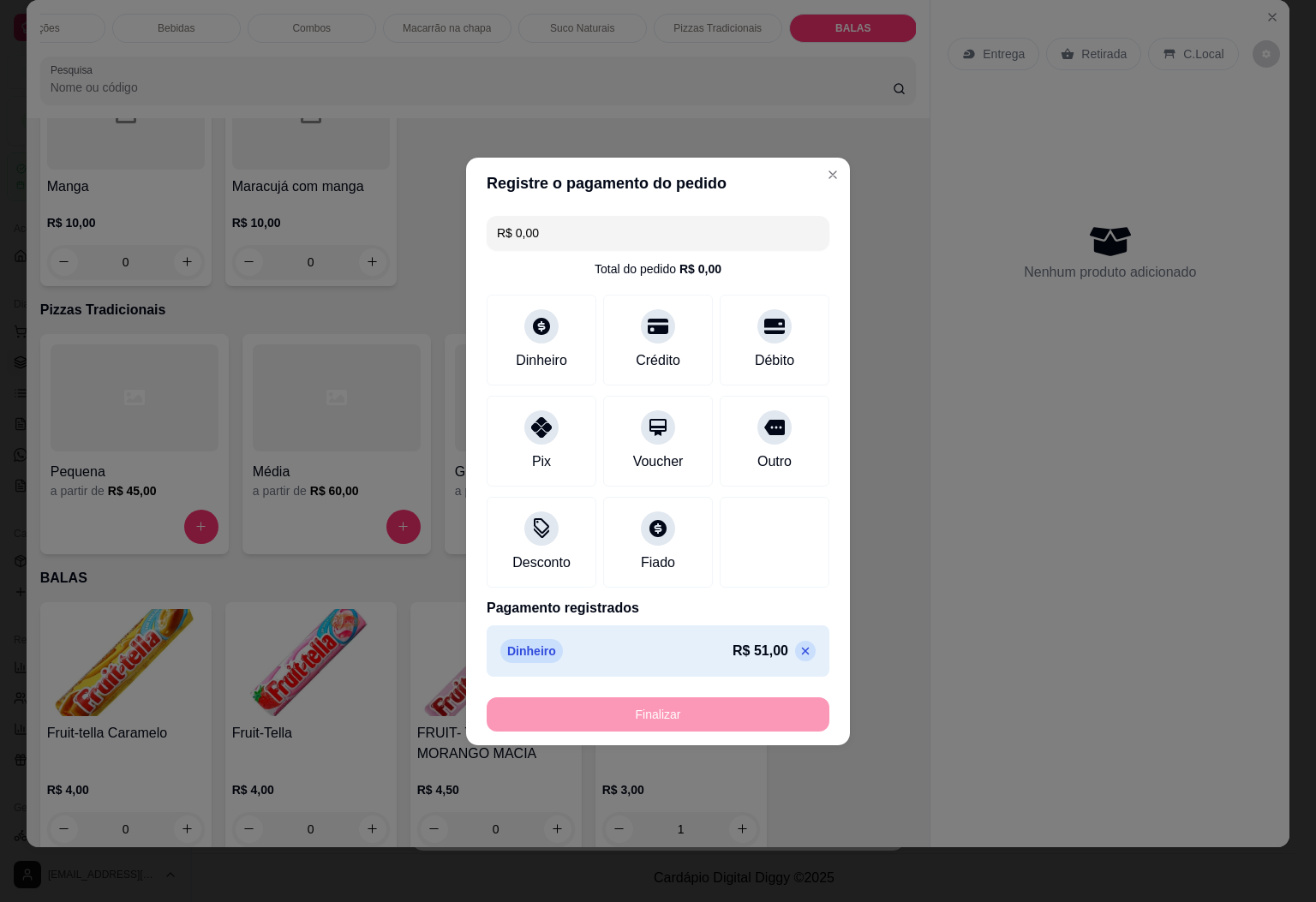
type input "0"
type input "-R$ 51,00"
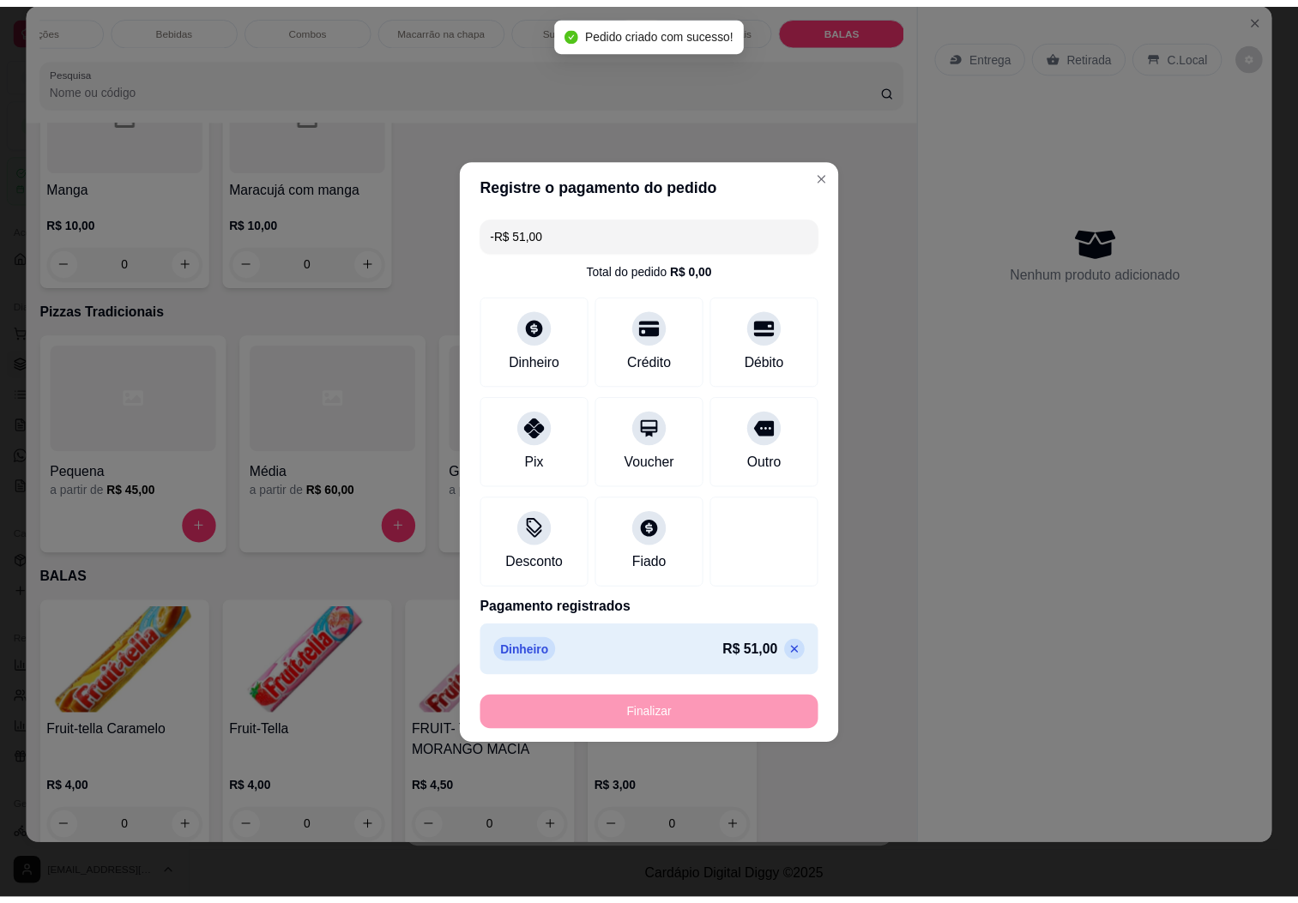
scroll to position [3950, 0]
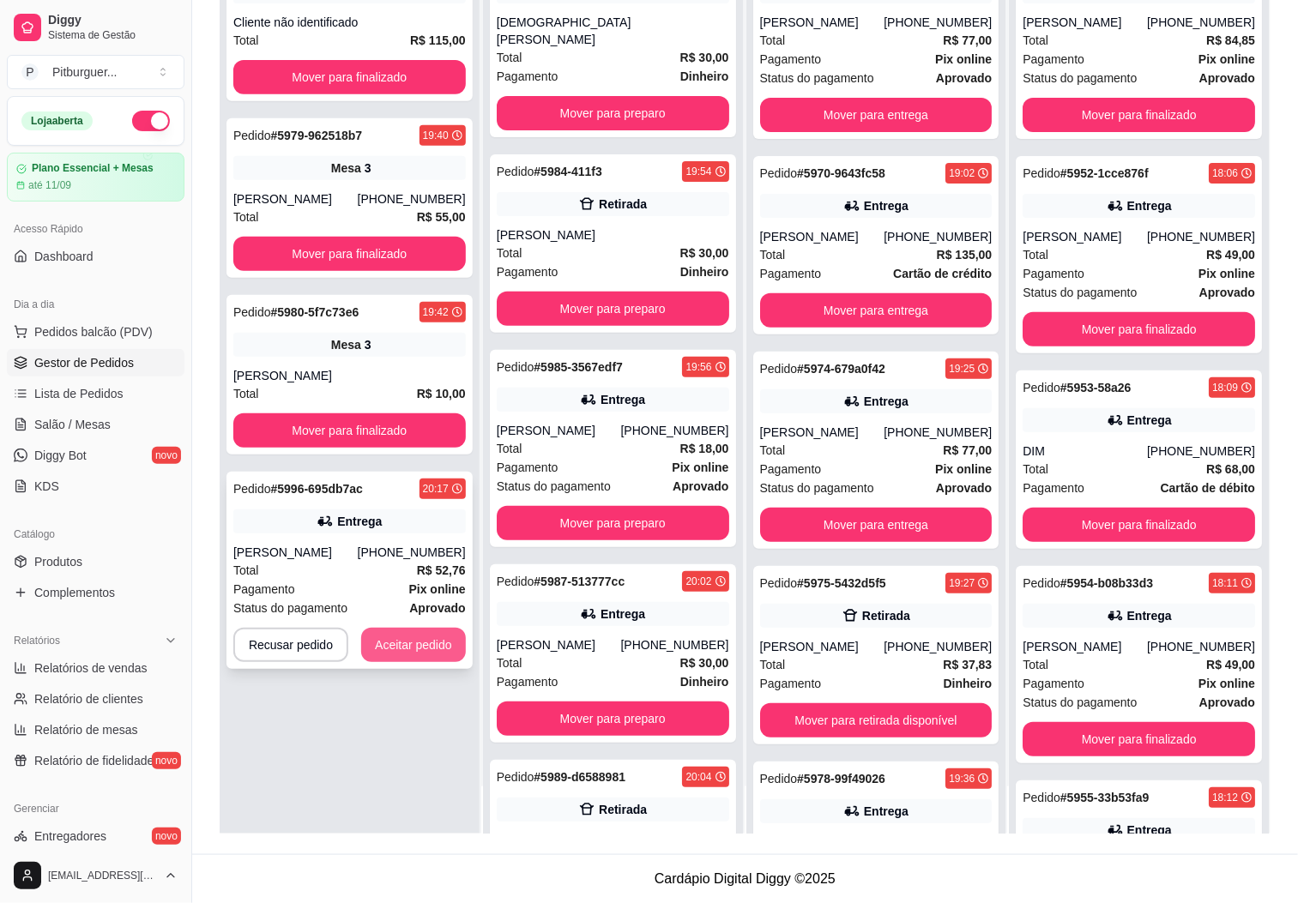
click at [410, 642] on button "Aceitar pedido" at bounding box center [413, 645] width 105 height 34
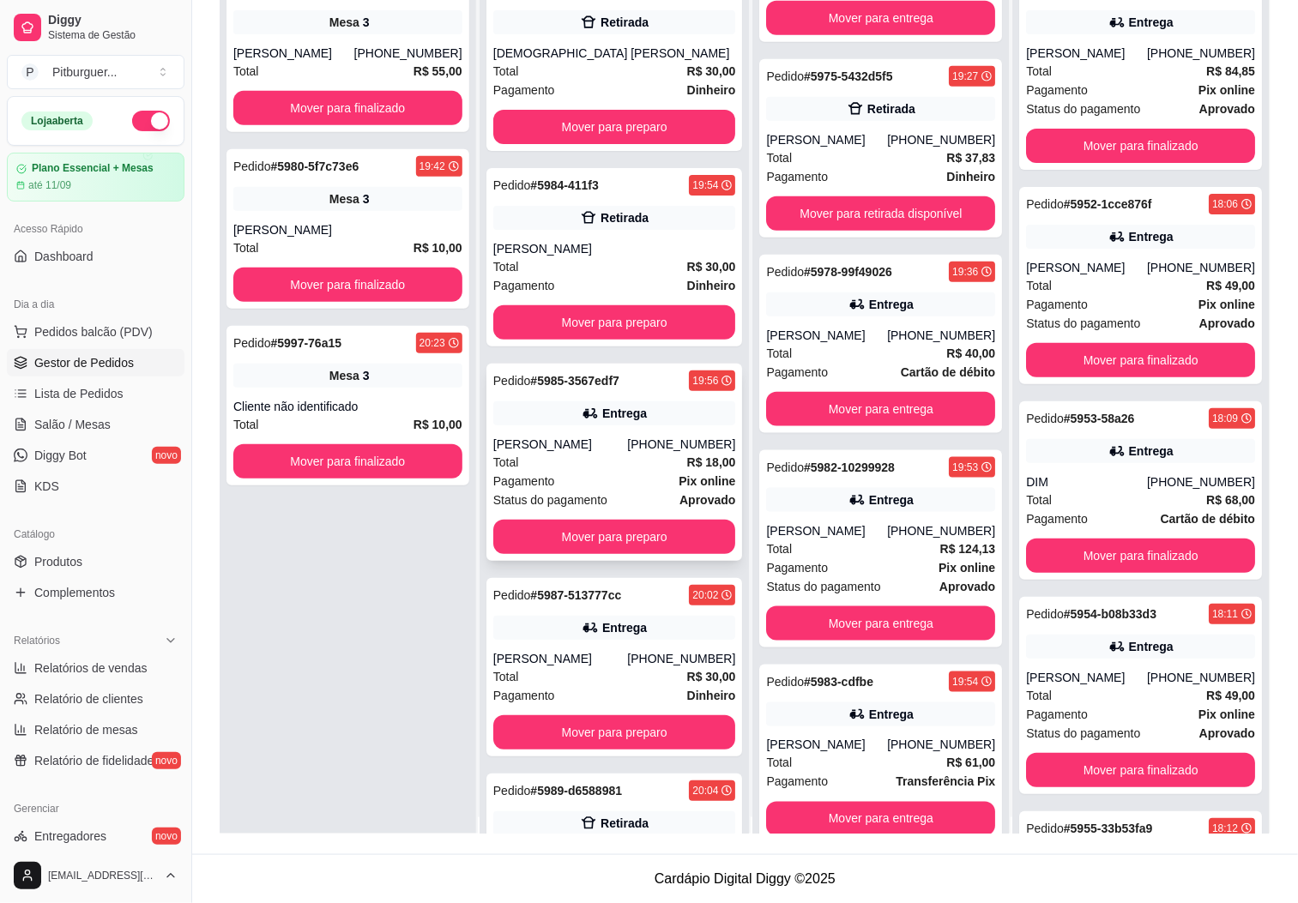
scroll to position [0, 0]
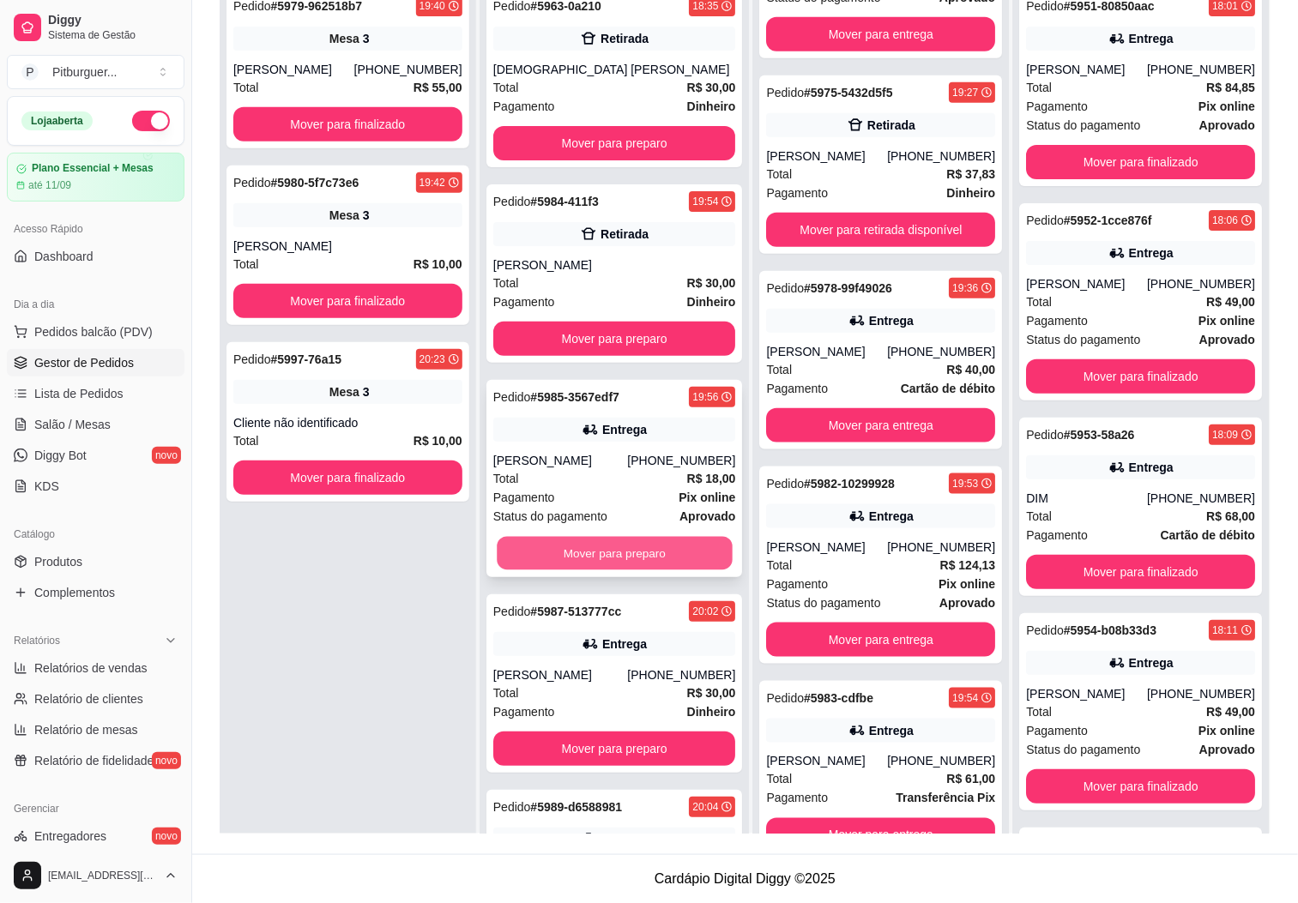
click at [587, 540] on button "Mover para preparo" at bounding box center [614, 553] width 235 height 33
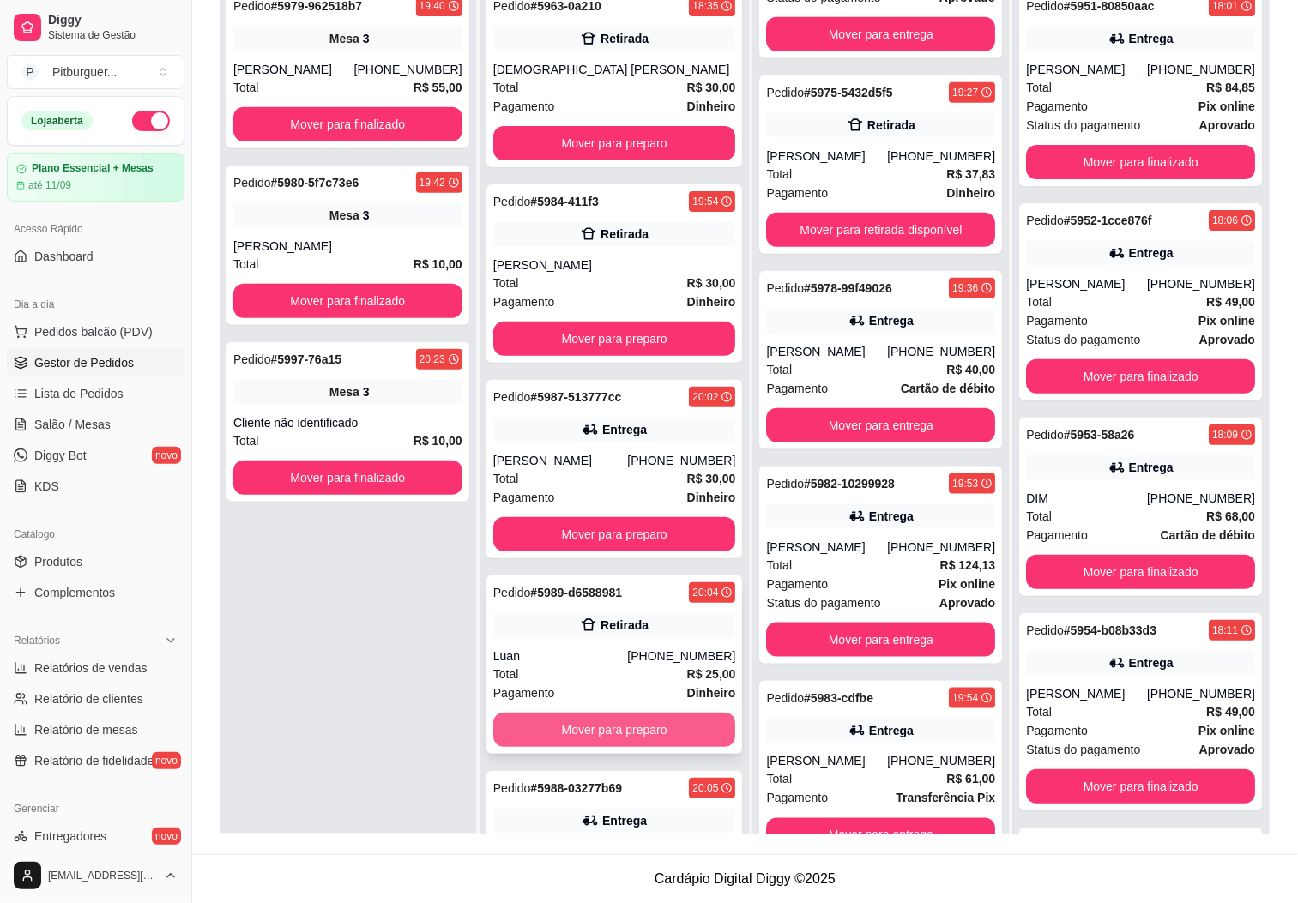
click at [594, 726] on button "Mover para preparo" at bounding box center [614, 730] width 243 height 34
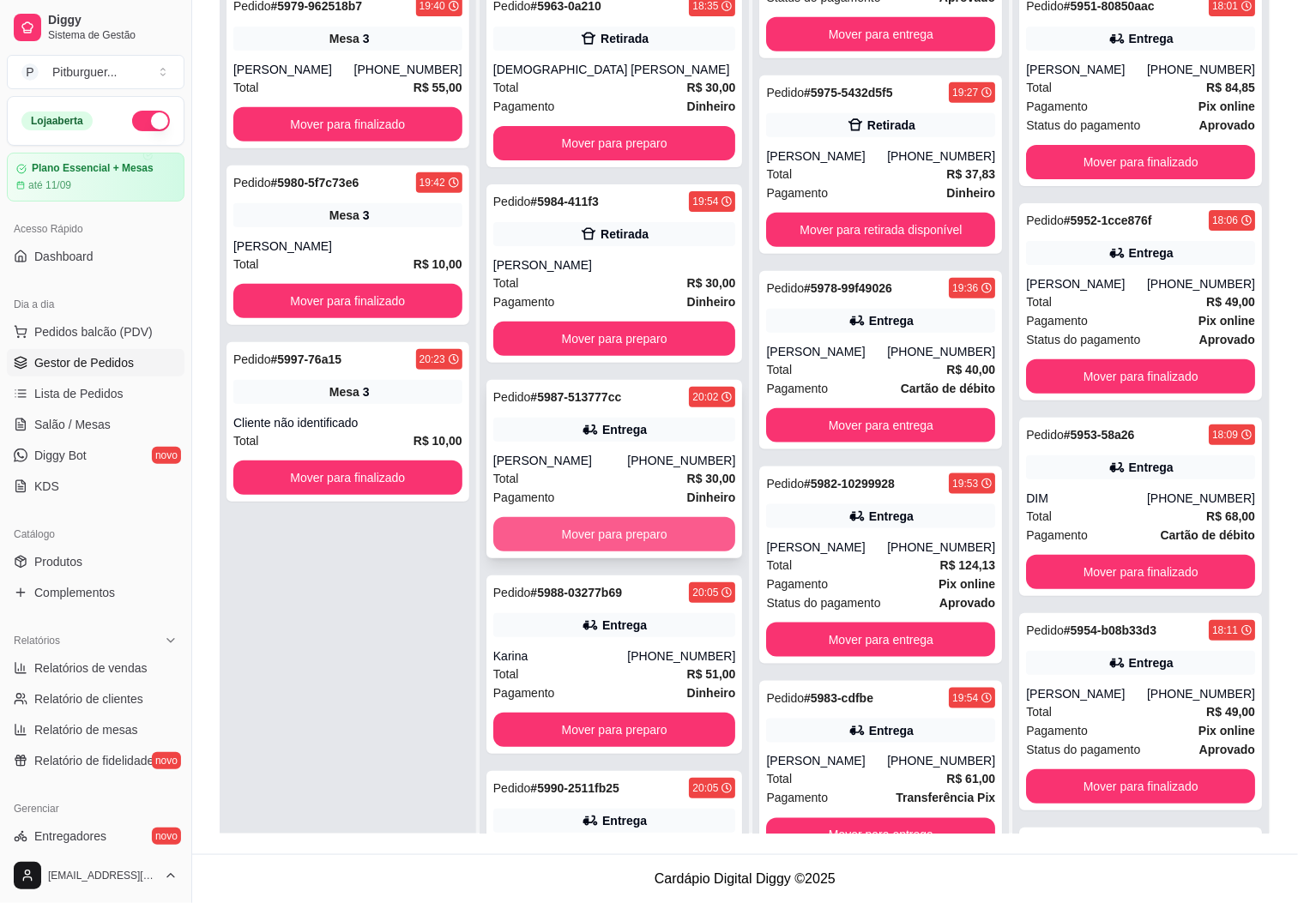
click at [608, 525] on button "Mover para preparo" at bounding box center [614, 534] width 243 height 34
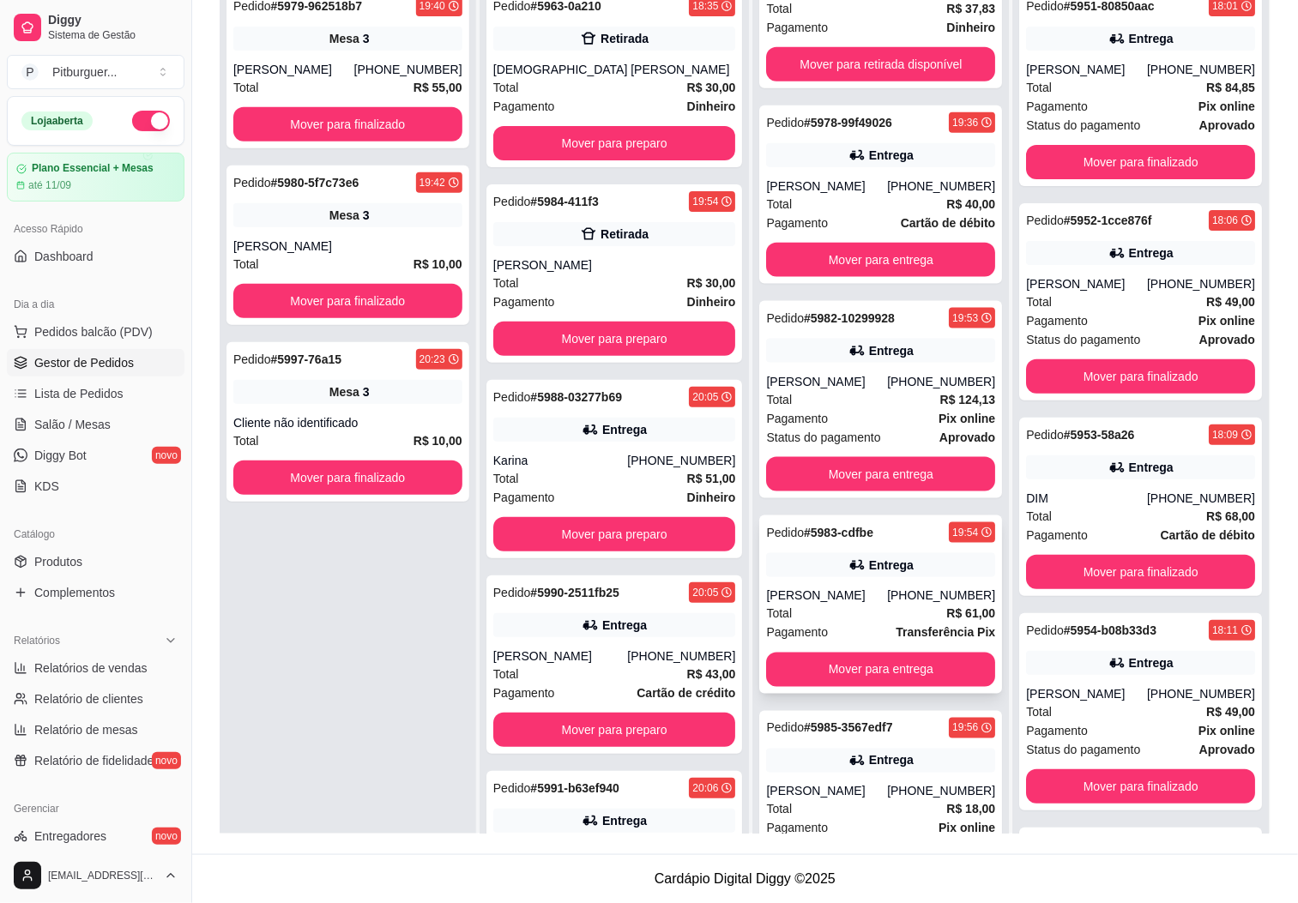
scroll to position [710, 0]
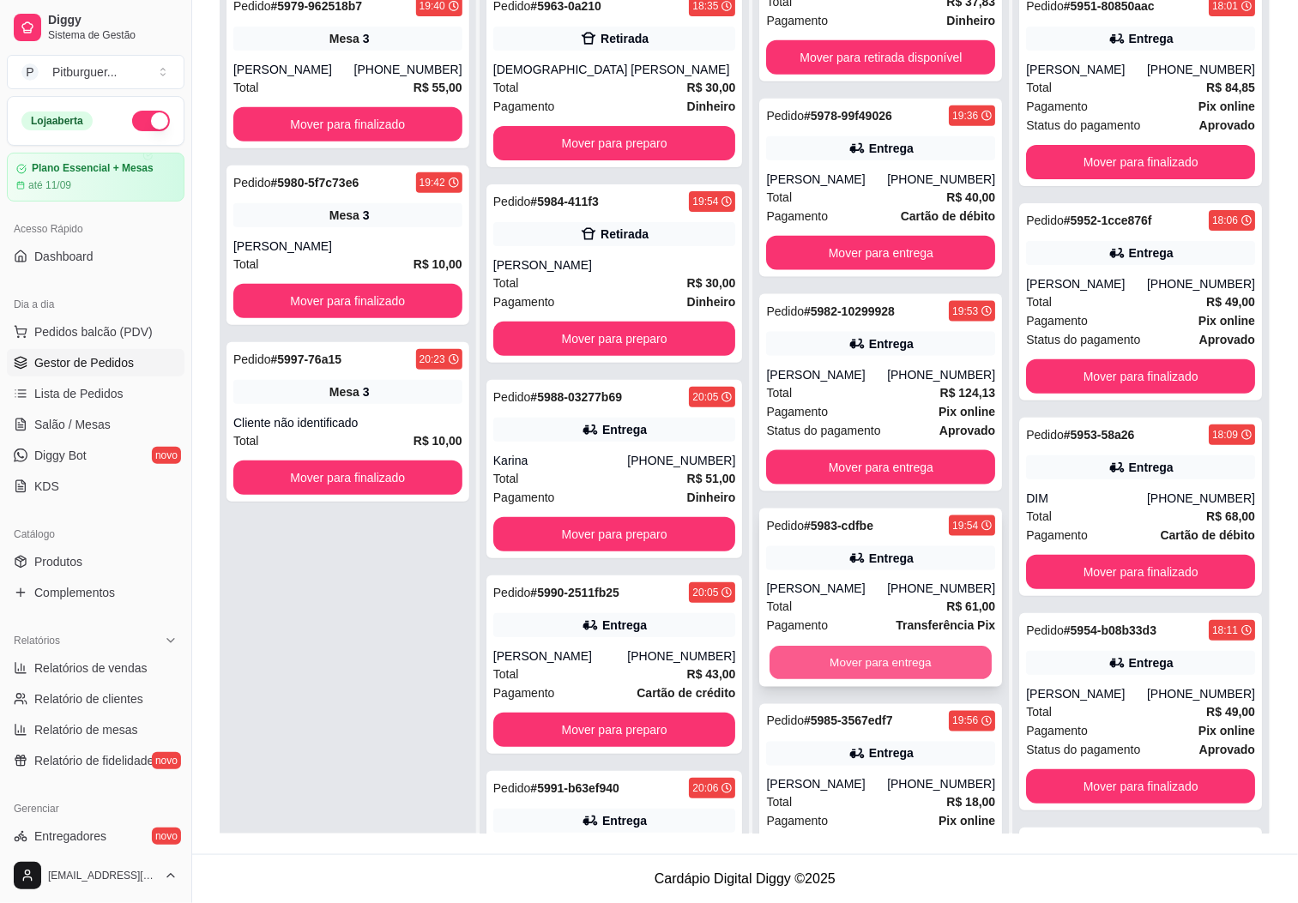
click at [778, 652] on button "Mover para entrega" at bounding box center [880, 663] width 222 height 33
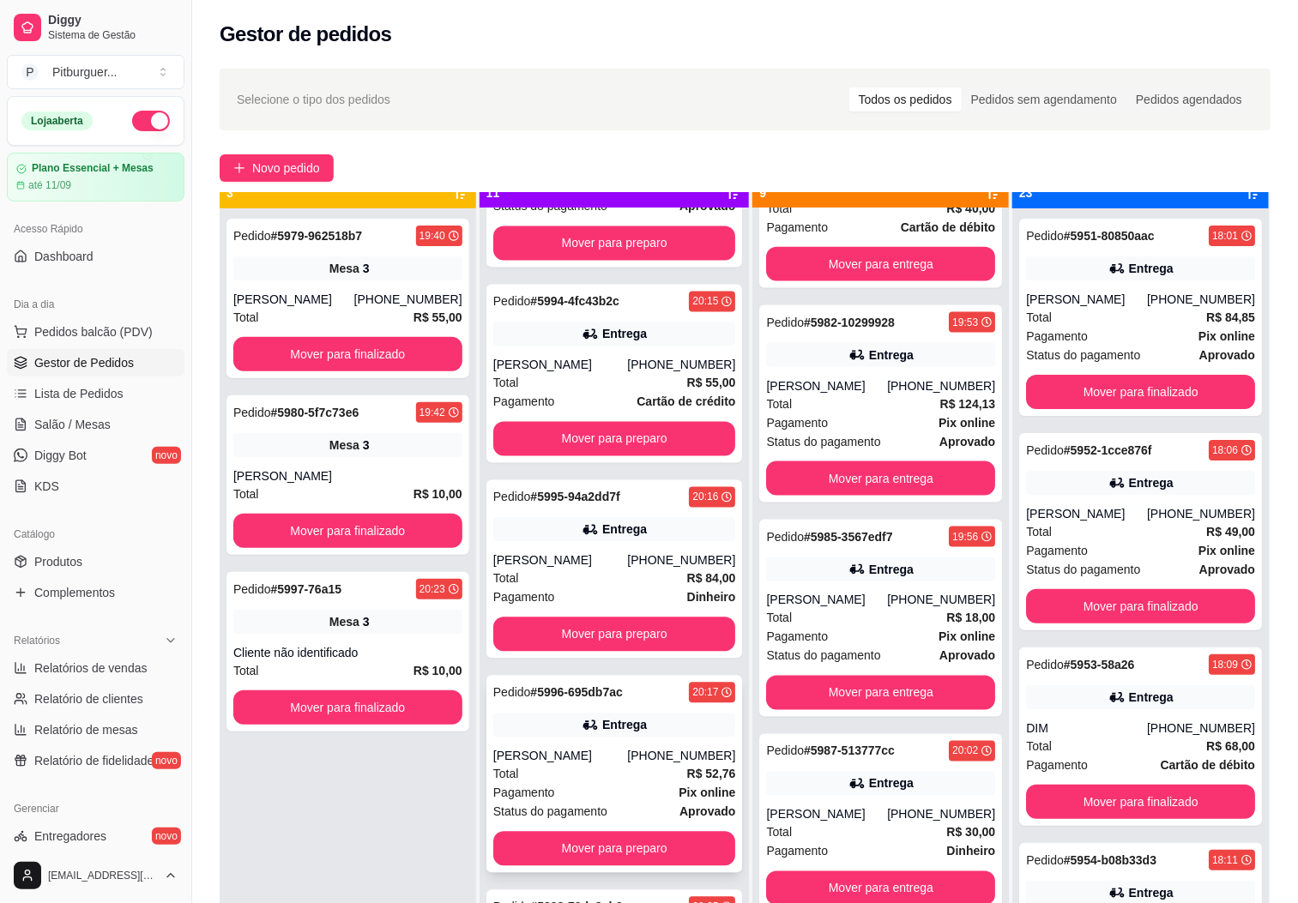
scroll to position [47, 0]
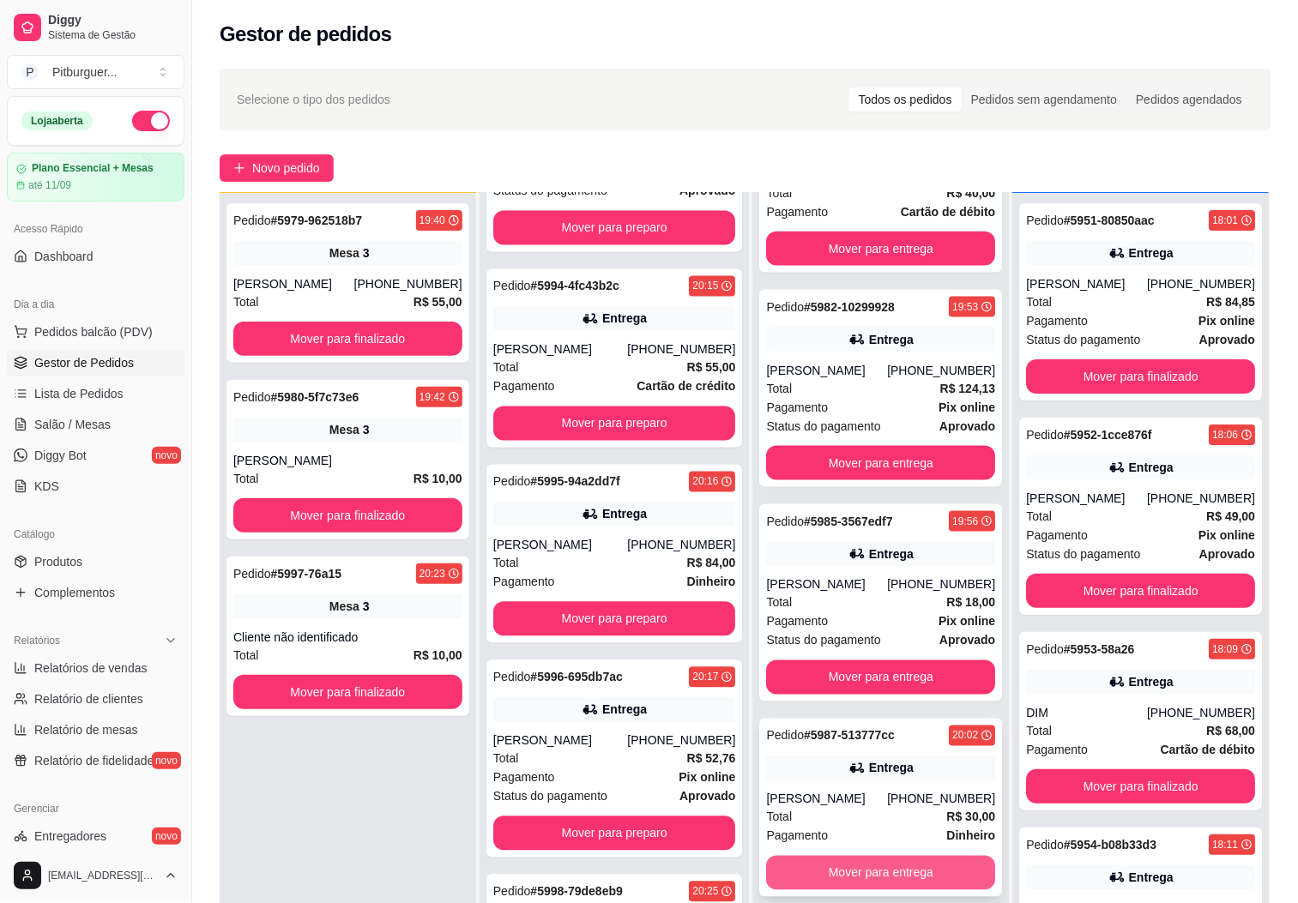
click at [805, 876] on button "Mover para entrega" at bounding box center [880, 873] width 229 height 34
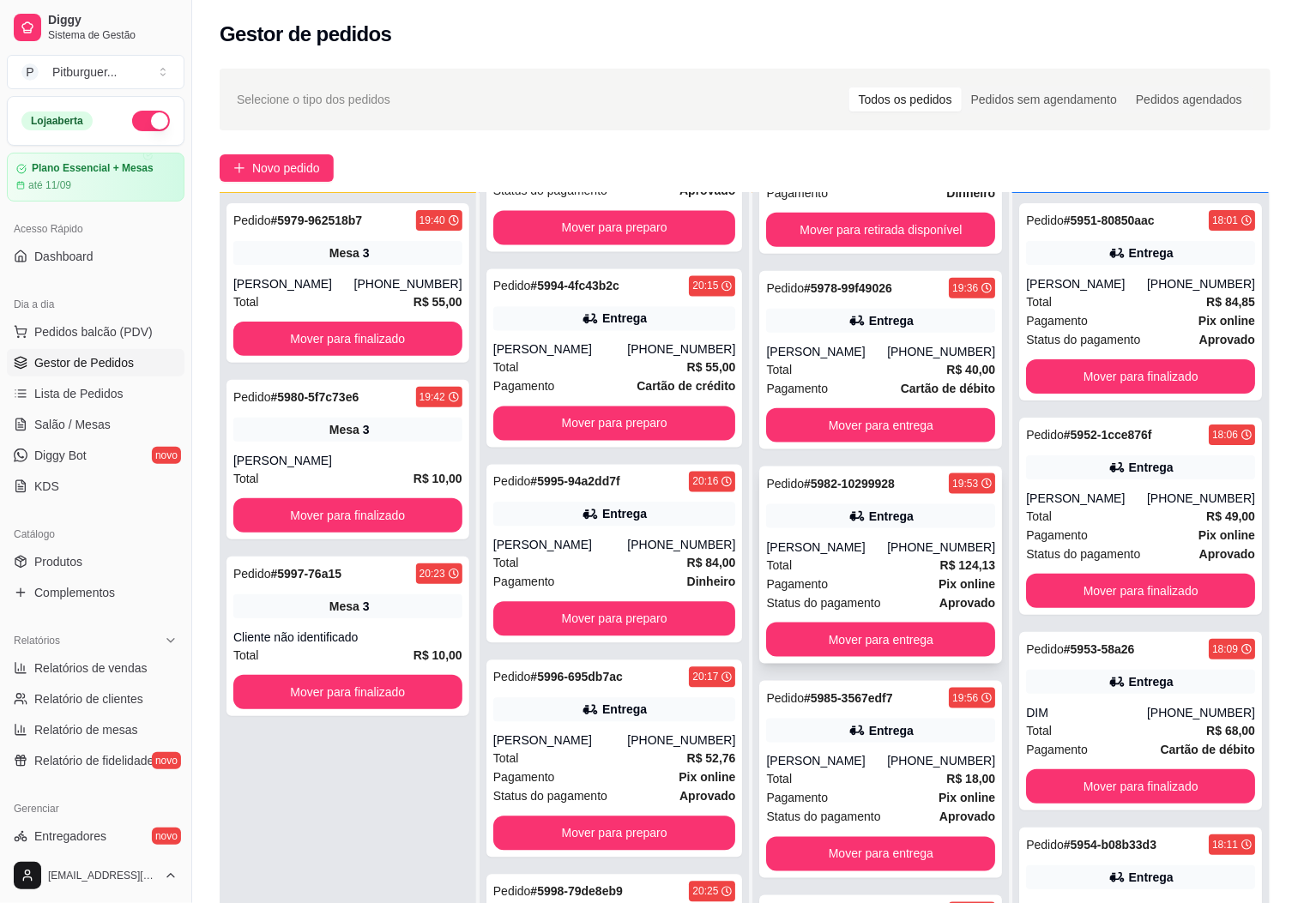
scroll to position [0, 0]
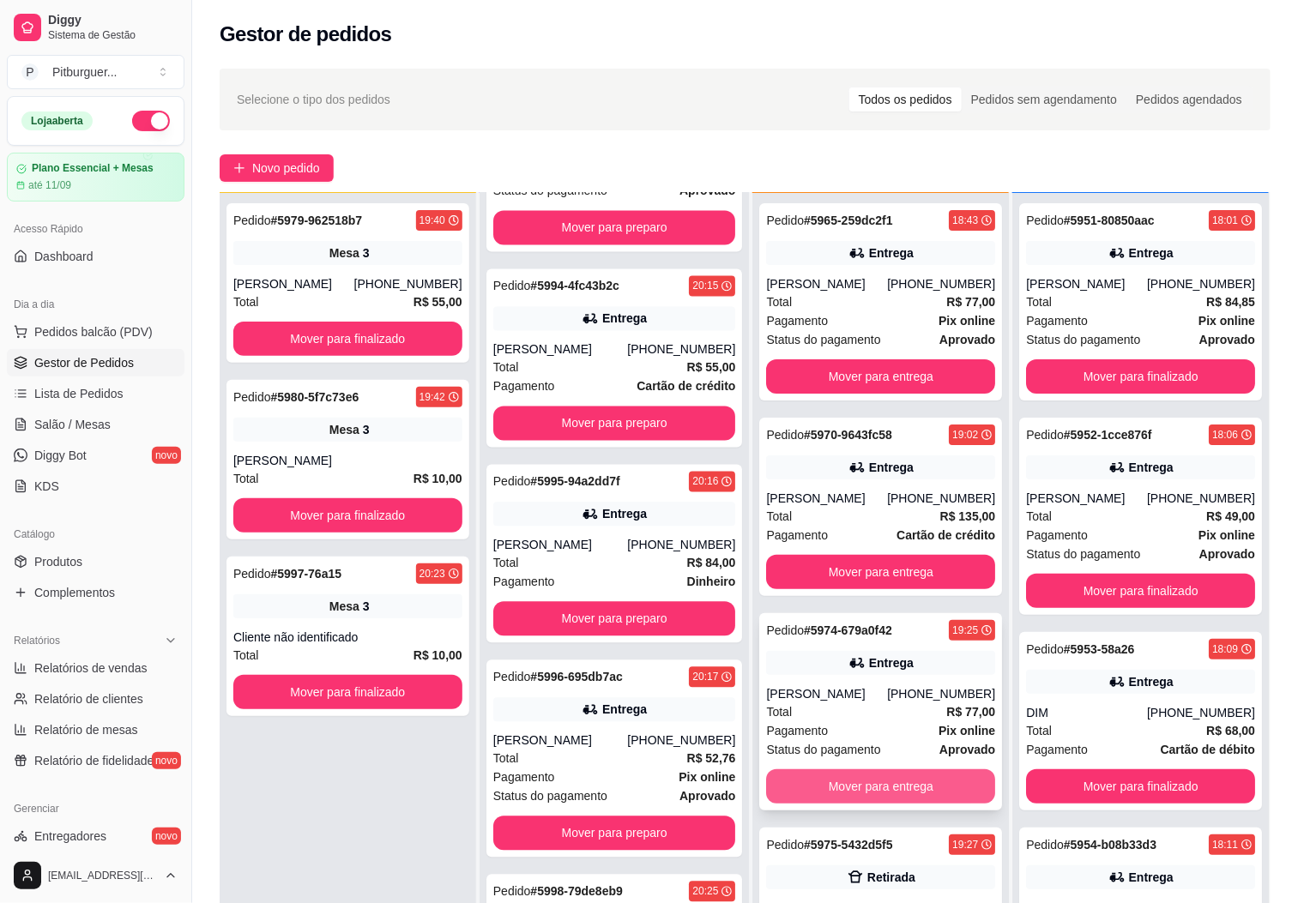
click at [841, 785] on button "Mover para entrega" at bounding box center [880, 786] width 229 height 34
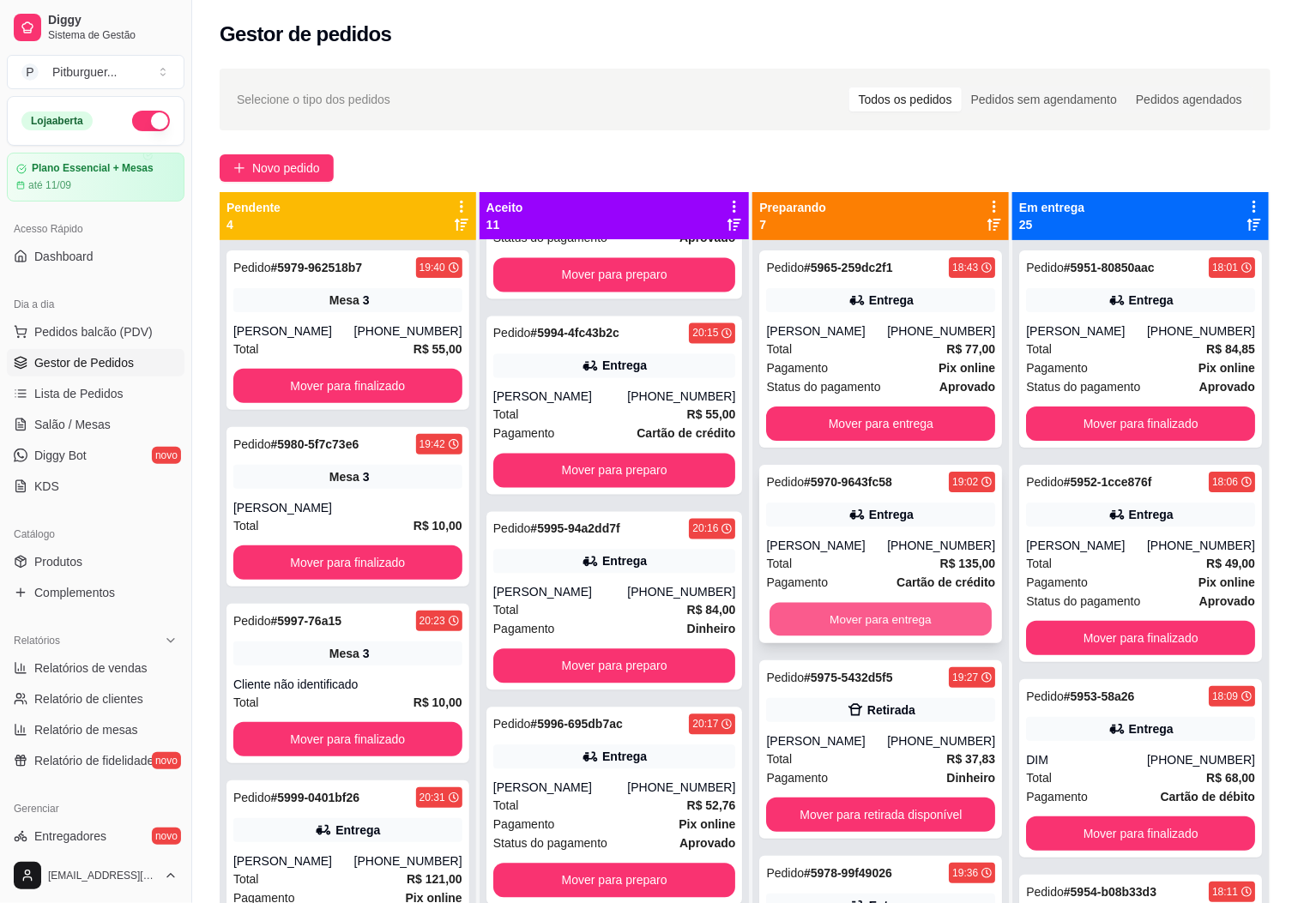
click at [813, 615] on button "Mover para entrega" at bounding box center [880, 619] width 222 height 33
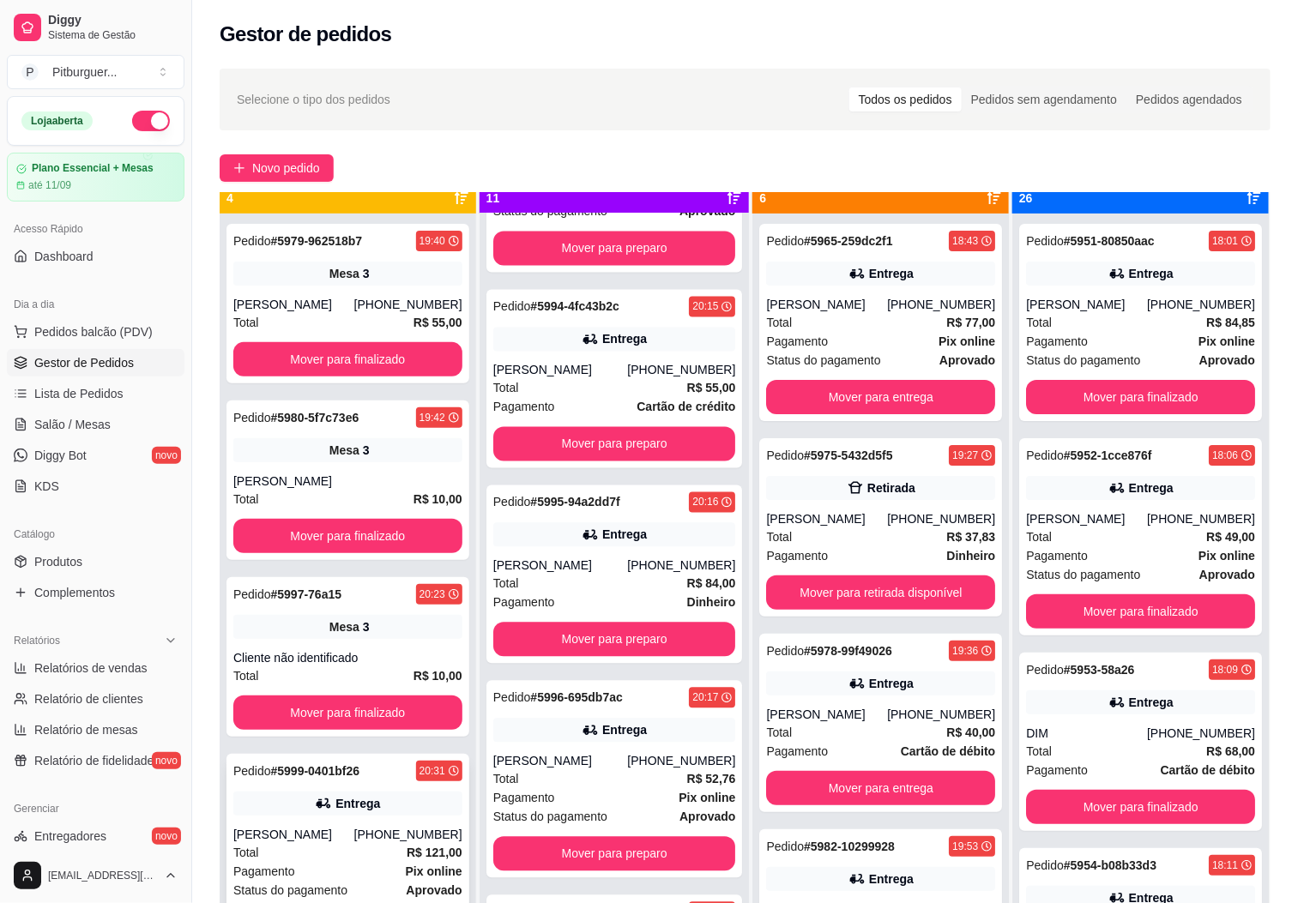
scroll to position [47, 0]
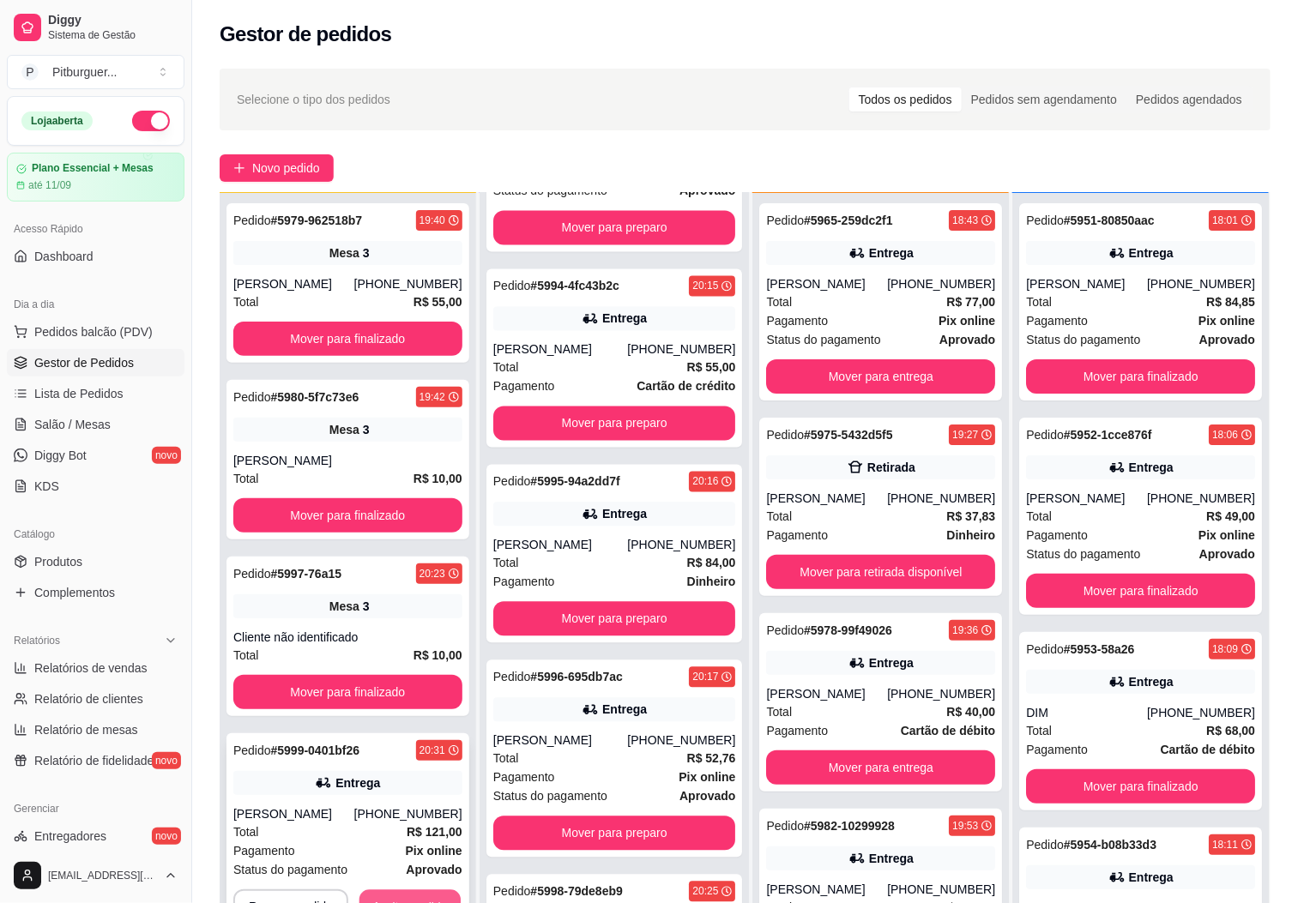
click at [400, 894] on button "Aceitar pedido" at bounding box center [409, 906] width 101 height 33
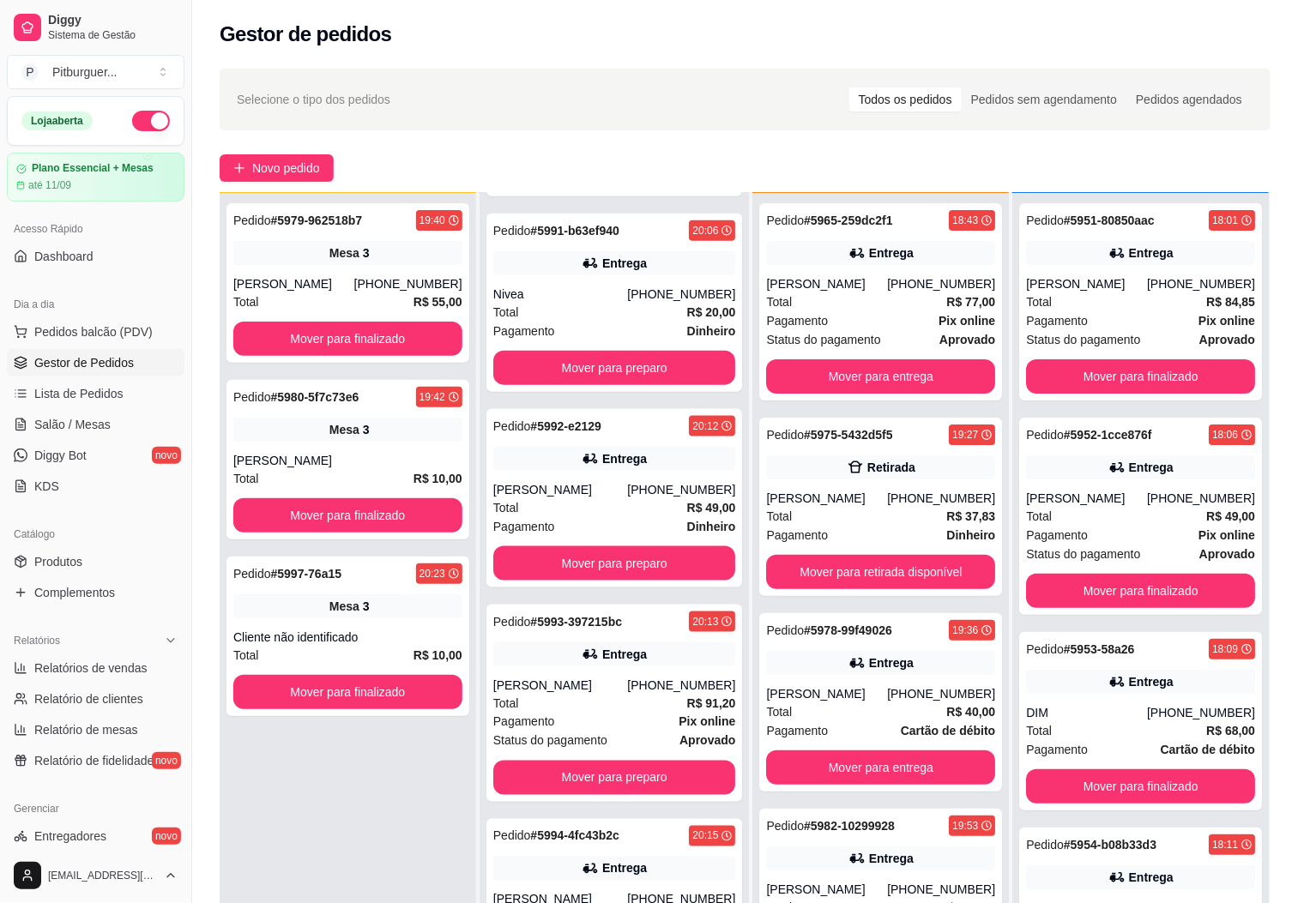
scroll to position [0, 0]
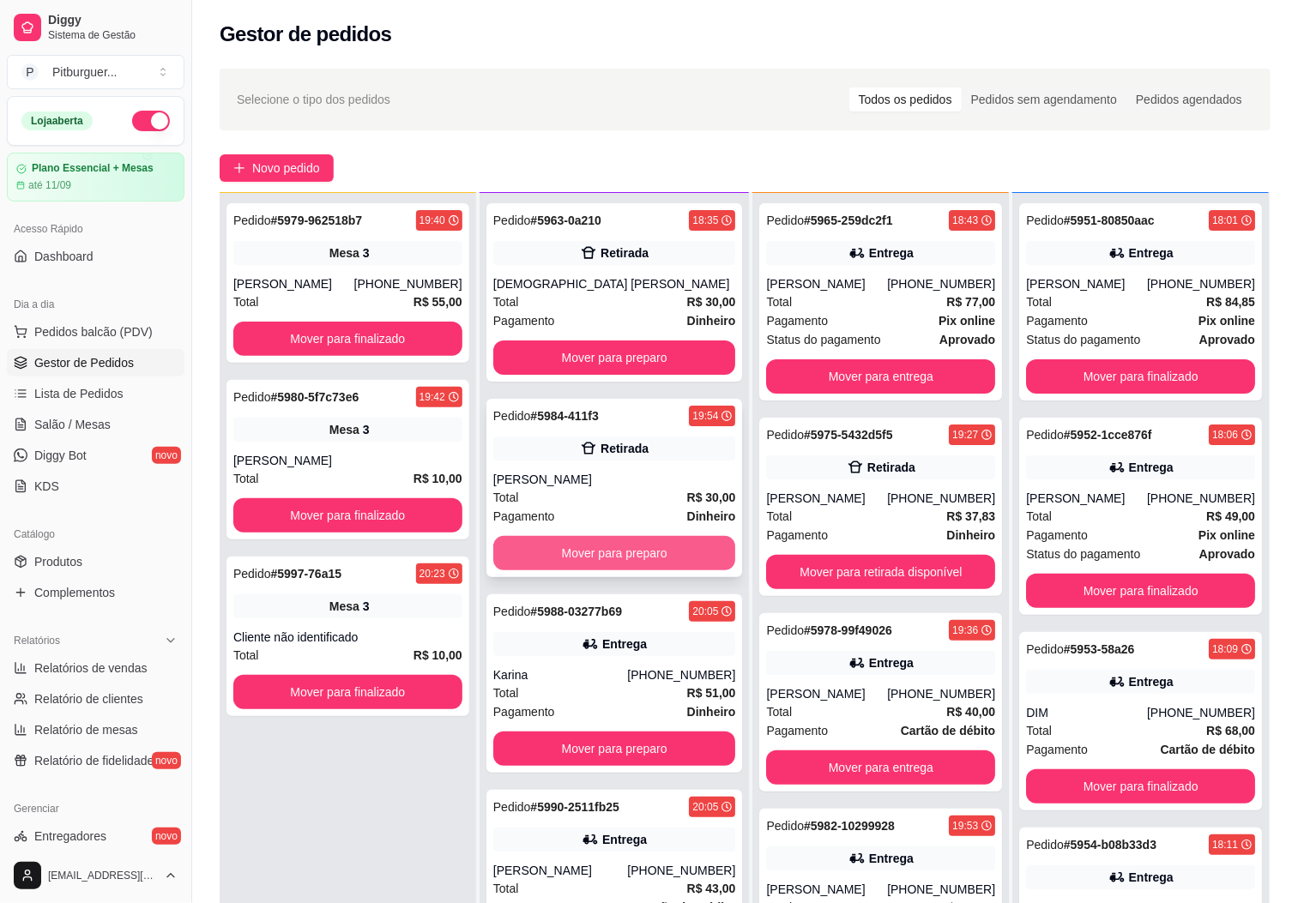
click at [558, 569] on button "Mover para preparo" at bounding box center [614, 553] width 243 height 34
click at [563, 549] on button "Mover para preparo" at bounding box center [614, 553] width 243 height 34
click at [563, 549] on button "Mover para preparo" at bounding box center [614, 553] width 235 height 33
click at [563, 549] on button "Mover para preparo" at bounding box center [614, 553] width 243 height 34
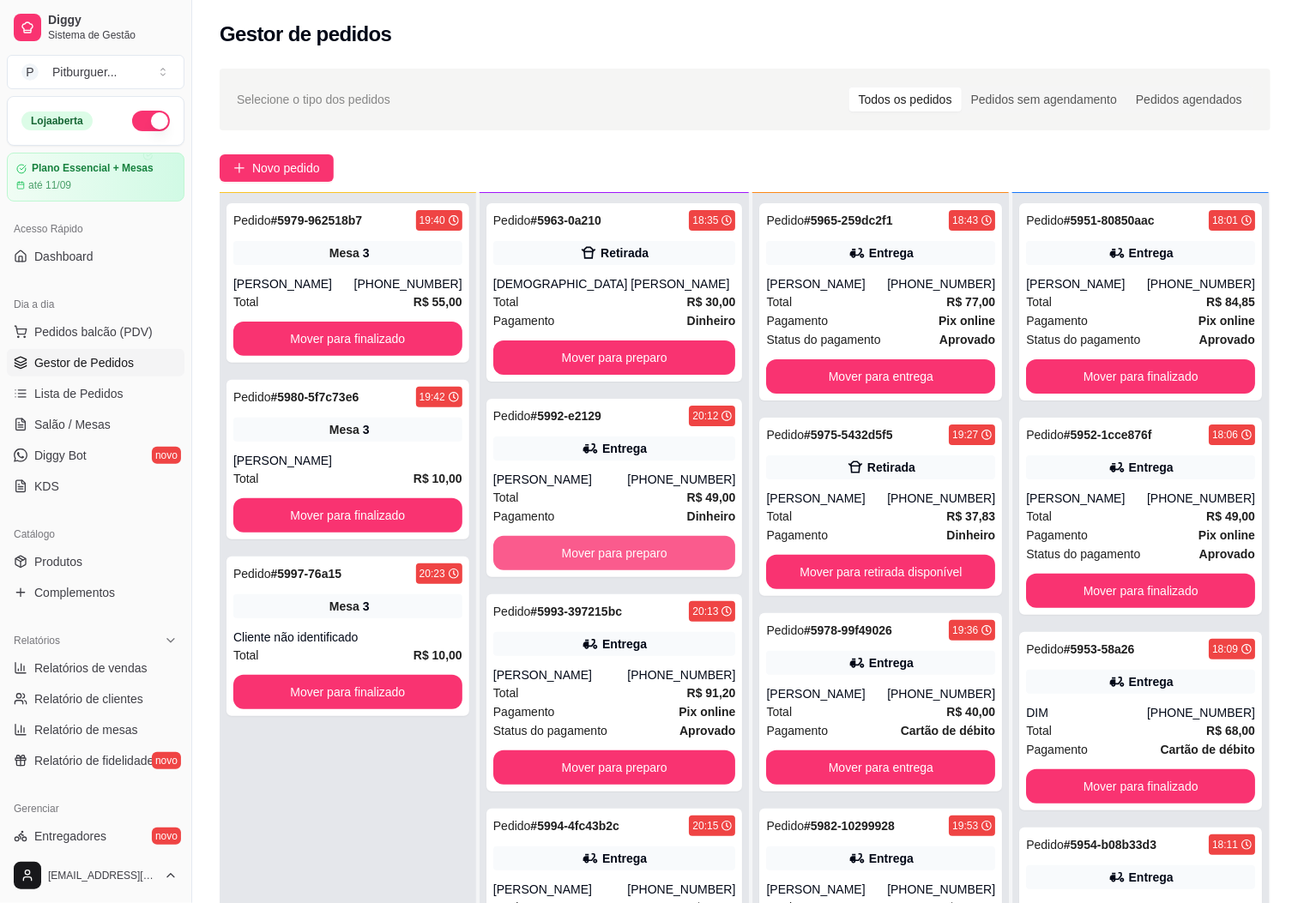
click at [563, 549] on button "Mover para preparo" at bounding box center [614, 553] width 243 height 34
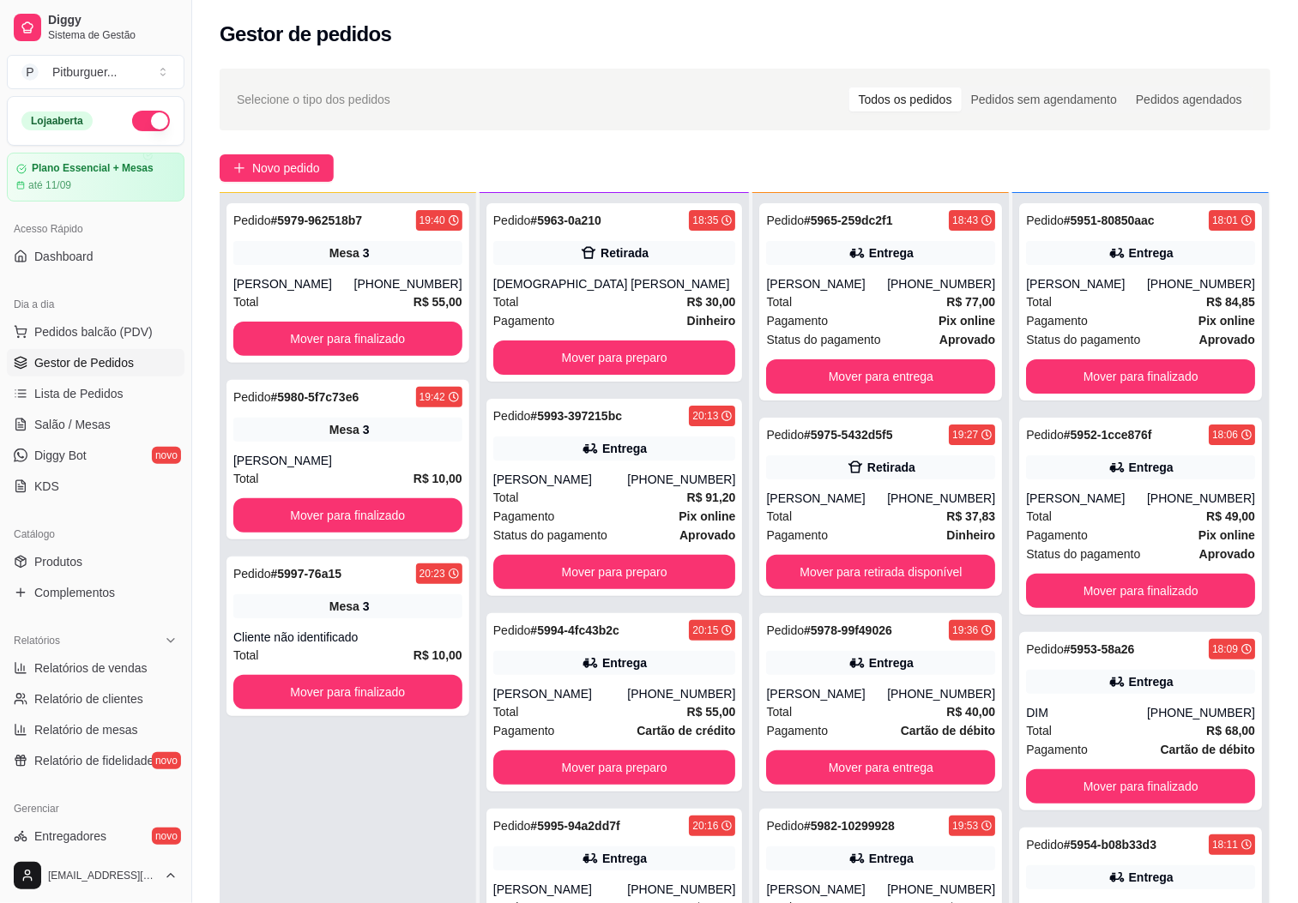
click at [563, 549] on div "Pedido # 5993-397215bc 20:13 Entrega Josiene Alves bento (28) 99986-6870 Total …" at bounding box center [614, 497] width 256 height 197
click at [551, 585] on button "Mover para preparo" at bounding box center [614, 572] width 243 height 34
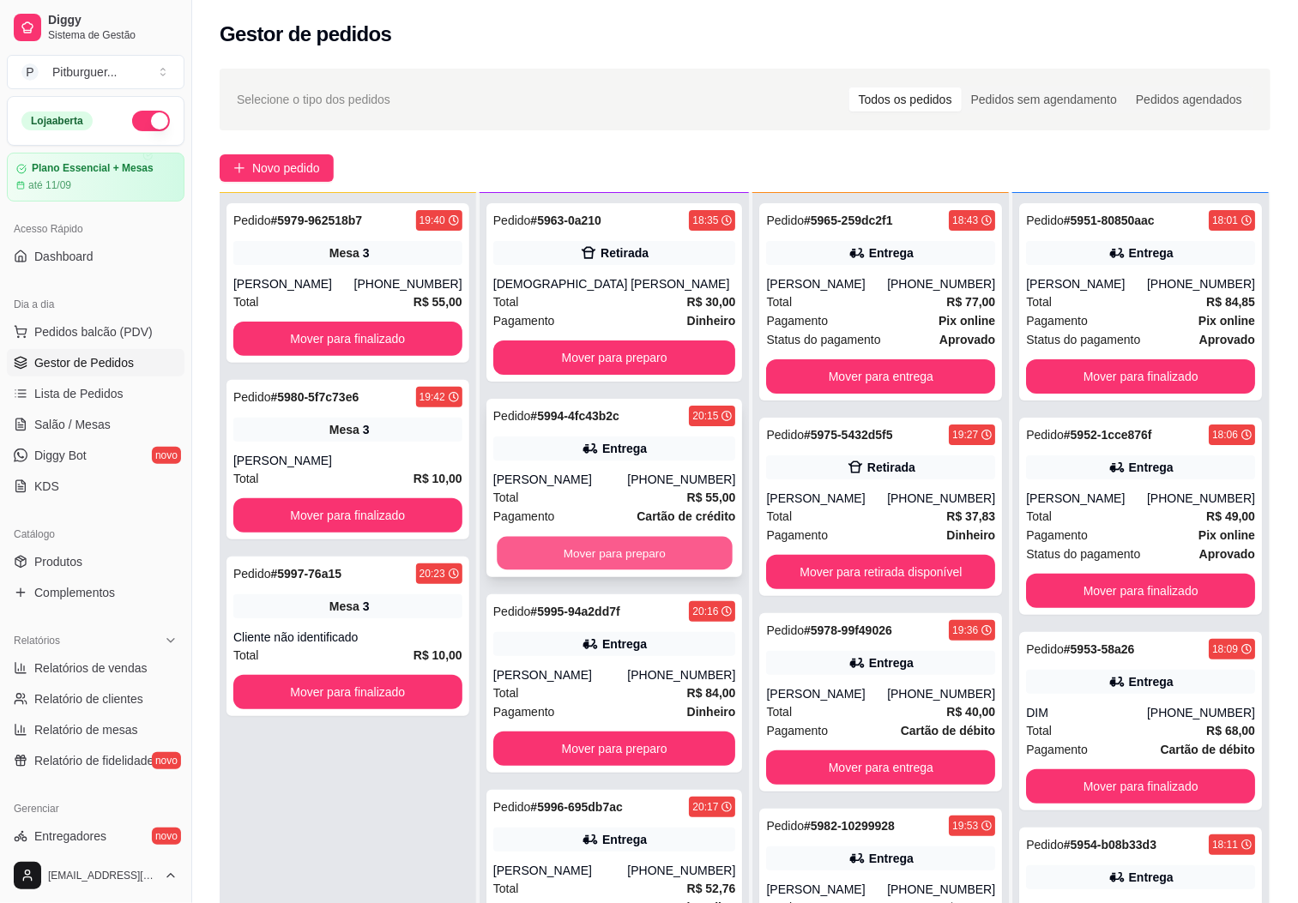
click at [576, 553] on button "Mover para preparo" at bounding box center [614, 553] width 235 height 33
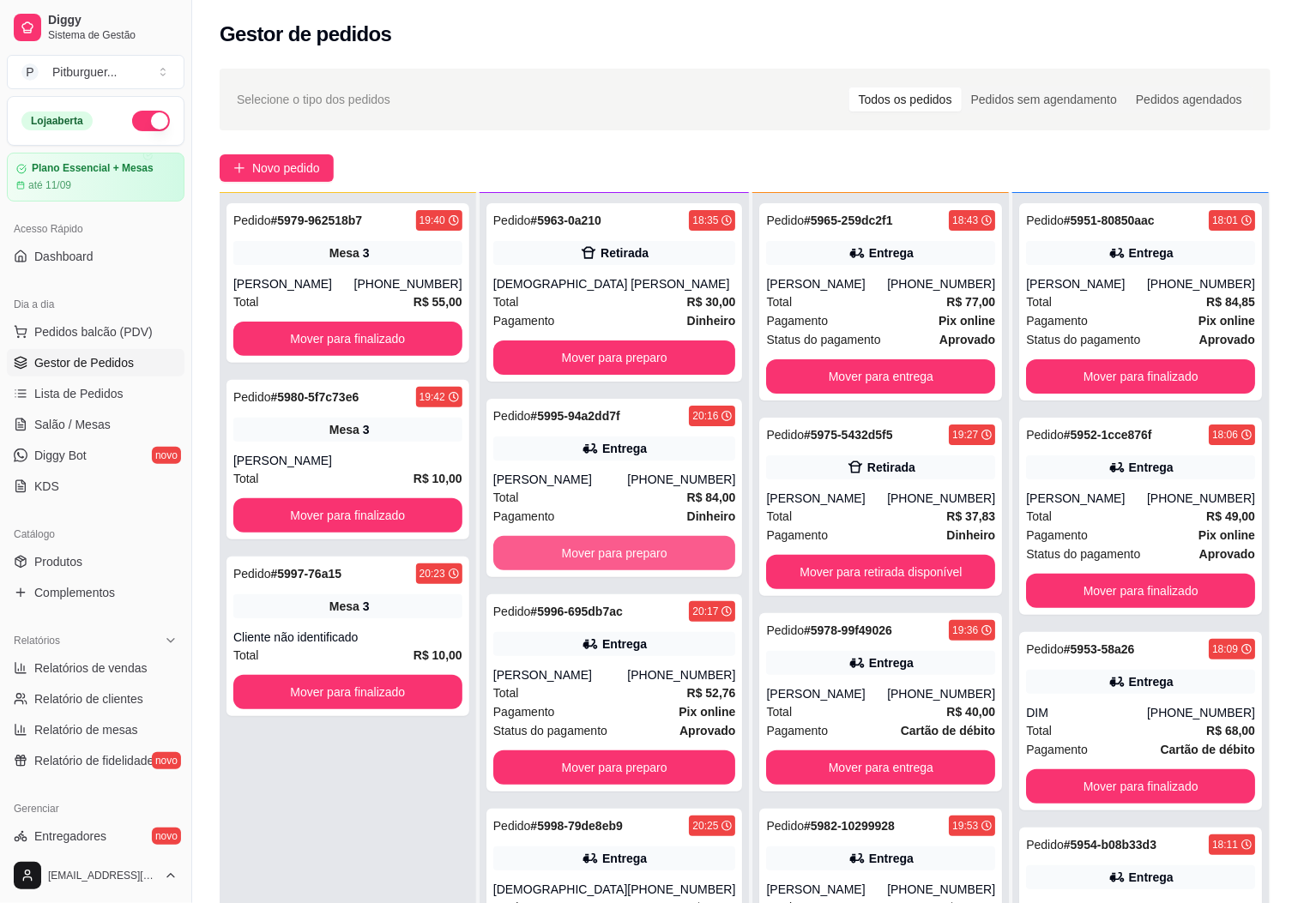
click at [576, 553] on button "Mover para preparo" at bounding box center [614, 553] width 243 height 34
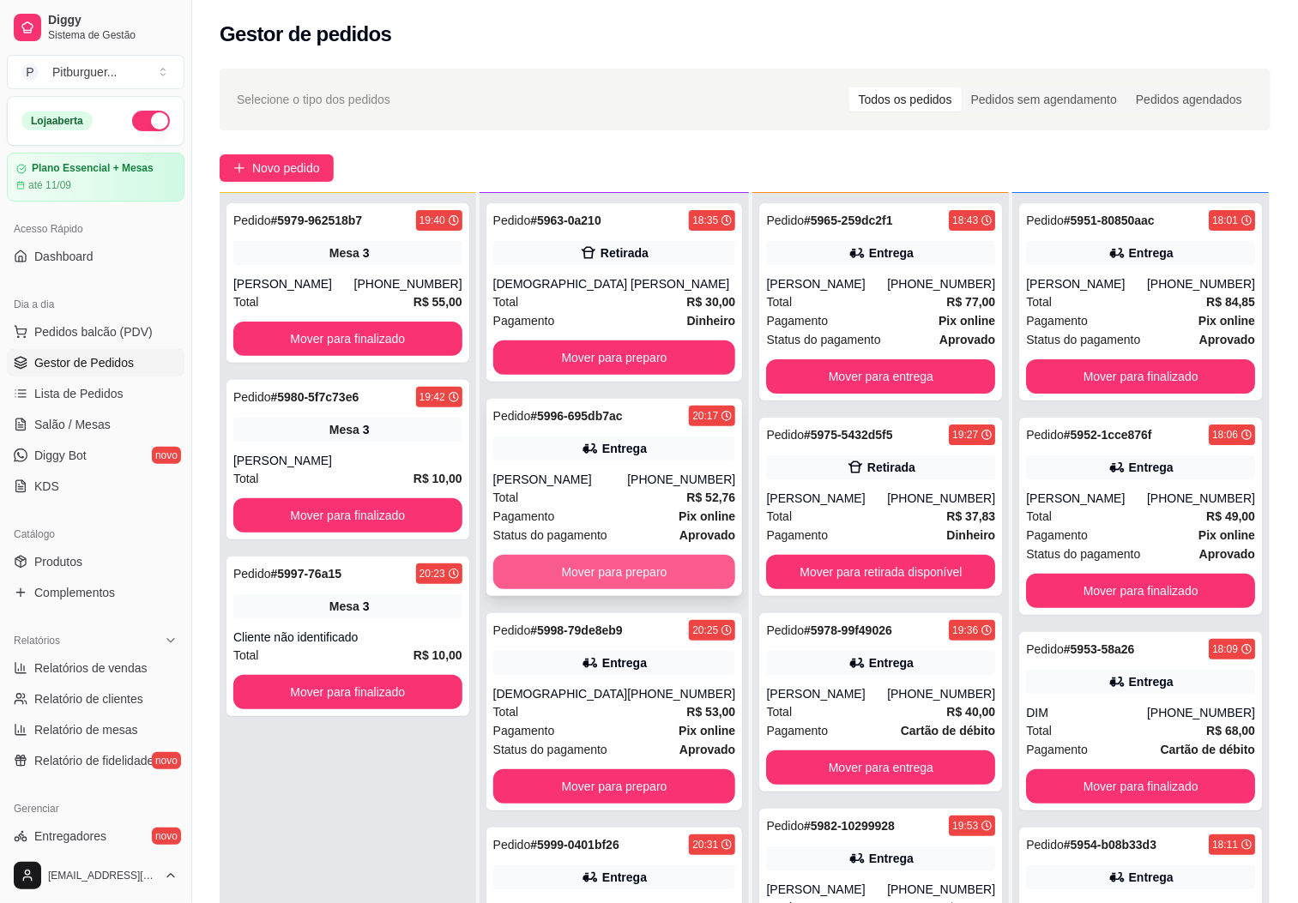
click at [576, 555] on button "Mover para preparo" at bounding box center [614, 572] width 243 height 34
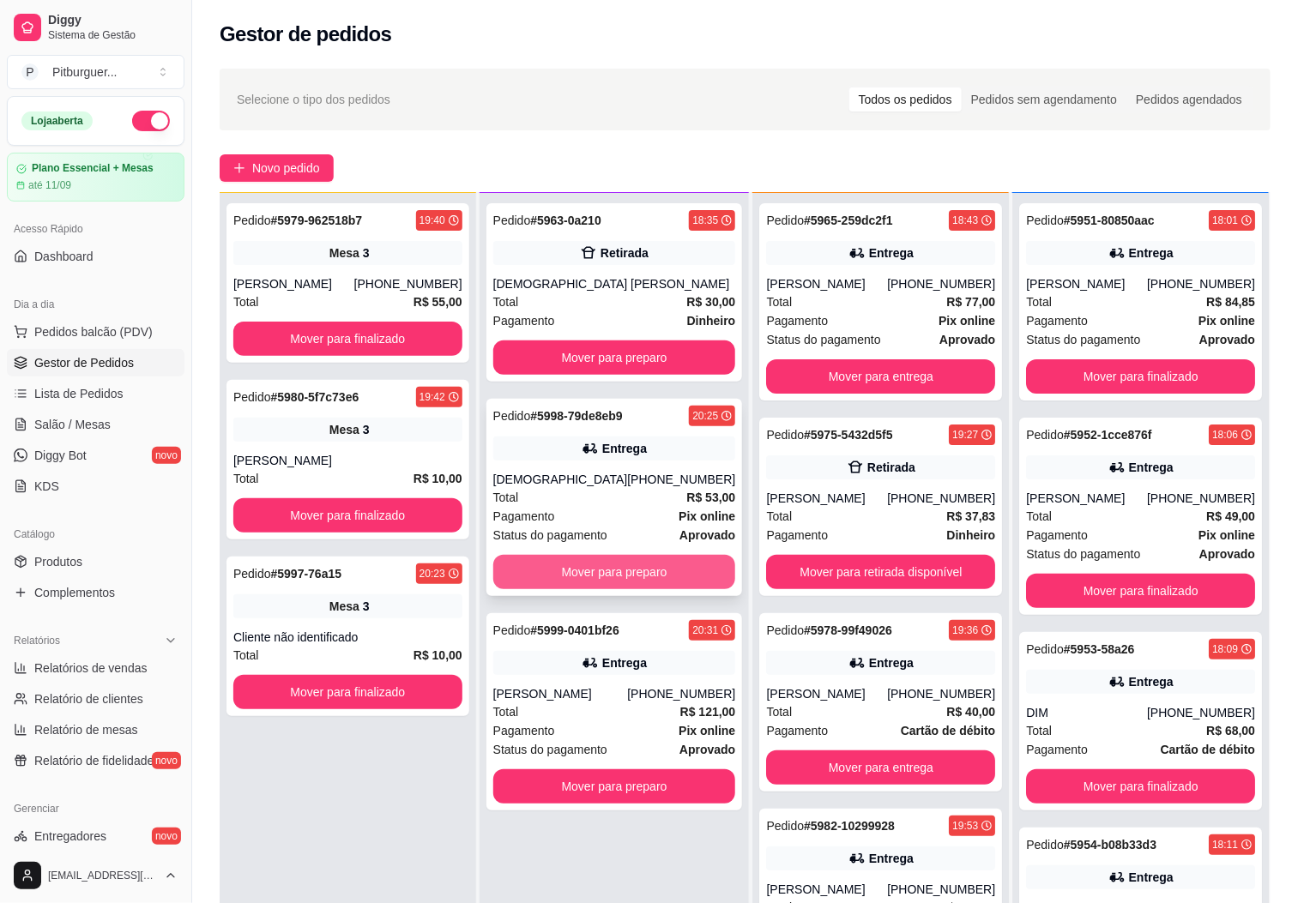
click at [569, 566] on button "Mover para preparo" at bounding box center [614, 572] width 243 height 34
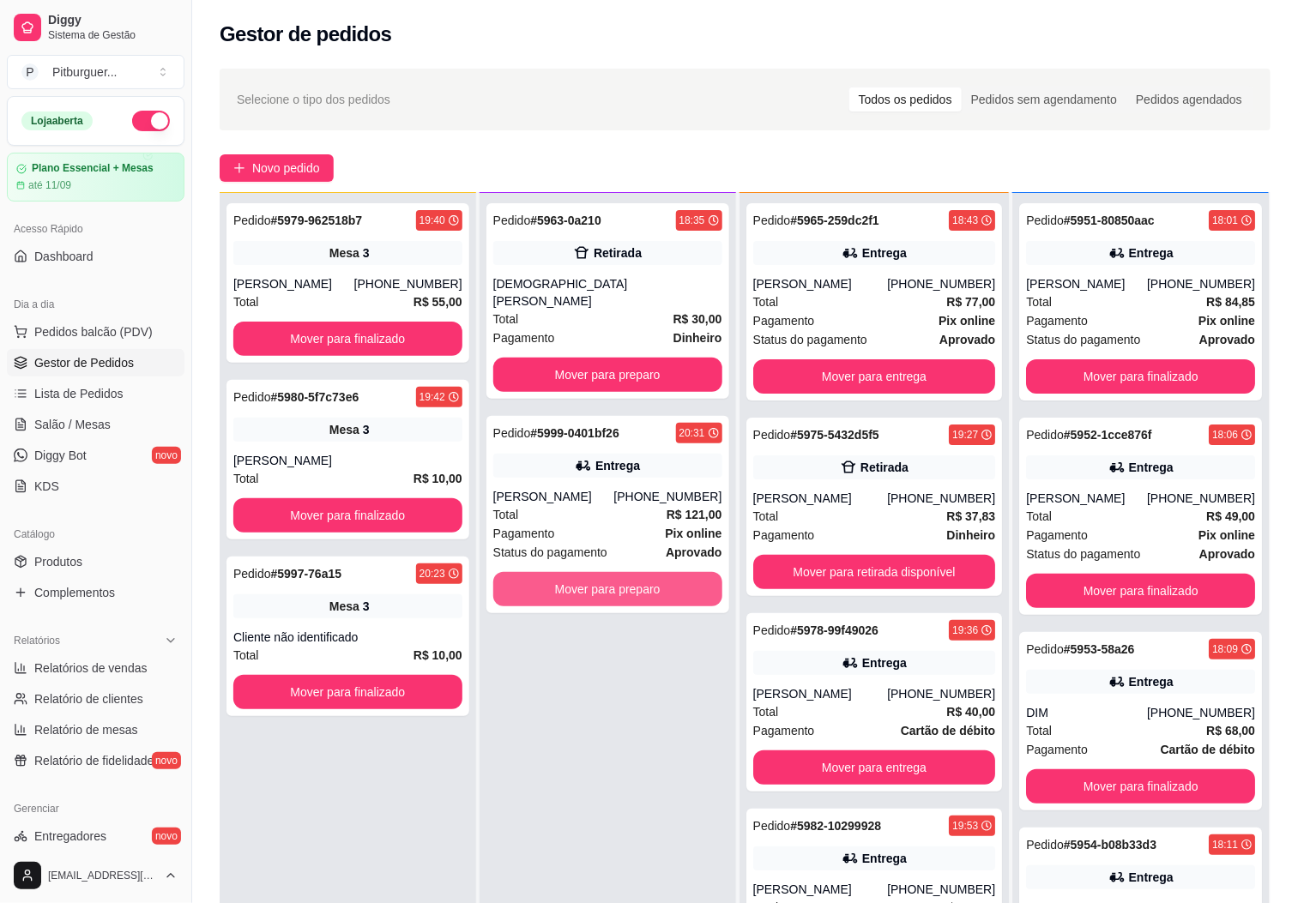
click at [569, 572] on button "Mover para preparo" at bounding box center [607, 589] width 229 height 34
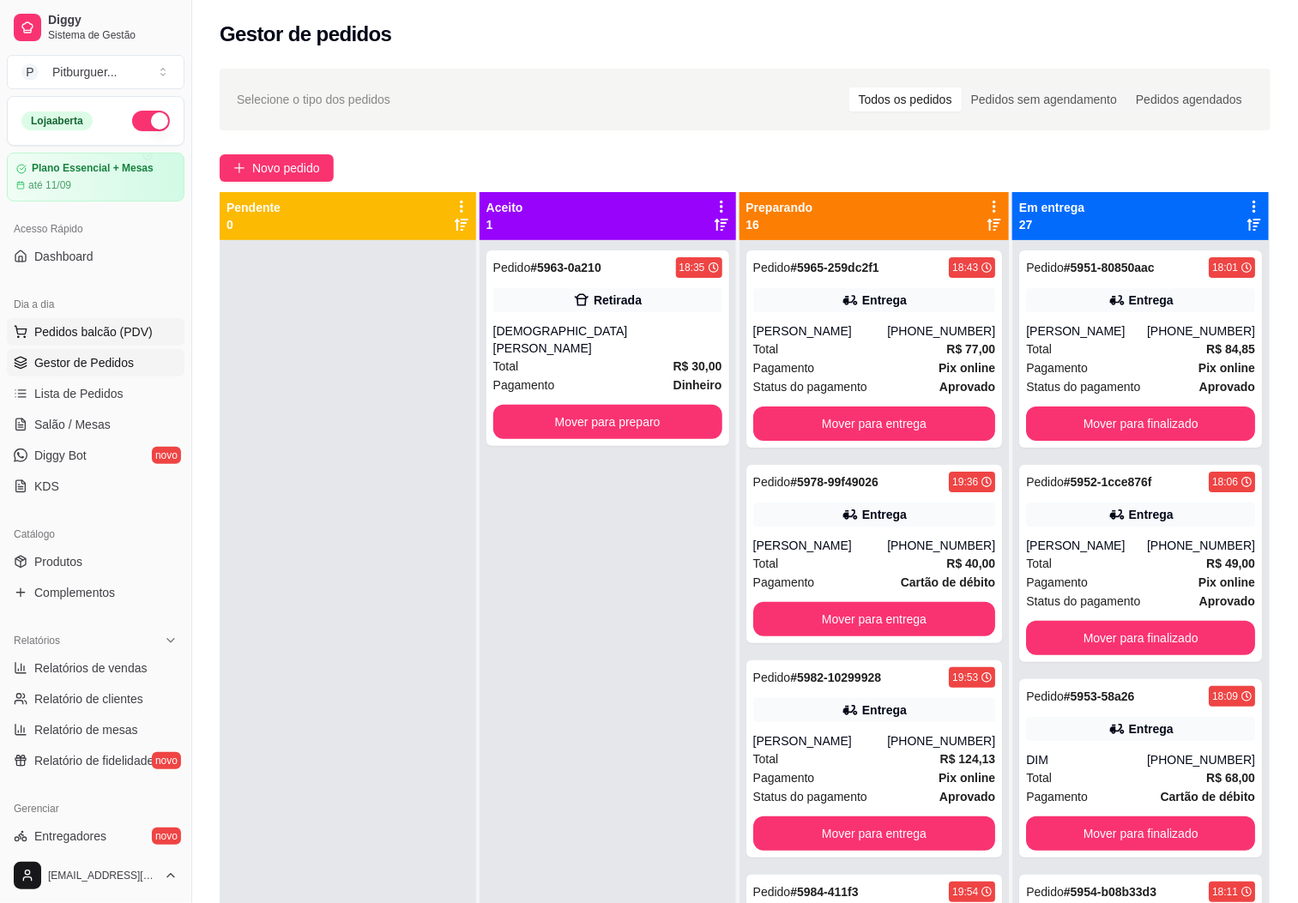
click at [63, 334] on span "Pedidos balcão (PDV)" at bounding box center [93, 331] width 118 height 17
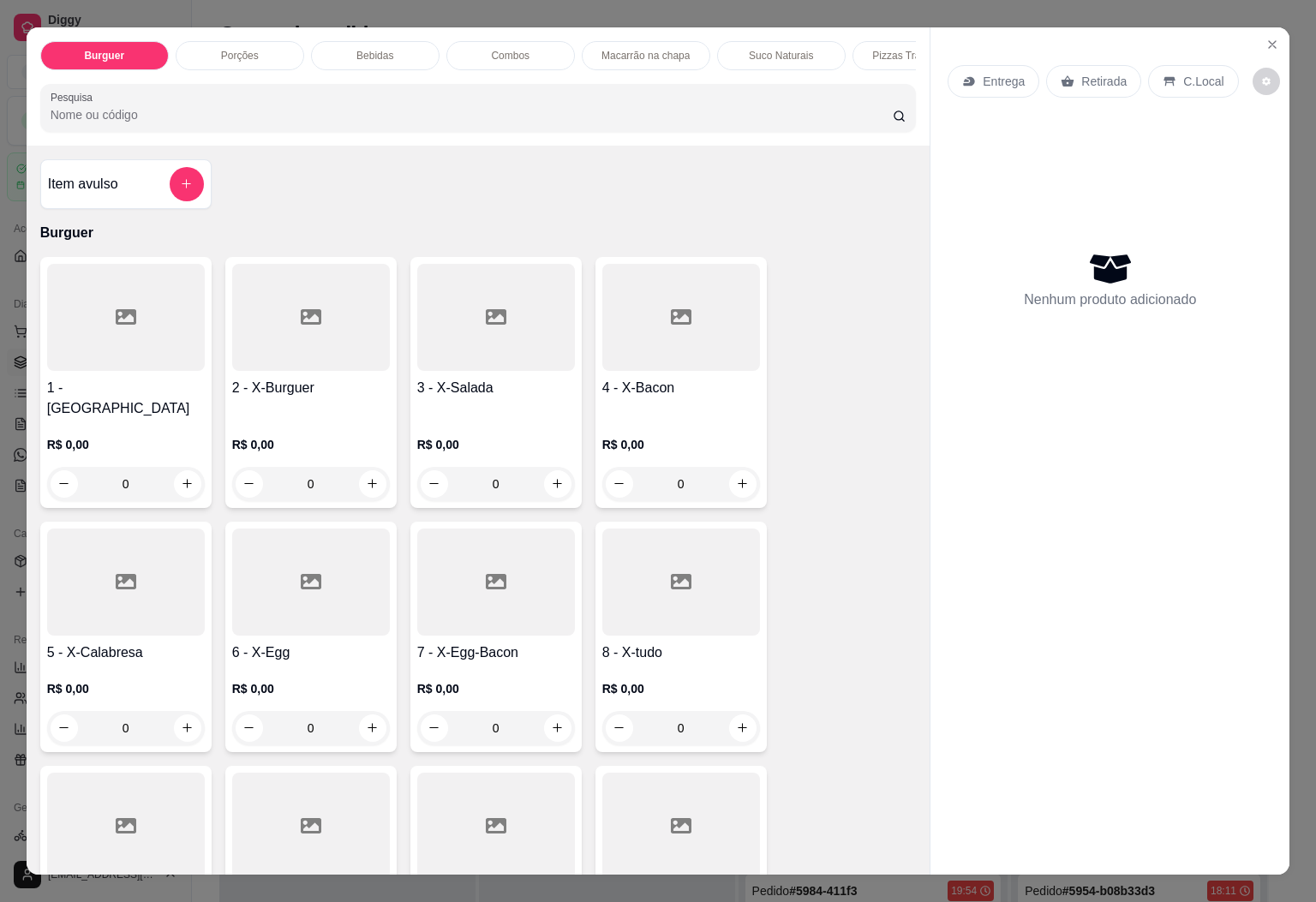
click at [117, 789] on div at bounding box center [126, 826] width 158 height 107
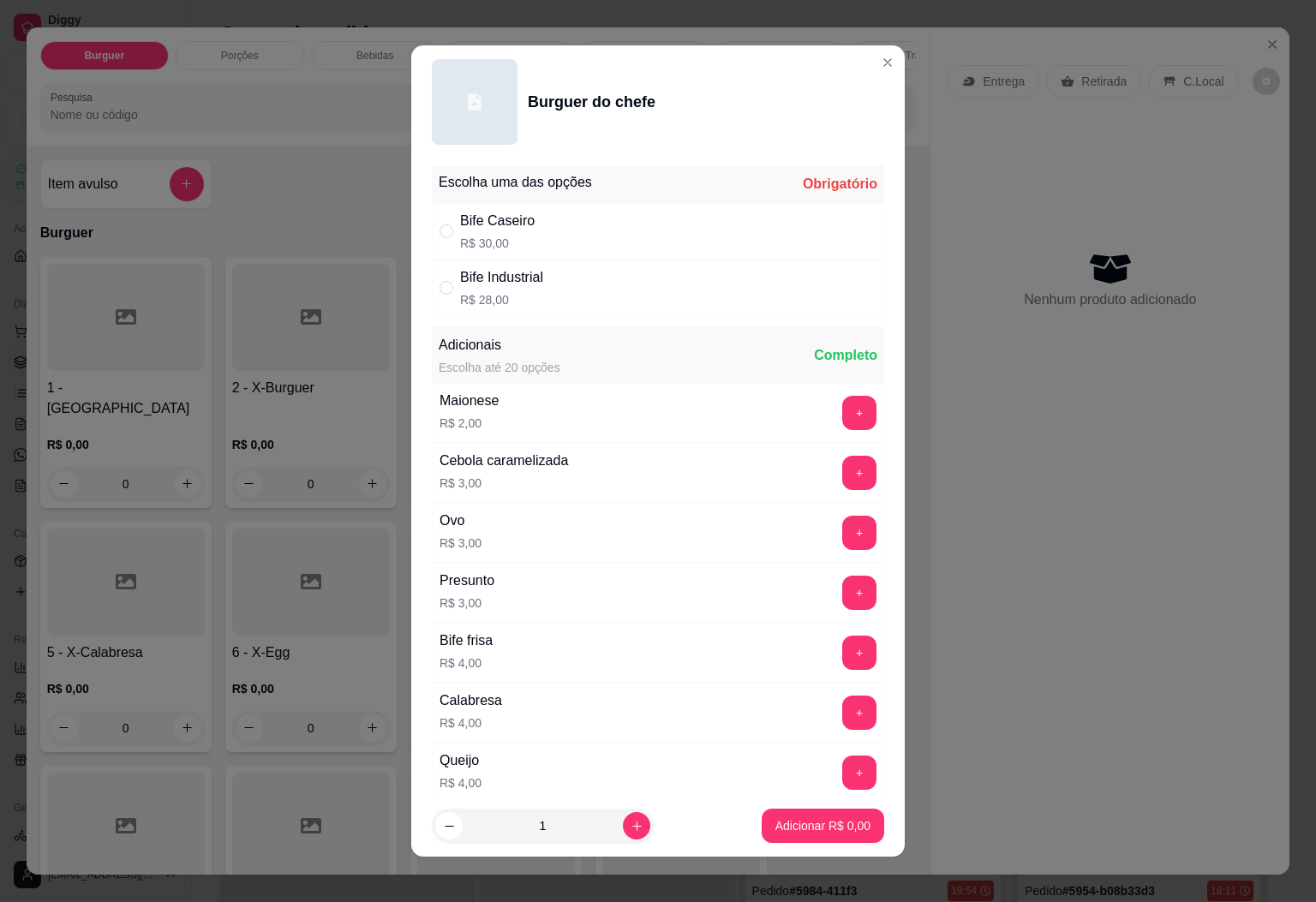
click at [530, 226] on div "Bife Caseiro R$ 30,00" at bounding box center [658, 231] width 453 height 57
radio input "true"
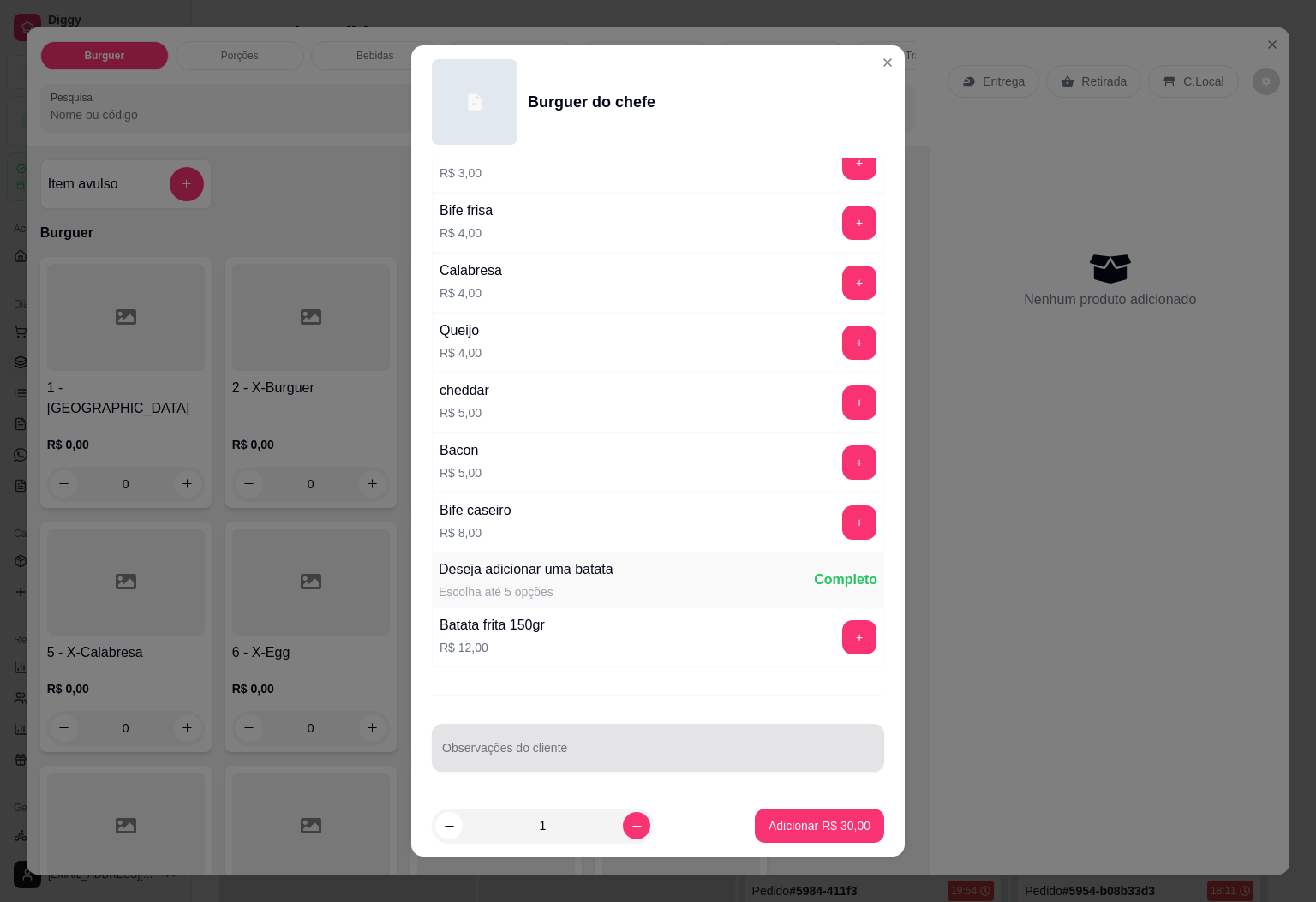
click at [626, 761] on input "Observações do cliente" at bounding box center [658, 754] width 432 height 17
type input "W"
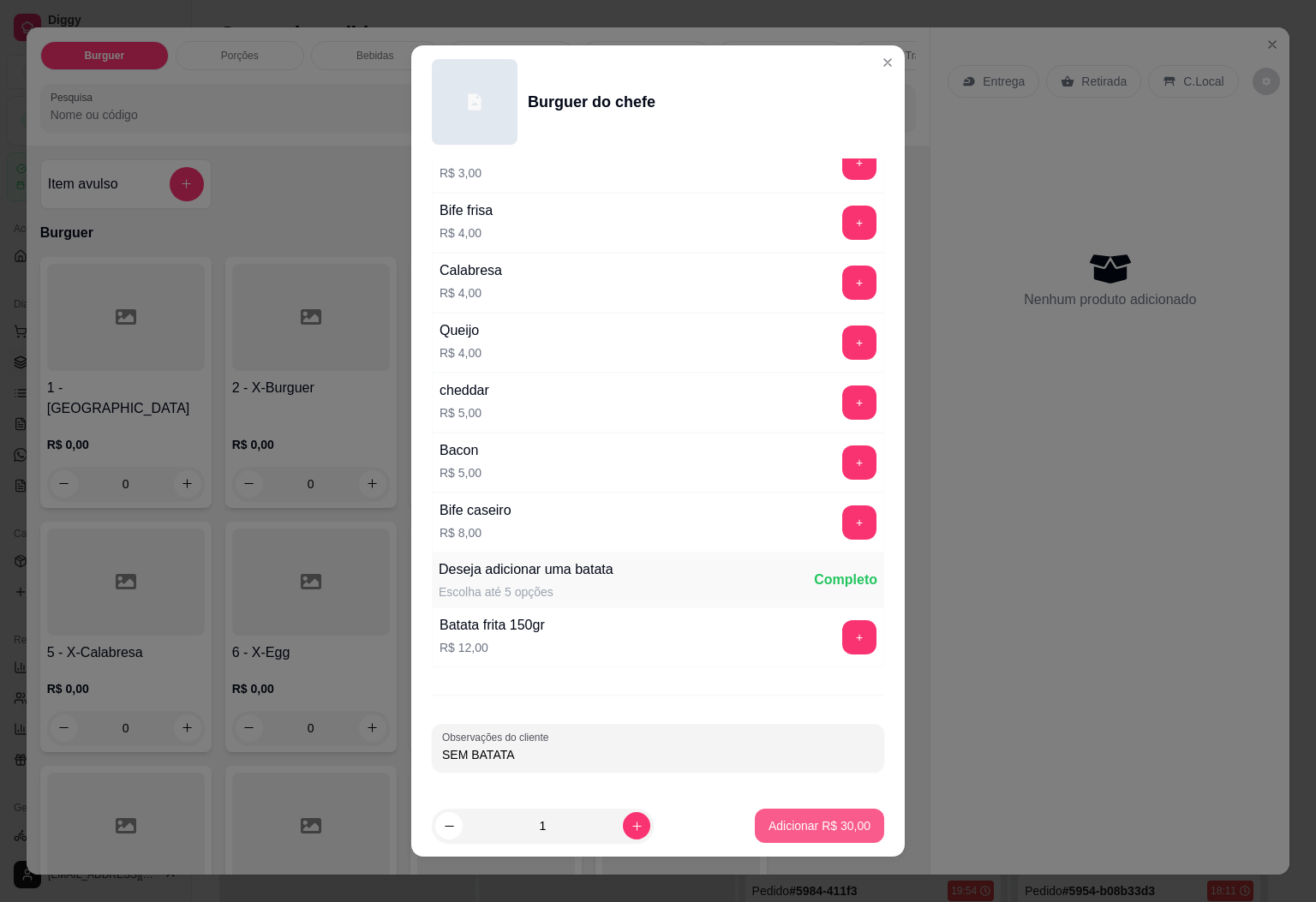
type input "SEM BATATA"
click at [772, 831] on p "Adicionar R$ 30,00" at bounding box center [819, 826] width 99 height 16
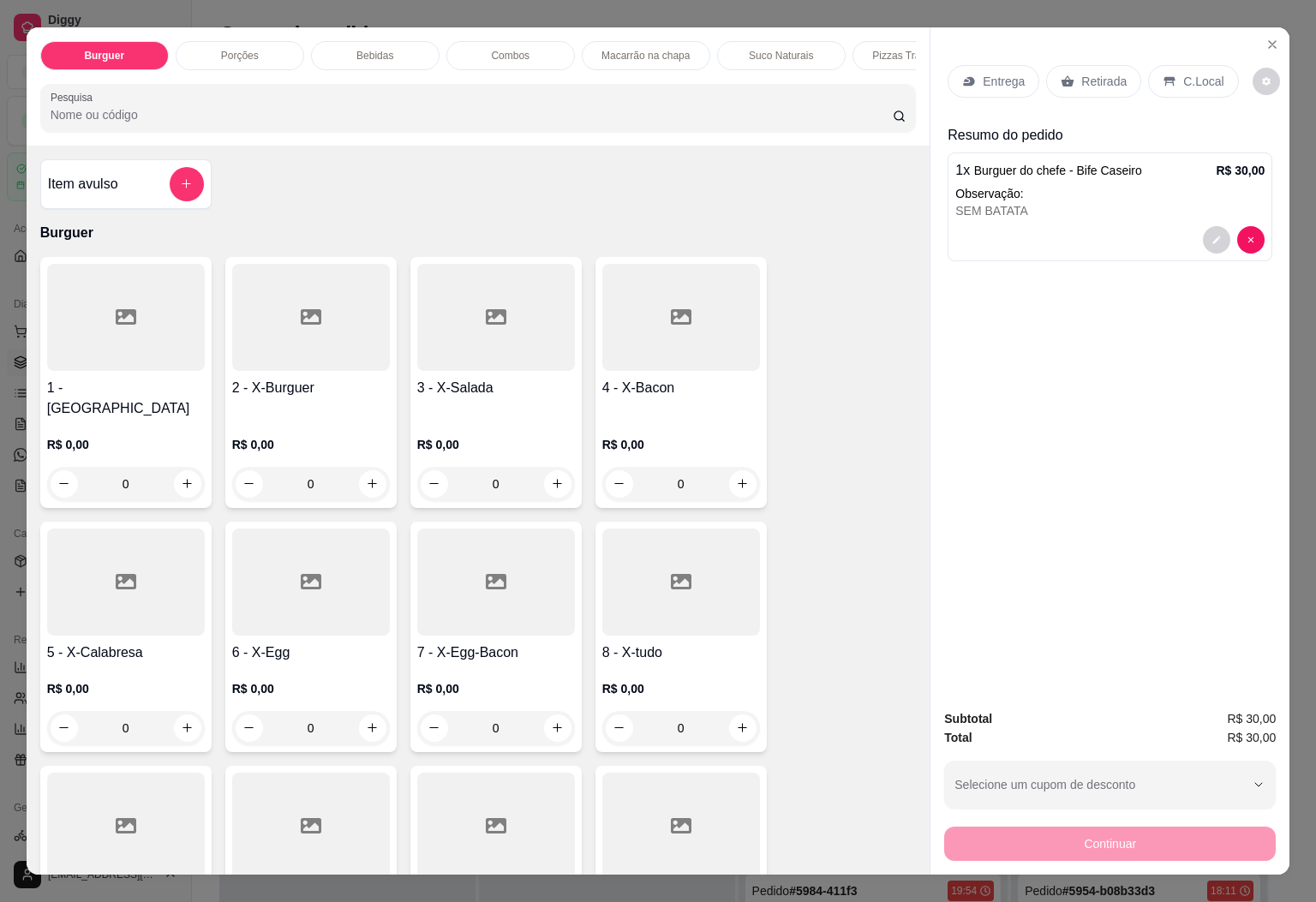
click at [47, 797] on div at bounding box center [126, 826] width 158 height 107
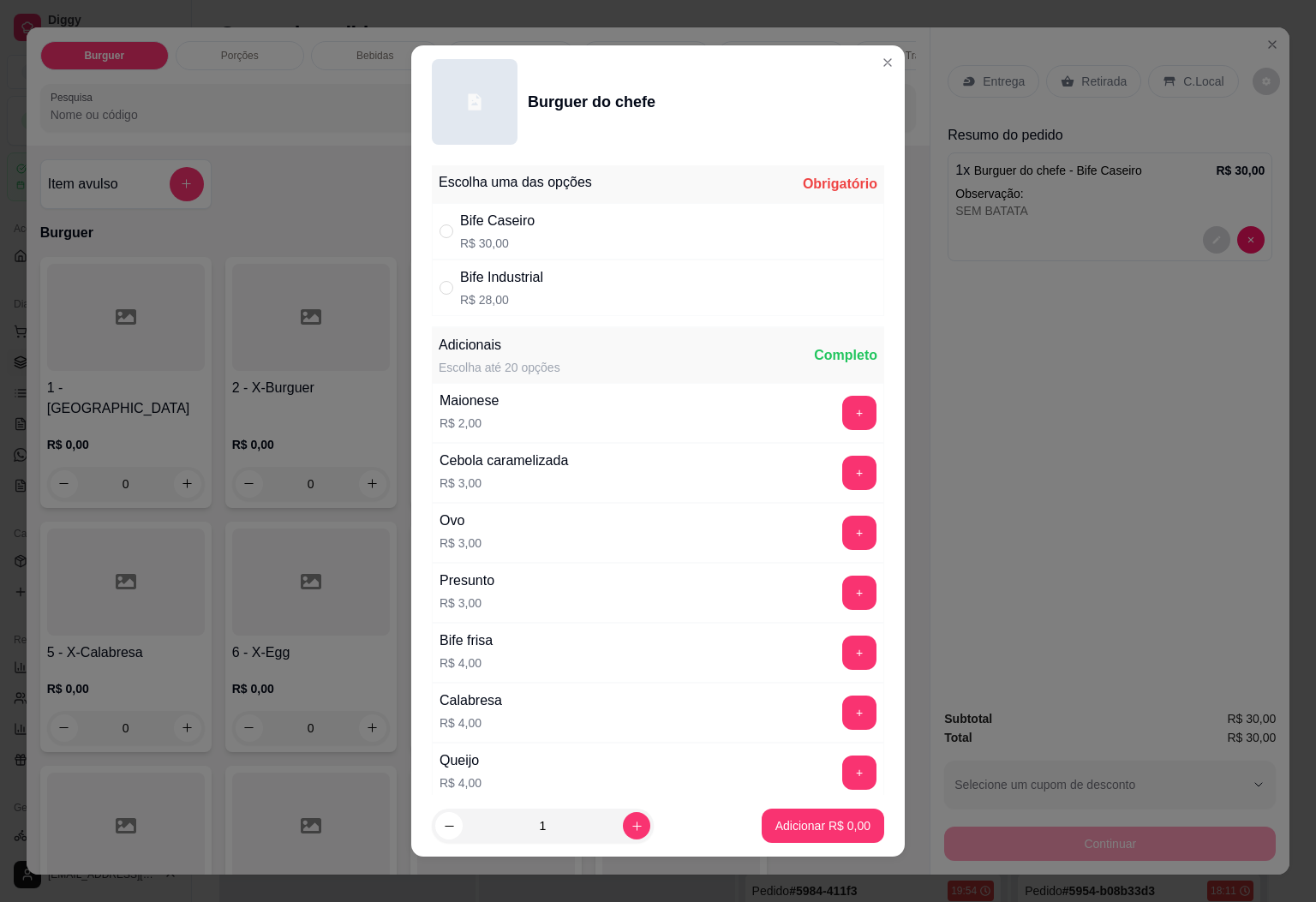
click at [572, 232] on div "Bife Caseiro R$ 30,00" at bounding box center [658, 231] width 453 height 57
radio input "true"
click at [768, 828] on p "Adicionar R$ 30,00" at bounding box center [819, 825] width 102 height 17
type input "1"
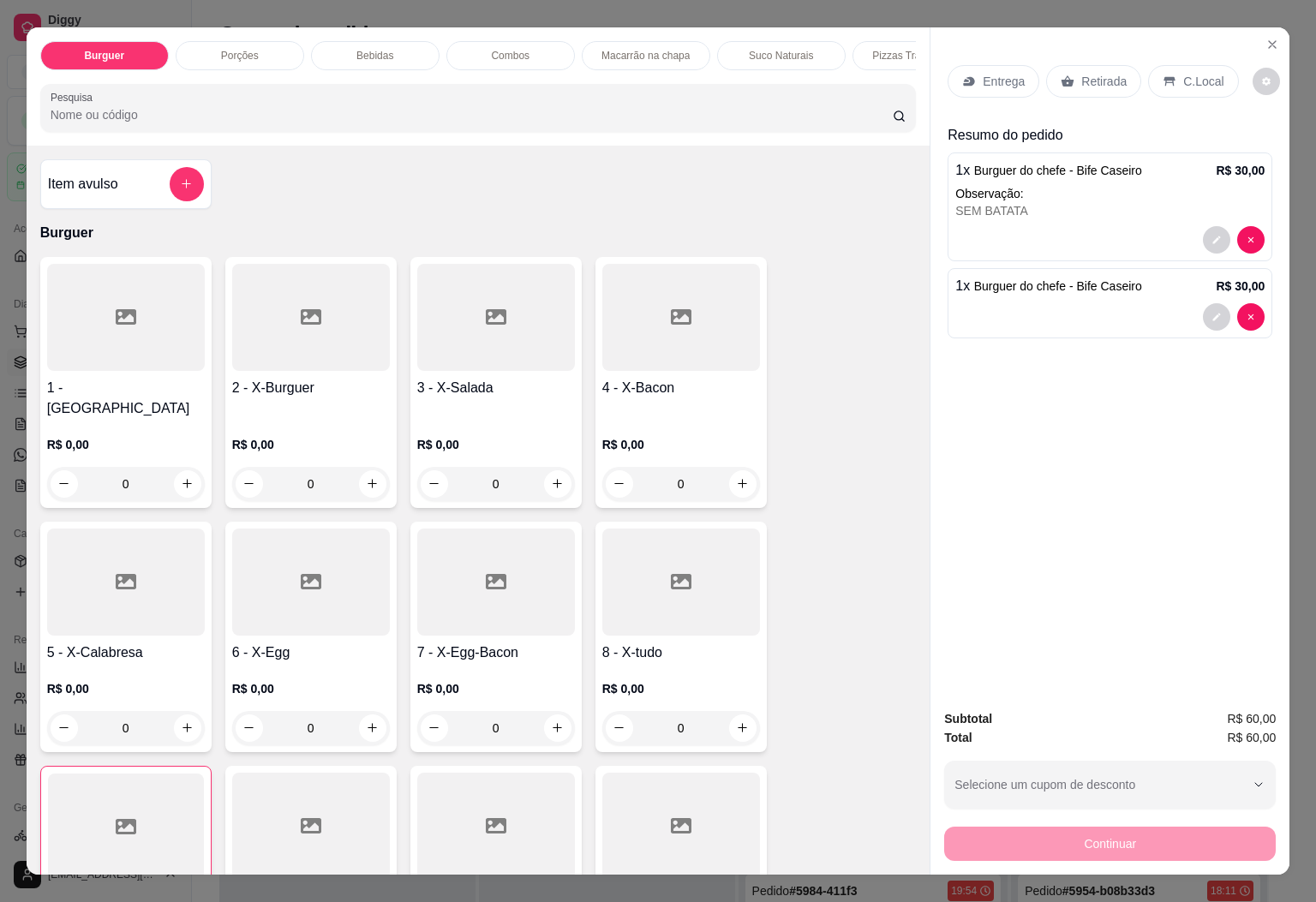
click at [371, 41] on div "Bebidas" at bounding box center [375, 55] width 129 height 29
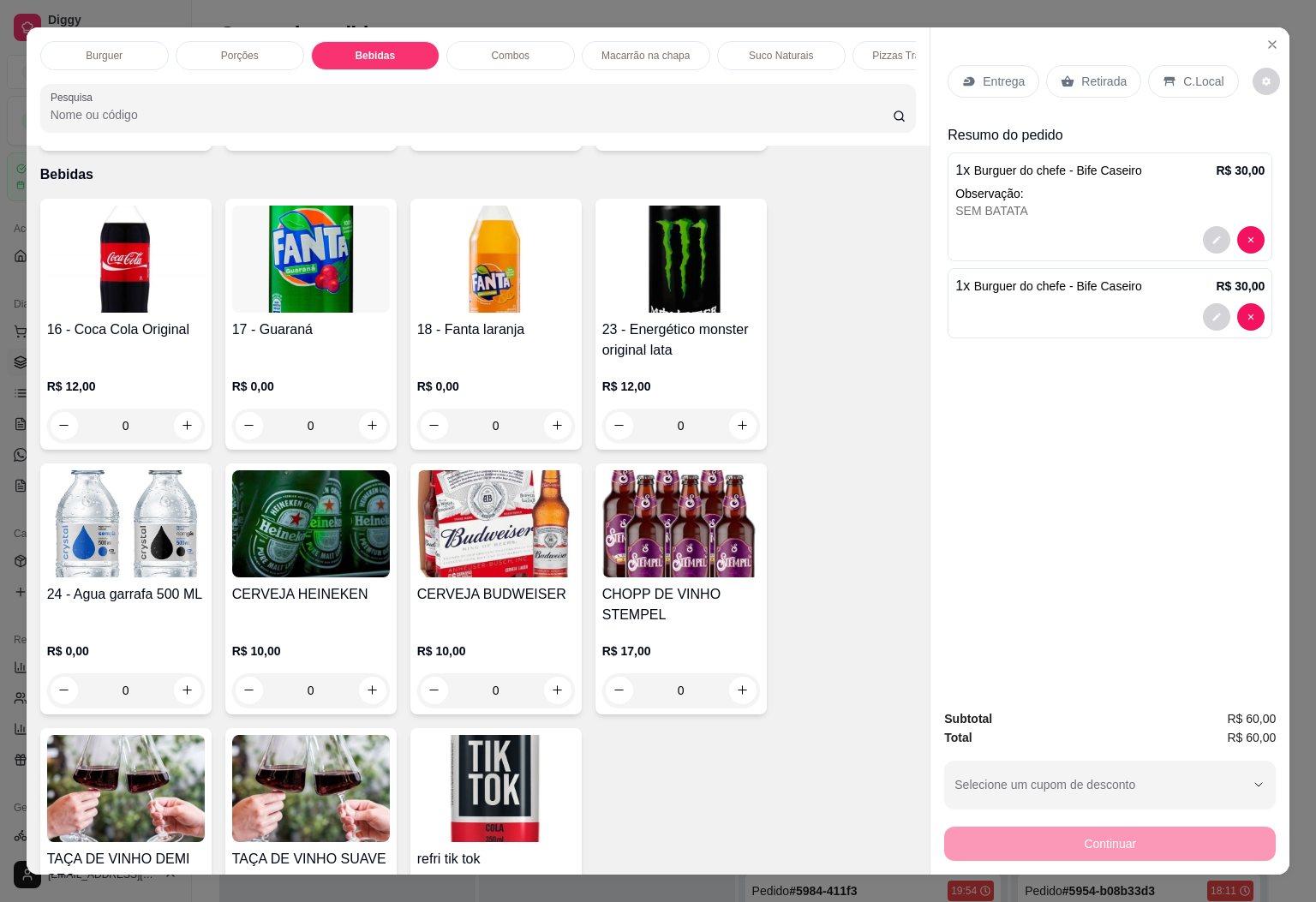
scroll to position [37, 0]
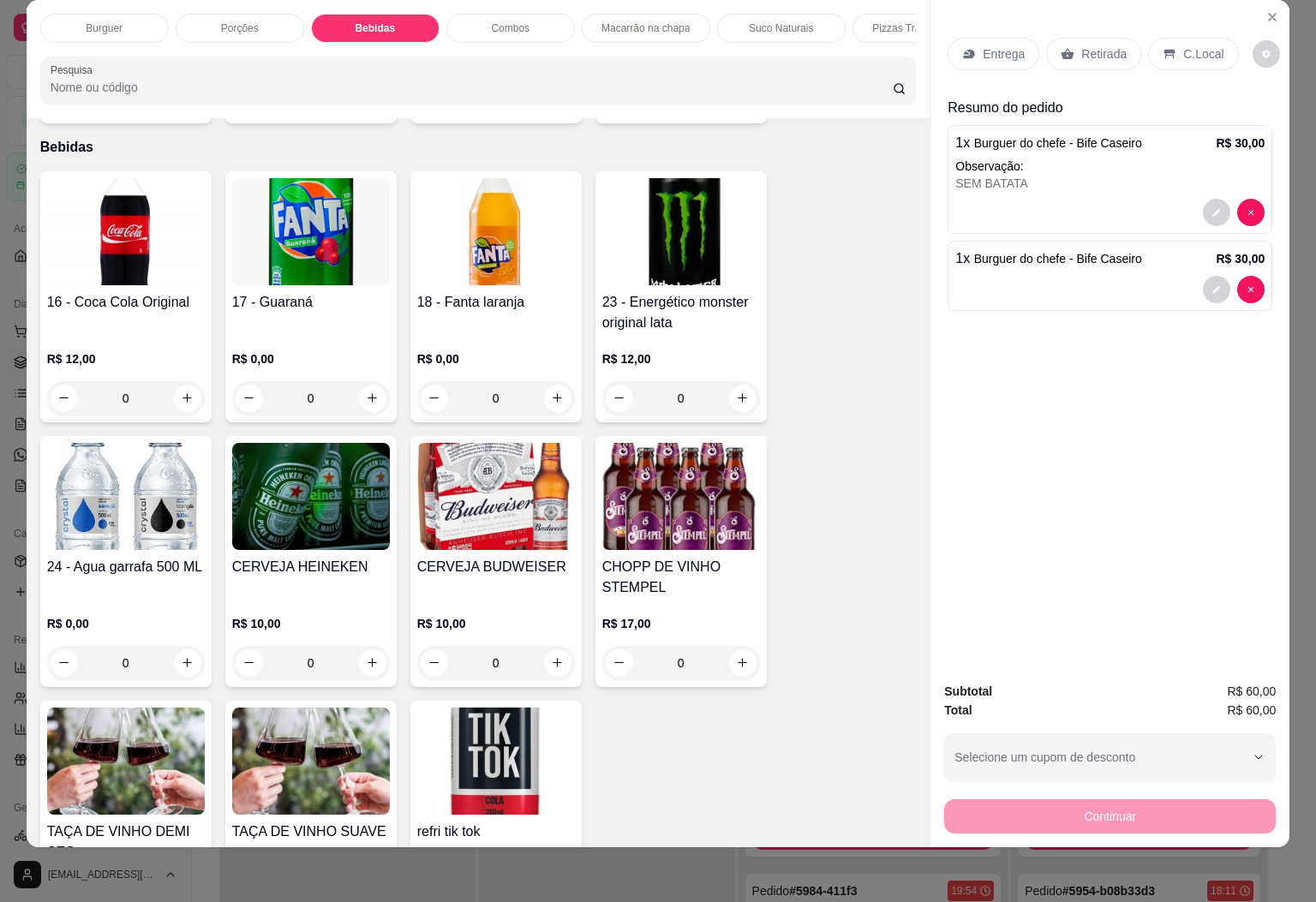
click at [132, 240] on img at bounding box center [126, 231] width 158 height 107
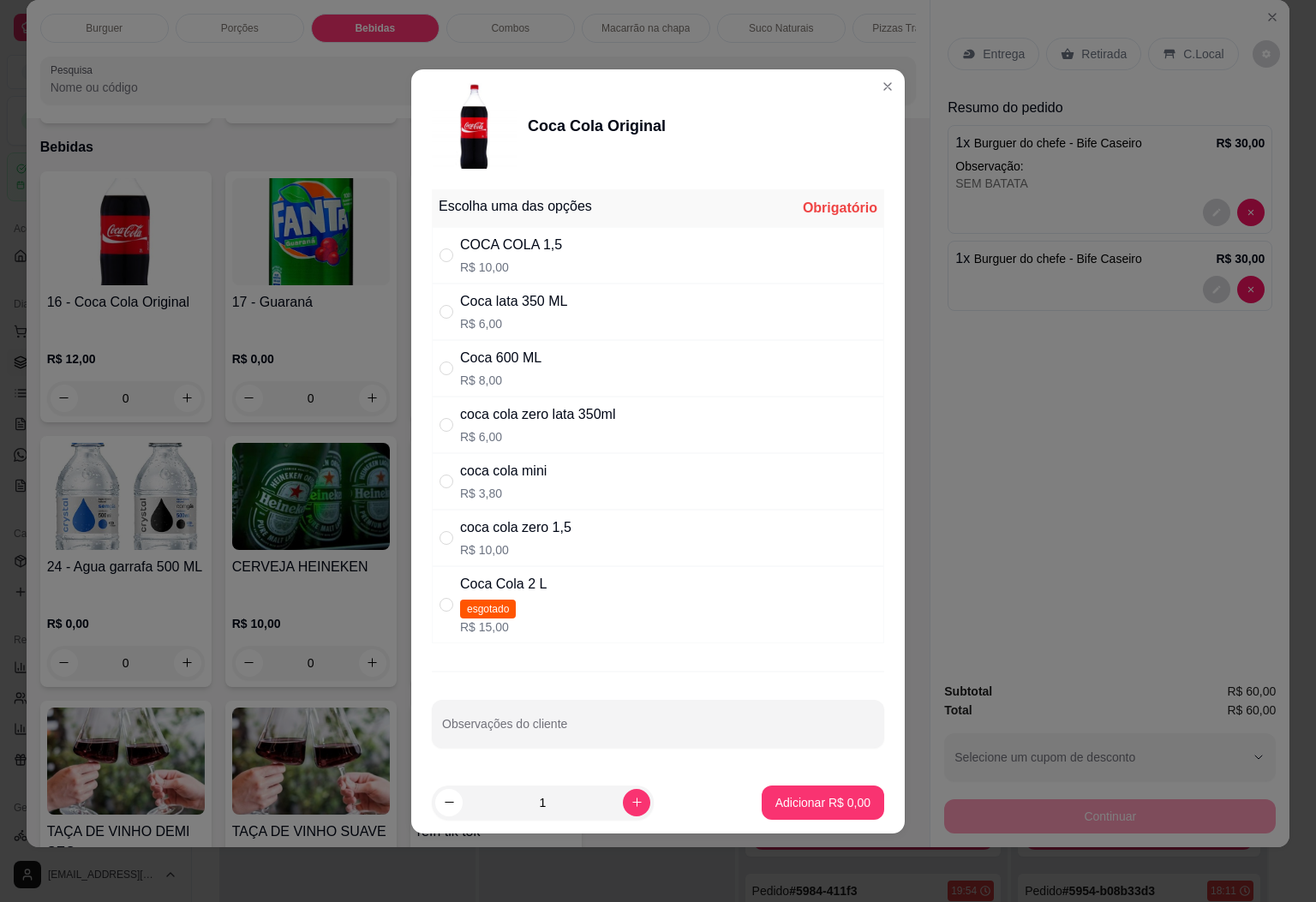
click at [551, 252] on div "COCA COLA 1,5 R$ 10,00" at bounding box center [512, 255] width 102 height 41
radio input "true"
click at [770, 807] on p "Adicionar R$ 10,00" at bounding box center [819, 802] width 99 height 16
type input "1"
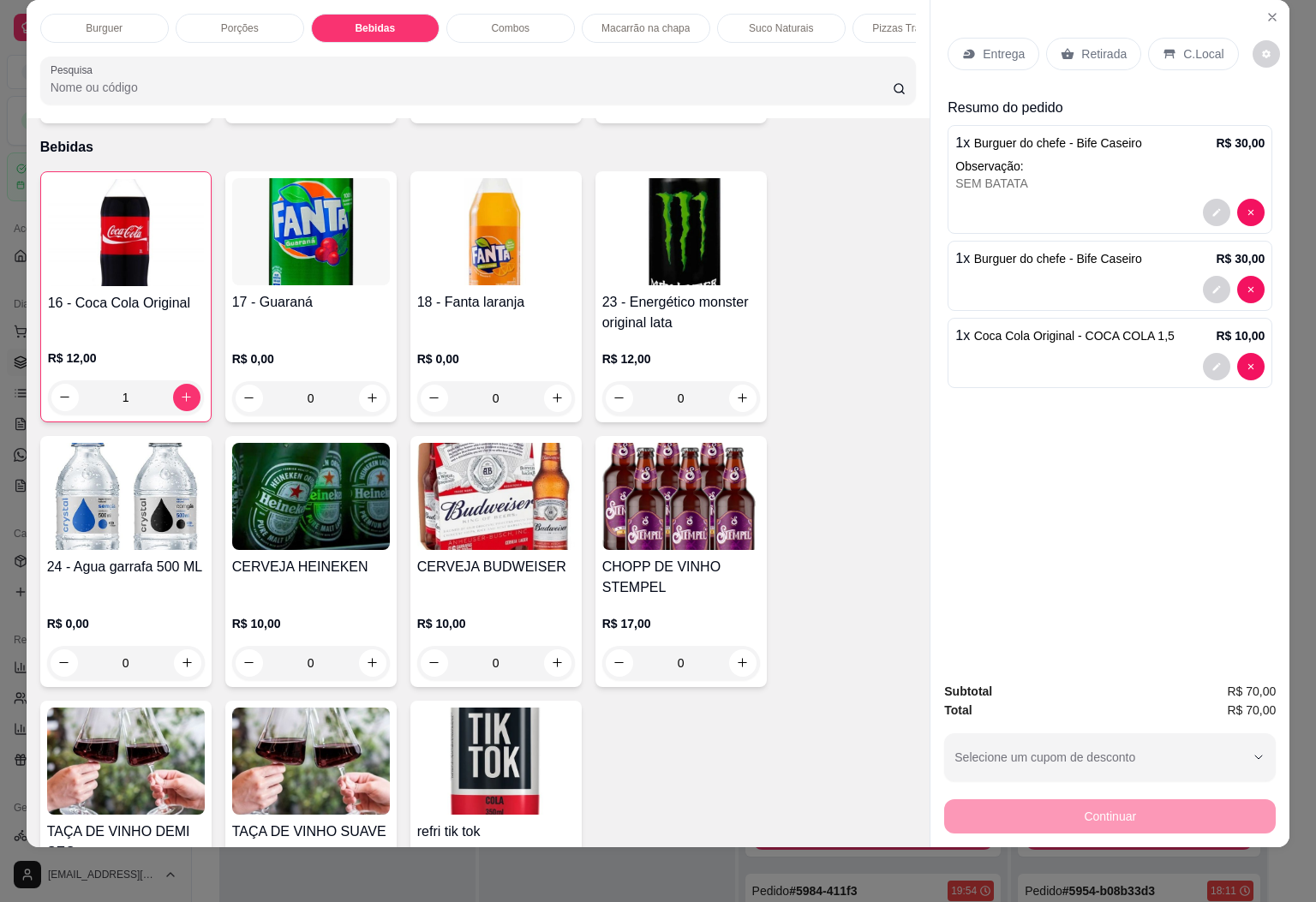
click at [1185, 46] on div "C.Local" at bounding box center [1193, 54] width 90 height 33
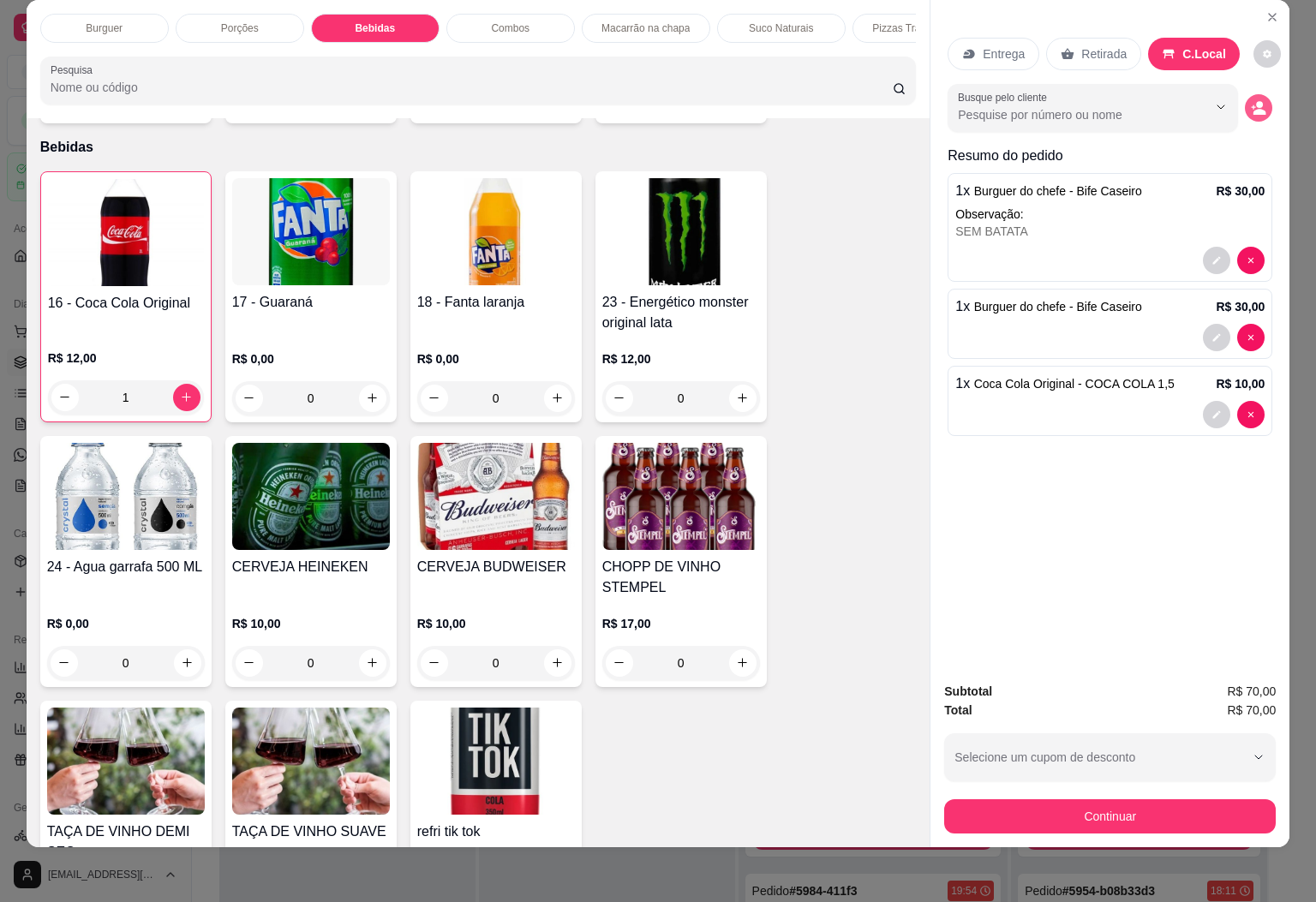
click at [1254, 109] on icon "decrease-product-quantity" at bounding box center [1260, 112] width 13 height 6
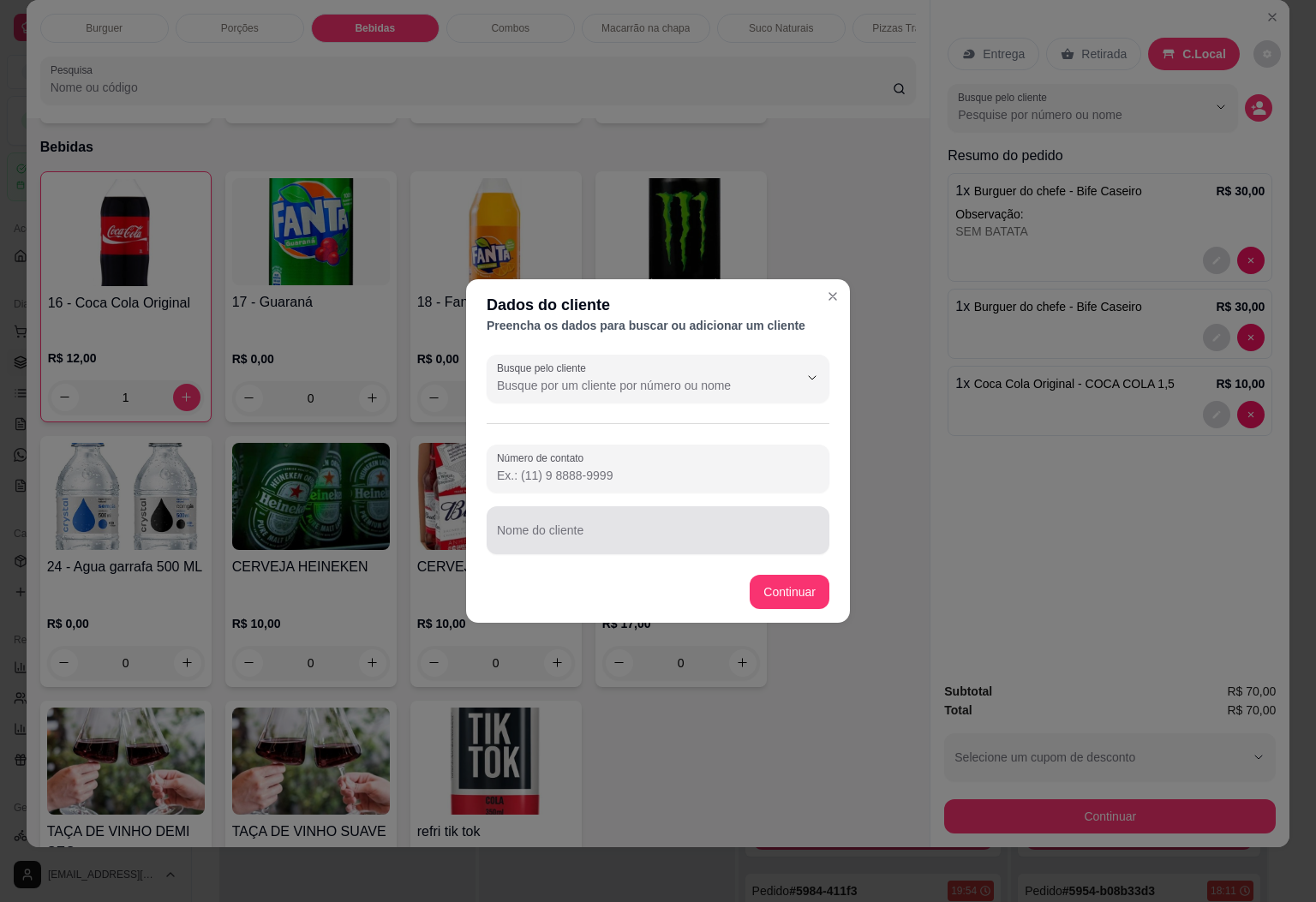
click at [585, 530] on input "Nome do cliente" at bounding box center [658, 536] width 322 height 17
type input "LUCAS"
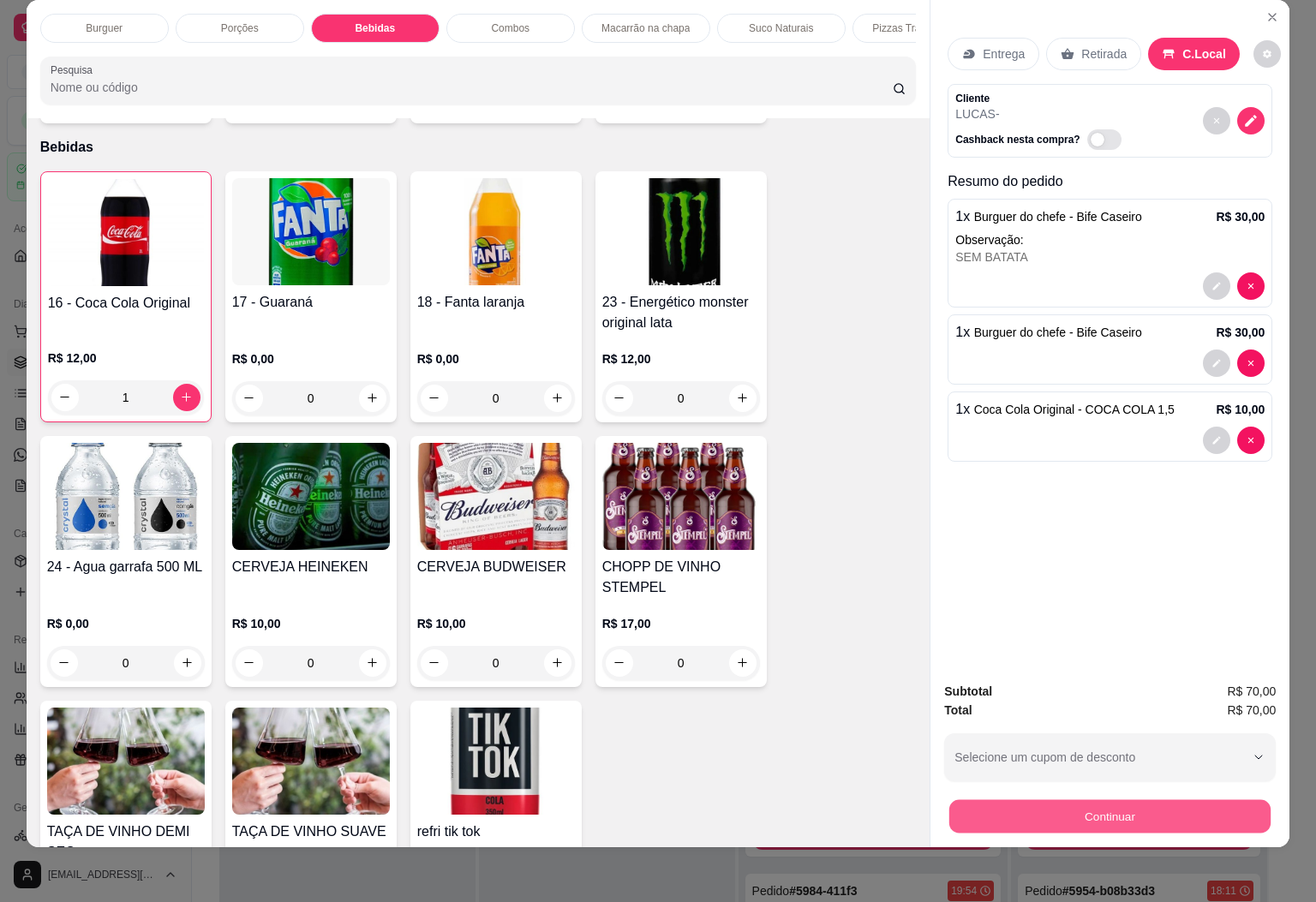
click at [1054, 803] on button "Continuar" at bounding box center [1110, 816] width 322 height 33
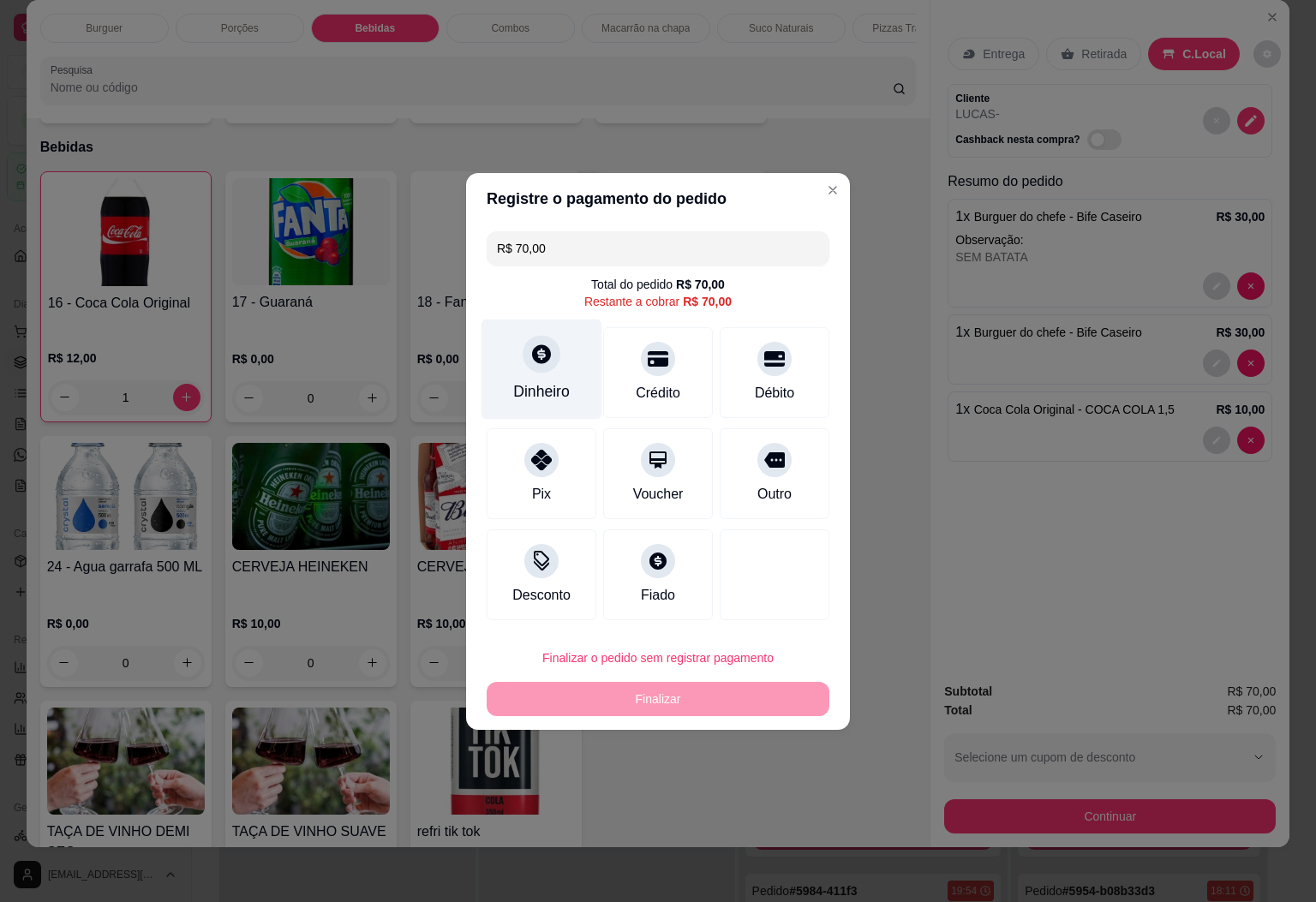
click at [512, 351] on div "Dinheiro" at bounding box center [542, 369] width 121 height 100
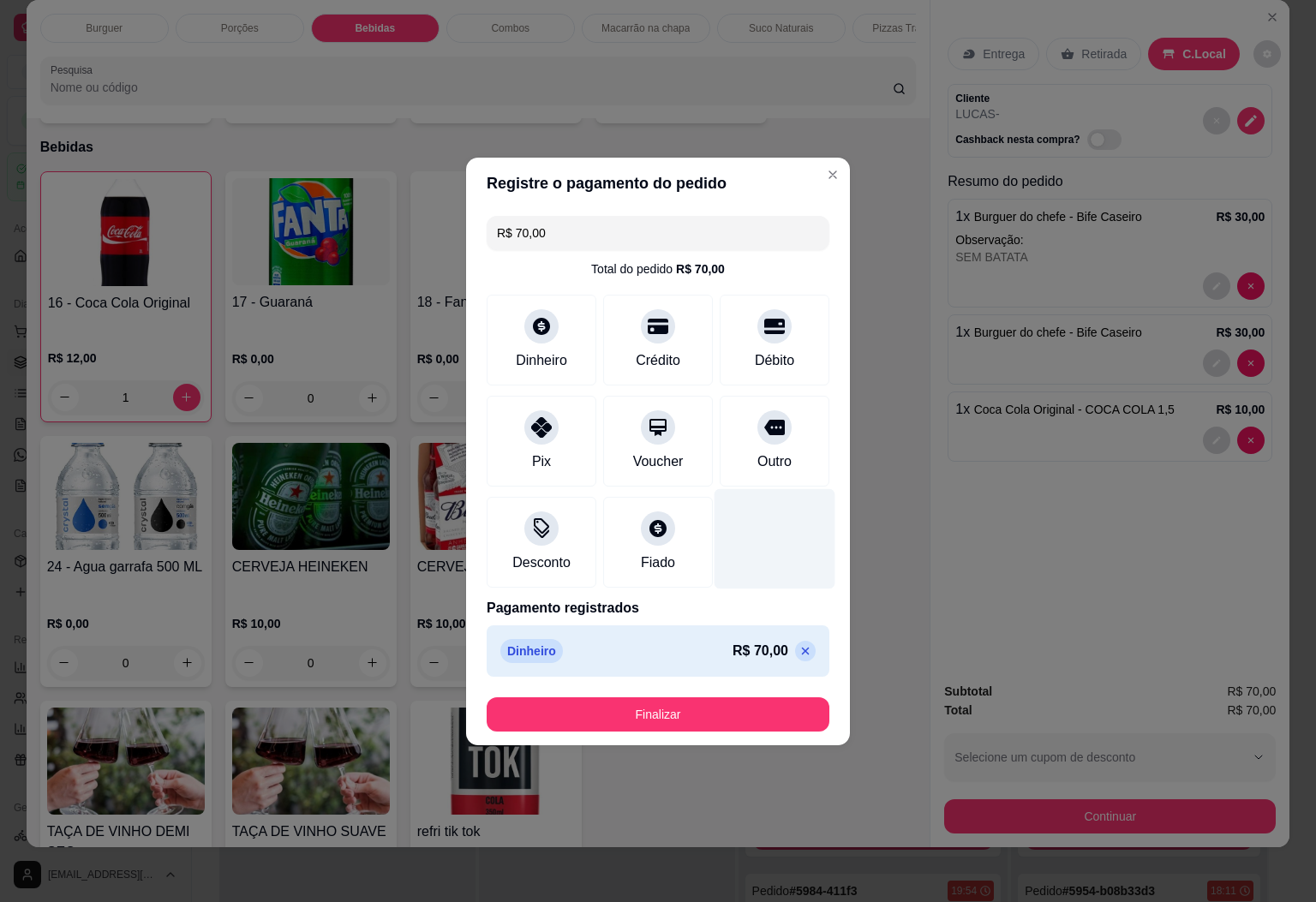
type input "R$ 0,00"
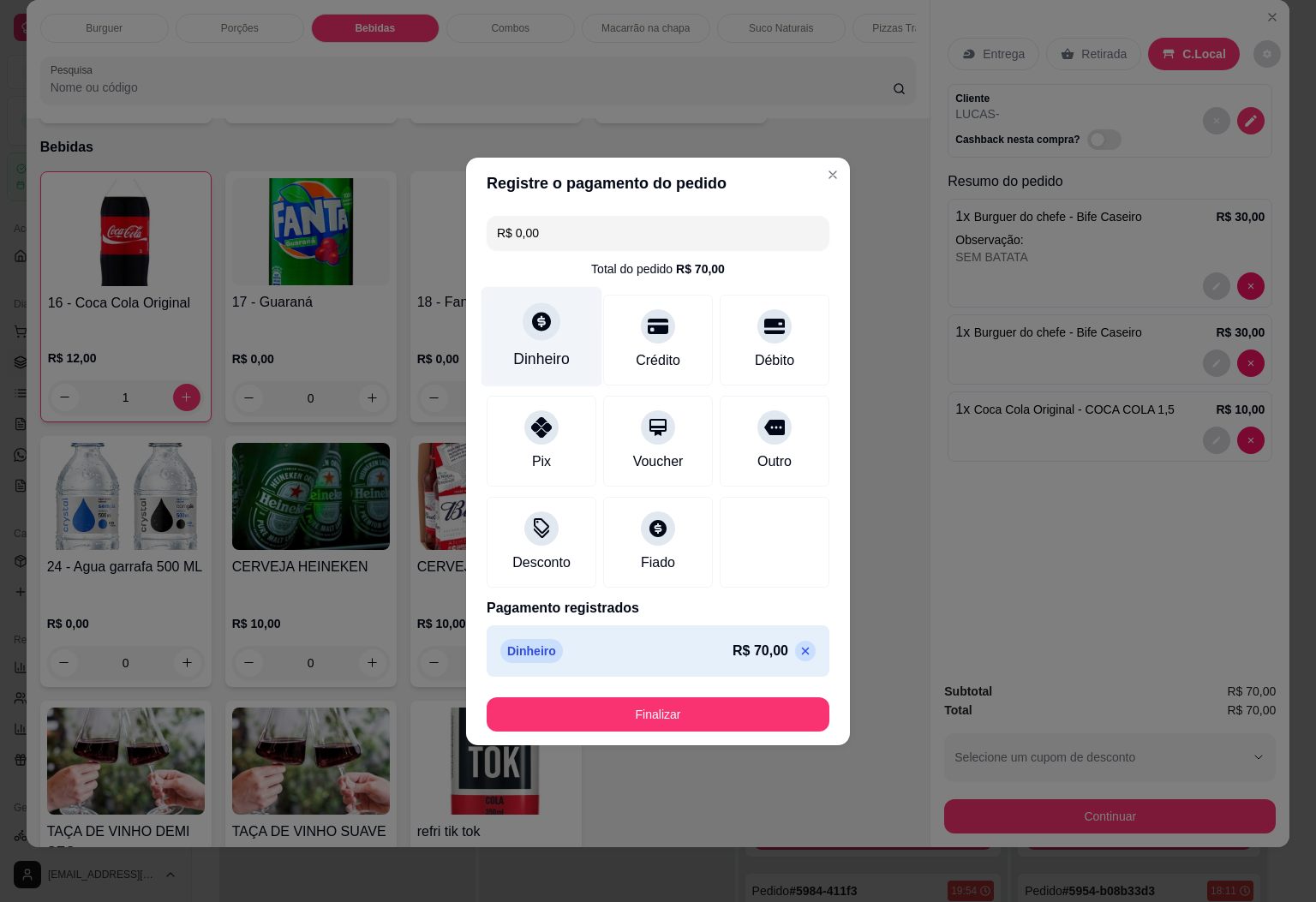
click at [549, 365] on div "Dinheiro" at bounding box center [542, 359] width 57 height 22
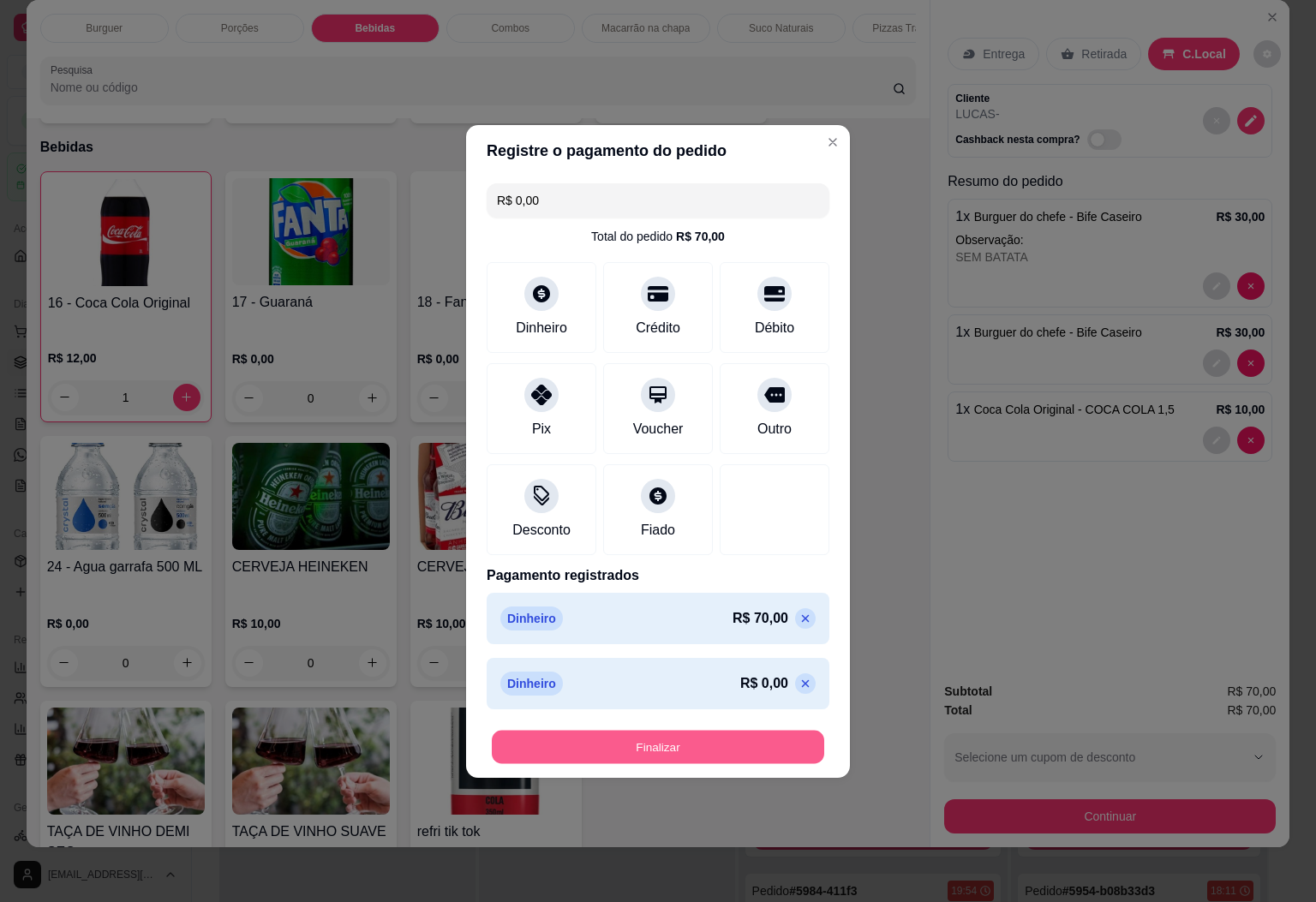
click at [682, 743] on button "Finalizar" at bounding box center [658, 746] width 333 height 33
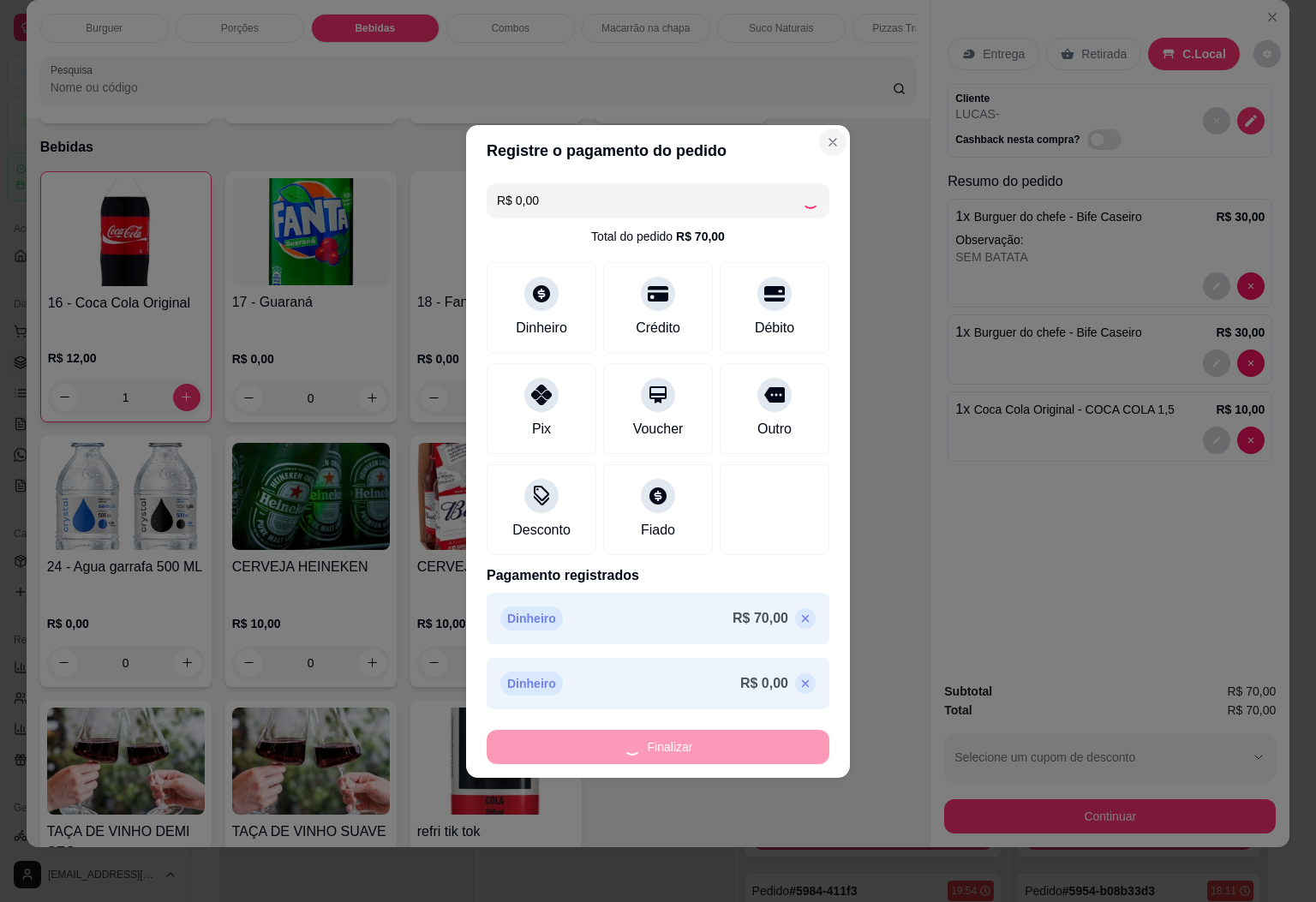
type input "0"
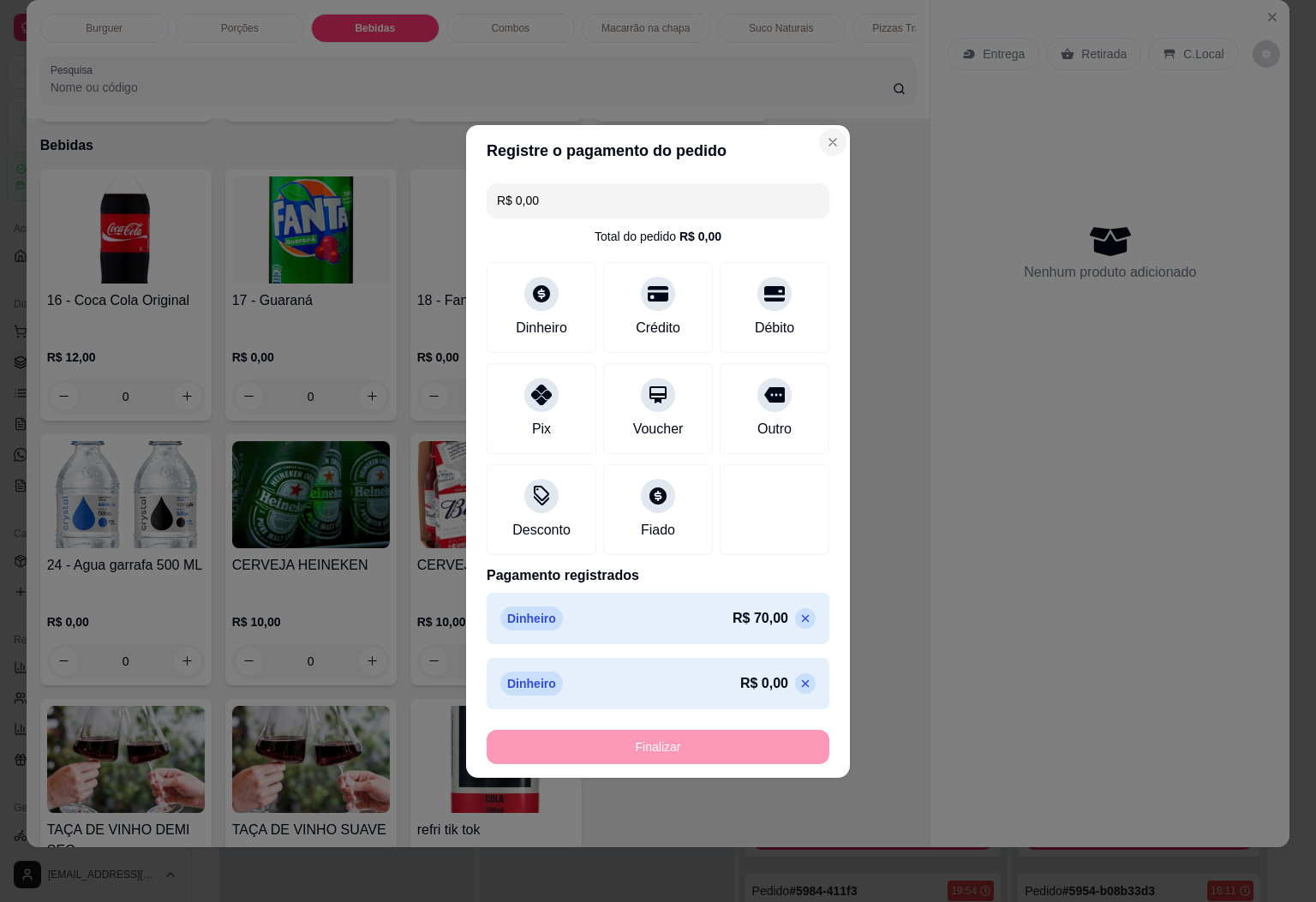
type input "-R$ 70,00"
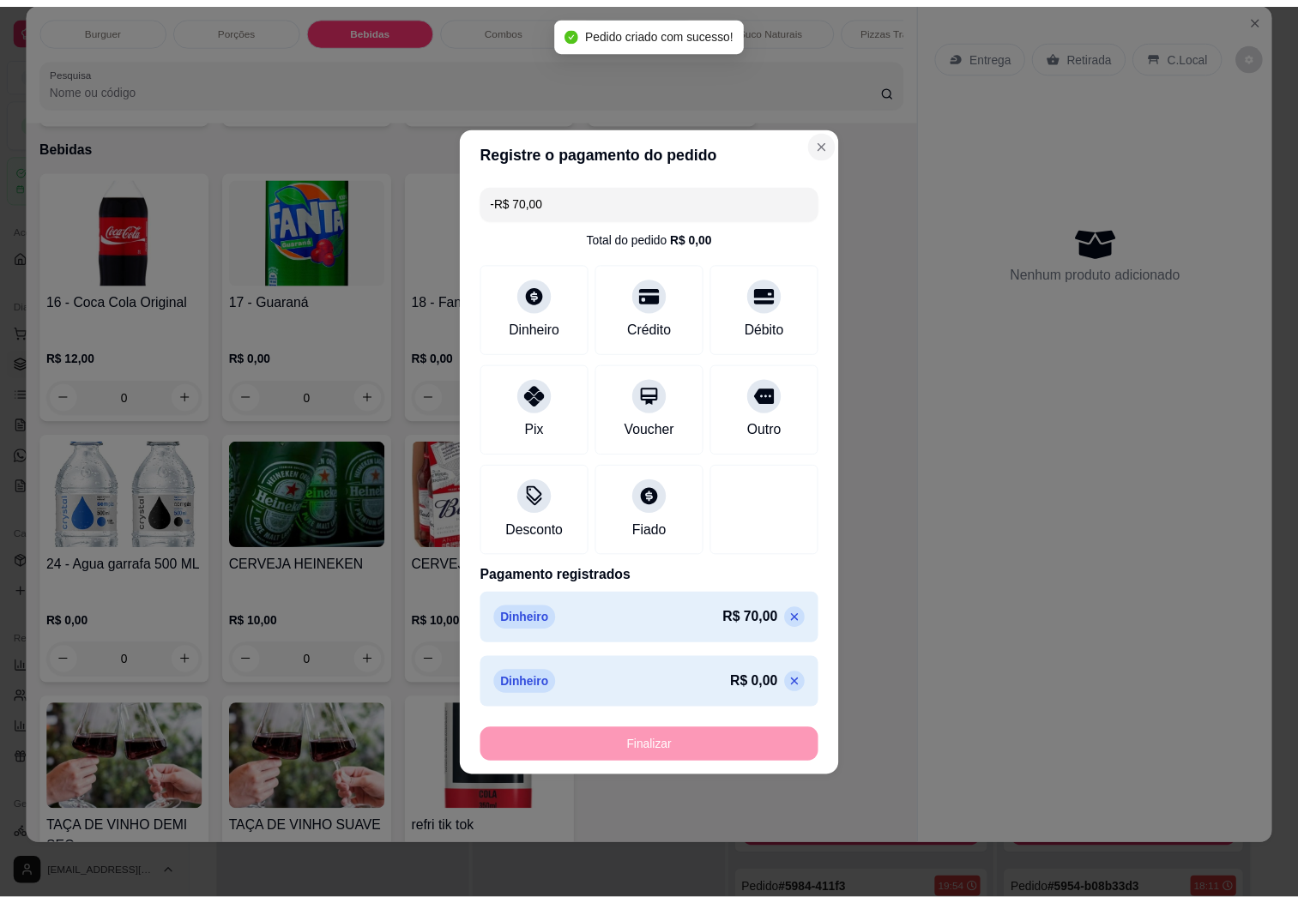
scroll to position [1899, 0]
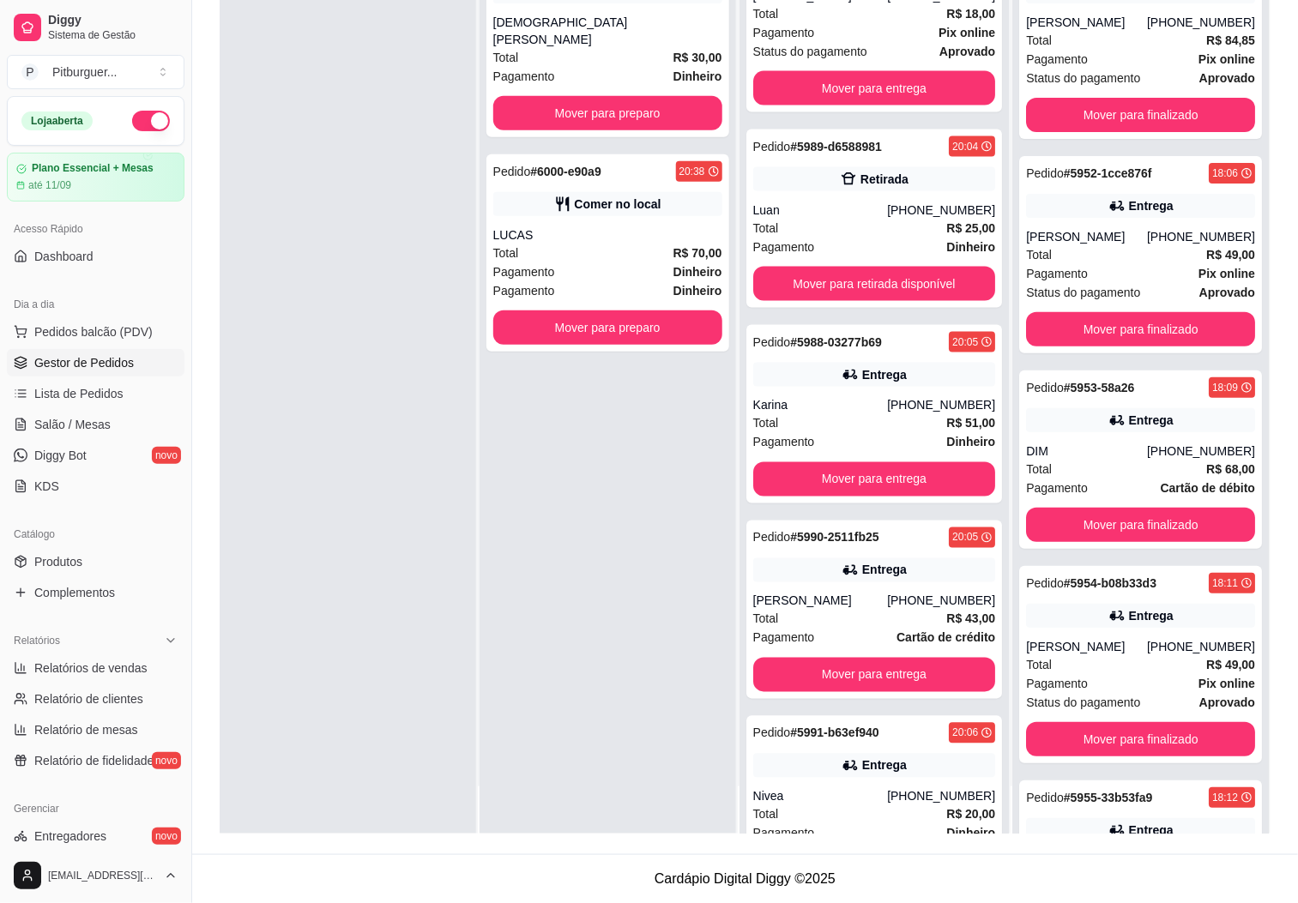
scroll to position [796, 0]
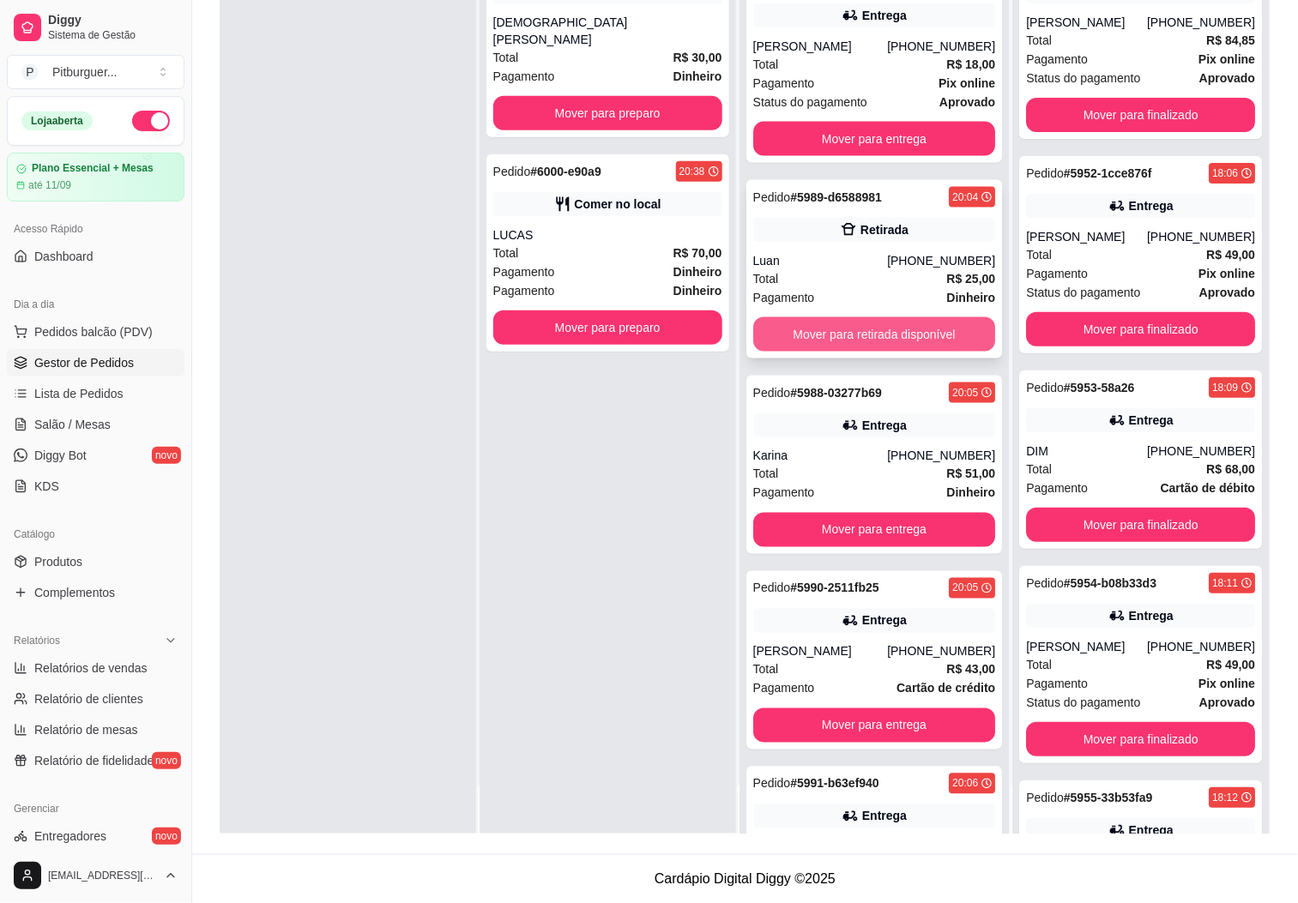
click at [901, 319] on button "Mover para retirada disponível" at bounding box center [874, 334] width 243 height 34
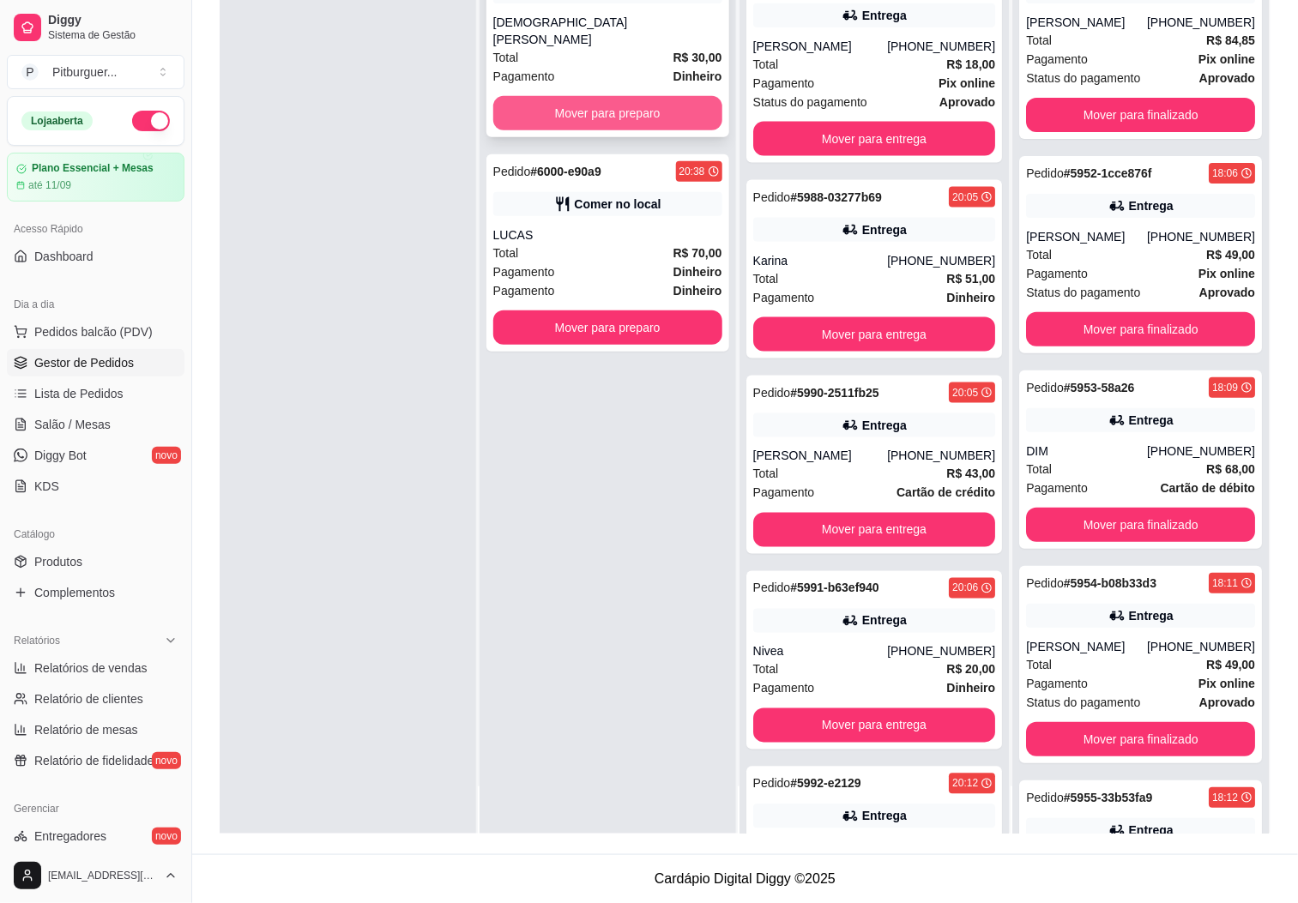
click at [652, 96] on button "Mover para preparo" at bounding box center [607, 113] width 229 height 34
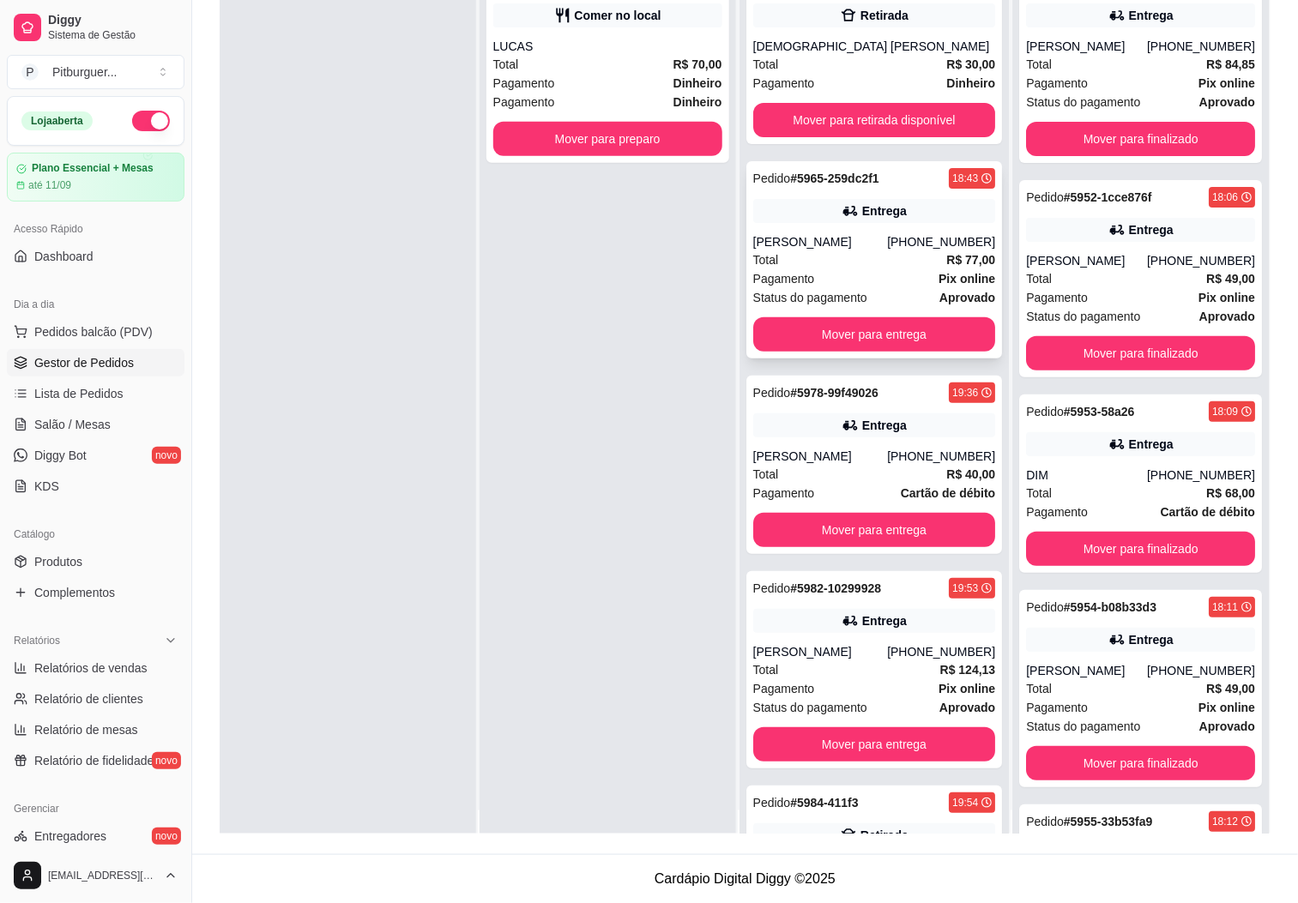
scroll to position [0, 0]
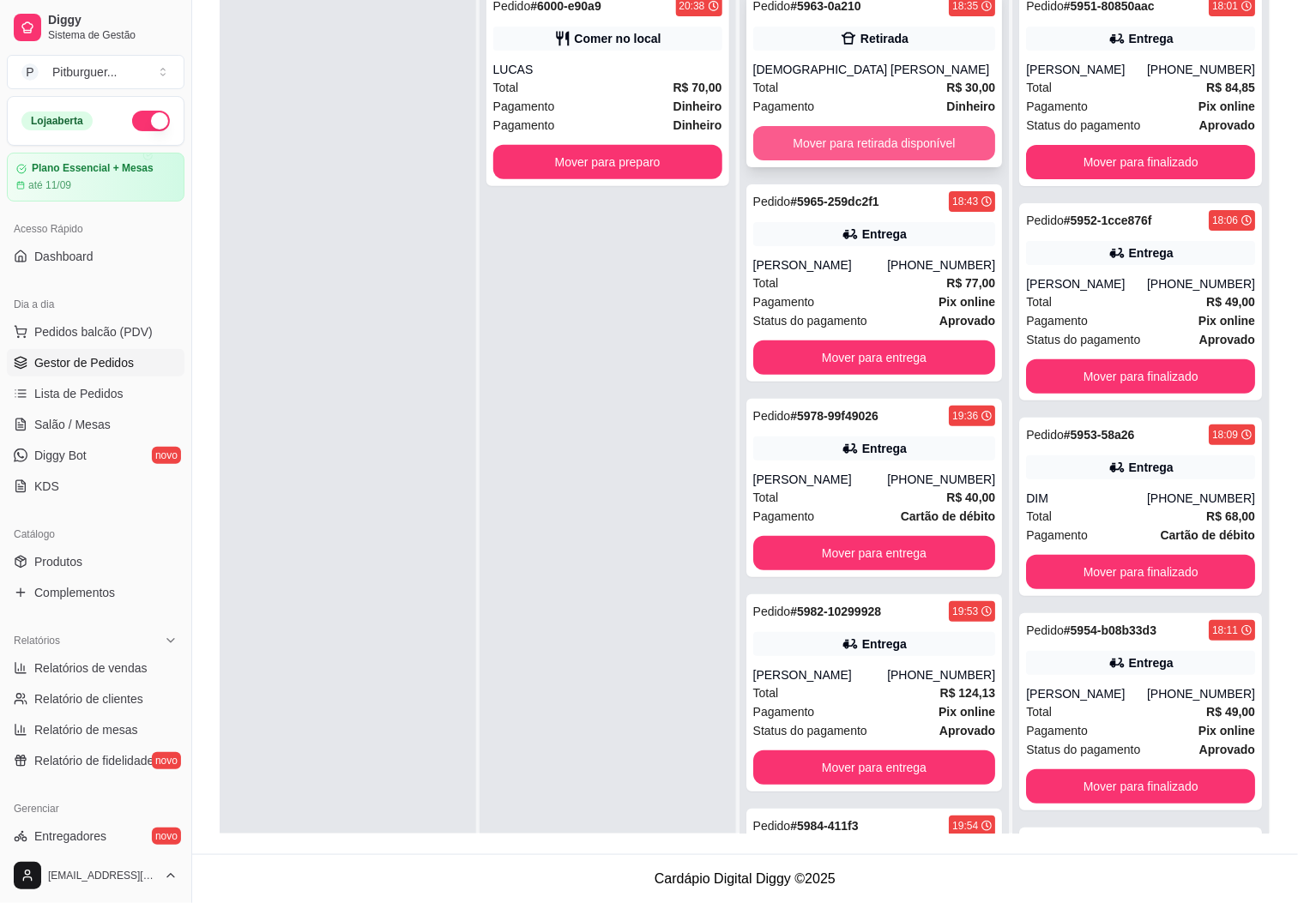
click at [937, 139] on button "Mover para retirada disponível" at bounding box center [874, 143] width 243 height 34
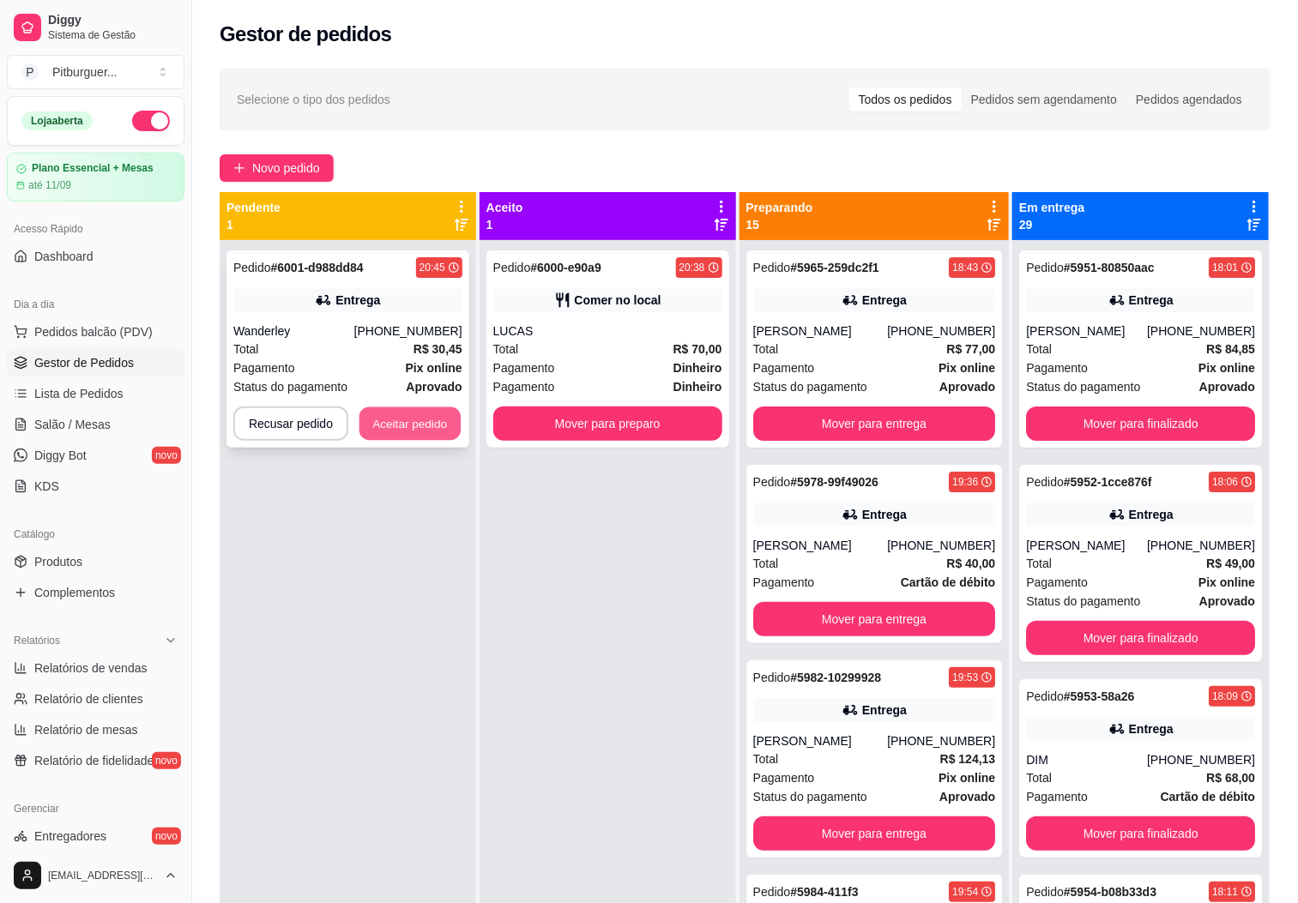
click at [412, 419] on button "Aceitar pedido" at bounding box center [409, 423] width 101 height 33
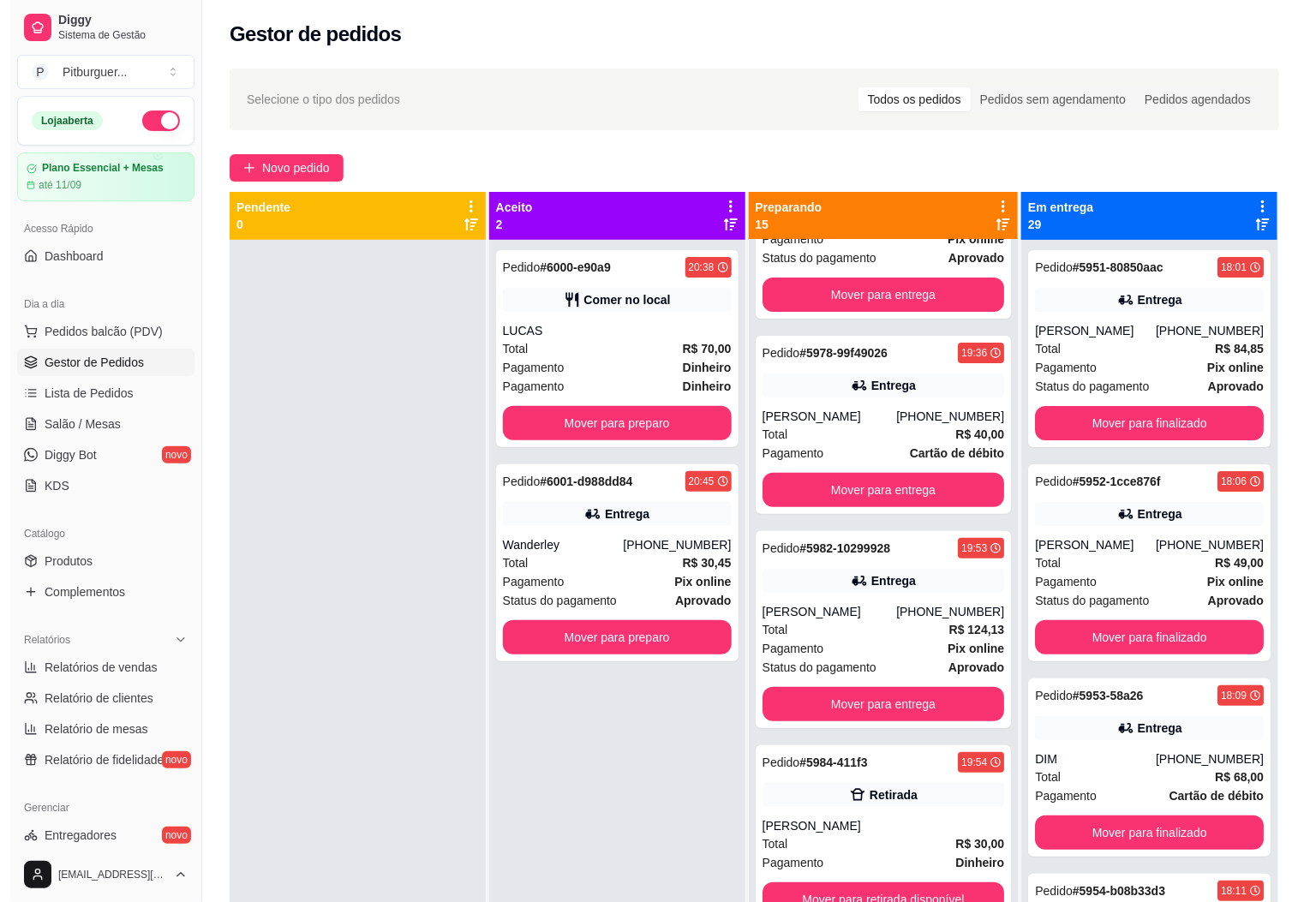
scroll to position [900, 0]
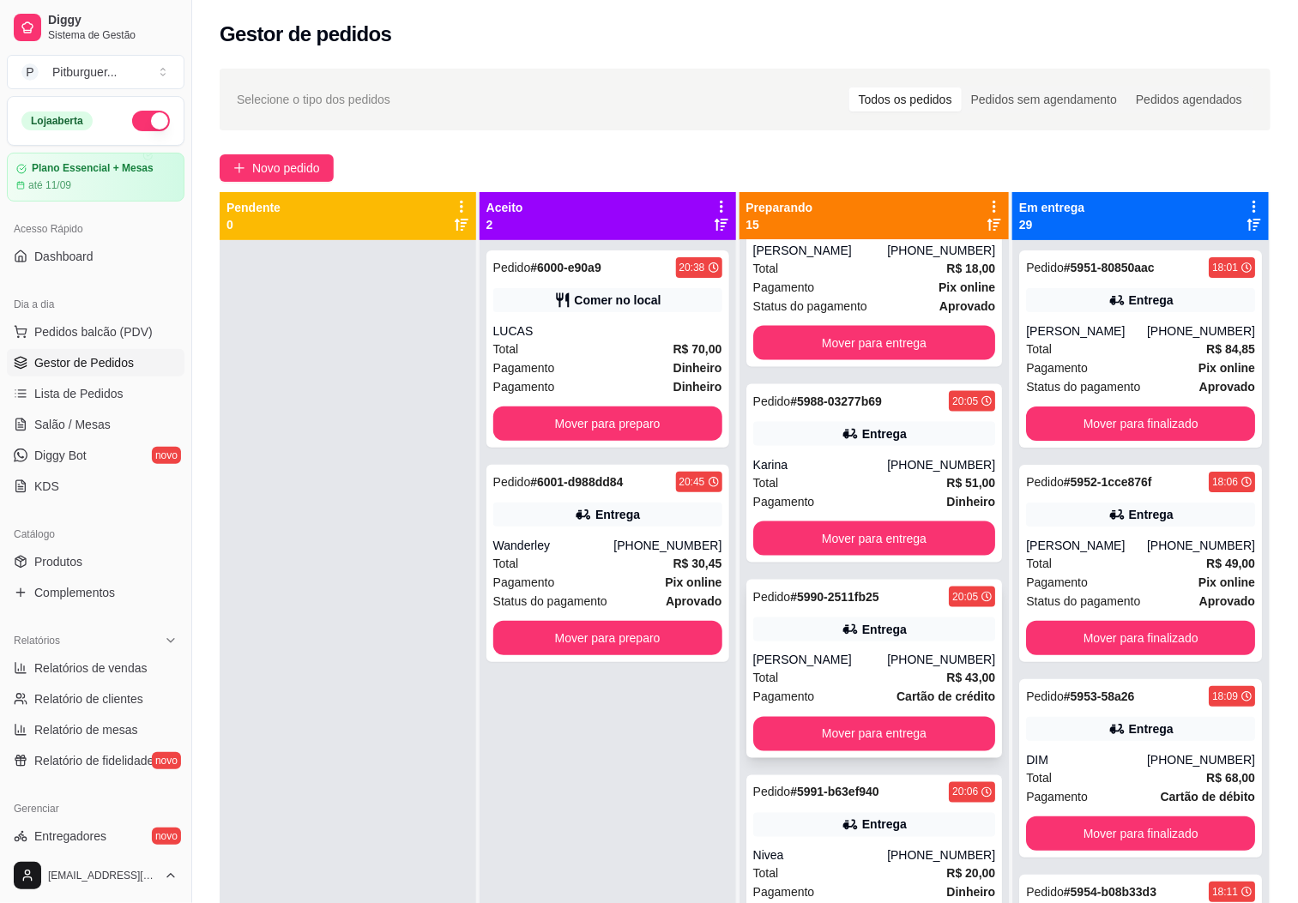
click at [877, 675] on div "Total R$ 43,00" at bounding box center [874, 678] width 243 height 19
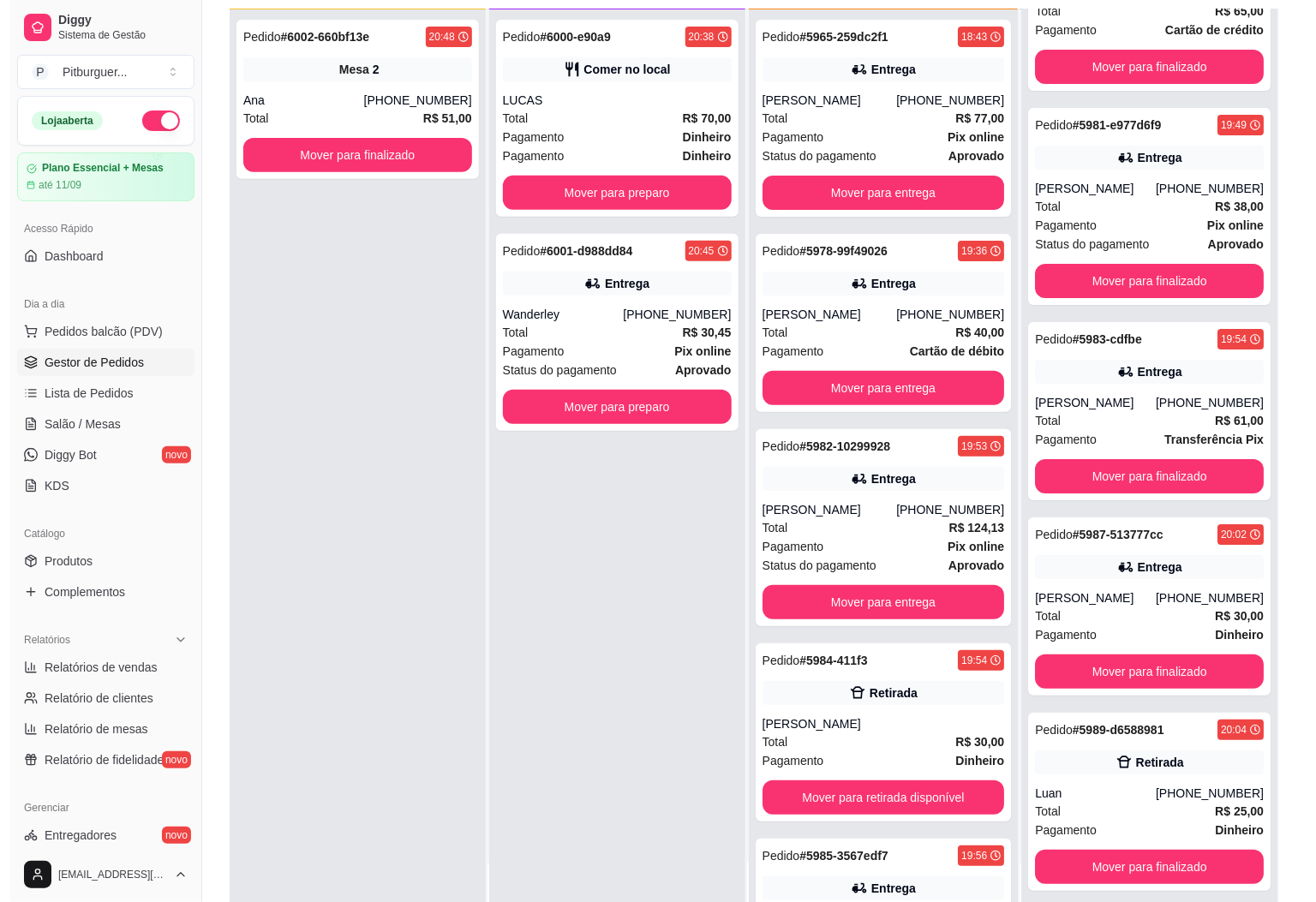
scroll to position [199, 0]
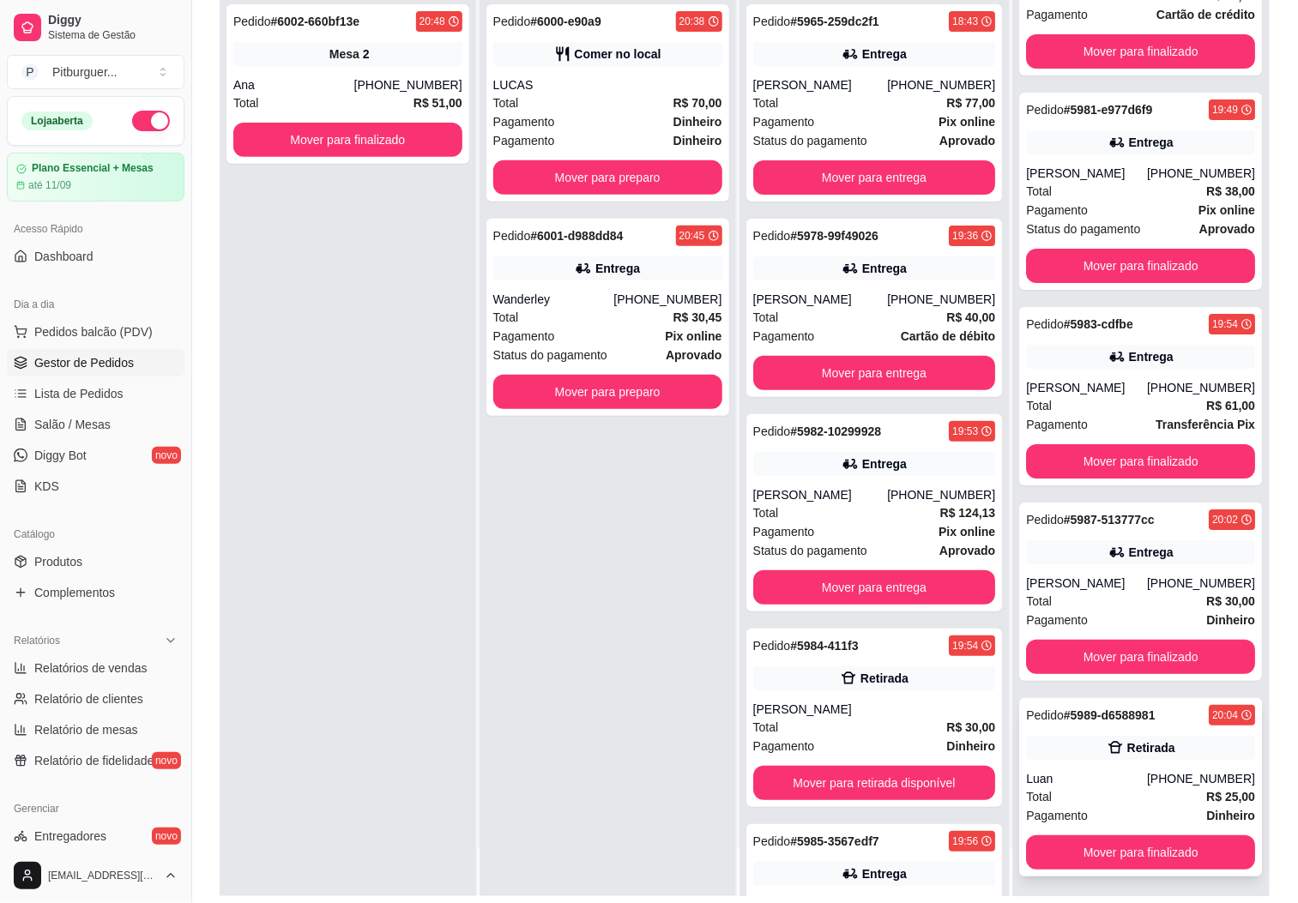
click at [1027, 764] on div "Pedido # 5989-d6588981 20:04 Retirada Luan (28) 99901-5108 Total R$ 25,00 Pagam…" at bounding box center [1140, 787] width 243 height 178
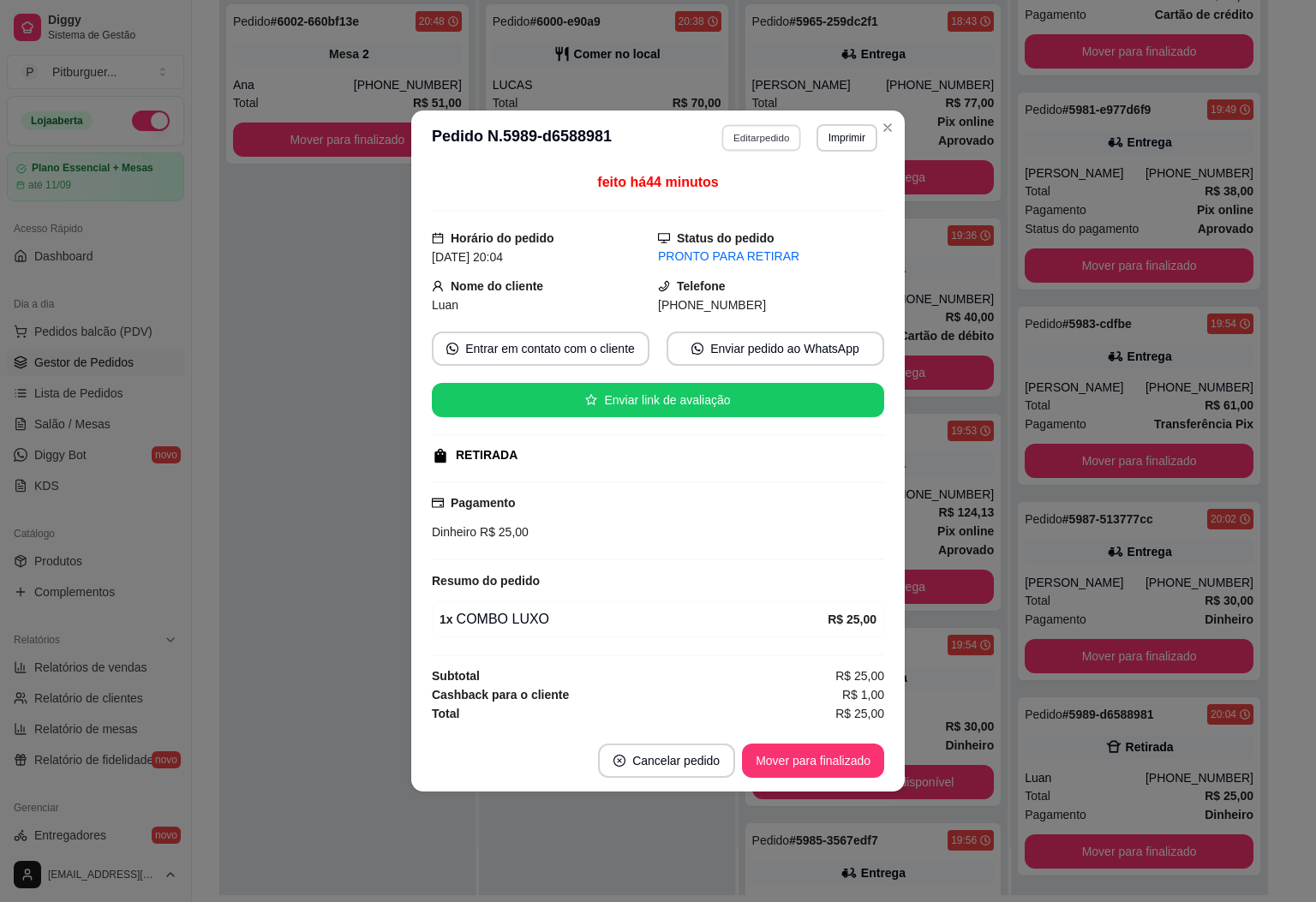
click at [745, 139] on button "Editar pedido" at bounding box center [762, 137] width 80 height 27
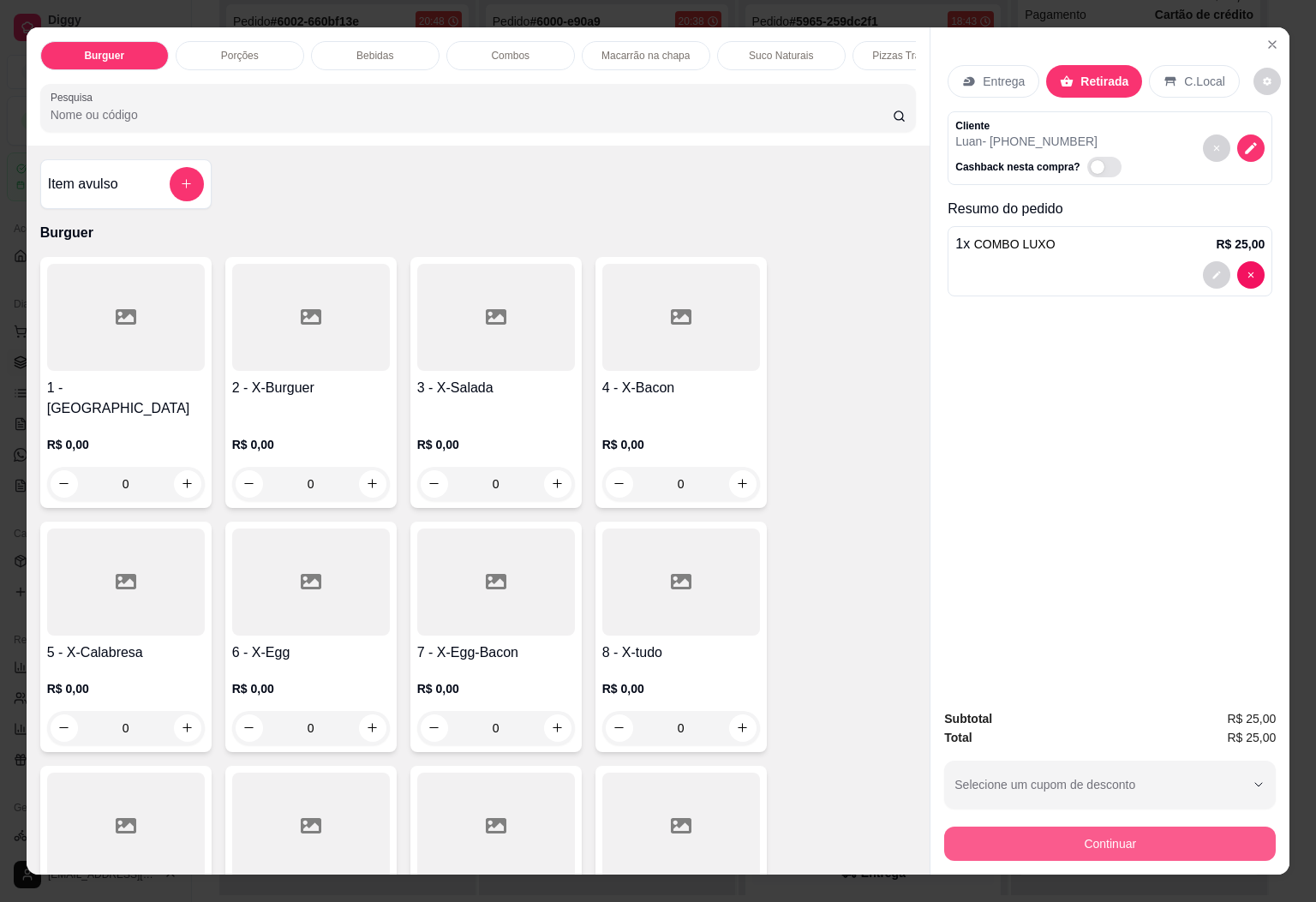
click at [1010, 827] on button "Continuar" at bounding box center [1110, 844] width 332 height 34
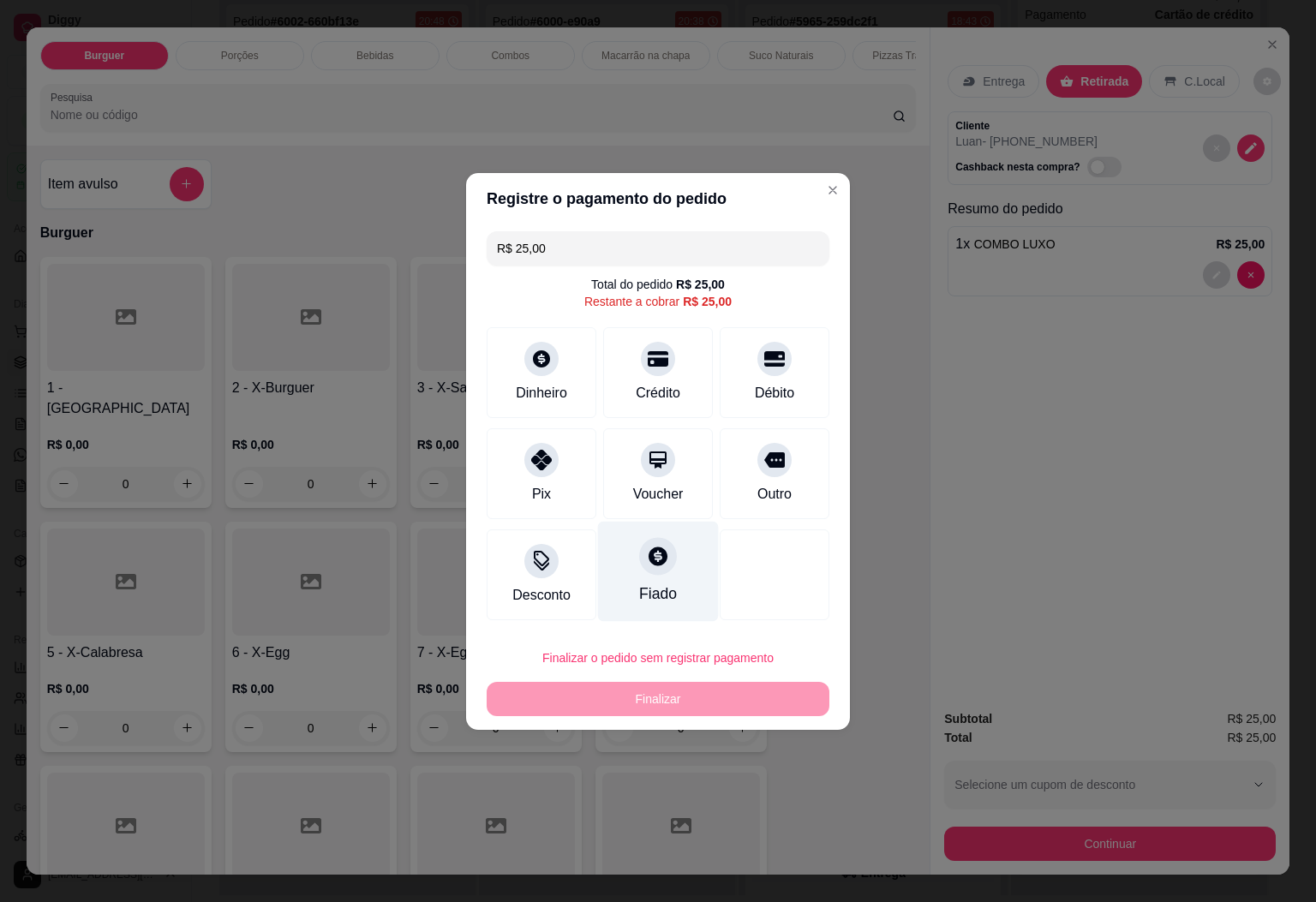
click at [640, 583] on div "Fiado" at bounding box center [658, 593] width 38 height 22
type input "R$ 0,00"
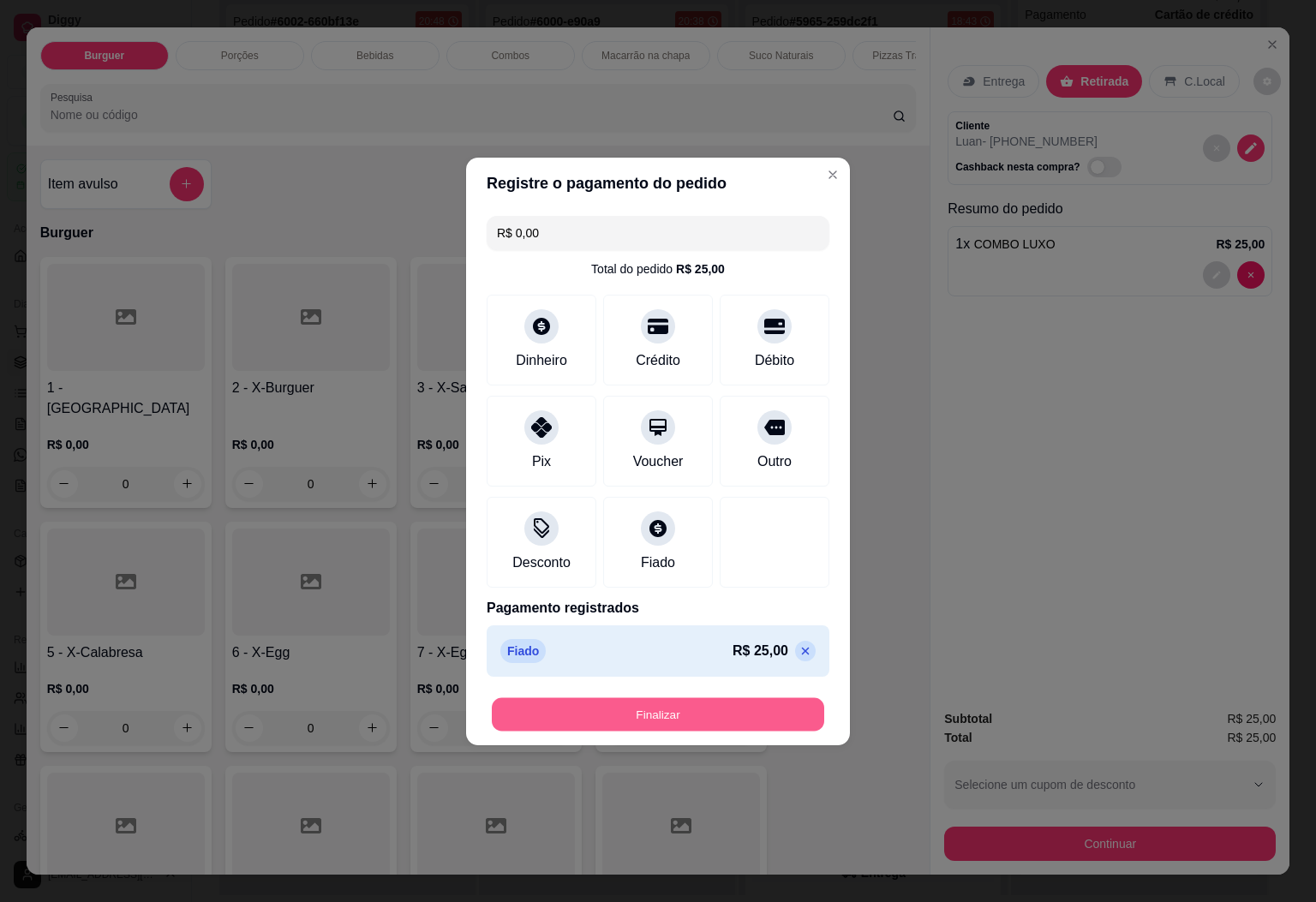
click at [658, 712] on button "Finalizar" at bounding box center [658, 713] width 333 height 33
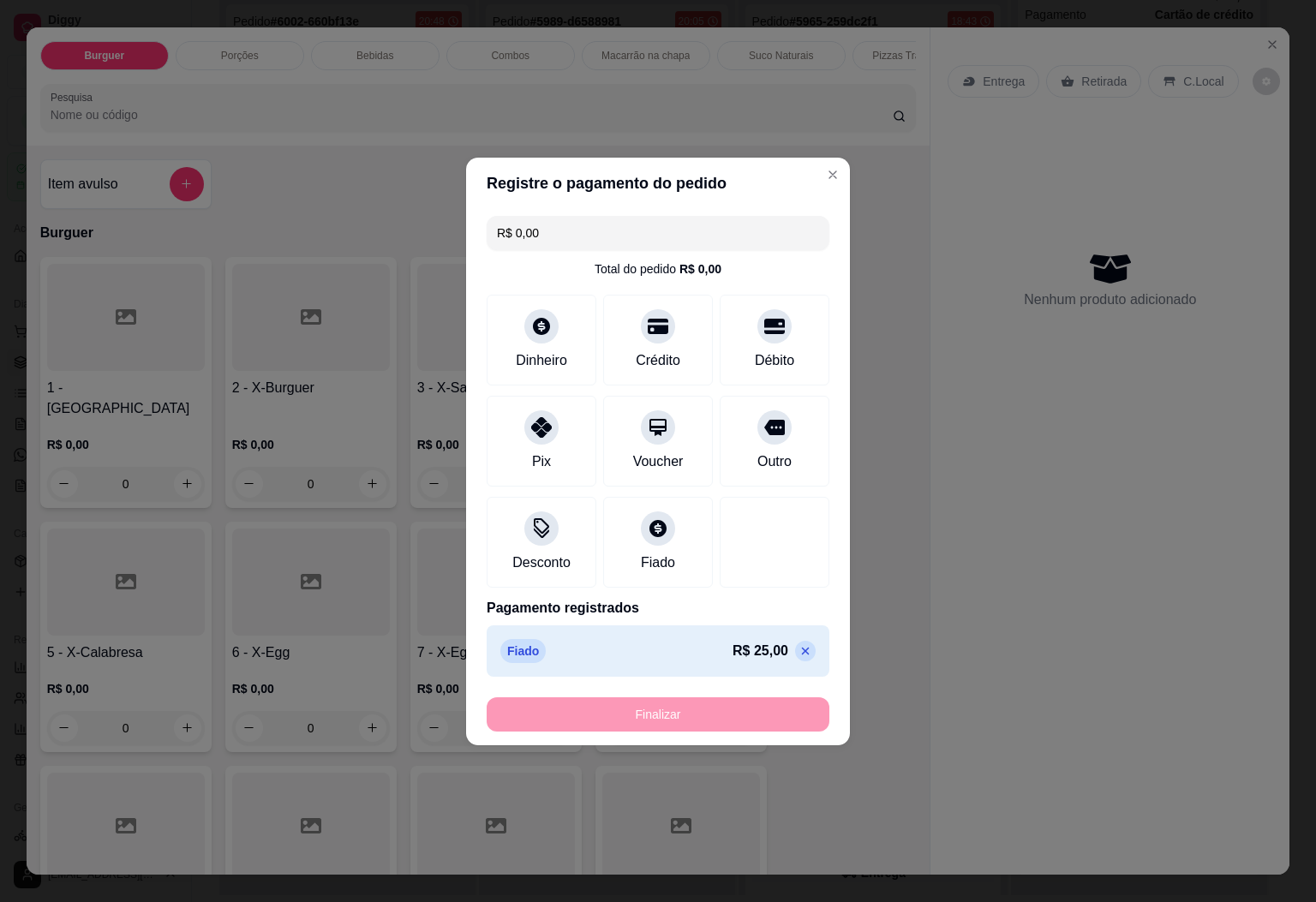
type input "0"
type input "-R$ 25,00"
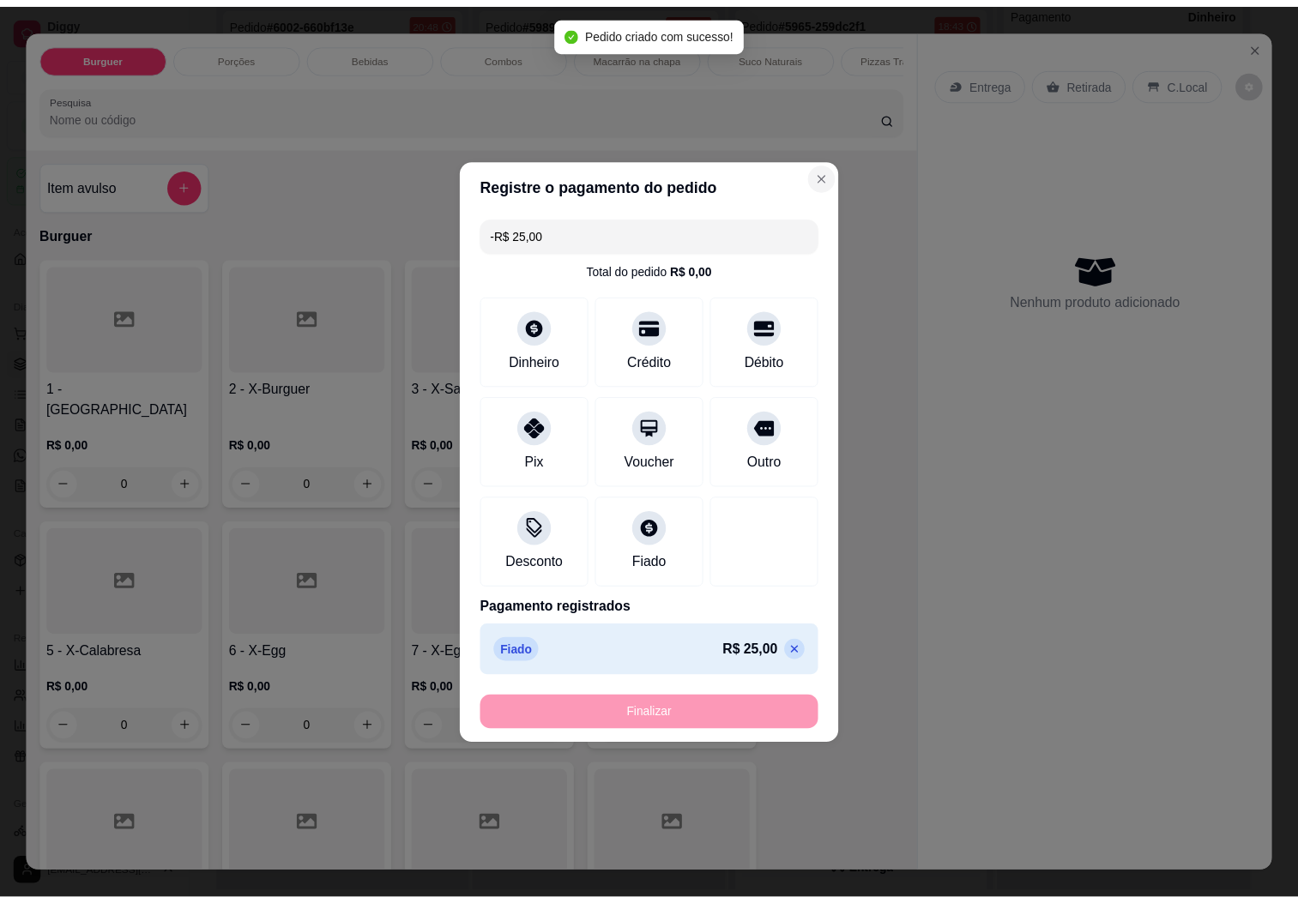
scroll to position [4773, 0]
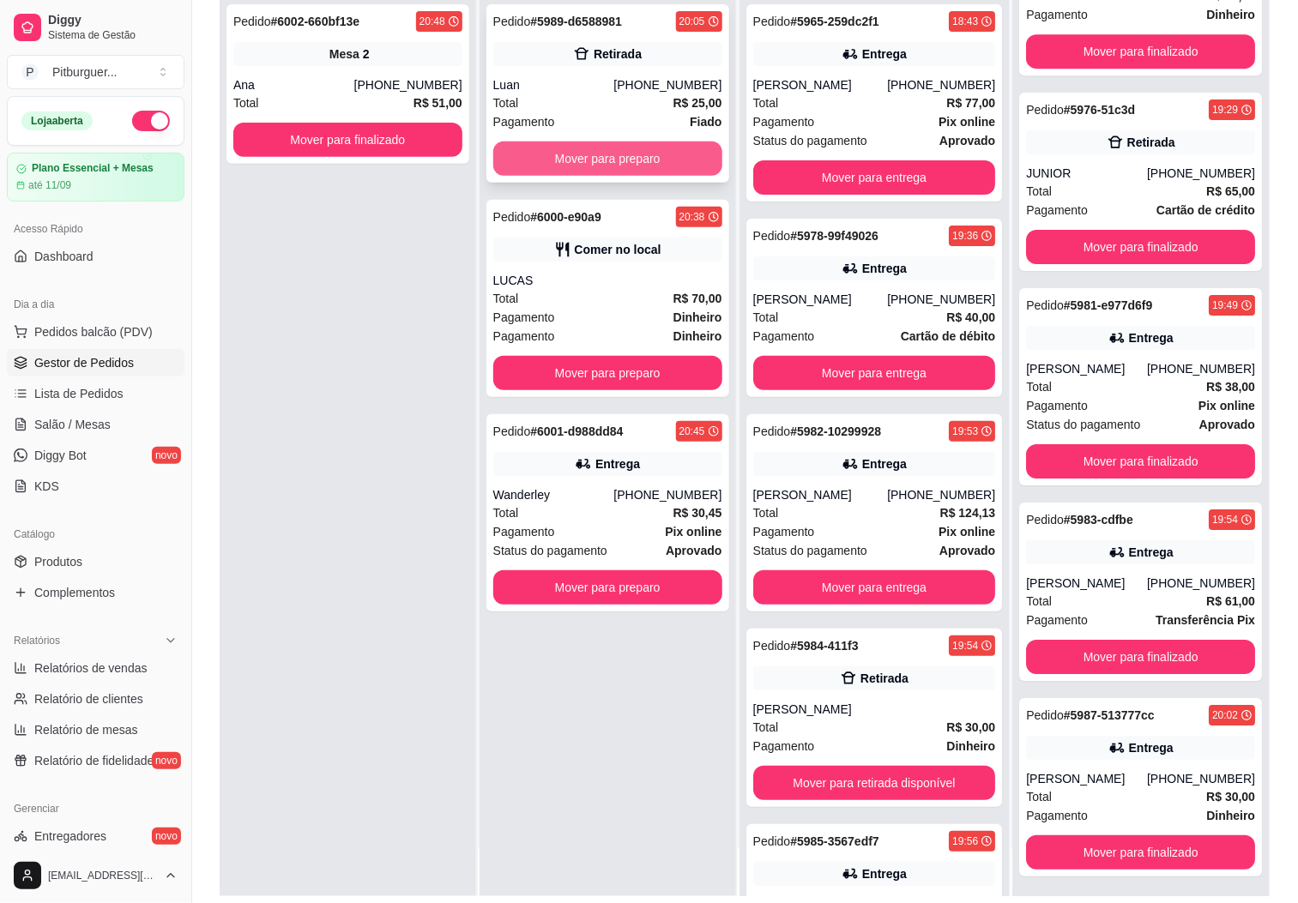
click at [677, 148] on button "Mover para preparo" at bounding box center [607, 159] width 229 height 34
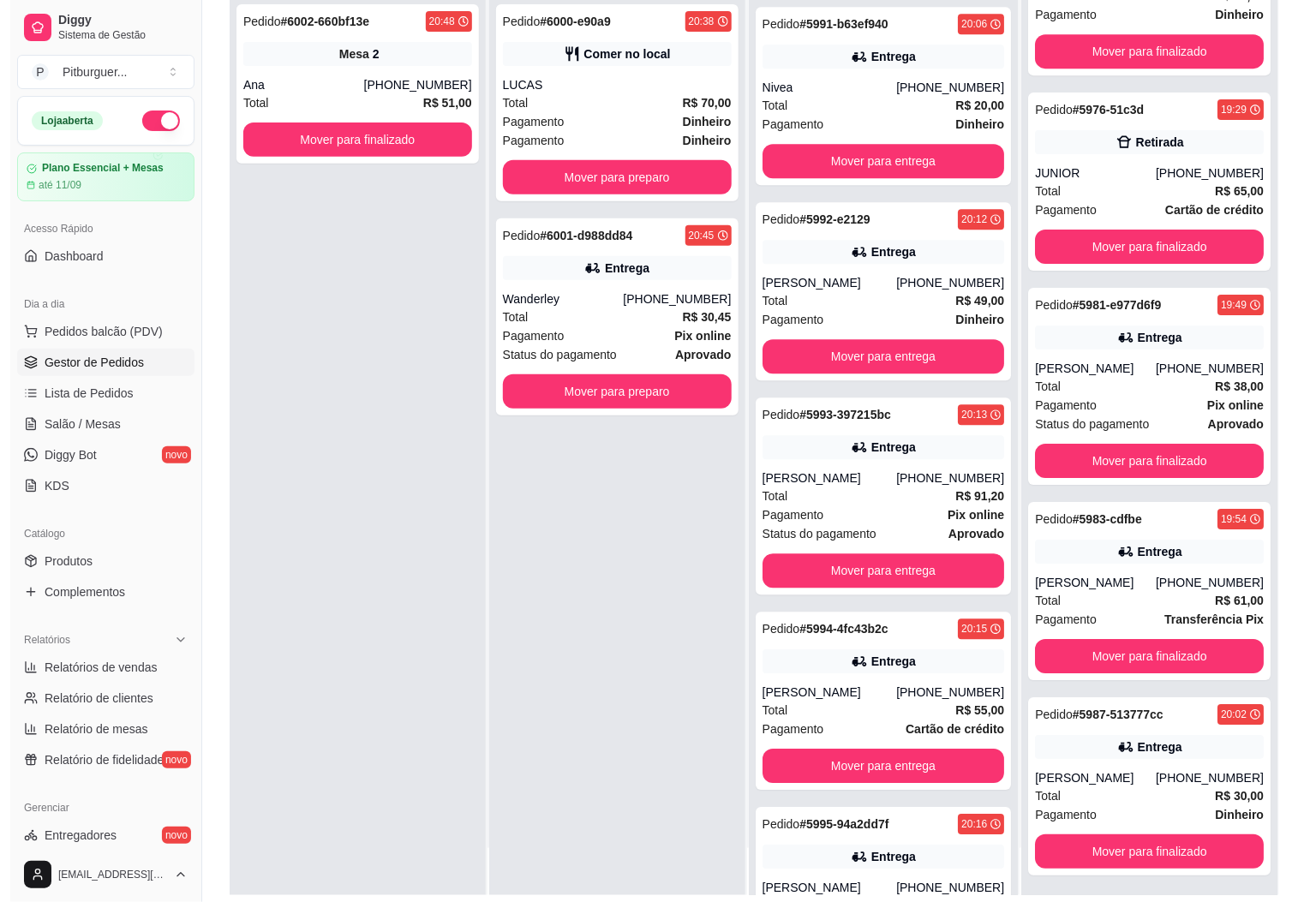
scroll to position [845, 0]
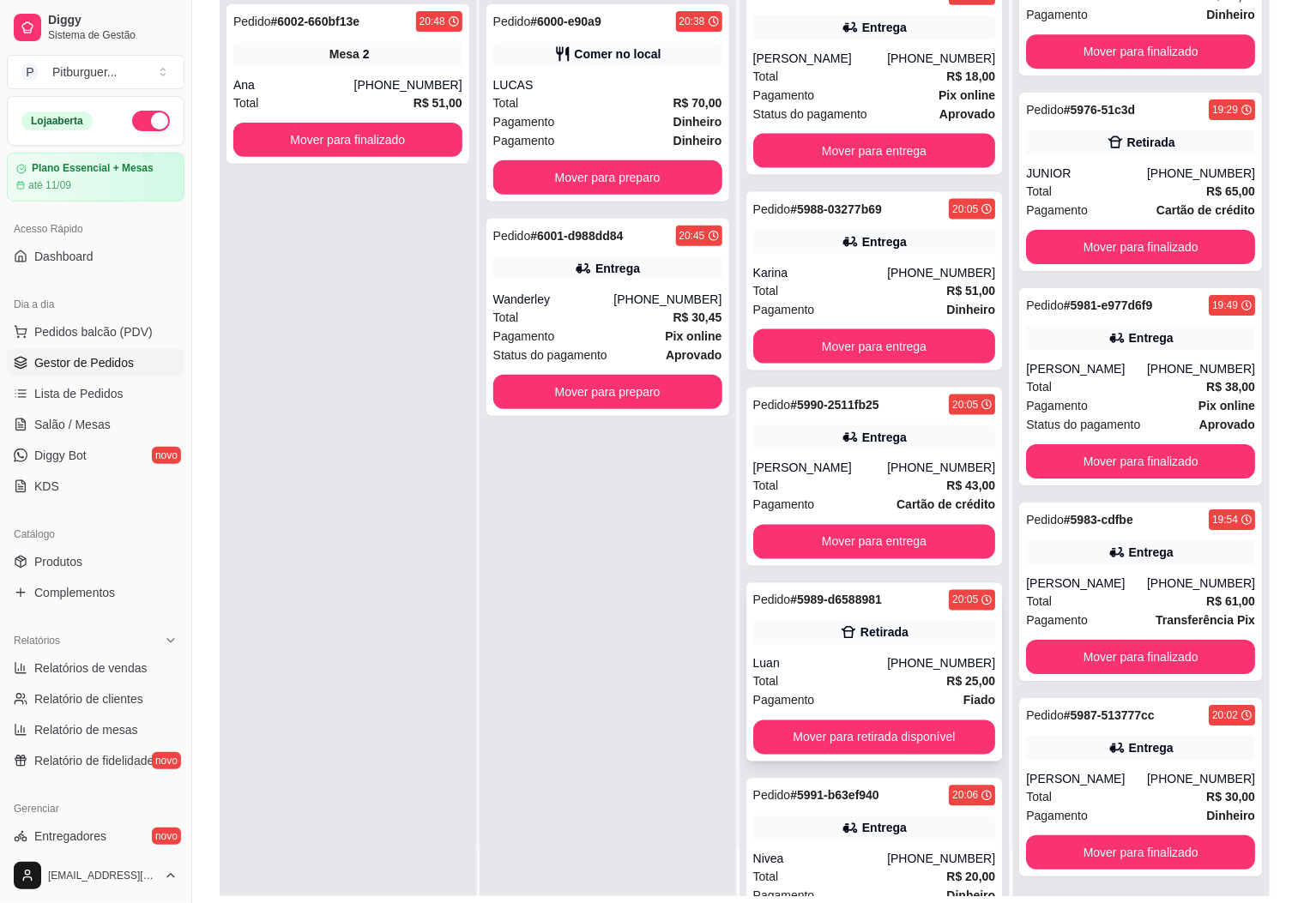
click at [852, 715] on div "Pedido # 5989-d6588981 20:05 Retirada Luan (28) 99901-5108 Total R$ 25,00 Pagam…" at bounding box center [874, 672] width 256 height 178
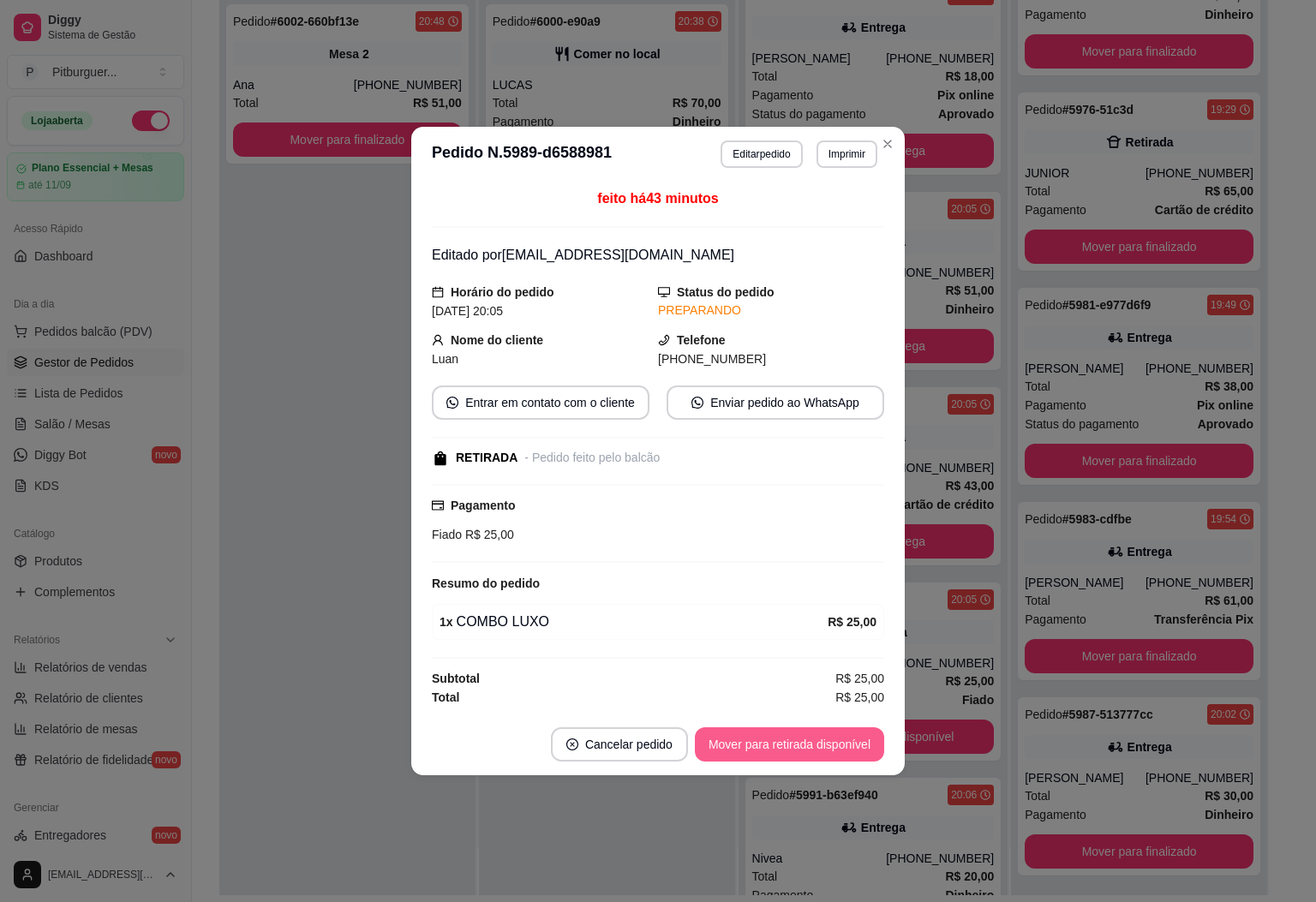
click at [802, 741] on button "Mover para retirada disponível" at bounding box center [790, 744] width 190 height 34
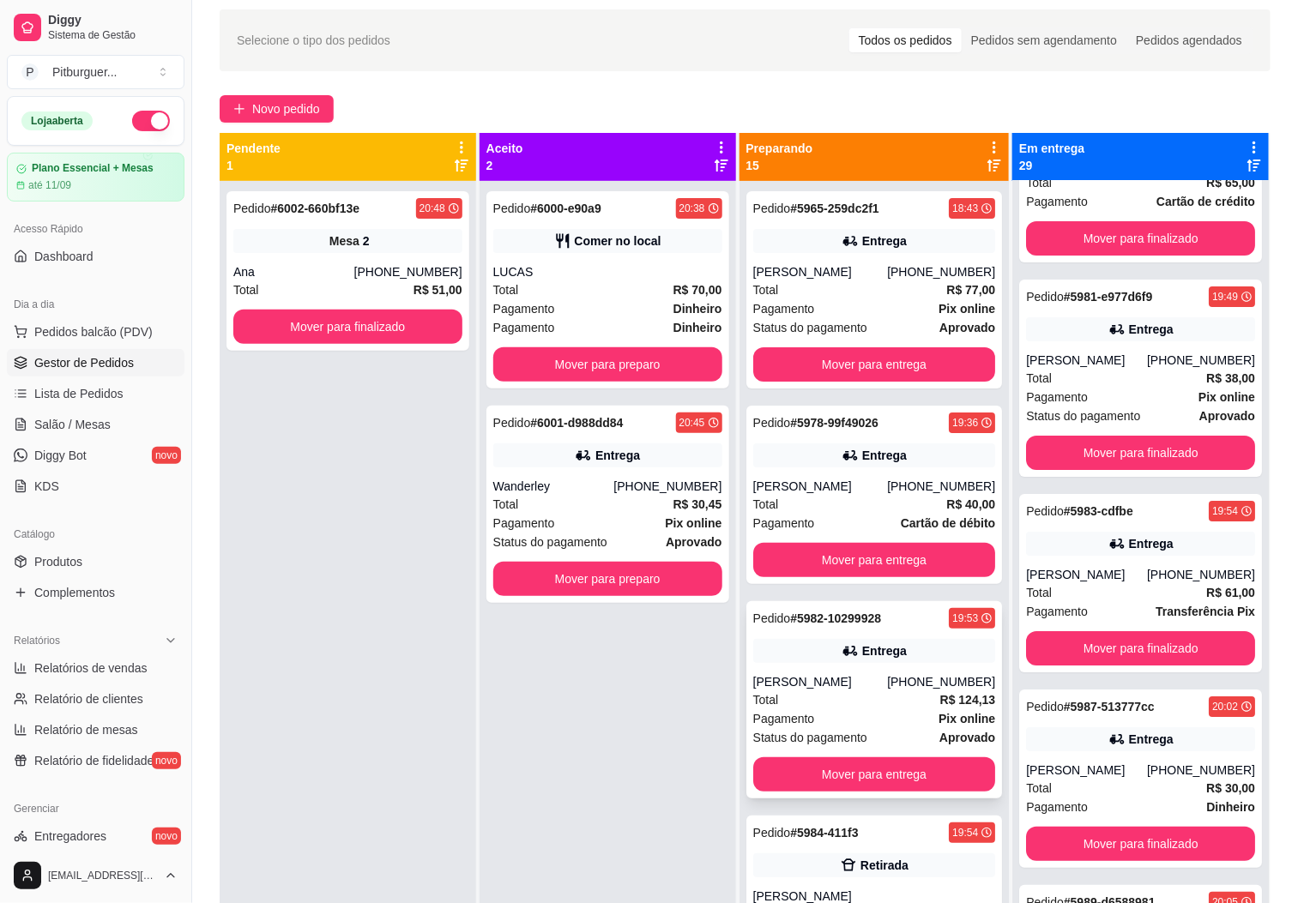
scroll to position [0, 0]
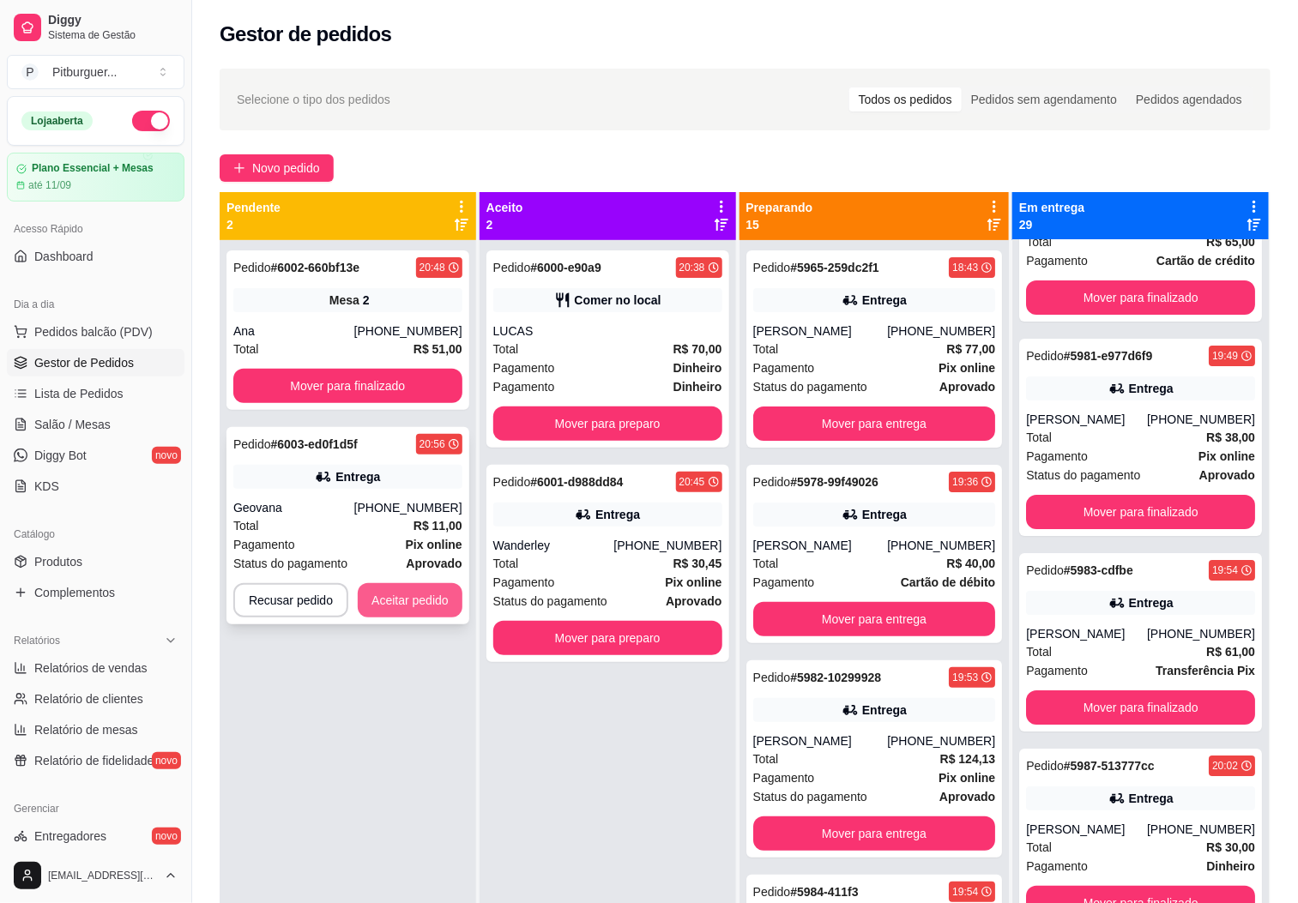
click at [405, 592] on button "Aceitar pedido" at bounding box center [410, 600] width 105 height 34
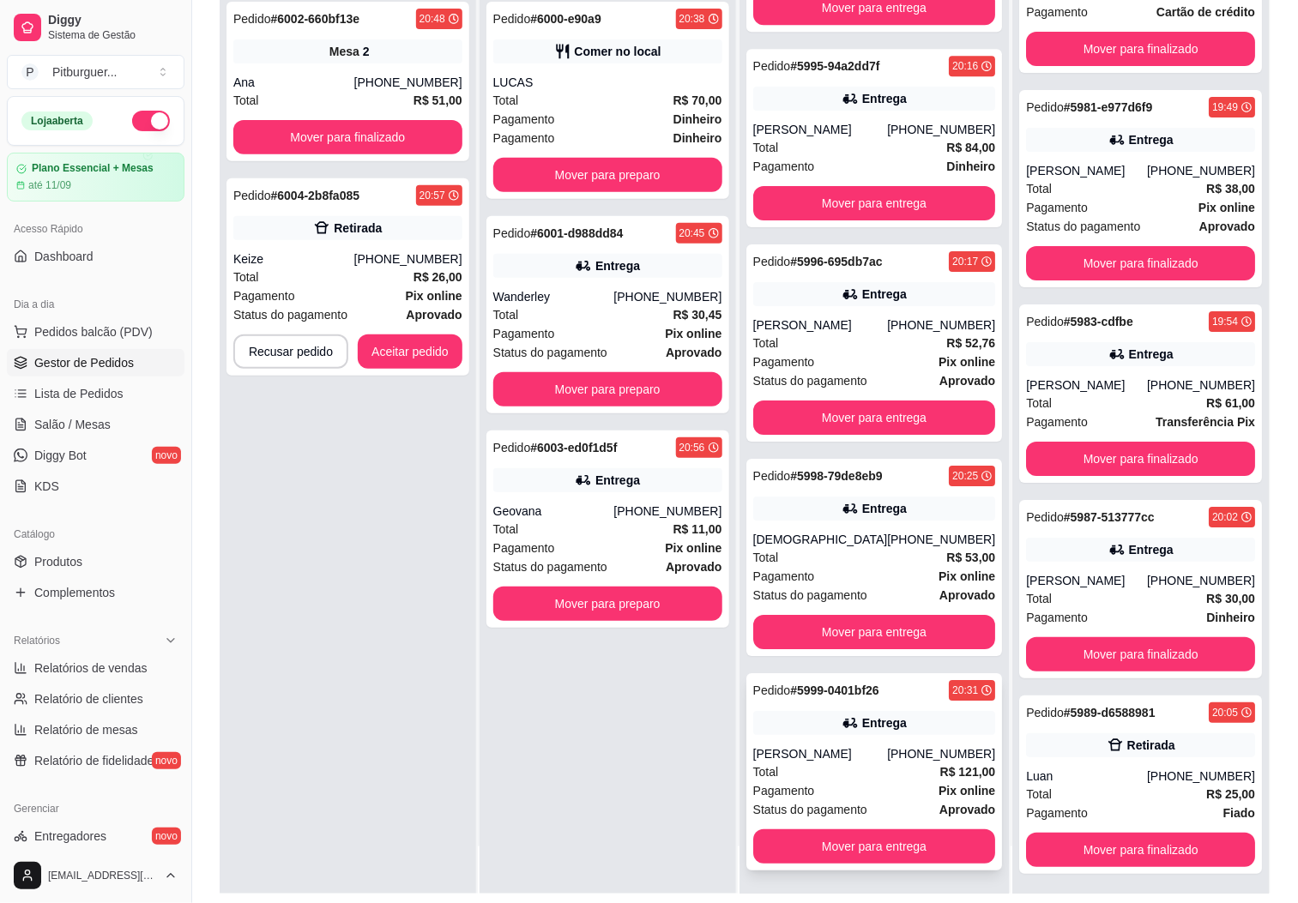
scroll to position [262, 0]
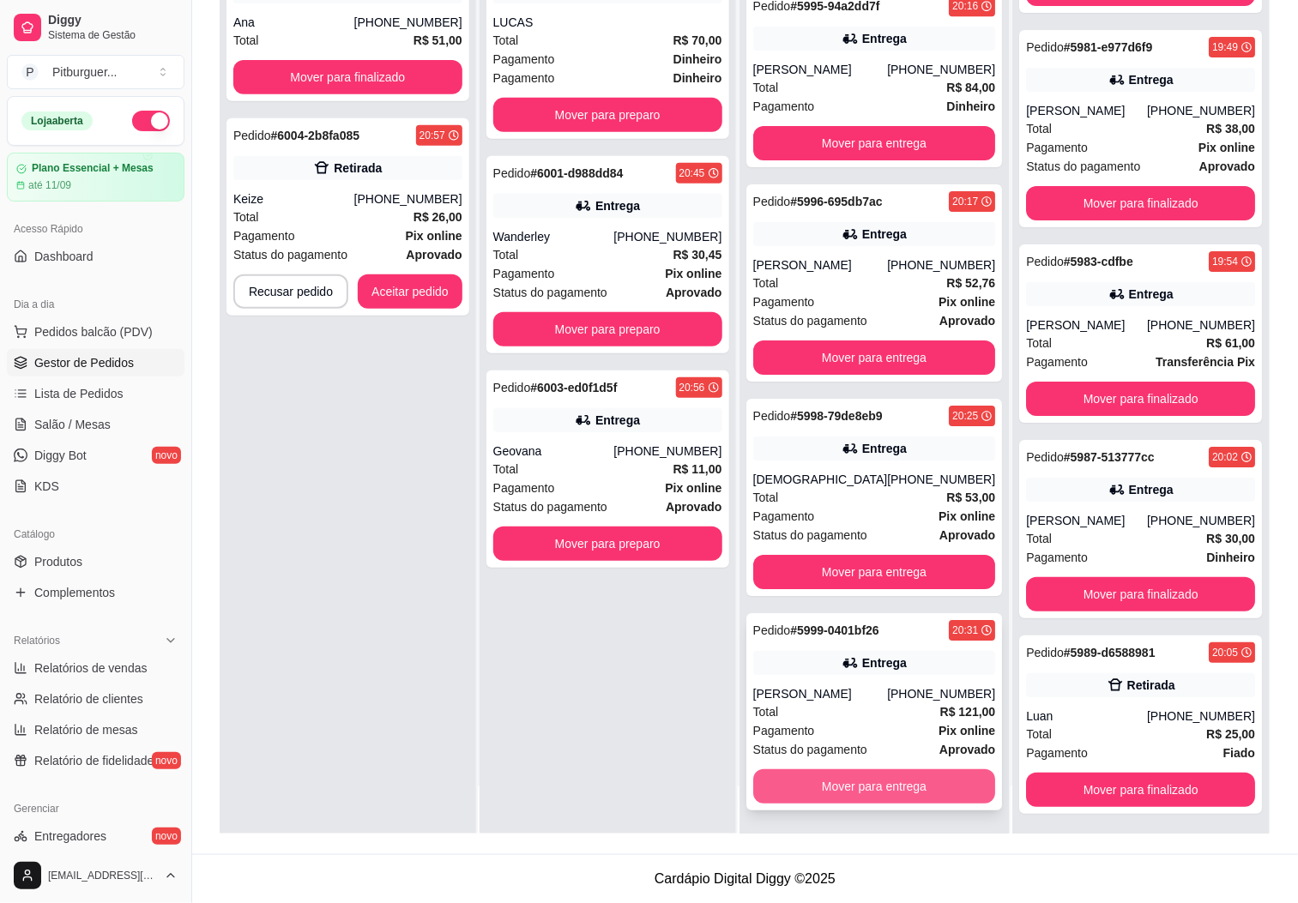
click at [864, 793] on button "Mover para entrega" at bounding box center [874, 786] width 243 height 34
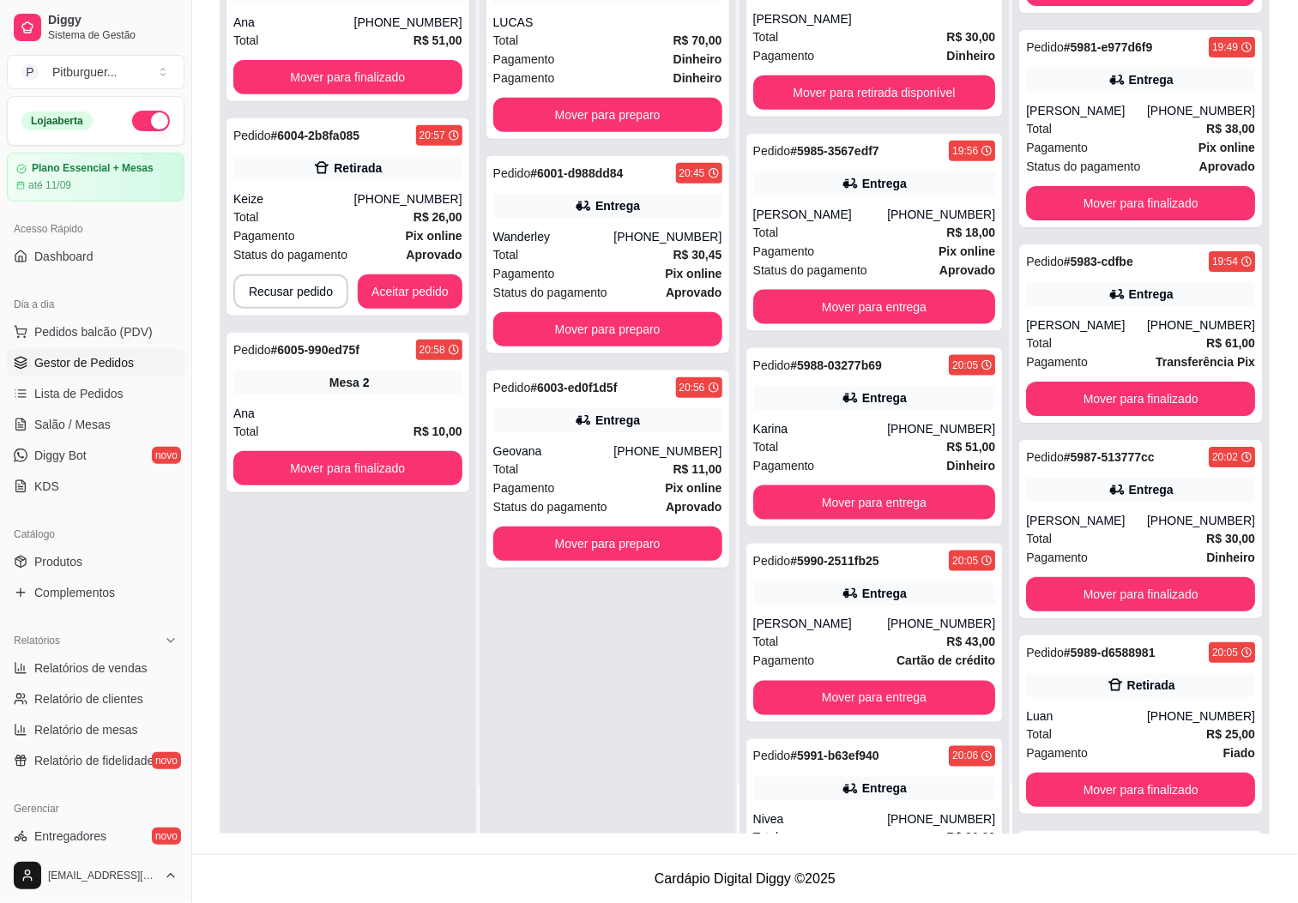
scroll to position [602, 0]
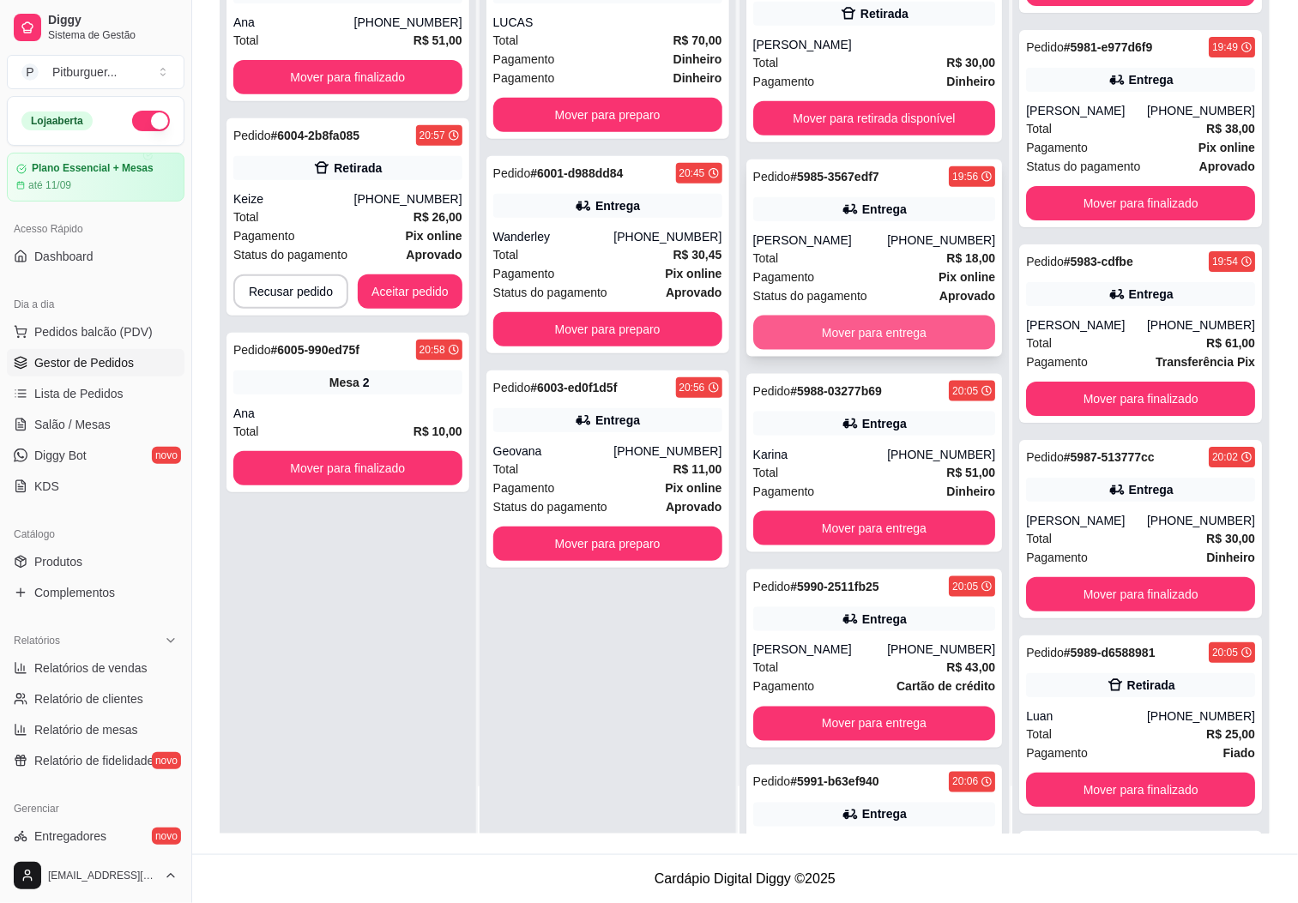
click at [868, 337] on button "Mover para entrega" at bounding box center [874, 333] width 243 height 34
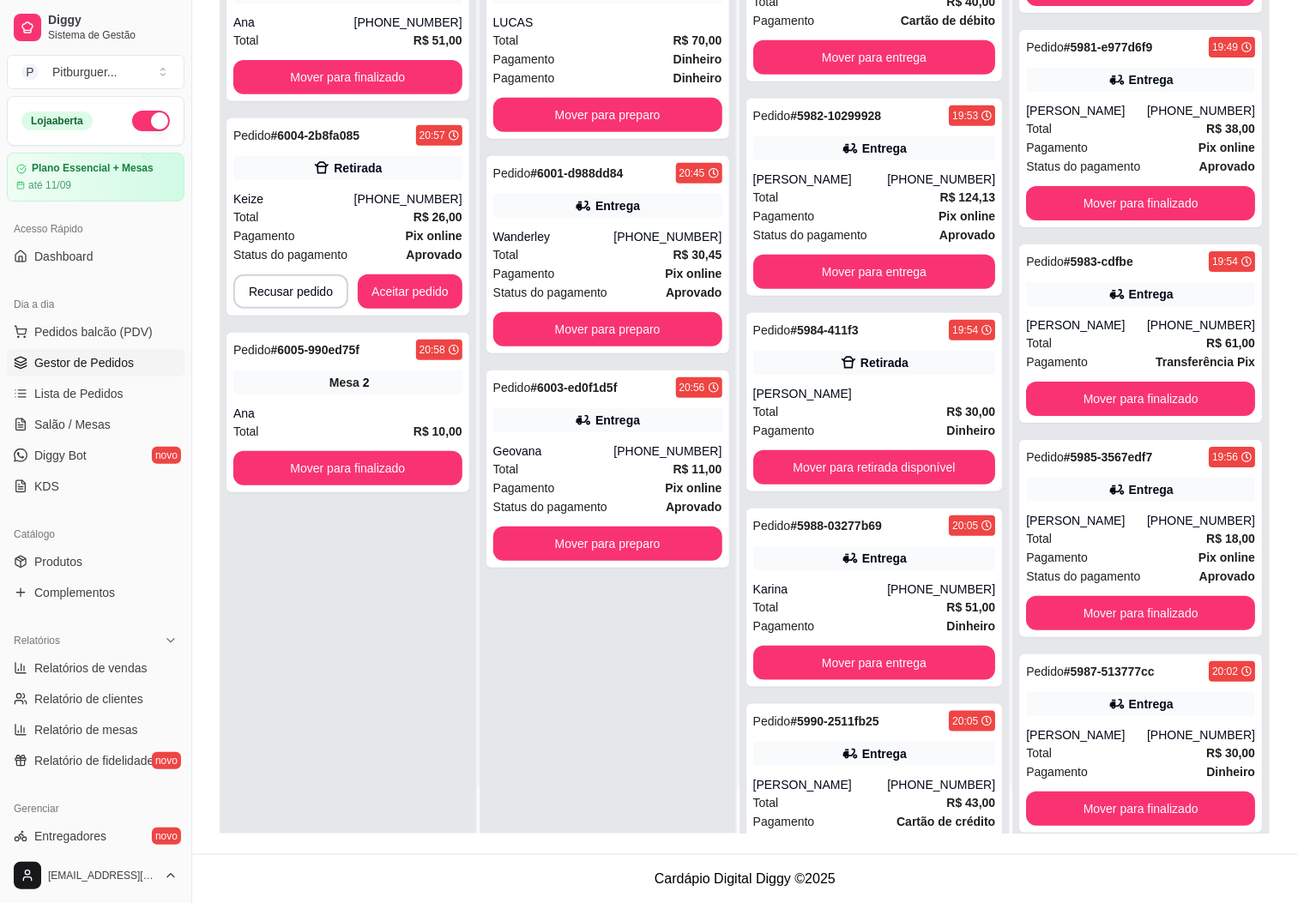
scroll to position [185, 0]
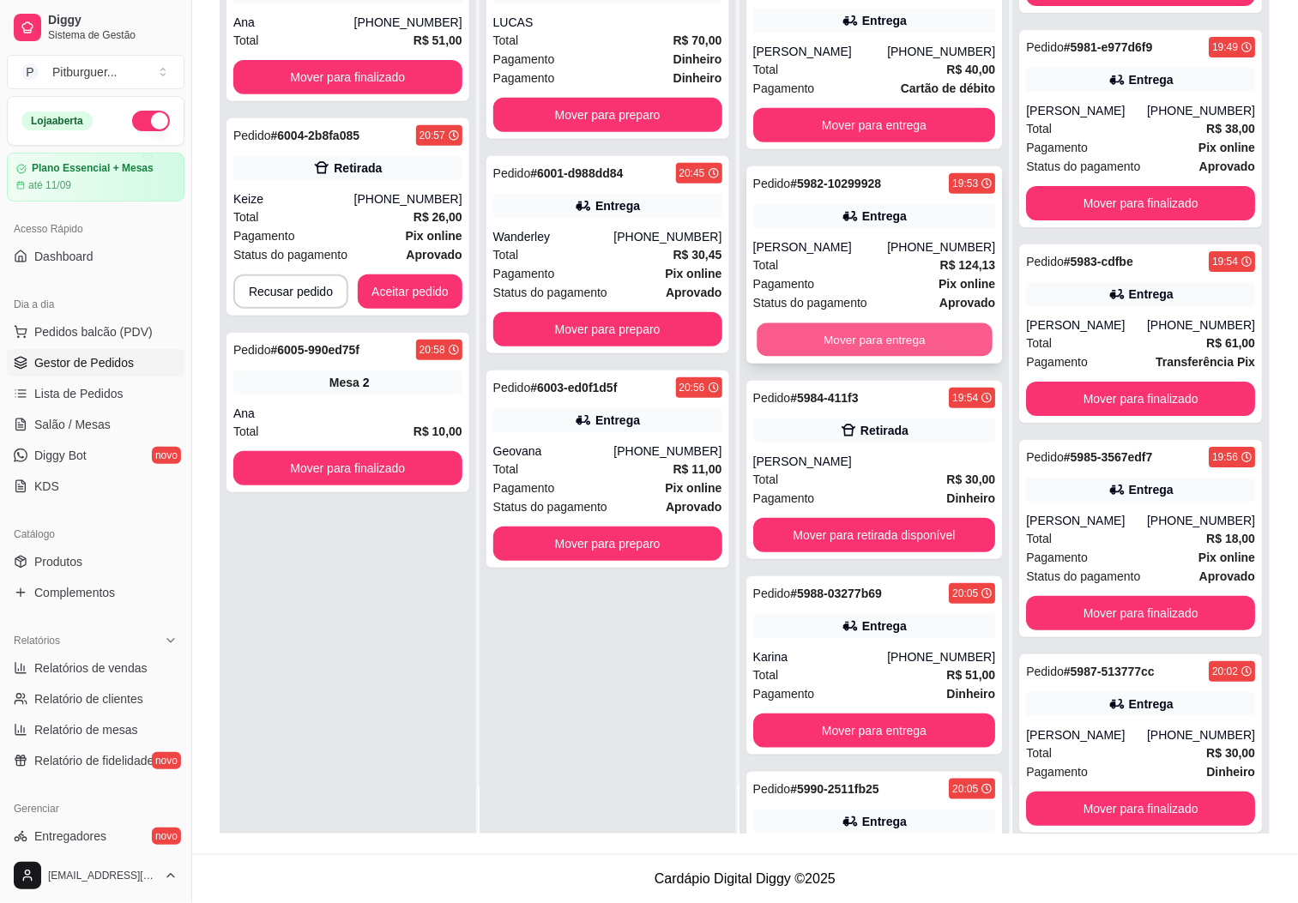
click at [904, 334] on button "Mover para entrega" at bounding box center [873, 339] width 235 height 33
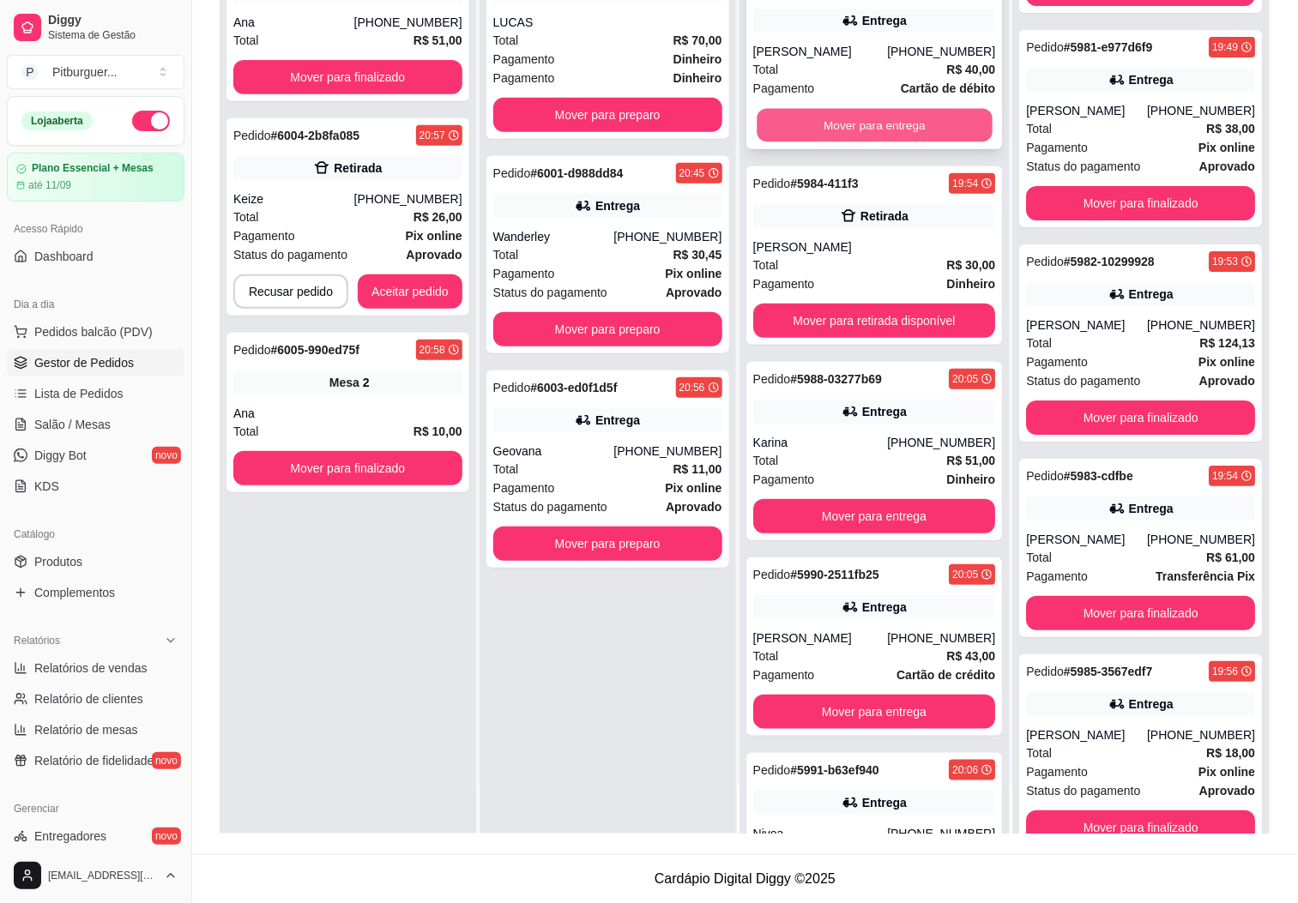
click at [864, 109] on button "Mover para entrega" at bounding box center [873, 125] width 235 height 33
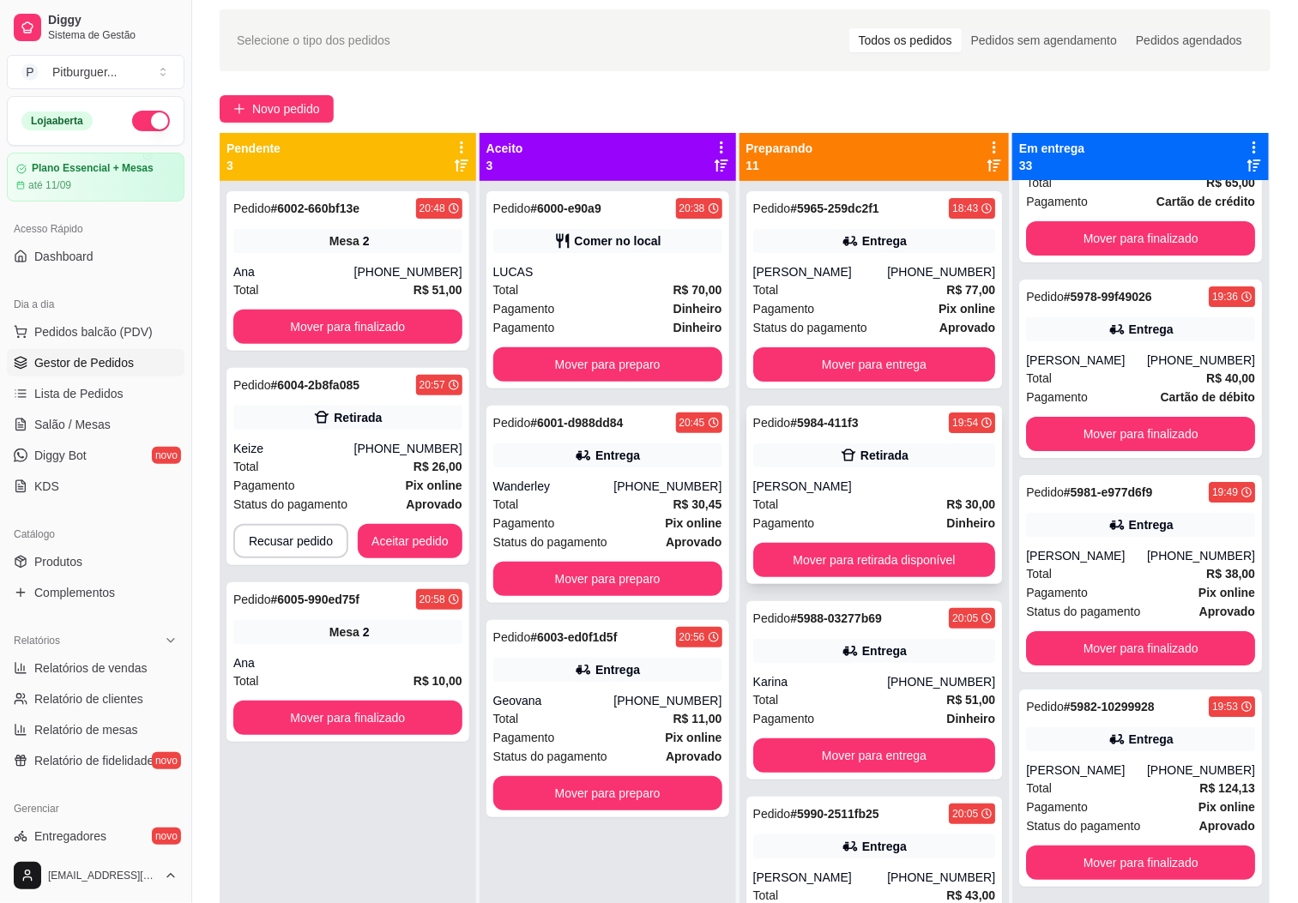
scroll to position [0, 0]
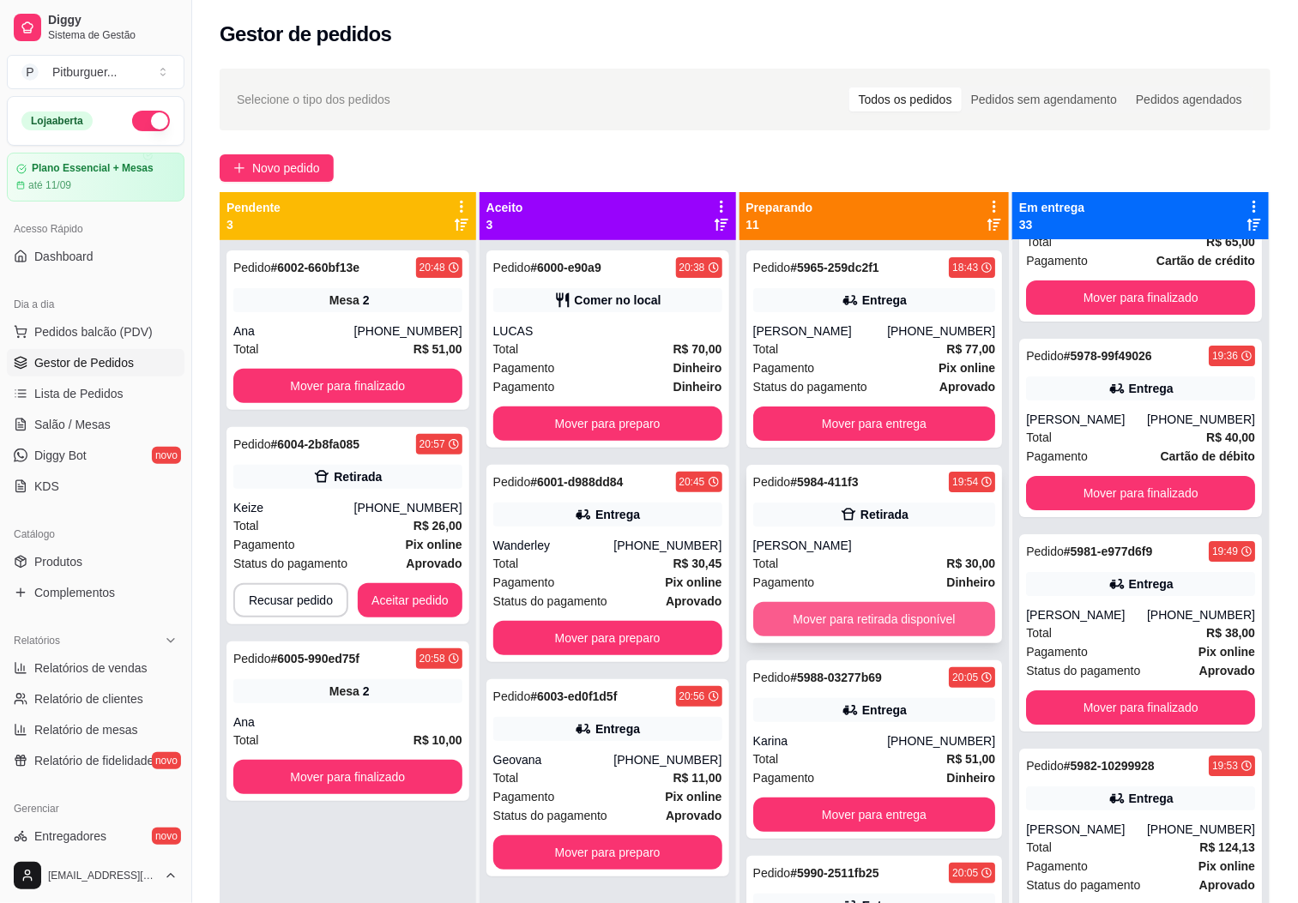
click at [883, 624] on button "Mover para retirada disponível" at bounding box center [874, 619] width 243 height 34
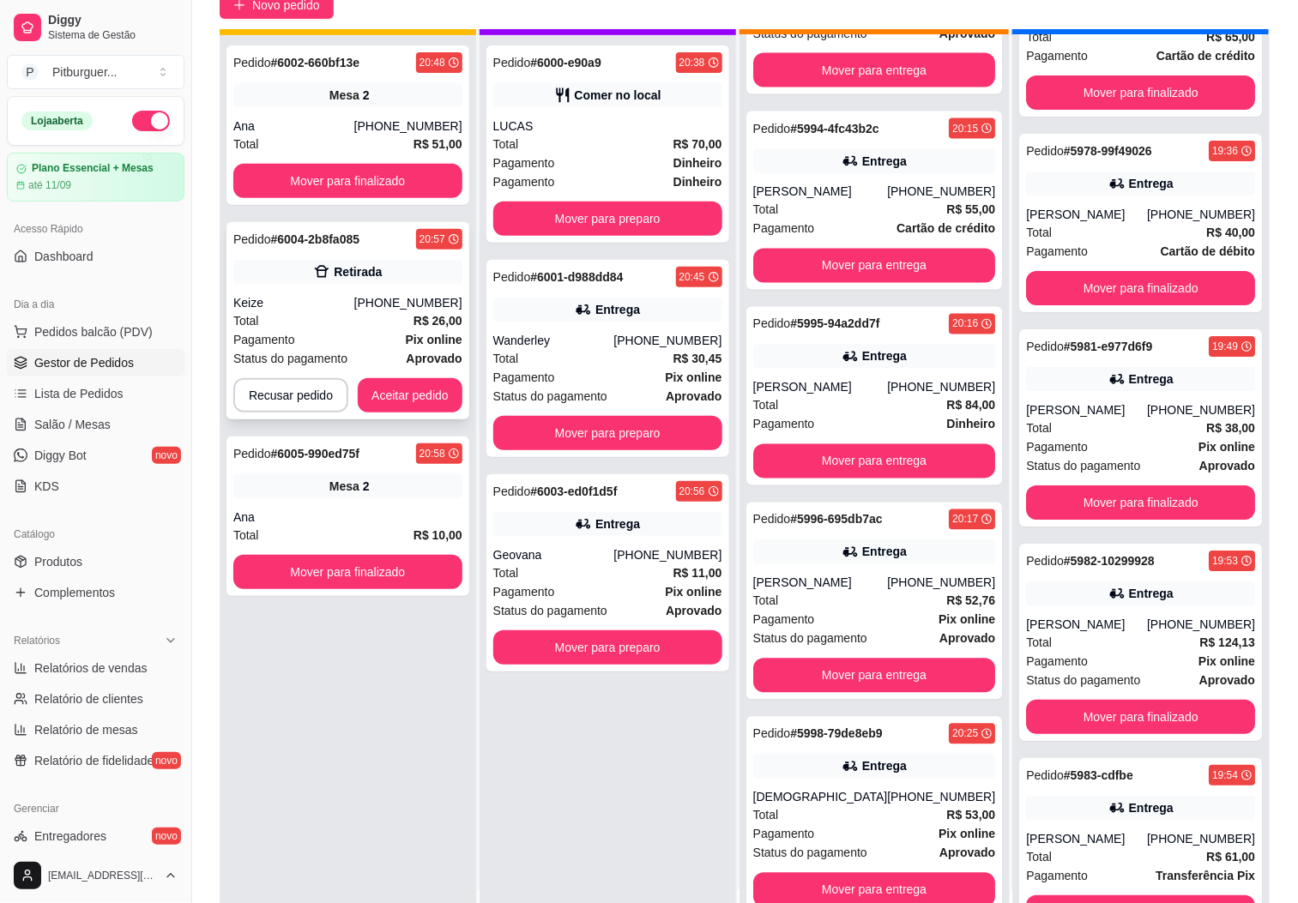
scroll to position [47, 0]
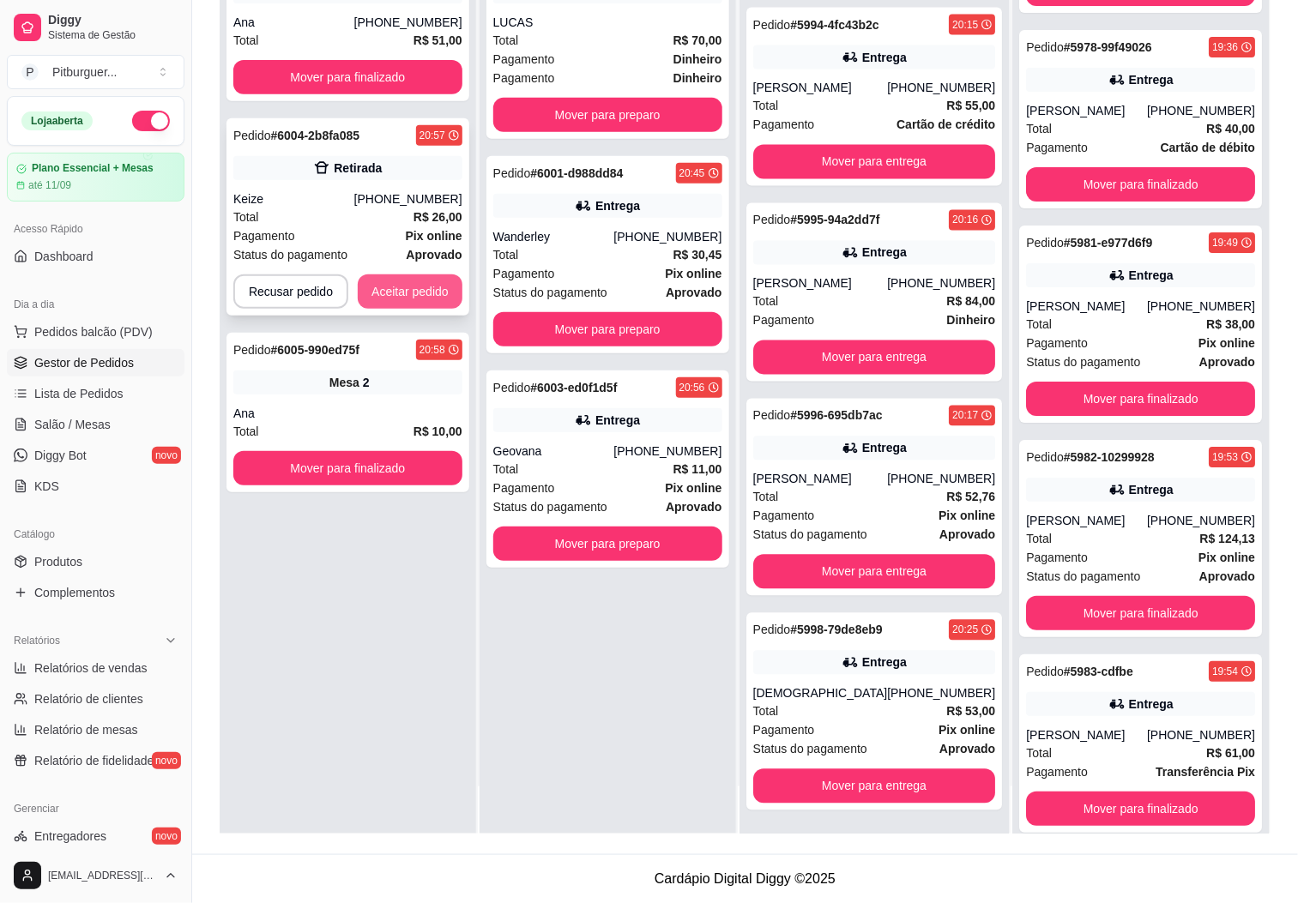
click at [391, 297] on button "Aceitar pedido" at bounding box center [410, 291] width 105 height 34
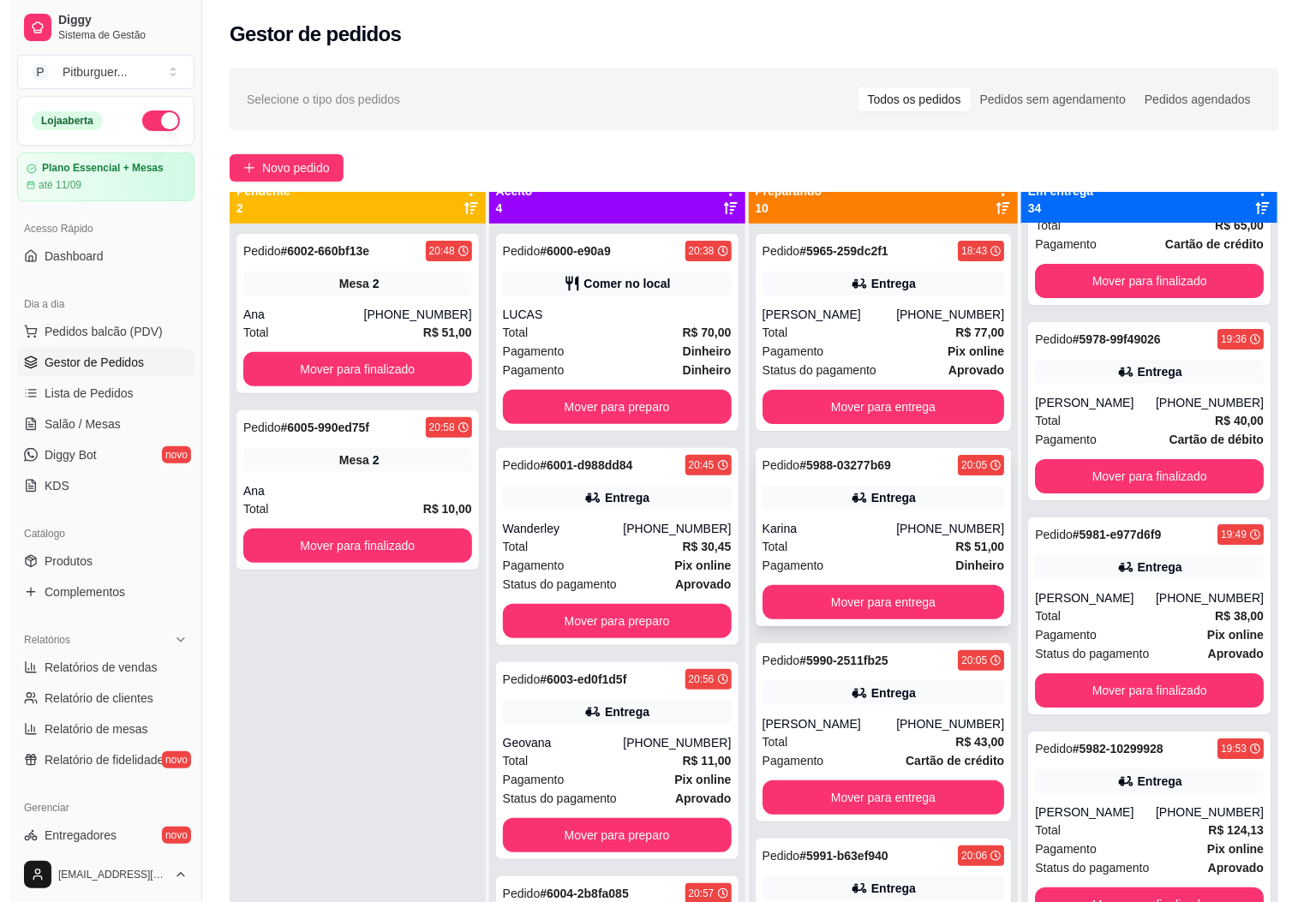
scroll to position [0, 0]
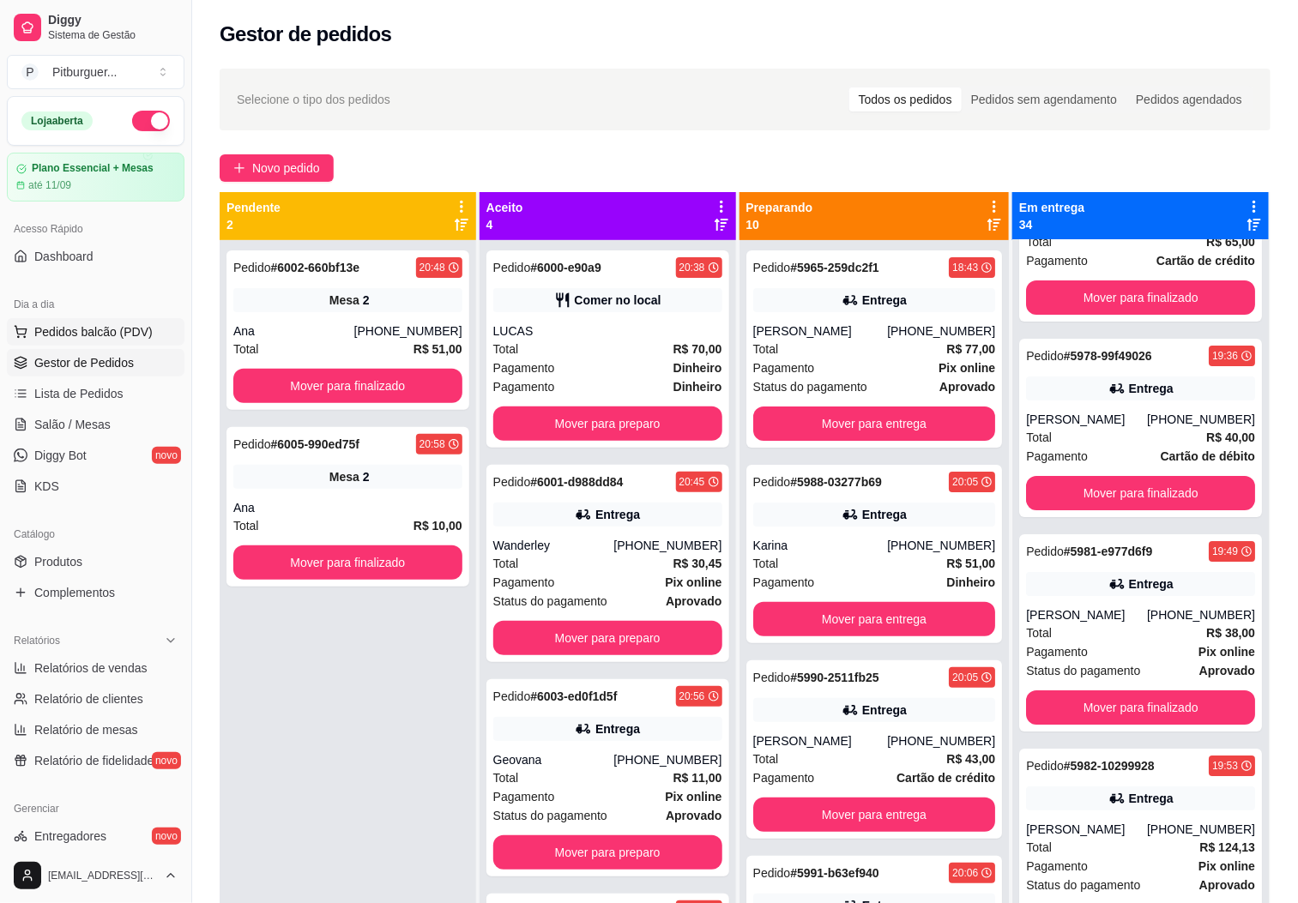
click at [67, 333] on span "Pedidos balcão (PDV)" at bounding box center [93, 331] width 118 height 17
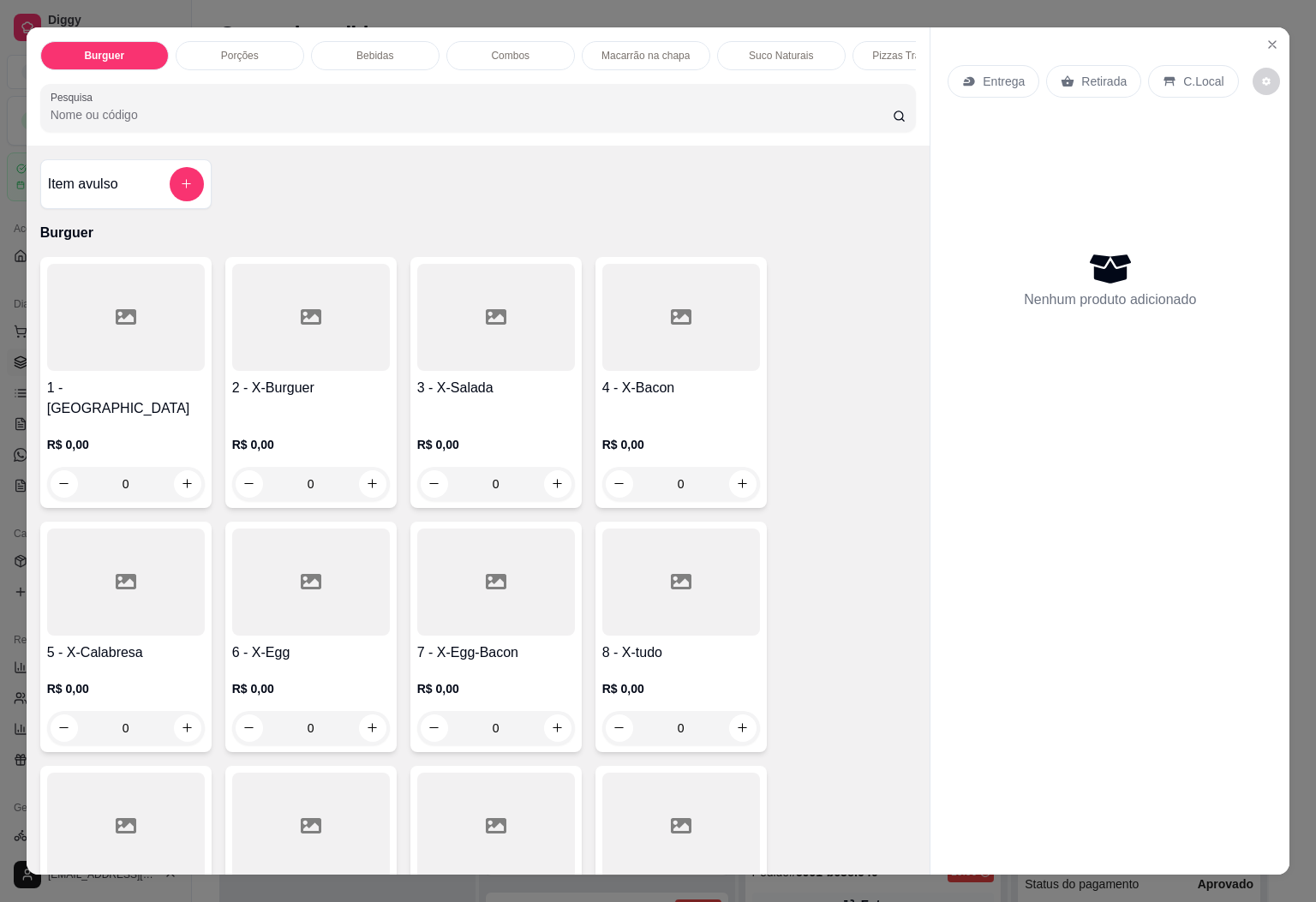
click at [893, 49] on p "Pizzas Tradicionais" at bounding box center [916, 56] width 88 height 14
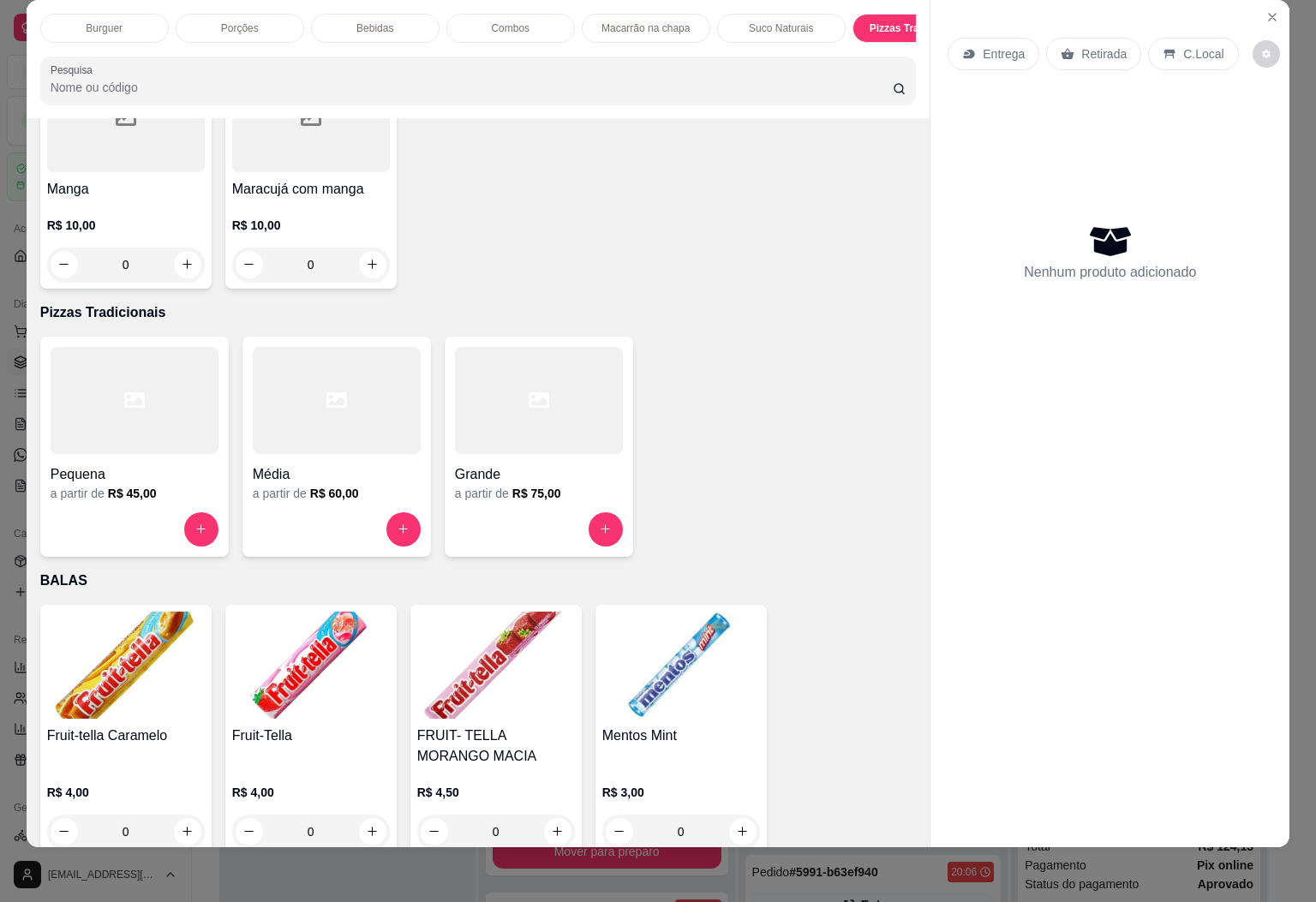
click at [559, 395] on div at bounding box center [539, 400] width 168 height 107
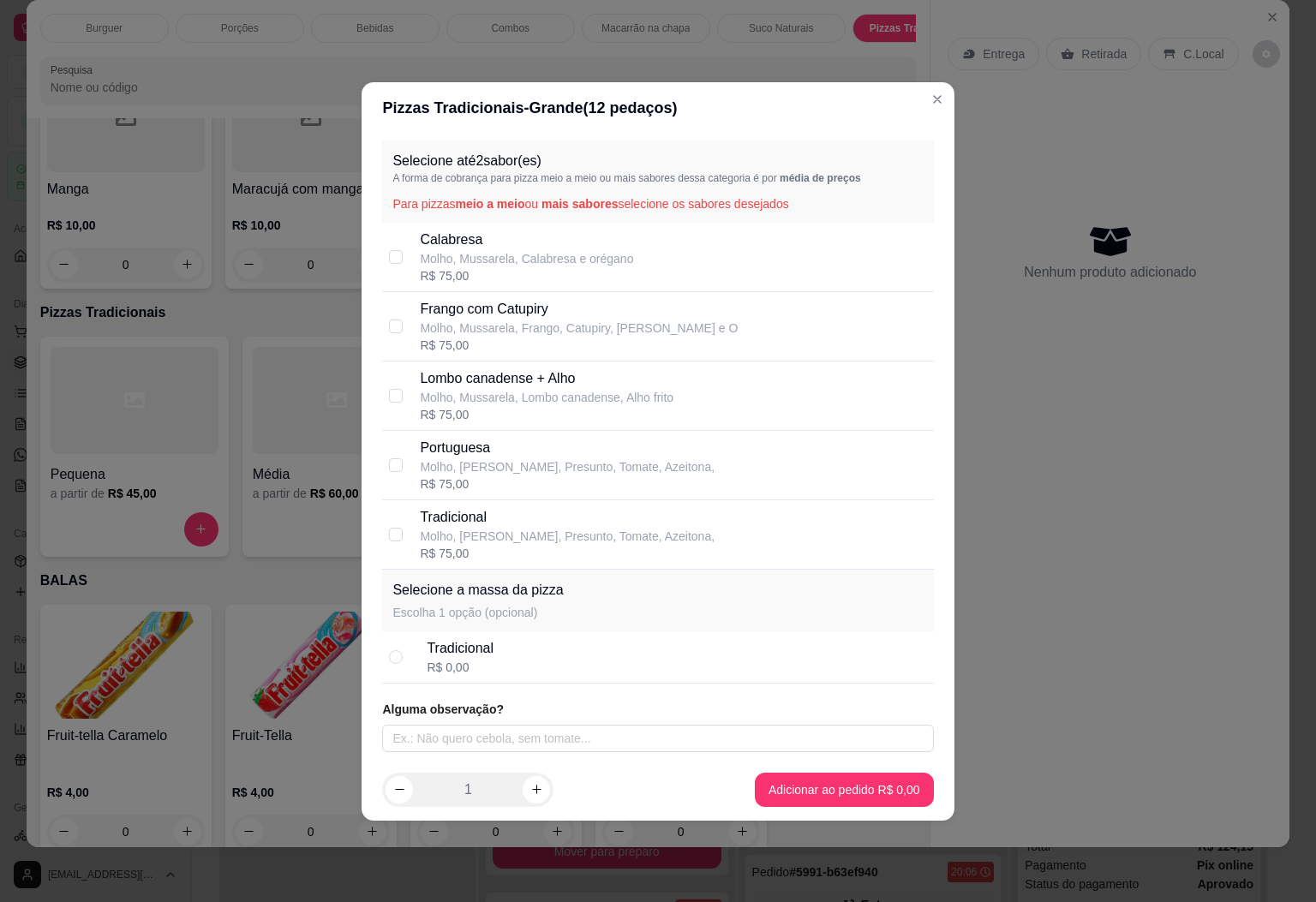
click at [541, 262] on p "Molho, Mussarela, Calabresa e orégano" at bounding box center [527, 258] width 214 height 17
checkbox input "true"
click at [533, 330] on p "Molho, Mussarela, Frango, Catupiry, Milho e O" at bounding box center [579, 328] width 318 height 17
checkbox input "true"
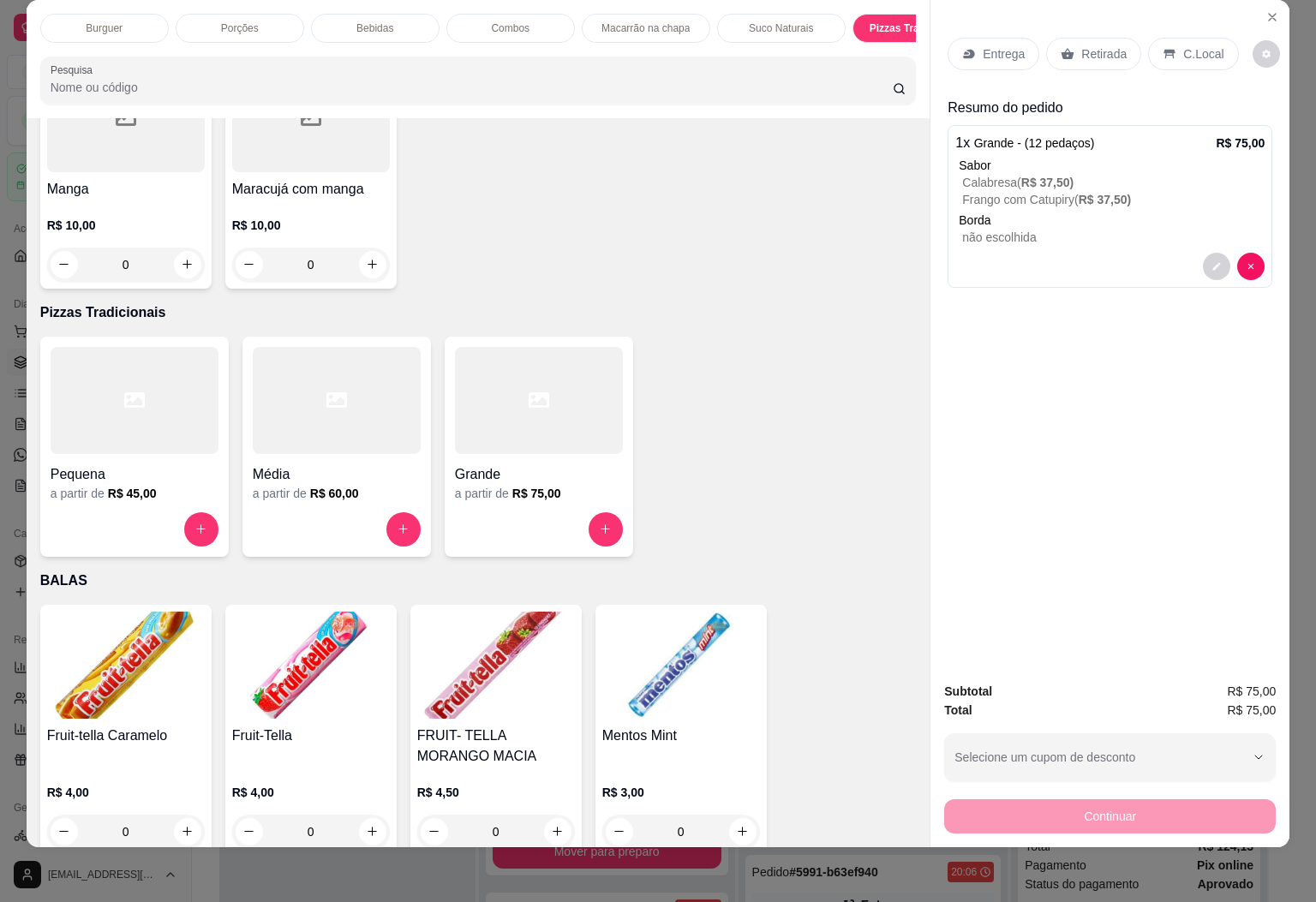
click at [551, 370] on div at bounding box center [539, 400] width 168 height 107
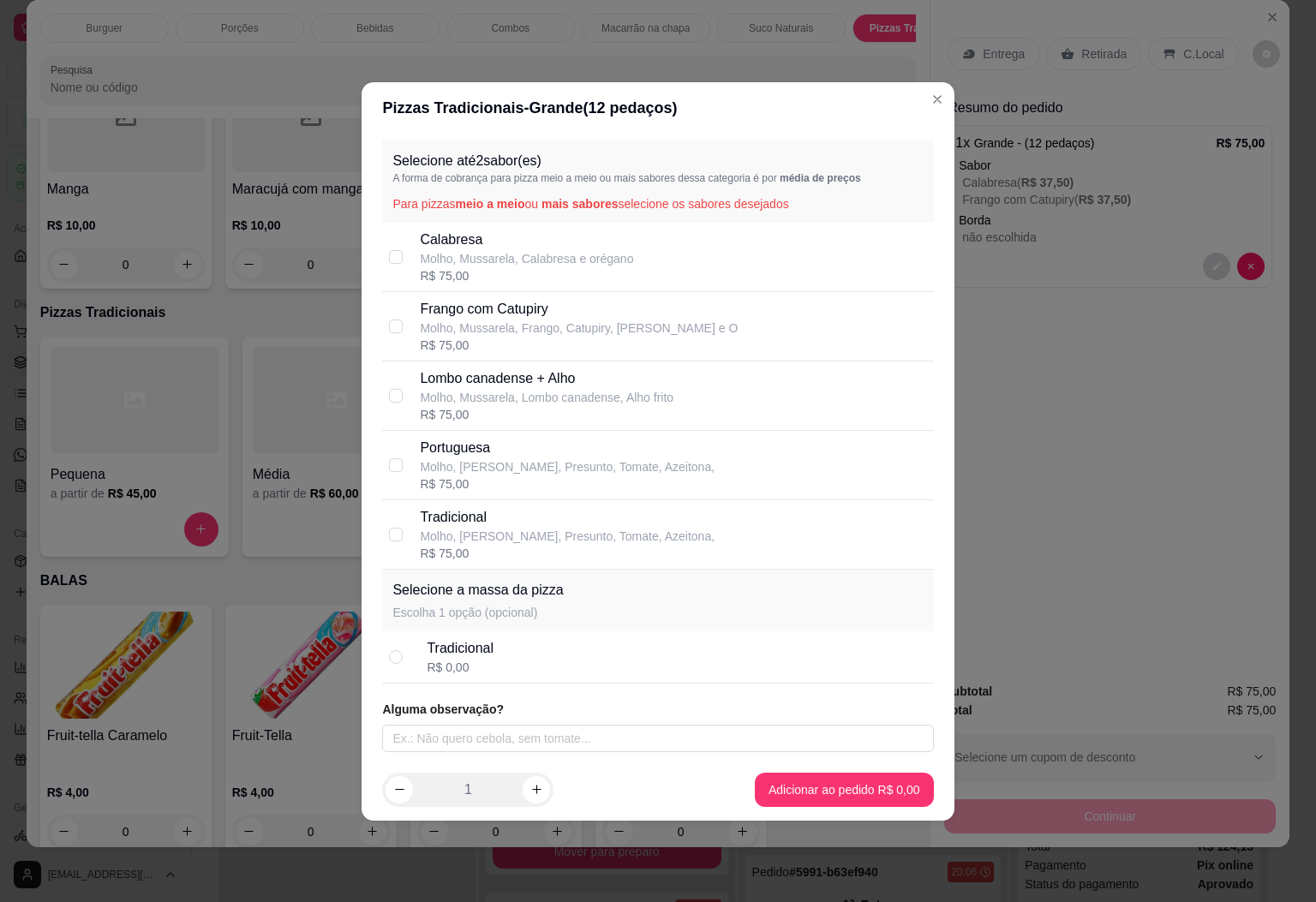
click at [533, 405] on p "Molho, Mussarela, Lombo canadense, Alho frito" at bounding box center [547, 397] width 254 height 17
checkbox input "true"
click at [487, 432] on div "Portuguesa Molho, Mussarela, Presunto, Tomate, Azeitona, R$ 75,00" at bounding box center [658, 464] width 551 height 69
checkbox input "true"
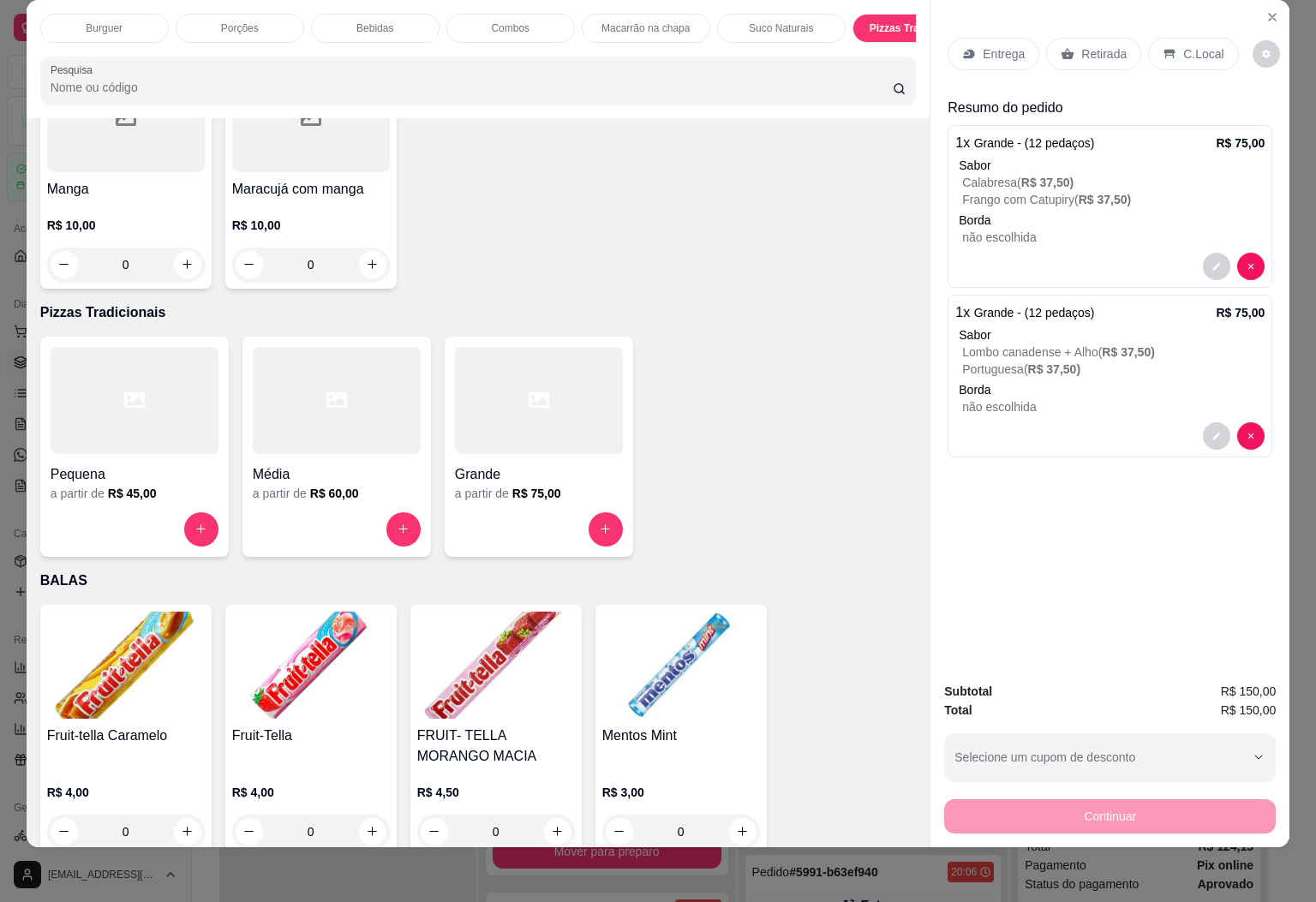
click at [382, 21] on p "Bebidas" at bounding box center [375, 28] width 37 height 14
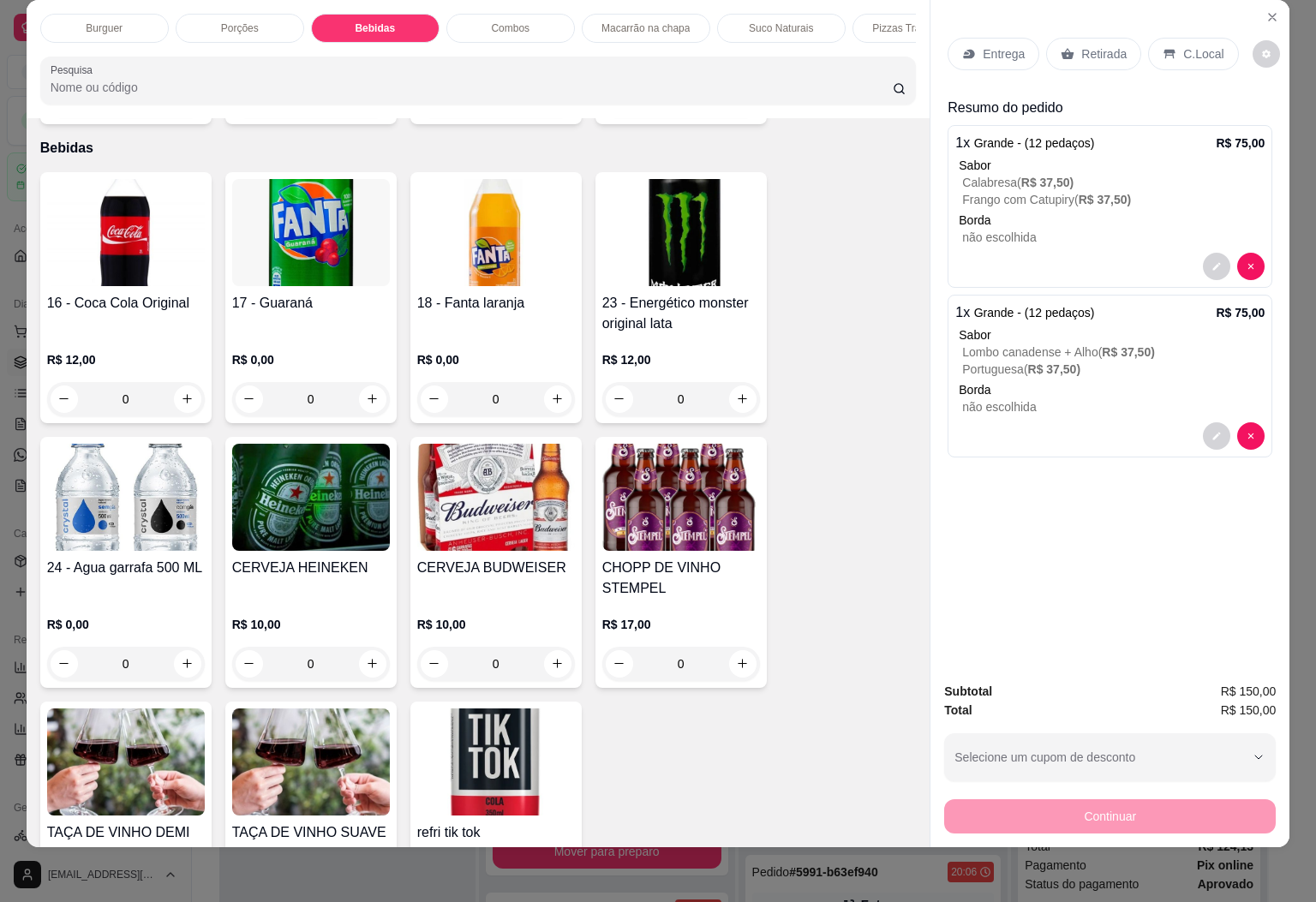
click at [167, 250] on img at bounding box center [126, 232] width 158 height 107
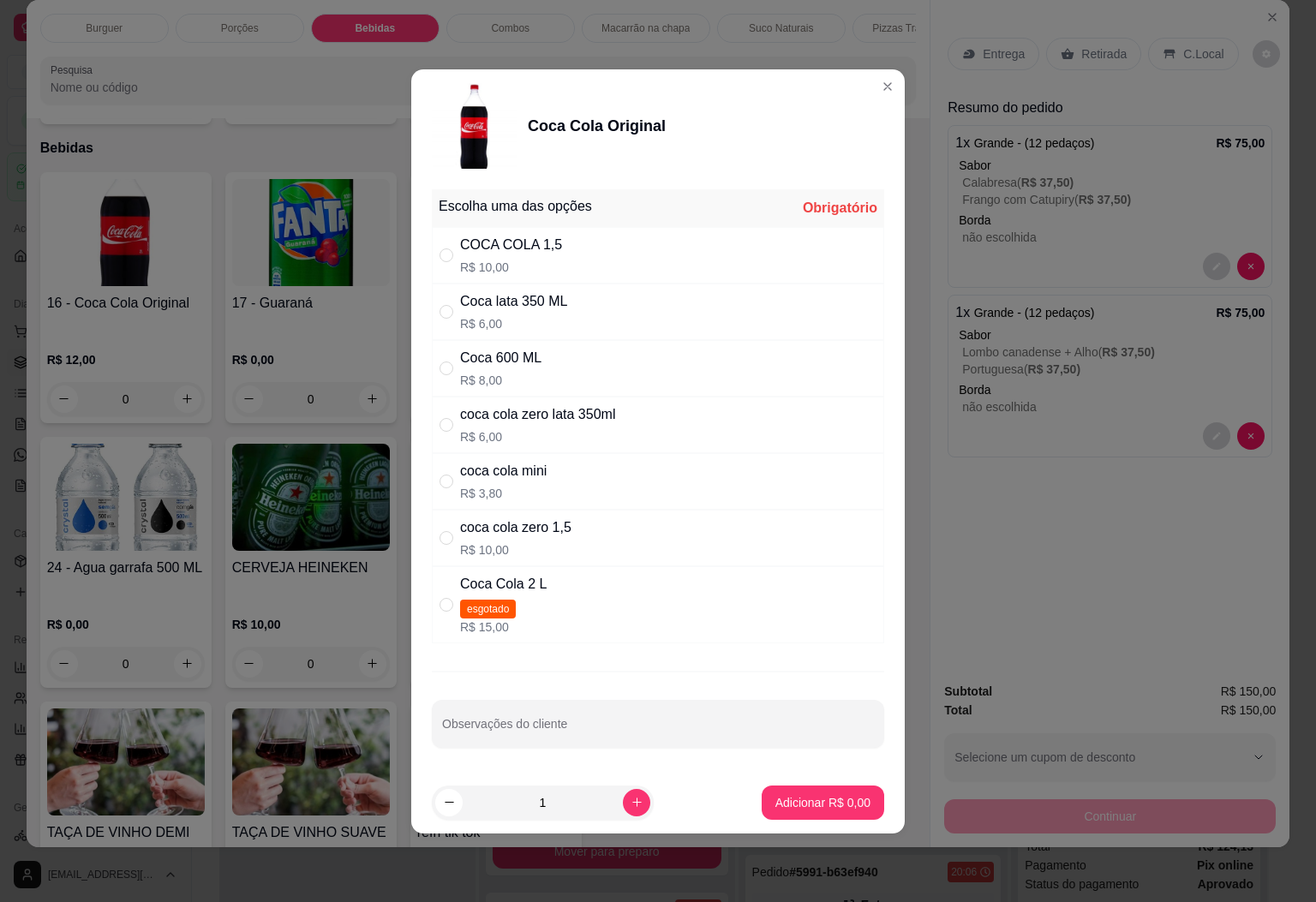
drag, startPoint x: 579, startPoint y: 361, endPoint x: 584, endPoint y: 377, distance: 16.8
click at [580, 361] on div "Coca 600 ML R$ 8,00" at bounding box center [658, 368] width 453 height 57
radio input "true"
click at [826, 805] on p "Adicionar R$ 8,00" at bounding box center [822, 802] width 95 height 17
type input "1"
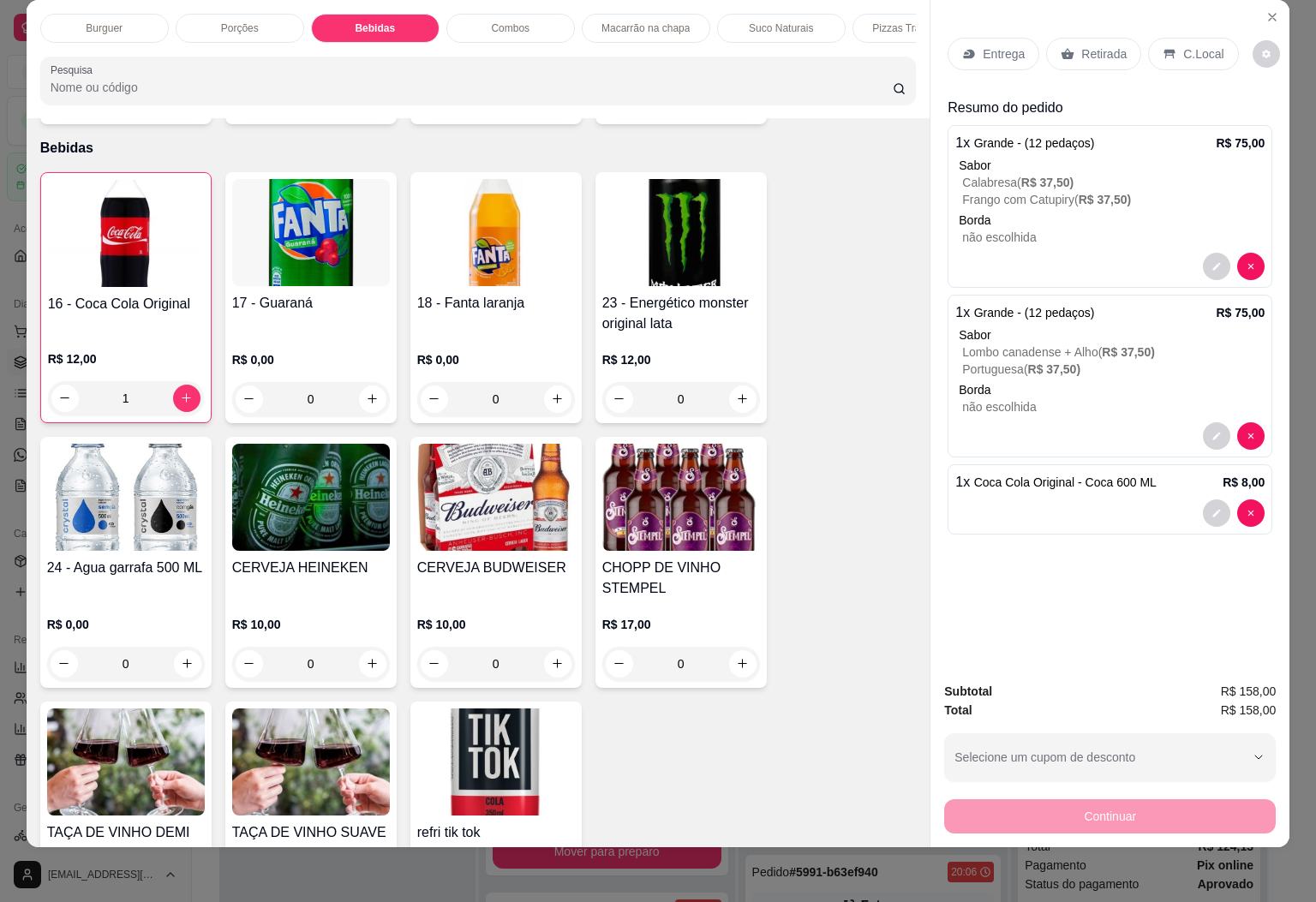
scroll to position [2025, 0]
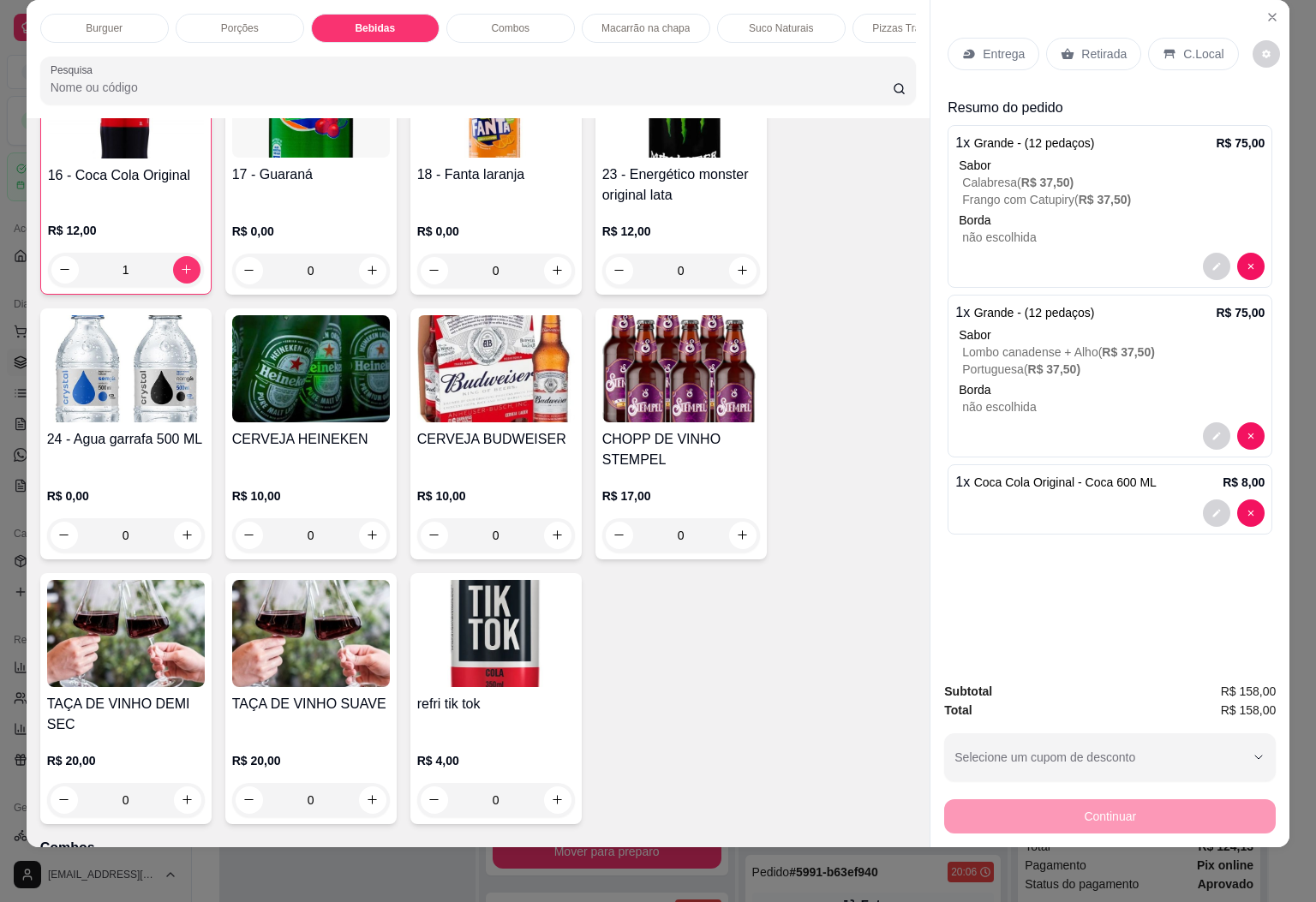
click at [83, 139] on div "16 - Coca Cola Original R$ 12,00 1" at bounding box center [126, 169] width 172 height 251
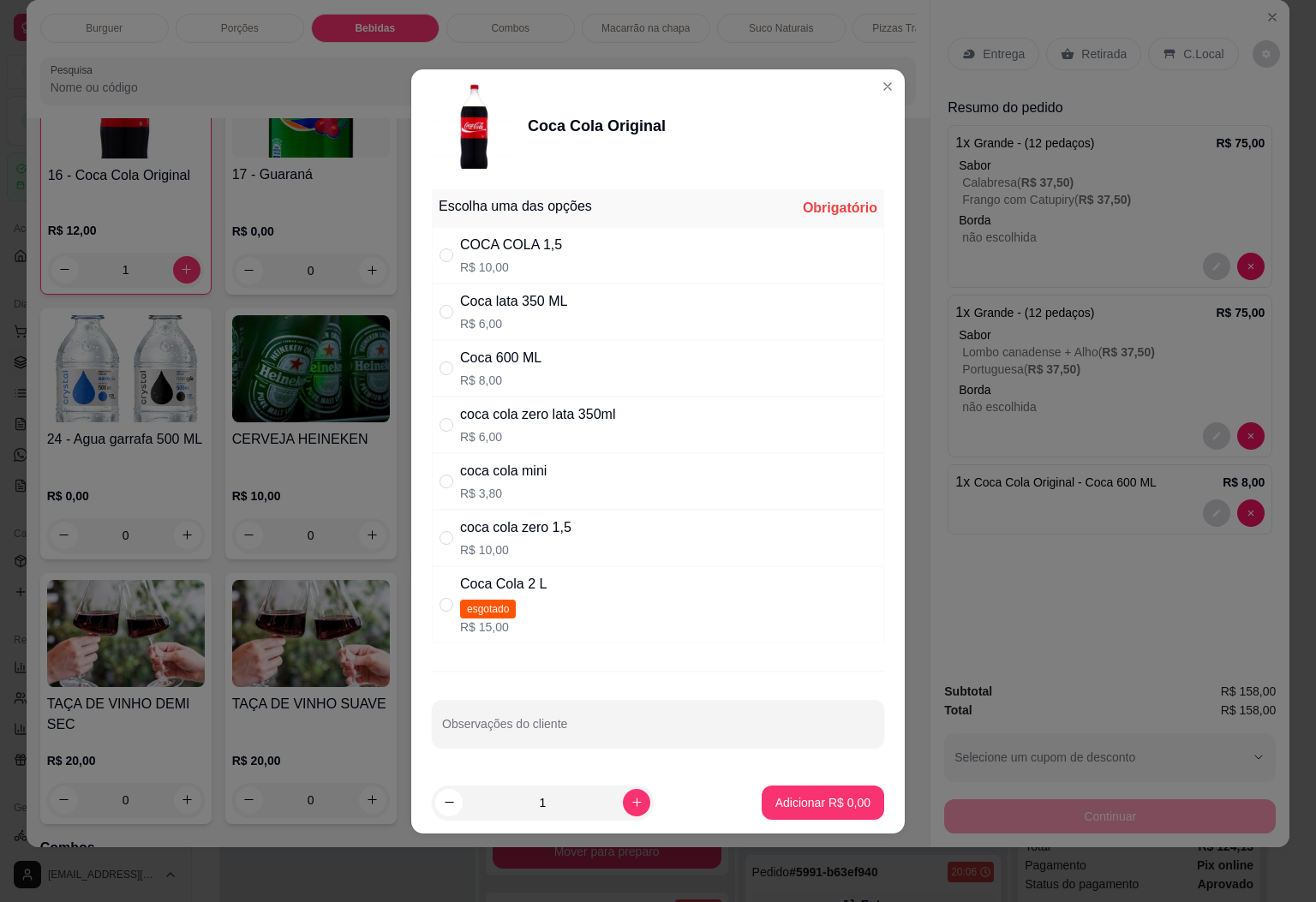
click at [494, 266] on p "R$ 10,00" at bounding box center [512, 267] width 102 height 17
radio input "true"
click at [799, 811] on p "Adicionar R$ 10,00" at bounding box center [819, 802] width 102 height 17
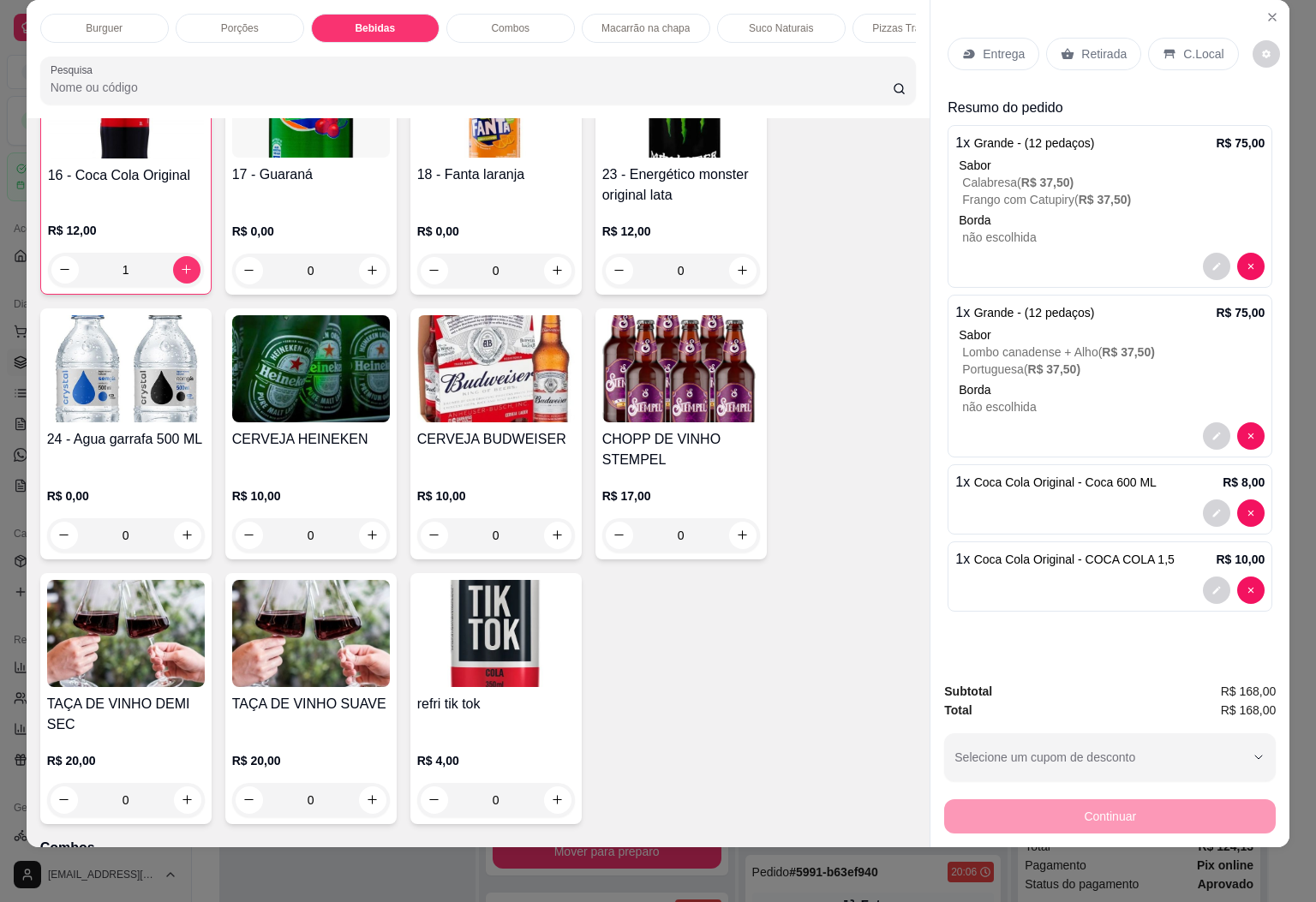
click at [1212, 38] on div "C.Local" at bounding box center [1193, 54] width 90 height 33
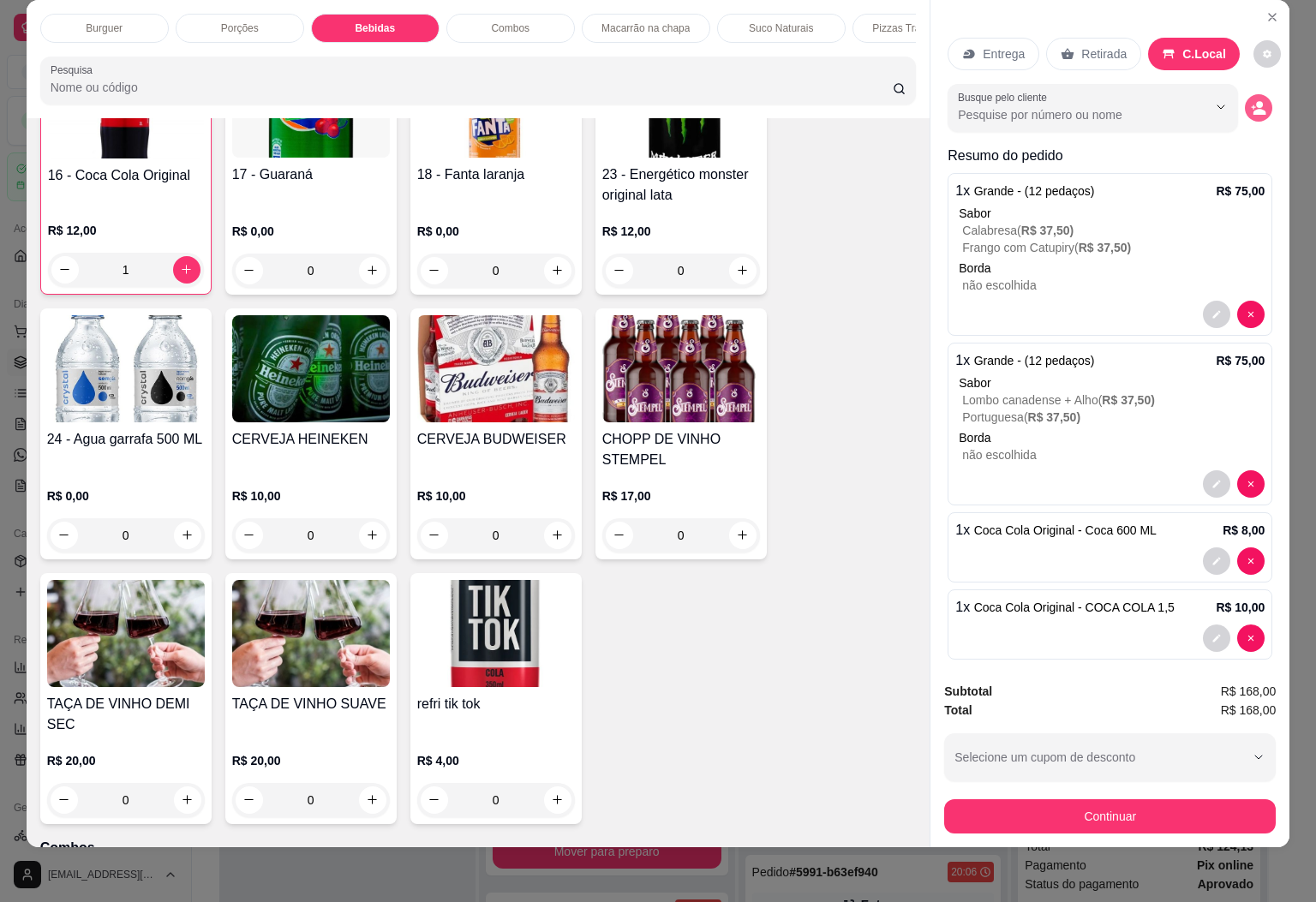
click at [1251, 100] on icon "decrease-product-quantity" at bounding box center [1258, 107] width 15 height 15
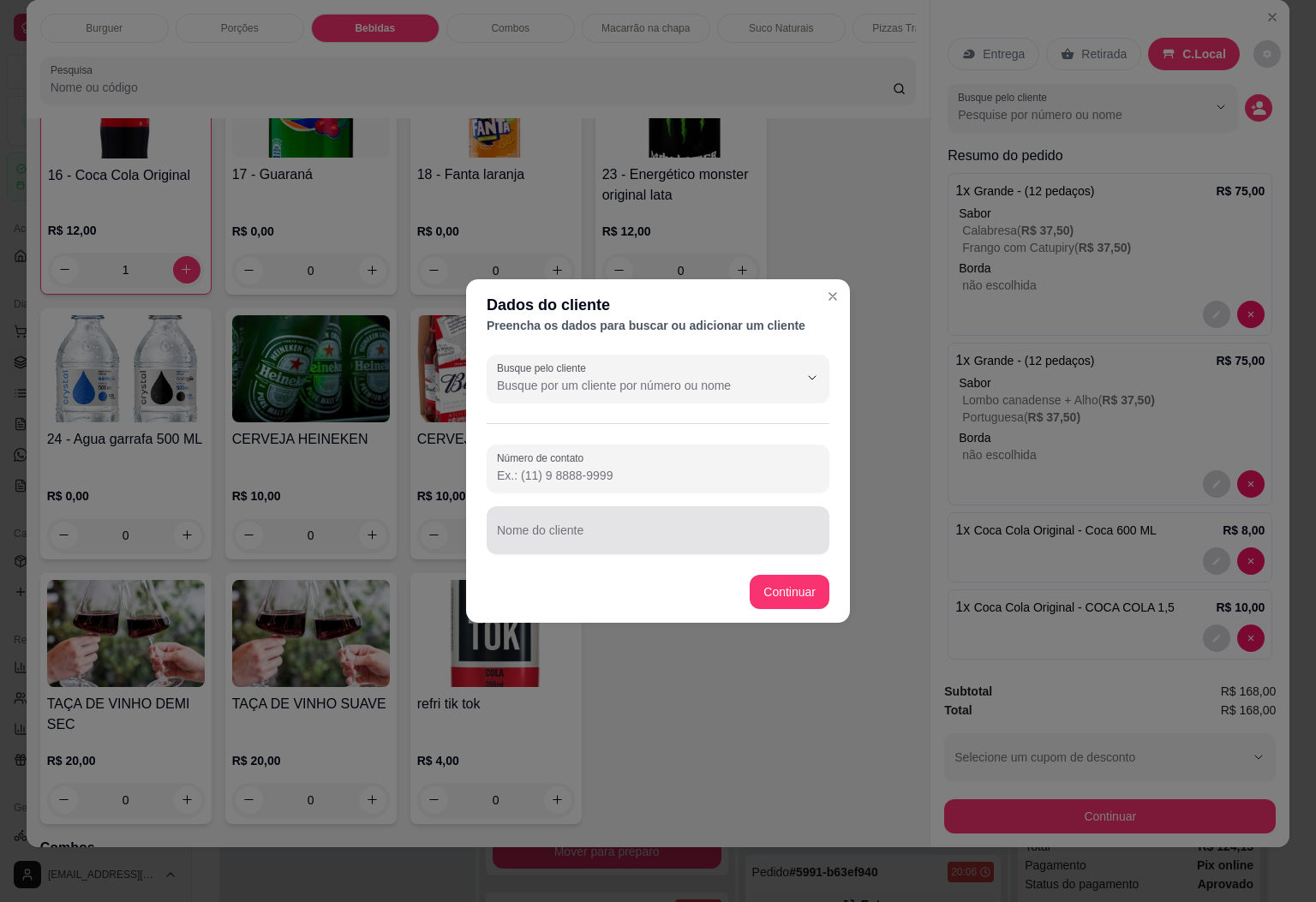
click at [641, 539] on input "Nome do cliente" at bounding box center [658, 536] width 322 height 17
type input "JOÃO PAULO"
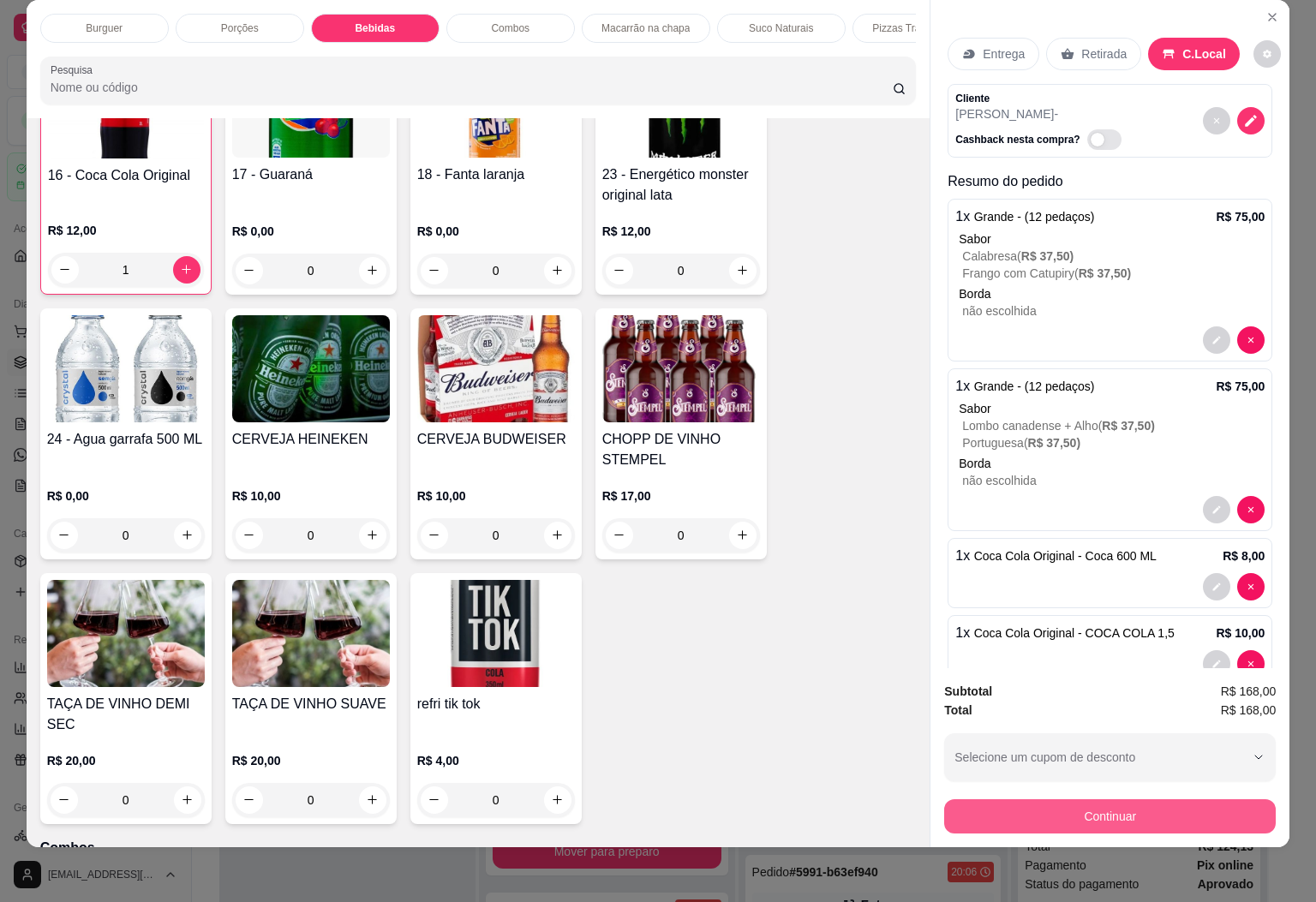
click at [1168, 813] on button "Continuar" at bounding box center [1110, 816] width 332 height 34
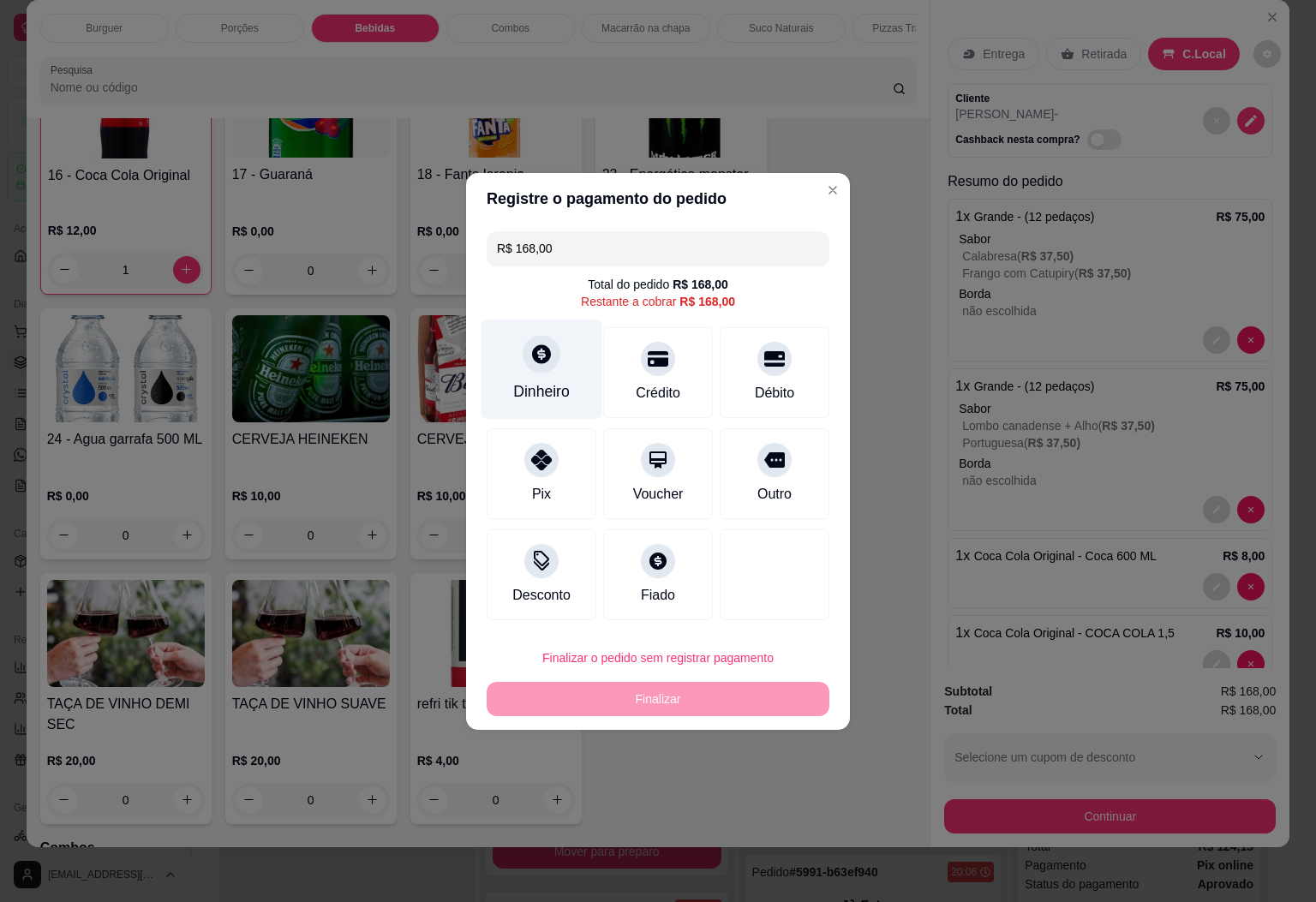
click at [567, 371] on div "Dinheiro" at bounding box center [542, 369] width 121 height 100
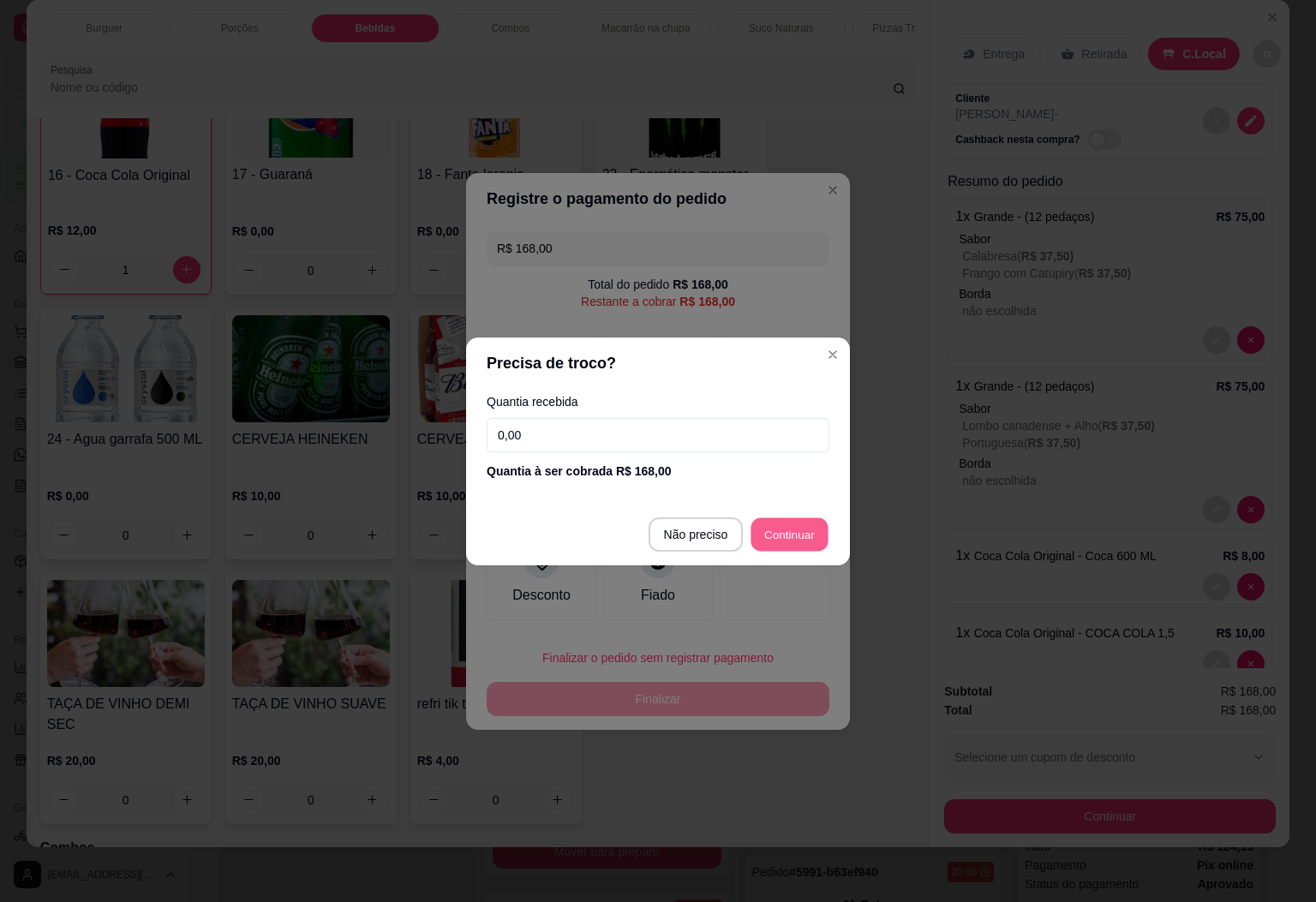
type input "R$ 0,00"
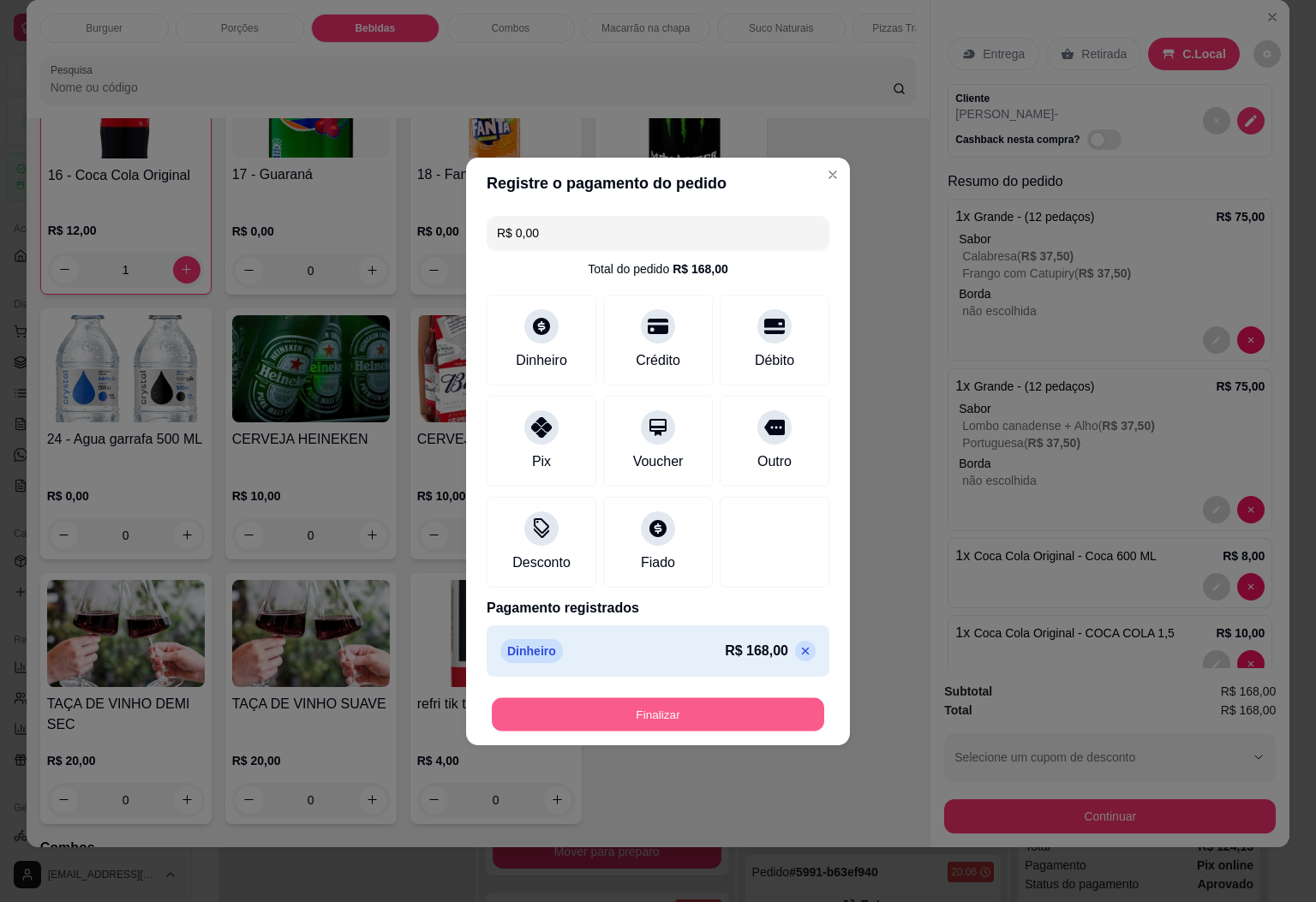
click at [743, 730] on button "Finalizar" at bounding box center [658, 713] width 333 height 33
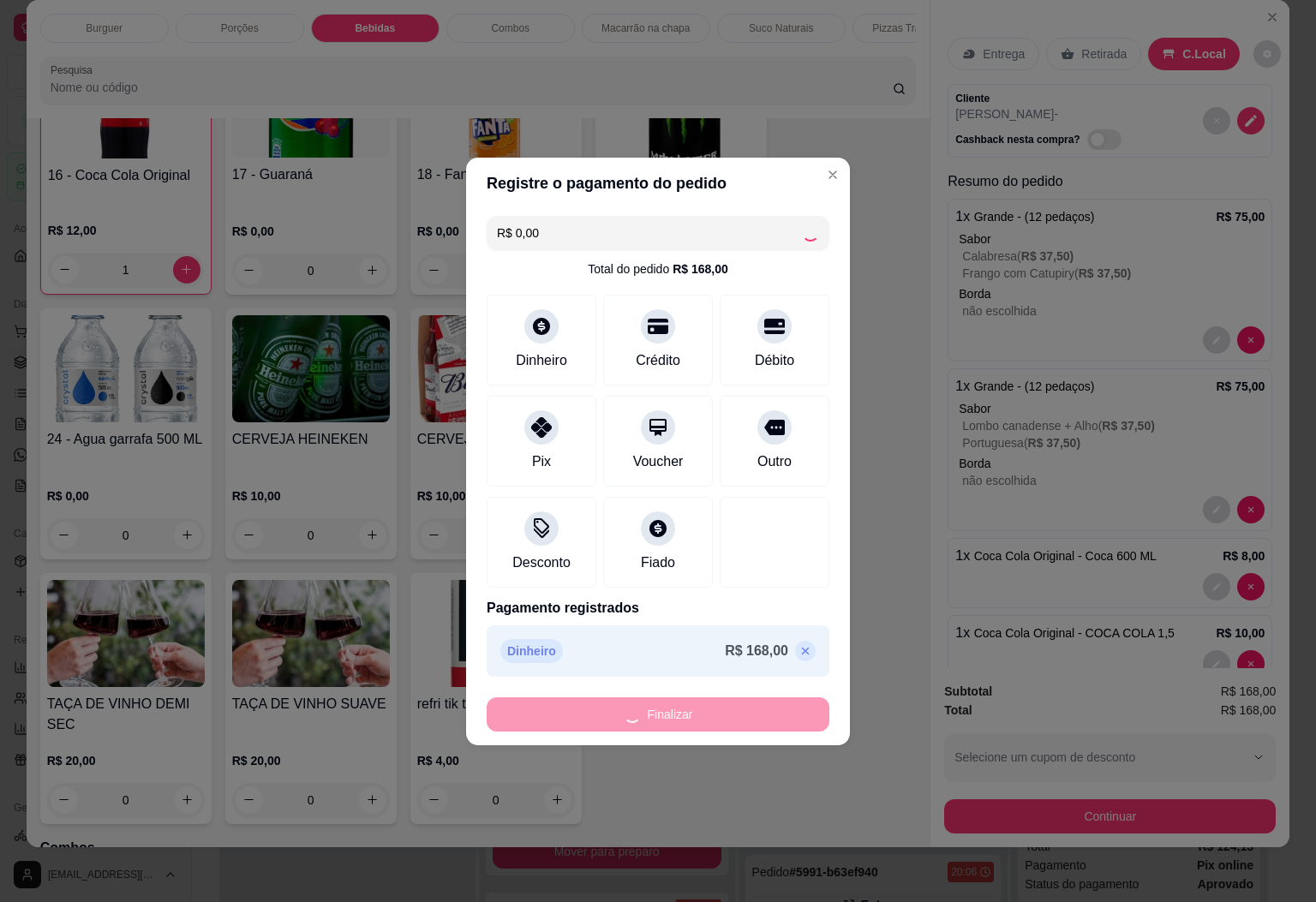
type input "0"
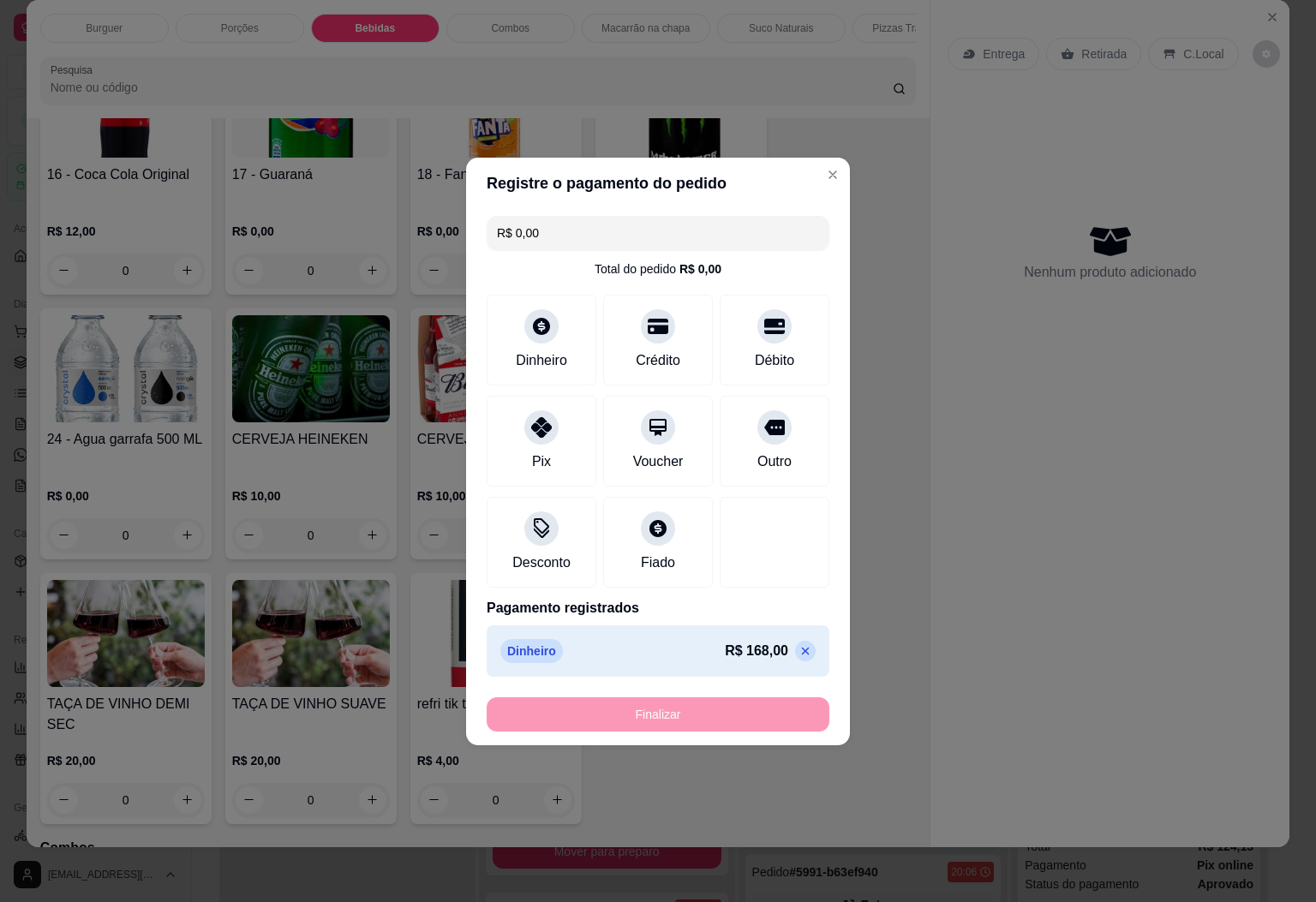
type input "-R$ 168,00"
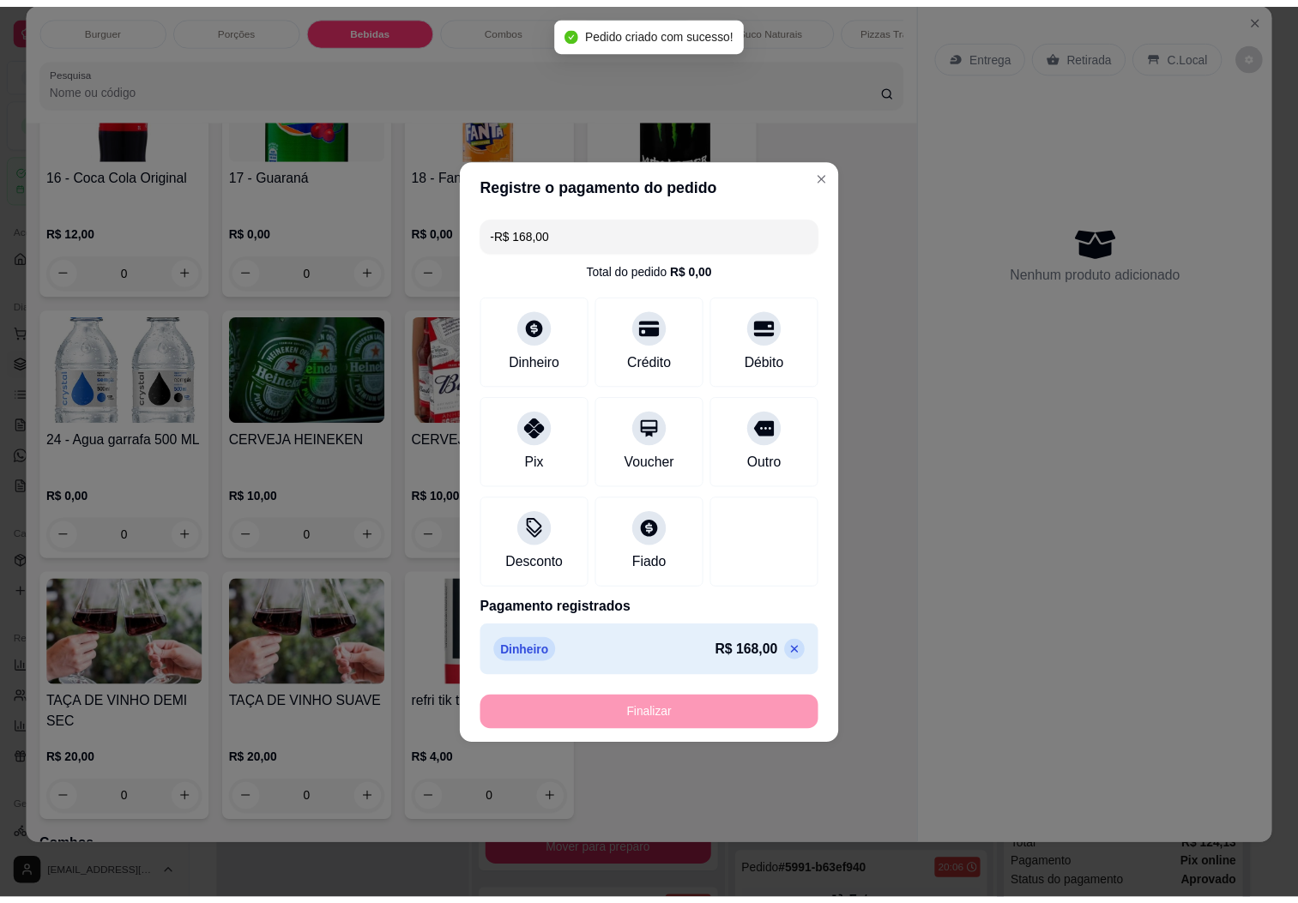
scroll to position [2026, 0]
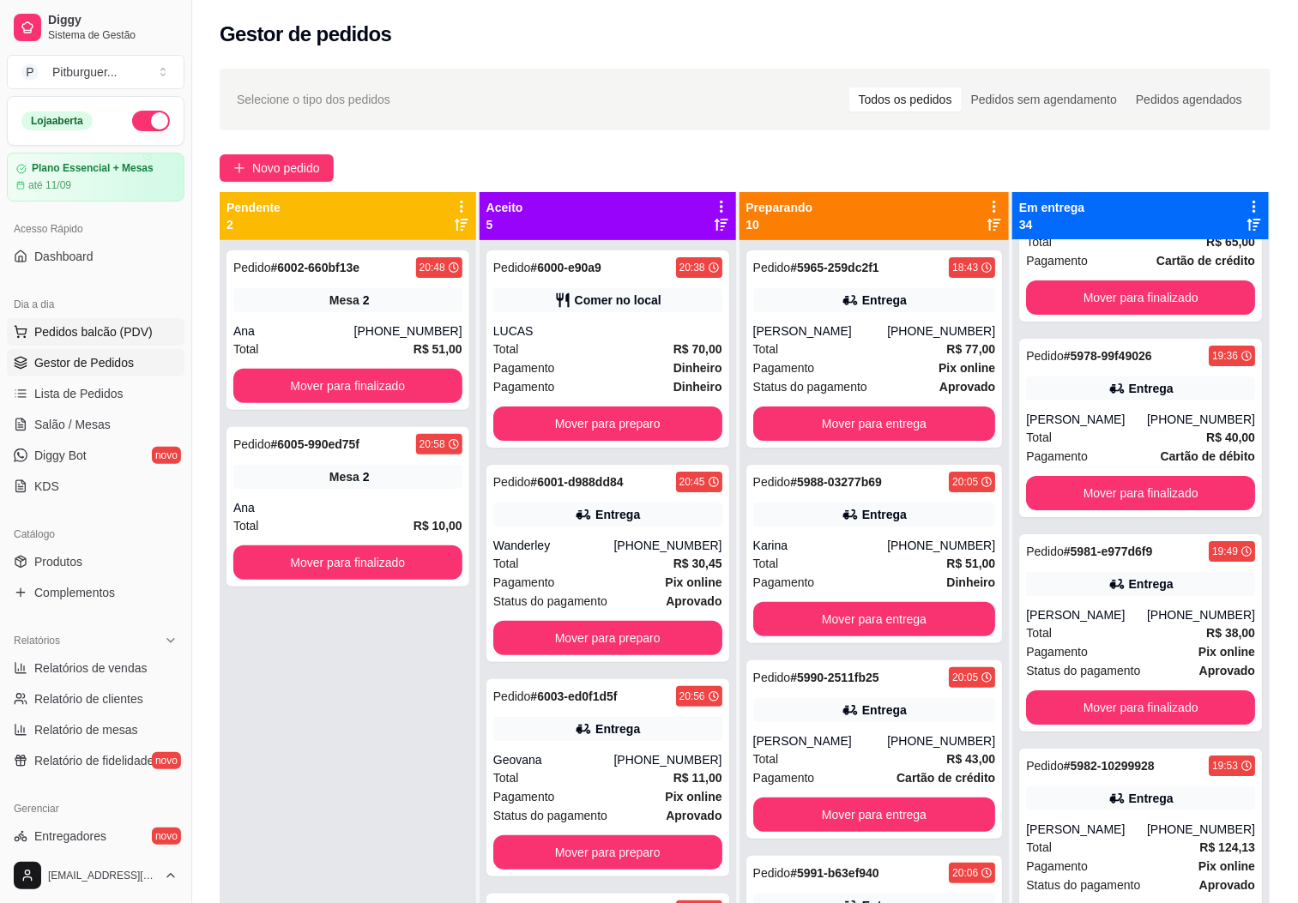
click at [54, 338] on span "Pedidos balcão (PDV)" at bounding box center [93, 331] width 118 height 17
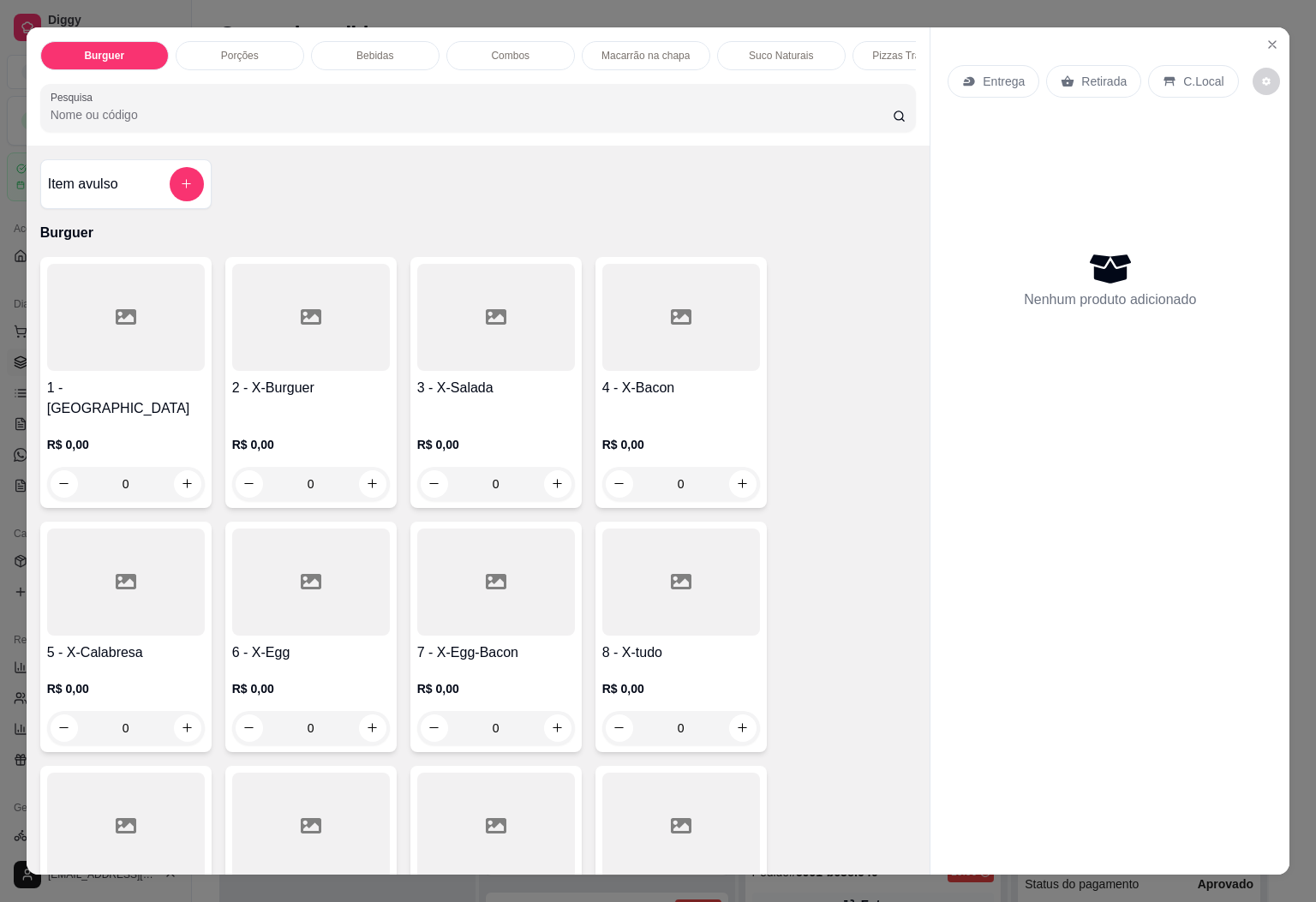
click at [235, 333] on div at bounding box center [311, 317] width 158 height 107
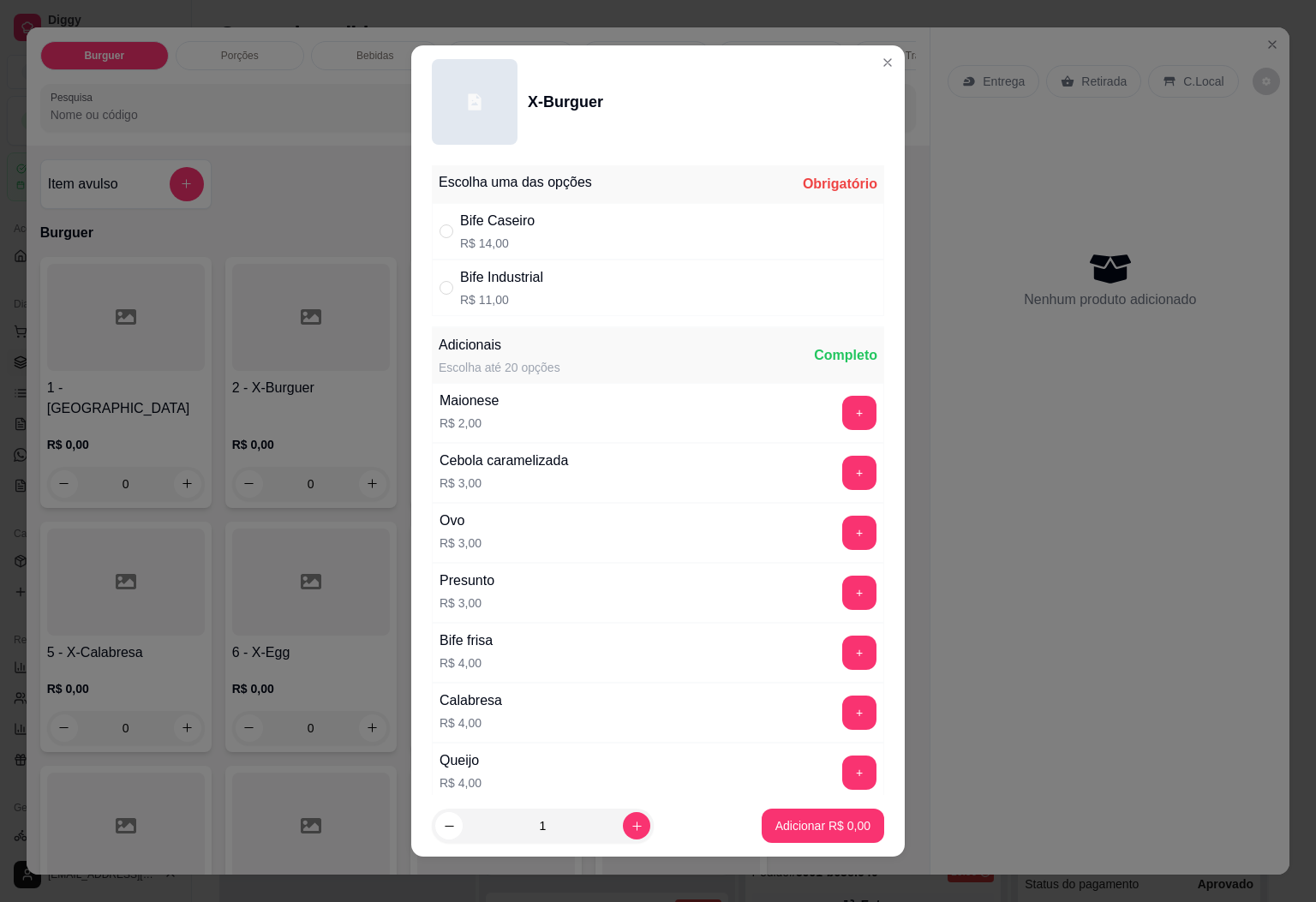
click at [492, 232] on div "Bife Caseiro R$ 14,00" at bounding box center [498, 231] width 75 height 41
radio input "true"
click at [802, 826] on p "Adicionar R$ 14,00" at bounding box center [819, 826] width 99 height 16
type input "1"
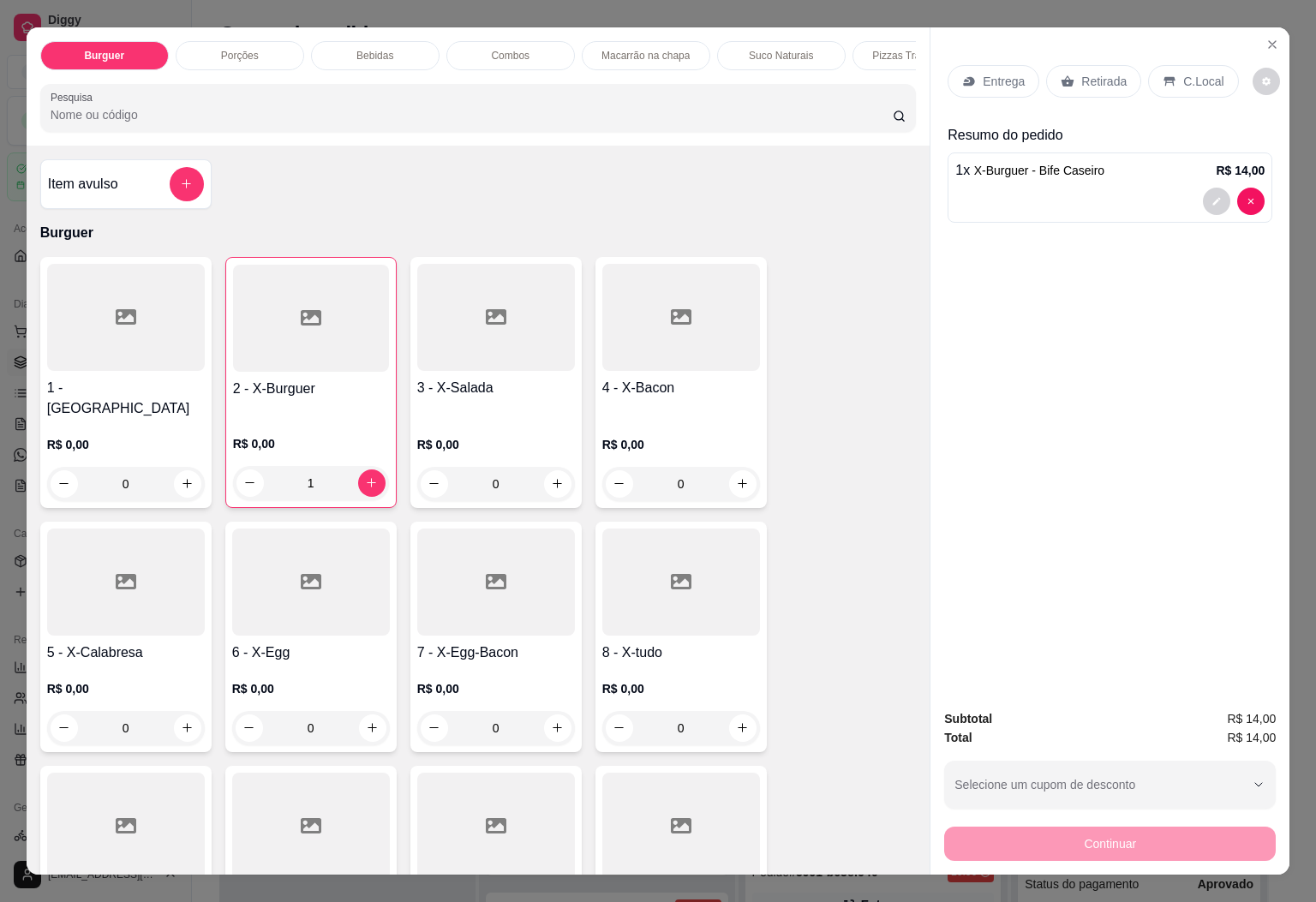
click at [699, 629] on div "8 - X-tudo R$ 0,00 0" at bounding box center [681, 636] width 172 height 231
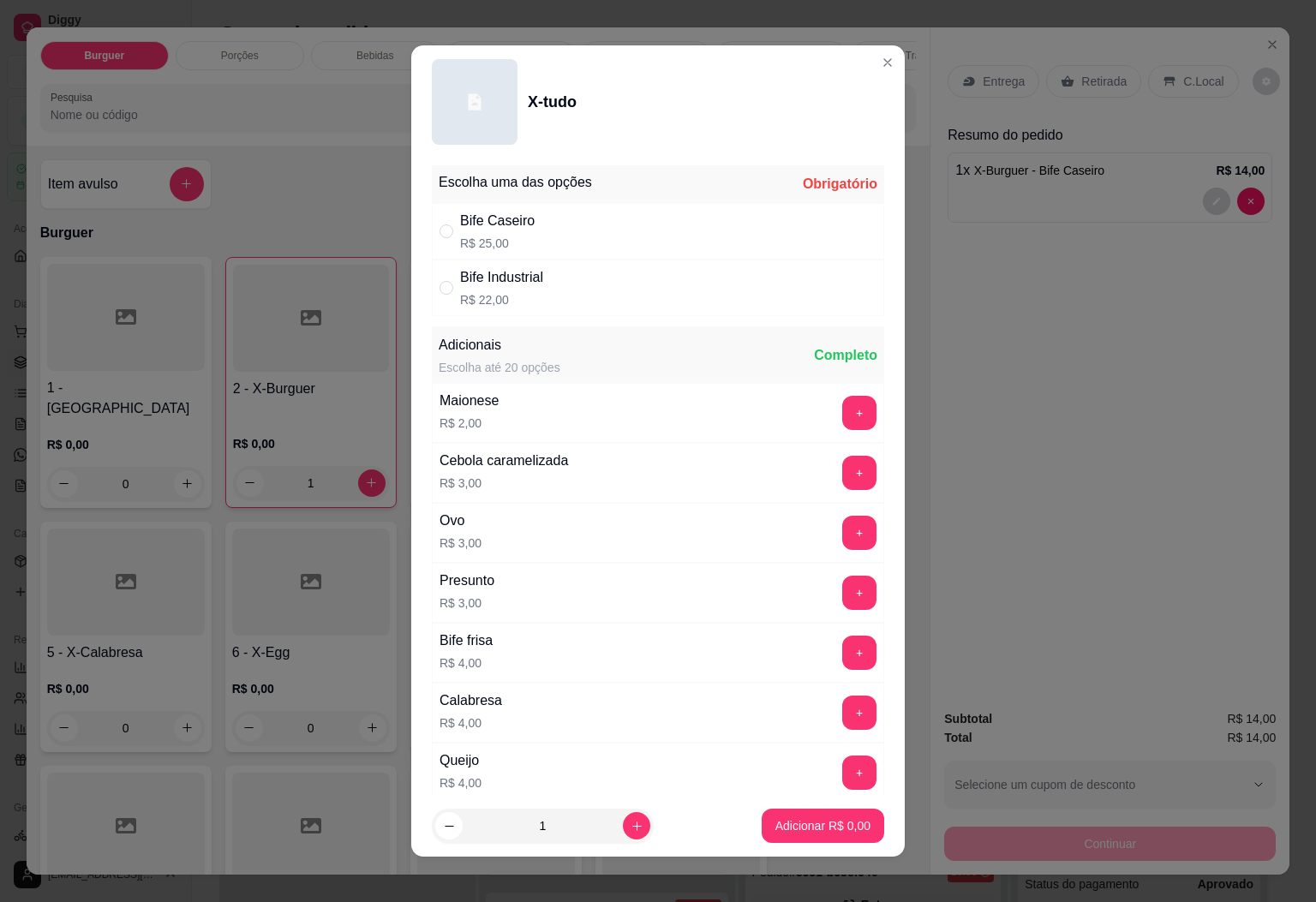
click at [581, 237] on div "Bife Caseiro R$ 25,00" at bounding box center [658, 231] width 453 height 57
radio input "true"
click at [769, 833] on p "Adicionar R$ 25,00" at bounding box center [819, 825] width 102 height 17
type input "1"
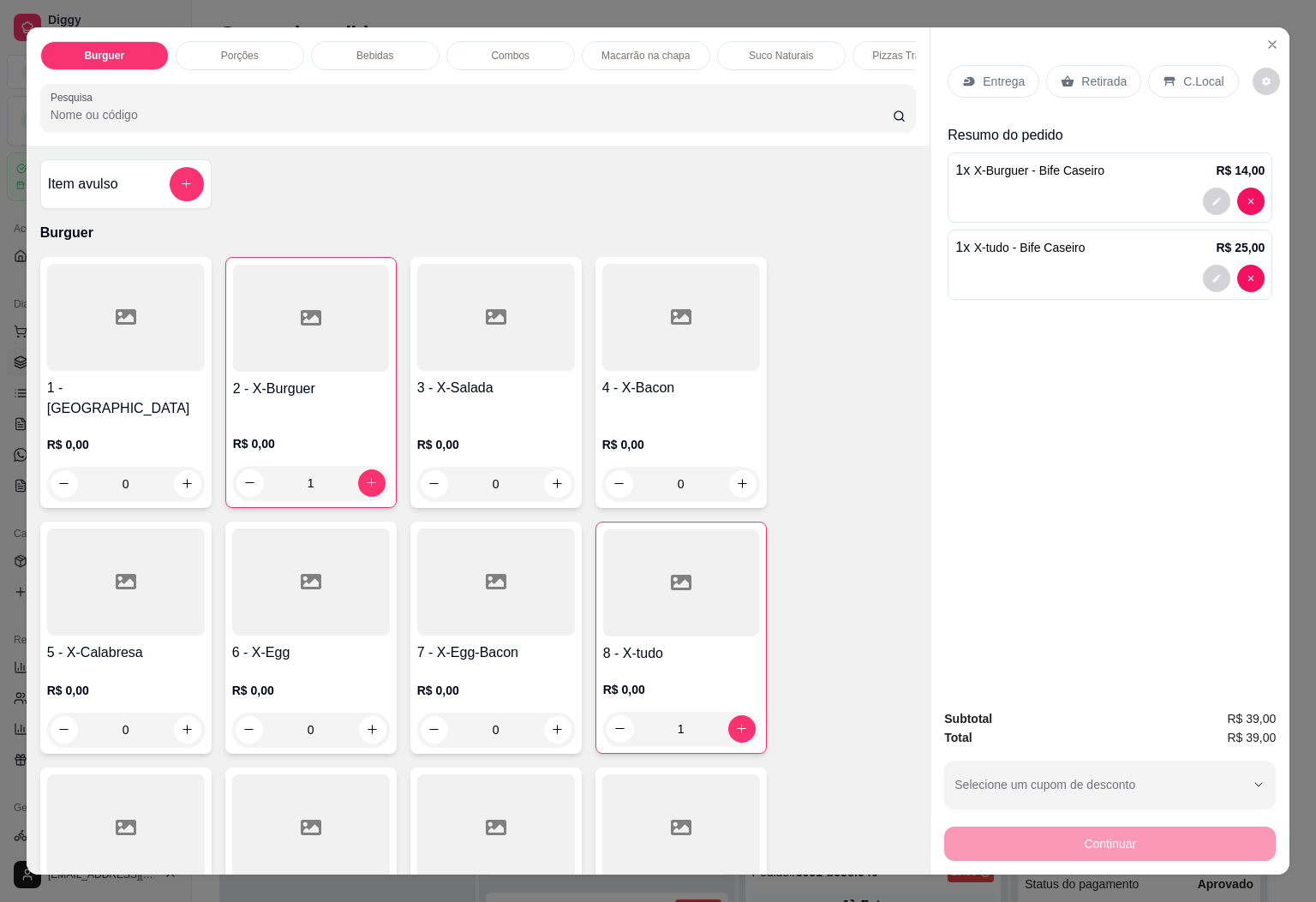
click at [1015, 75] on div "Entrega" at bounding box center [994, 81] width 92 height 33
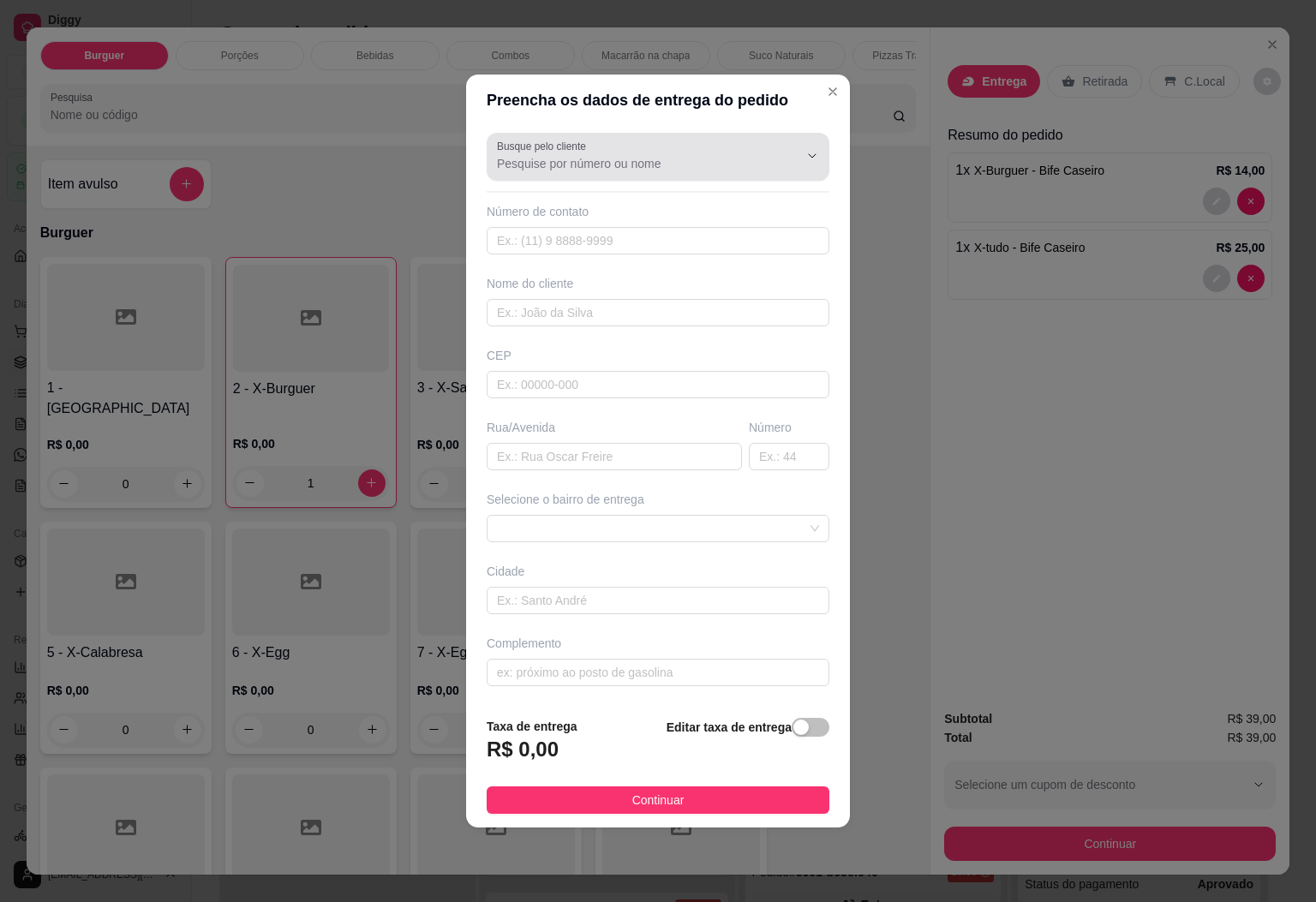
click at [689, 149] on div at bounding box center [658, 157] width 322 height 34
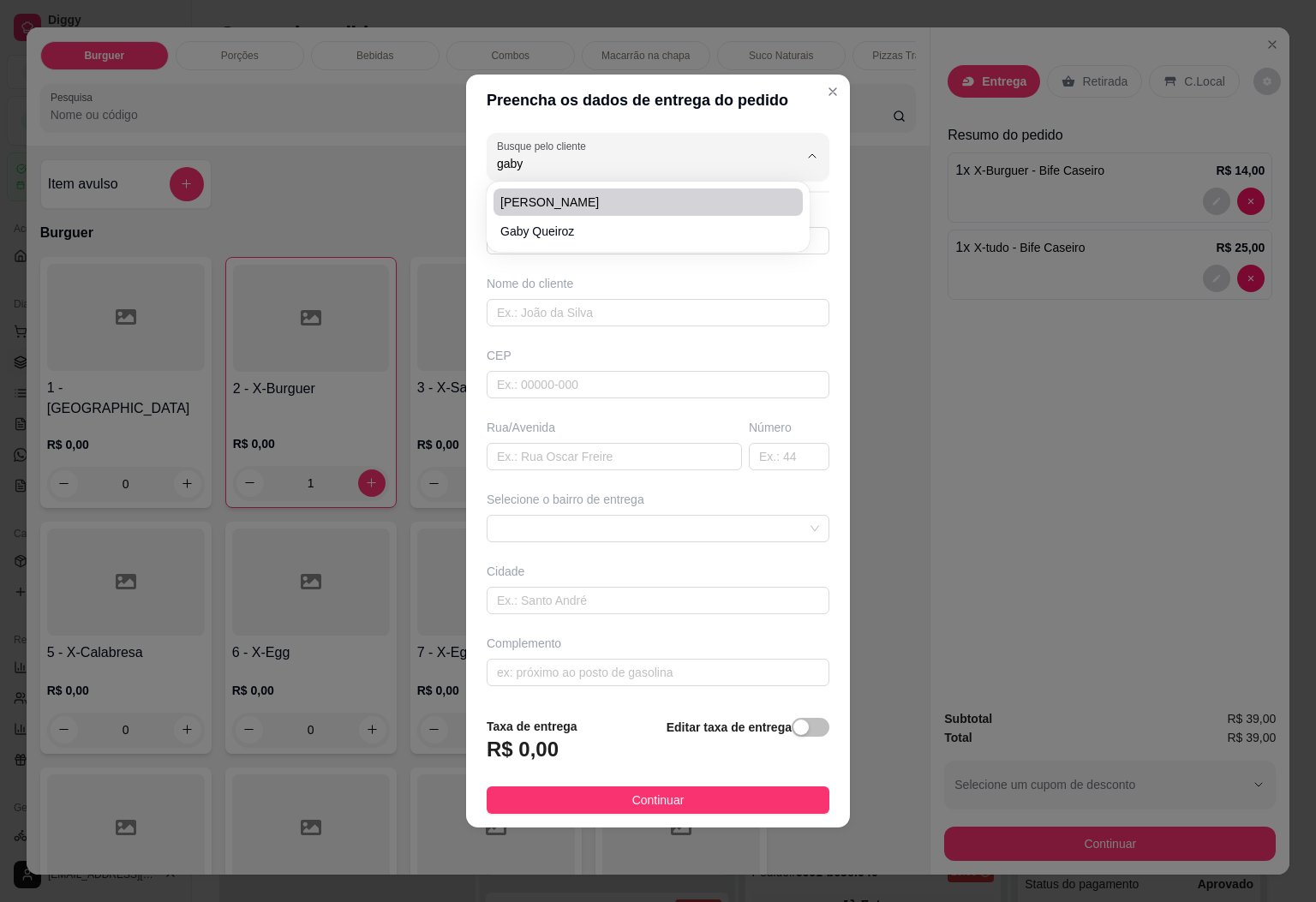
click at [610, 202] on span "[PERSON_NAME]" at bounding box center [640, 202] width 279 height 17
type input "[PERSON_NAME]"
type input "27992027363"
type input "[PERSON_NAME]"
type input "BOATE DO ALEX"
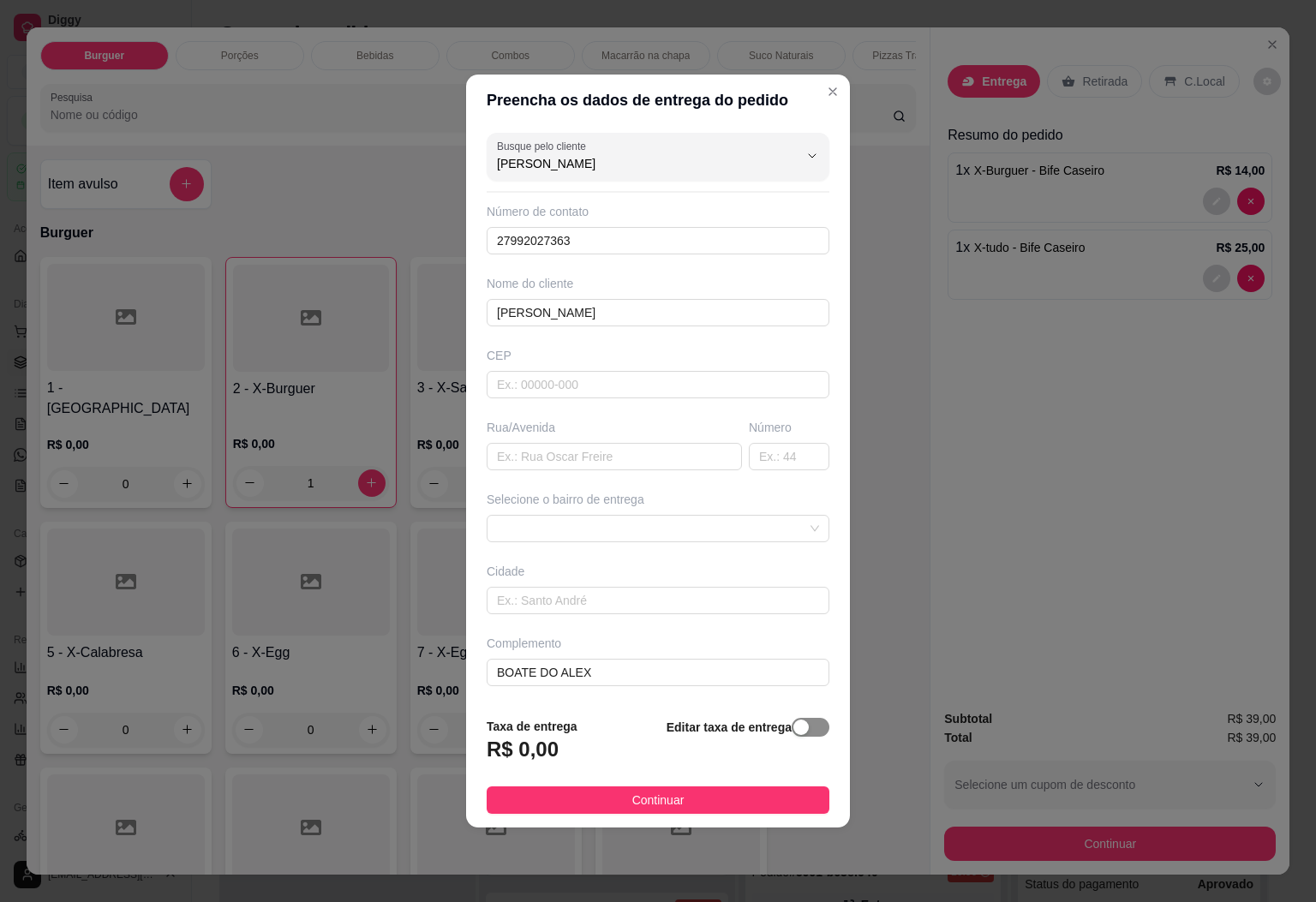
type input "[PERSON_NAME]"
click at [793, 728] on div "button" at bounding box center [800, 726] width 15 height 15
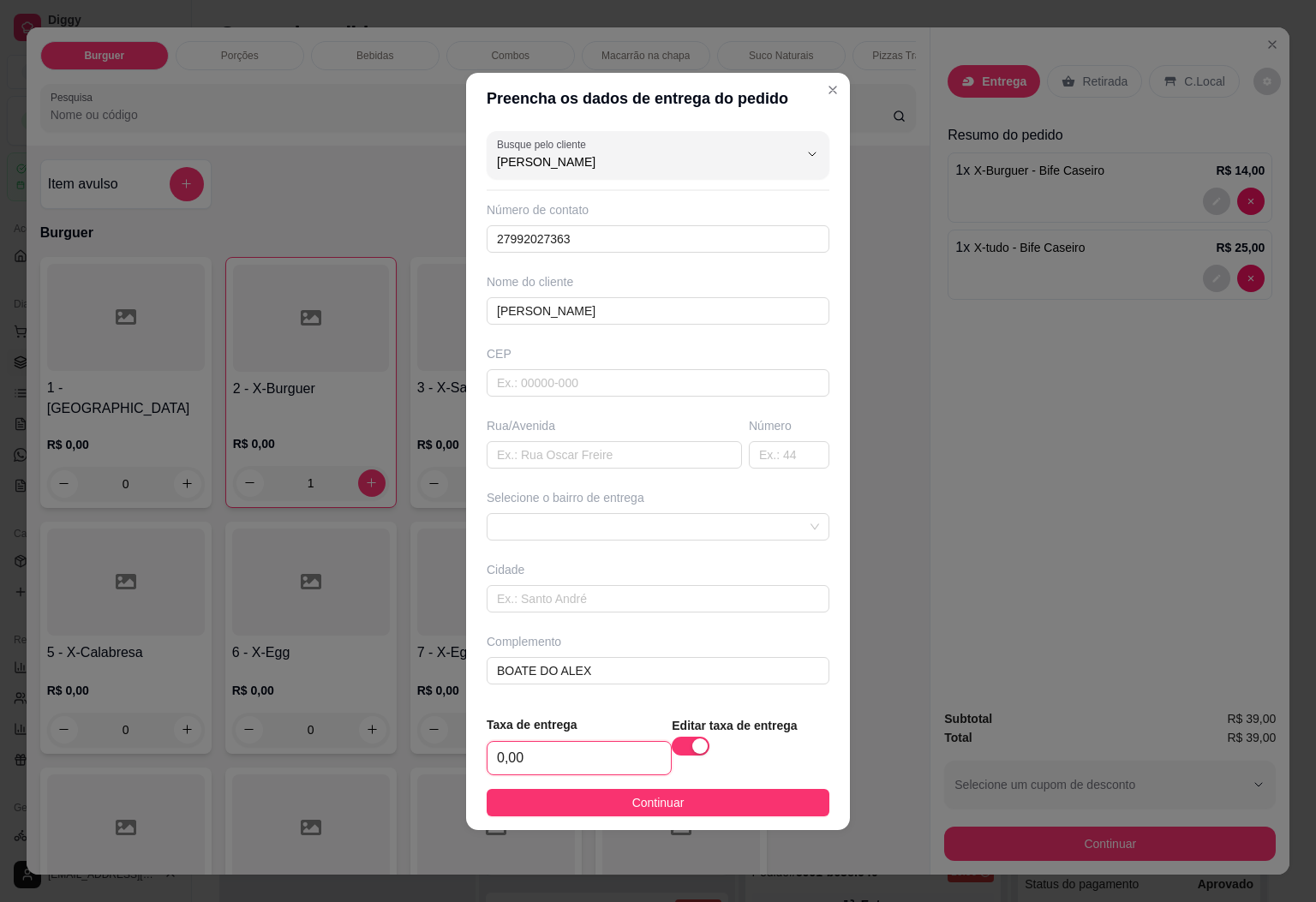
drag, startPoint x: 605, startPoint y: 772, endPoint x: 431, endPoint y: 743, distance: 176.4
click at [440, 772] on div "Preencha os dados de entrega do pedido Busque pelo cliente GABY MARTINS Número …" at bounding box center [658, 451] width 1316 height 902
type input "15,00"
click at [748, 815] on button "Continuar" at bounding box center [658, 802] width 343 height 27
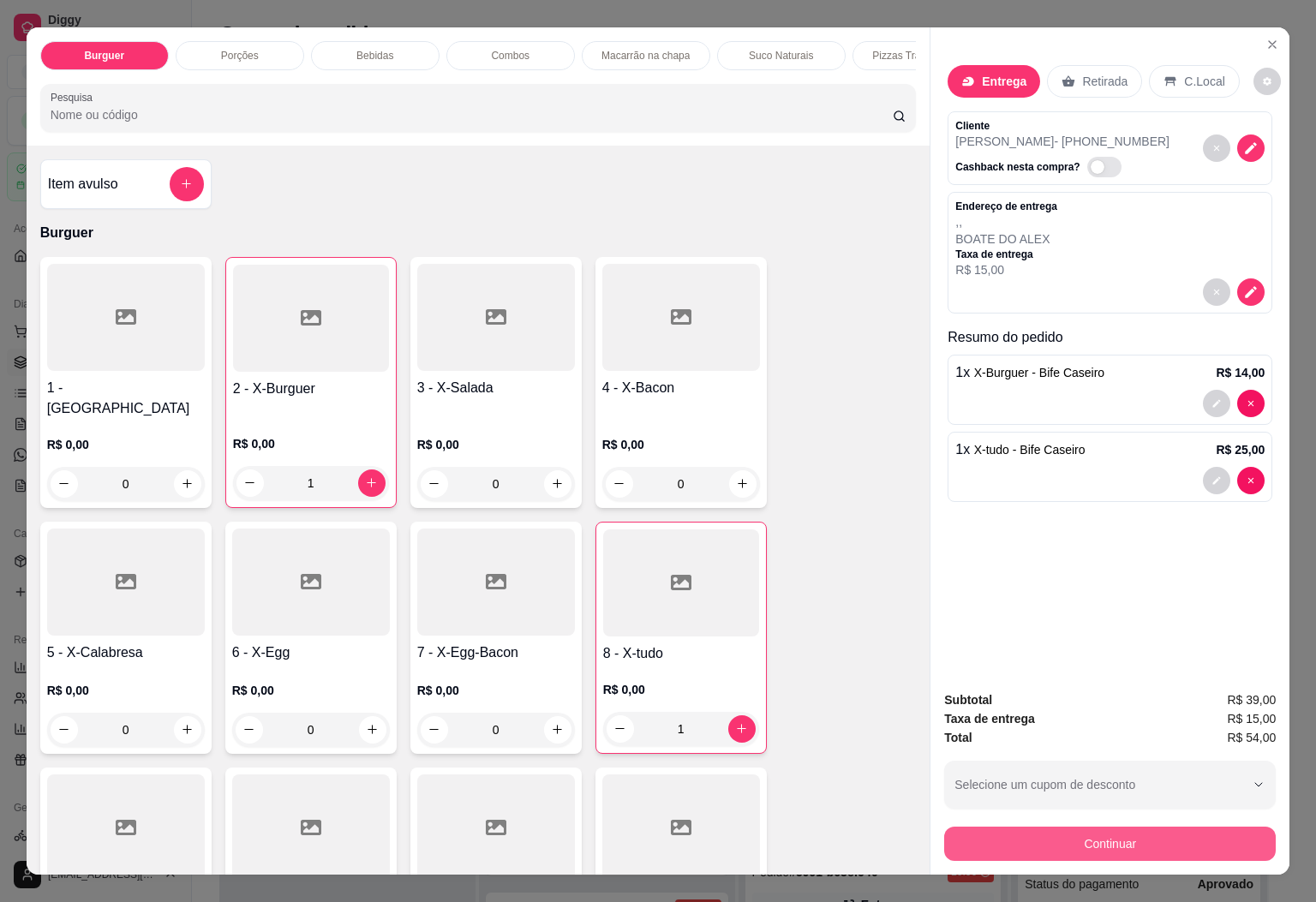
click at [1013, 828] on button "Continuar" at bounding box center [1110, 844] width 332 height 34
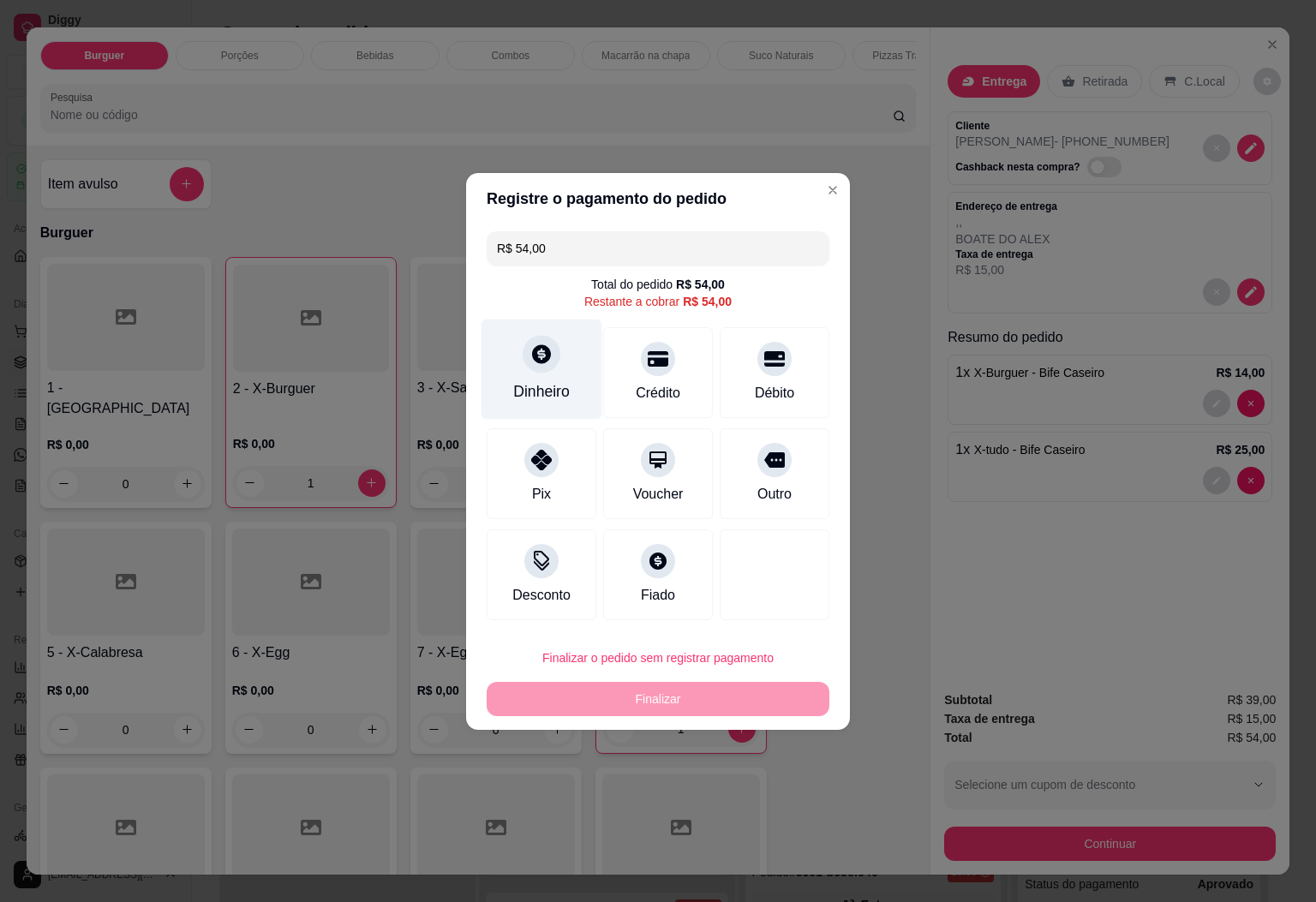
click at [523, 371] on div "Dinheiro" at bounding box center [542, 369] width 121 height 100
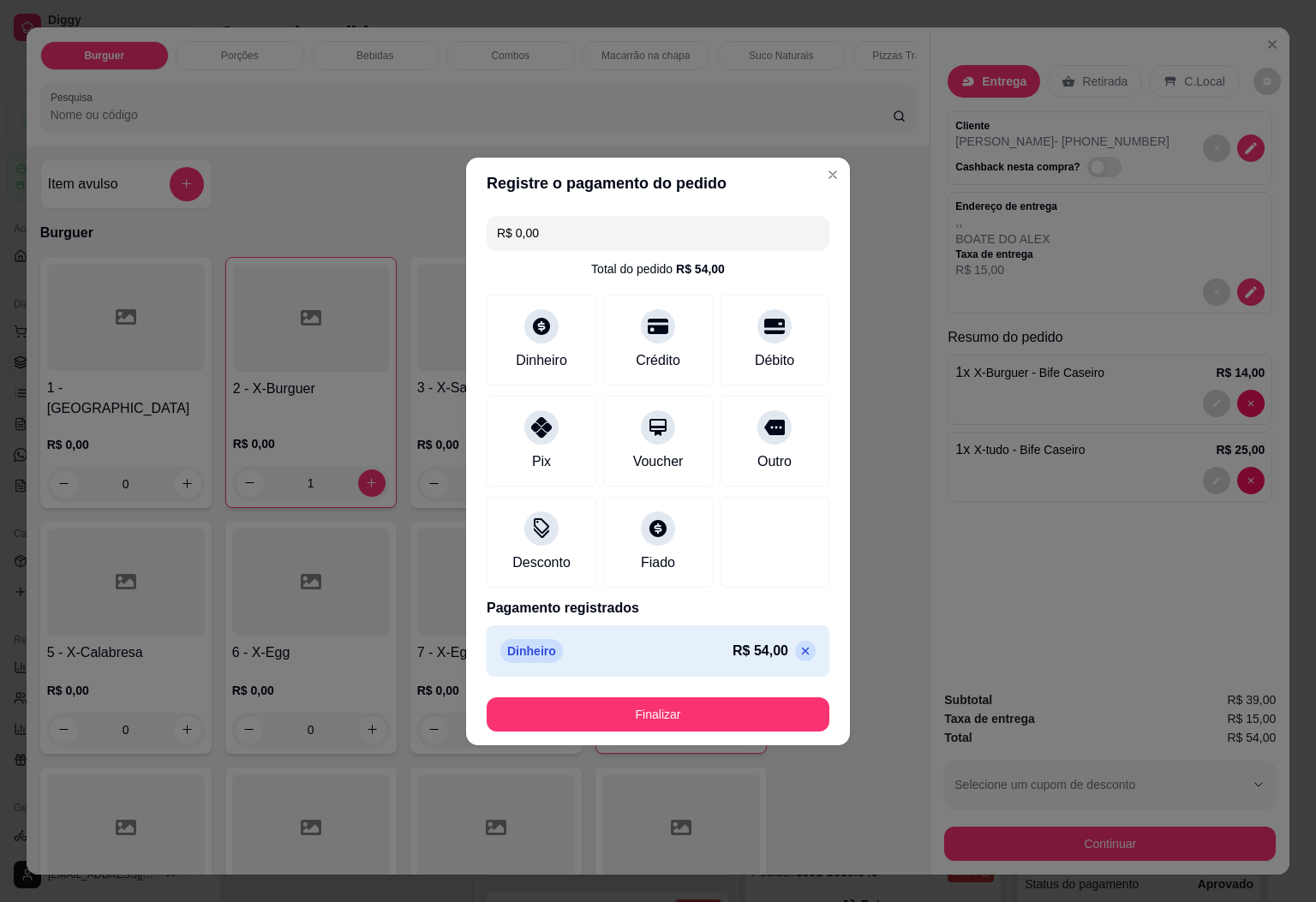
type input "R$ 0,00"
click at [657, 710] on button "Finalizar" at bounding box center [658, 714] width 343 height 34
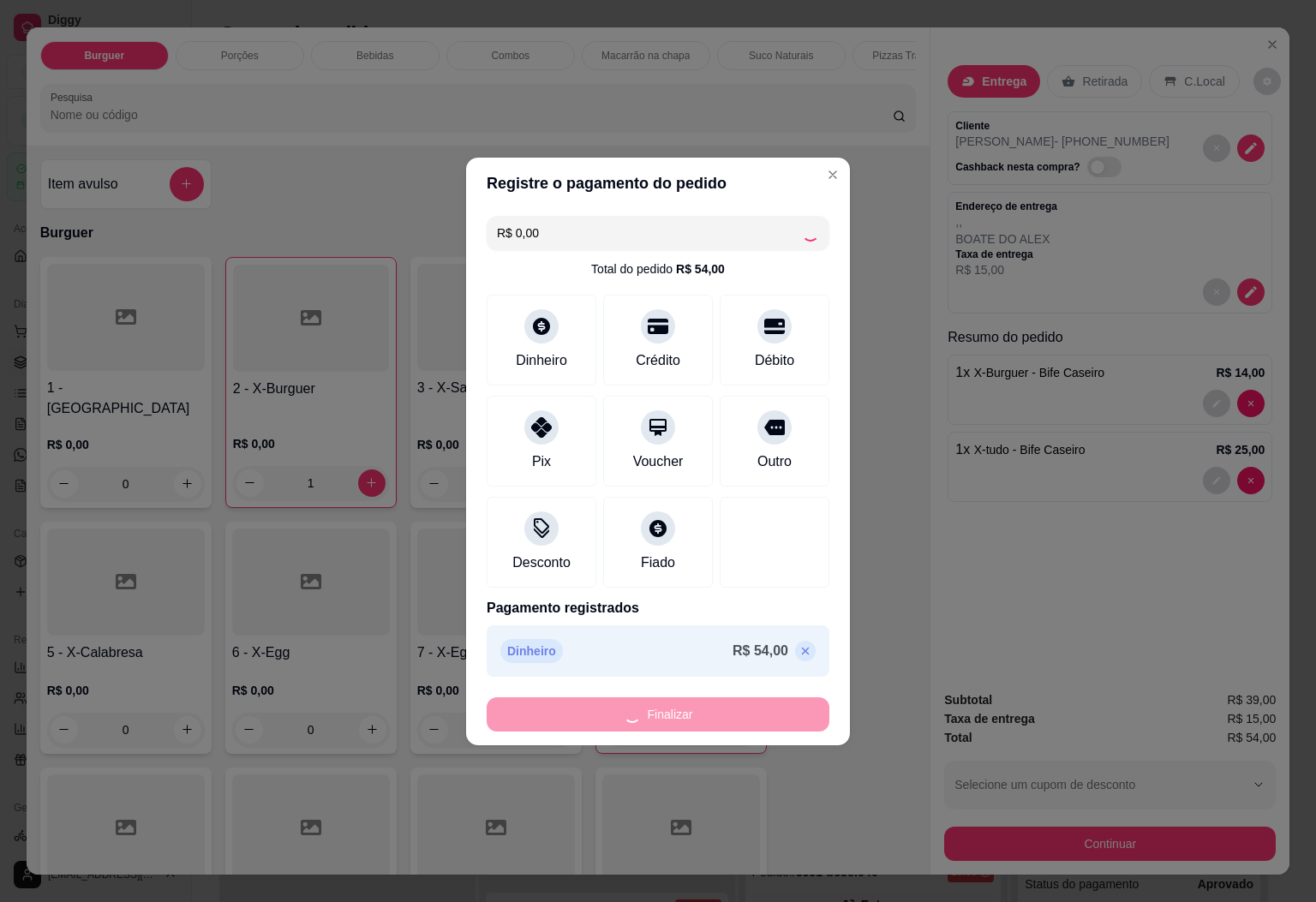
type input "0"
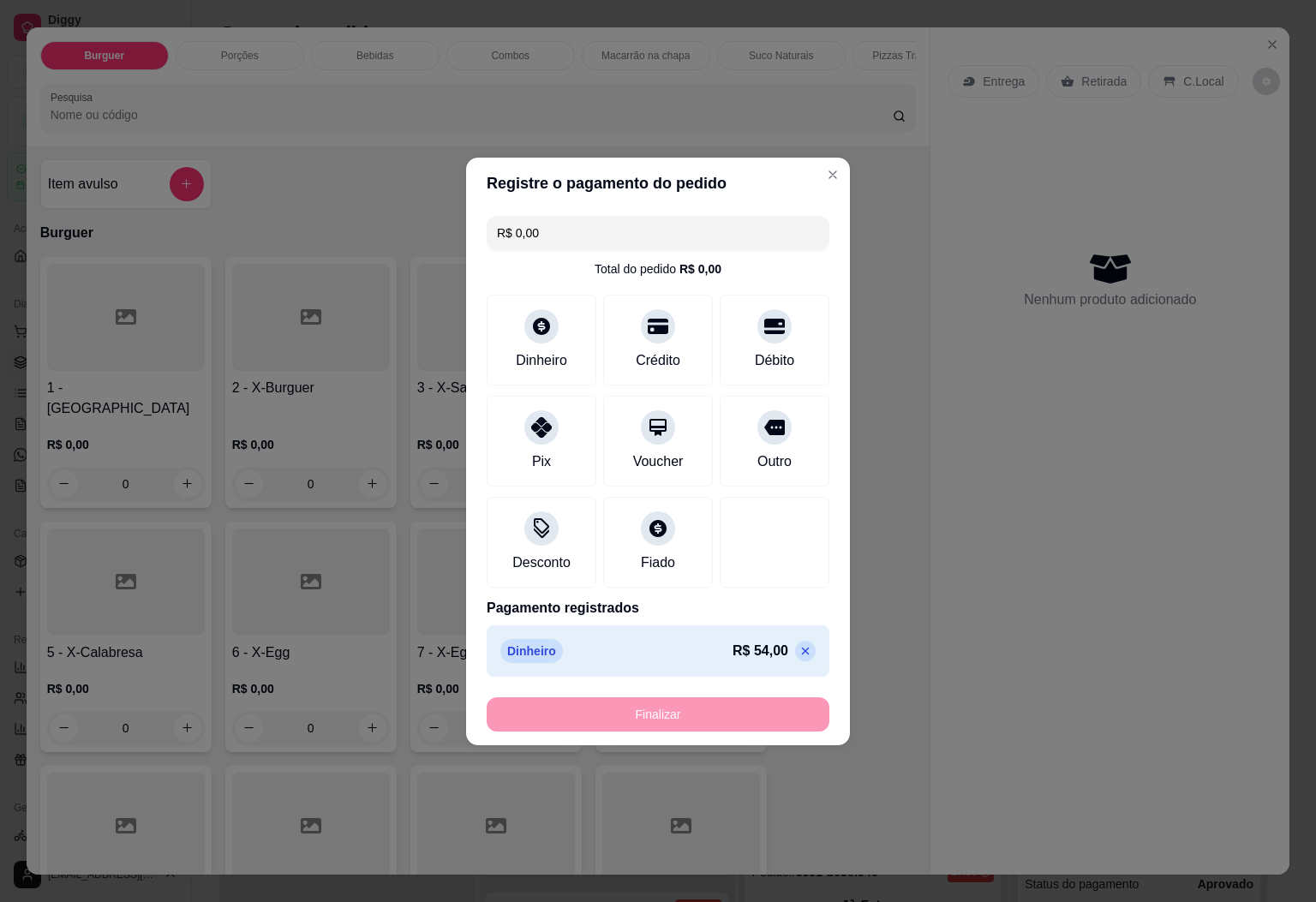
type input "-R$ 54,00"
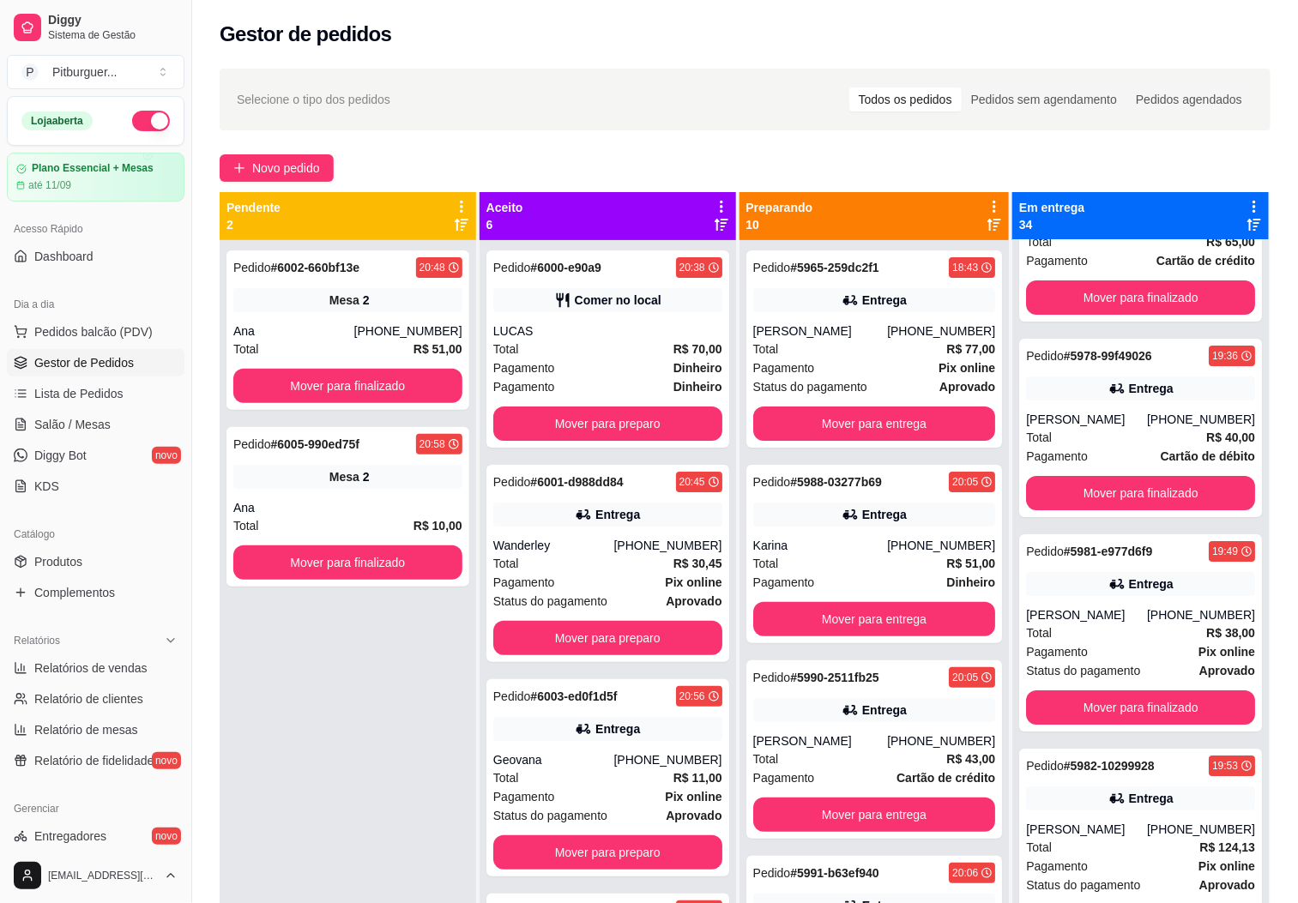
click at [377, 834] on div "Pedido # 6002-660bf13e 20:48 Mesa 2 Ana (28) 99965-2743 Total R$ 51,00 Mover pa…" at bounding box center [348, 691] width 256 height 903
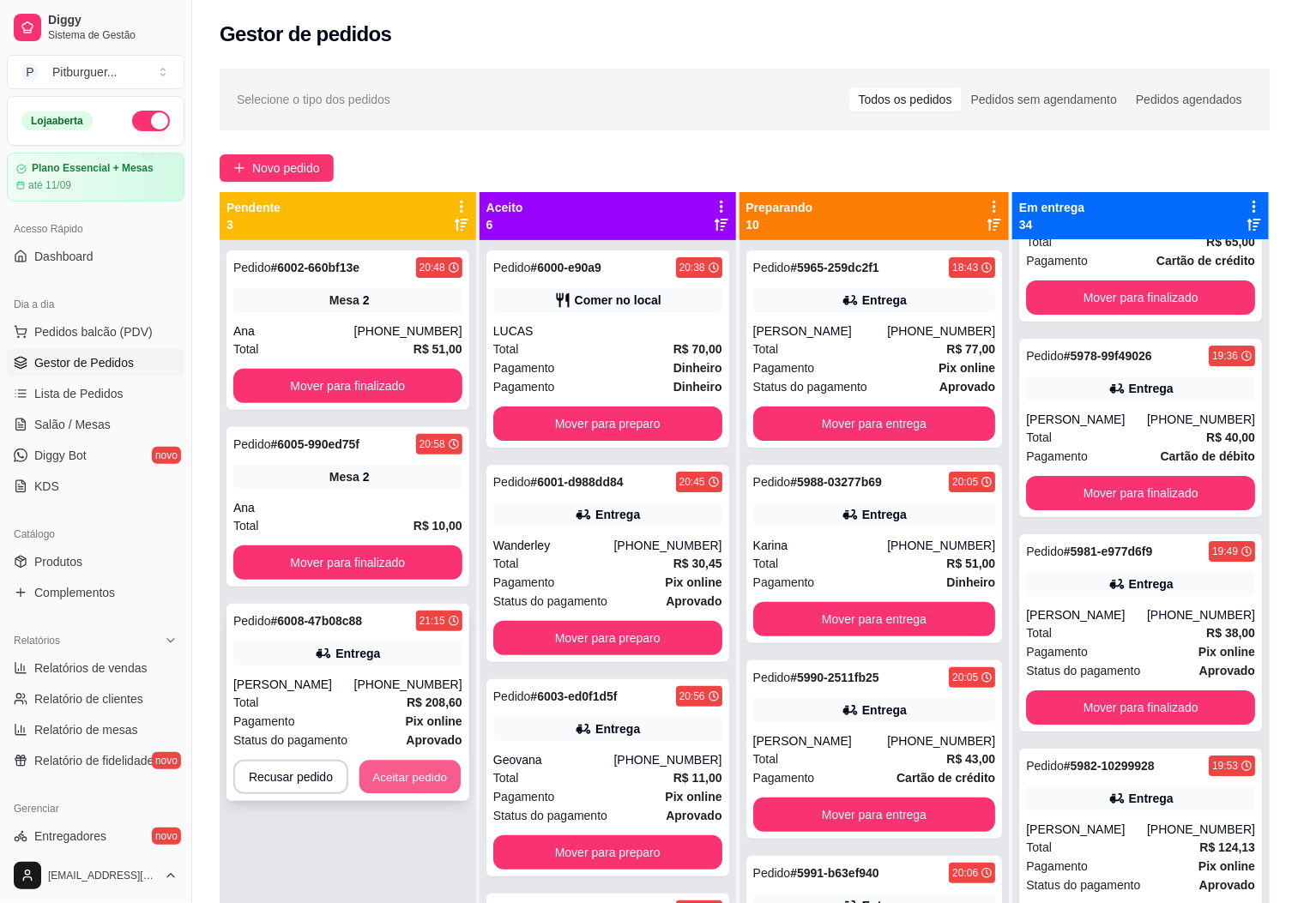
click at [427, 780] on button "Aceitar pedido" at bounding box center [409, 777] width 101 height 33
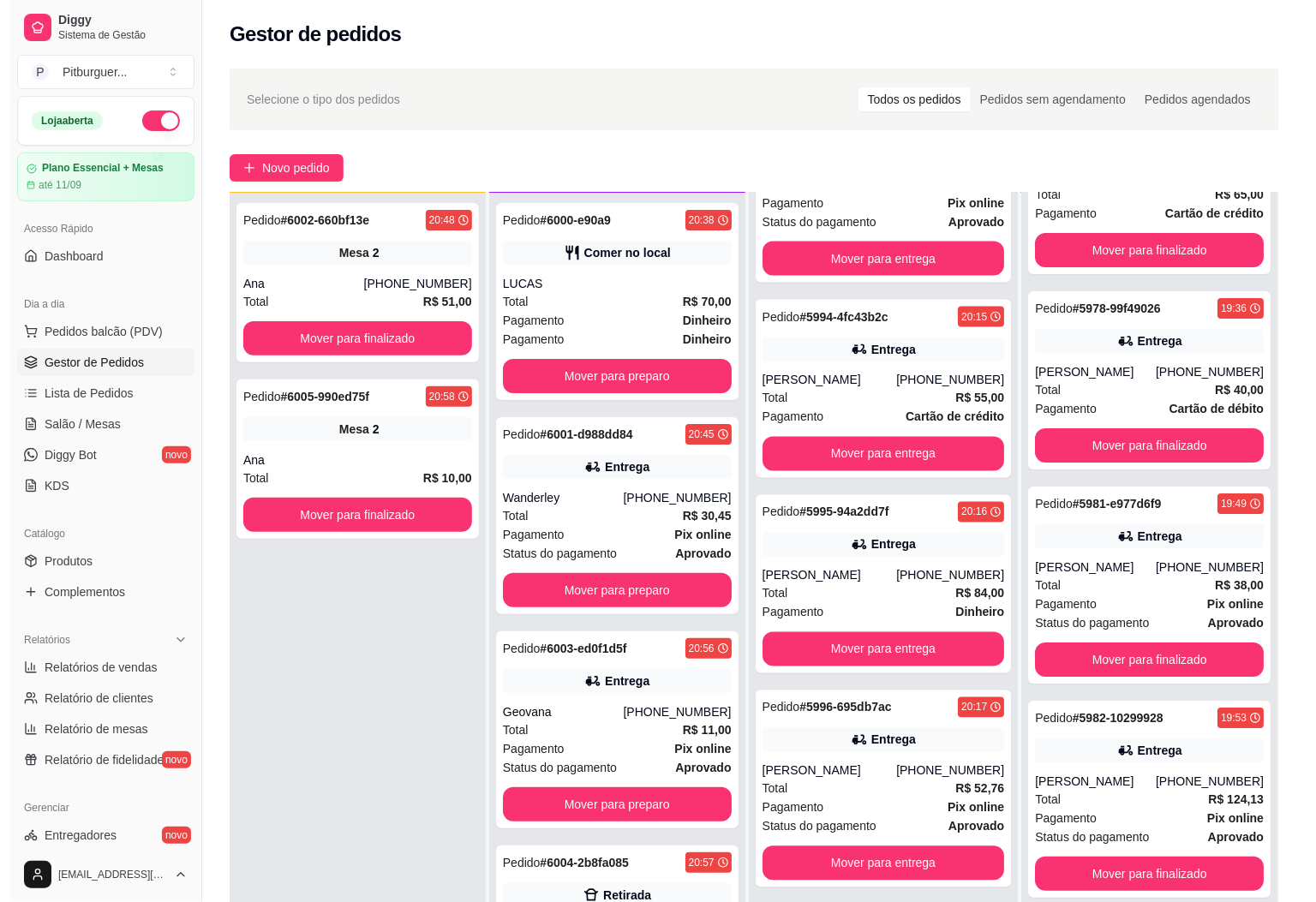
scroll to position [1159, 0]
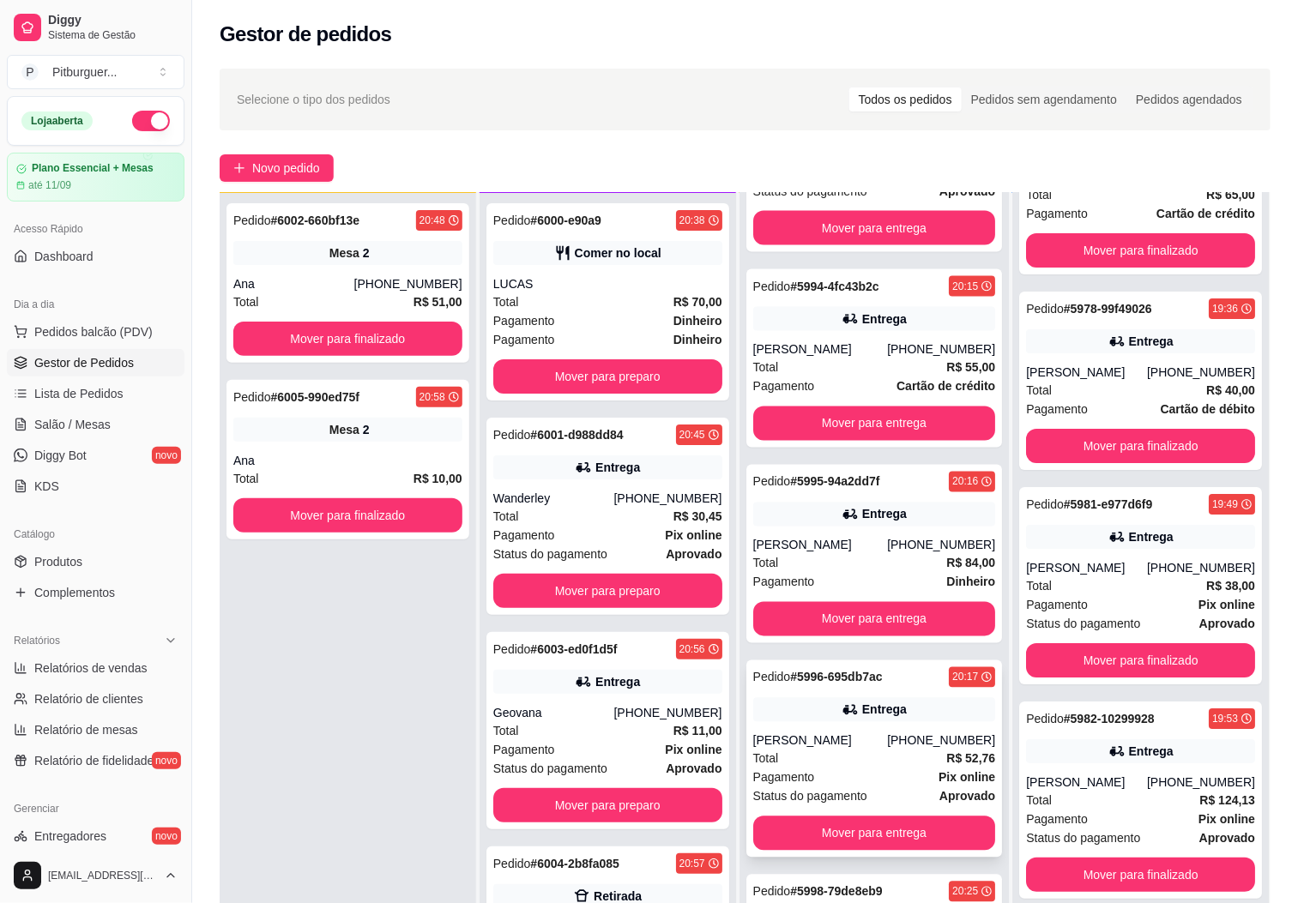
click at [842, 762] on div "Total R$ 52,76" at bounding box center [874, 759] width 243 height 19
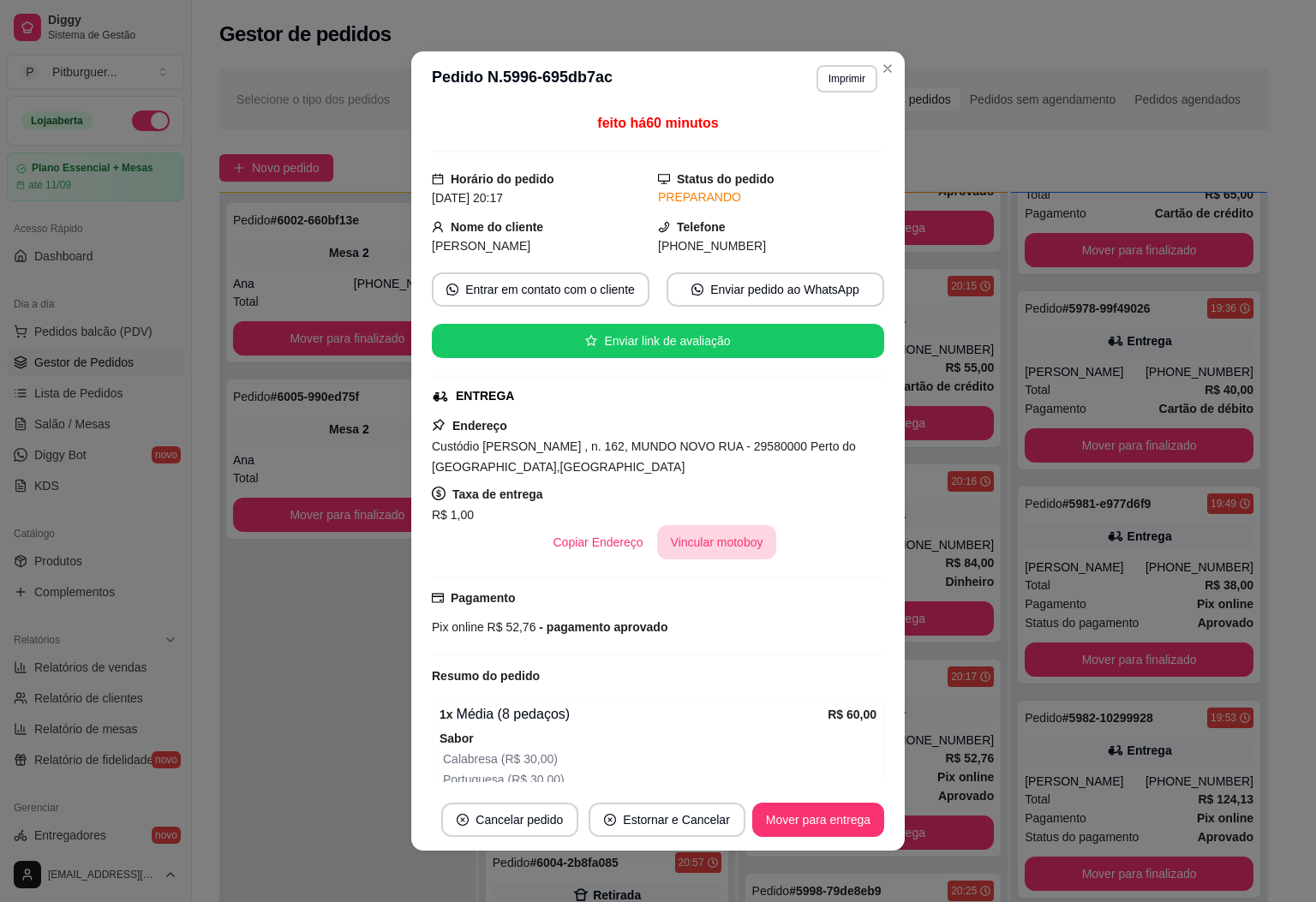
click at [728, 544] on button "Vincular motoboy" at bounding box center [717, 542] width 120 height 34
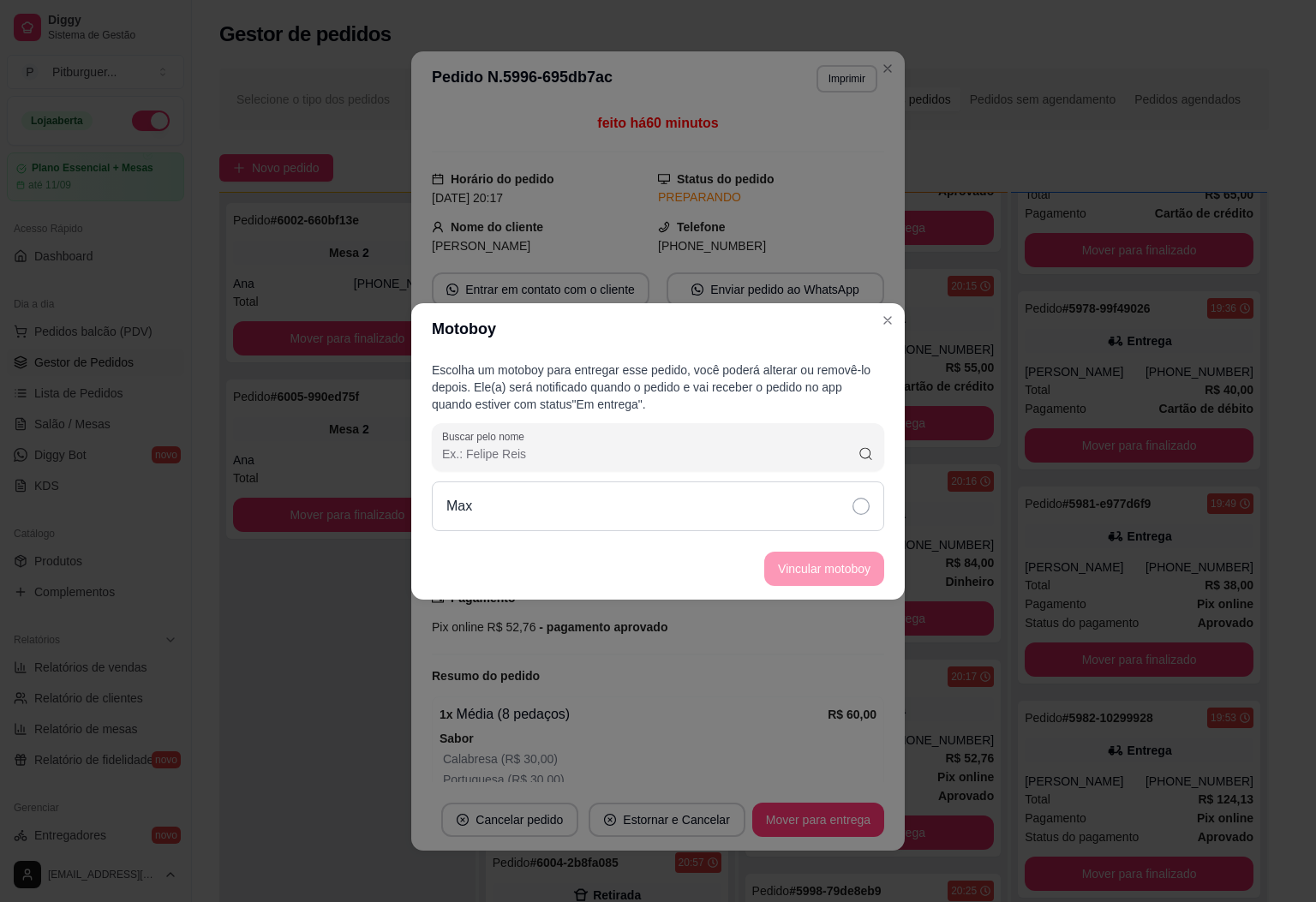
click at [863, 514] on icon at bounding box center [860, 505] width 17 height 17
click at [849, 568] on button "Vincular motoboy" at bounding box center [824, 568] width 120 height 34
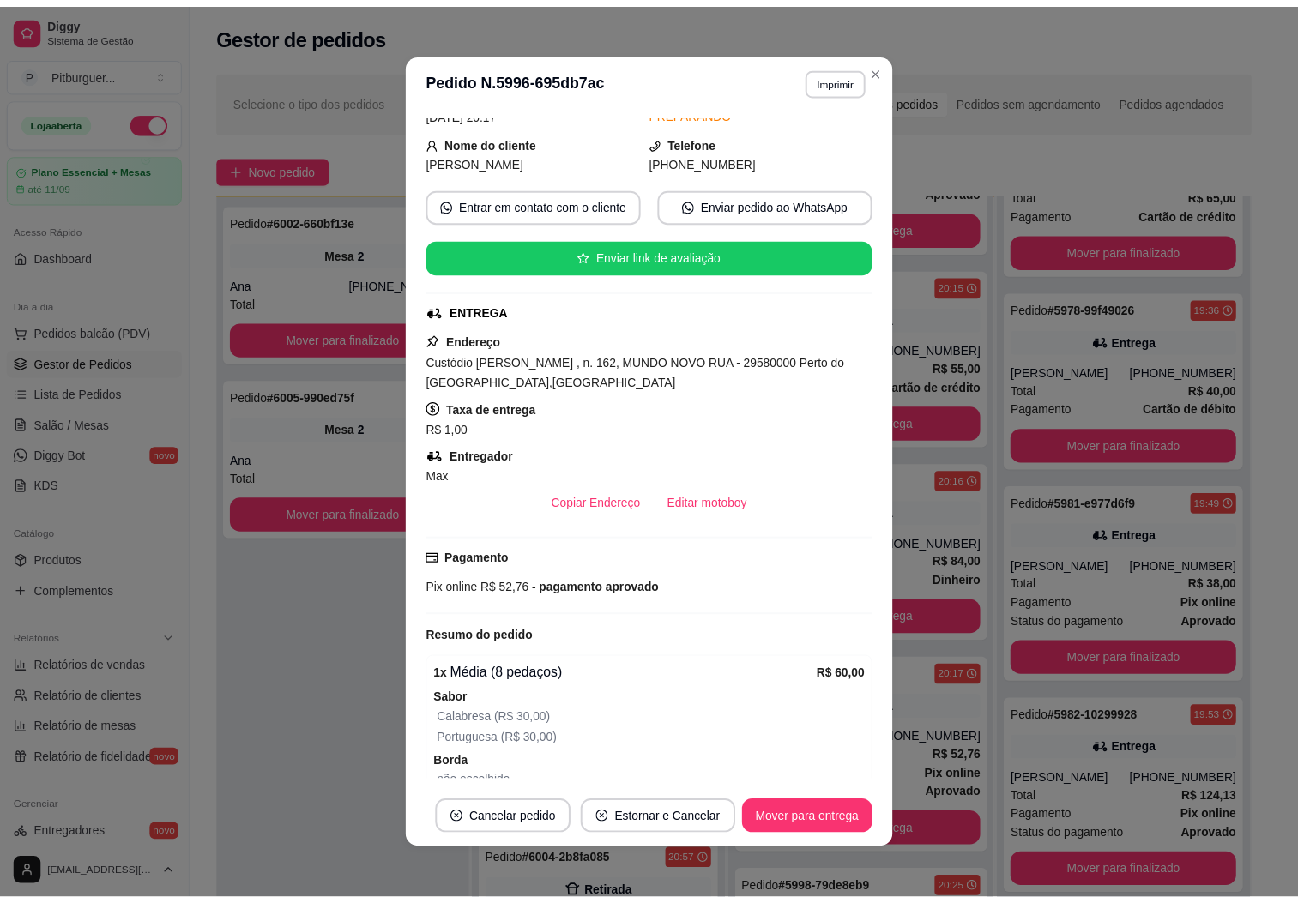
scroll to position [0, 0]
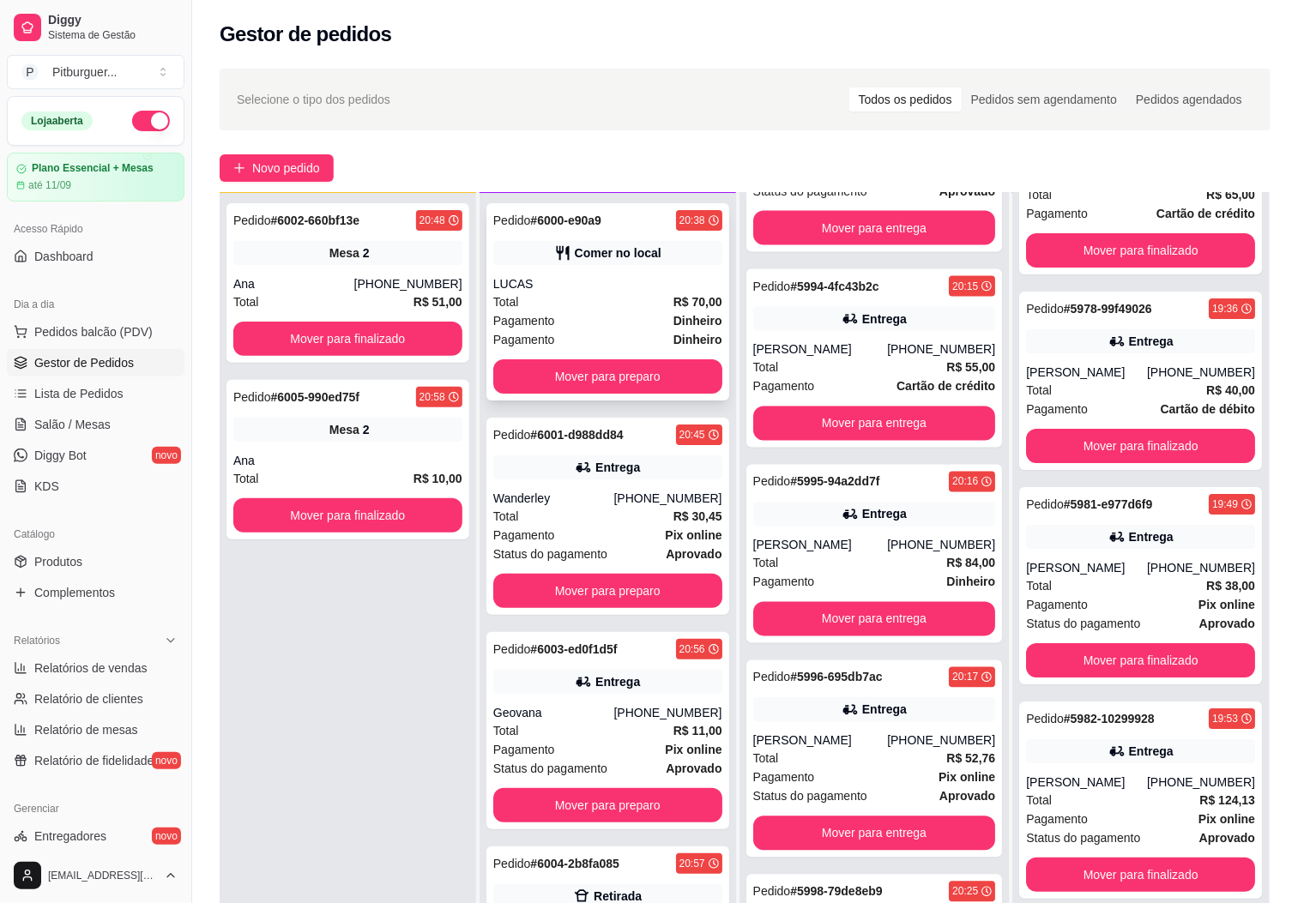
click at [633, 309] on div "Total R$ 70,00" at bounding box center [607, 301] width 229 height 19
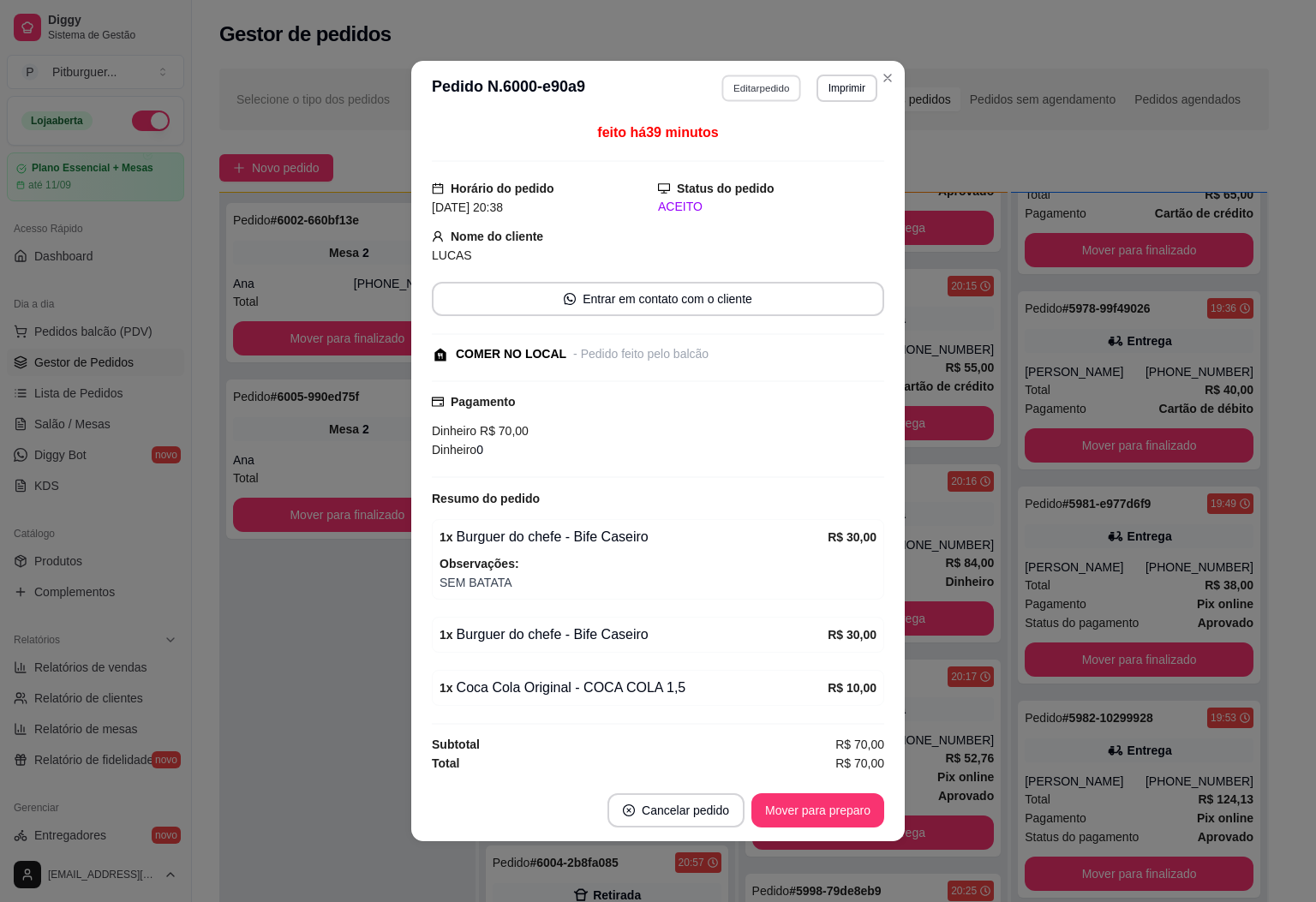
click at [751, 85] on button "Editar pedido" at bounding box center [762, 88] width 80 height 27
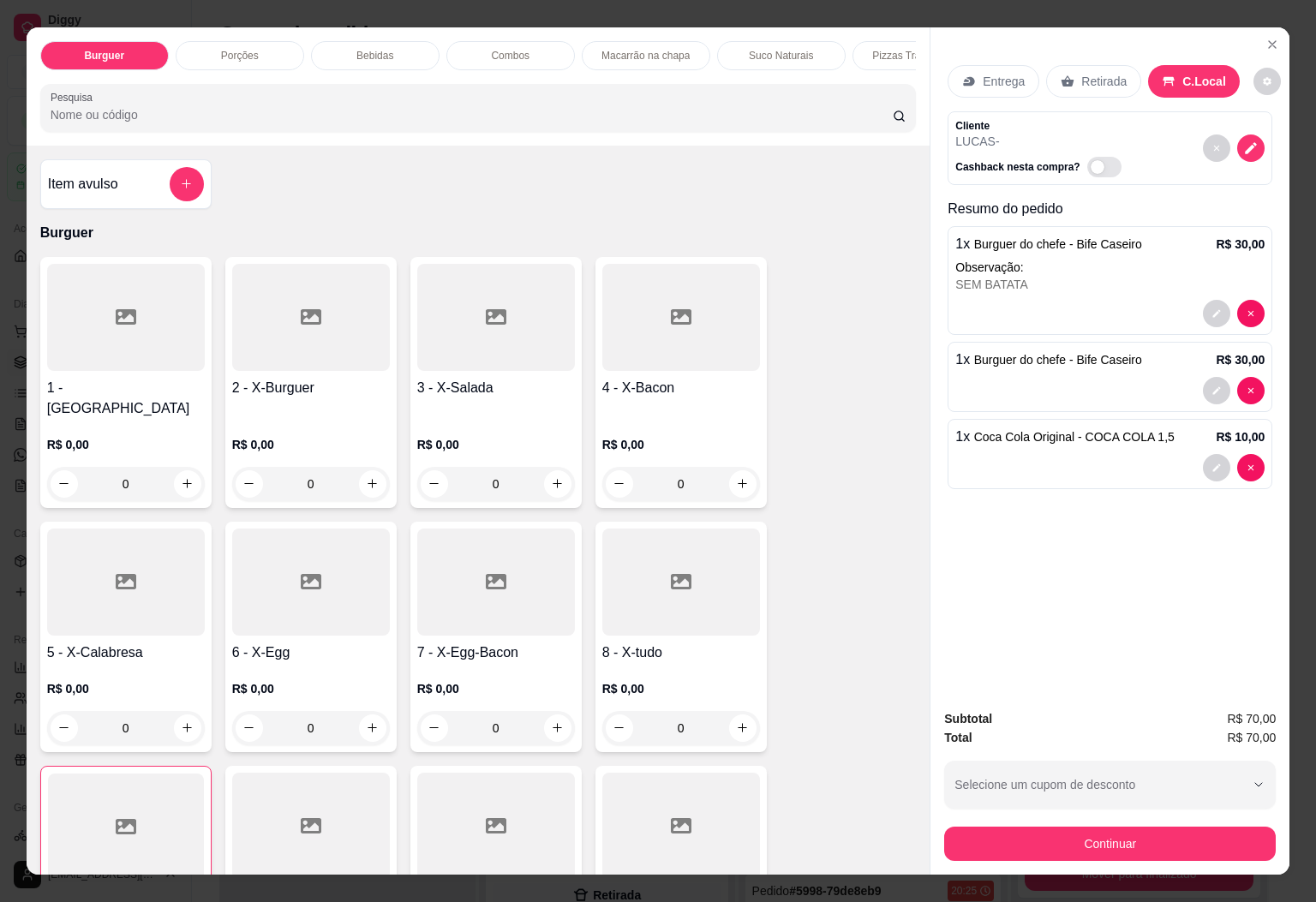
click at [136, 810] on div at bounding box center [126, 826] width 156 height 107
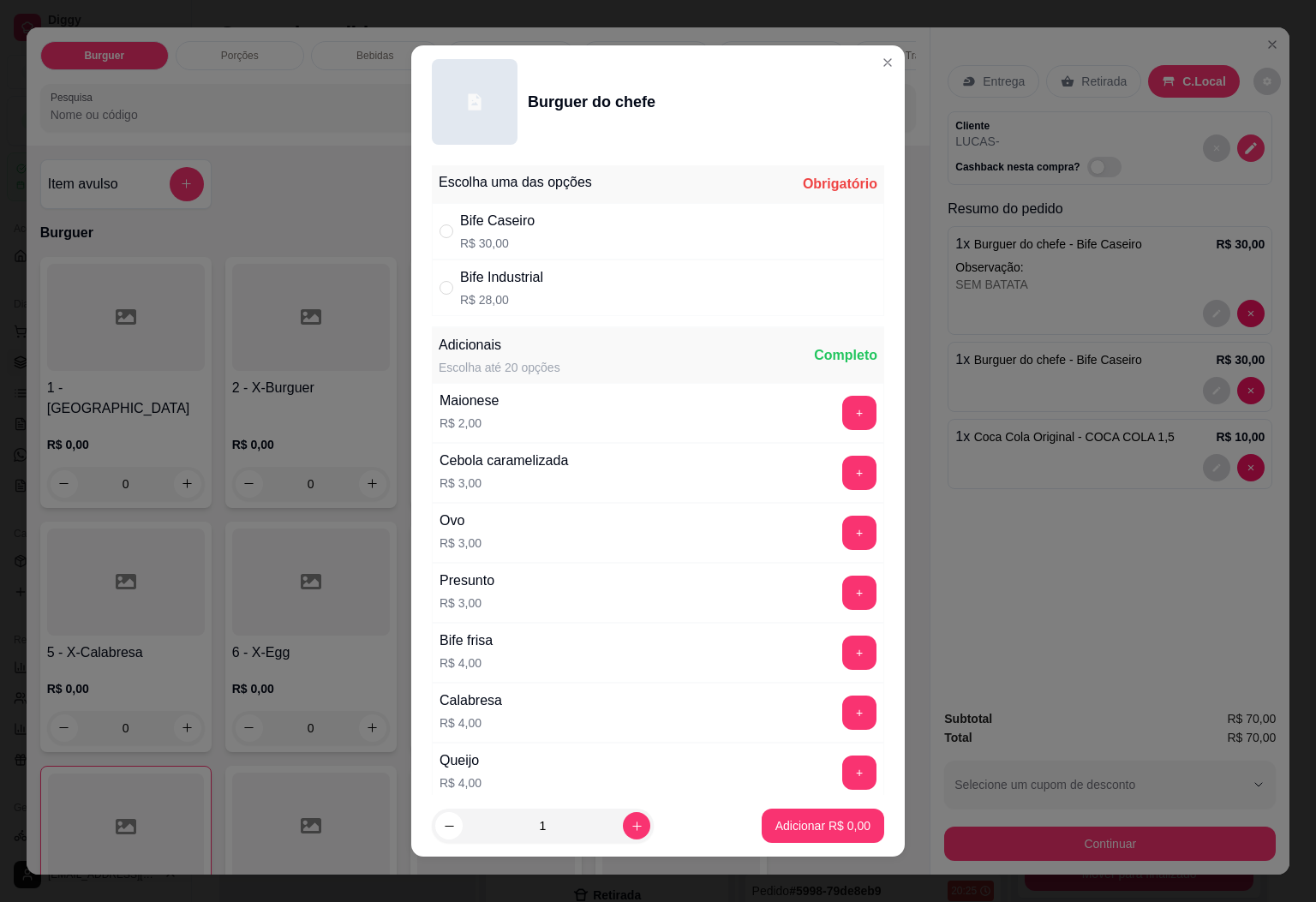
click at [520, 235] on p "R$ 30,00" at bounding box center [498, 243] width 75 height 17
radio input "true"
click at [789, 825] on p "Adicionar R$ 30,00" at bounding box center [819, 825] width 102 height 17
type input "2"
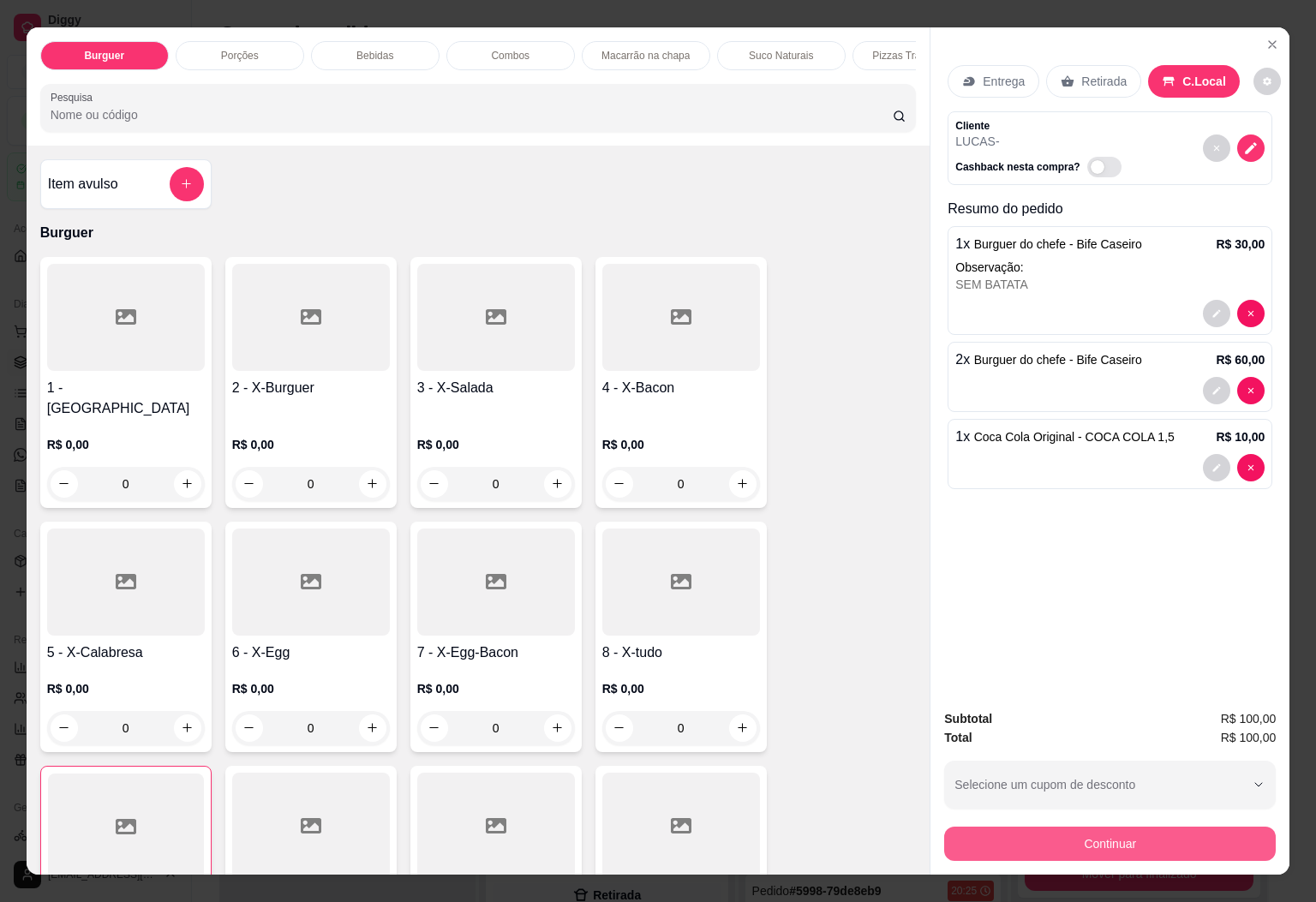
click at [1024, 841] on button "Continuar" at bounding box center [1110, 844] width 332 height 34
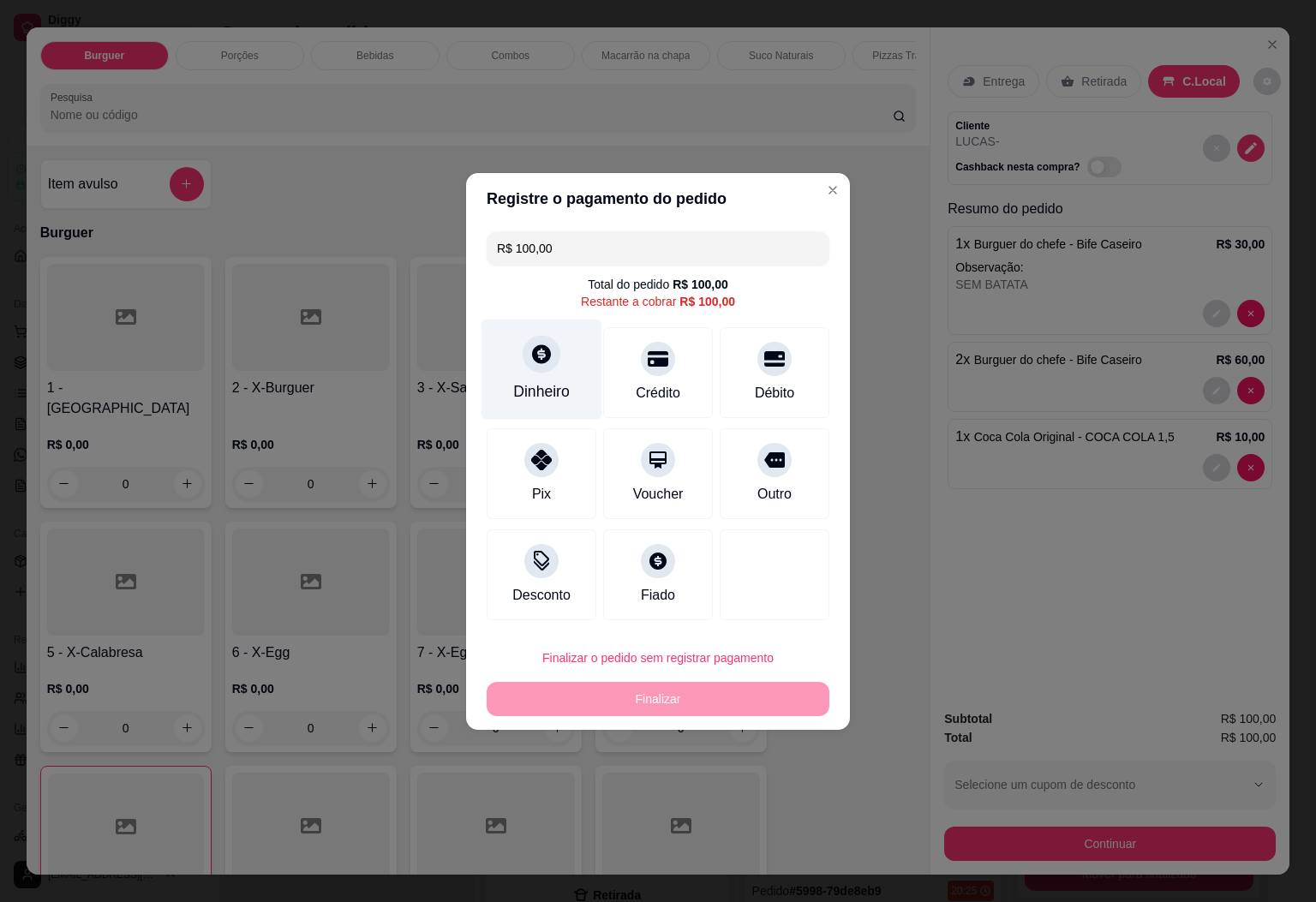
click at [564, 338] on div "Dinheiro" at bounding box center [542, 369] width 121 height 100
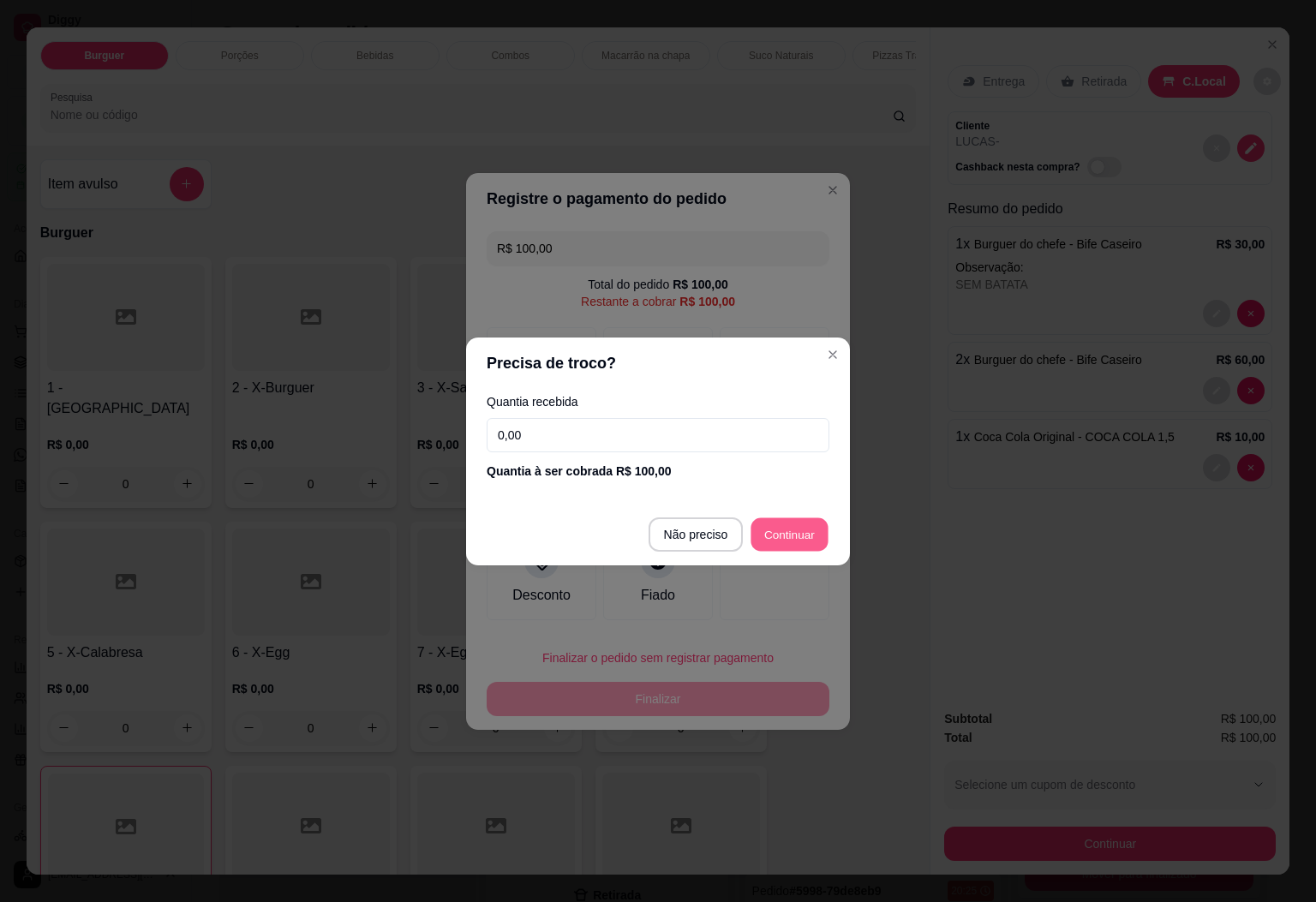
type input "R$ 0,00"
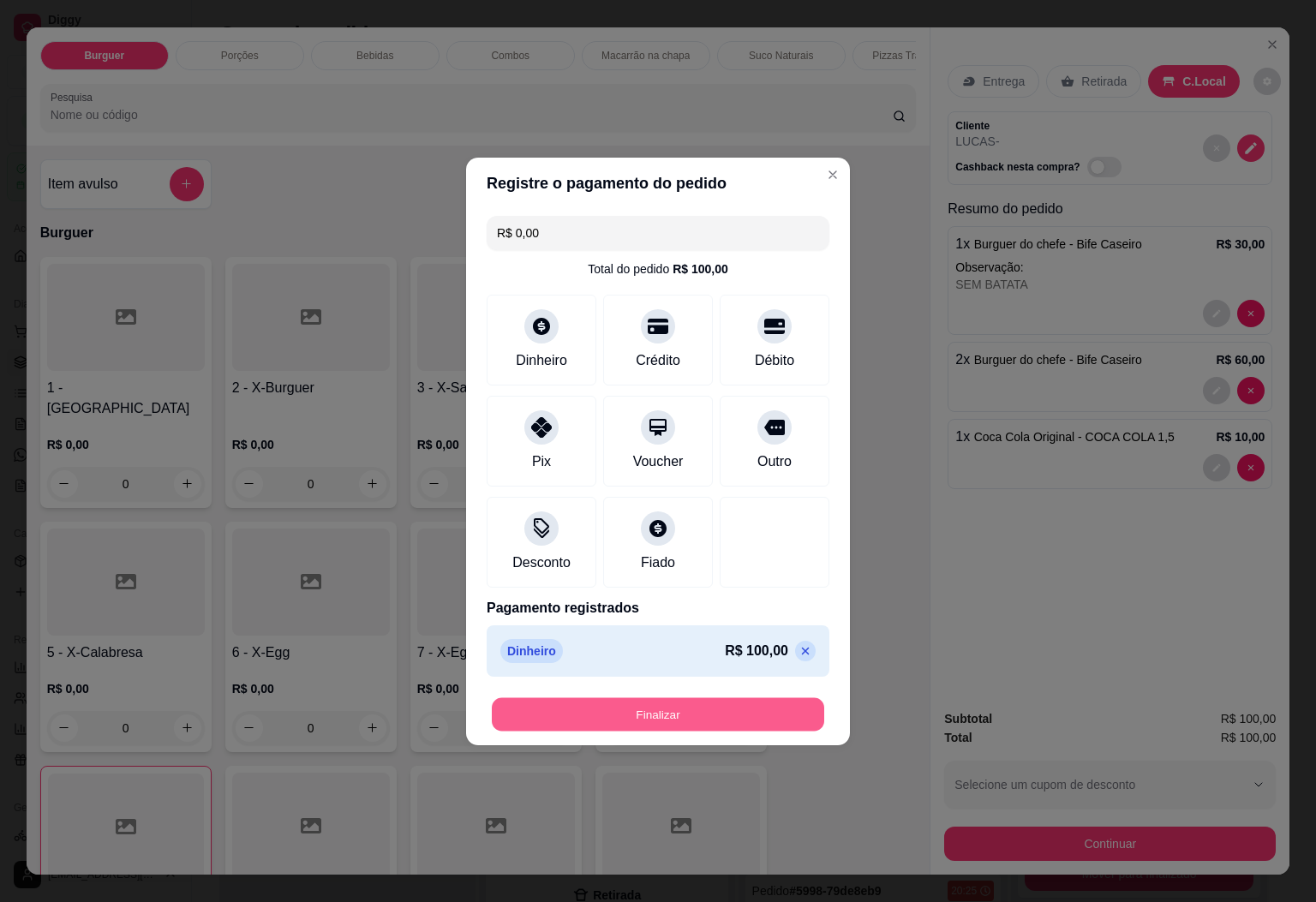
click at [629, 713] on button "Finalizar" at bounding box center [658, 713] width 333 height 33
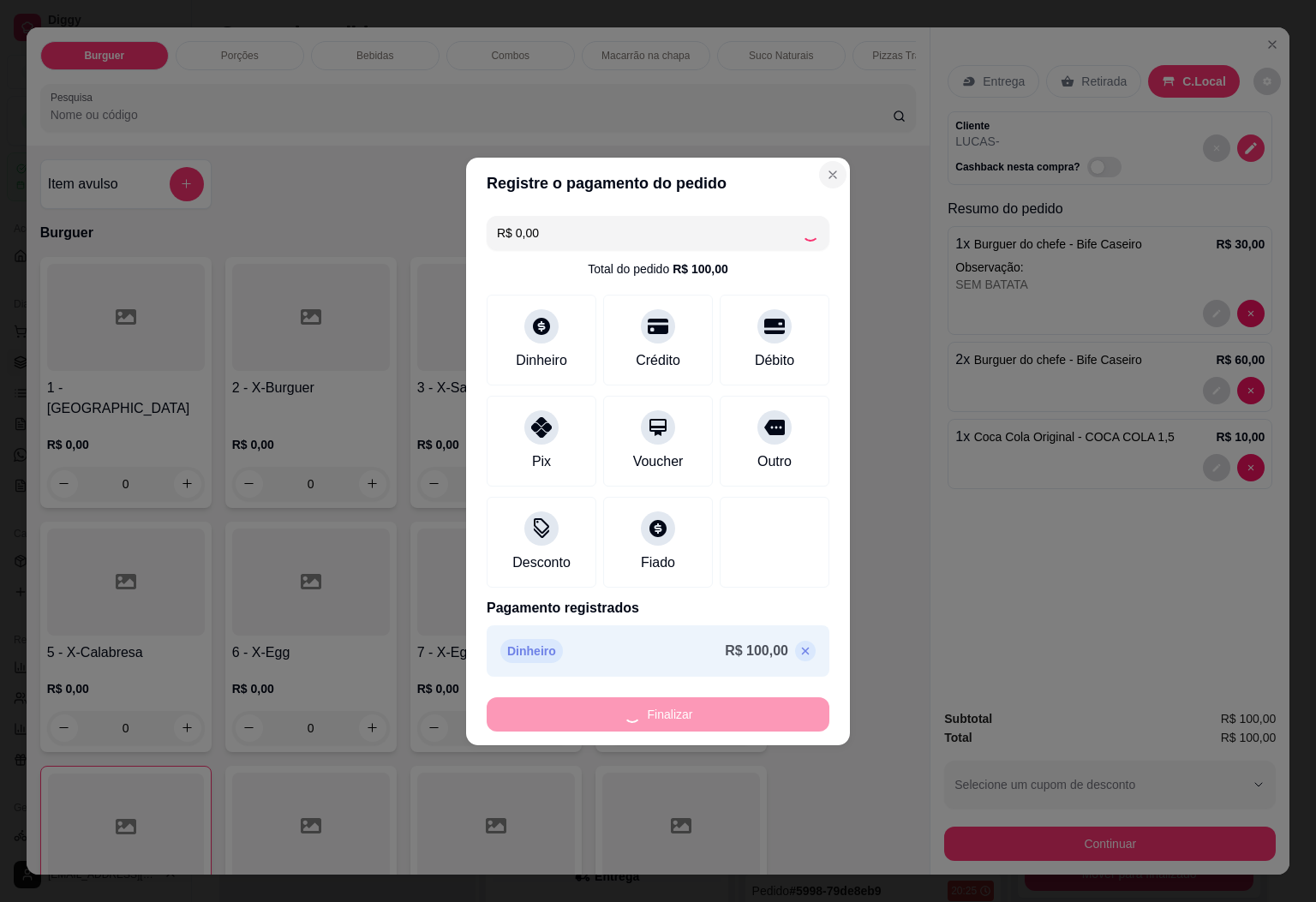
type input "0"
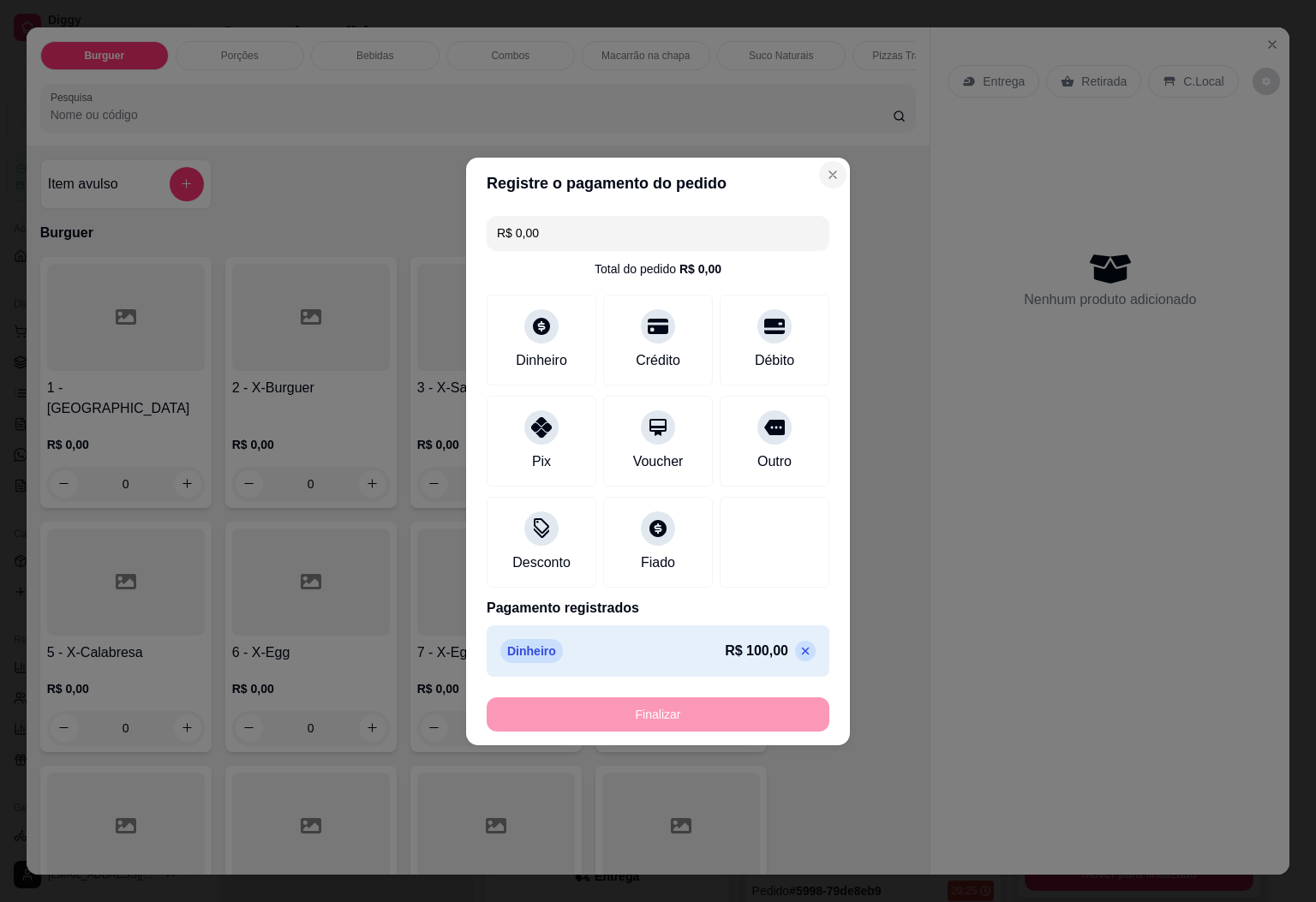
type input "-R$ 100,00"
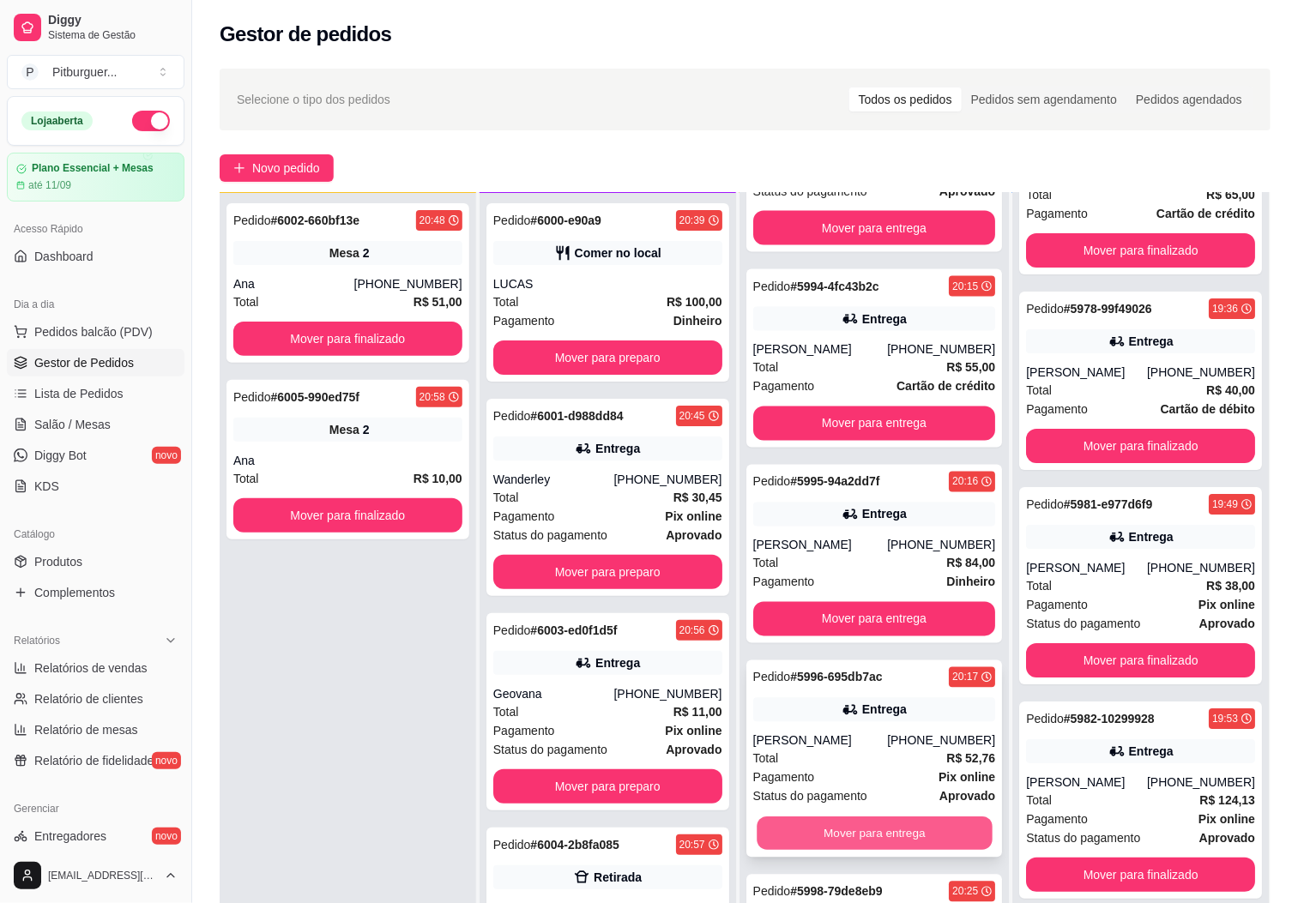
click at [796, 829] on button "Mover para entrega" at bounding box center [873, 833] width 235 height 33
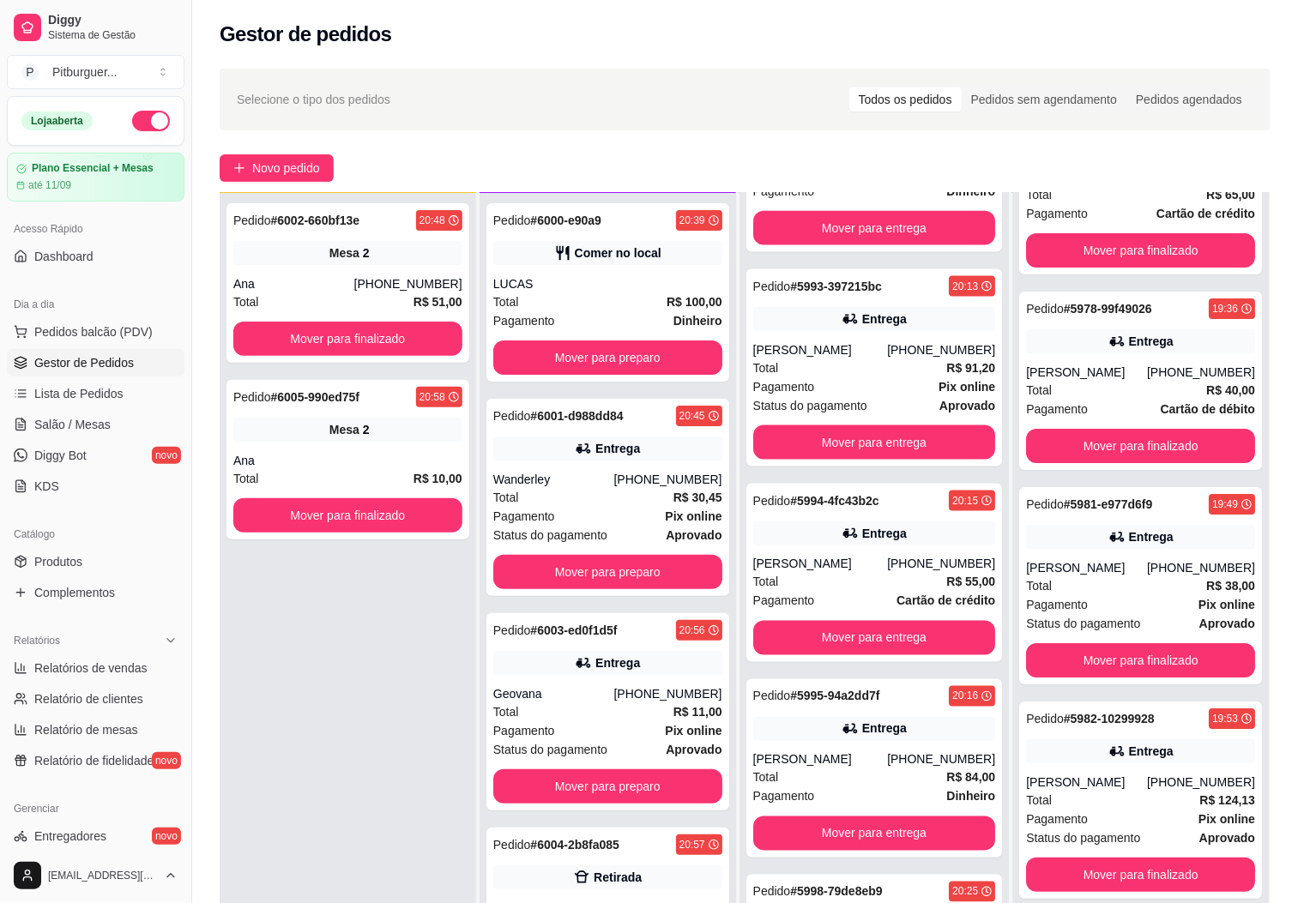
scroll to position [930, 0]
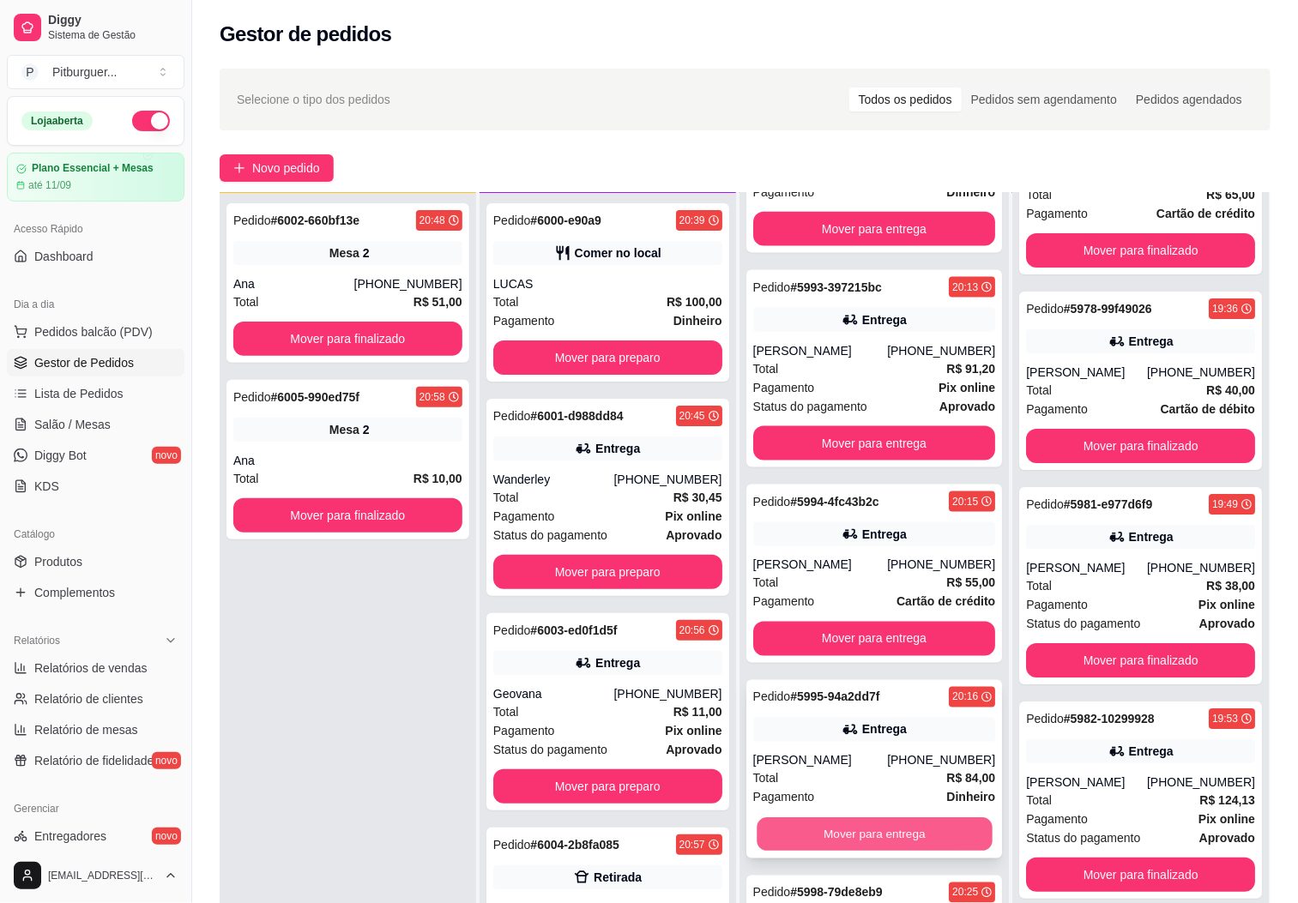
click at [901, 840] on button "Mover para entrega" at bounding box center [873, 834] width 235 height 33
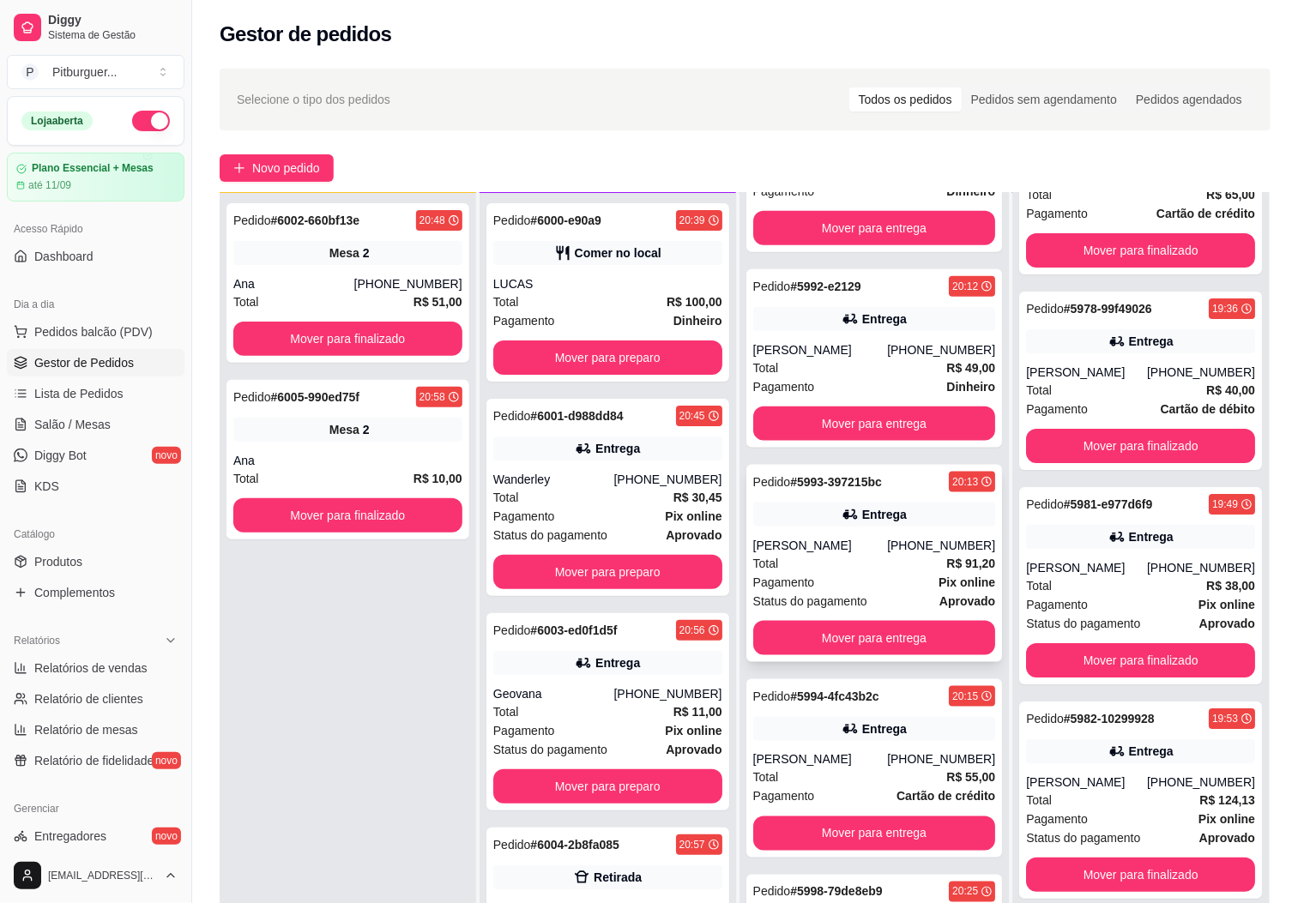
scroll to position [734, 0]
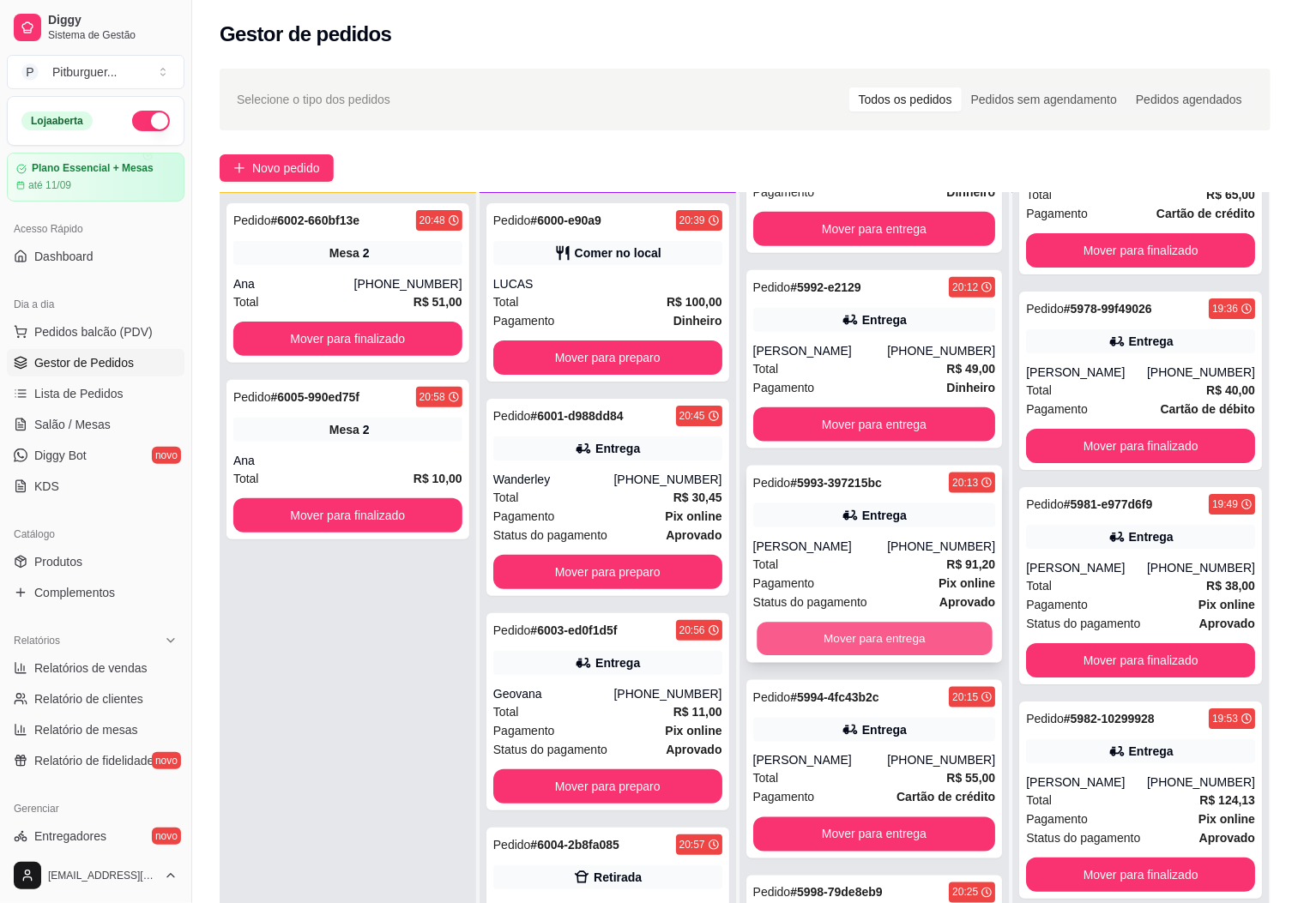
click at [858, 641] on button "Mover para entrega" at bounding box center [873, 639] width 235 height 33
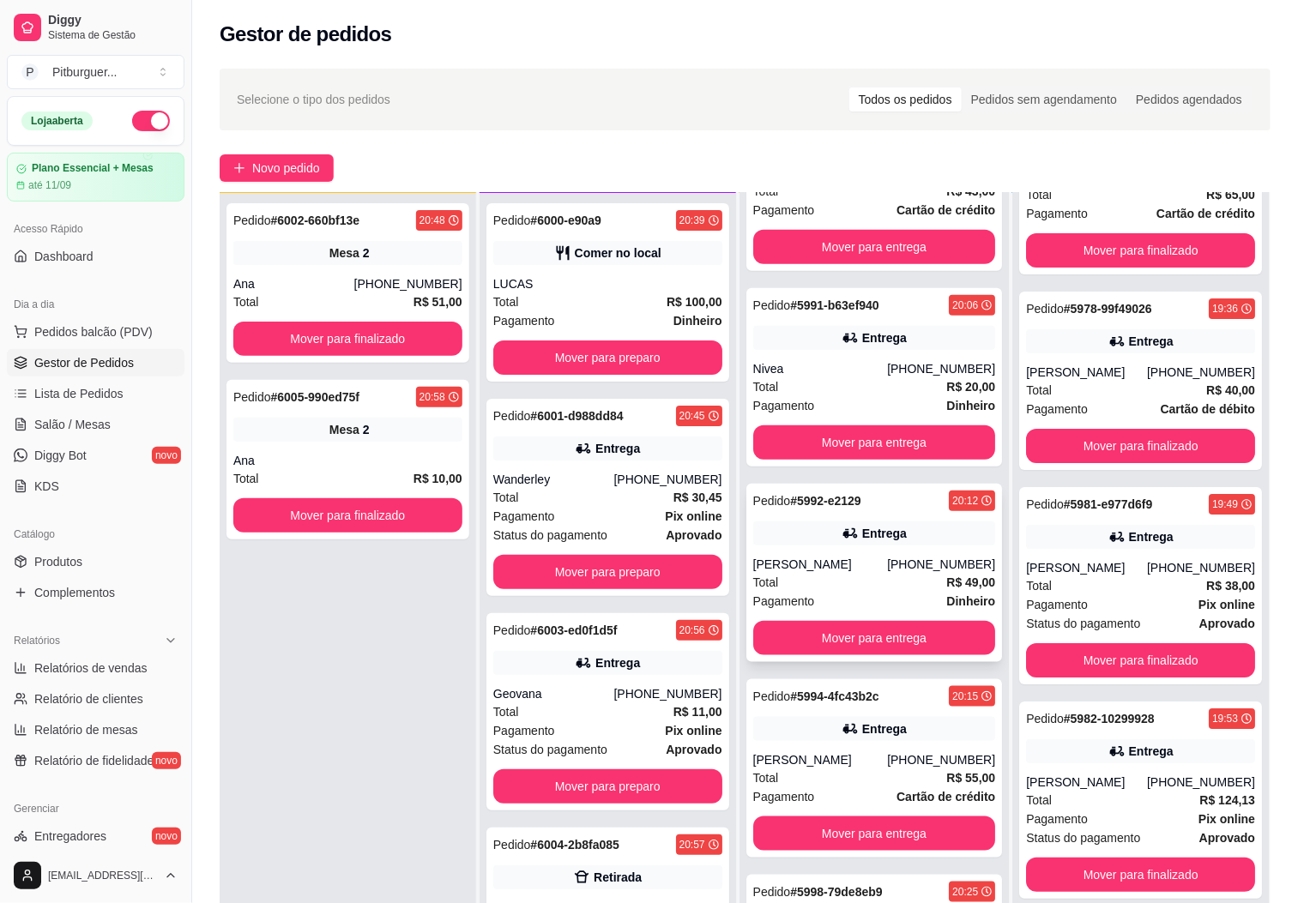
scroll to position [520, 0]
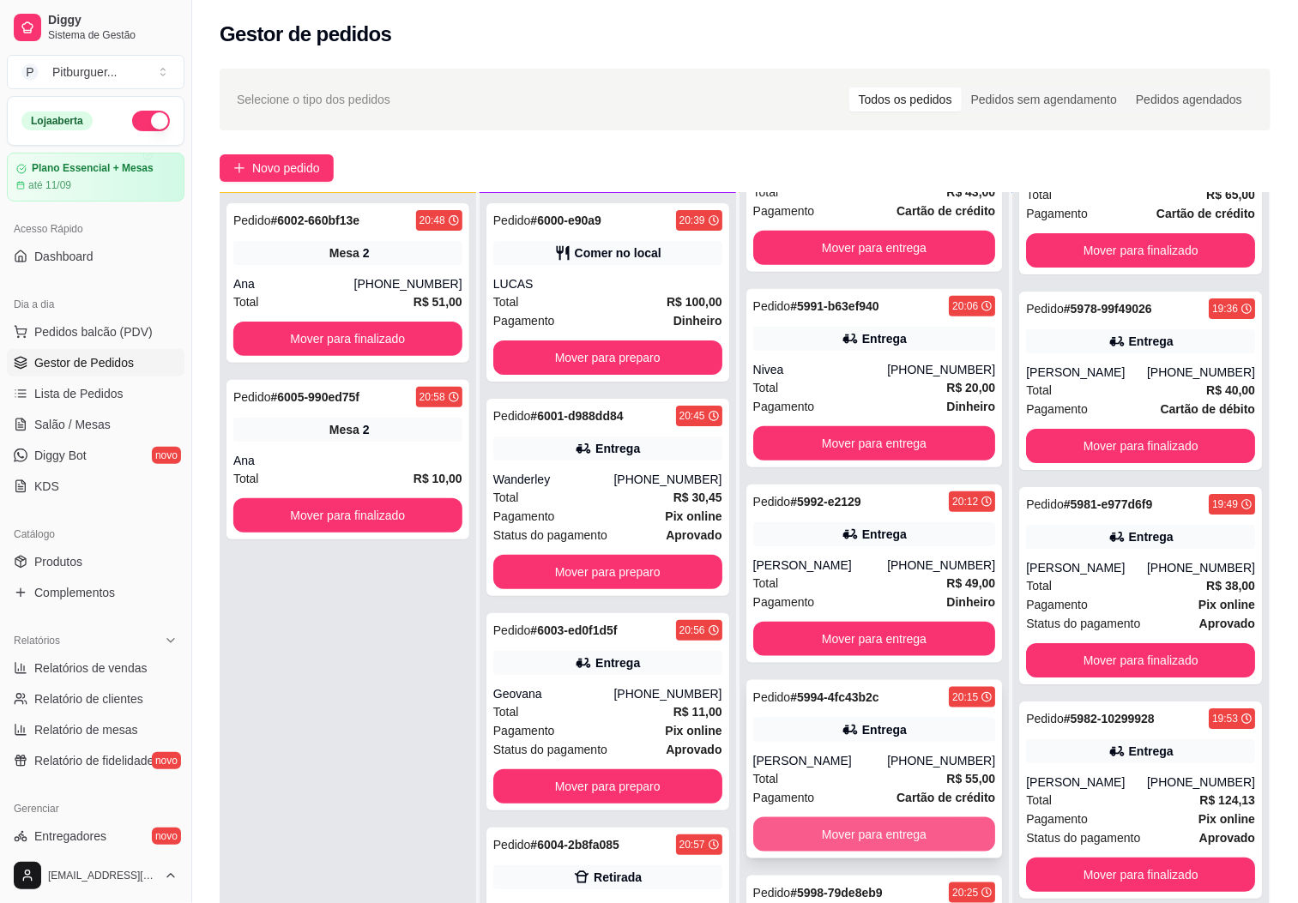
click at [828, 823] on button "Mover para entrega" at bounding box center [874, 834] width 243 height 34
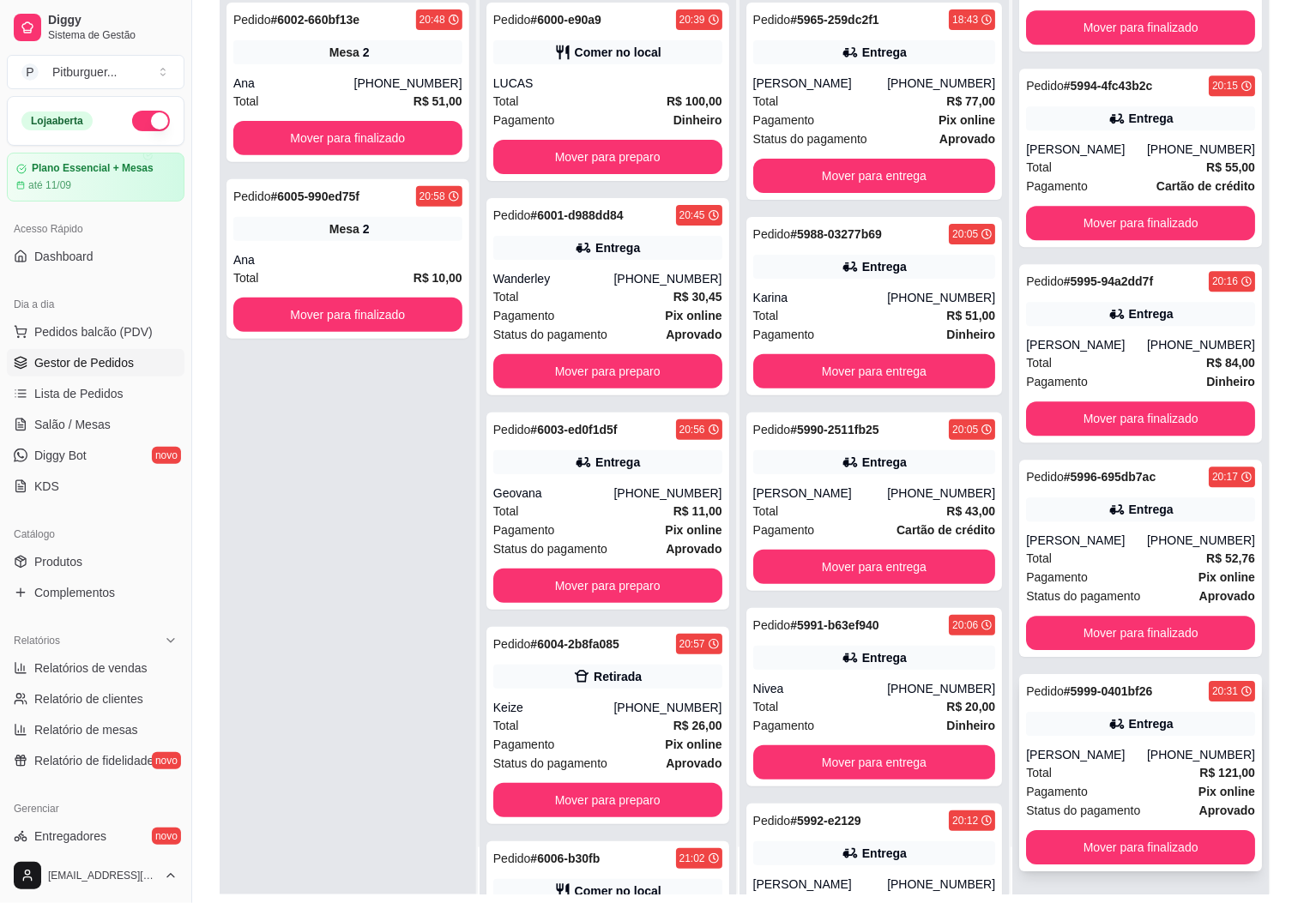
scroll to position [262, 0]
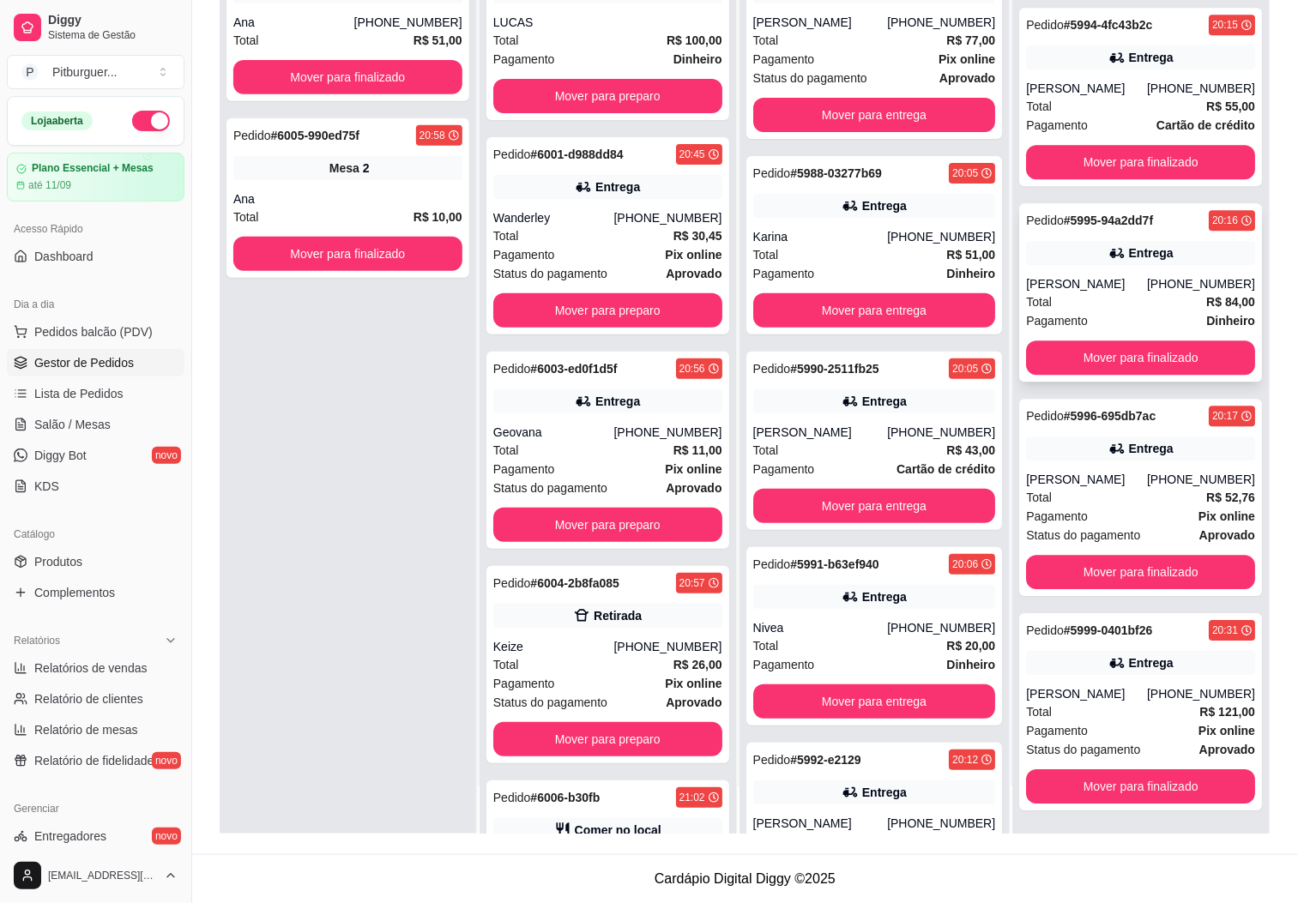
click at [1073, 252] on div "Pedido # 5995-94a2dd7f 20:16 Entrega Bruno (28) 99974-5273 Total R$ 84,00 Pagam…" at bounding box center [1140, 292] width 243 height 178
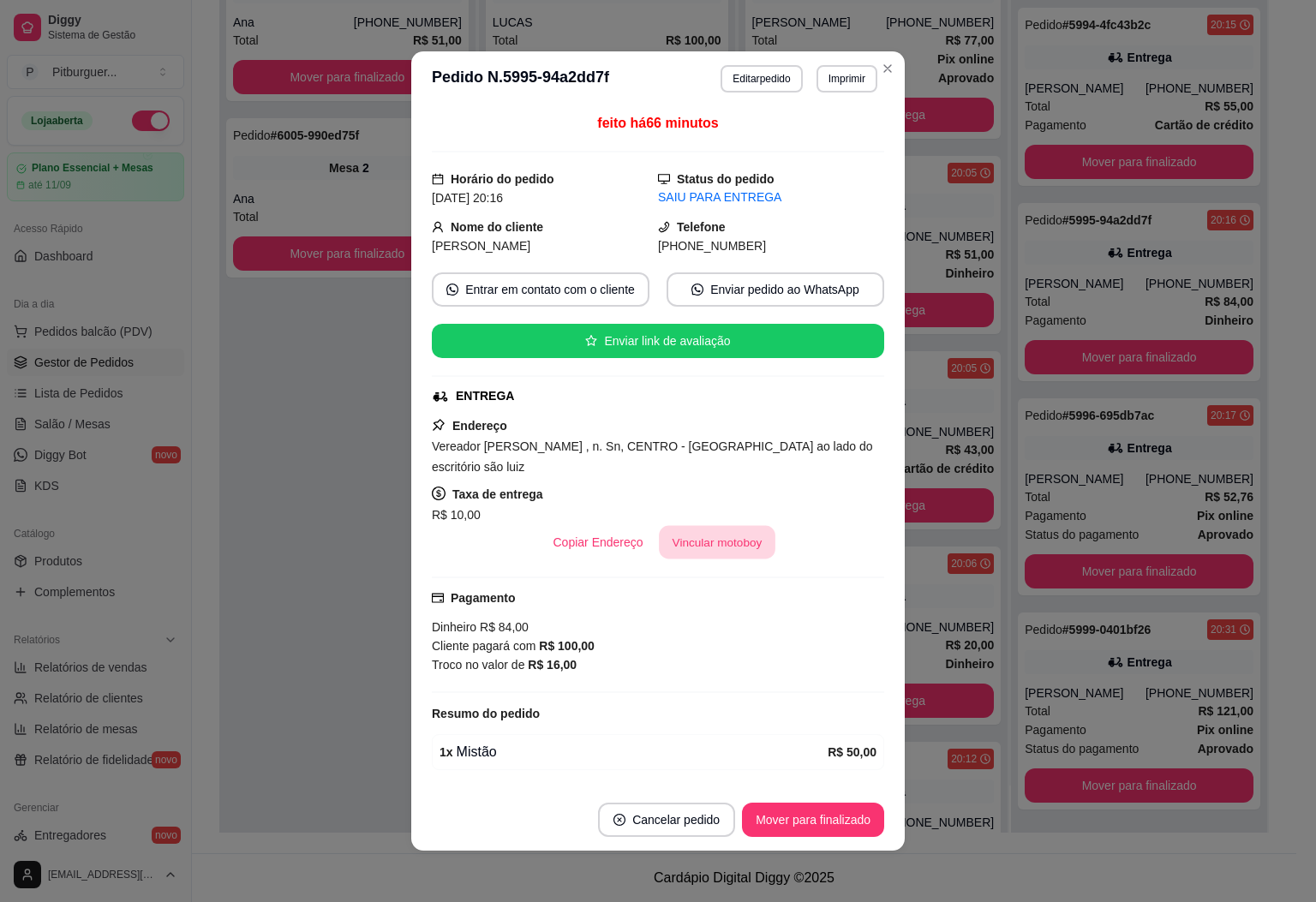
click at [710, 527] on button "Vincular motoboy" at bounding box center [717, 542] width 117 height 33
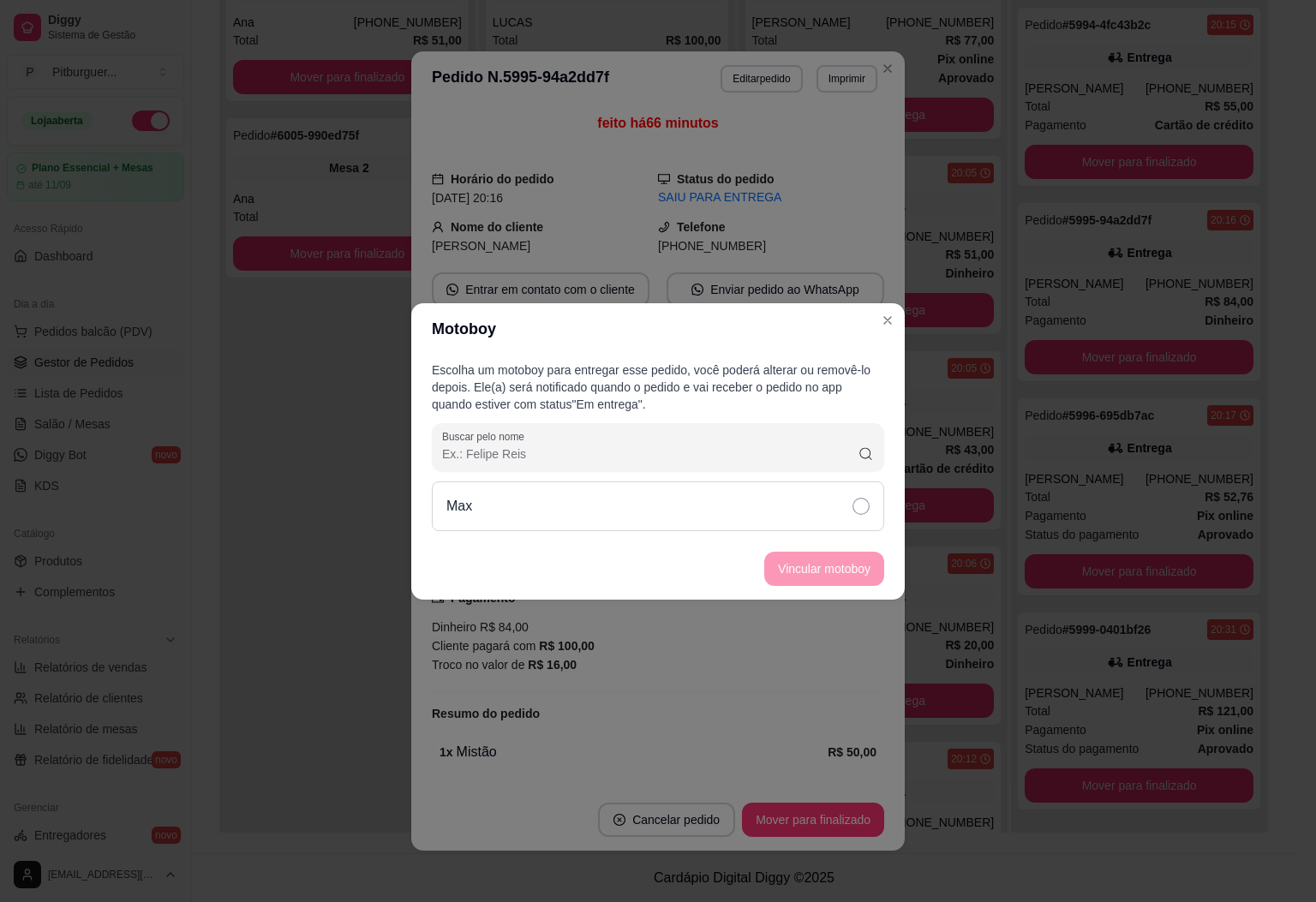
click at [751, 496] on div "Max" at bounding box center [658, 506] width 453 height 50
click at [799, 575] on button "Vincular motoboy" at bounding box center [824, 568] width 120 height 34
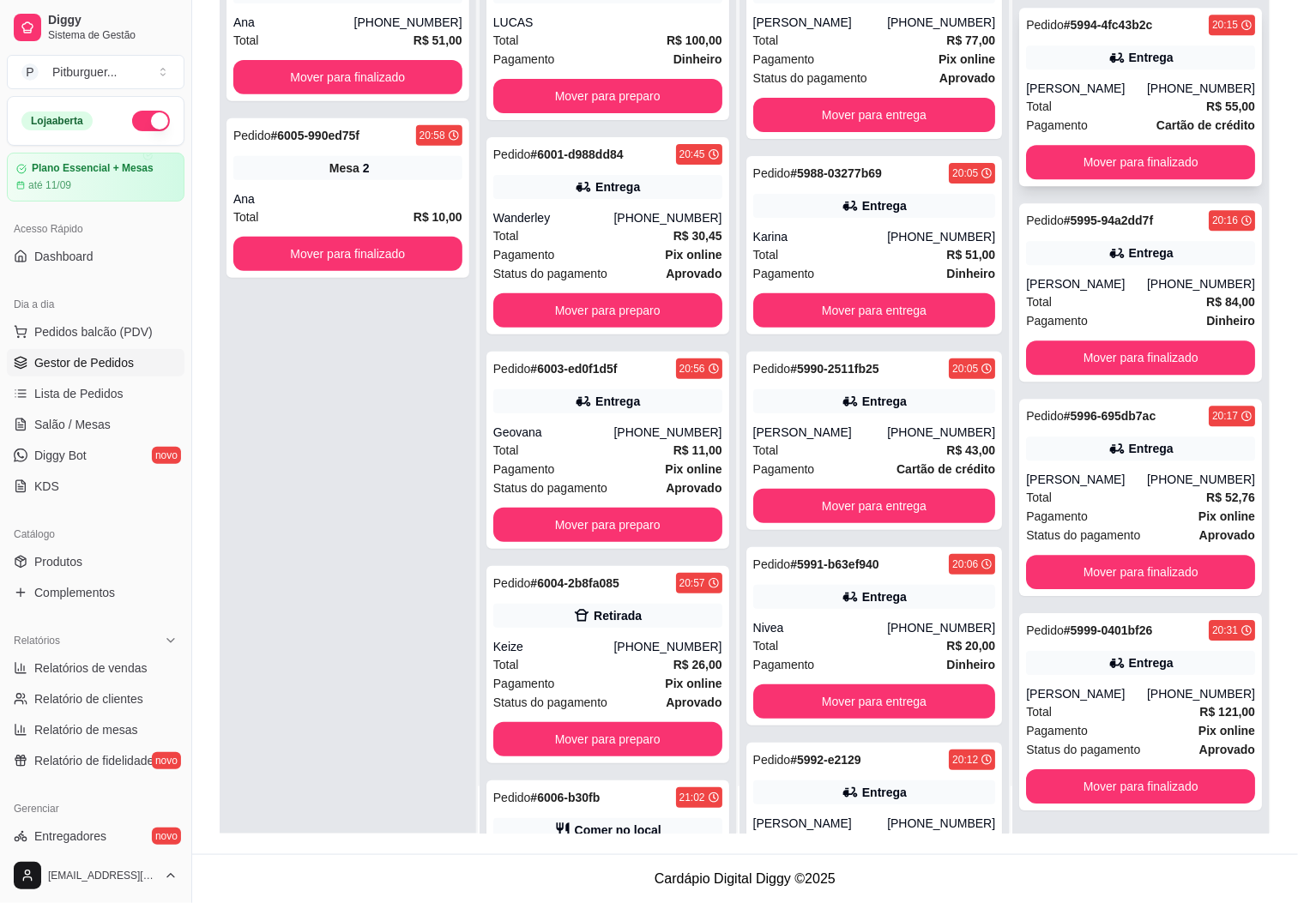
click at [1051, 97] on div "Total R$ 55,00" at bounding box center [1140, 106] width 229 height 19
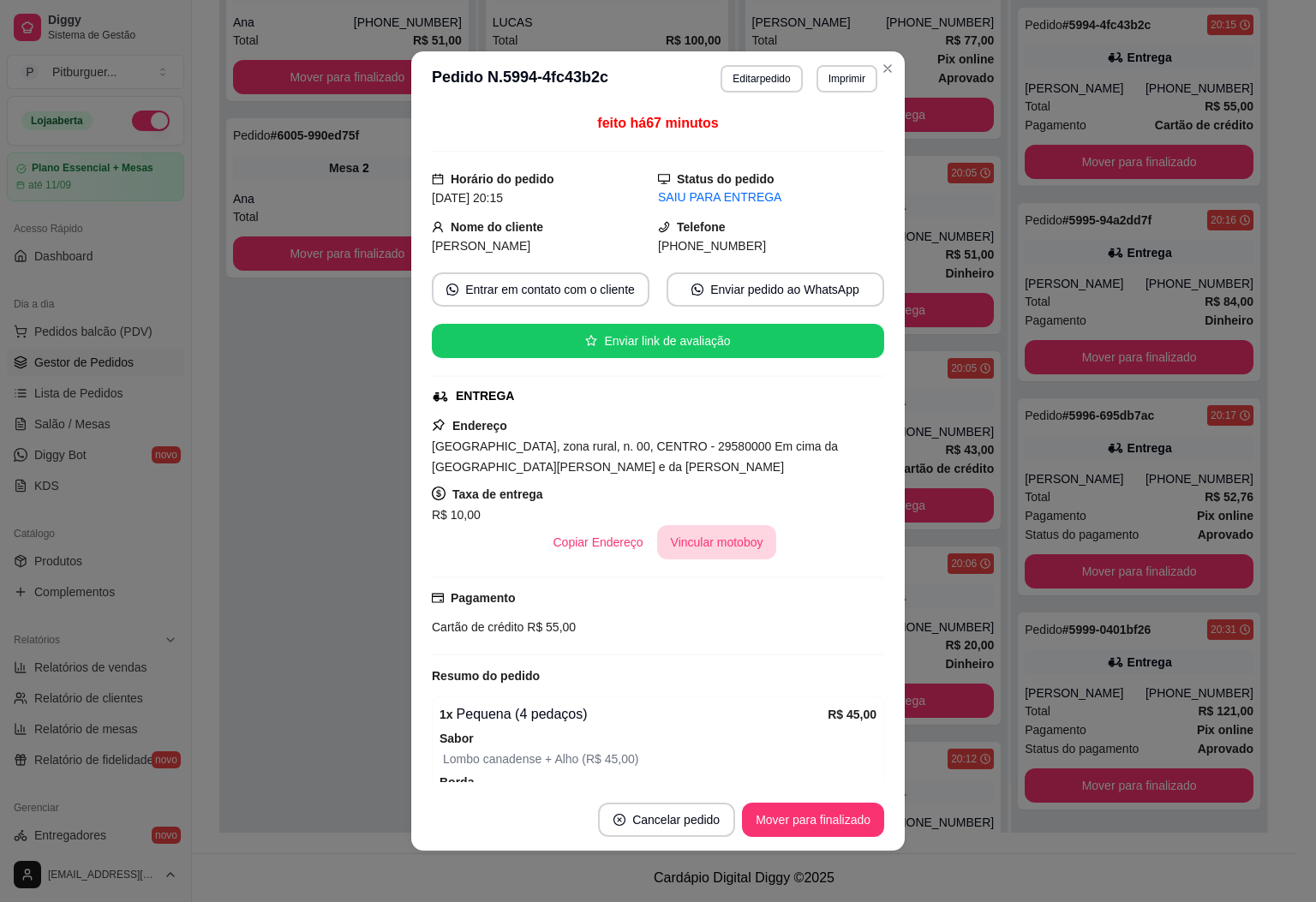
click at [697, 538] on button "Vincular motoboy" at bounding box center [717, 542] width 120 height 34
click at [707, 496] on div "Max" at bounding box center [658, 506] width 453 height 50
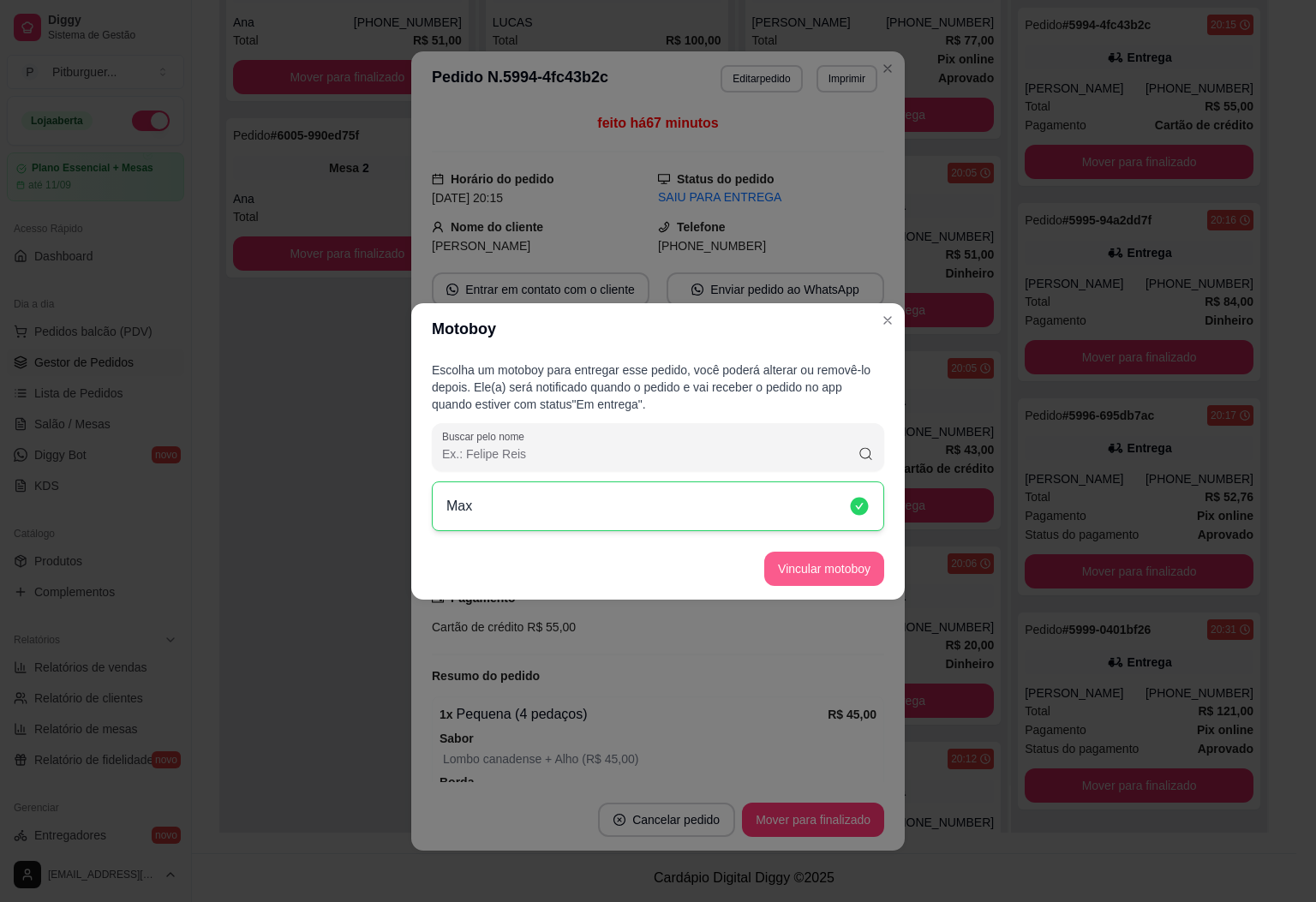
click at [803, 558] on button "Vincular motoboy" at bounding box center [824, 568] width 120 height 34
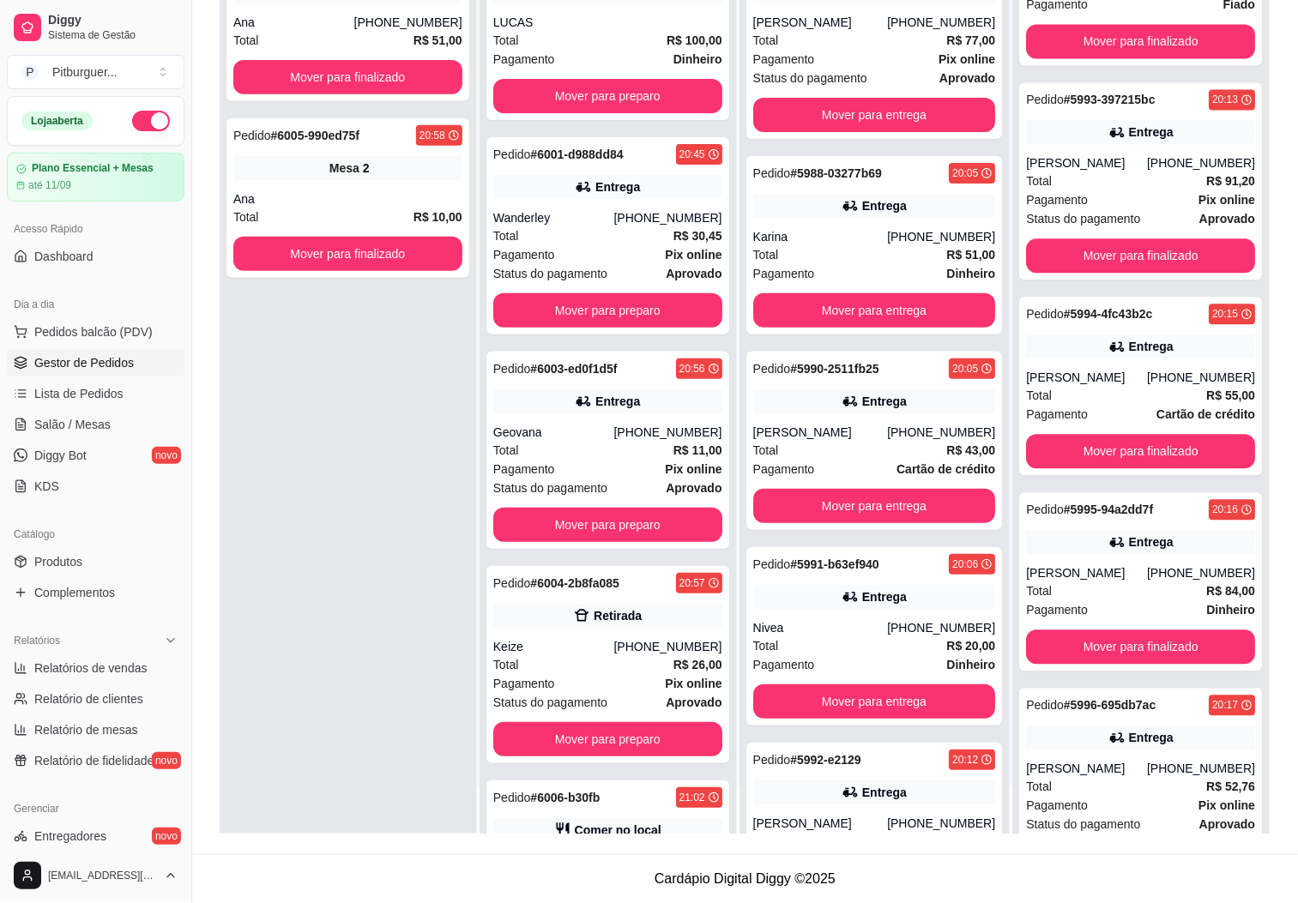
scroll to position [6525, 0]
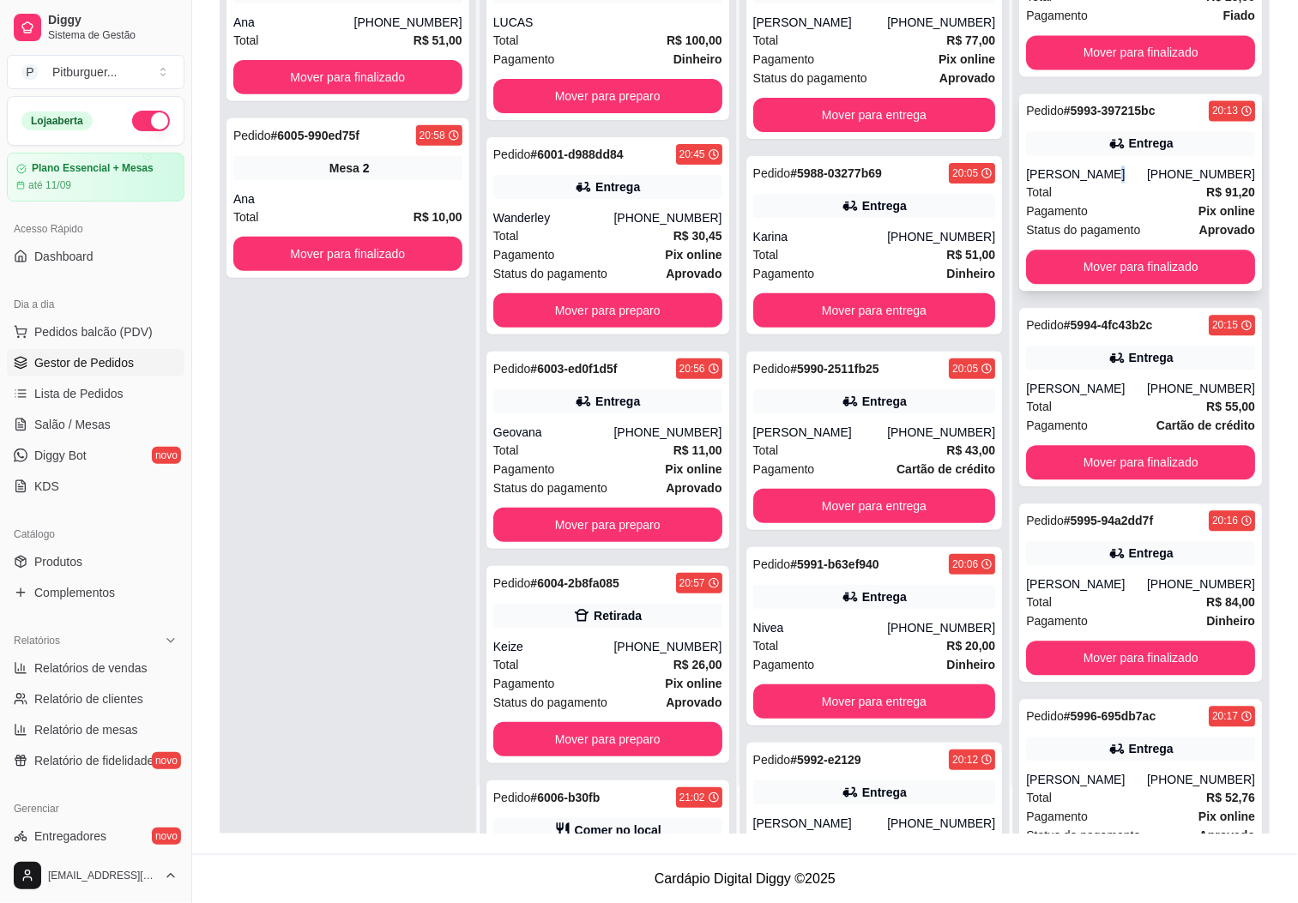
click at [1075, 166] on div "Josiene Alves bento" at bounding box center [1086, 174] width 121 height 17
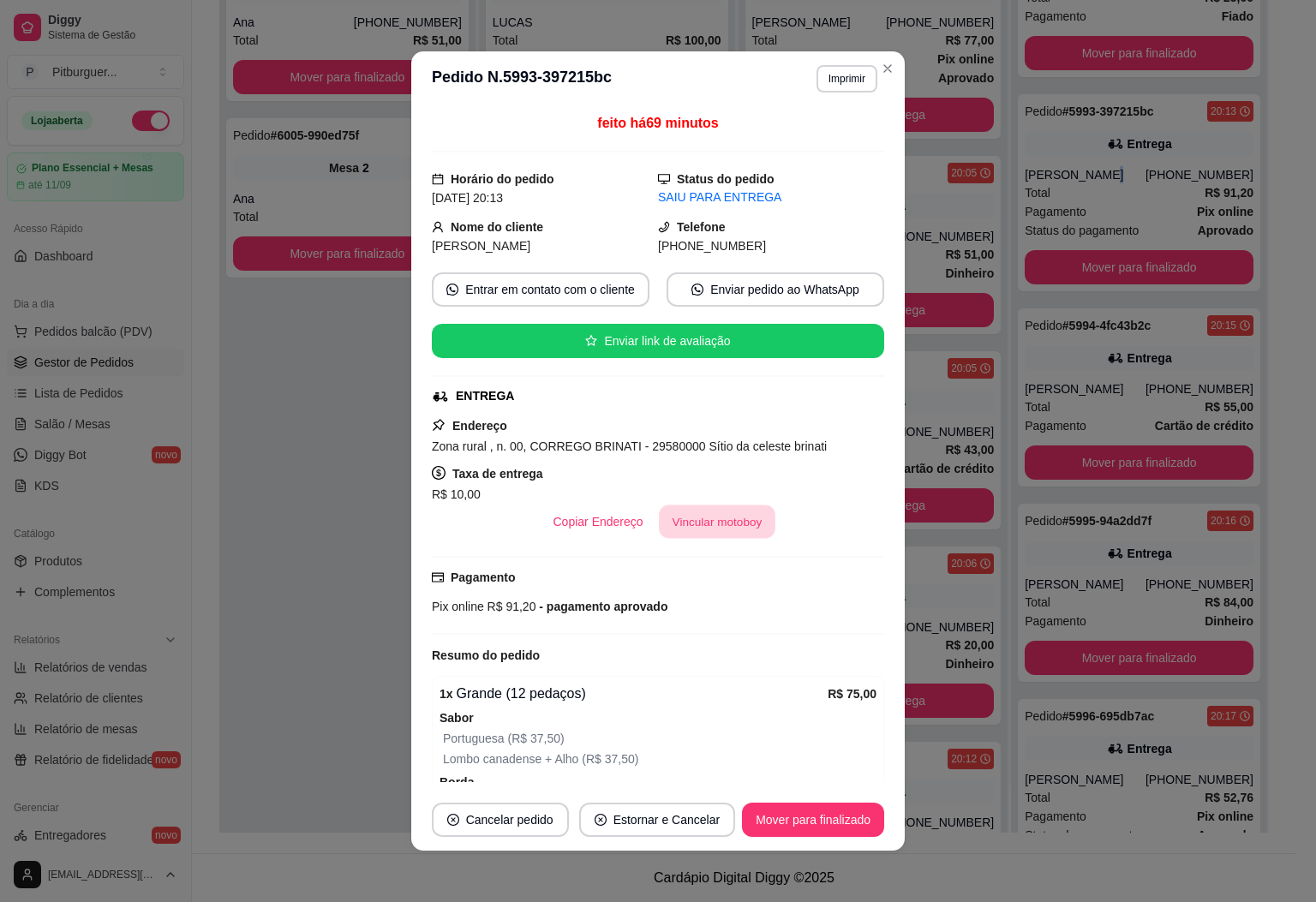
click at [684, 524] on button "Vincular motoboy" at bounding box center [717, 521] width 117 height 33
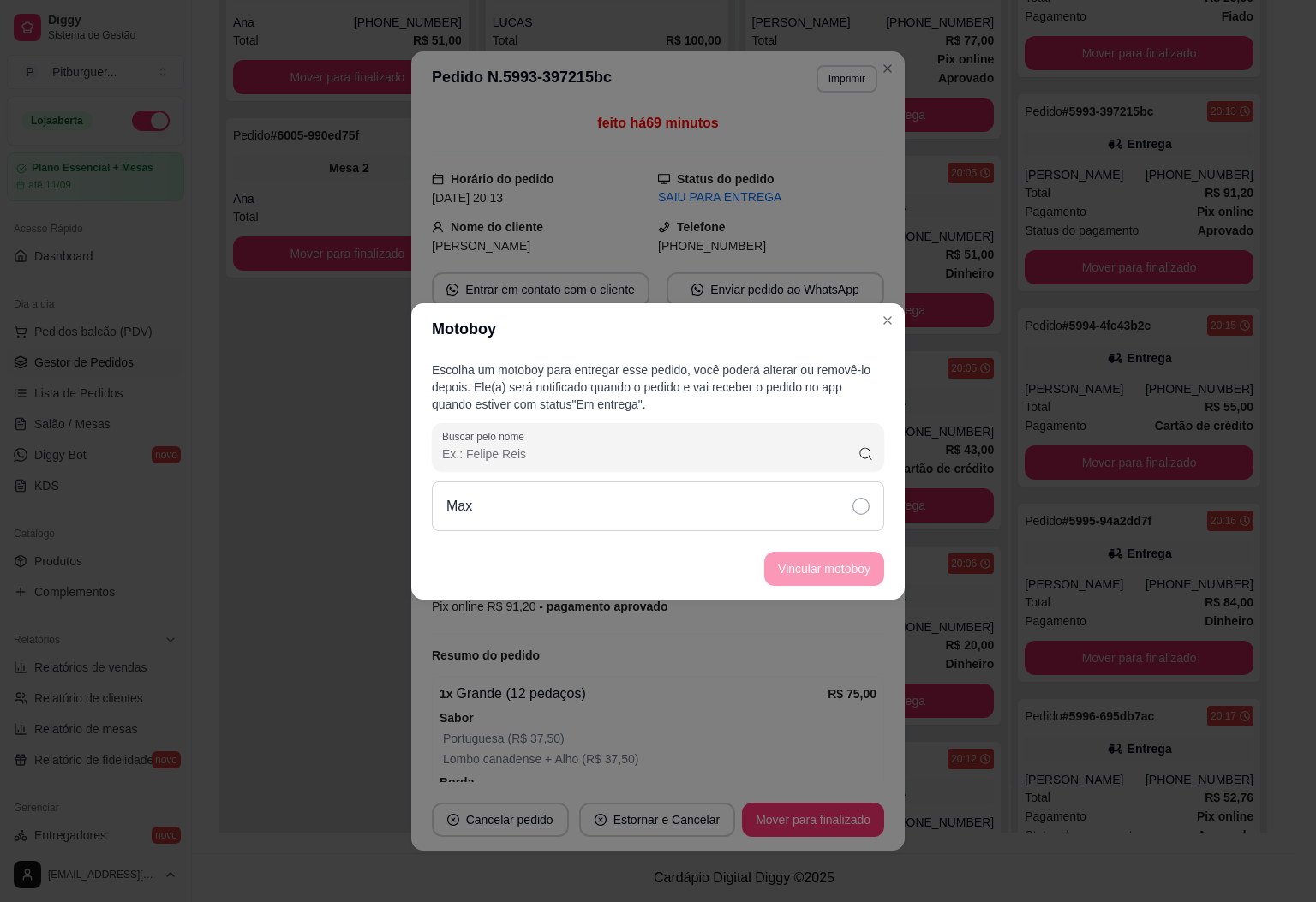
click at [668, 501] on div "Max" at bounding box center [658, 506] width 453 height 50
click at [875, 566] on button "Vincular motoboy" at bounding box center [824, 568] width 120 height 34
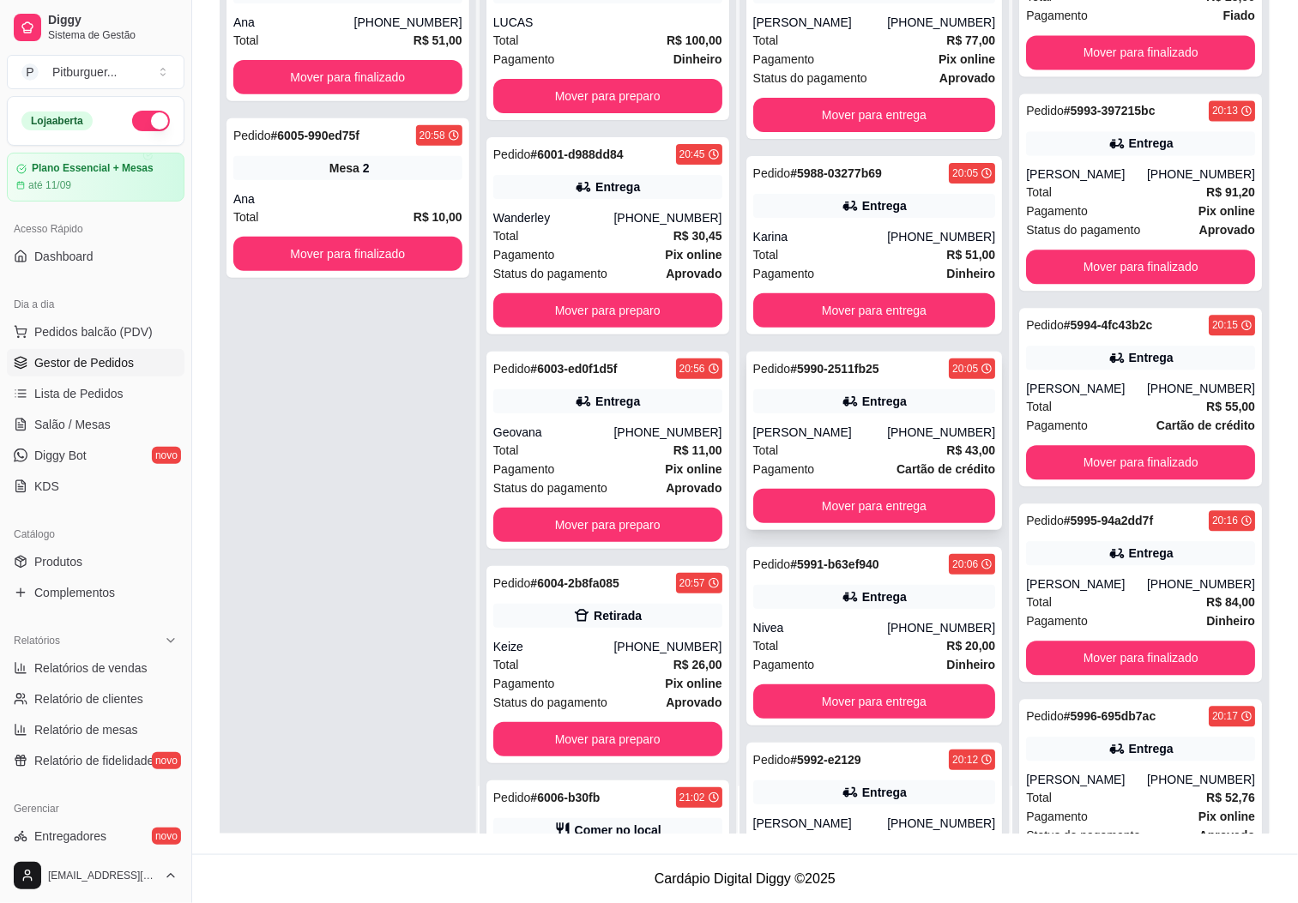
click at [832, 419] on div "Pedido # 5990-2511fb25 20:05 Entrega Malu Nunes (28) 99963-6064 Total R$ 43,00 …" at bounding box center [874, 441] width 256 height 178
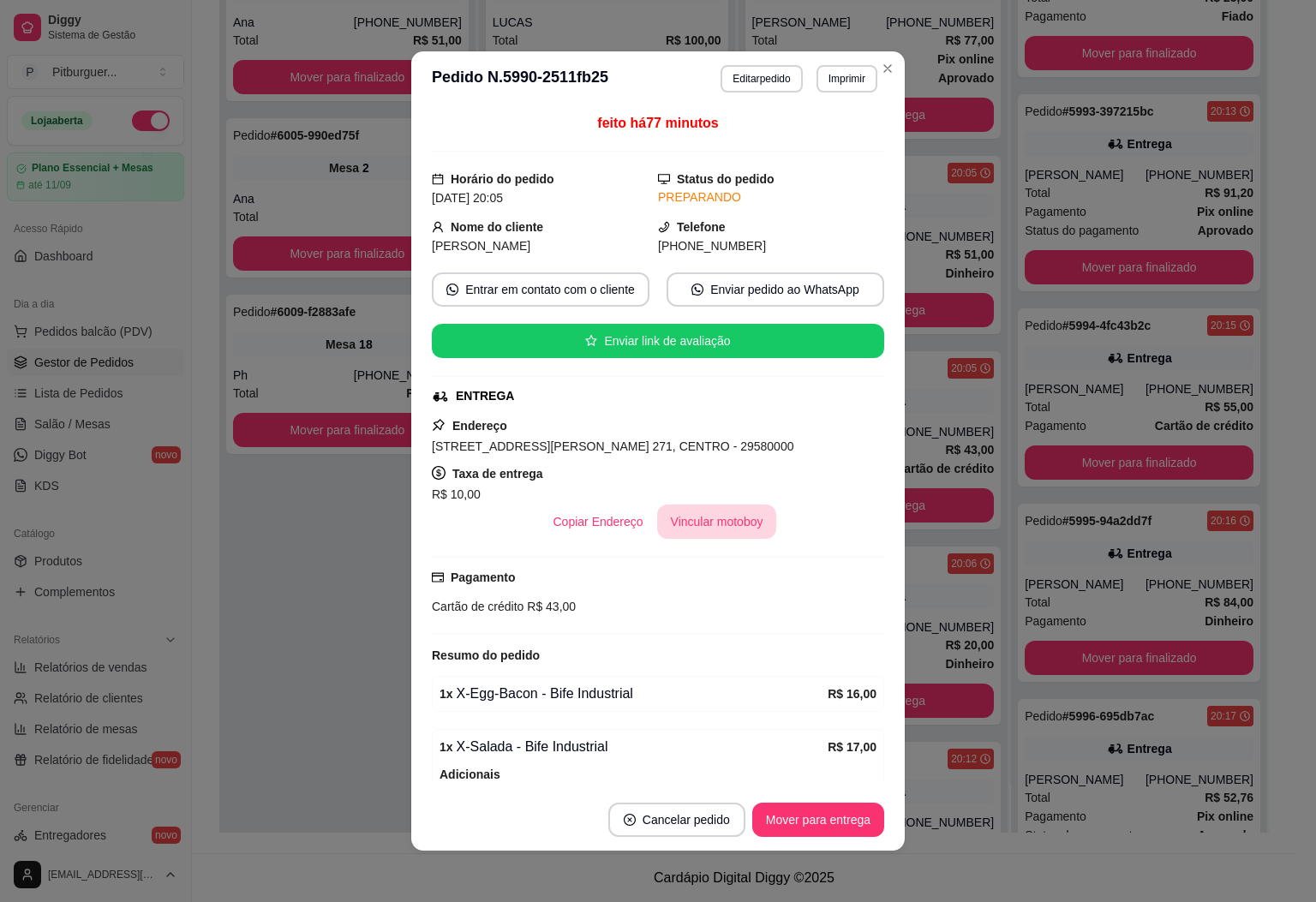
click at [705, 532] on button "Vincular motoboy" at bounding box center [717, 521] width 120 height 34
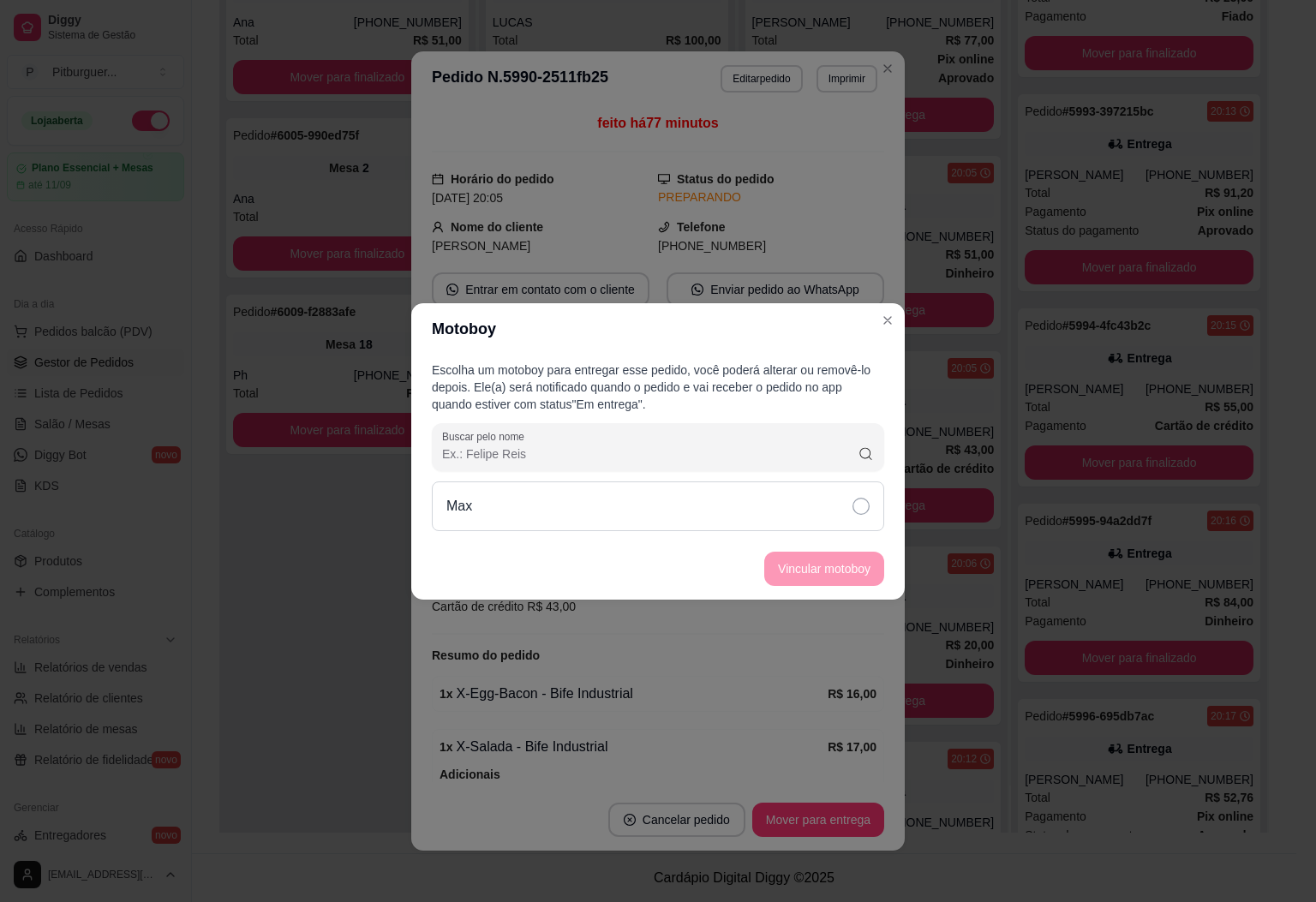
click at [812, 504] on div "Max" at bounding box center [658, 506] width 453 height 50
click at [833, 563] on button "Vincular motoboy" at bounding box center [824, 568] width 120 height 34
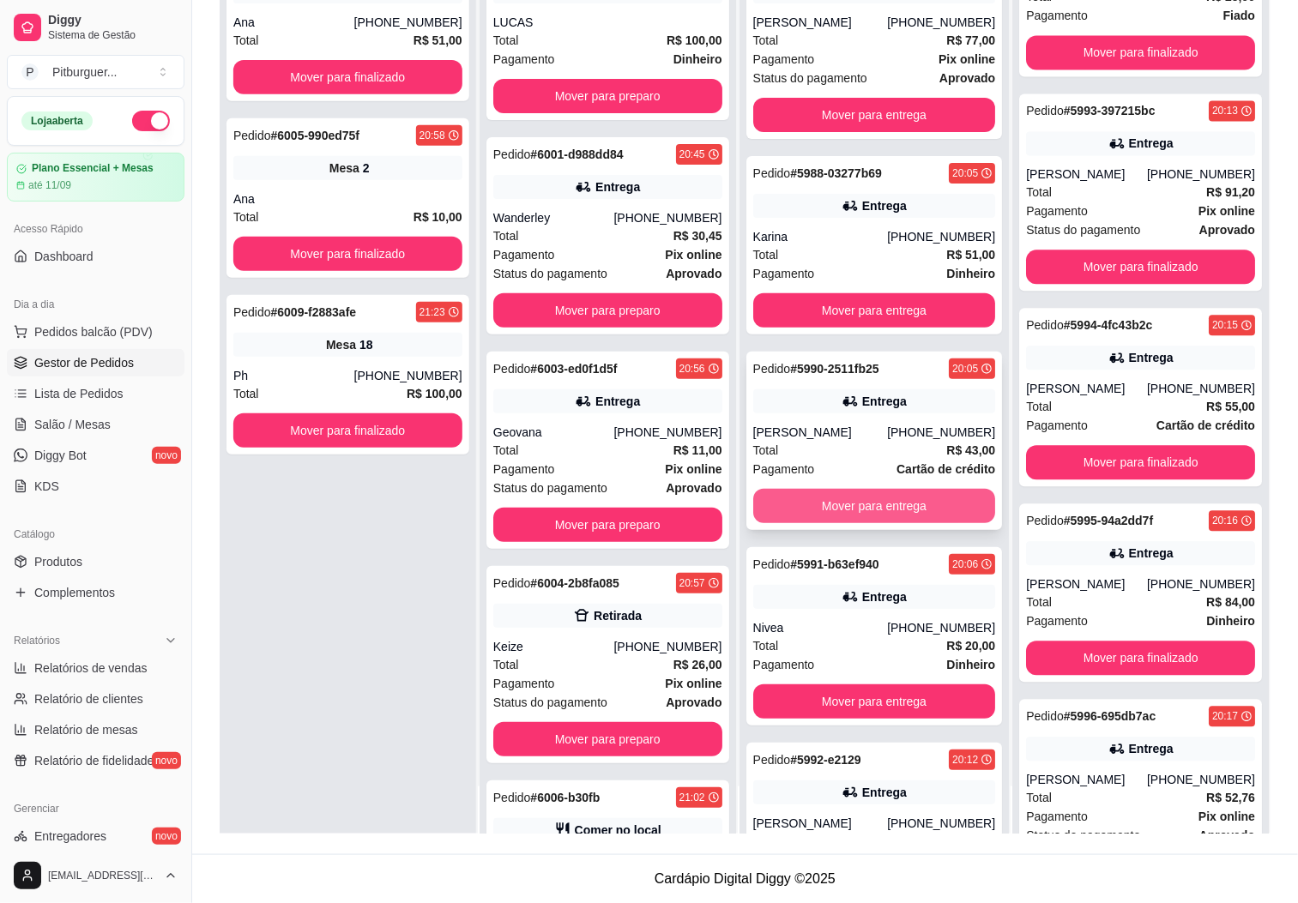
click at [877, 497] on button "Mover para entrega" at bounding box center [874, 506] width 243 height 34
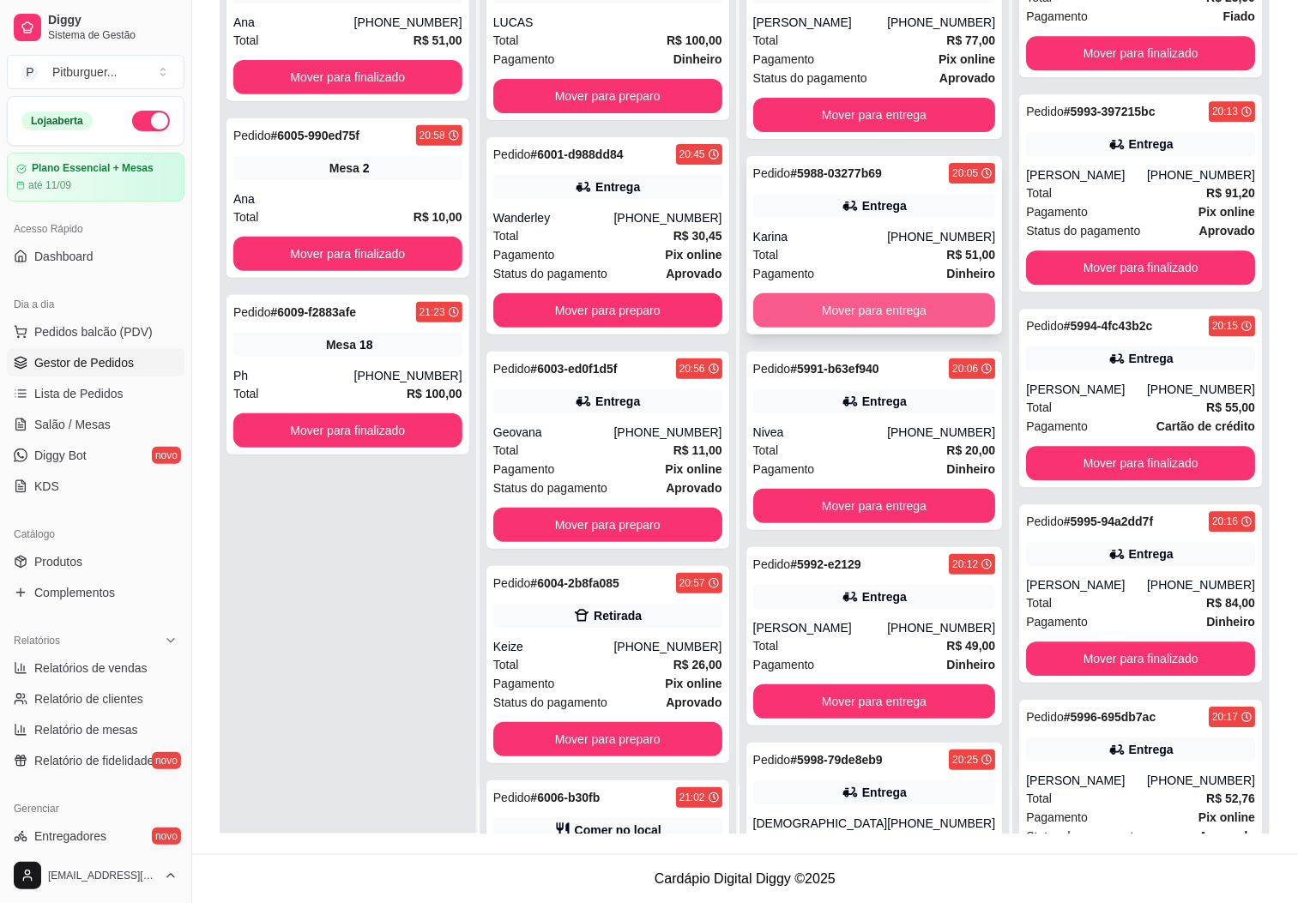
scroll to position [0, 0]
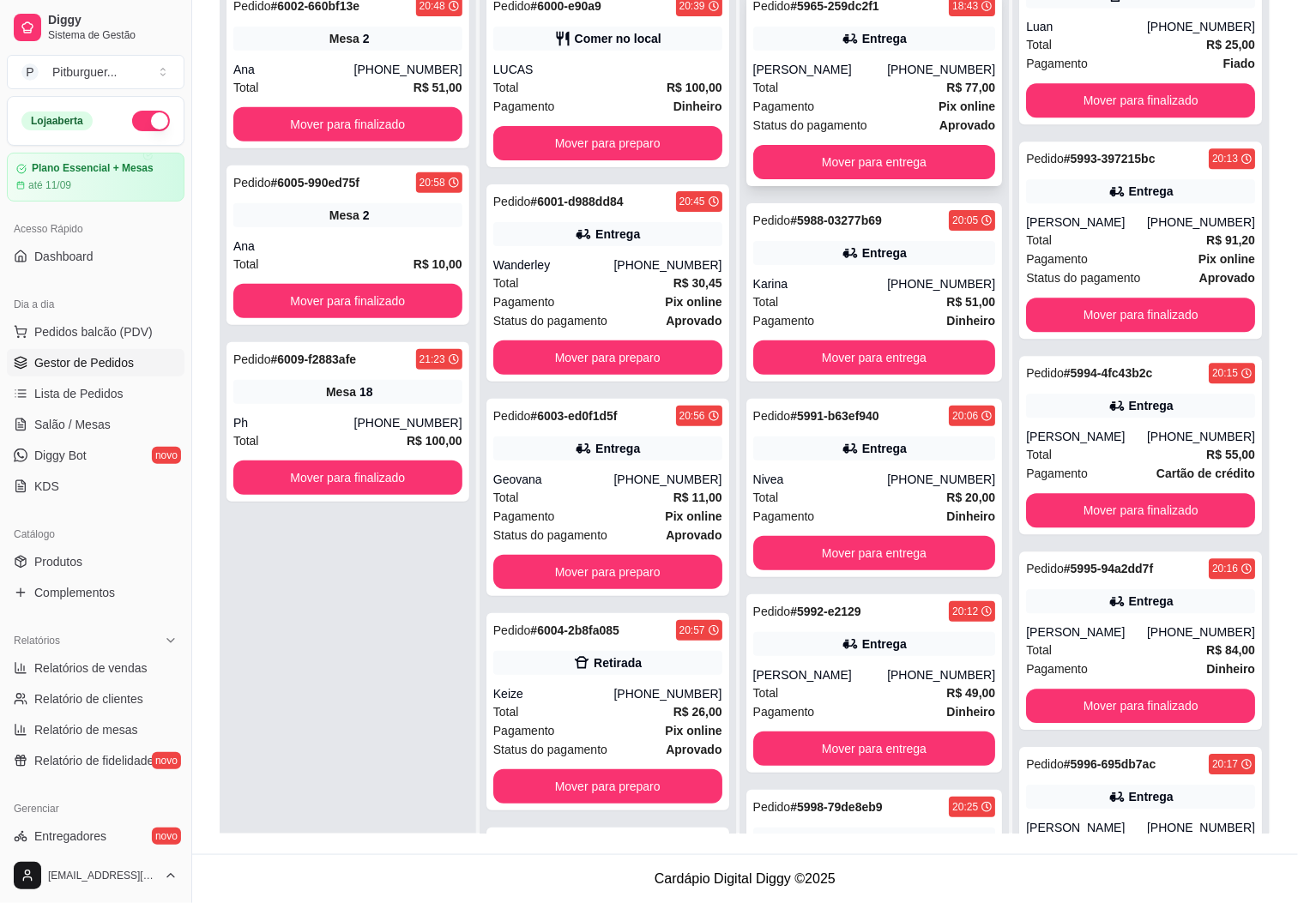
click at [814, 97] on div "Pagamento Pix online" at bounding box center [874, 106] width 243 height 19
click at [405, 425] on div "(32) 99807-0344" at bounding box center [408, 422] width 108 height 17
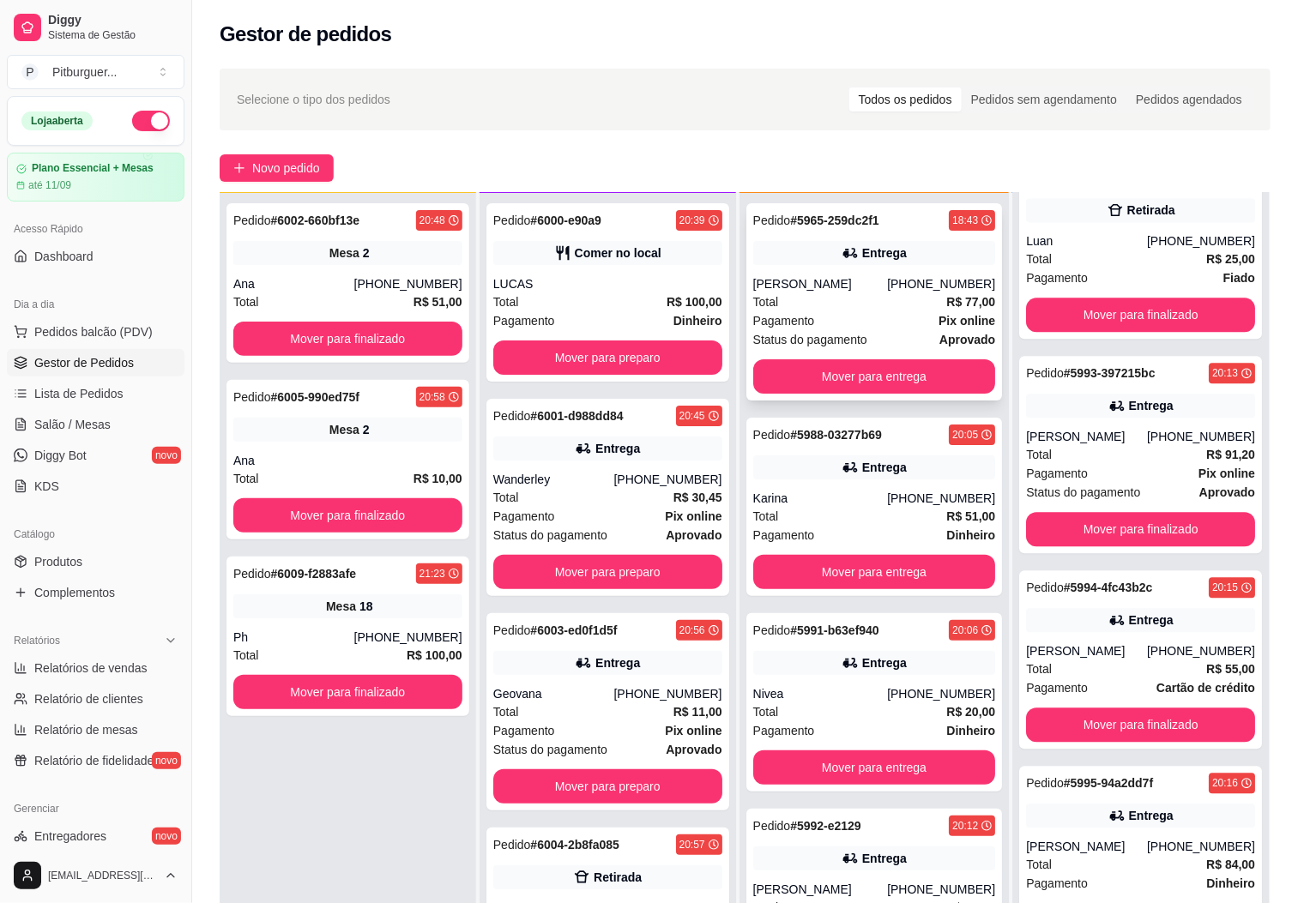
click at [840, 299] on div "Total R$ 77,00" at bounding box center [874, 301] width 243 height 19
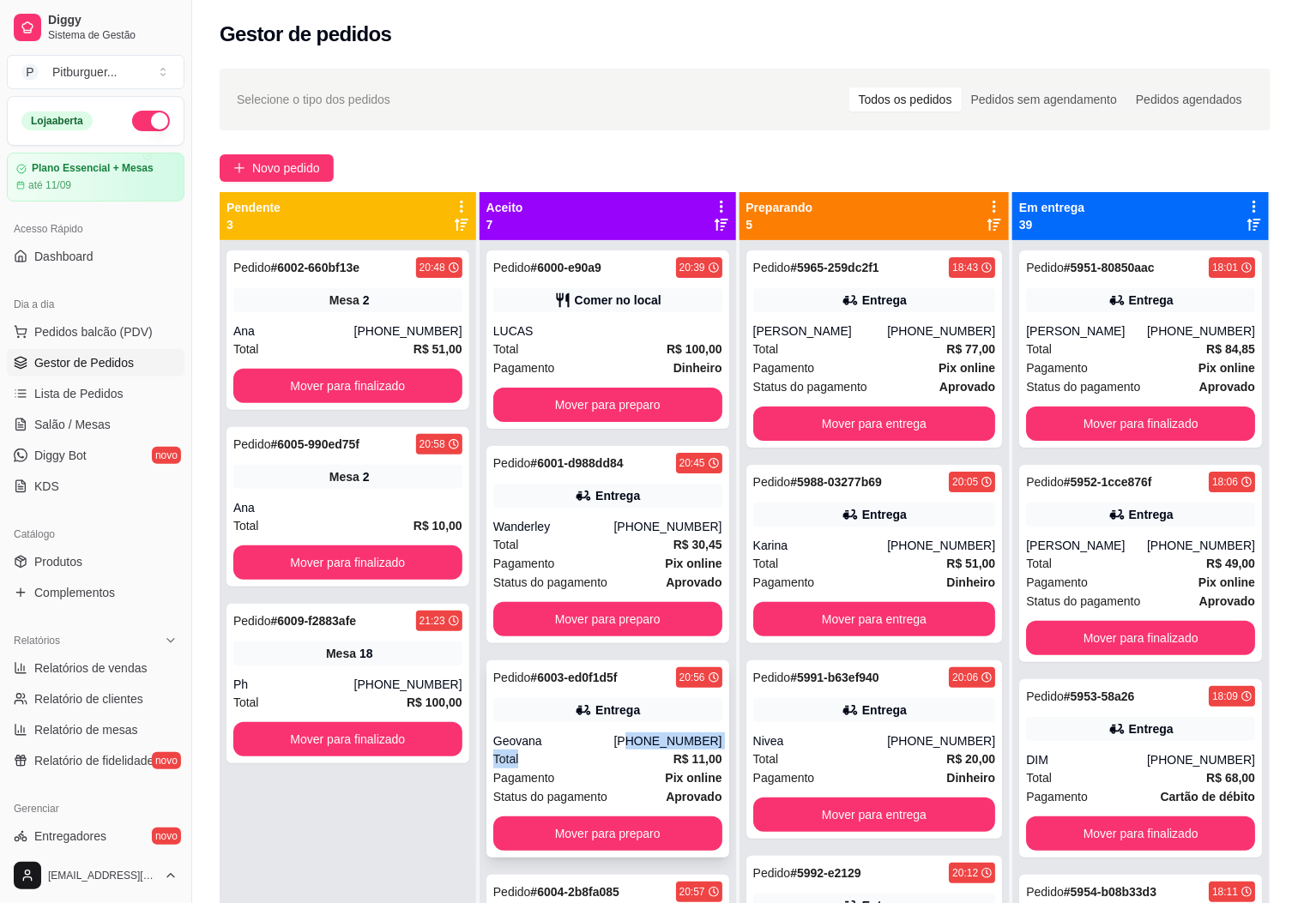
click at [618, 750] on div "Pedido # 6003-ed0f1d5f 20:56 Entrega Geovana (28) 99933-8357 Total R$ 11,00 Pag…" at bounding box center [607, 758] width 243 height 197
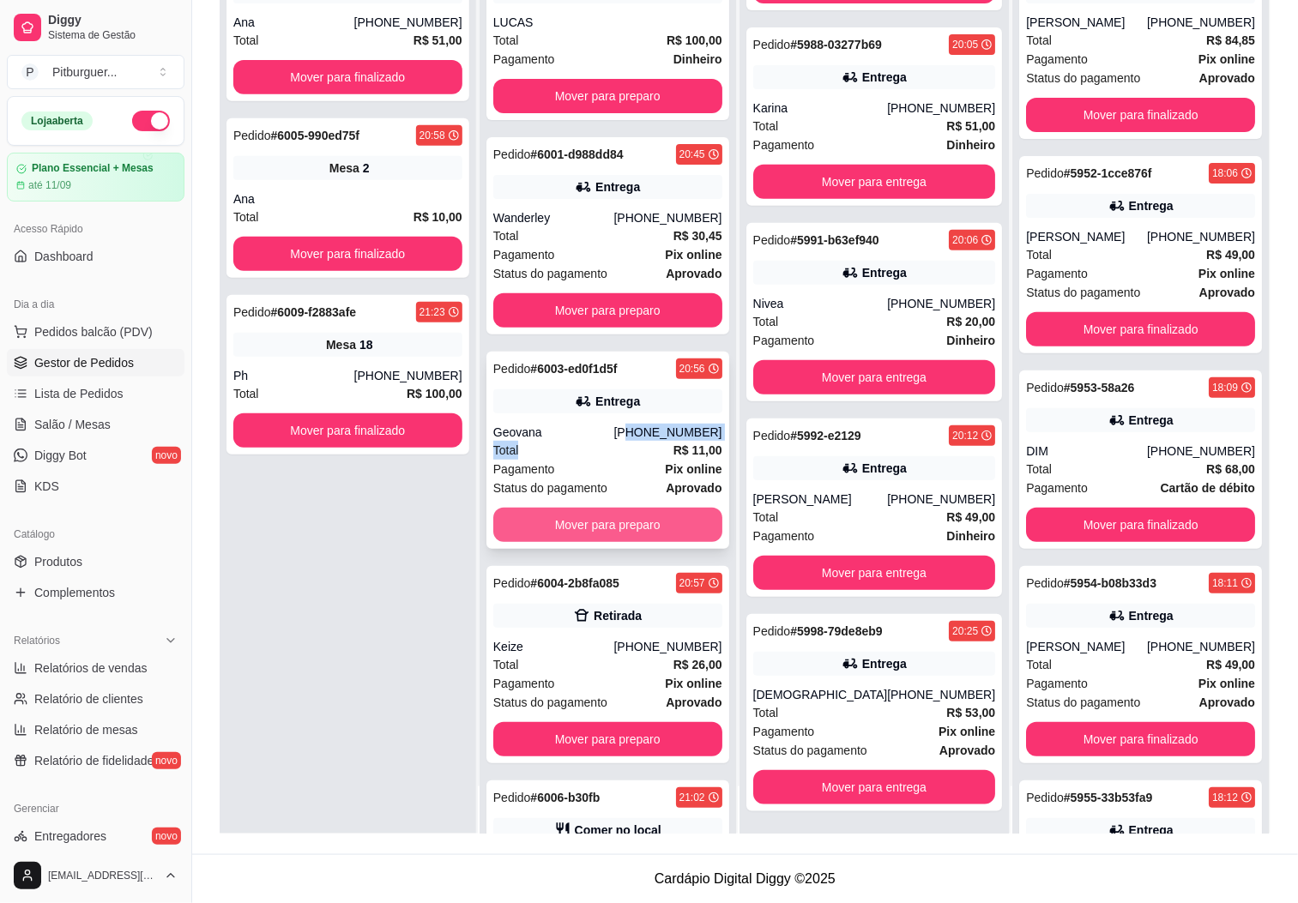
click at [605, 508] on button "Mover para preparo" at bounding box center [607, 525] width 229 height 34
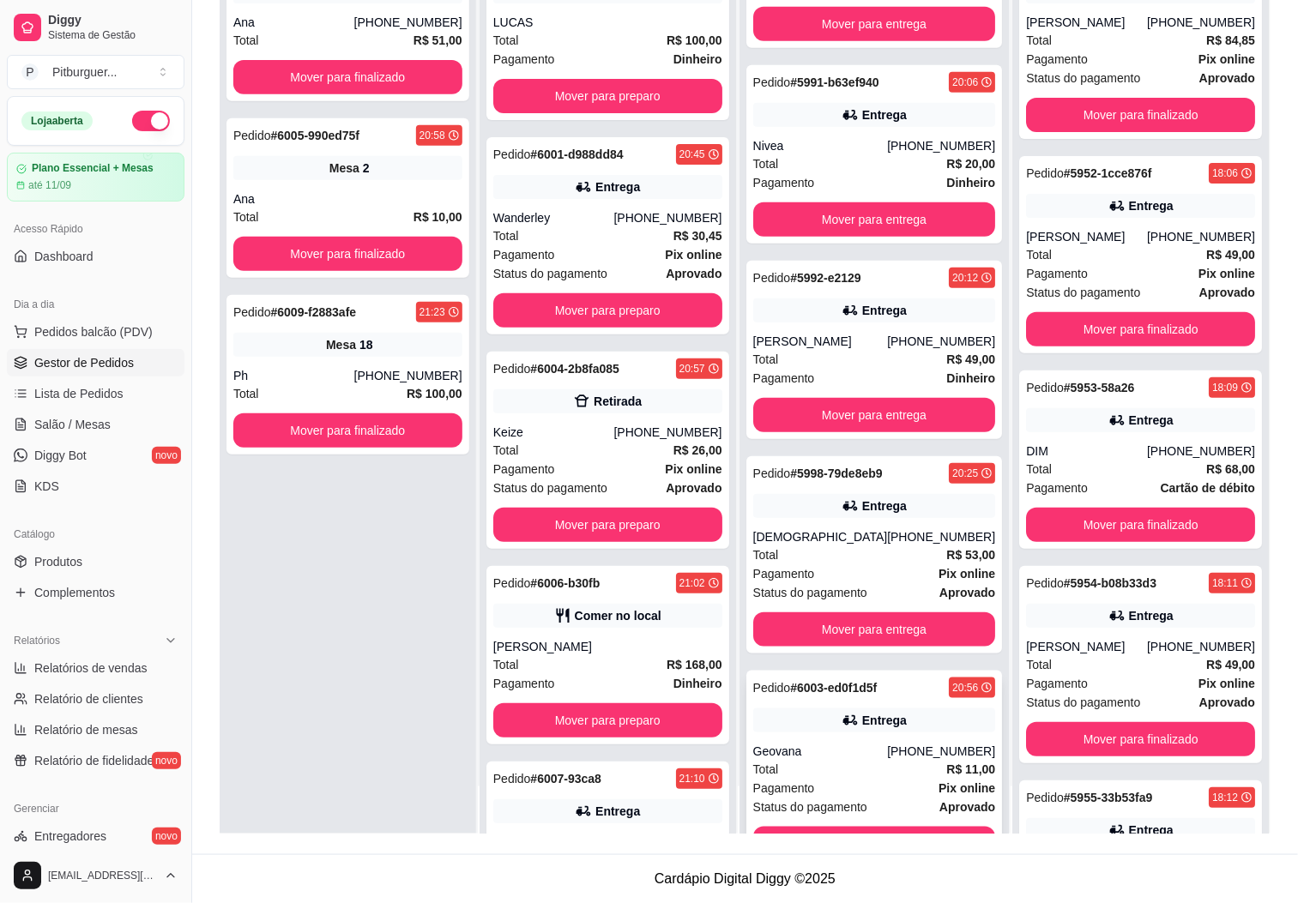
scroll to position [342, 0]
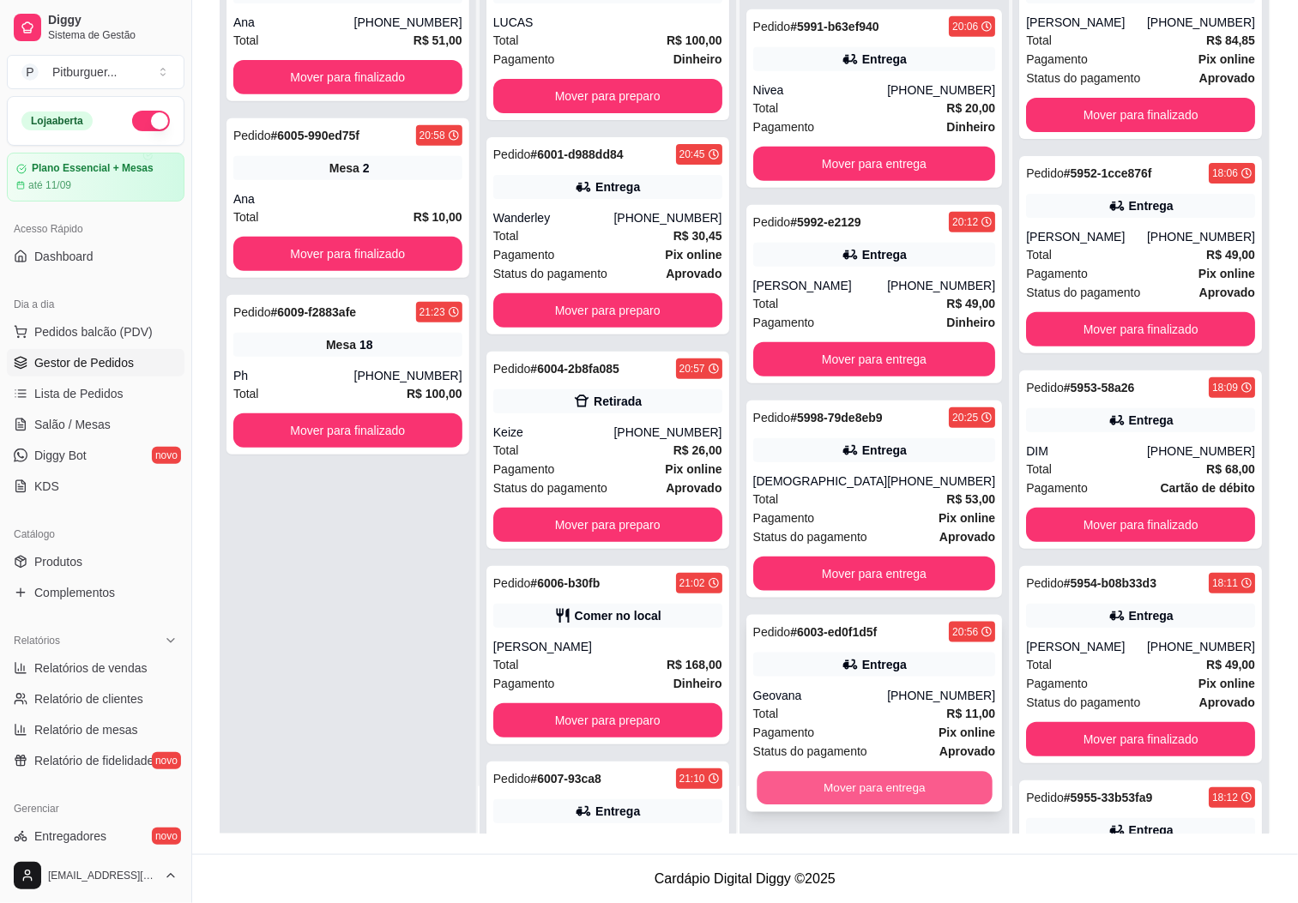
click at [870, 777] on button "Mover para entrega" at bounding box center [873, 788] width 235 height 33
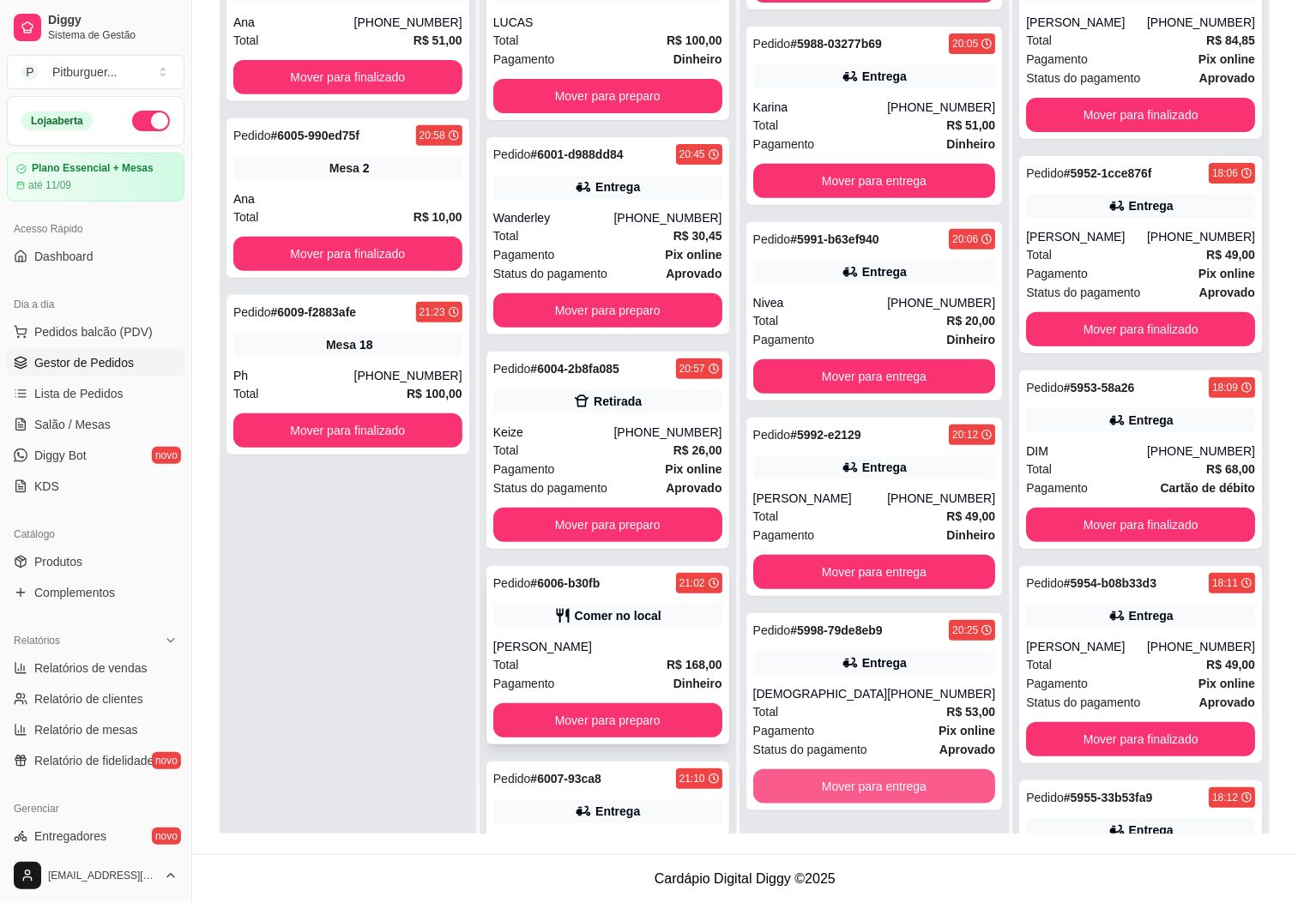
scroll to position [129, 0]
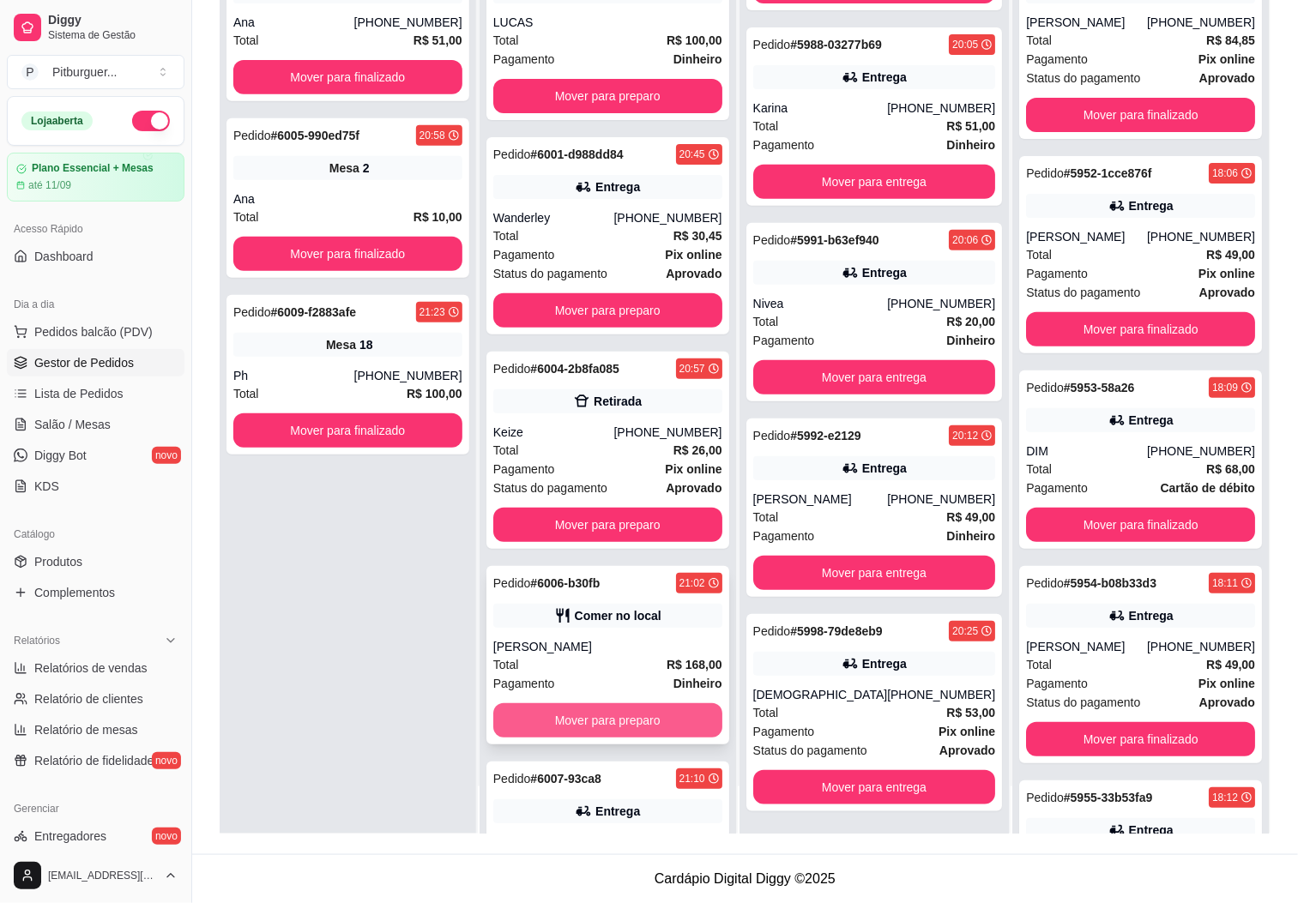
click at [566, 710] on button "Mover para preparo" at bounding box center [607, 720] width 229 height 34
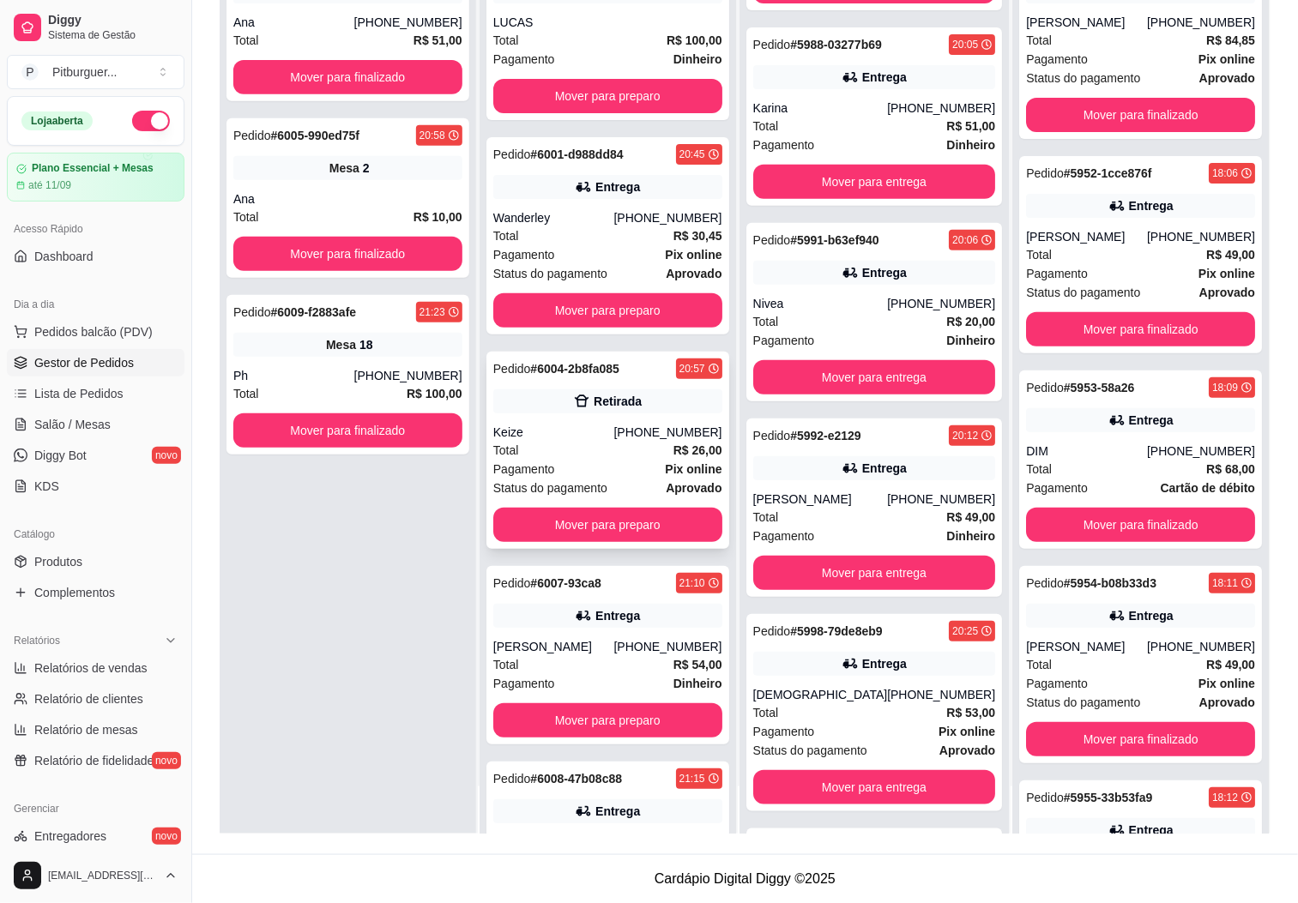
scroll to position [324, 0]
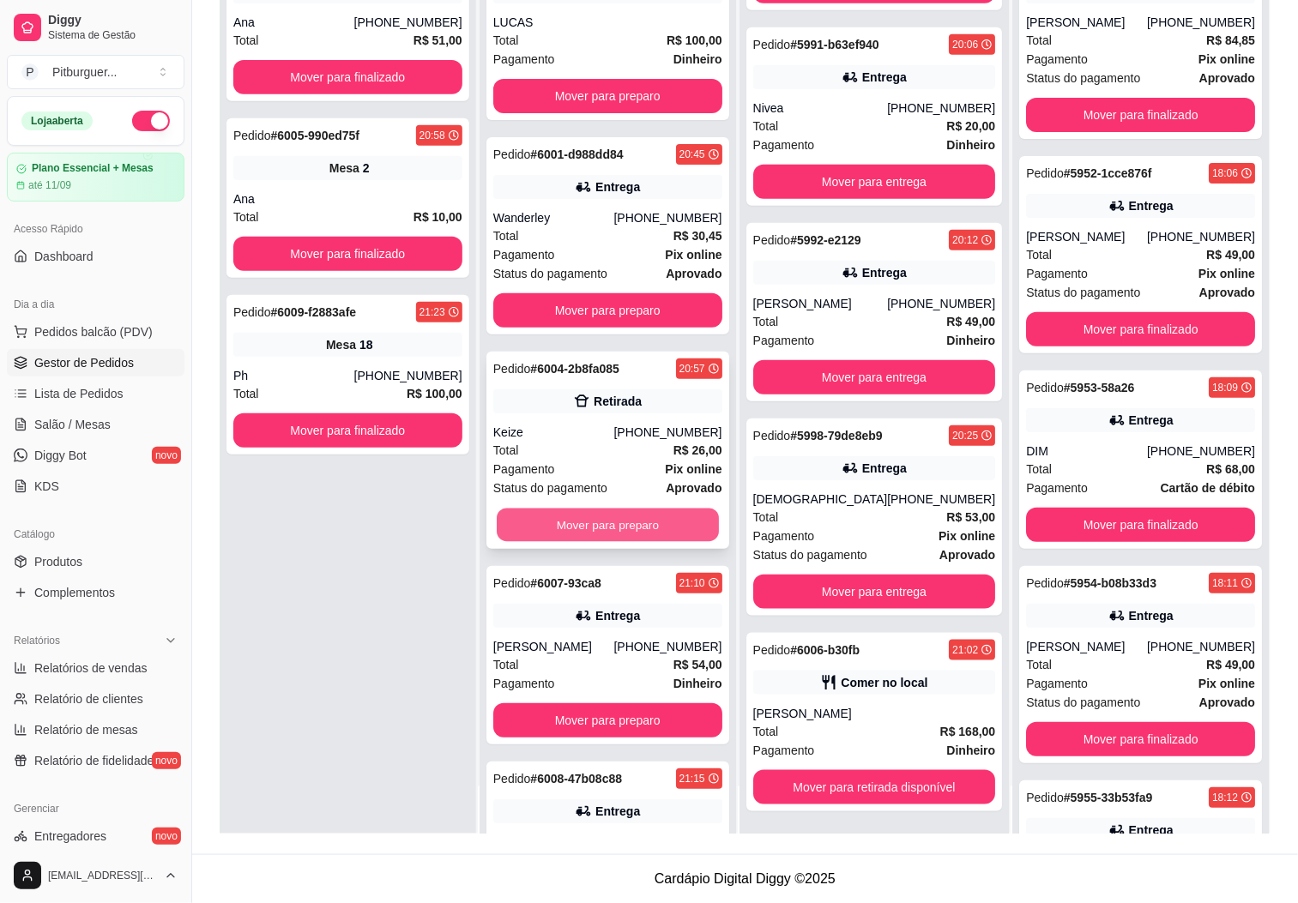
click at [575, 522] on button "Mover para preparo" at bounding box center [608, 525] width 222 height 33
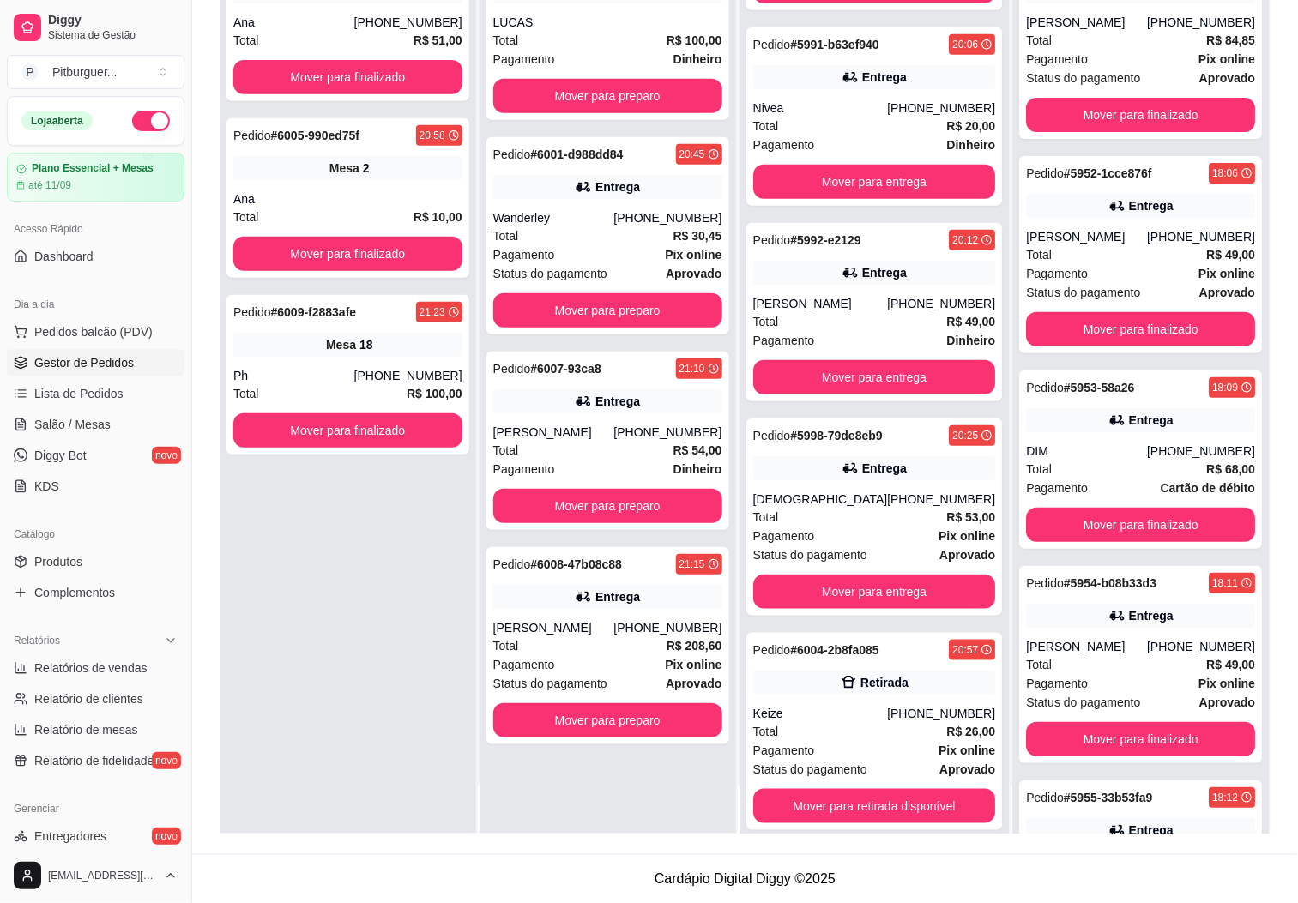
scroll to position [342, 0]
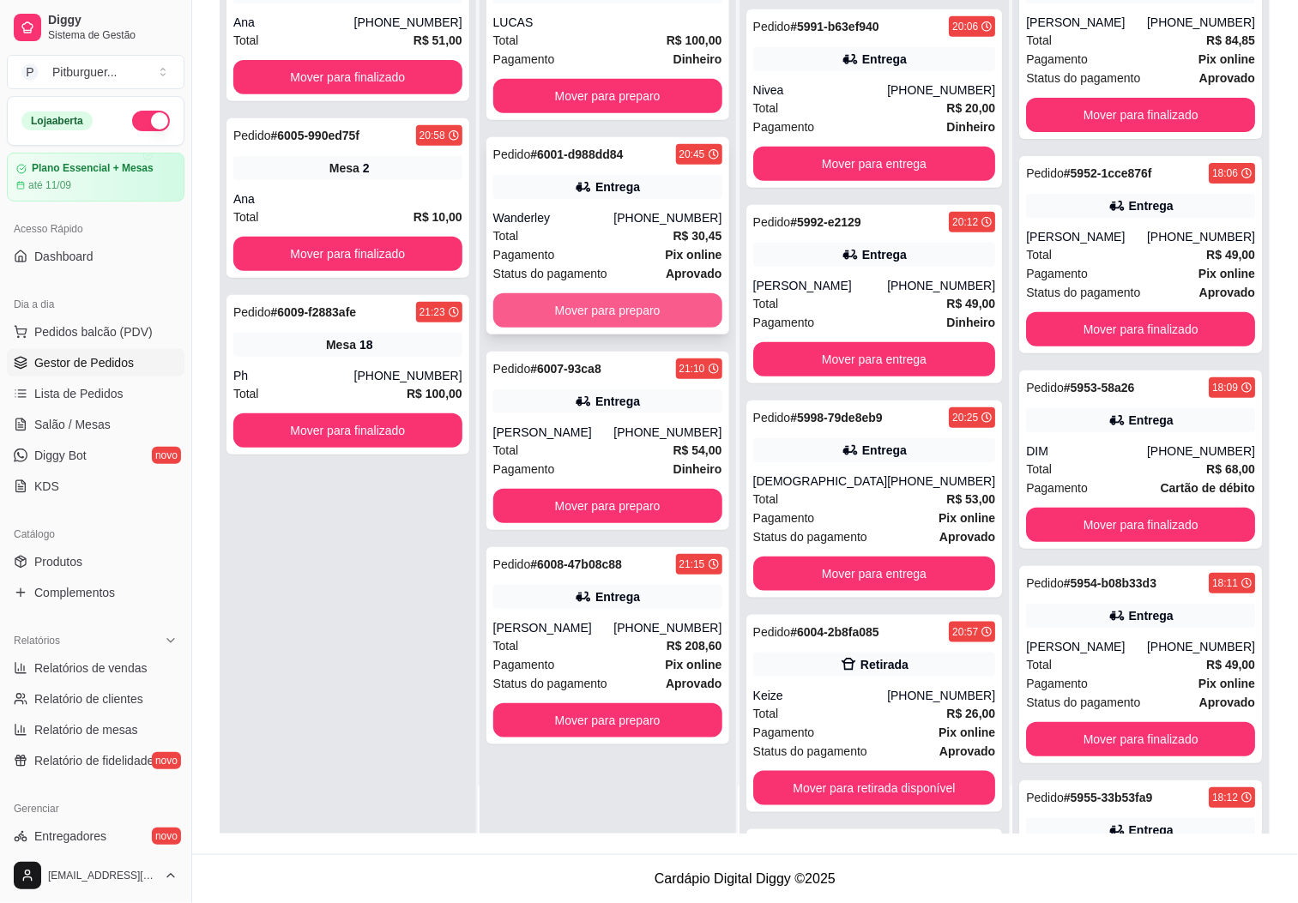
click at [592, 304] on button "Mover para preparo" at bounding box center [607, 310] width 229 height 34
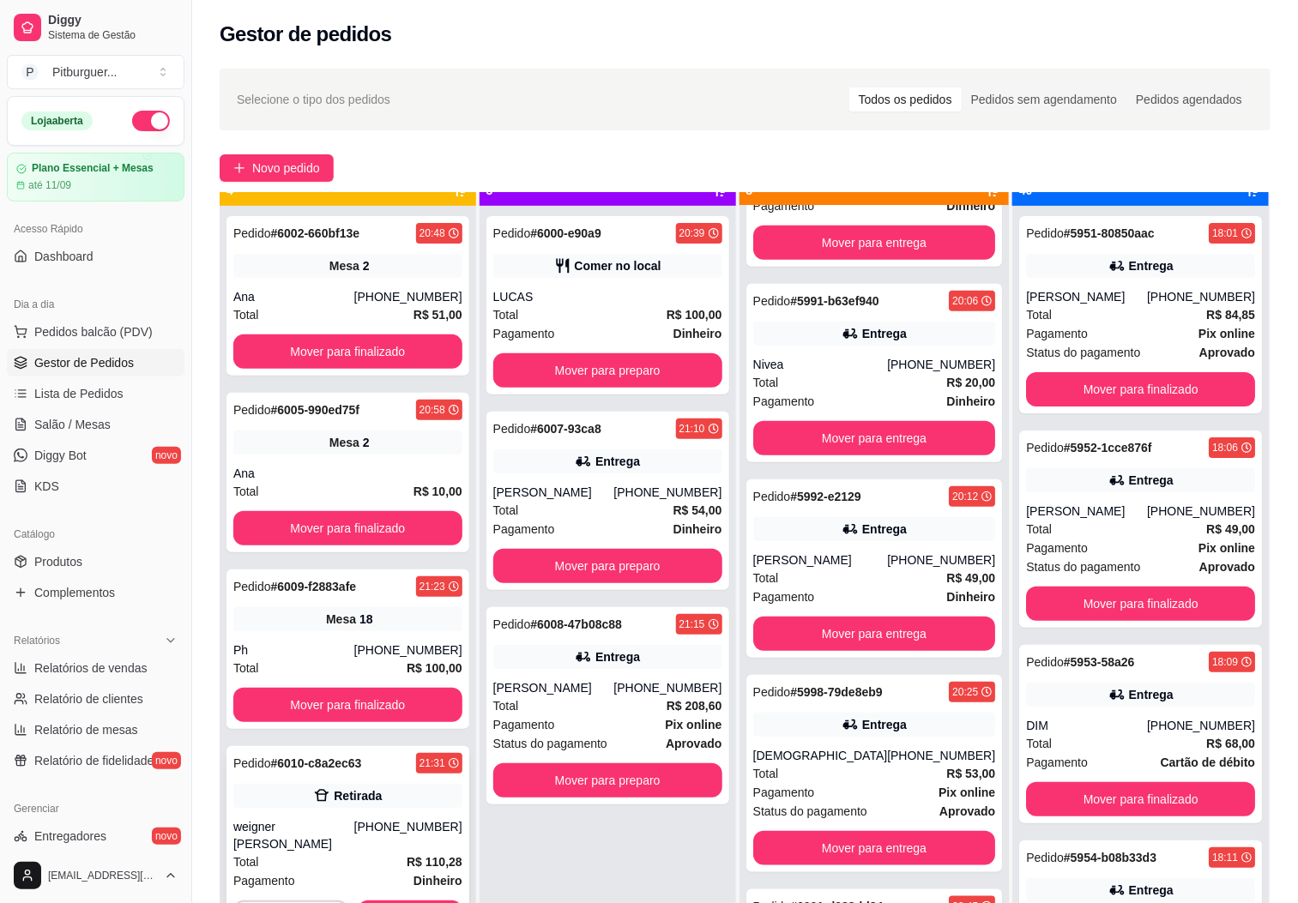
scroll to position [47, 0]
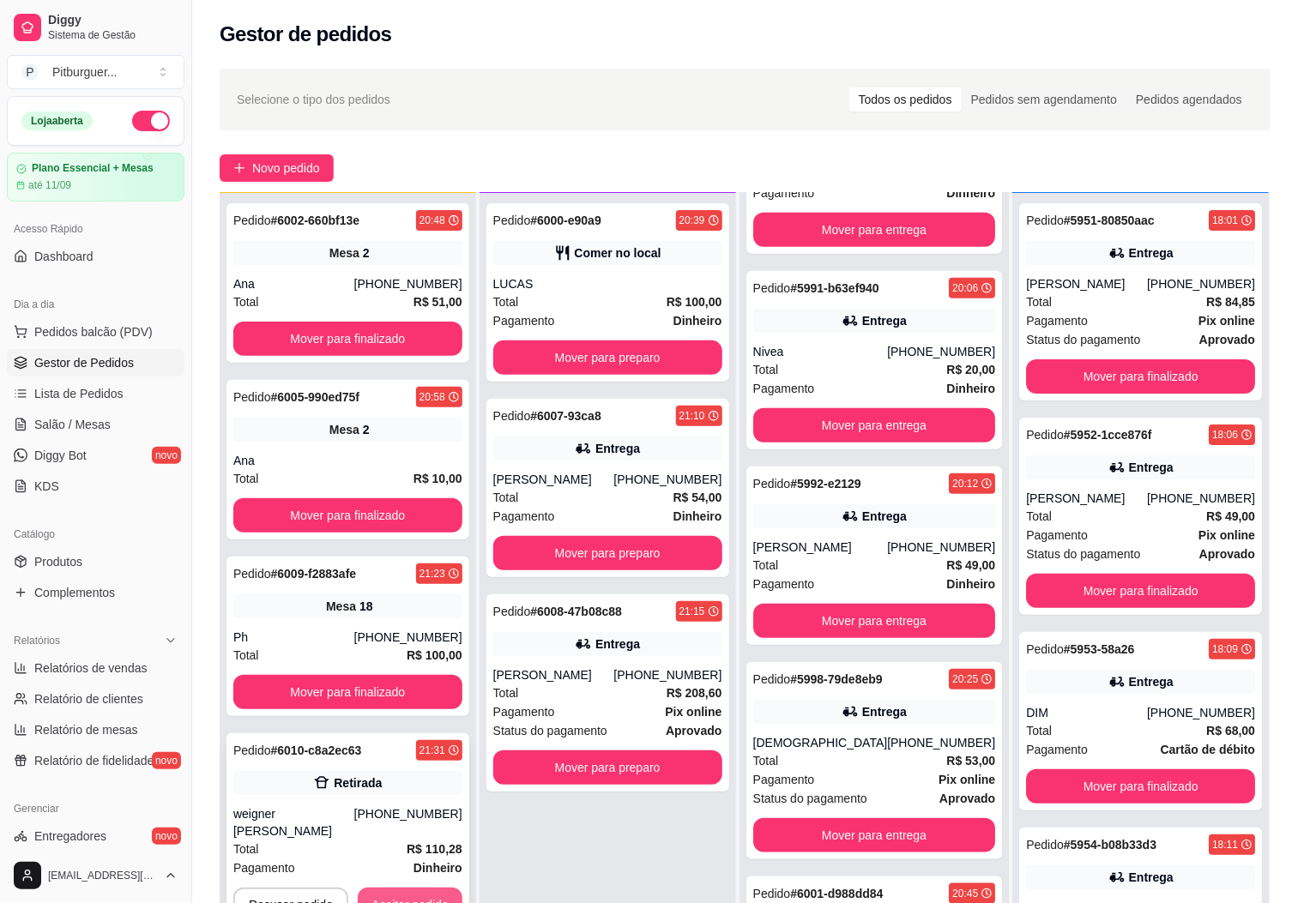
click at [402, 888] on button "Aceitar pedido" at bounding box center [410, 905] width 105 height 34
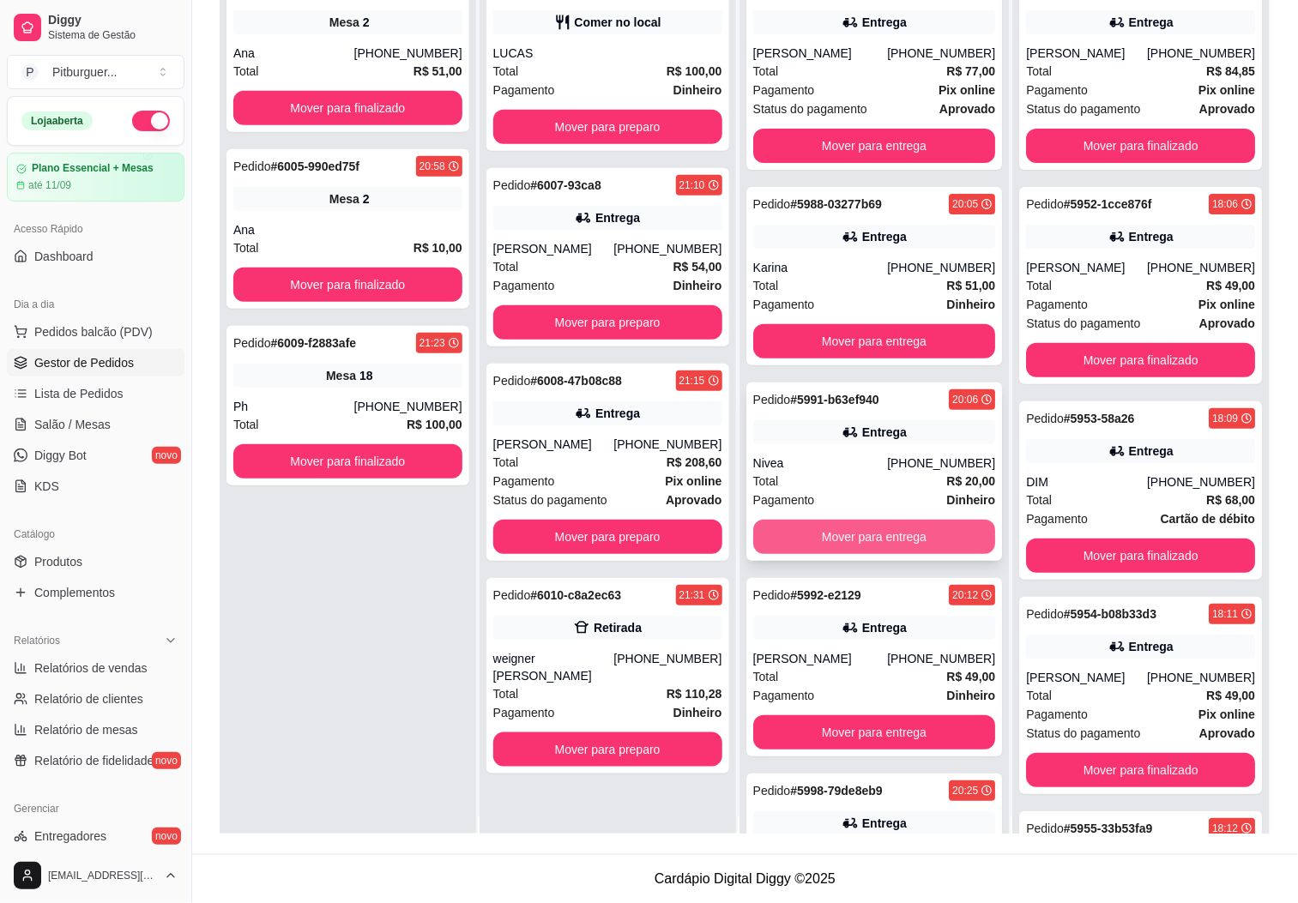
scroll to position [0, 0]
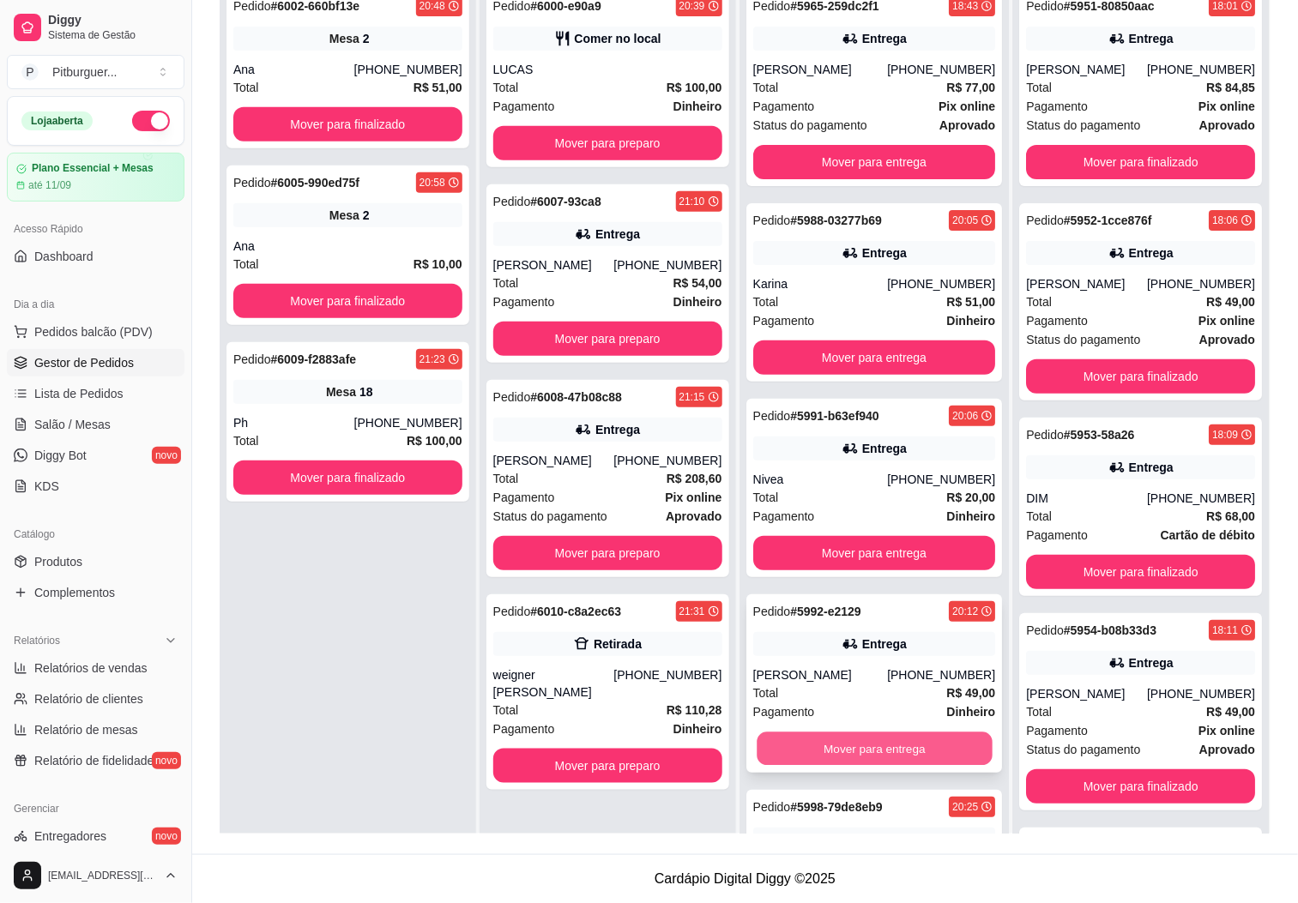
click at [870, 744] on button "Mover para entrega" at bounding box center [873, 748] width 235 height 33
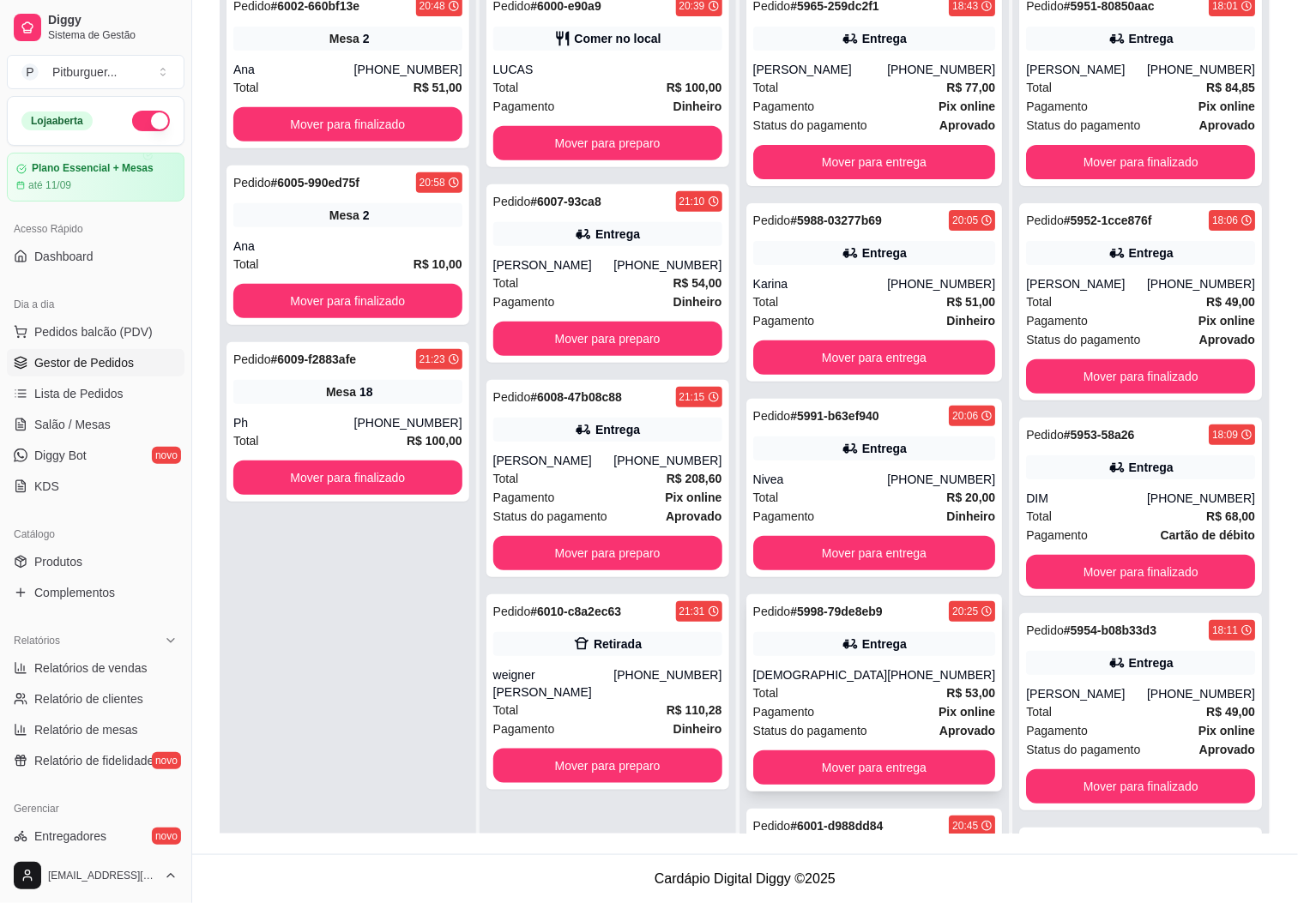
click at [881, 744] on div "Pedido # 5998-79de8eb9 20:25 Entrega Rastafari (27) 99575-4056 Total R$ 53,00 P…" at bounding box center [874, 692] width 256 height 197
click at [876, 762] on button "Mover para entrega" at bounding box center [874, 767] width 243 height 34
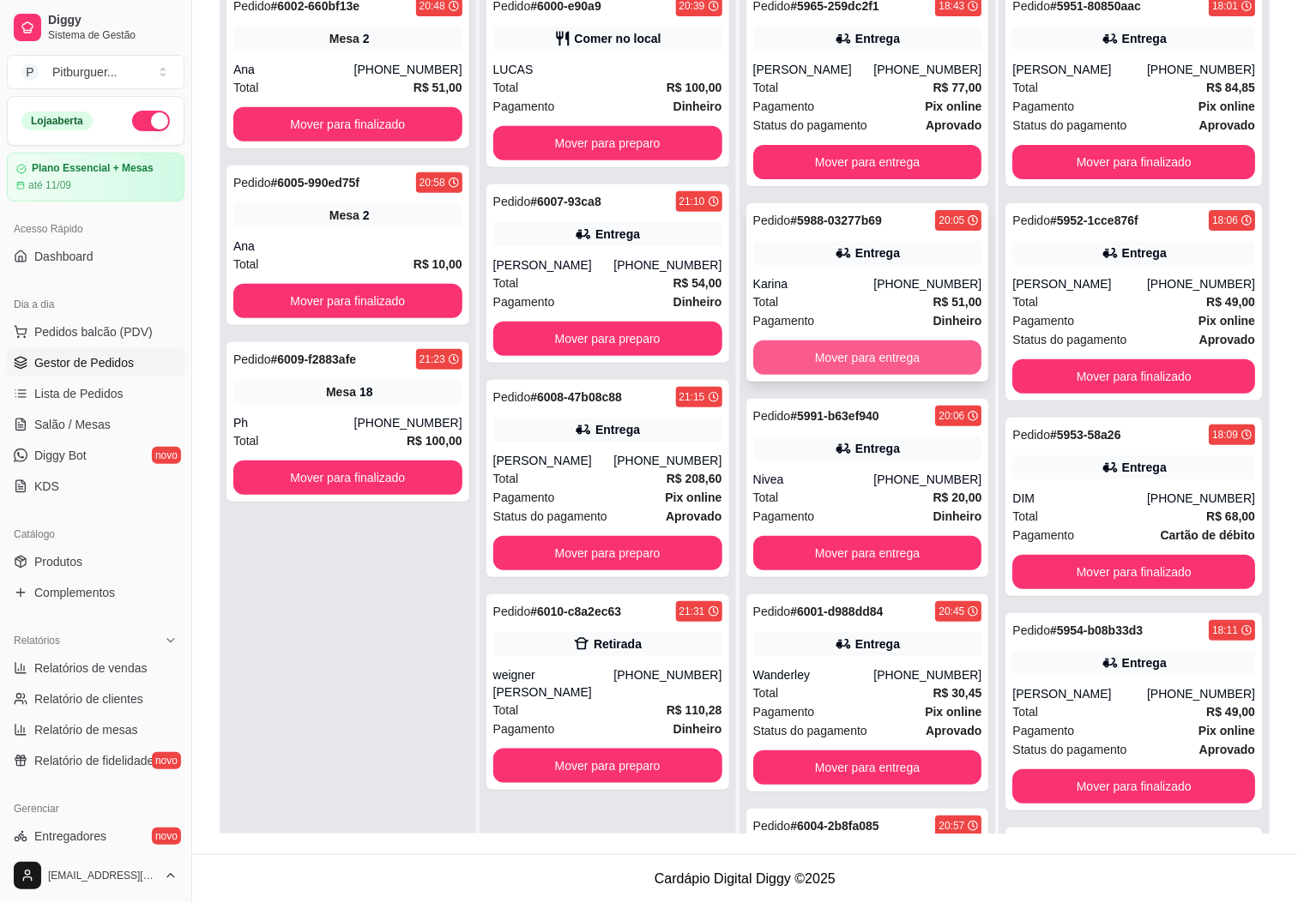
click at [805, 347] on button "Mover para entrega" at bounding box center [867, 357] width 229 height 34
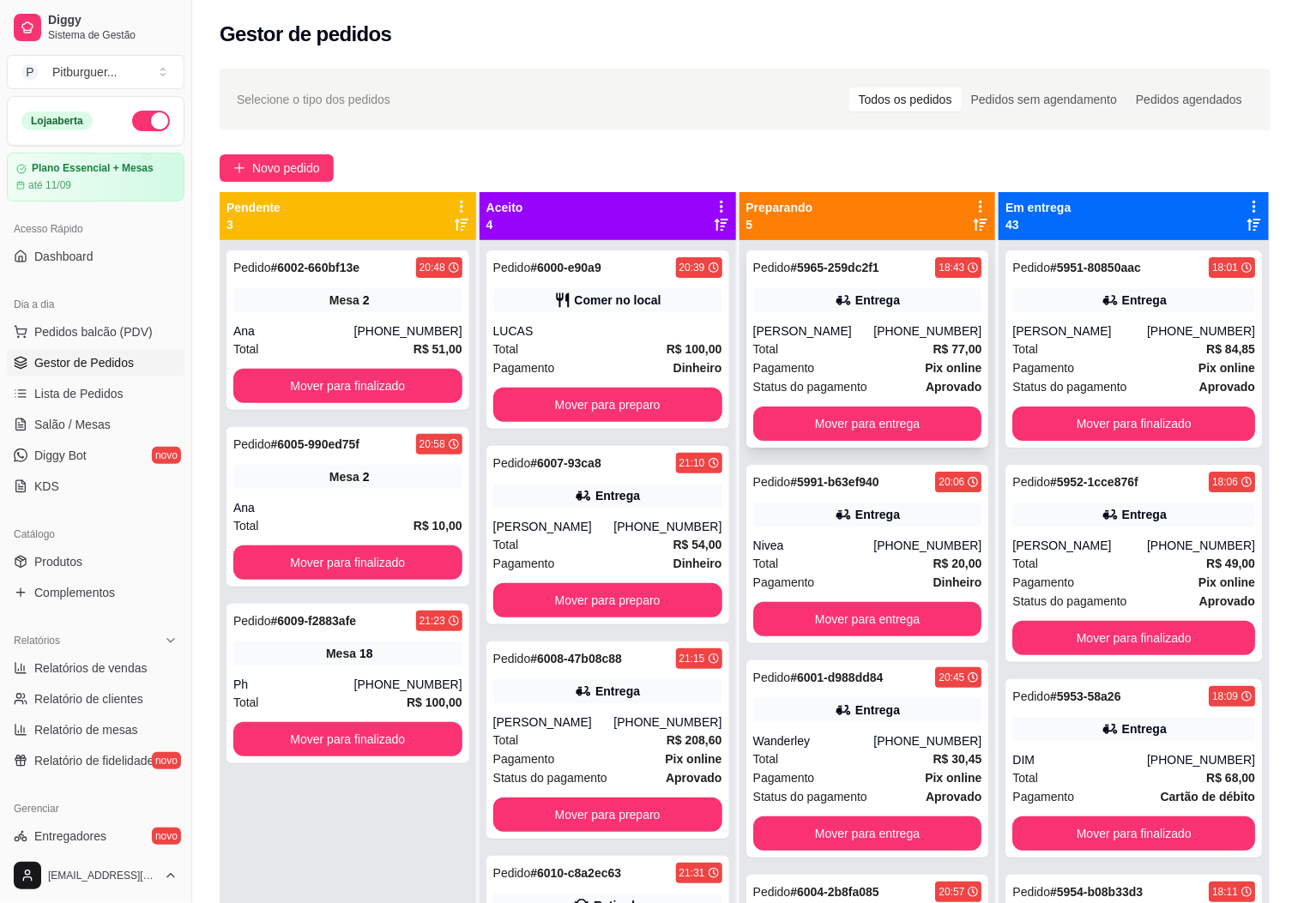
click at [803, 335] on div "Ana Paula Lamas" at bounding box center [813, 330] width 121 height 17
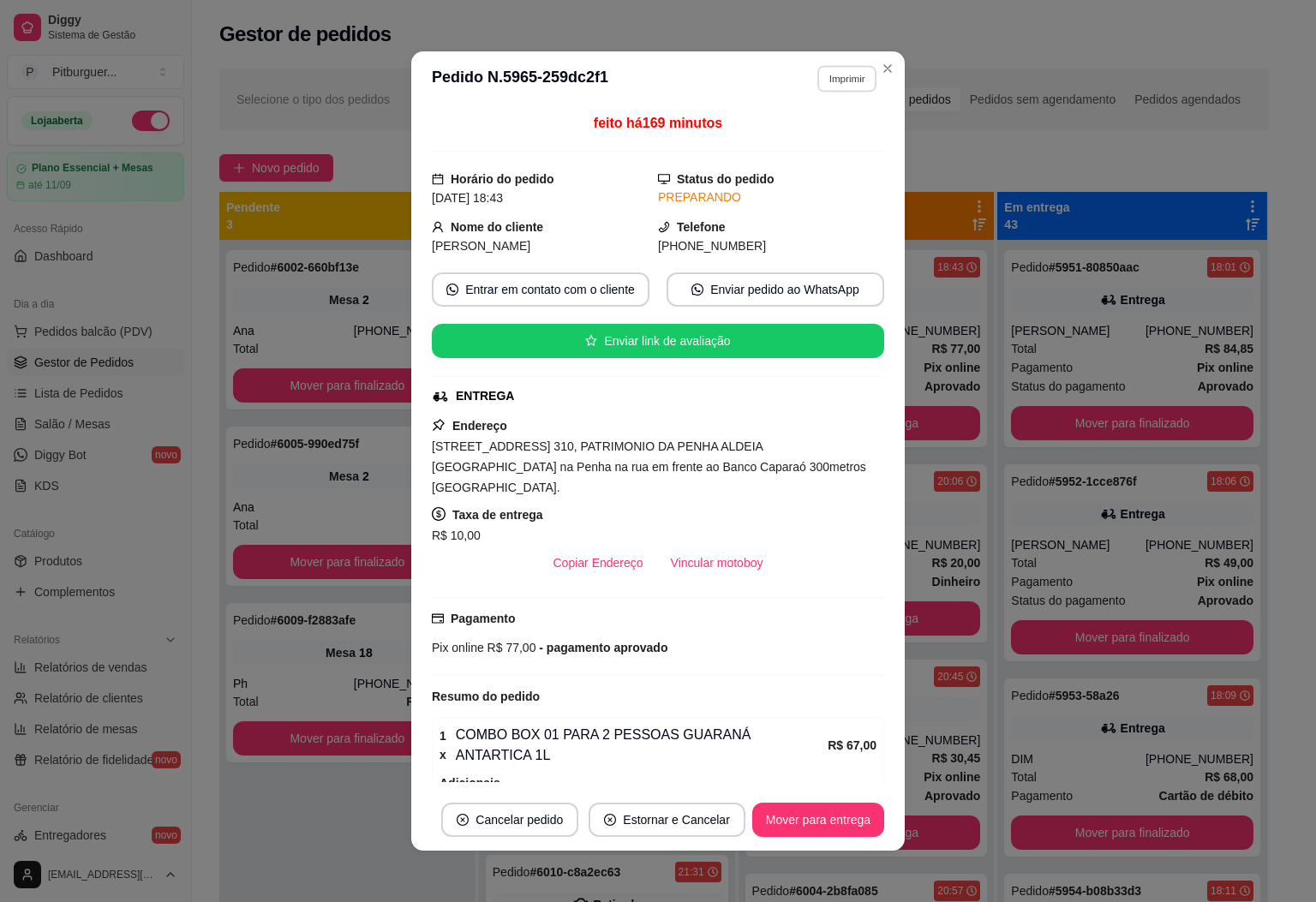
click at [851, 75] on button "Imprimir" at bounding box center [846, 78] width 59 height 27
click at [822, 178] on button "IMPRESSORA" at bounding box center [807, 173] width 120 height 27
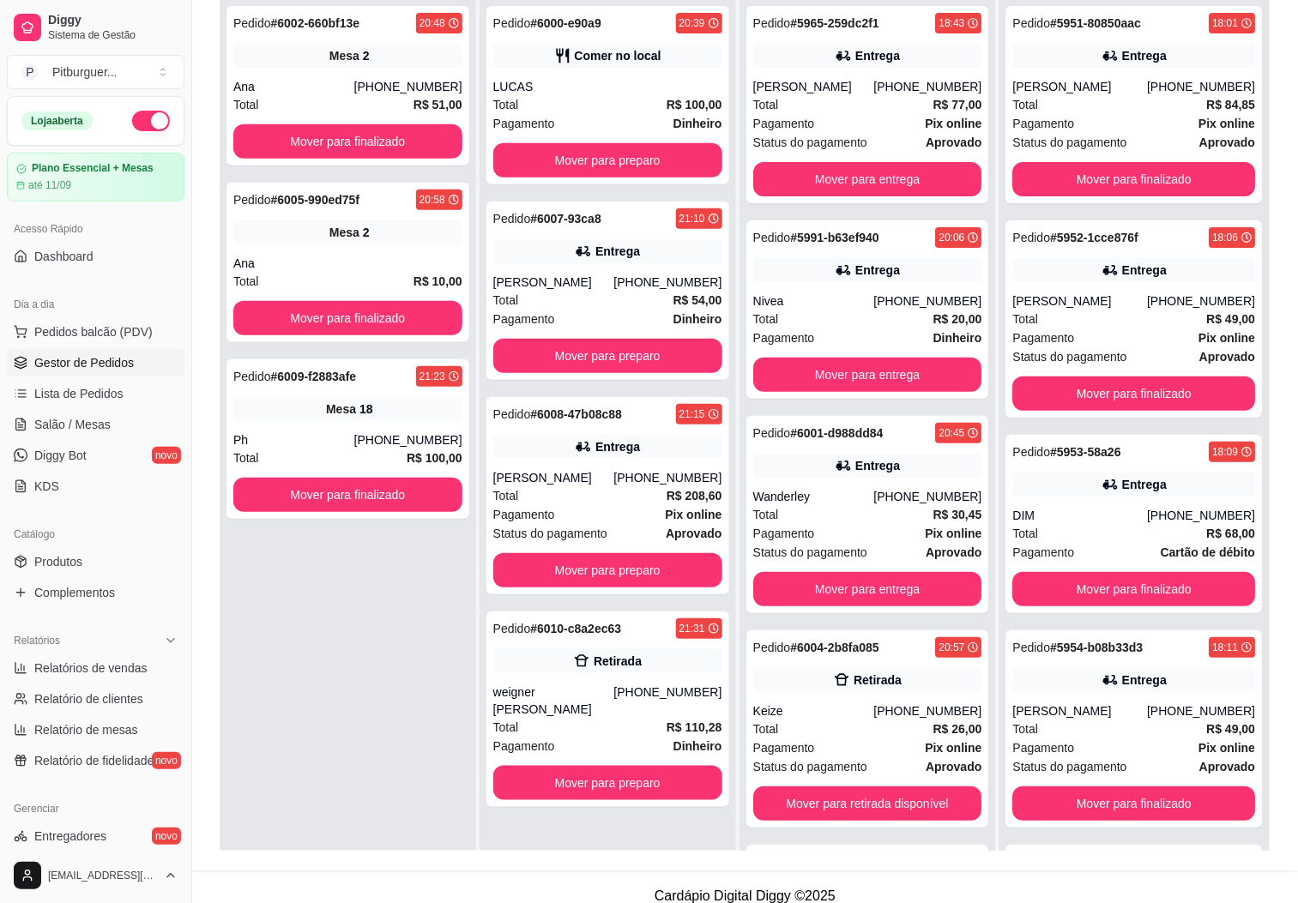
scroll to position [262, 0]
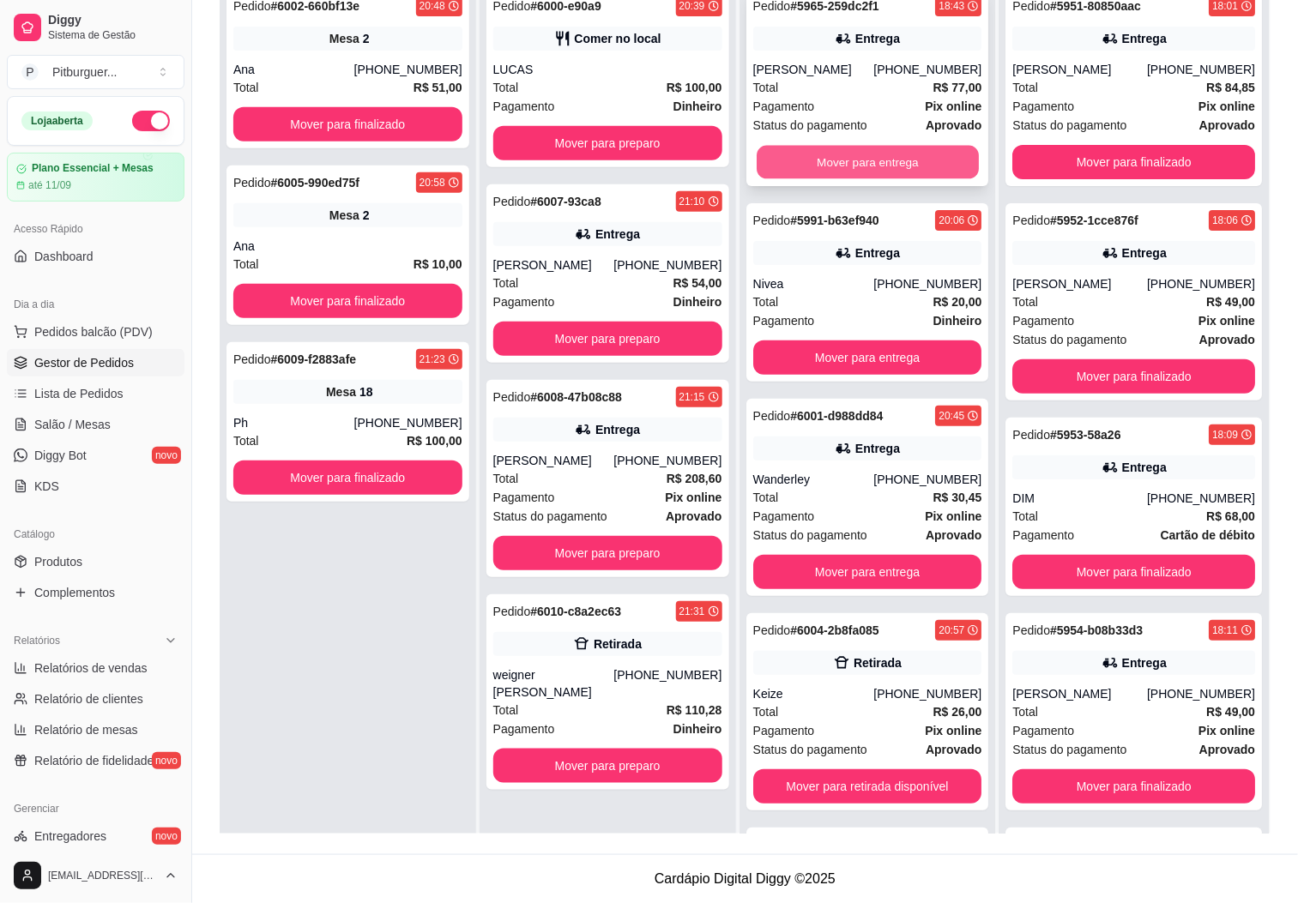
click at [828, 166] on button "Mover para entrega" at bounding box center [867, 162] width 222 height 33
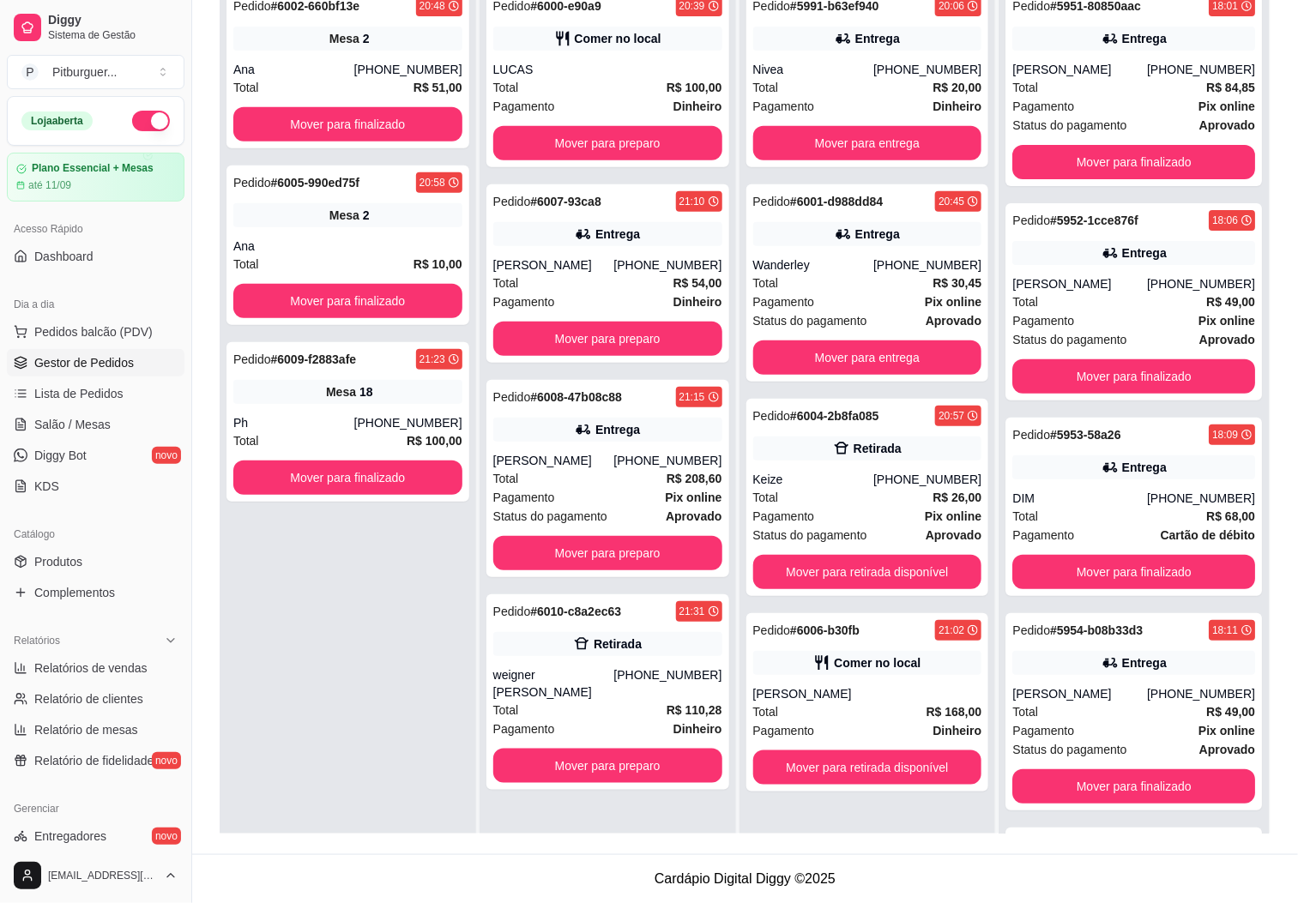
scroll to position [47, 0]
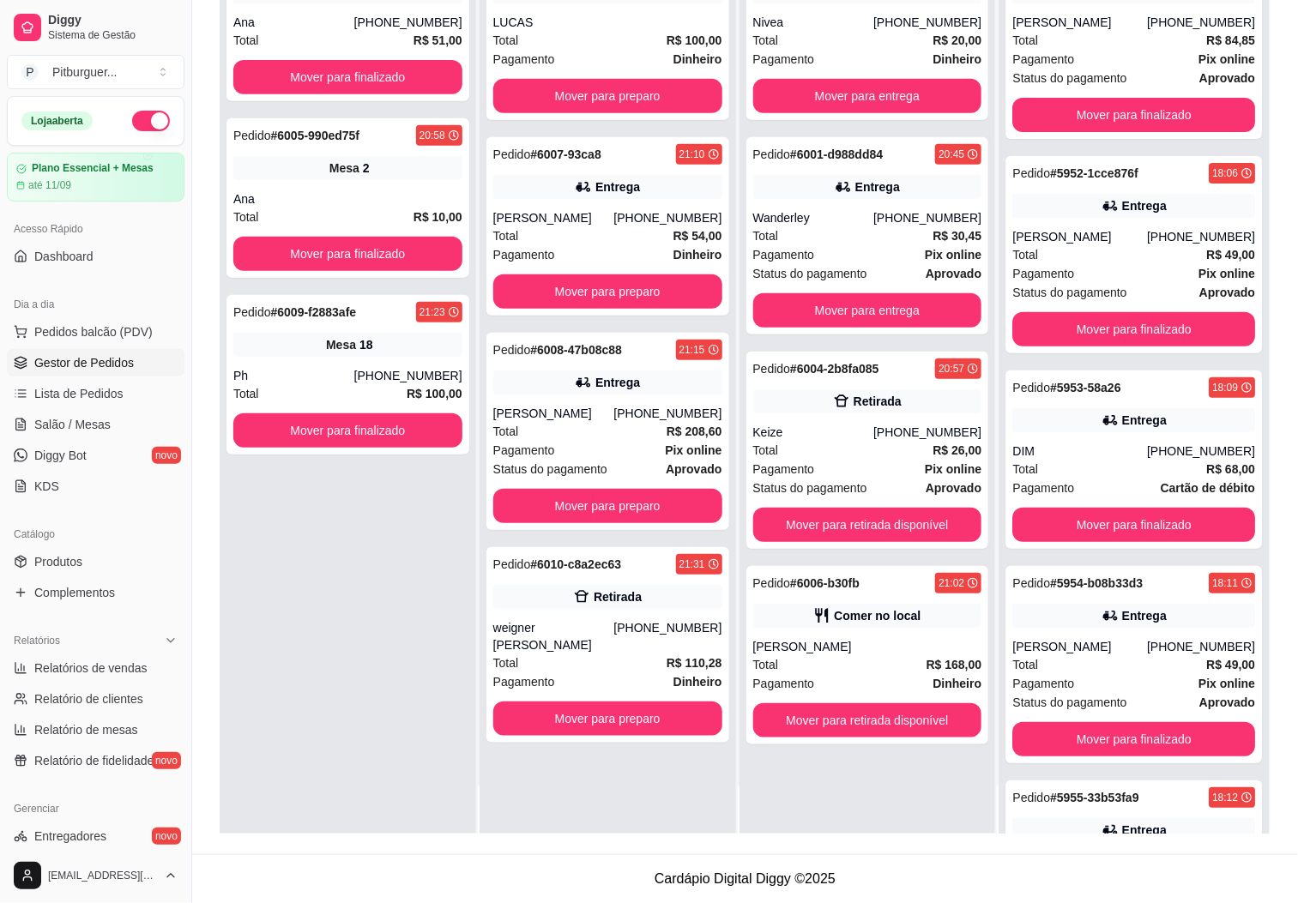
drag, startPoint x: 275, startPoint y: 644, endPoint x: 361, endPoint y: 634, distance: 86.4
click at [274, 643] on div "Pedido # 6002-660bf13e 20:48 Mesa 2 Ana (28) 99965-2743 Total R$ 51,00 Mover pa…" at bounding box center [348, 382] width 256 height 903
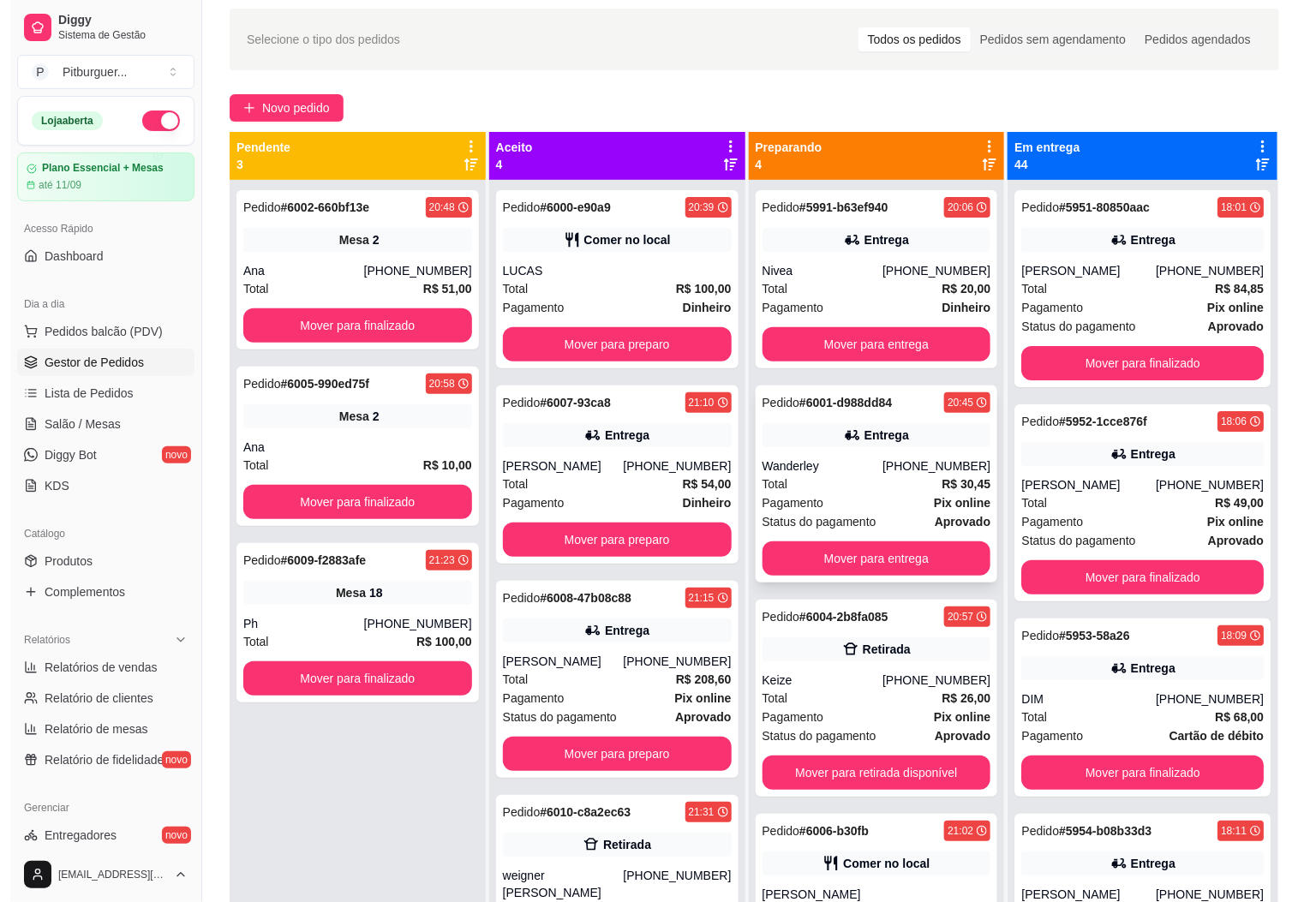
scroll to position [0, 0]
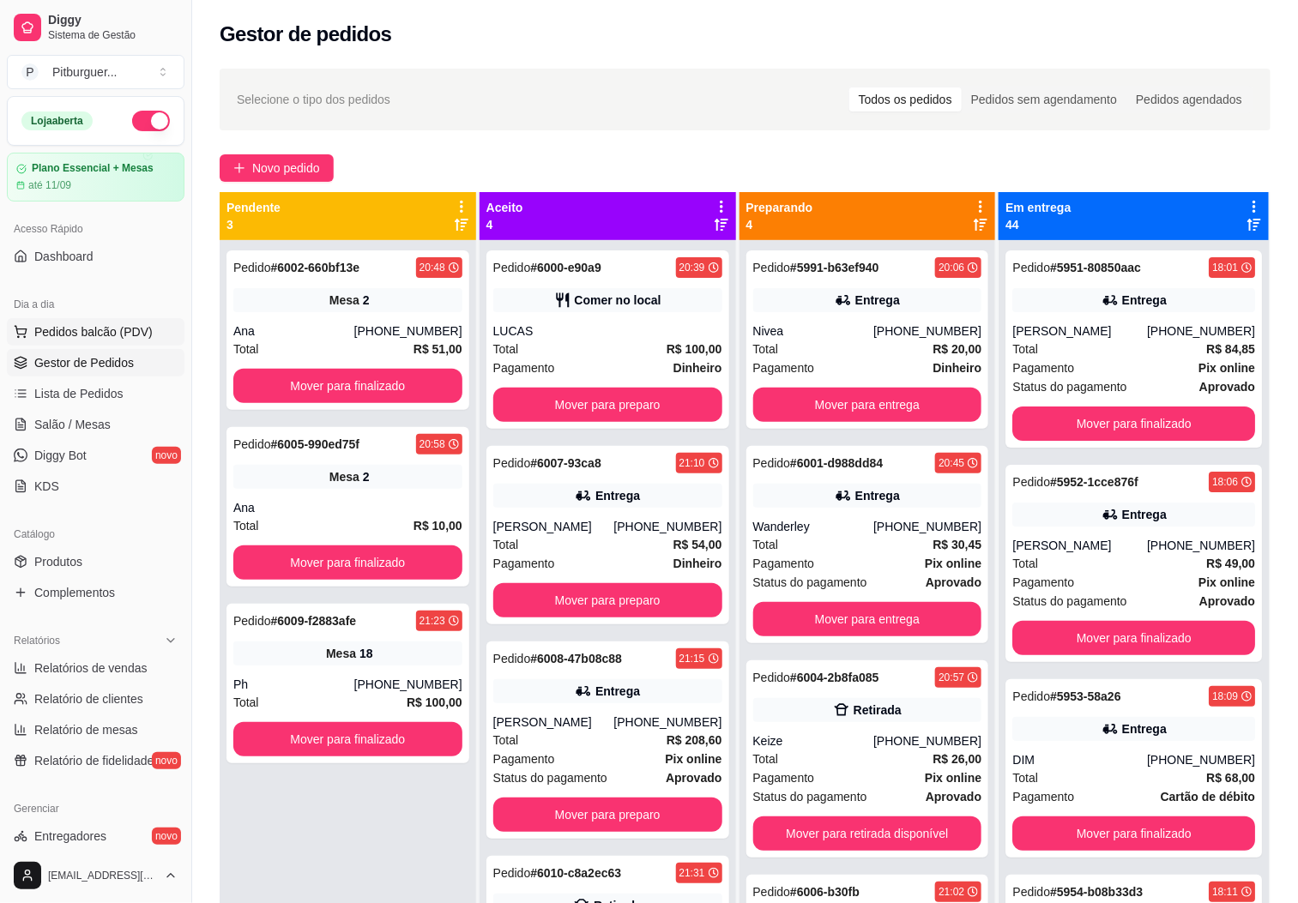
click at [59, 337] on span "Pedidos balcão (PDV)" at bounding box center [93, 331] width 118 height 17
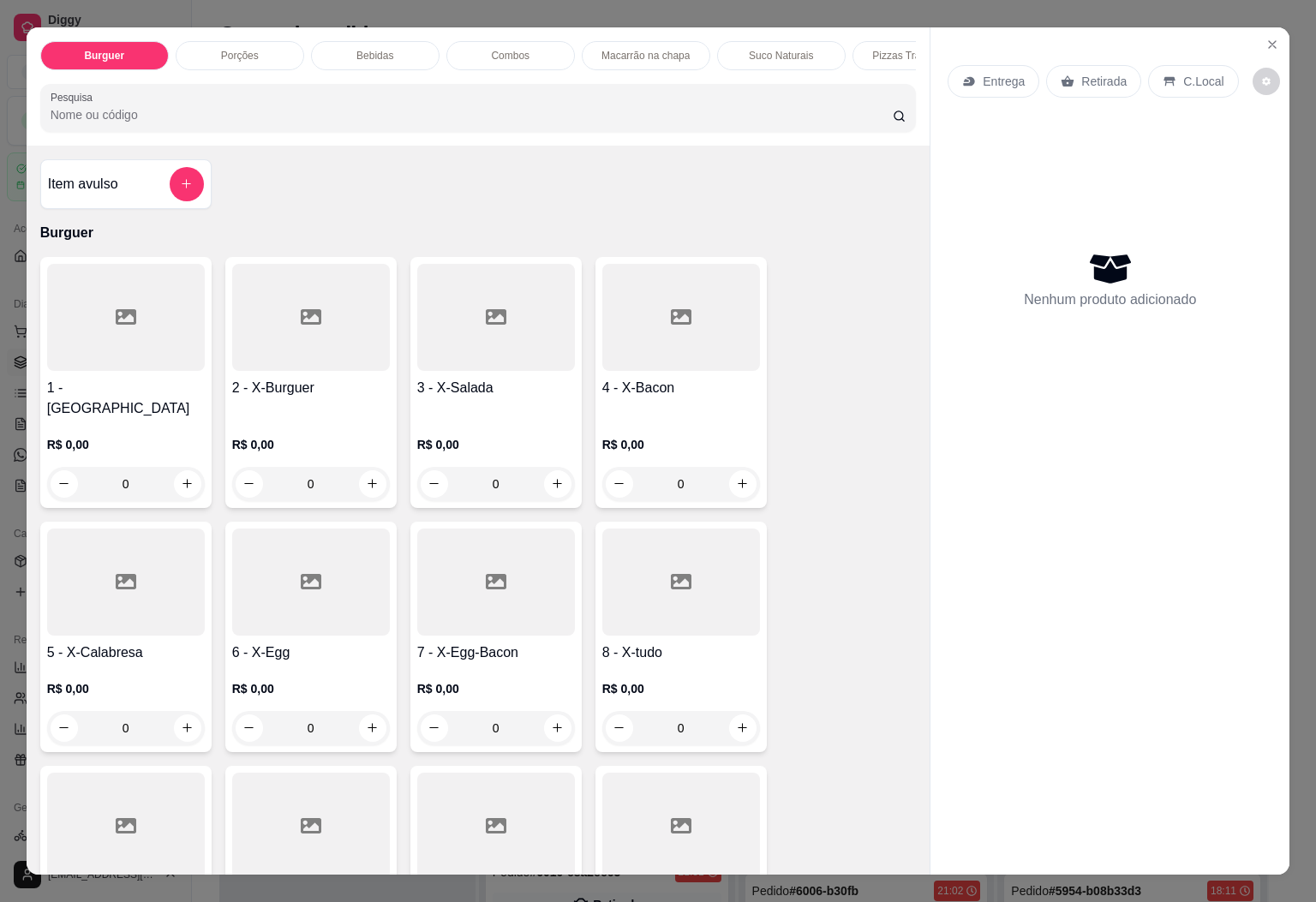
click at [669, 601] on div at bounding box center [681, 581] width 158 height 107
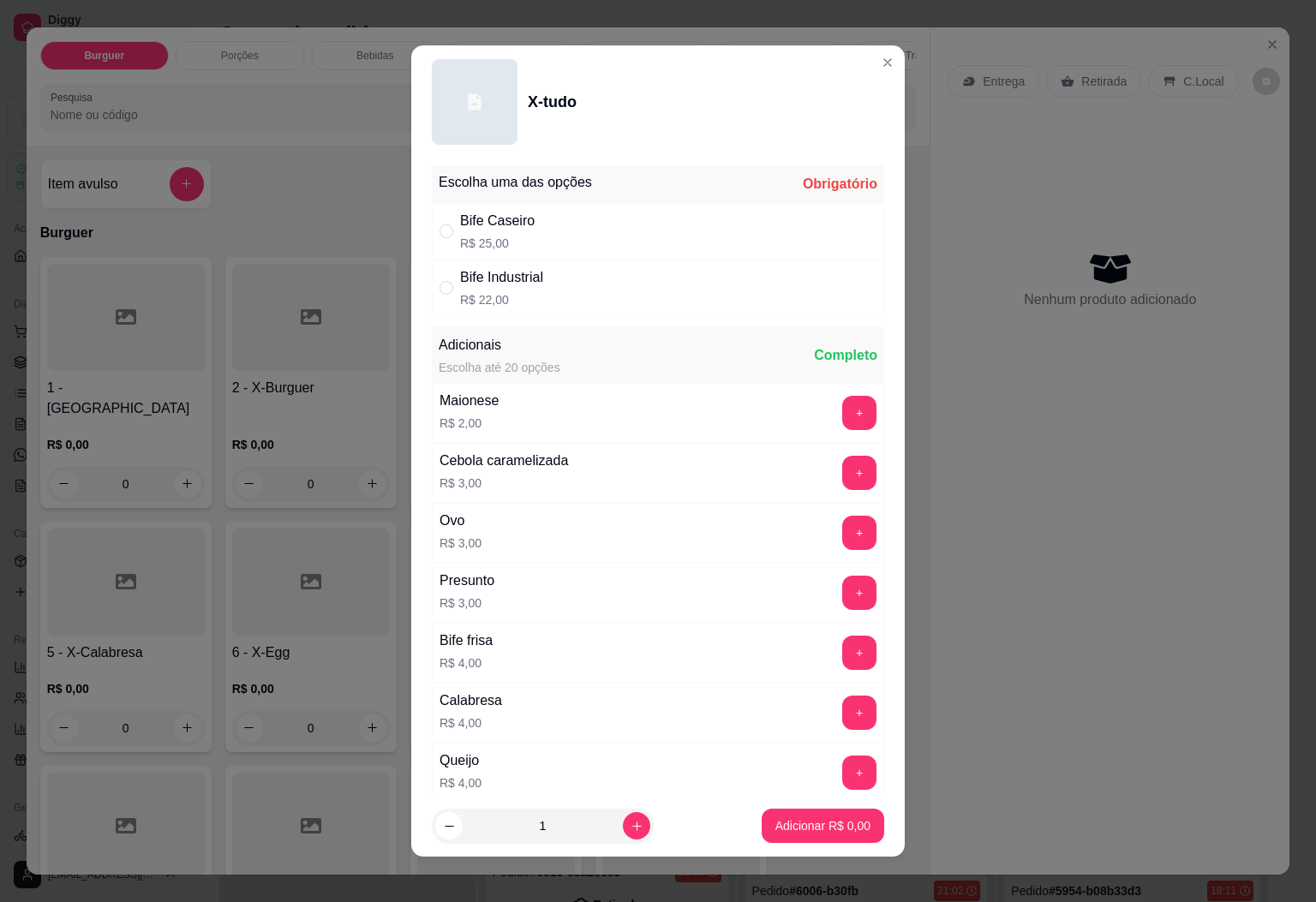
scroll to position [443, 0]
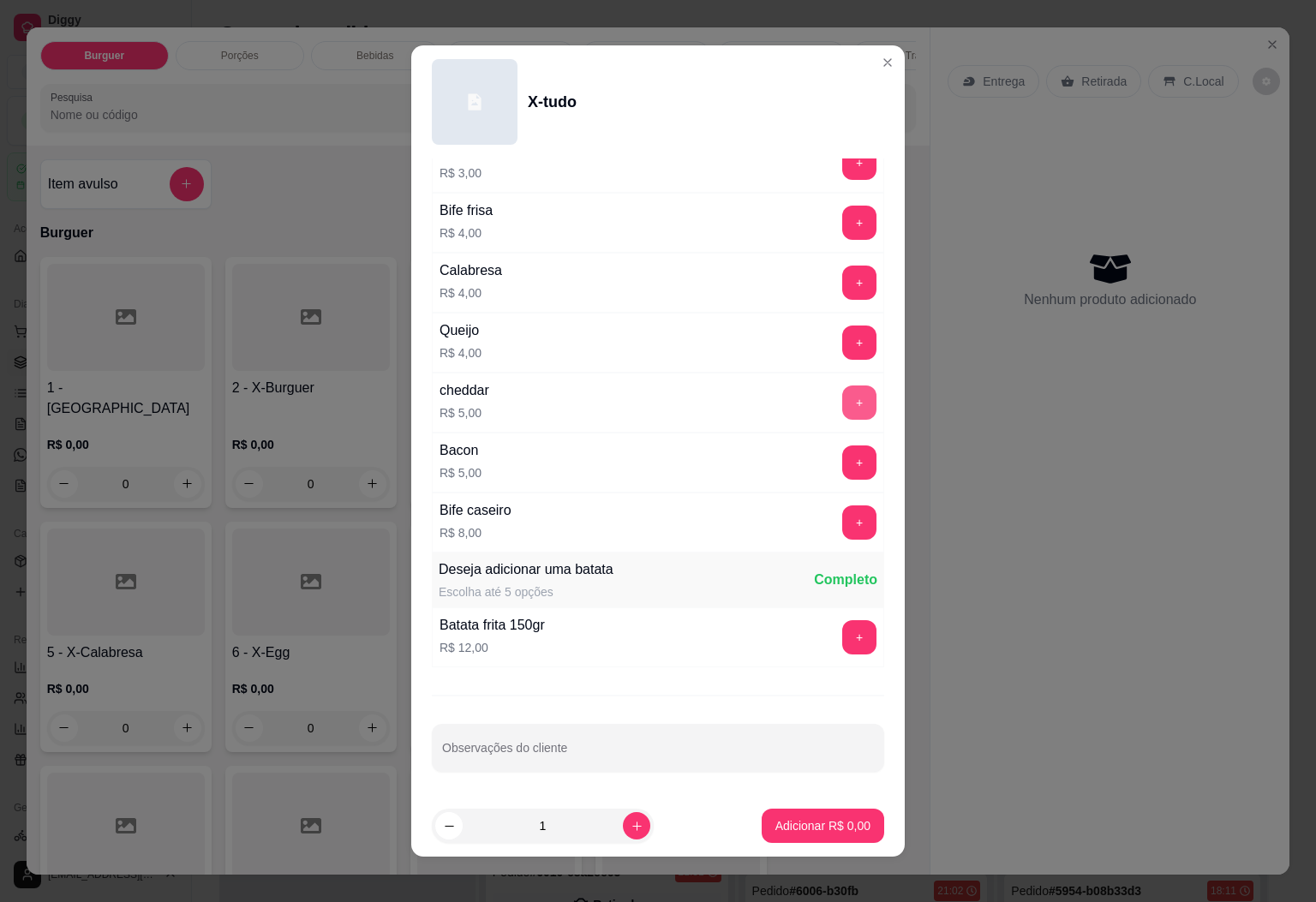
click at [842, 394] on button "+" at bounding box center [859, 403] width 34 height 34
click at [631, 830] on icon "increase-product-quantity" at bounding box center [637, 826] width 13 height 13
type input "3"
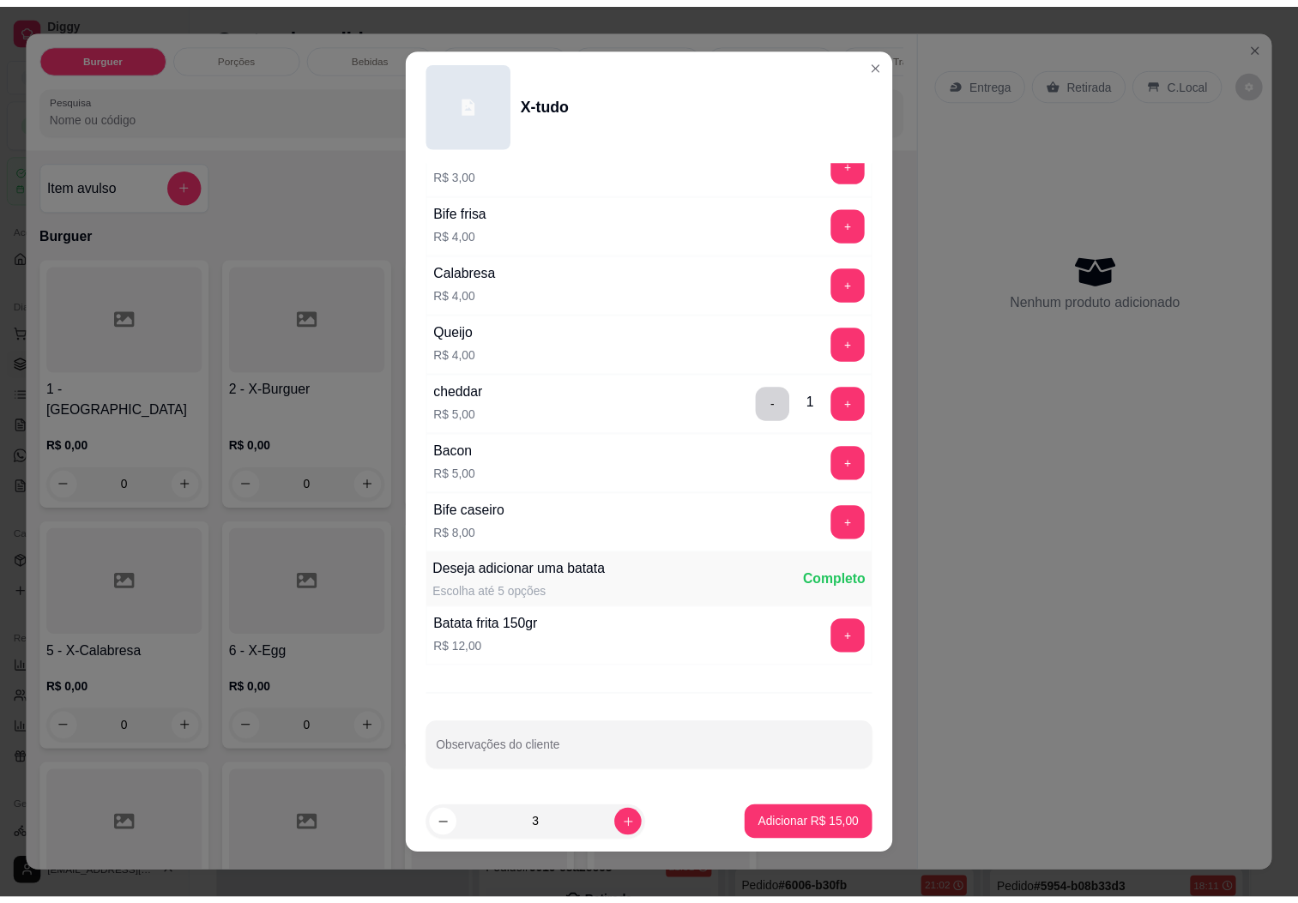
scroll to position [0, 0]
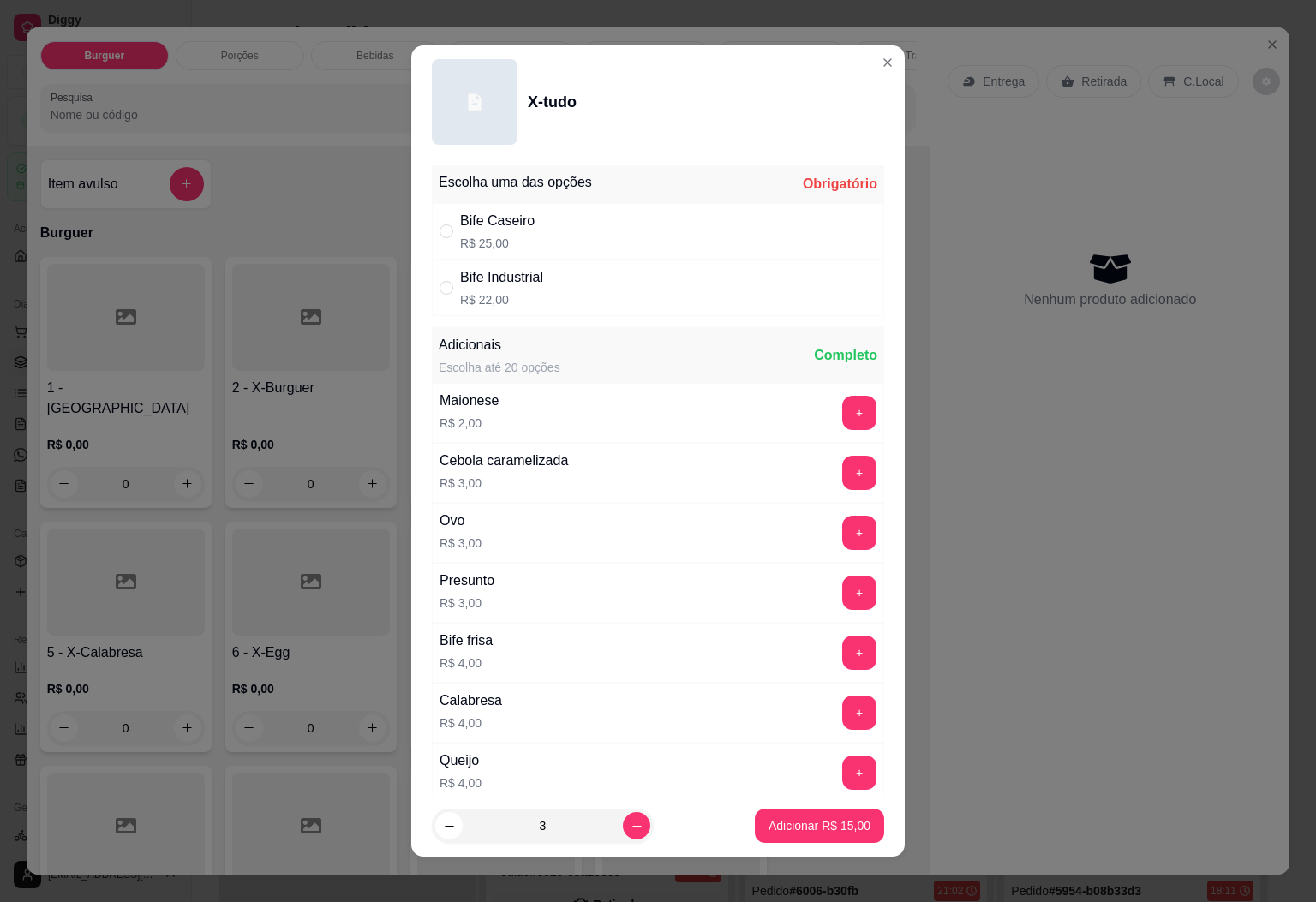
click at [774, 273] on div "Bife Industrial R$ 22,00" at bounding box center [658, 288] width 453 height 57
radio input "true"
click at [790, 835] on button "Adicionar R$ 81,00" at bounding box center [820, 826] width 130 height 34
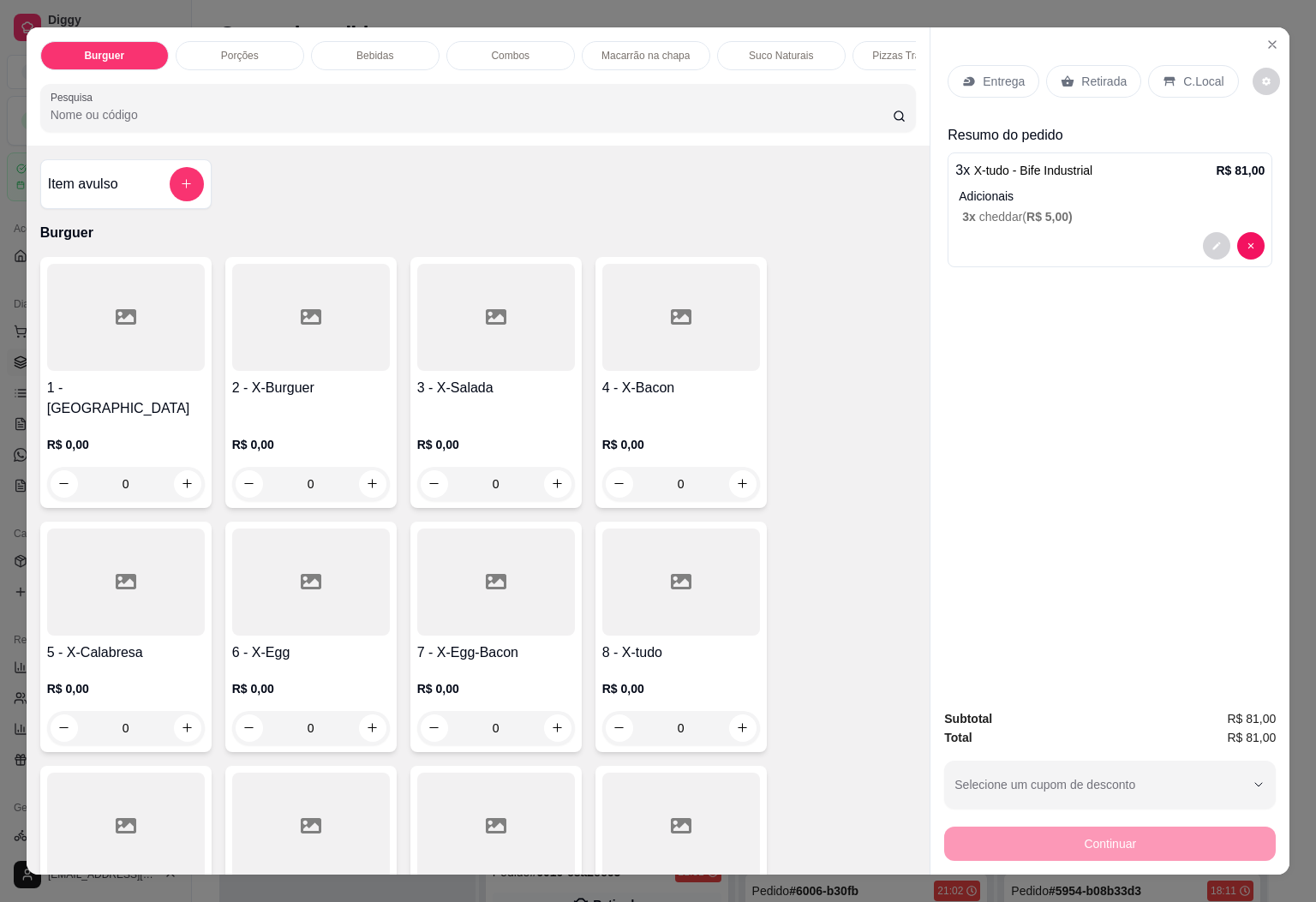
click at [1106, 81] on div "Retirada" at bounding box center [1093, 81] width 95 height 33
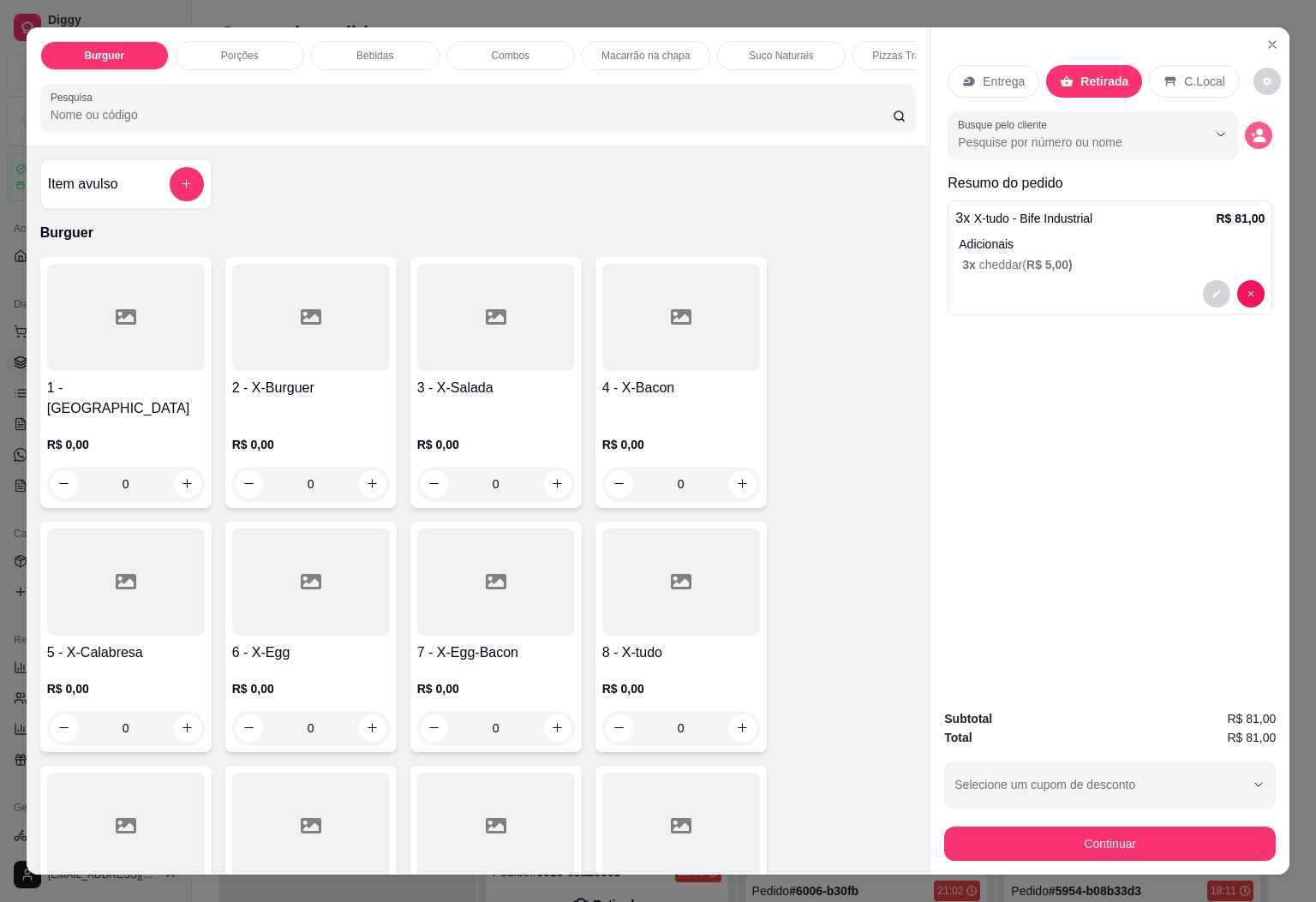
click at [1256, 129] on circle "decrease-product-quantity" at bounding box center [1259, 132] width 7 height 7
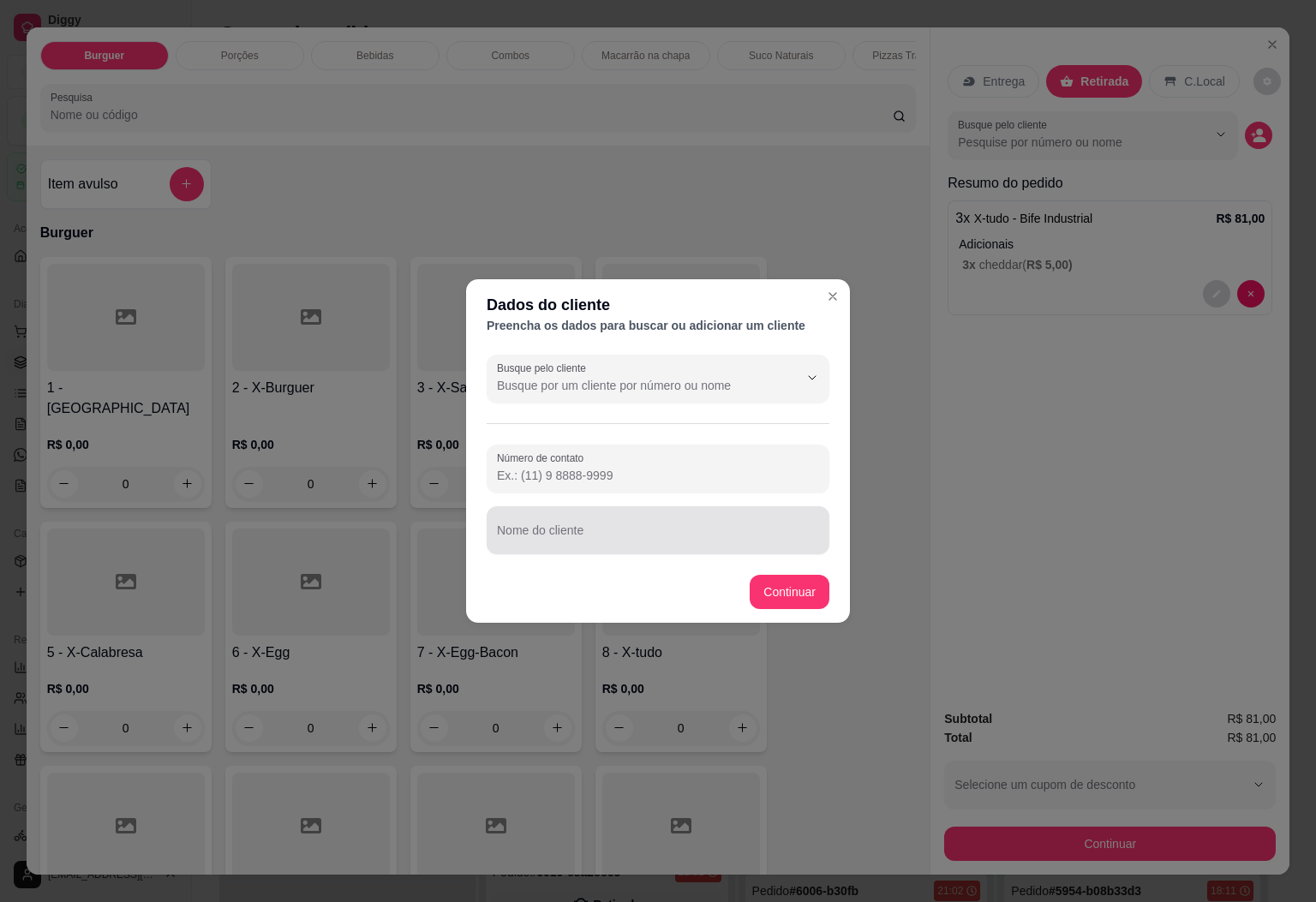
click at [628, 509] on div "Nome do cliente" at bounding box center [658, 530] width 343 height 48
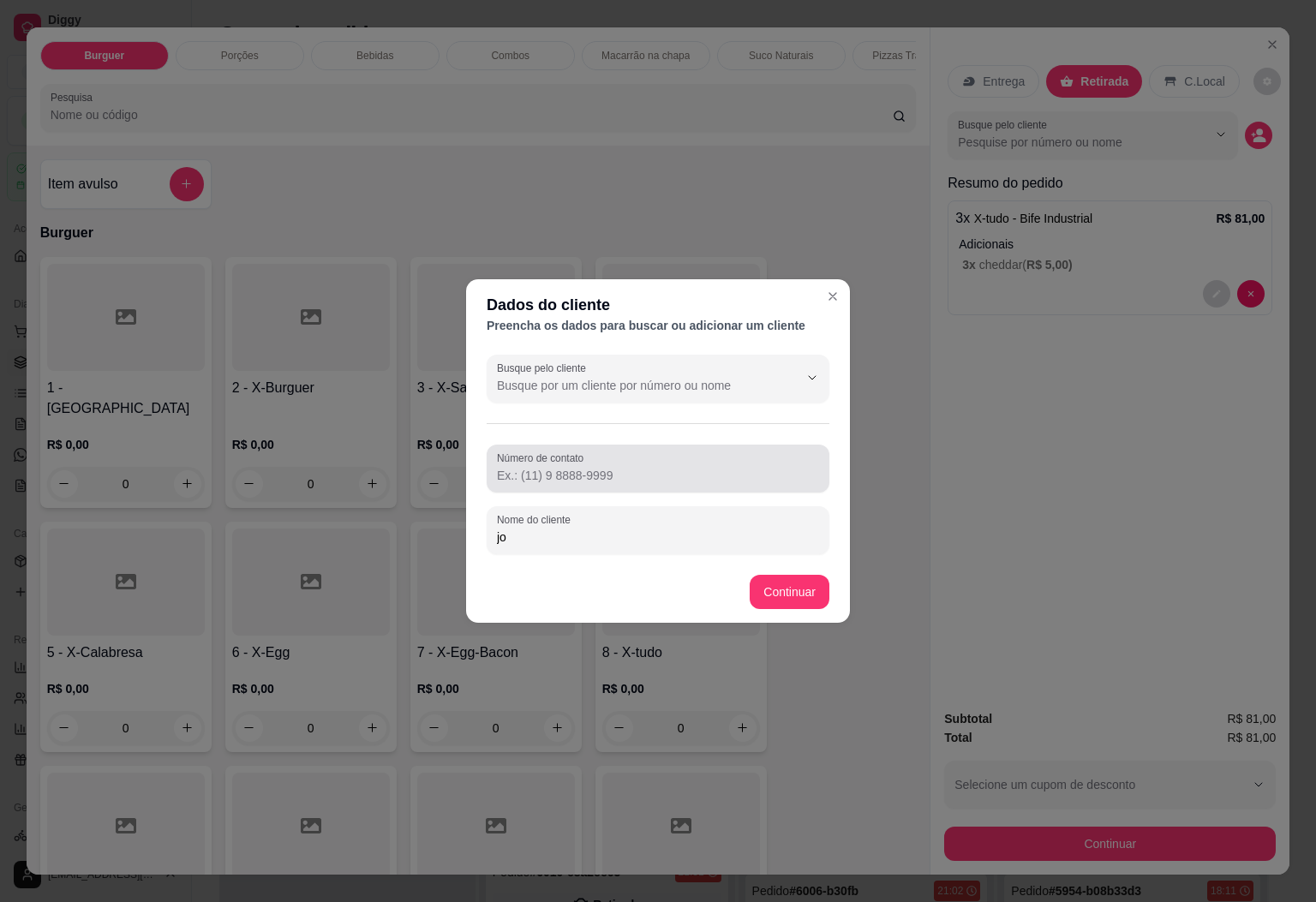
type input "j"
type input "[PERSON_NAME]"
click at [634, 476] on input "Número de contato" at bounding box center [658, 474] width 322 height 17
type input "[PHONE_NUMBER]"
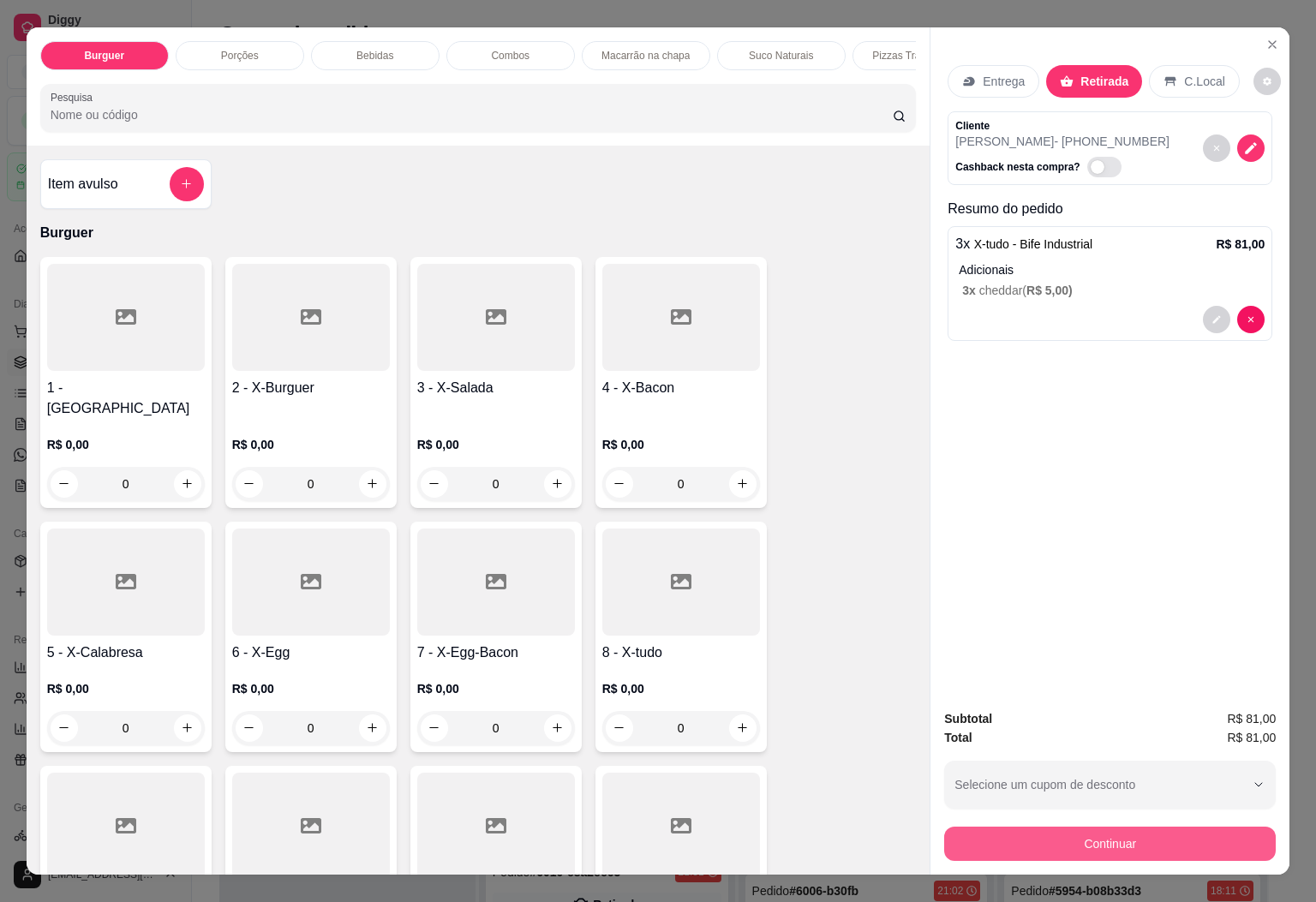
click at [1020, 853] on div "Subtotal R$ 81,00 Total R$ 81,00 Selecione um cupom de desconto SEMFOLGA Seleci…" at bounding box center [1109, 784] width 359 height 179
click at [1046, 822] on div "Continuar" at bounding box center [1110, 841] width 332 height 39
click at [1088, 841] on button "Continuar" at bounding box center [1110, 843] width 322 height 33
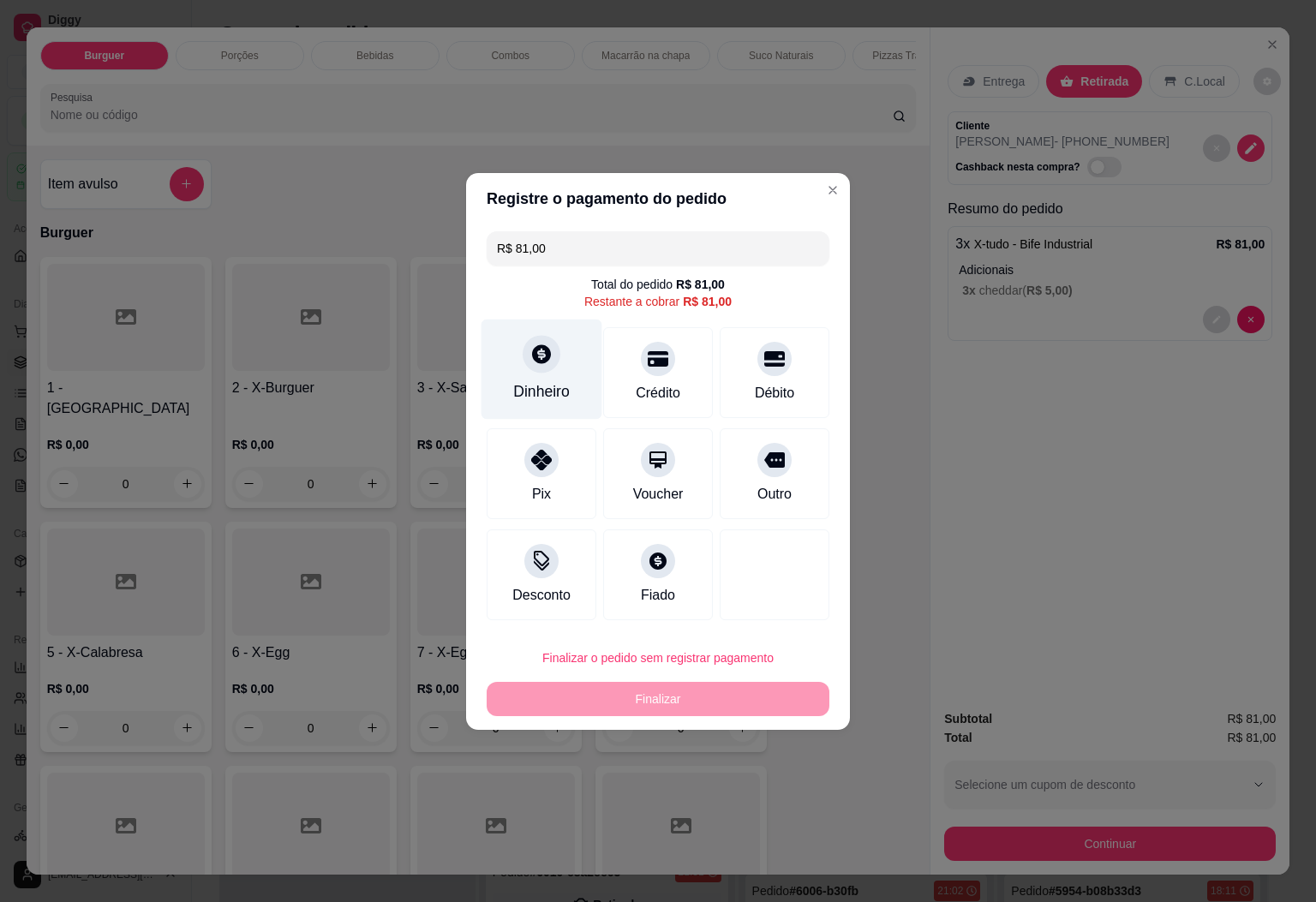
click at [544, 392] on div "Dinheiro" at bounding box center [542, 392] width 57 height 22
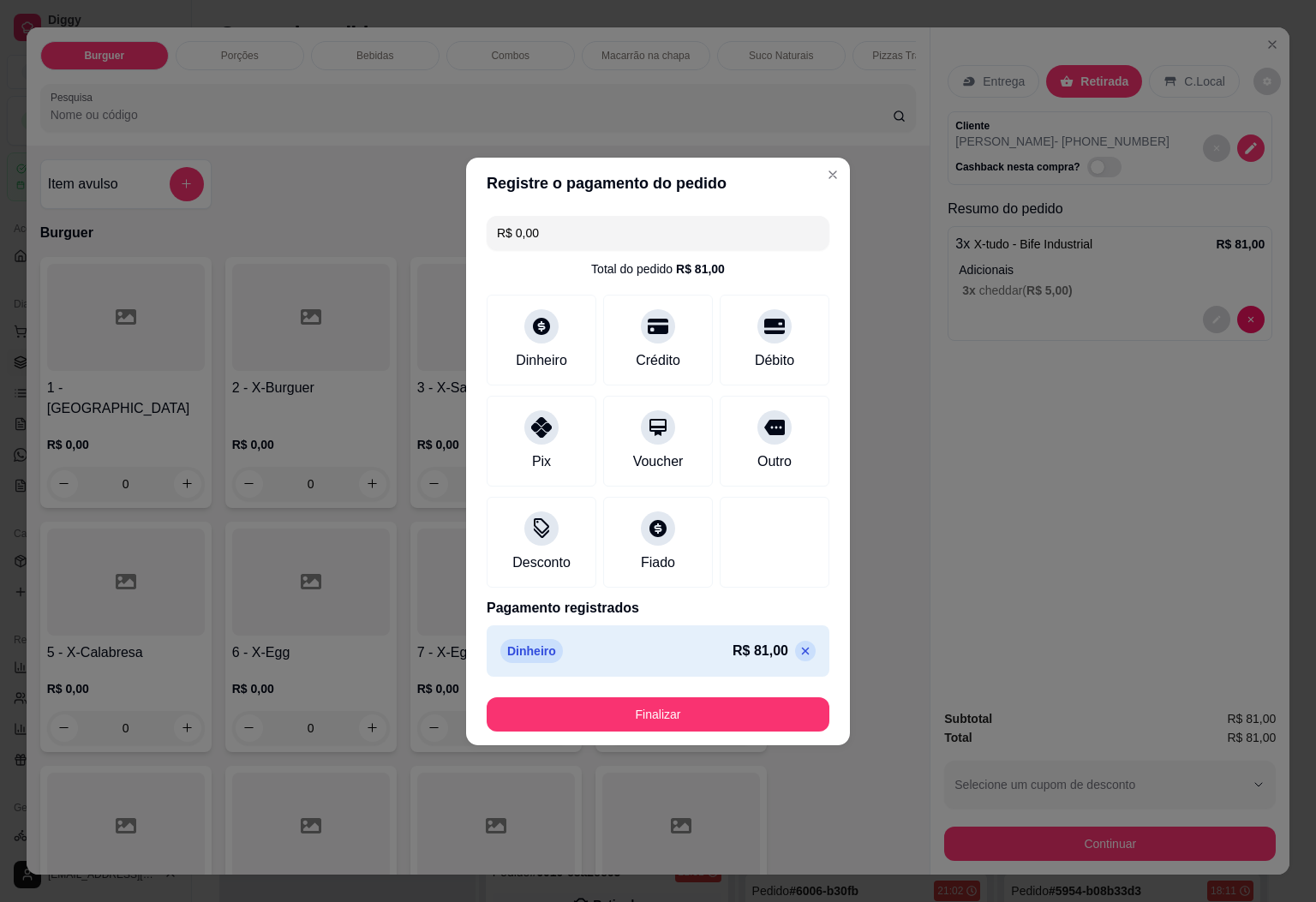
click at [738, 717] on button "Finalizar" at bounding box center [658, 714] width 343 height 34
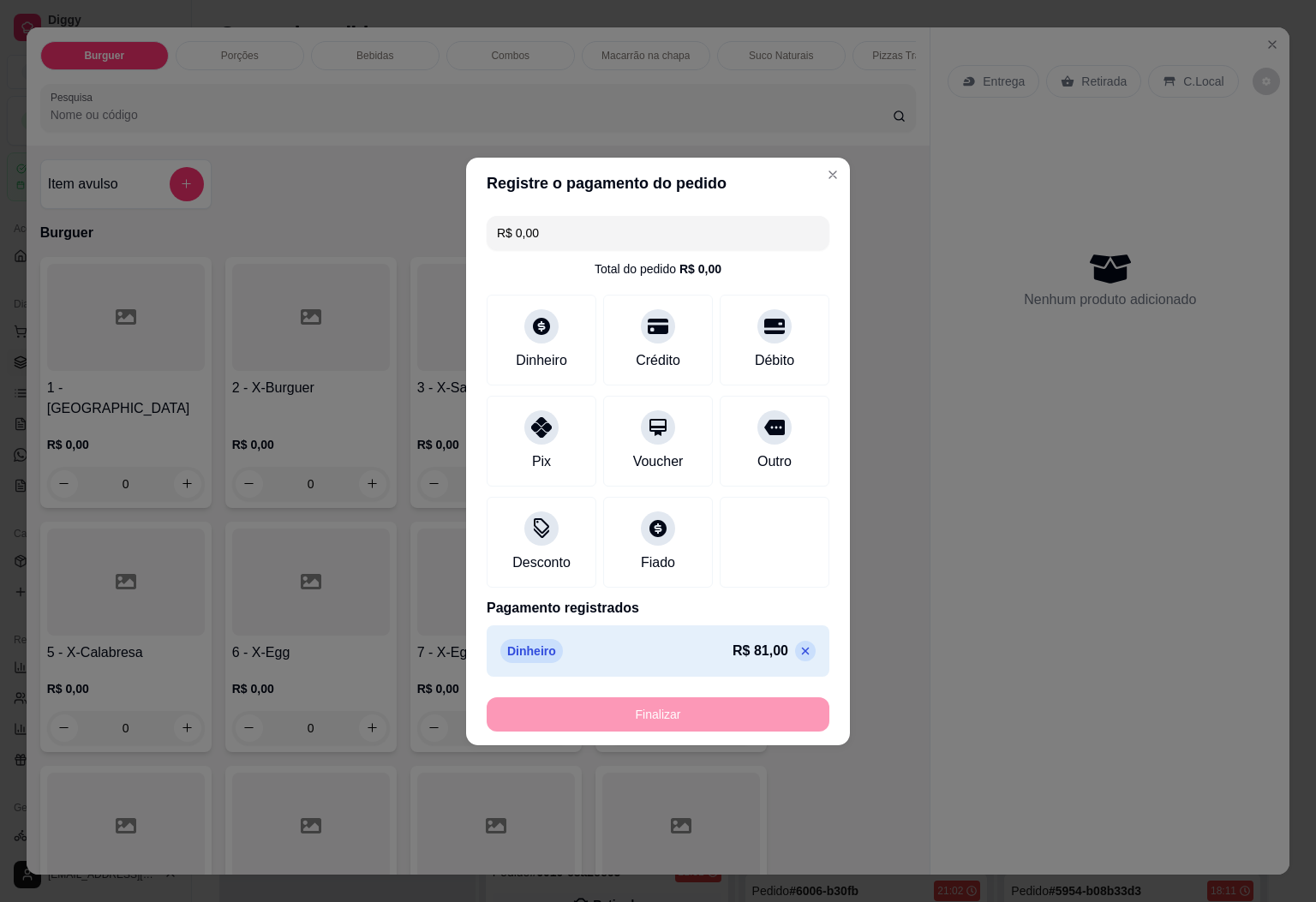
type input "-R$ 81,00"
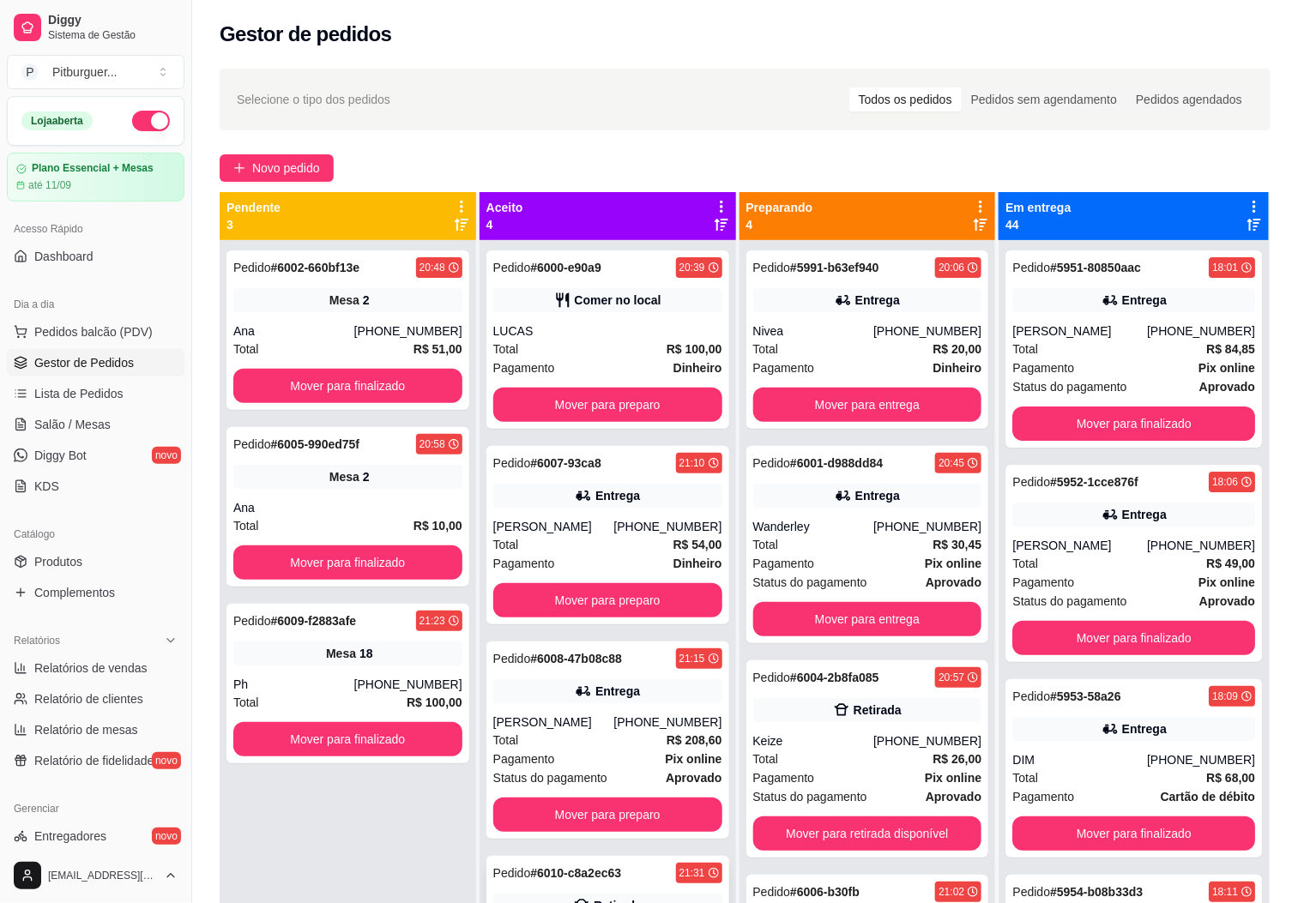
click at [703, 875] on div "21:31" at bounding box center [699, 873] width 46 height 21
click at [837, 747] on div "Keize" at bounding box center [813, 740] width 121 height 17
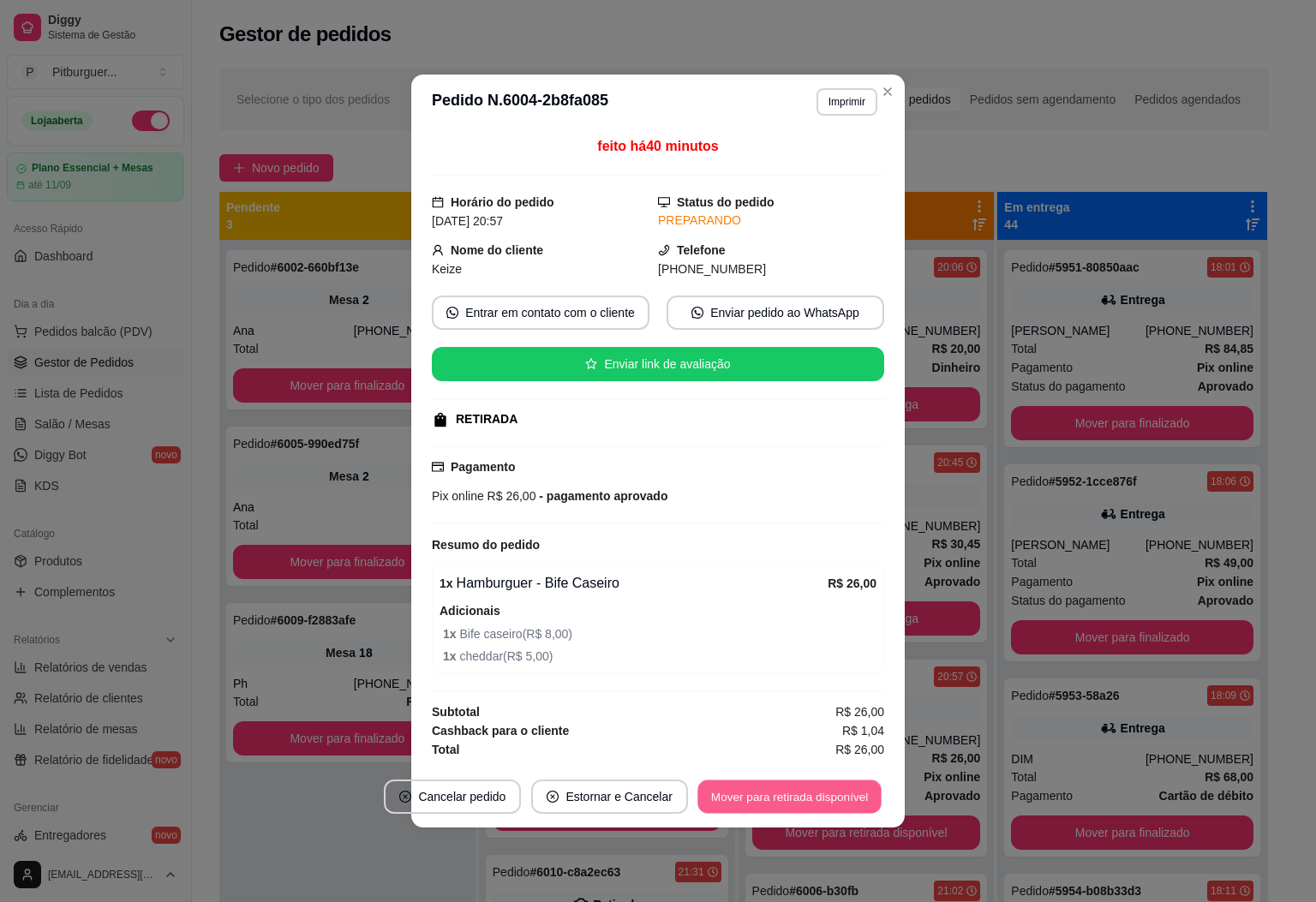
click at [749, 809] on button "Mover para retirada disponível" at bounding box center [789, 796] width 184 height 33
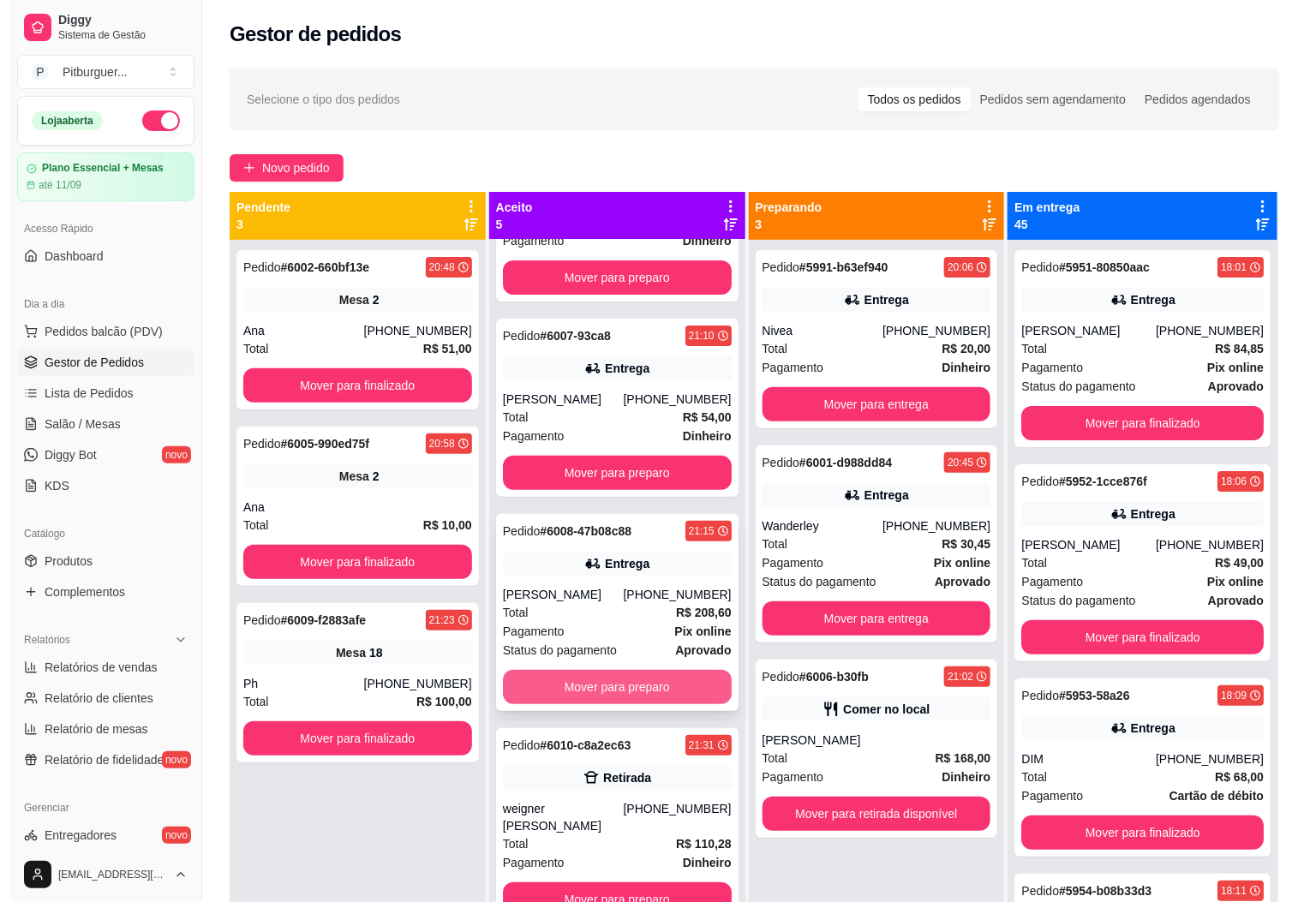
scroll to position [47, 0]
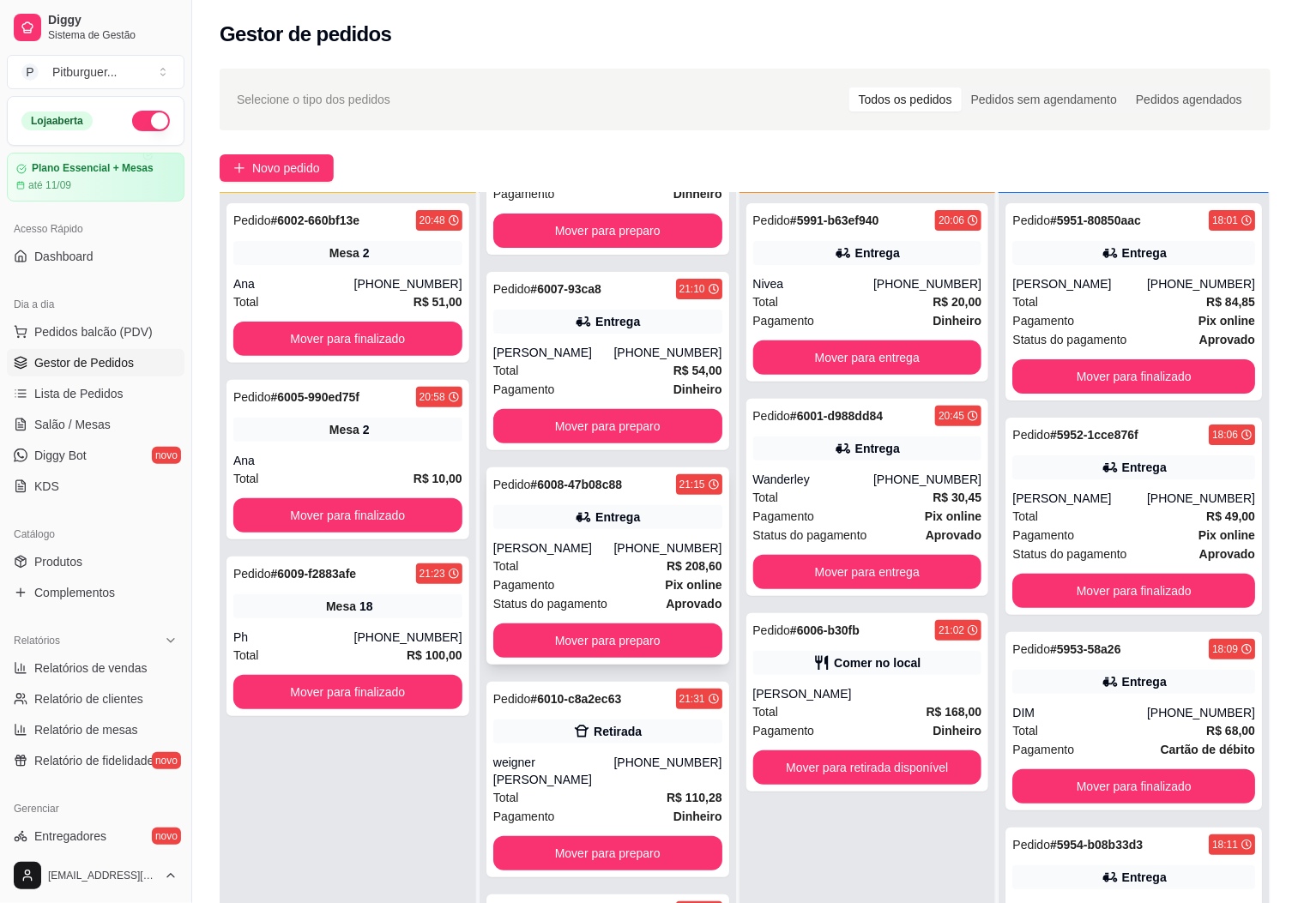
click at [605, 522] on div "Entrega" at bounding box center [617, 517] width 45 height 17
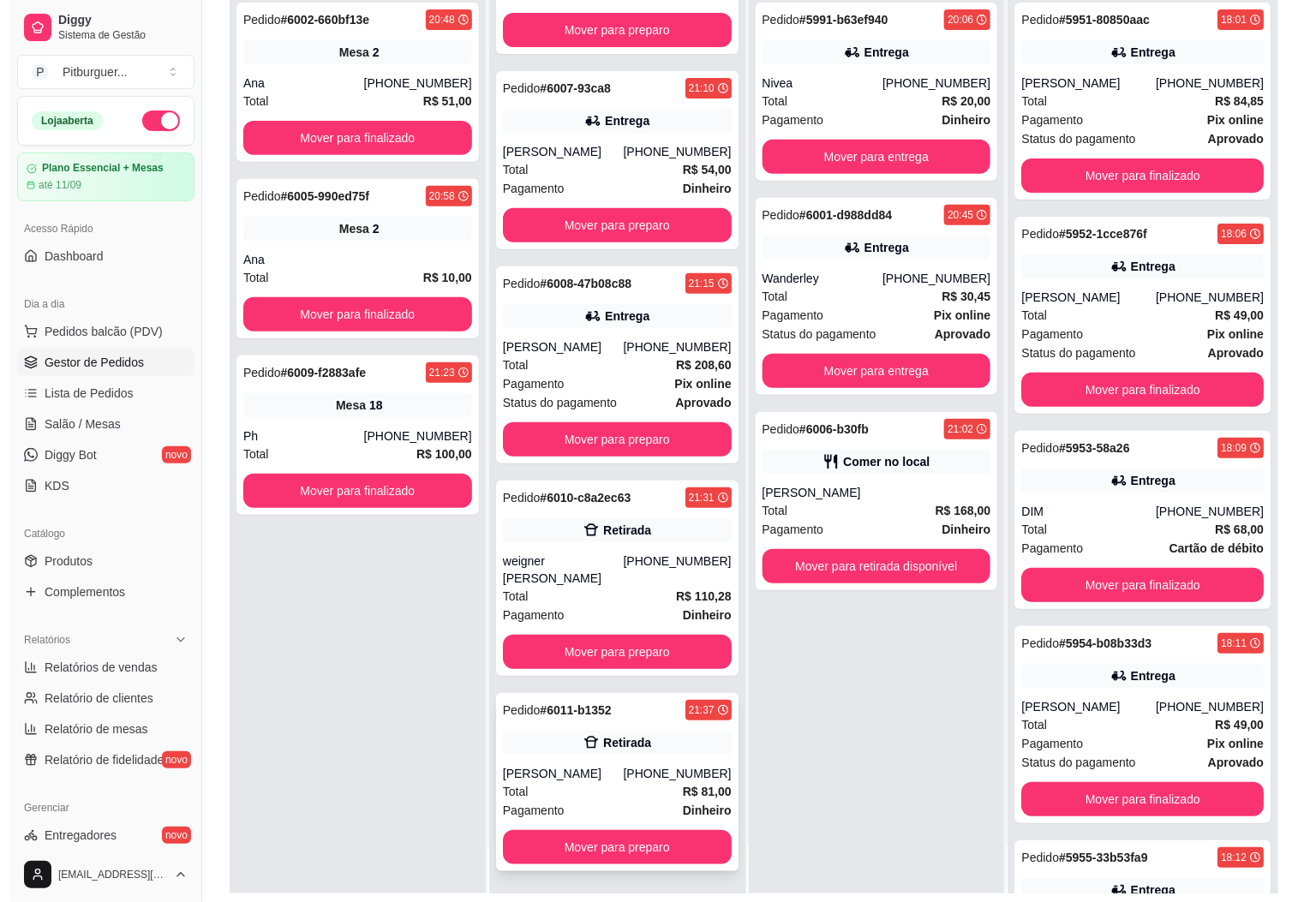
scroll to position [262, 0]
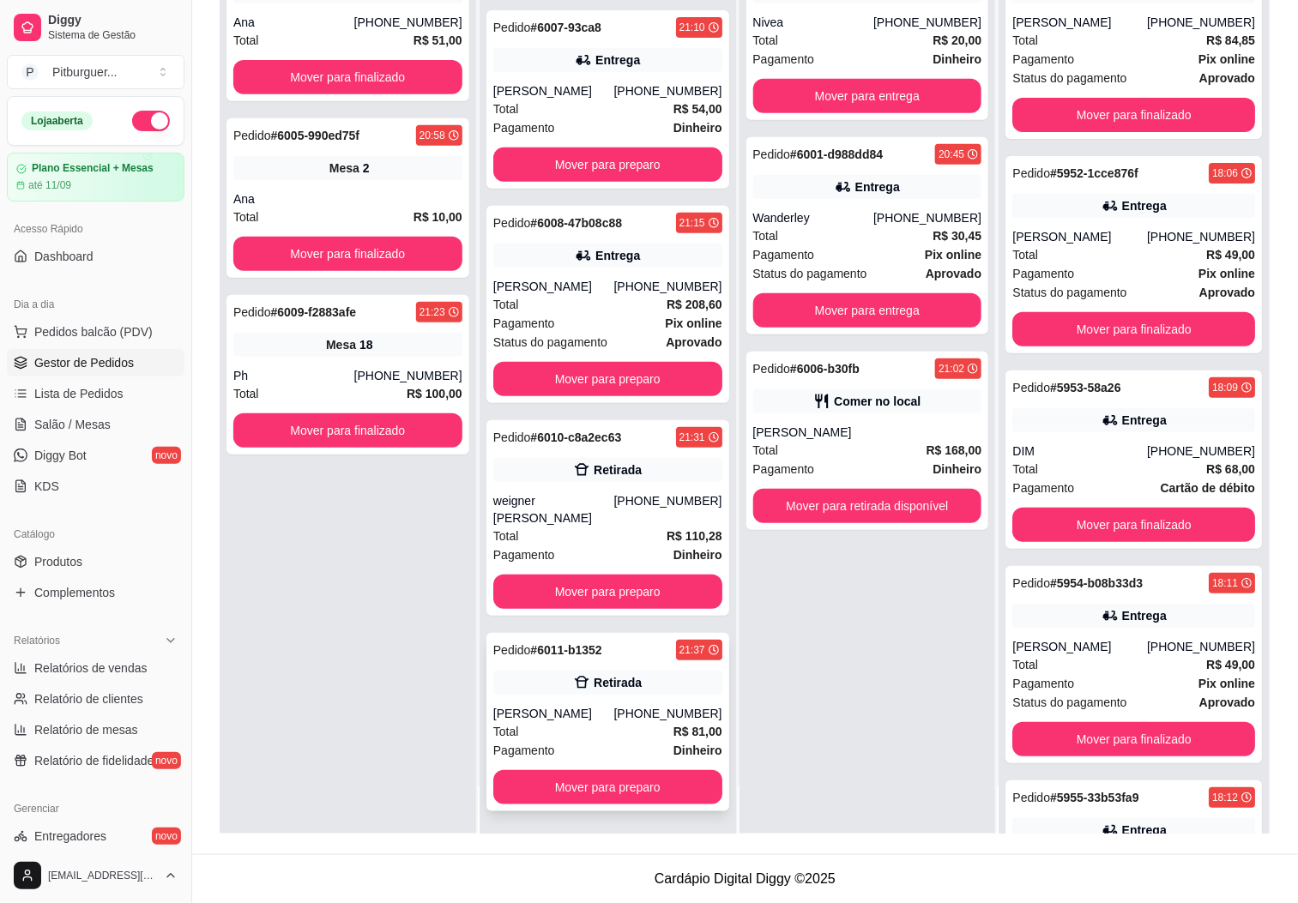
click at [595, 705] on div "[PERSON_NAME]" at bounding box center [553, 713] width 121 height 17
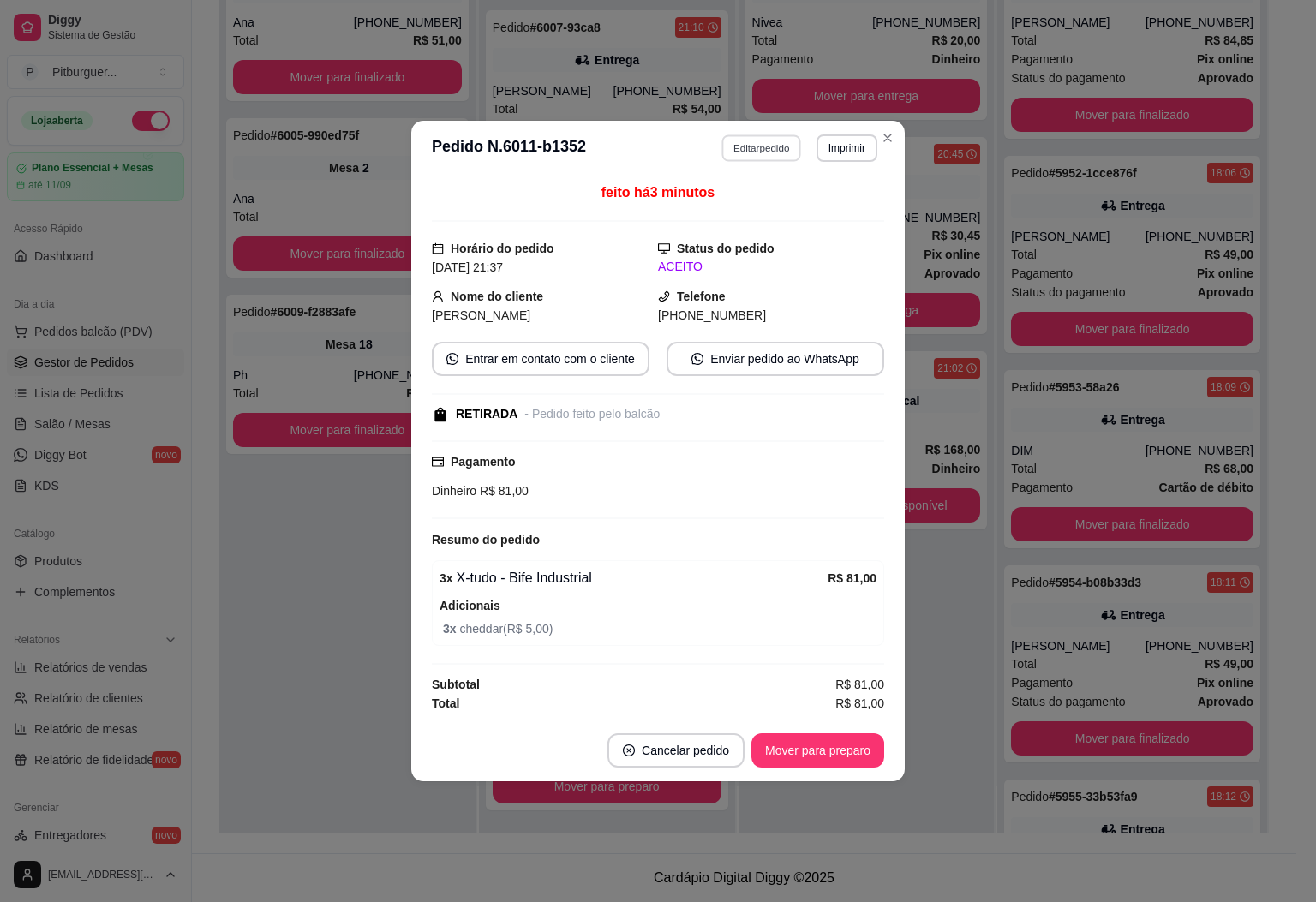
click at [764, 147] on button "Editar pedido" at bounding box center [762, 148] width 80 height 27
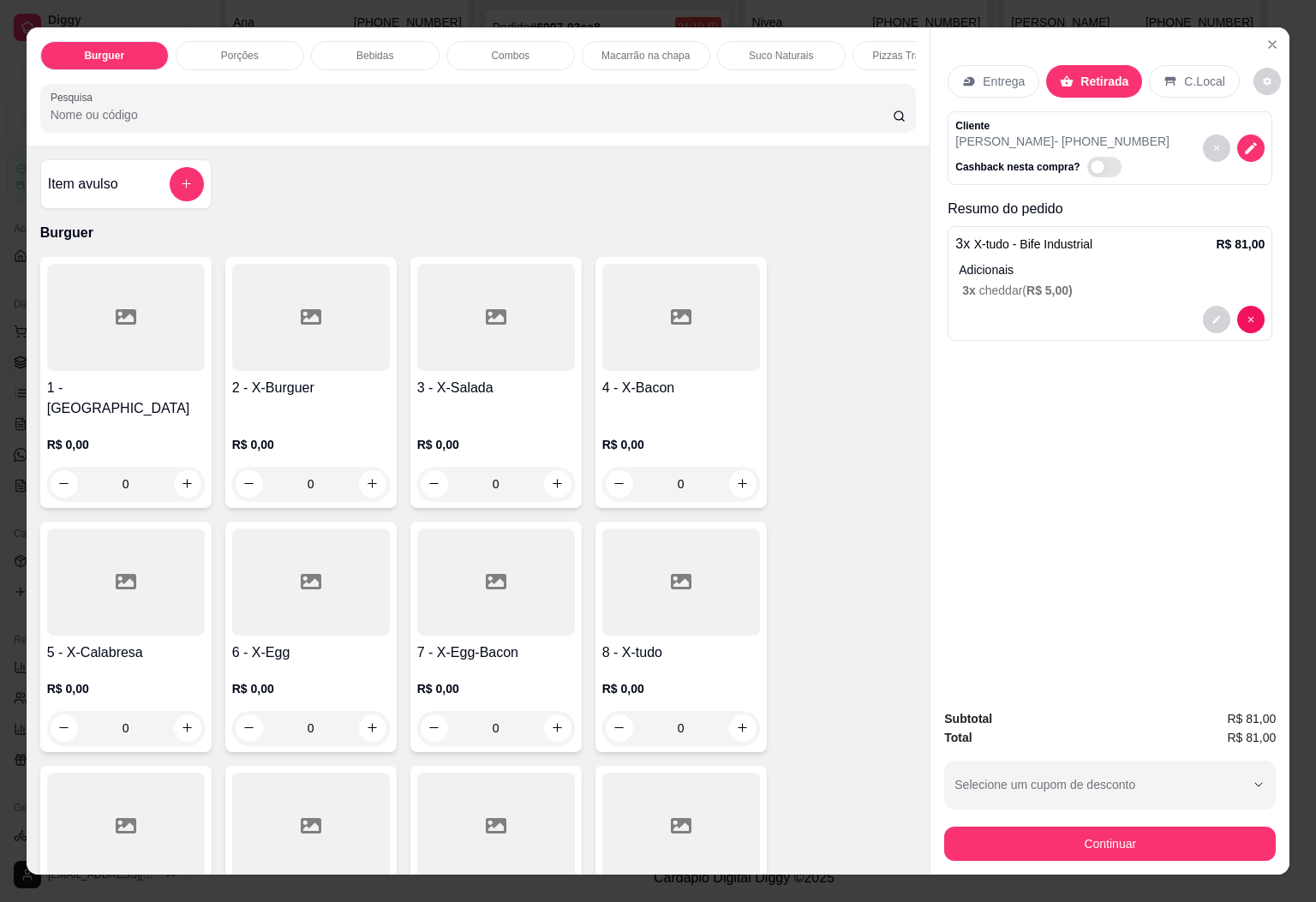
click at [964, 75] on icon at bounding box center [969, 82] width 14 height 14
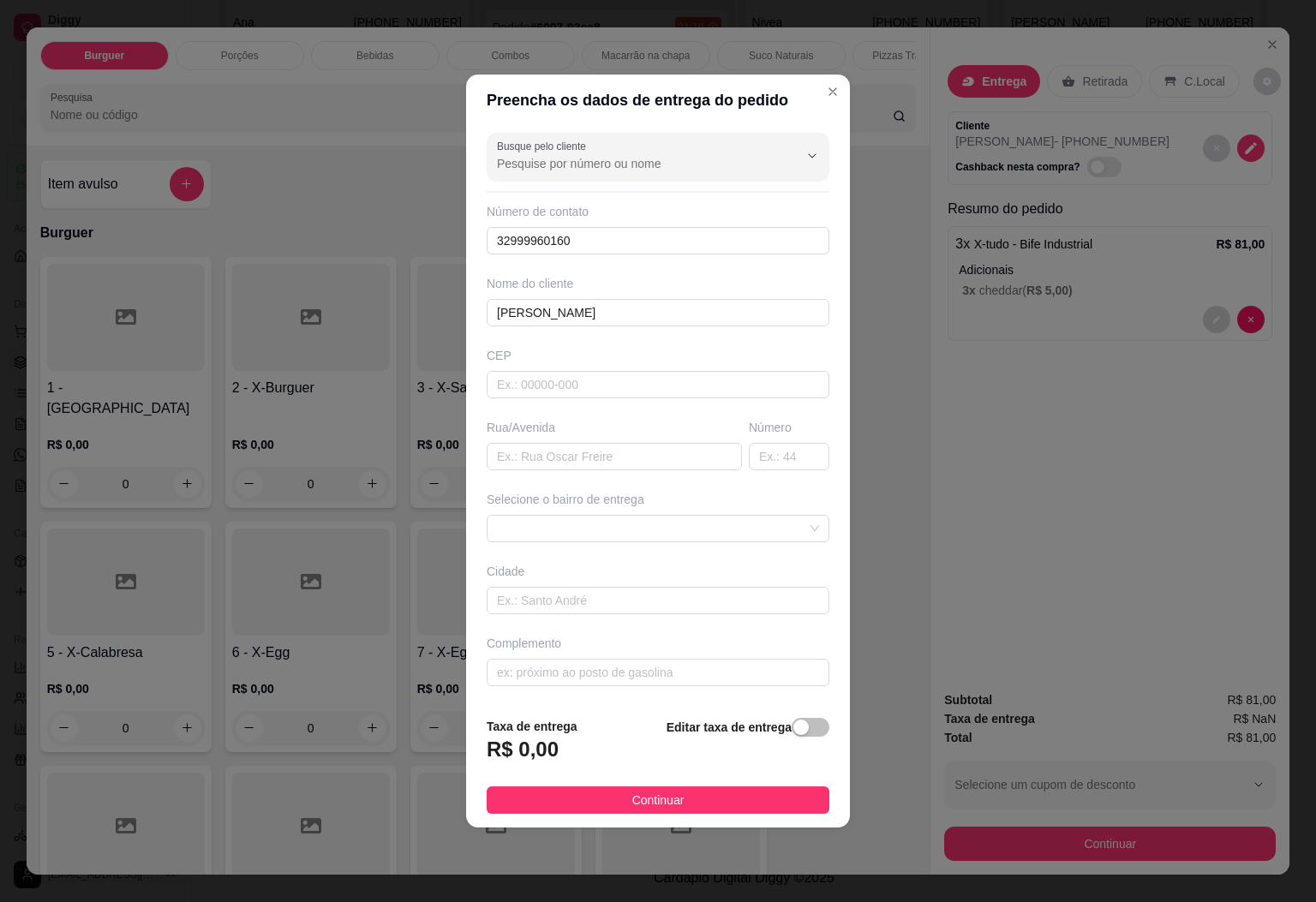
click at [587, 514] on div "Selecione o bairro de entrega" at bounding box center [658, 515] width 350 height 51
click at [590, 525] on span at bounding box center [658, 528] width 322 height 26
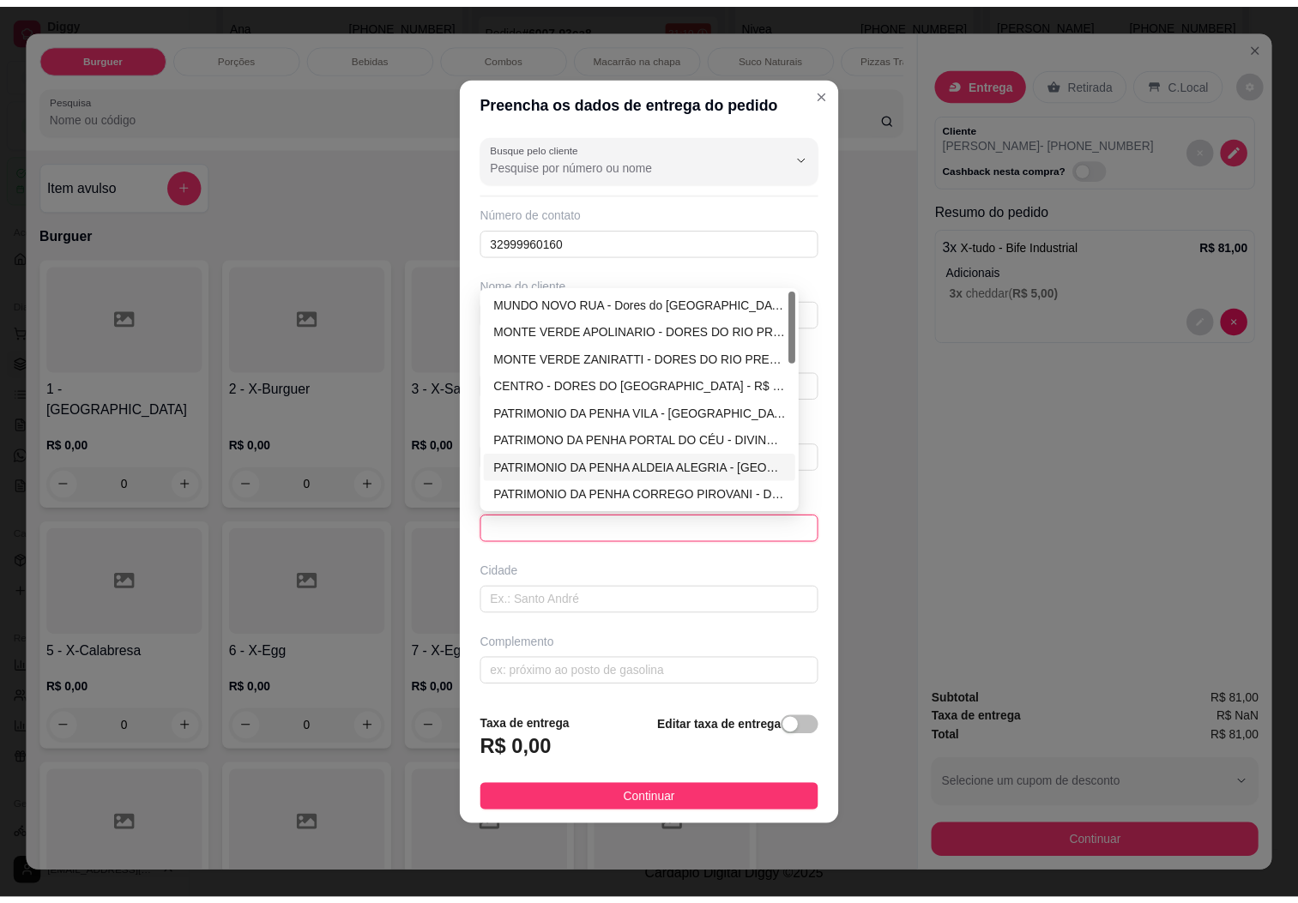
scroll to position [438, 0]
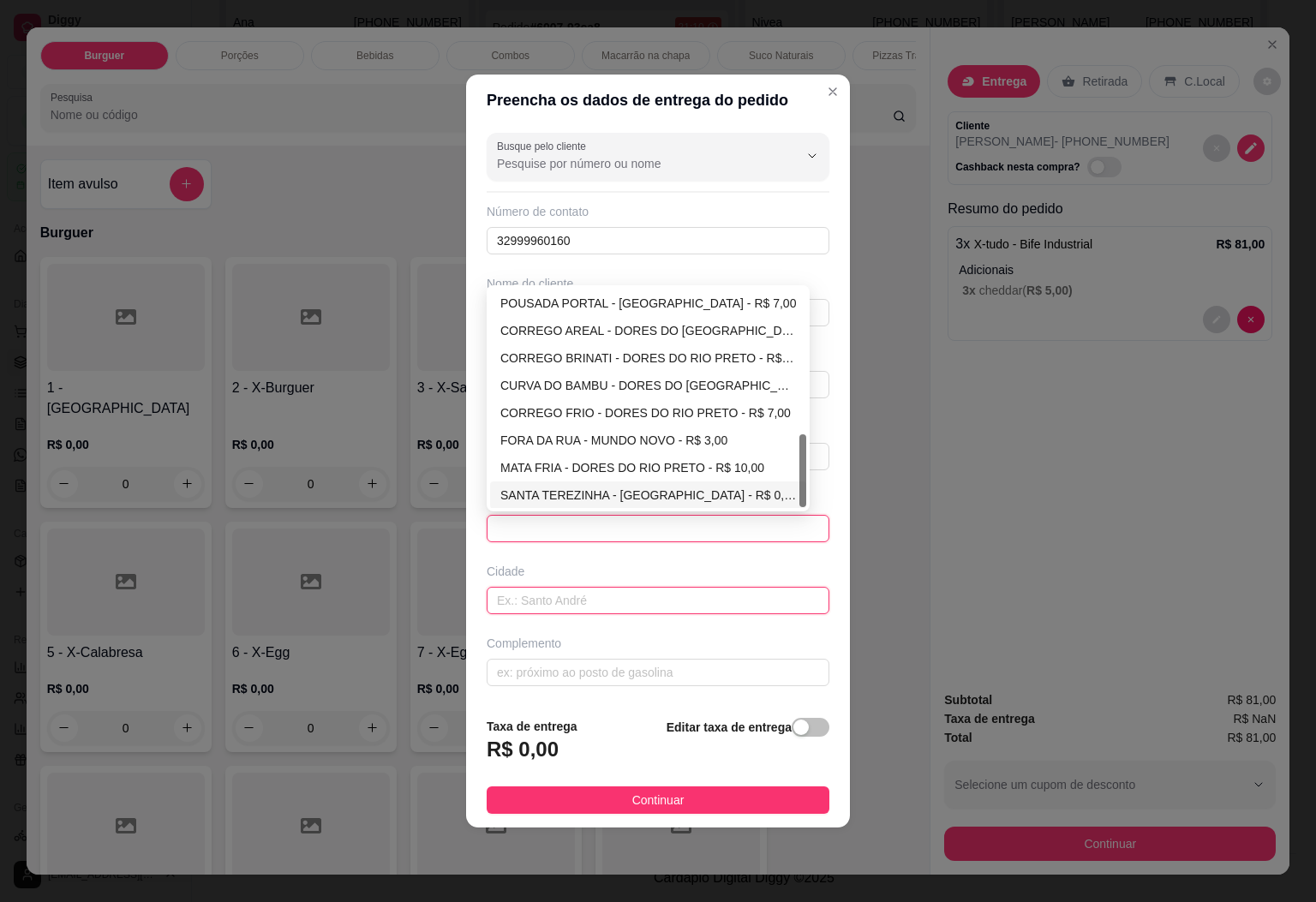
click at [546, 598] on input "text" at bounding box center [658, 599] width 343 height 27
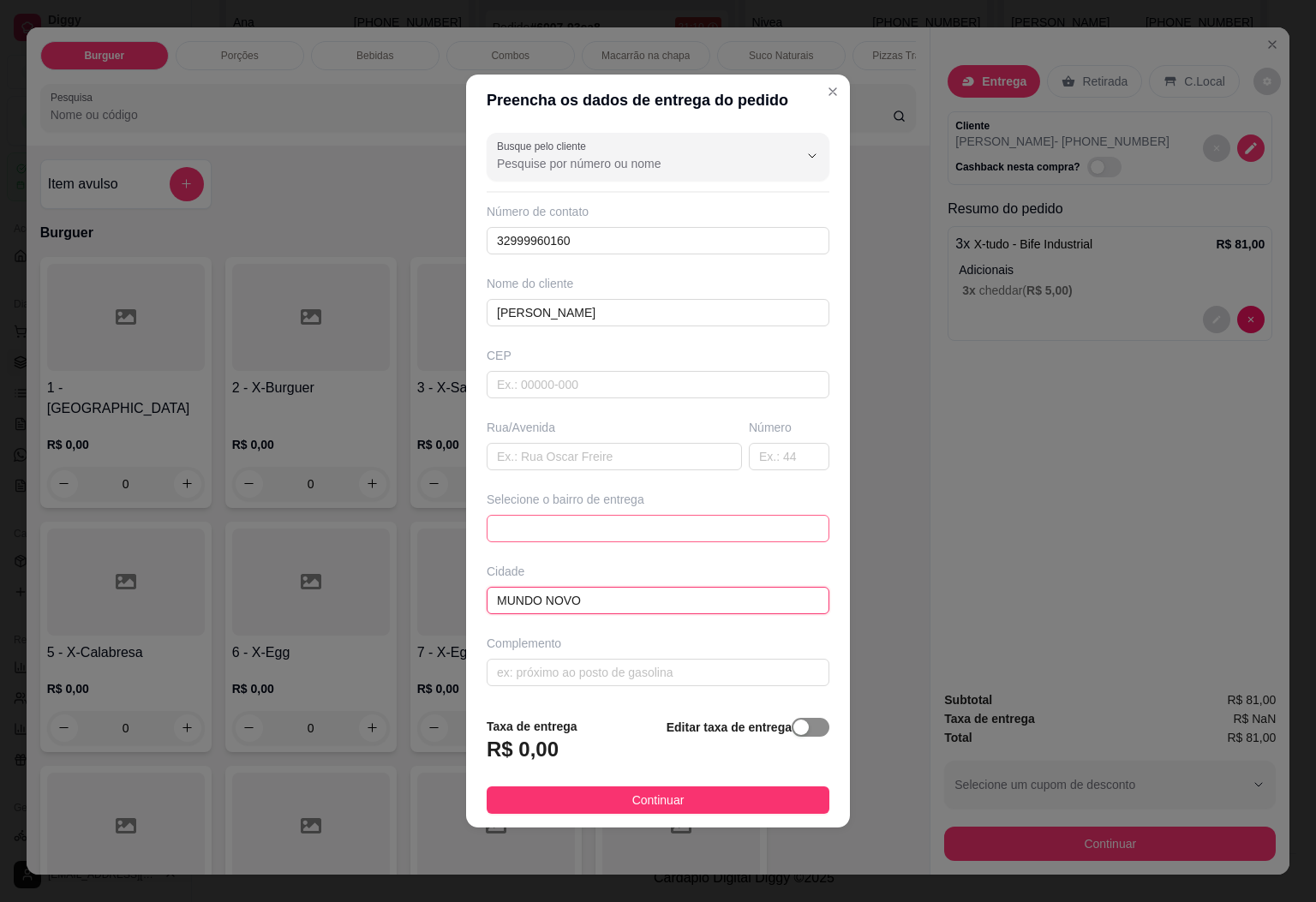
type input "MUNDO NOVO"
click at [793, 730] on div "button" at bounding box center [800, 726] width 15 height 15
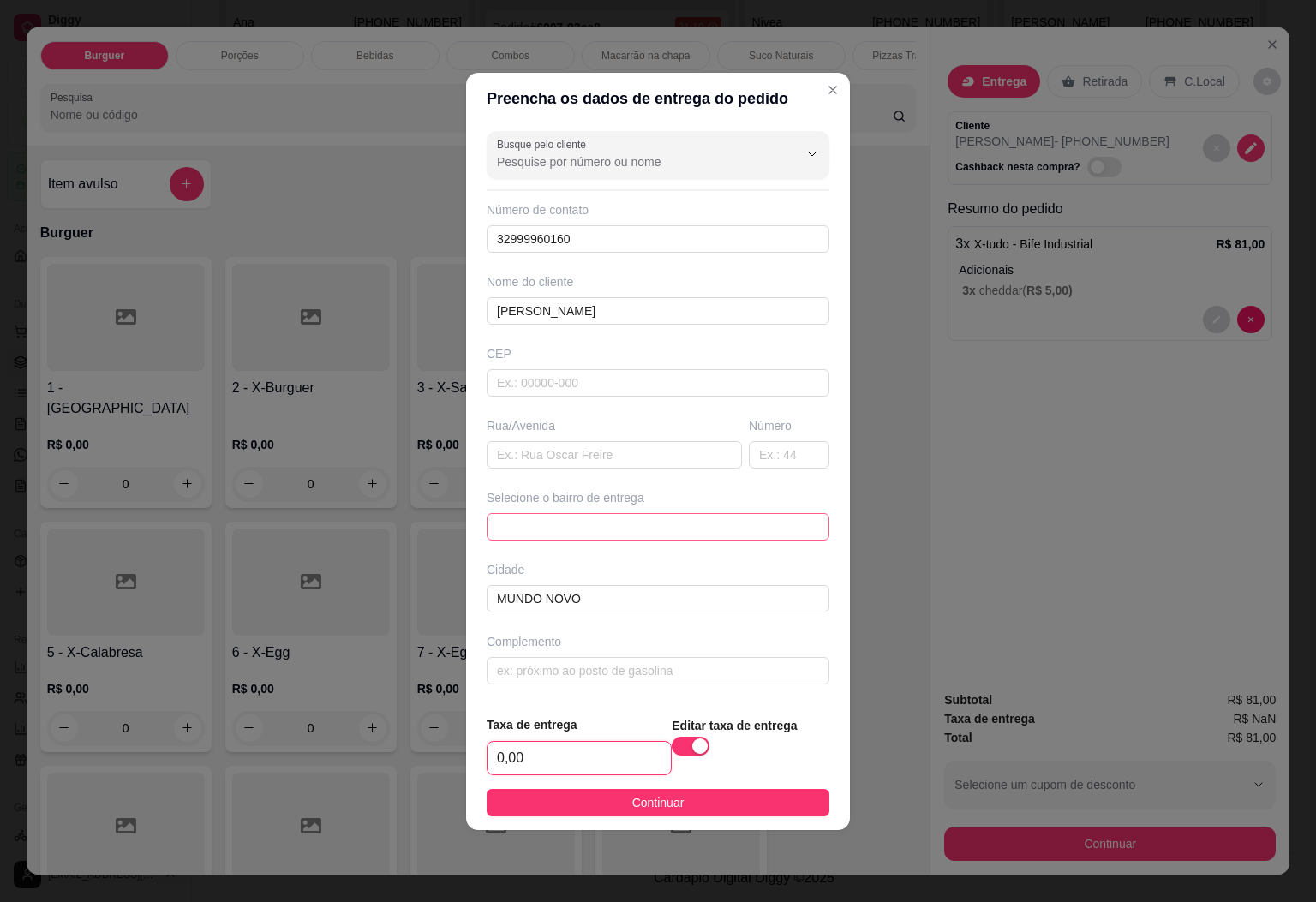
drag, startPoint x: 559, startPoint y: 763, endPoint x: 378, endPoint y: 772, distance: 181.2
click at [377, 776] on div "Preencha os dados de entrega do pedido Busque pelo cliente Número de contato 32…" at bounding box center [658, 451] width 1316 height 902
type input "7,00"
click at [543, 671] on input "text" at bounding box center [658, 670] width 343 height 27
type input "S"
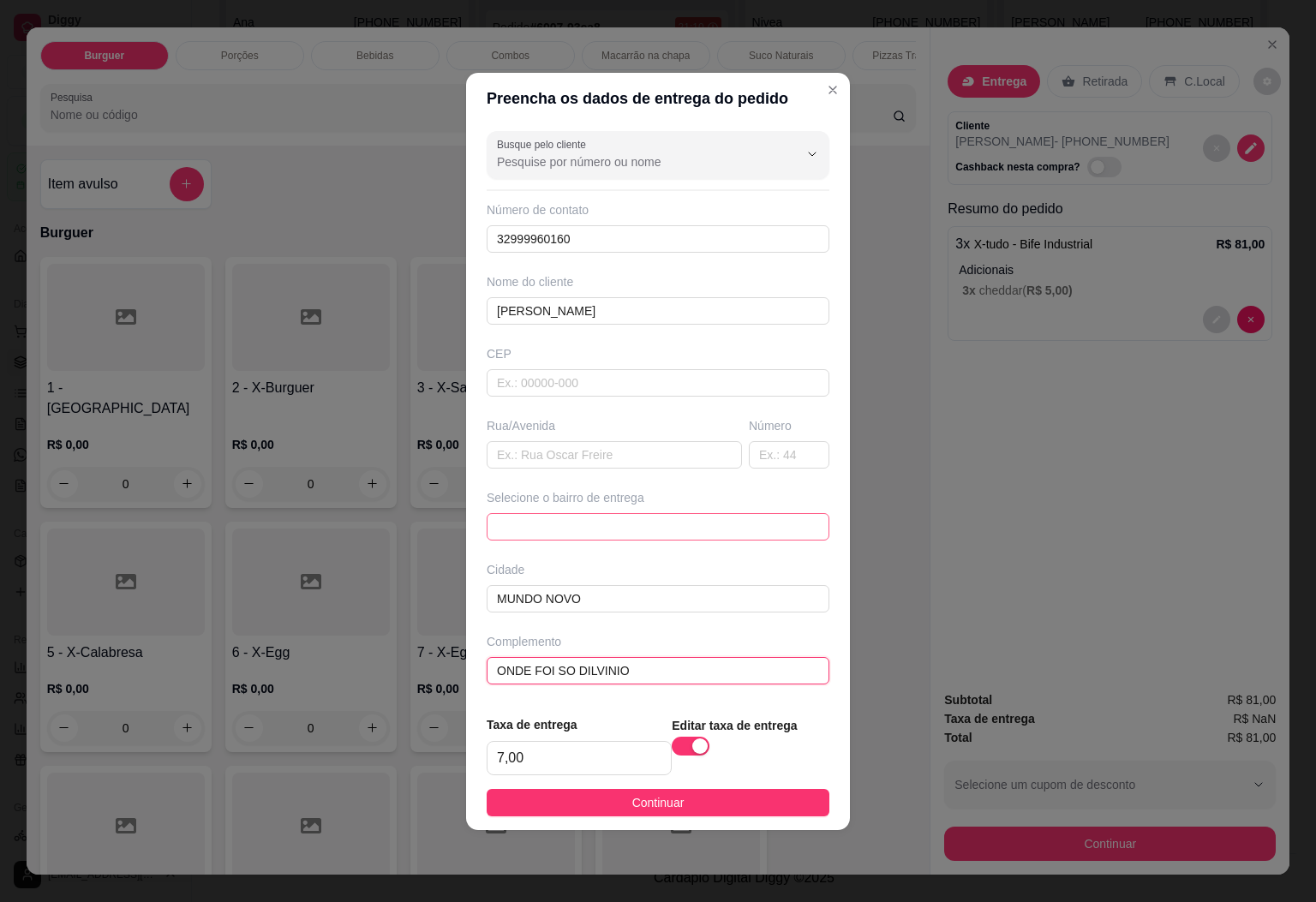
click at [584, 676] on input "ONDE FOI SO DILVINIO" at bounding box center [658, 670] width 343 height 27
click at [648, 674] on input "ONDE FOI SO SILVINIO" at bounding box center [658, 670] width 343 height 27
click at [598, 668] on input "ONDE FOI SO SILVINIO" at bounding box center [658, 670] width 343 height 27
type input "ONDE FOI SO SILVANIO"
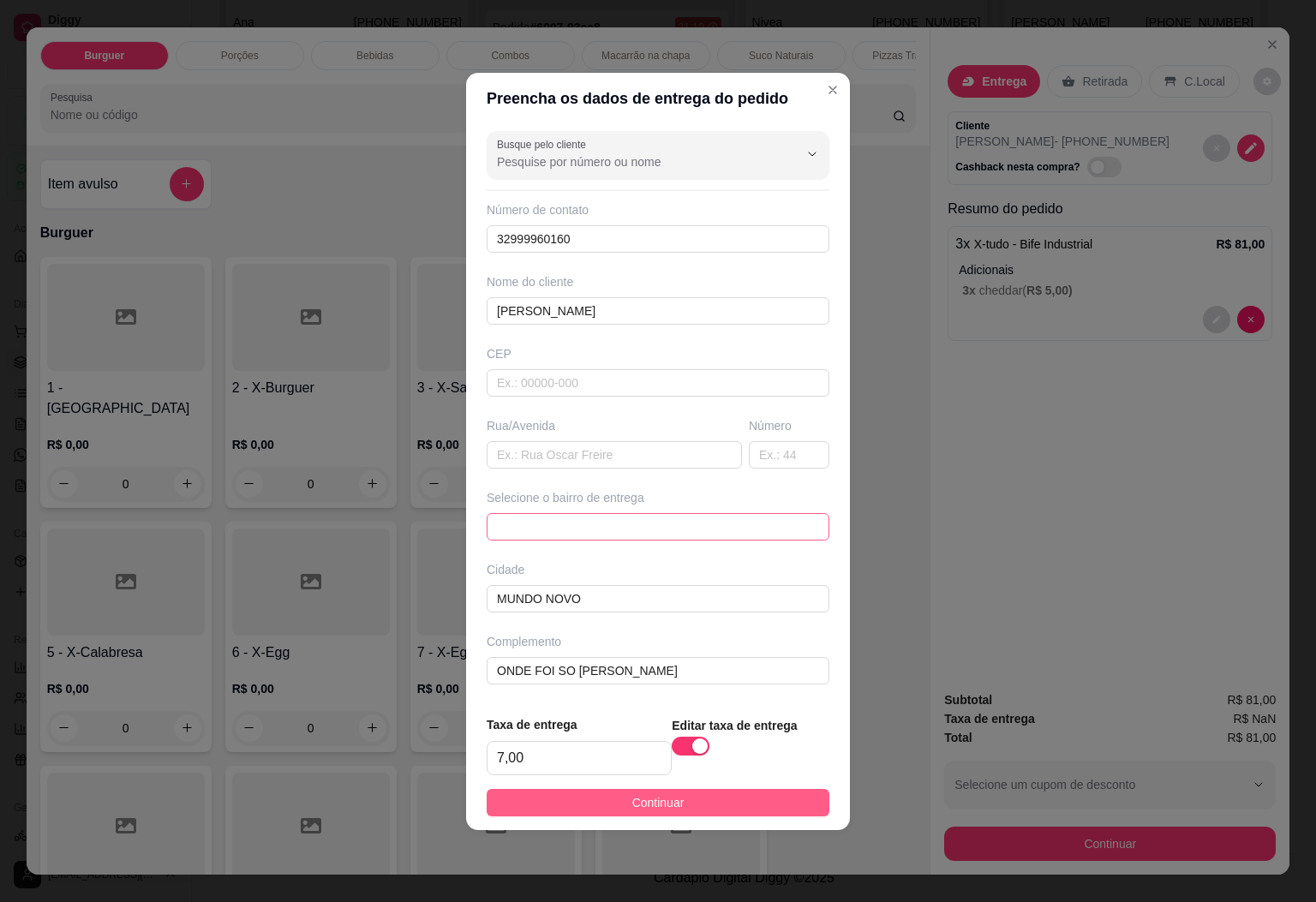
click at [658, 812] on span "Continuar" at bounding box center [658, 802] width 52 height 19
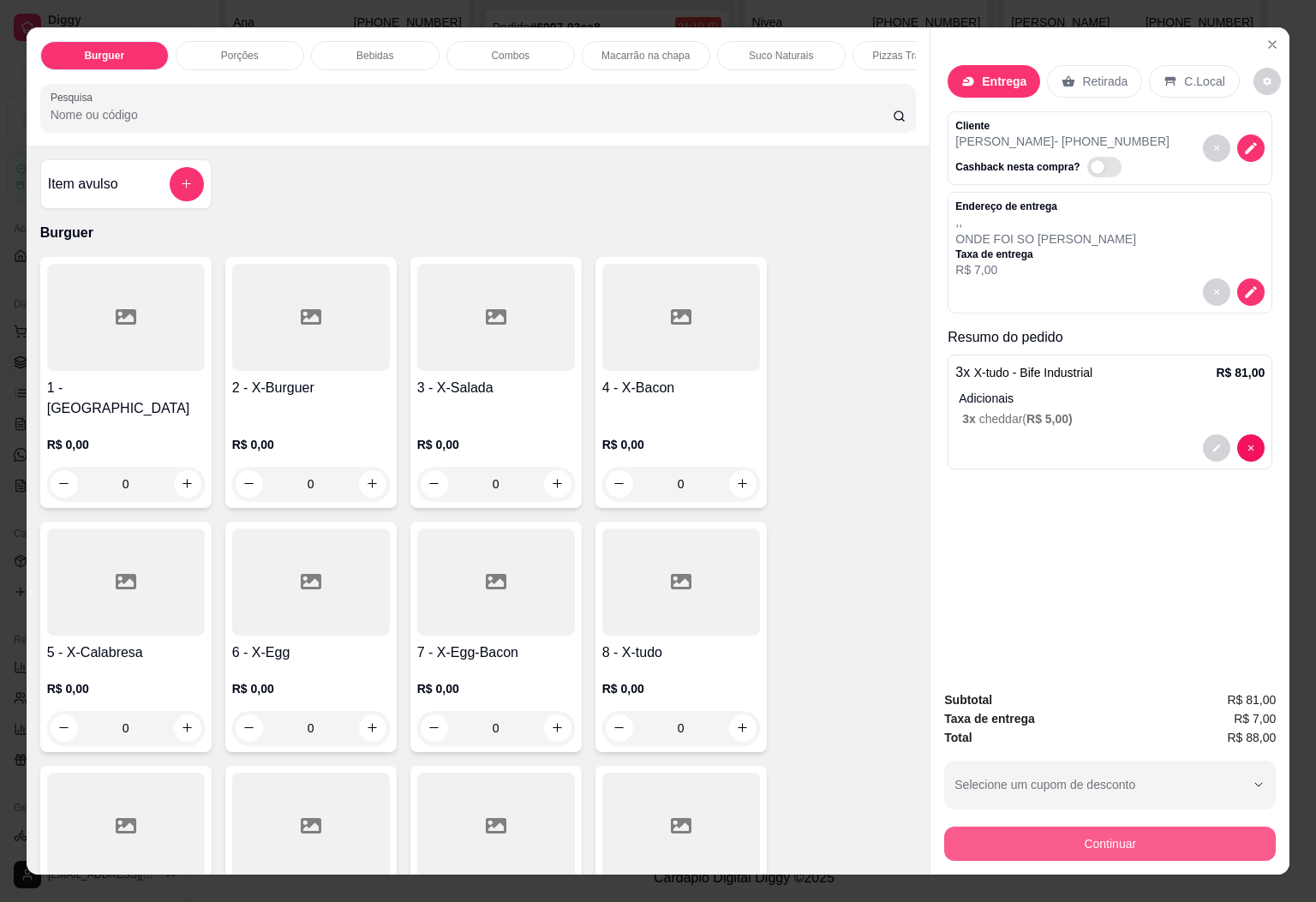
click at [1091, 833] on button "Continuar" at bounding box center [1110, 844] width 332 height 34
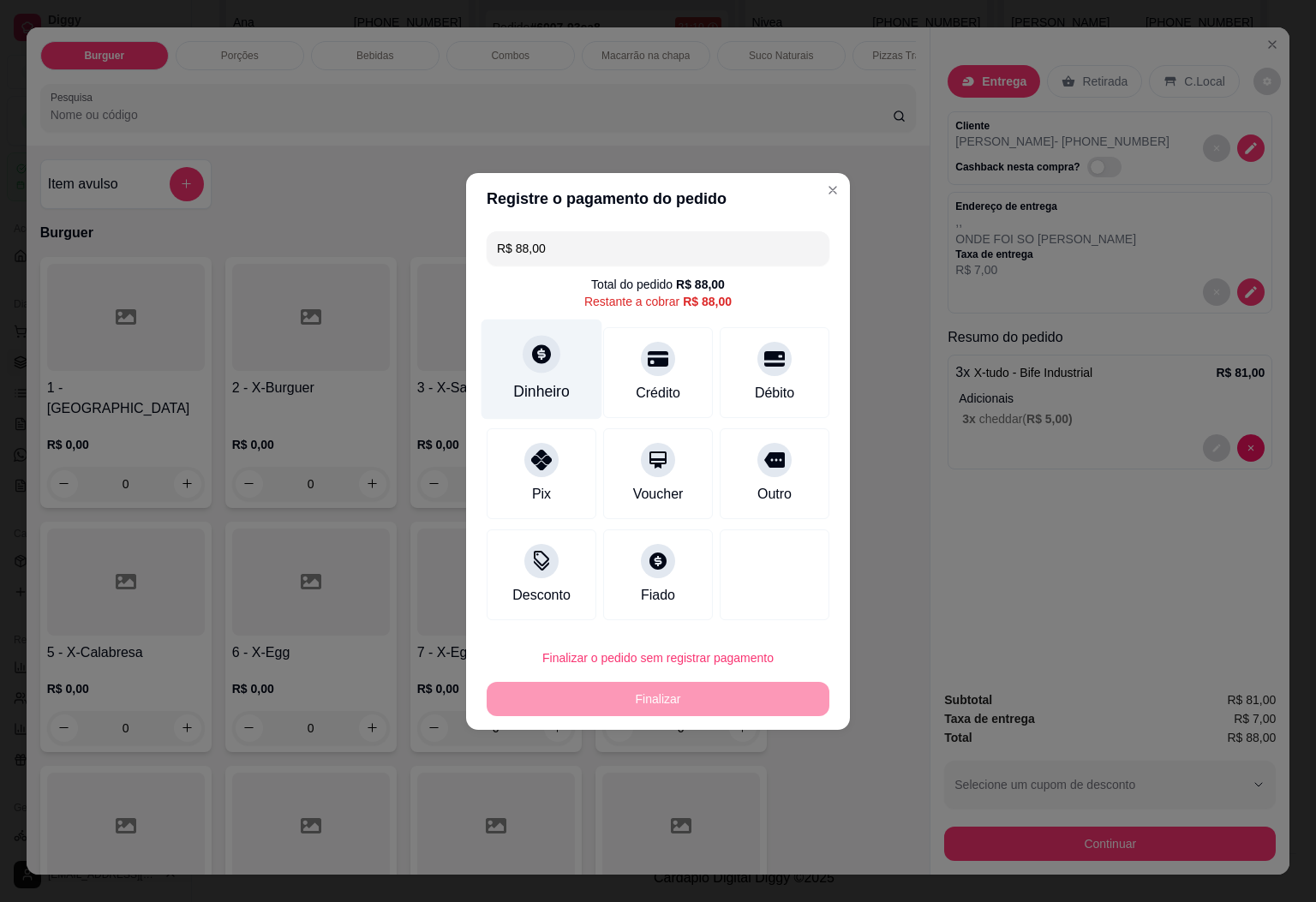
click at [523, 382] on div "Dinheiro" at bounding box center [542, 392] width 57 height 22
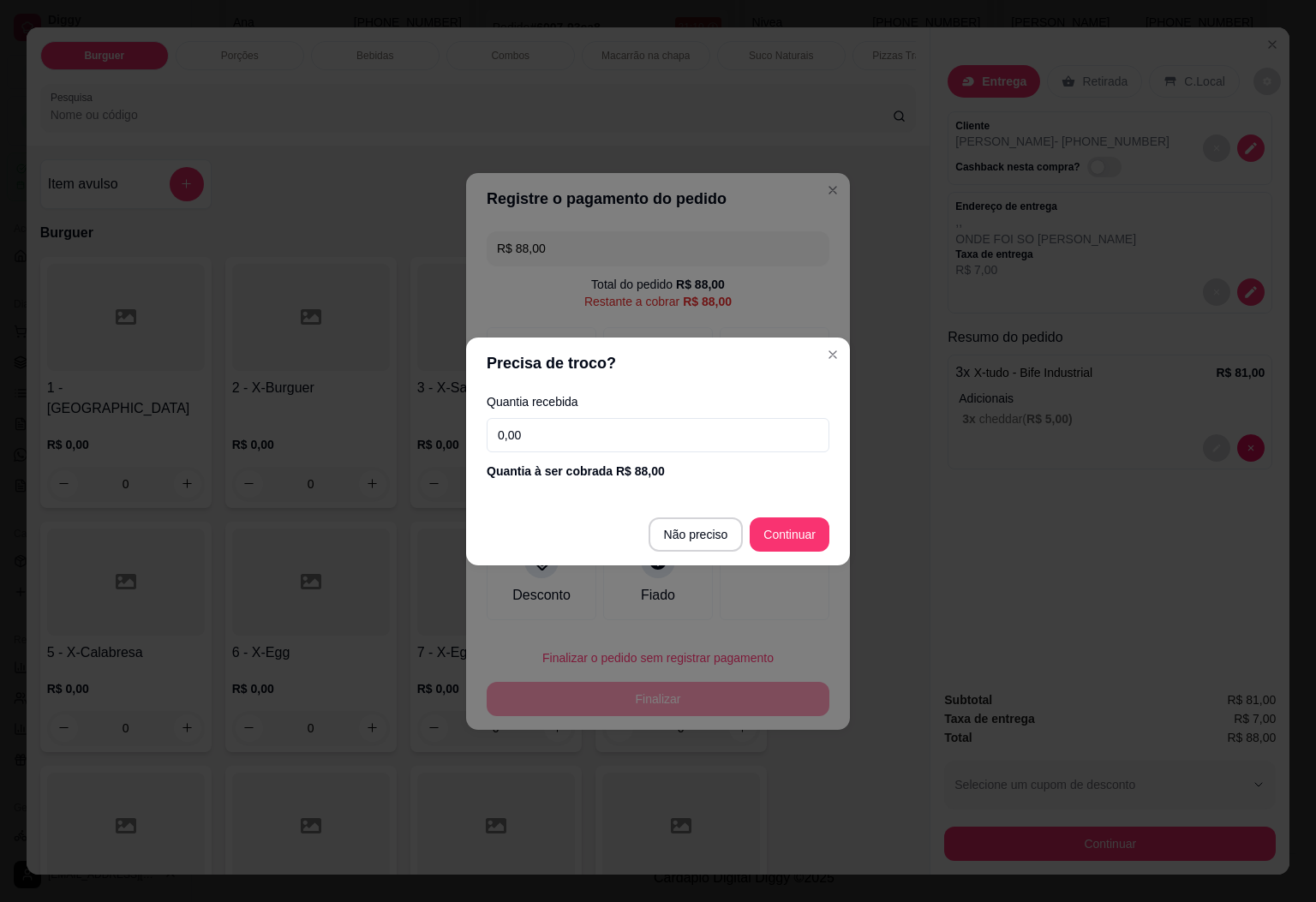
click at [679, 443] on input "0,00" at bounding box center [658, 436] width 343 height 34
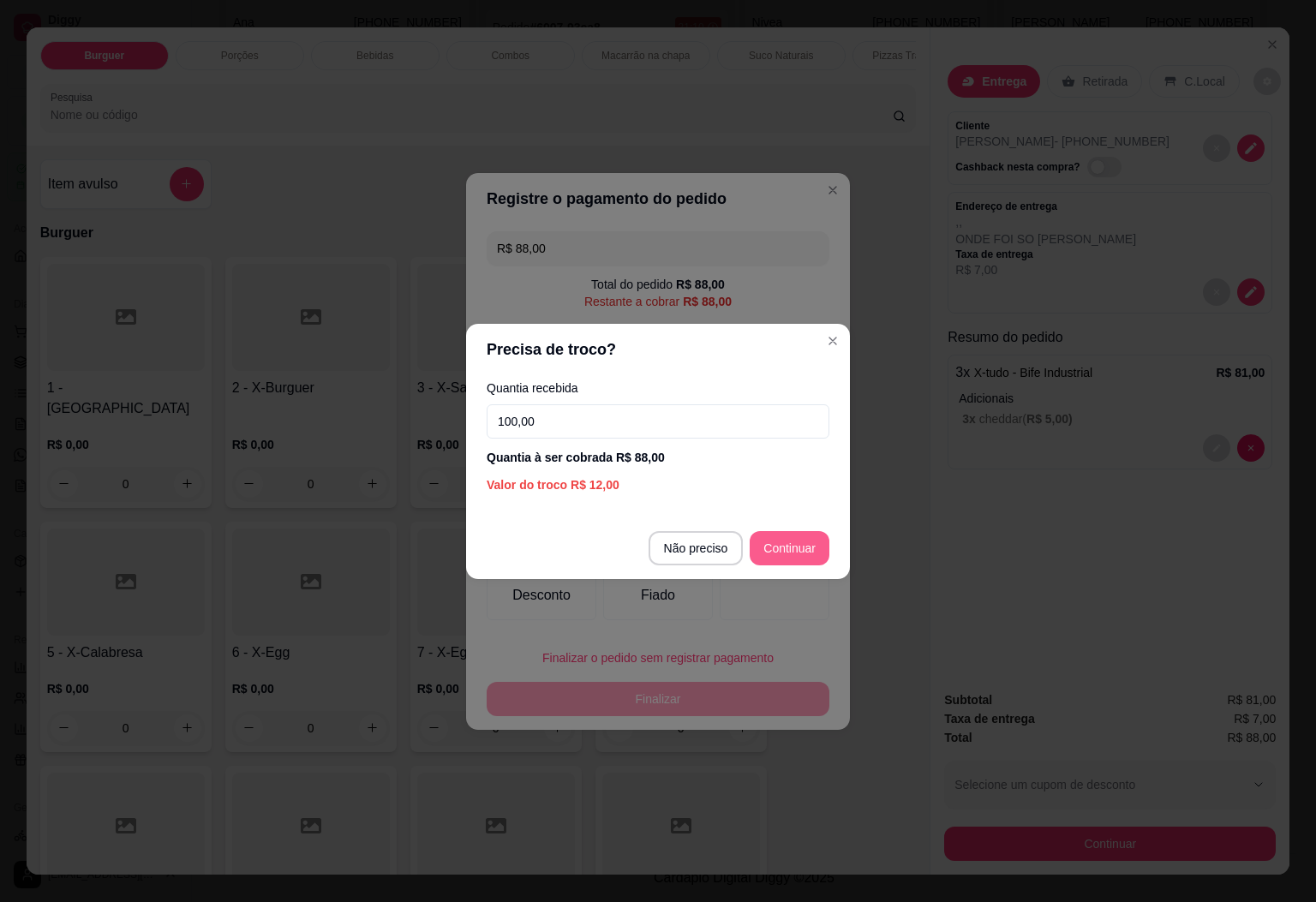
type input "100,00"
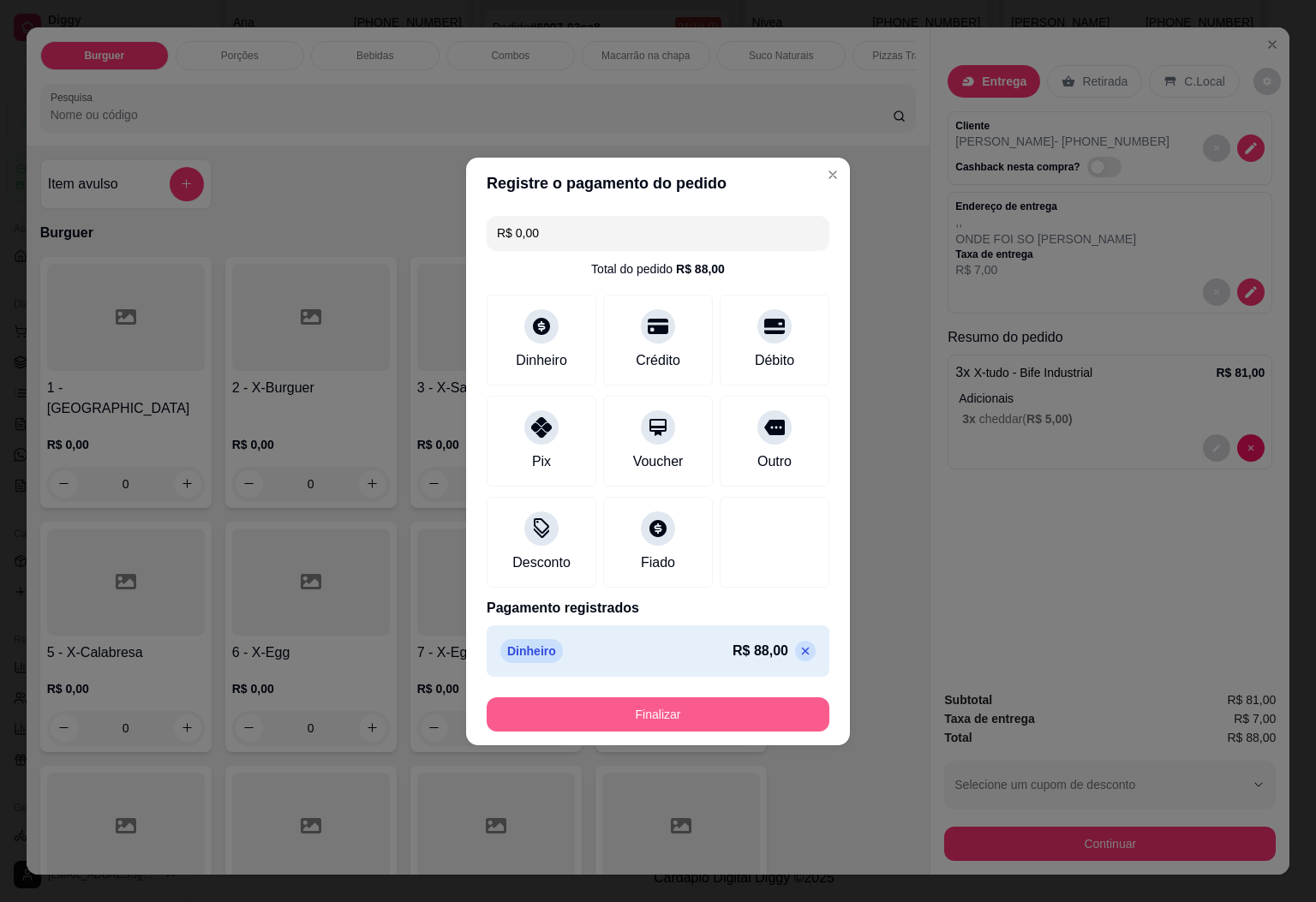
click at [719, 720] on button "Finalizar" at bounding box center [658, 714] width 343 height 34
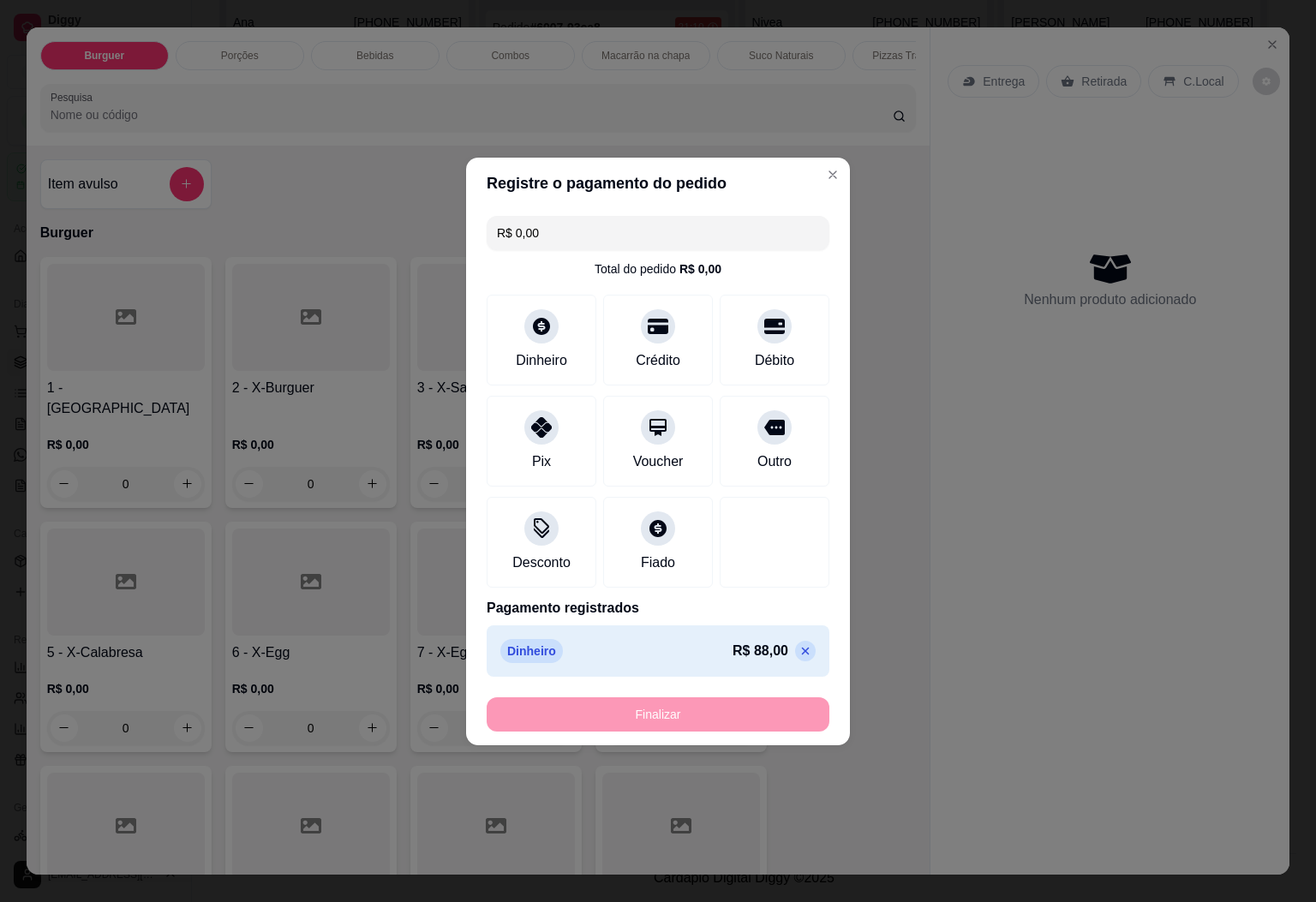
type input "-R$ 88,00"
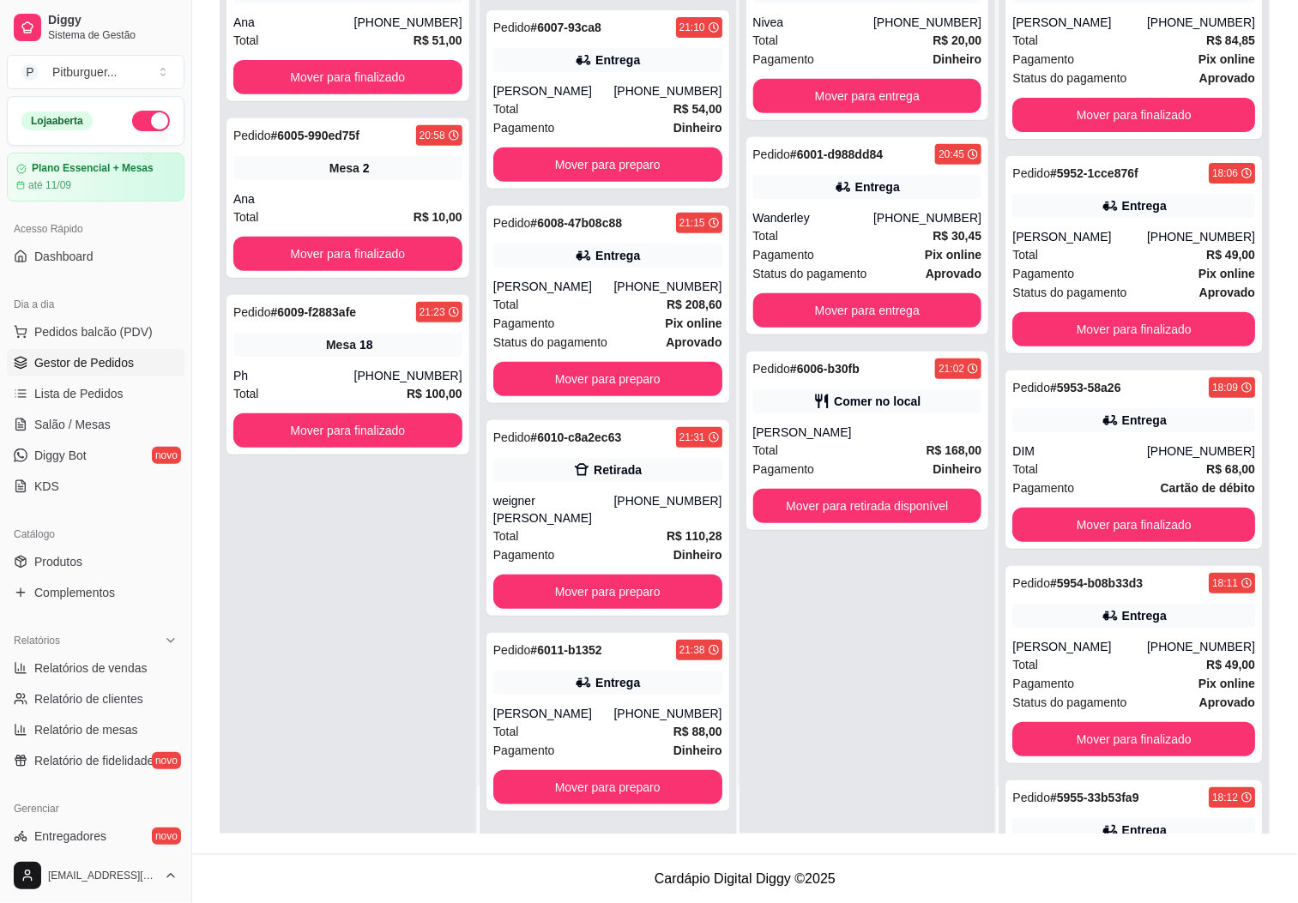
scroll to position [0, 0]
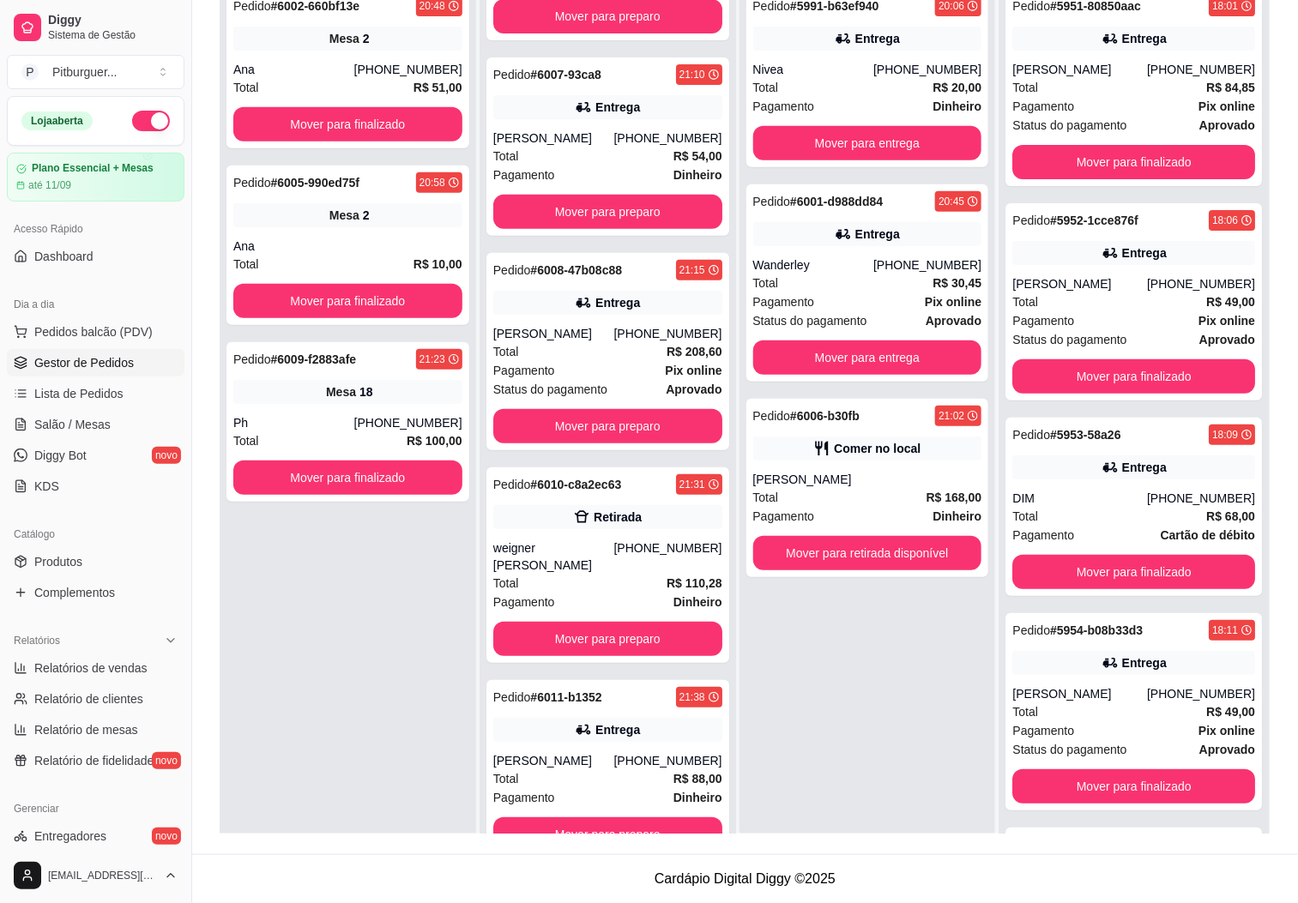
click at [343, 756] on div "Pedido # 6002-660bf13e 20:48 Mesa 2 Ana (28) 99965-2743 Total R$ 51,00 Mover pa…" at bounding box center [348, 430] width 256 height 903
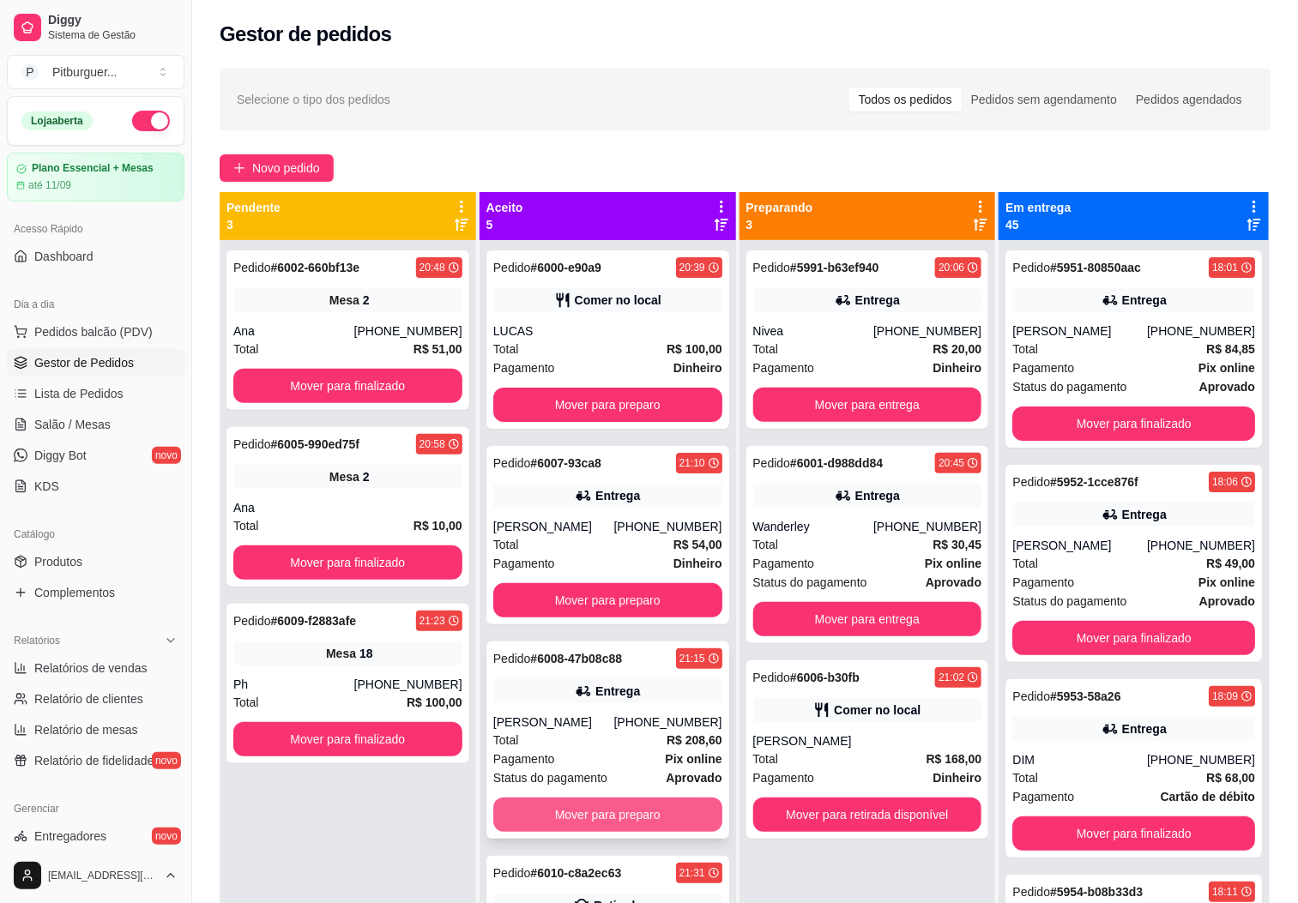
click at [566, 816] on button "Mover para preparo" at bounding box center [607, 815] width 229 height 34
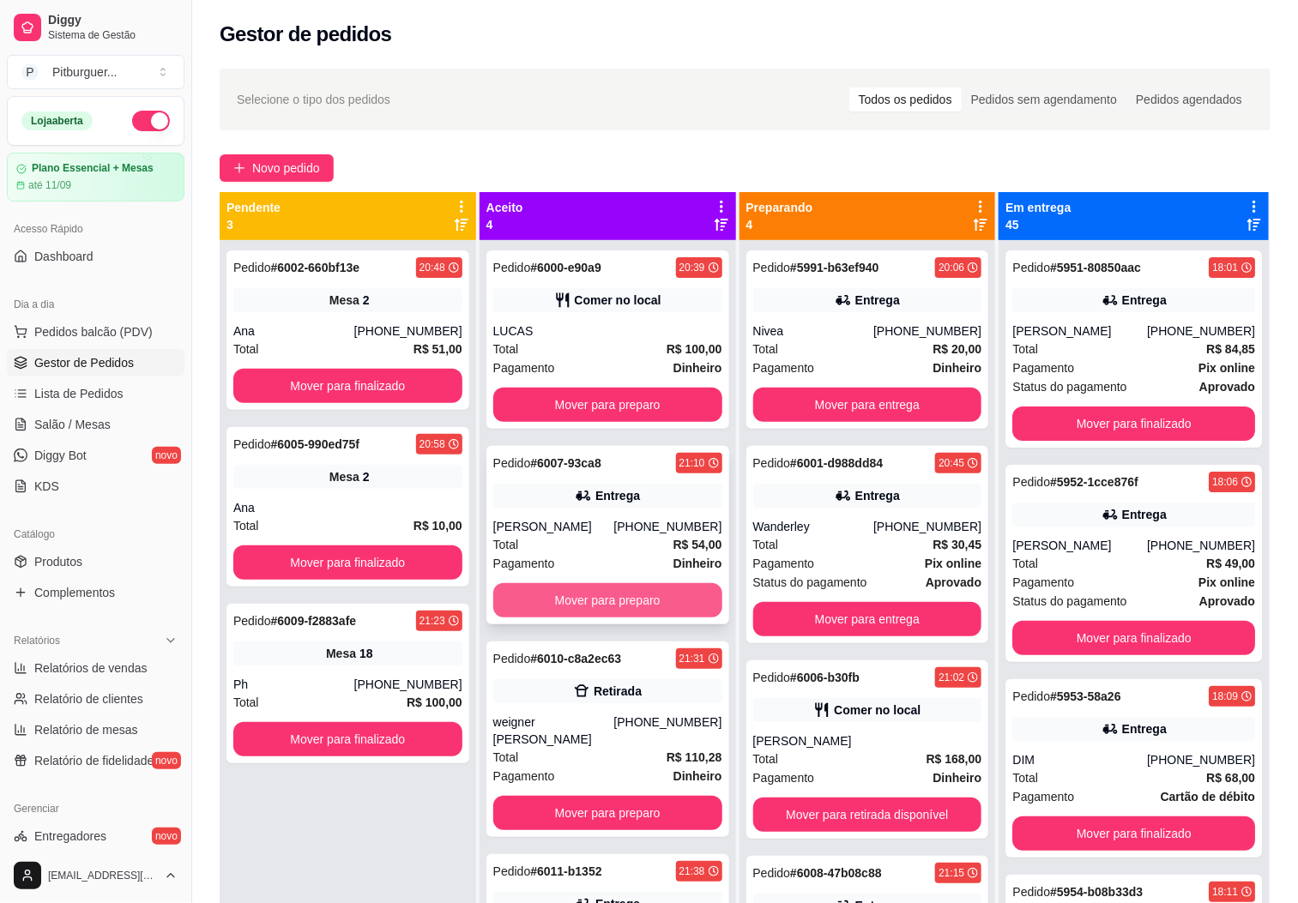
click at [587, 592] on button "Mover para preparo" at bounding box center [607, 600] width 229 height 34
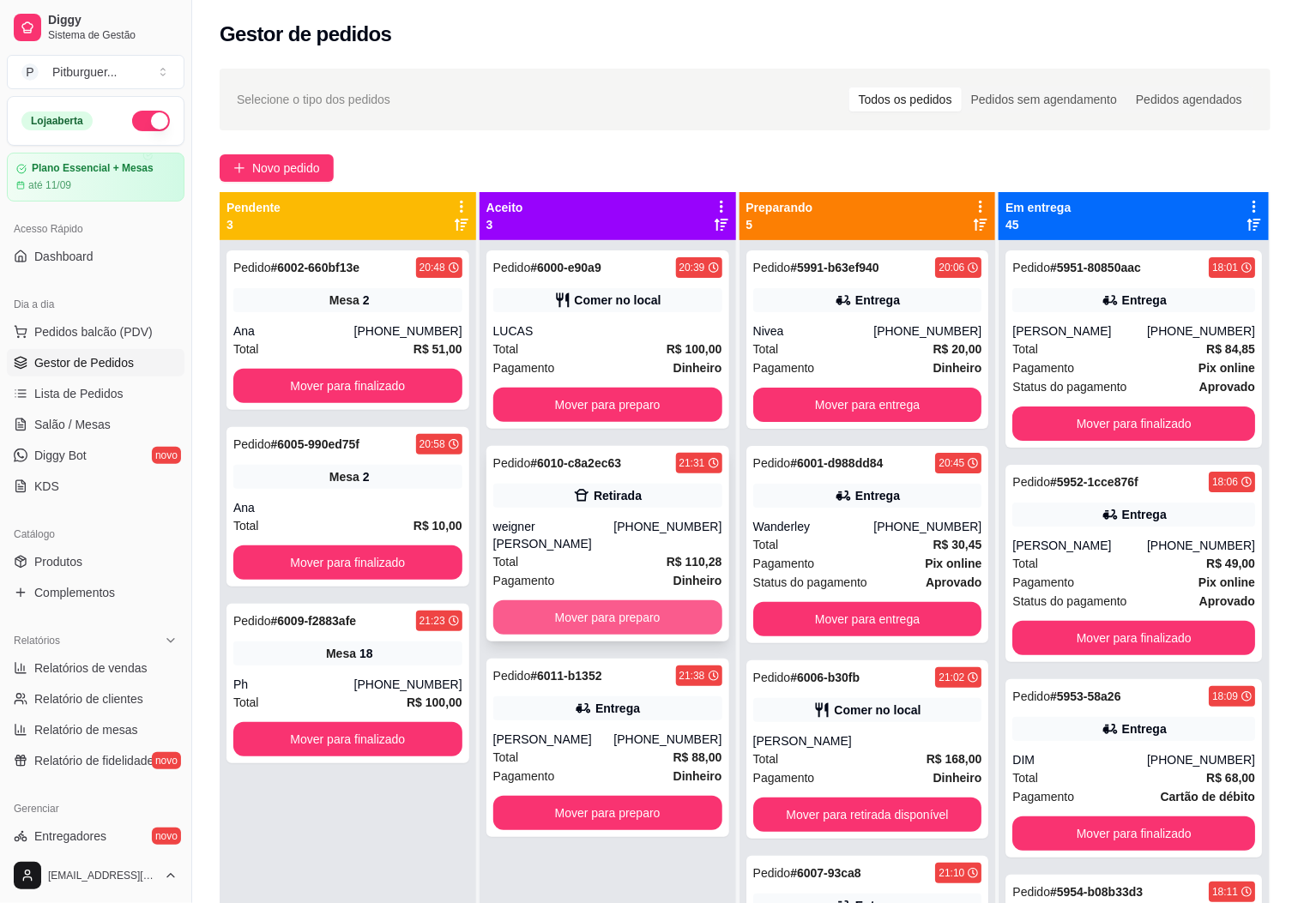
click at [558, 600] on button "Mover para preparo" at bounding box center [607, 617] width 229 height 34
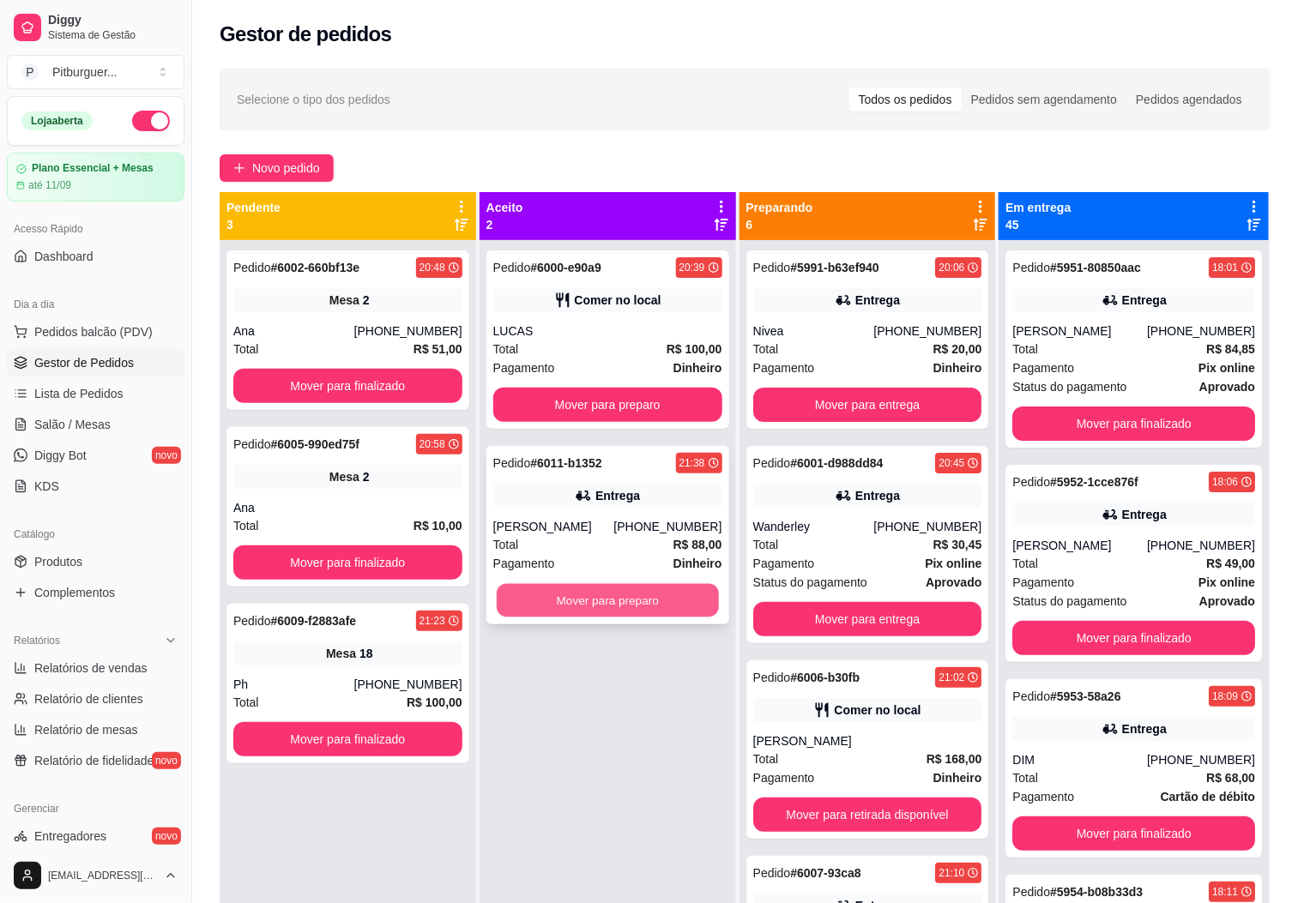
click at [582, 595] on button "Mover para preparo" at bounding box center [608, 600] width 222 height 33
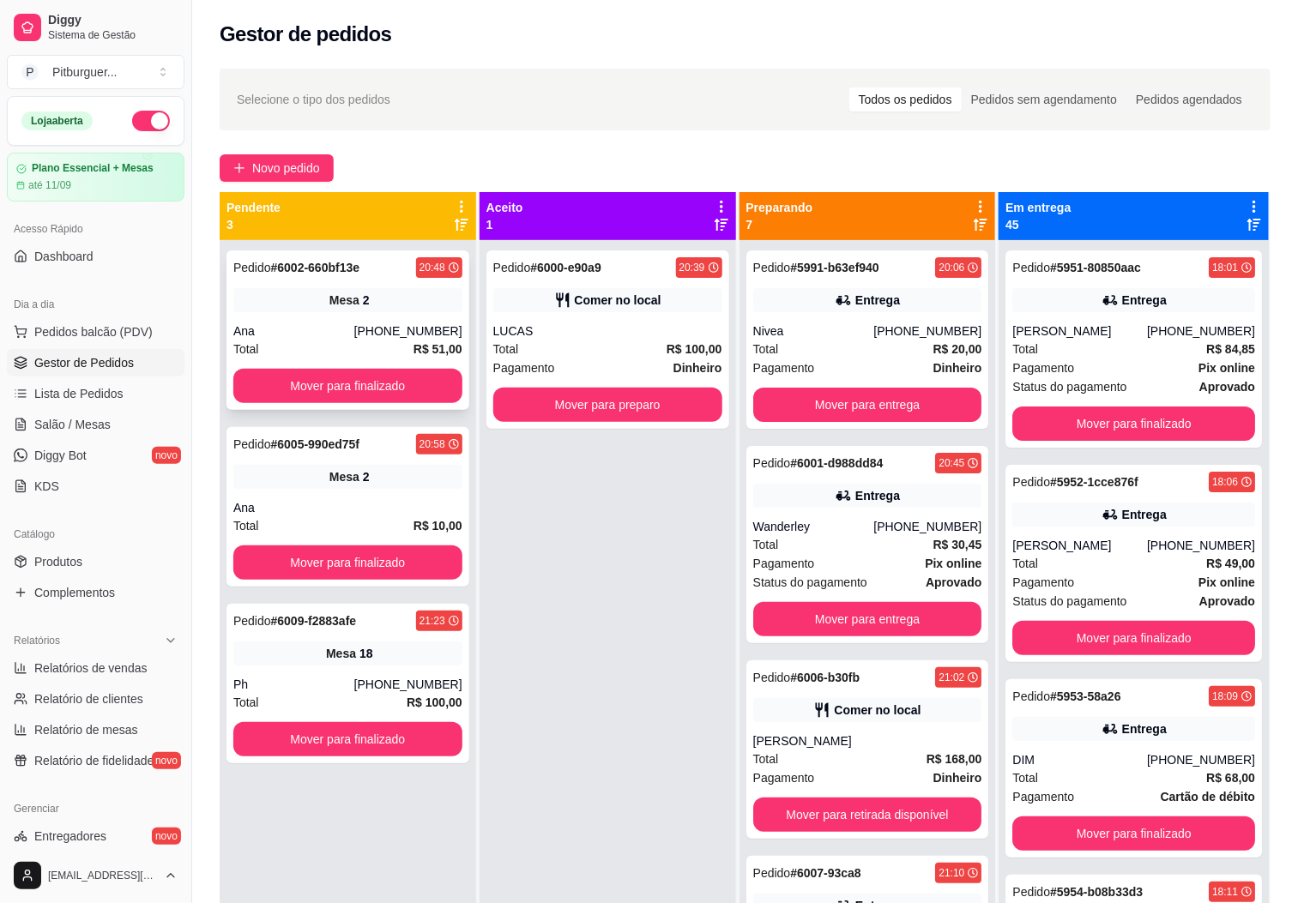
click at [284, 293] on div "Mesa 2" at bounding box center [347, 300] width 229 height 24
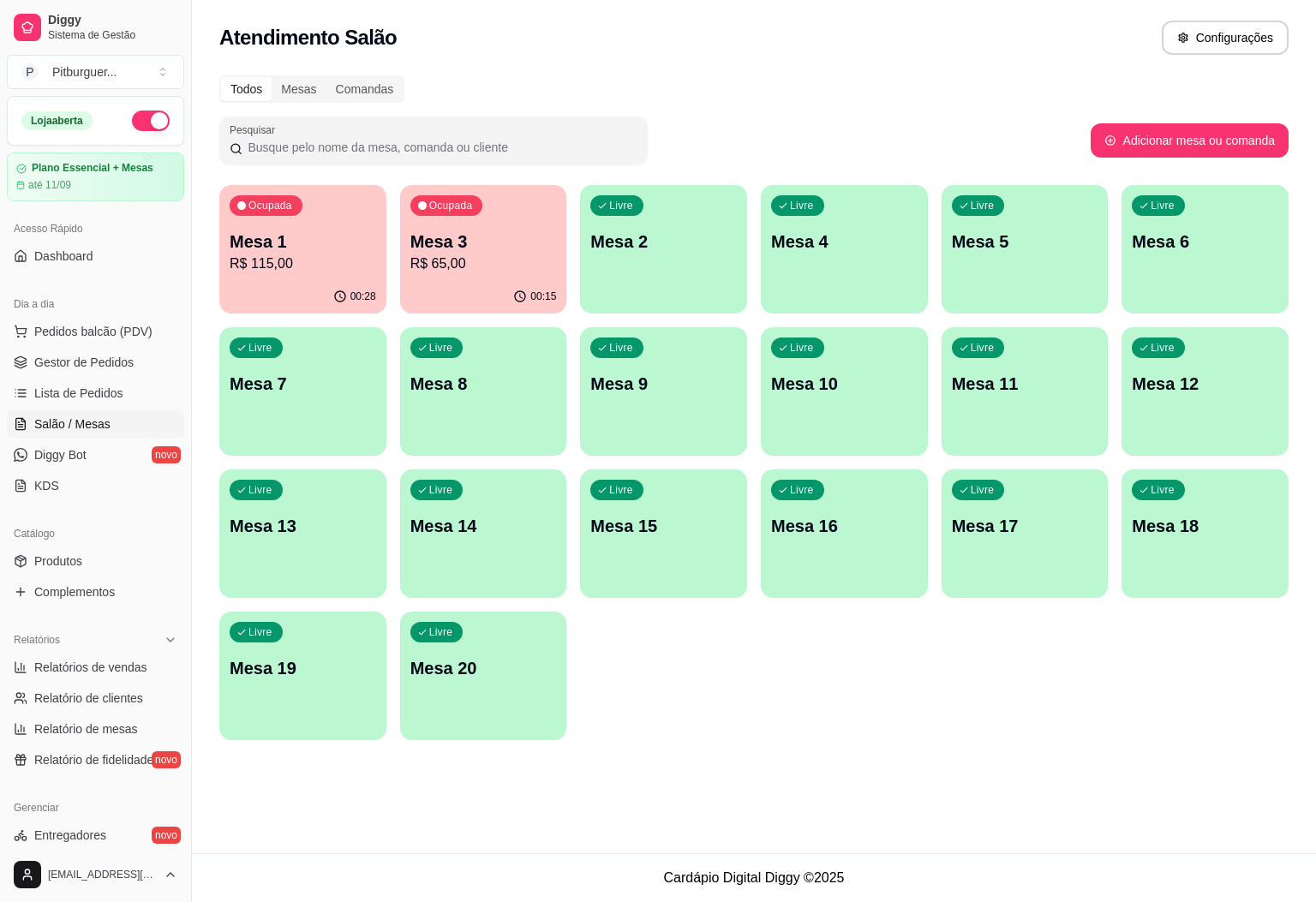
click at [1139, 695] on div "Ocupada Mesa 1 R$ 115,00 00:28 Ocupada Mesa 3 R$ 65,00 00:15 Livre Mesa 2 Livre…" at bounding box center [754, 462] width 1069 height 555
click at [311, 253] on div "Mesa 1 R$ 115,00" at bounding box center [303, 252] width 142 height 43
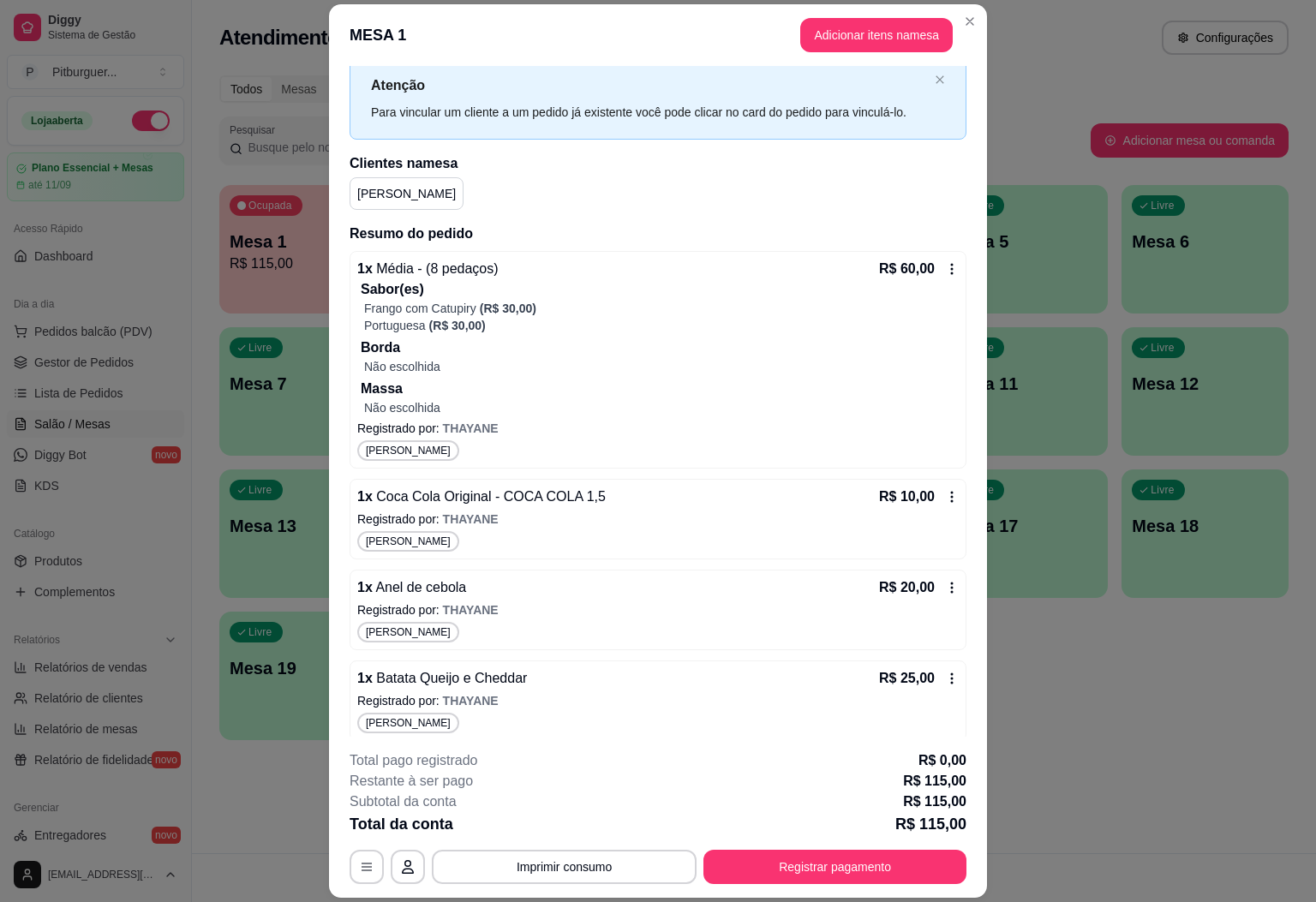
scroll to position [63, 0]
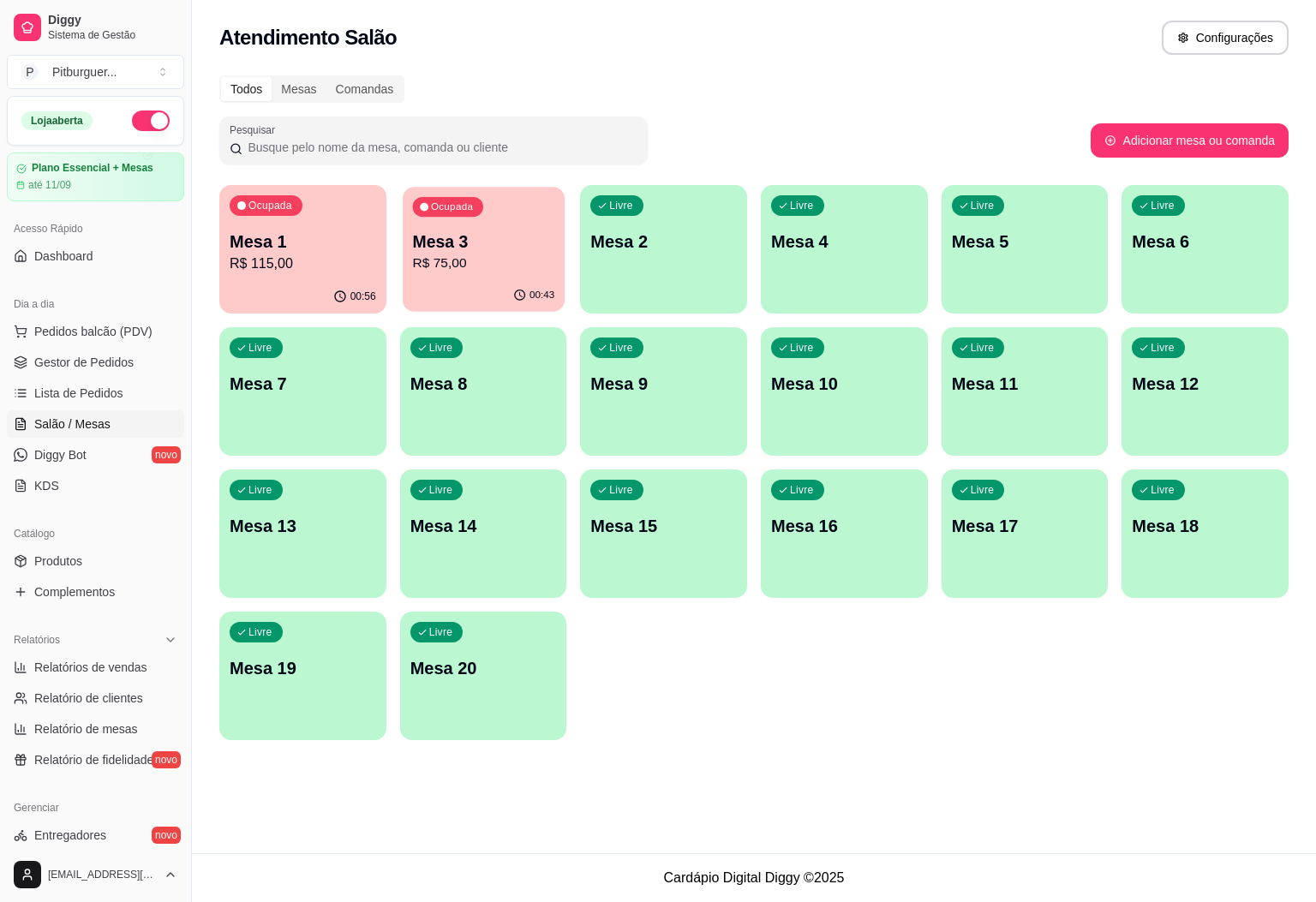
click at [494, 250] on p "Mesa 3" at bounding box center [484, 242] width 142 height 23
click at [340, 261] on p "R$ 115,00" at bounding box center [303, 264] width 142 height 20
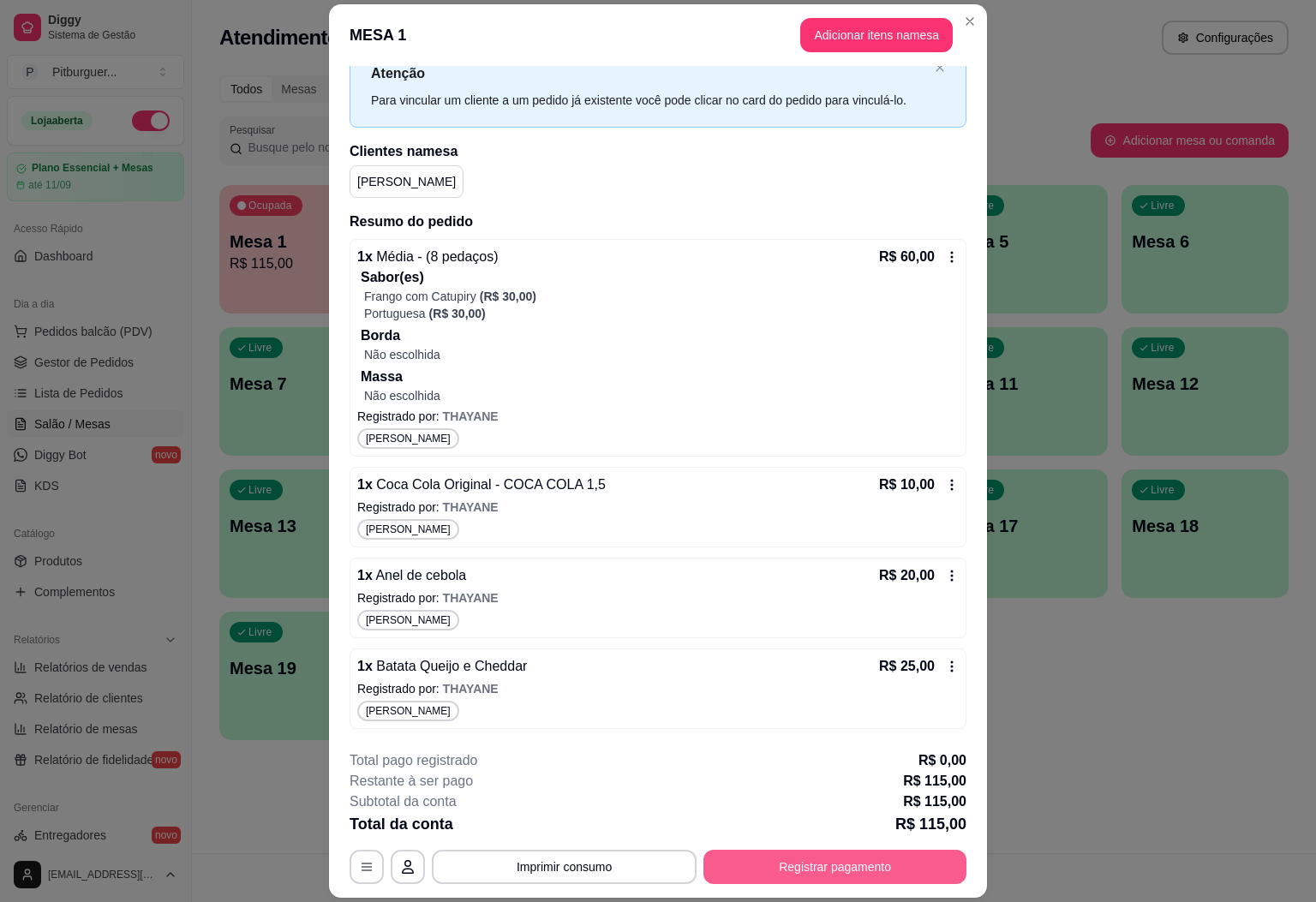
click at [807, 864] on button "Registrar pagamento" at bounding box center [834, 867] width 263 height 34
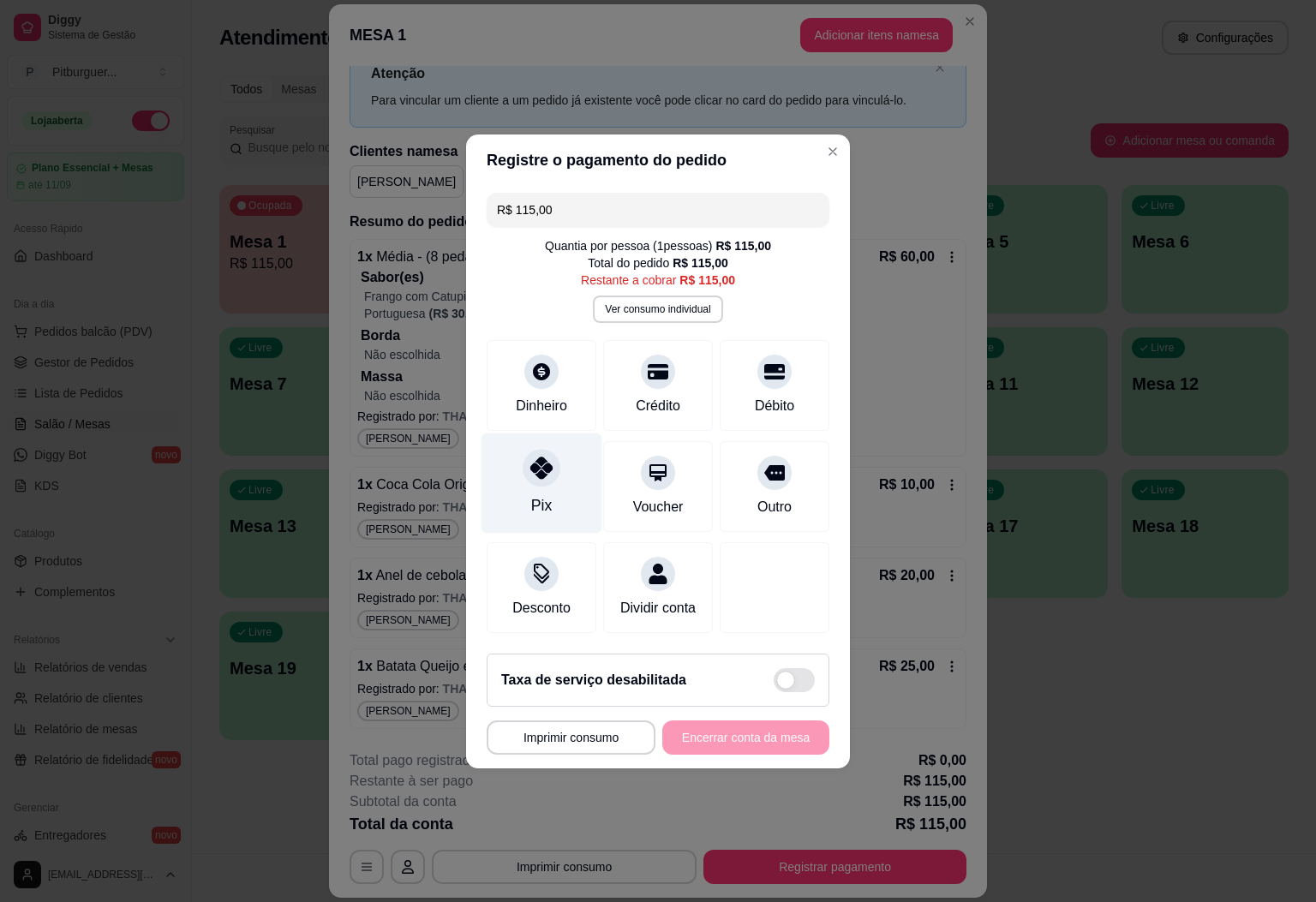
click at [541, 478] on div "Pix" at bounding box center [542, 482] width 121 height 100
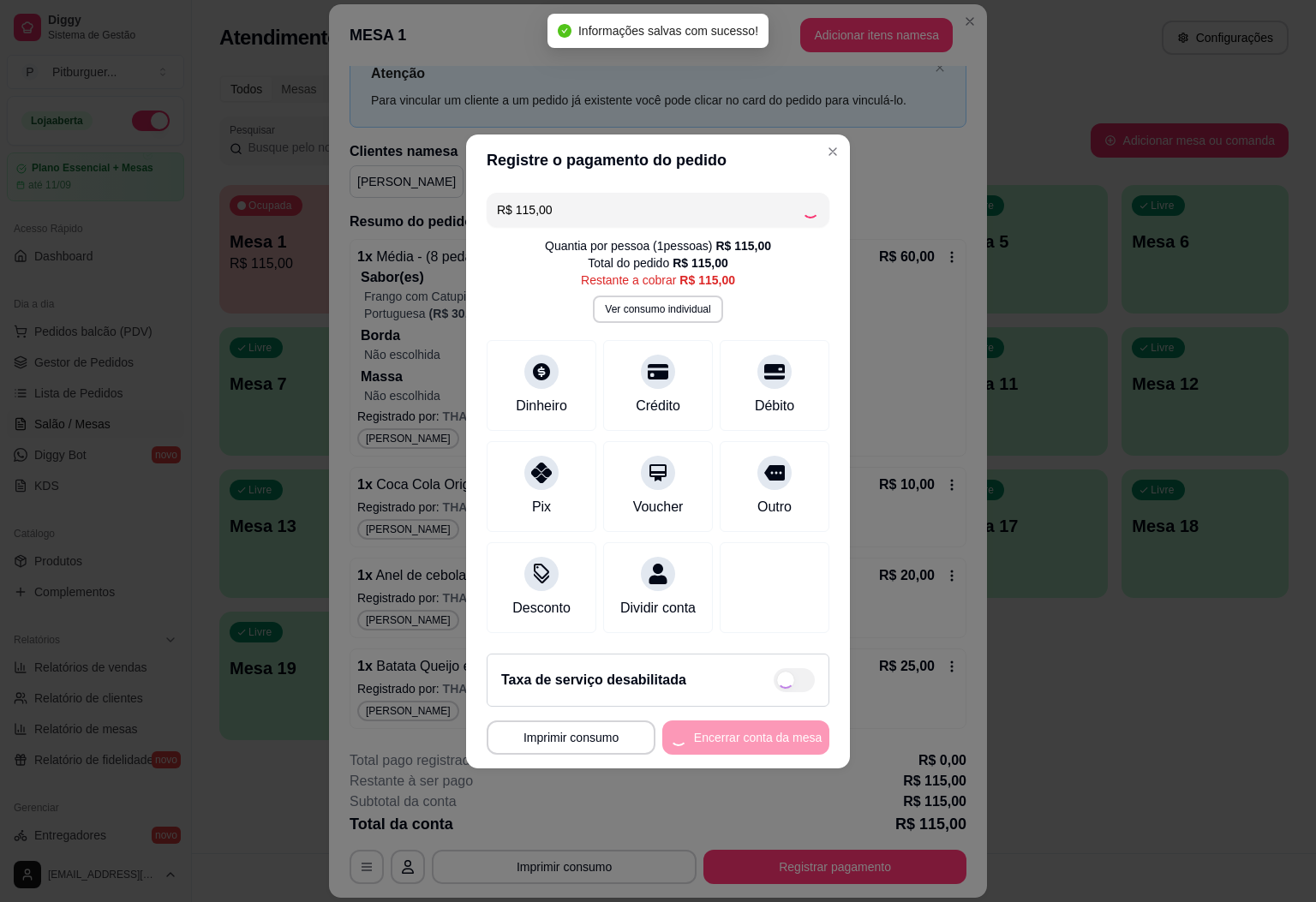
type input "R$ 0,00"
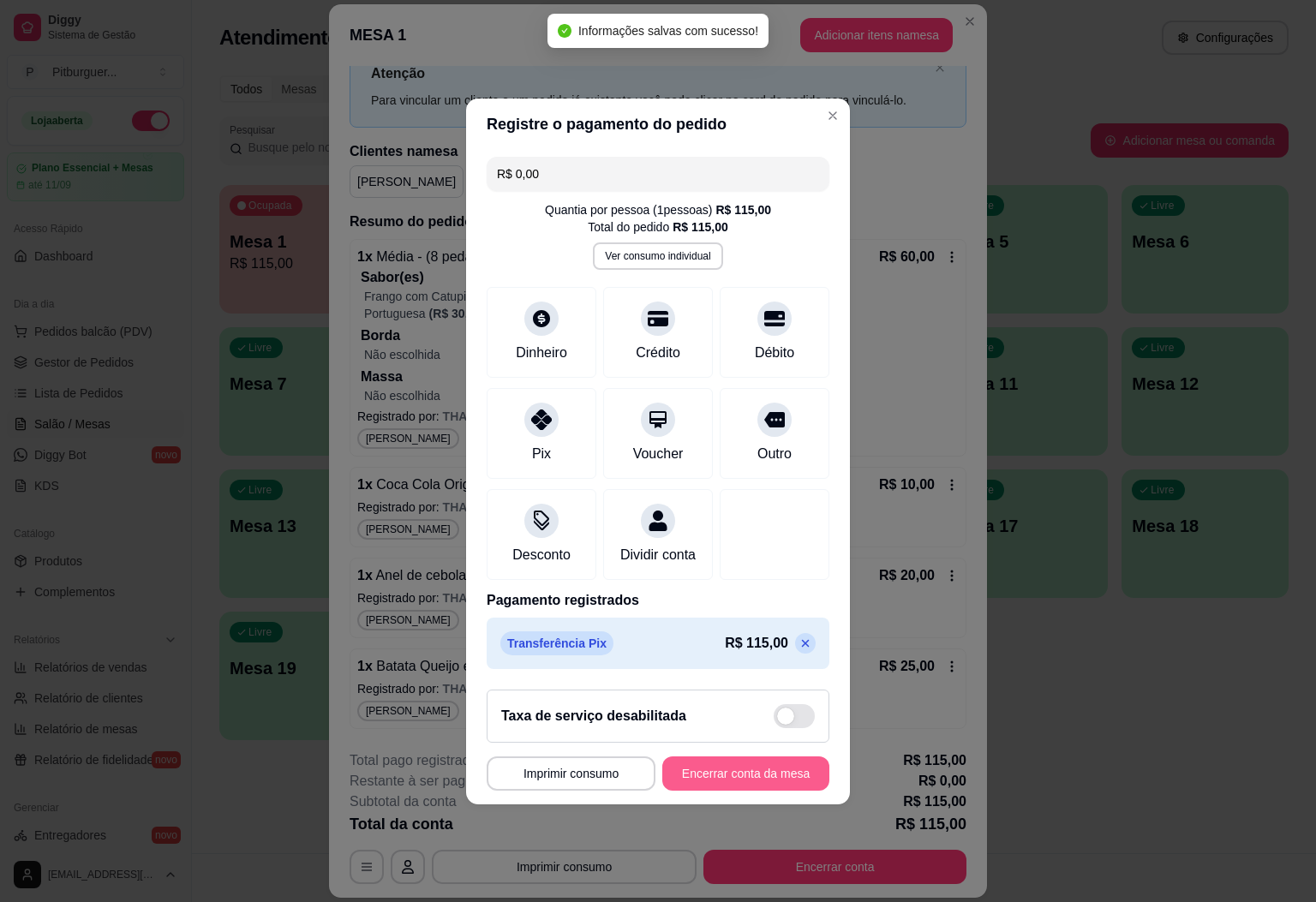
click at [761, 786] on button "Encerrar conta da mesa" at bounding box center [745, 773] width 167 height 34
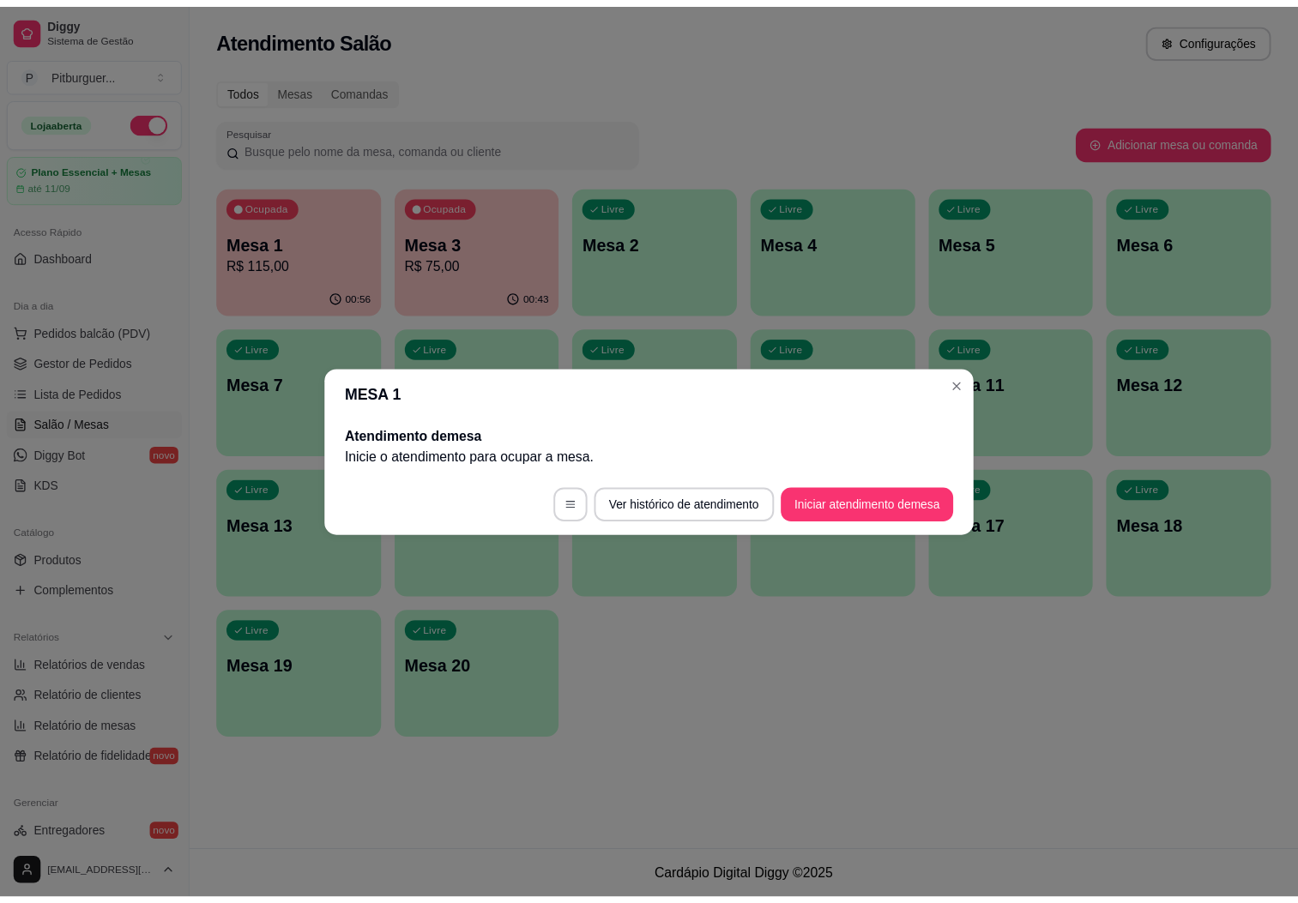
scroll to position [0, 0]
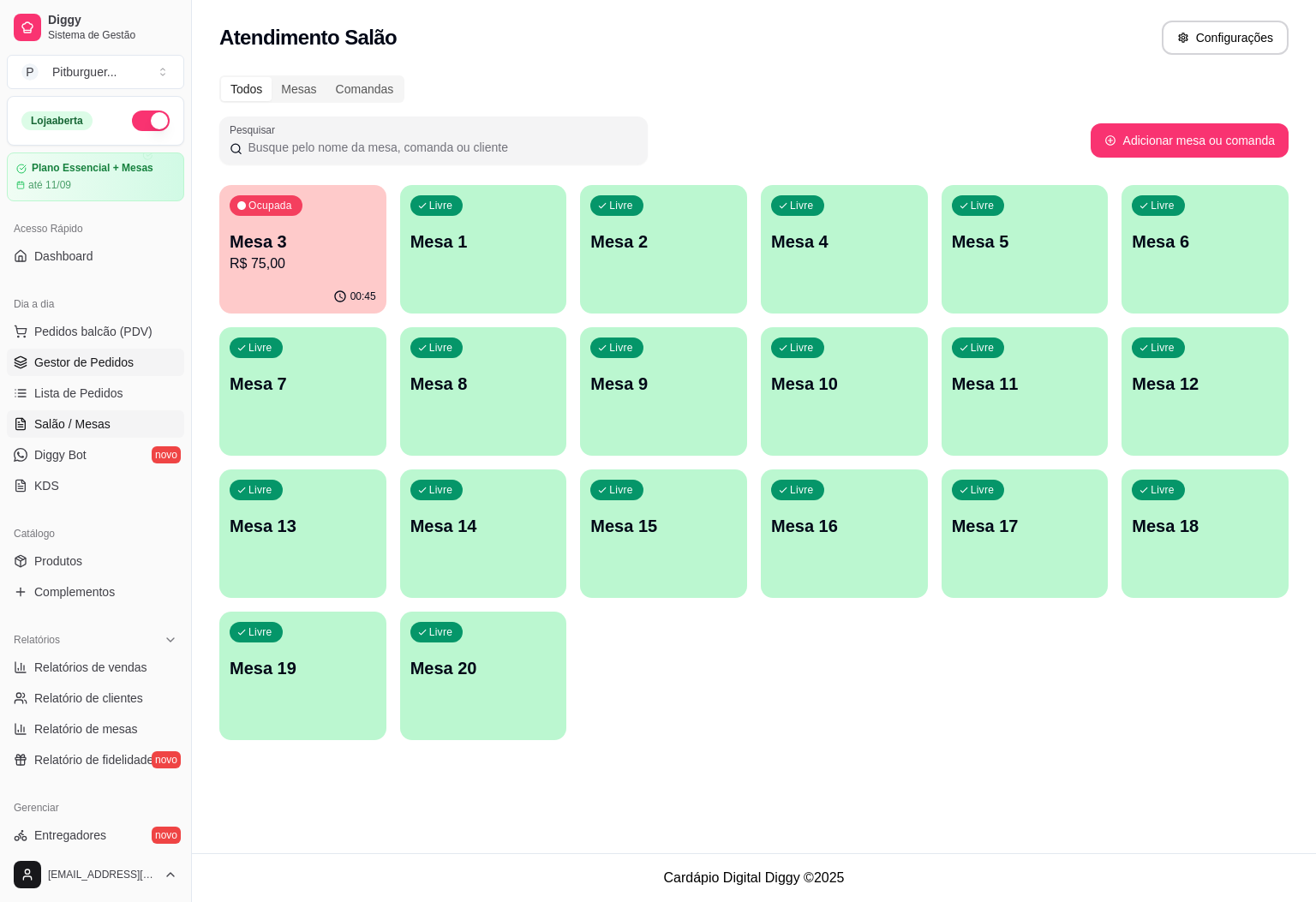
click at [98, 368] on span "Gestor de Pedidos" at bounding box center [83, 362] width 99 height 17
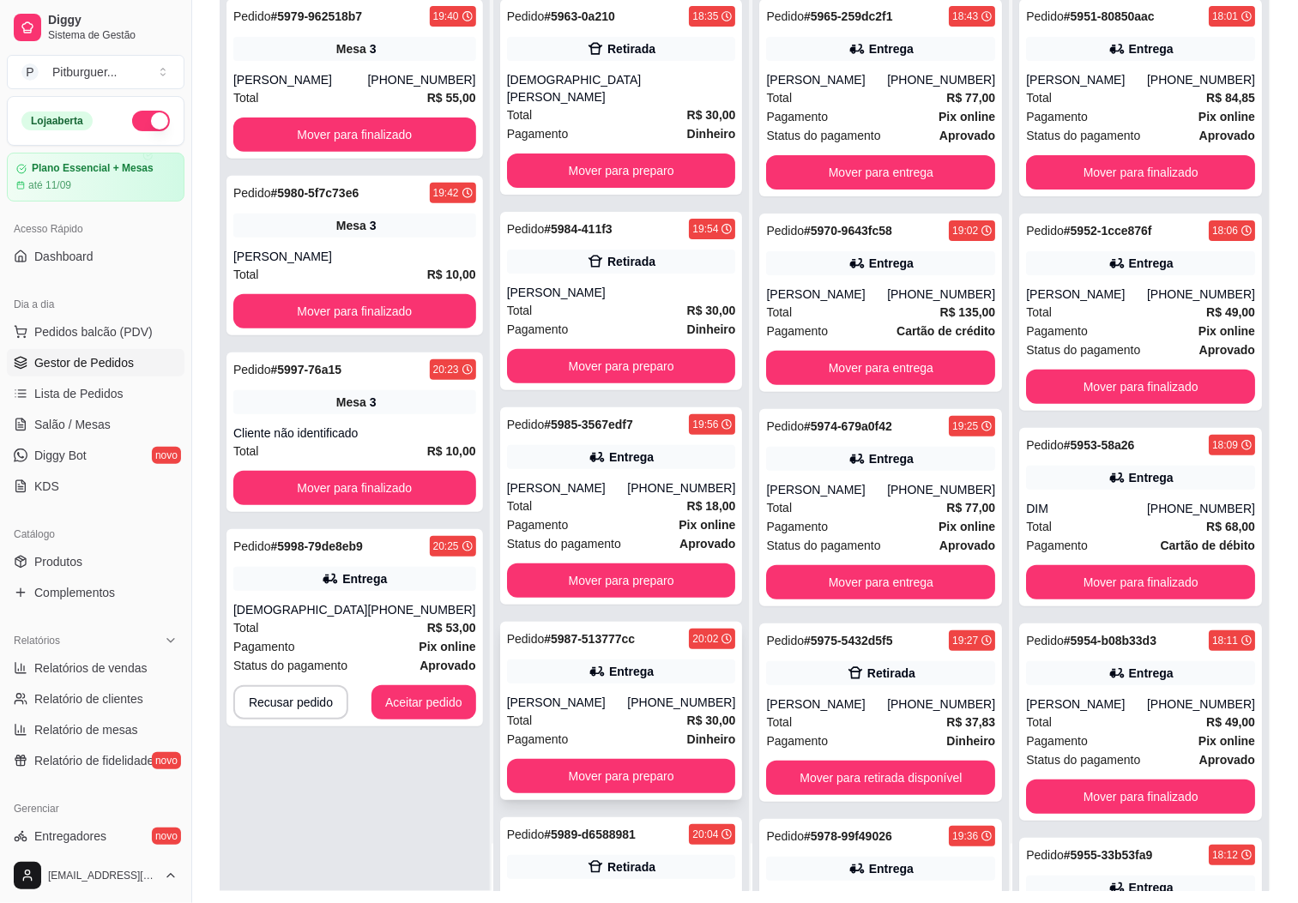
scroll to position [262, 0]
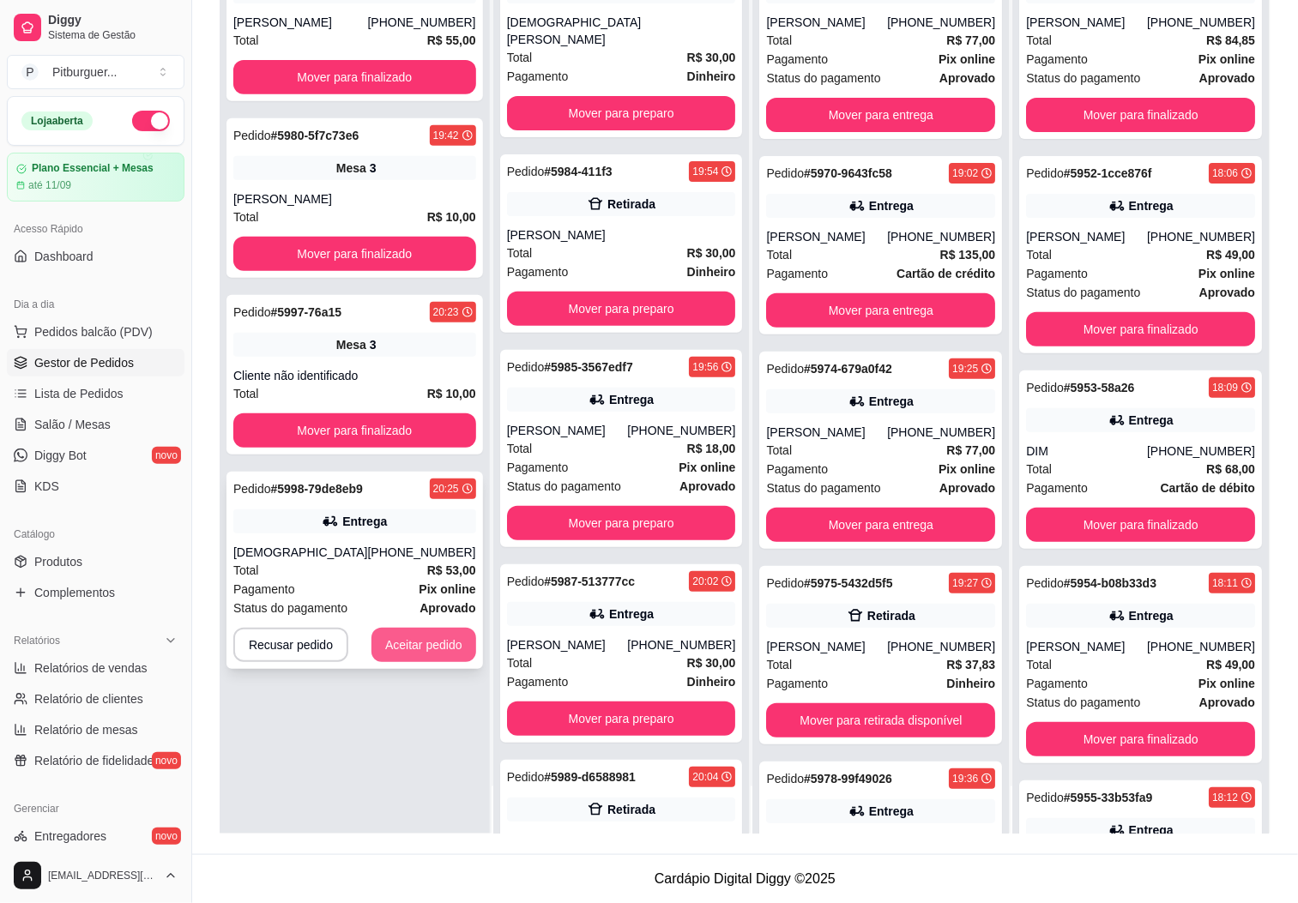
click at [435, 639] on button "Aceitar pedido" at bounding box center [423, 645] width 105 height 34
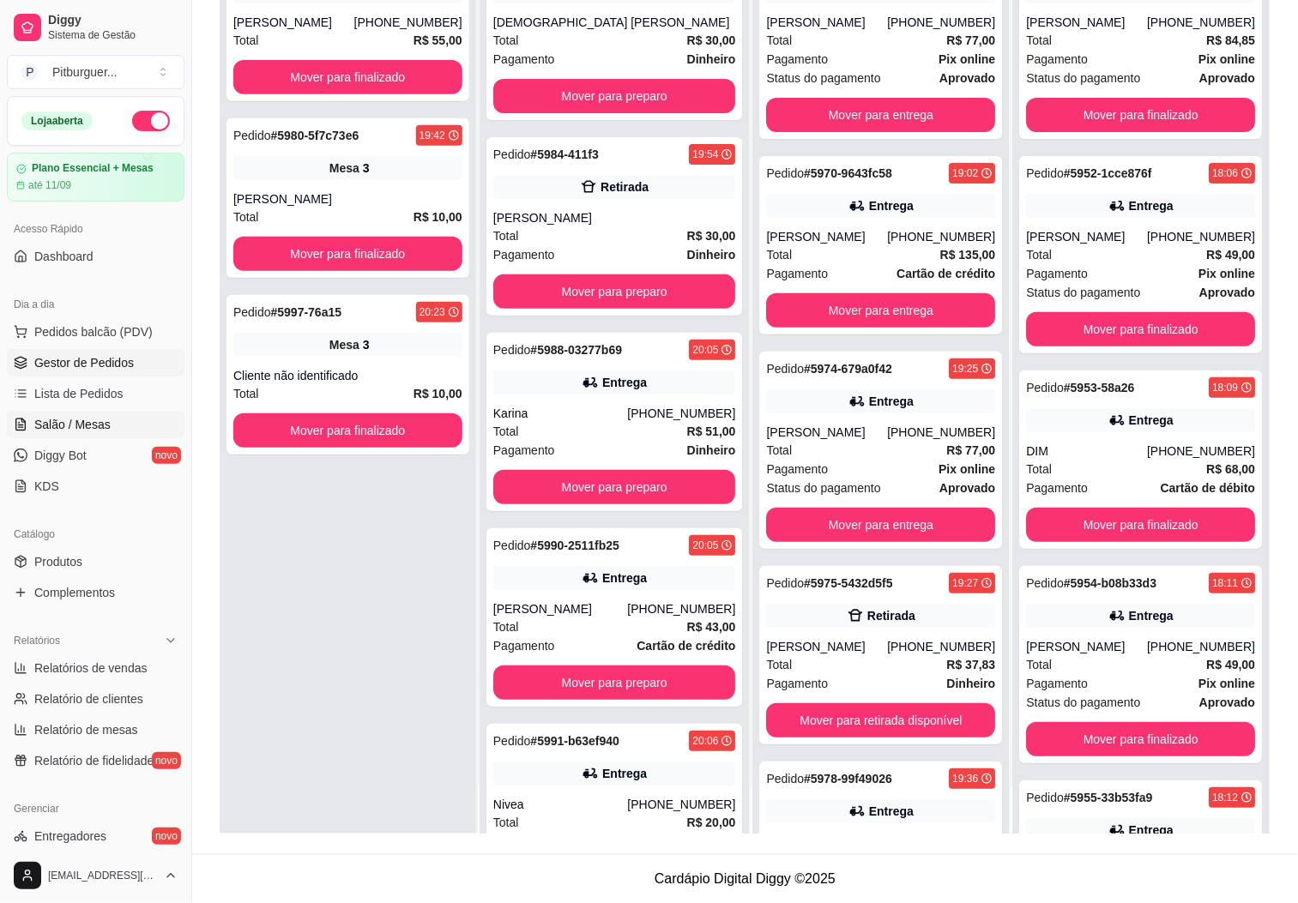
click at [83, 419] on span "Salão / Mesas" at bounding box center [72, 424] width 76 height 17
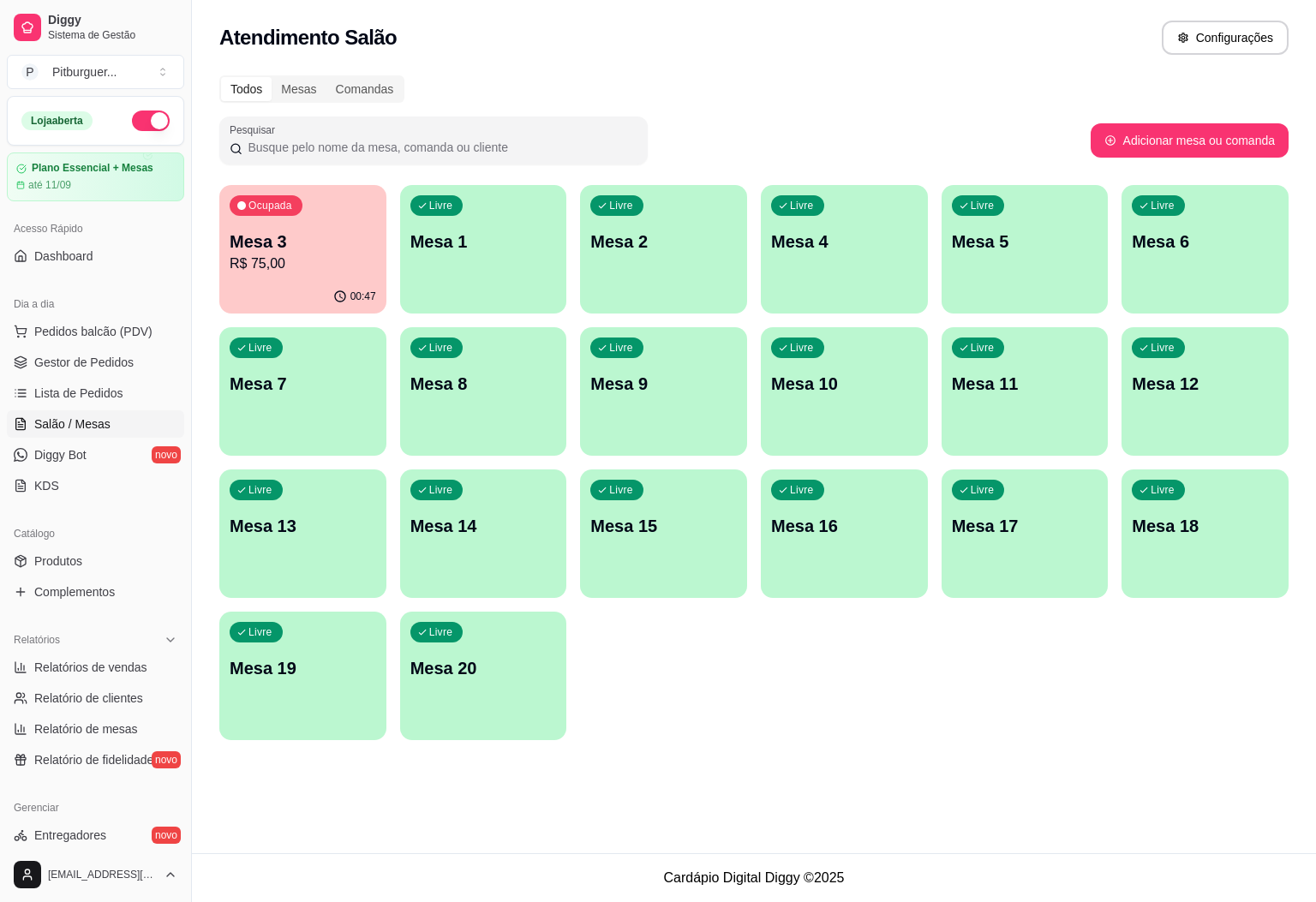
click at [337, 244] on p "Mesa 3" at bounding box center [303, 242] width 147 height 24
click at [383, 253] on div "Ocupada Mesa 3 R$ 75,00" at bounding box center [303, 233] width 162 height 93
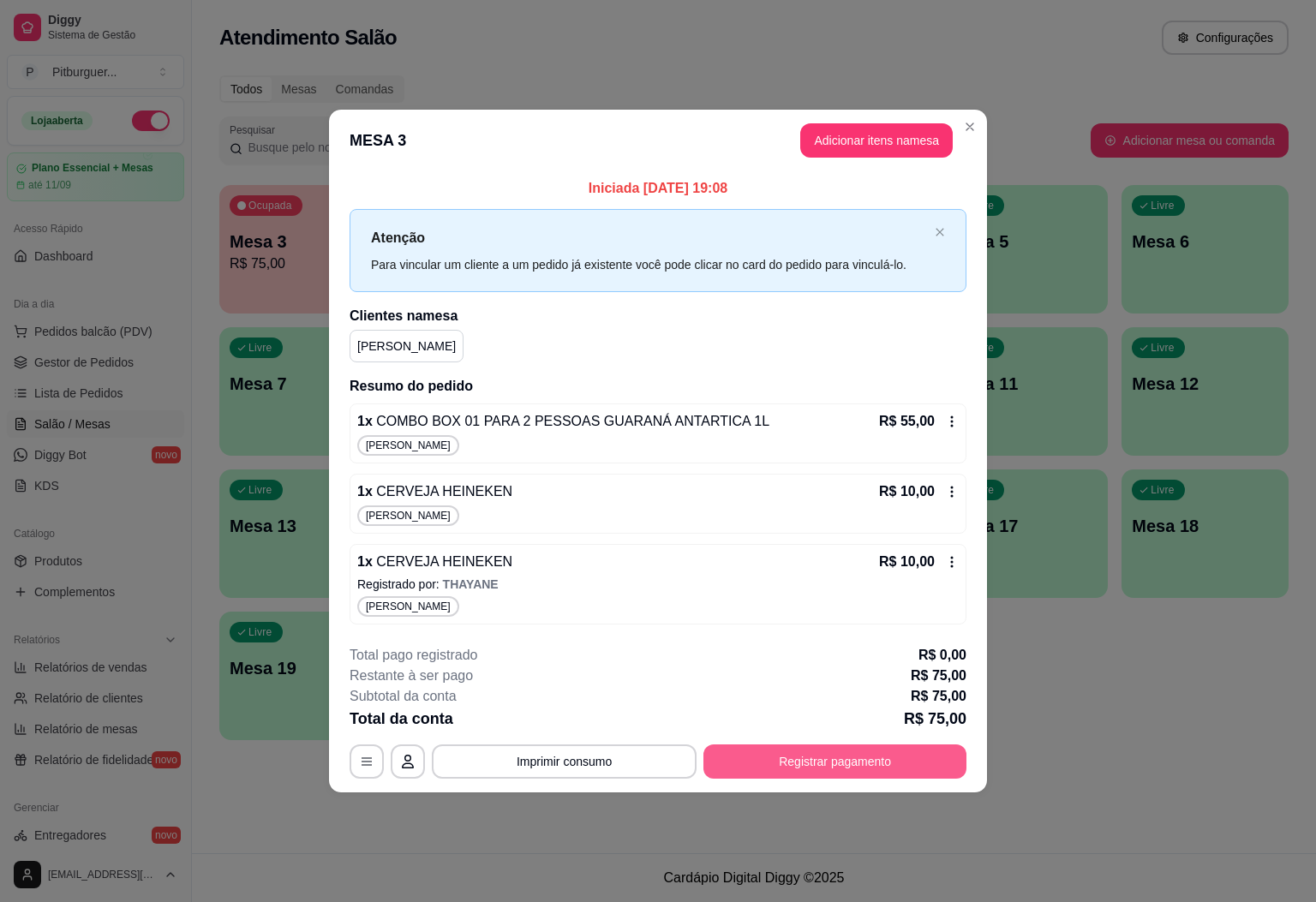
click at [898, 750] on button "Registrar pagamento" at bounding box center [834, 761] width 263 height 34
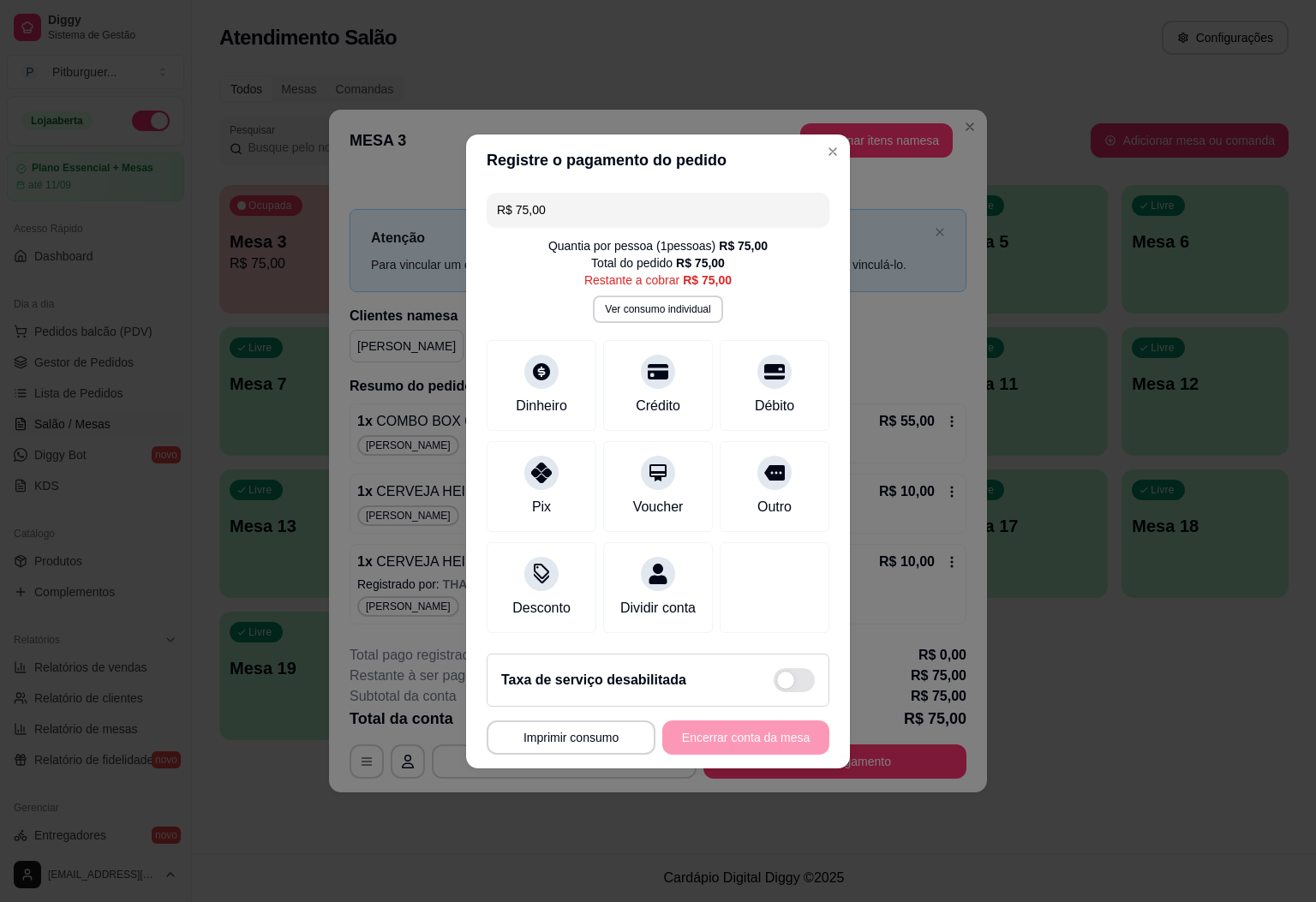
click at [485, 335] on div "R$ 75,00 Quantia por pessoa ( 1 pessoas) R$ 75,00 Total do pedido R$ 75,00 Rest…" at bounding box center [658, 413] width 384 height 454
click at [536, 356] on icon at bounding box center [542, 367] width 22 height 22
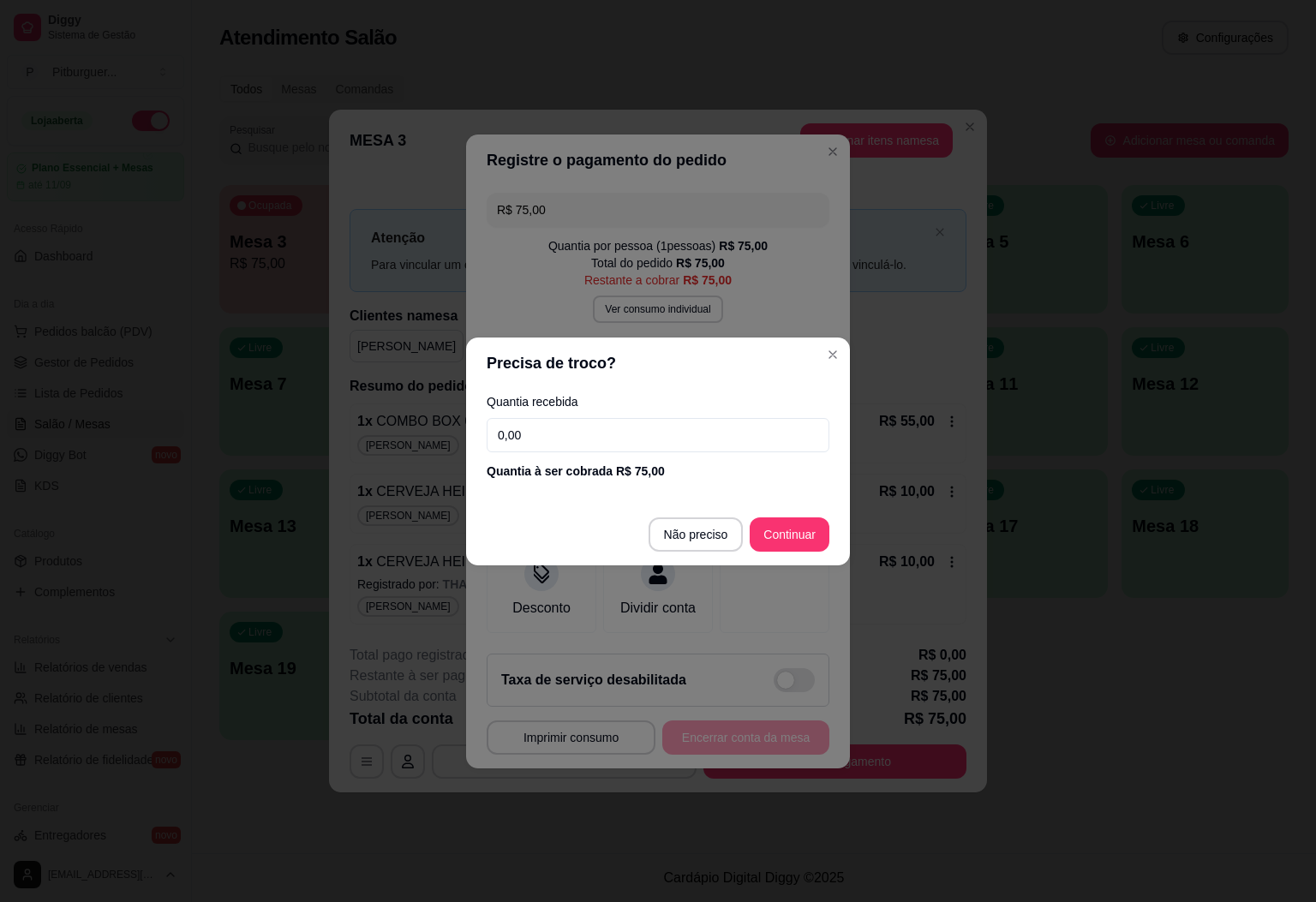
drag, startPoint x: 612, startPoint y: 423, endPoint x: 440, endPoint y: 432, distance: 172.2
click at [440, 432] on div "Precisa de troco? Quantia recebida 0,00 Quantia à ser cobrada R$ 75,00 Não prec…" at bounding box center [658, 451] width 1316 height 902
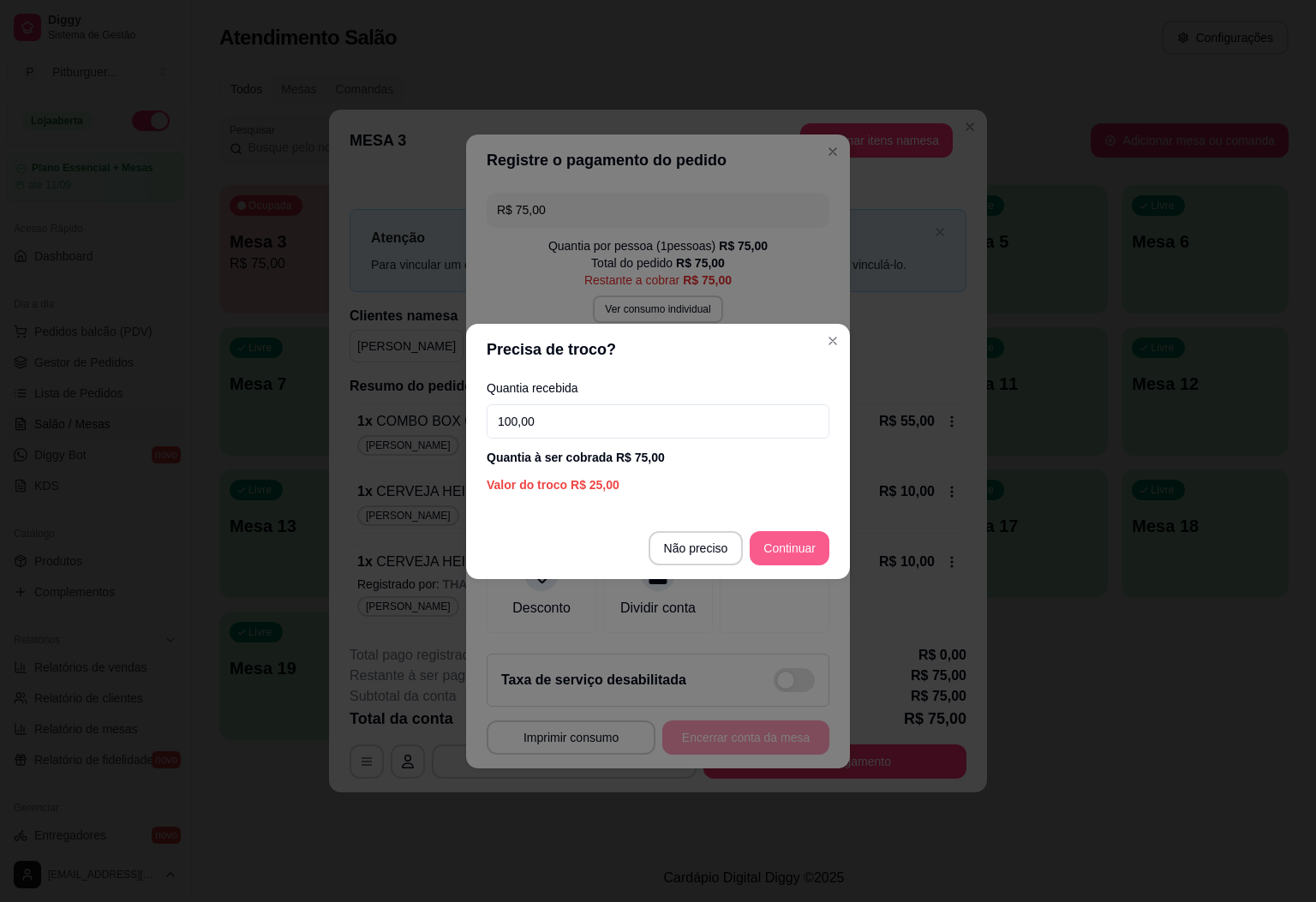
type input "100,00"
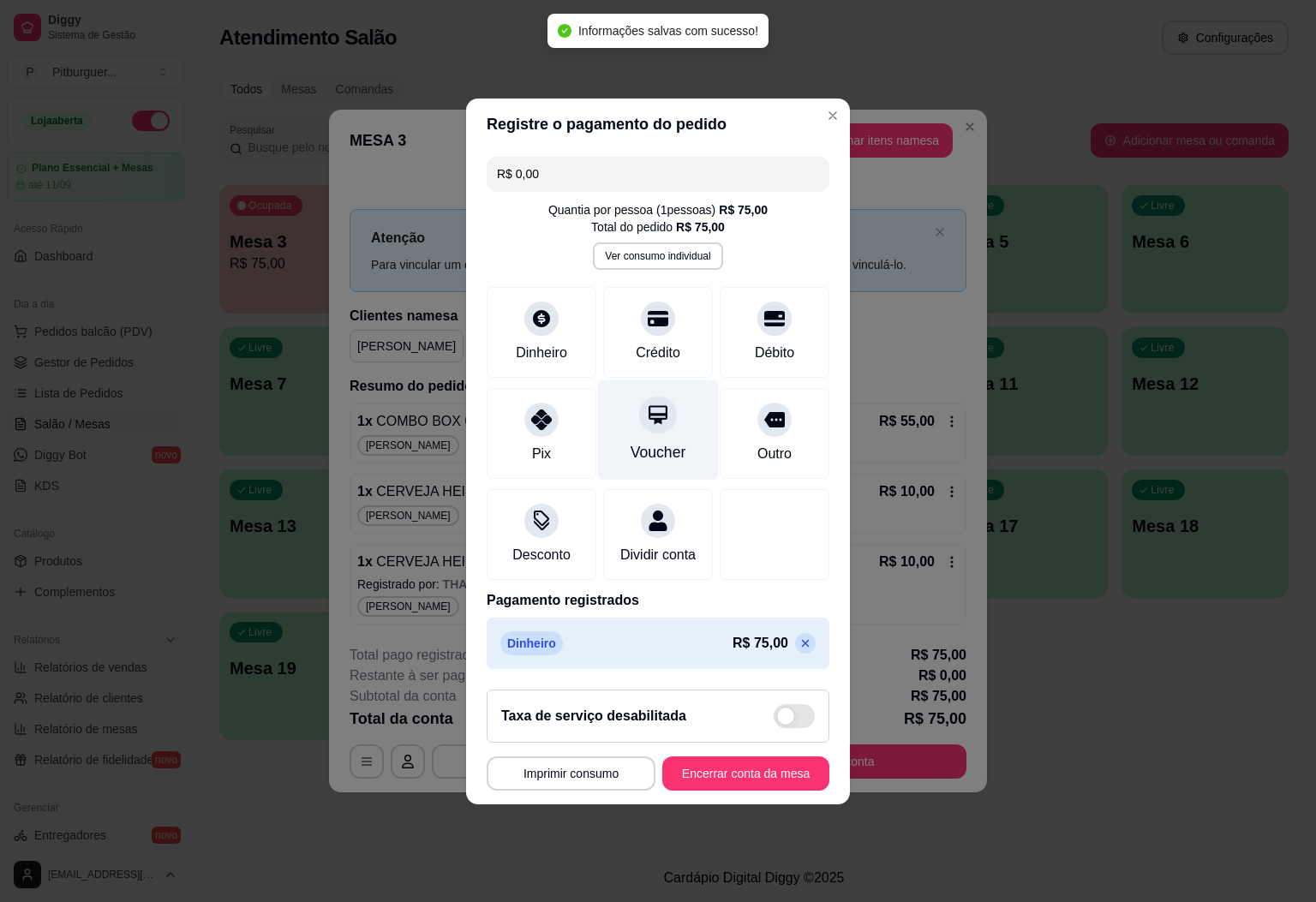
type input "R$ 0,00"
click at [767, 787] on button "Encerrar conta da mesa" at bounding box center [745, 773] width 167 height 34
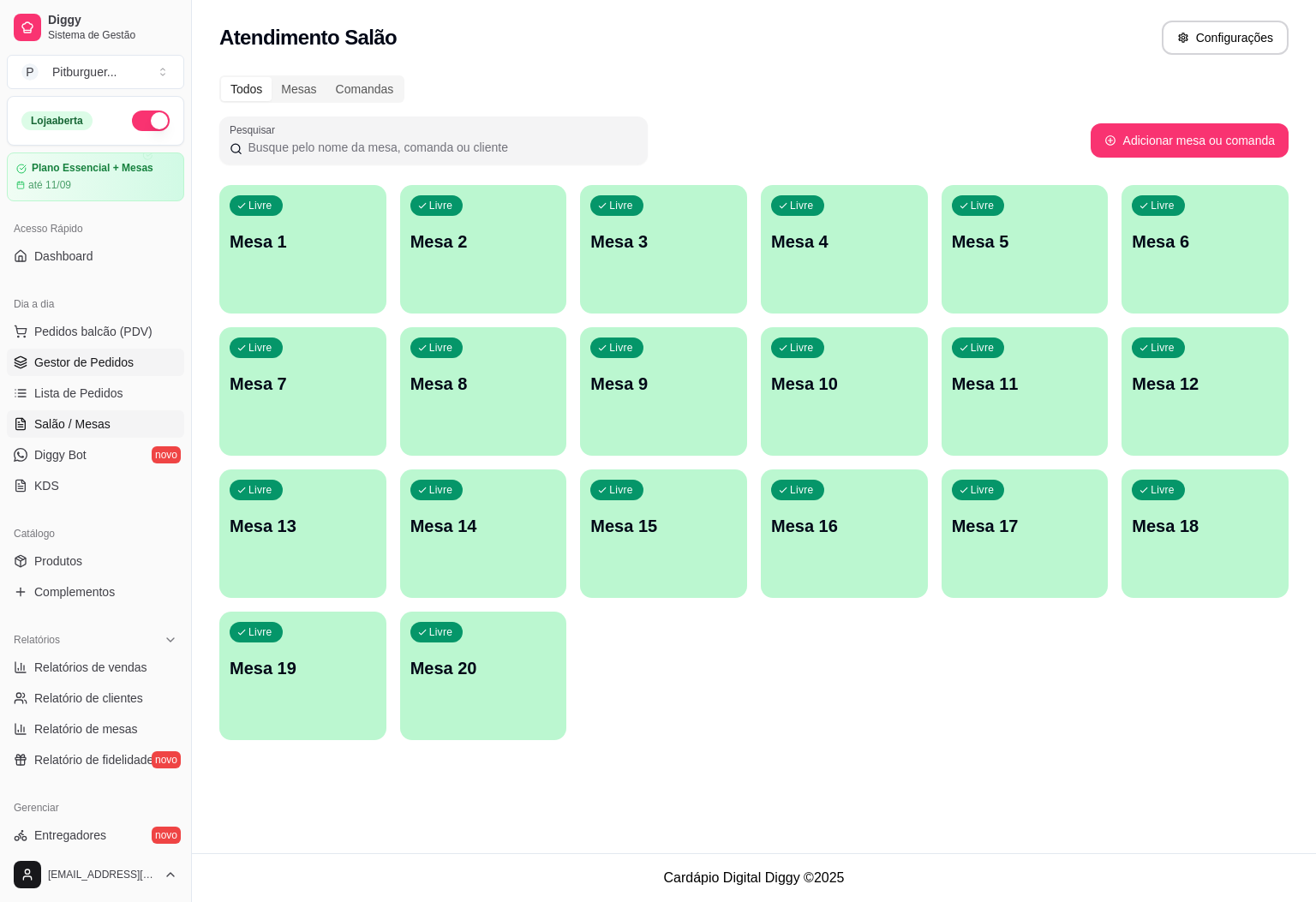
click at [140, 366] on link "Gestor de Pedidos" at bounding box center [96, 362] width 178 height 27
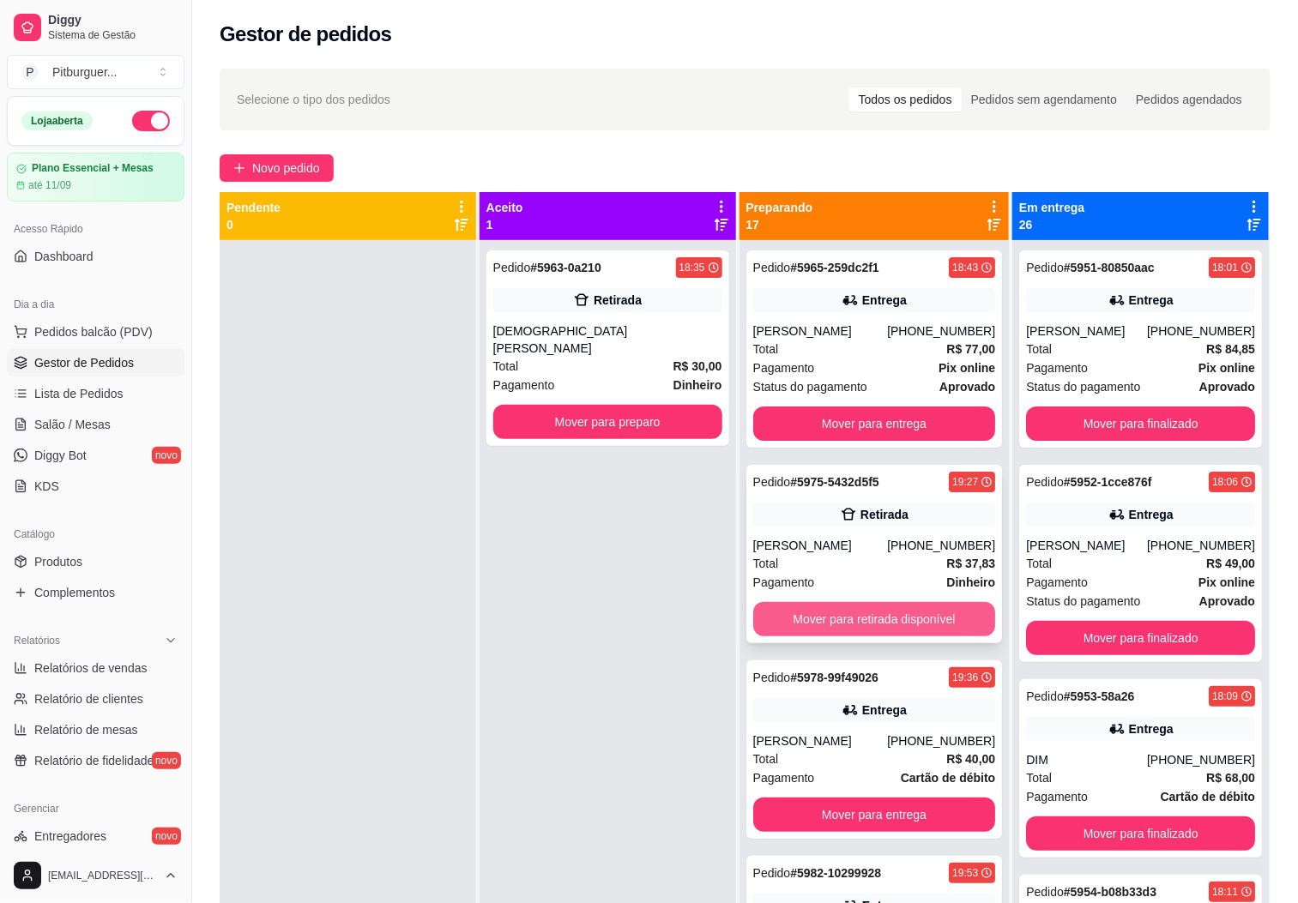
click at [857, 605] on button "Mover para retirada disponível" at bounding box center [874, 619] width 243 height 34
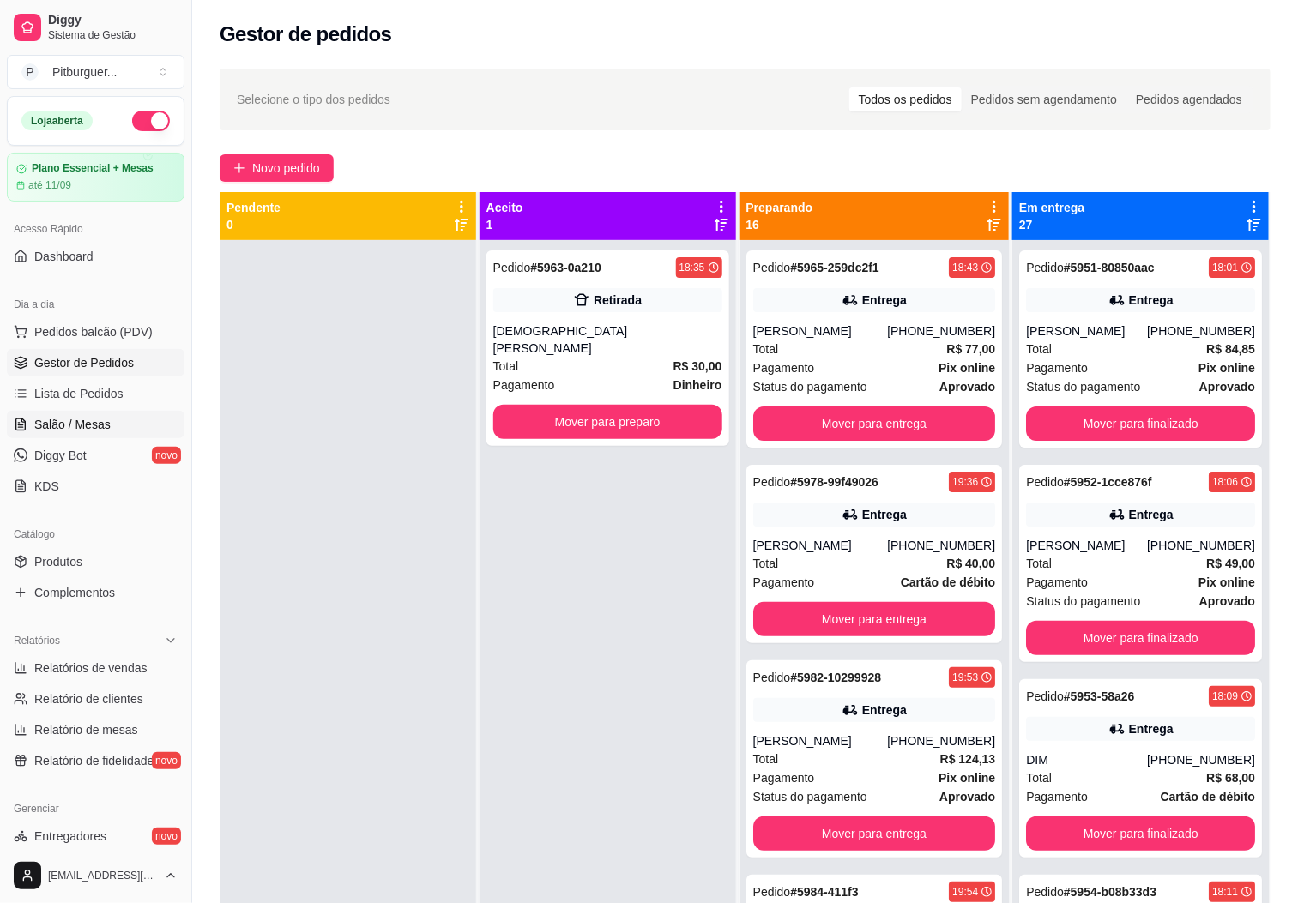
click at [119, 420] on link "Salão / Mesas" at bounding box center [96, 424] width 178 height 27
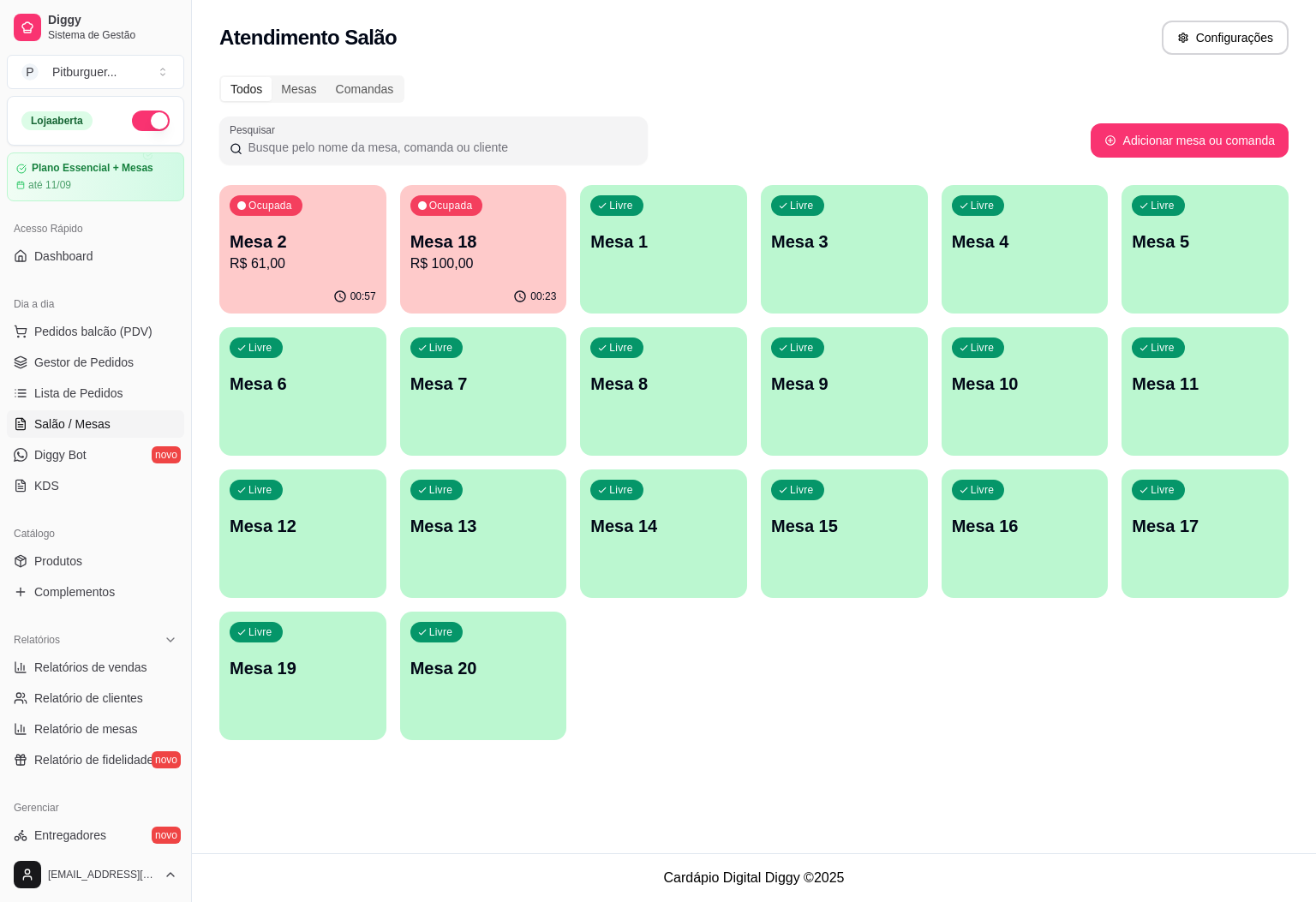
click at [296, 254] on p "R$ 61,00" at bounding box center [303, 264] width 147 height 21
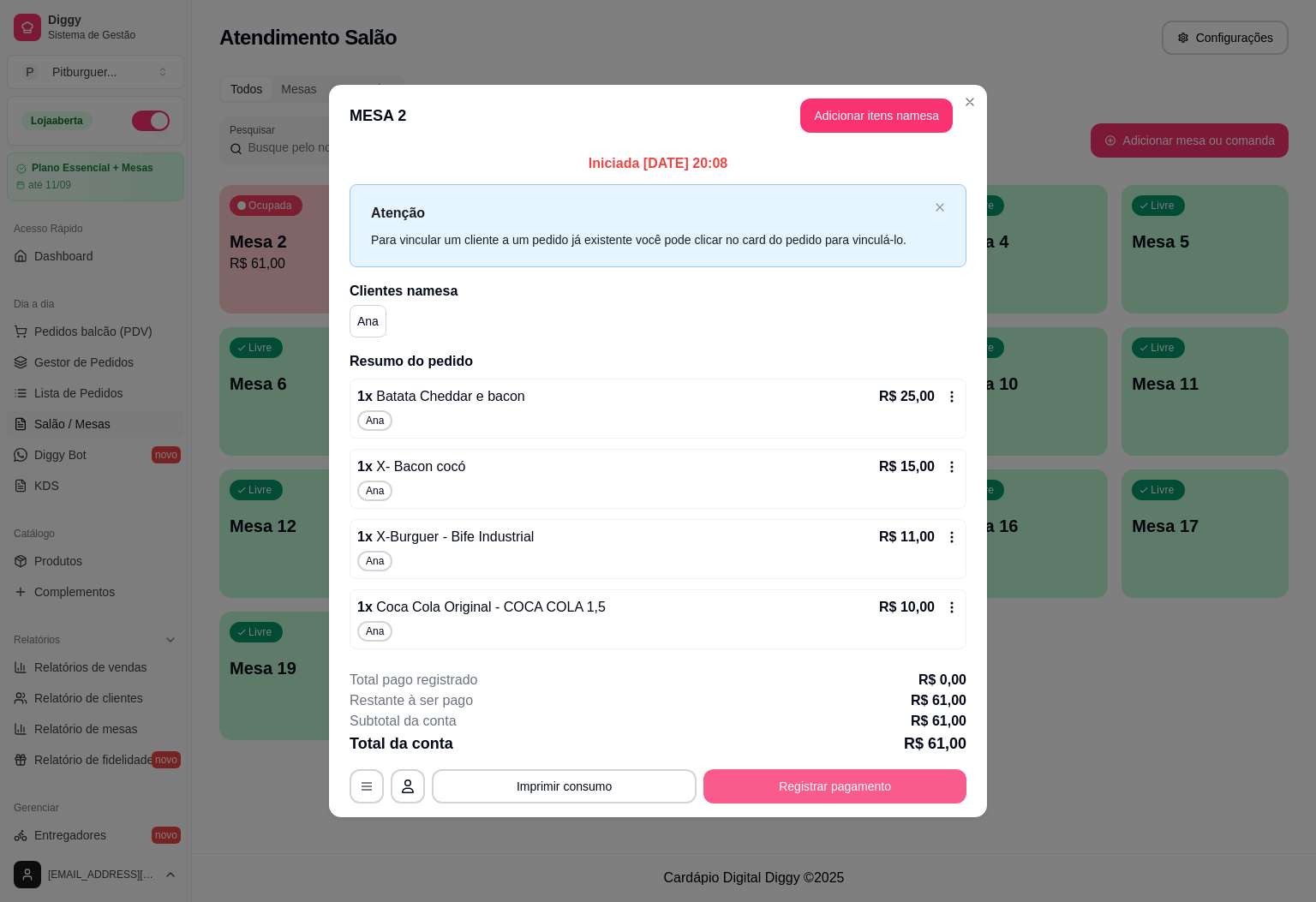
click at [846, 791] on button "Registrar pagamento" at bounding box center [834, 786] width 263 height 34
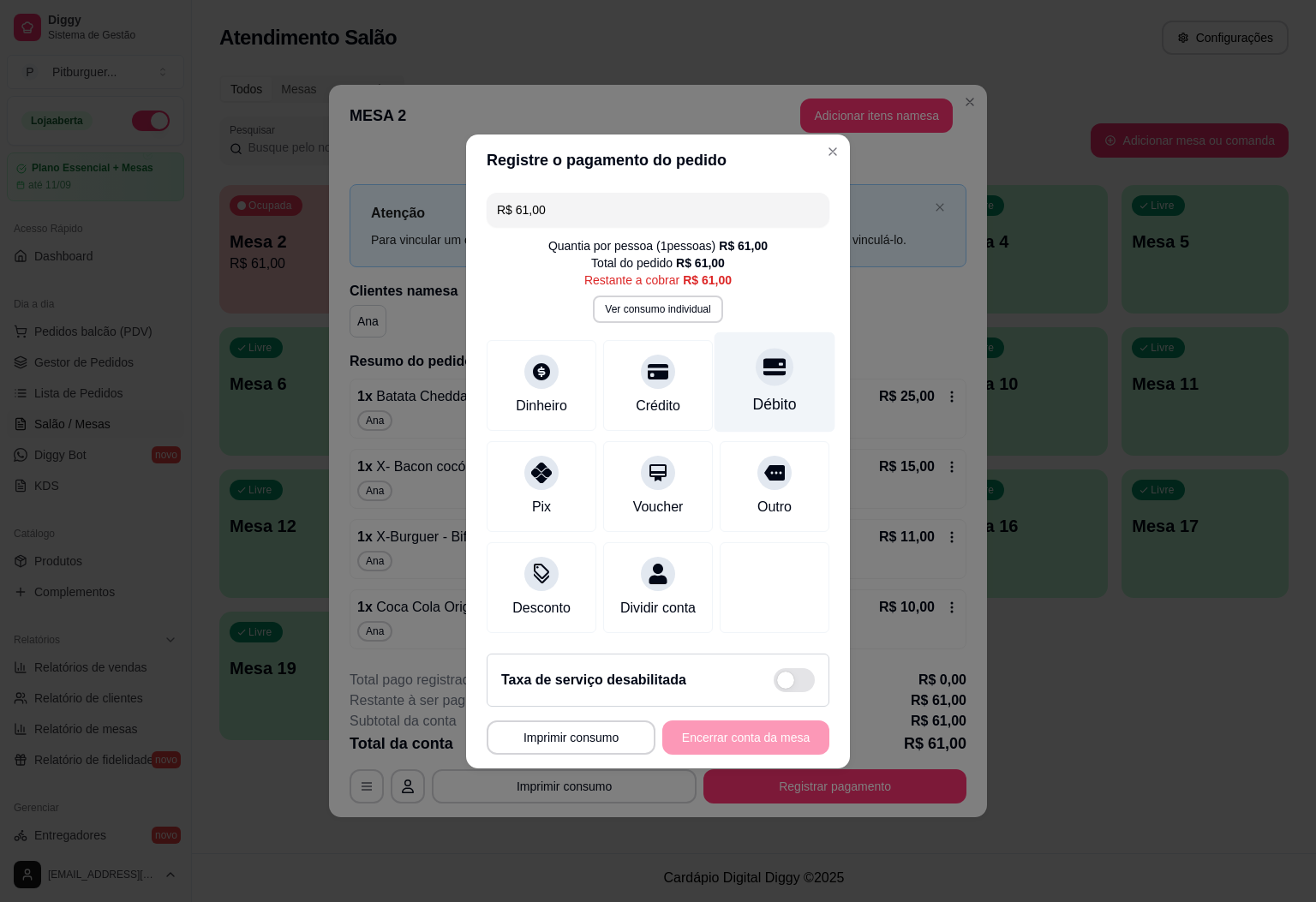
click at [714, 350] on div "Débito" at bounding box center [774, 382] width 121 height 100
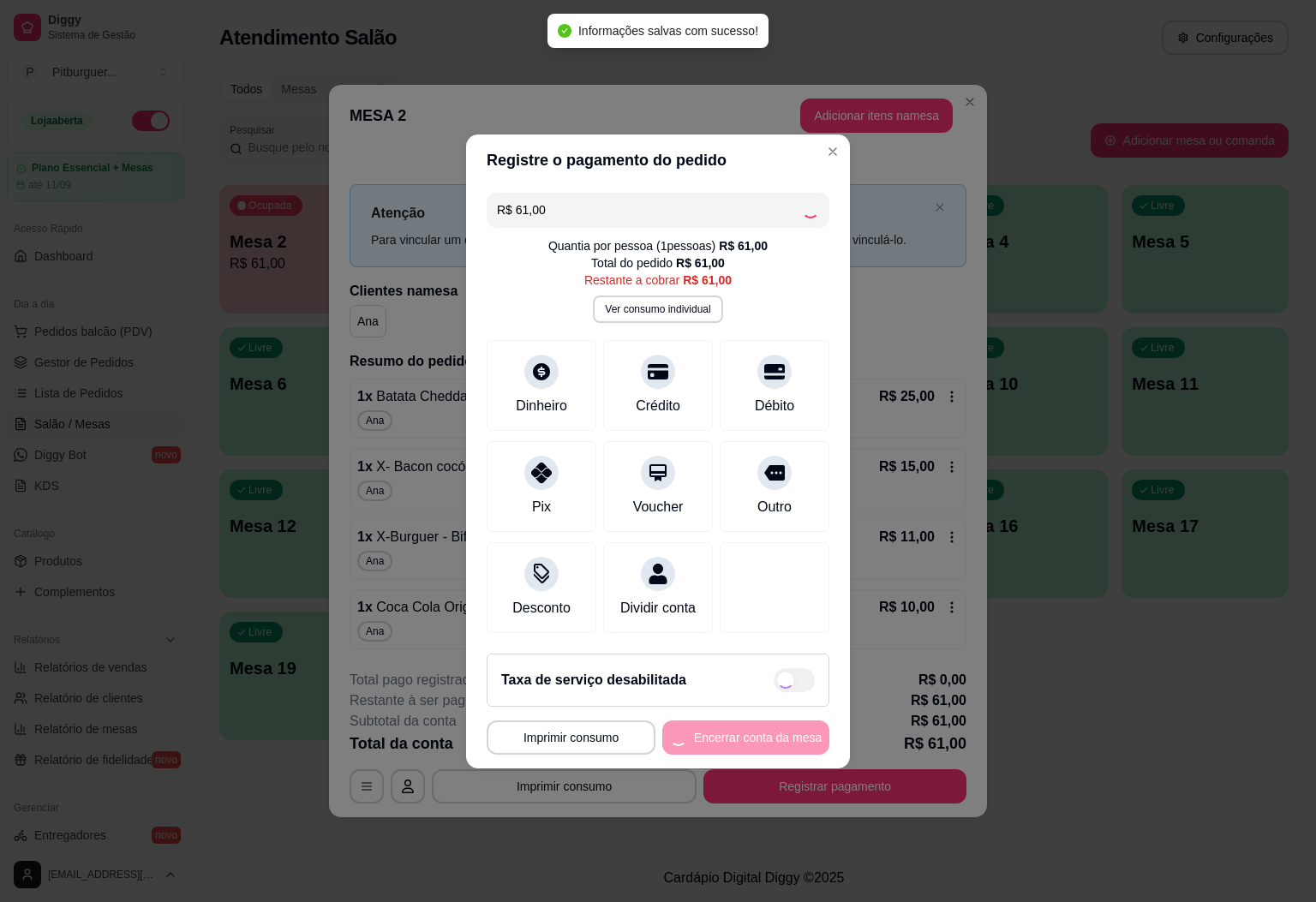
type input "R$ 0,00"
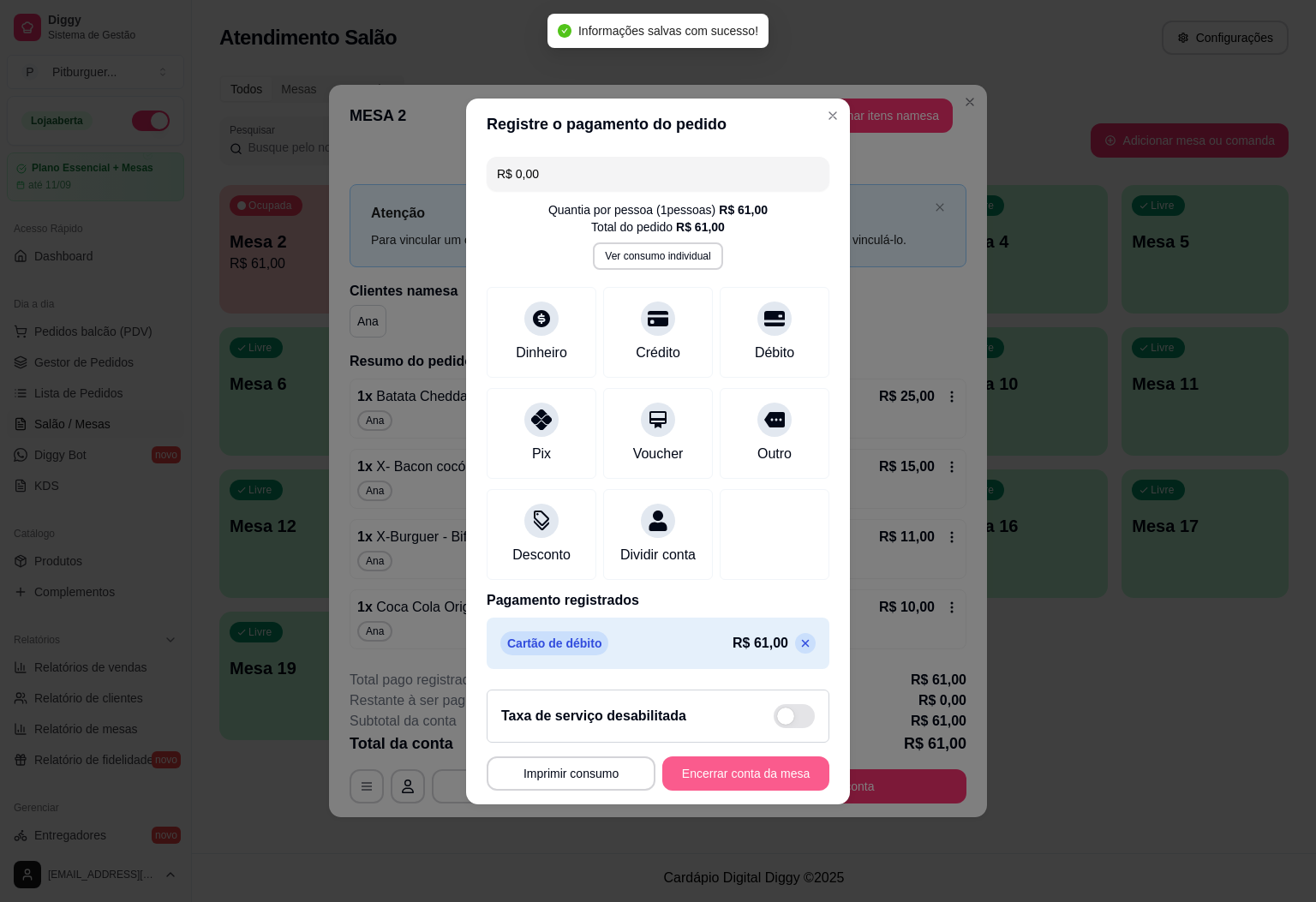
click at [737, 790] on button "Encerrar conta da mesa" at bounding box center [745, 773] width 167 height 34
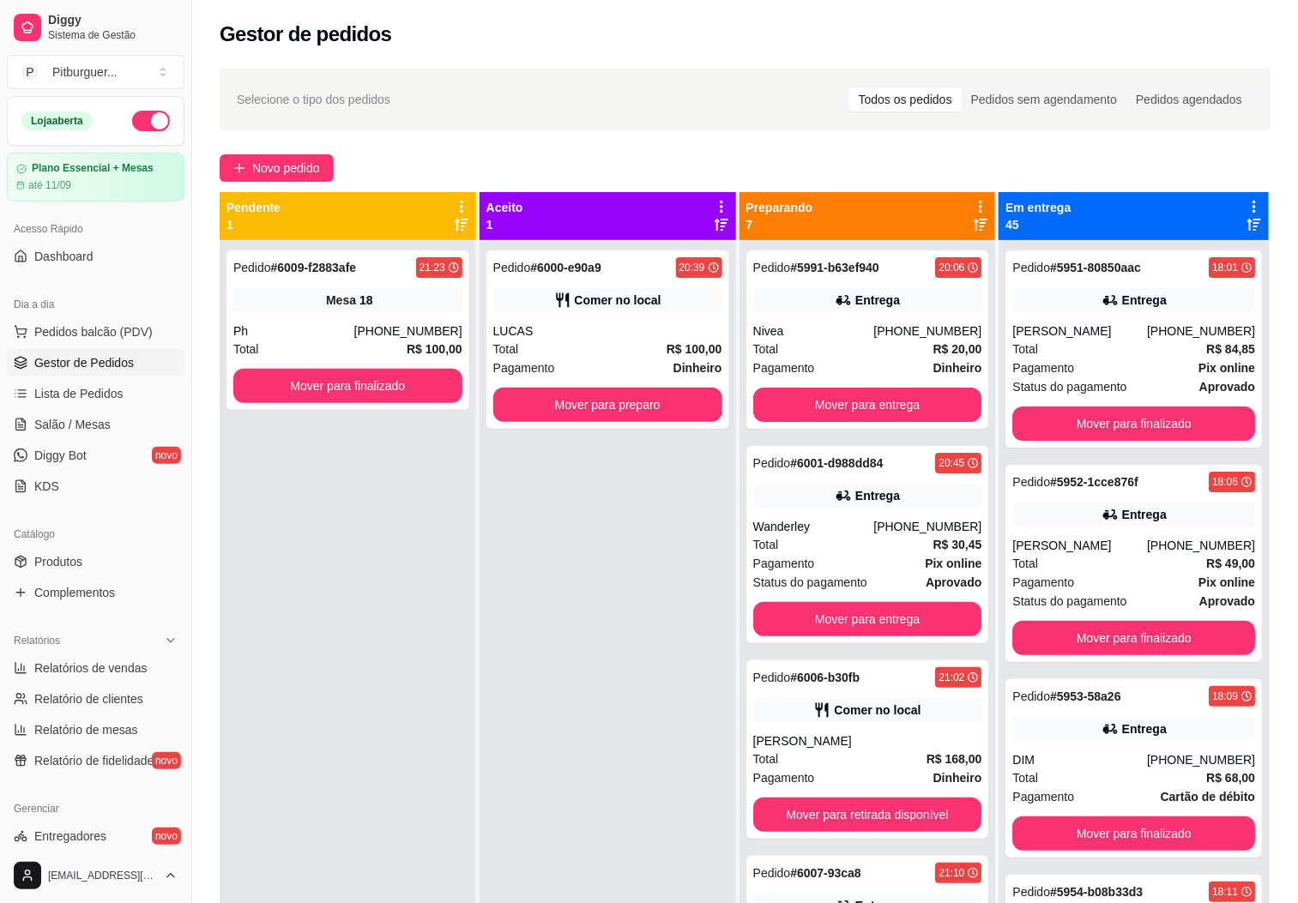
click at [569, 600] on div "Pedido # 6000-e90a9 20:39 Comer no local LUCAS Total R$ 100,00 Pagamento Dinhei…" at bounding box center [607, 691] width 256 height 903
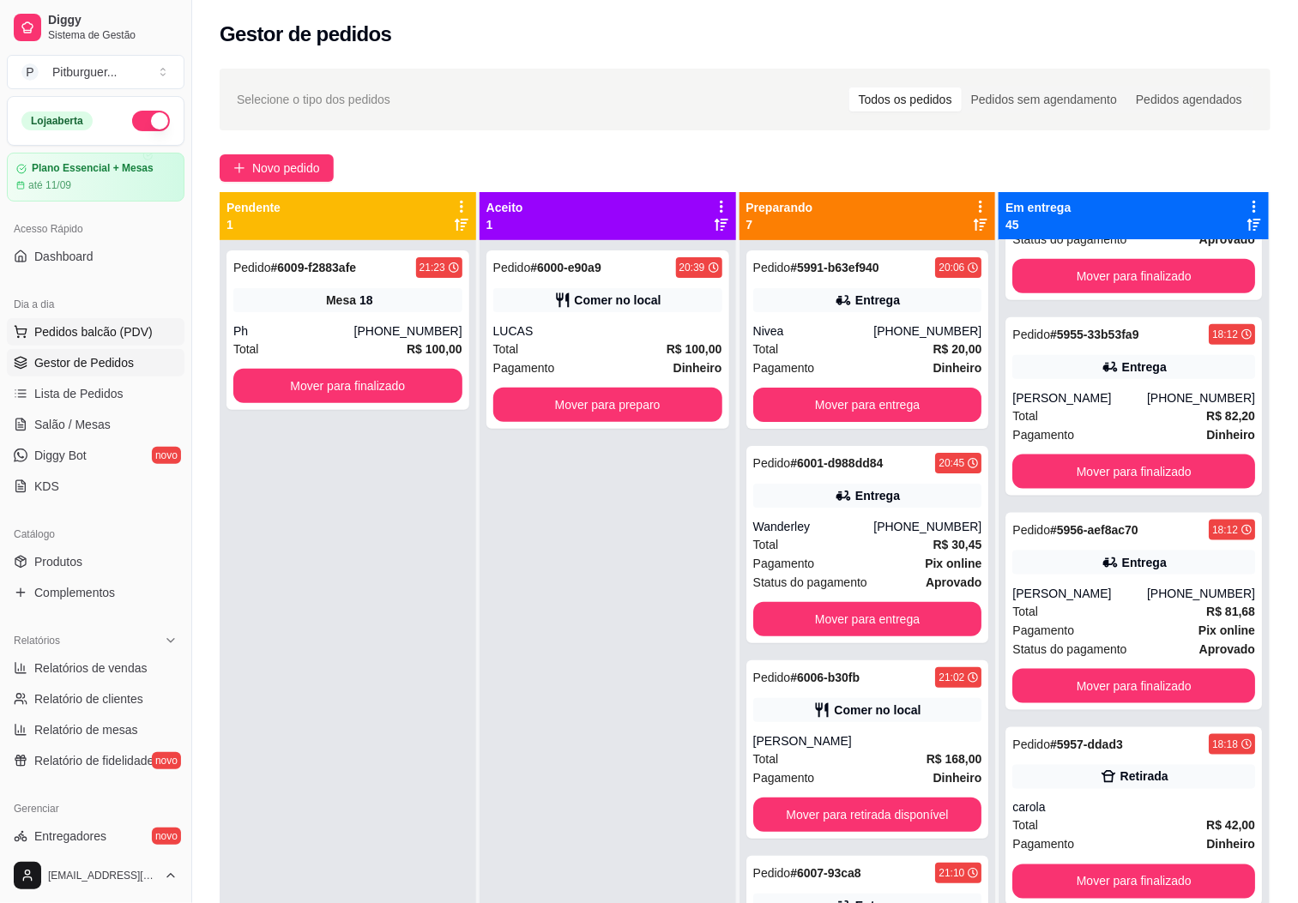
click at [88, 342] on button "Pedidos balcão (PDV)" at bounding box center [96, 331] width 178 height 27
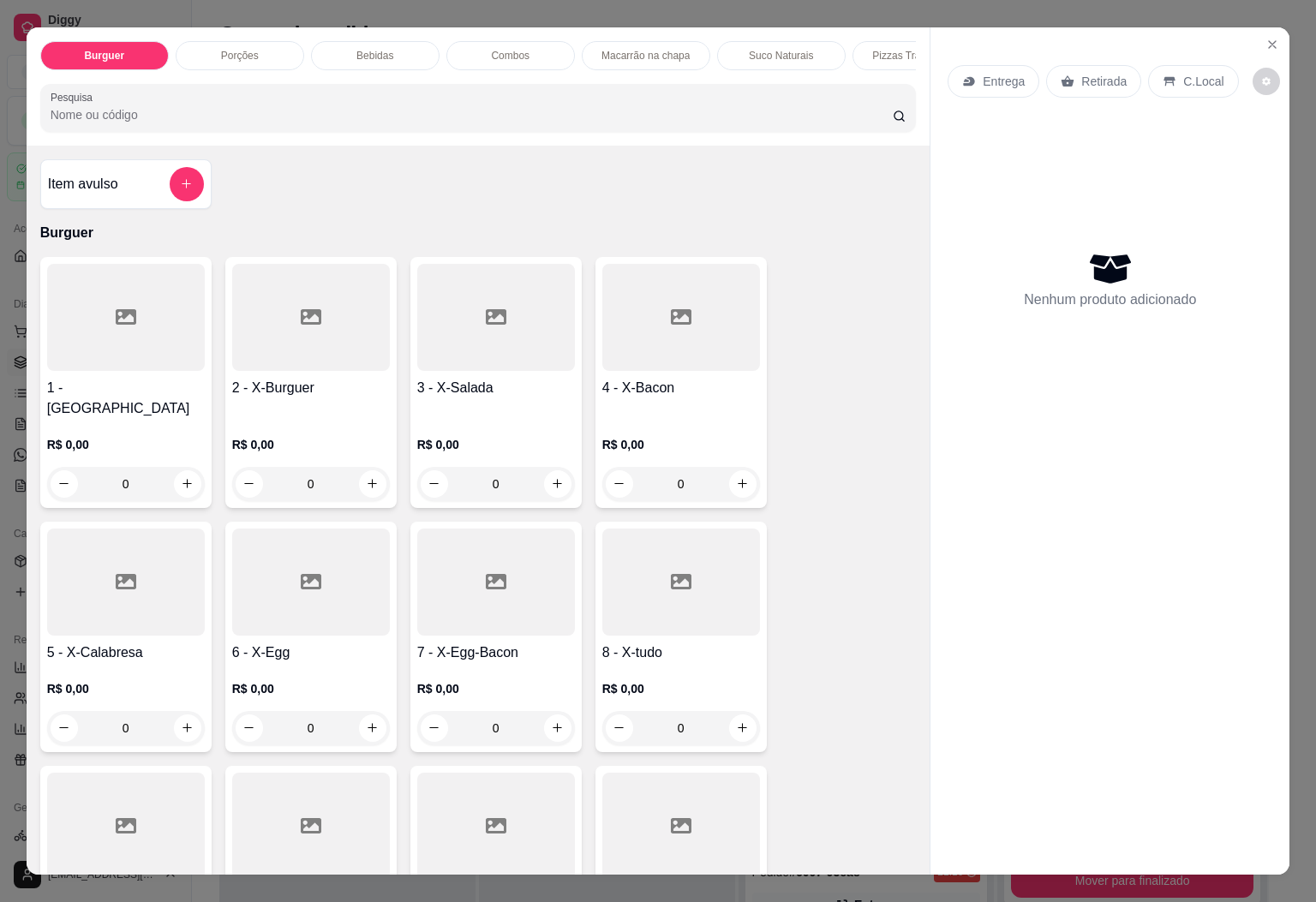
click at [490, 612] on div at bounding box center [497, 581] width 158 height 107
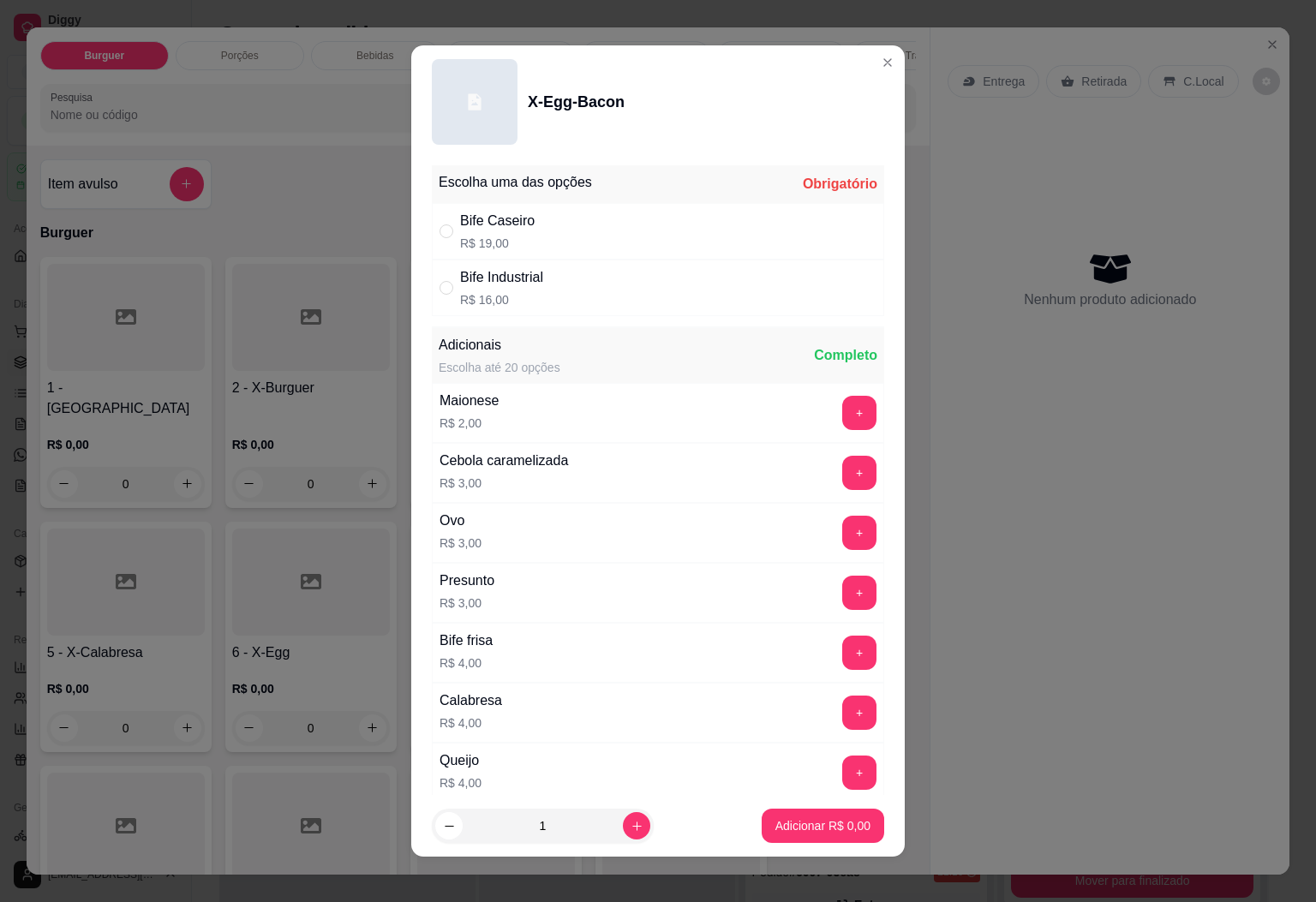
click at [633, 214] on div "Bife Caseiro R$ 19,00" at bounding box center [658, 231] width 453 height 57
click at [553, 293] on div "Bife Industrial R$ 16,00" at bounding box center [658, 288] width 453 height 57
radio input "false"
radio input "true"
click at [631, 823] on icon "increase-product-quantity" at bounding box center [637, 826] width 13 height 13
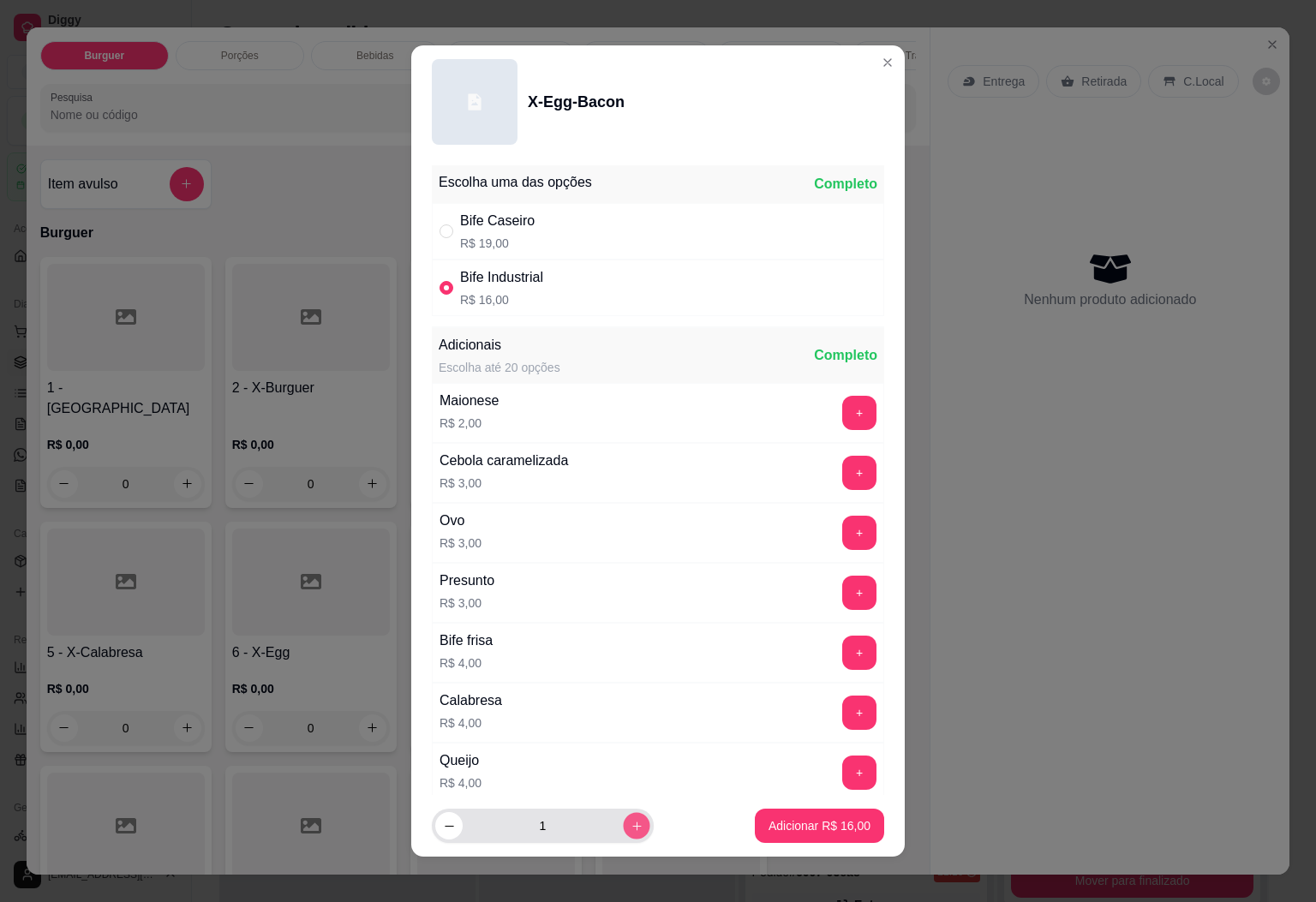
type input "2"
click at [755, 821] on button "Adicionar R$ 32,00" at bounding box center [820, 826] width 130 height 34
type input "2"
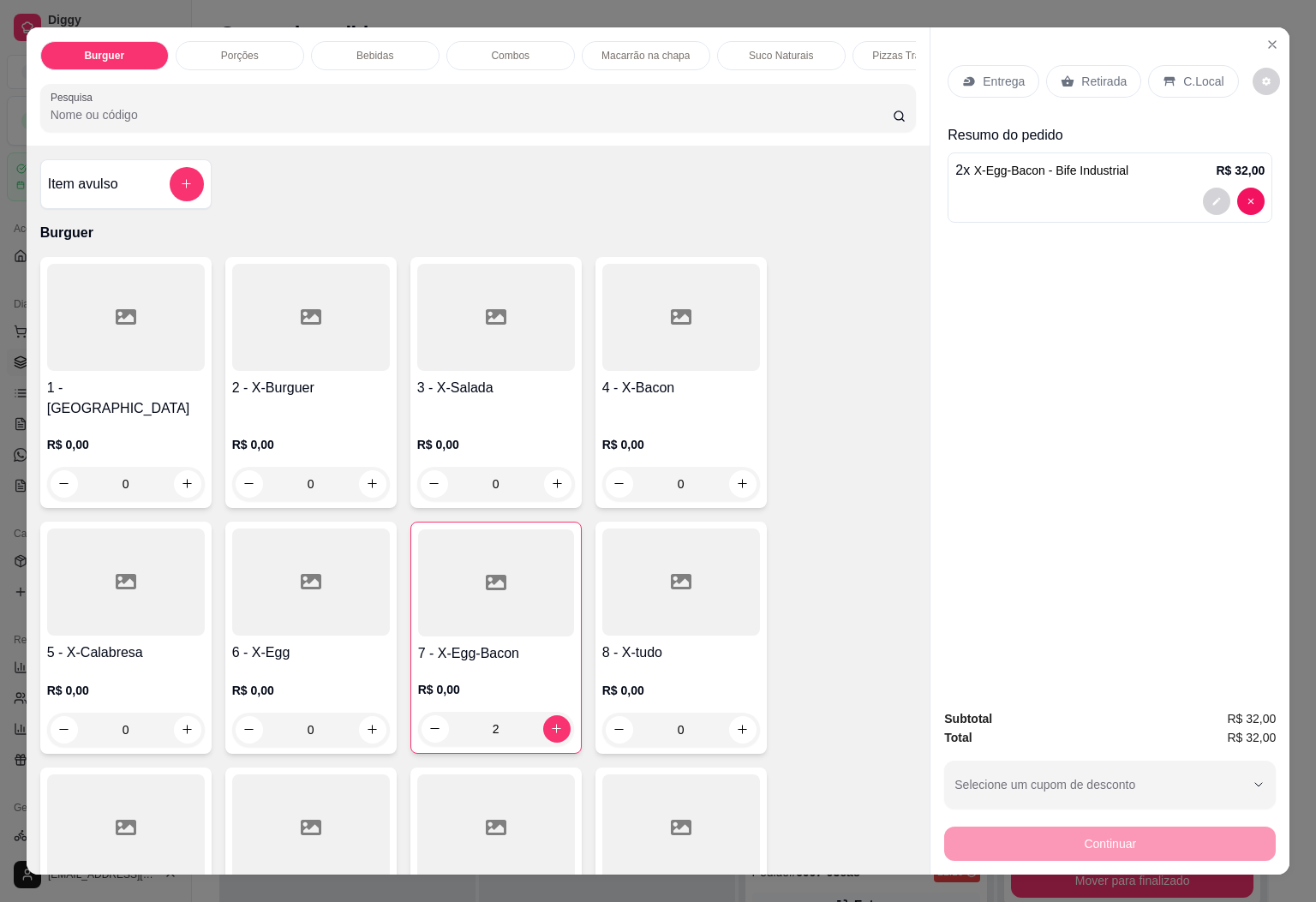
click at [983, 86] on div "Entrega" at bounding box center [994, 81] width 92 height 33
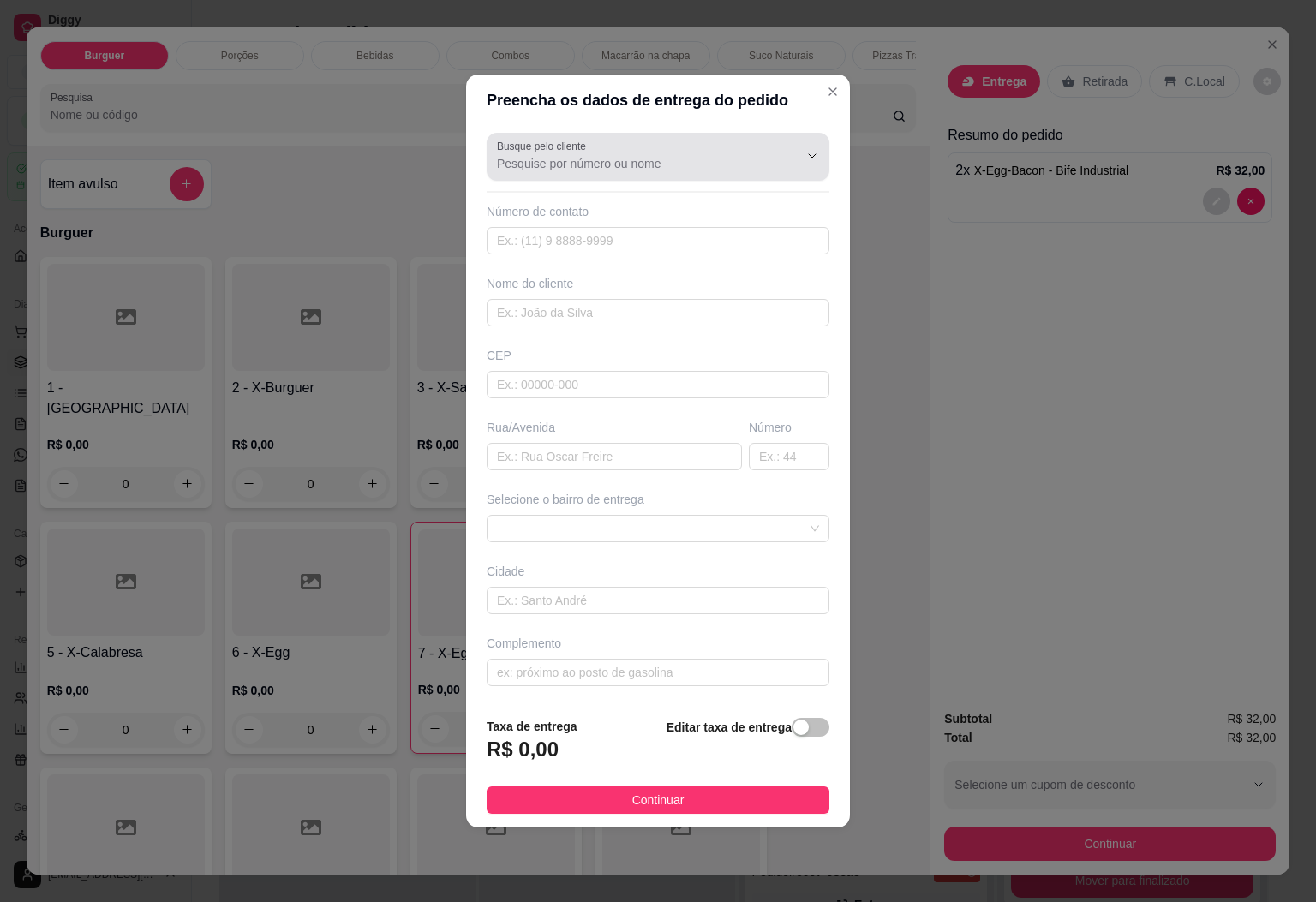
click at [618, 142] on div at bounding box center [658, 157] width 322 height 34
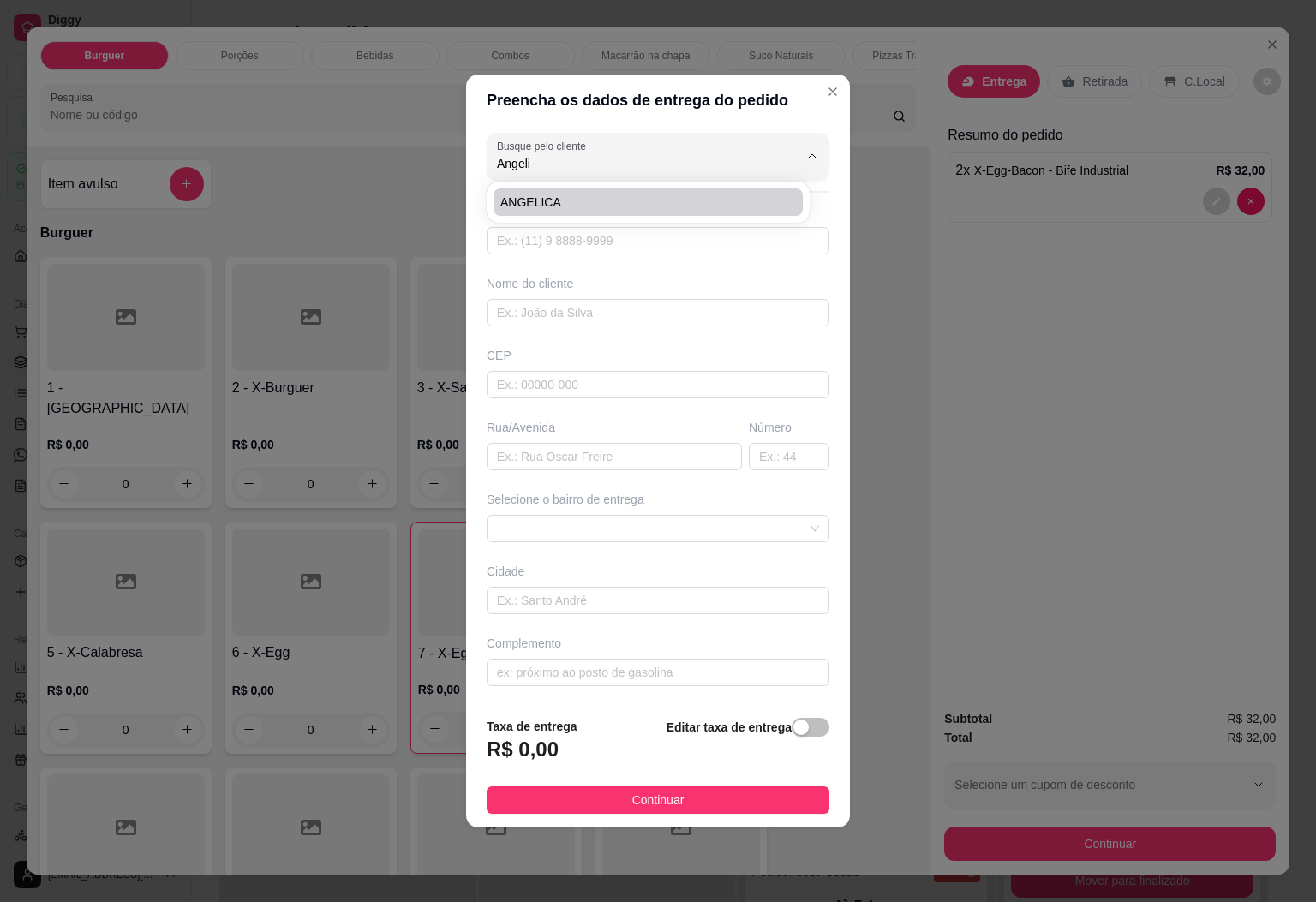
type input "Angeli"
click at [564, 176] on div "Busque pelo cliente Angeli" at bounding box center [658, 157] width 343 height 48
click at [566, 198] on span "ANGELICA" at bounding box center [640, 202] width 279 height 17
type input "ANGELICA"
type input "28999765482"
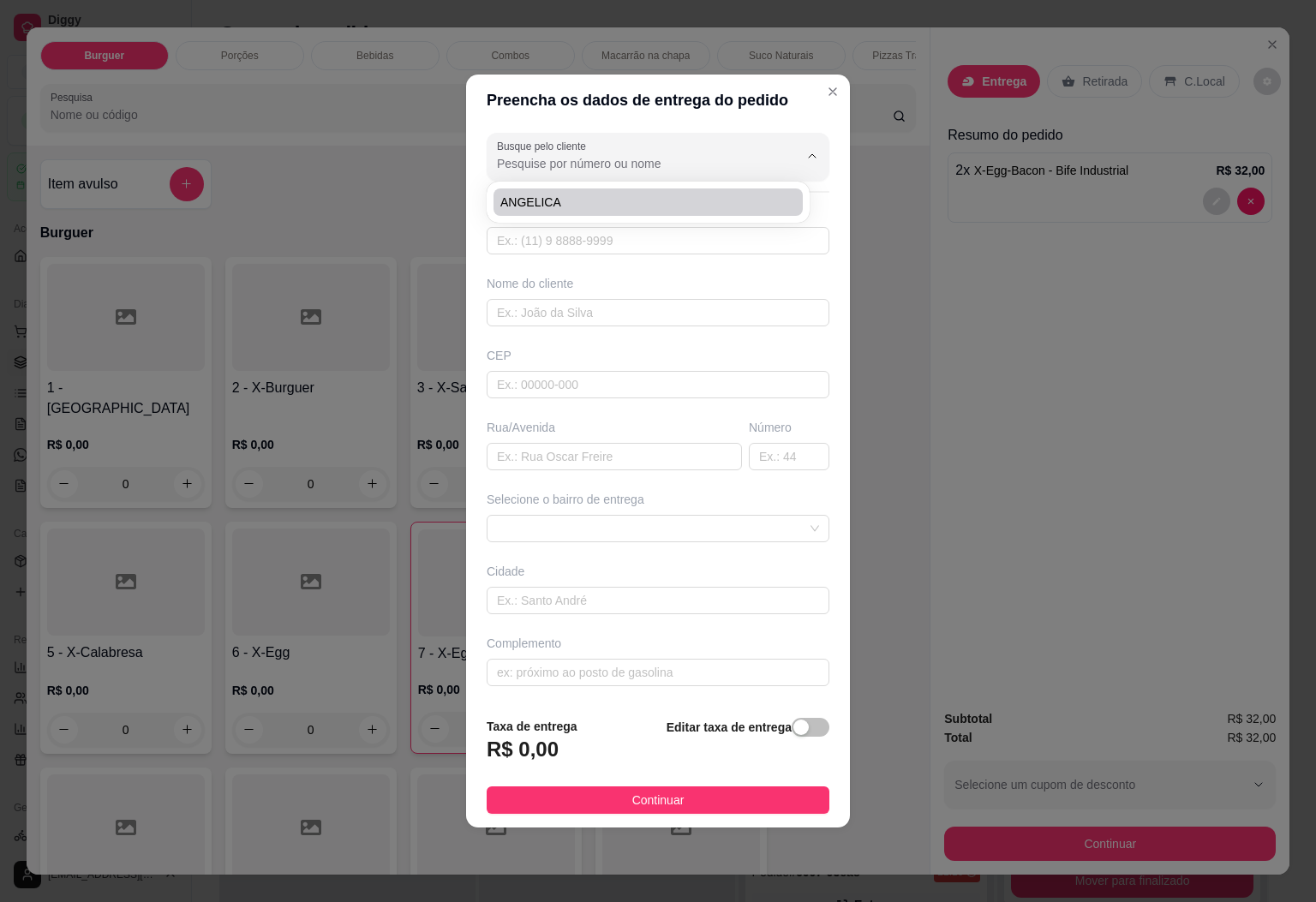
type input "ANGELICA"
type input "PERTO DA RAIANE, SITIO ROGERIO PICOLE"
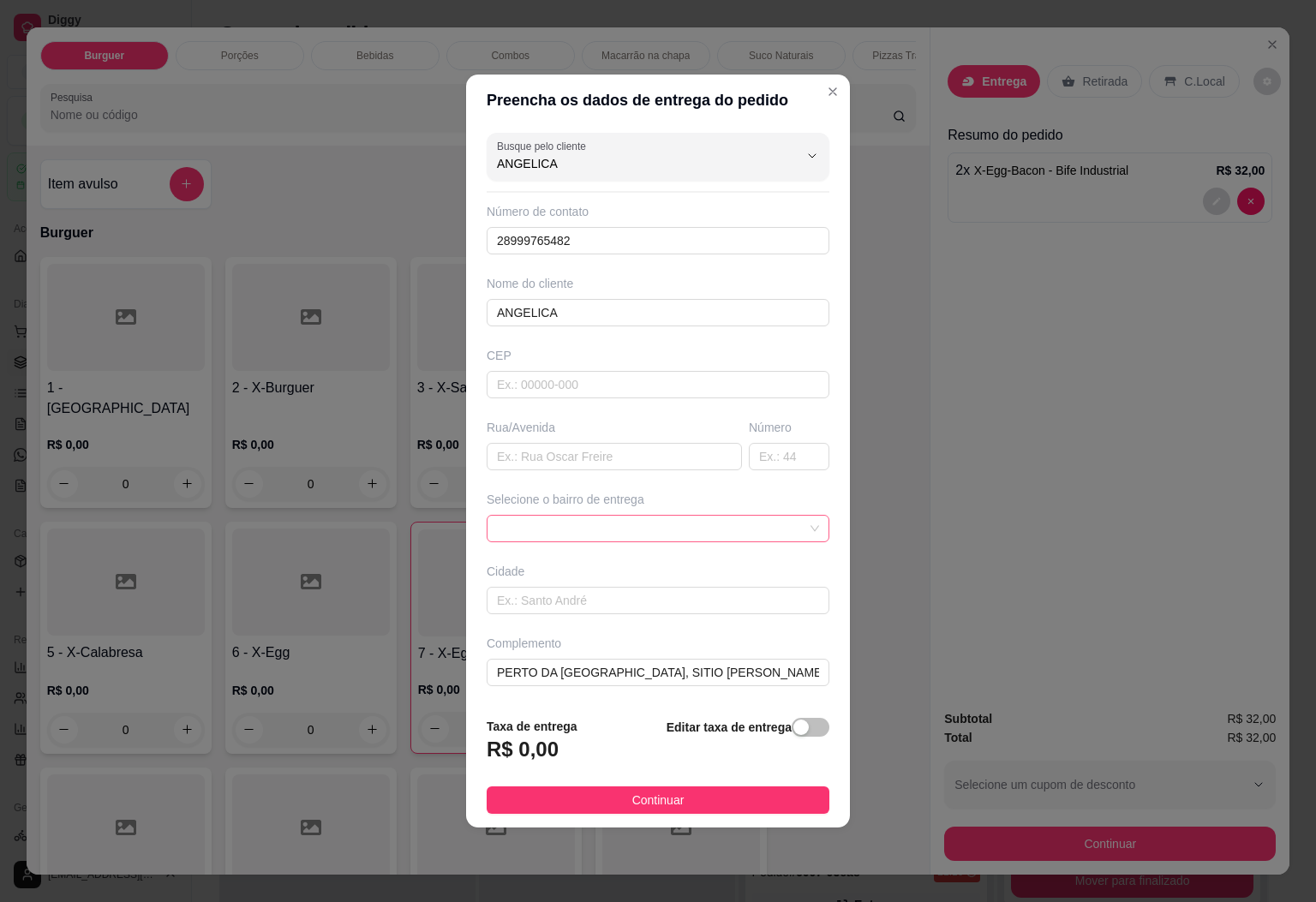
click at [620, 526] on span at bounding box center [658, 528] width 322 height 26
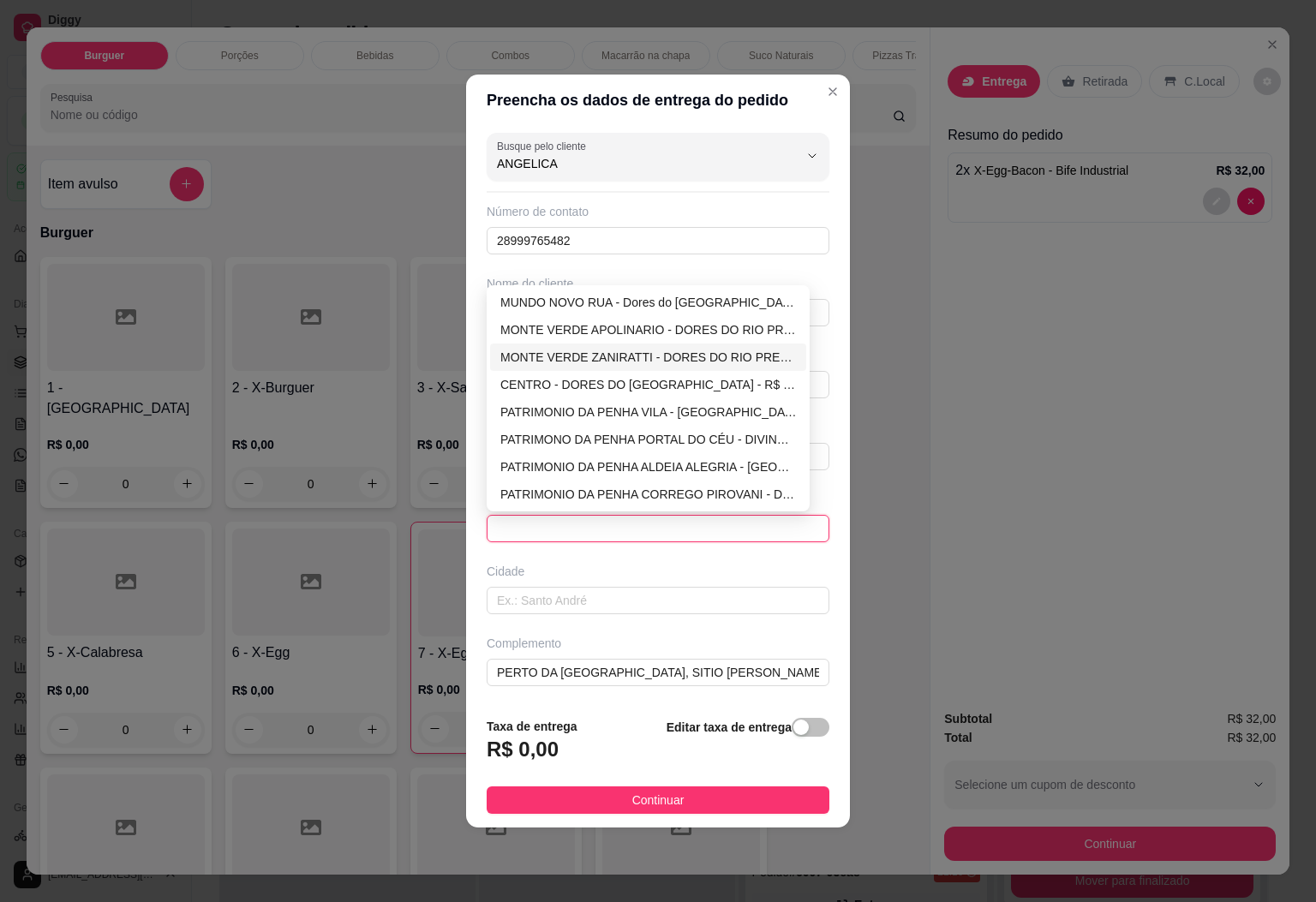
click at [630, 363] on div "MONTE VERDE ZANIRATTI - DORES DO RIO PRETO - R$ 8,00" at bounding box center [649, 357] width 296 height 19
type input "DORES DO [GEOGRAPHIC_DATA]"
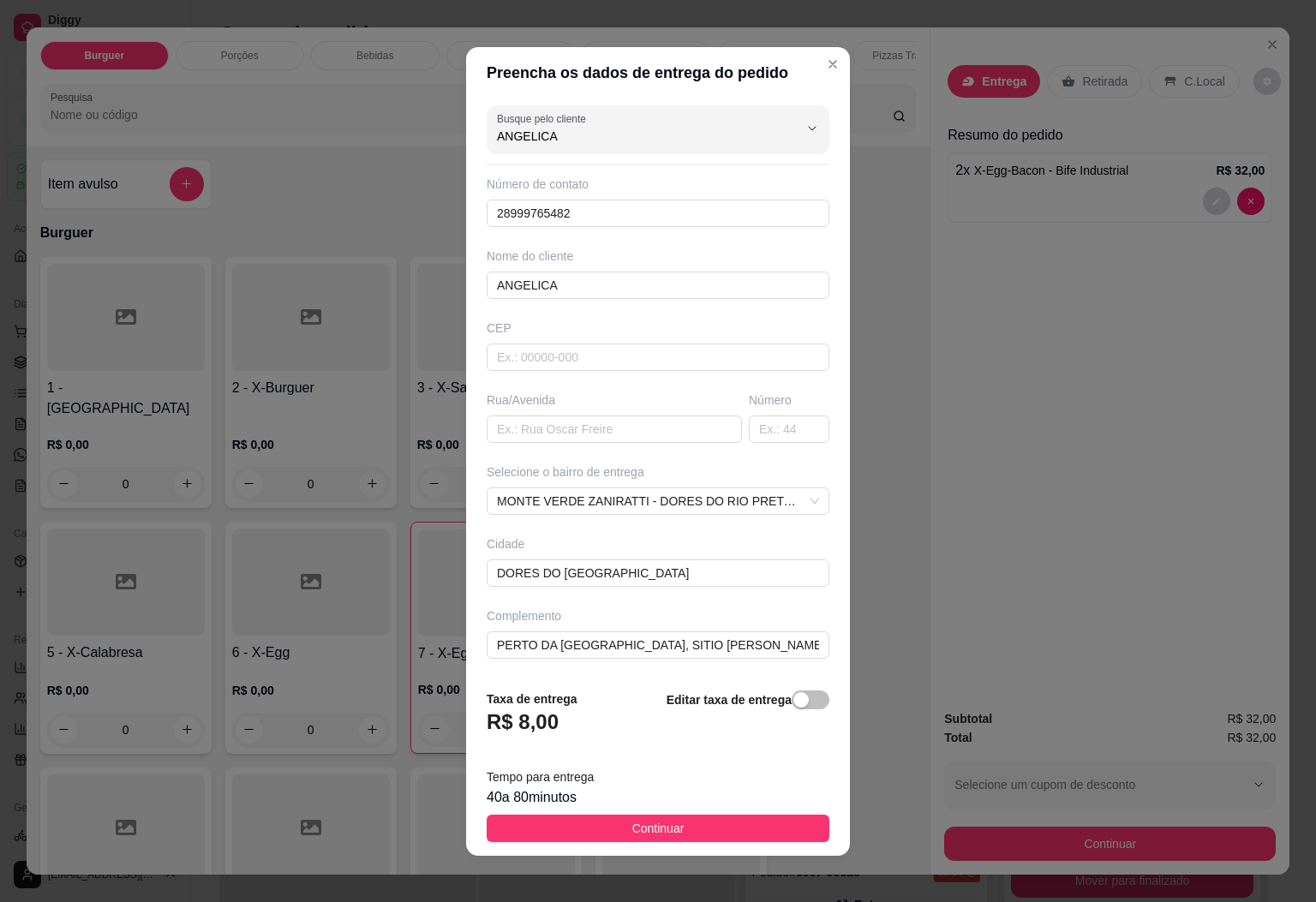
drag, startPoint x: 781, startPoint y: 700, endPoint x: 704, endPoint y: 736, distance: 85.0
click at [791, 700] on span "button" at bounding box center [810, 699] width 38 height 19
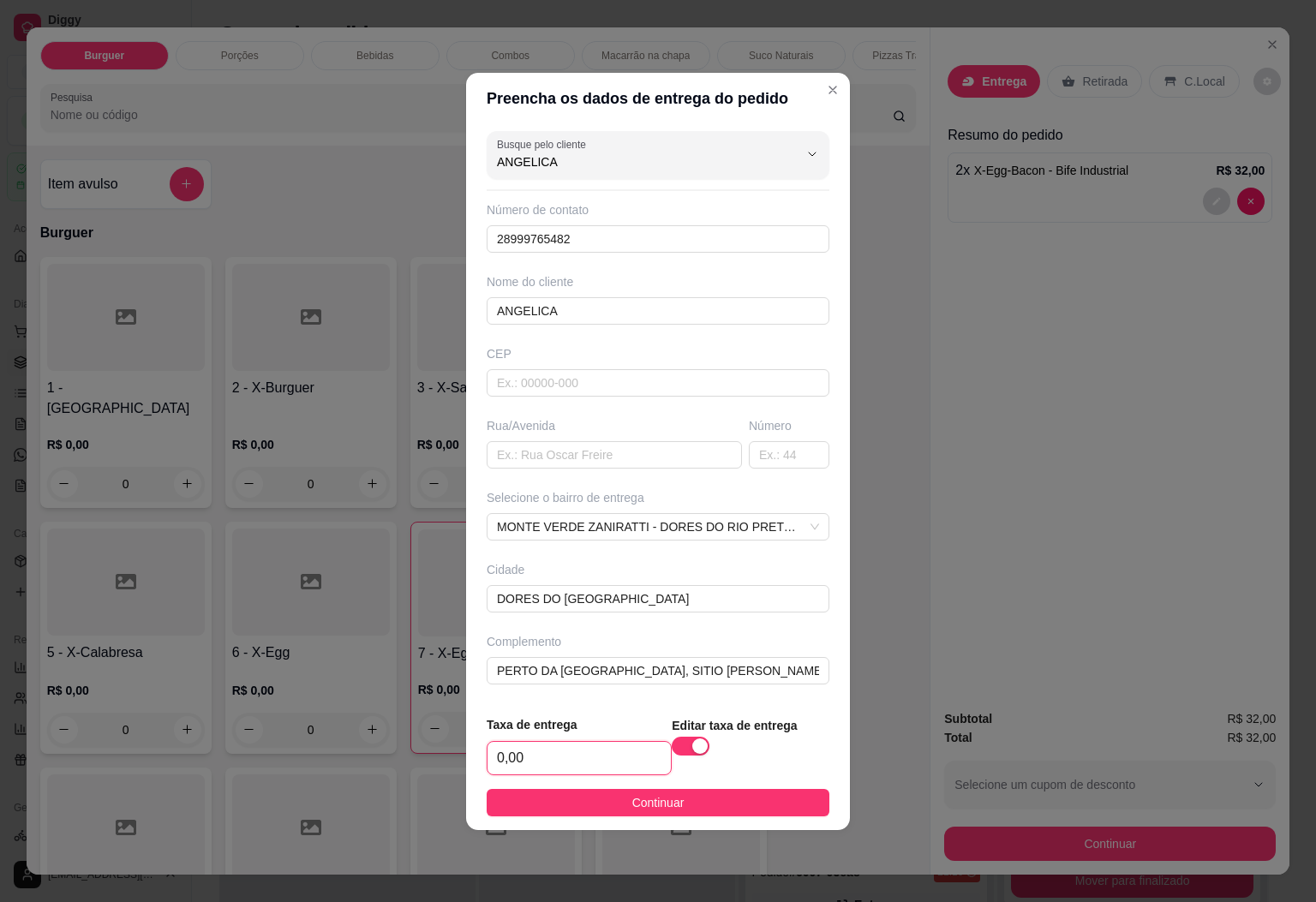
drag, startPoint x: 540, startPoint y: 756, endPoint x: 464, endPoint y: 766, distance: 76.7
click at [464, 766] on div "Preencha os dados de entrega do pedido Busque pelo cliente ANGELICA Número de c…" at bounding box center [658, 451] width 1316 height 902
type input "10,00"
click at [648, 812] on span "Continuar" at bounding box center [658, 802] width 52 height 19
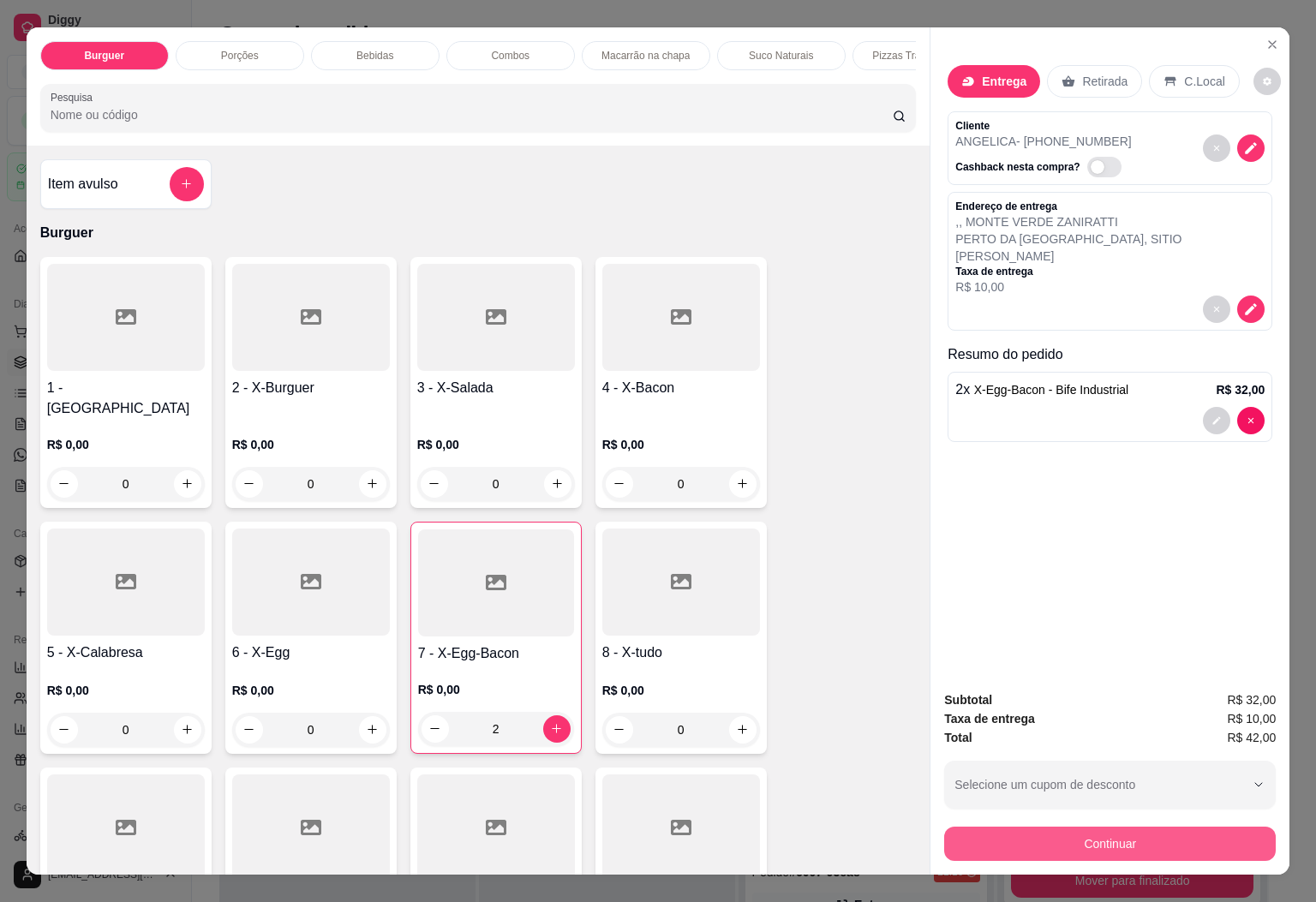
click at [1021, 845] on button "Continuar" at bounding box center [1110, 844] width 332 height 34
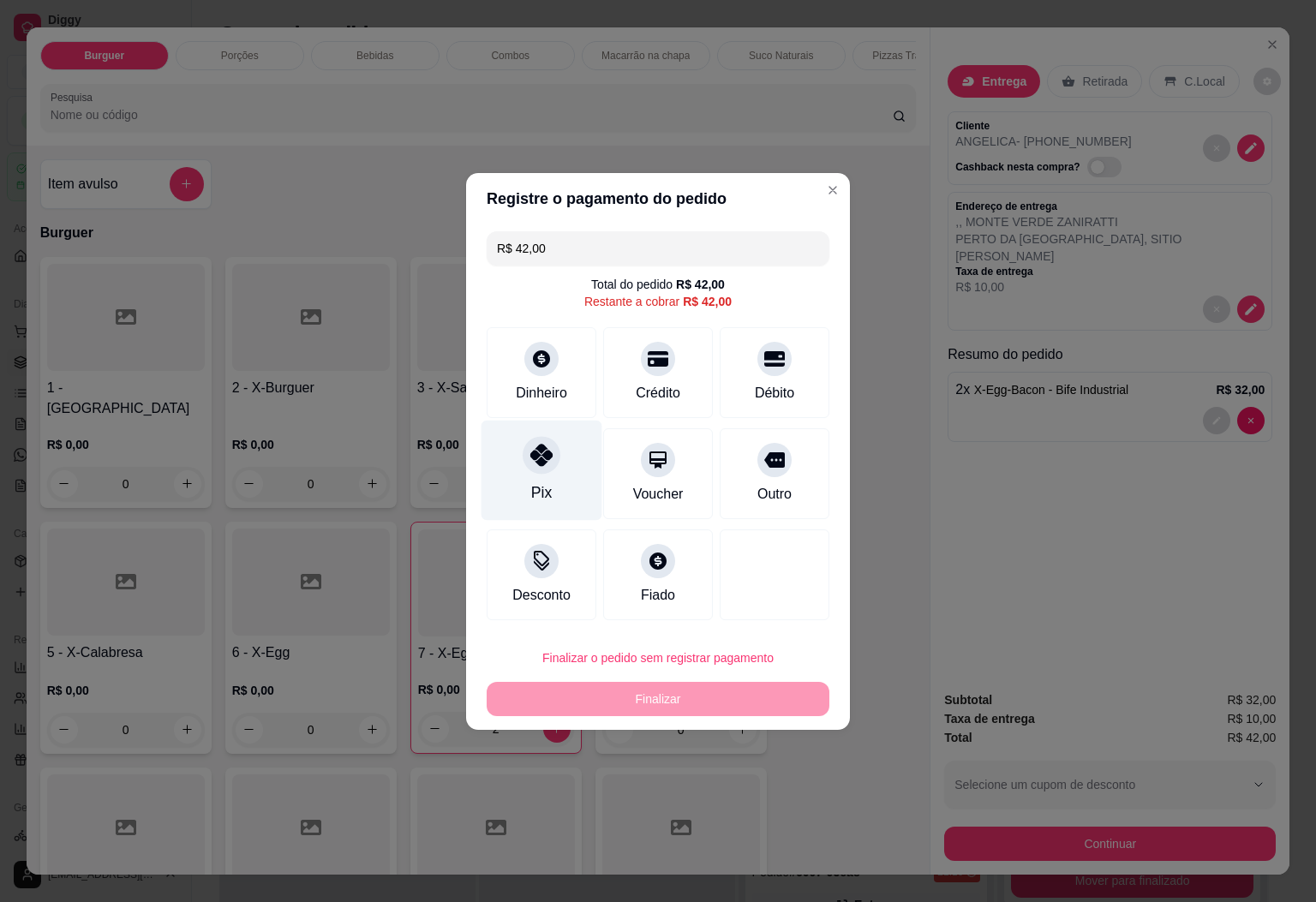
click at [539, 450] on icon at bounding box center [542, 454] width 22 height 22
type input "R$ 0,00"
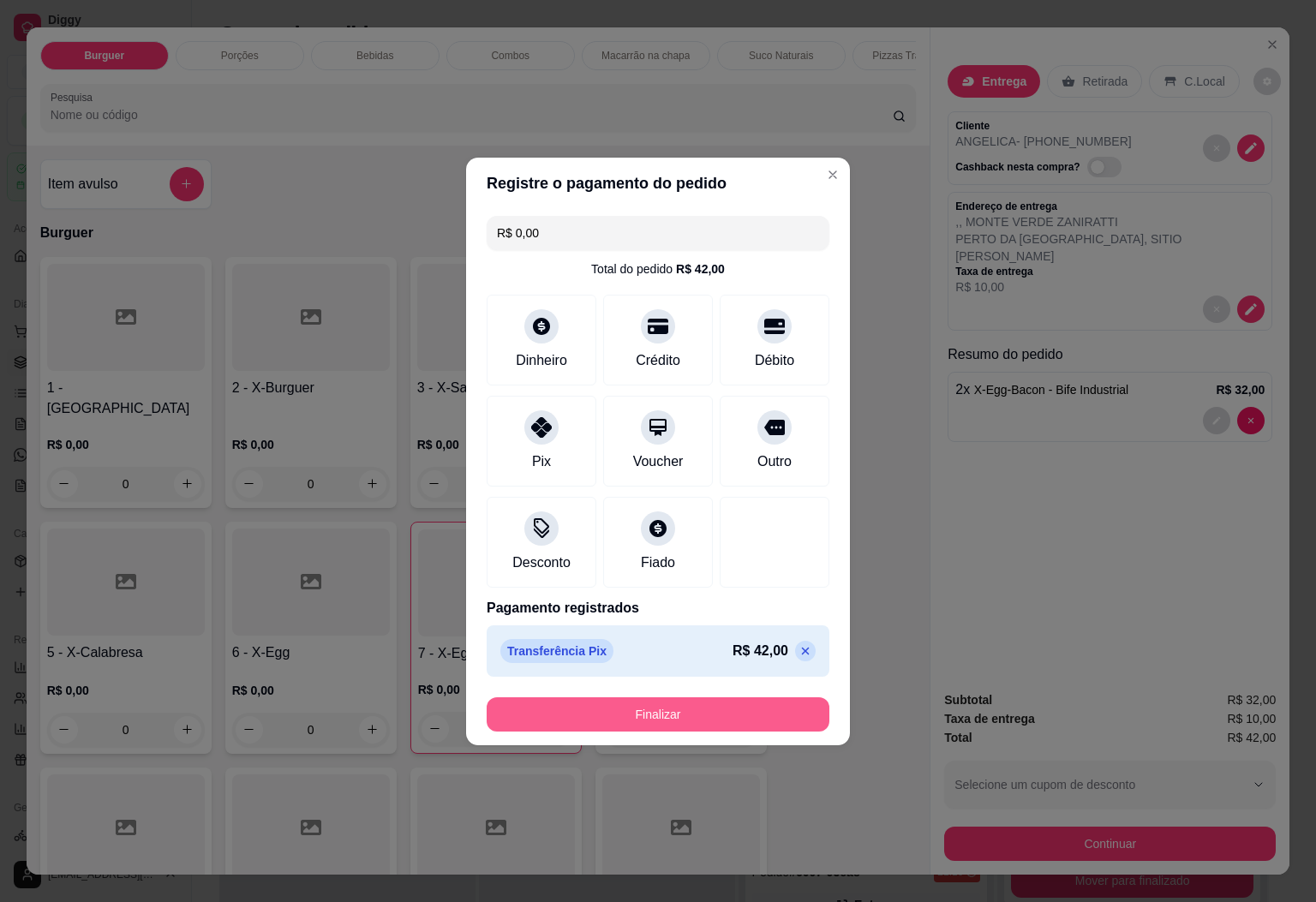
click at [683, 710] on button "Finalizar" at bounding box center [658, 714] width 343 height 34
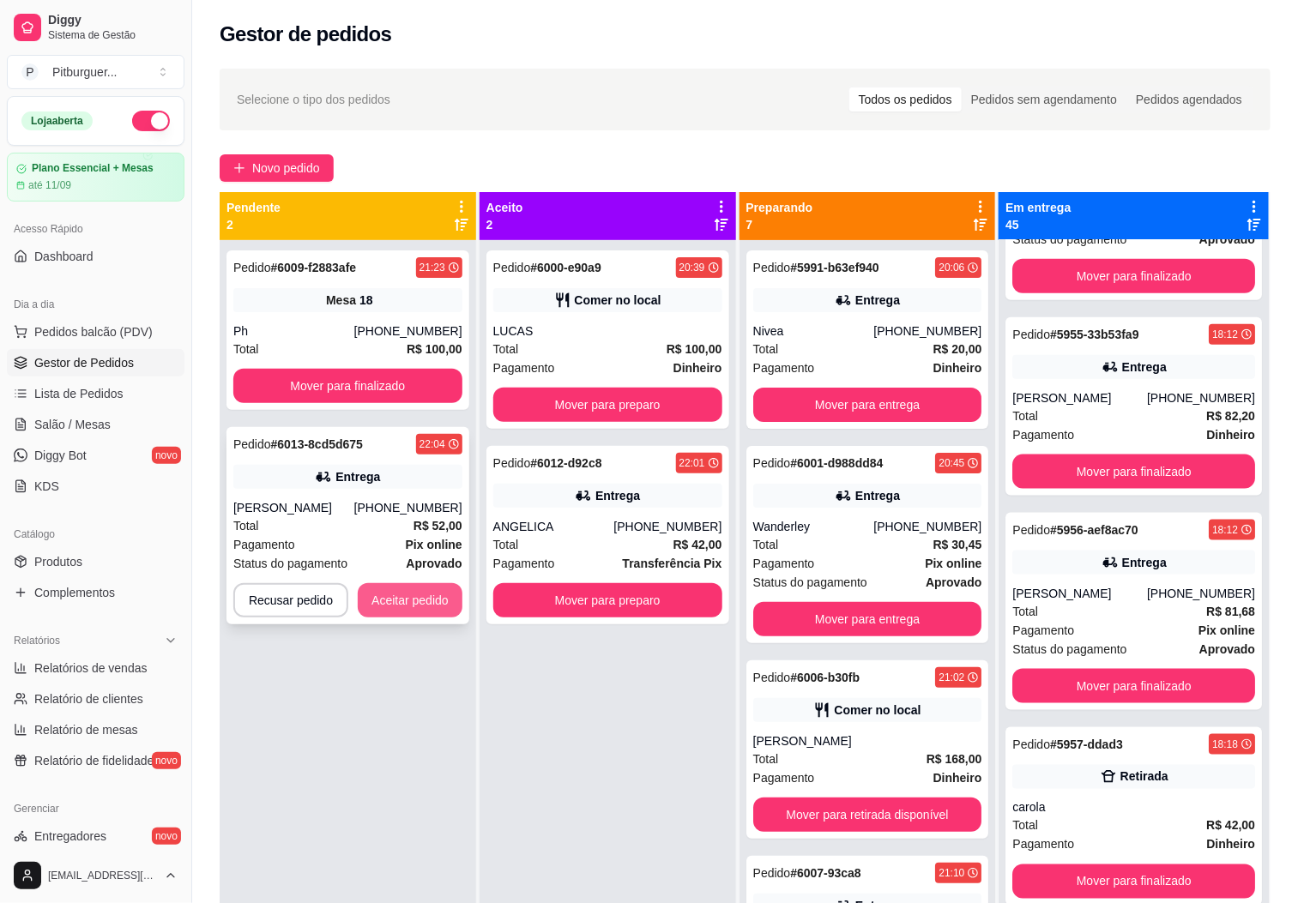
click at [386, 599] on button "Aceitar pedido" at bounding box center [410, 600] width 105 height 34
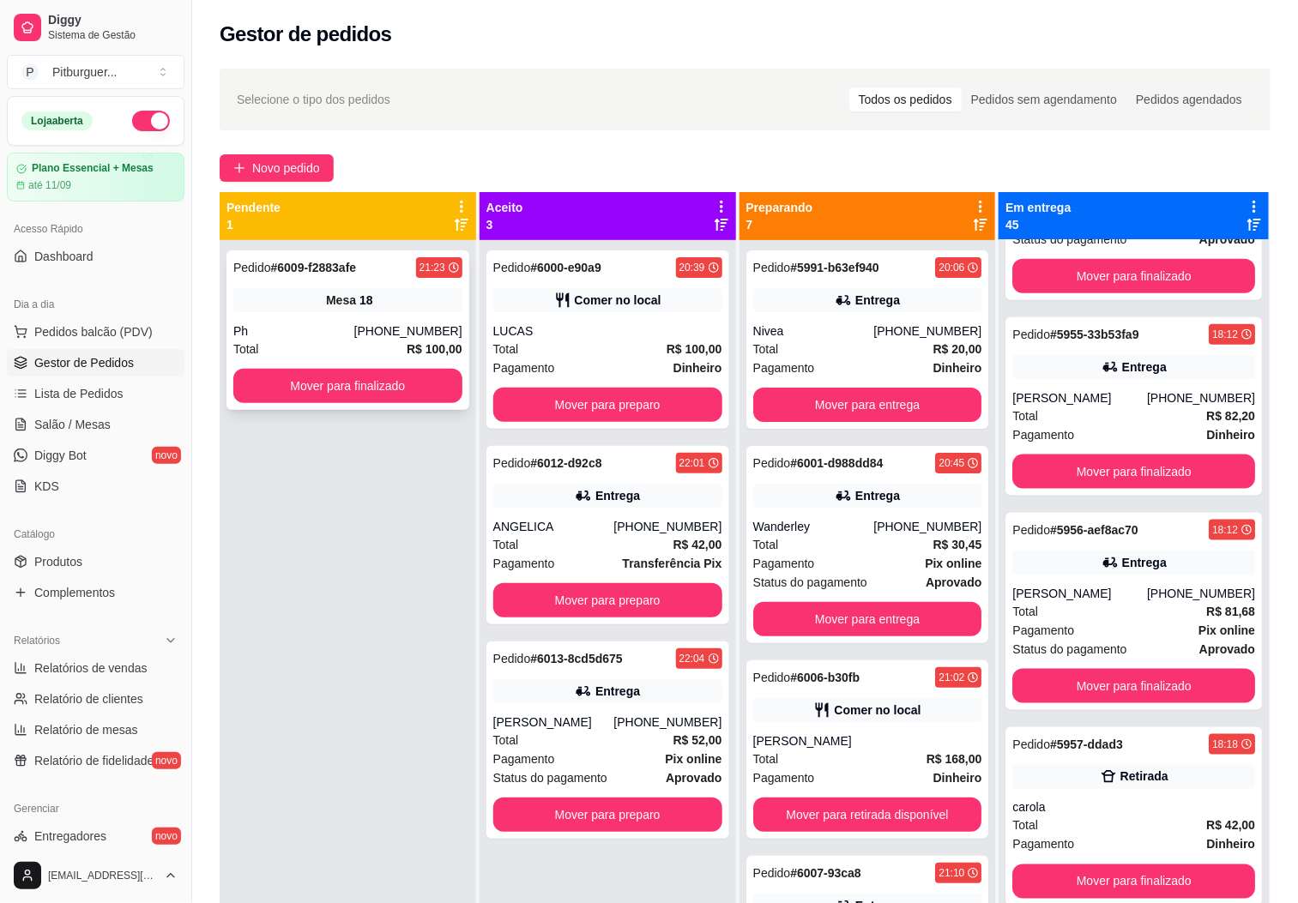
click at [328, 307] on span "Mesa" at bounding box center [341, 300] width 30 height 17
click at [821, 747] on div "JOÃO PAULO" at bounding box center [867, 740] width 229 height 17
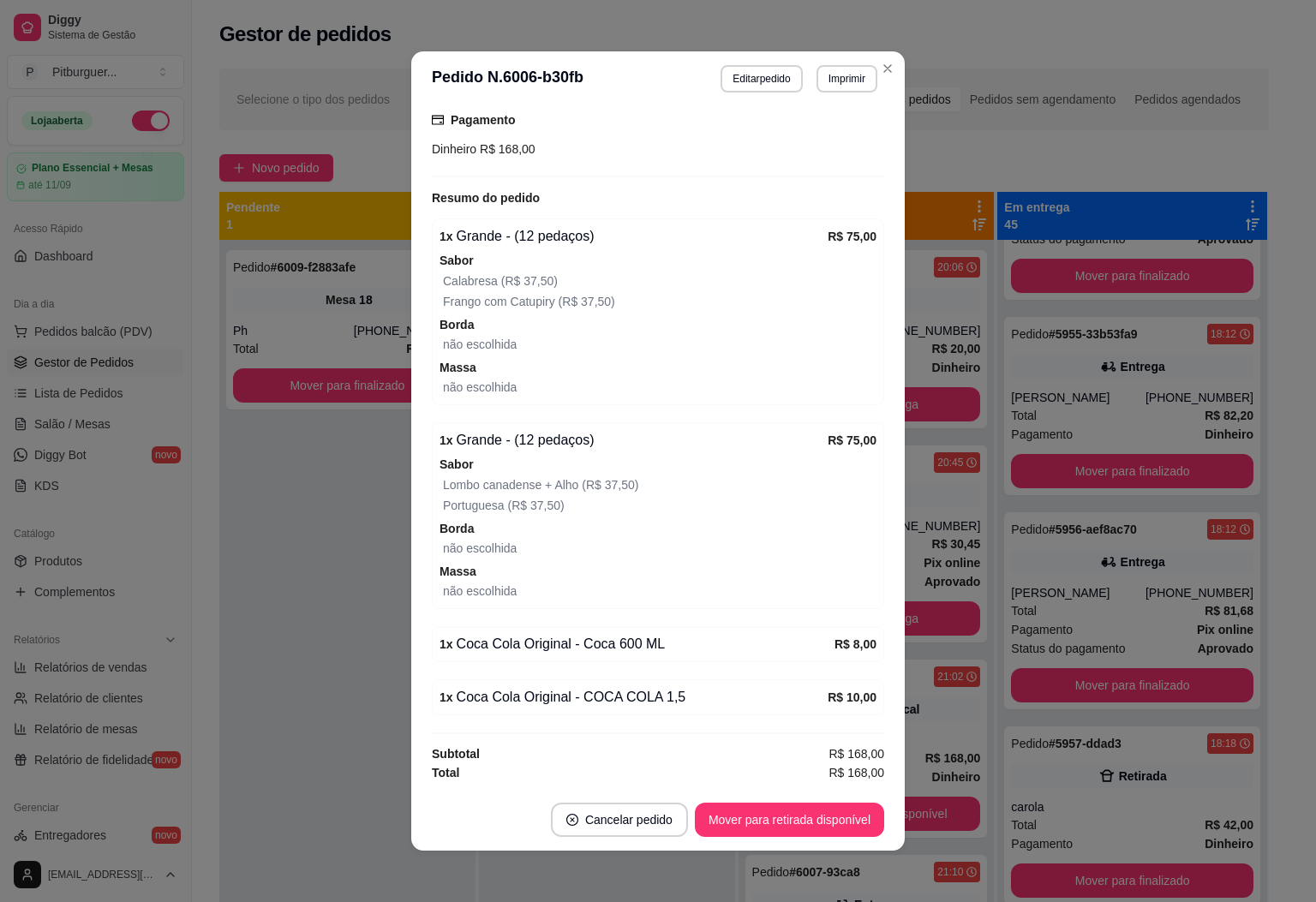
scroll to position [3, 0]
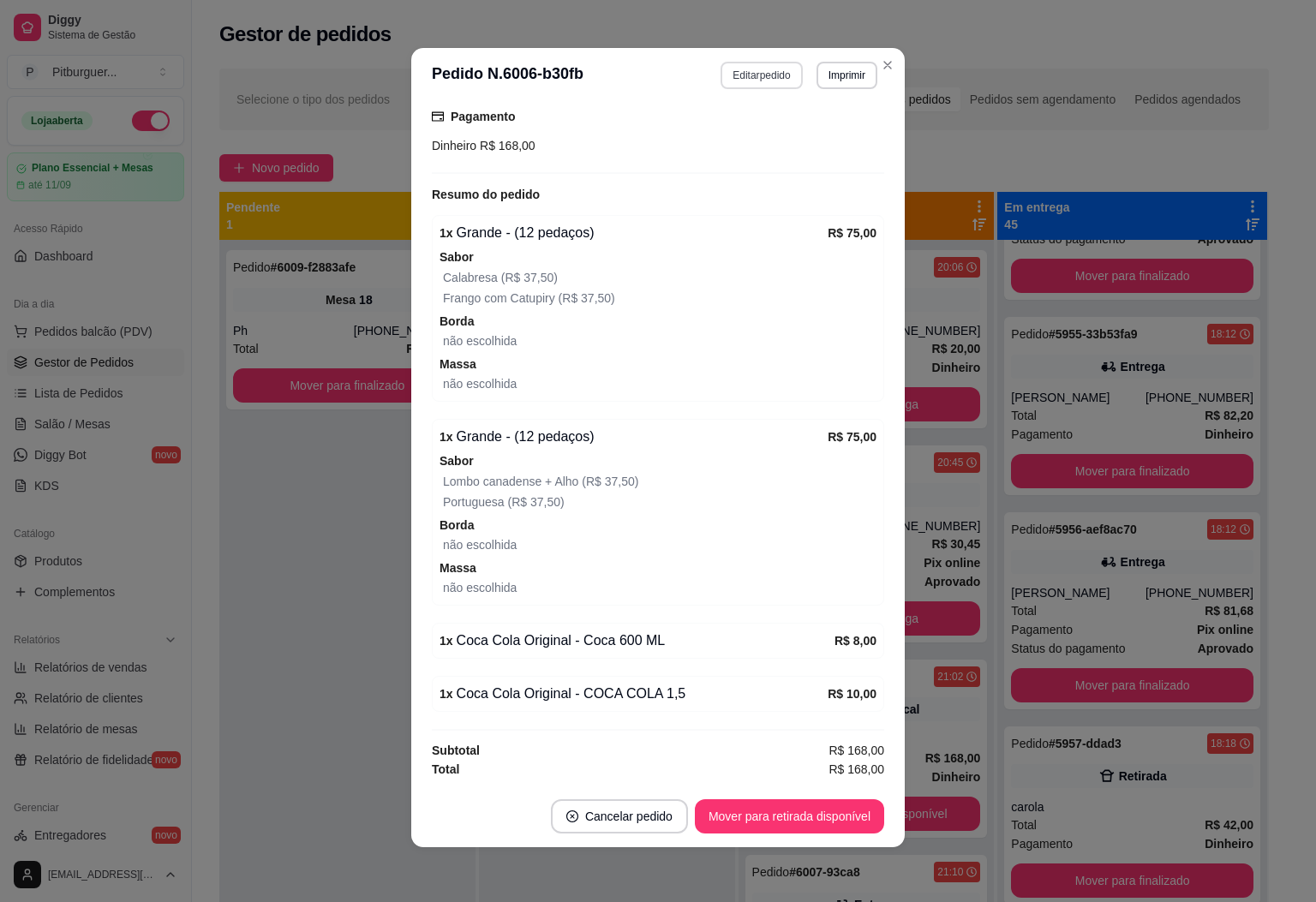
click at [733, 62] on button "Editar pedido" at bounding box center [760, 75] width 81 height 27
click at [756, 78] on button "Editar pedido" at bounding box center [762, 75] width 80 height 27
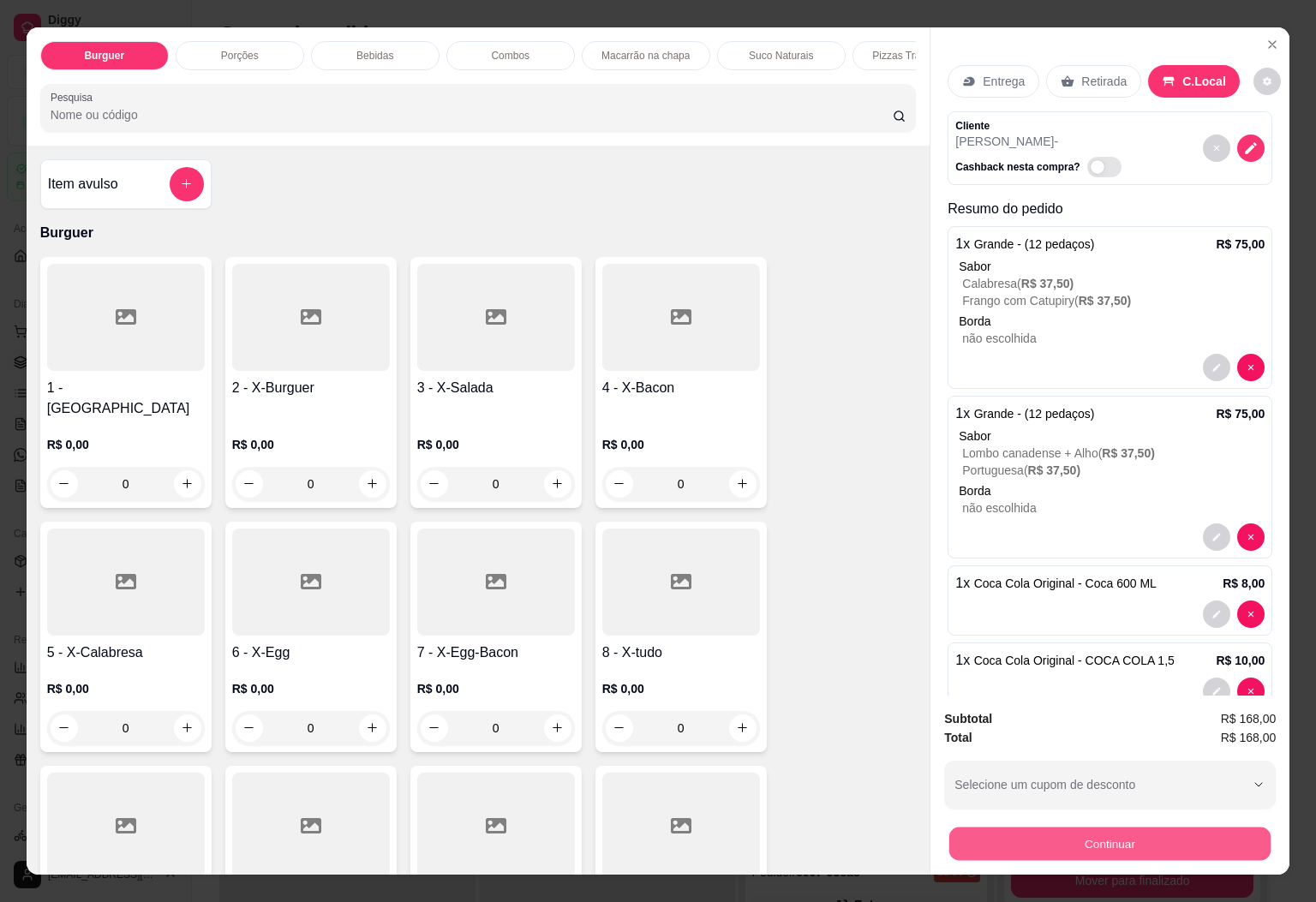
click at [1116, 844] on button "Continuar" at bounding box center [1110, 843] width 322 height 33
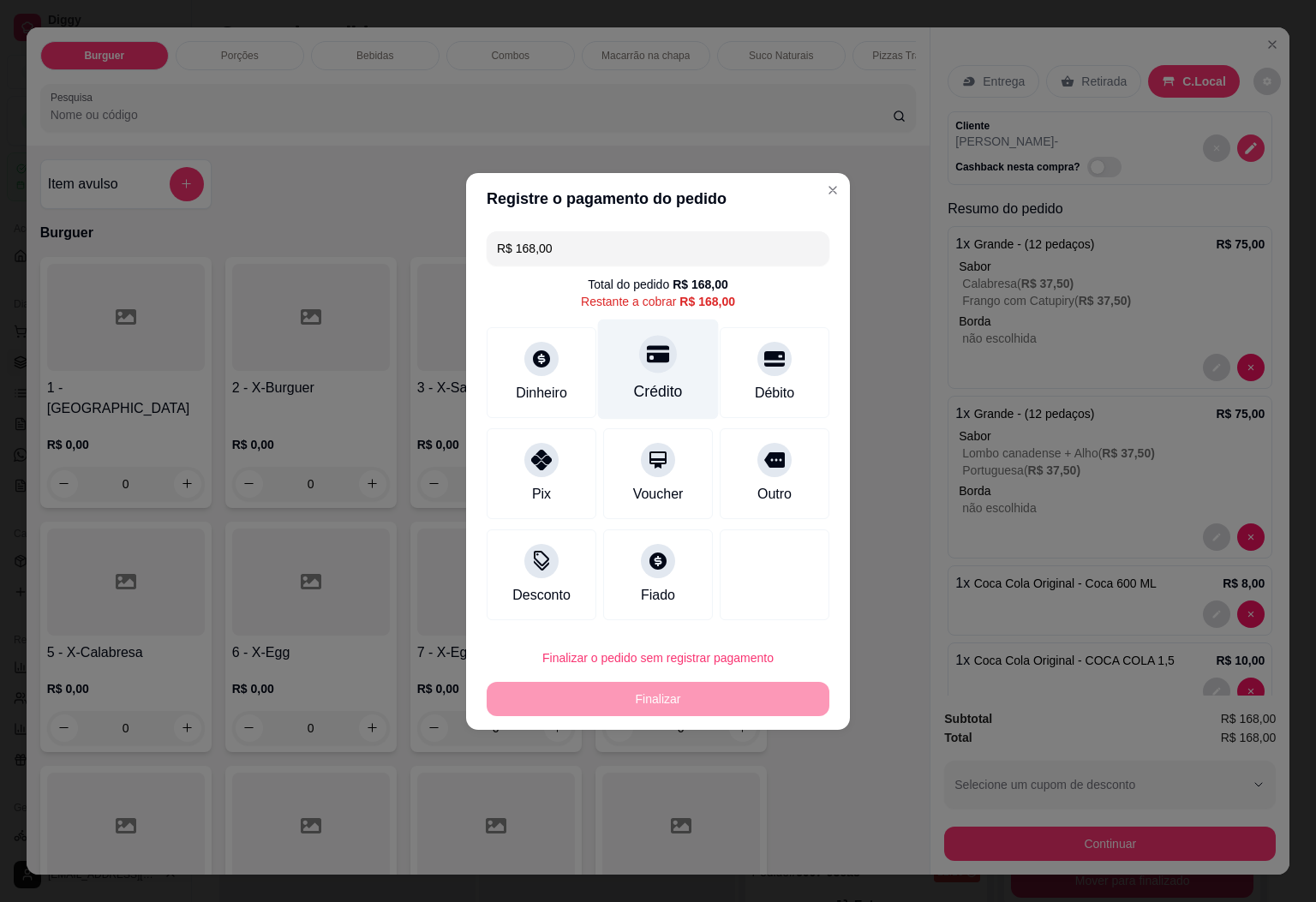
click at [652, 355] on icon at bounding box center [658, 354] width 22 height 17
type input "R$ 0,00"
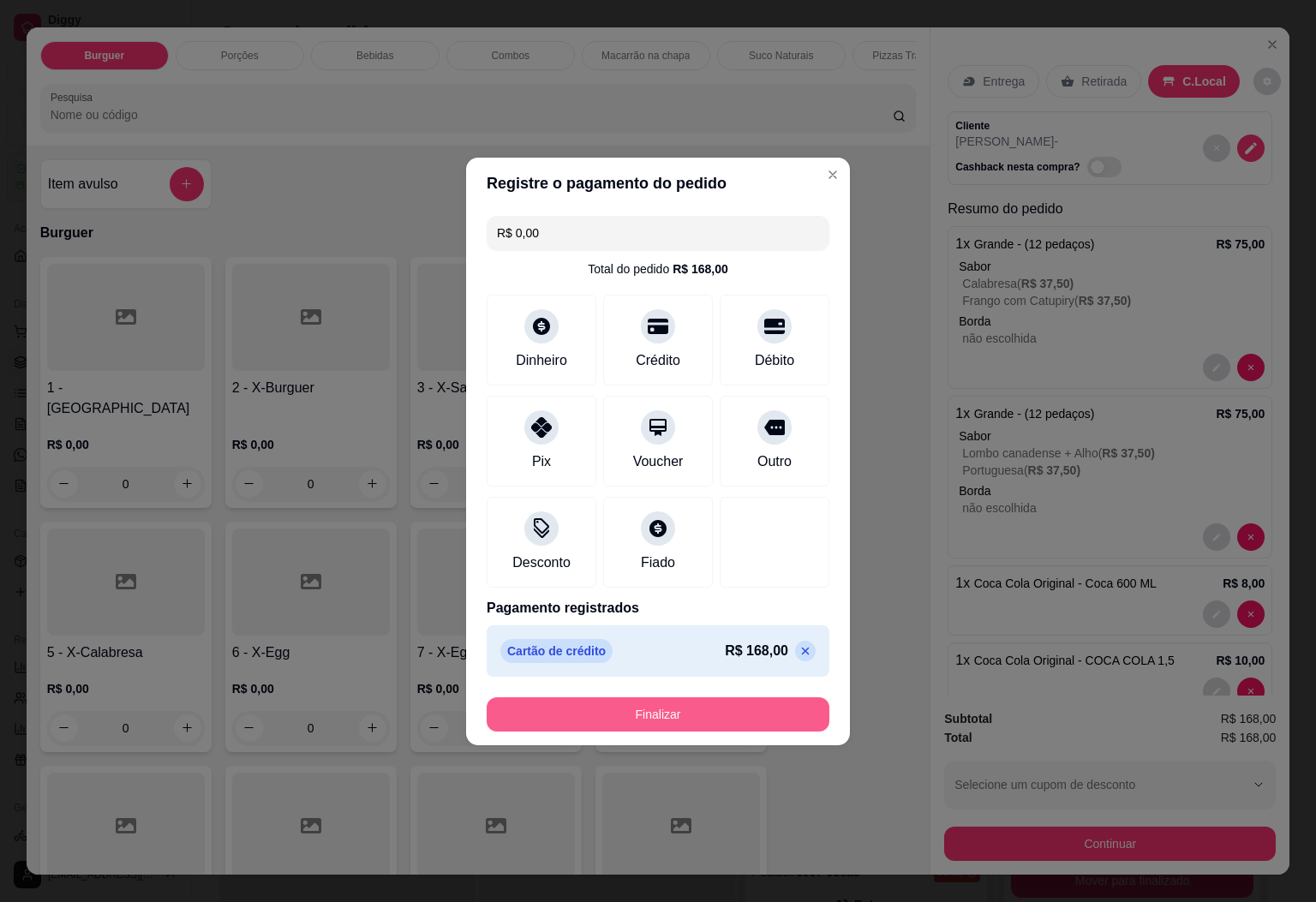
click at [769, 709] on button "Finalizar" at bounding box center [658, 714] width 343 height 34
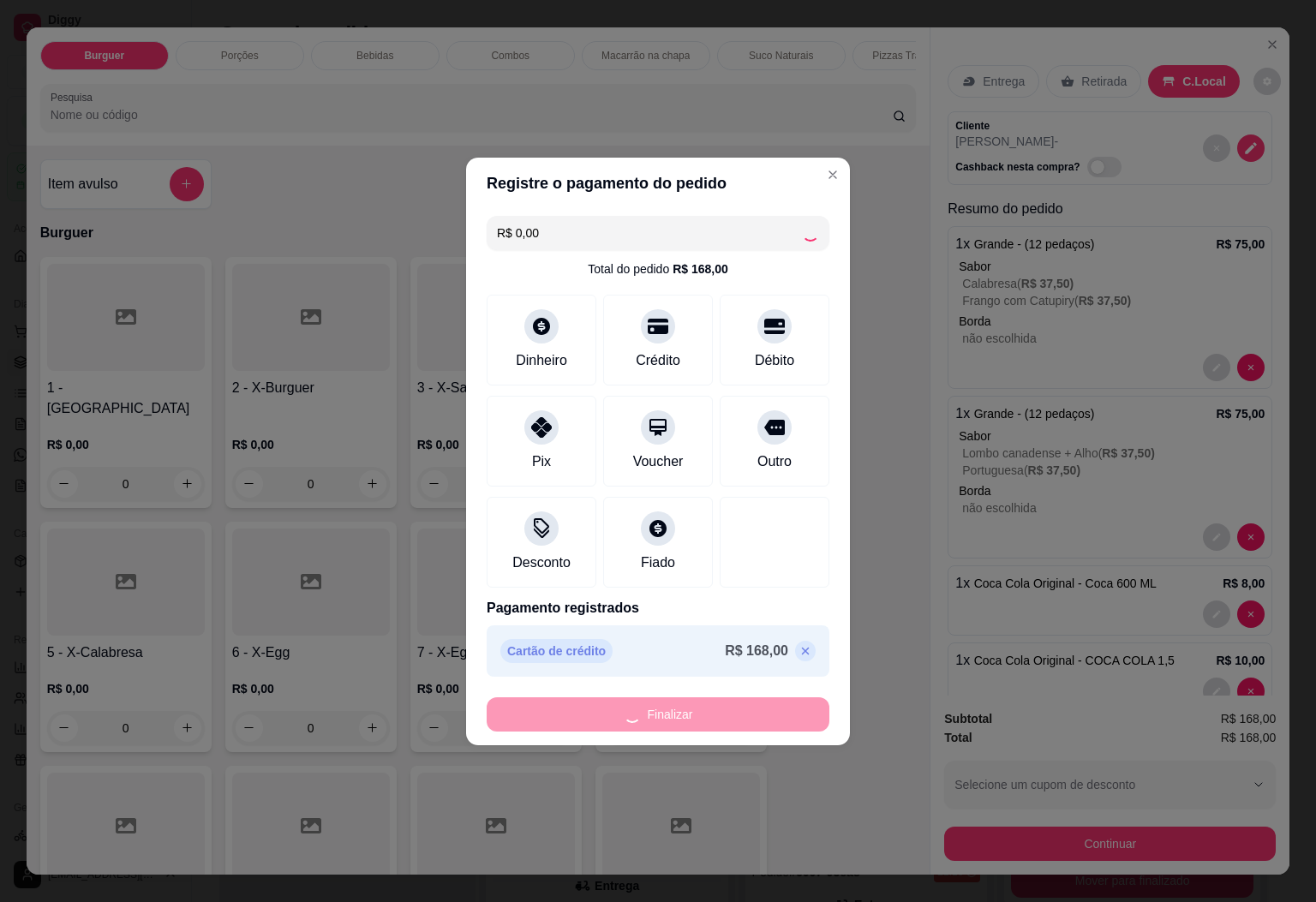
type input "0"
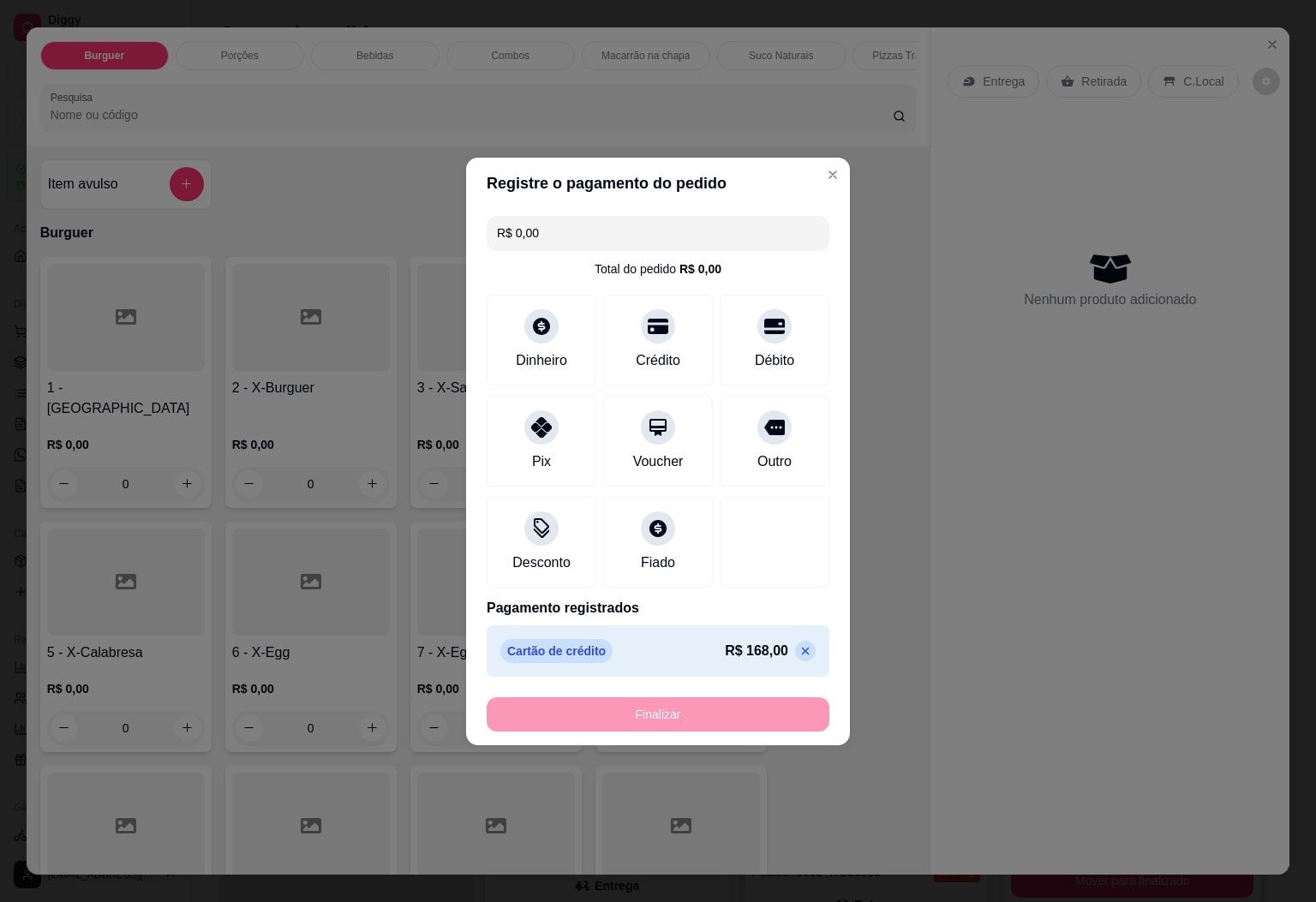
type input "-R$ 168,00"
click at [797, 163] on div "Pagamento Dinheiro R$ 168,00" at bounding box center [658, 134] width 453 height 79
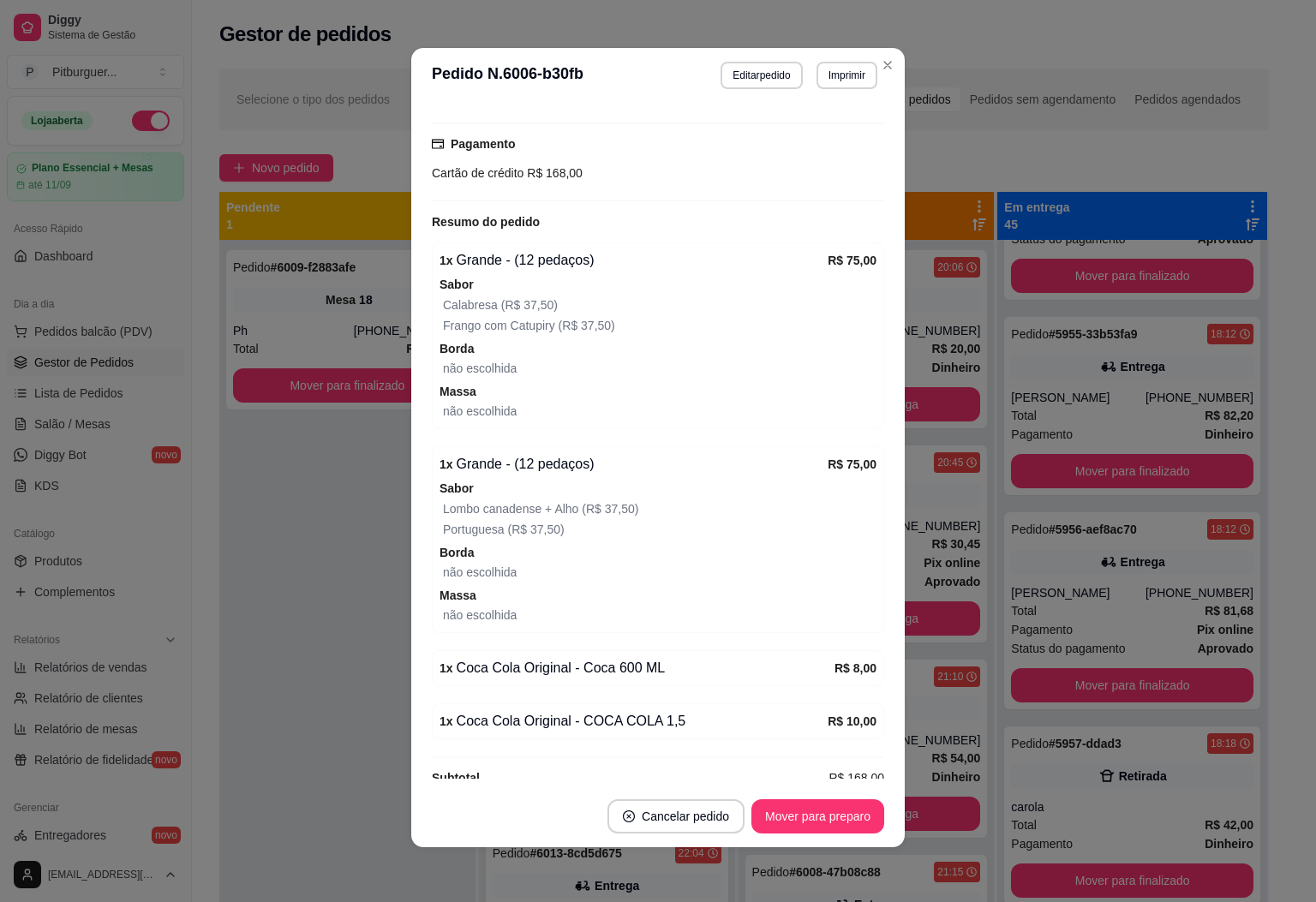
scroll to position [320, 0]
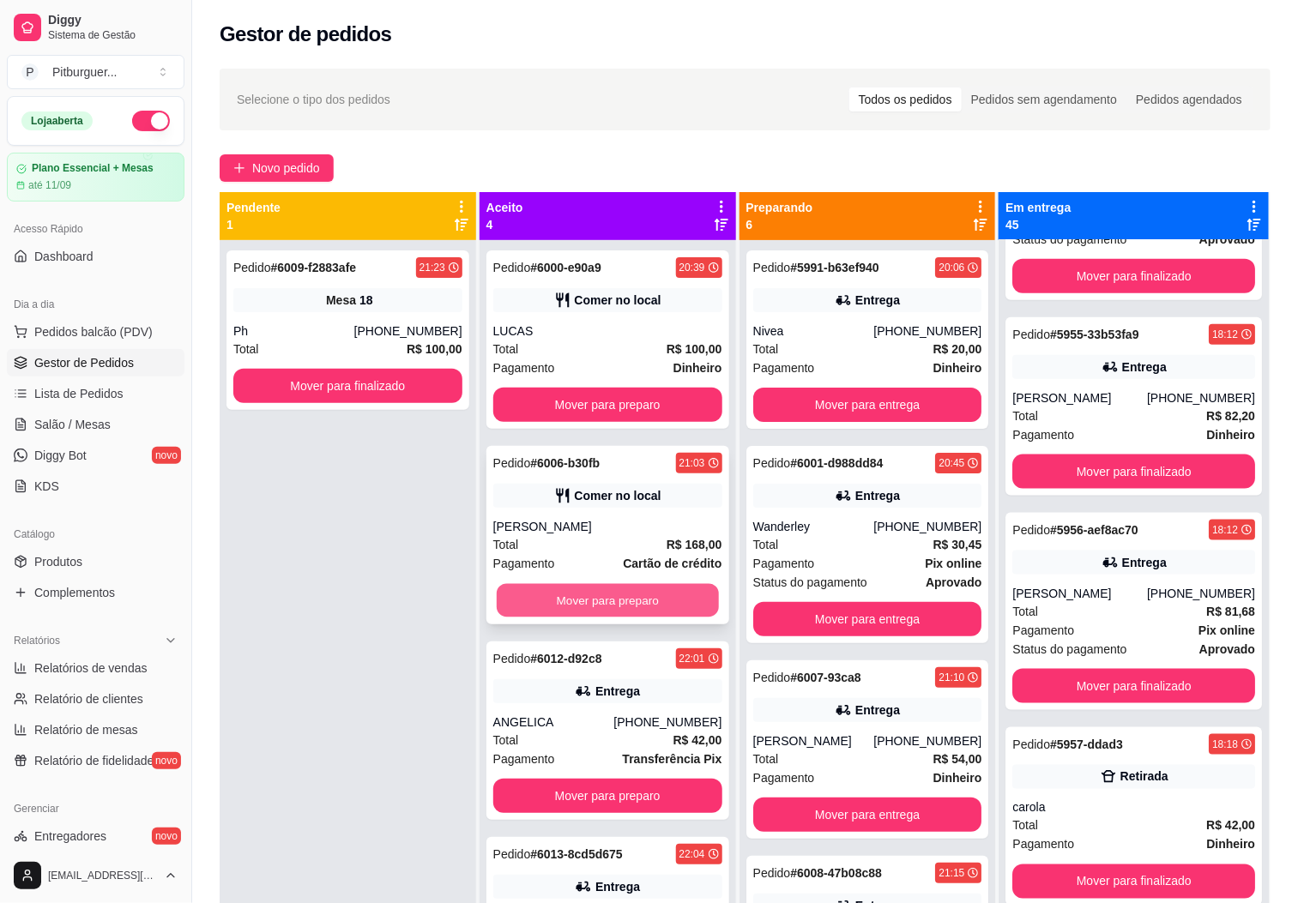
click at [572, 587] on button "Mover para preparo" at bounding box center [608, 600] width 222 height 33
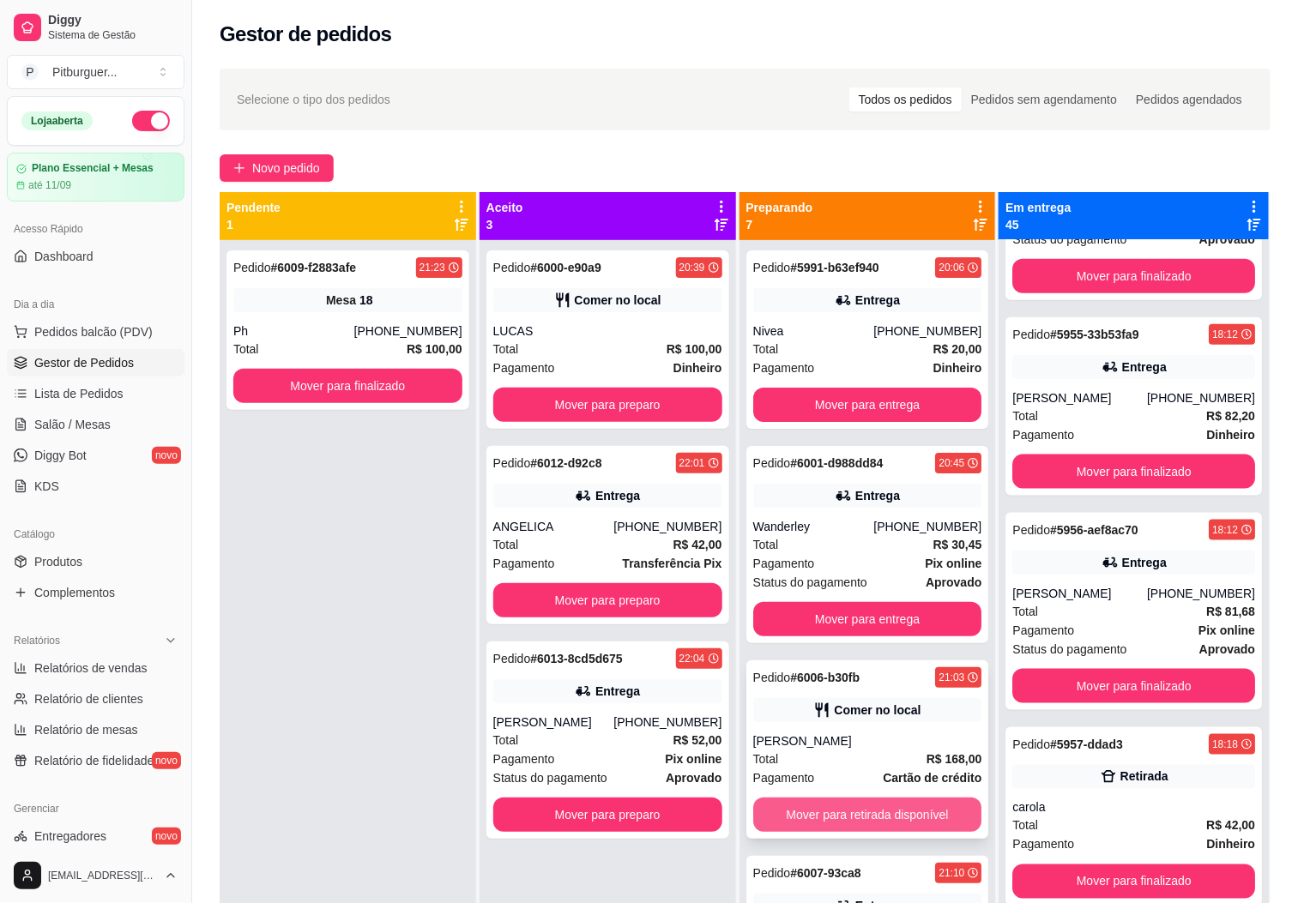
click at [798, 814] on button "Mover para retirada disponível" at bounding box center [867, 815] width 229 height 34
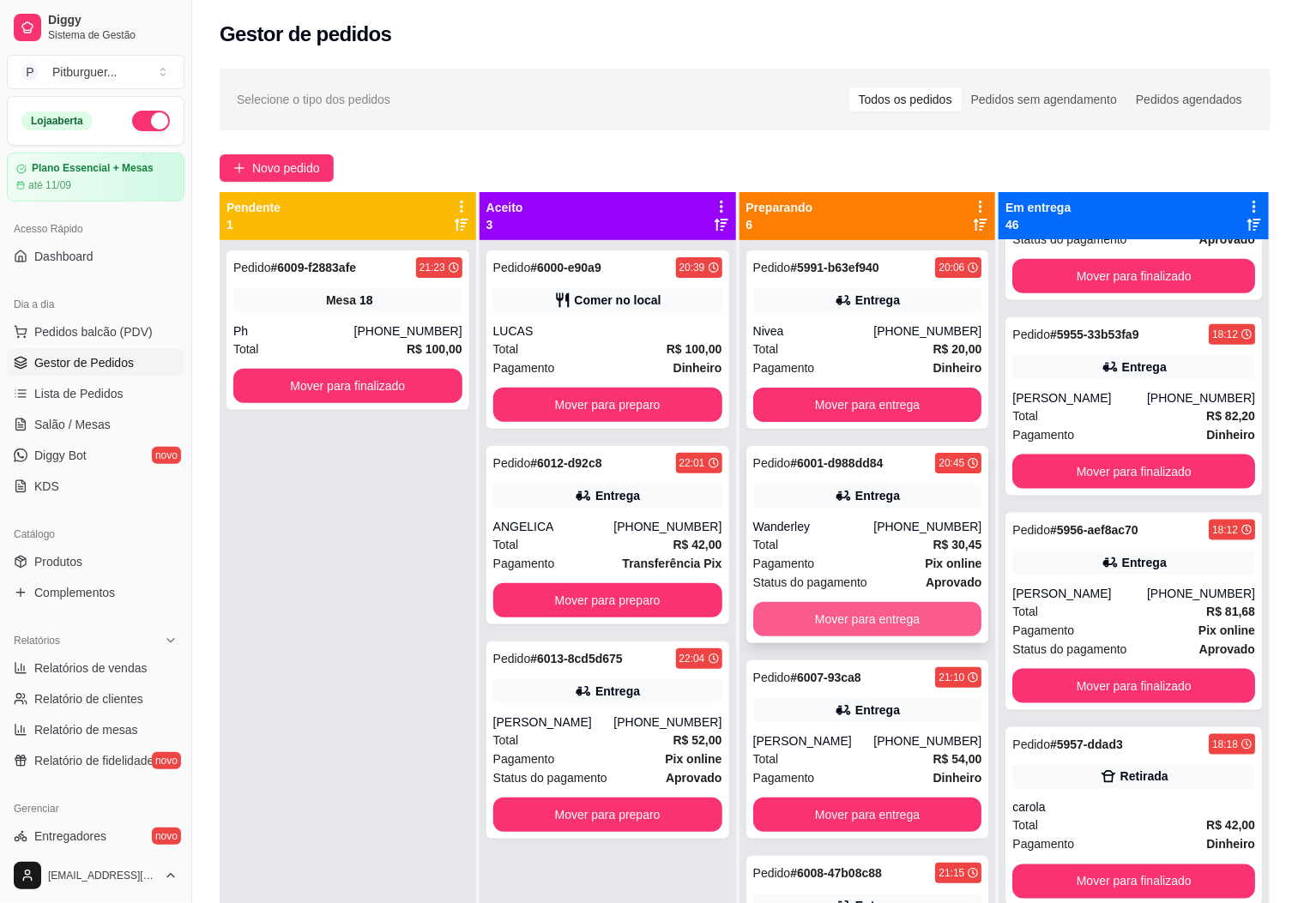
click at [829, 616] on button "Mover para entrega" at bounding box center [867, 619] width 229 height 34
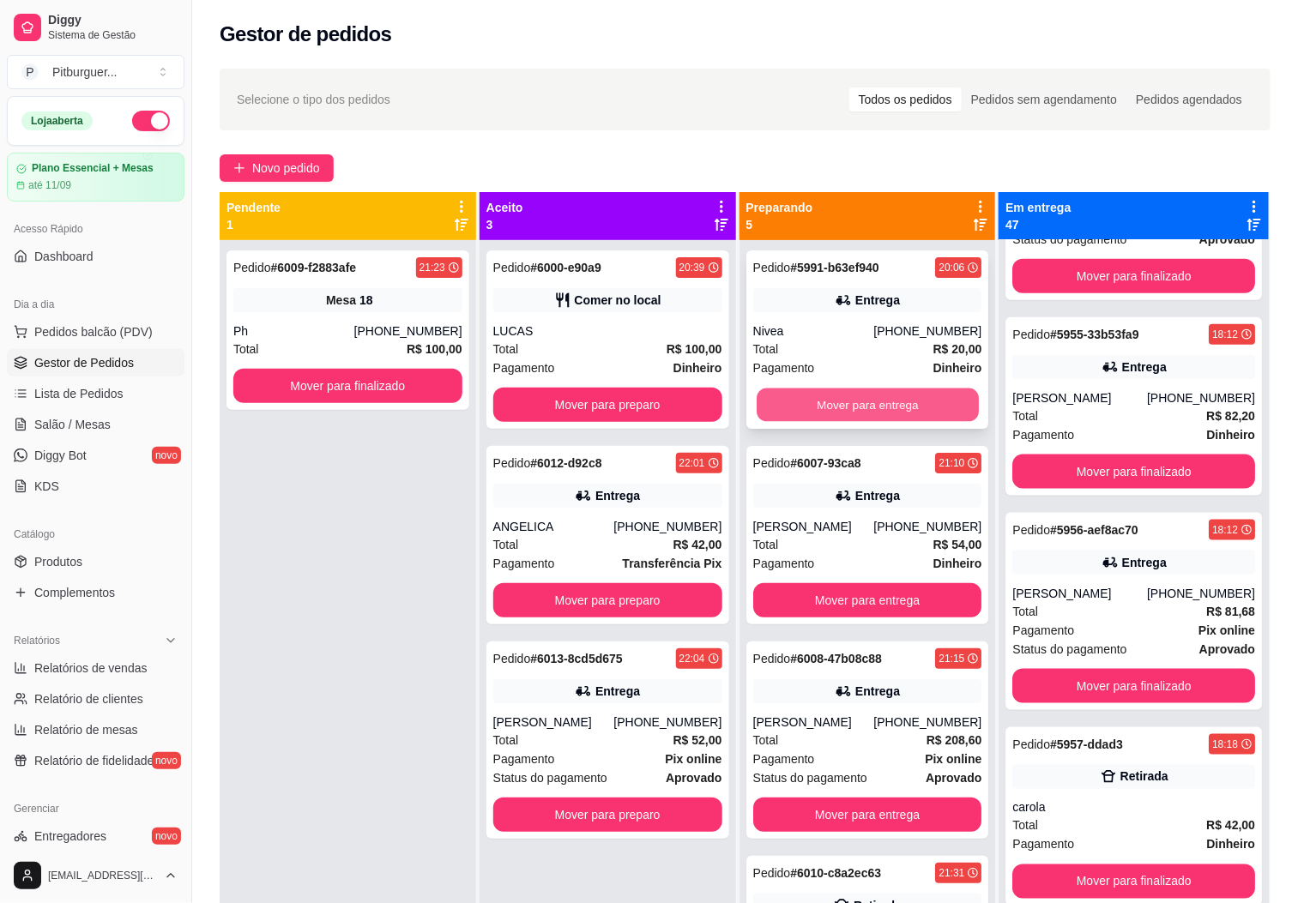
click at [819, 397] on button "Mover para entrega" at bounding box center [867, 405] width 222 height 33
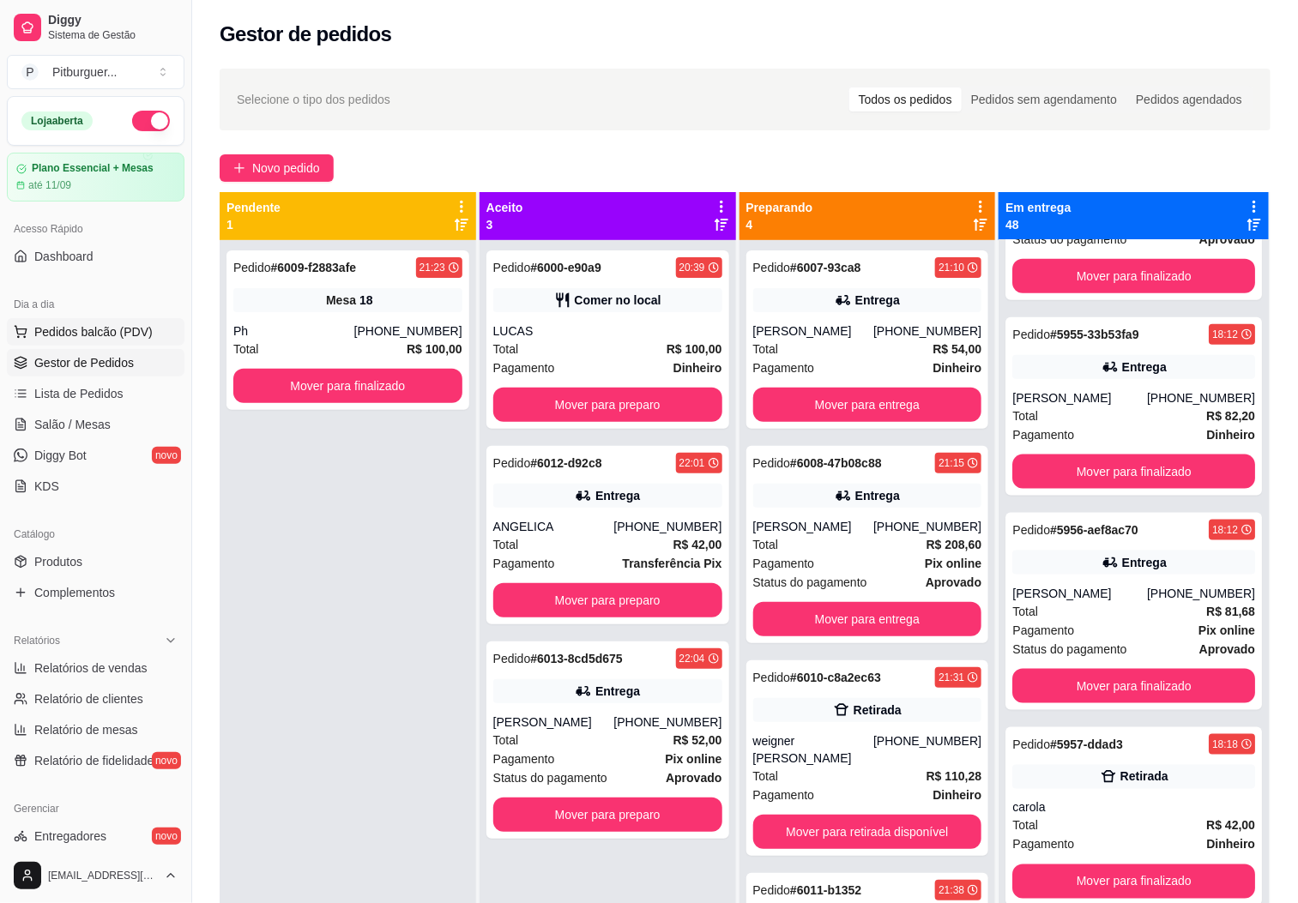
click at [67, 324] on button "Pedidos balcão (PDV)" at bounding box center [96, 331] width 178 height 27
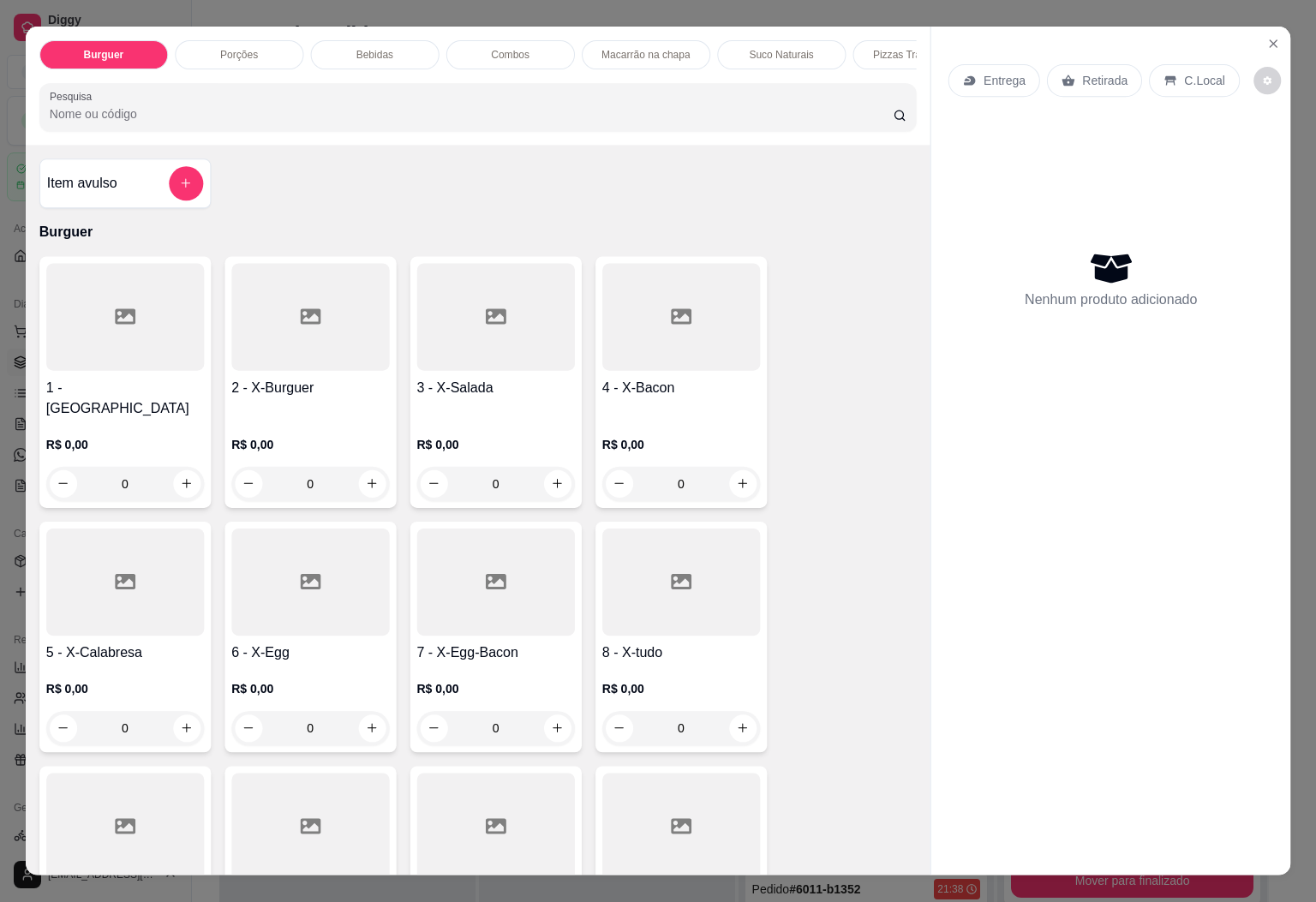
click at [73, 366] on div at bounding box center [125, 316] width 158 height 107
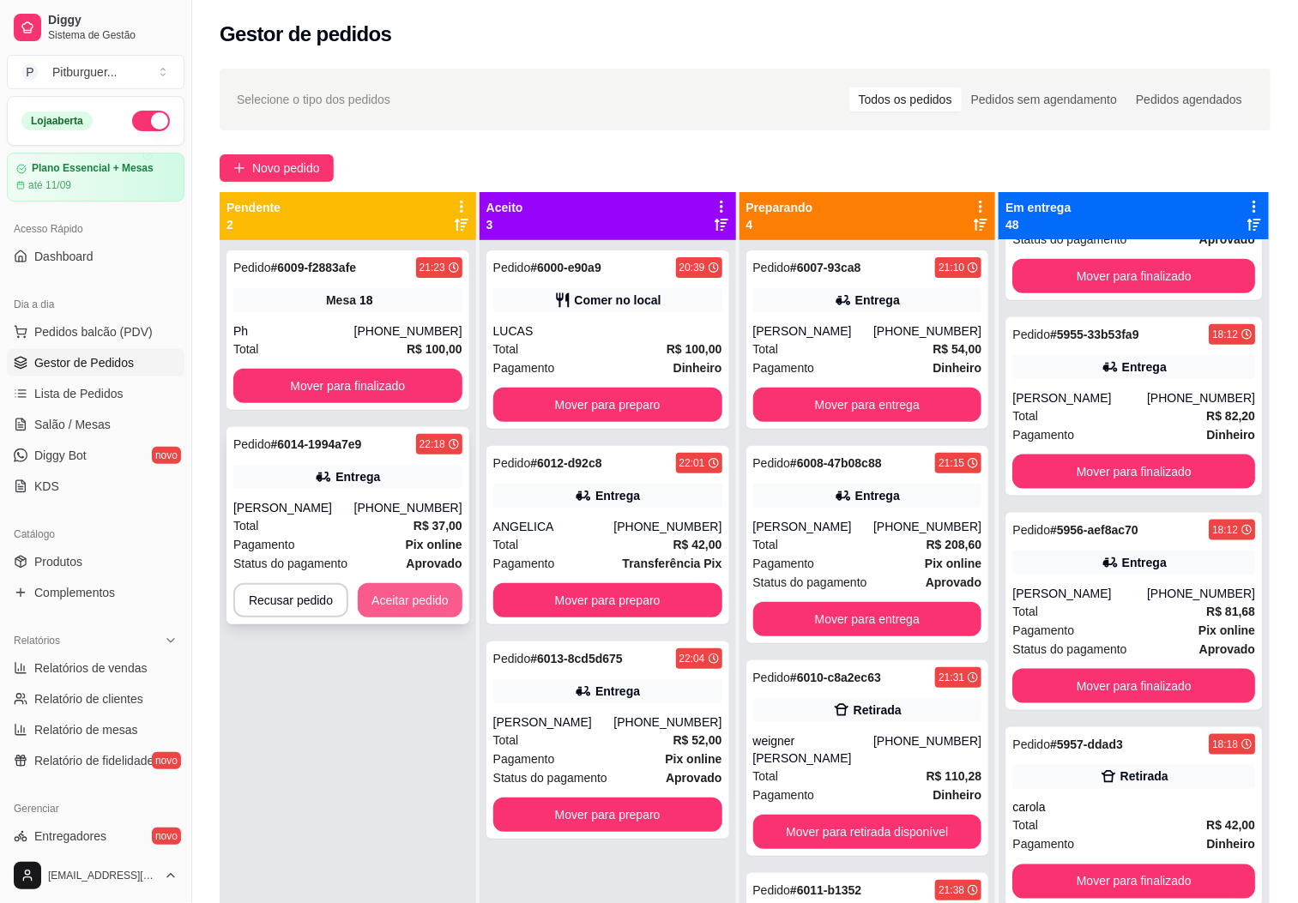
click at [446, 605] on button "Aceitar pedido" at bounding box center [410, 600] width 105 height 34
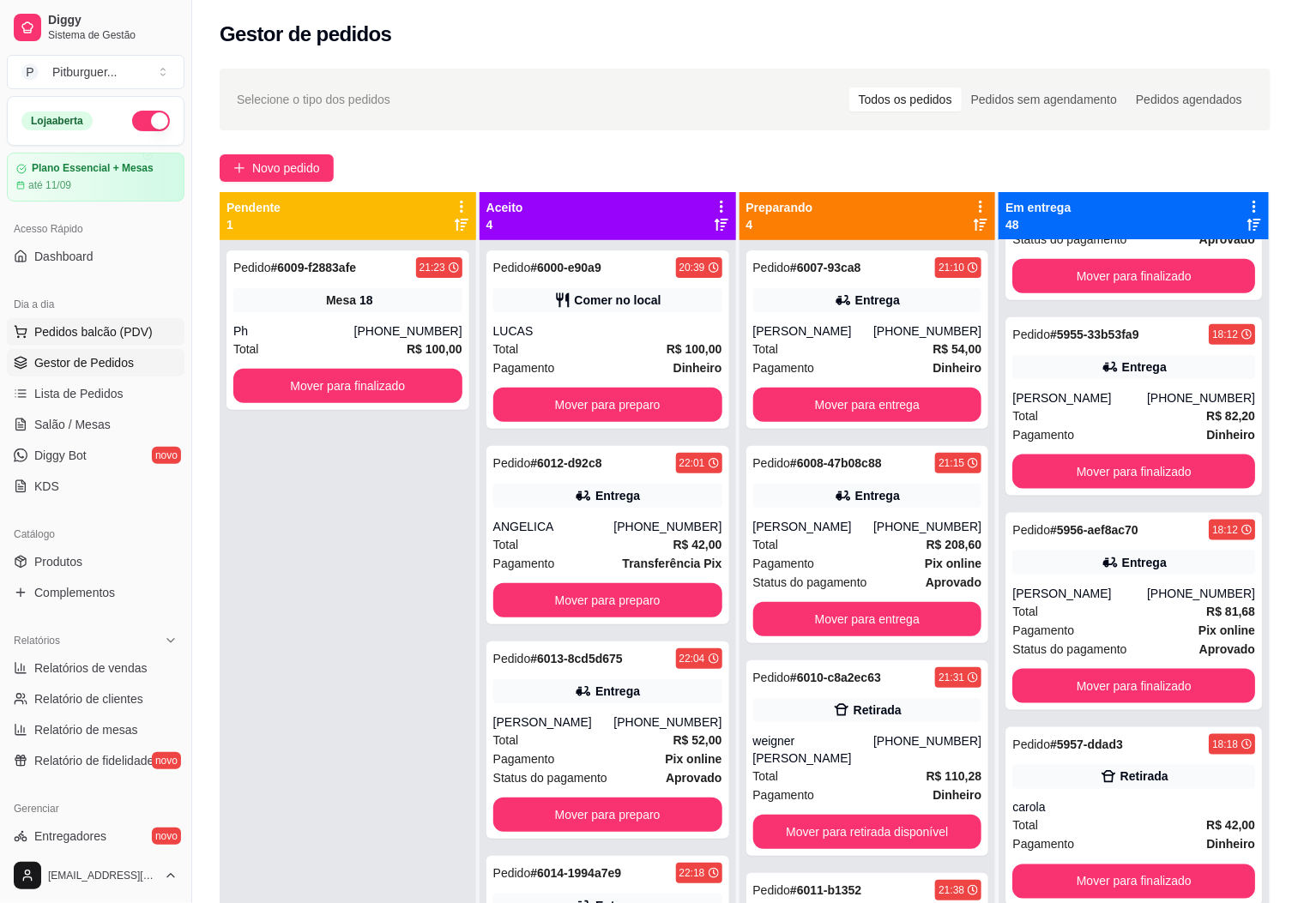
click at [57, 343] on button "Pedidos balcão (PDV)" at bounding box center [96, 331] width 178 height 27
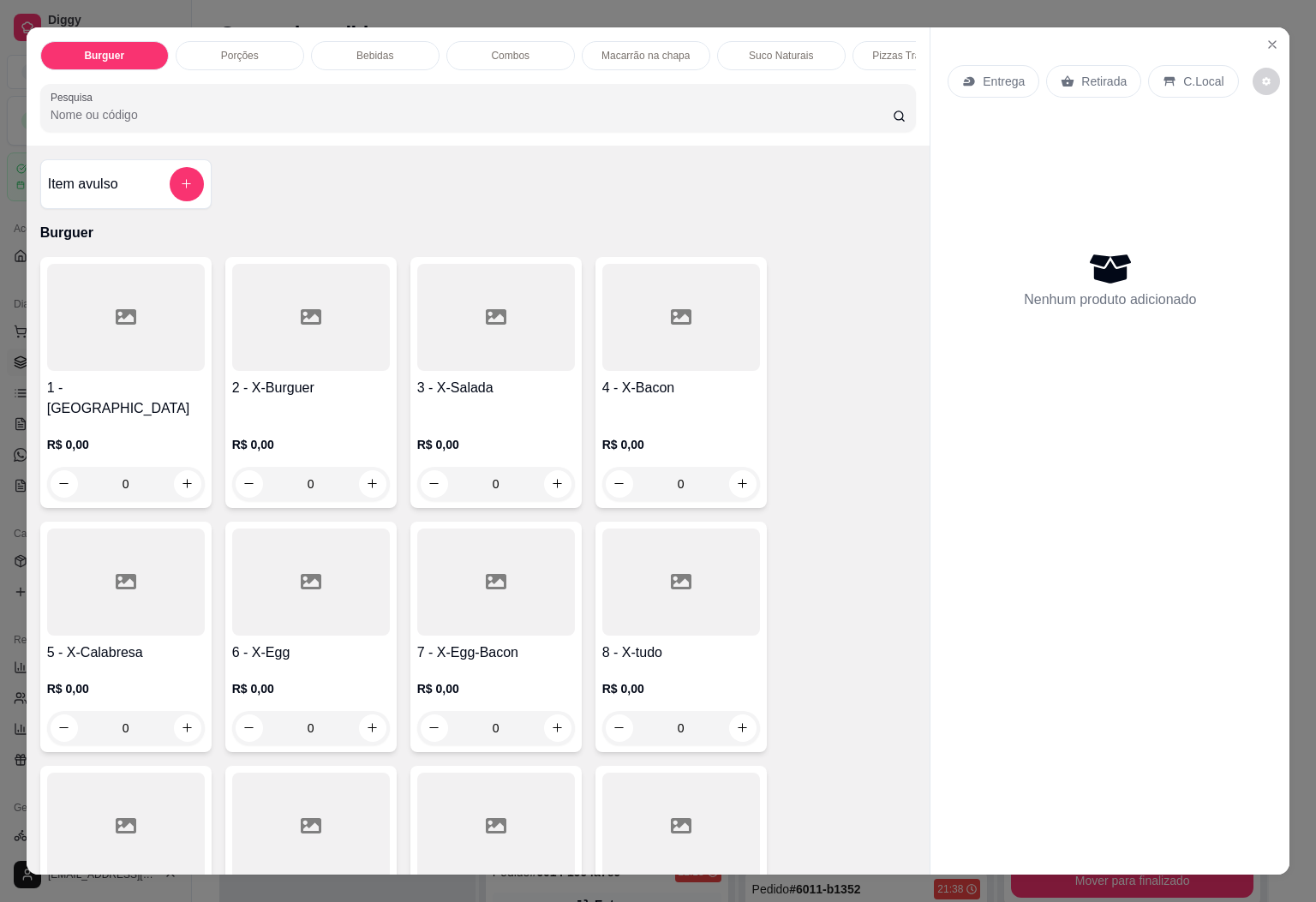
click at [80, 575] on div at bounding box center [126, 581] width 158 height 107
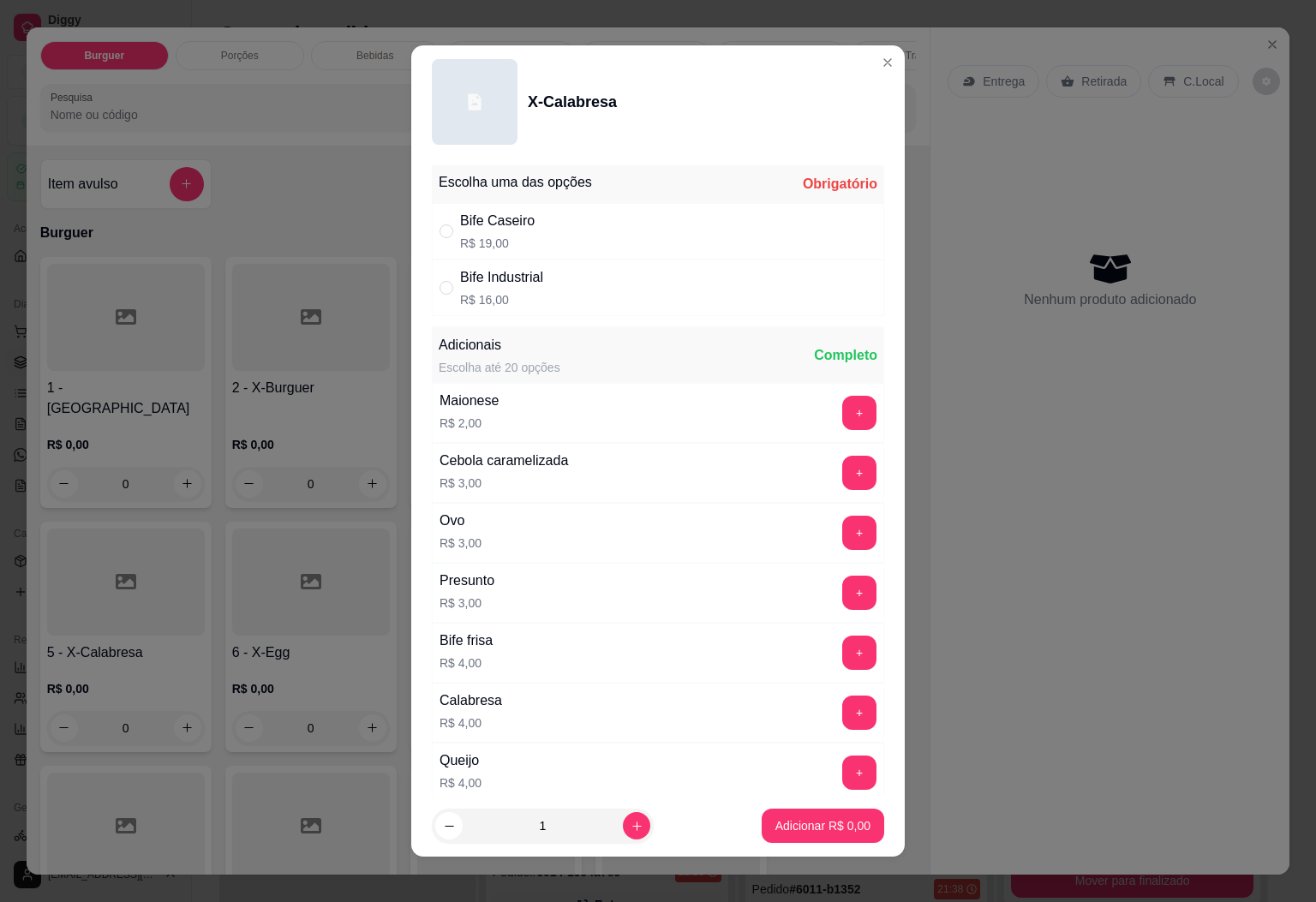
click at [561, 219] on div "Bife Caseiro R$ 19,00" at bounding box center [658, 231] width 453 height 57
click at [553, 319] on div "Escolha uma das opções Completo Bife Caseiro R$ 19,00 Bife Industrial R$ 16,00 …" at bounding box center [658, 477] width 494 height 637
click at [554, 298] on div "Bife Industrial R$ 16,00" at bounding box center [658, 288] width 453 height 57
radio input "false"
radio input "true"
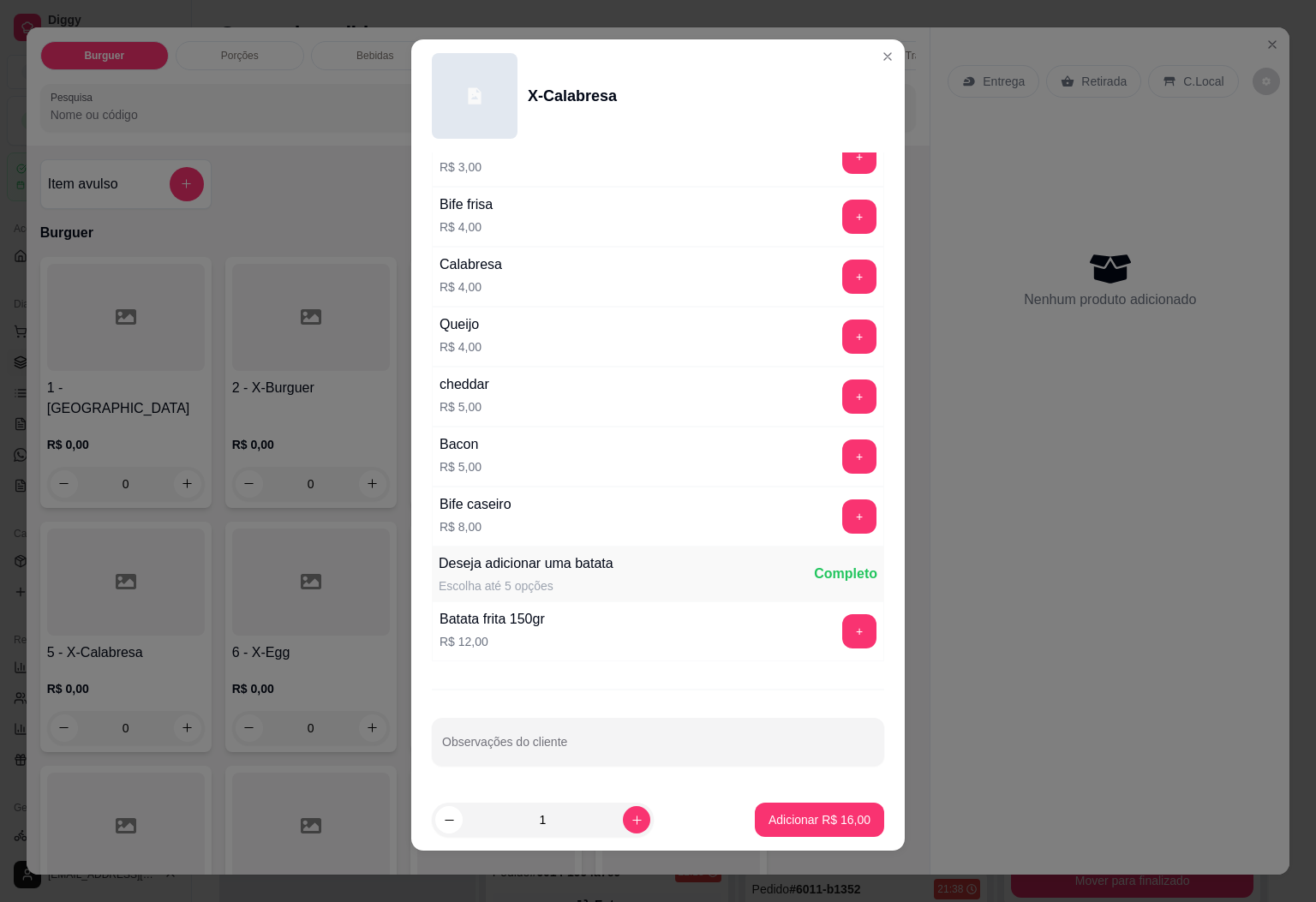
scroll to position [10, 0]
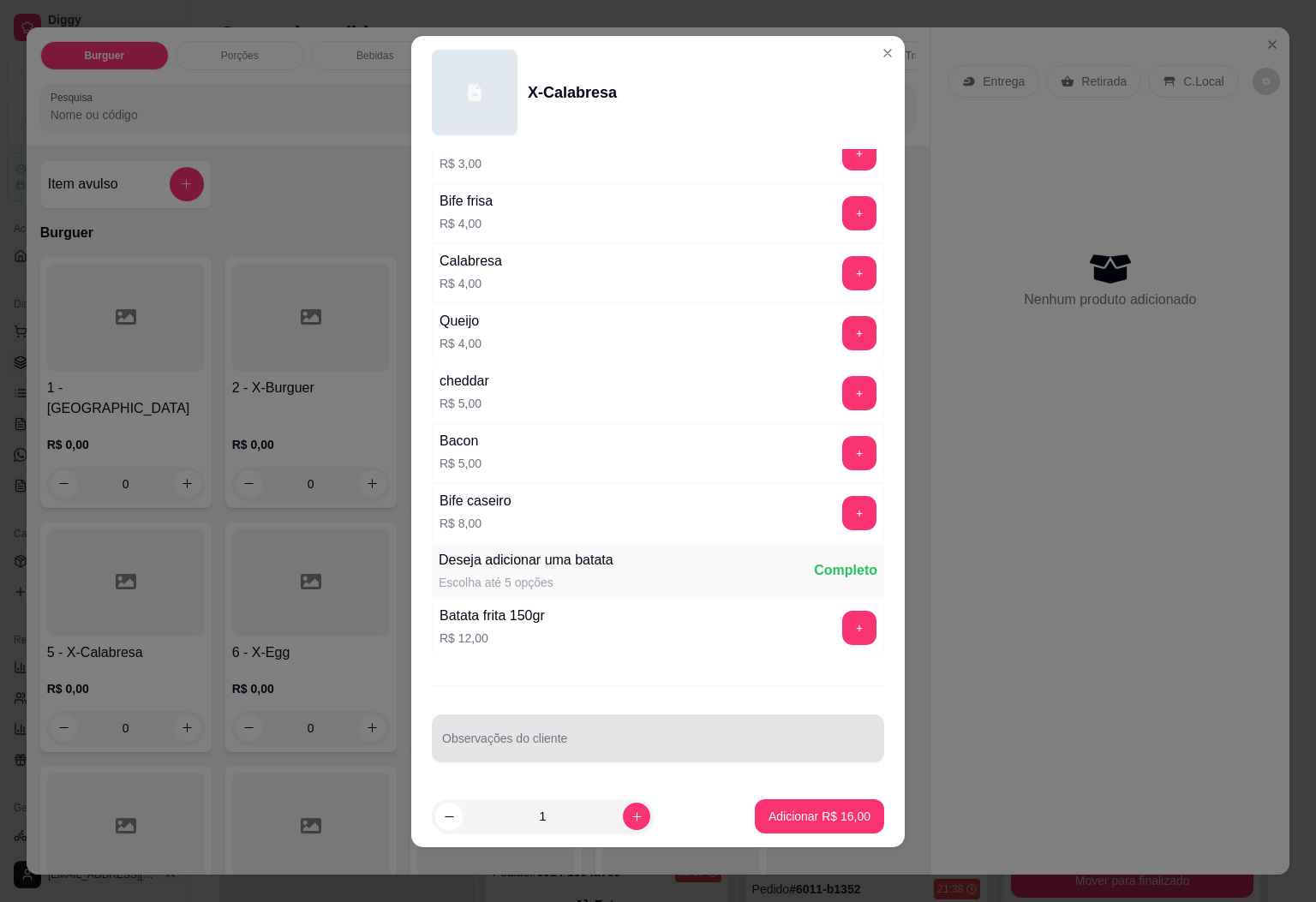
click at [607, 738] on input "Observações do cliente" at bounding box center [658, 745] width 432 height 17
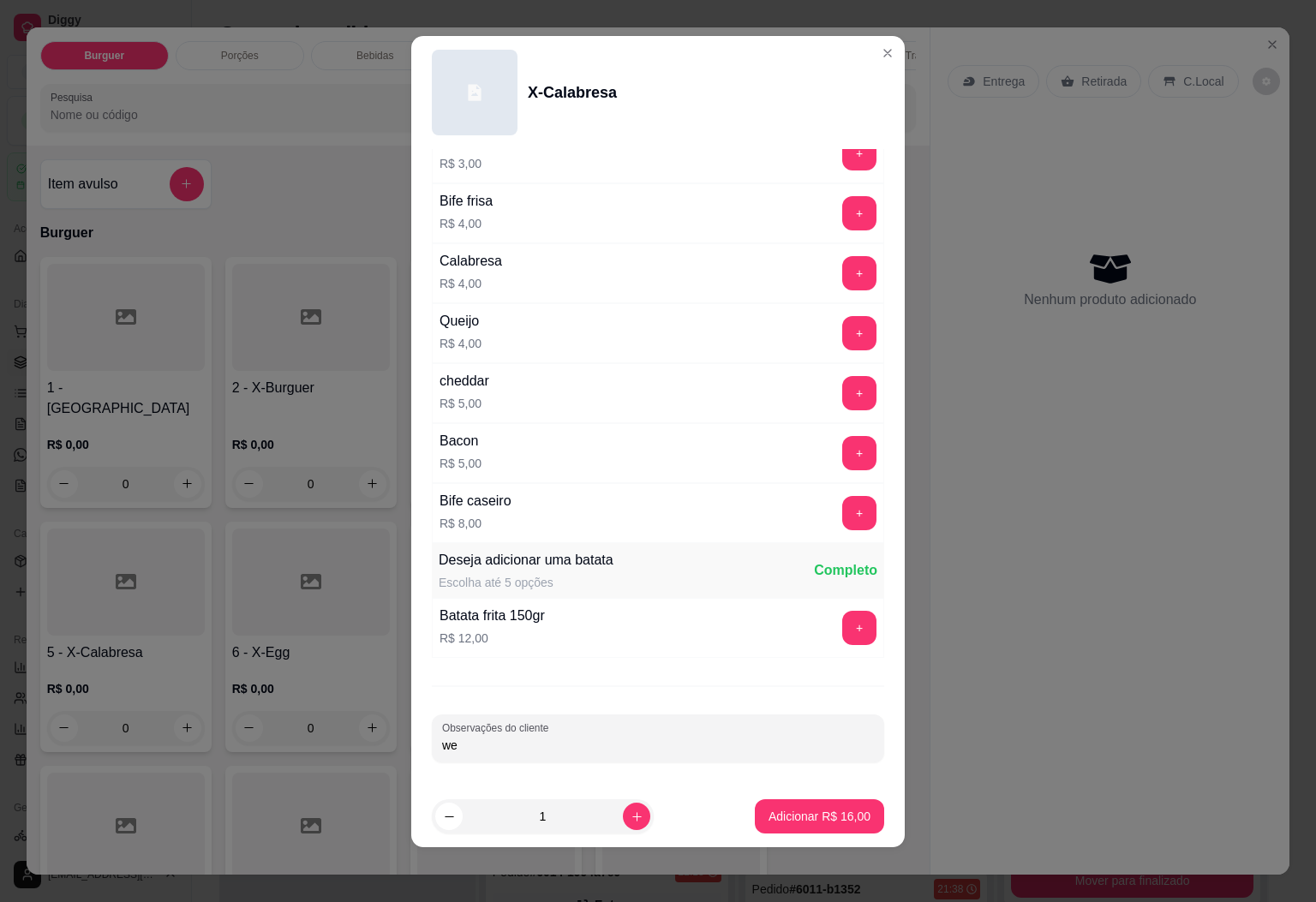
type input "w"
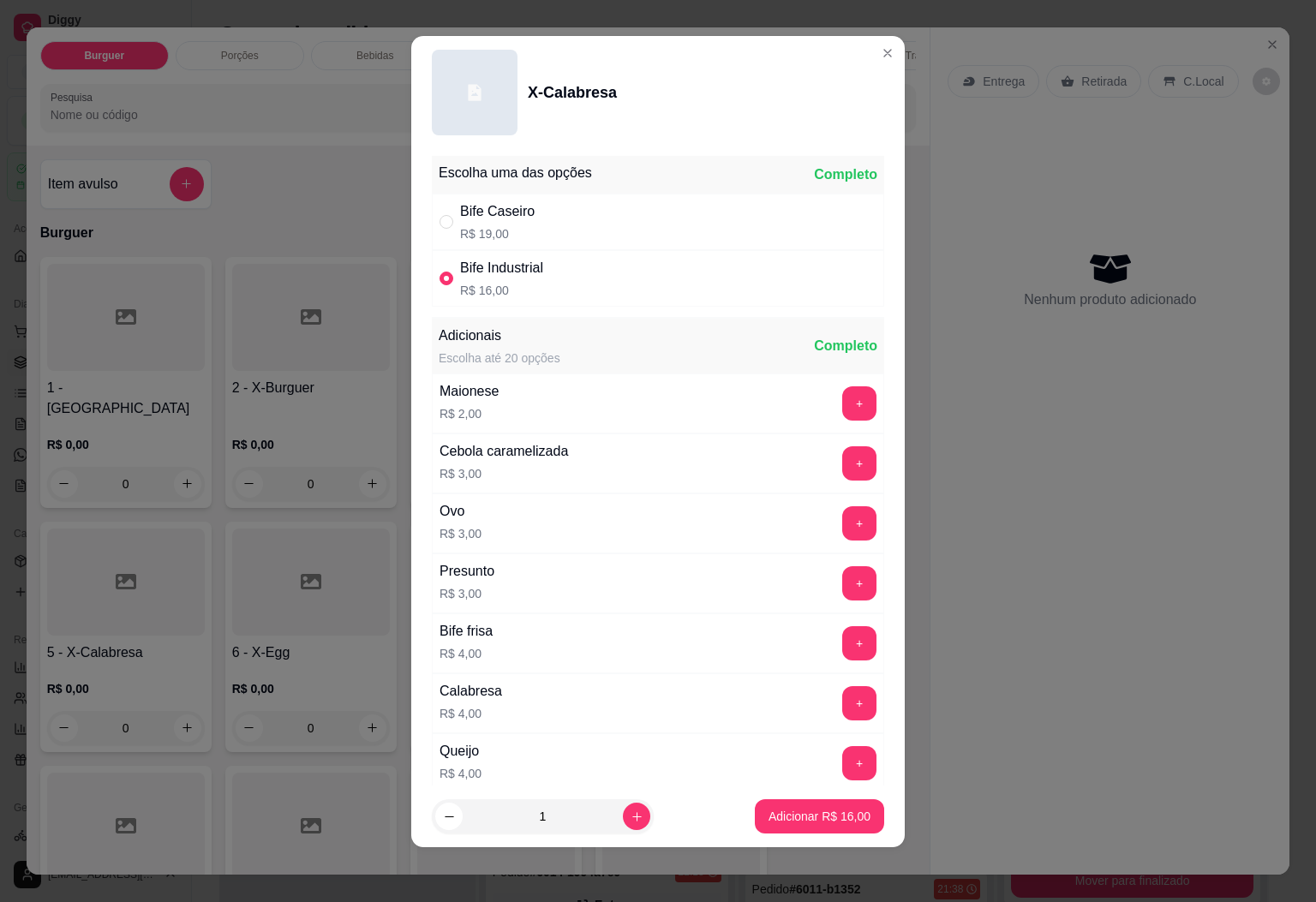
type input "sem milho e sem presunto"
click at [842, 702] on button "+" at bounding box center [859, 703] width 34 height 34
click at [818, 812] on p "Adicionar R$ 20,00" at bounding box center [819, 817] width 99 height 16
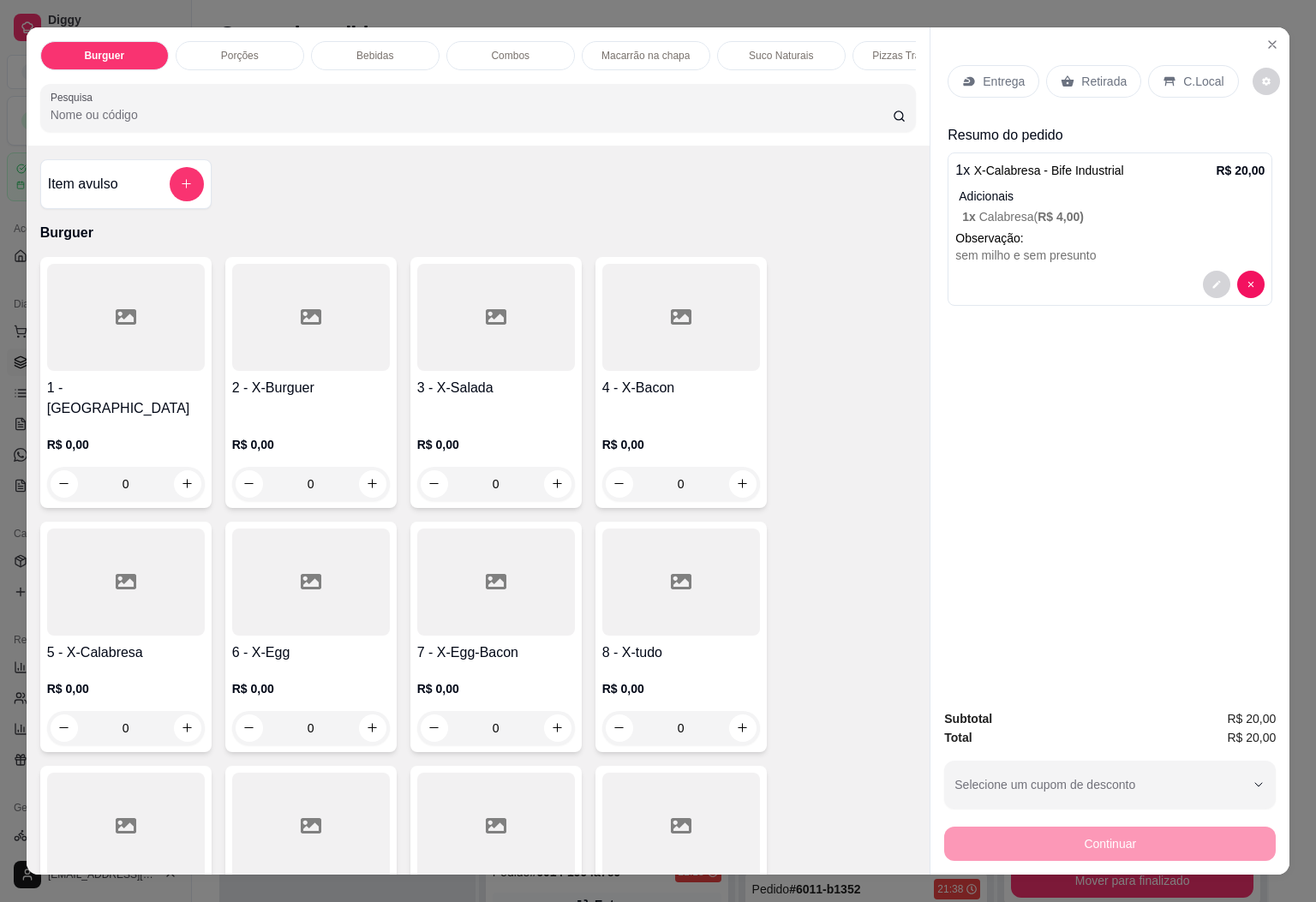
click at [872, 49] on p "Pizzas Tradicionais" at bounding box center [916, 56] width 88 height 14
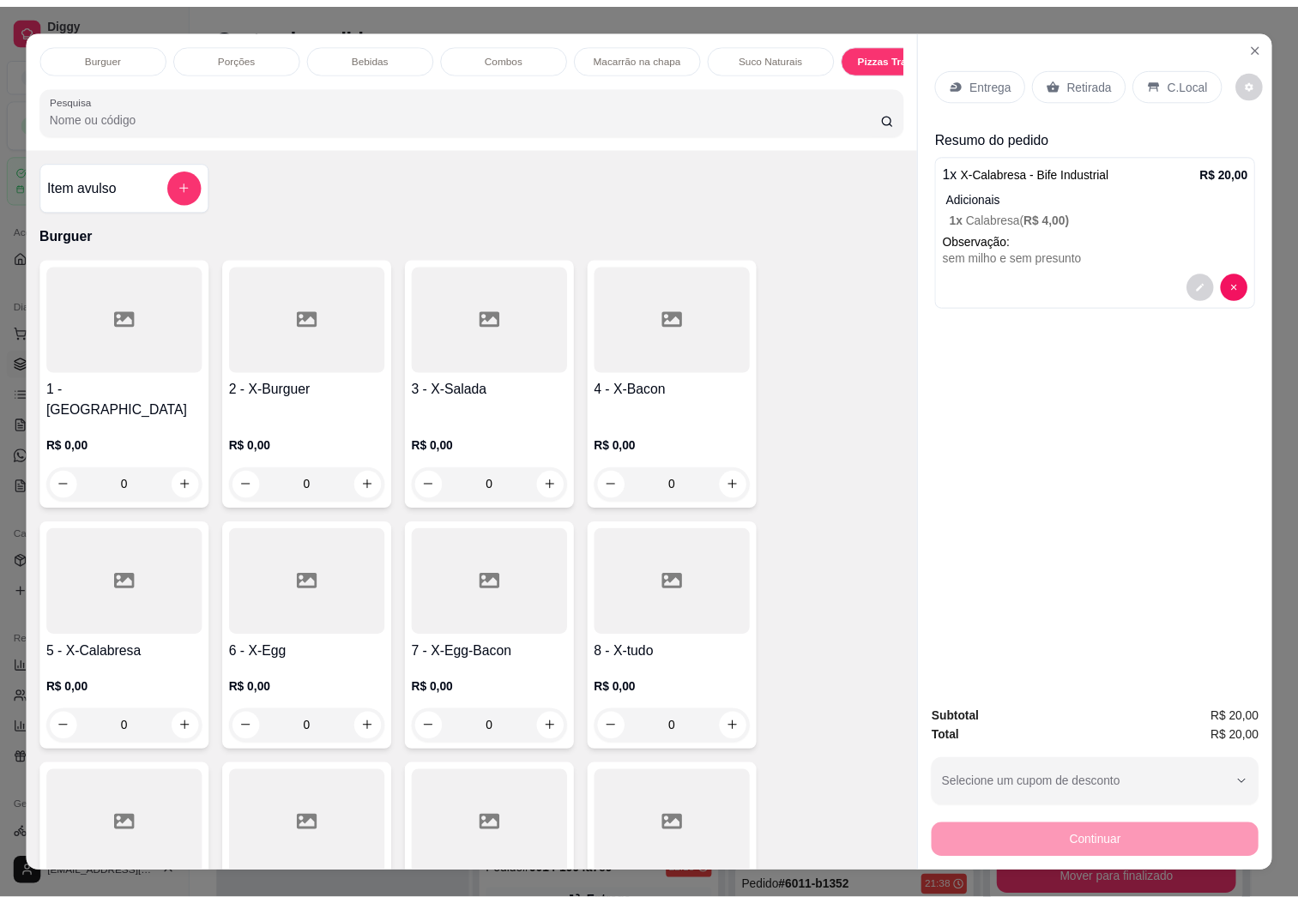
scroll to position [37, 0]
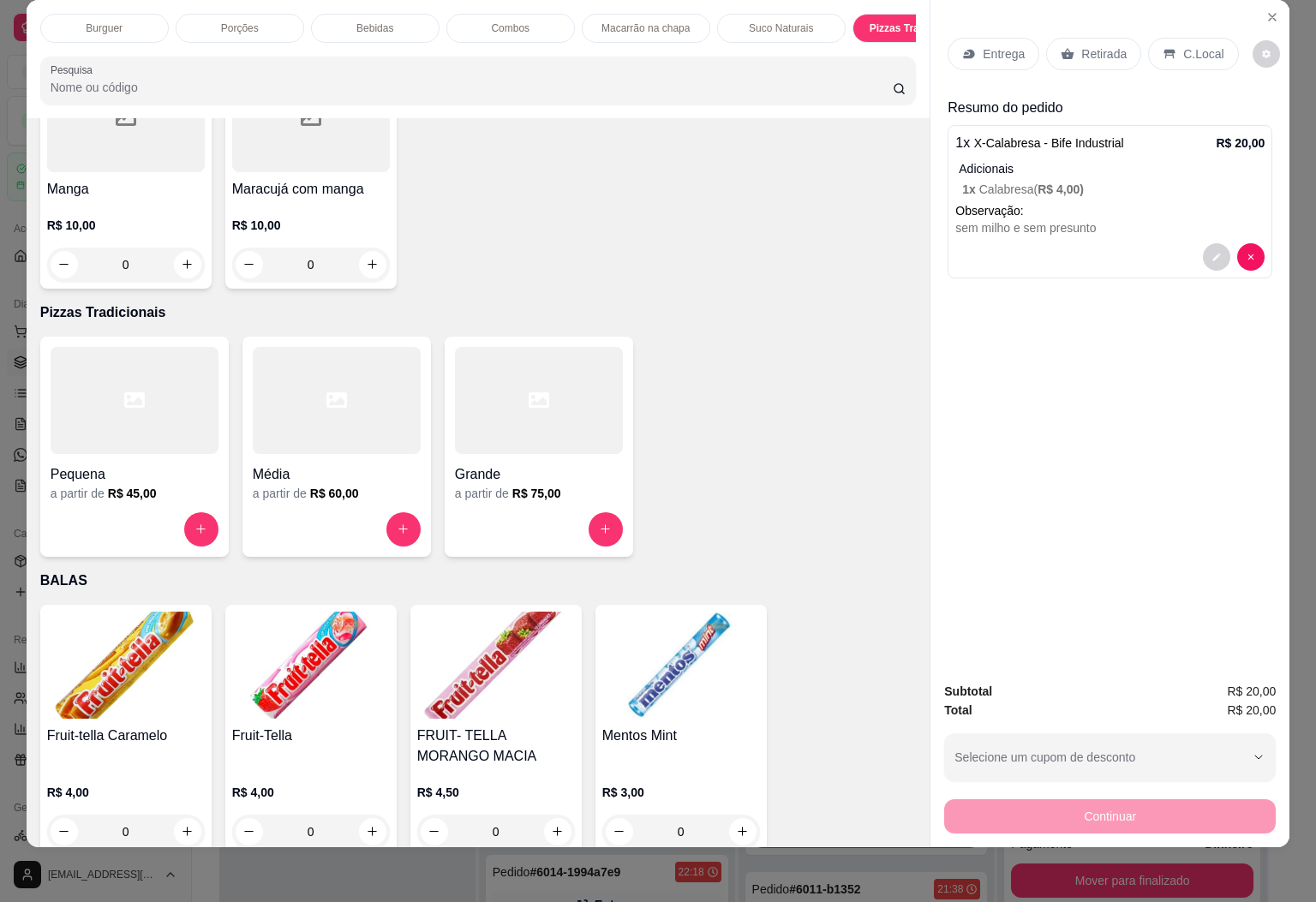
click at [727, 682] on div "Mentos Mint R$ 3,00 0" at bounding box center [681, 729] width 172 height 251
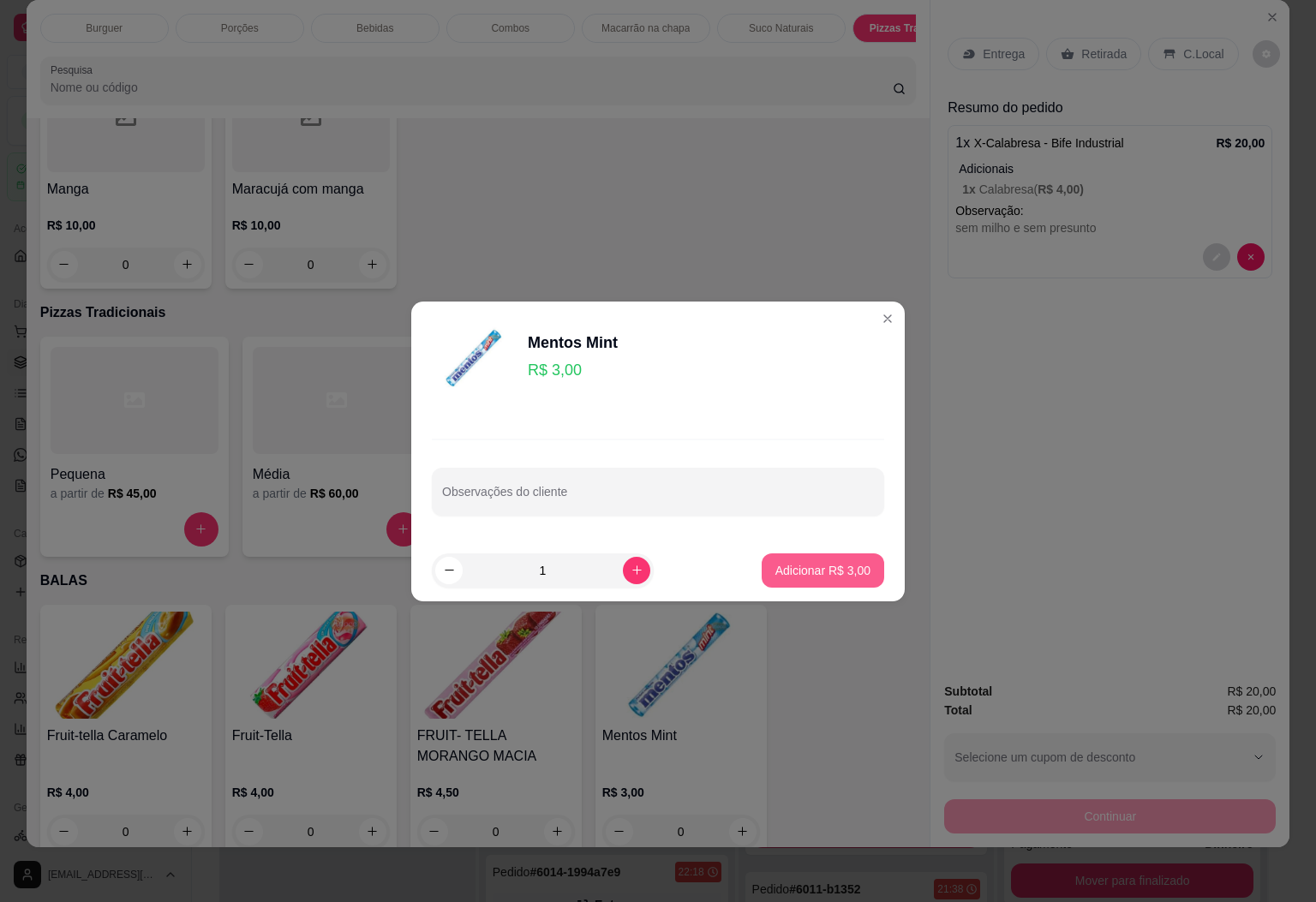
click at [823, 563] on p "Adicionar R$ 3,00" at bounding box center [822, 570] width 95 height 17
type input "1"
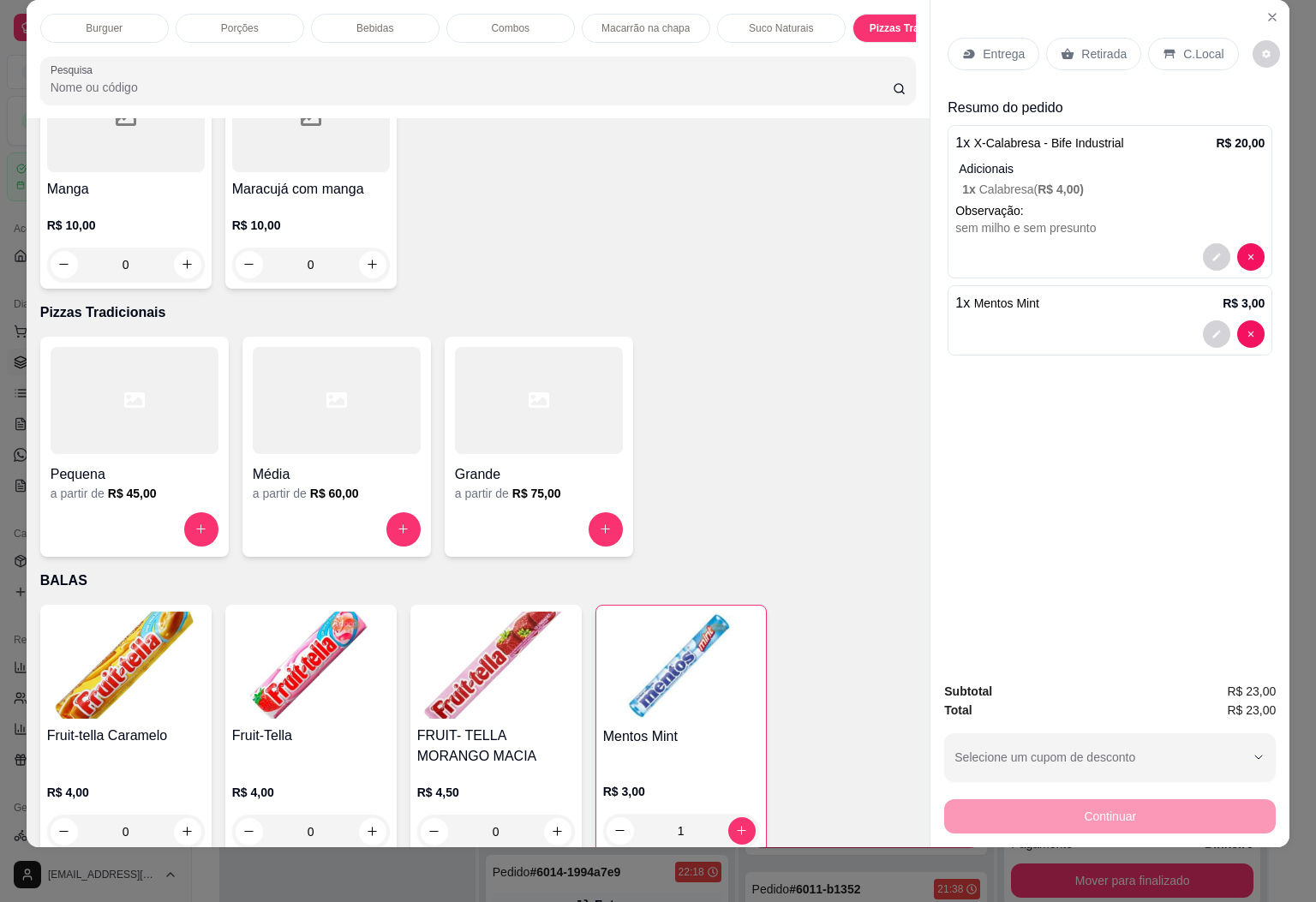
click at [1157, 38] on div "C.Local" at bounding box center [1193, 54] width 90 height 33
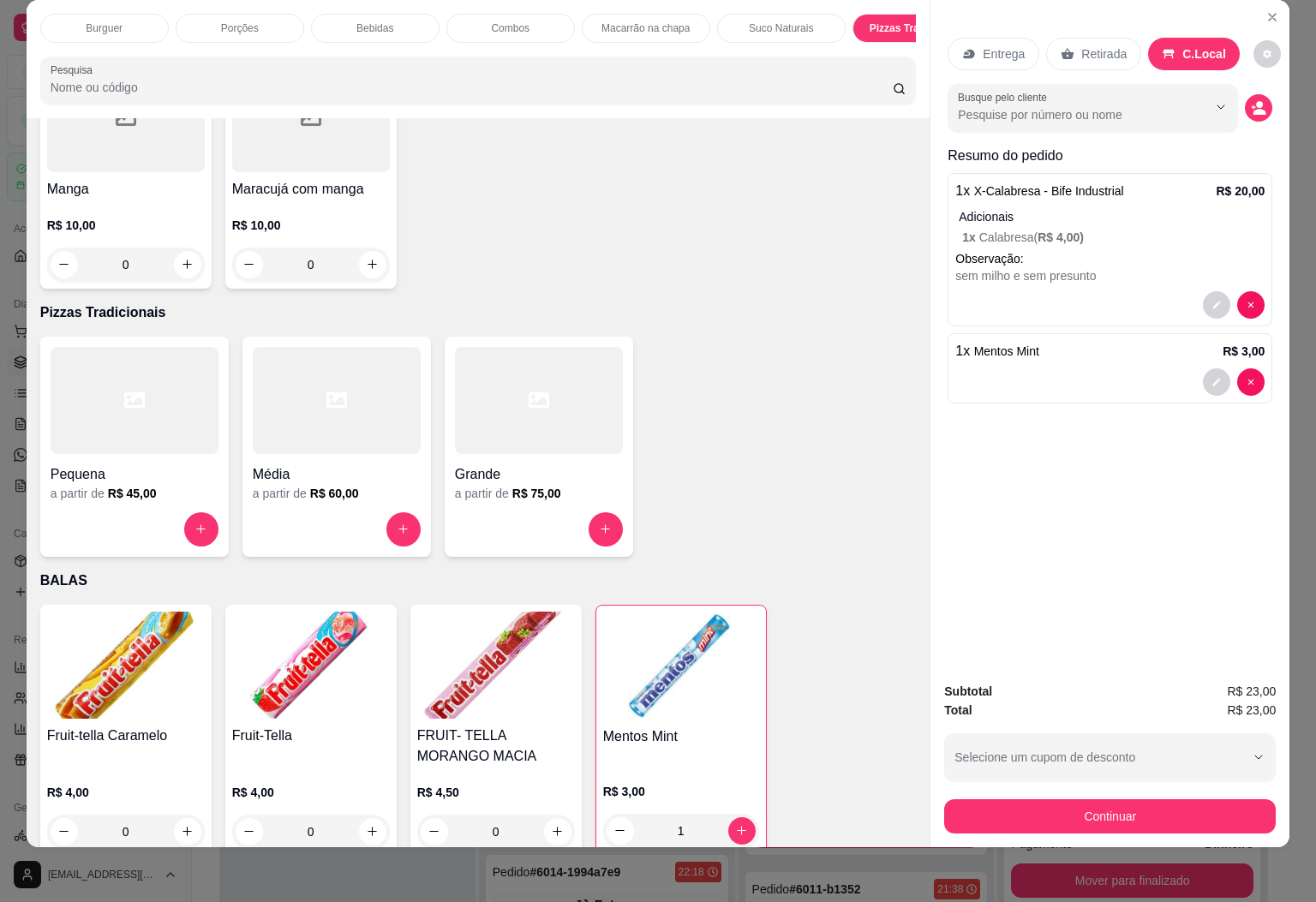
click at [1258, 84] on div "Busque pelo cliente" at bounding box center [1110, 108] width 325 height 48
click at [1255, 100] on icon "decrease-product-quantity" at bounding box center [1258, 107] width 15 height 15
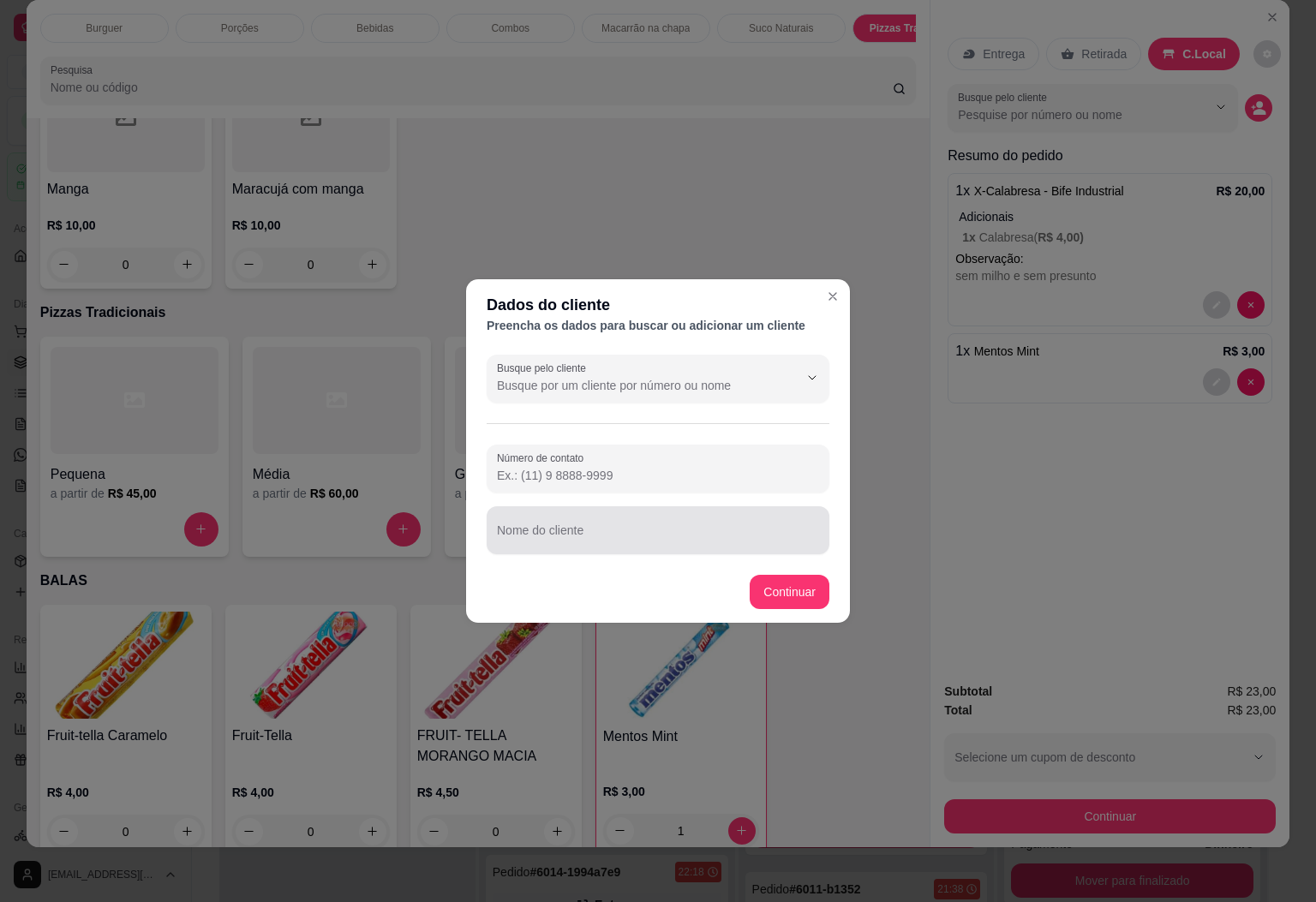
click at [692, 542] on input "Nome do cliente" at bounding box center [658, 536] width 322 height 17
type input "marquim"
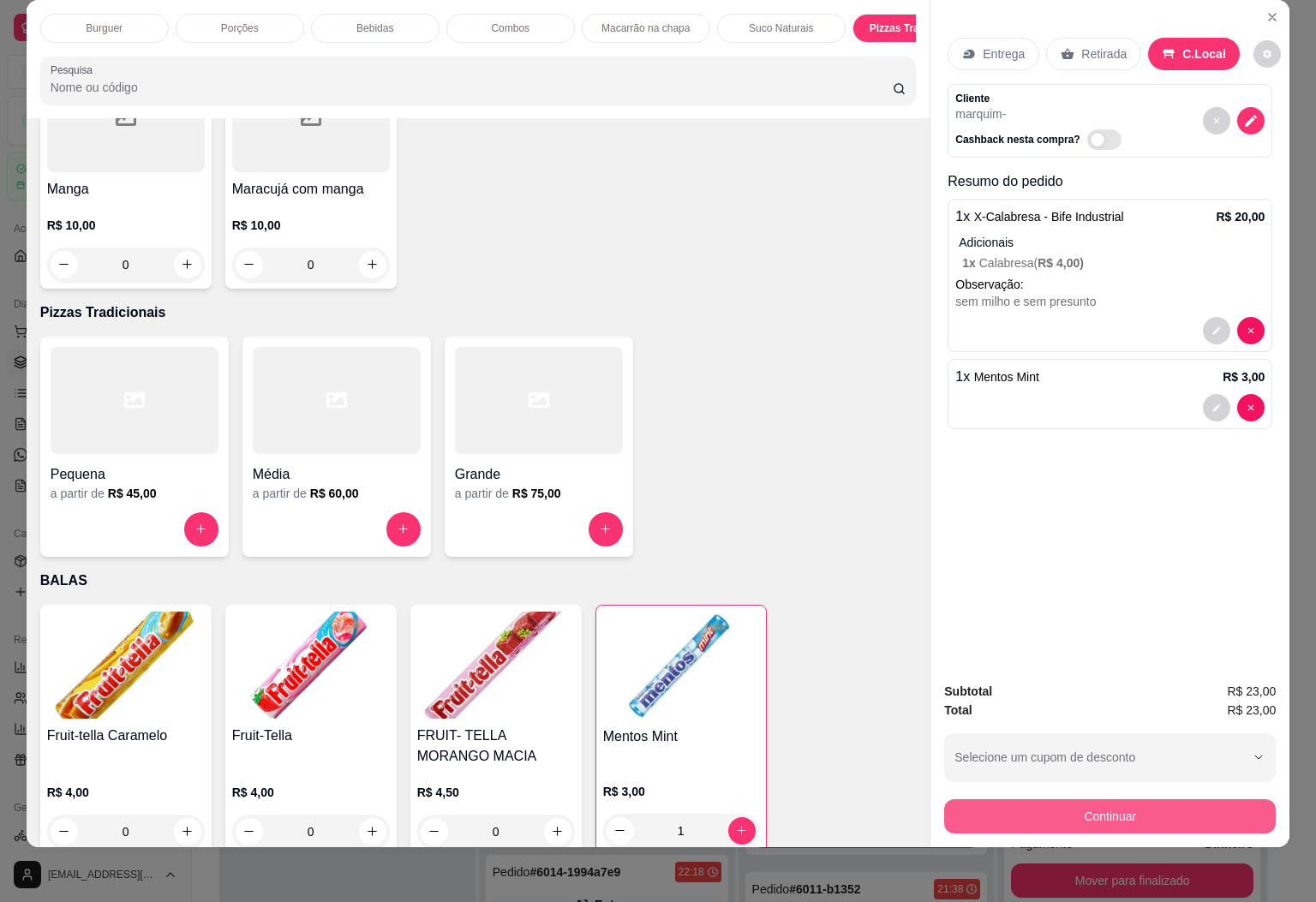
click at [1036, 805] on button "Continuar" at bounding box center [1110, 816] width 332 height 34
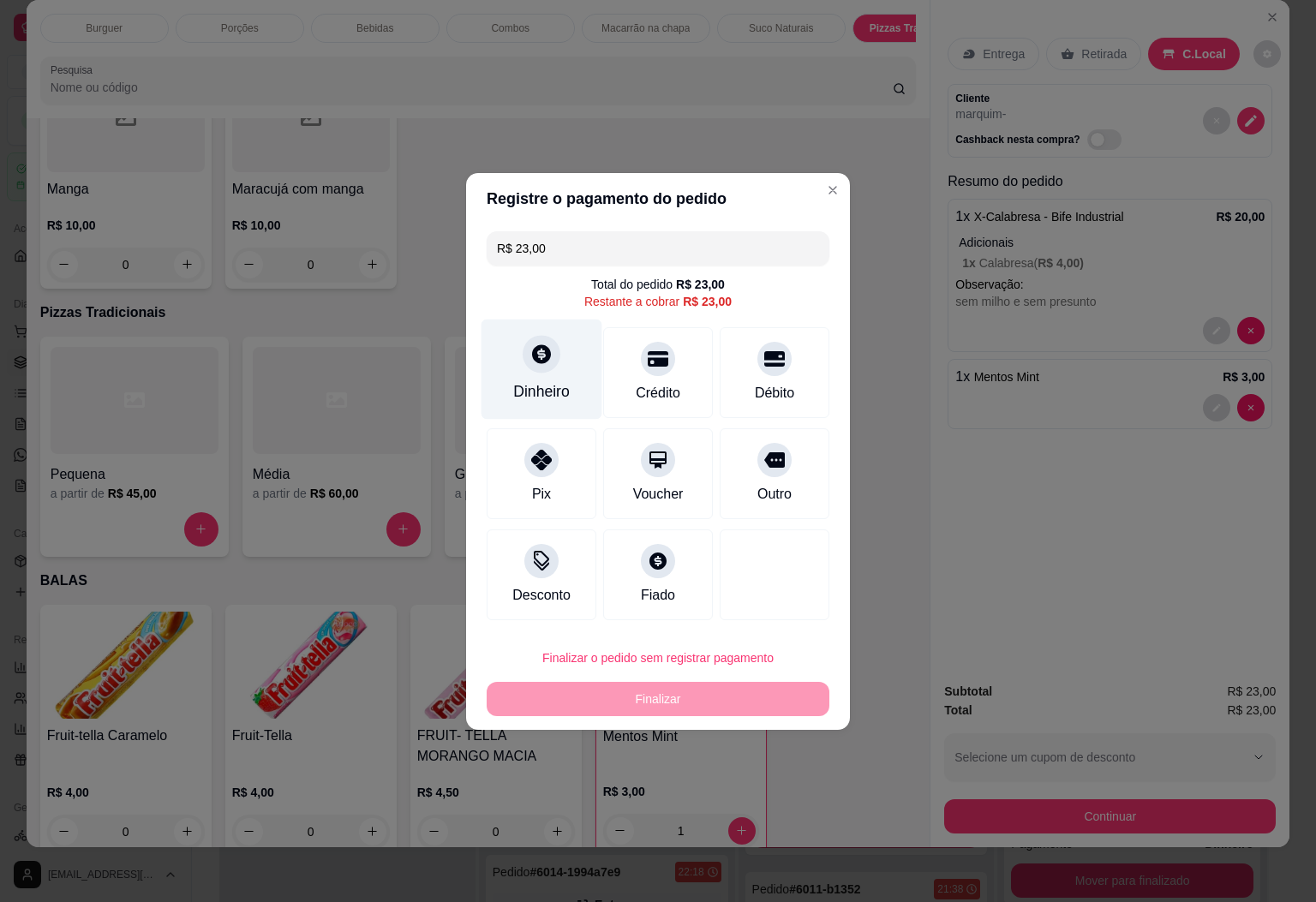
click at [515, 363] on div "Dinheiro" at bounding box center [542, 369] width 121 height 100
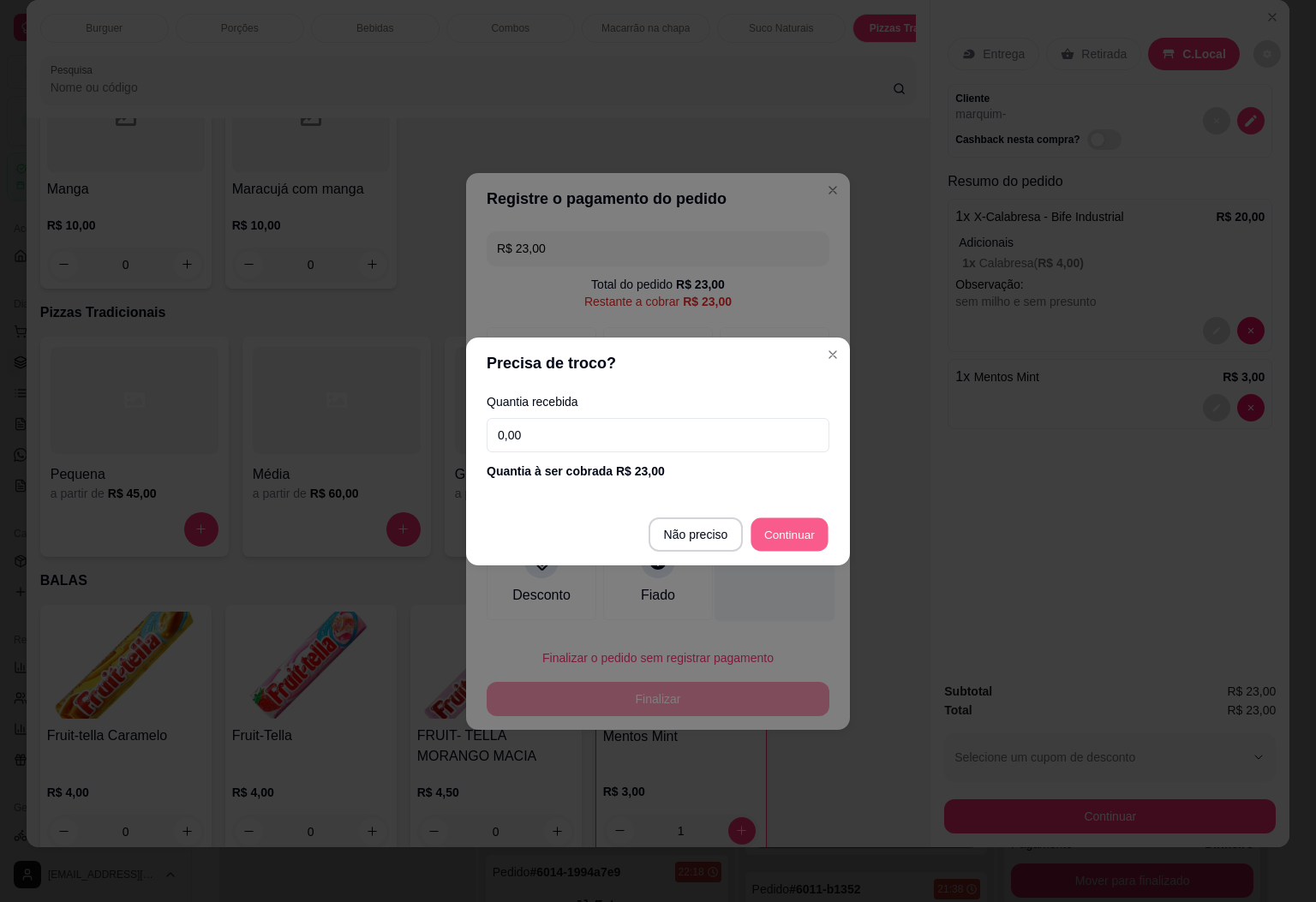
type input "R$ 0,00"
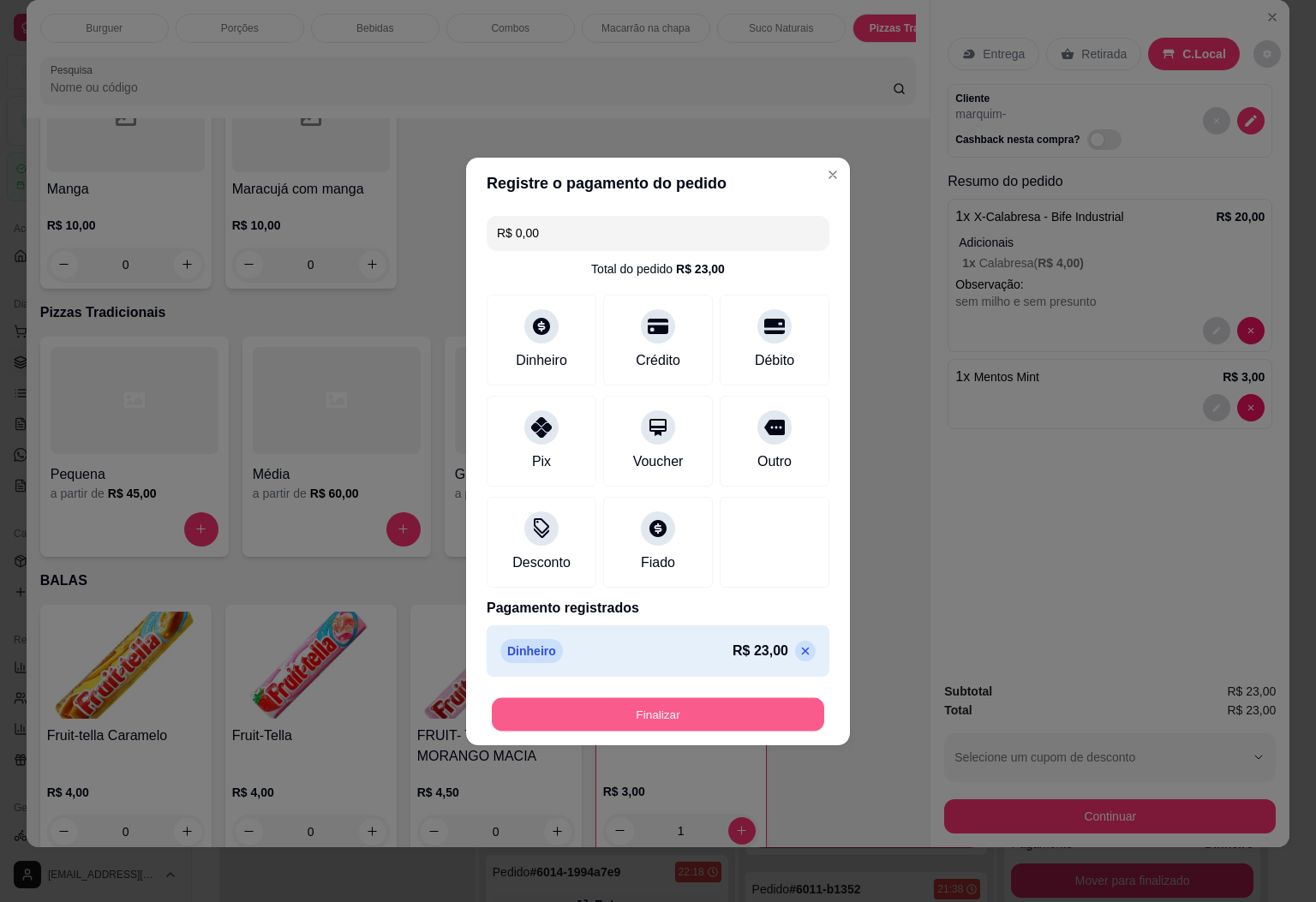
click at [671, 710] on button "Finalizar" at bounding box center [658, 713] width 333 height 33
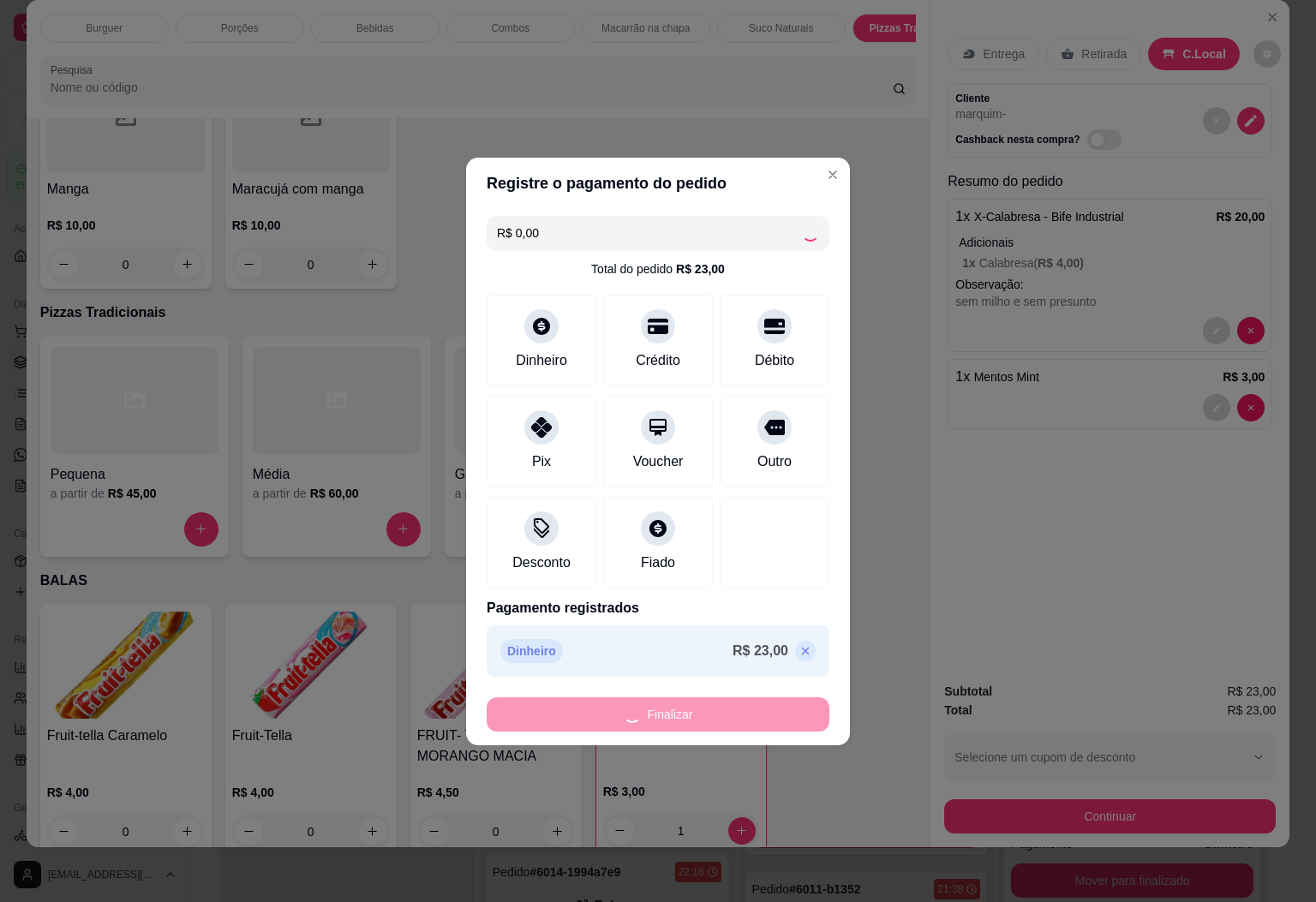
type input "0"
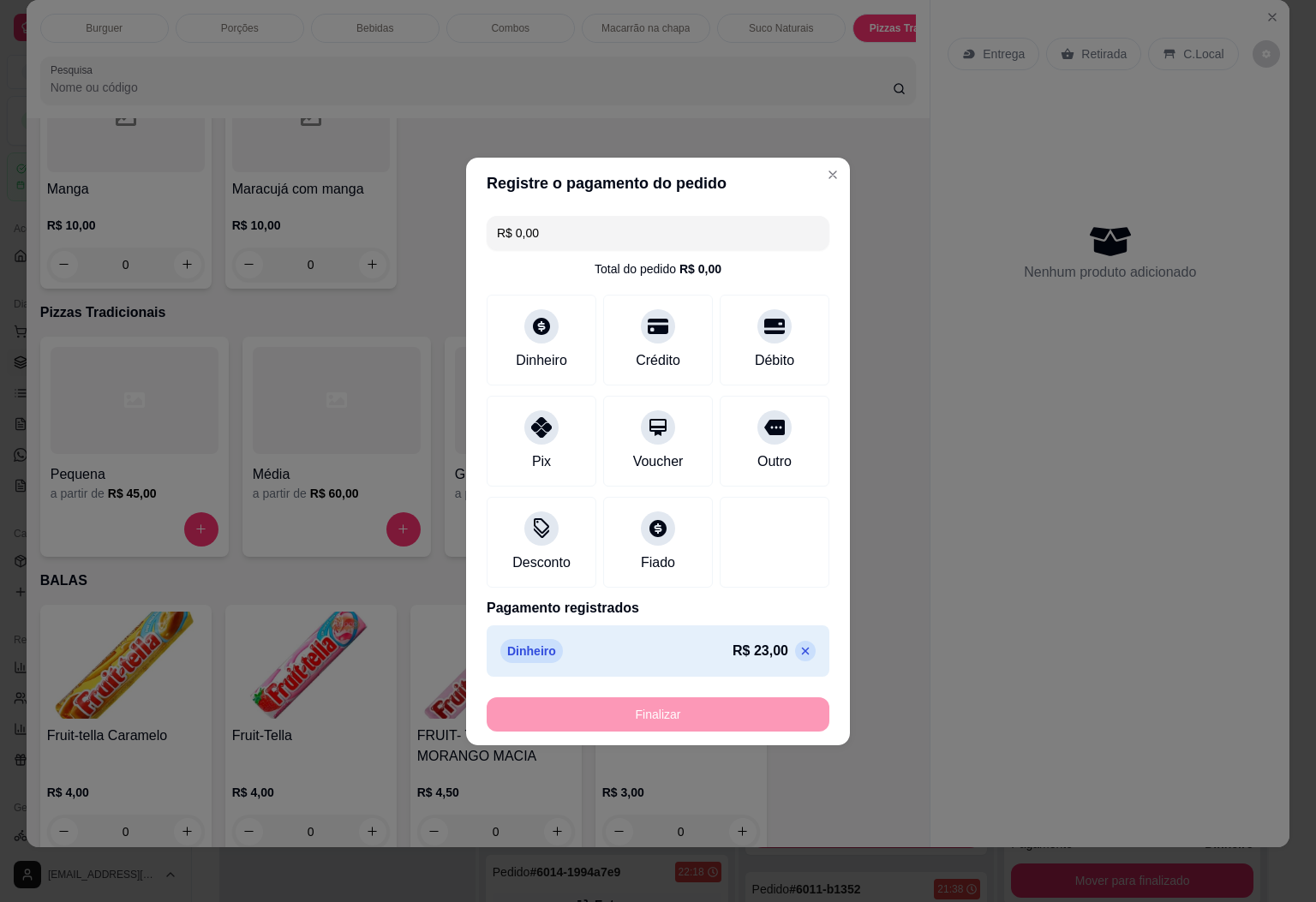
type input "-R$ 23,00"
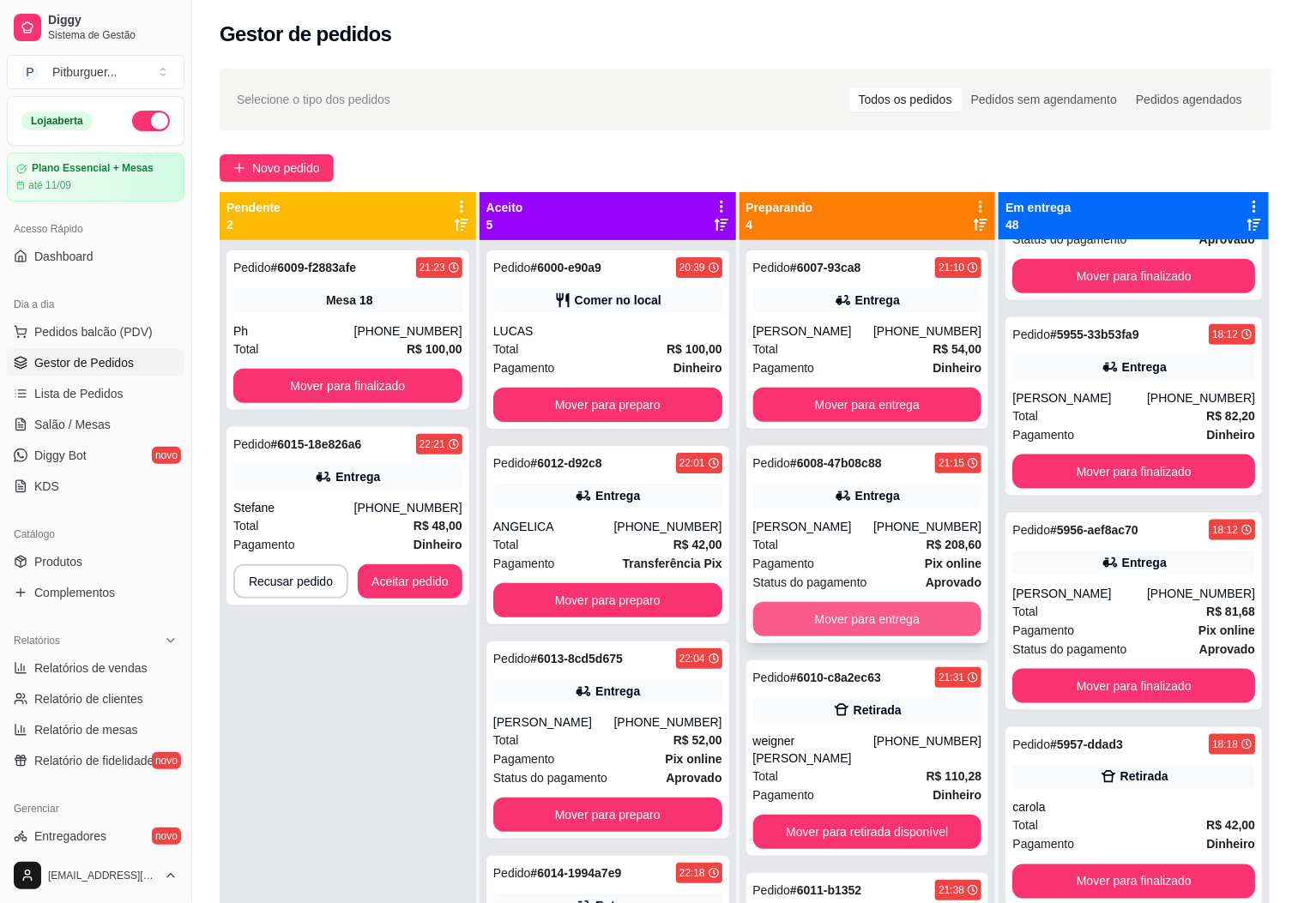
click at [864, 618] on button "Mover para entrega" at bounding box center [867, 619] width 229 height 34
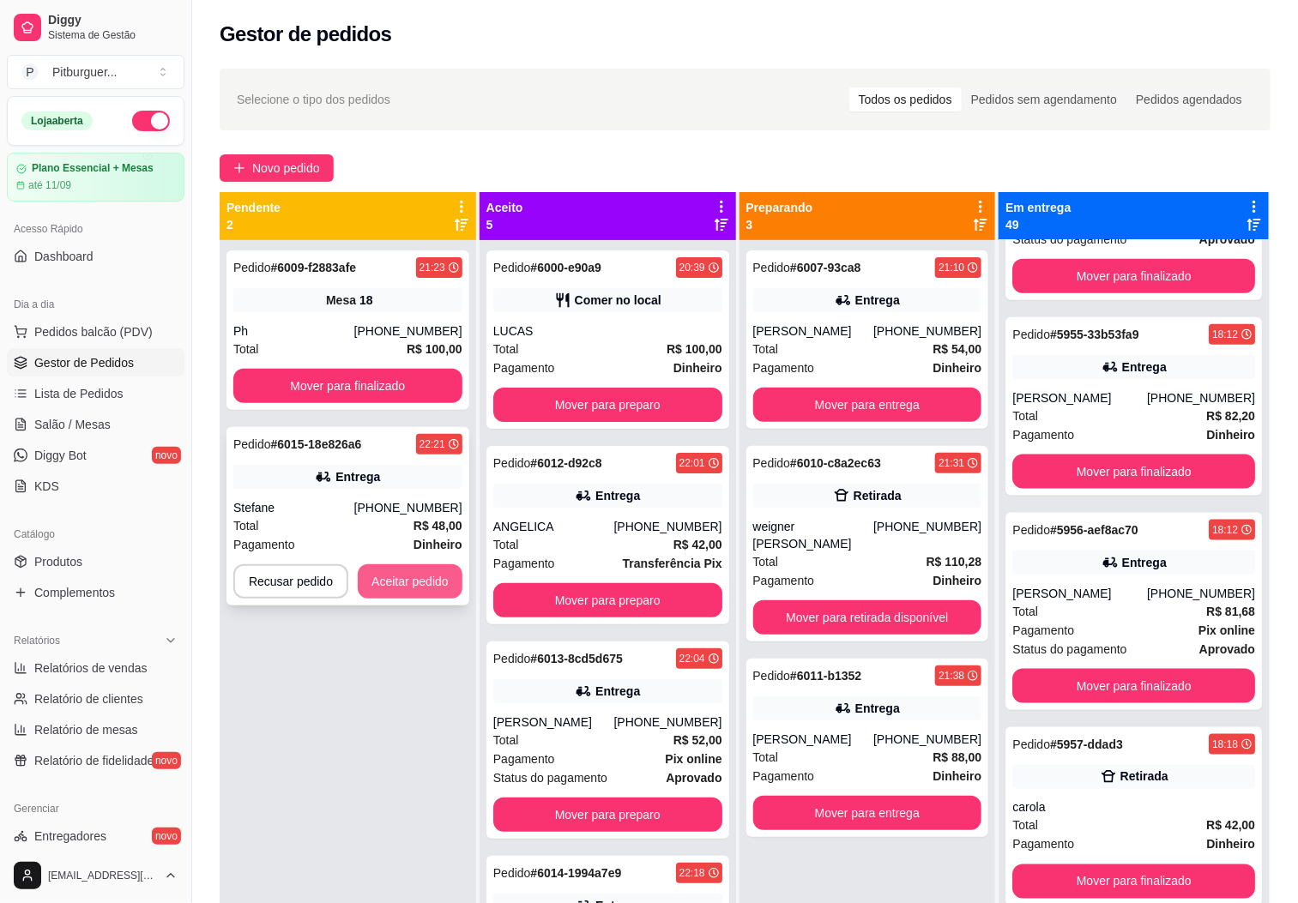
click at [419, 597] on button "Aceitar pedido" at bounding box center [410, 581] width 105 height 34
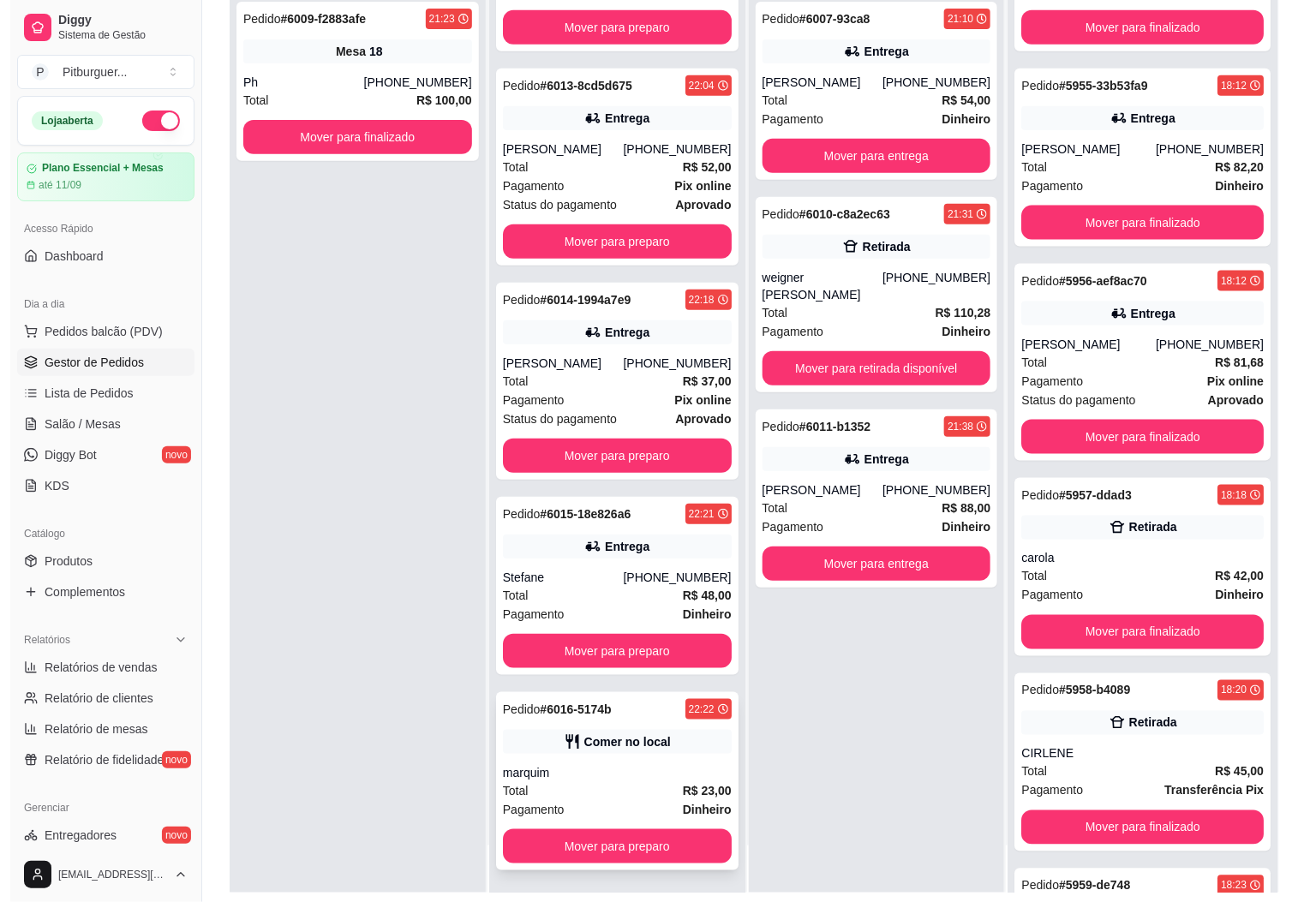
scroll to position [262, 0]
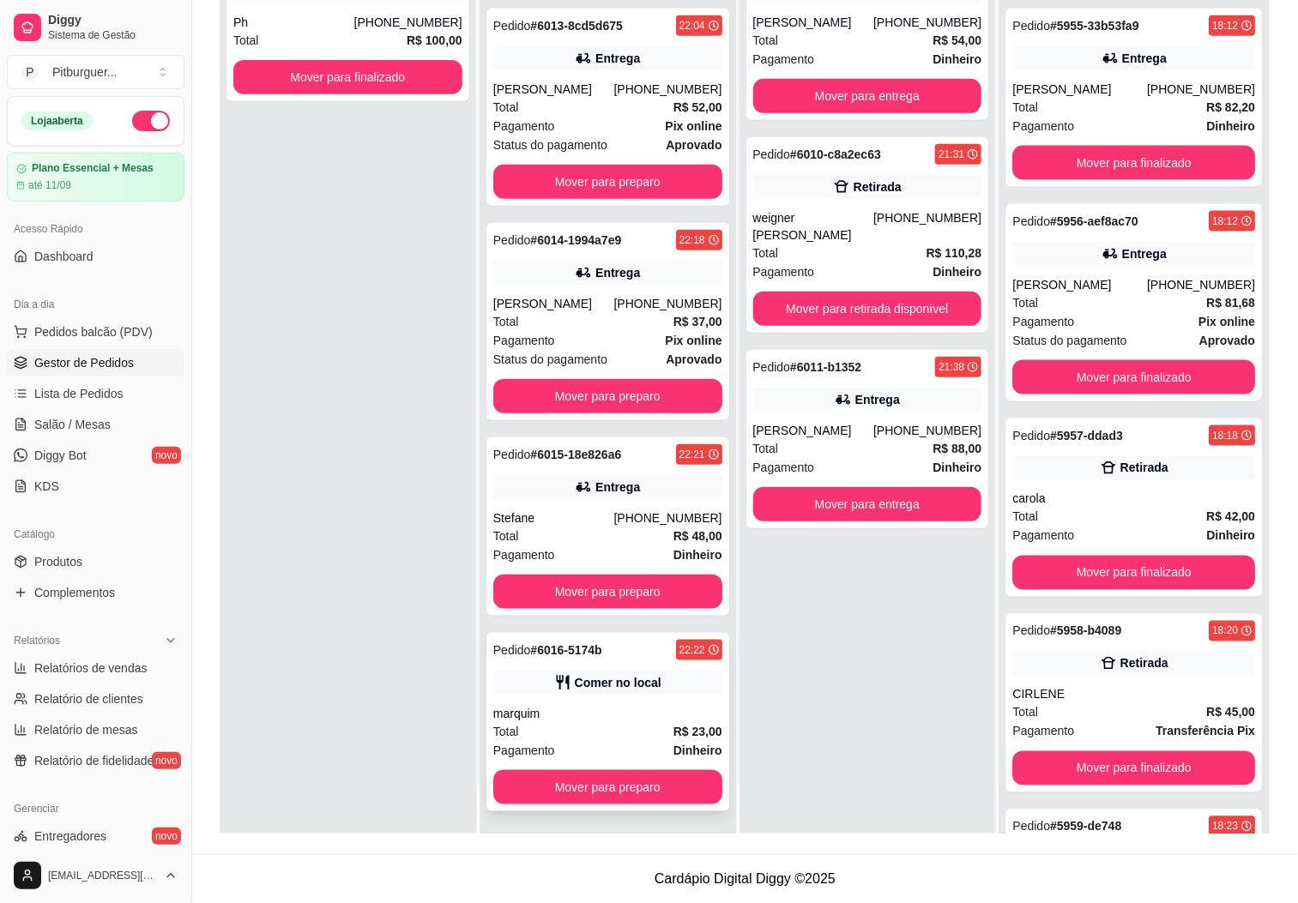
click at [559, 741] on div "Pagamento Dinheiro" at bounding box center [607, 750] width 229 height 19
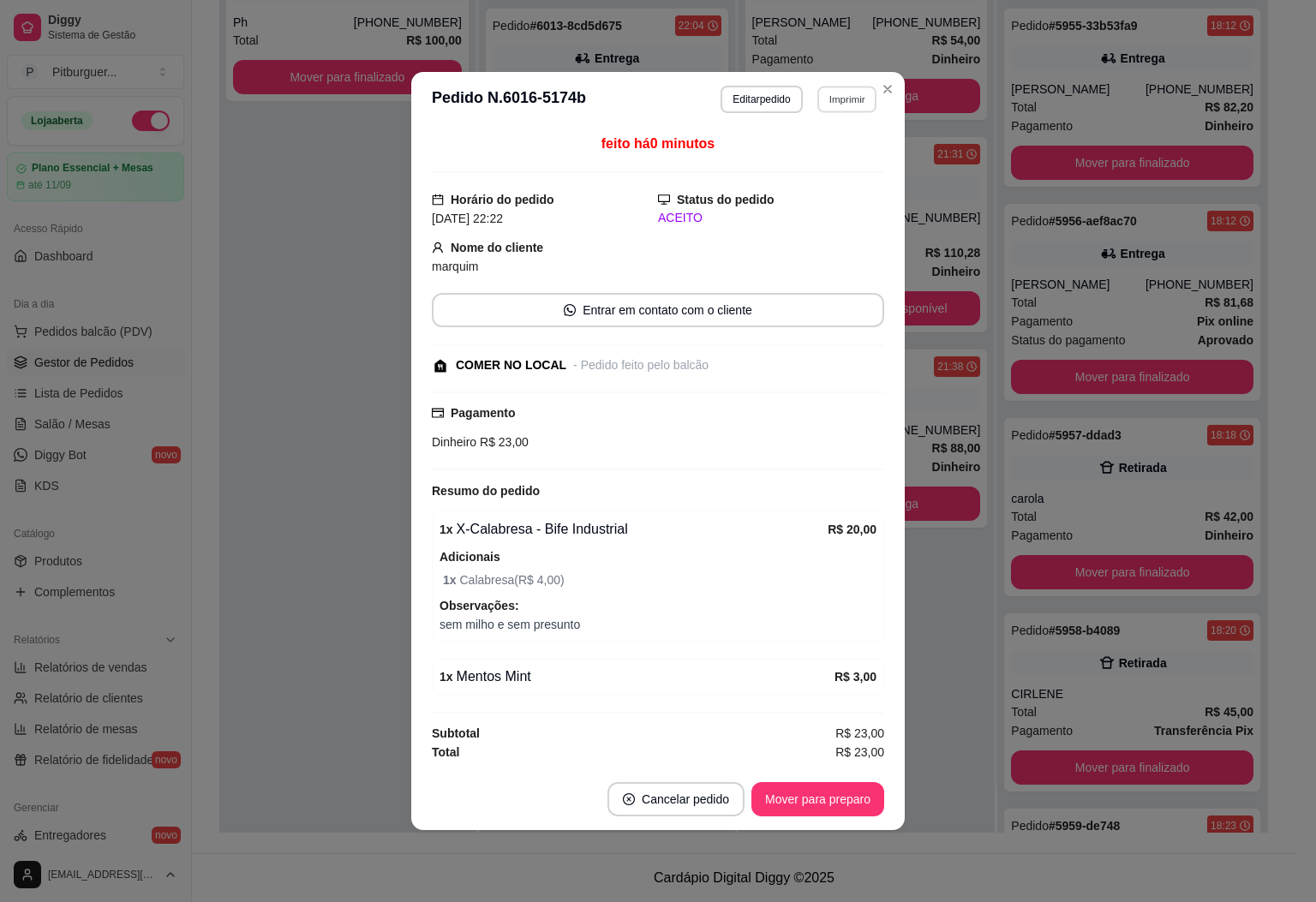
click at [839, 93] on button "Imprimir" at bounding box center [846, 99] width 59 height 27
click at [720, 377] on div "feito há 0 minutos Horário do pedido 24/08/2025 22:22 Status do pedido ACEITO N…" at bounding box center [658, 448] width 453 height 628
click at [750, 100] on button "Editar pedido" at bounding box center [762, 99] width 80 height 27
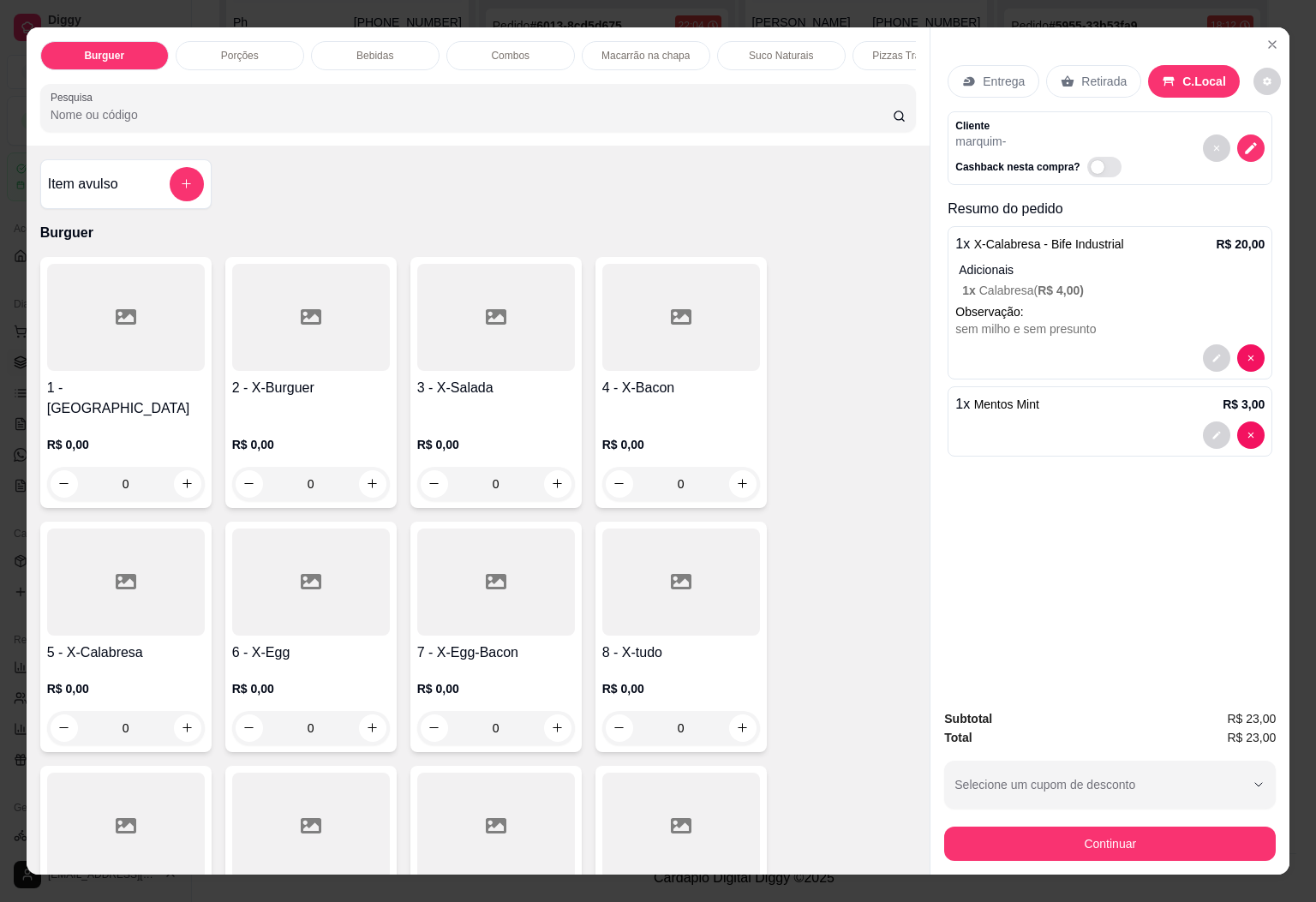
click at [240, 49] on p "Porções" at bounding box center [240, 56] width 38 height 14
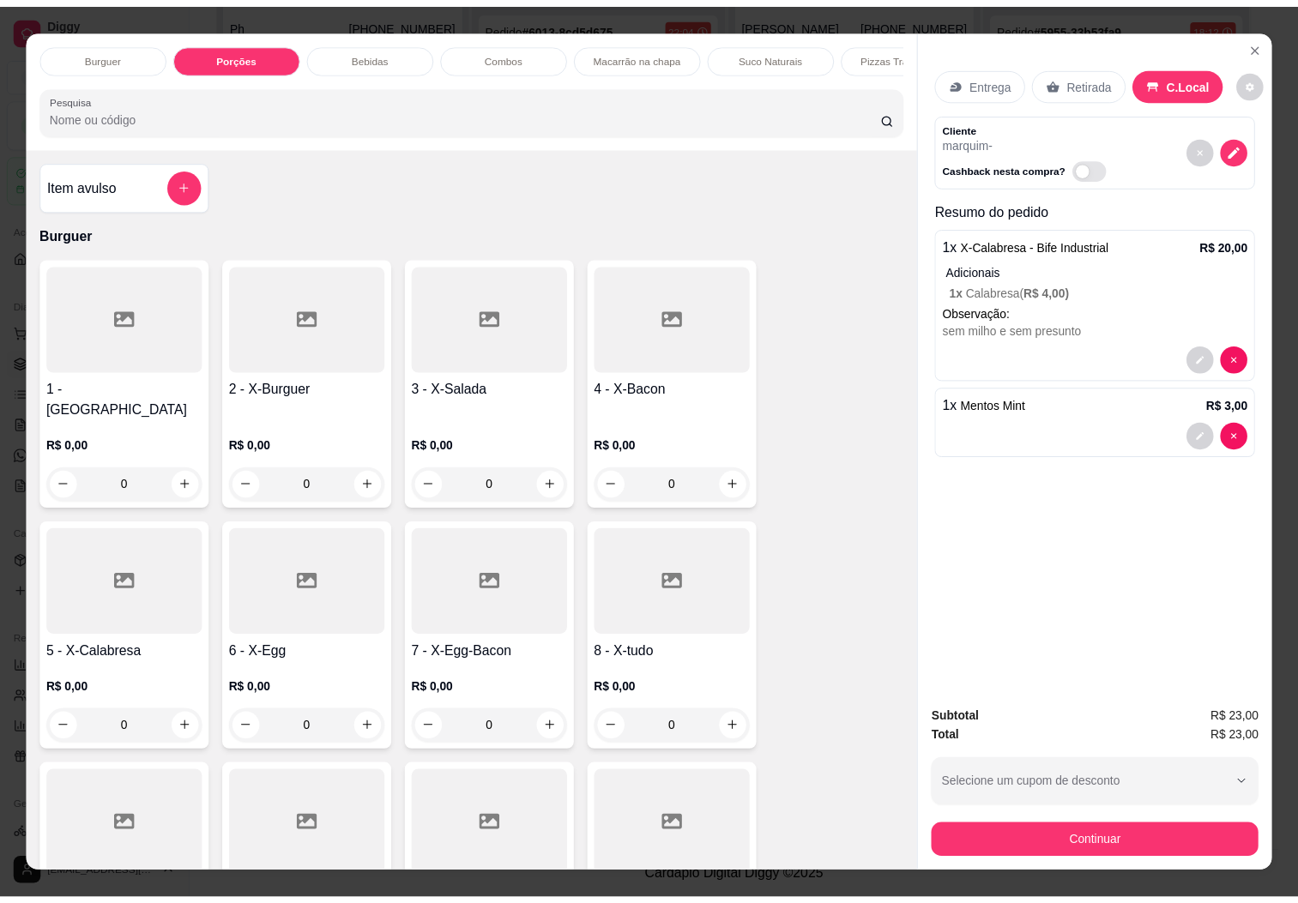
scroll to position [37, 0]
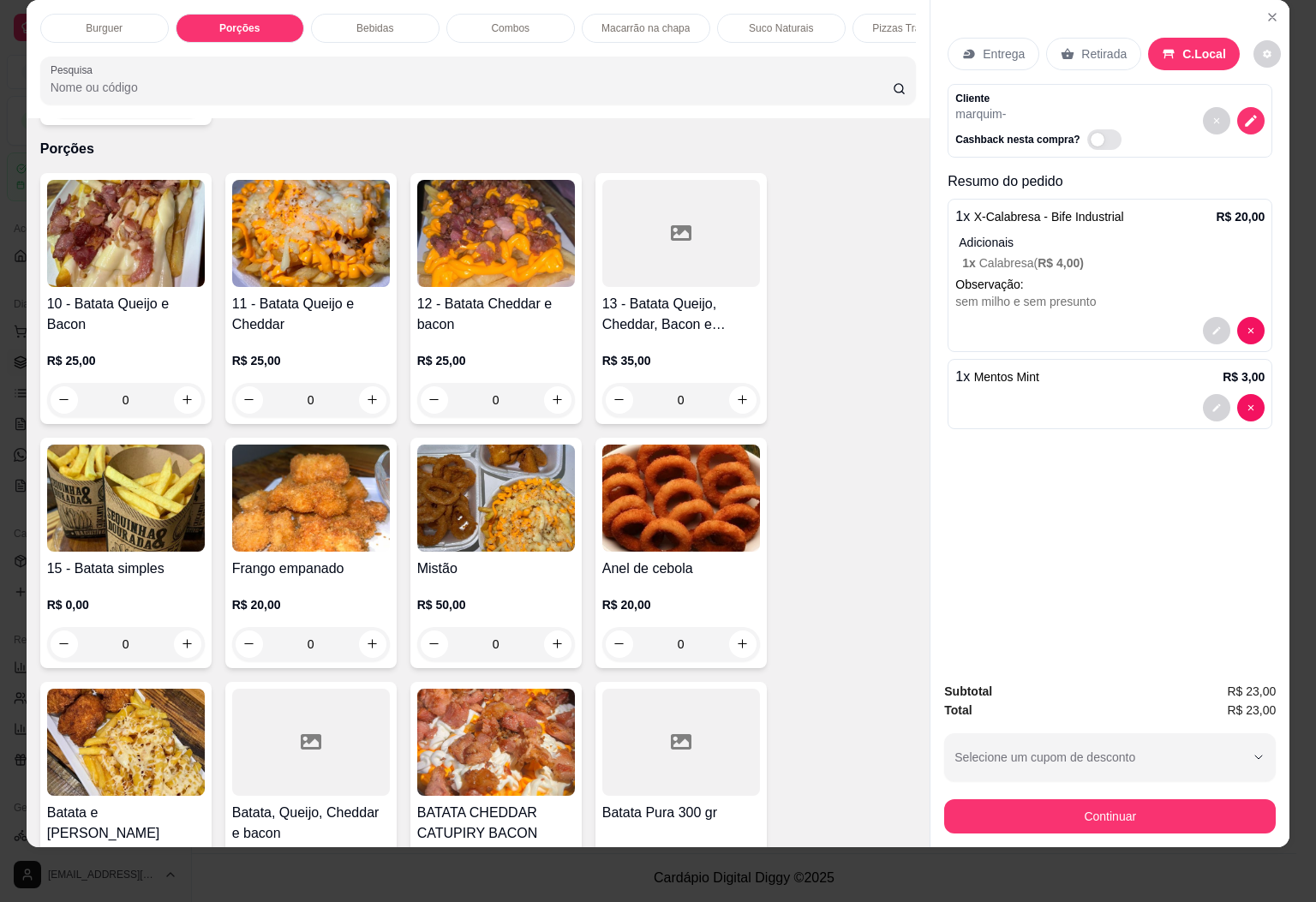
click at [127, 499] on img at bounding box center [126, 497] width 158 height 107
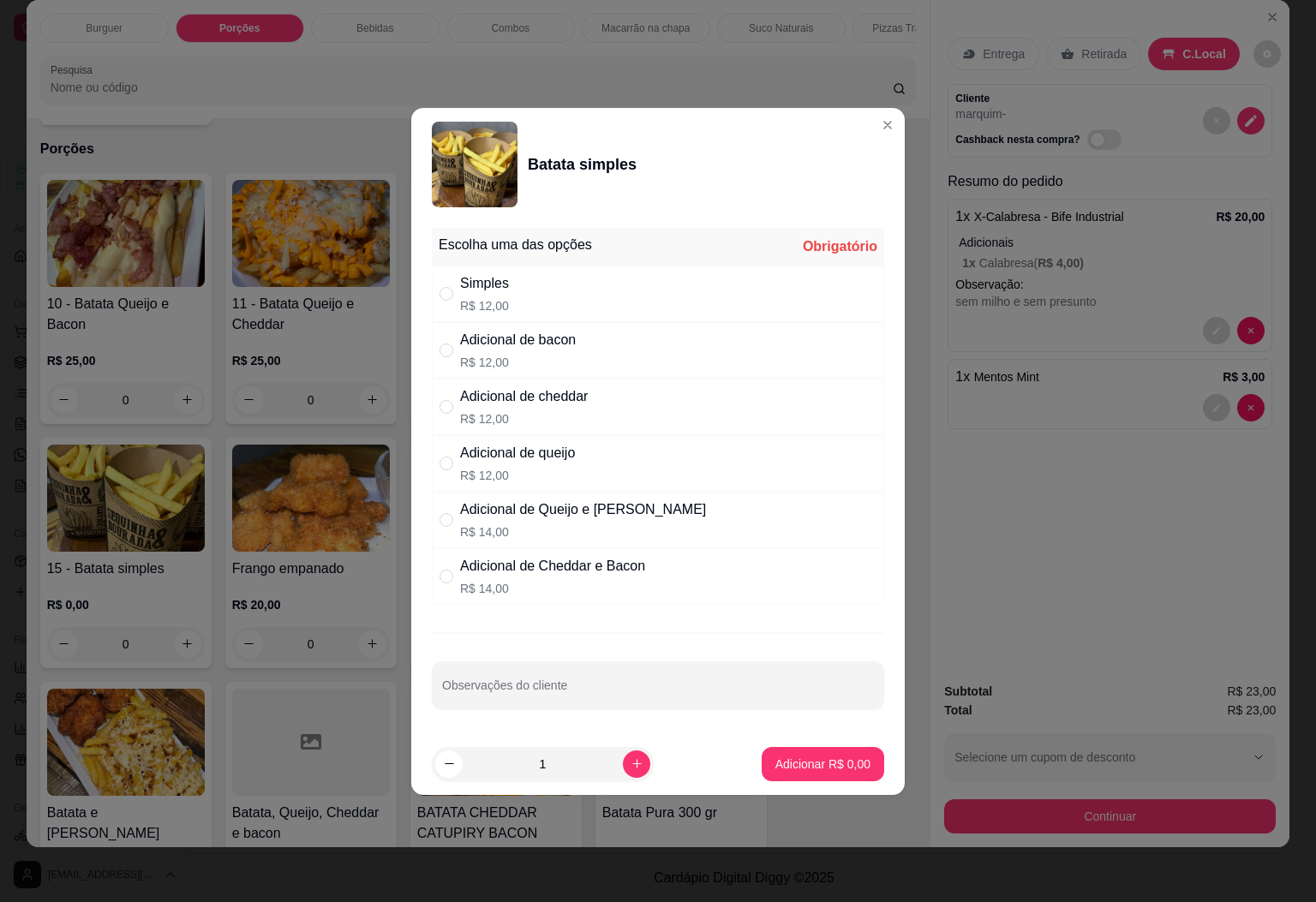
click at [497, 280] on div "Simples" at bounding box center [485, 284] width 49 height 21
radio input "true"
click at [792, 768] on p "Adicionar R$ 12,00" at bounding box center [819, 763] width 102 height 17
type input "1"
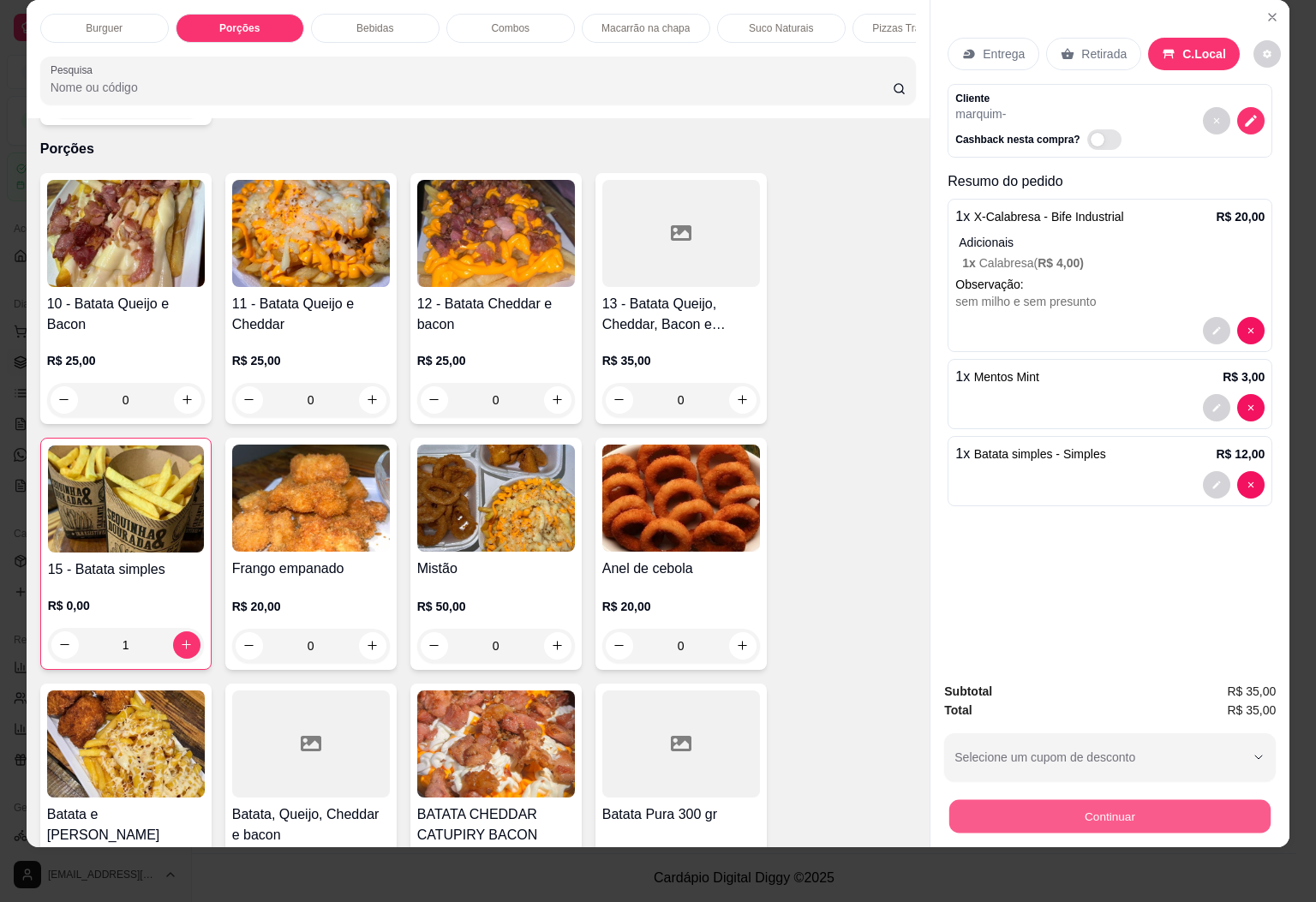
click at [1098, 800] on button "Continuar" at bounding box center [1110, 816] width 322 height 33
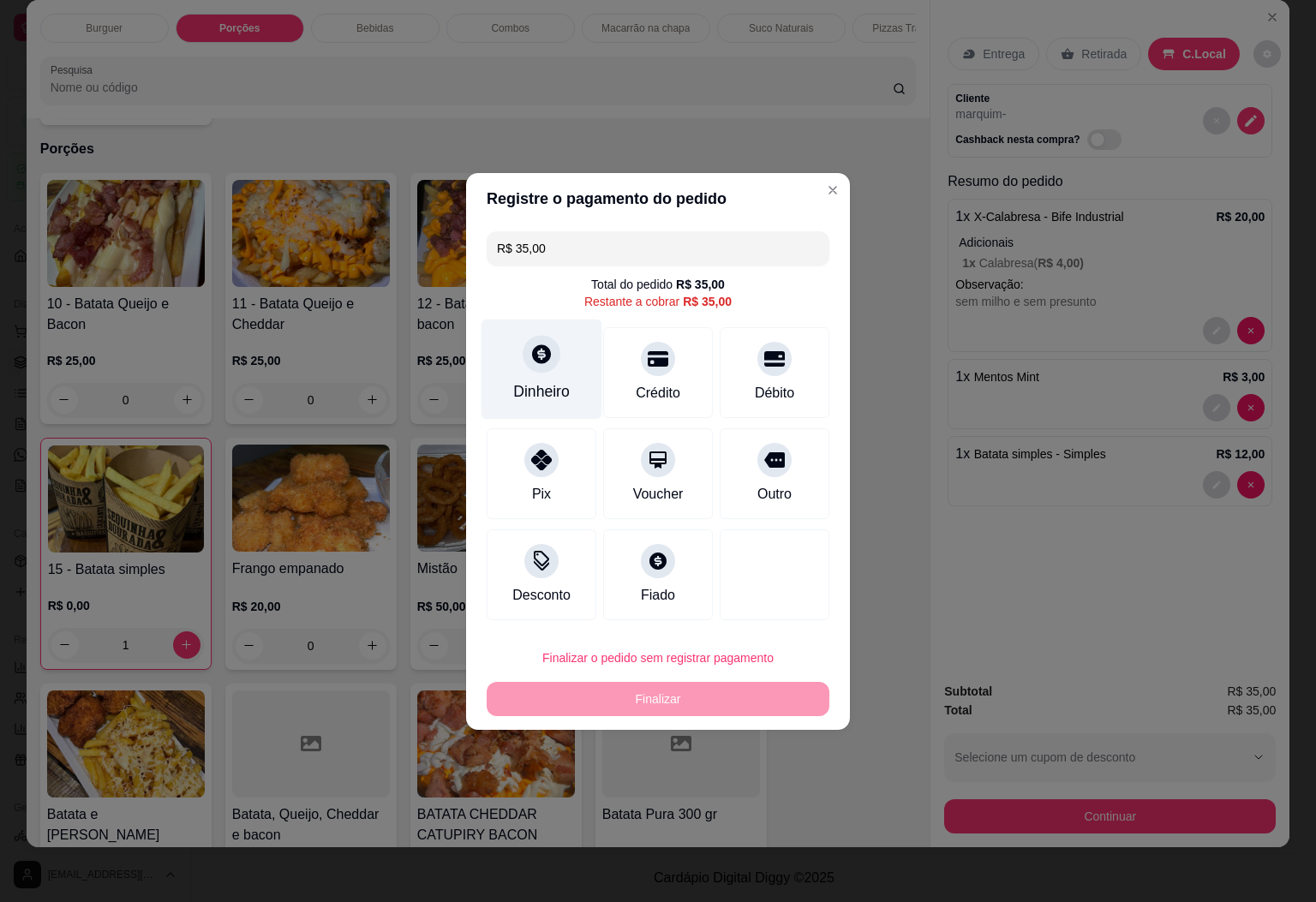
click at [564, 376] on div "Dinheiro" at bounding box center [542, 369] width 121 height 100
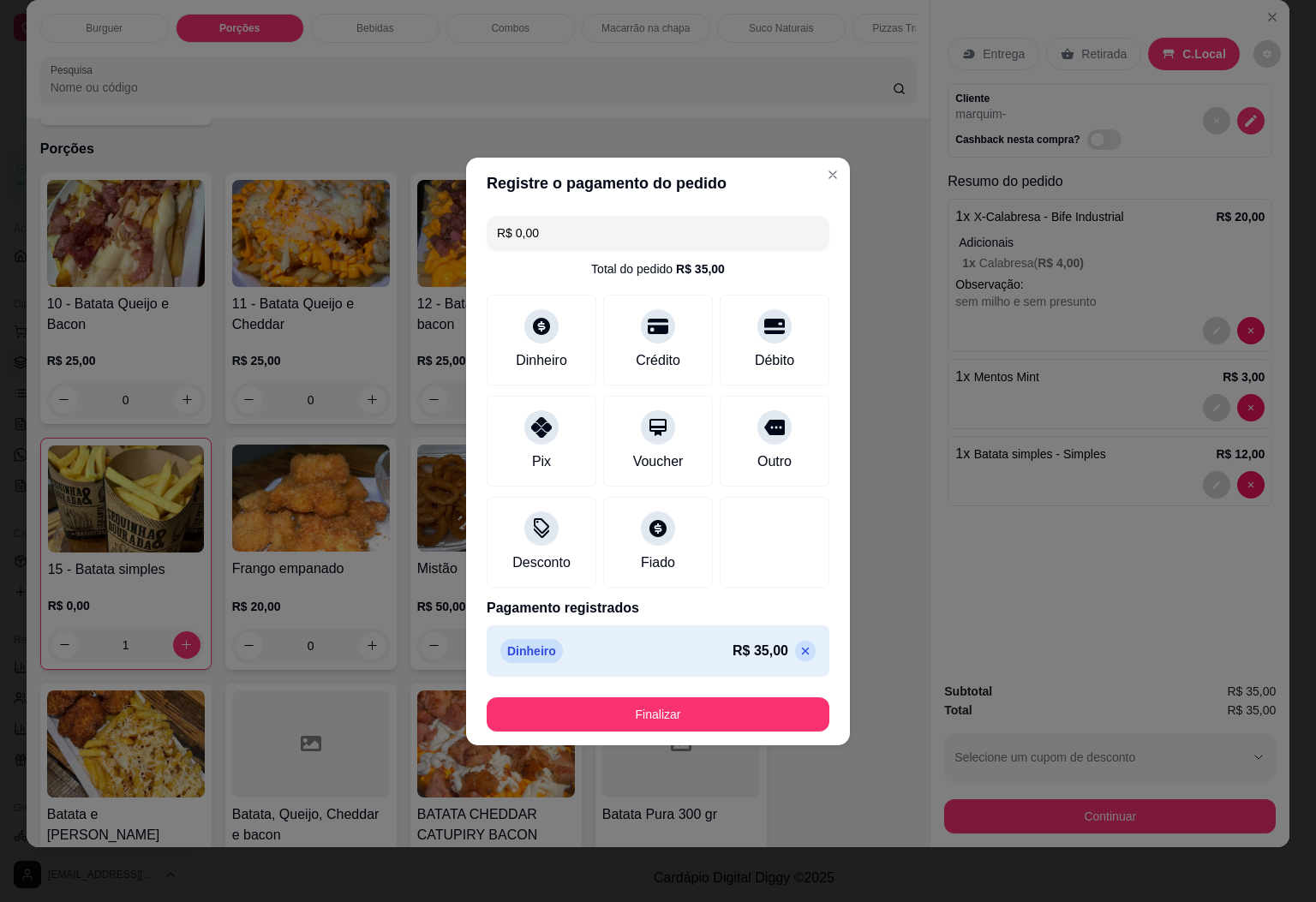
type input "R$ 0,00"
click at [710, 719] on button "Finalizar" at bounding box center [658, 713] width 333 height 33
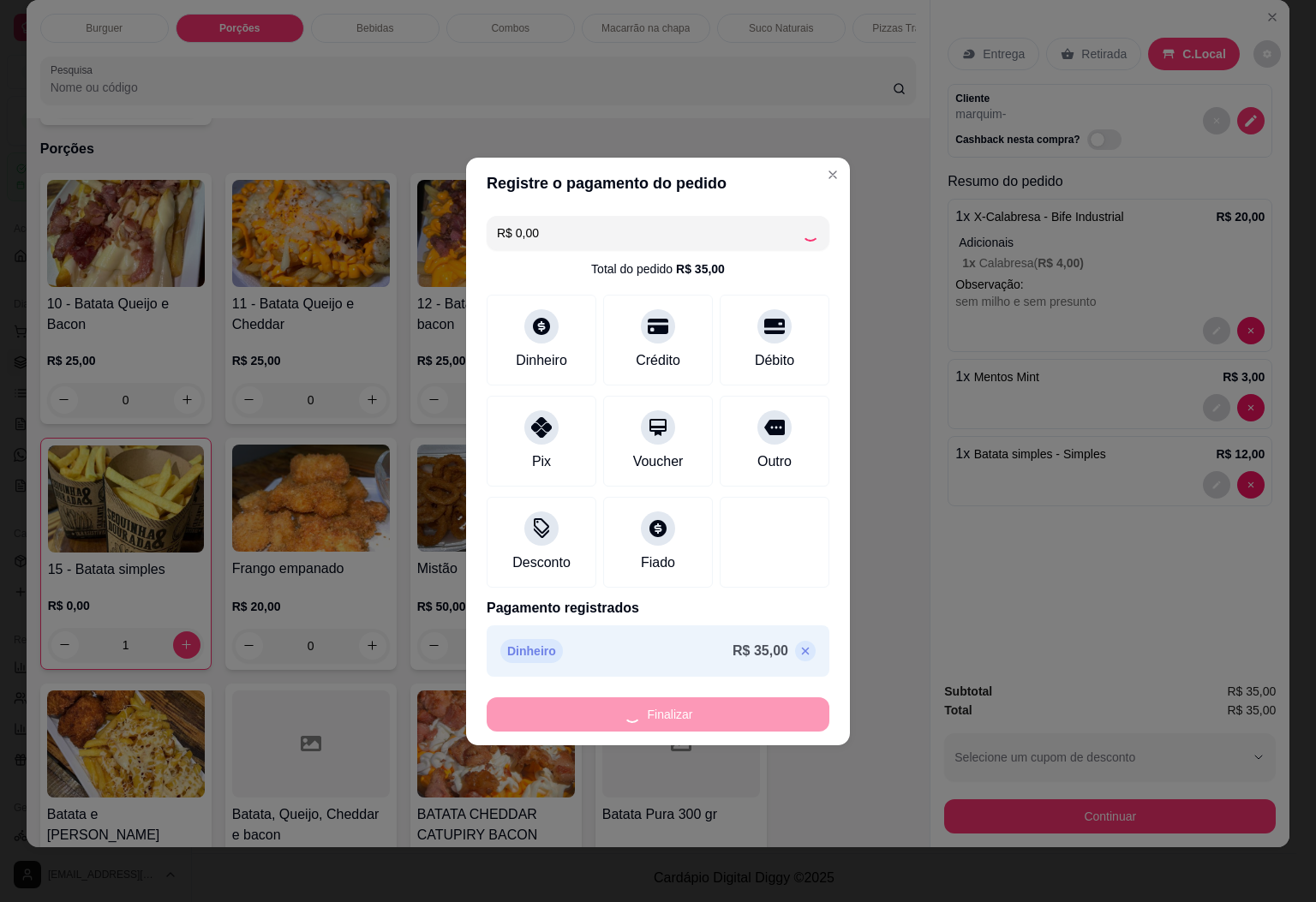
type input "0"
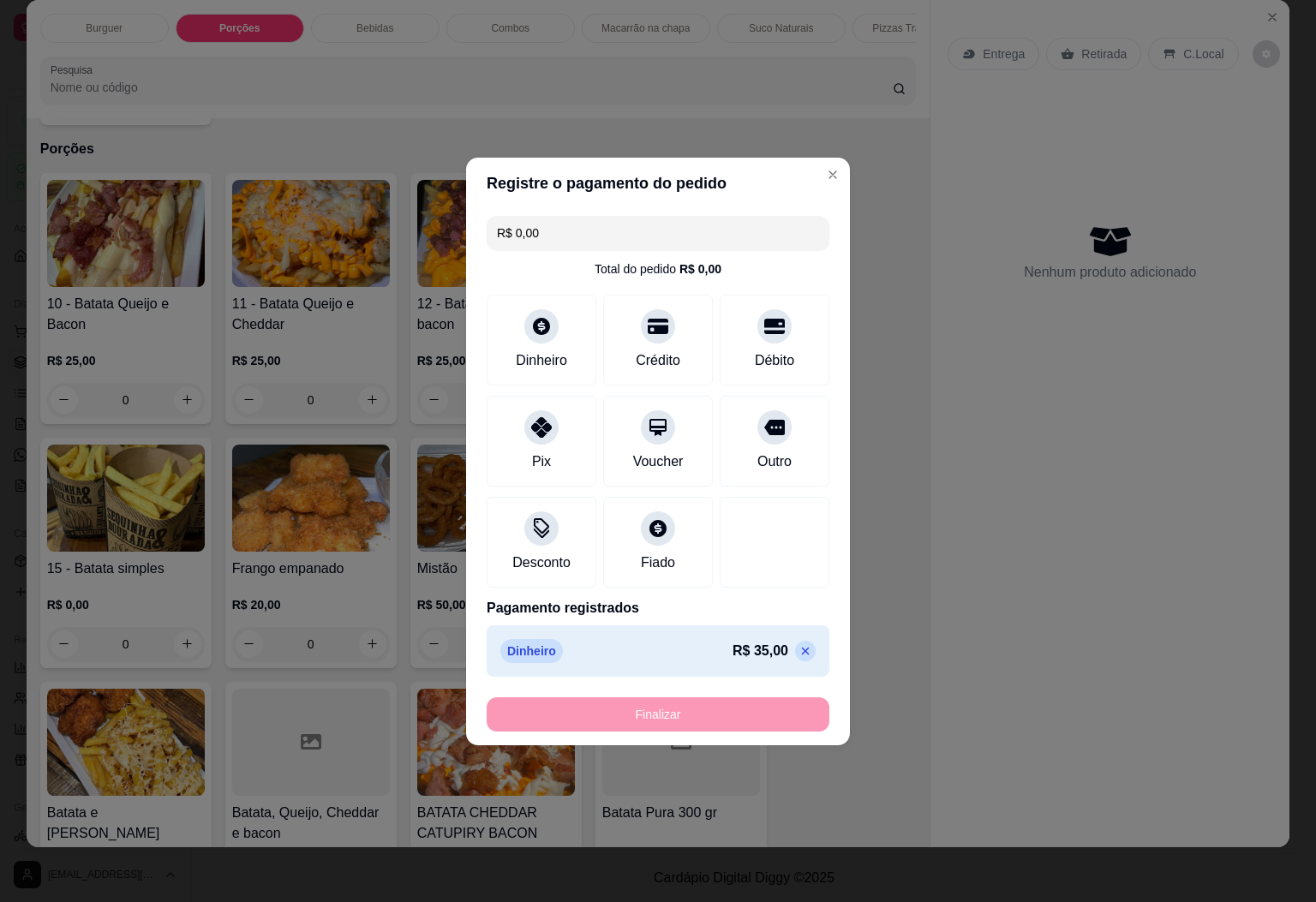
type input "-R$ 35,00"
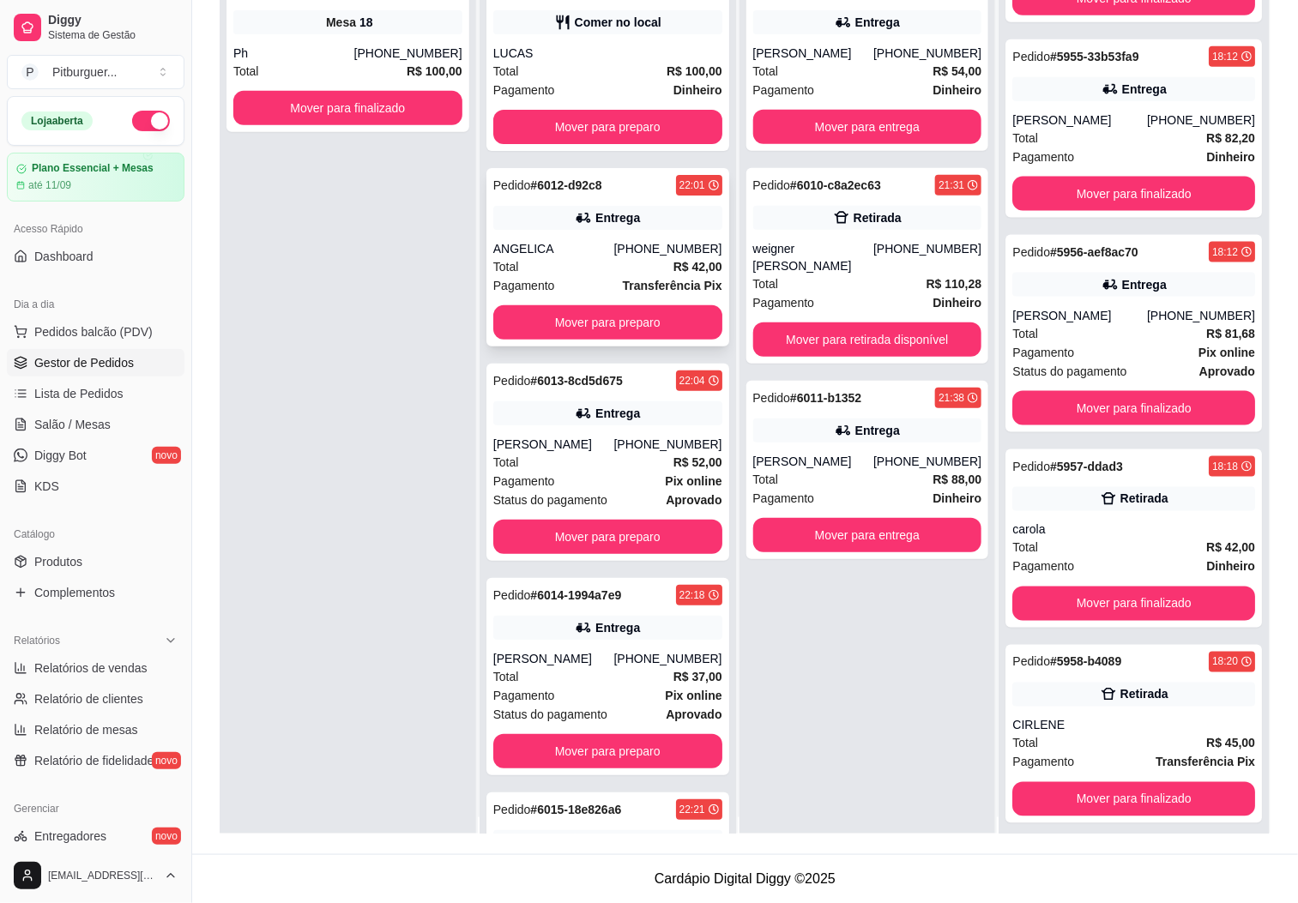
scroll to position [0, 0]
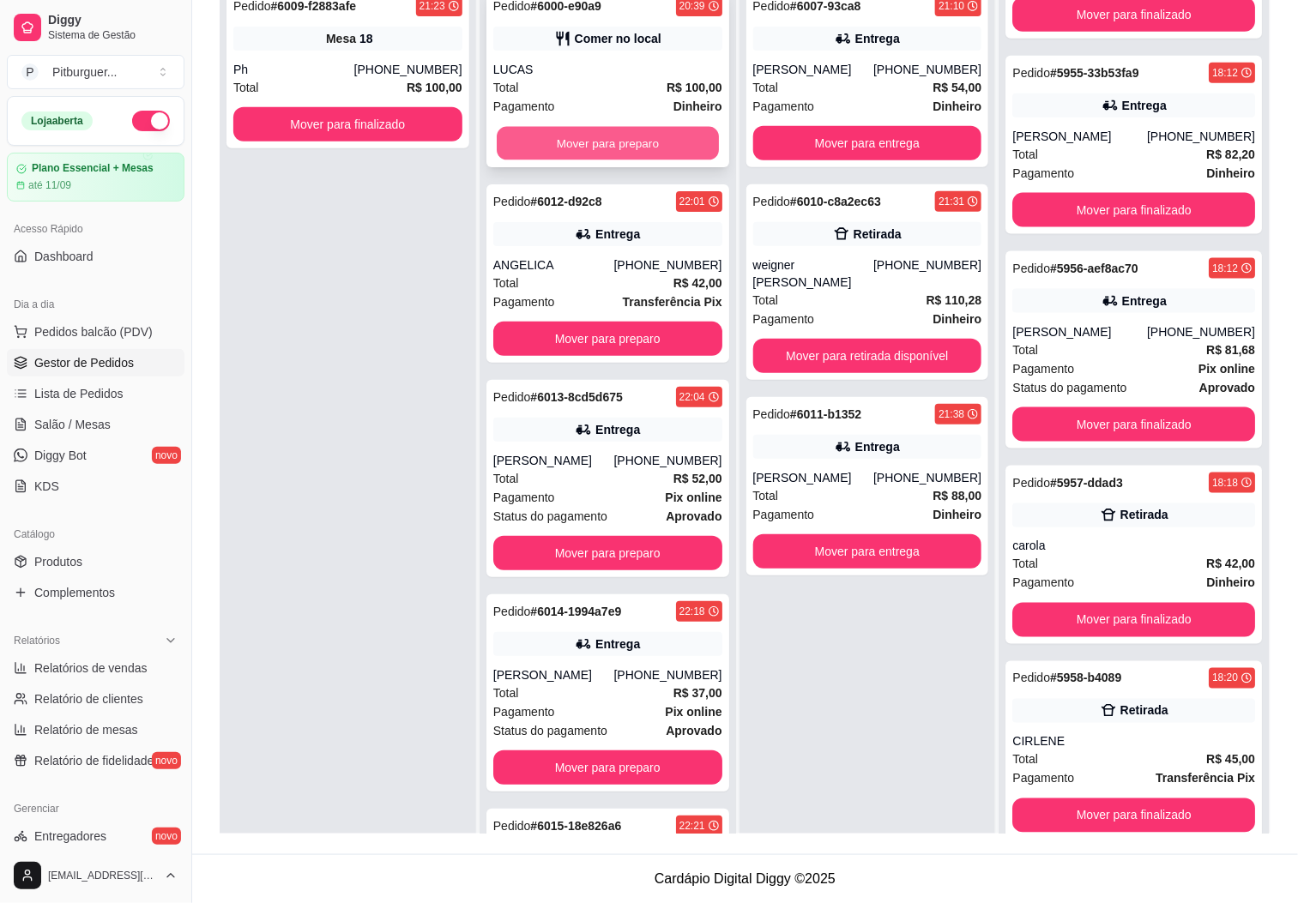
click at [602, 145] on button "Mover para preparo" at bounding box center [608, 143] width 222 height 33
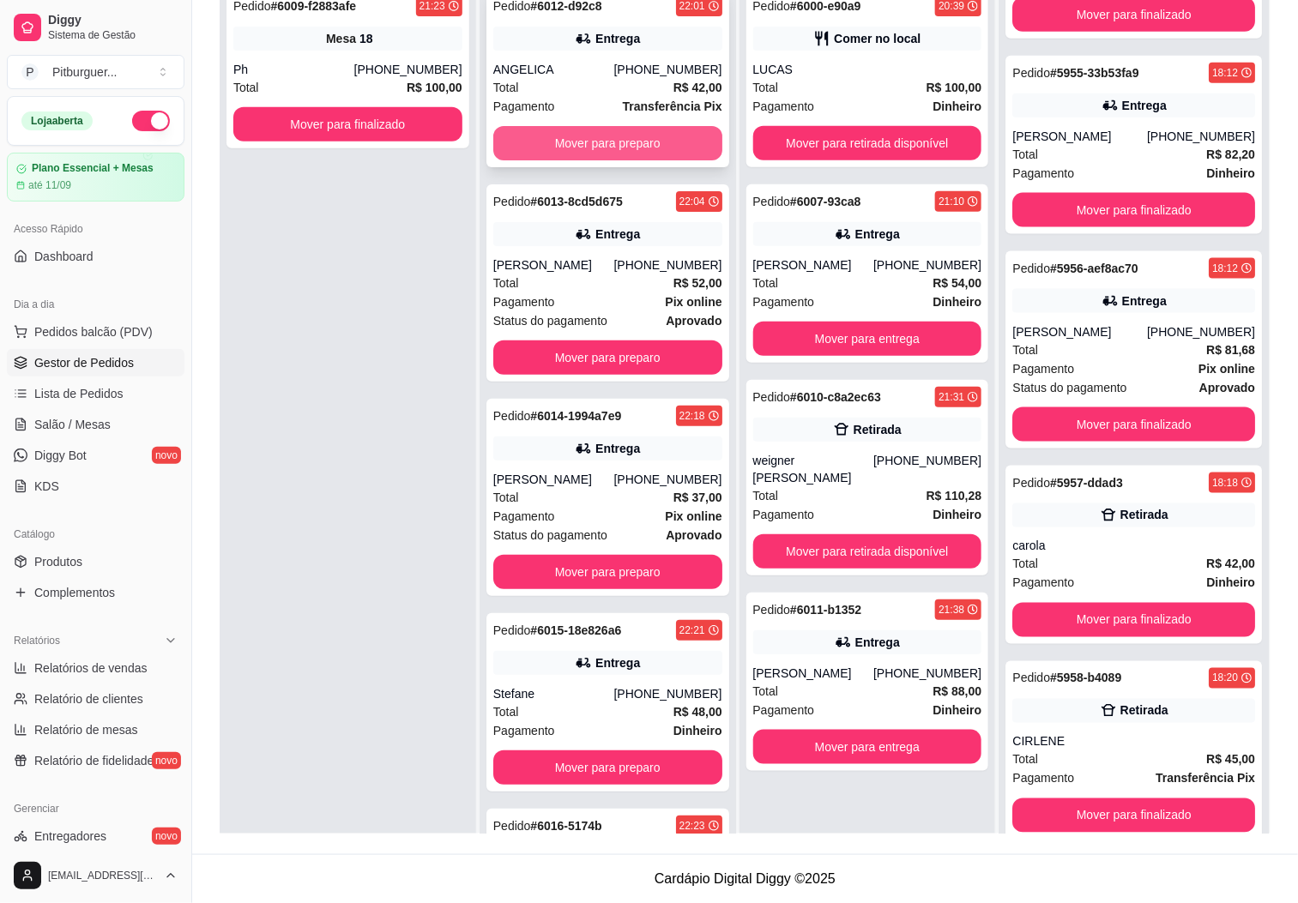
click at [602, 144] on button "Mover para preparo" at bounding box center [607, 143] width 229 height 34
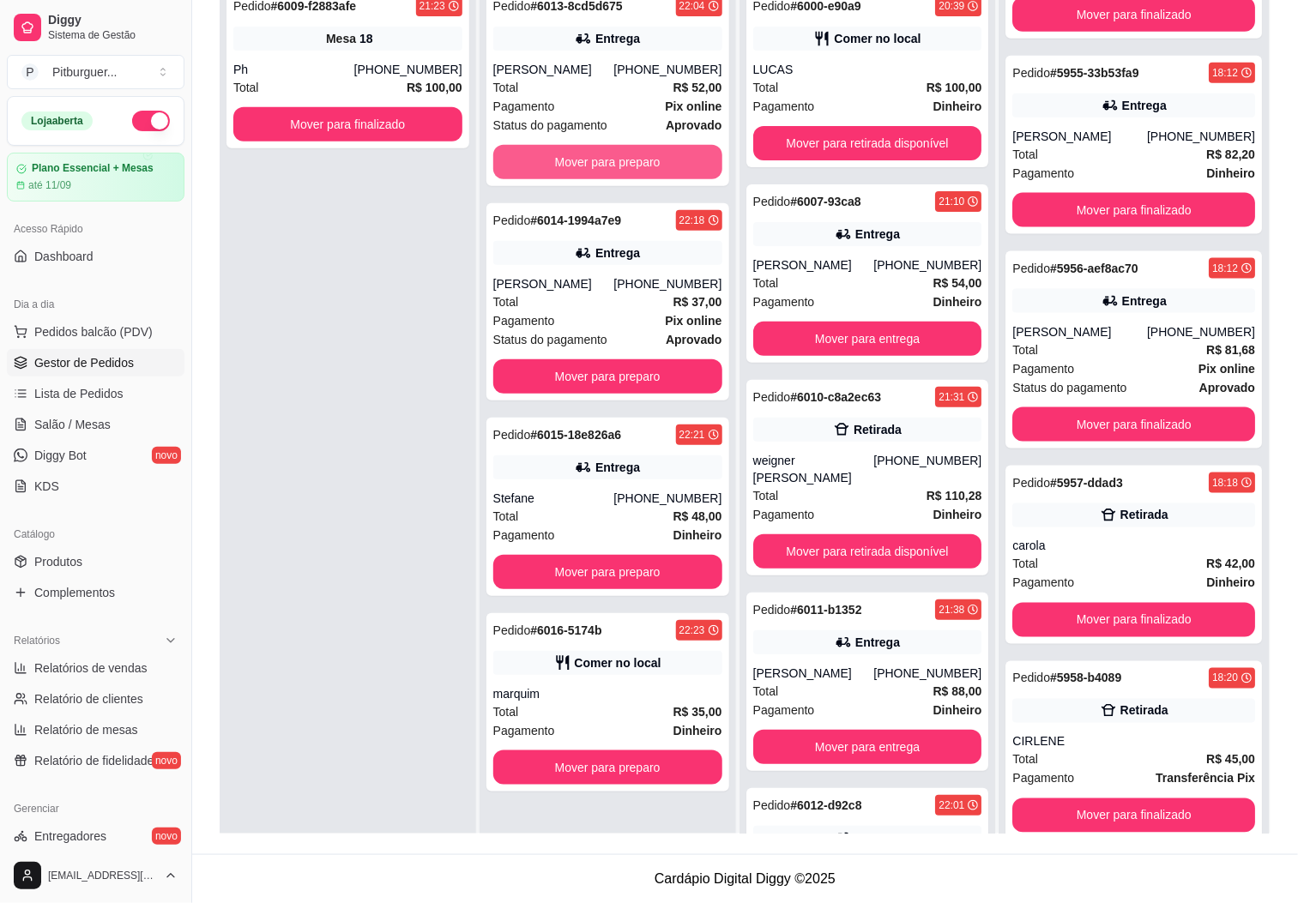
click at [602, 145] on button "Mover para preparo" at bounding box center [607, 162] width 229 height 34
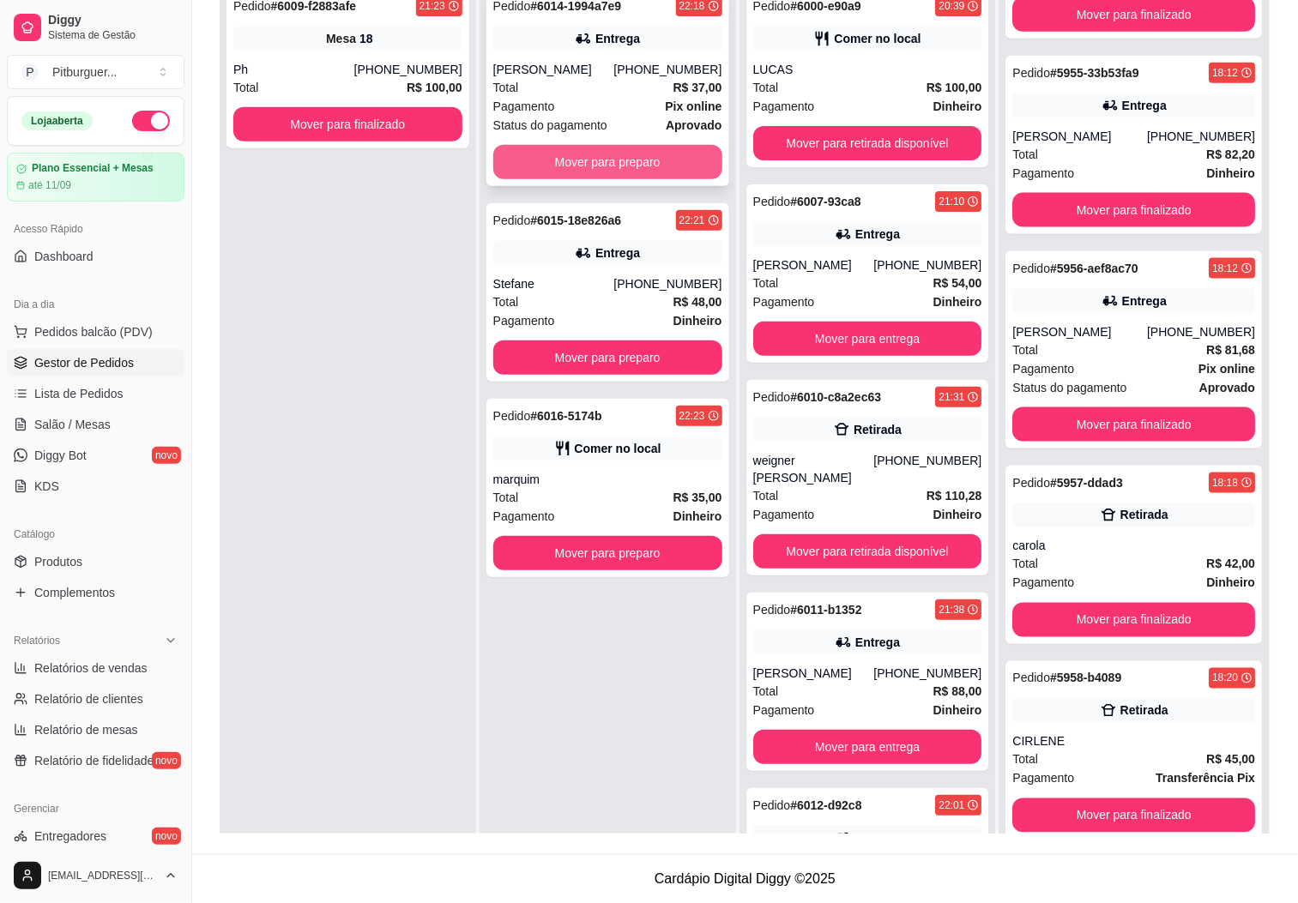
click at [585, 165] on button "Mover para preparo" at bounding box center [607, 162] width 229 height 34
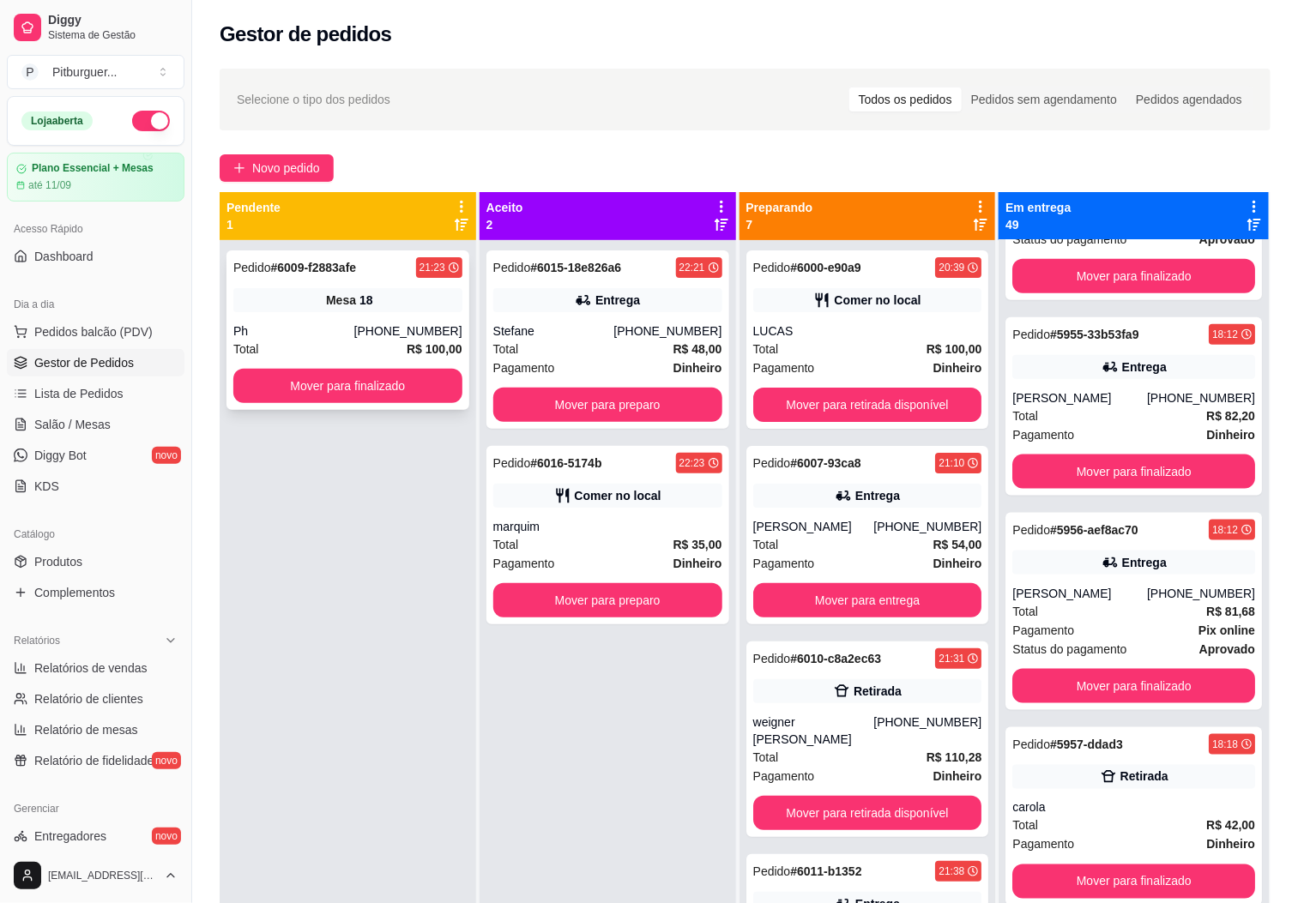
click at [354, 332] on div "Ph" at bounding box center [293, 330] width 121 height 17
click at [373, 306] on div "Mesa 18" at bounding box center [347, 300] width 229 height 24
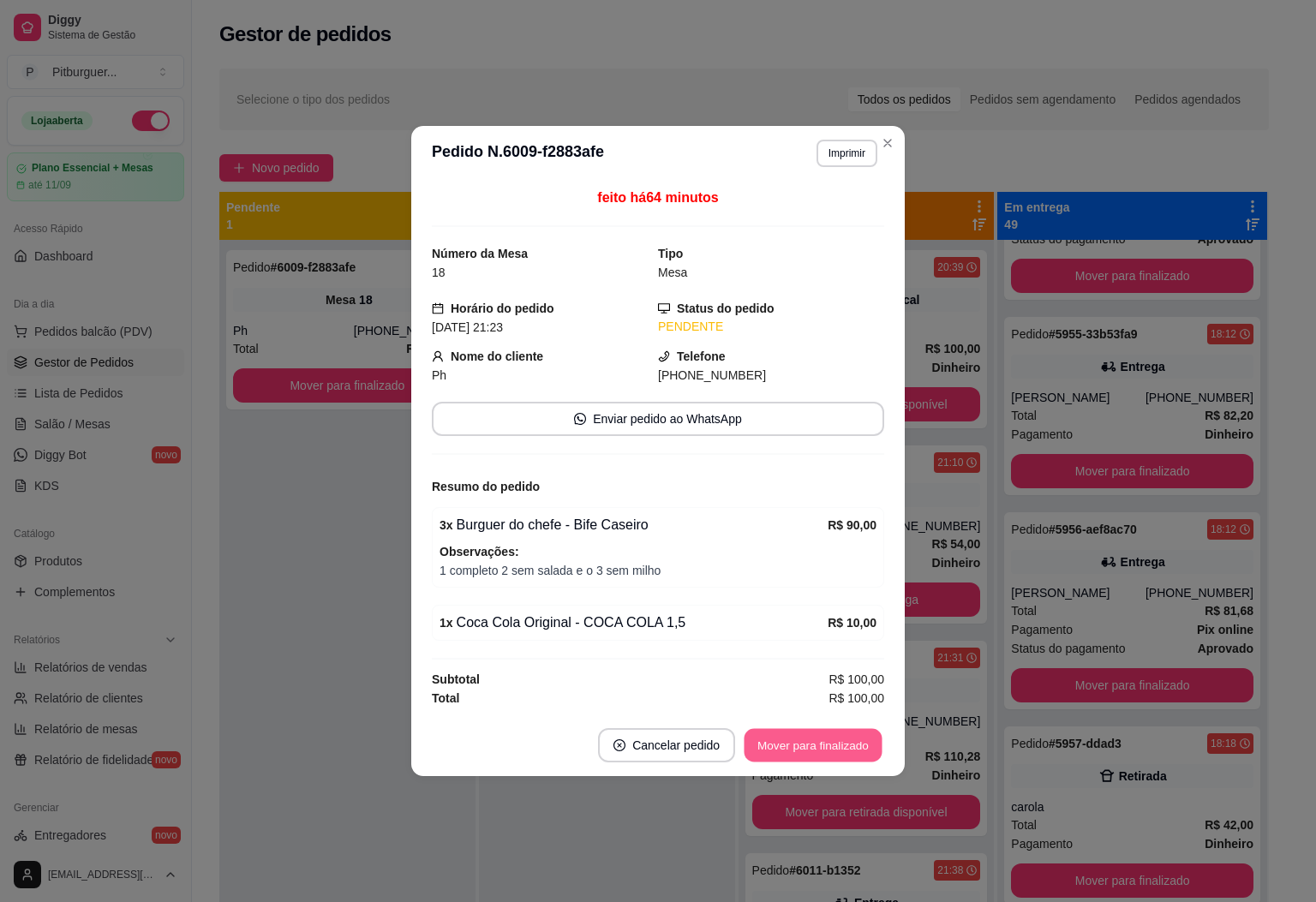
click at [766, 738] on button "Mover para finalizado" at bounding box center [813, 745] width 138 height 33
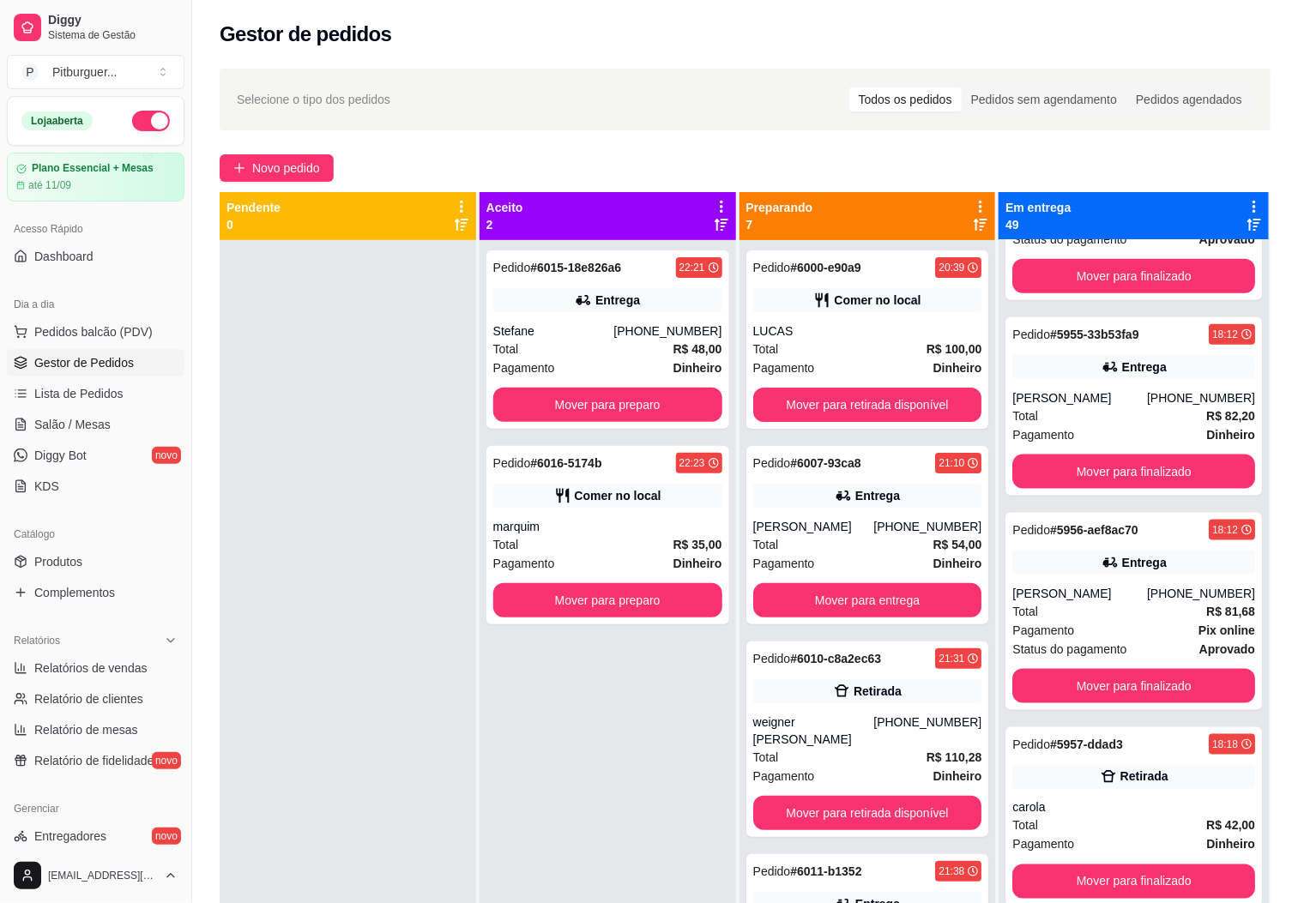
click at [585, 721] on div "Pedido # 6015-18e826a6 22:21 Entrega Stefane (28) 99929-4475 Total R$ 48,00 Pag…" at bounding box center [607, 691] width 256 height 903
click at [805, 806] on button "Mover para retirada disponível" at bounding box center [867, 813] width 222 height 33
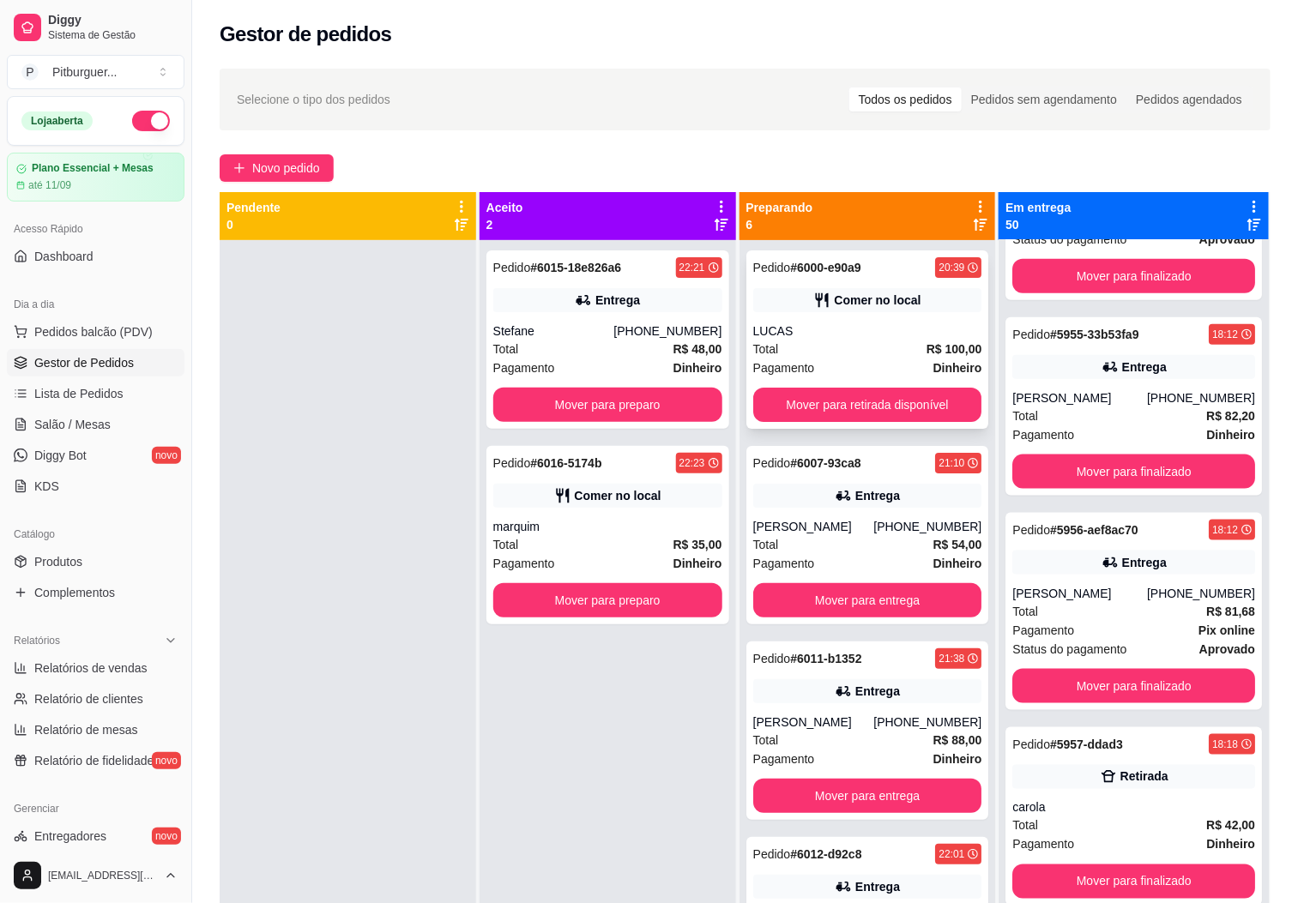
click at [883, 369] on div "Pagamento Dinheiro" at bounding box center [867, 367] width 229 height 19
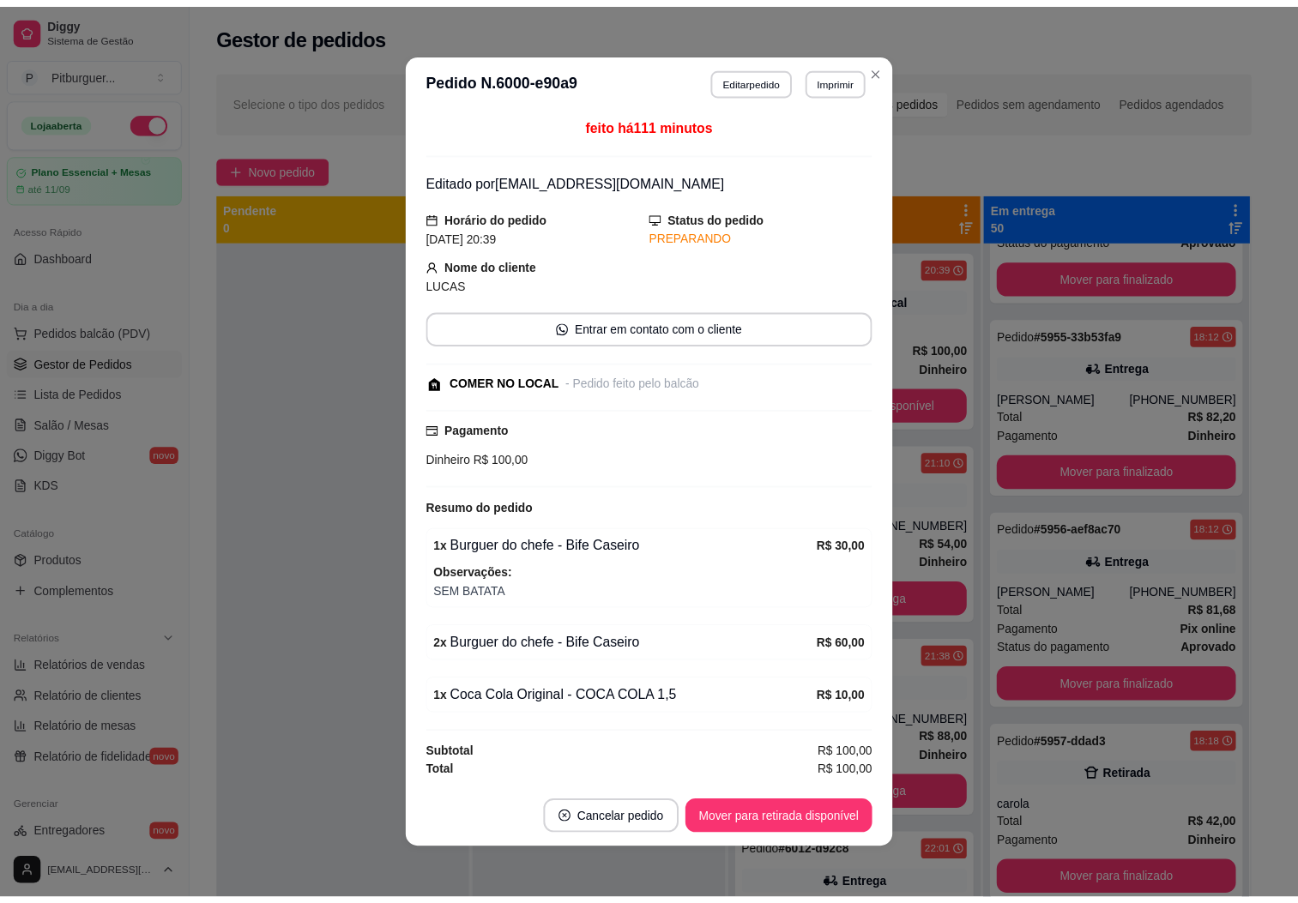
scroll to position [9, 0]
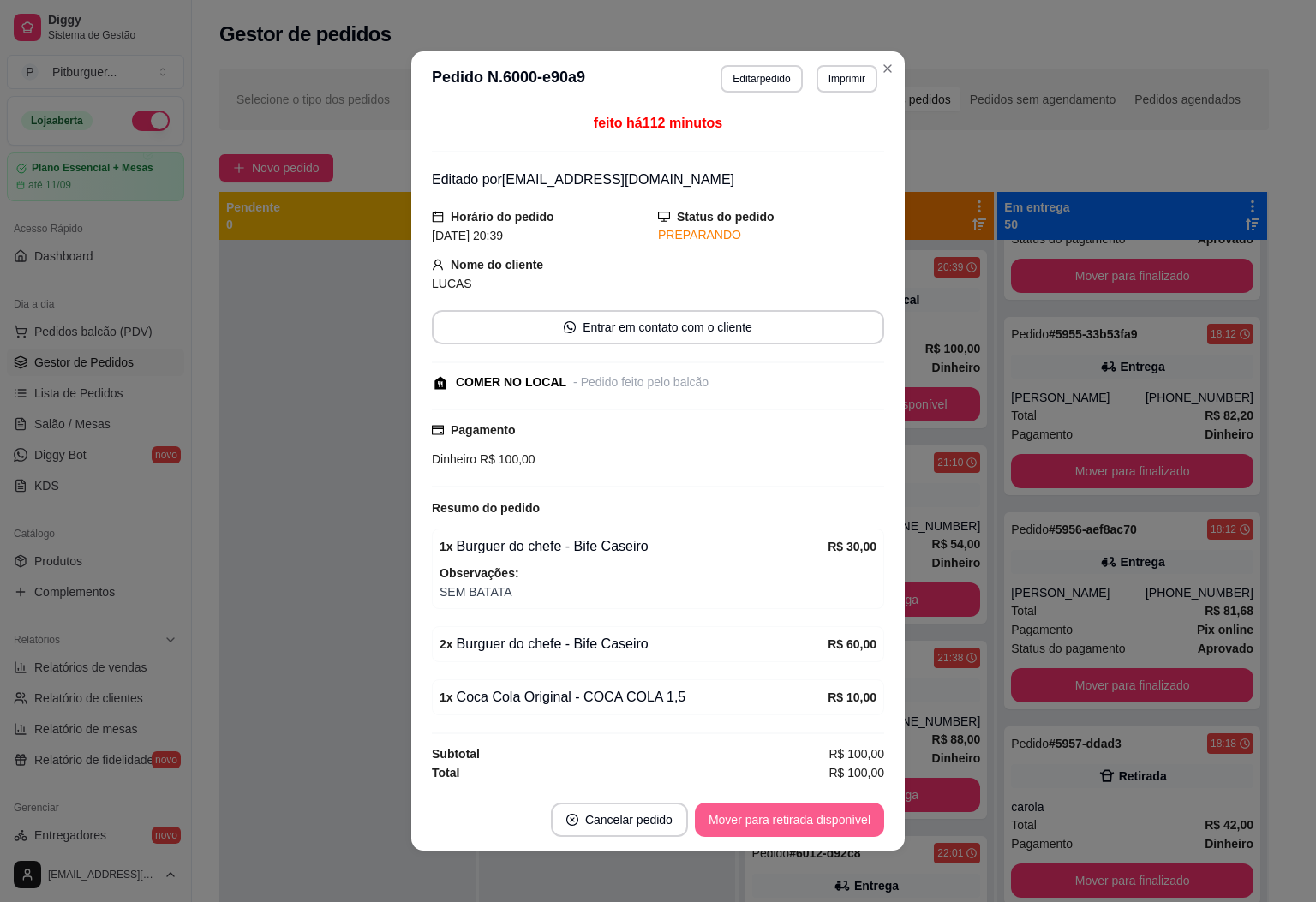
click at [754, 828] on button "Mover para retirada disponível" at bounding box center [790, 820] width 190 height 34
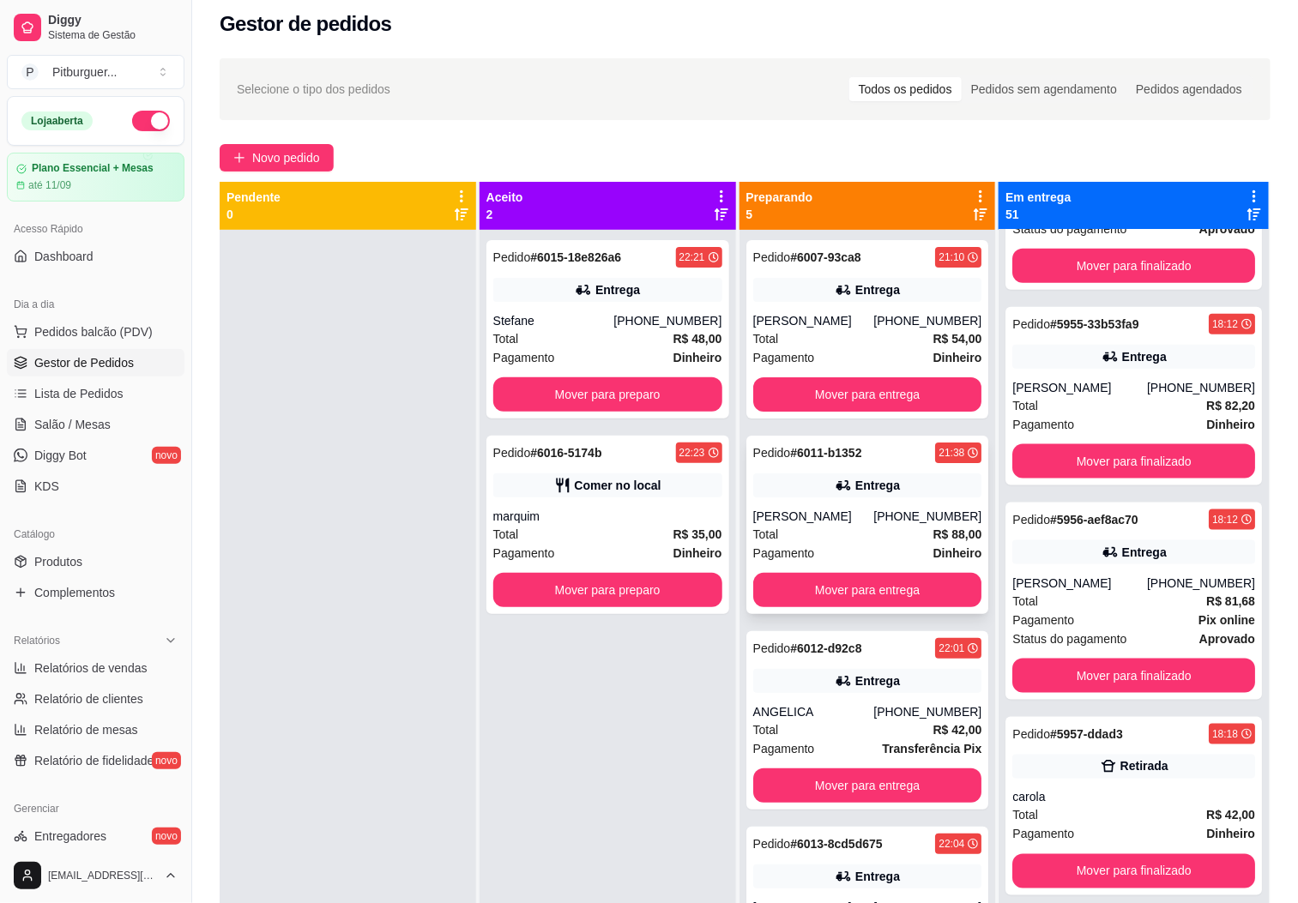
scroll to position [0, 0]
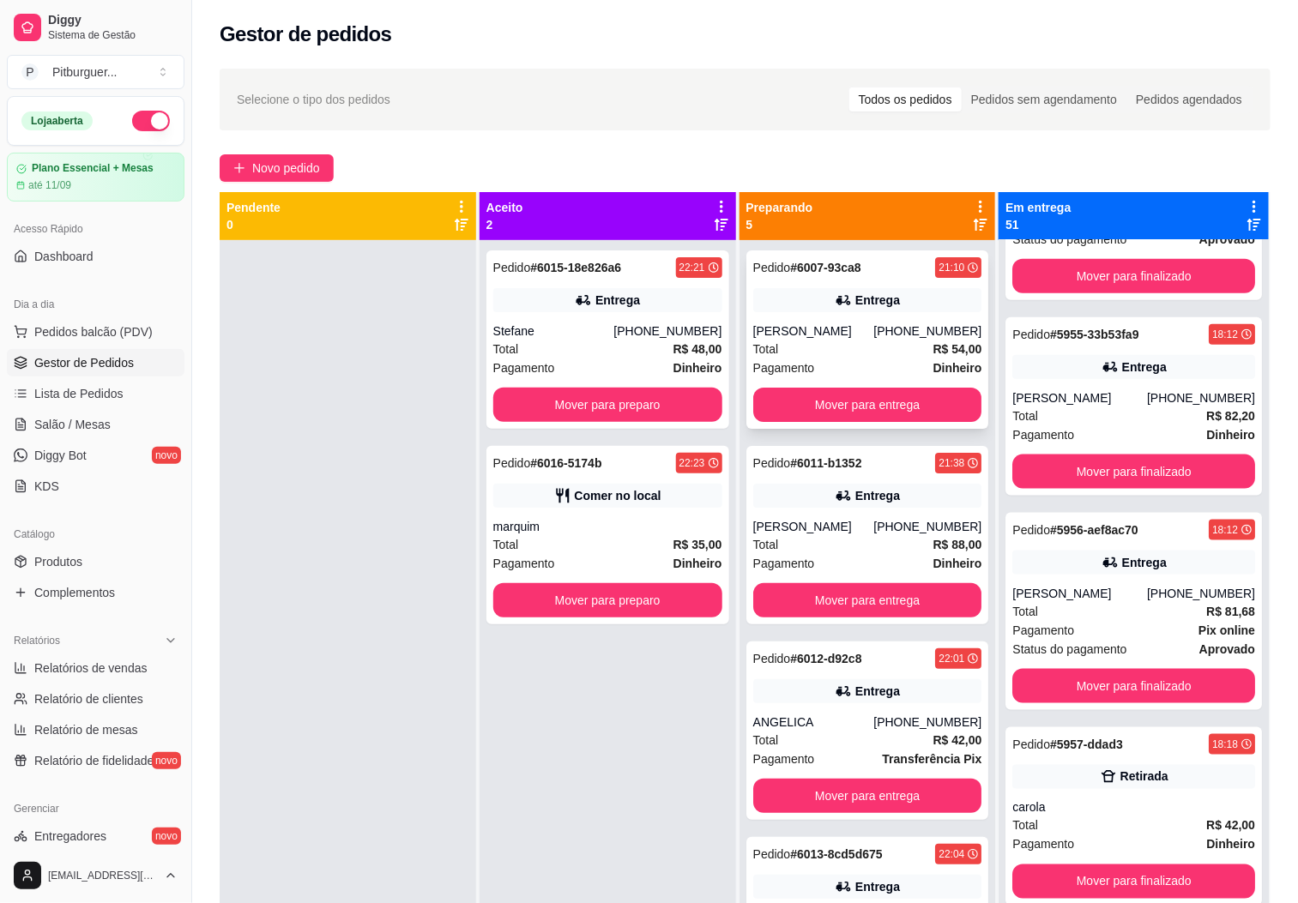
click at [834, 334] on div "[PERSON_NAME]" at bounding box center [813, 330] width 121 height 17
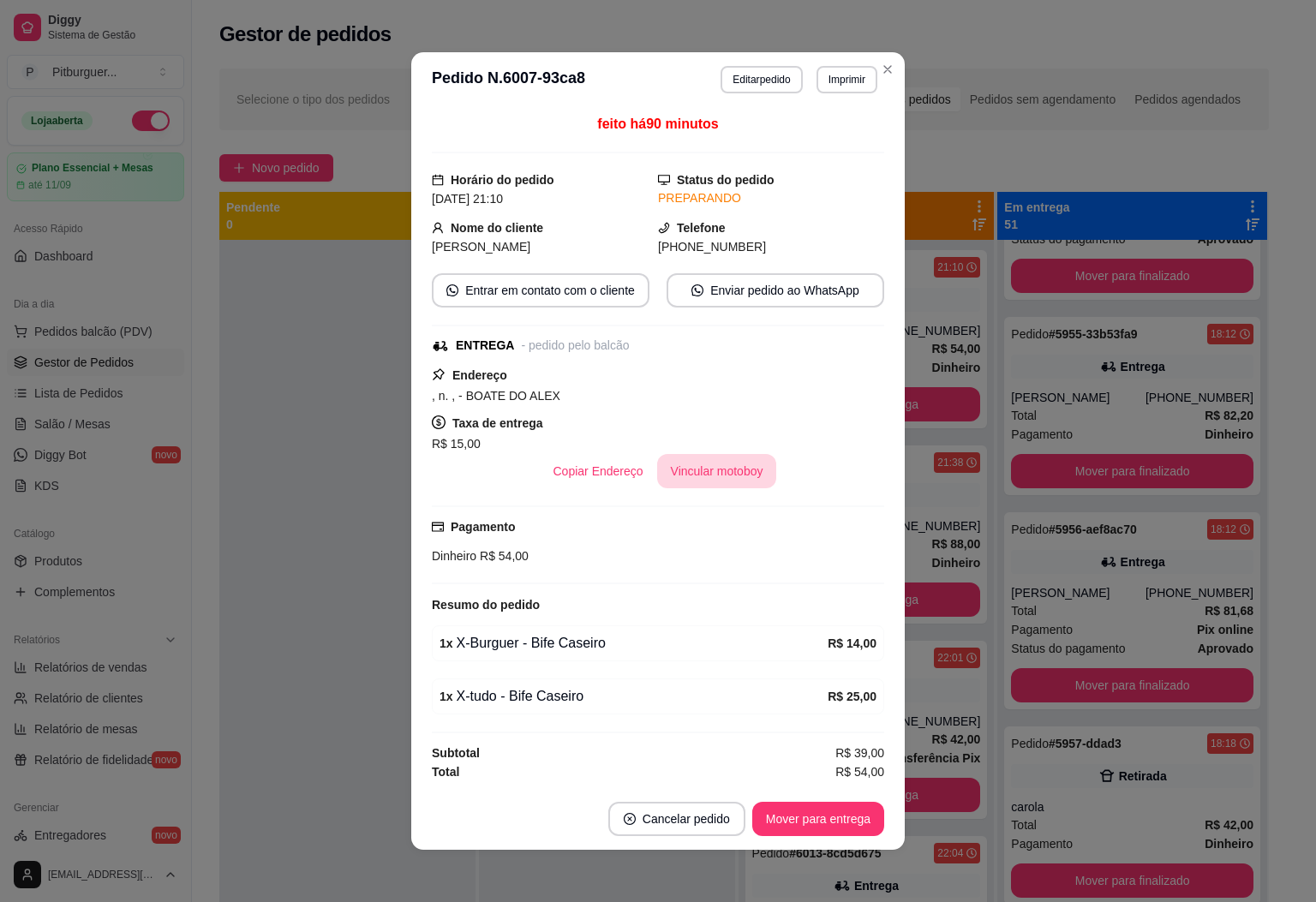
click at [707, 488] on button "Vincular motoboy" at bounding box center [717, 471] width 120 height 34
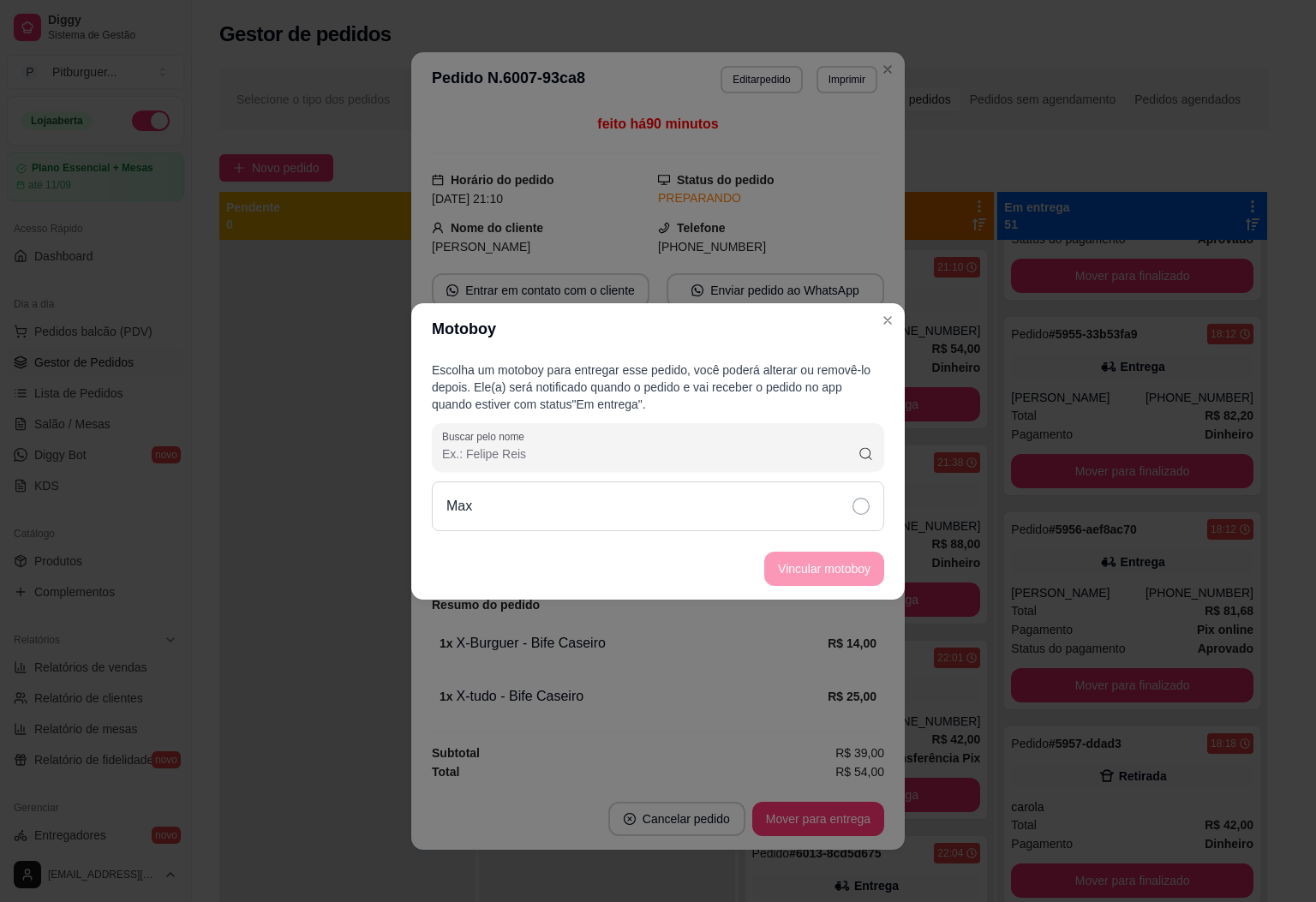
click at [678, 504] on div "Max" at bounding box center [658, 506] width 453 height 50
click at [851, 573] on button "Vincular motoboy" at bounding box center [824, 567] width 117 height 33
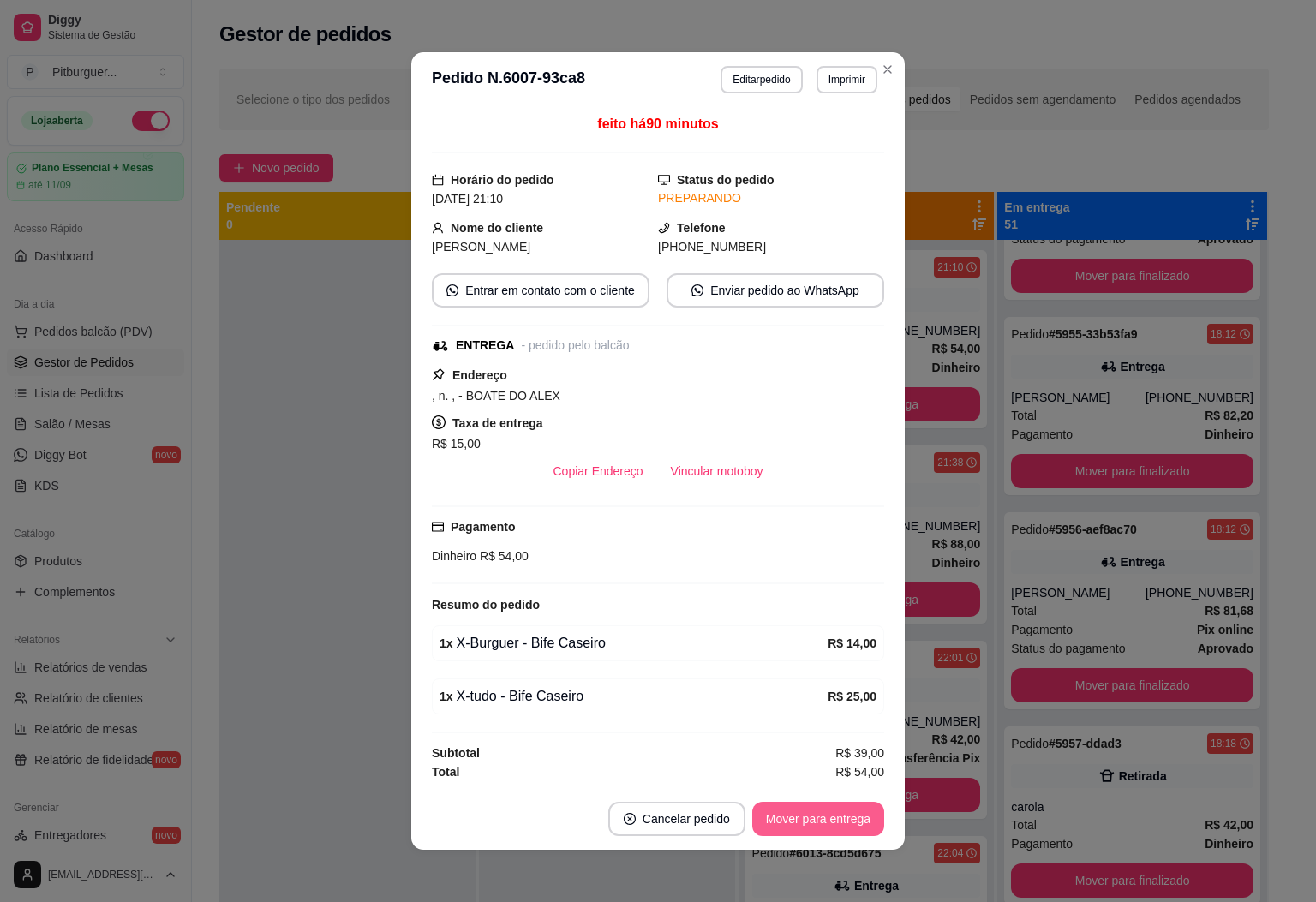
click at [817, 808] on button "Mover para entrega" at bounding box center [818, 819] width 132 height 34
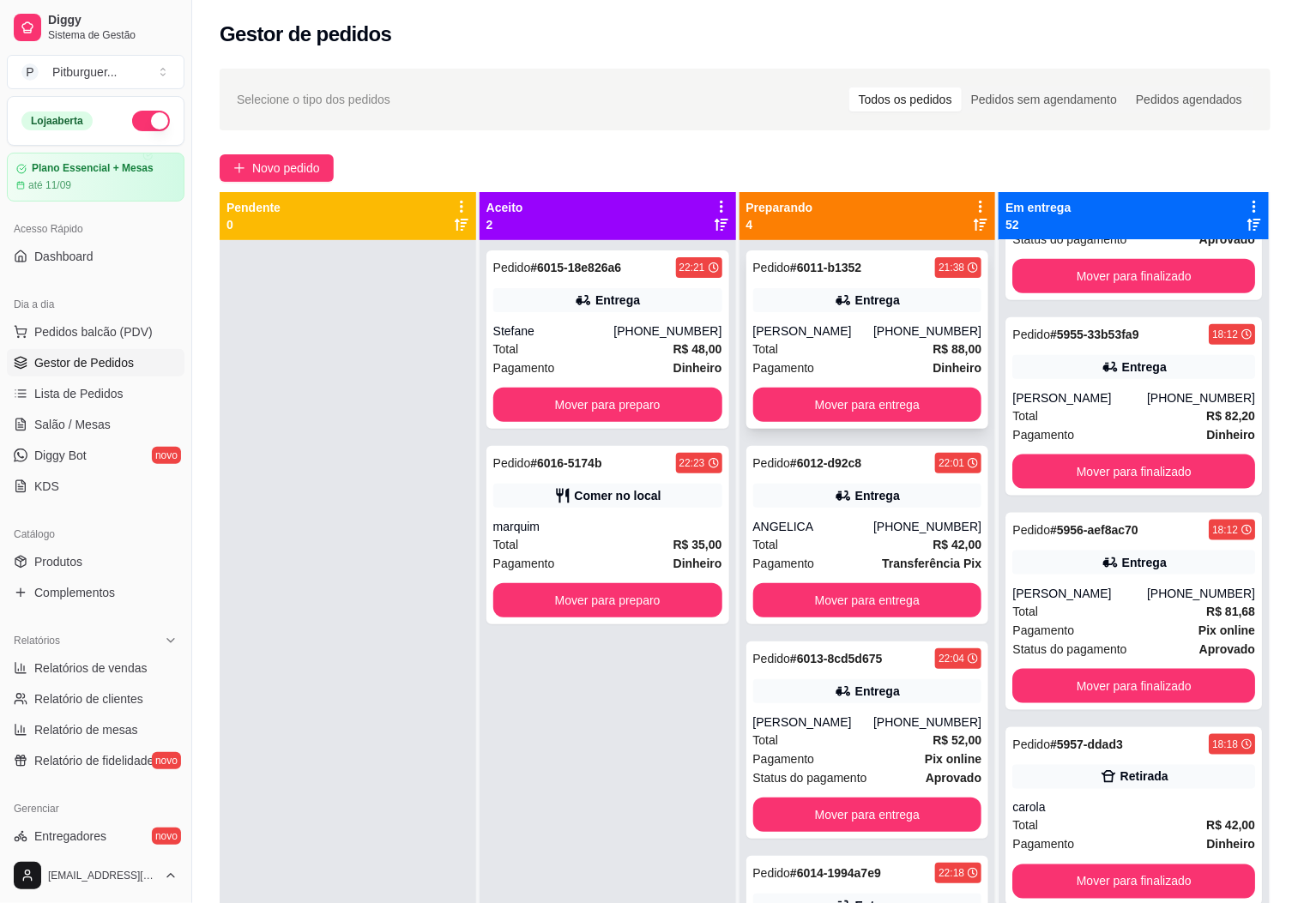
click at [822, 365] on div "Pagamento Dinheiro" at bounding box center [867, 367] width 229 height 19
click at [762, 715] on div "Marinara Ricardo" at bounding box center [813, 722] width 121 height 17
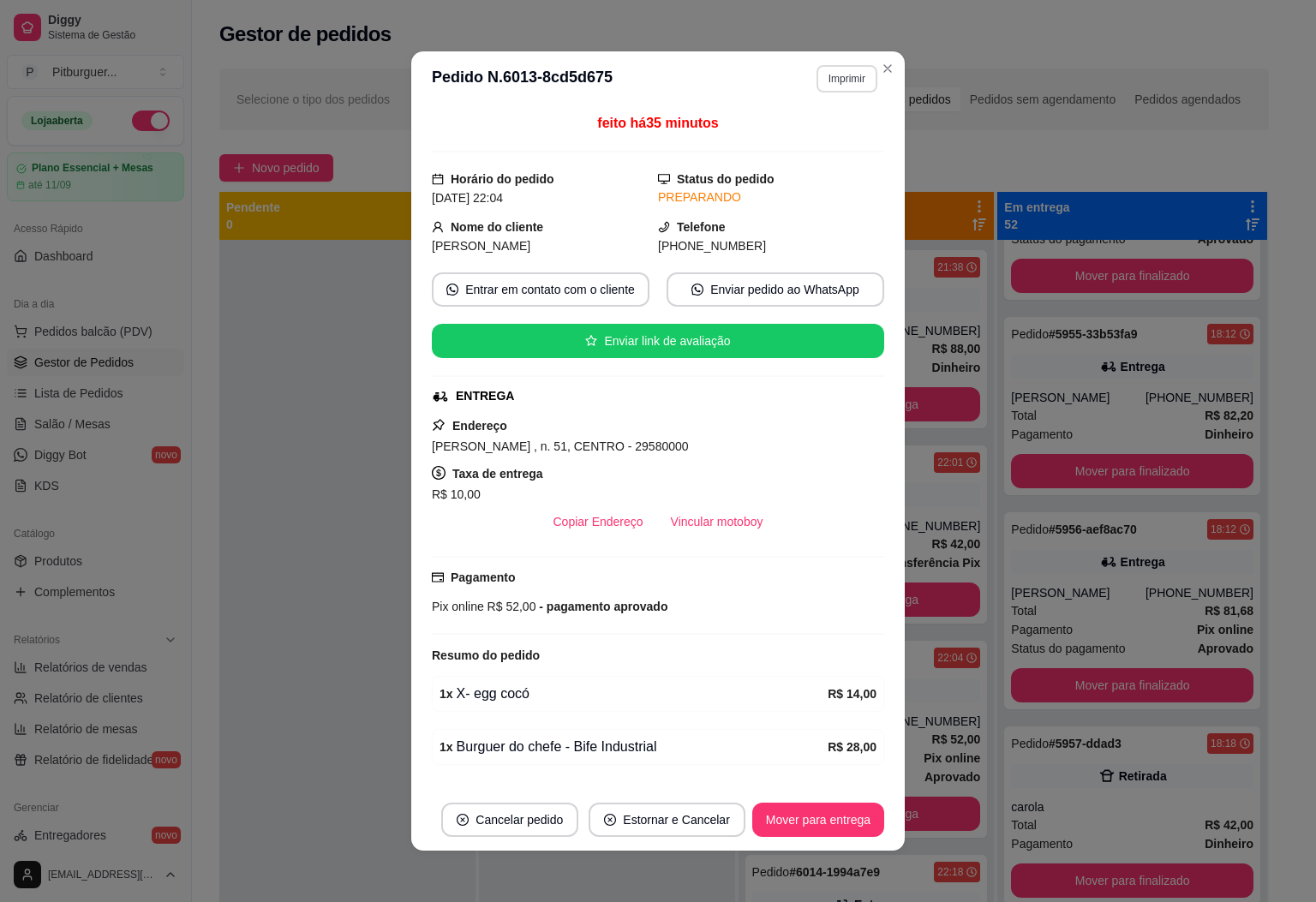
click at [833, 78] on button "Imprimir" at bounding box center [846, 78] width 61 height 27
click at [701, 514] on button "Vincular motoboy" at bounding box center [717, 521] width 120 height 34
click at [710, 519] on button "Vincular motoboy" at bounding box center [717, 521] width 120 height 34
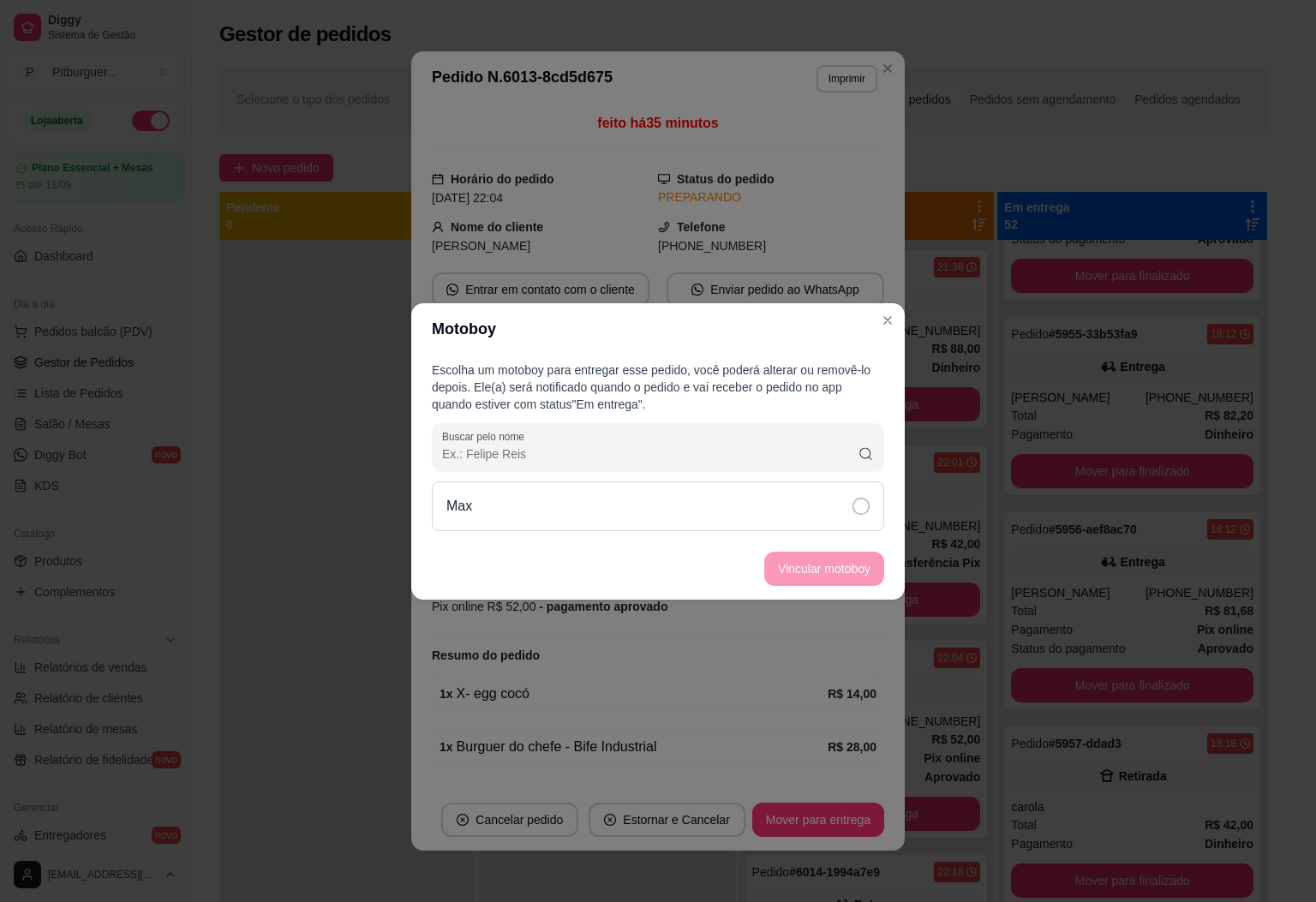
click at [825, 483] on div "Max" at bounding box center [658, 506] width 453 height 50
click at [833, 565] on button "Vincular motoboy" at bounding box center [824, 567] width 117 height 33
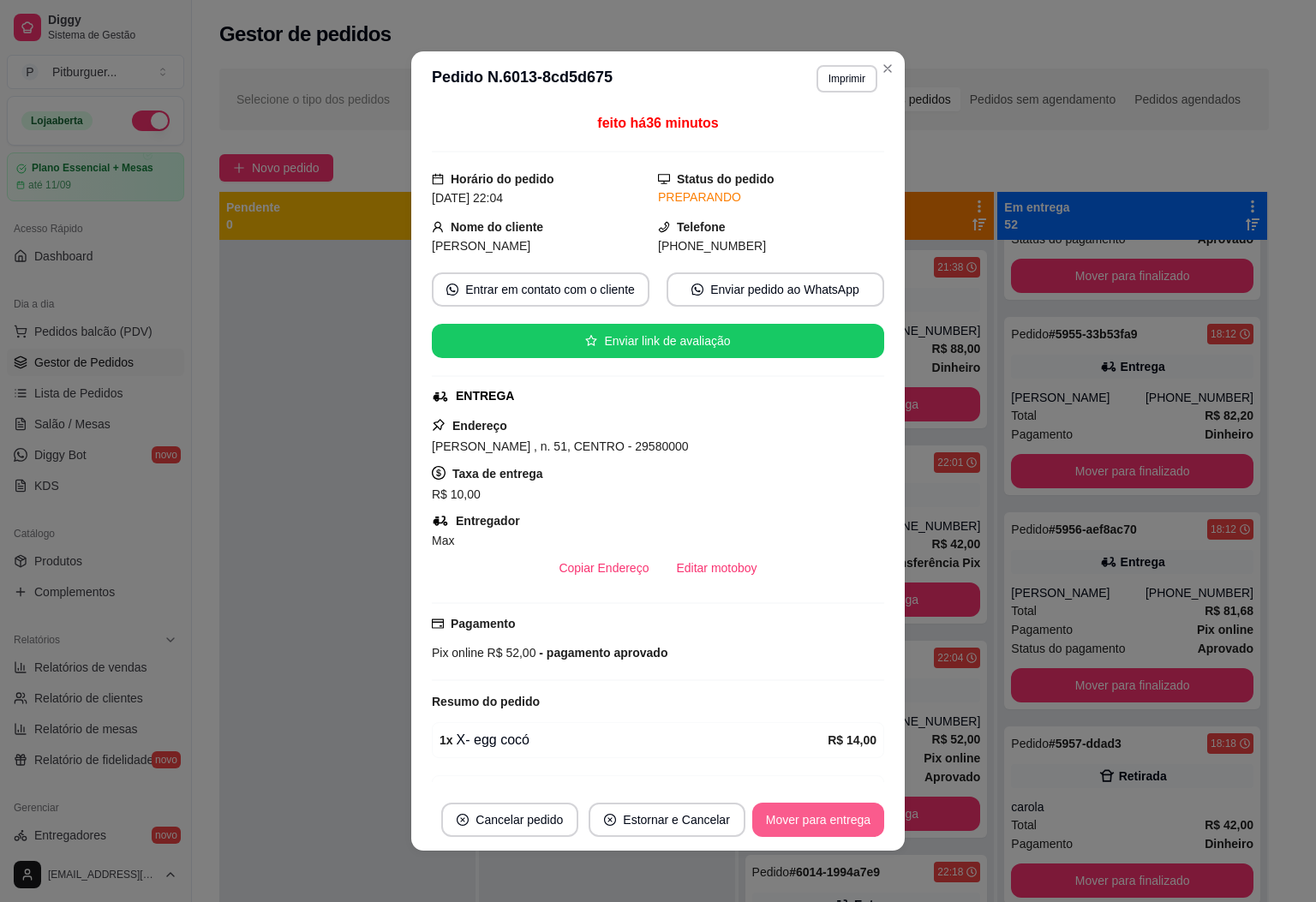
click at [823, 820] on button "Mover para entrega" at bounding box center [818, 820] width 132 height 34
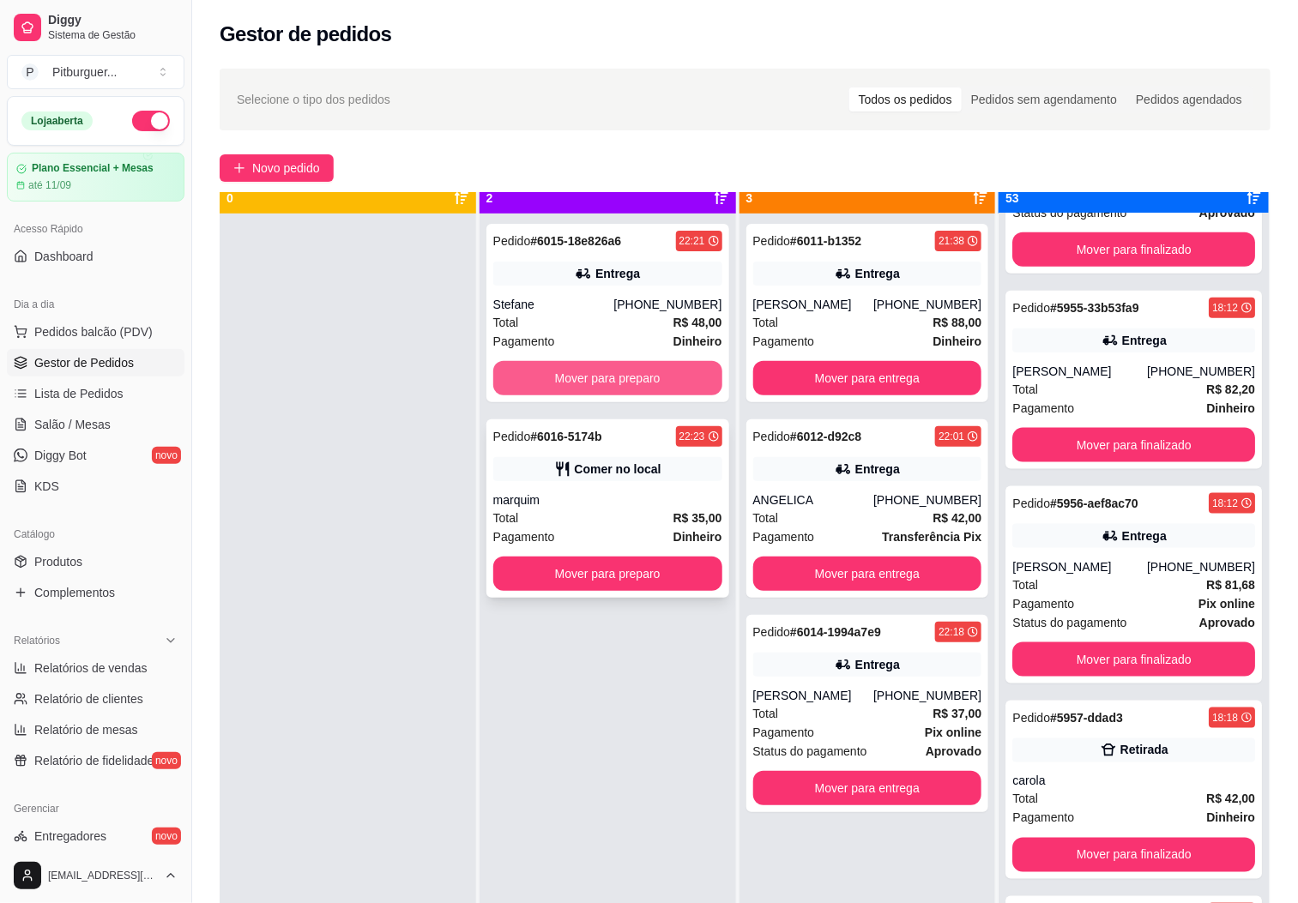
scroll to position [47, 0]
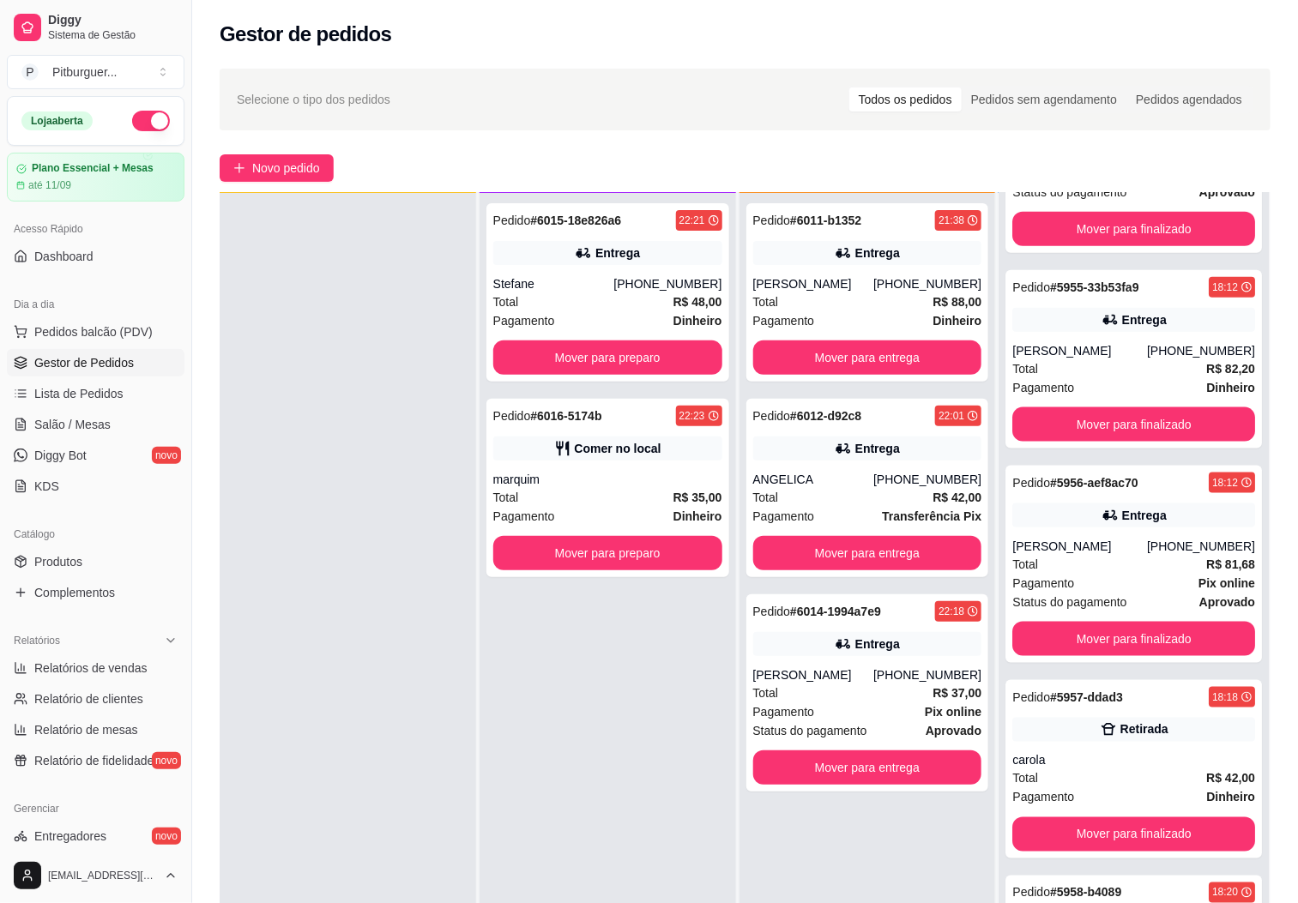
drag, startPoint x: 684, startPoint y: 597, endPoint x: 728, endPoint y: 142, distance: 457.5
drag, startPoint x: 728, startPoint y: 142, endPoint x: 165, endPoint y: 886, distance: 933.6
click at [608, 772] on div "Pedido # 6015-18e826a6 22:21 Entrega Stefane (28) 99929-4475 Total R$ 48,00 Pag…" at bounding box center [607, 644] width 256 height 903
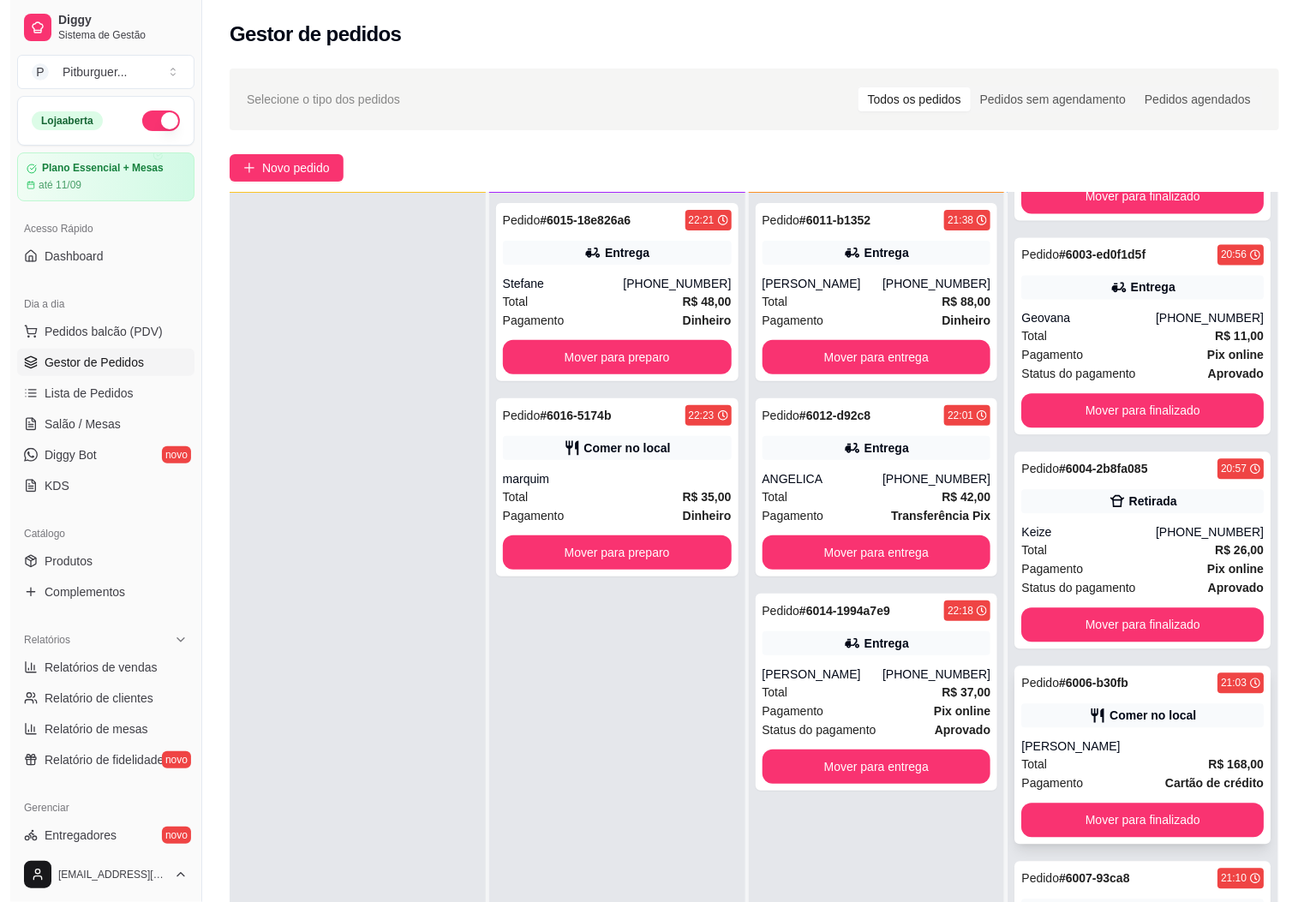
scroll to position [9908, 0]
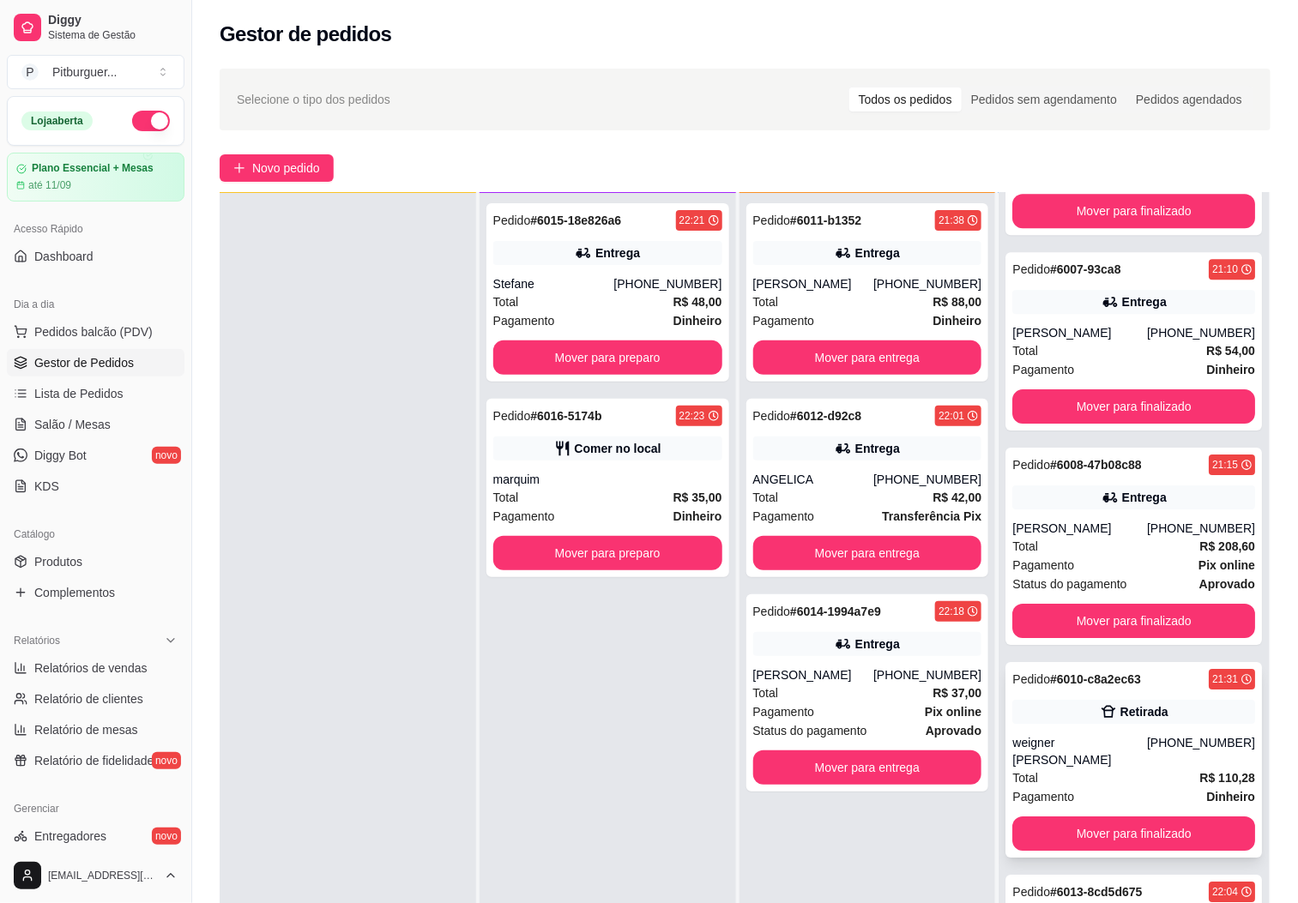
click at [1068, 738] on div "weigner Henrique Thomé" at bounding box center [1079, 751] width 135 height 34
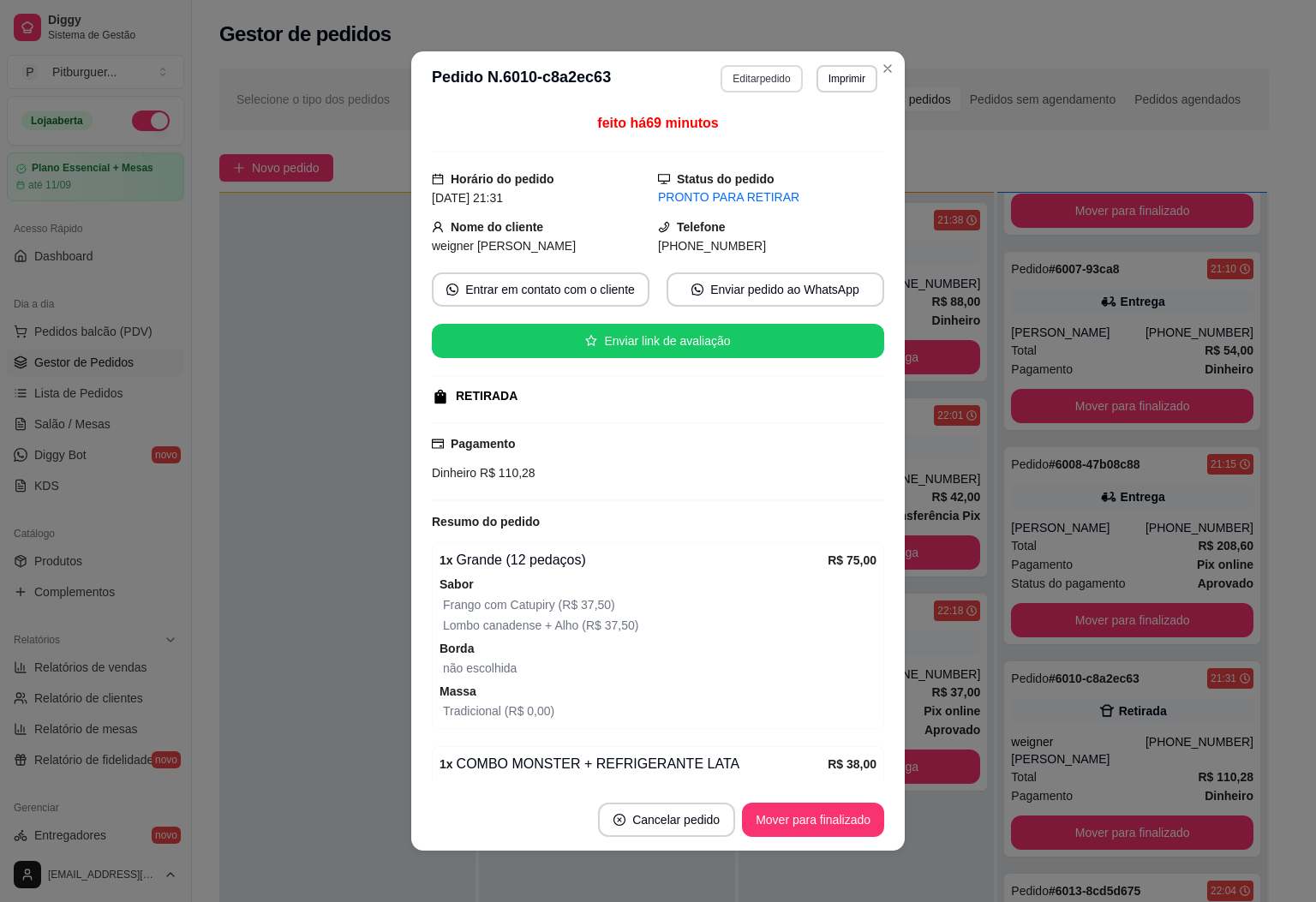
click at [751, 63] on header "**********" at bounding box center [658, 78] width 494 height 55
click at [746, 81] on button "Editar pedido" at bounding box center [760, 78] width 81 height 27
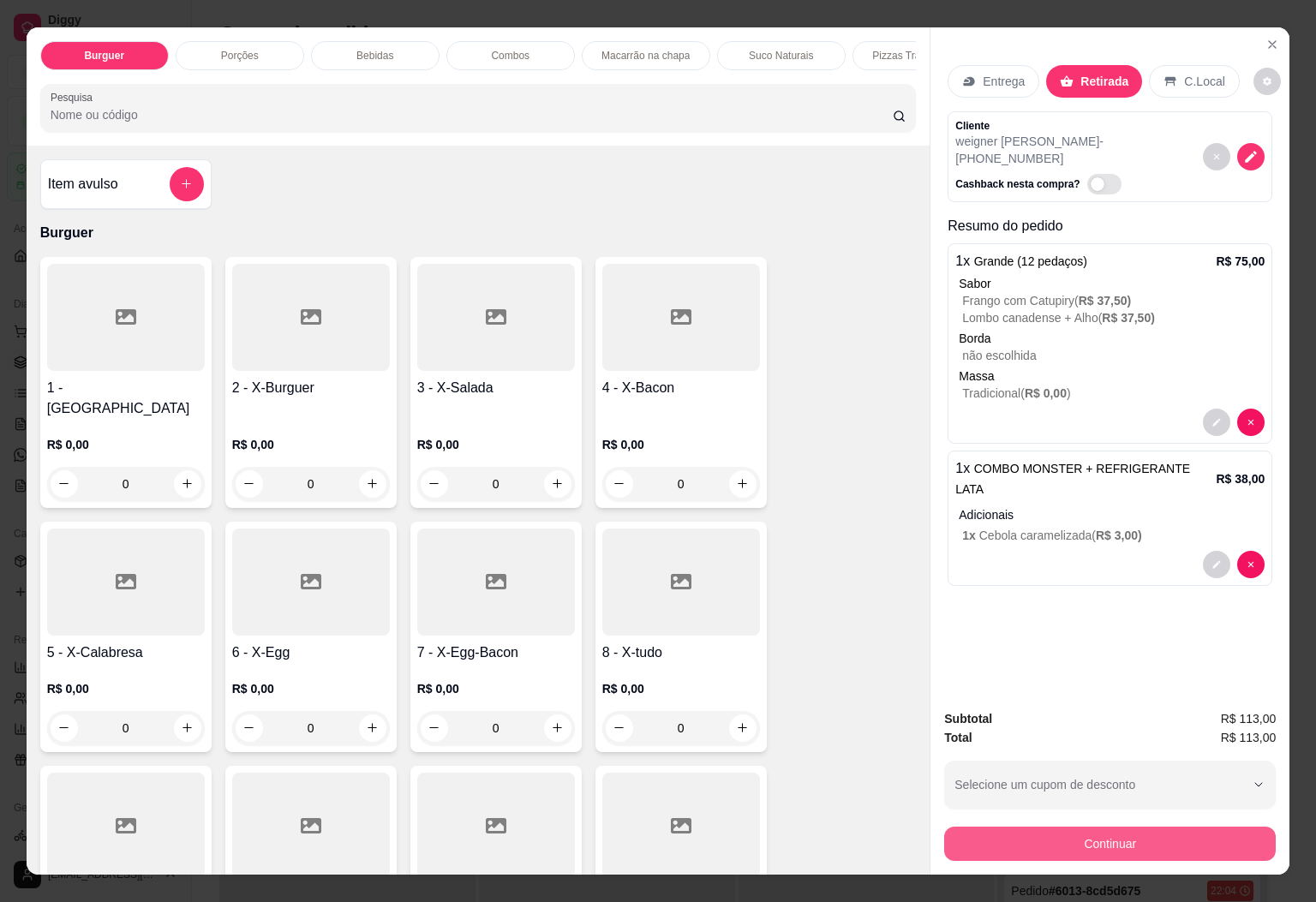
click at [1050, 839] on button "Continuar" at bounding box center [1110, 844] width 332 height 34
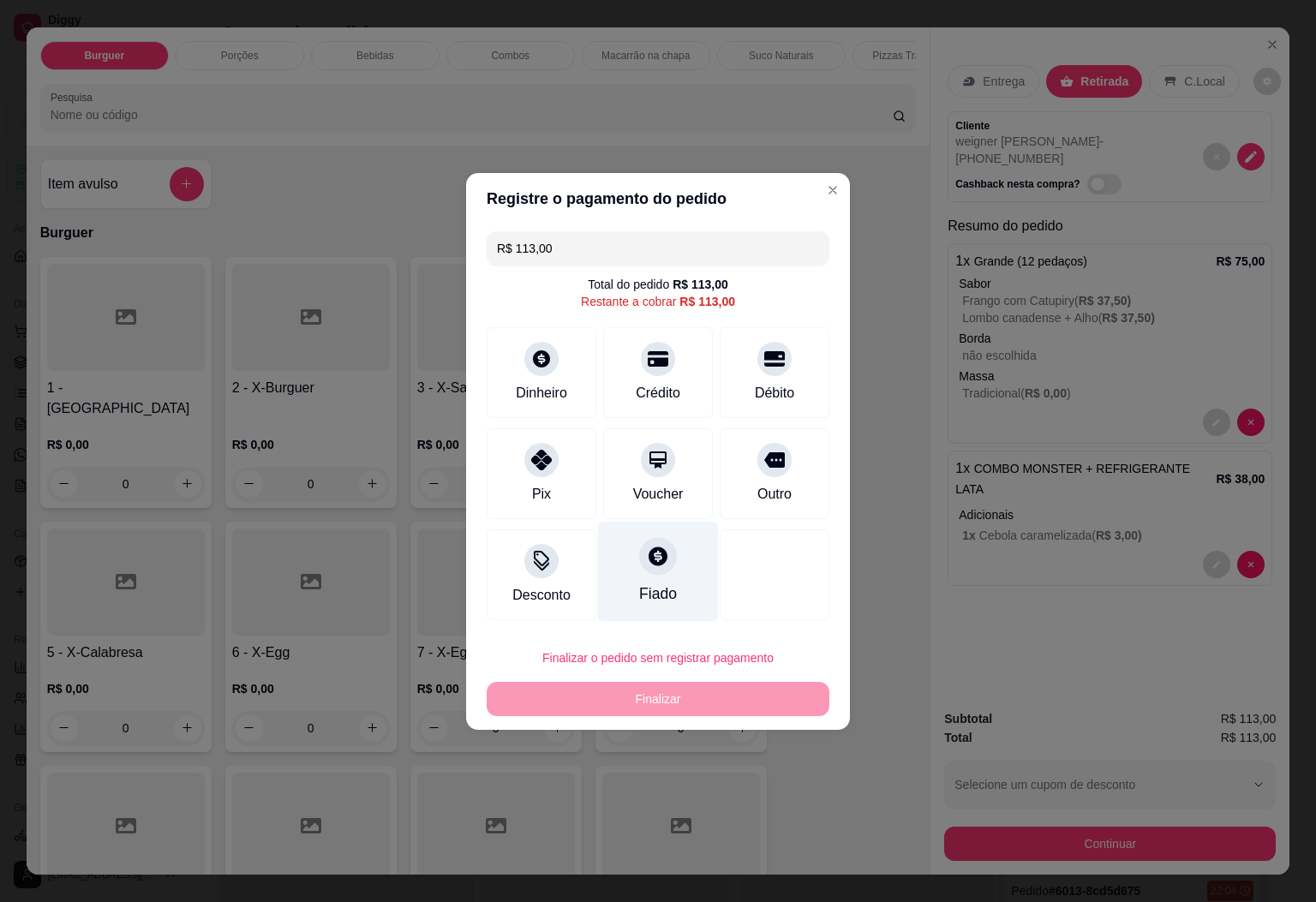
click at [640, 548] on div at bounding box center [658, 556] width 38 height 38
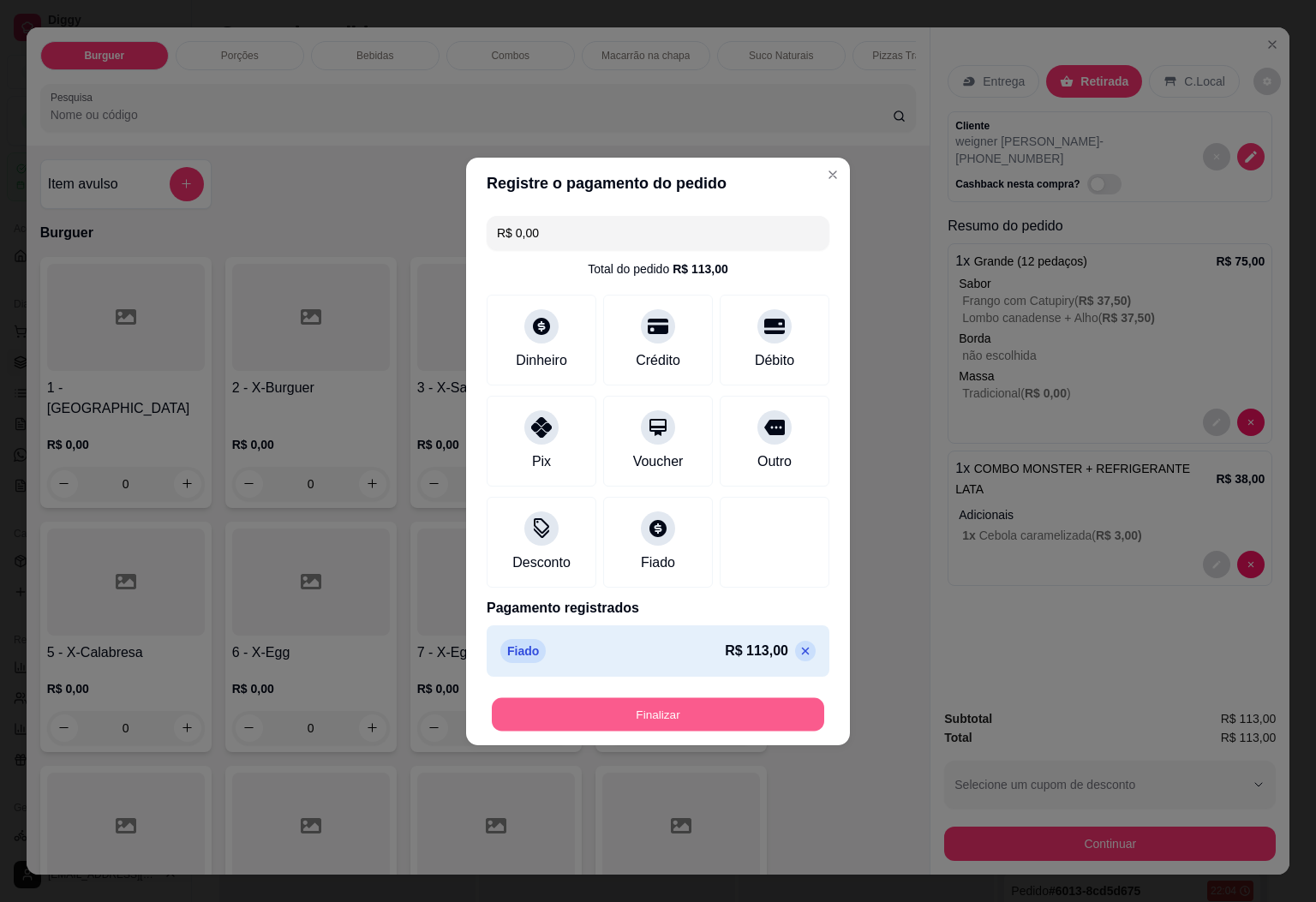
click at [751, 713] on button "Finalizar" at bounding box center [658, 713] width 333 height 33
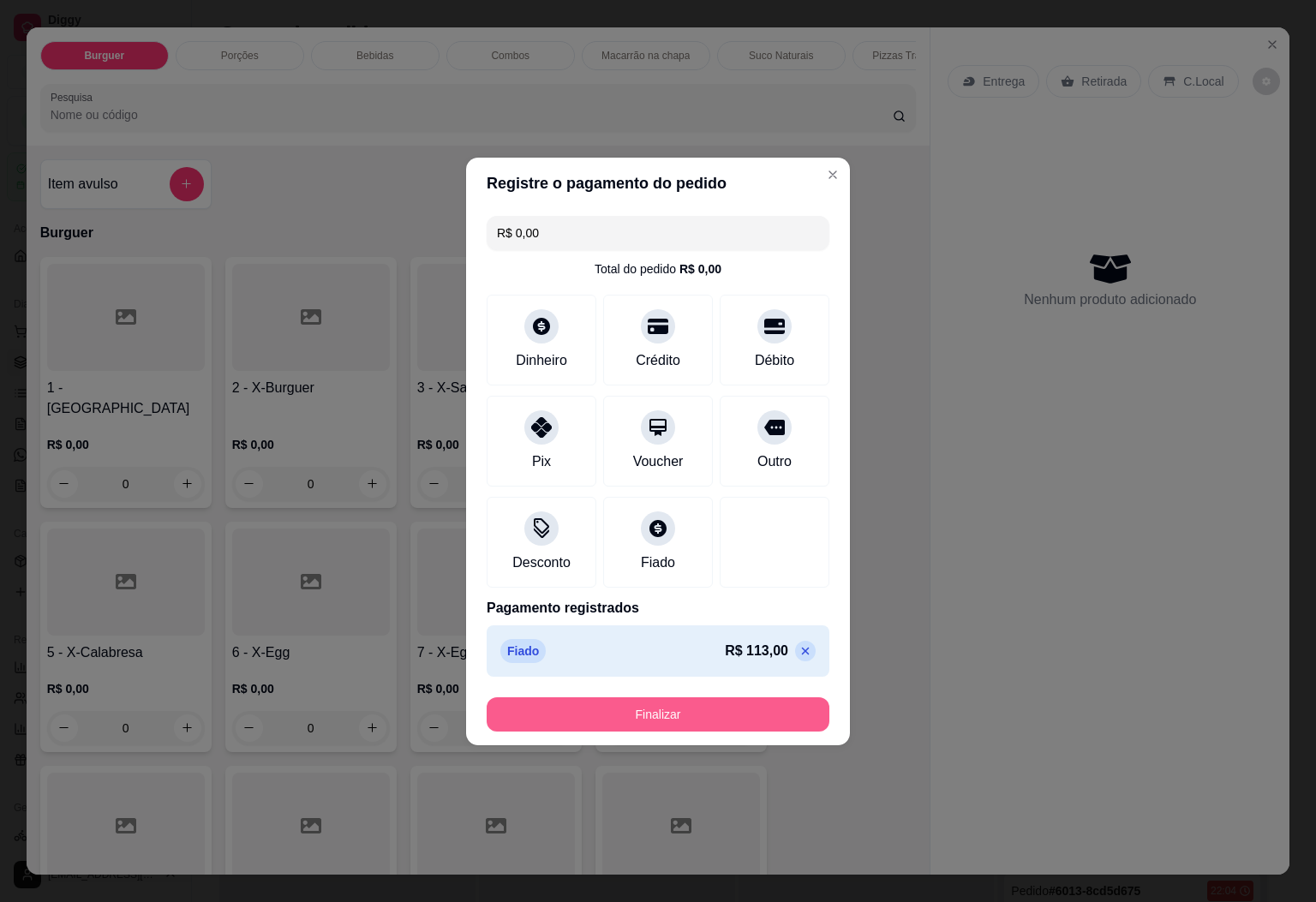
type input "-R$ 113,00"
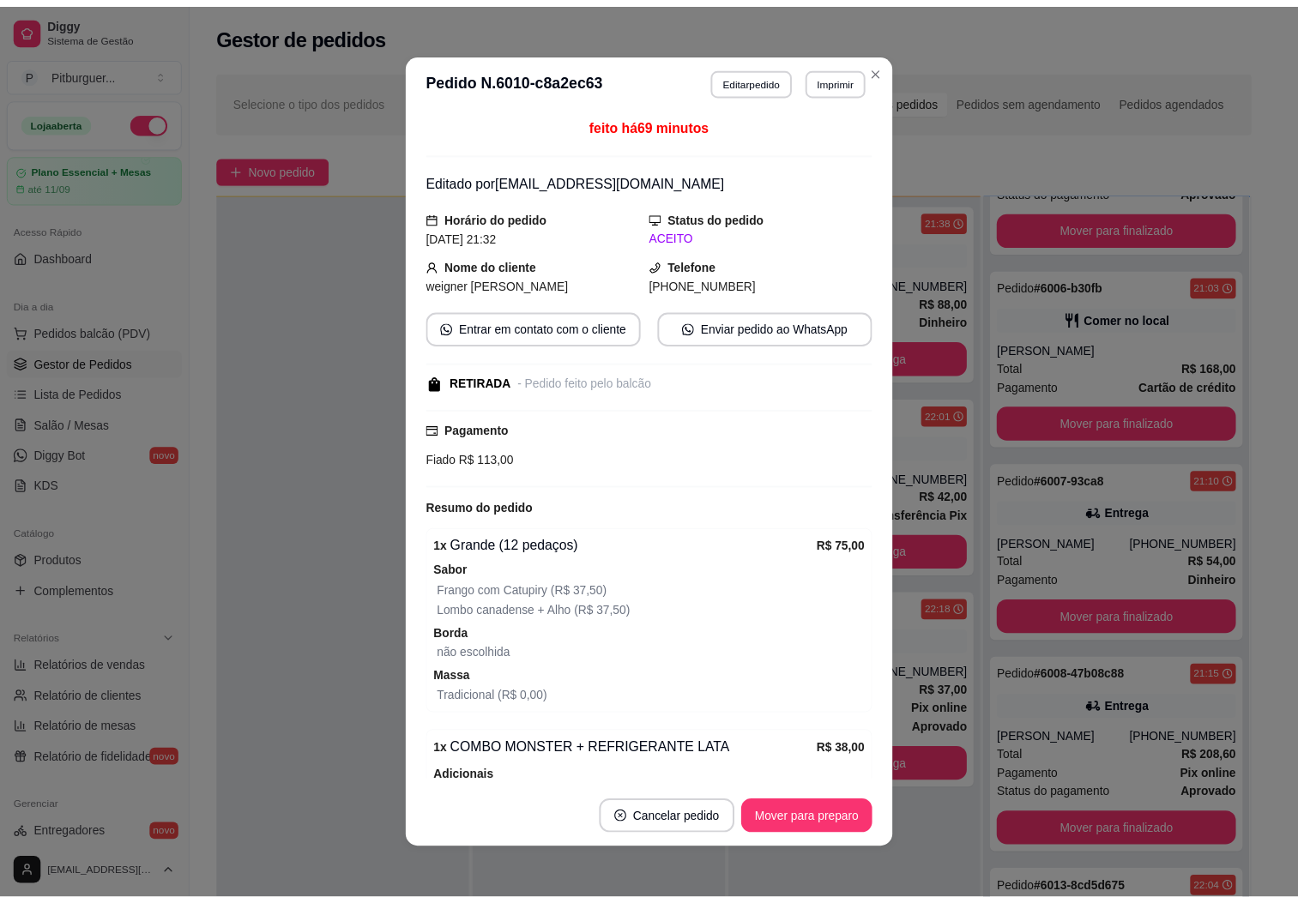
scroll to position [9708, 0]
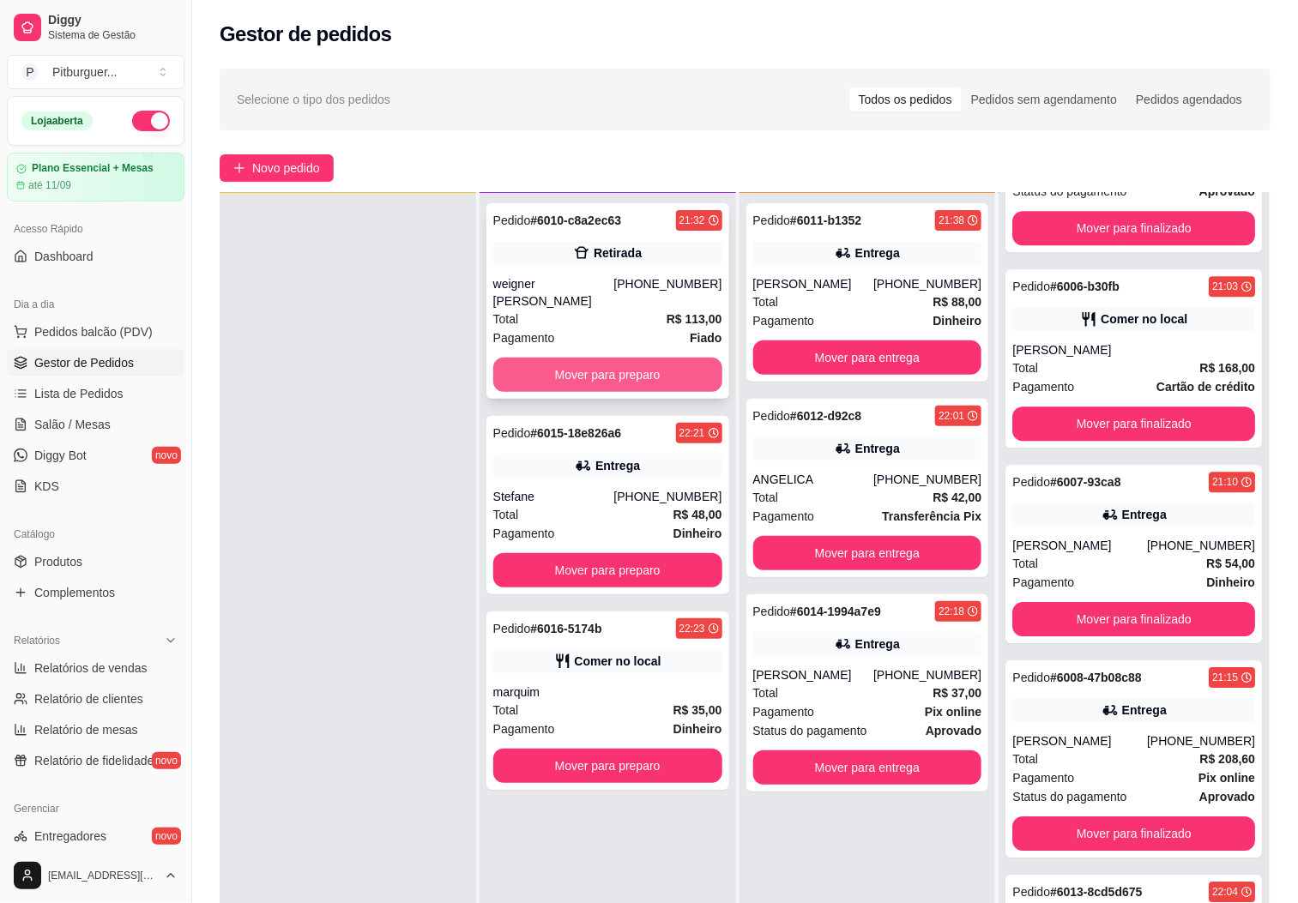
click at [597, 358] on button "Mover para preparo" at bounding box center [607, 375] width 229 height 34
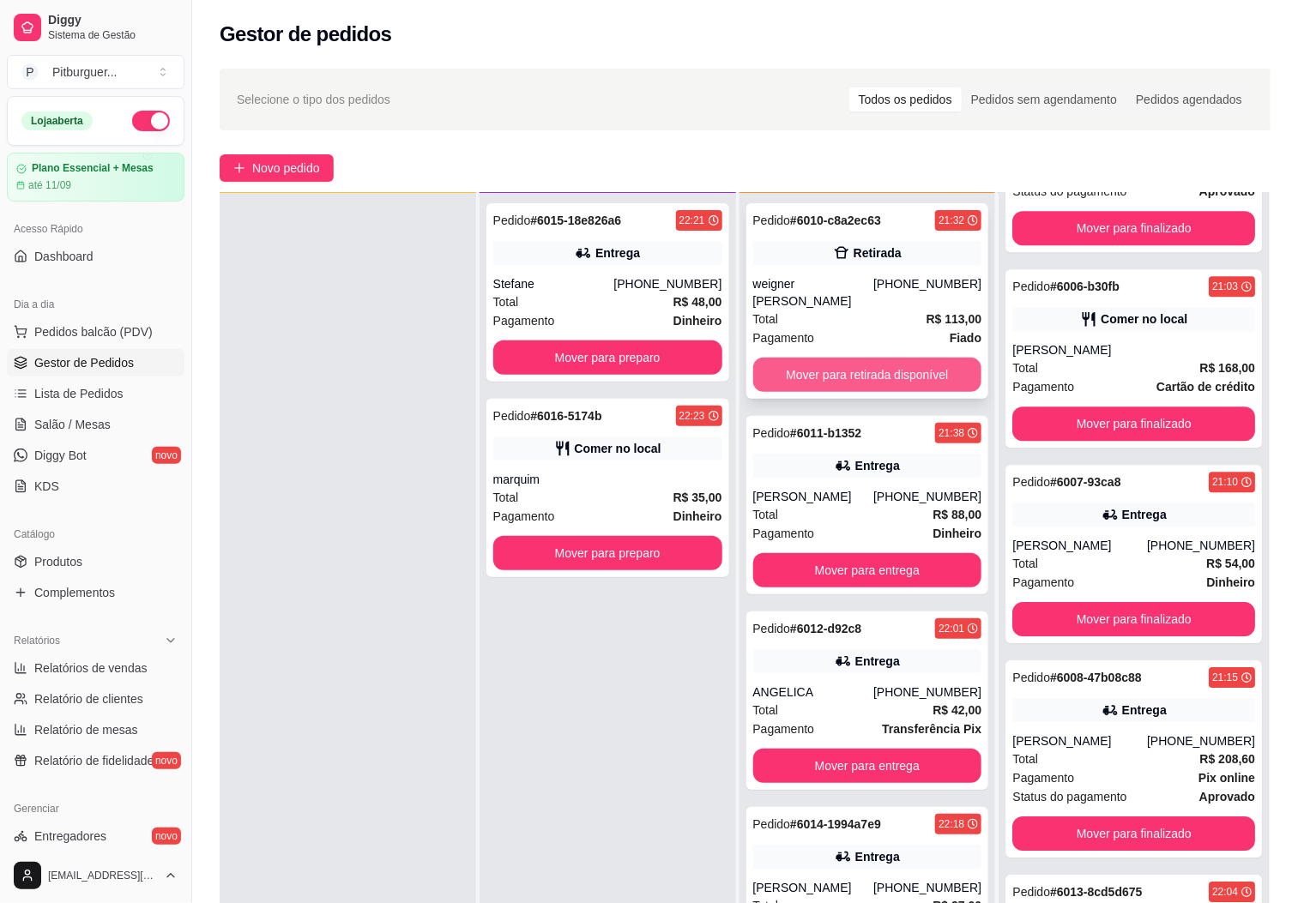
click at [876, 358] on button "Mover para retirada disponível" at bounding box center [867, 375] width 229 height 34
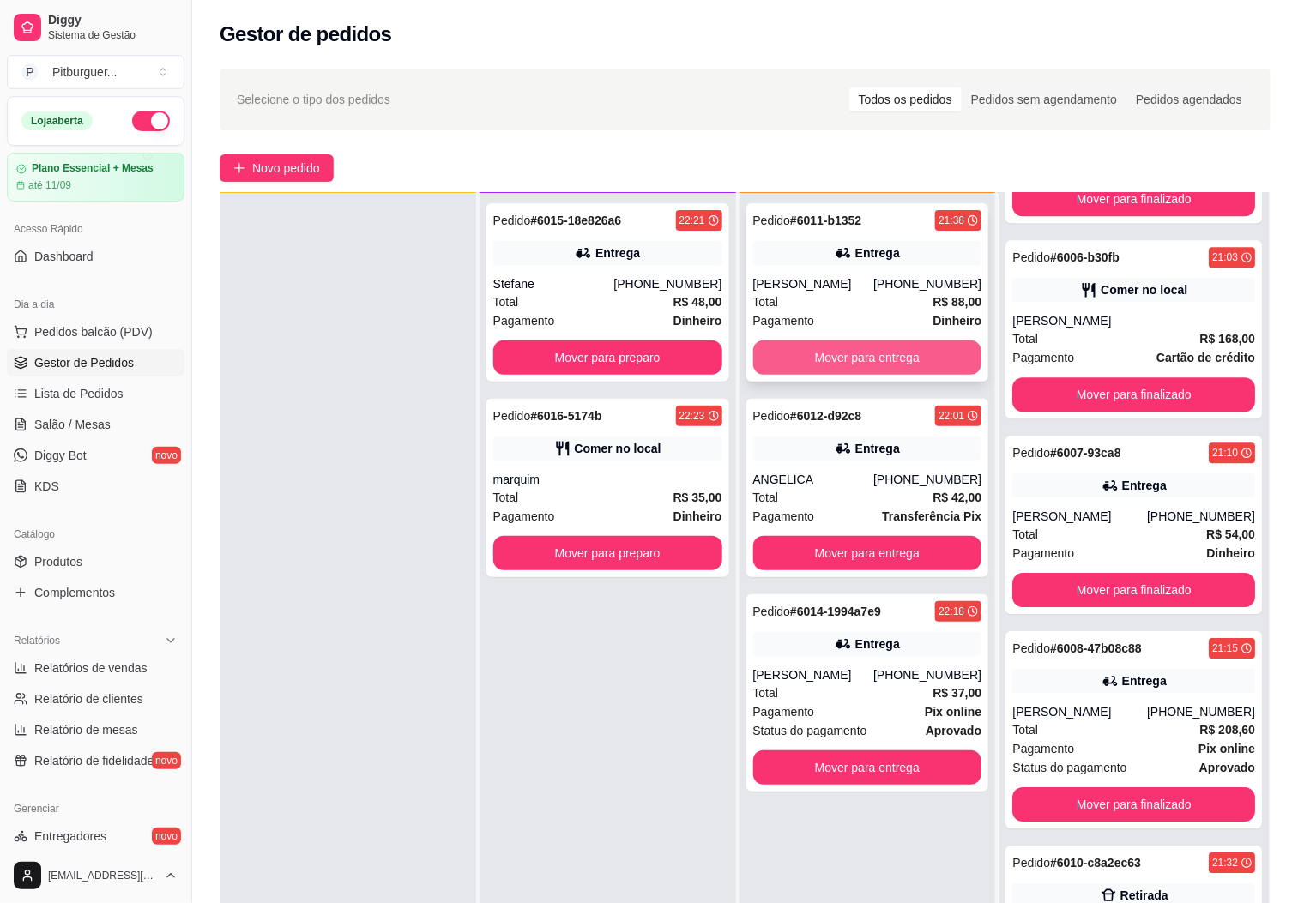
scroll to position [9919, 0]
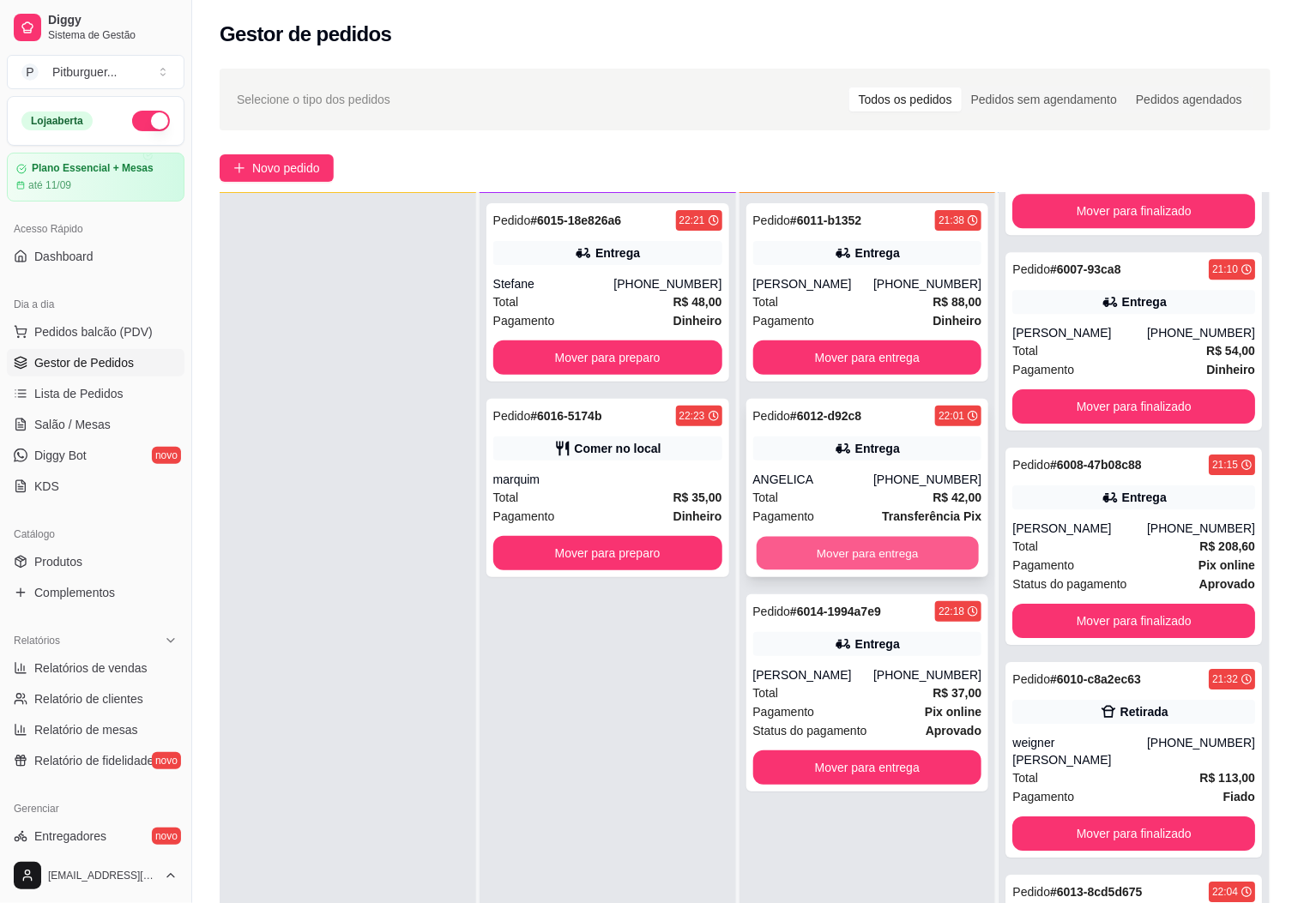
click at [862, 556] on button "Mover para entrega" at bounding box center [867, 553] width 222 height 33
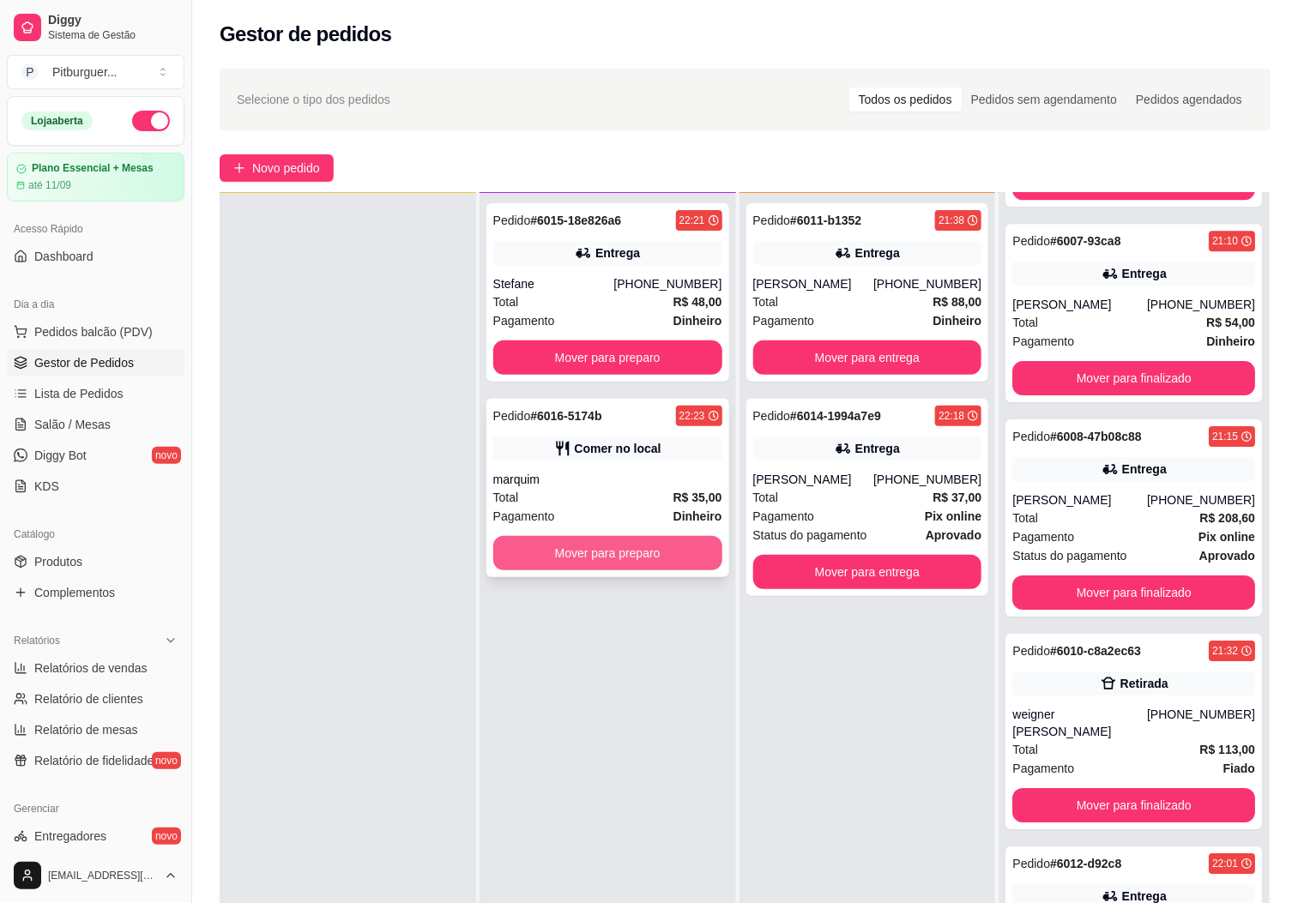
click at [598, 553] on button "Mover para preparo" at bounding box center [607, 553] width 229 height 34
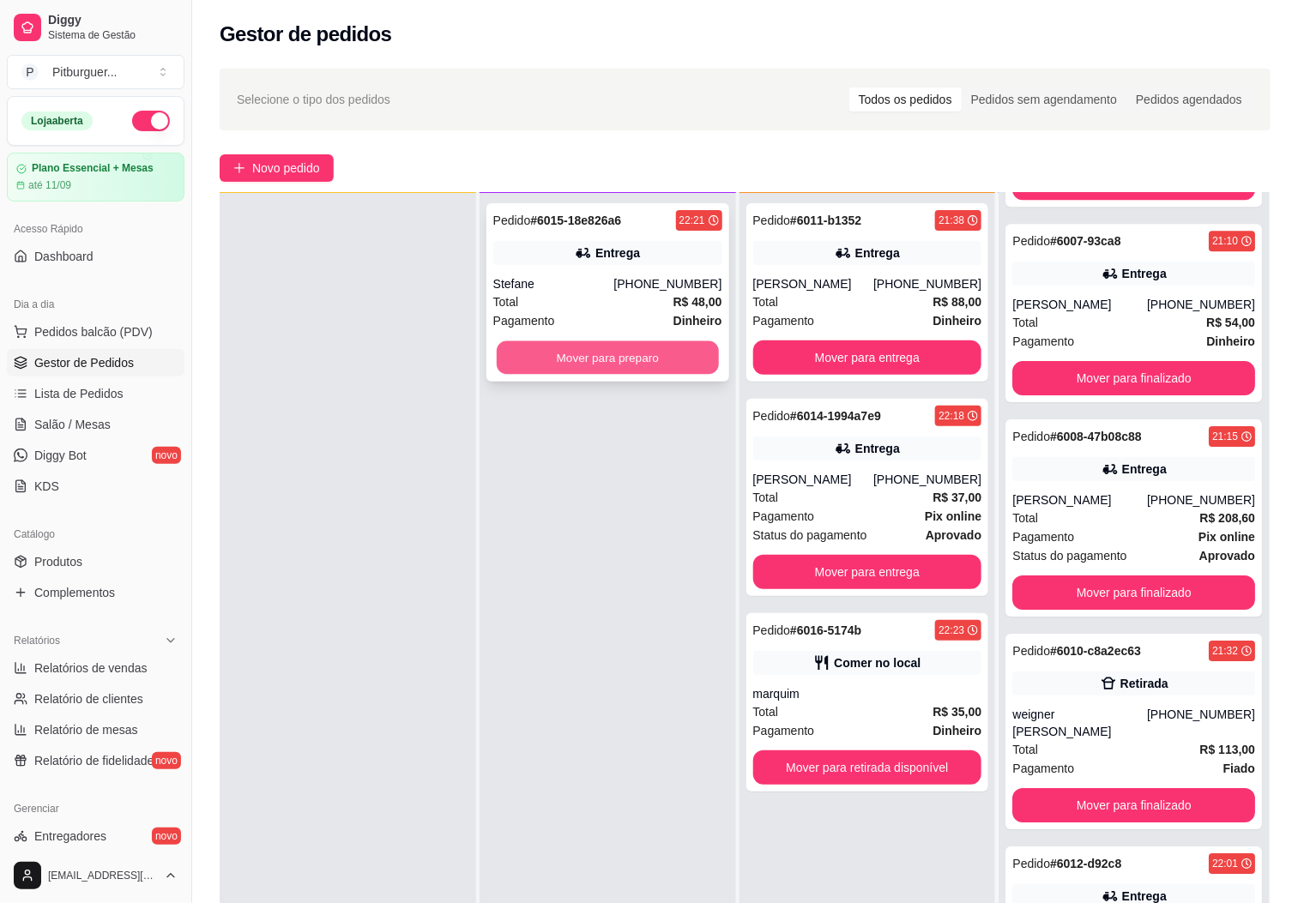
click at [574, 343] on button "Mover para preparo" at bounding box center [608, 357] width 222 height 33
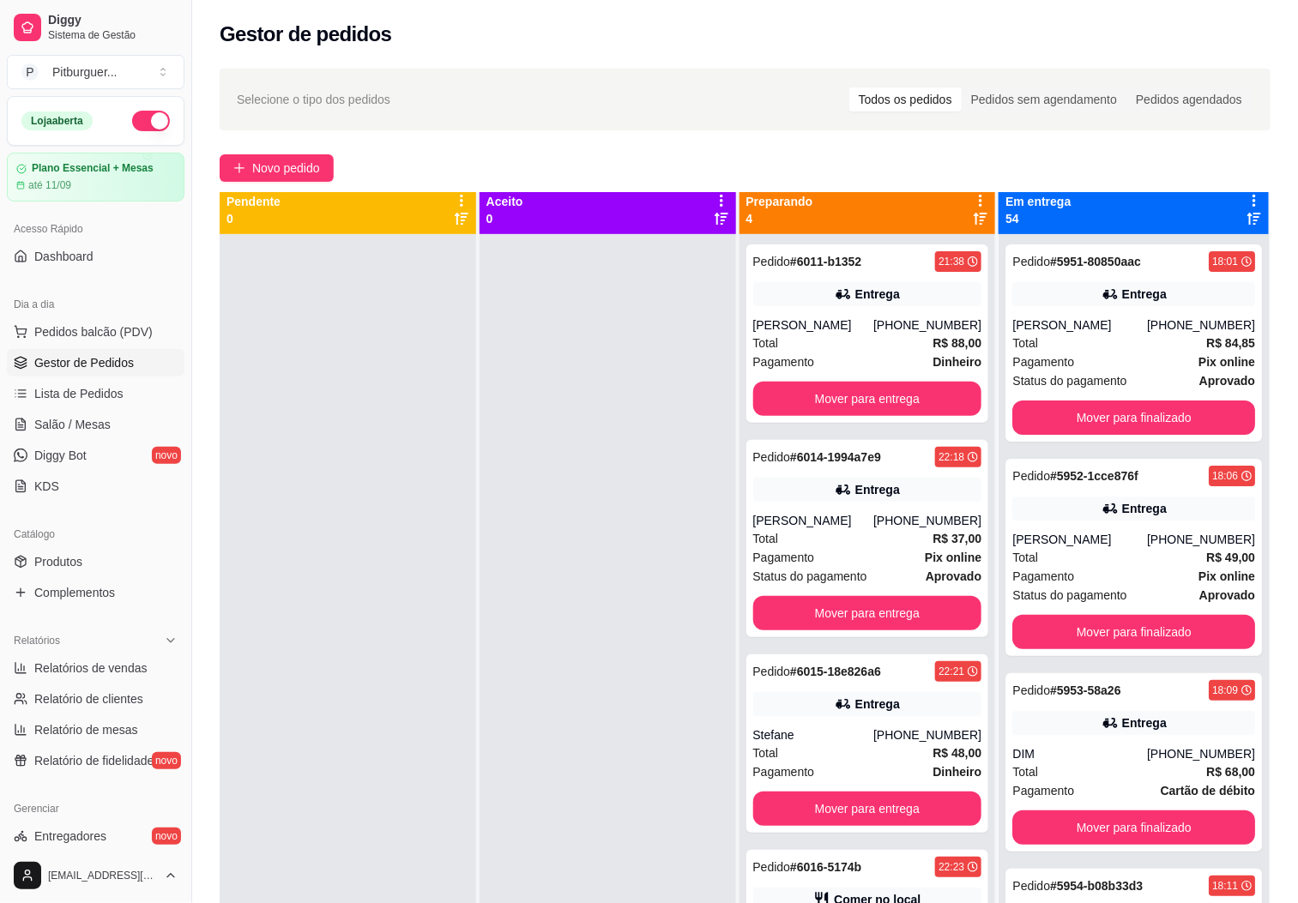
scroll to position [0, 0]
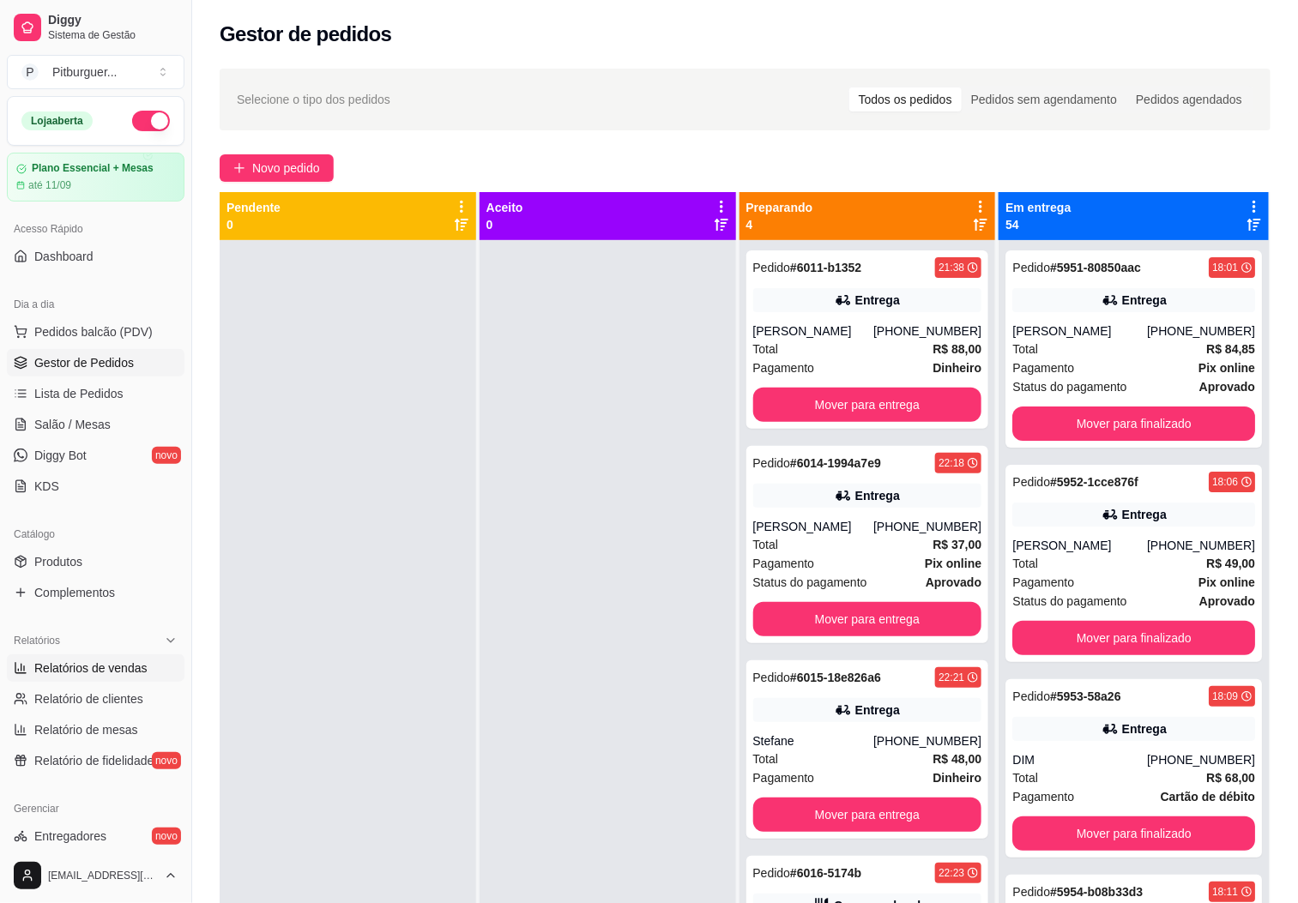
click at [98, 677] on span "Relatórios de vendas" at bounding box center [90, 668] width 113 height 17
select select "ALL"
select select "0"
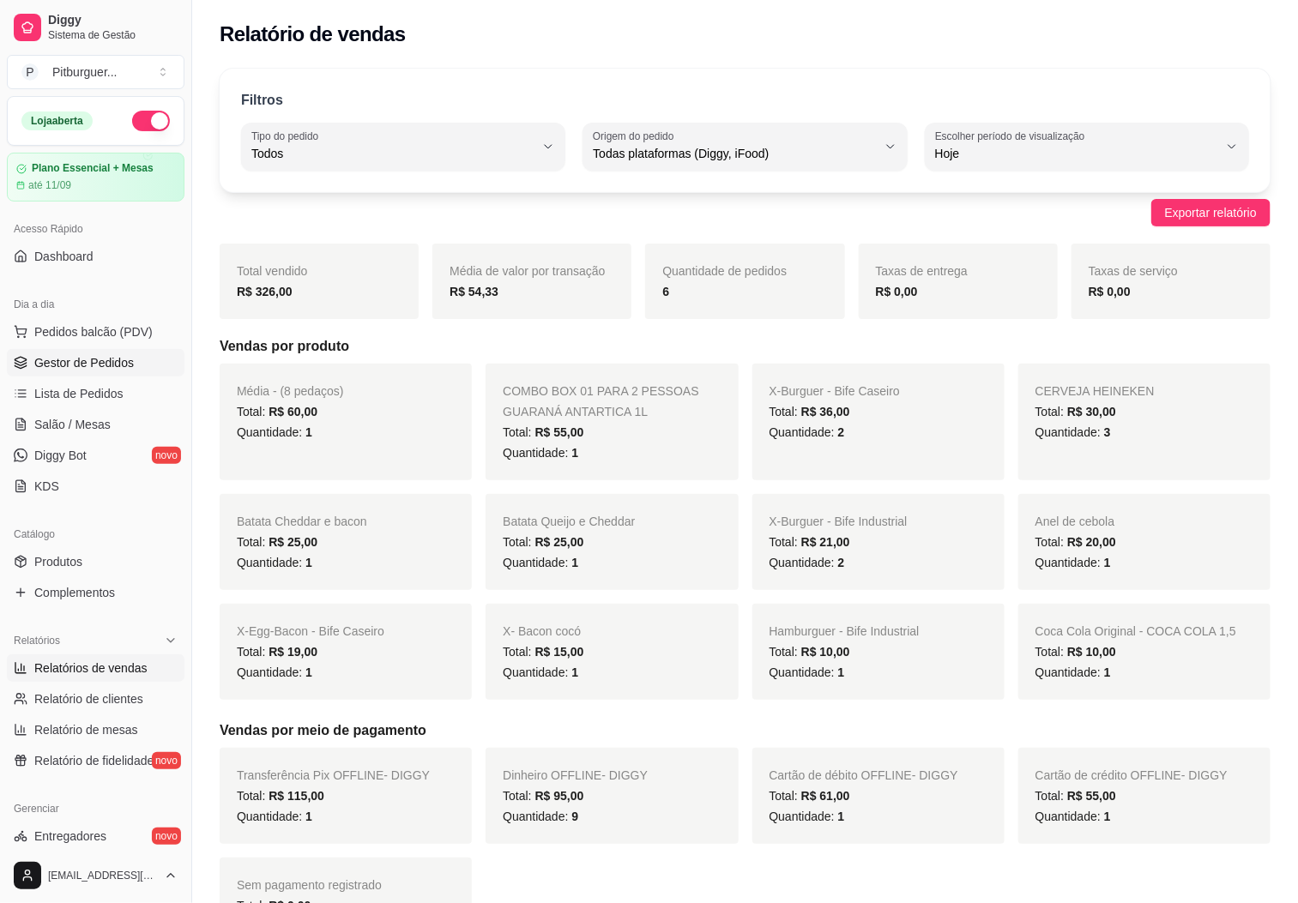
click at [99, 373] on link "Gestor de Pedidos" at bounding box center [96, 362] width 178 height 27
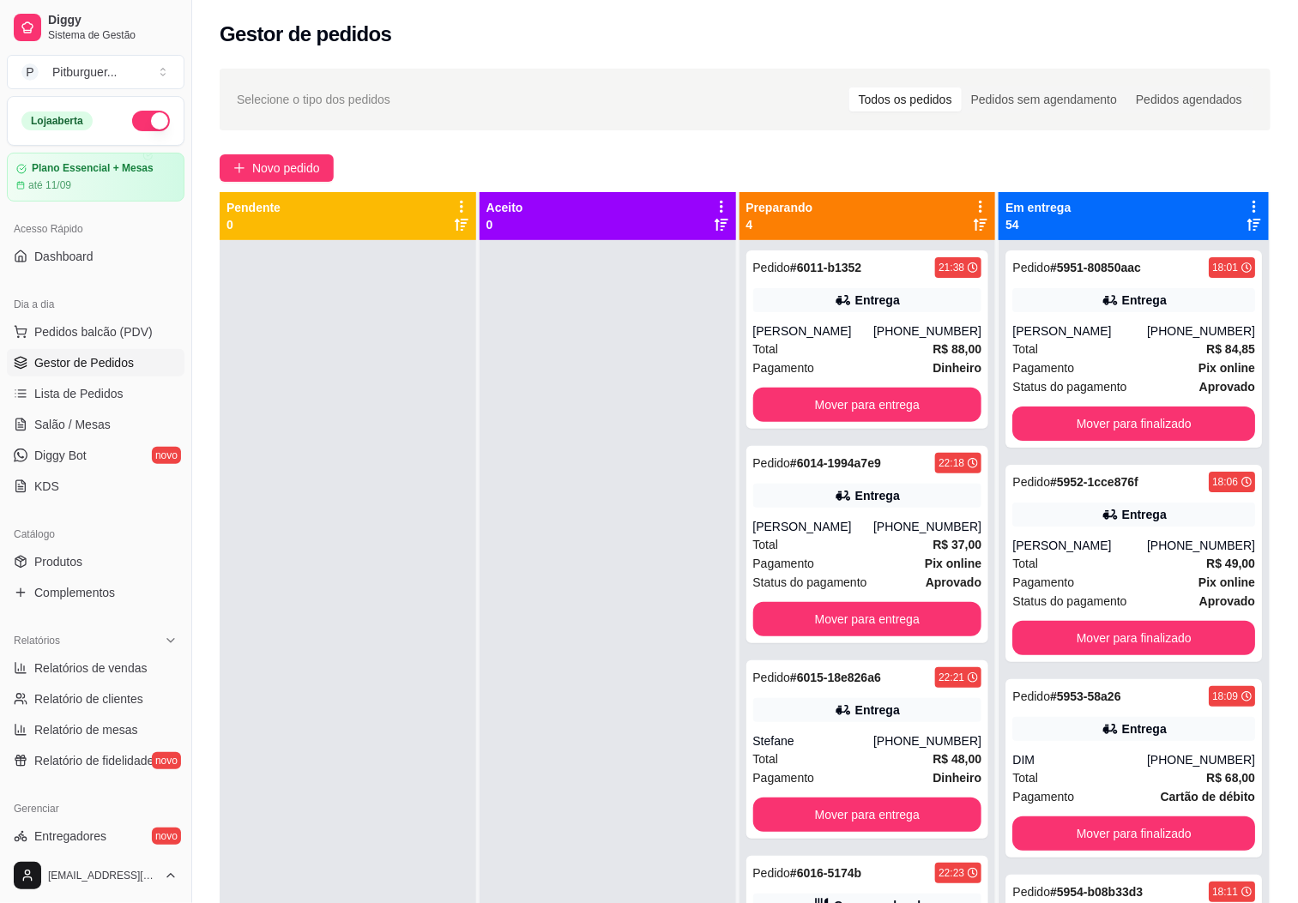
click at [746, 229] on p "4" at bounding box center [779, 224] width 67 height 17
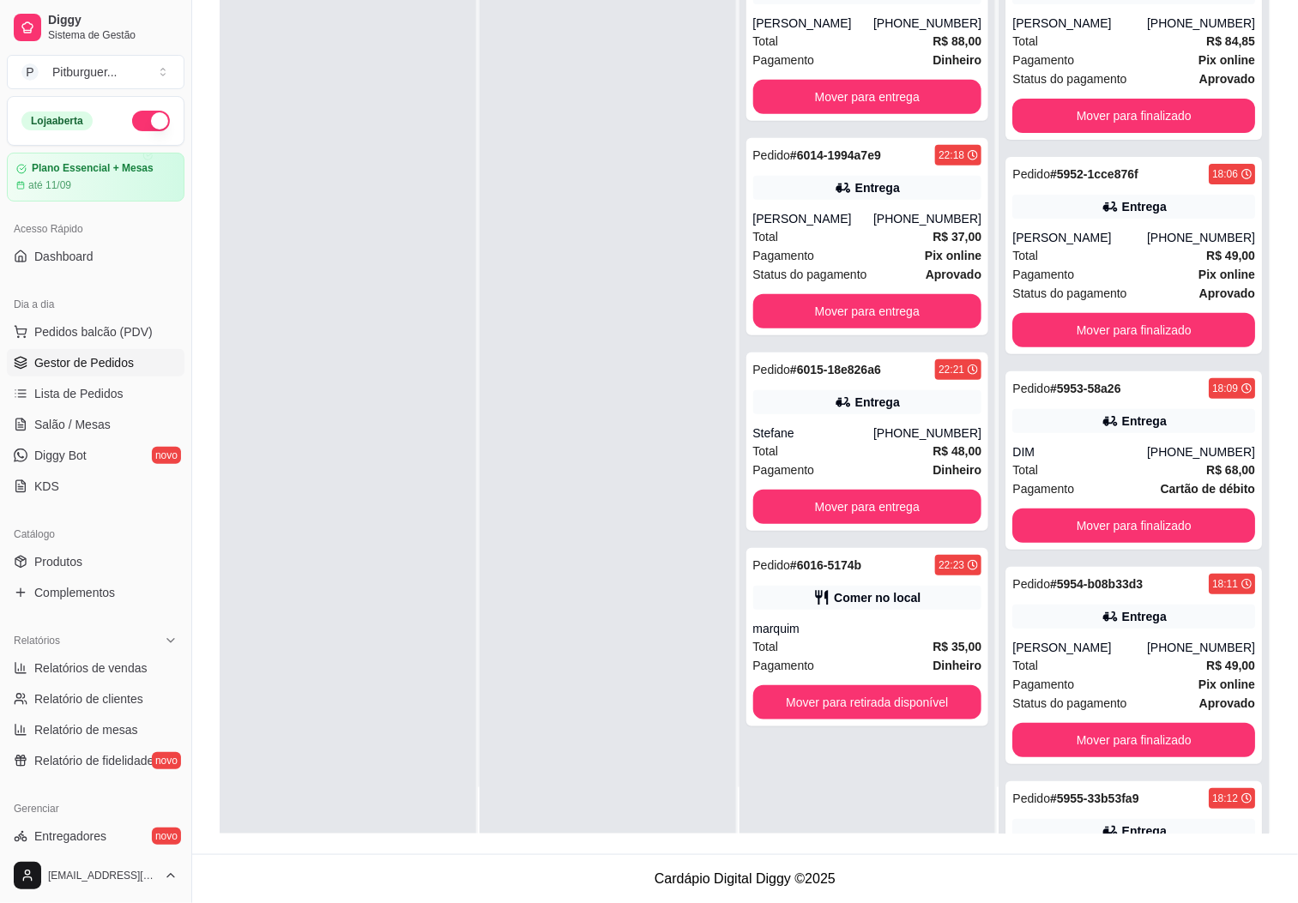
scroll to position [47, 0]
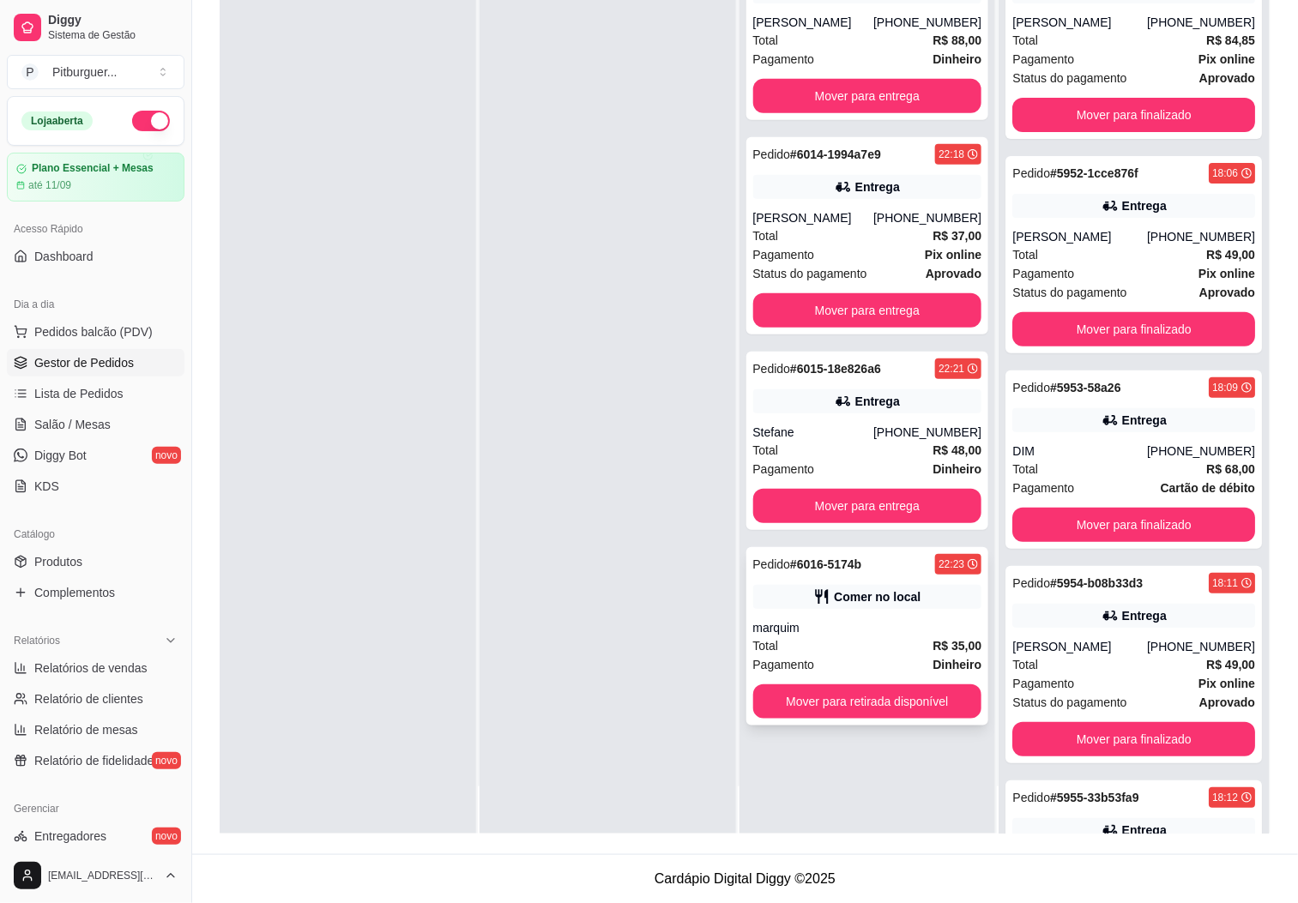
click at [881, 718] on div "Pedido # 6016-5174b 22:23 Comer no local marquim Total R$ 35,00 Pagamento Dinhe…" at bounding box center [867, 636] width 243 height 178
click at [909, 703] on button "Mover para retirada disponível" at bounding box center [867, 701] width 229 height 34
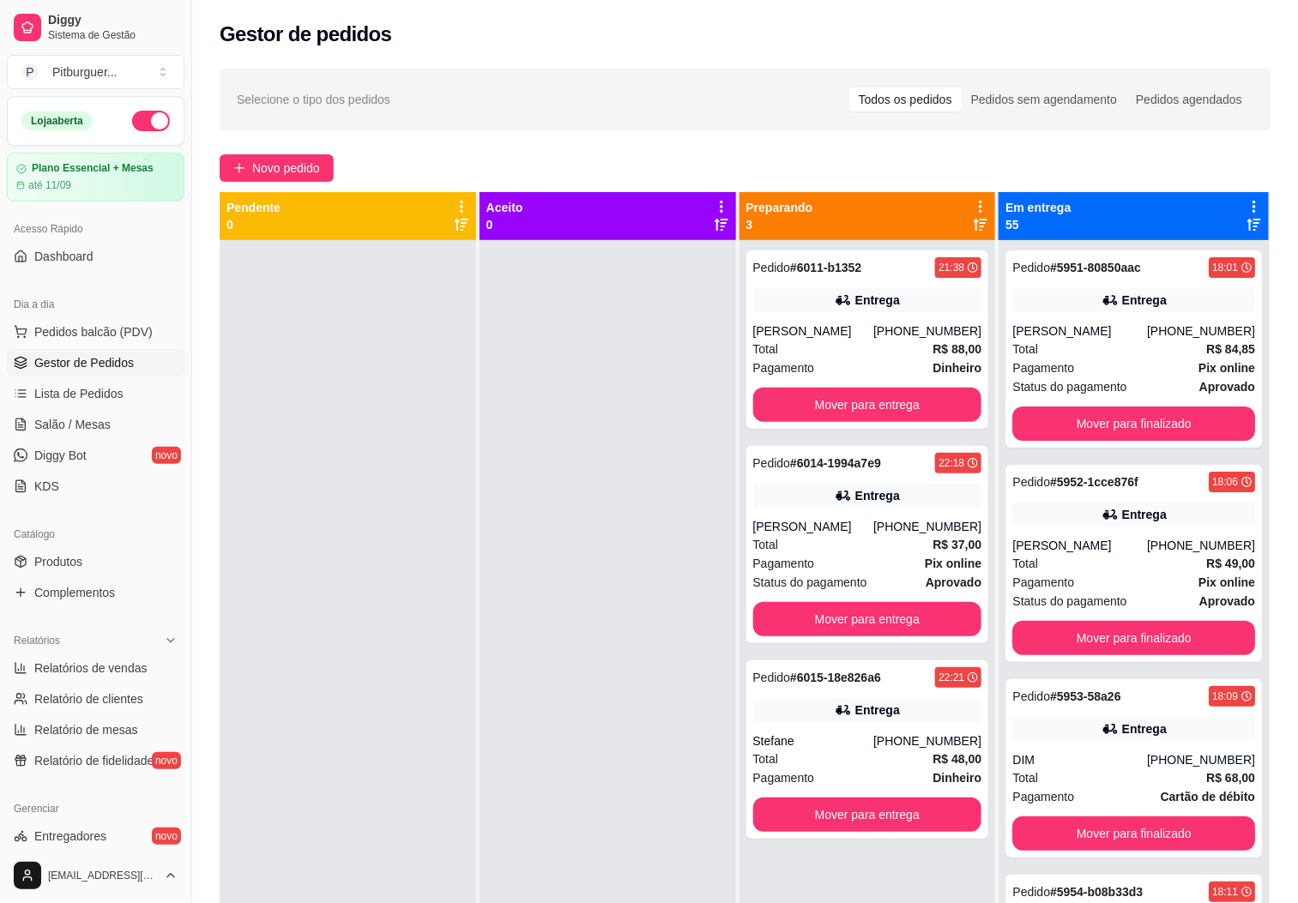
scroll to position [0, 0]
click at [1186, 628] on button "Mover para finalizado" at bounding box center [1133, 638] width 243 height 34
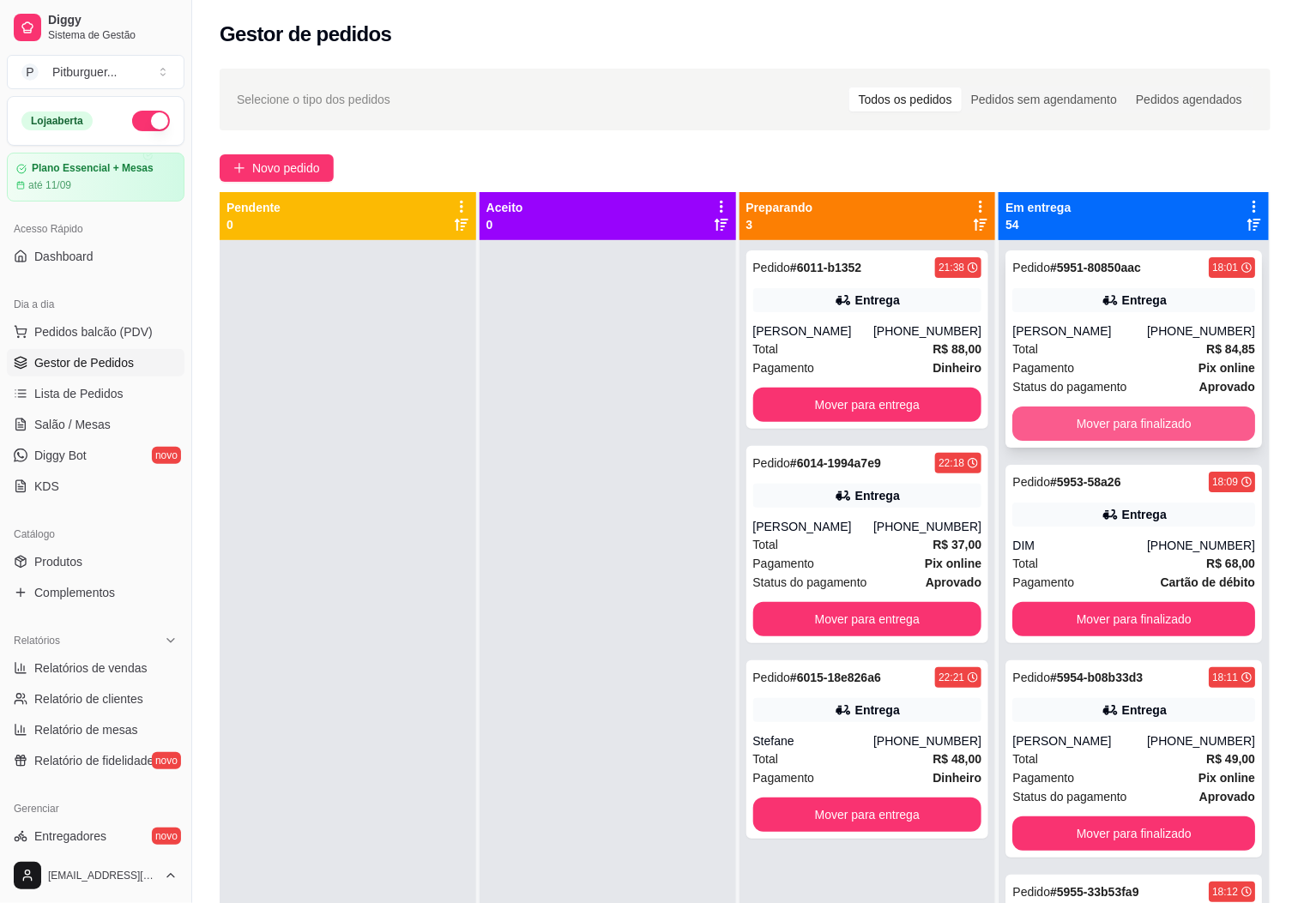
click at [1096, 425] on button "Mover para finalizado" at bounding box center [1133, 424] width 243 height 34
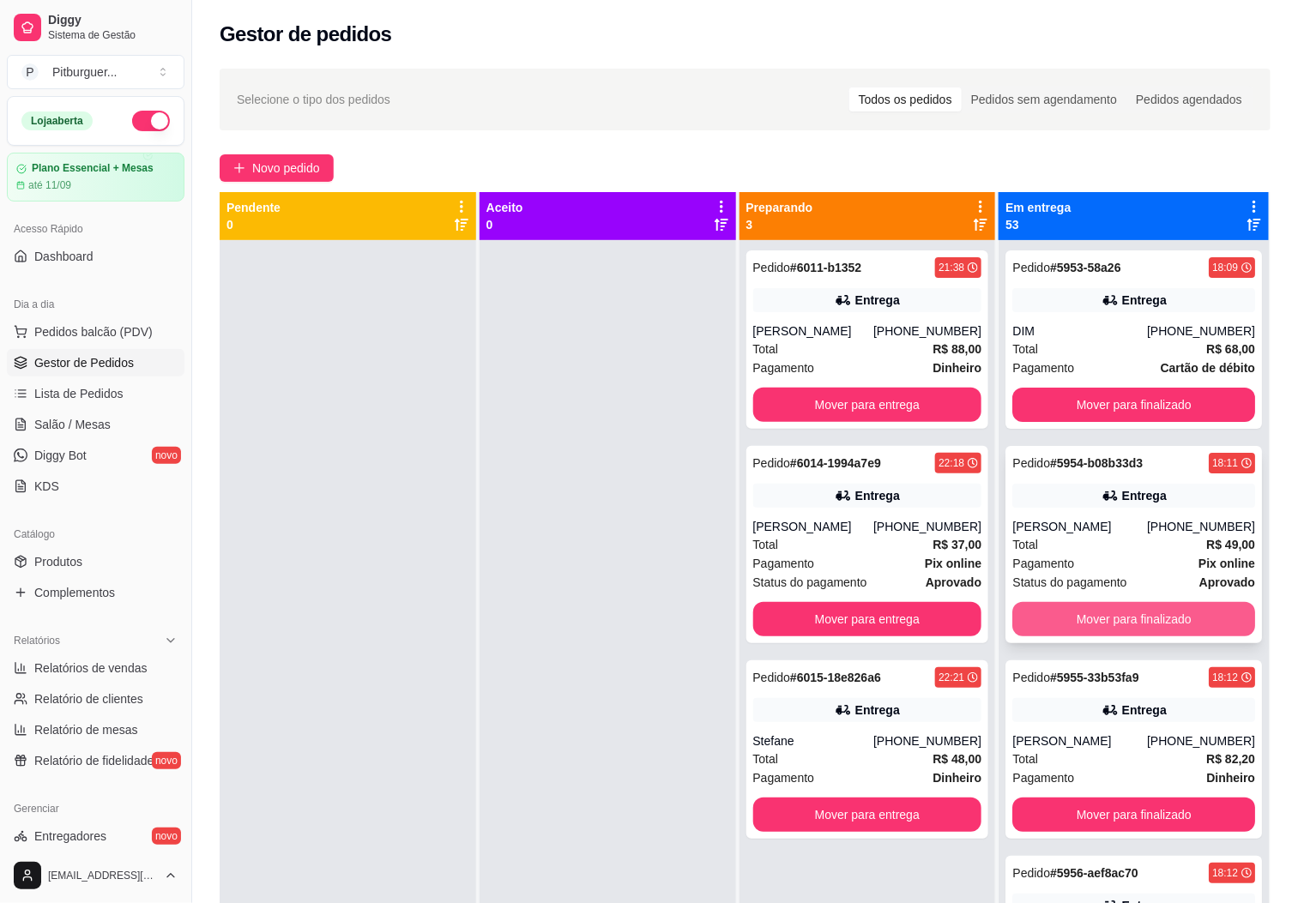
click at [1052, 631] on button "Mover para finalizado" at bounding box center [1133, 619] width 243 height 34
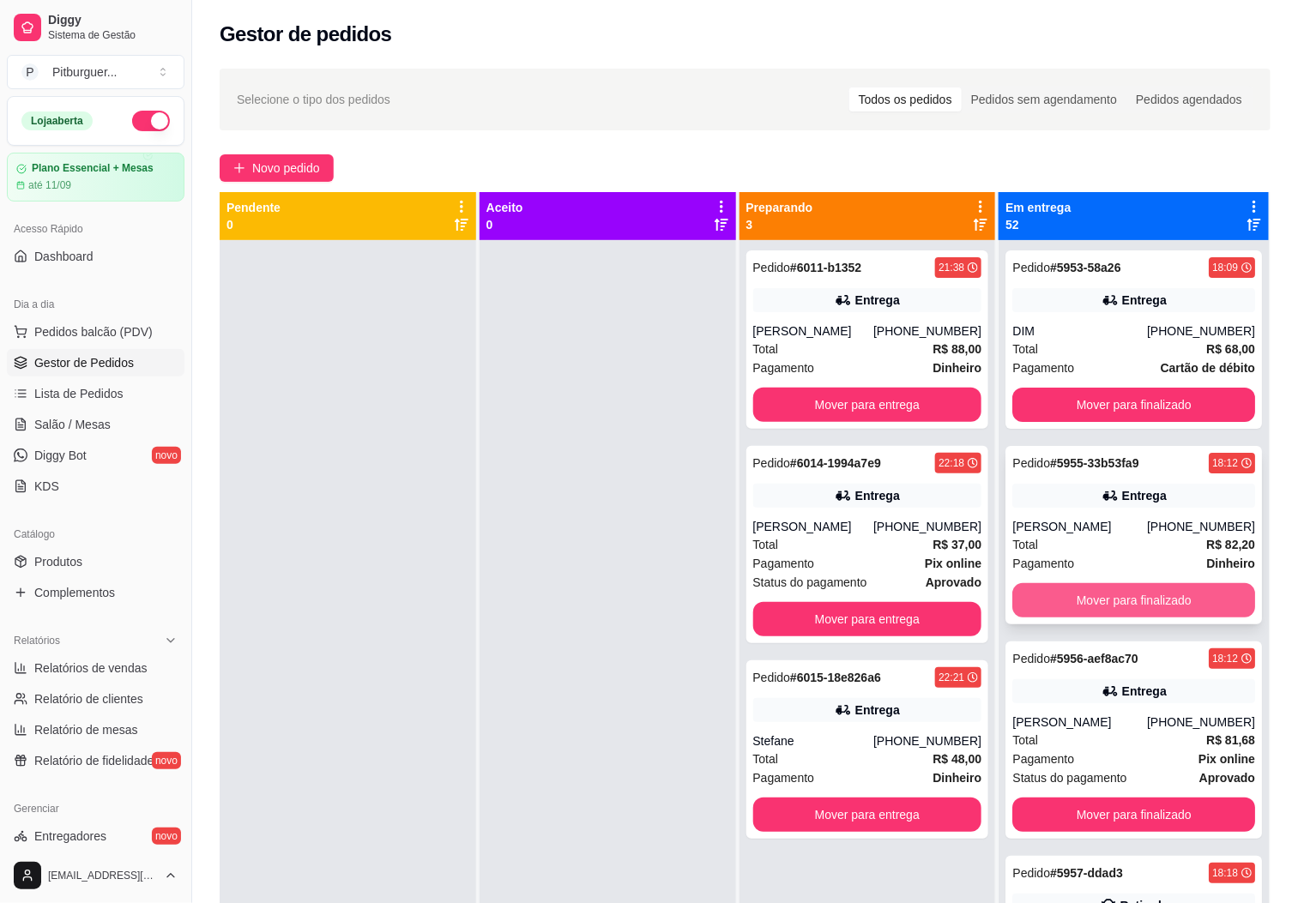
click at [1071, 605] on button "Mover para finalizado" at bounding box center [1133, 600] width 243 height 34
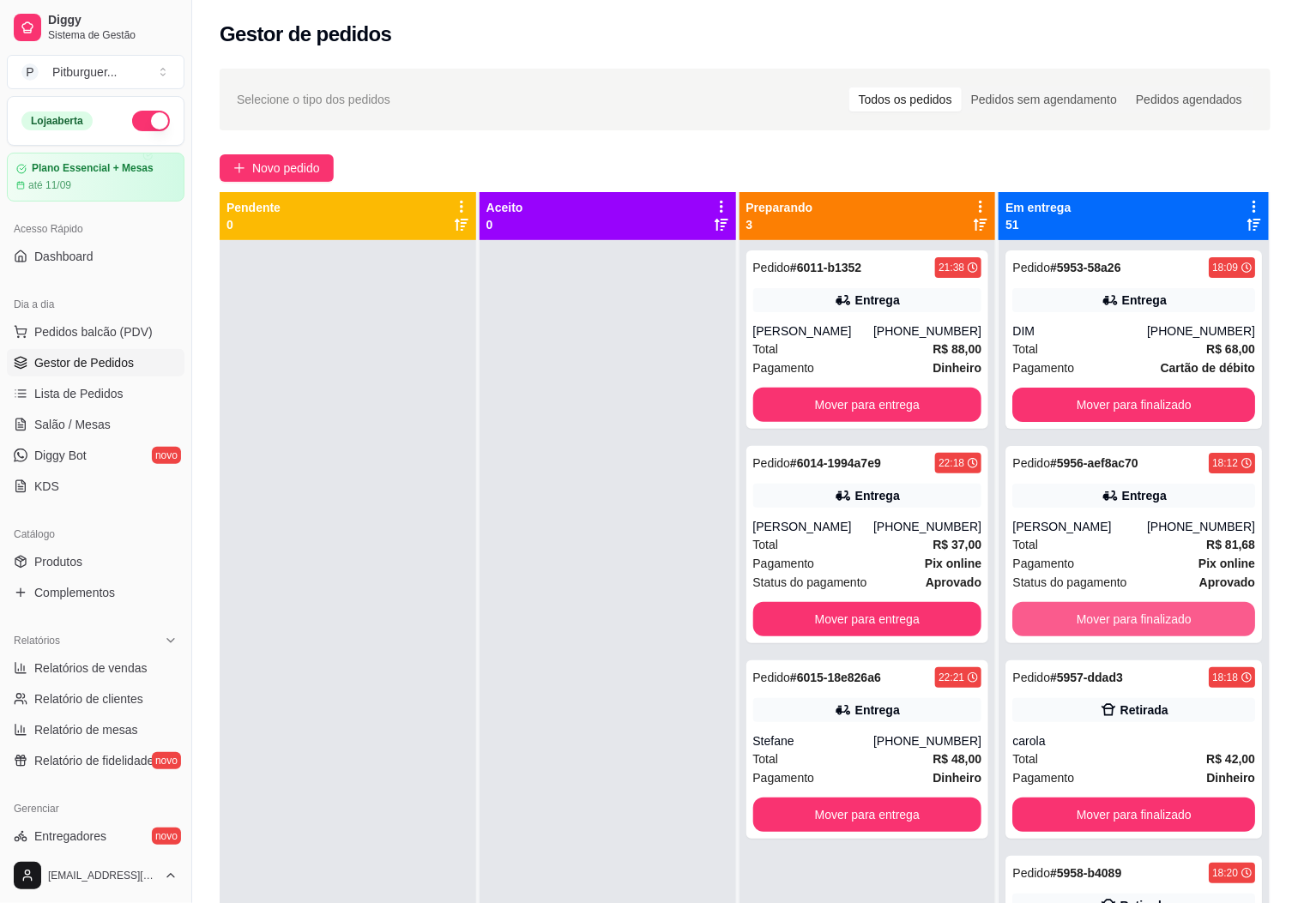
click at [1071, 605] on button "Mover para finalizado" at bounding box center [1133, 619] width 243 height 34
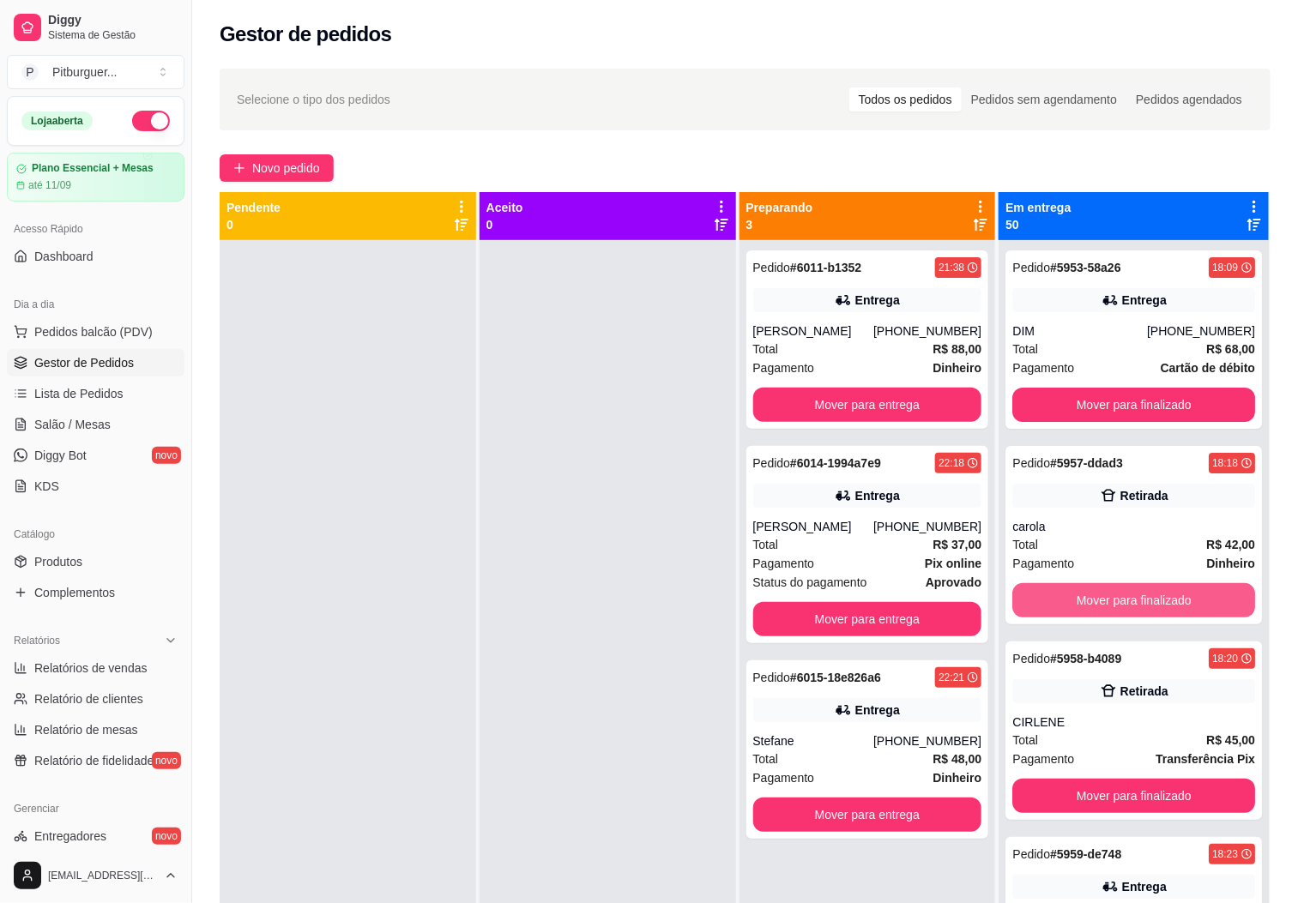
click at [1071, 605] on button "Mover para finalizado" at bounding box center [1133, 600] width 243 height 34
click at [1071, 605] on button "Mover para finalizado" at bounding box center [1133, 600] width 235 height 33
click at [1071, 603] on button "Mover para finalizado" at bounding box center [1133, 600] width 235 height 33
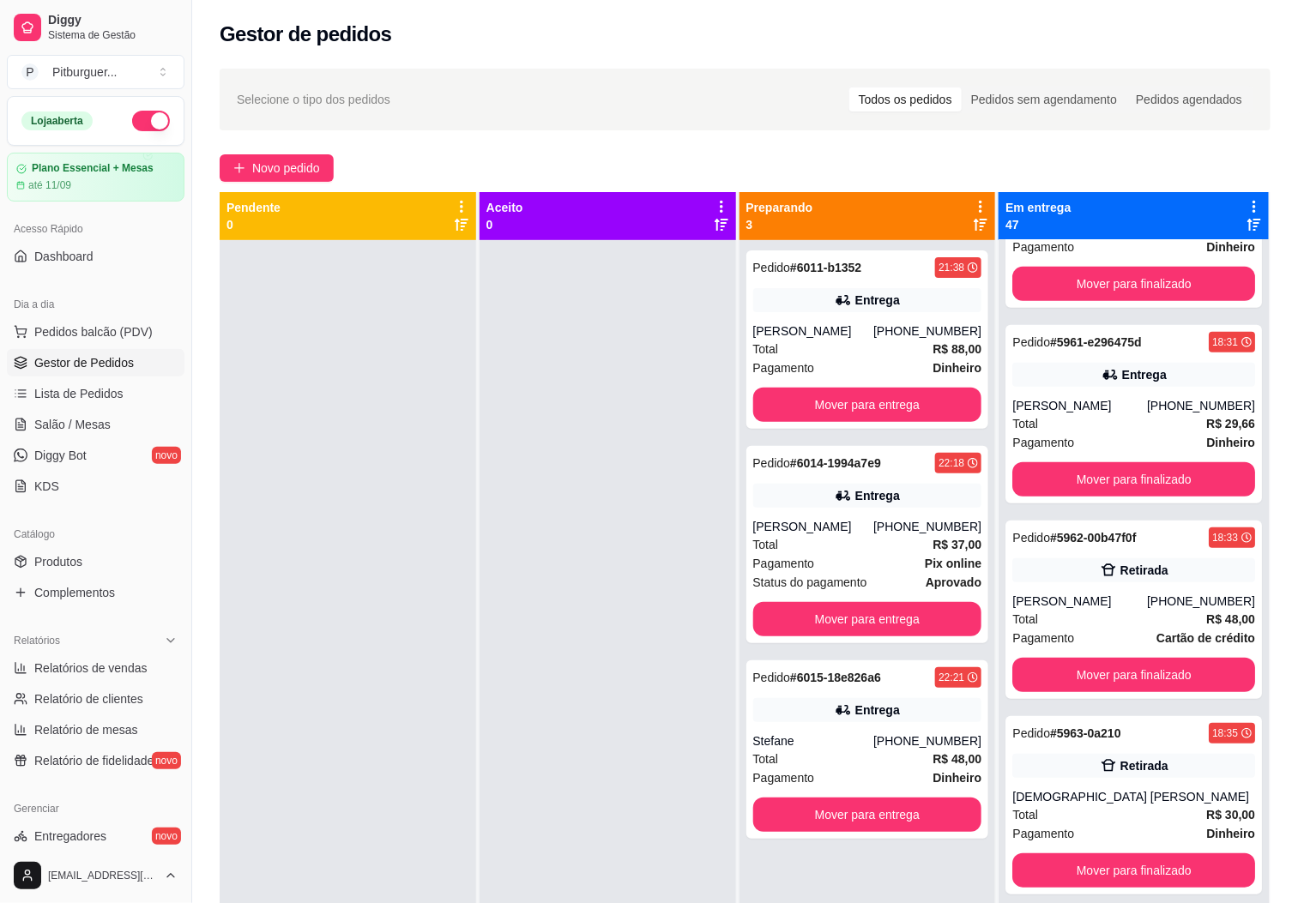
scroll to position [374, 0]
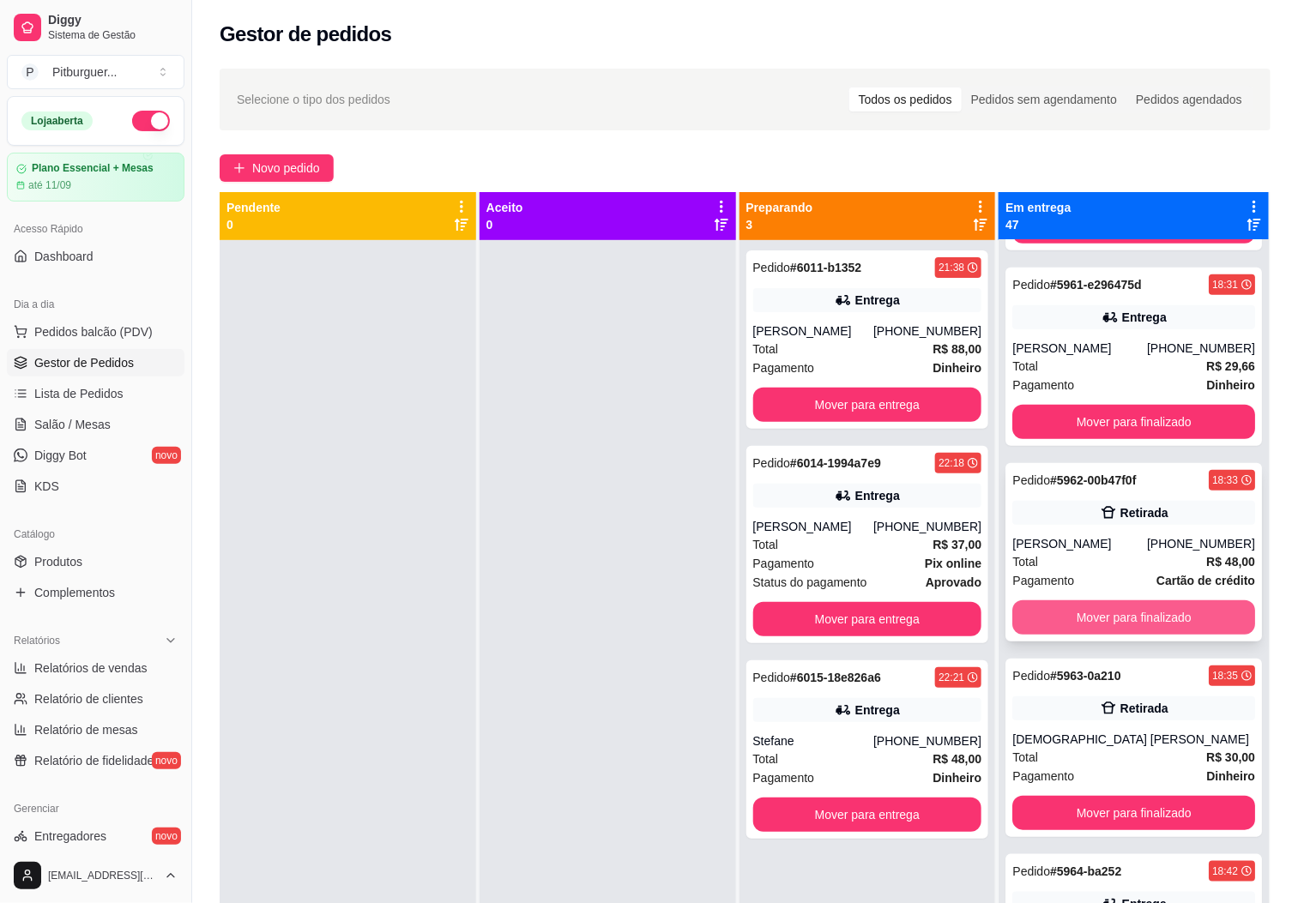
click at [1142, 605] on button "Mover para finalizado" at bounding box center [1133, 617] width 243 height 34
click at [1130, 615] on button "Mover para finalizado" at bounding box center [1133, 617] width 243 height 34
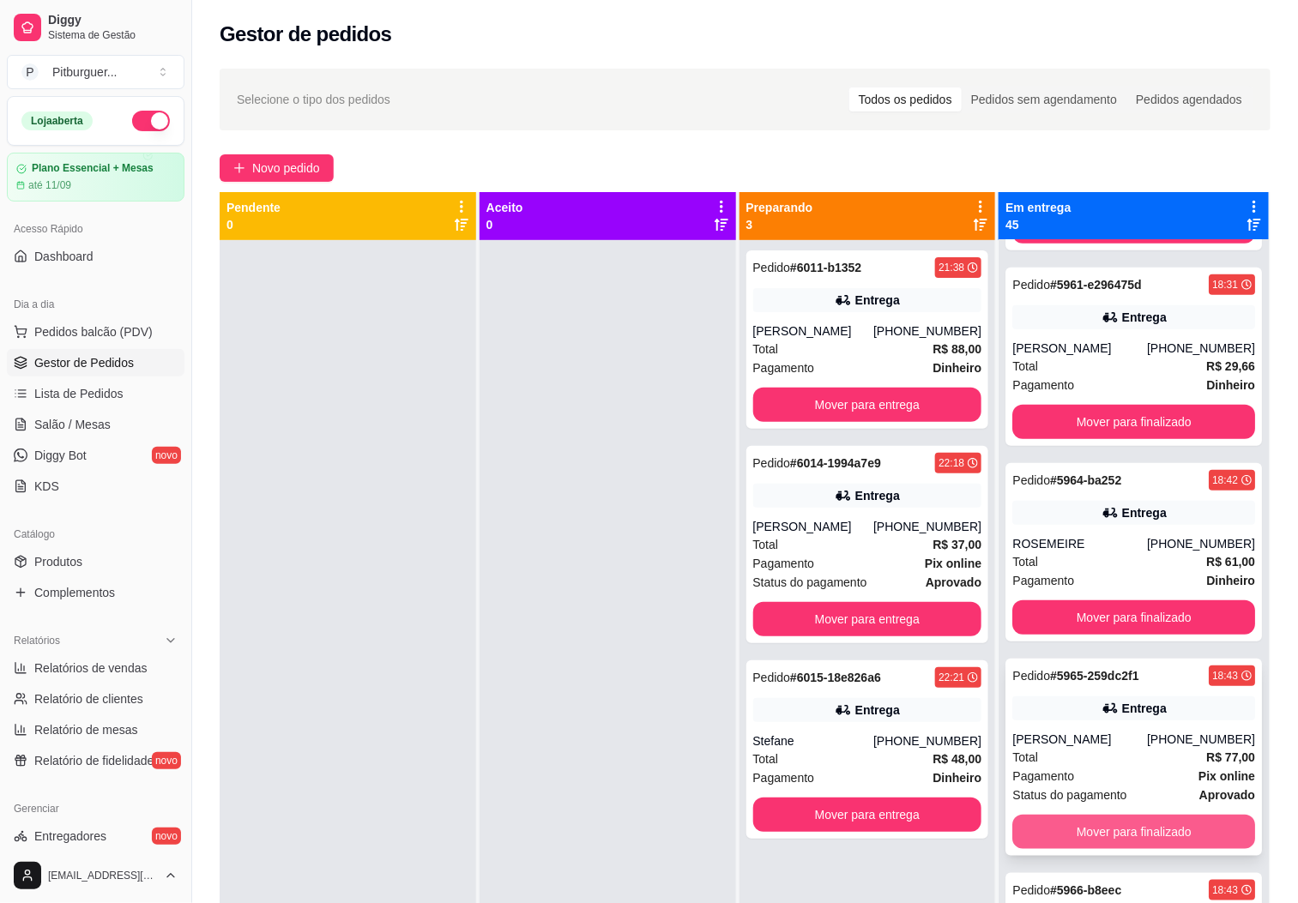
click at [1171, 816] on button "Mover para finalizado" at bounding box center [1133, 832] width 243 height 34
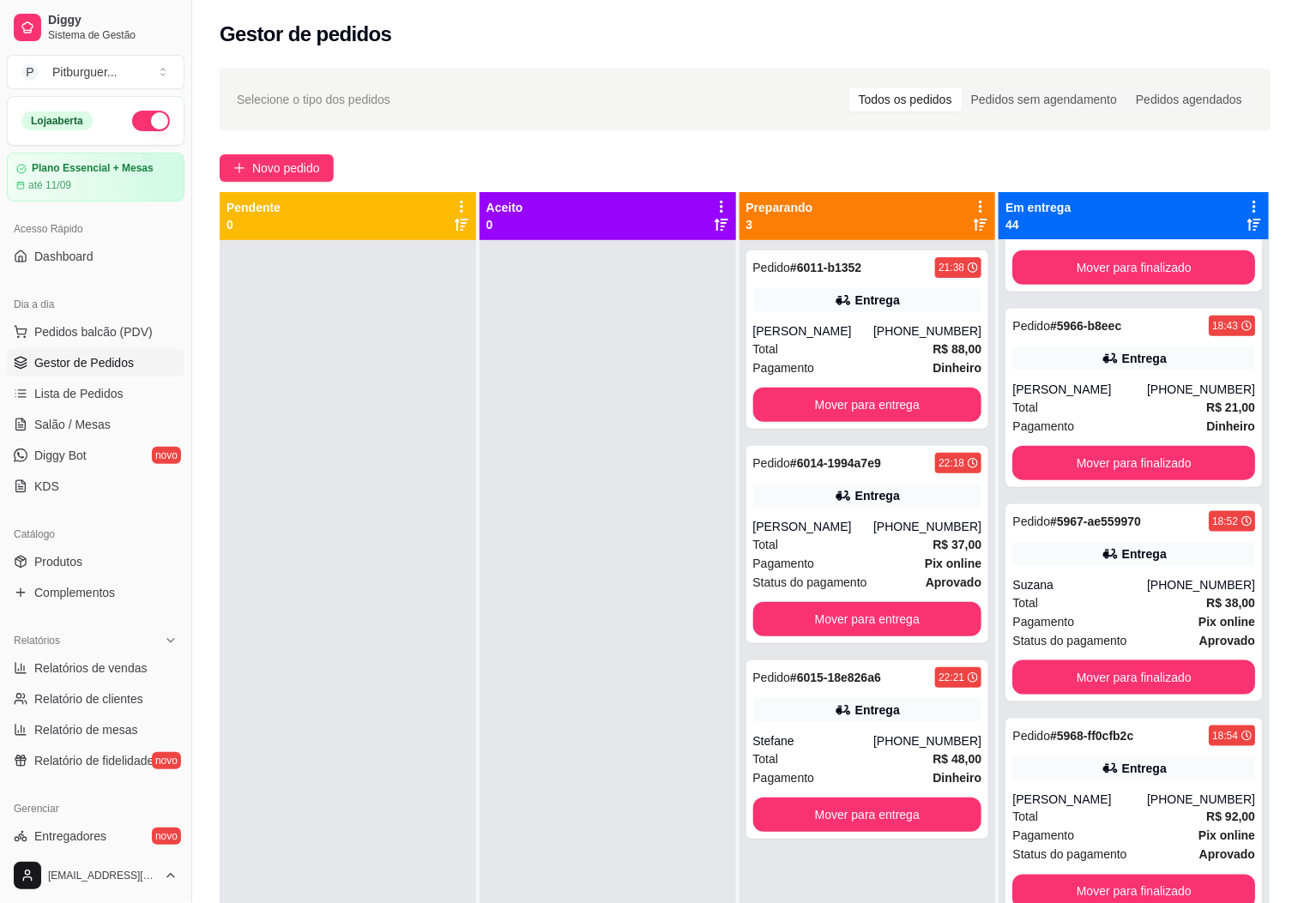
scroll to position [737, 0]
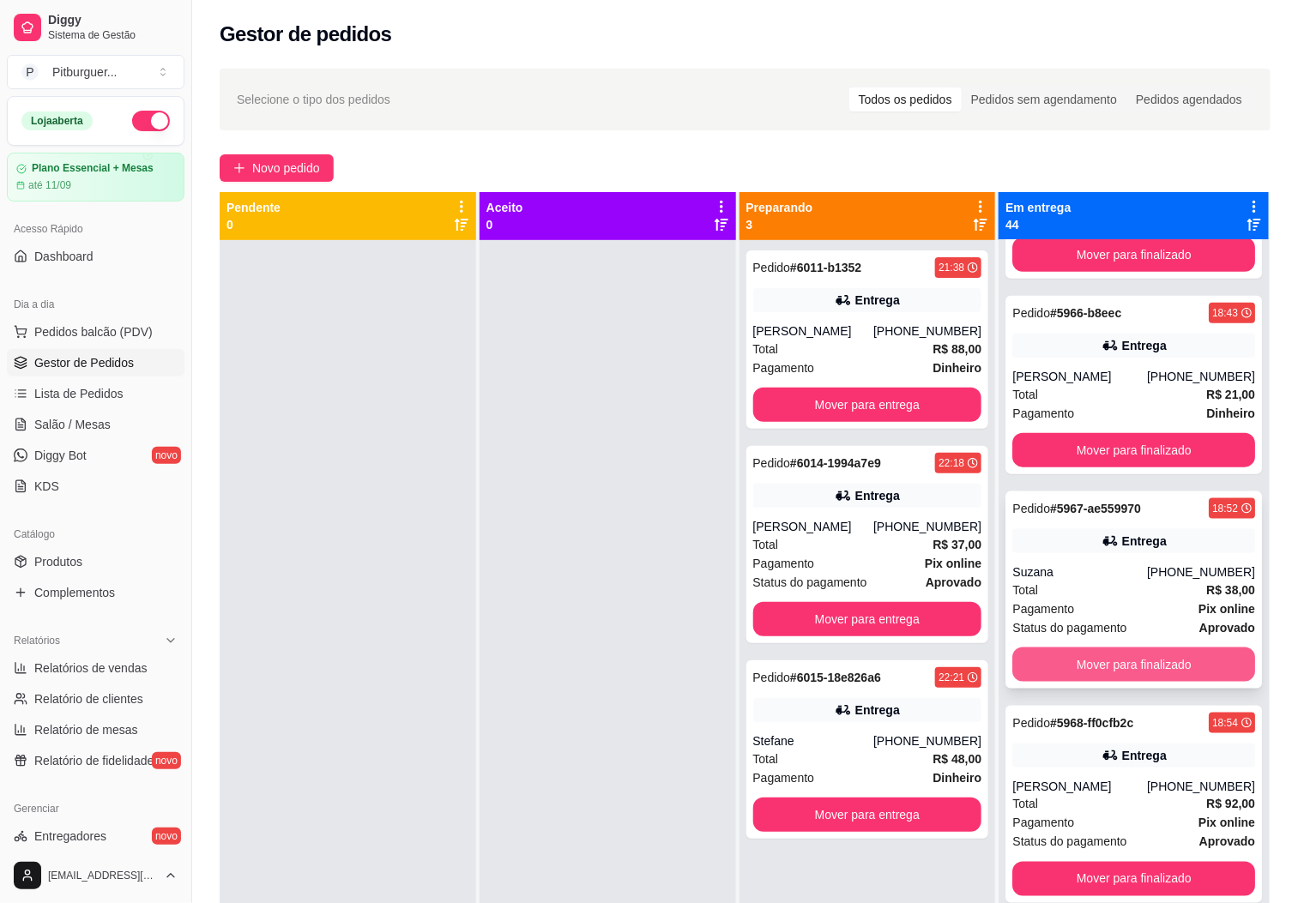
click at [1151, 654] on button "Mover para finalizado" at bounding box center [1133, 665] width 243 height 34
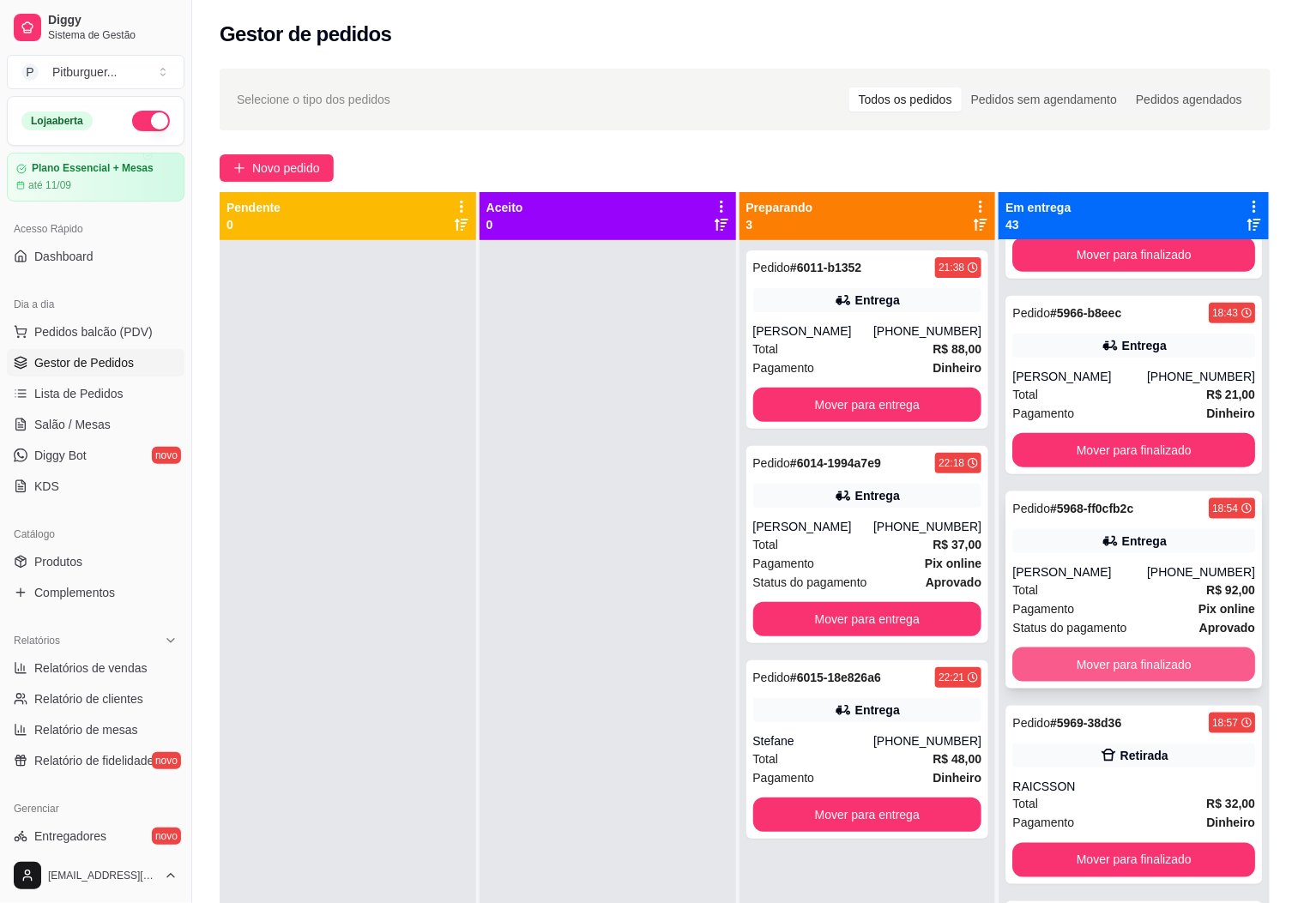
click at [1128, 682] on button "Mover para finalizado" at bounding box center [1133, 665] width 243 height 34
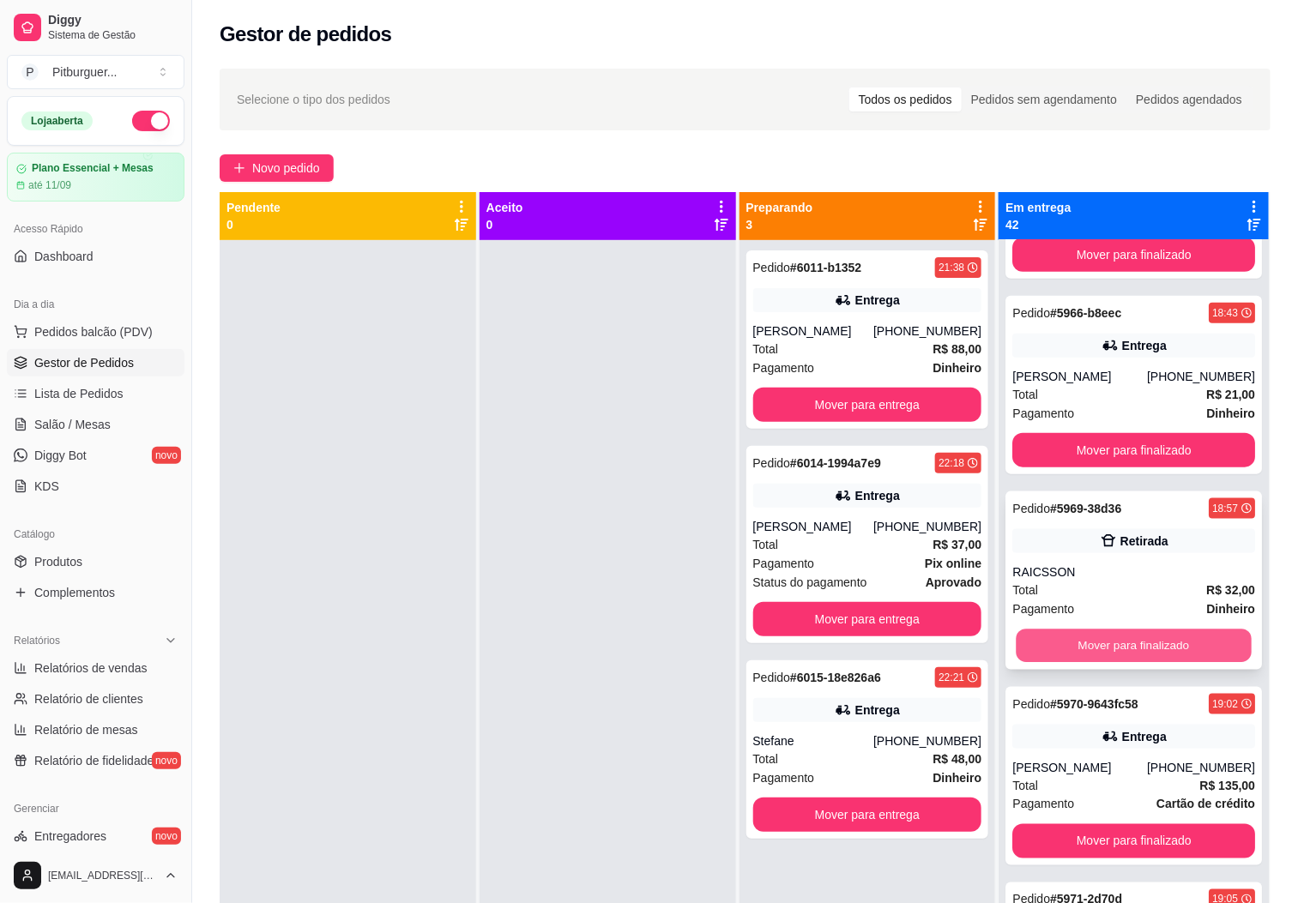
click at [1122, 648] on button "Mover para finalizado" at bounding box center [1133, 646] width 235 height 33
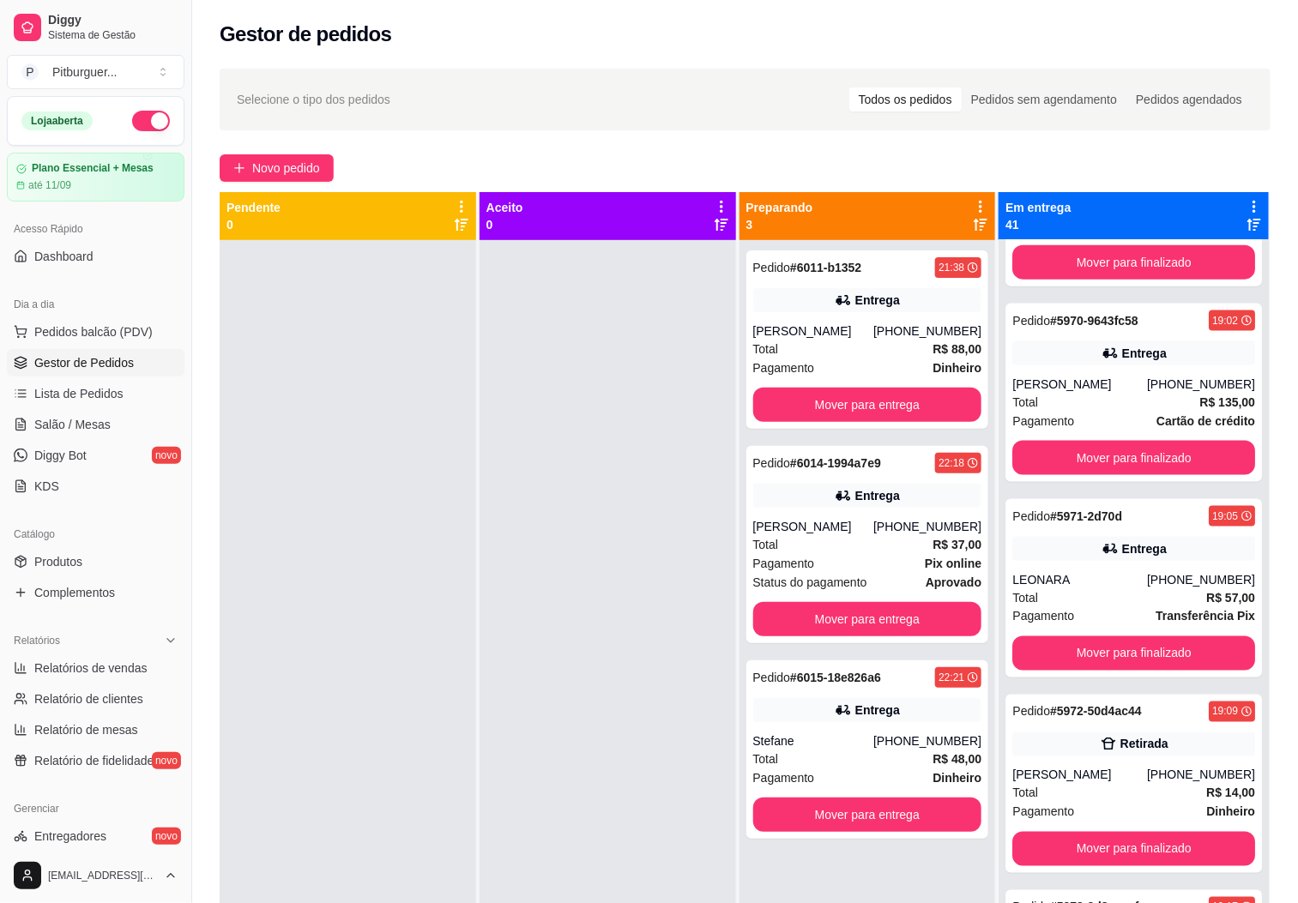
scroll to position [988, 0]
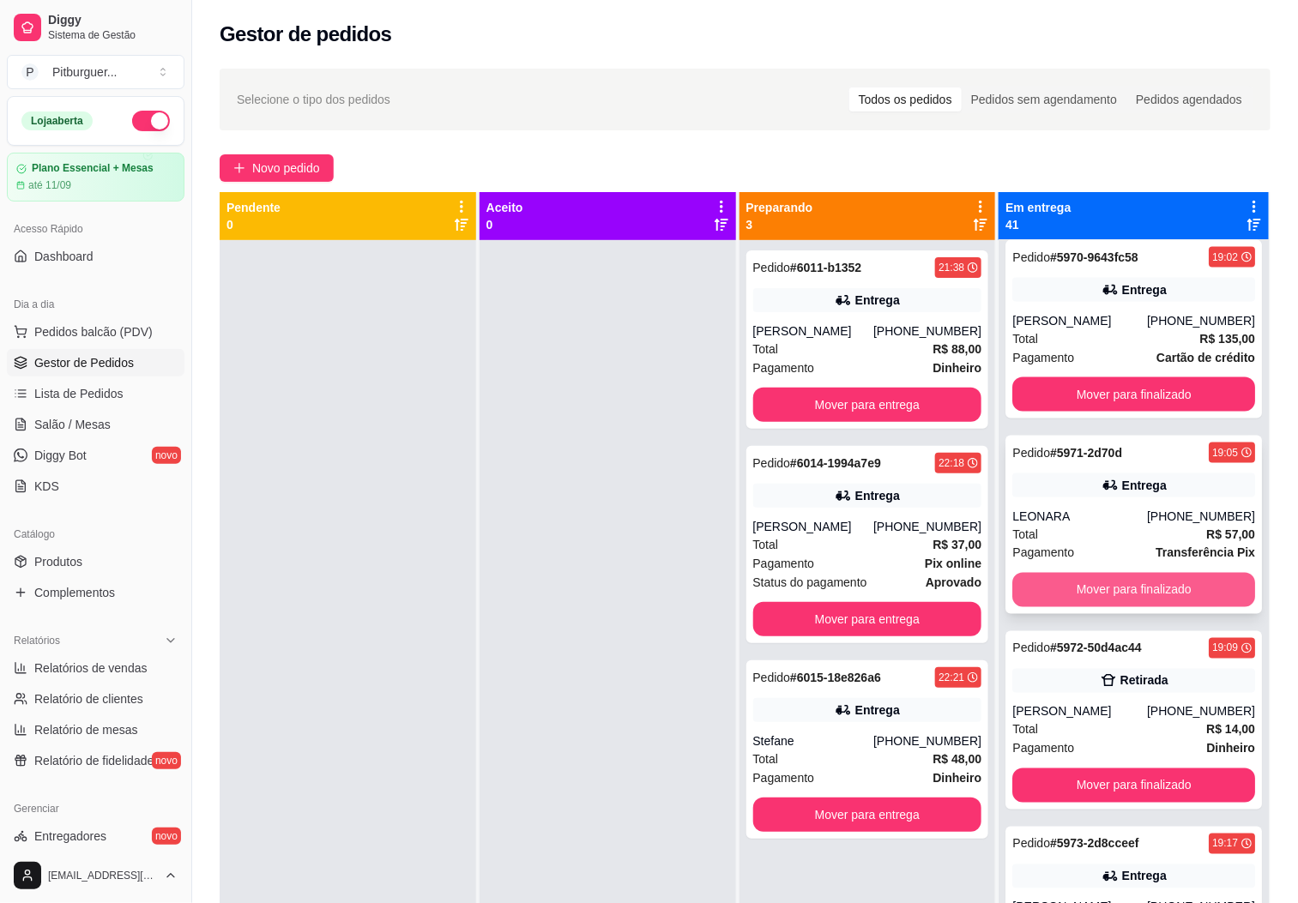
click at [1136, 587] on button "Mover para finalizado" at bounding box center [1133, 590] width 243 height 34
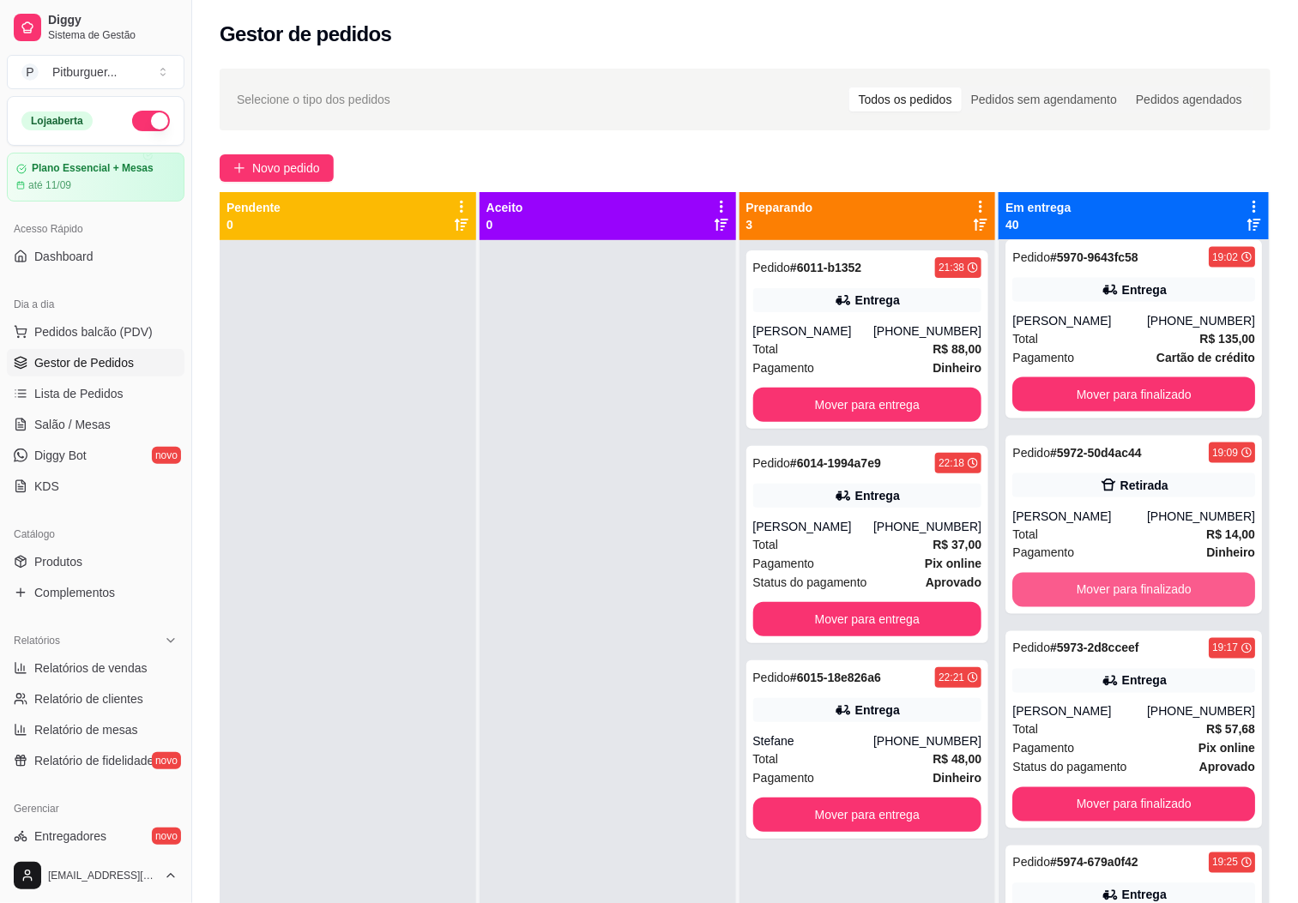
click at [1136, 587] on button "Mover para finalizado" at bounding box center [1133, 590] width 243 height 34
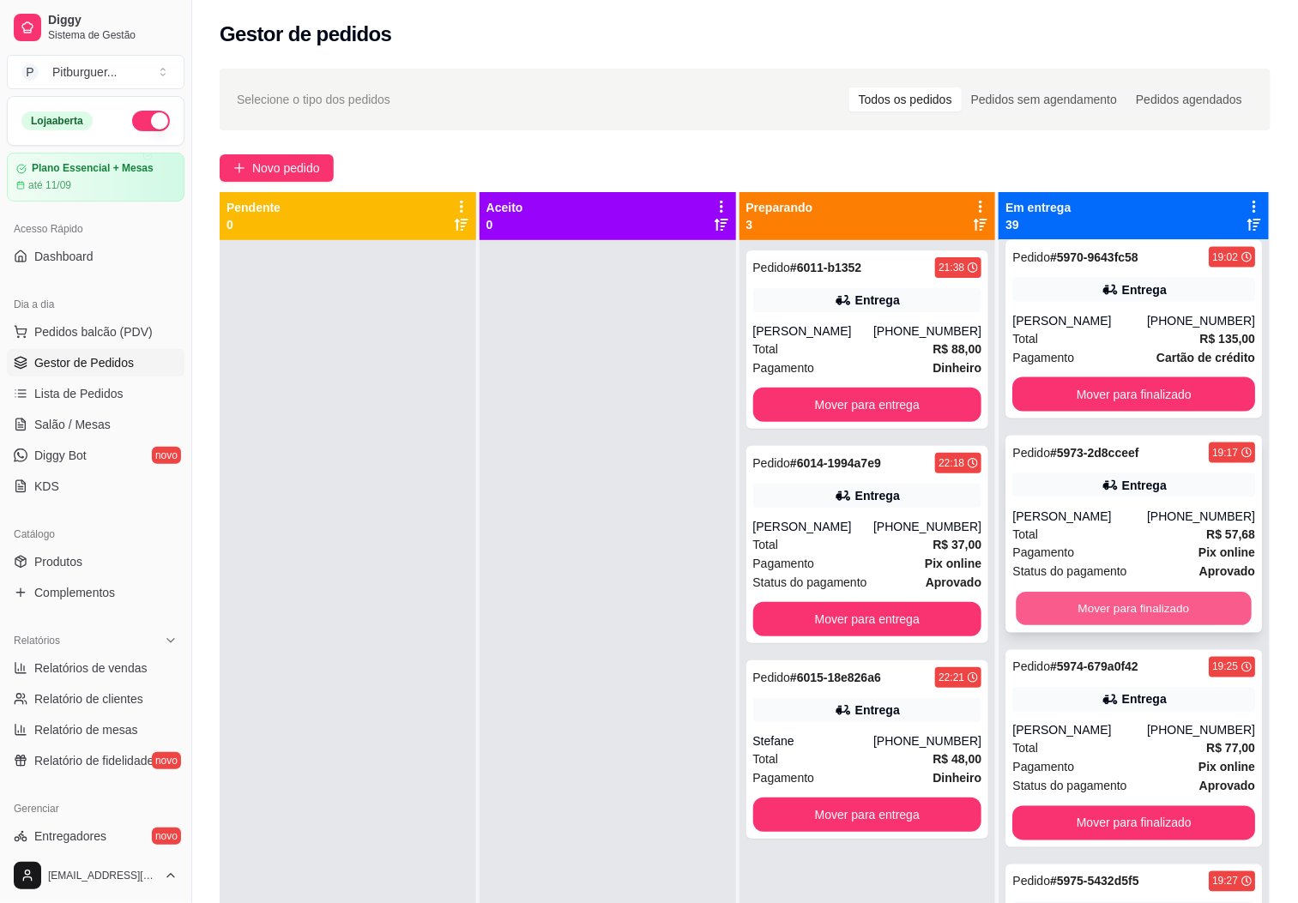
click at [1119, 605] on button "Mover para finalizado" at bounding box center [1133, 609] width 235 height 33
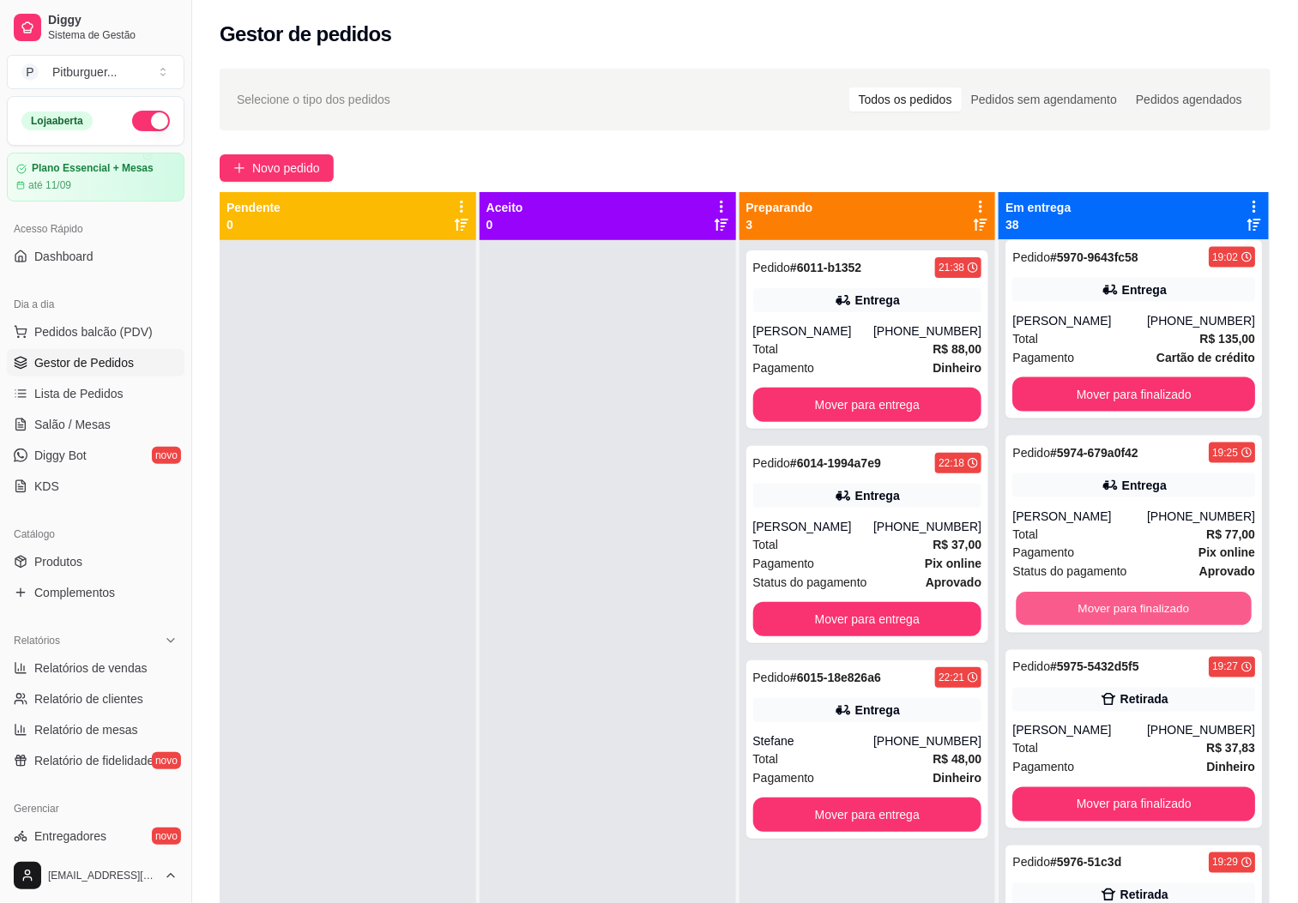
click at [1119, 605] on button "Mover para finalizado" at bounding box center [1133, 609] width 235 height 33
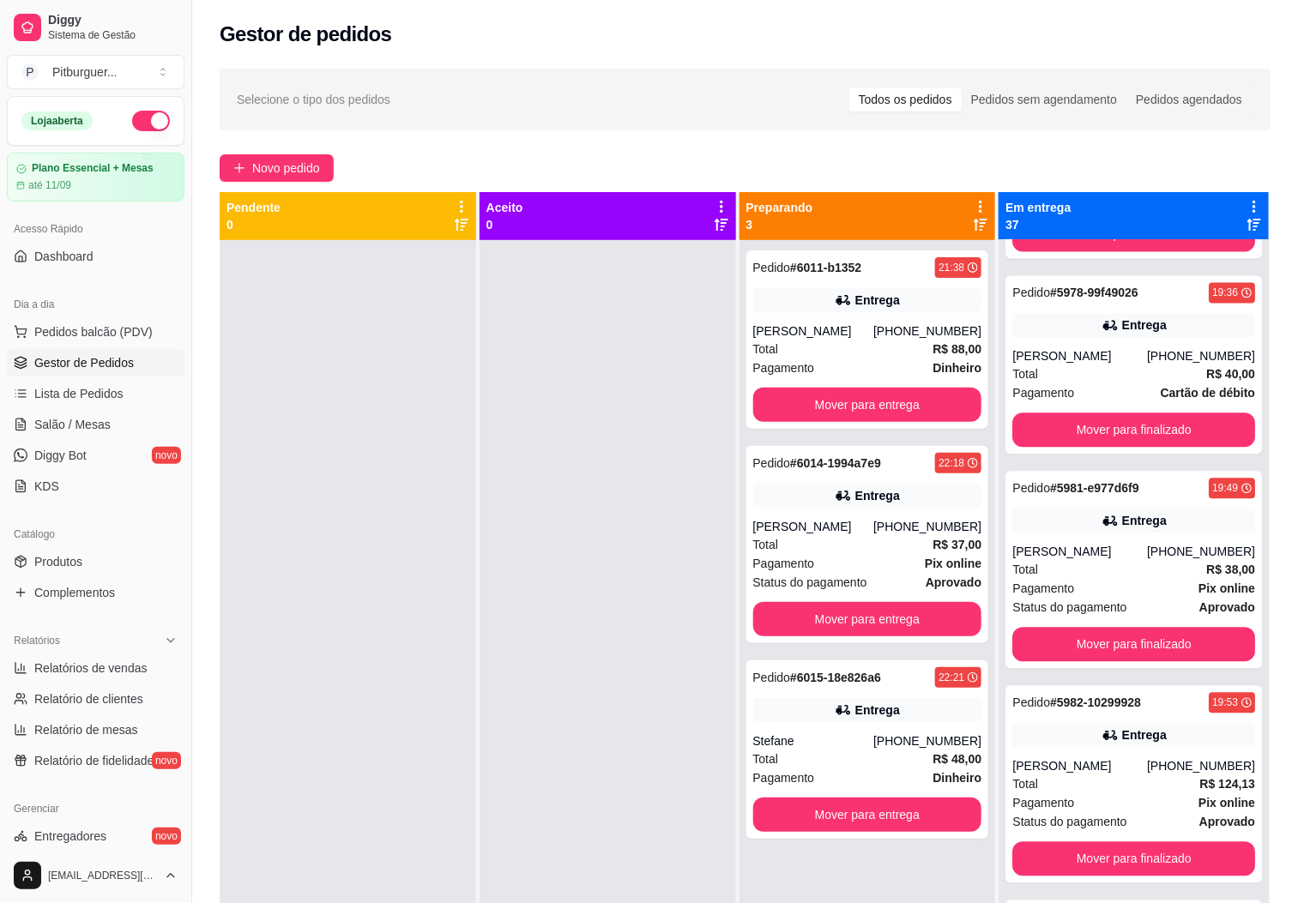
scroll to position [1573, 0]
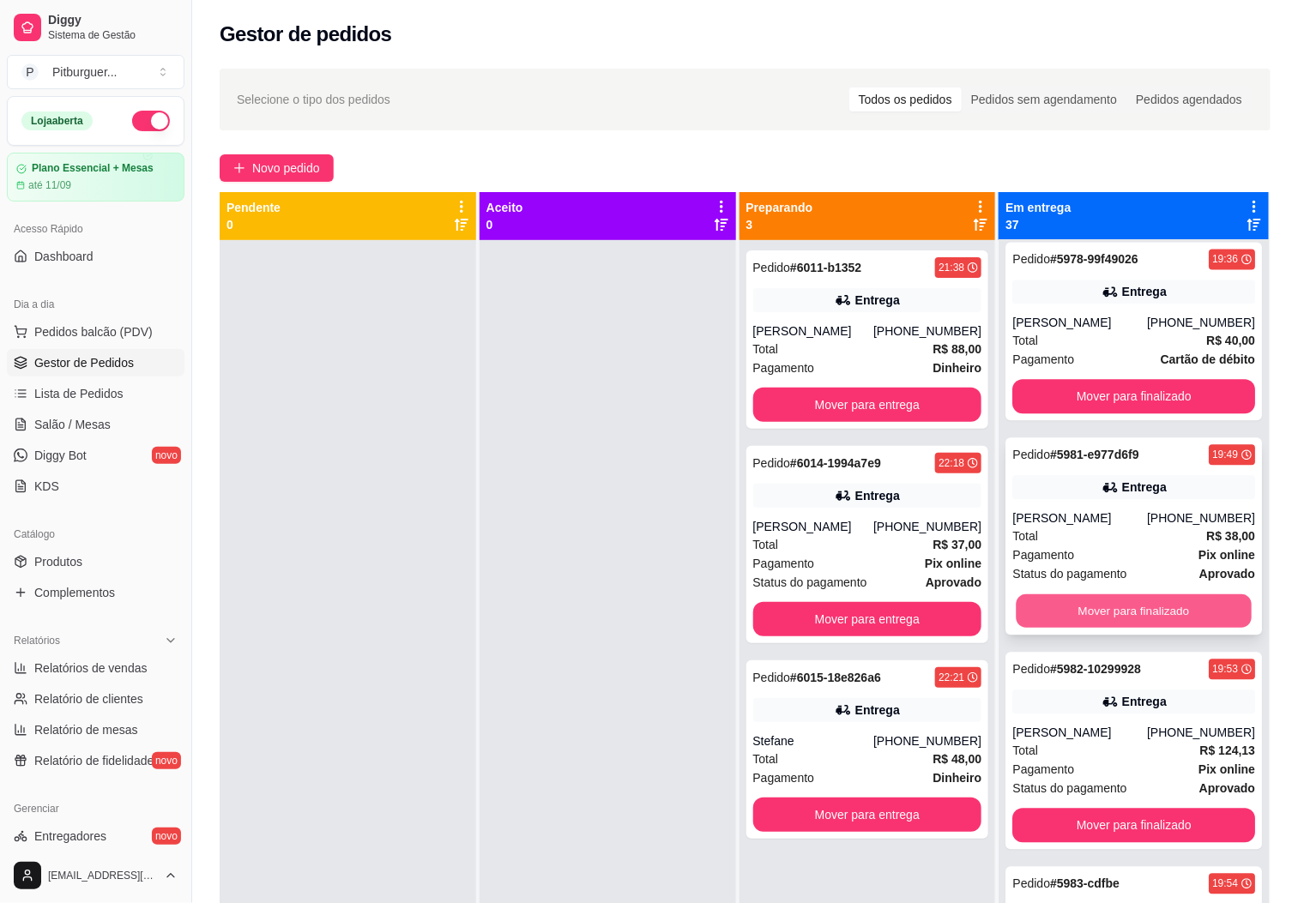
click at [1179, 600] on button "Mover para finalizado" at bounding box center [1133, 610] width 235 height 33
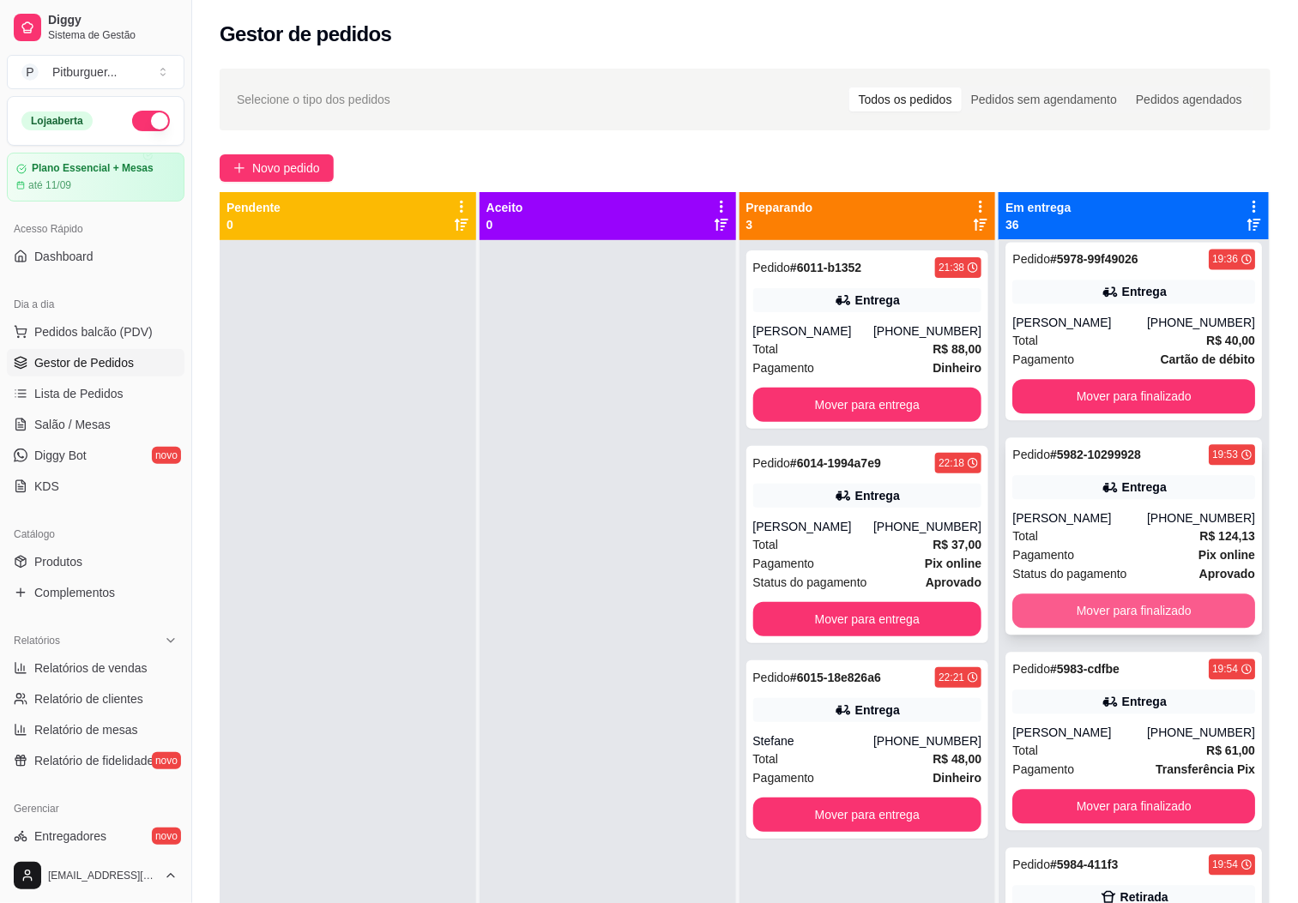
click at [1177, 605] on button "Mover para finalizado" at bounding box center [1133, 610] width 243 height 34
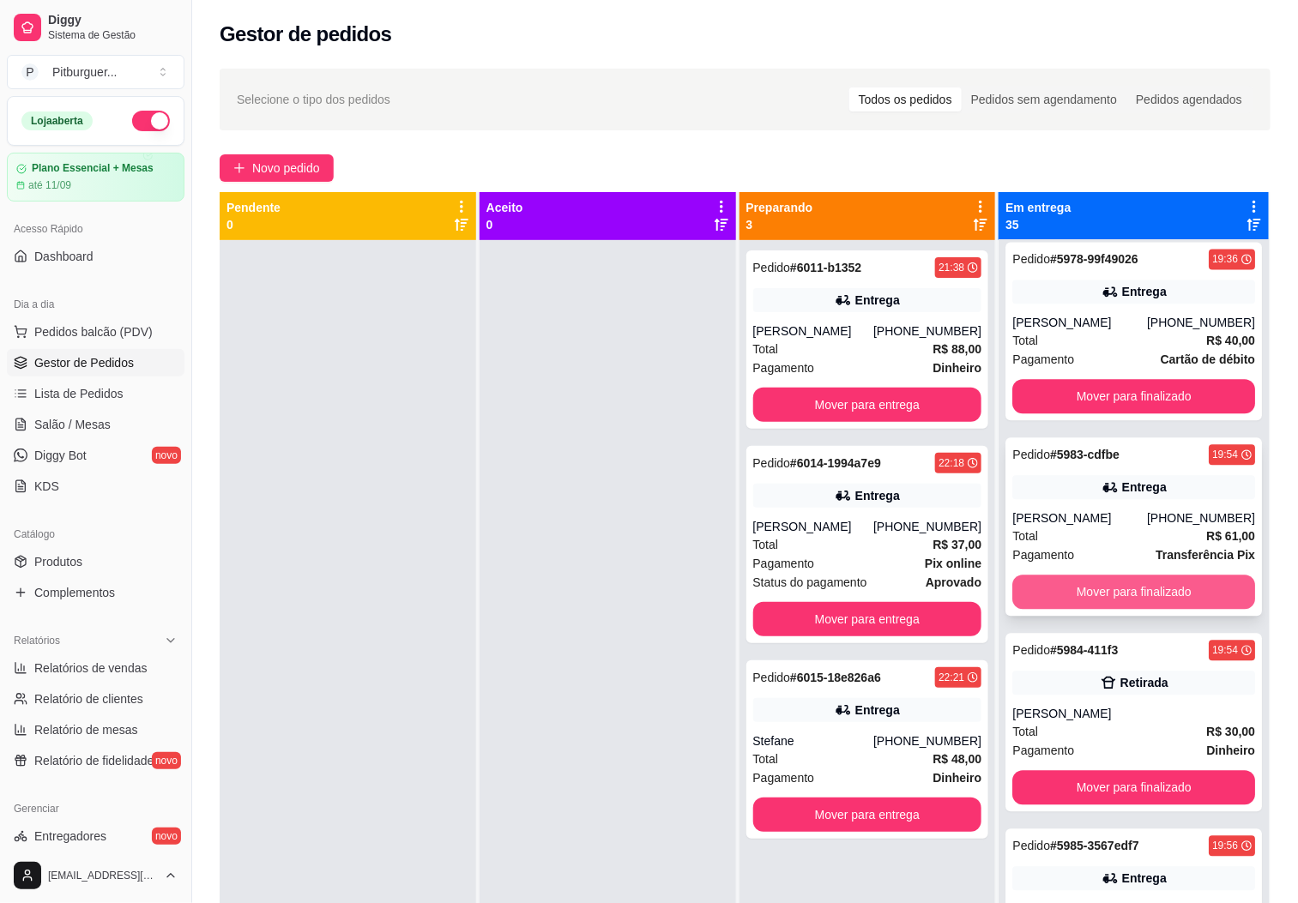
click at [1172, 575] on button "Mover para finalizado" at bounding box center [1133, 592] width 243 height 34
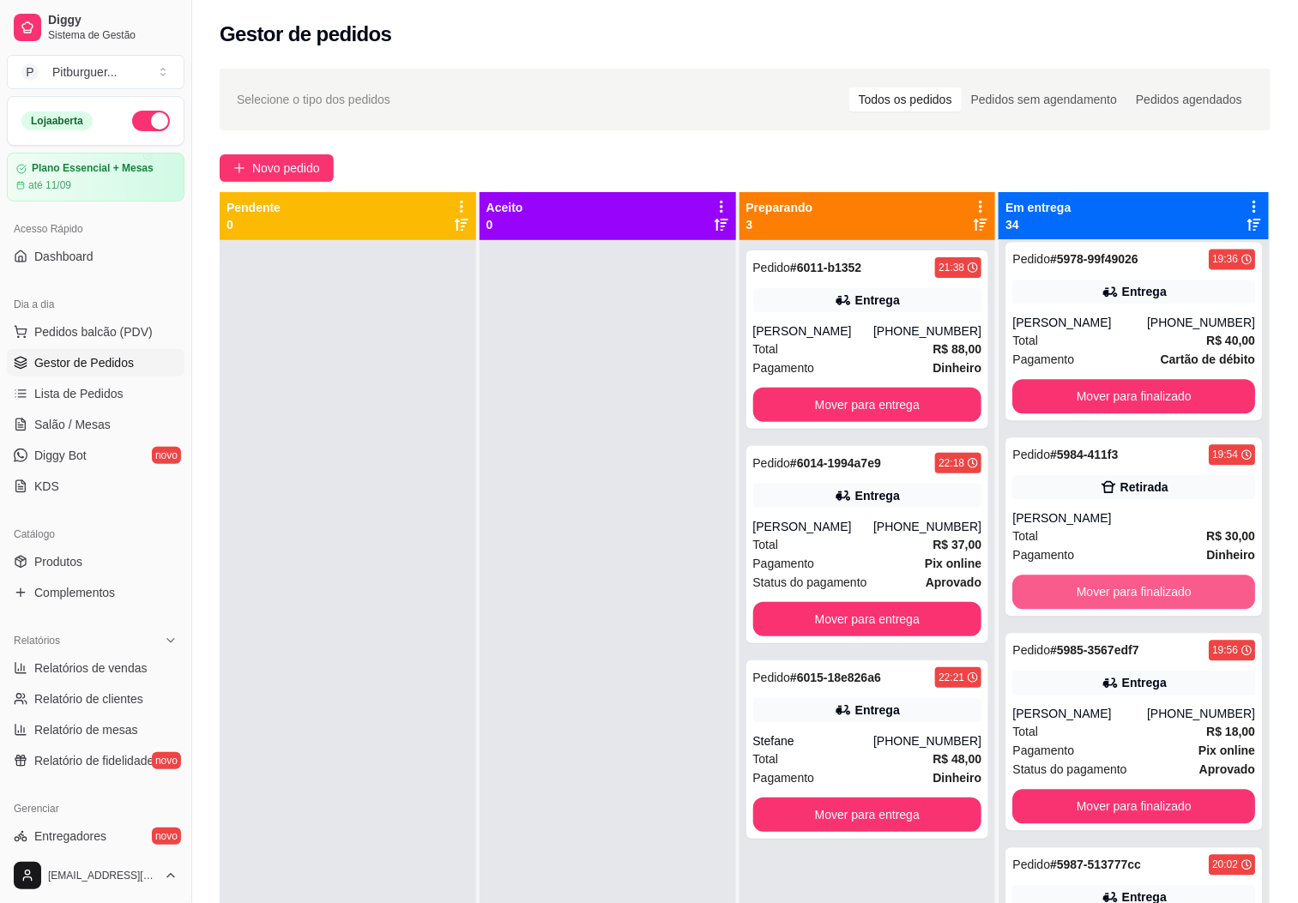
click at [1172, 575] on button "Mover para finalizado" at bounding box center [1133, 592] width 243 height 34
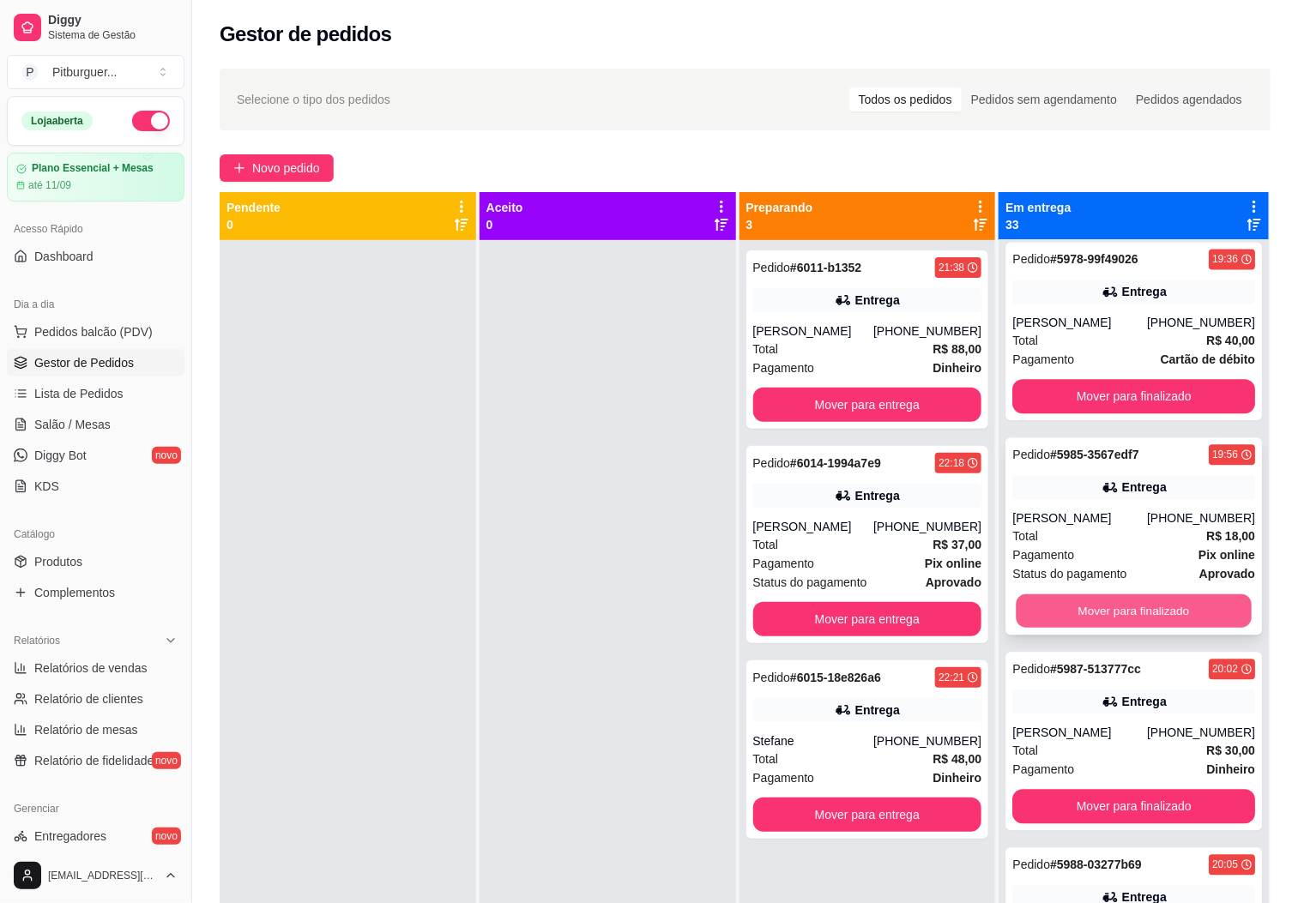
click at [1143, 611] on button "Mover para finalizado" at bounding box center [1133, 610] width 235 height 33
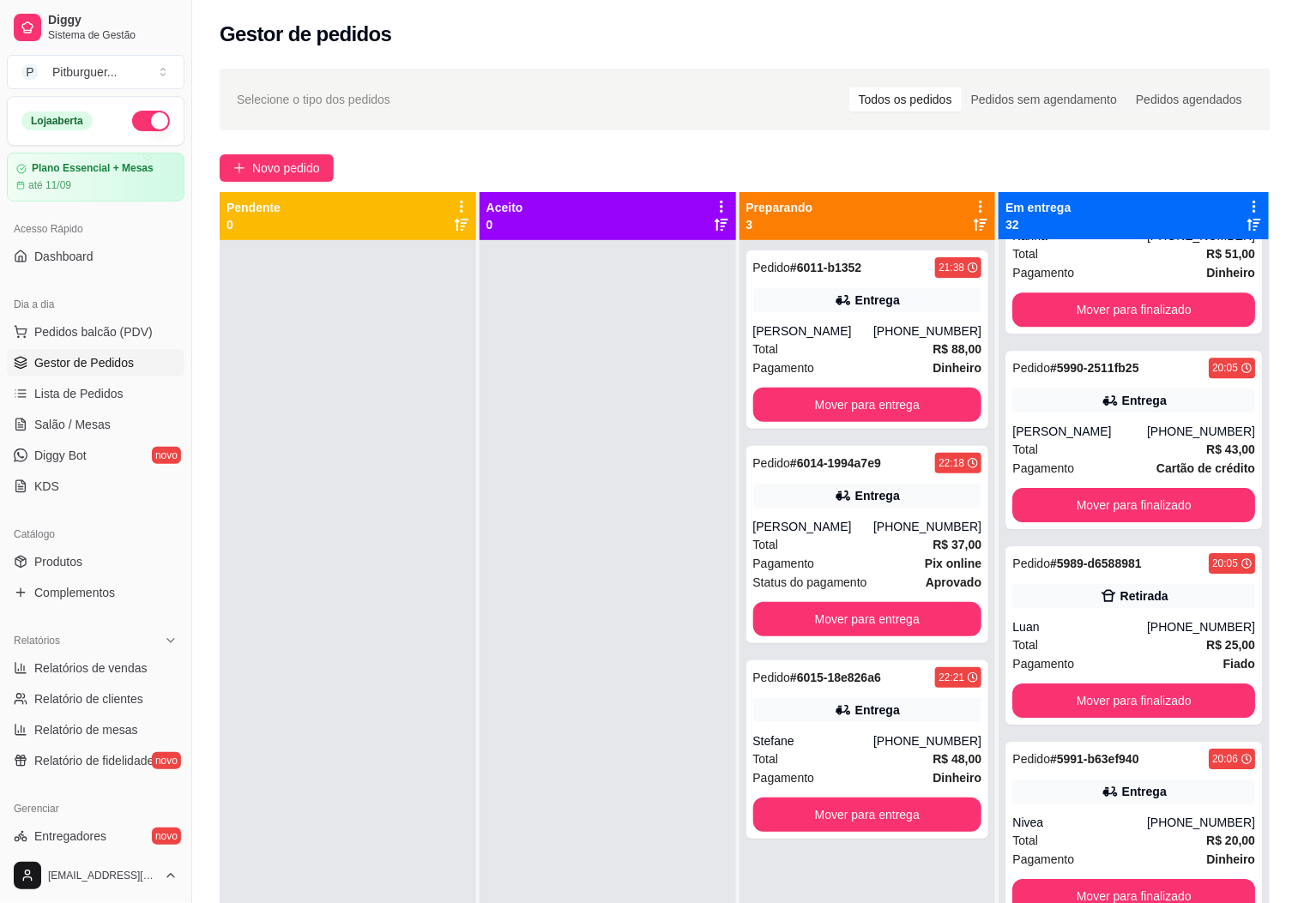
scroll to position [2059, 0]
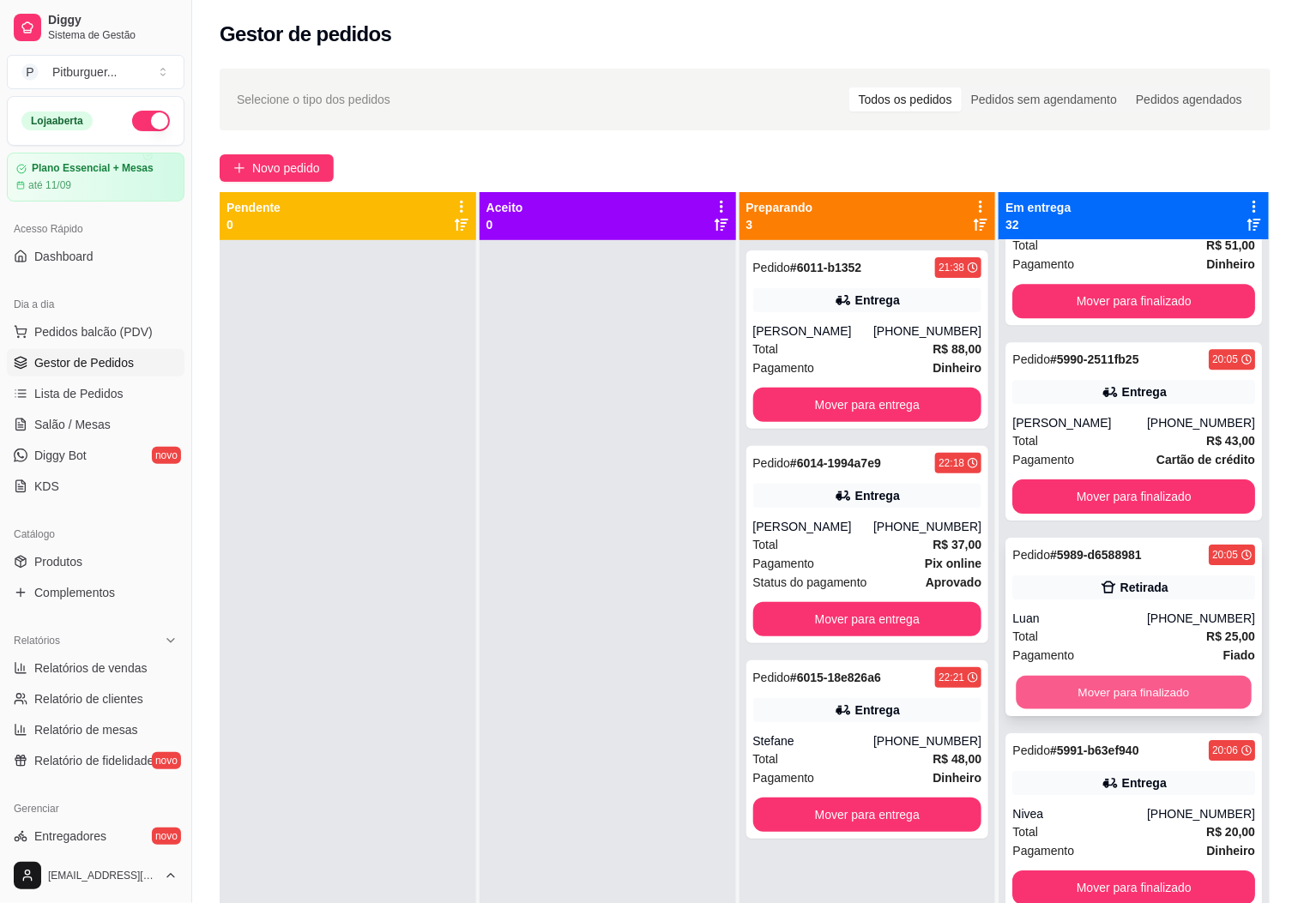
click at [1172, 695] on button "Mover para finalizado" at bounding box center [1133, 692] width 235 height 33
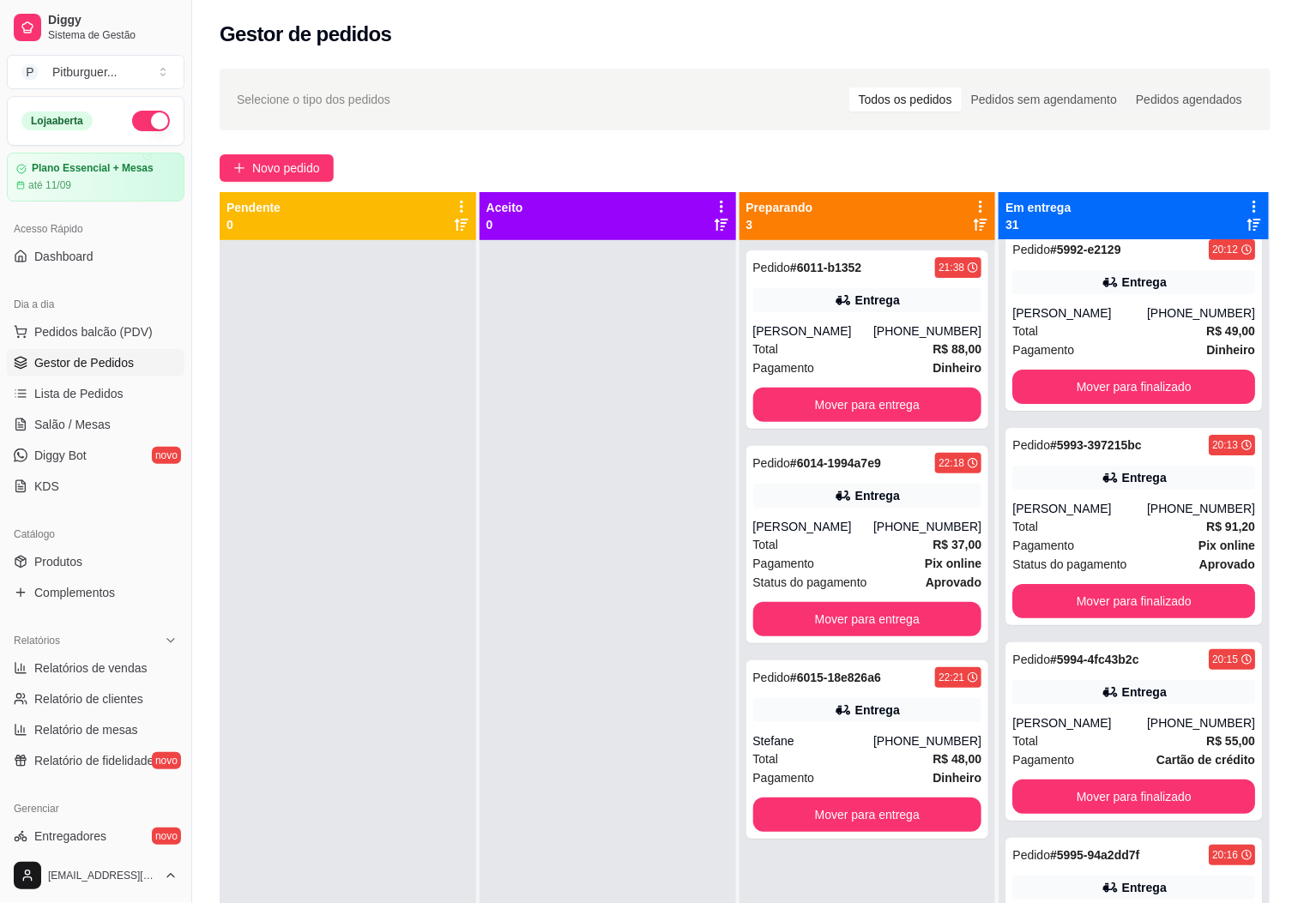
scroll to position [2588, 0]
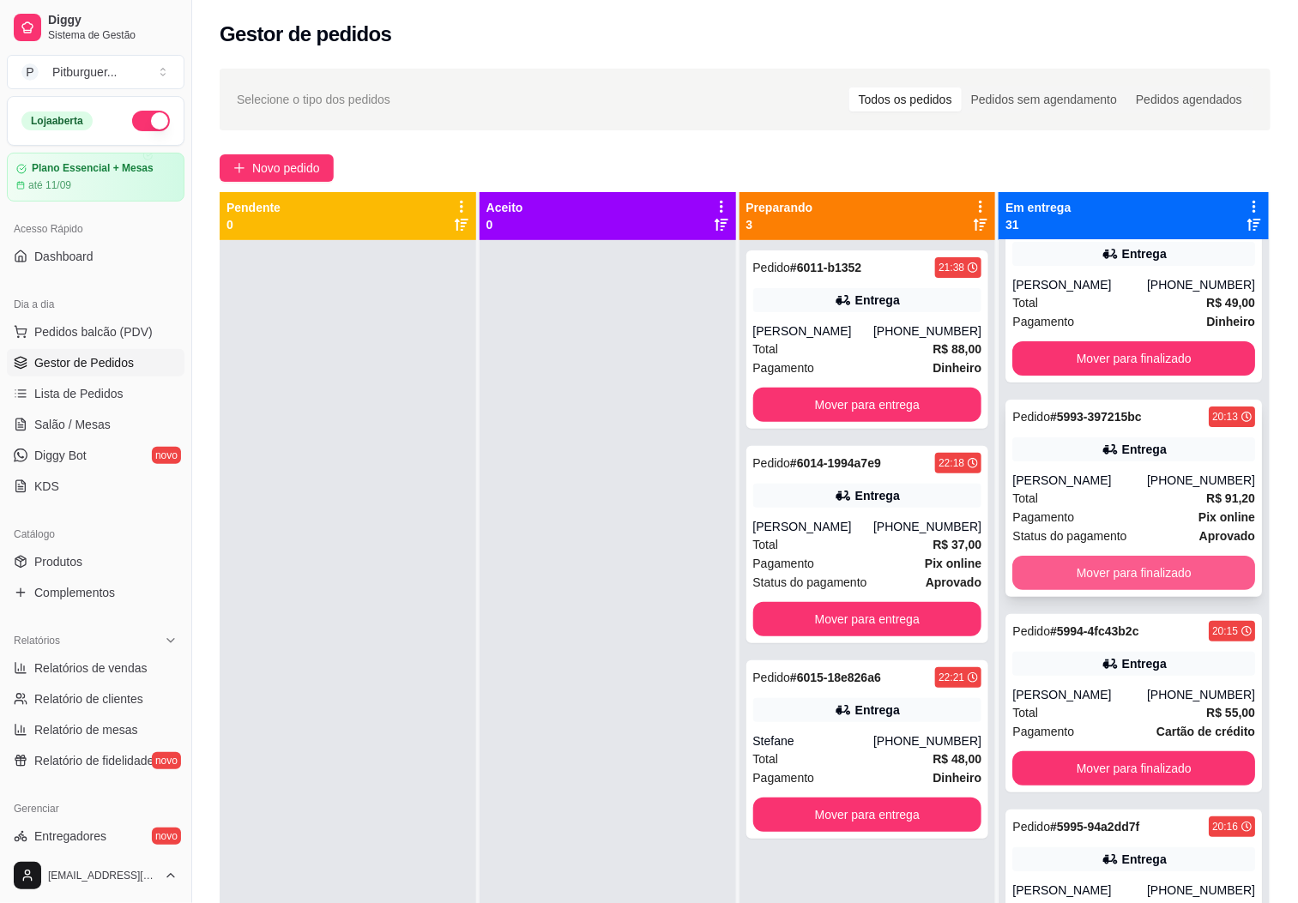
click at [1194, 563] on button "Mover para finalizado" at bounding box center [1133, 573] width 243 height 34
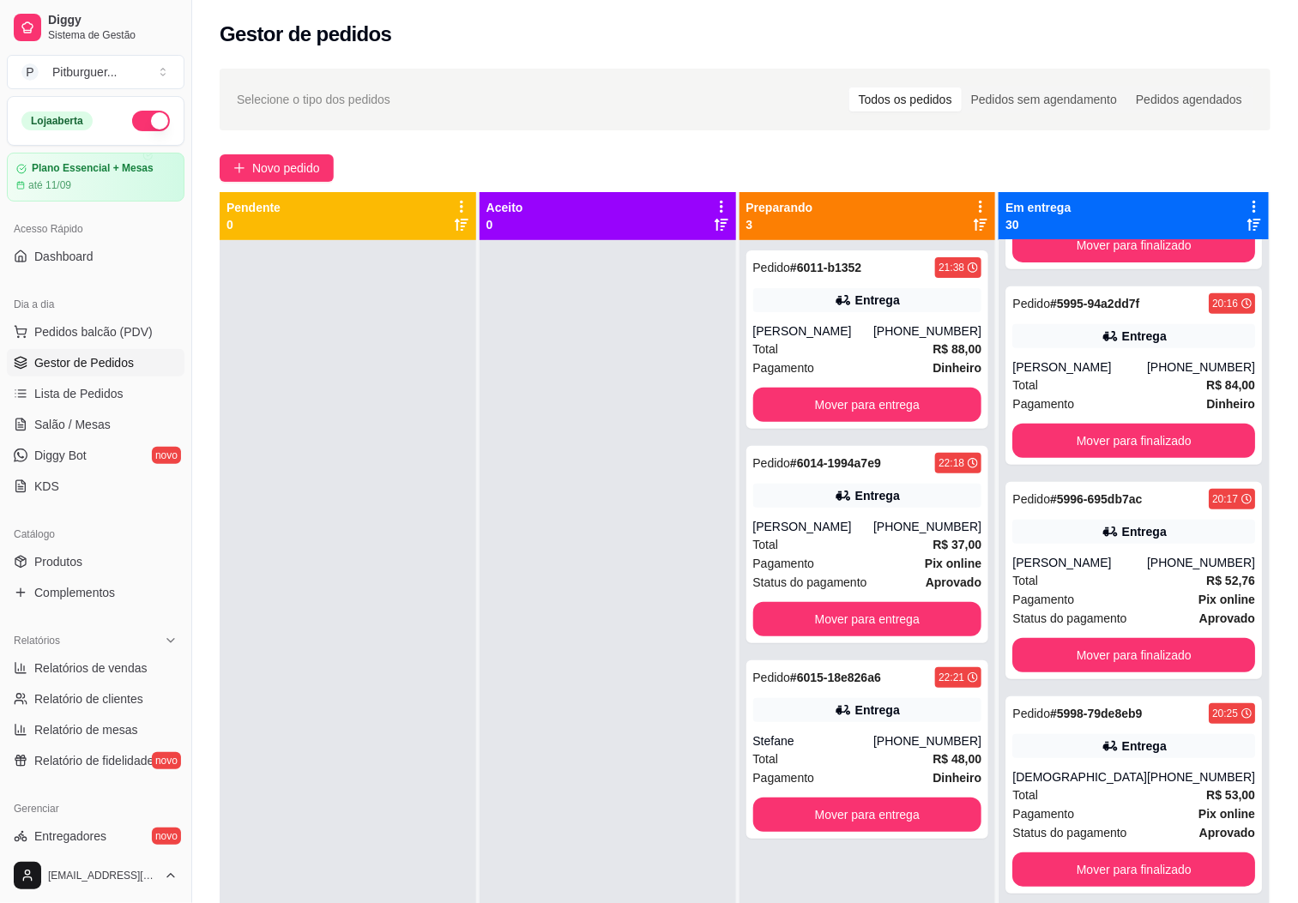
scroll to position [2934, 0]
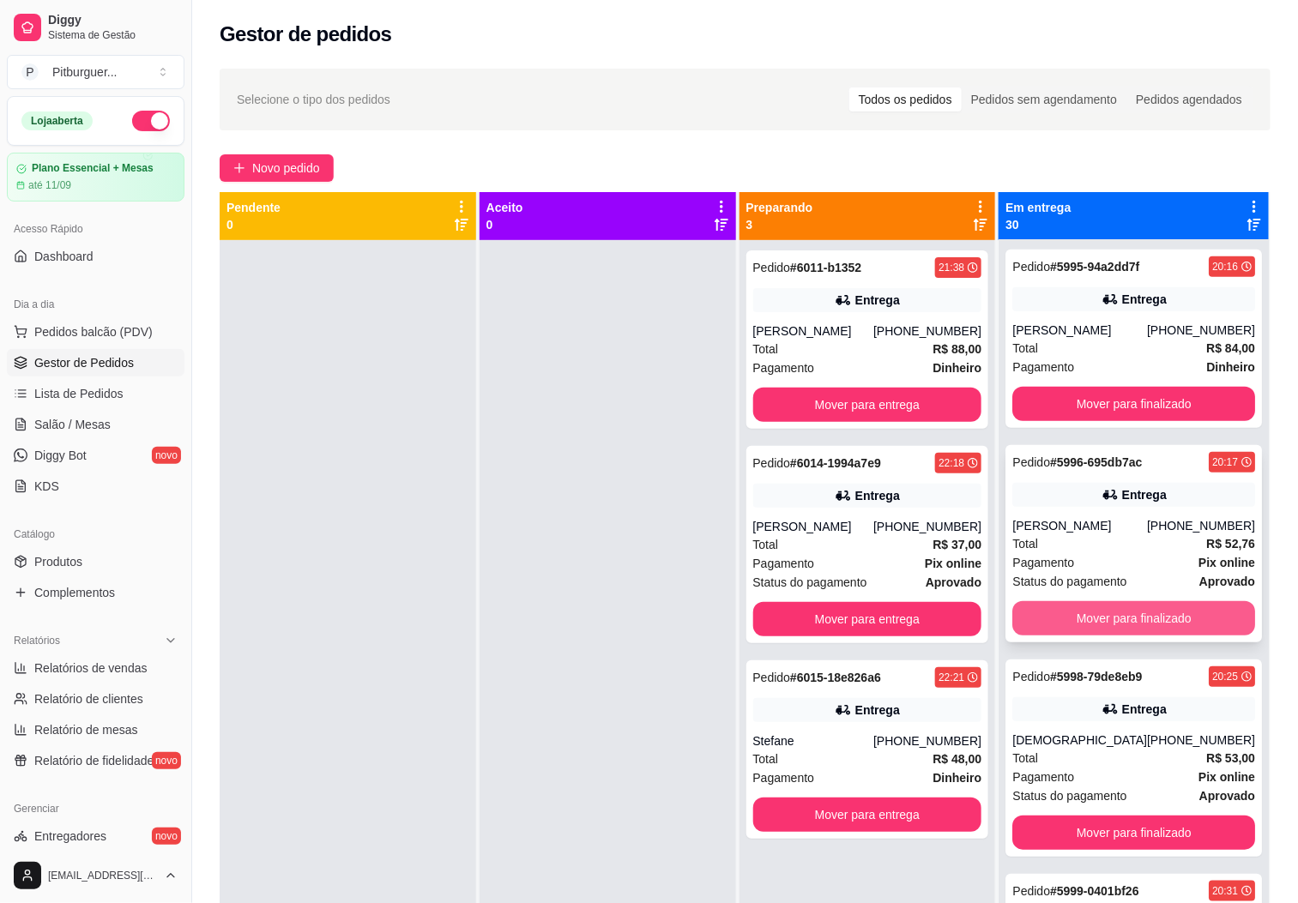
click at [1164, 634] on button "Mover para finalizado" at bounding box center [1133, 618] width 243 height 34
click at [1160, 611] on button "Mover para finalizado" at bounding box center [1133, 618] width 243 height 34
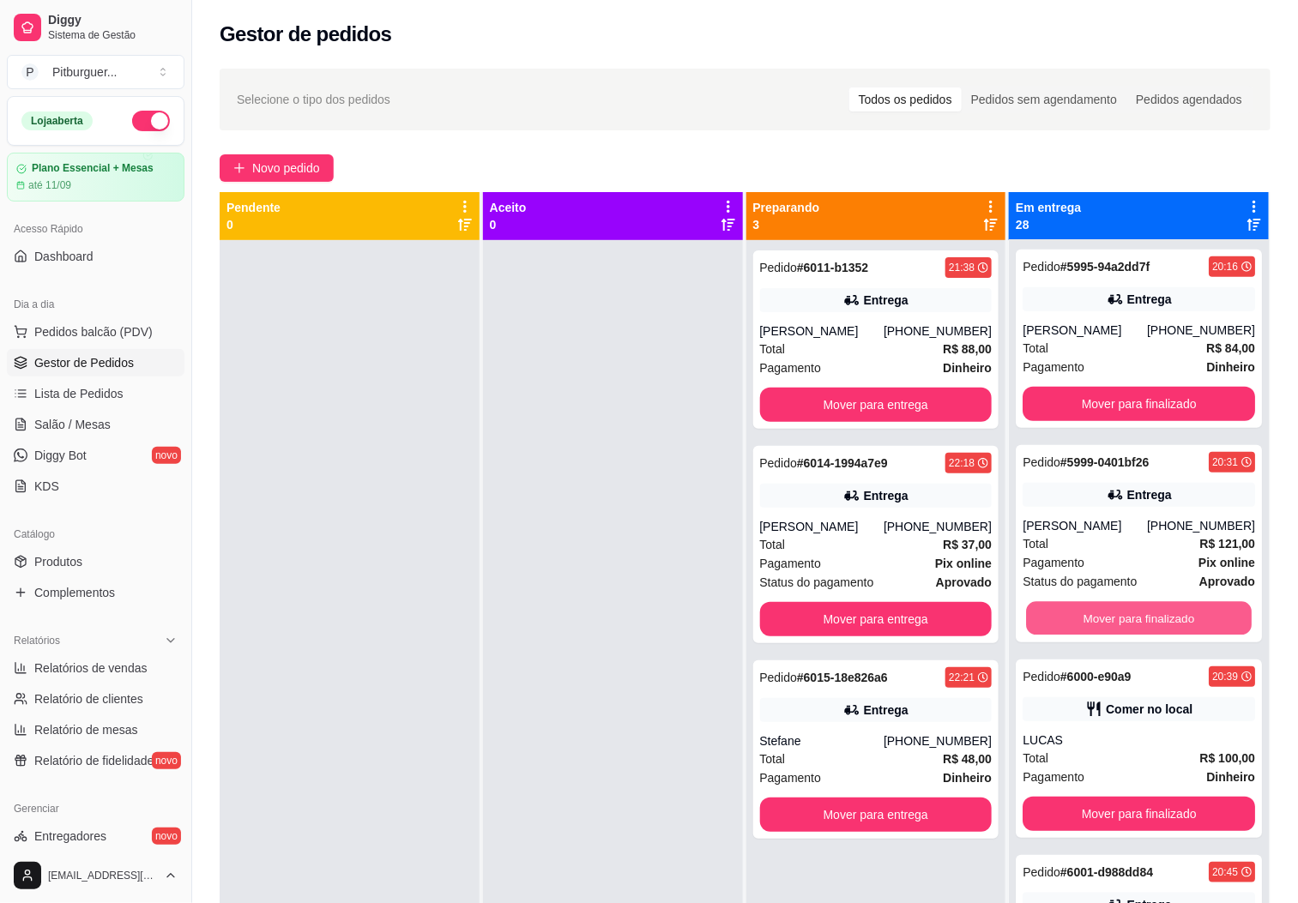
click at [1160, 611] on button "Mover para finalizado" at bounding box center [1139, 618] width 226 height 33
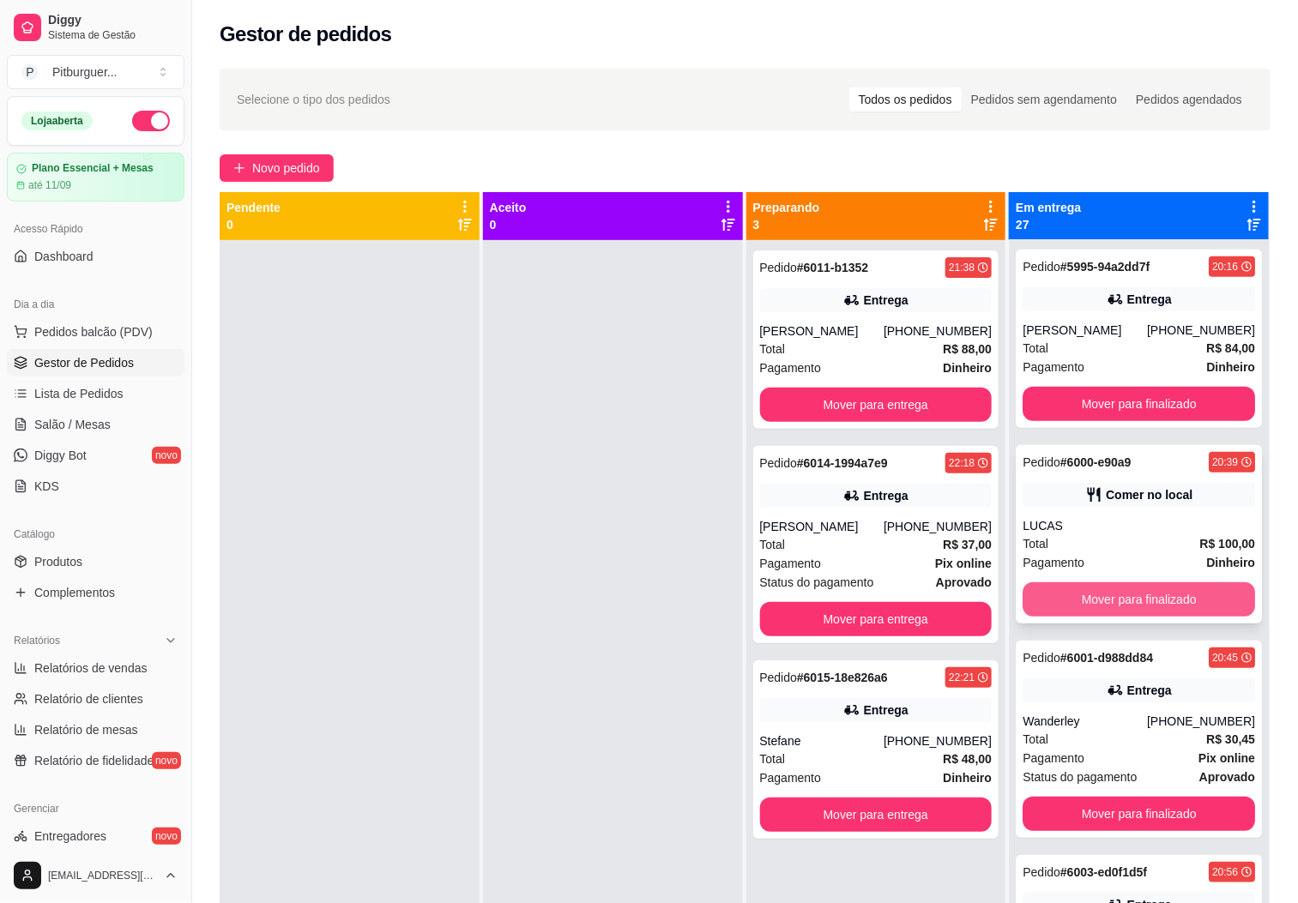
click at [1200, 600] on button "Mover para finalizado" at bounding box center [1138, 599] width 232 height 34
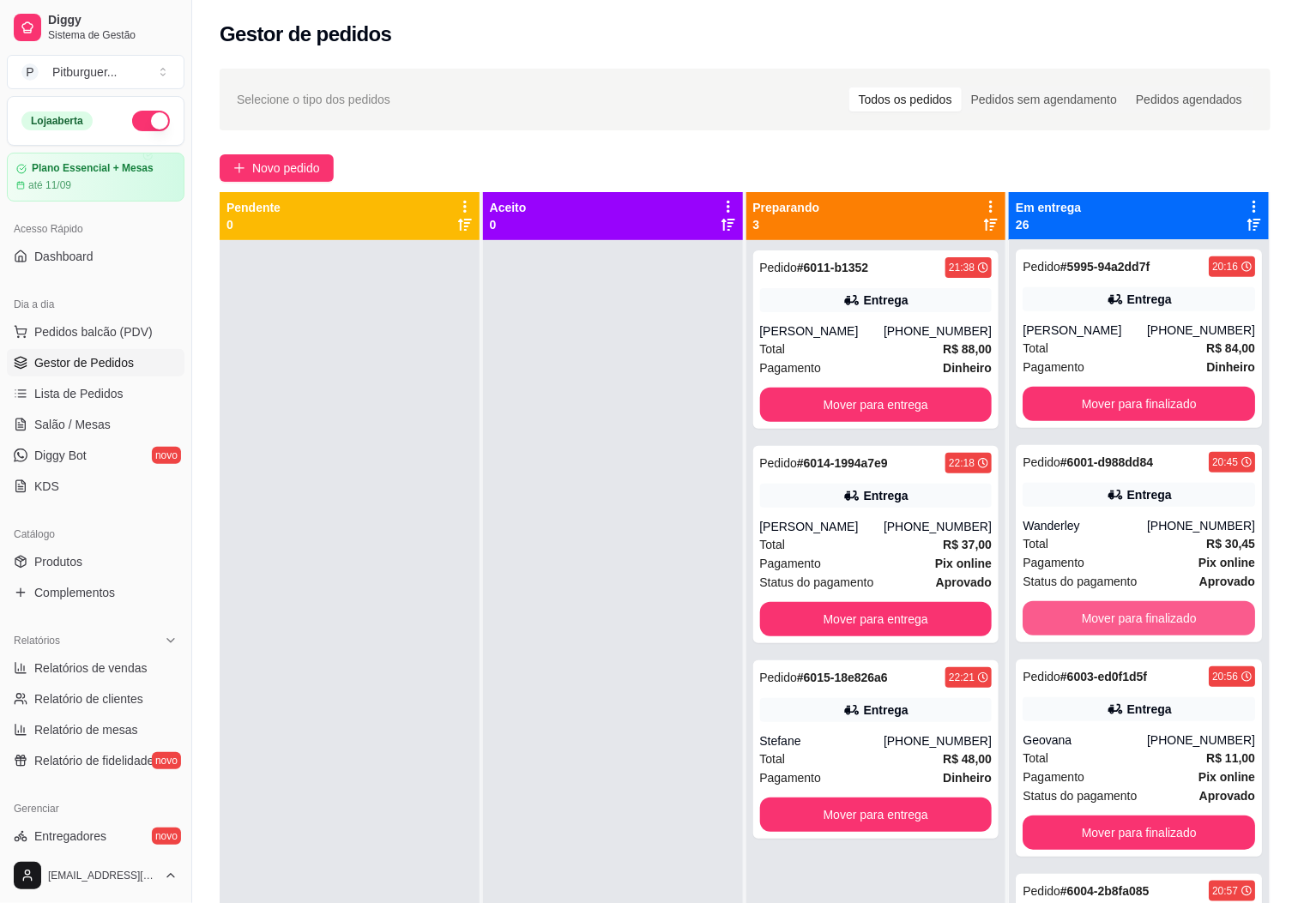
click at [1200, 601] on button "Mover para finalizado" at bounding box center [1138, 618] width 232 height 34
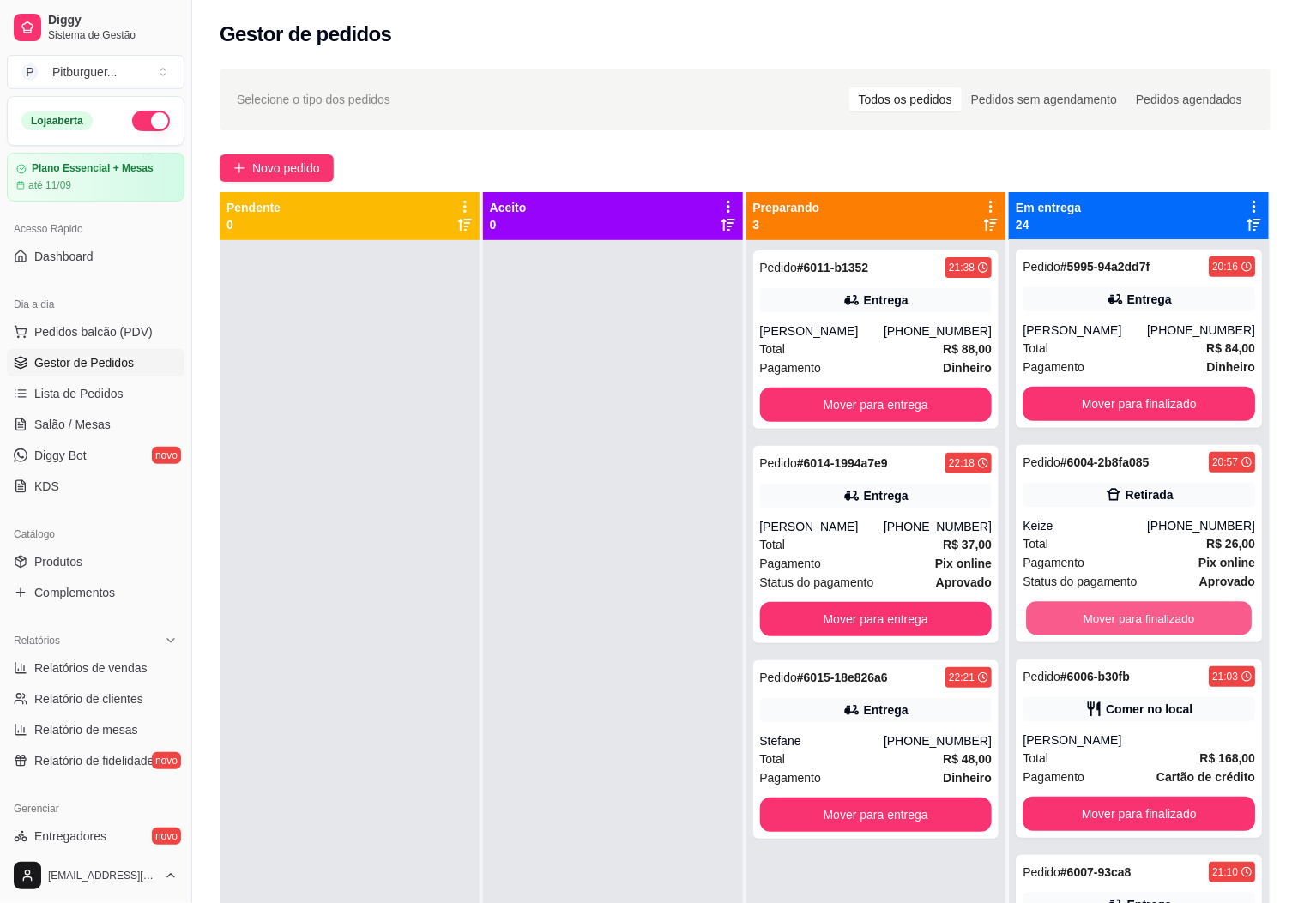
click at [1199, 602] on button "Mover para finalizado" at bounding box center [1139, 618] width 226 height 33
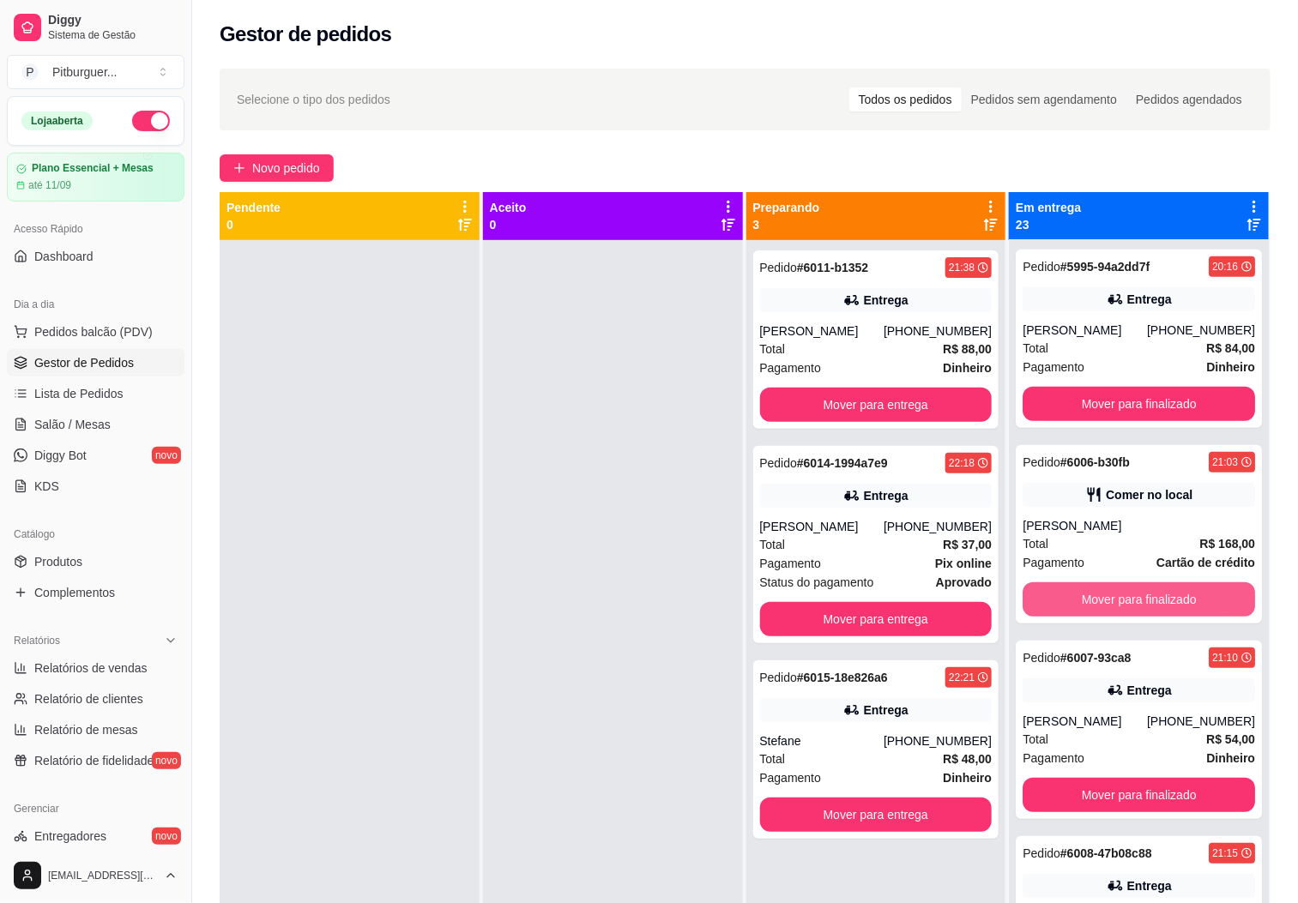
click at [1199, 599] on button "Mover para finalizado" at bounding box center [1138, 599] width 232 height 34
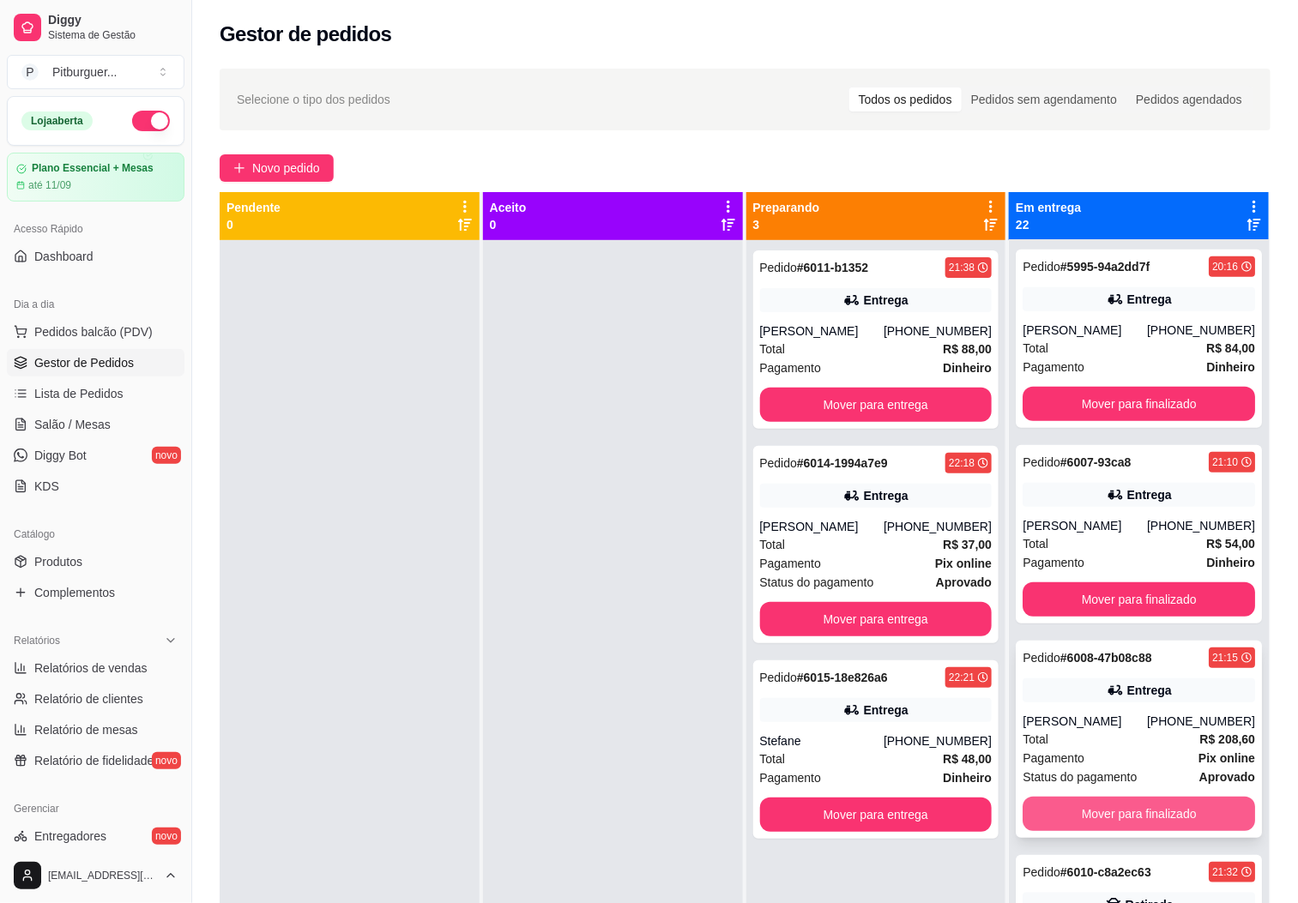
click at [1122, 805] on button "Mover para finalizado" at bounding box center [1138, 814] width 232 height 34
click at [1122, 805] on button "Mover para finalizado" at bounding box center [1139, 812] width 226 height 33
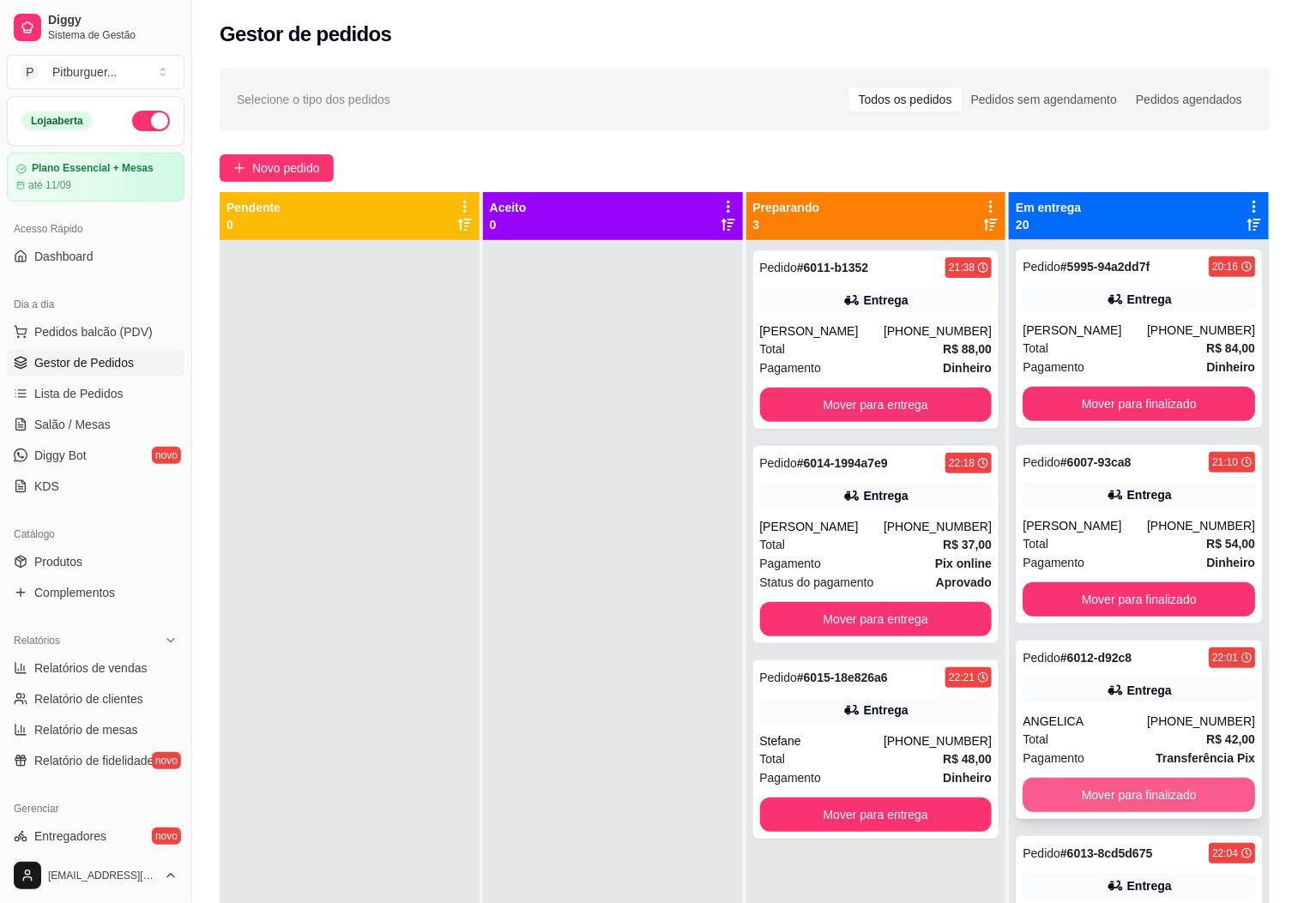
click at [1122, 782] on button "Mover para finalizado" at bounding box center [1138, 795] width 232 height 34
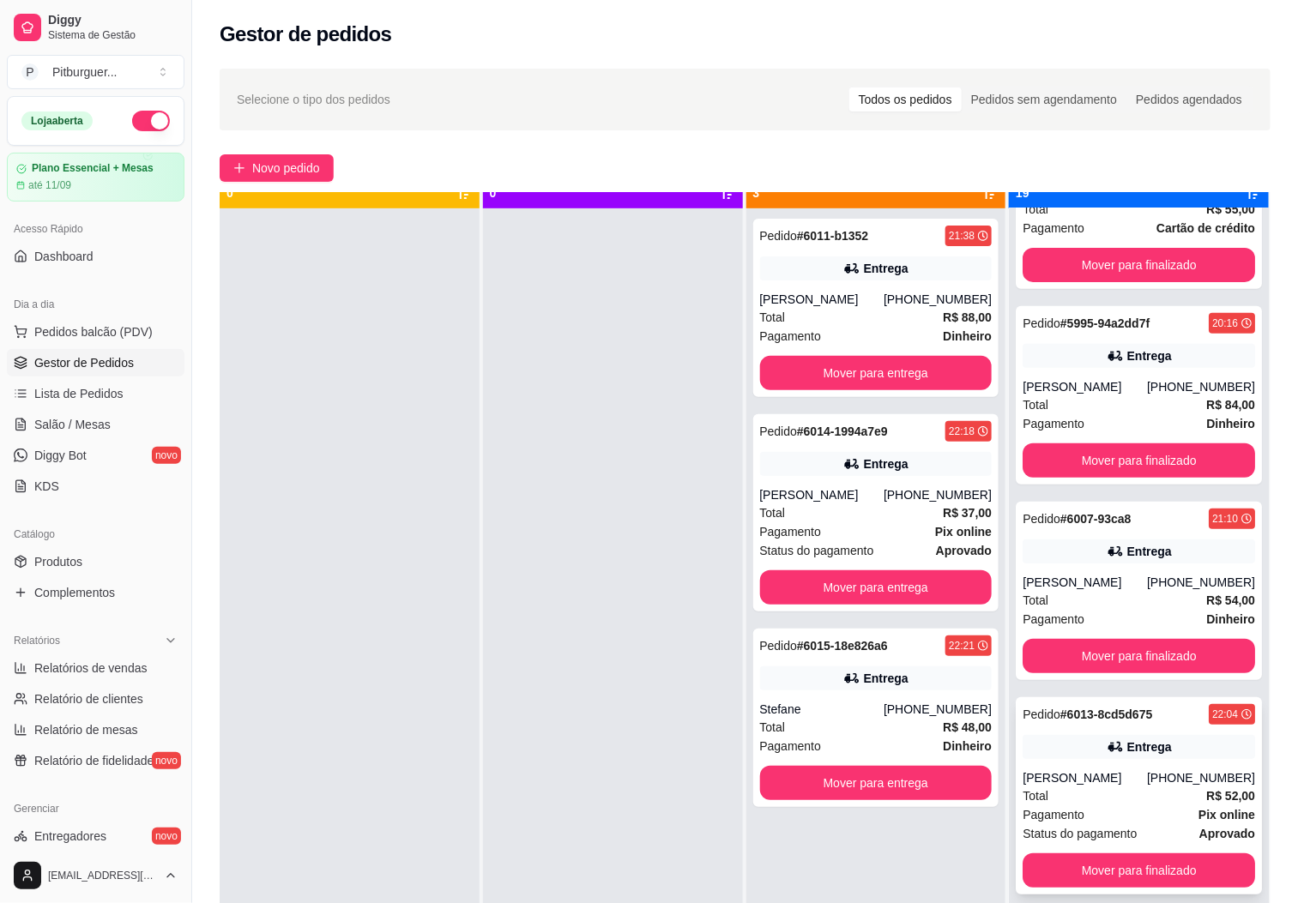
scroll to position [47, 0]
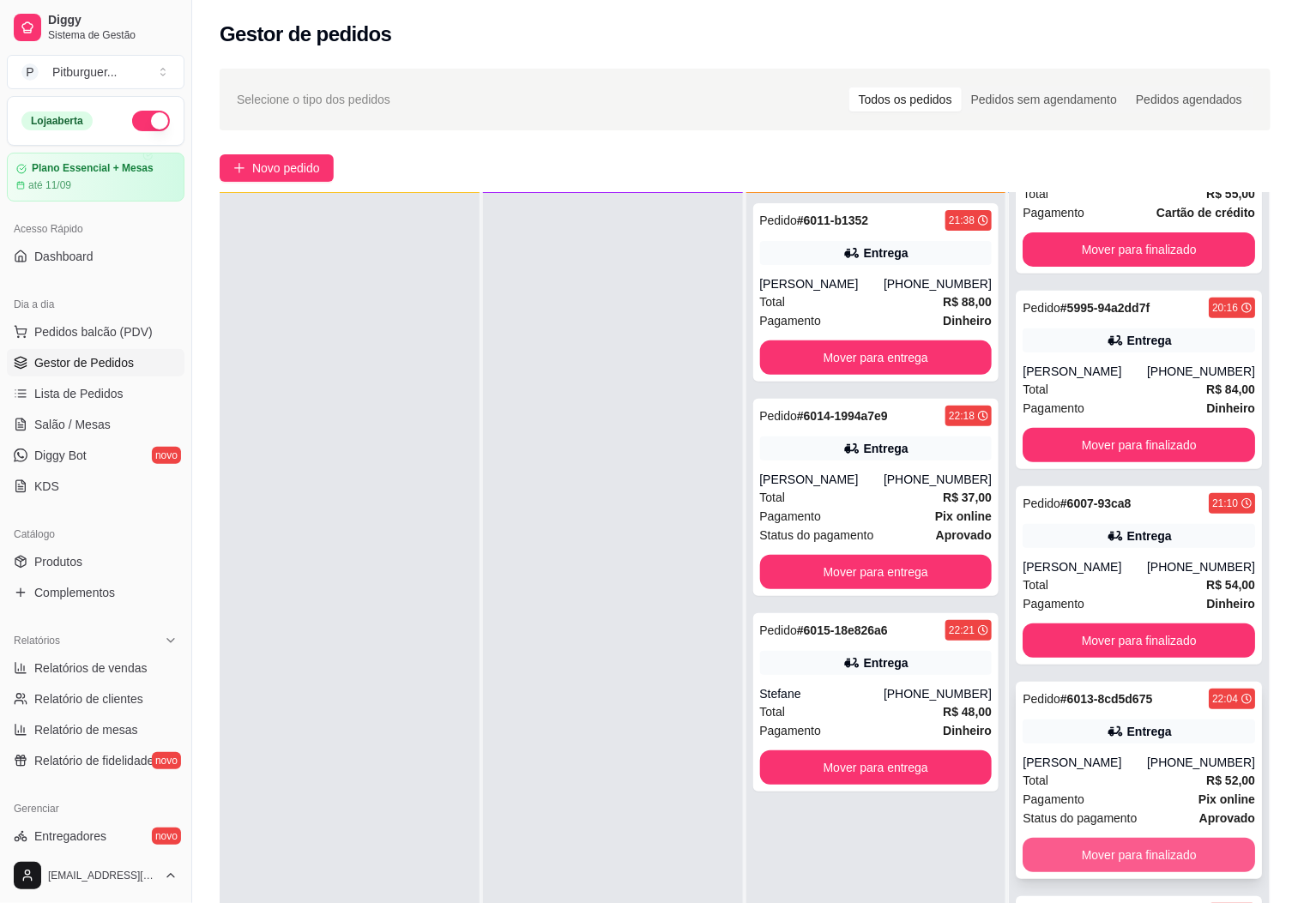
click at [1128, 862] on button "Mover para finalizado" at bounding box center [1138, 855] width 232 height 34
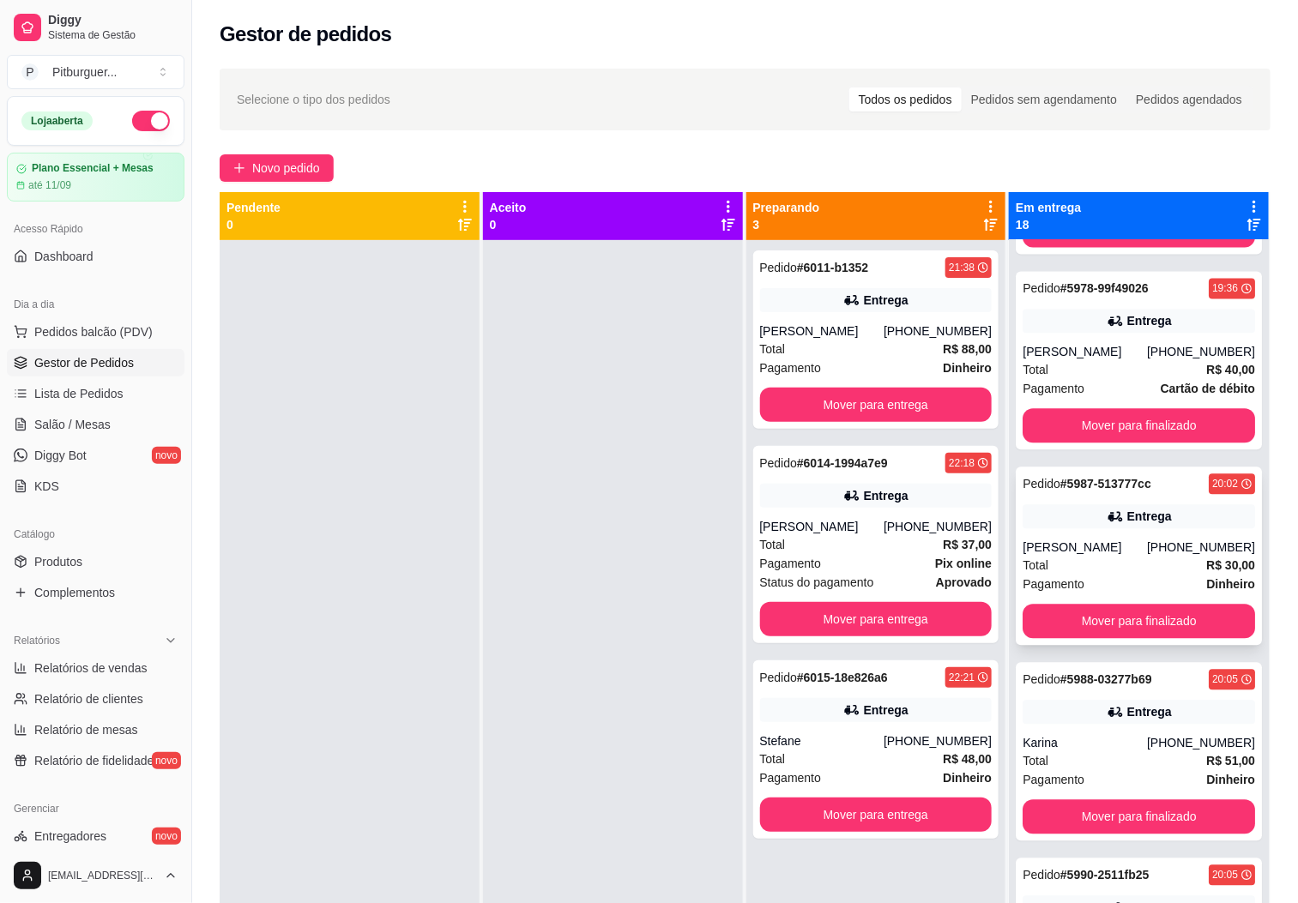
scroll to position [0, 0]
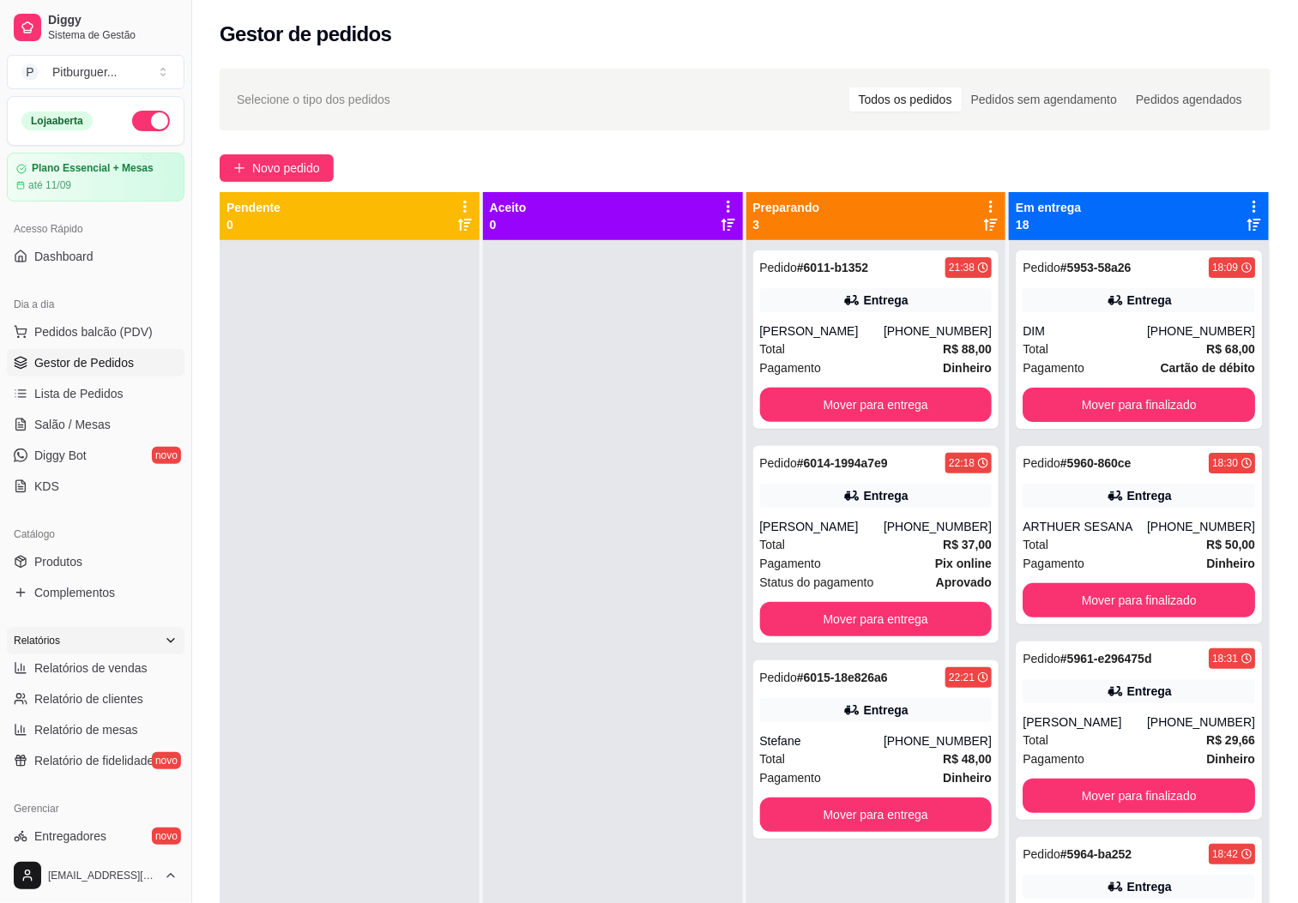
click at [14, 652] on div "Relatórios" at bounding box center [96, 640] width 178 height 27
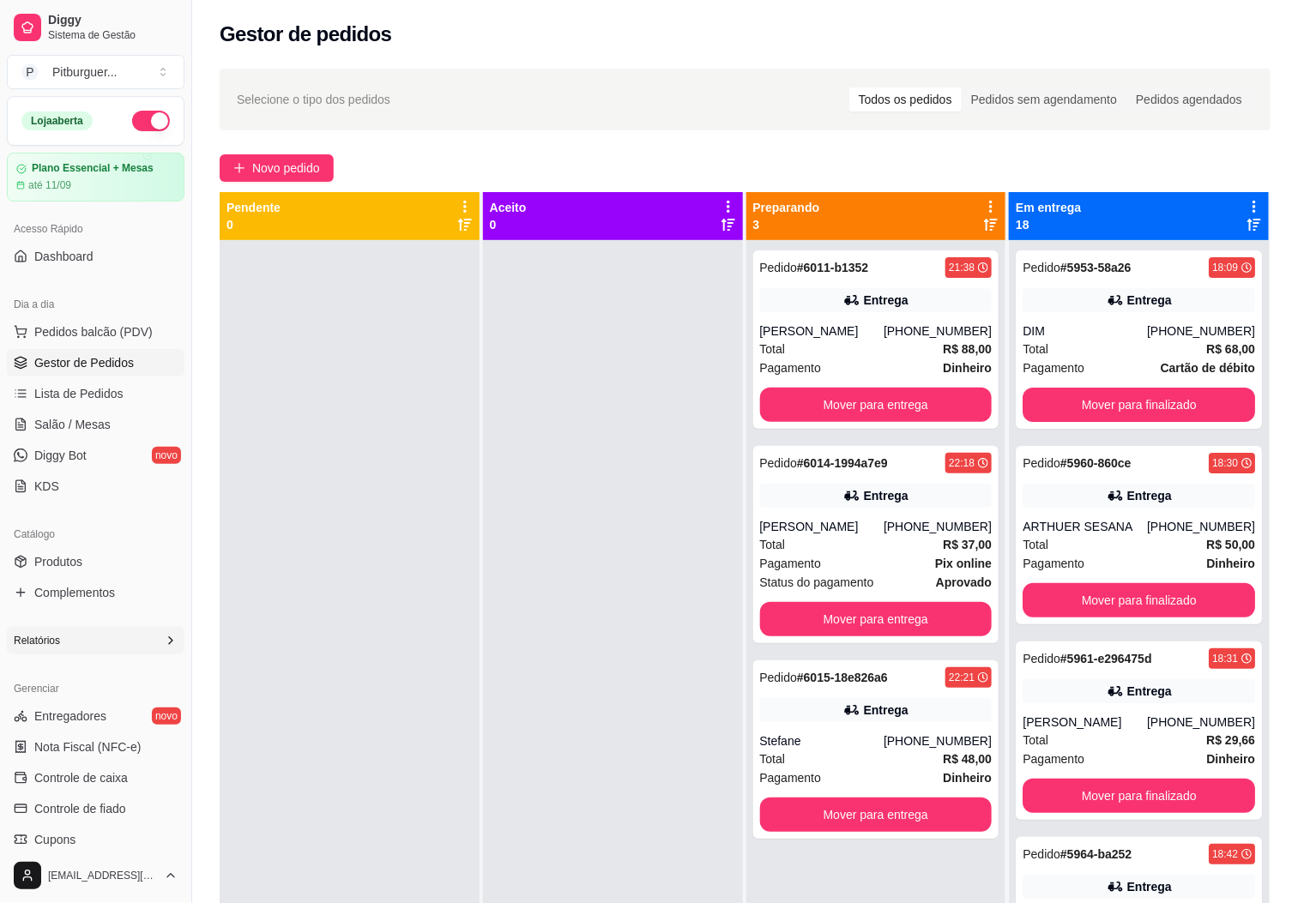
click at [83, 631] on div "Relatórios" at bounding box center [96, 640] width 178 height 27
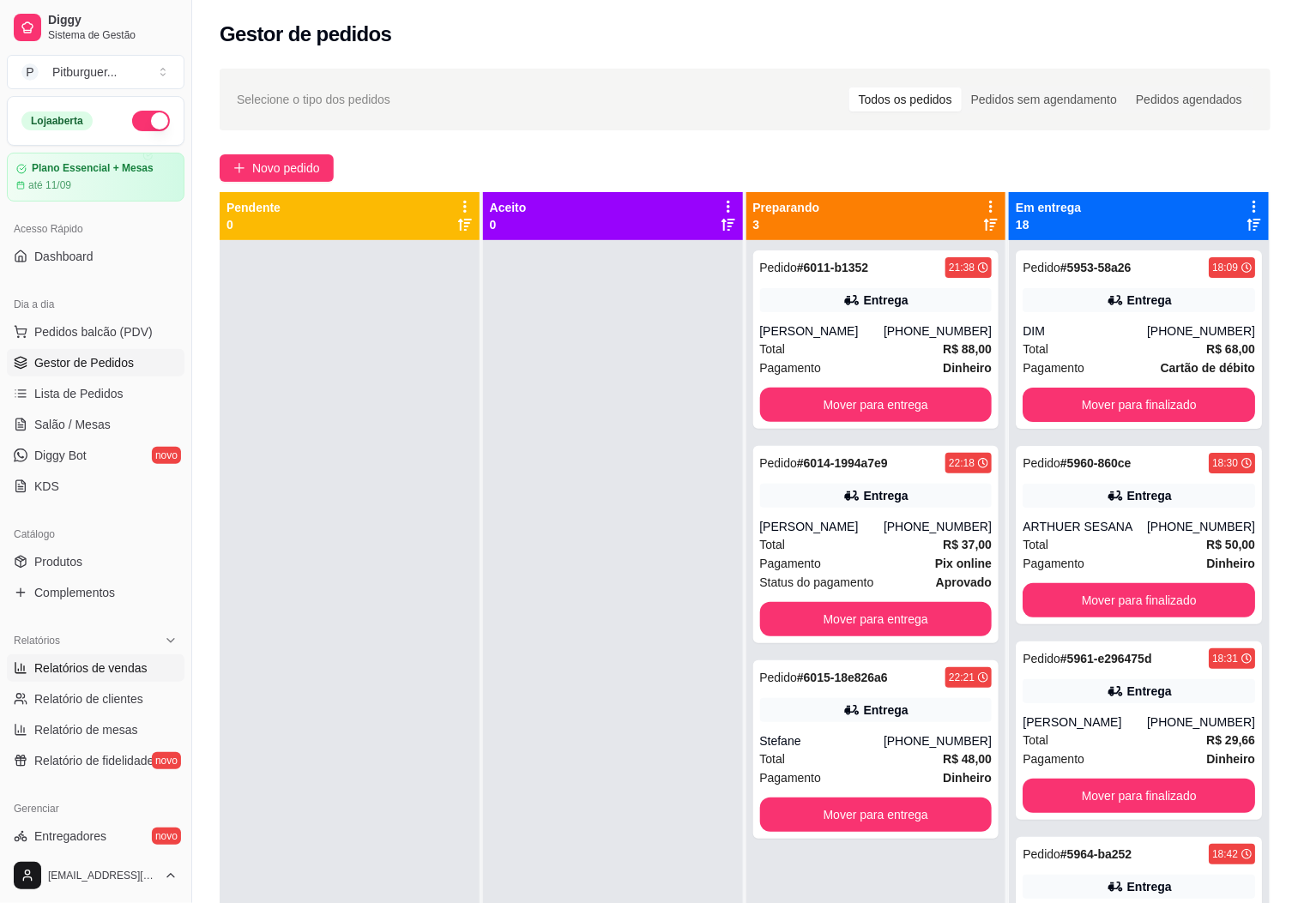
click at [100, 677] on span "Relatórios de vendas" at bounding box center [90, 668] width 113 height 17
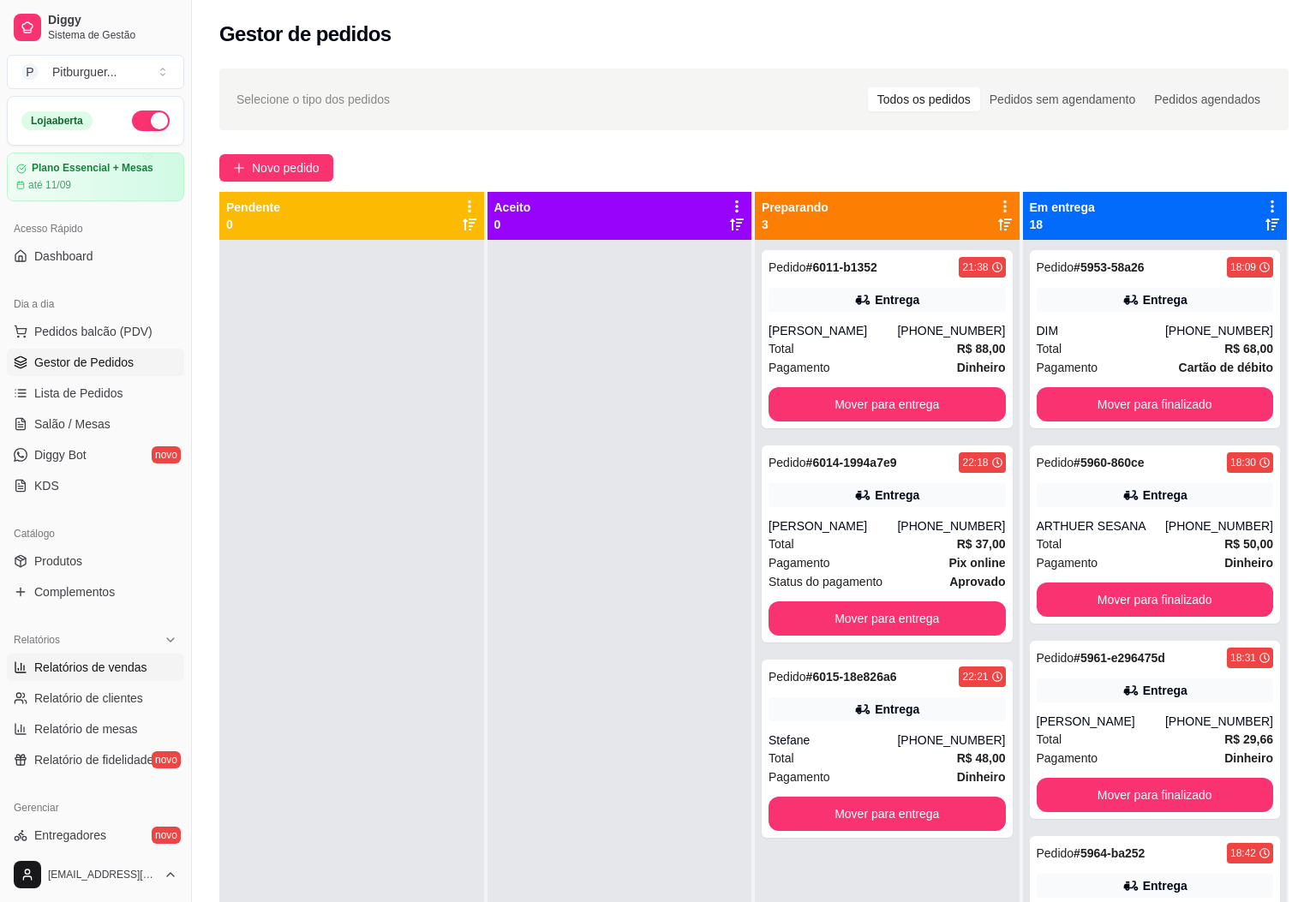
select select "ALL"
select select "0"
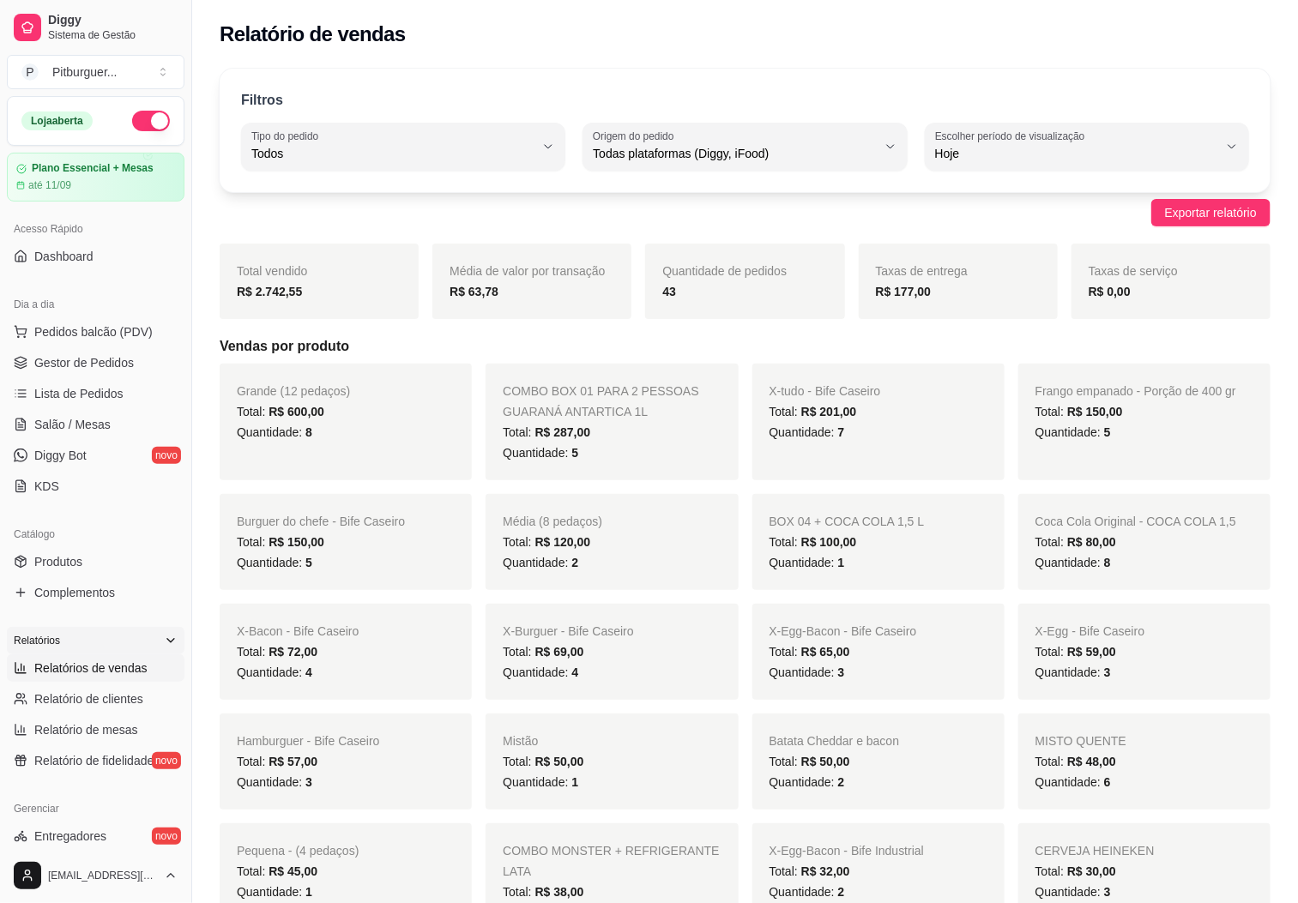
click at [164, 638] on icon at bounding box center [171, 641] width 14 height 14
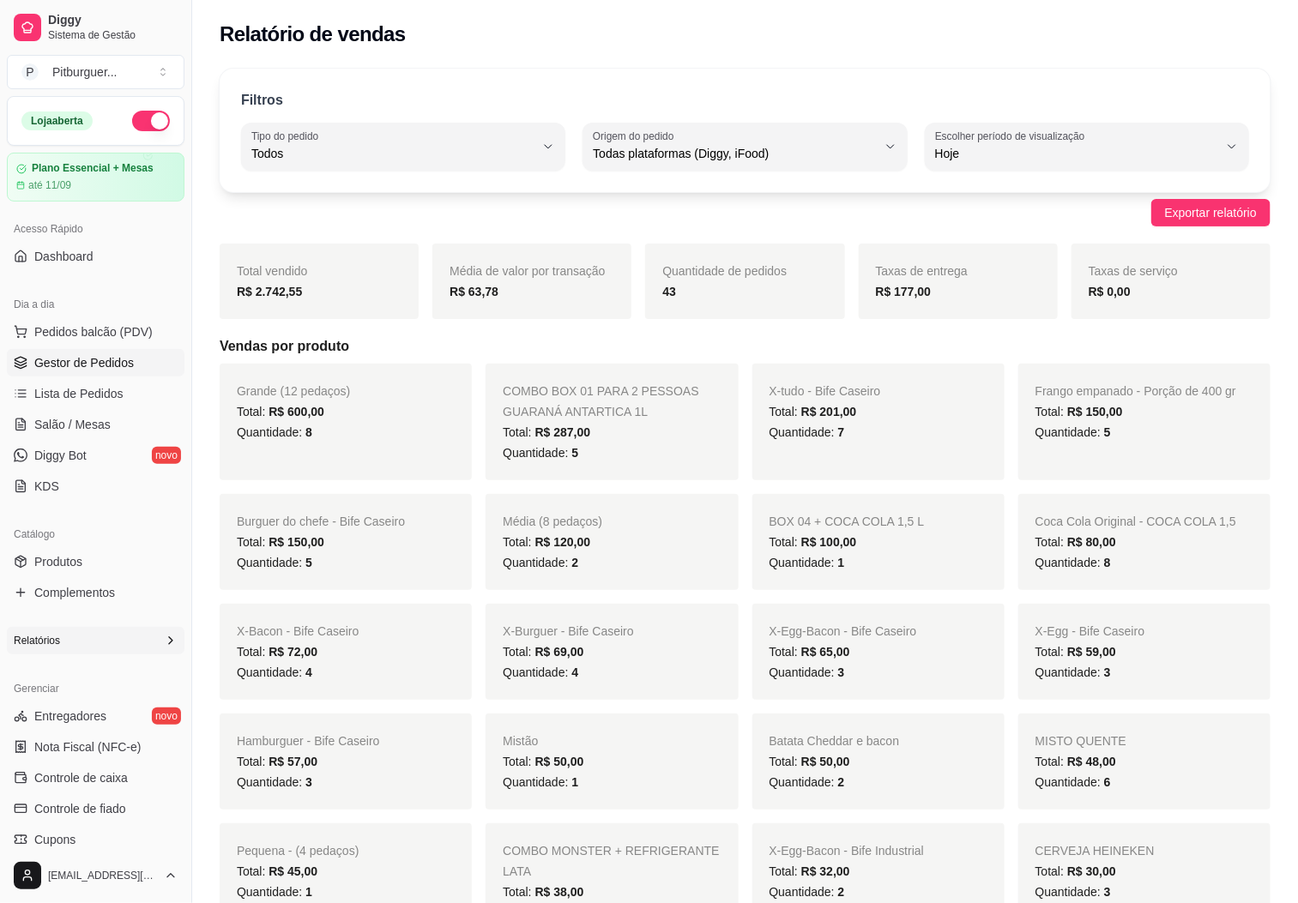
click at [108, 363] on span "Gestor de Pedidos" at bounding box center [83, 362] width 99 height 17
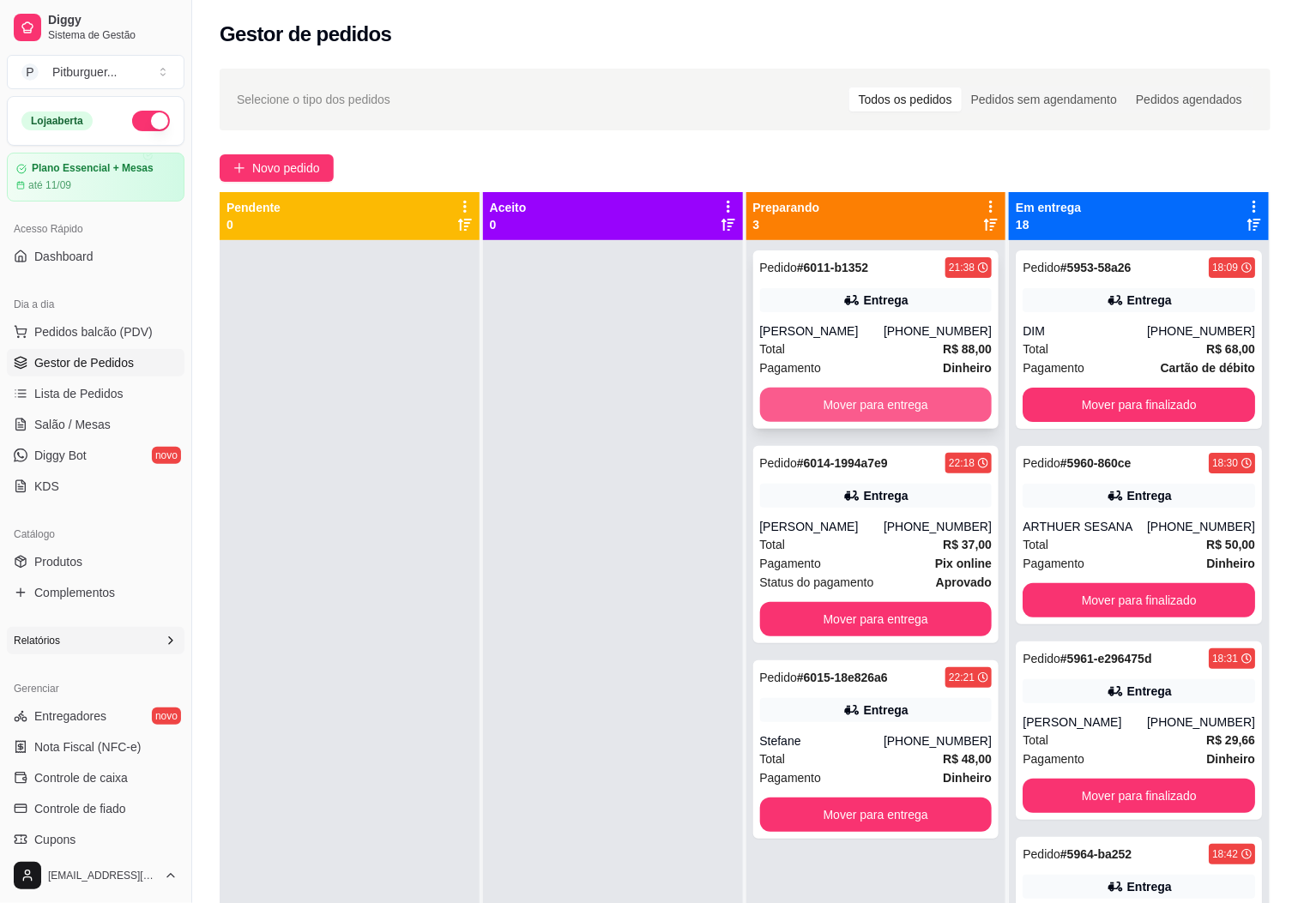
click at [889, 407] on button "Mover para entrega" at bounding box center [876, 405] width 232 height 34
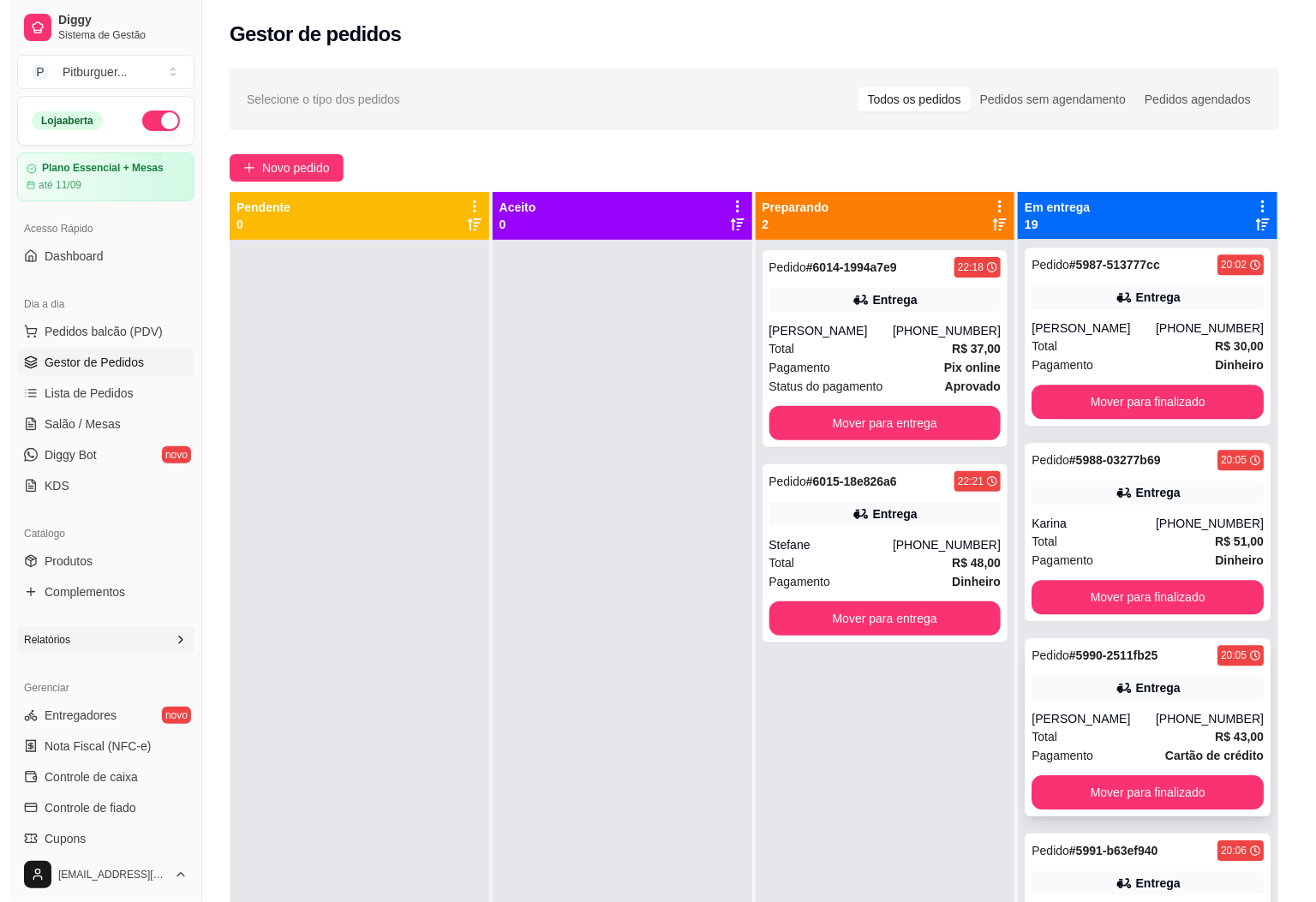
scroll to position [1766, 0]
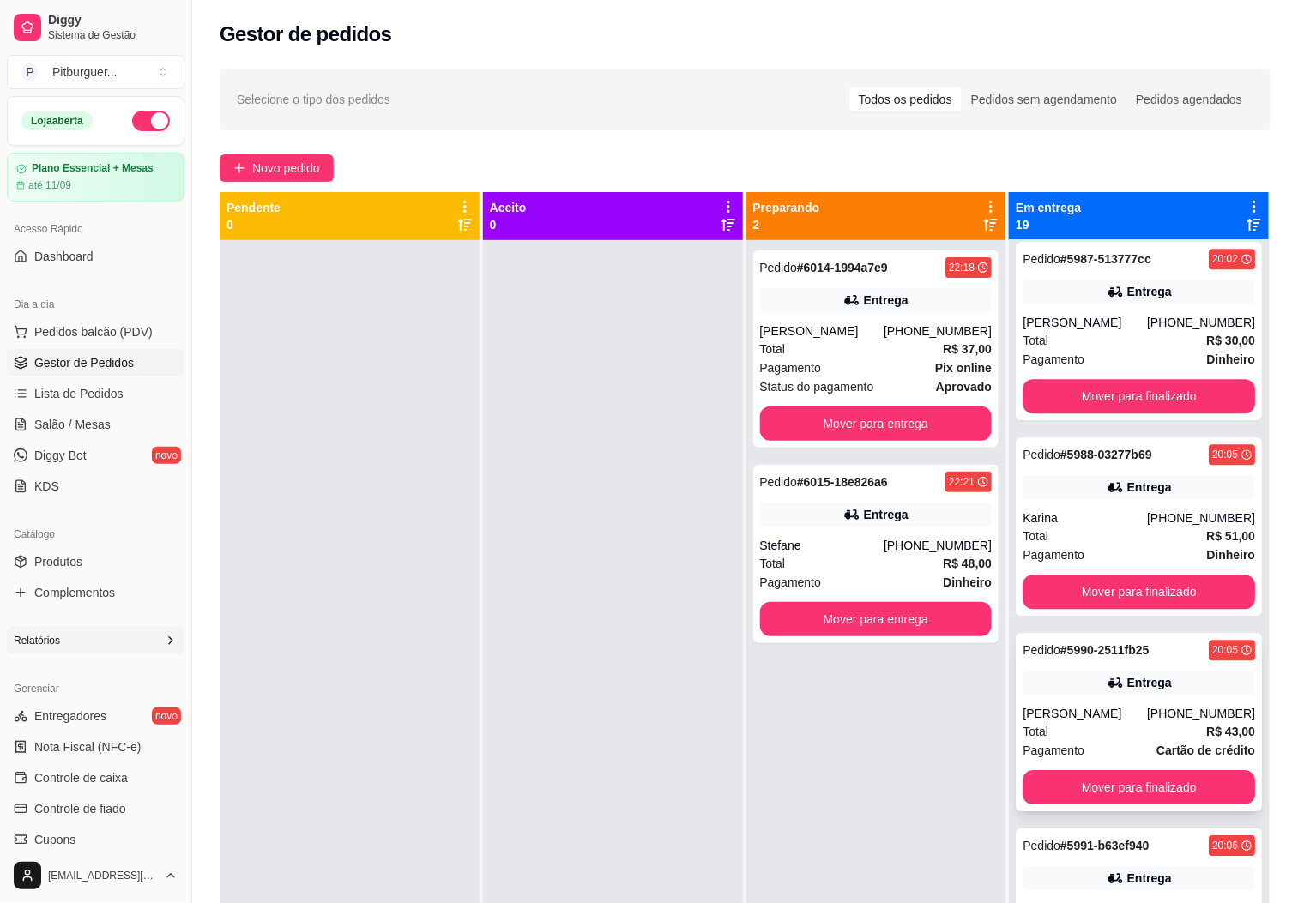
click at [1075, 724] on div "Total R$ 43,00" at bounding box center [1138, 731] width 232 height 19
click at [840, 333] on div "[PERSON_NAME]" at bounding box center [822, 330] width 124 height 17
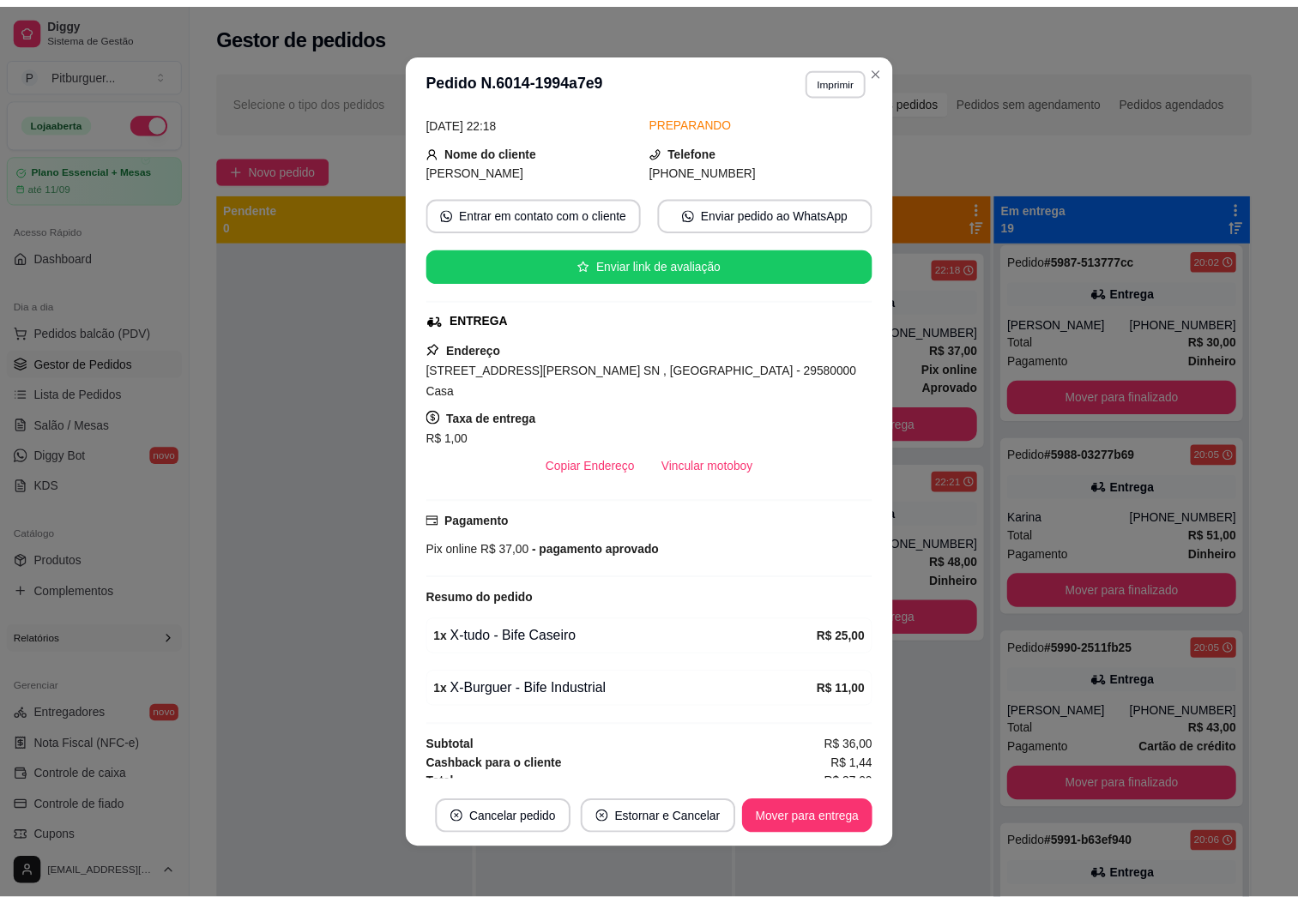
scroll to position [3, 0]
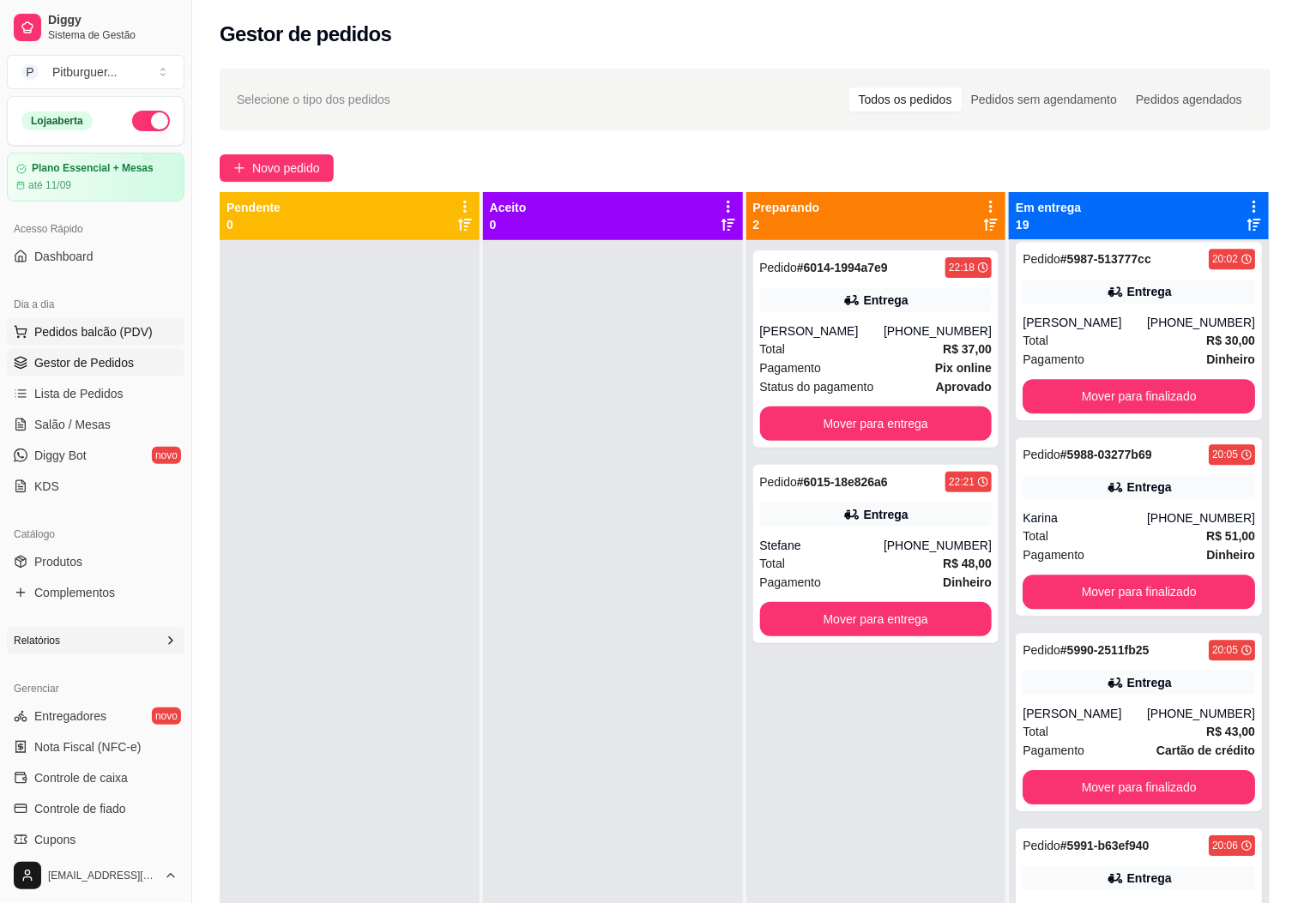
click at [93, 335] on span "Pedidos balcão (PDV)" at bounding box center [93, 331] width 118 height 17
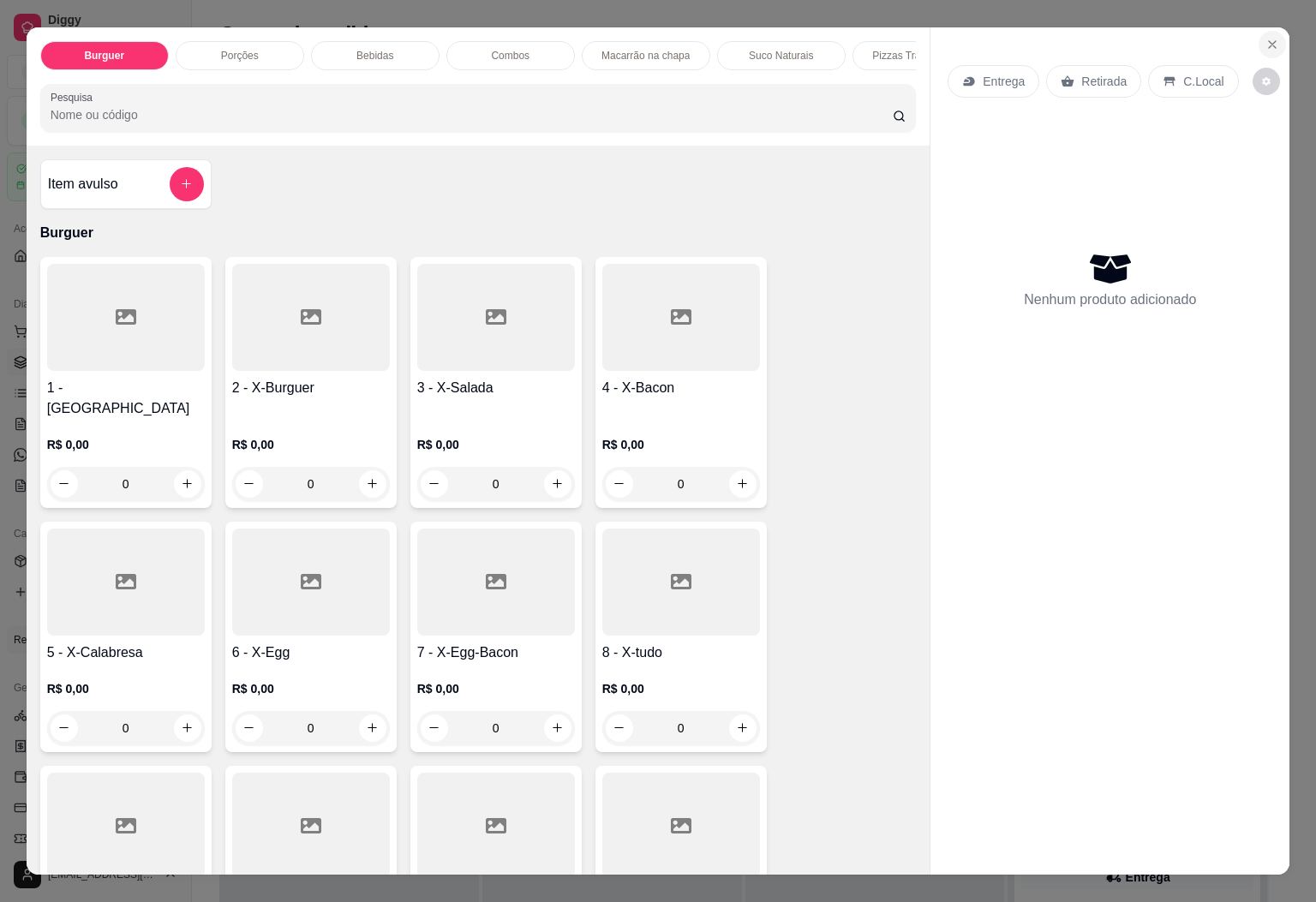
click at [1265, 46] on button "Close" at bounding box center [1272, 44] width 27 height 27
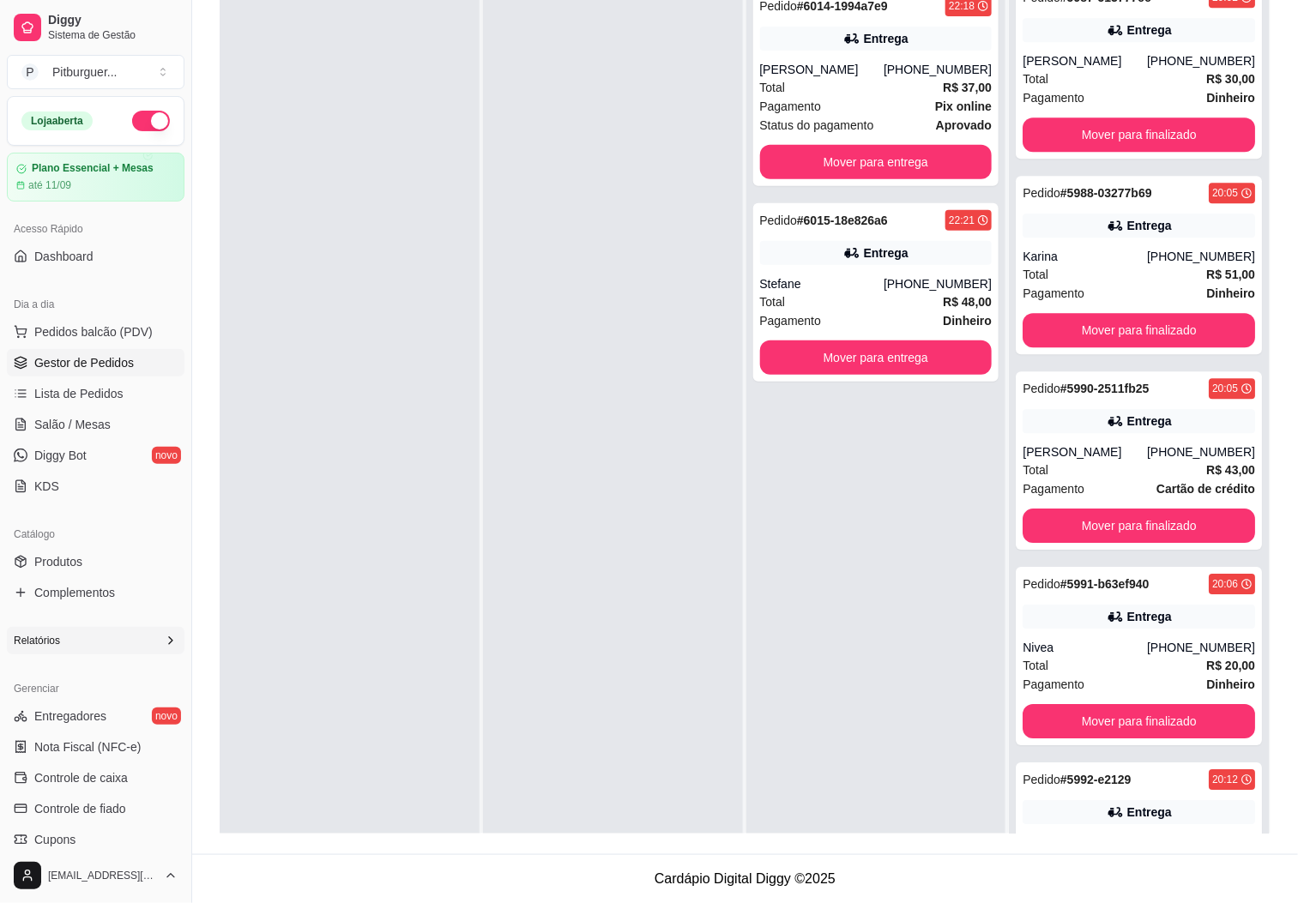
click at [139, 643] on div "Relatórios" at bounding box center [96, 640] width 178 height 27
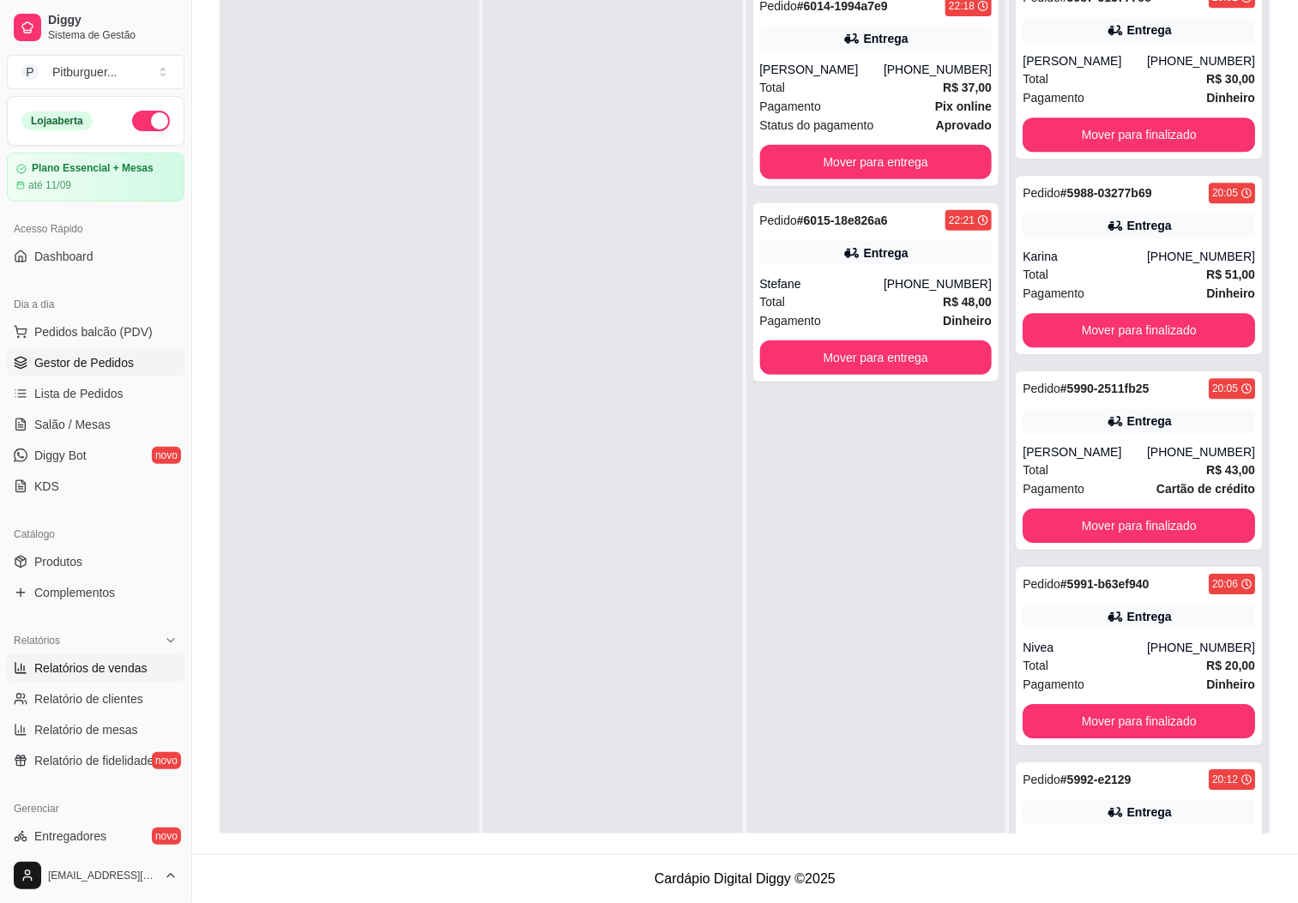
click at [111, 670] on span "Relatórios de vendas" at bounding box center [90, 668] width 113 height 17
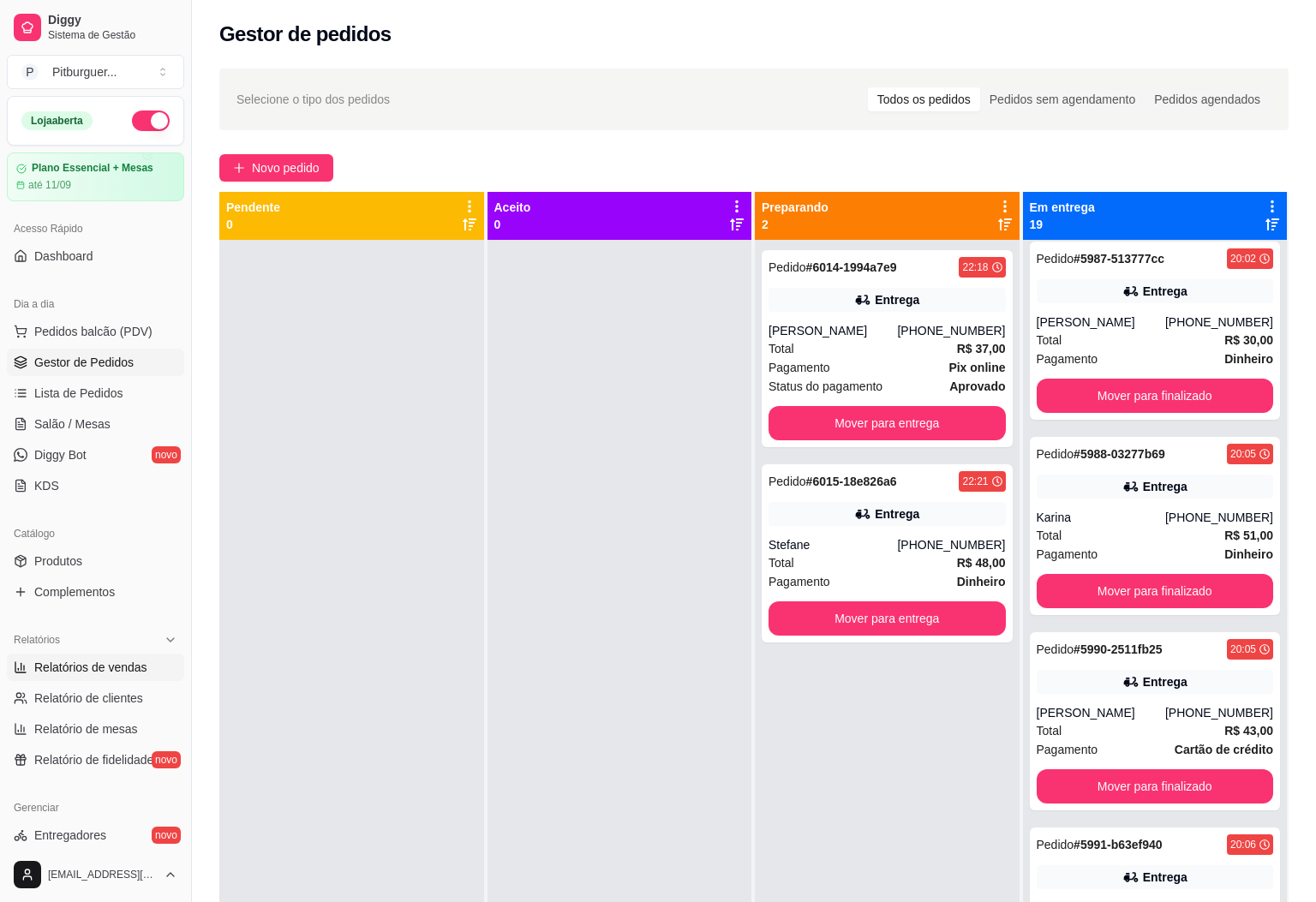
select select "ALL"
select select "0"
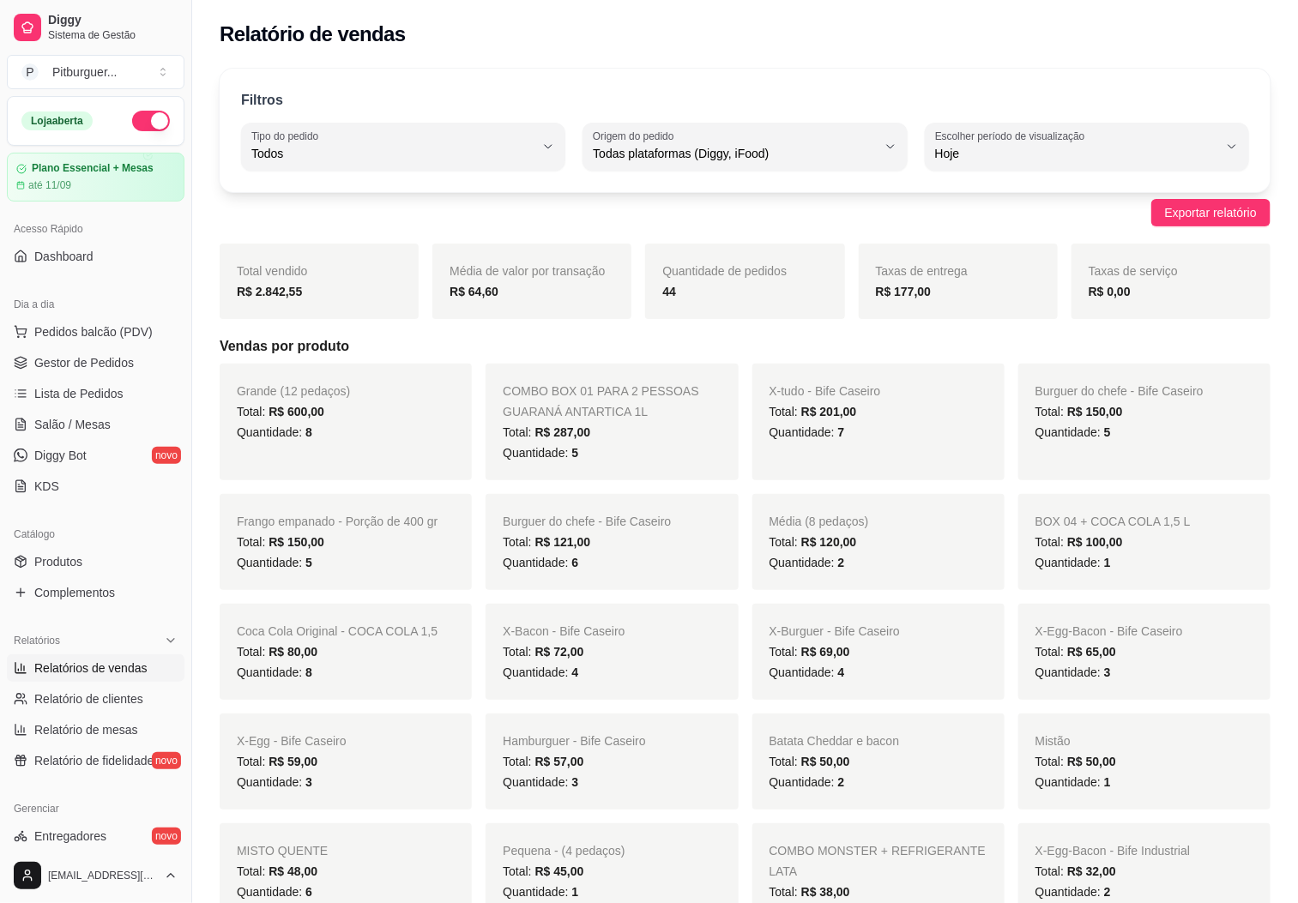
click at [164, 642] on icon at bounding box center [171, 641] width 14 height 14
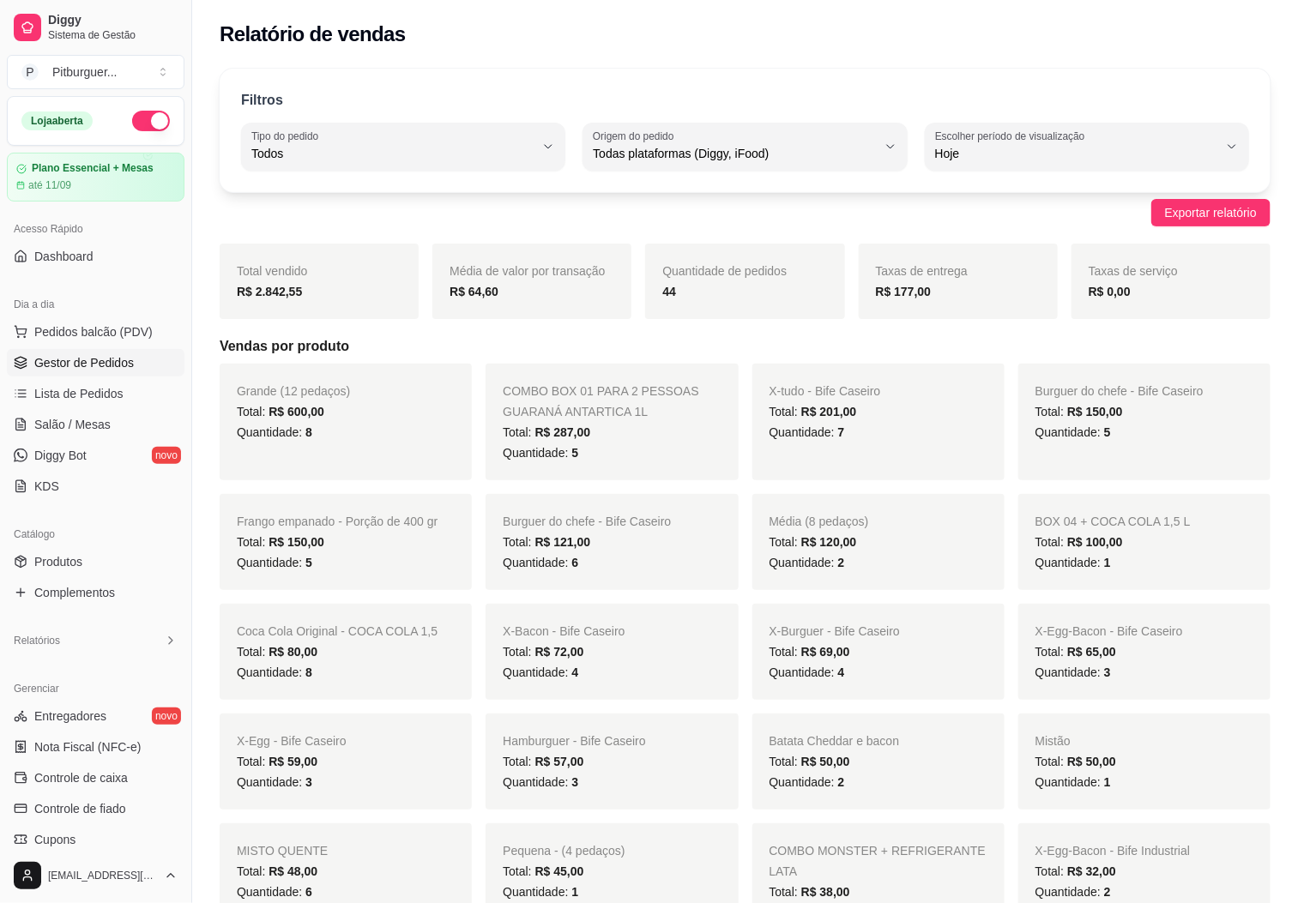
click at [72, 351] on link "Gestor de Pedidos" at bounding box center [96, 362] width 178 height 27
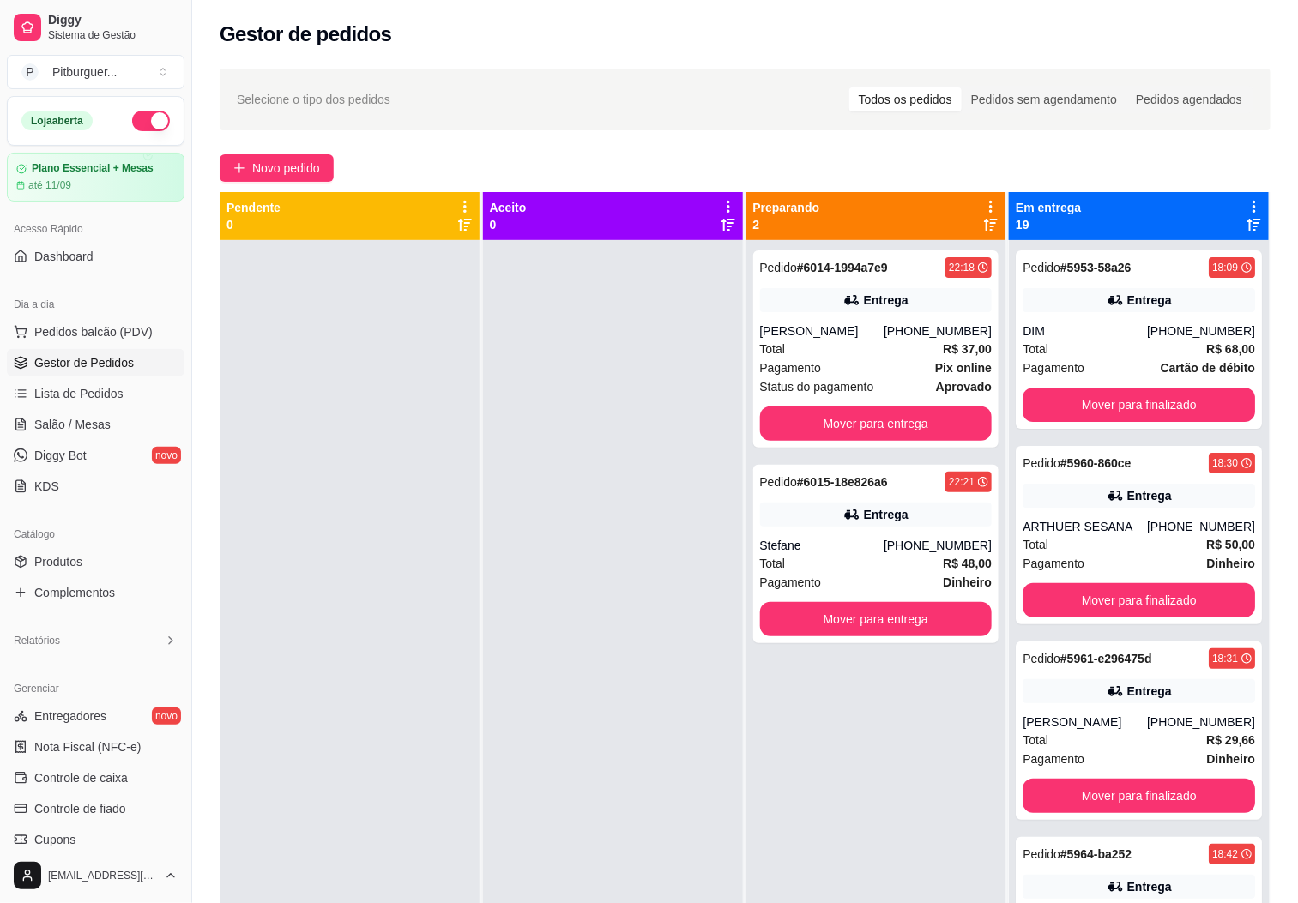
click at [316, 786] on div at bounding box center [350, 691] width 260 height 903
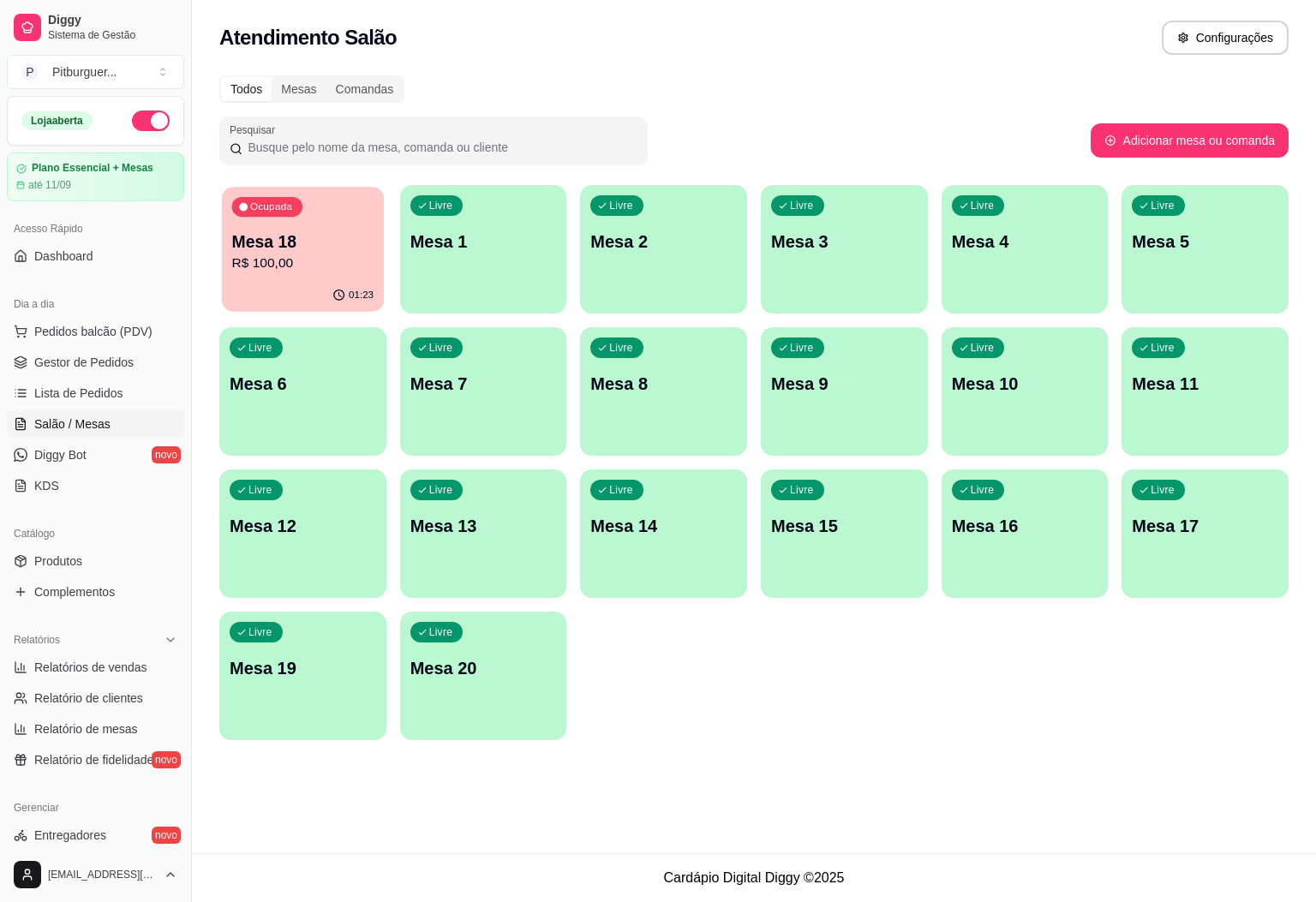
click at [292, 237] on p "Mesa 18" at bounding box center [303, 242] width 142 height 23
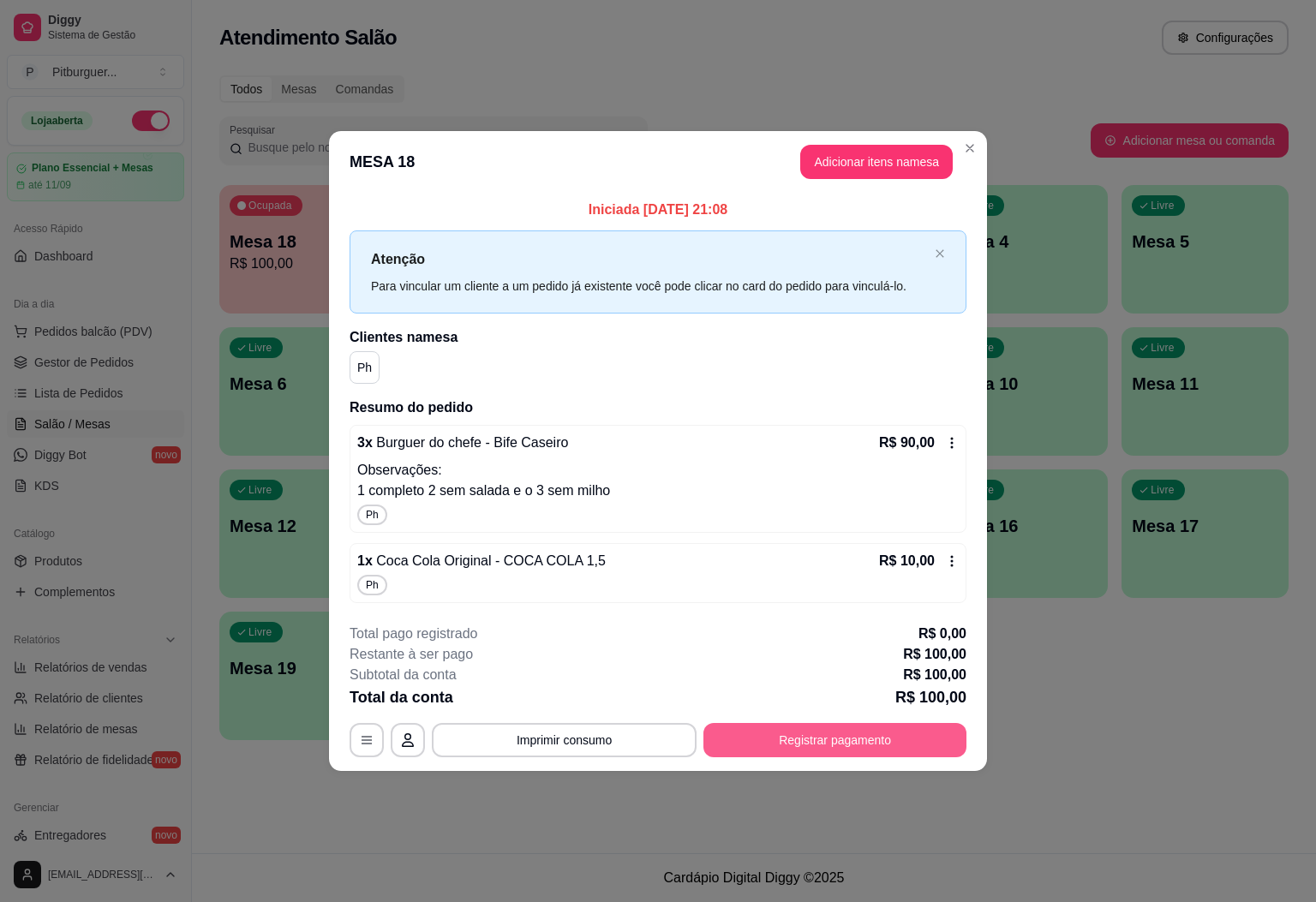
click at [864, 748] on button "Registrar pagamento" at bounding box center [834, 740] width 263 height 34
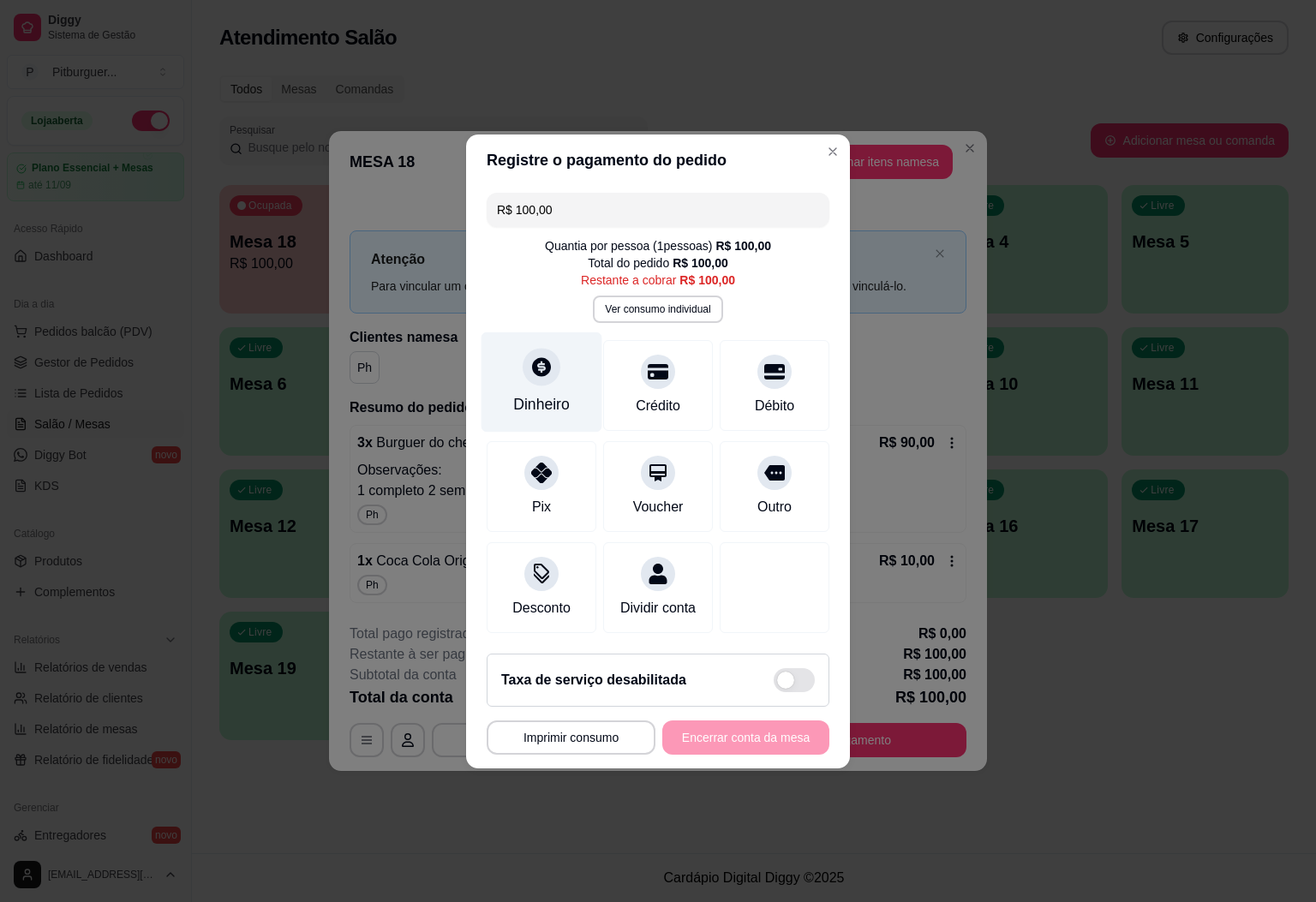
click at [557, 409] on div "Dinheiro" at bounding box center [542, 382] width 121 height 100
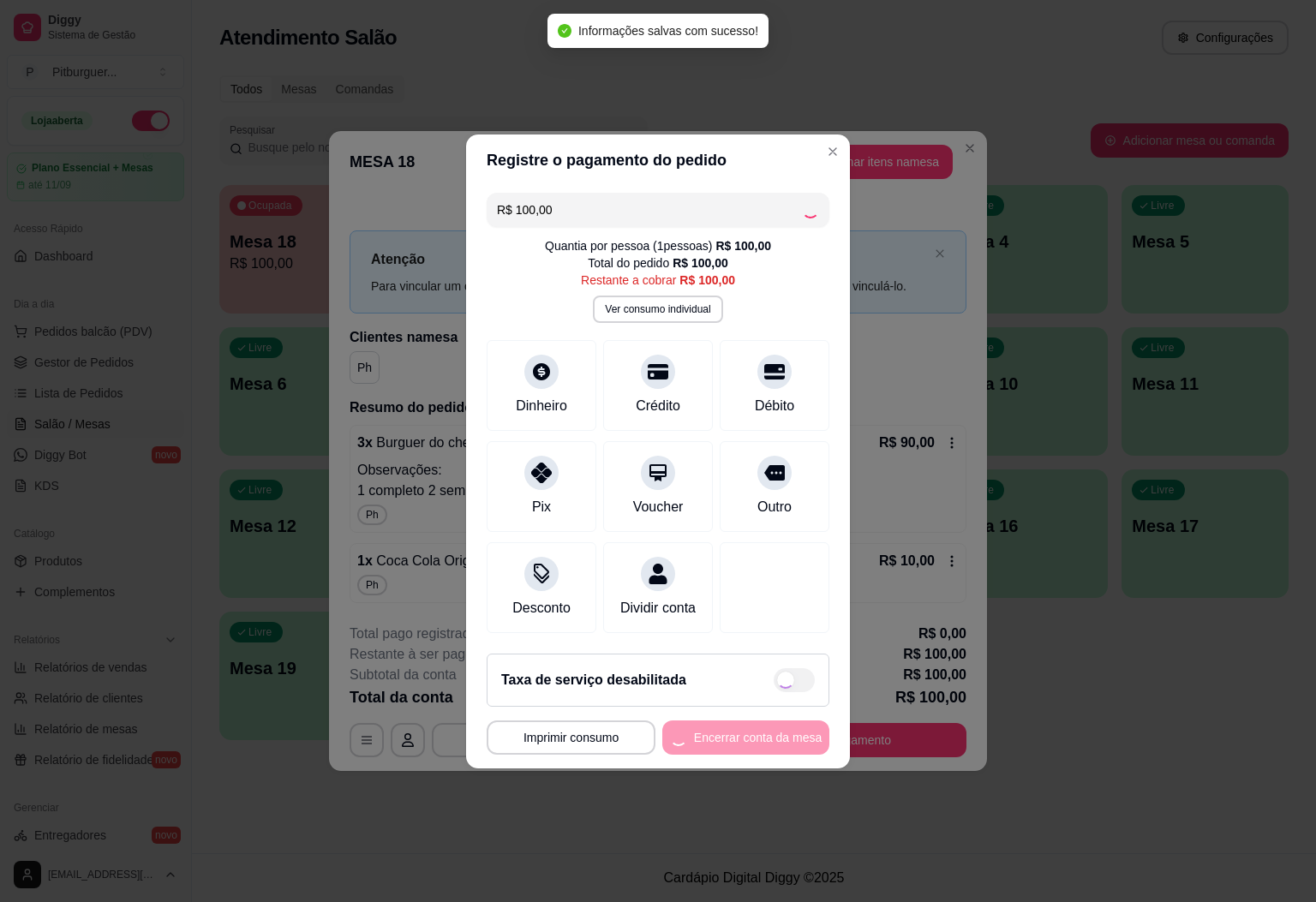
type input "R$ 0,00"
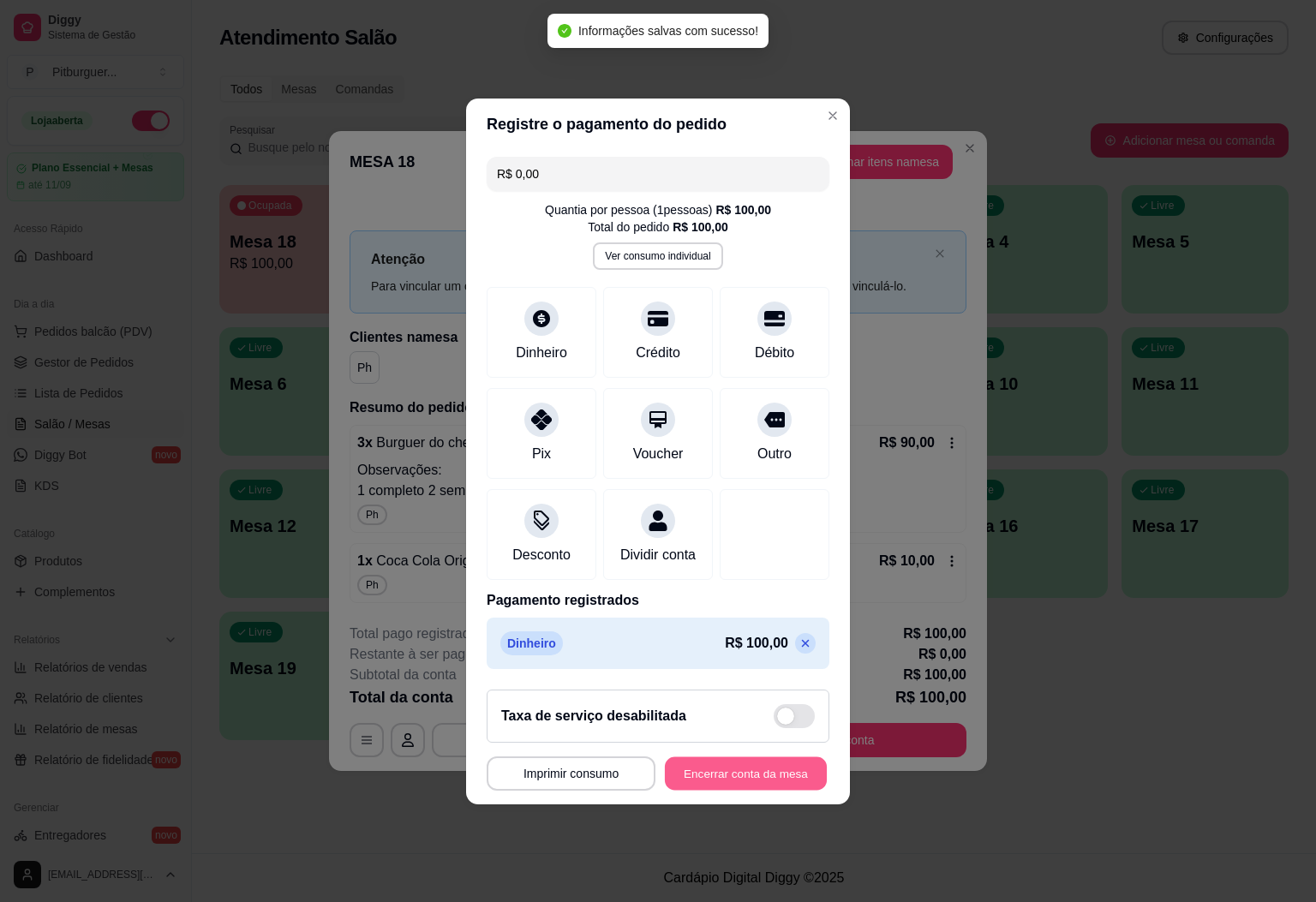
click at [756, 786] on button "Encerrar conta da mesa" at bounding box center [746, 772] width 162 height 33
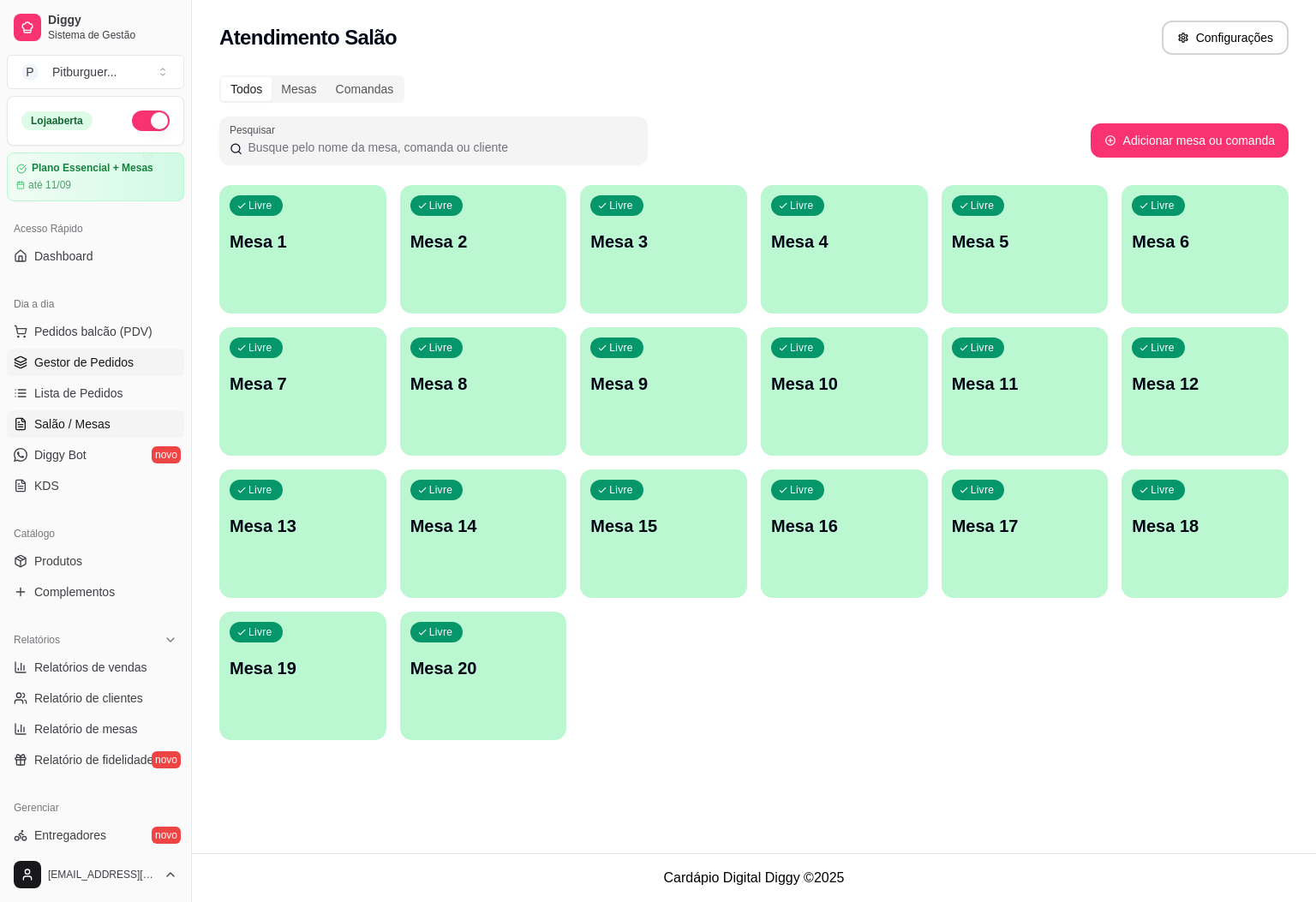
click at [109, 363] on span "Gestor de Pedidos" at bounding box center [83, 362] width 99 height 17
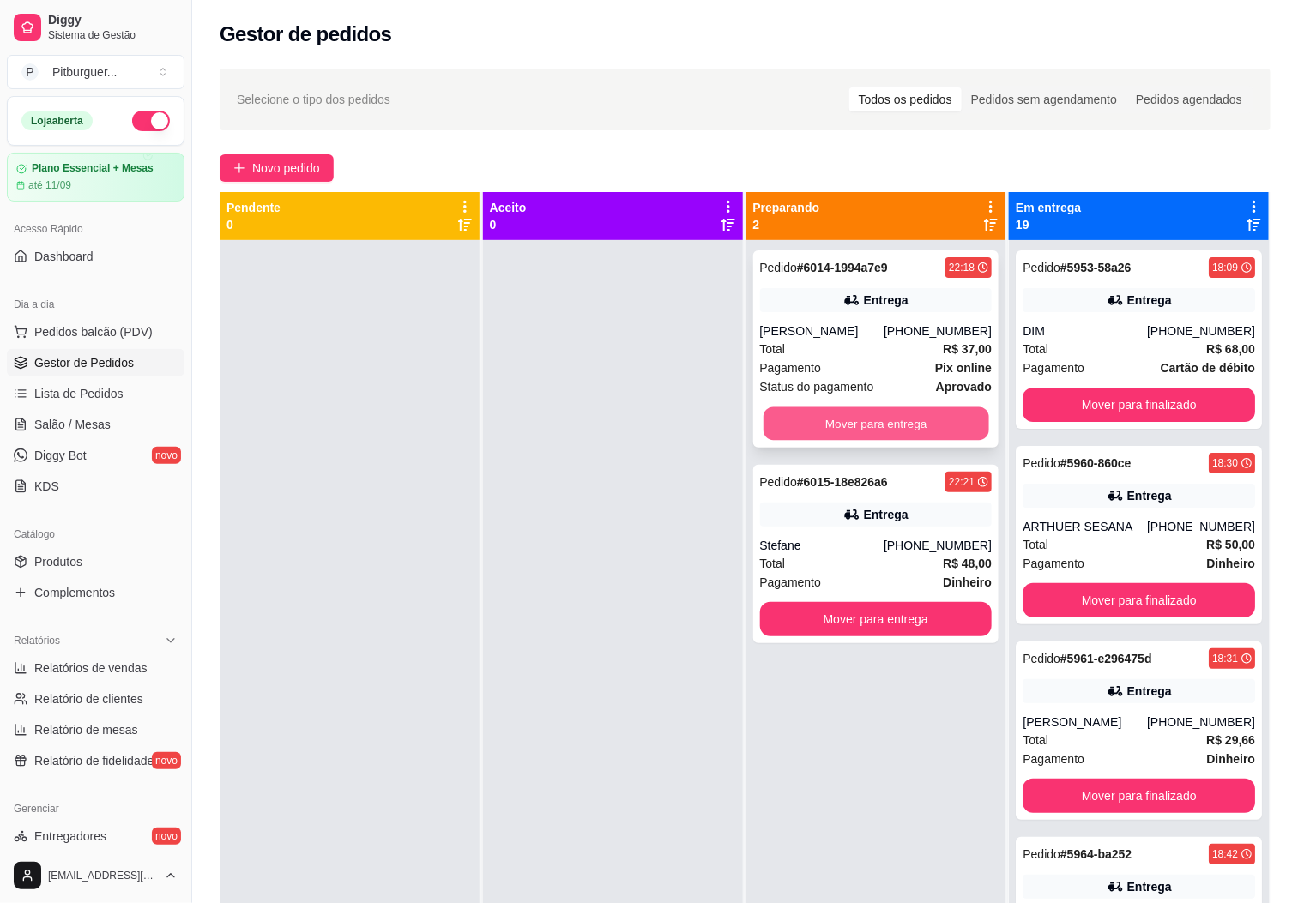
click at [855, 432] on button "Mover para entrega" at bounding box center [876, 423] width 226 height 33
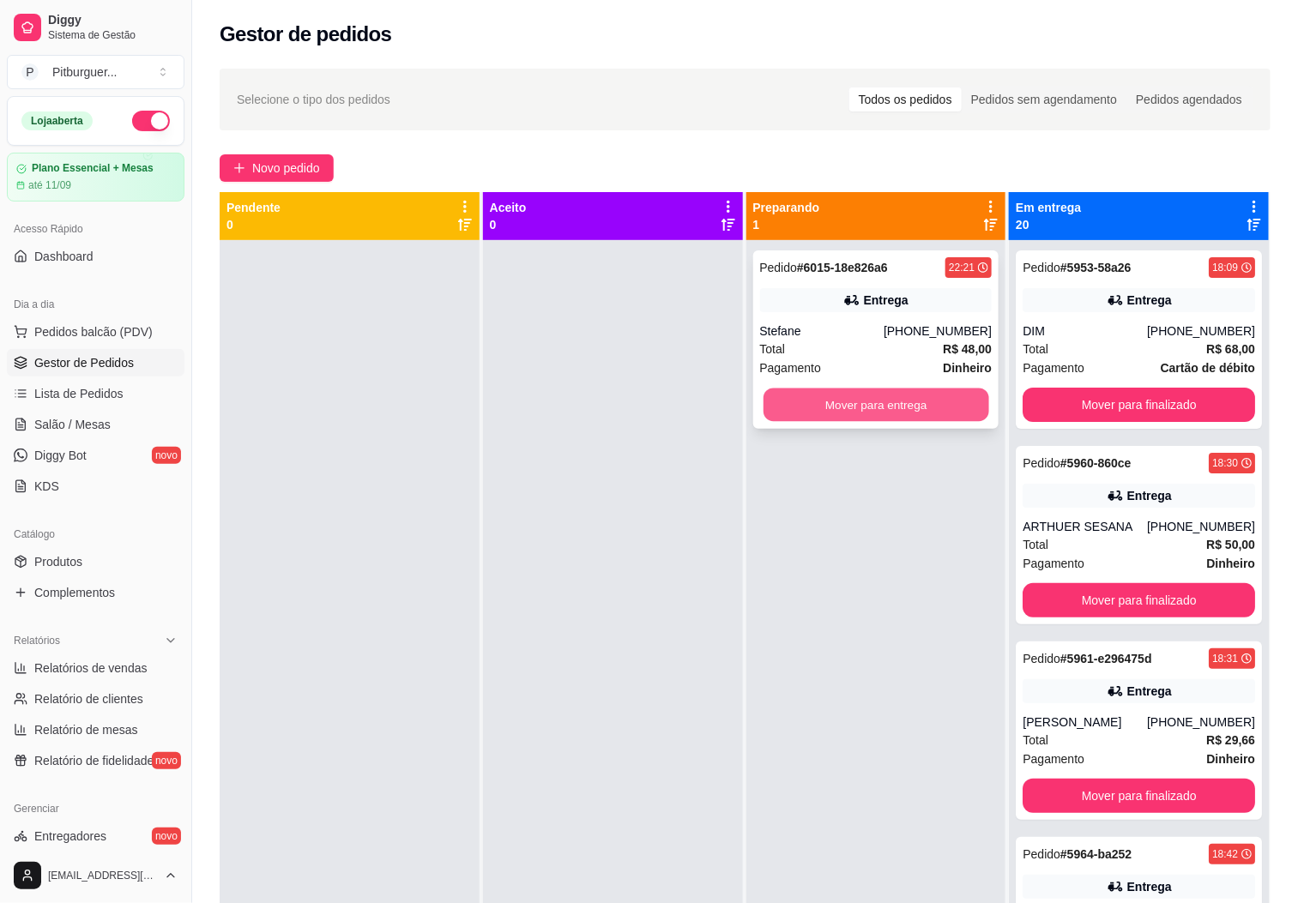
click at [858, 407] on button "Mover para entrega" at bounding box center [876, 405] width 226 height 33
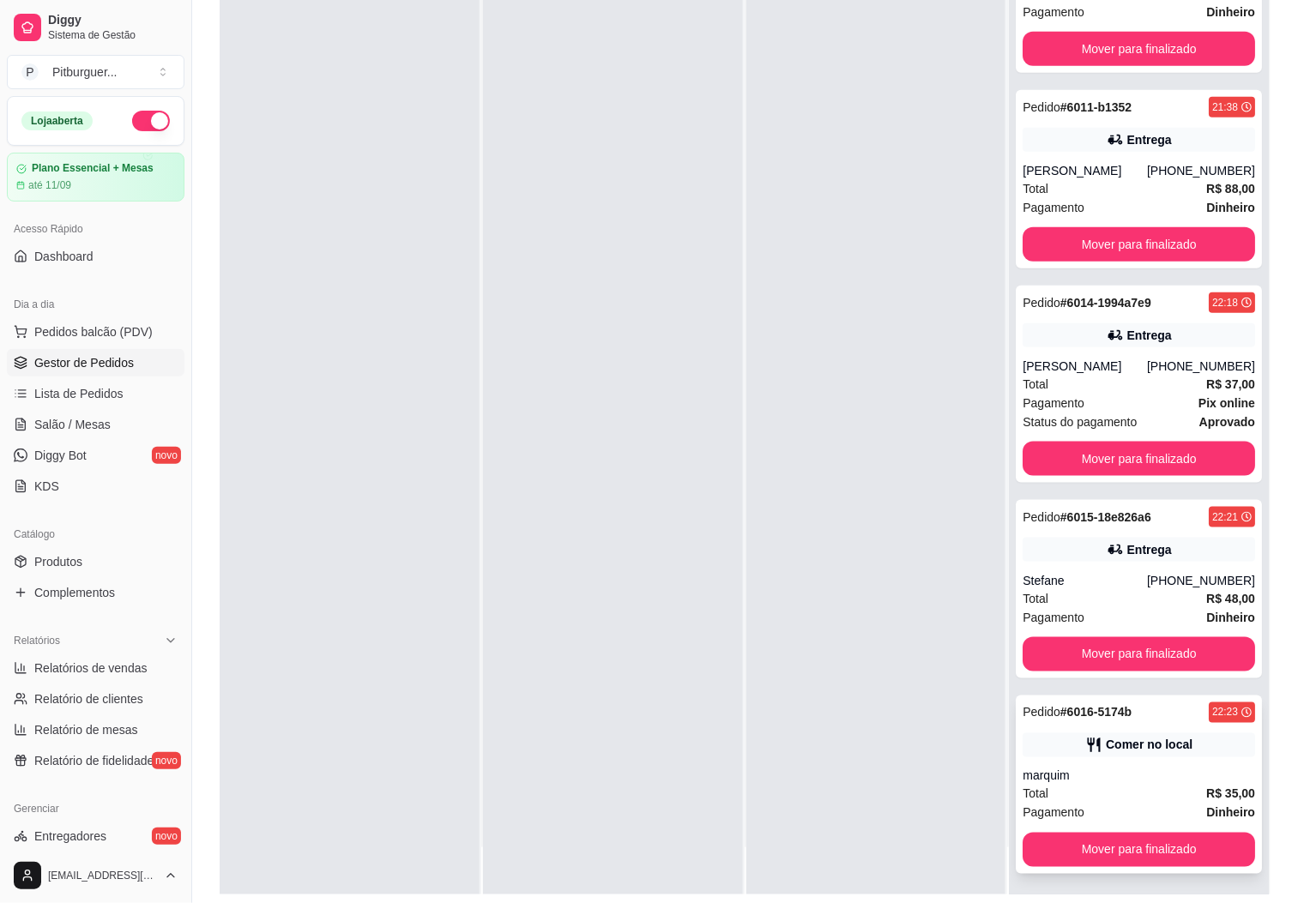
scroll to position [262, 0]
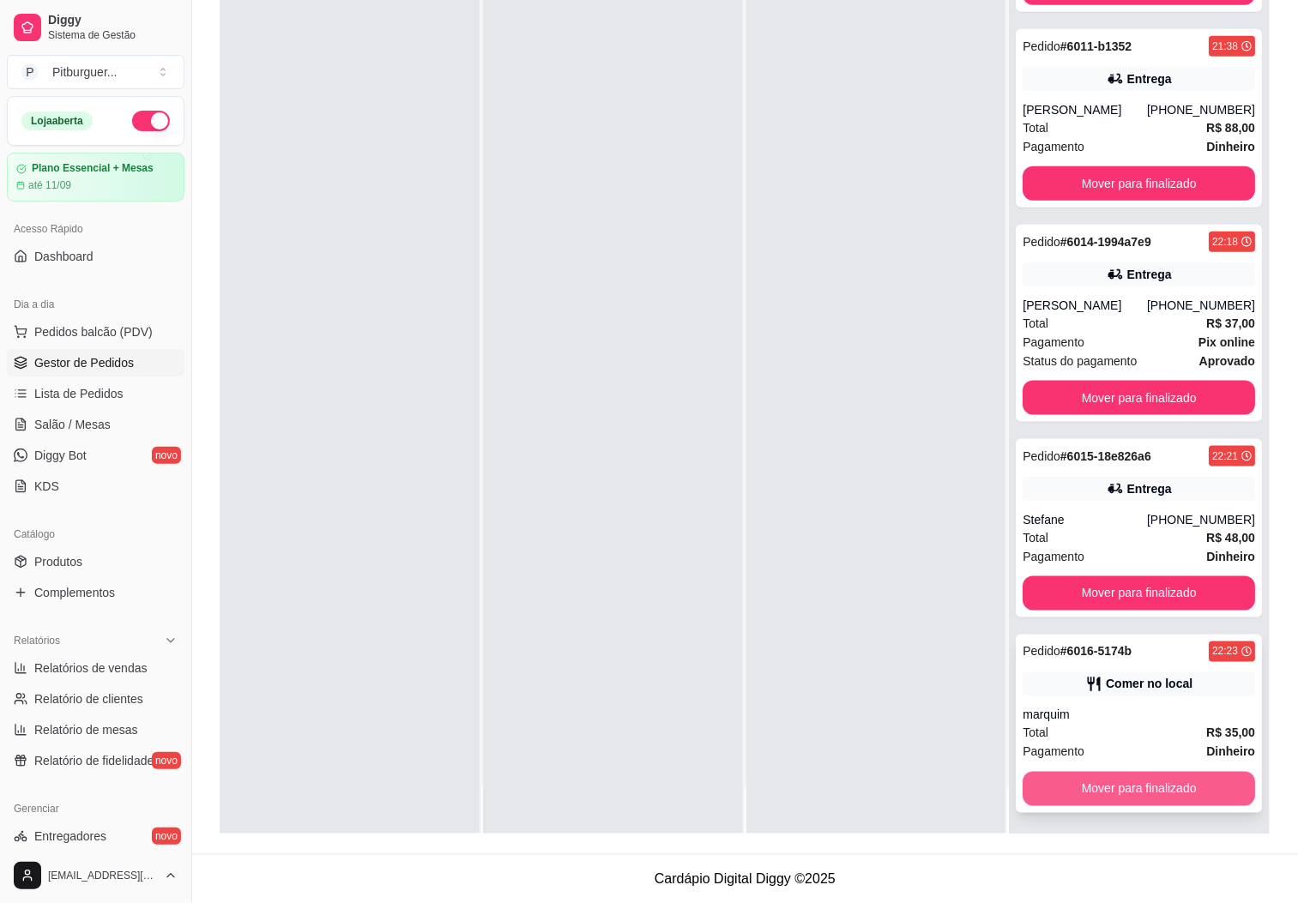
click at [1079, 780] on button "Mover para finalizado" at bounding box center [1138, 789] width 232 height 34
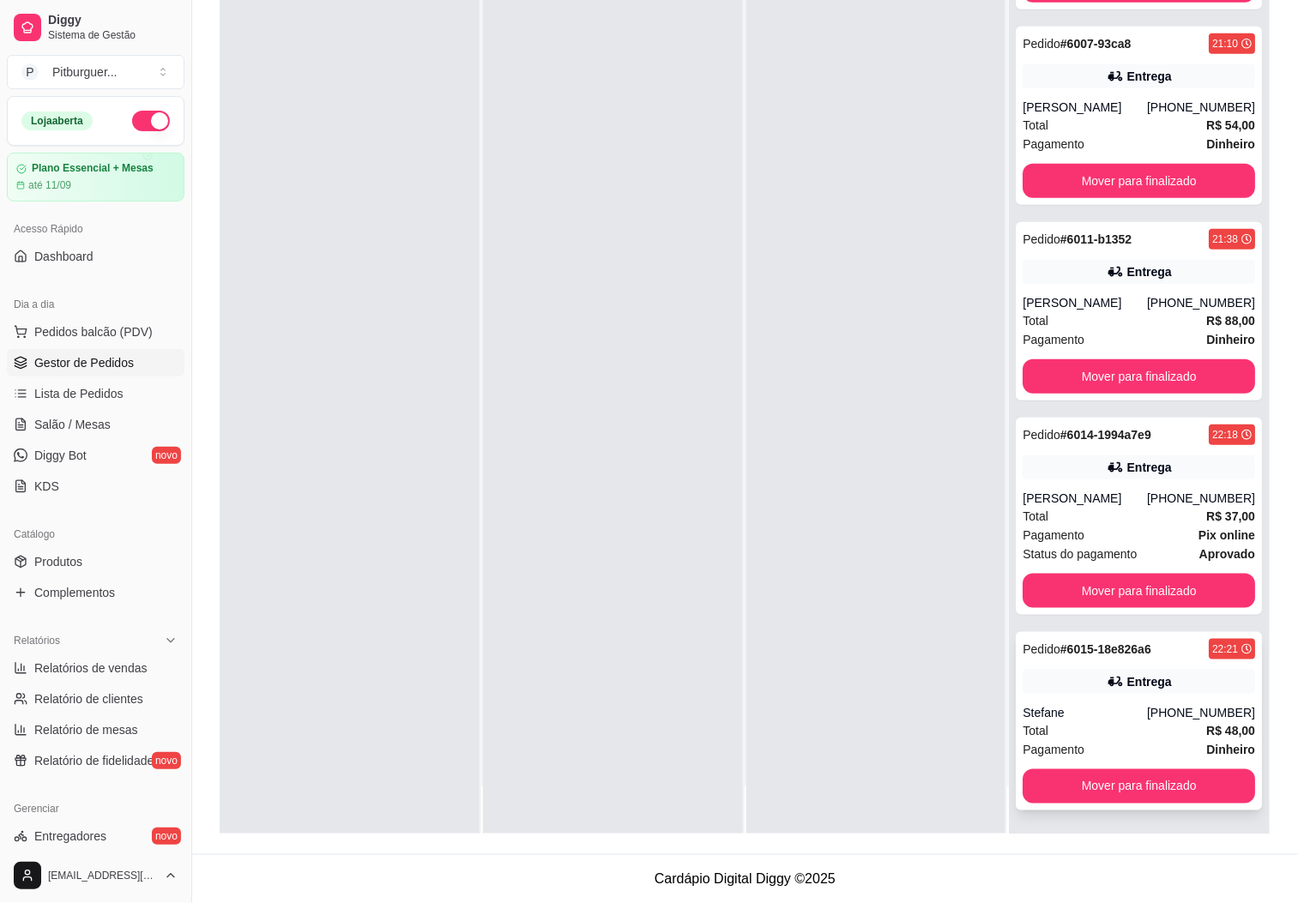
scroll to position [3041, 0]
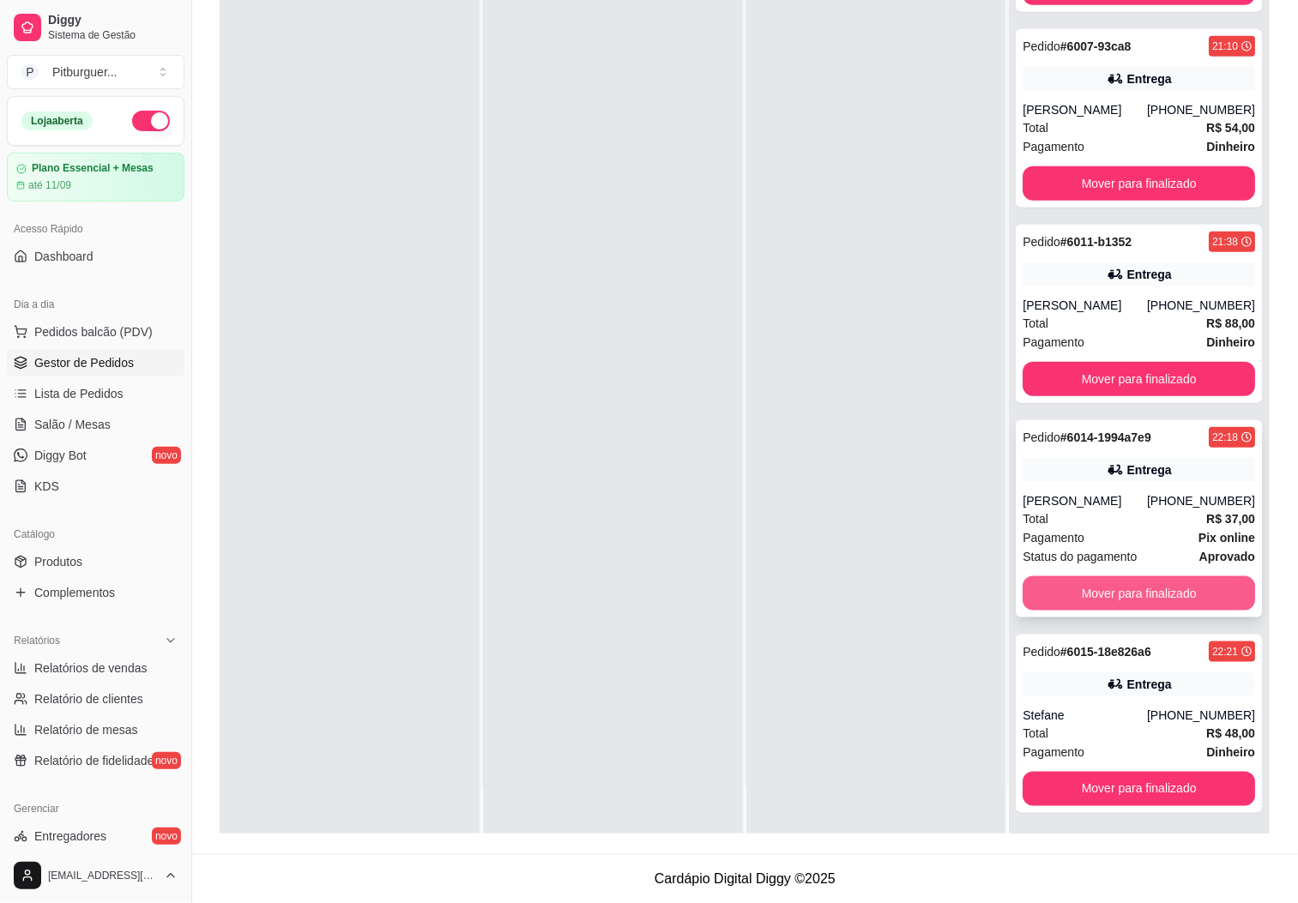
click at [1132, 593] on button "Mover para finalizado" at bounding box center [1138, 593] width 232 height 34
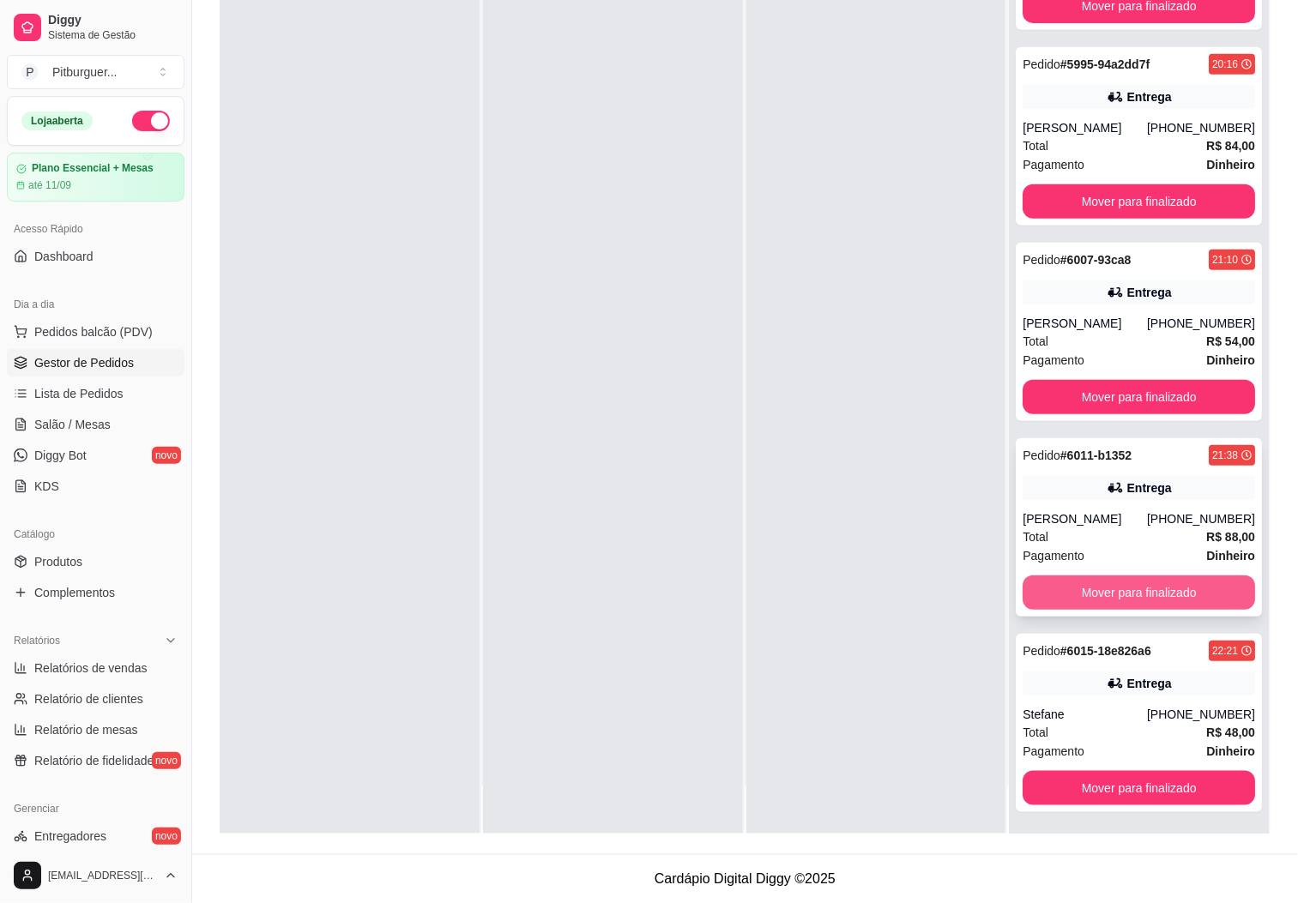
click at [1034, 599] on button "Mover para finalizado" at bounding box center [1138, 592] width 232 height 34
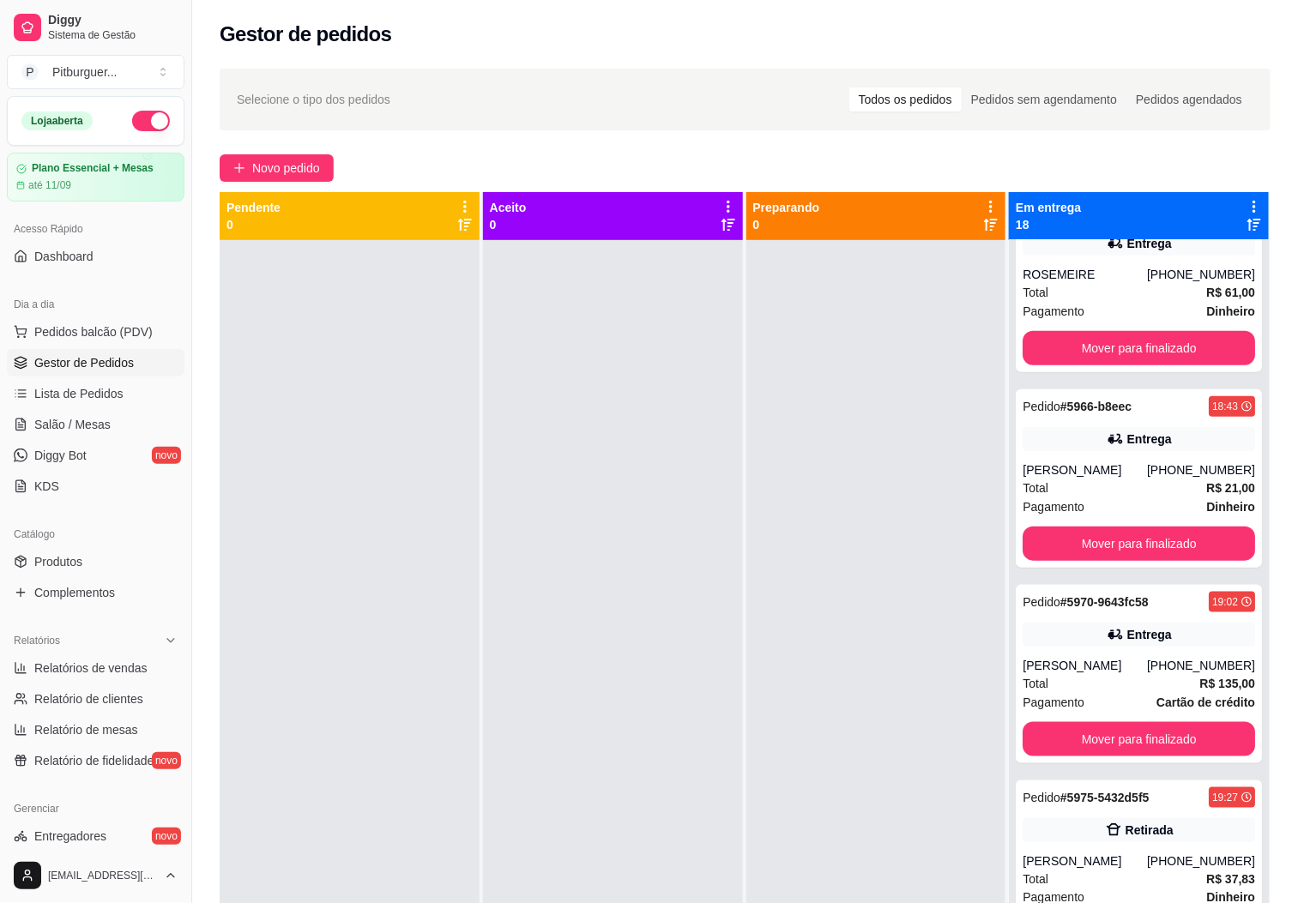
scroll to position [0, 0]
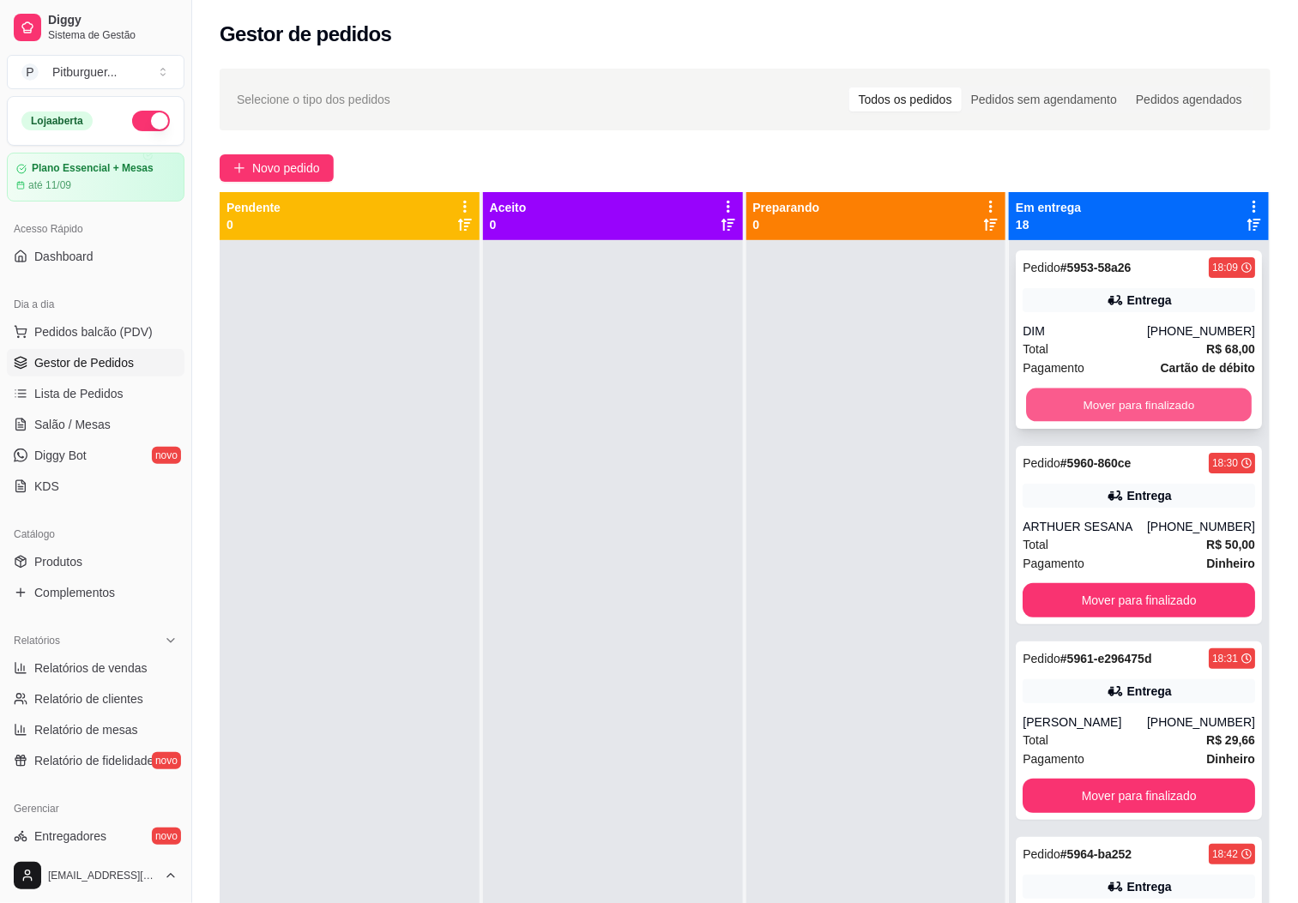
click at [1068, 417] on button "Mover para finalizado" at bounding box center [1139, 405] width 226 height 33
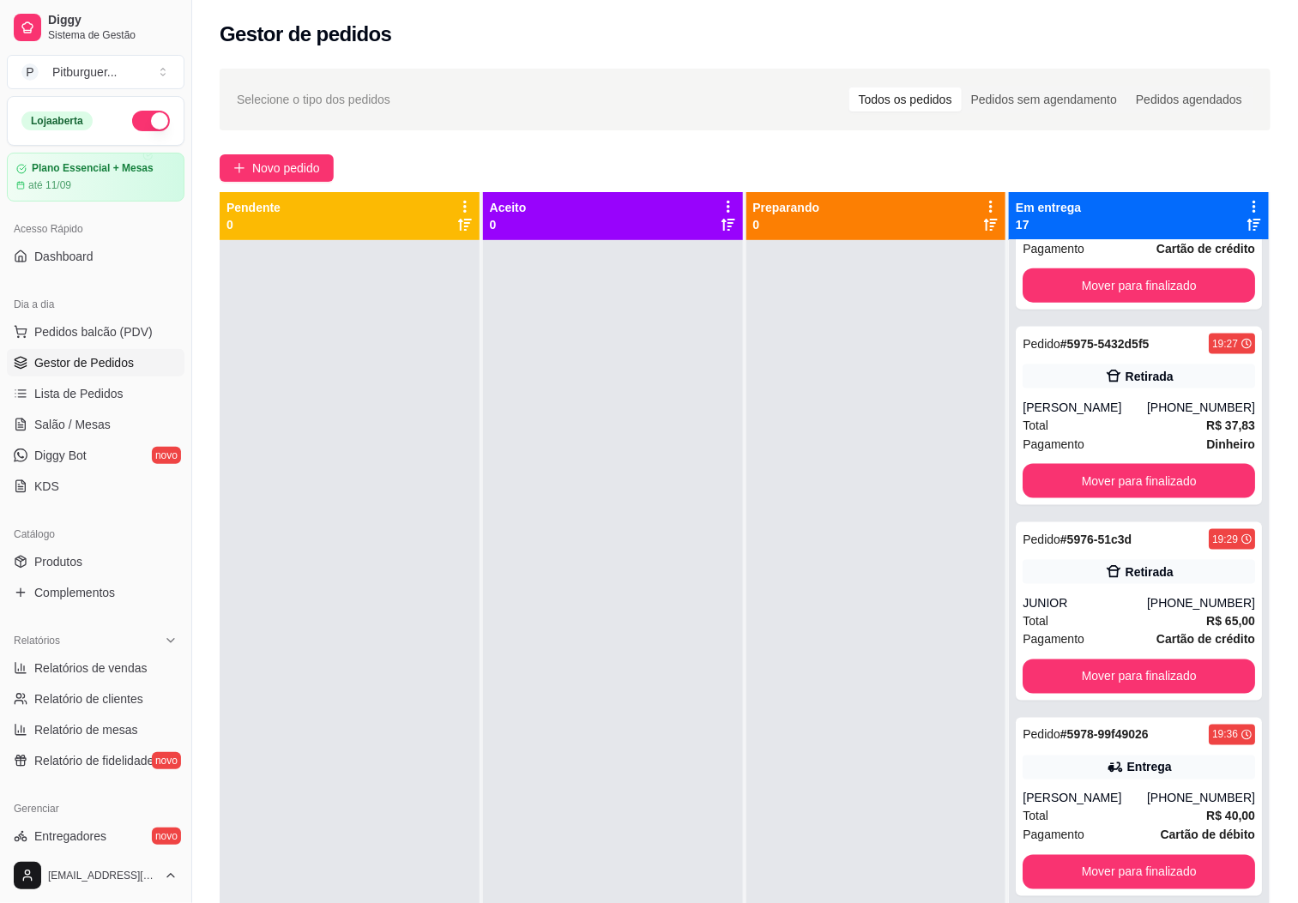
scroll to position [907, 0]
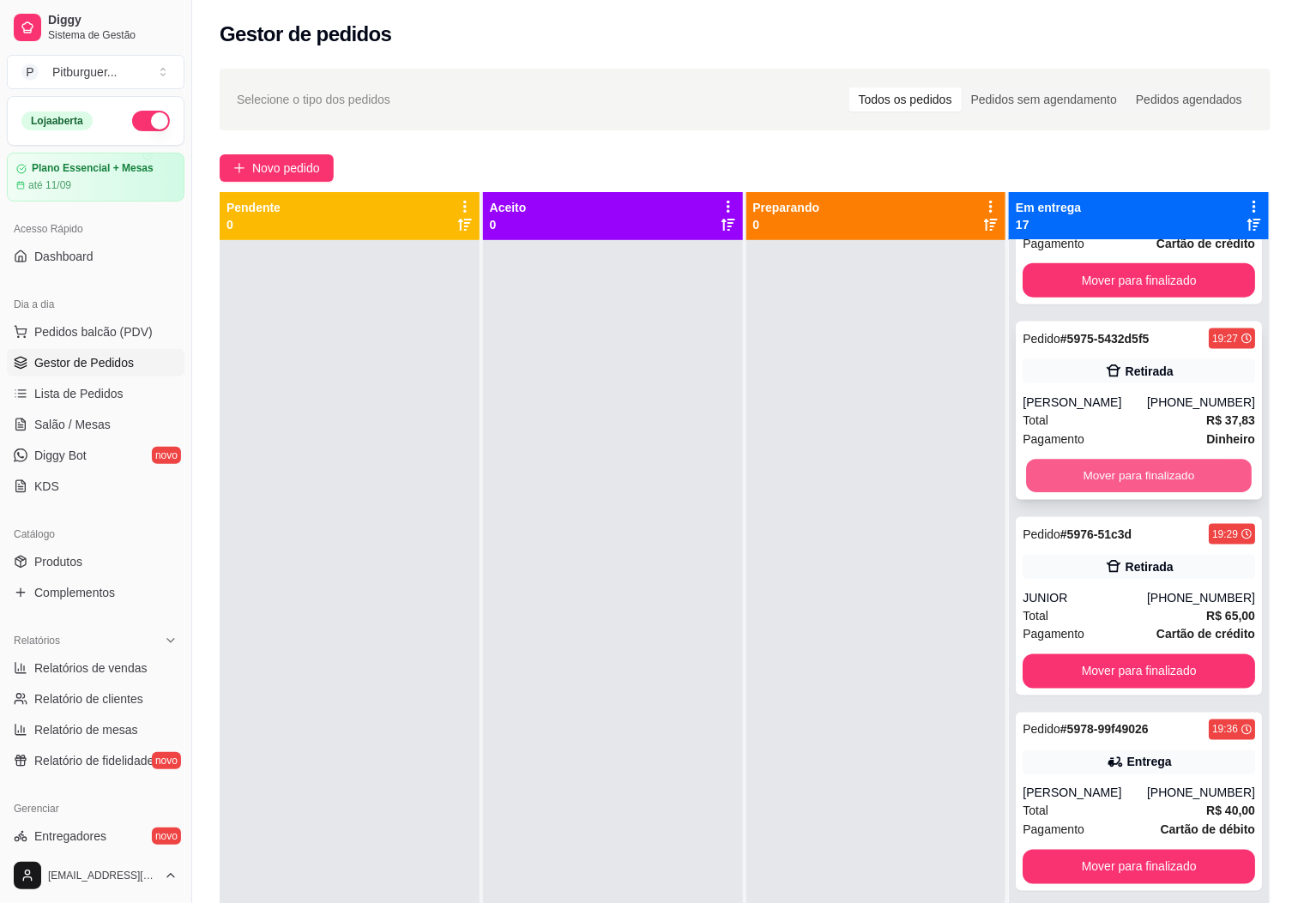
click at [1092, 467] on button "Mover para finalizado" at bounding box center [1139, 476] width 226 height 33
click at [1071, 412] on div "Total R$ 65,00" at bounding box center [1138, 420] width 232 height 19
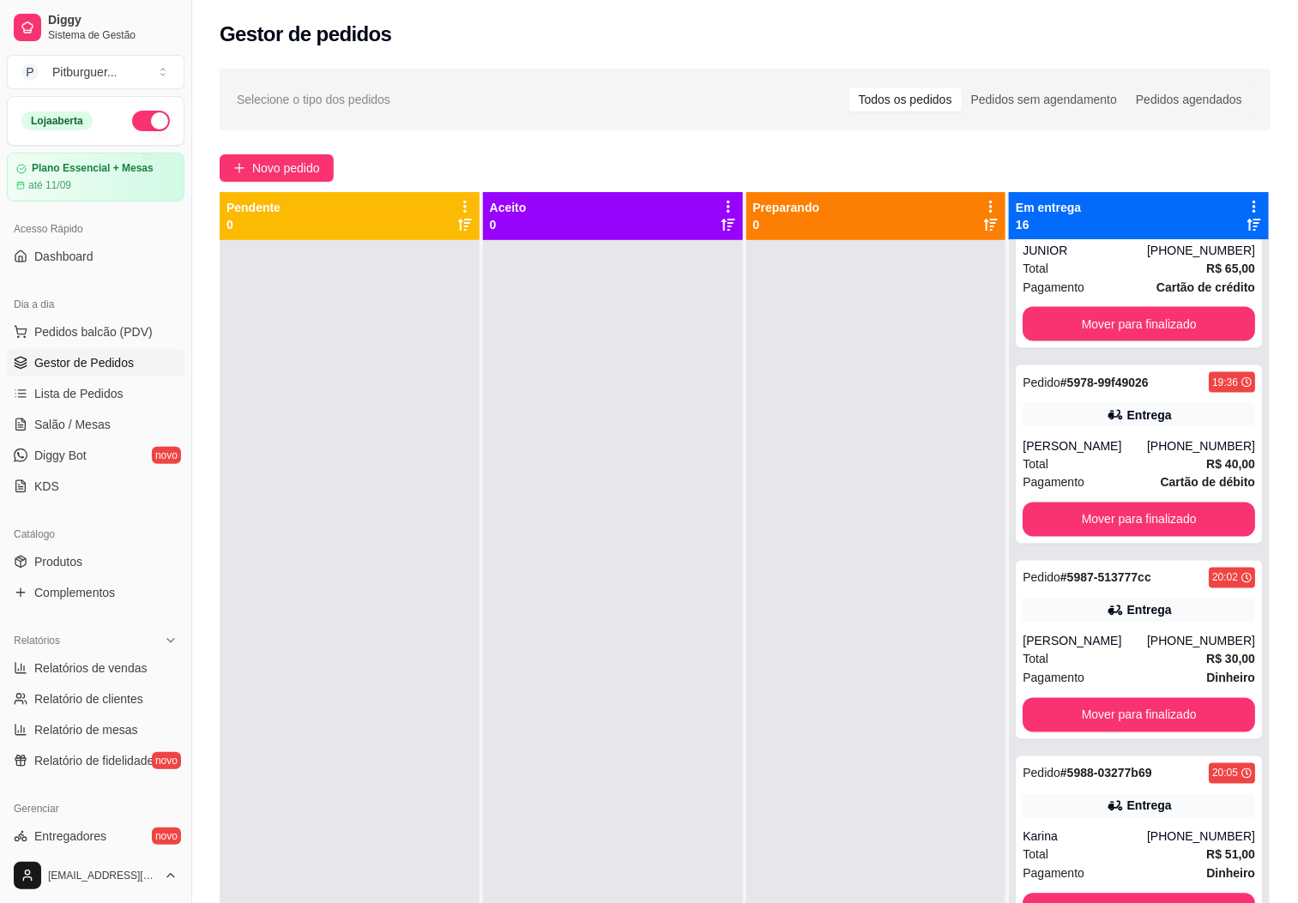
scroll to position [1105, 0]
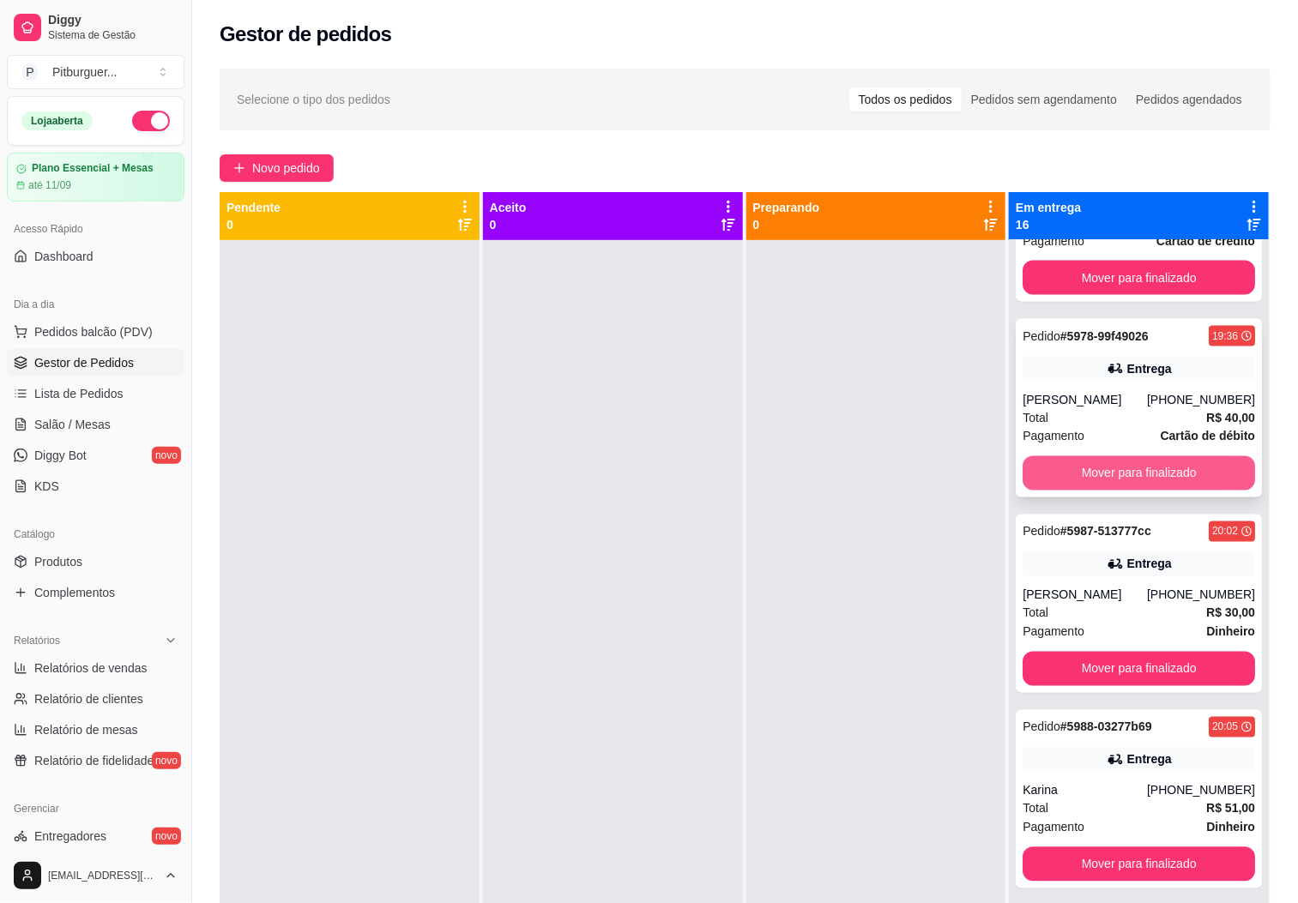
click at [1132, 471] on button "Mover para finalizado" at bounding box center [1138, 473] width 232 height 34
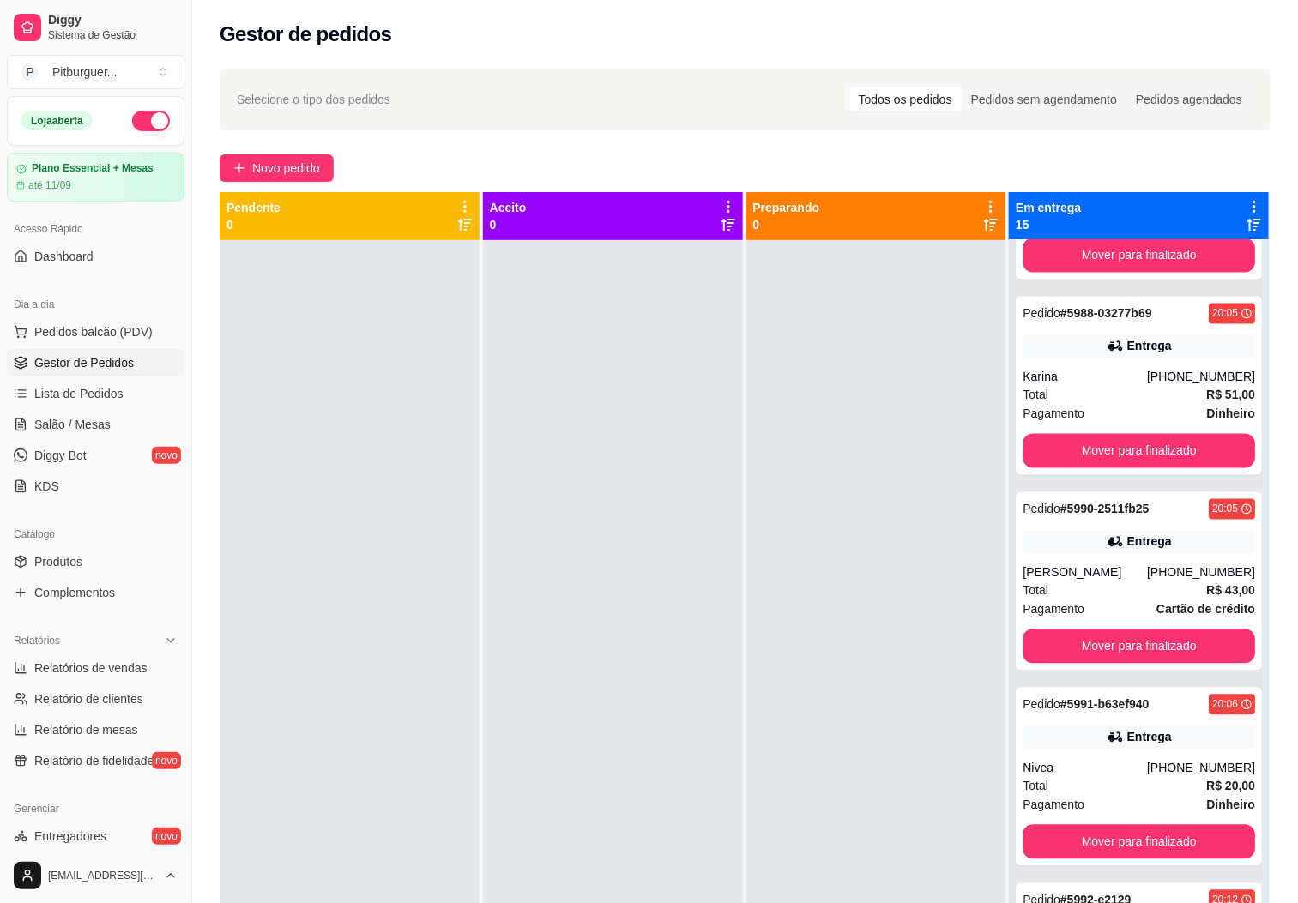
scroll to position [1331, 0]
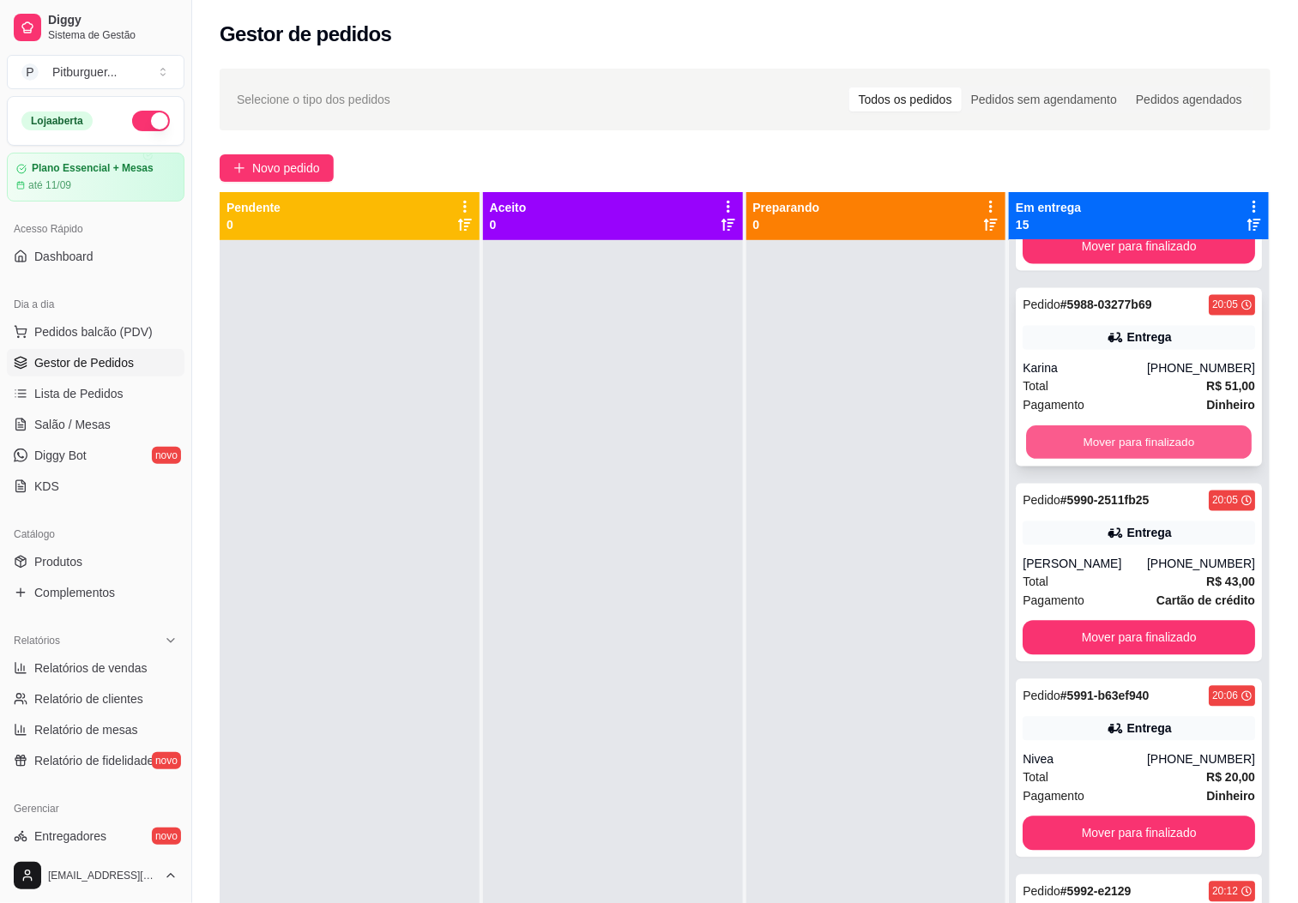
click at [1141, 433] on button "Mover para finalizado" at bounding box center [1139, 442] width 226 height 33
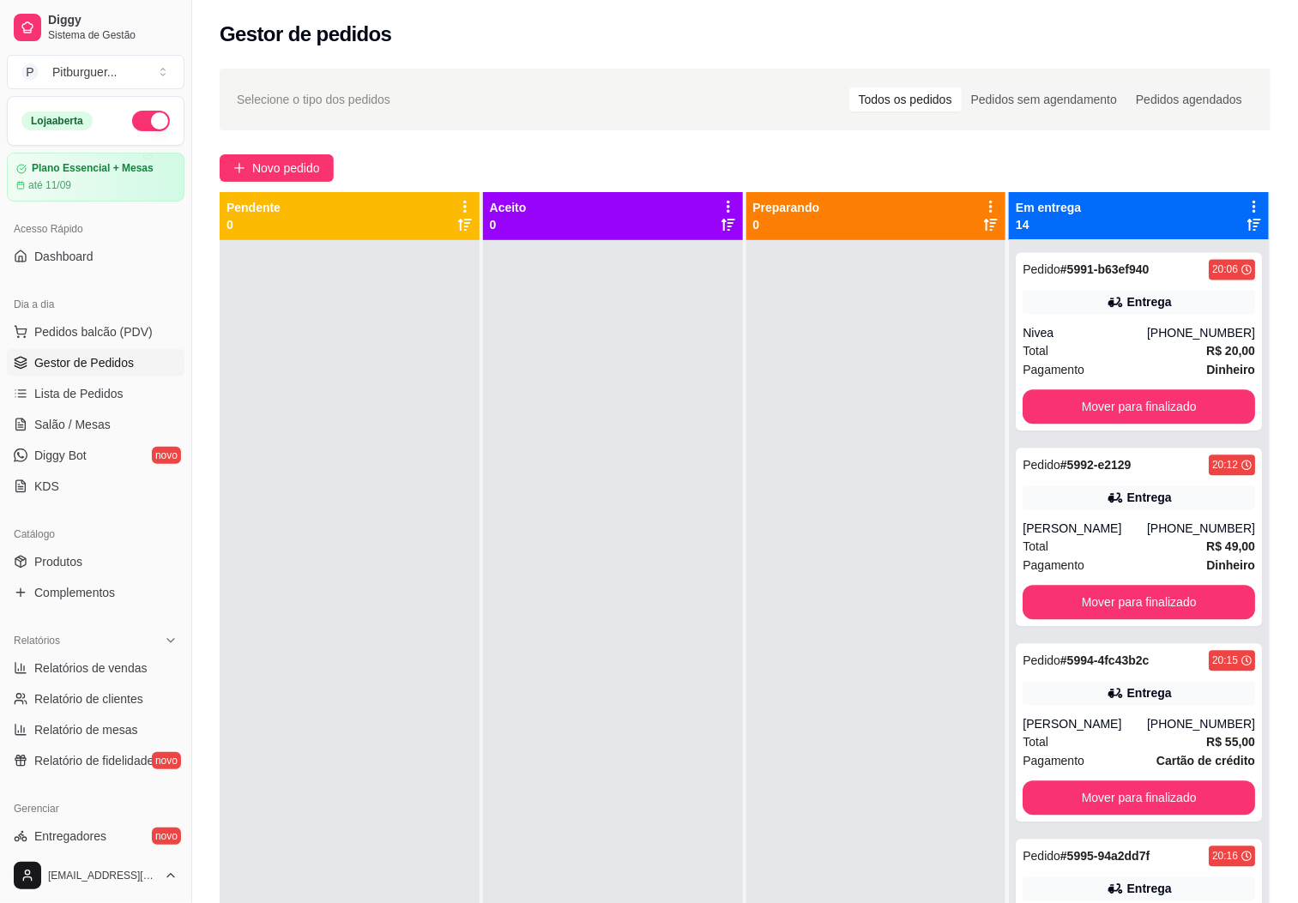
scroll to position [1580, 0]
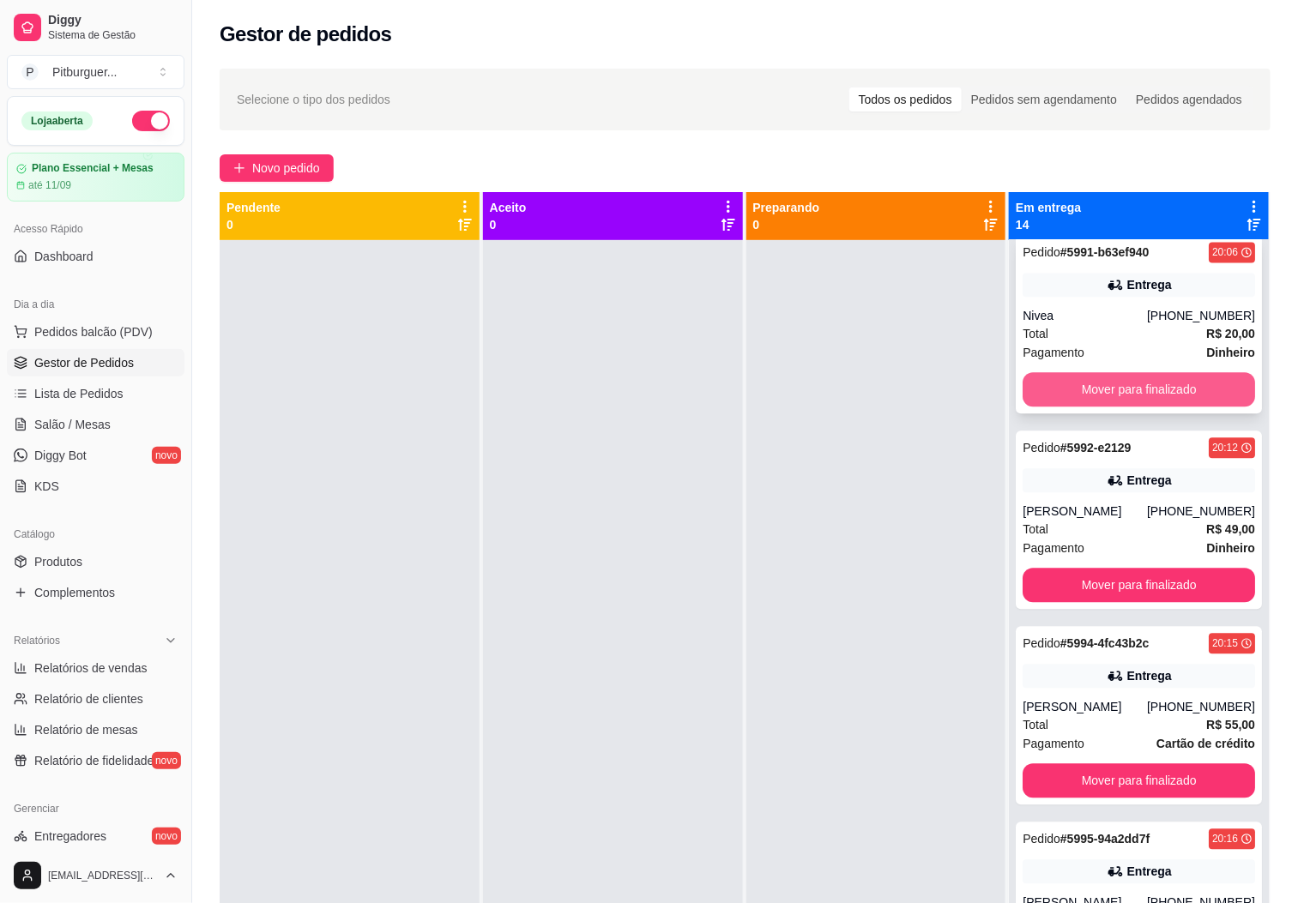
click at [1069, 381] on button "Mover para finalizado" at bounding box center [1138, 389] width 232 height 34
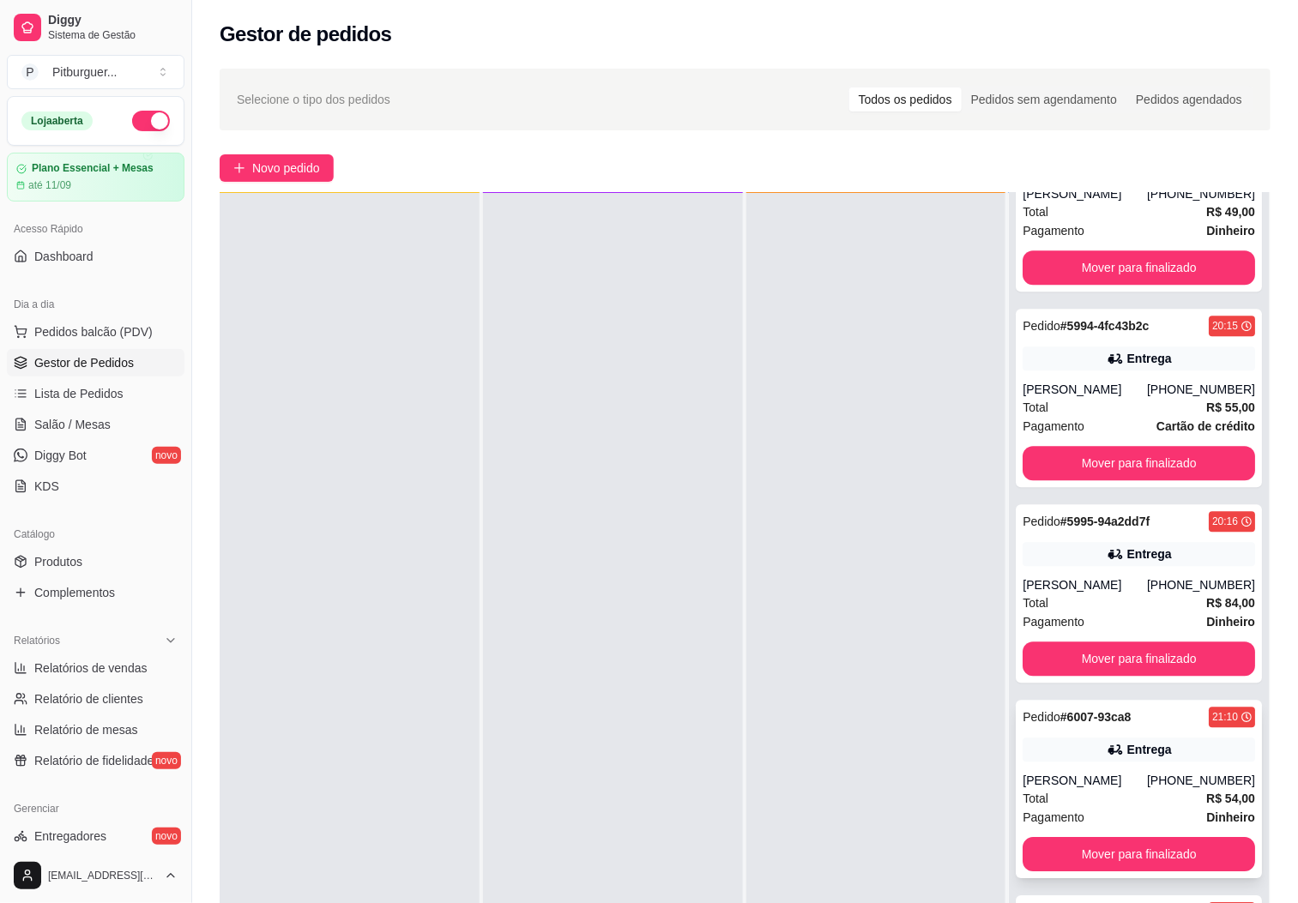
scroll to position [262, 0]
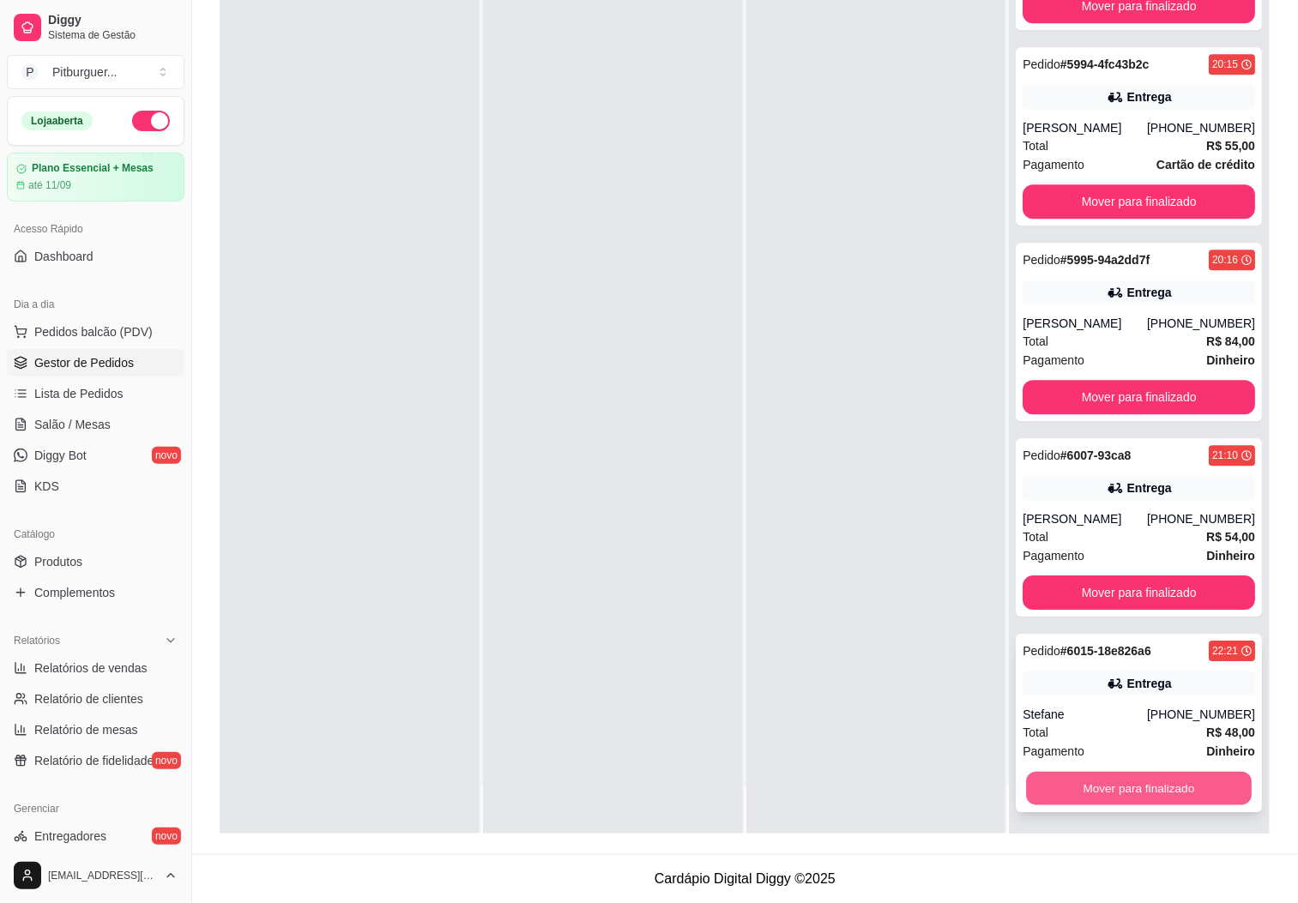
click at [1124, 778] on button "Mover para finalizado" at bounding box center [1139, 788] width 226 height 33
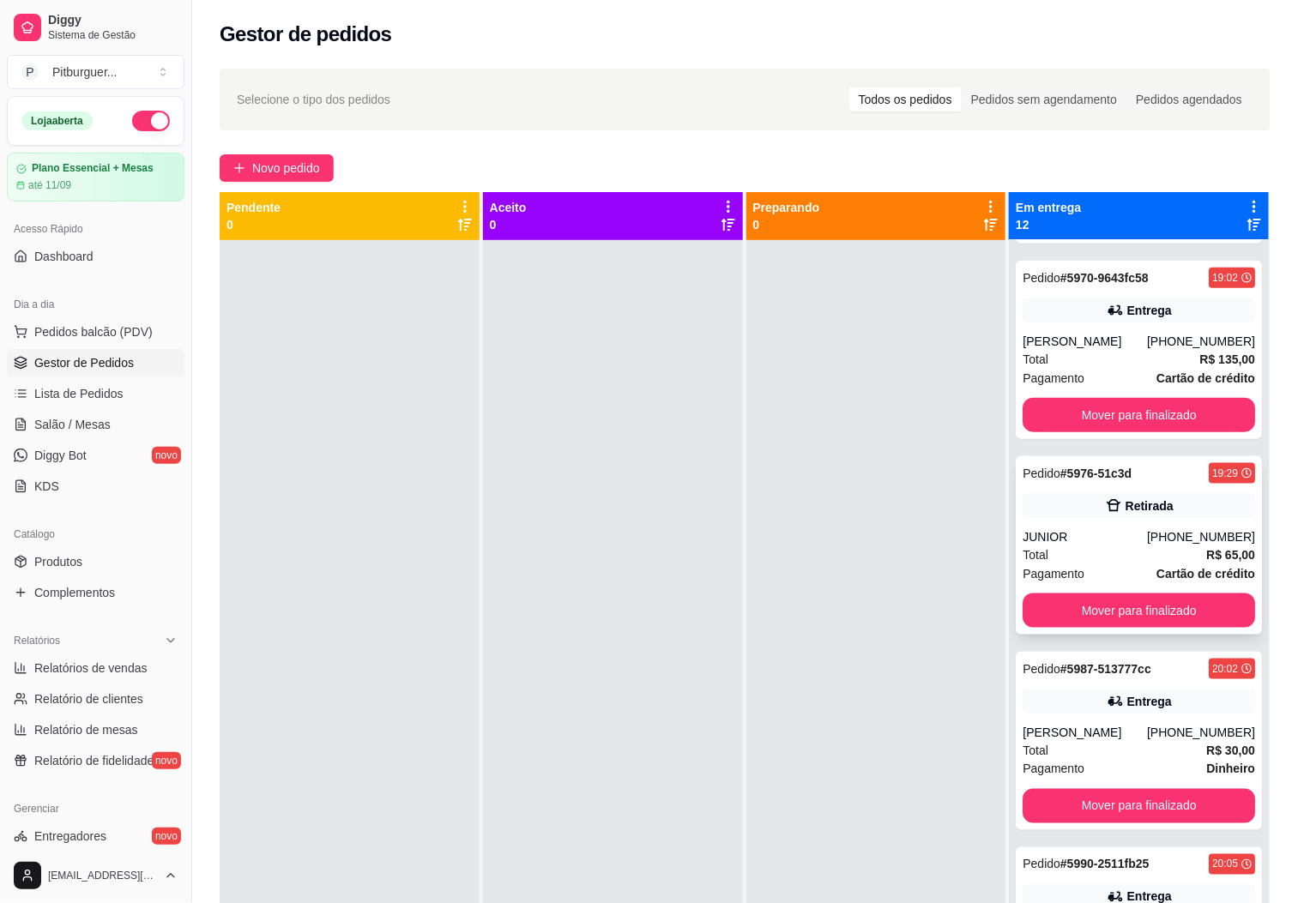
scroll to position [0, 0]
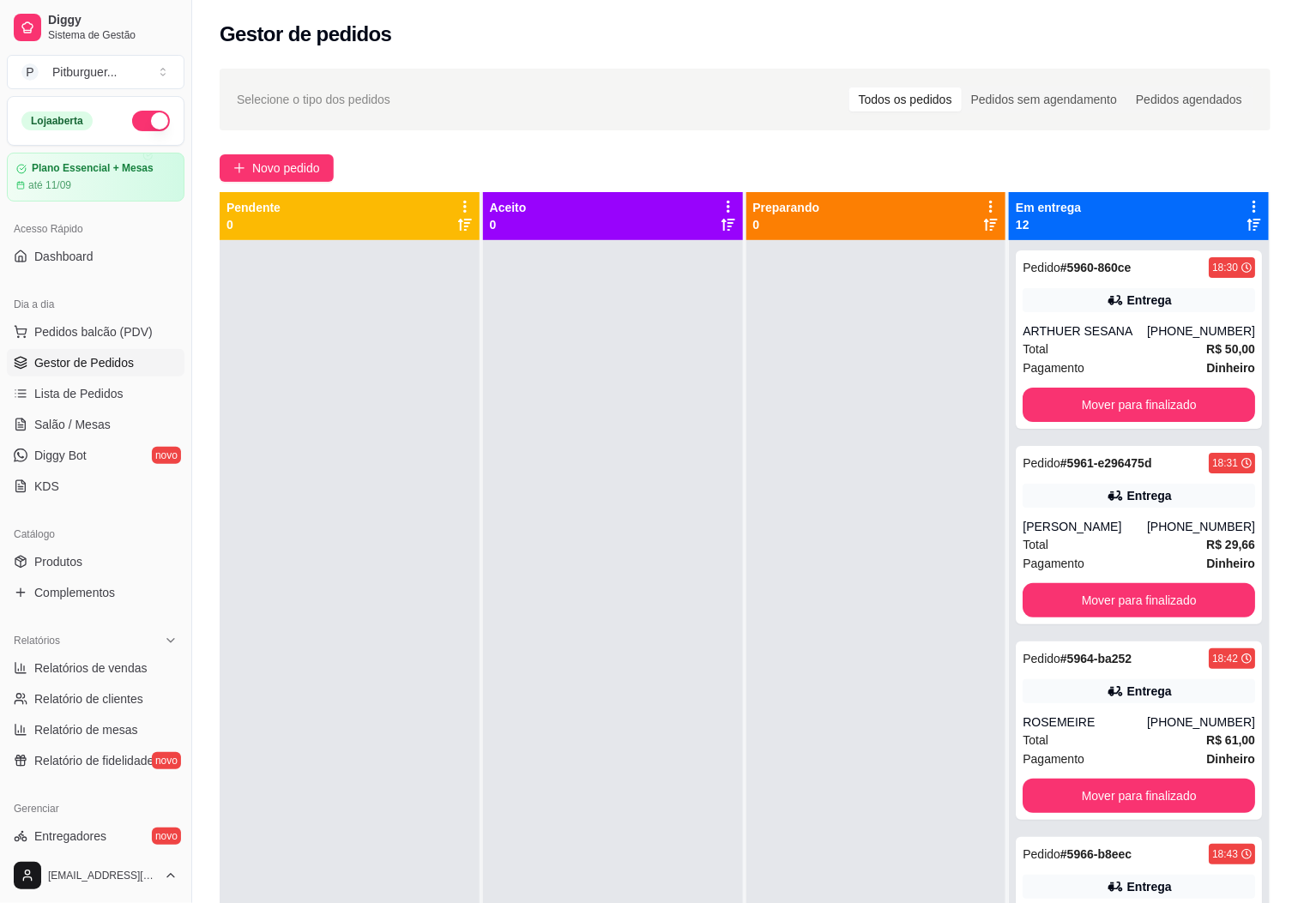
drag, startPoint x: 603, startPoint y: 759, endPoint x: 618, endPoint y: 733, distance: 30.0
click at [608, 759] on div at bounding box center [613, 691] width 260 height 903
click at [688, 490] on div at bounding box center [613, 691] width 260 height 903
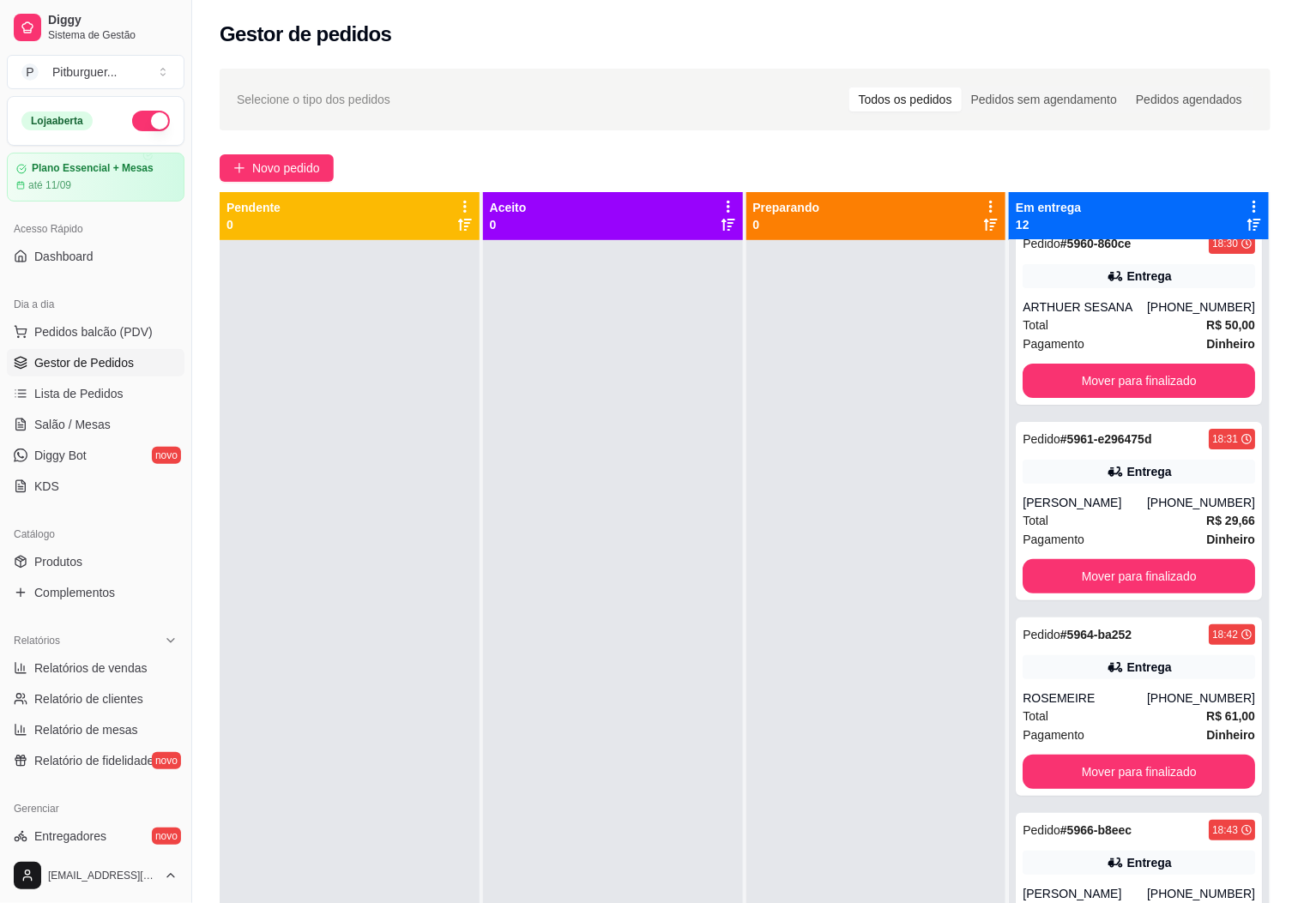
scroll to position [32, 0]
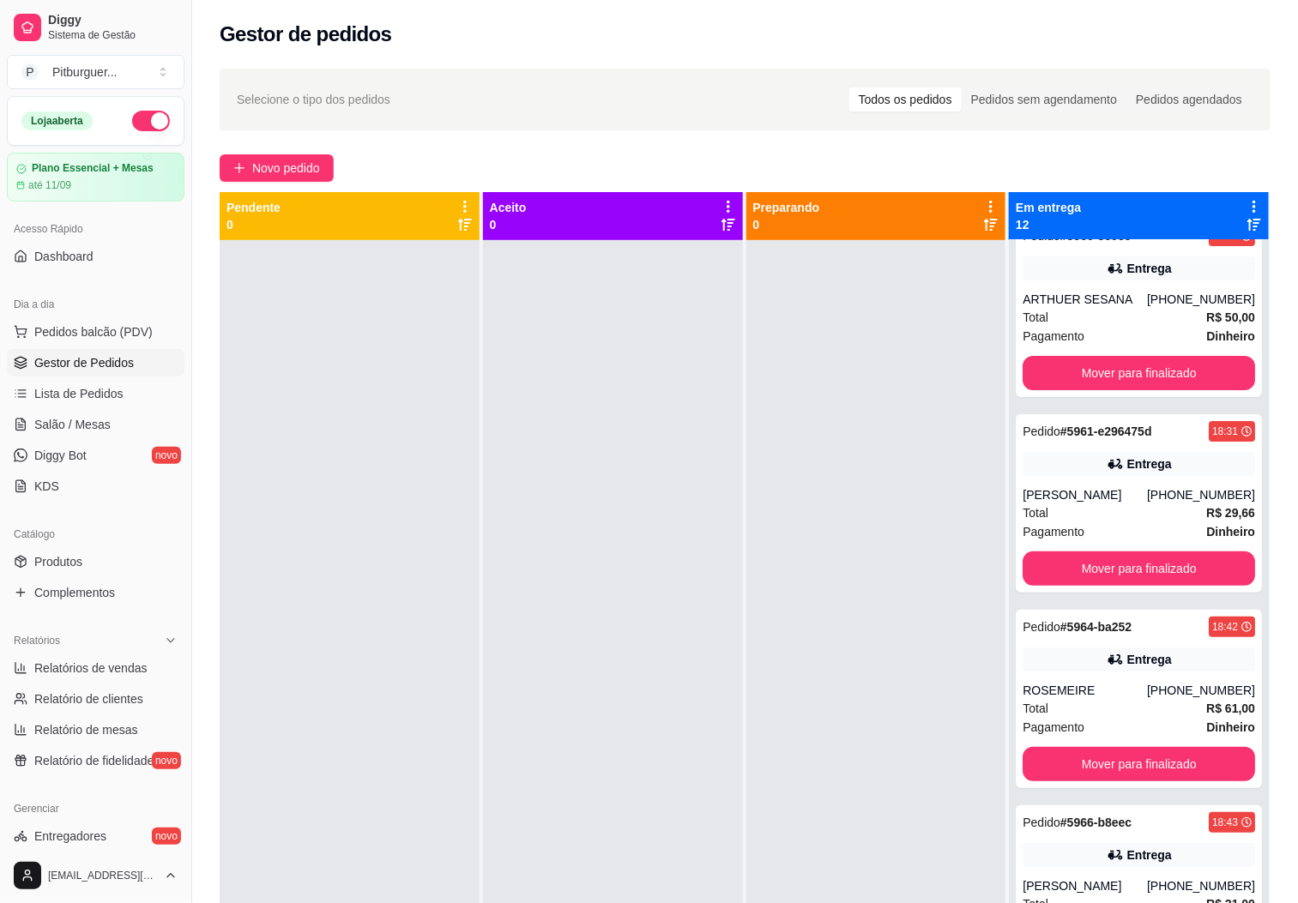
click at [659, 461] on div at bounding box center [613, 691] width 260 height 903
click at [724, 515] on div at bounding box center [613, 691] width 260 height 903
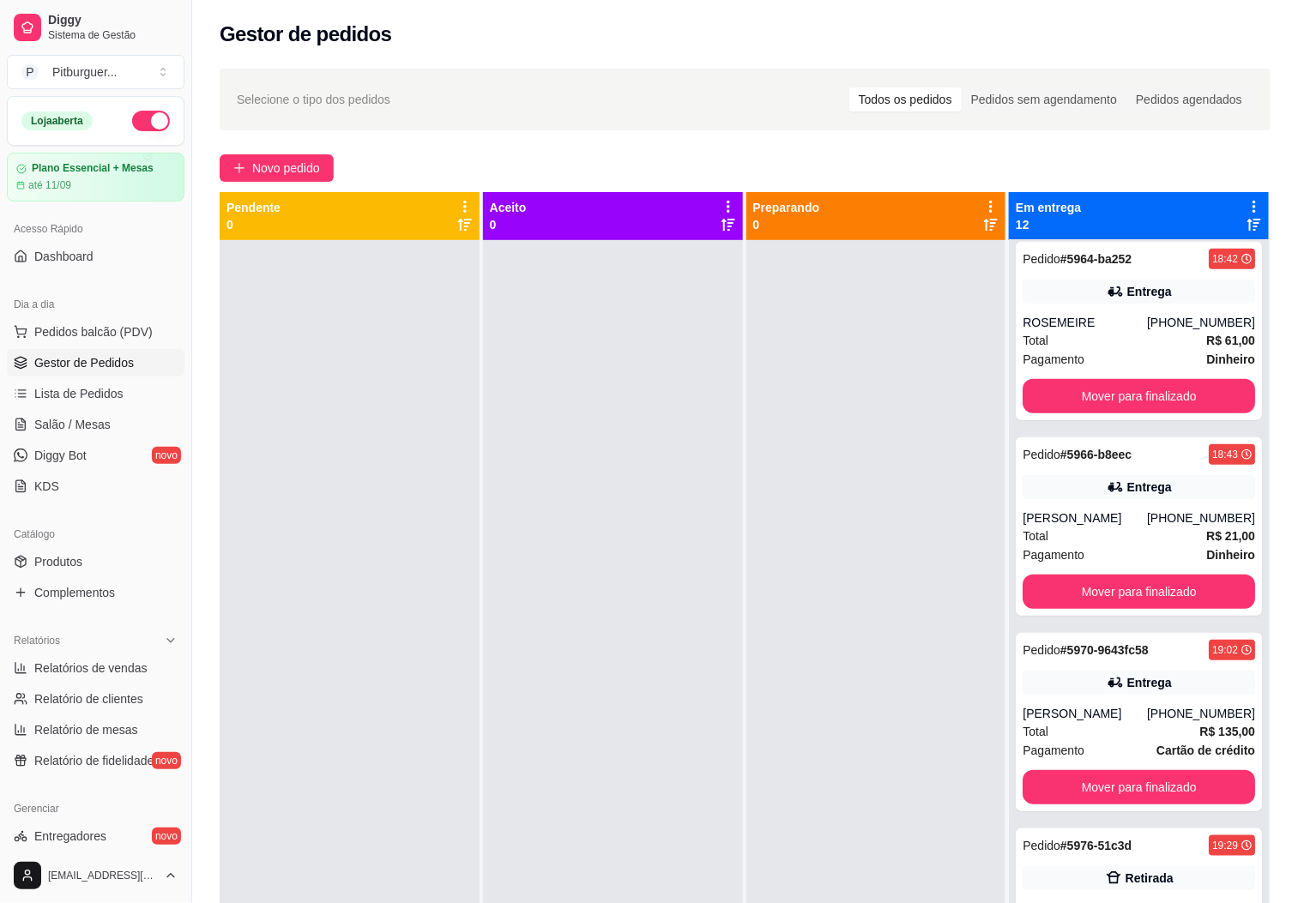
scroll to position [0, 0]
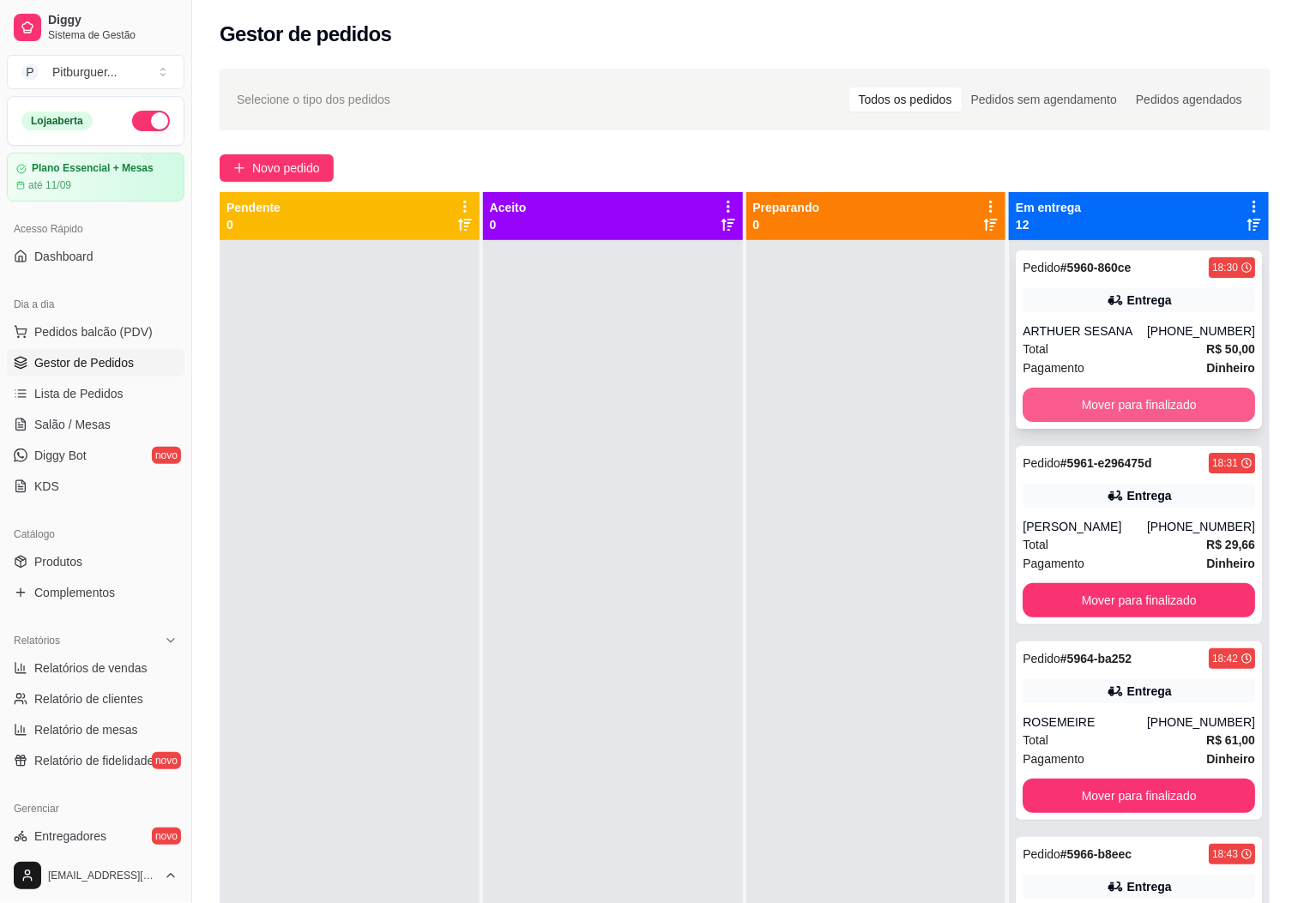
click at [1117, 405] on button "Mover para finalizado" at bounding box center [1138, 405] width 232 height 34
click at [901, 405] on div at bounding box center [876, 691] width 260 height 903
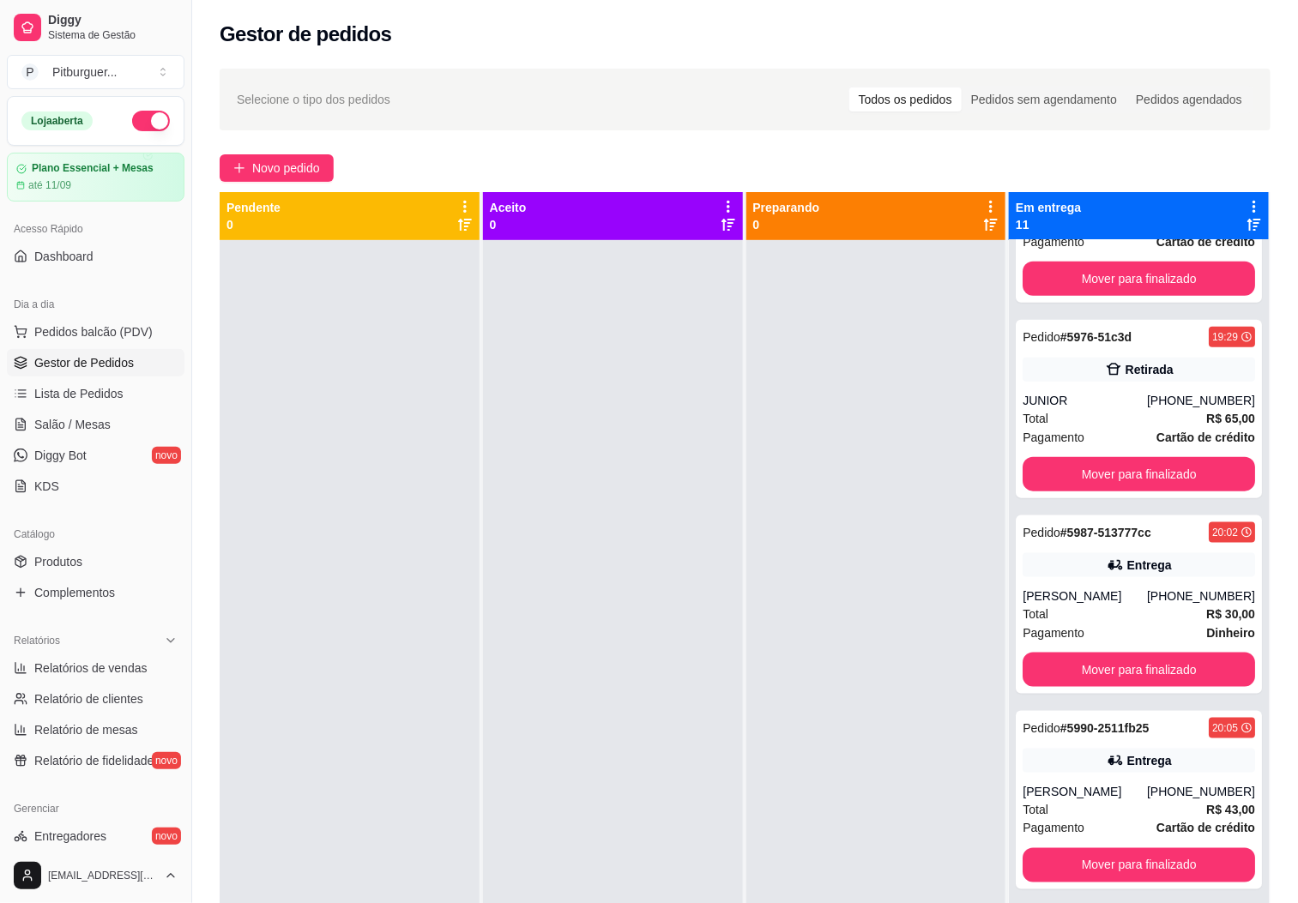
scroll to position [723, 0]
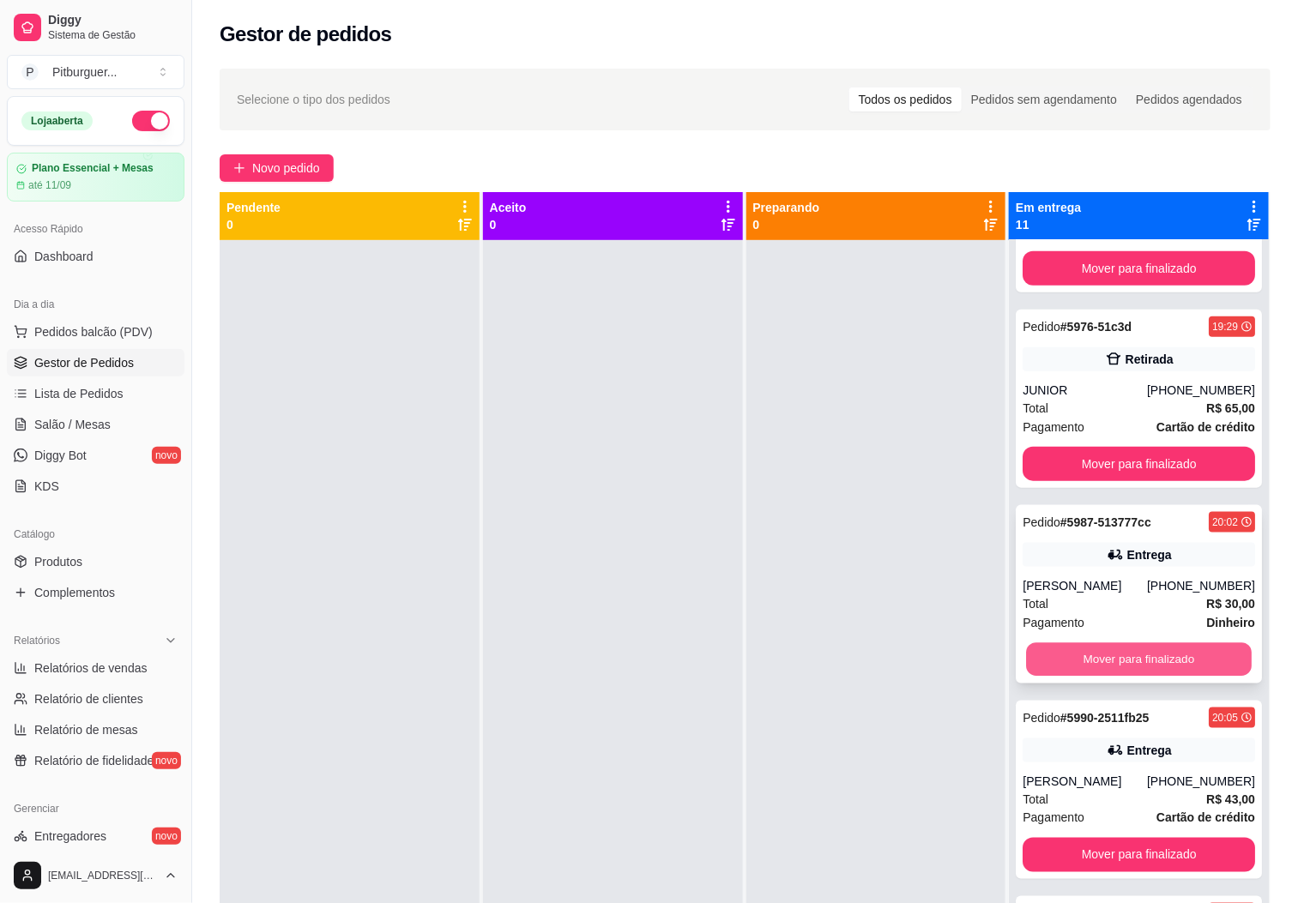
click at [1187, 646] on button "Mover para finalizado" at bounding box center [1139, 659] width 226 height 33
click at [1146, 657] on button "Mover para finalizado" at bounding box center [1138, 659] width 232 height 34
click at [1043, 667] on button "Mover para finalizado" at bounding box center [1139, 659] width 226 height 33
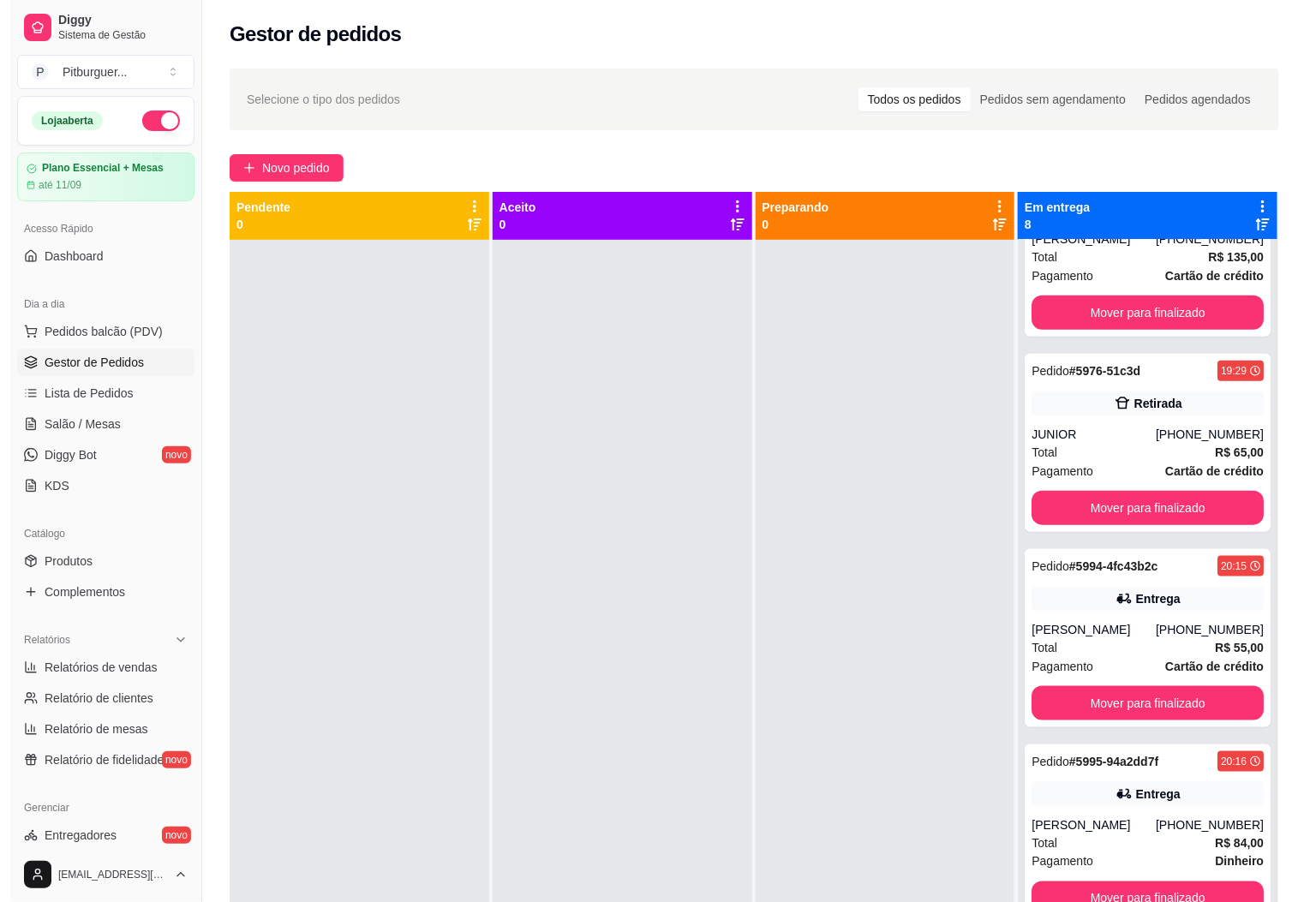
scroll to position [677, 0]
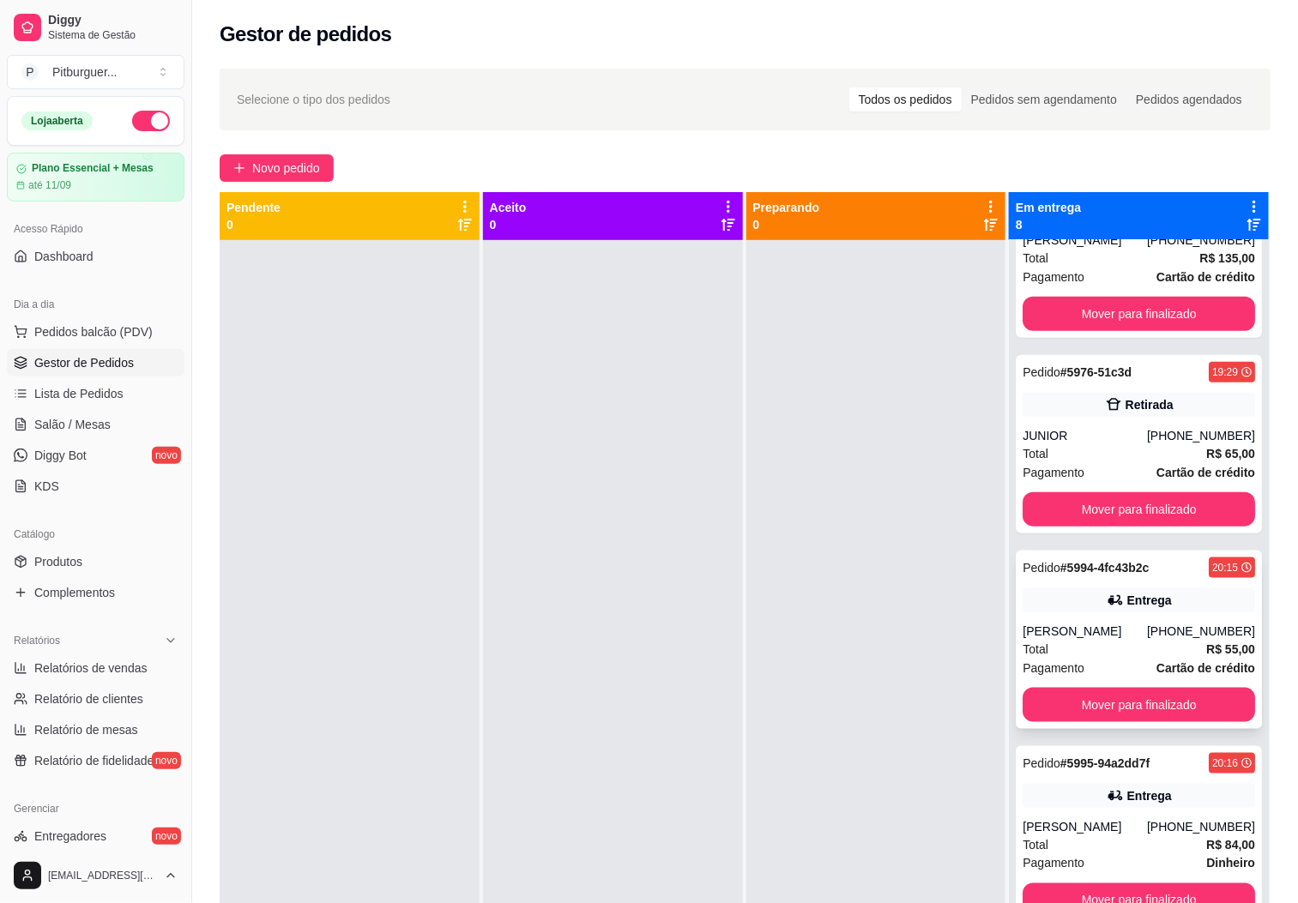
click at [1148, 625] on div "[PHONE_NUMBER]" at bounding box center [1201, 631] width 108 height 17
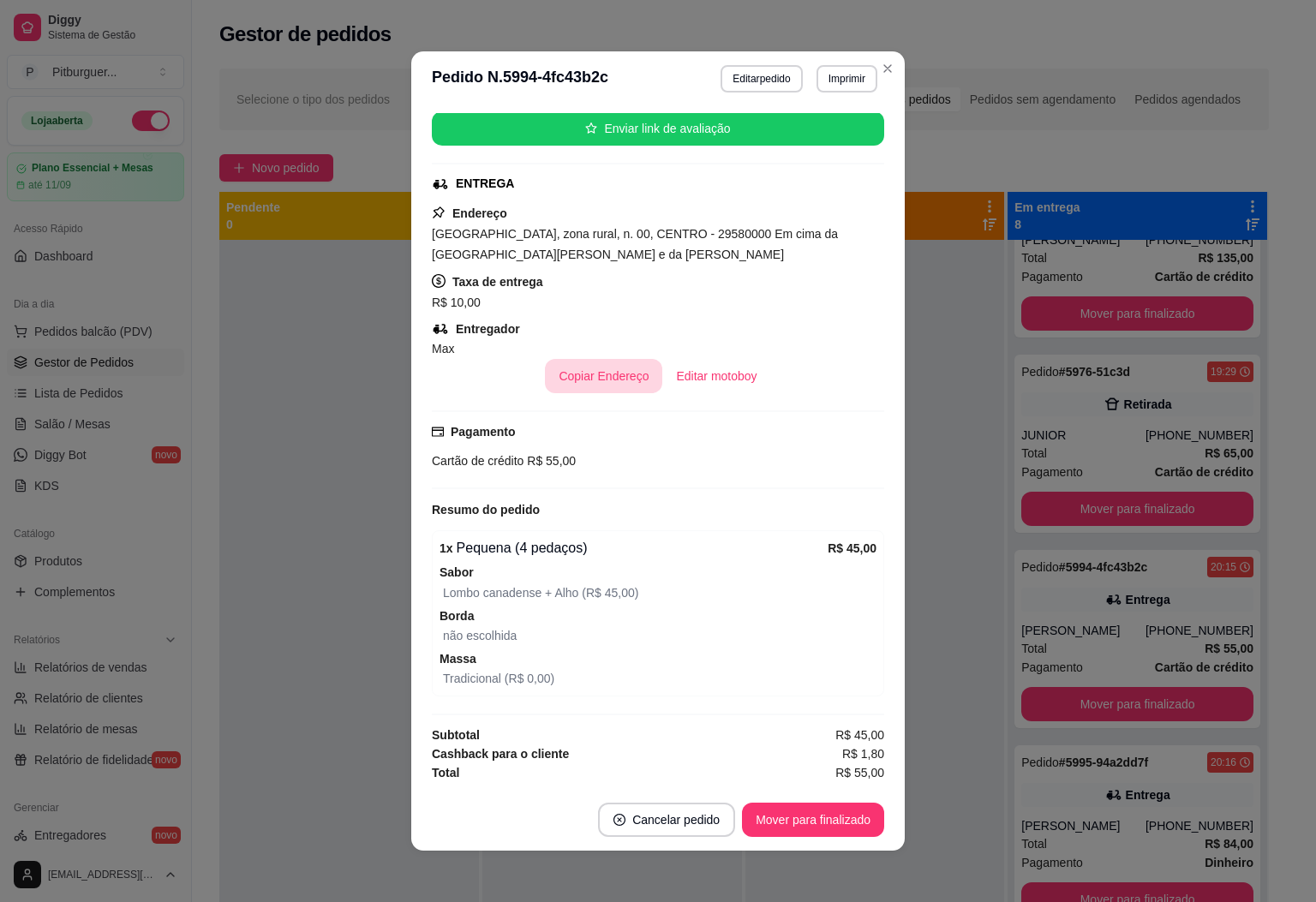
scroll to position [0, 0]
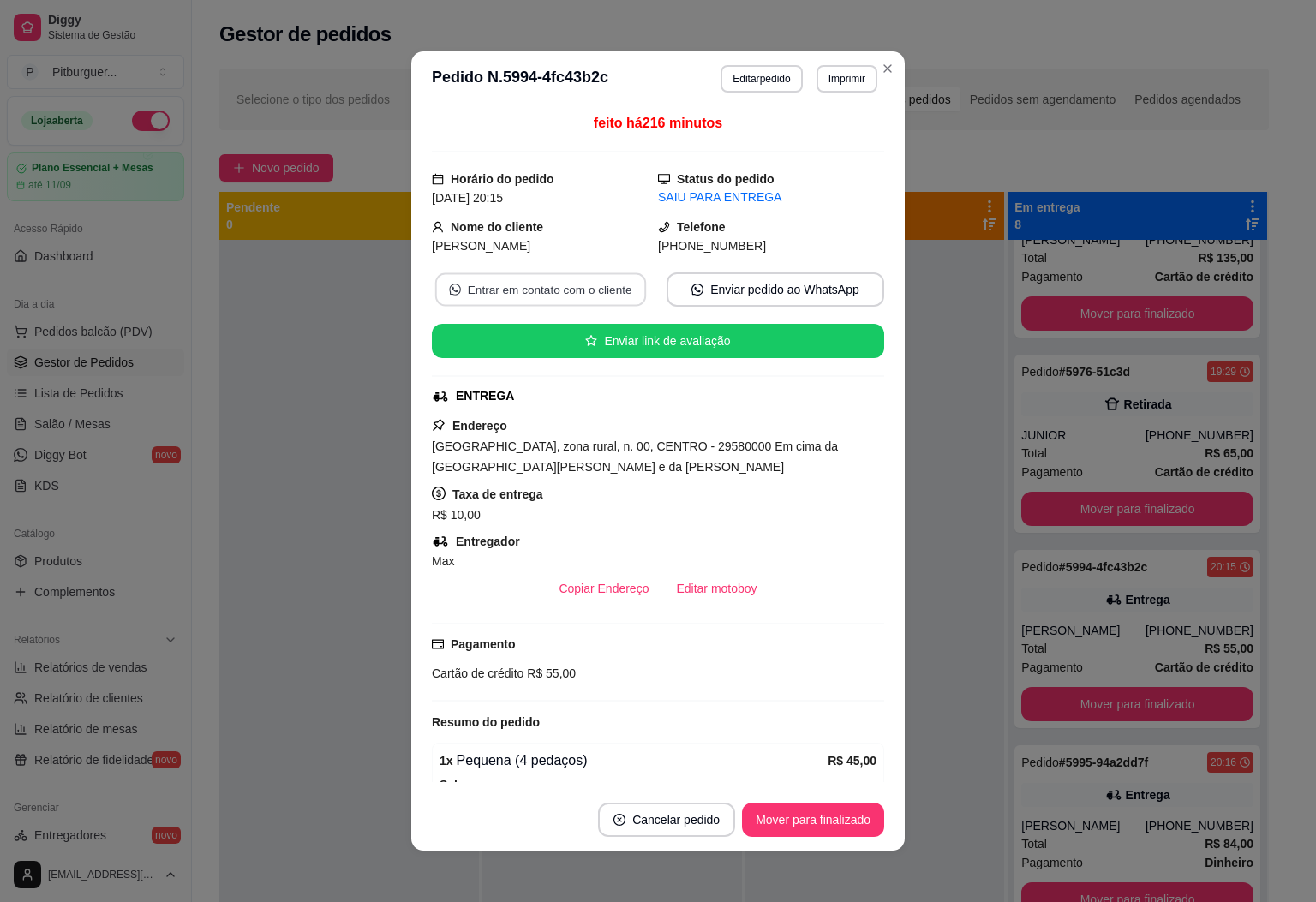
click at [556, 301] on button "Entrar em contato com o cliente" at bounding box center [541, 290] width 211 height 33
click at [774, 815] on button "Mover para finalizado" at bounding box center [813, 820] width 142 height 34
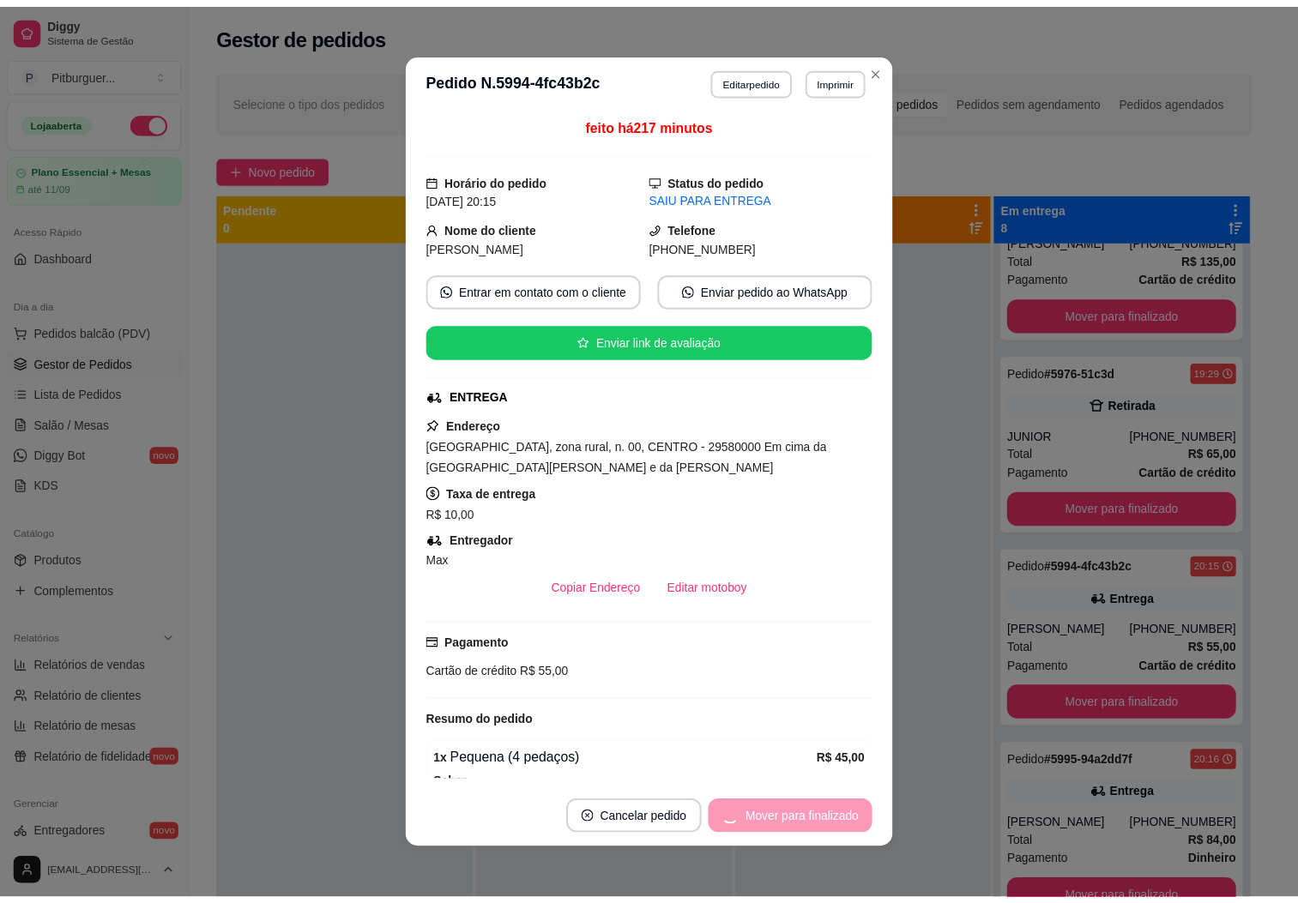
scroll to position [482, 0]
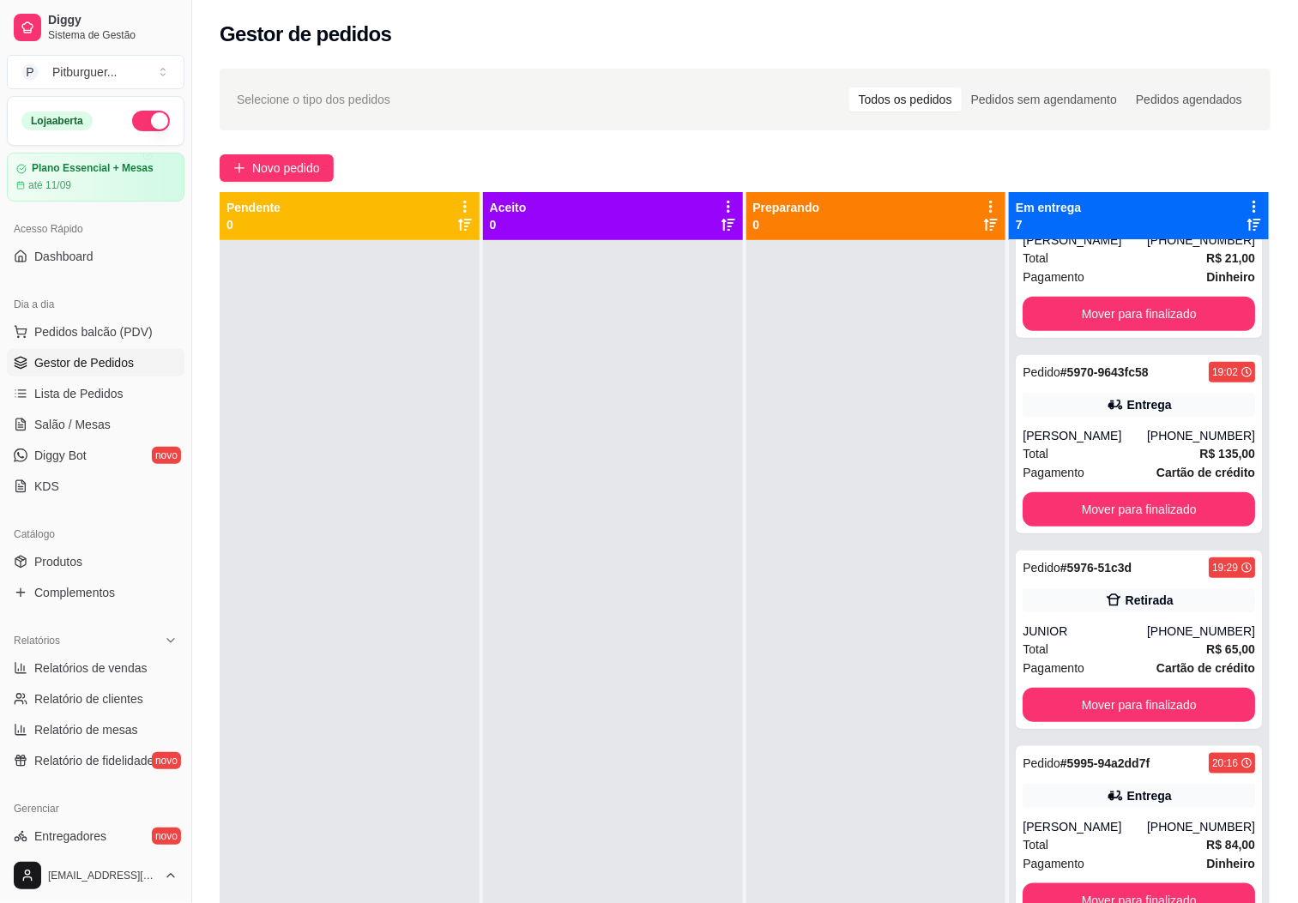
click at [855, 679] on div at bounding box center [876, 691] width 260 height 903
click at [1107, 703] on button "Mover para finalizado" at bounding box center [1139, 705] width 226 height 33
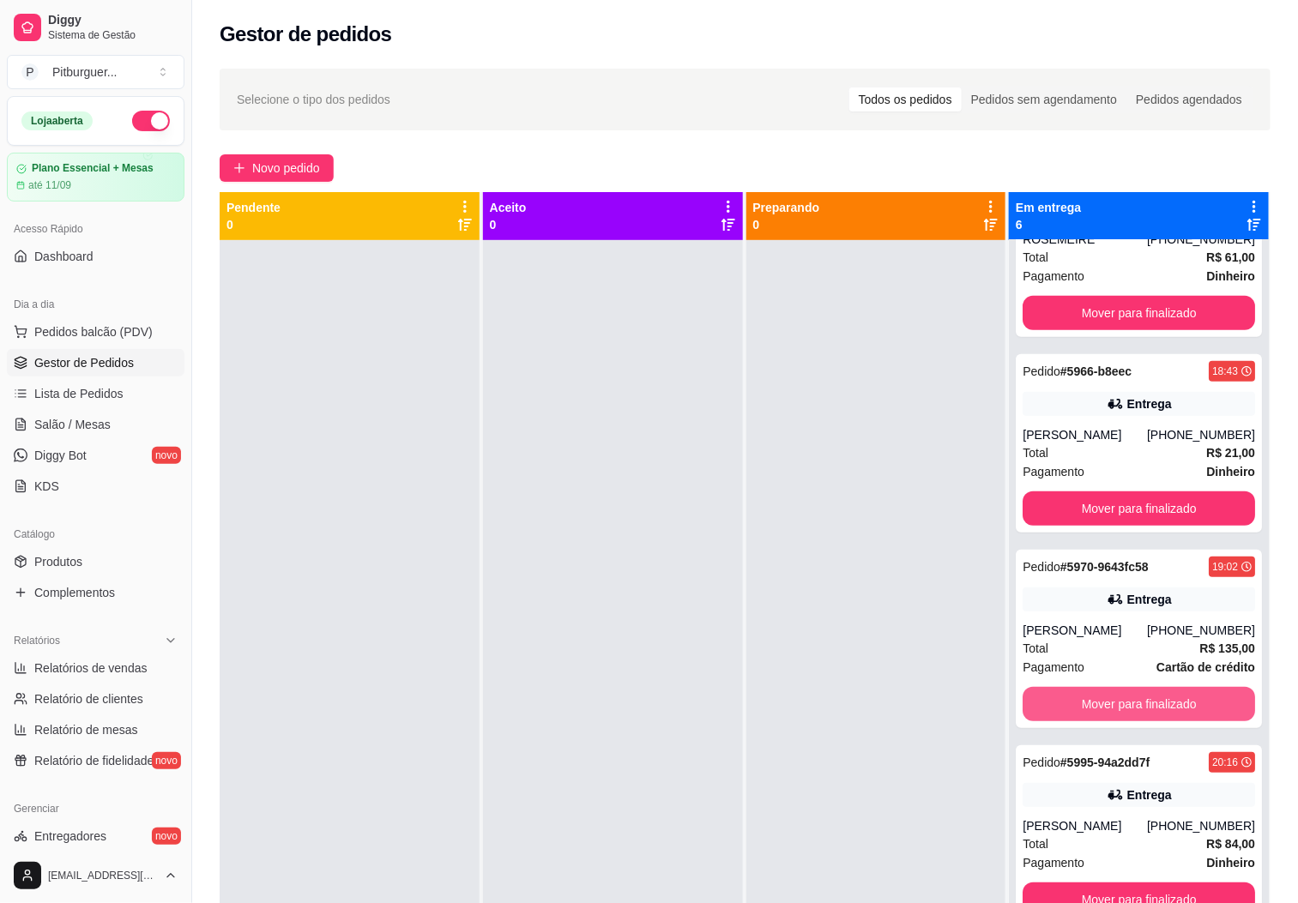
scroll to position [286, 0]
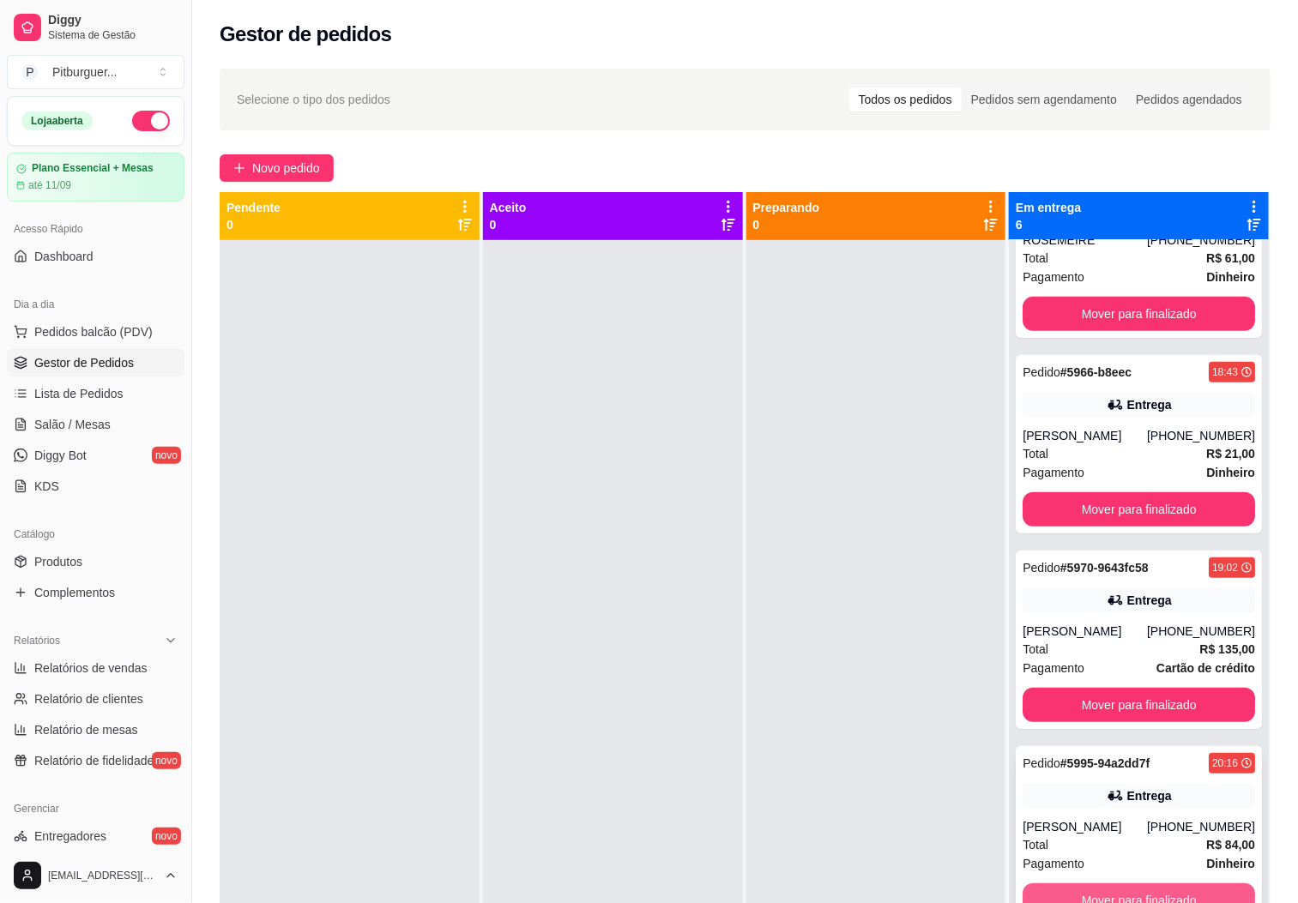
click at [1045, 891] on button "Mover para finalizado" at bounding box center [1138, 900] width 232 height 34
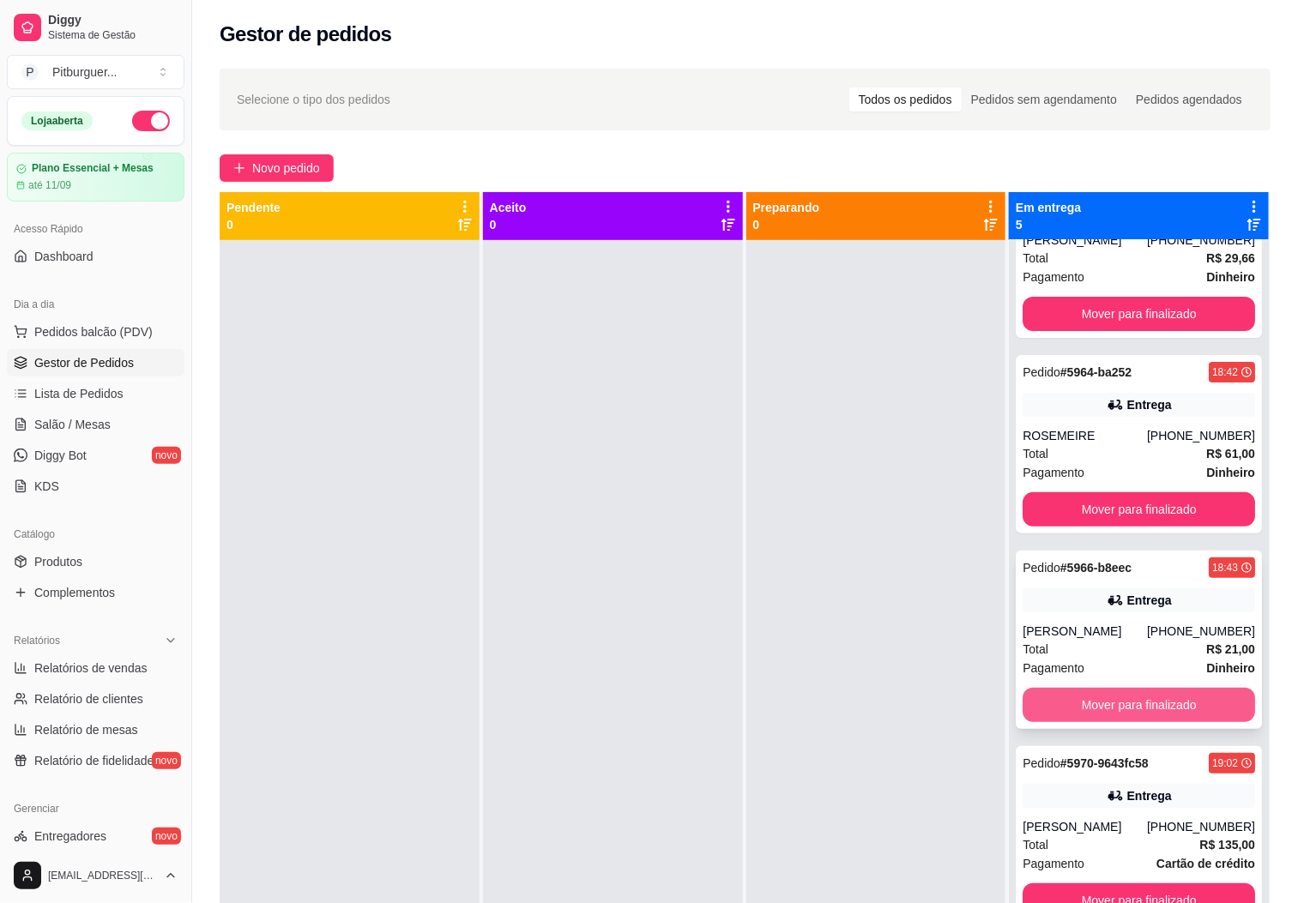
click at [1136, 702] on button "Mover para finalizado" at bounding box center [1138, 705] width 232 height 34
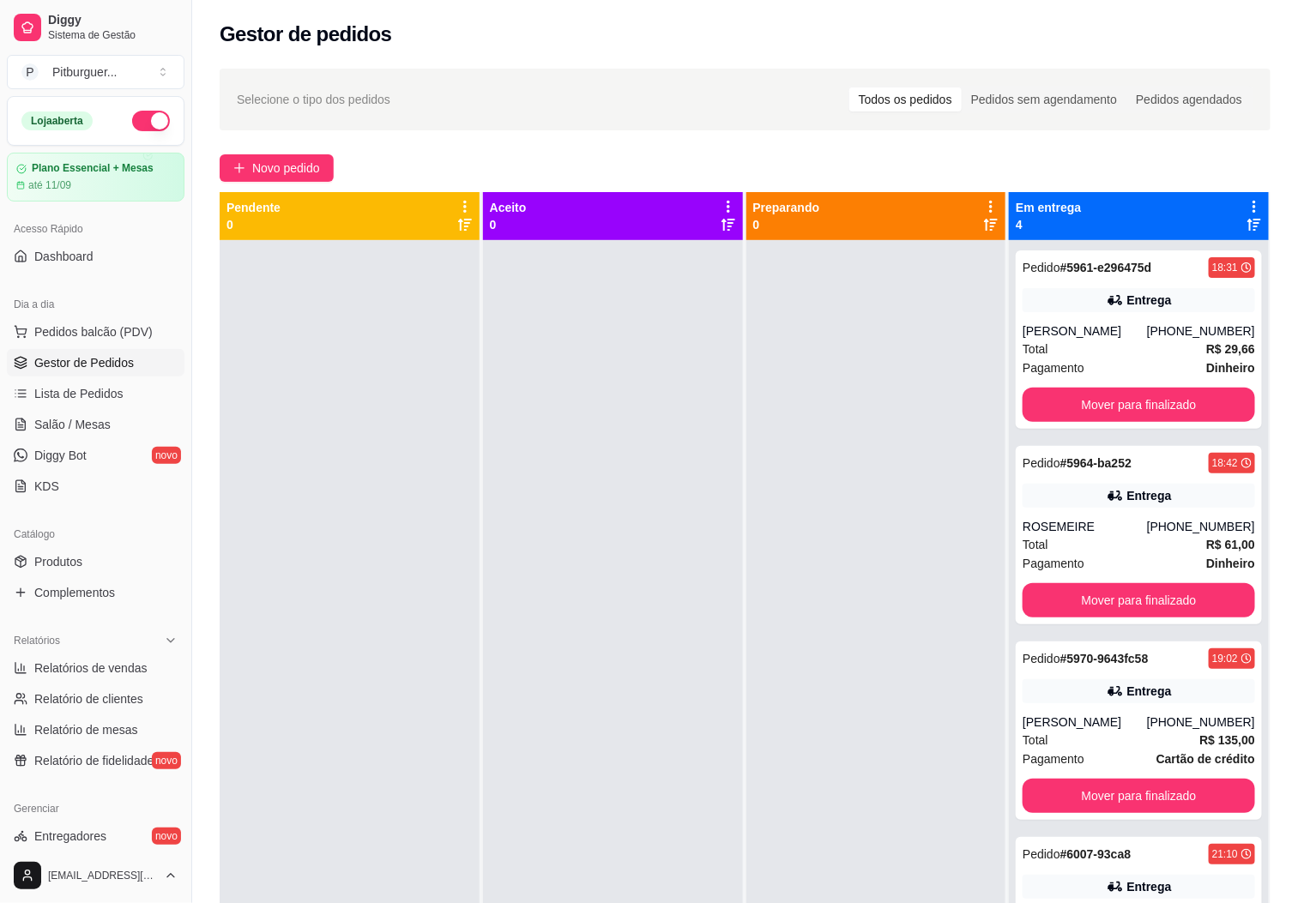
click at [857, 486] on div at bounding box center [876, 691] width 260 height 903
click at [1081, 394] on button "Mover para finalizado" at bounding box center [1138, 405] width 232 height 34
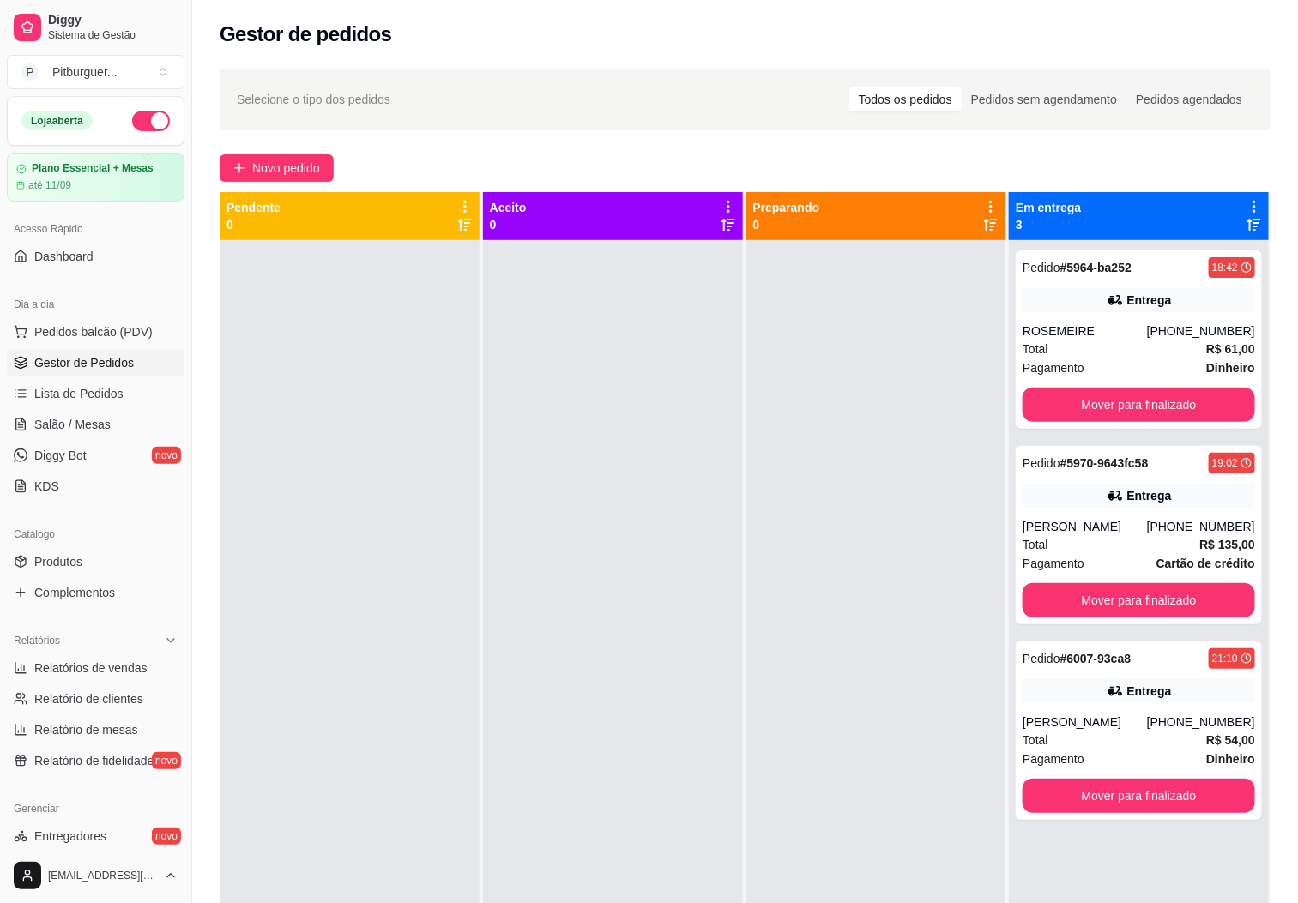
click at [859, 484] on div at bounding box center [876, 691] width 260 height 903
click at [1181, 402] on button "Mover para finalizado" at bounding box center [1138, 405] width 232 height 34
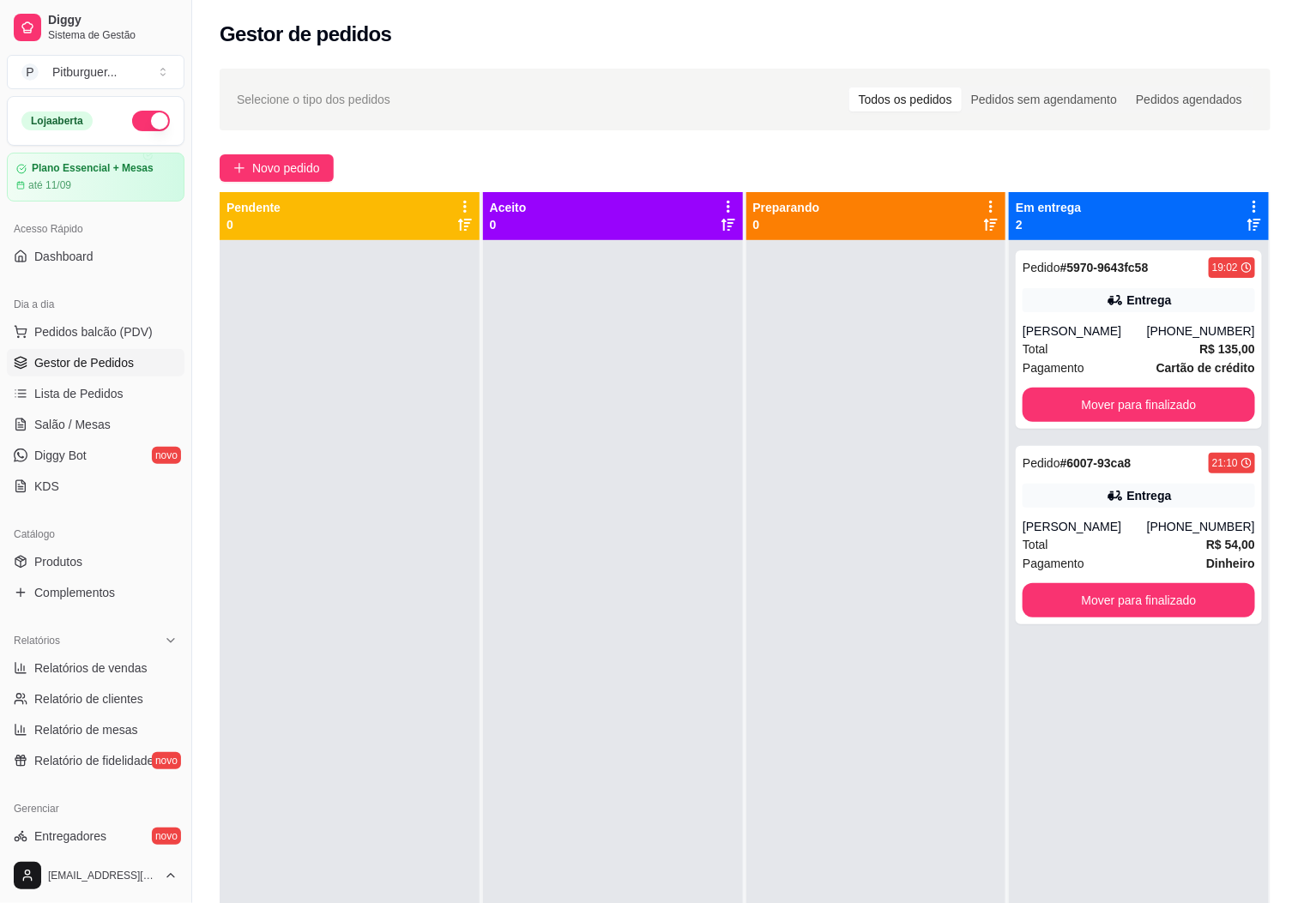
click at [870, 486] on div at bounding box center [876, 691] width 260 height 903
click at [1133, 310] on div "Entrega" at bounding box center [1138, 300] width 232 height 24
click at [1142, 410] on button "Mover para finalizado" at bounding box center [1138, 405] width 232 height 34
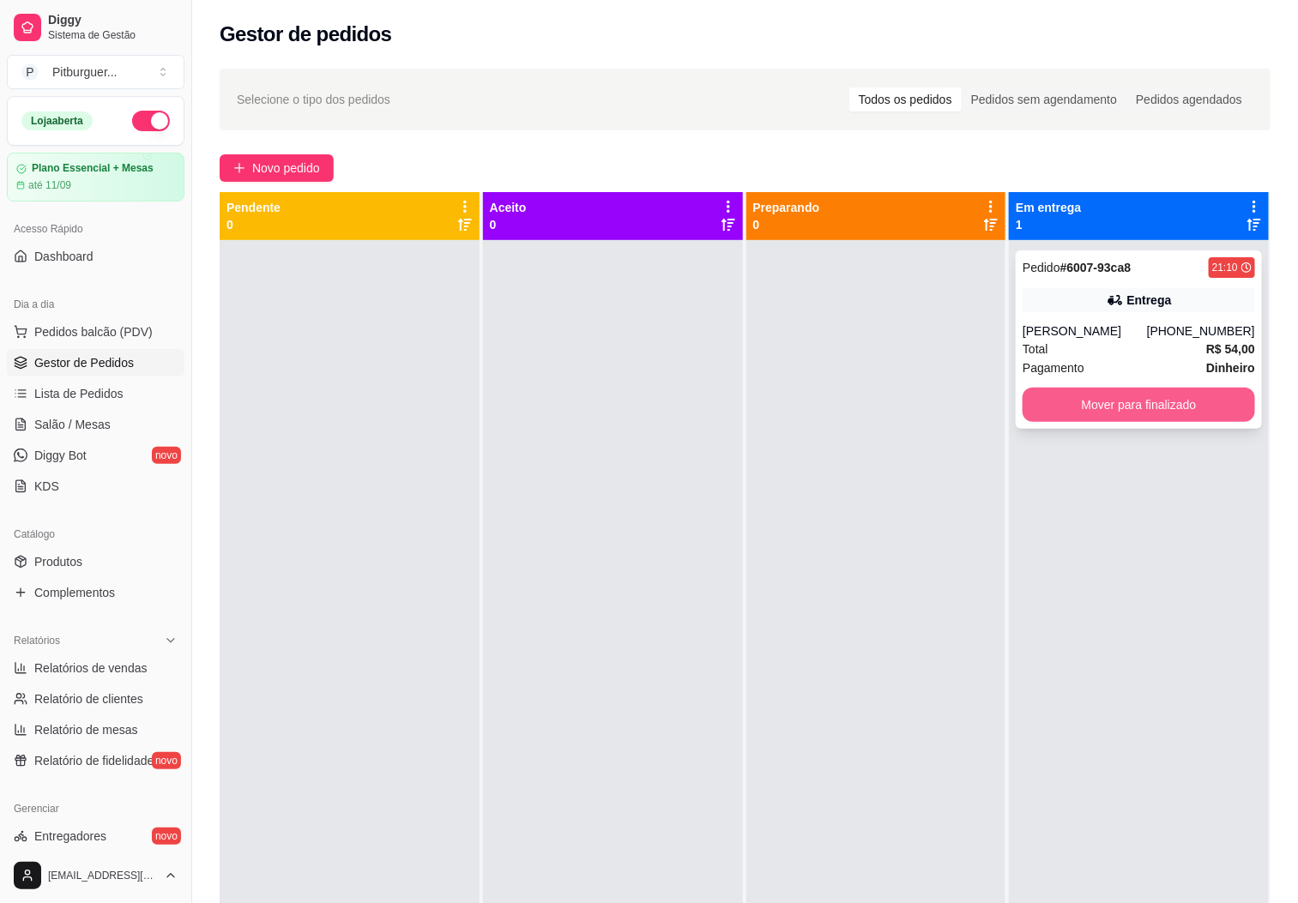
click at [1142, 407] on button "Mover para finalizado" at bounding box center [1138, 405] width 232 height 34
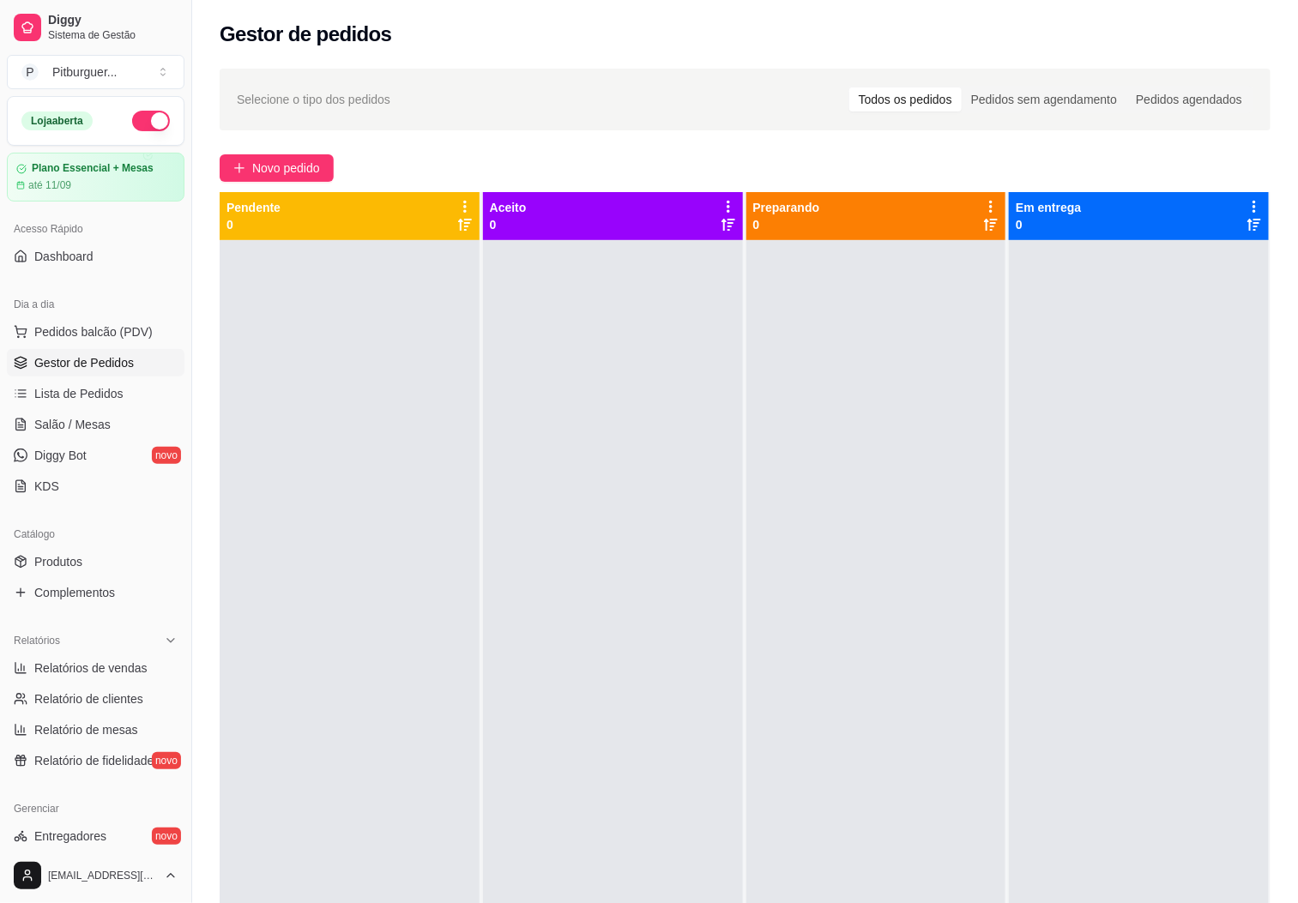
click at [881, 621] on div at bounding box center [876, 691] width 260 height 903
